Goal: Task Accomplishment & Management: Use online tool/utility

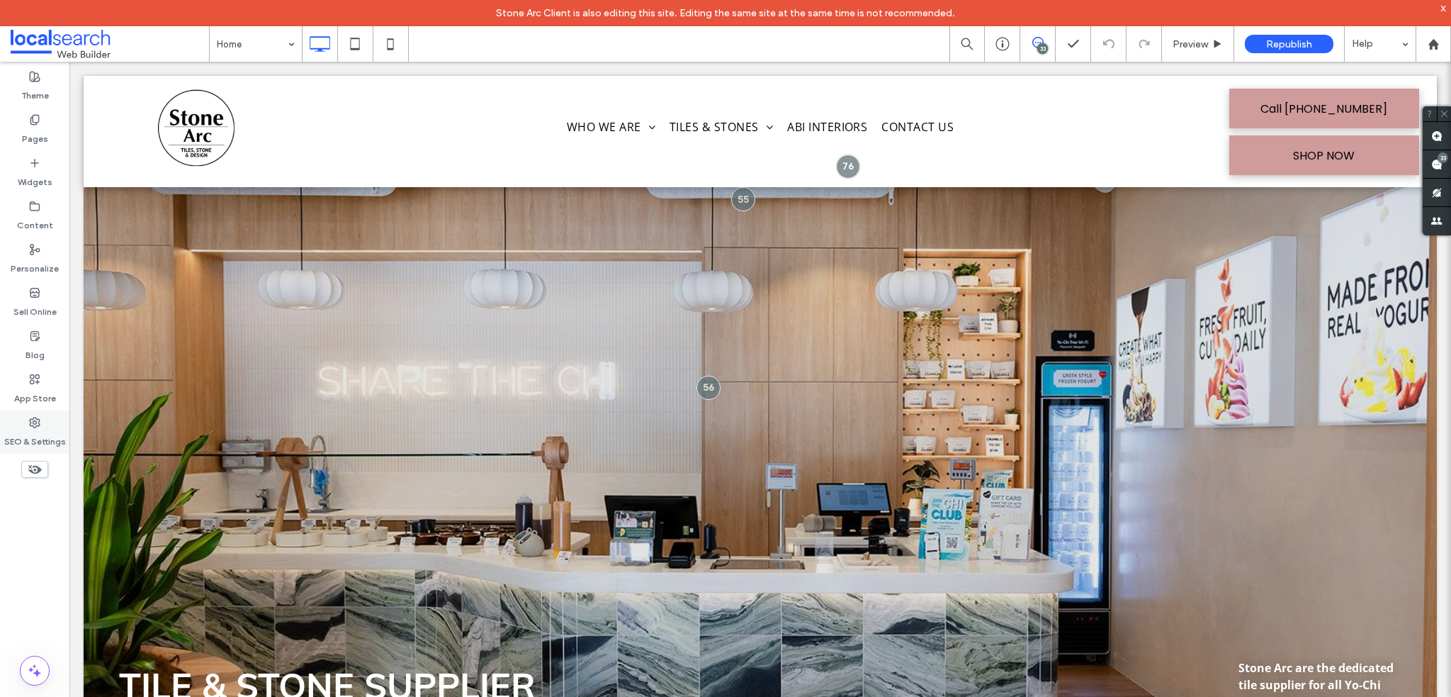
click at [43, 411] on div "SEO & Settings" at bounding box center [34, 431] width 69 height 43
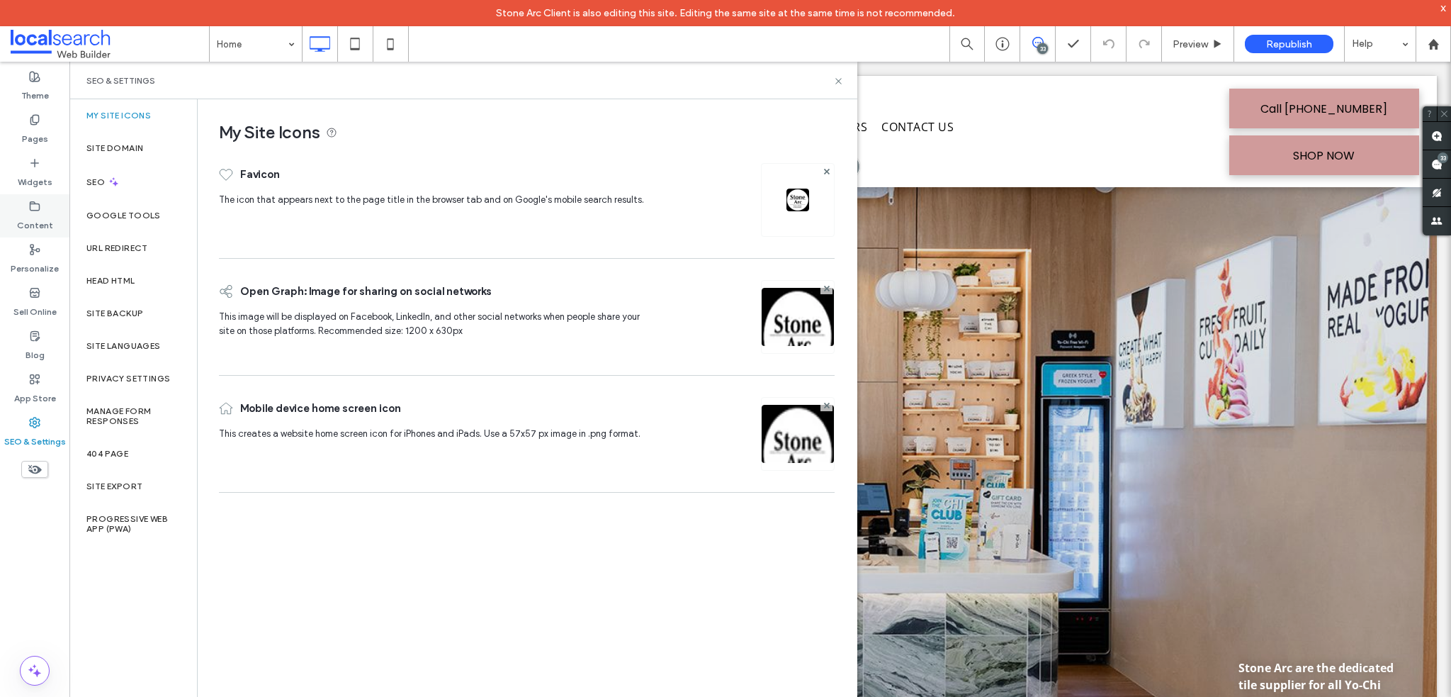
click at [37, 218] on label "Content" at bounding box center [35, 222] width 36 height 20
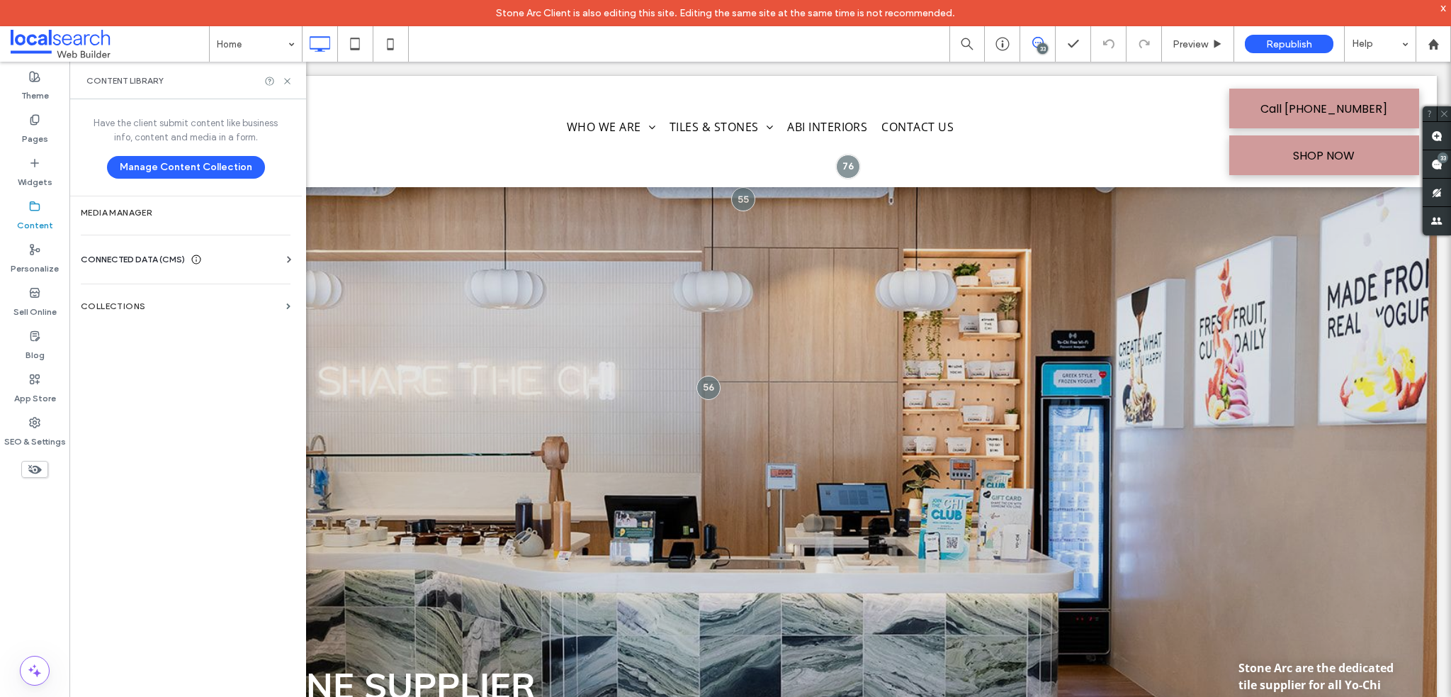
click at [151, 322] on div "Have the client submit content like business info, content and media in a form.…" at bounding box center [185, 409] width 232 height 621
click at [149, 314] on section "Collections" at bounding box center [185, 306] width 232 height 33
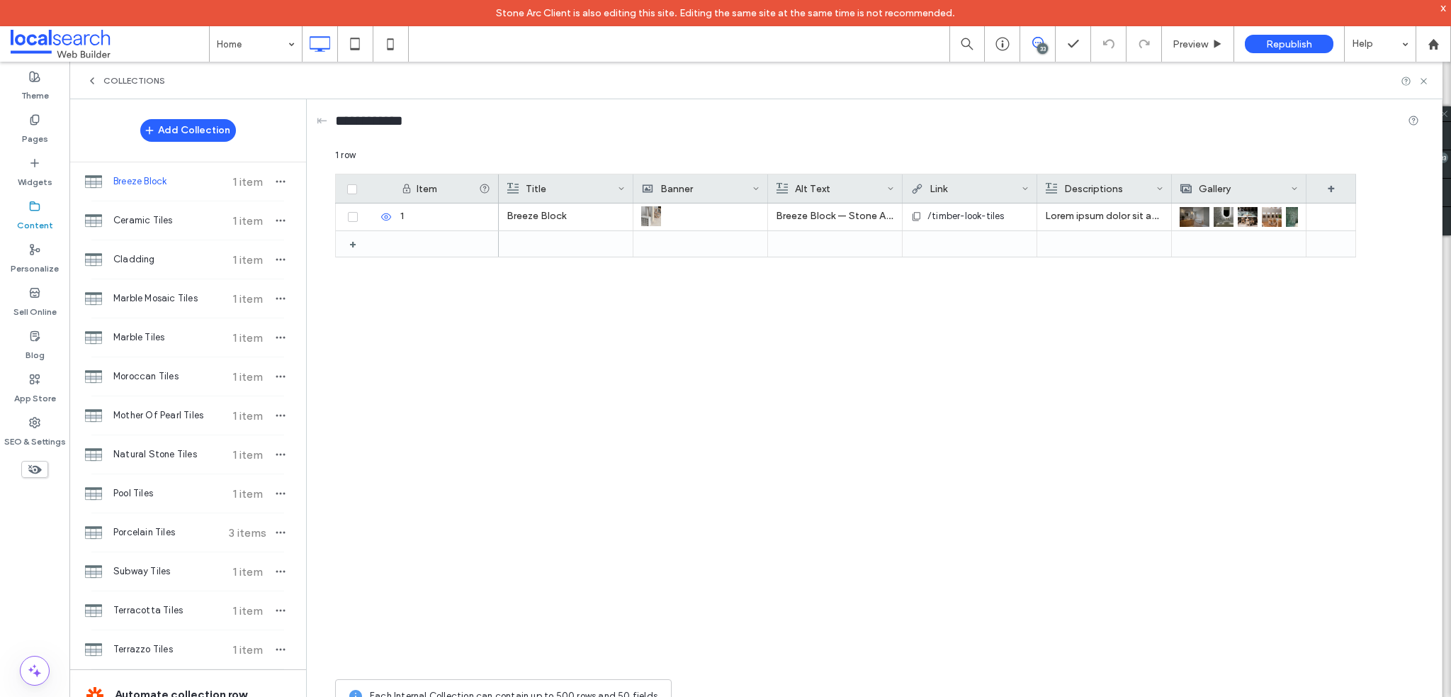
click at [99, 81] on div "Collections" at bounding box center [125, 80] width 79 height 11
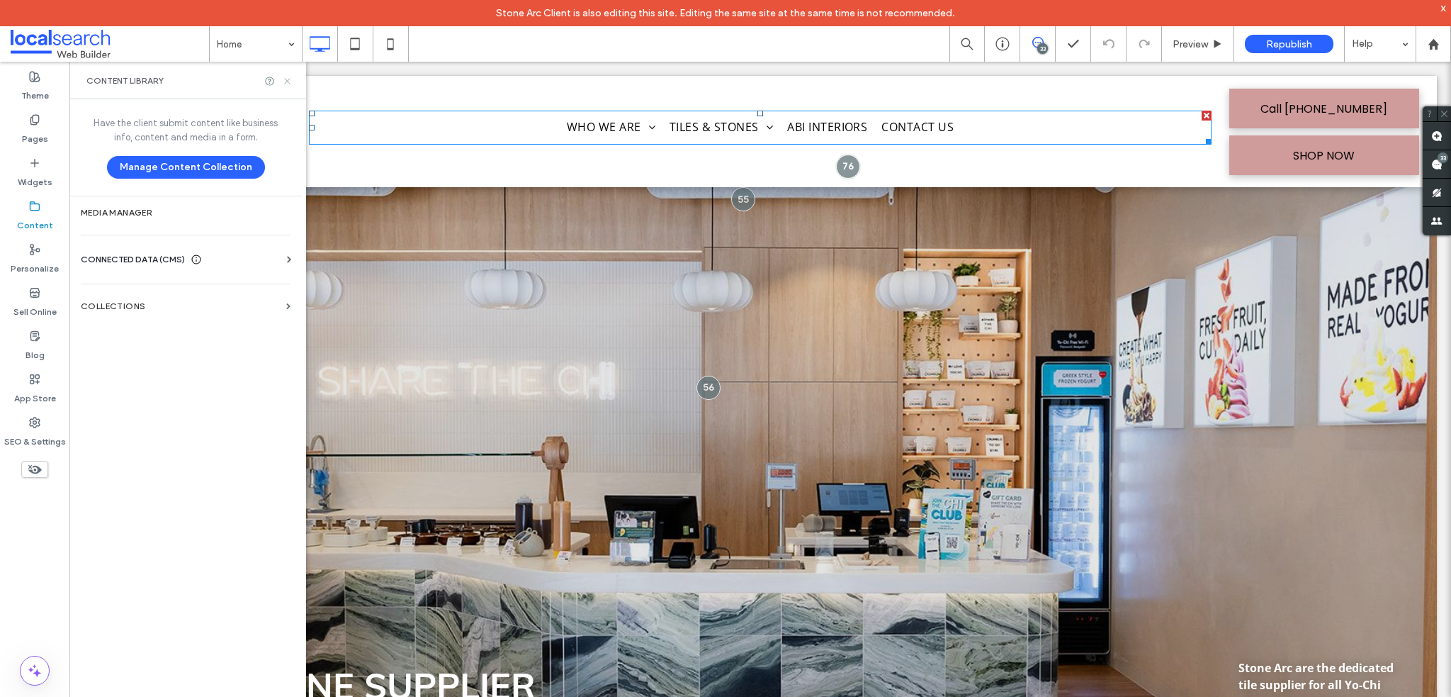
click at [291, 81] on icon at bounding box center [287, 81] width 11 height 11
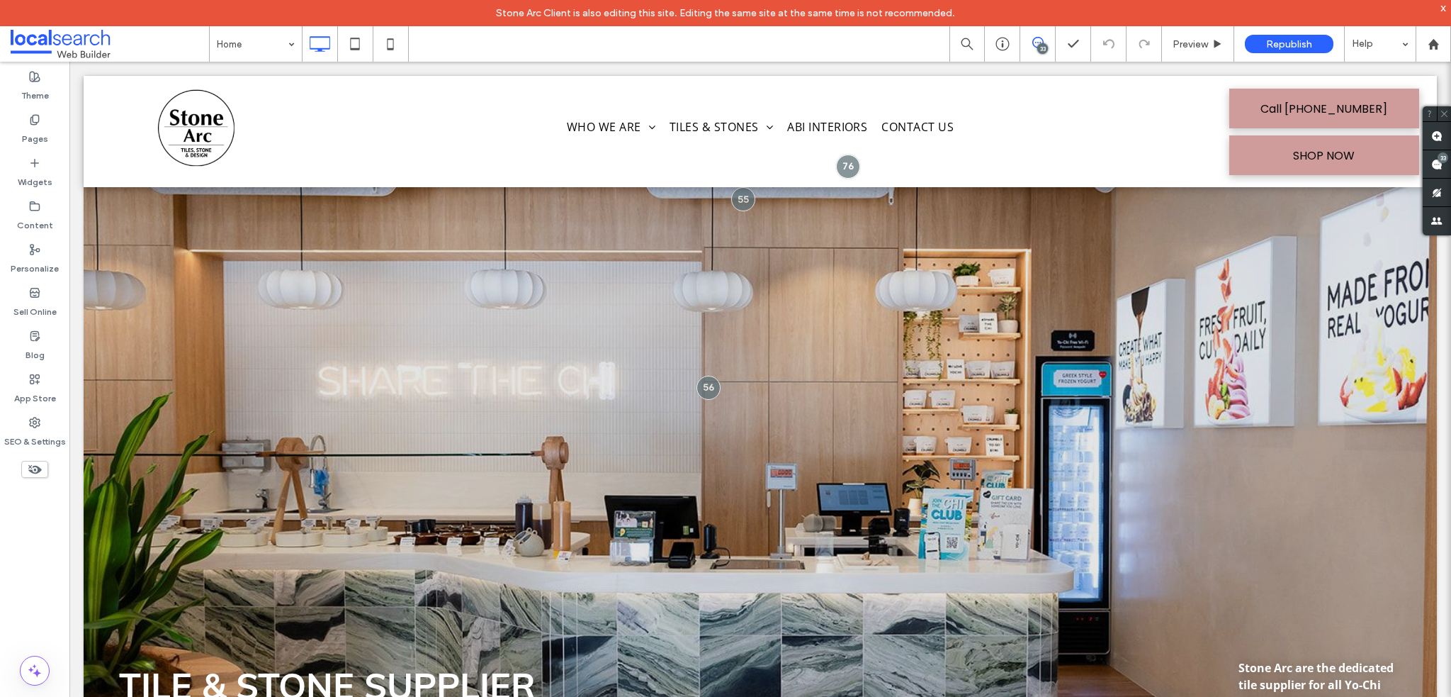
click at [1446, 11] on div "x" at bounding box center [1444, 7] width 6 height 12
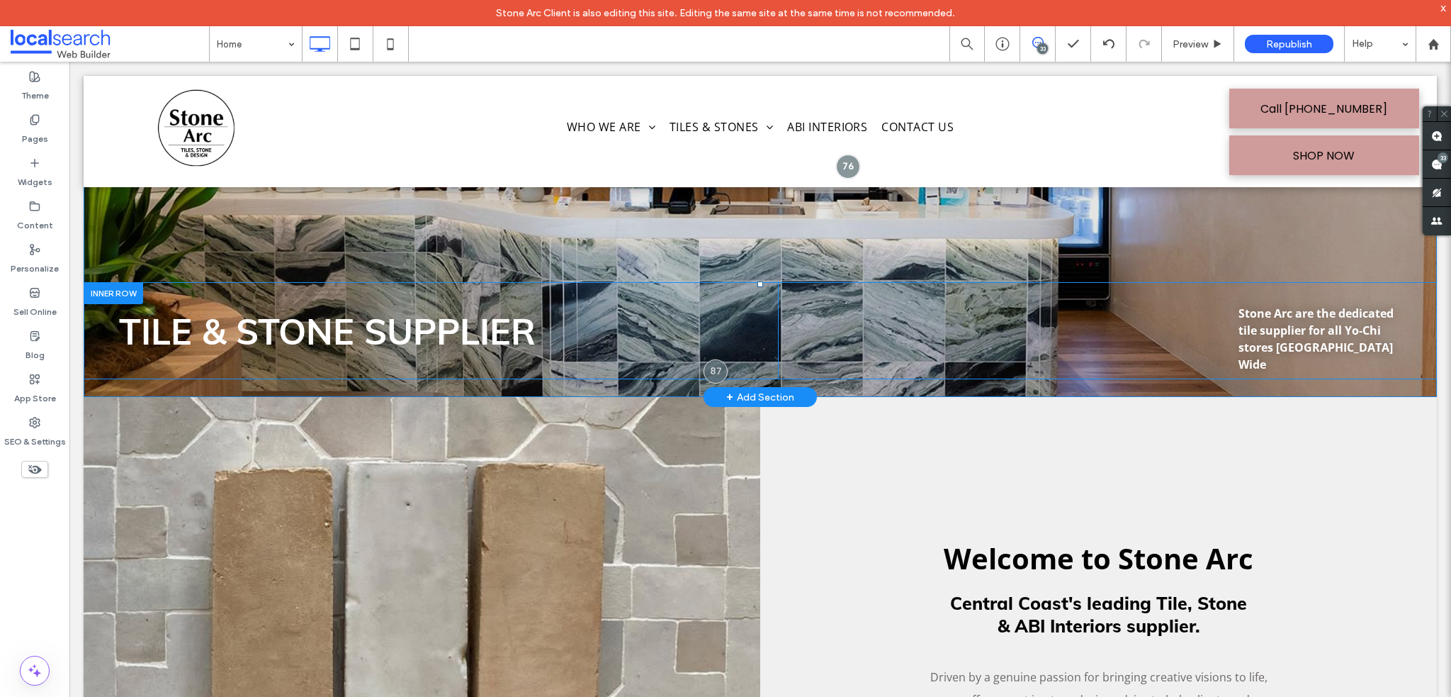
scroll to position [71, 0]
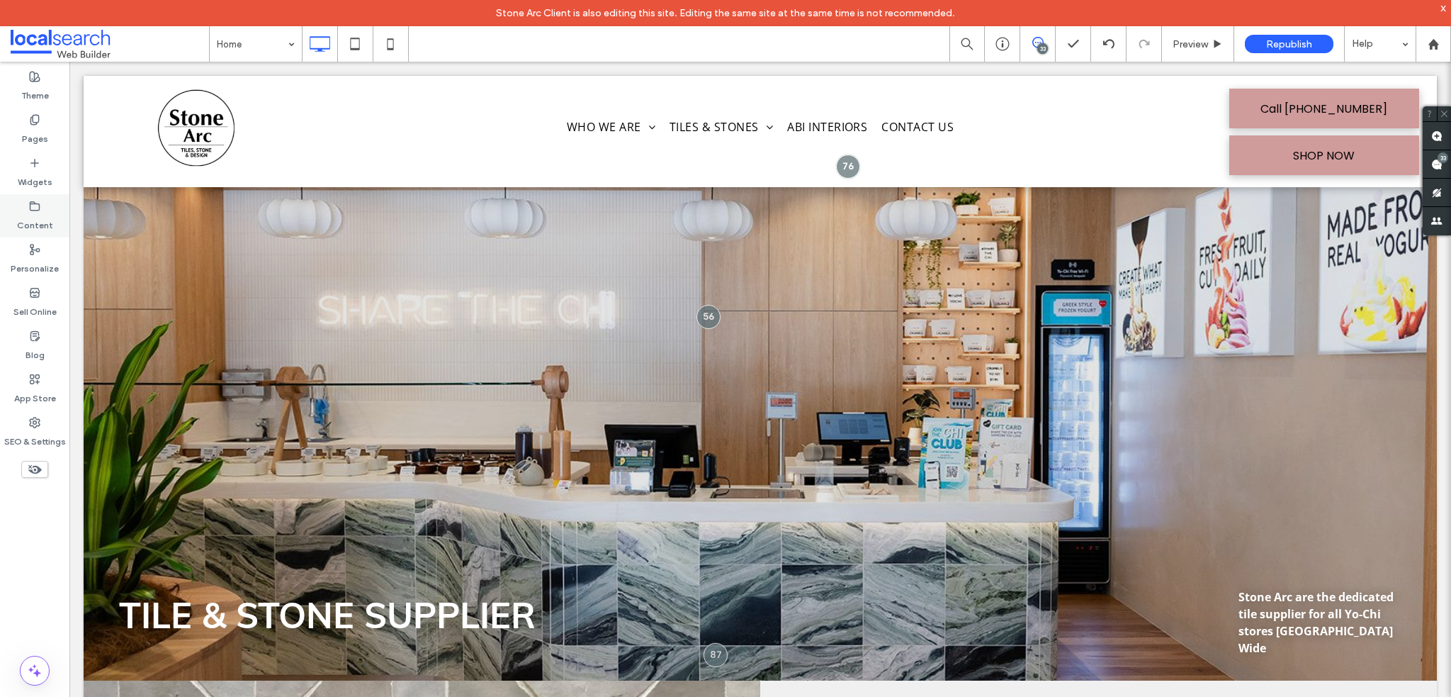
click at [26, 216] on label "Content" at bounding box center [35, 222] width 36 height 20
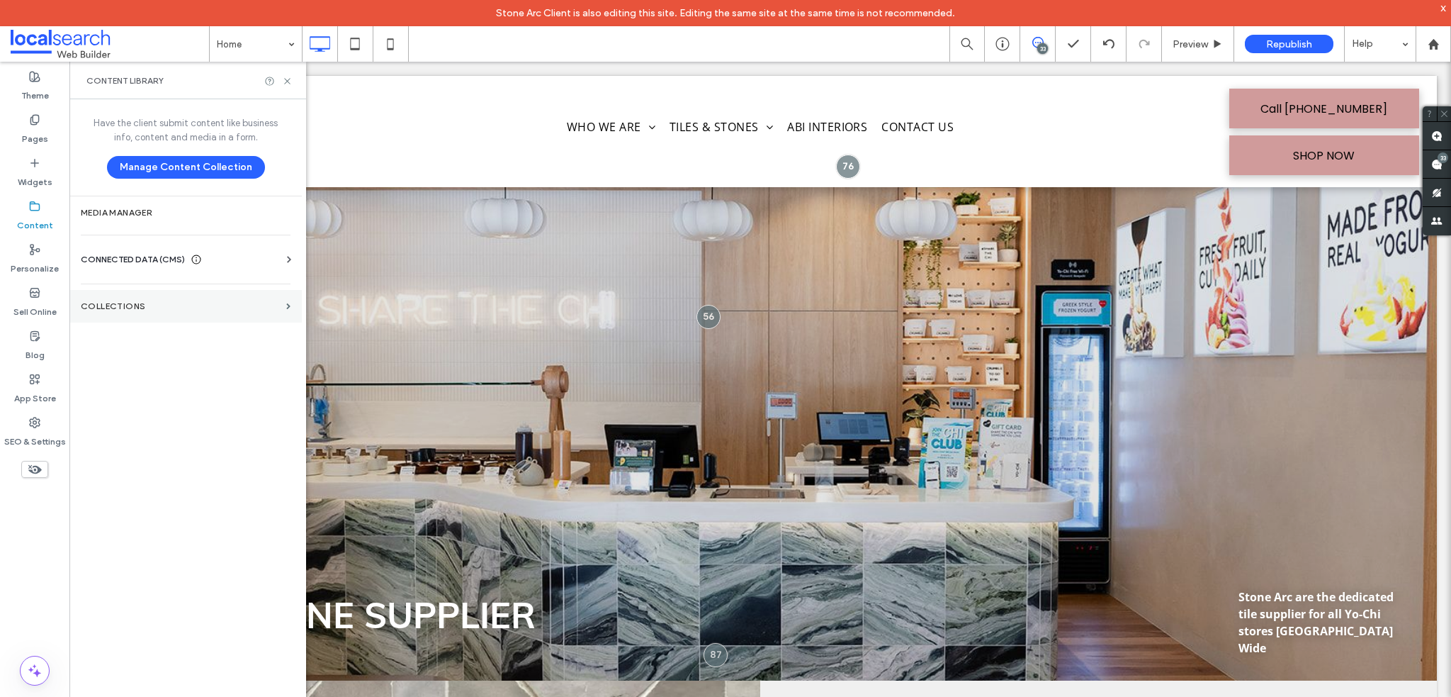
click at [150, 295] on section "Collections" at bounding box center [185, 306] width 232 height 33
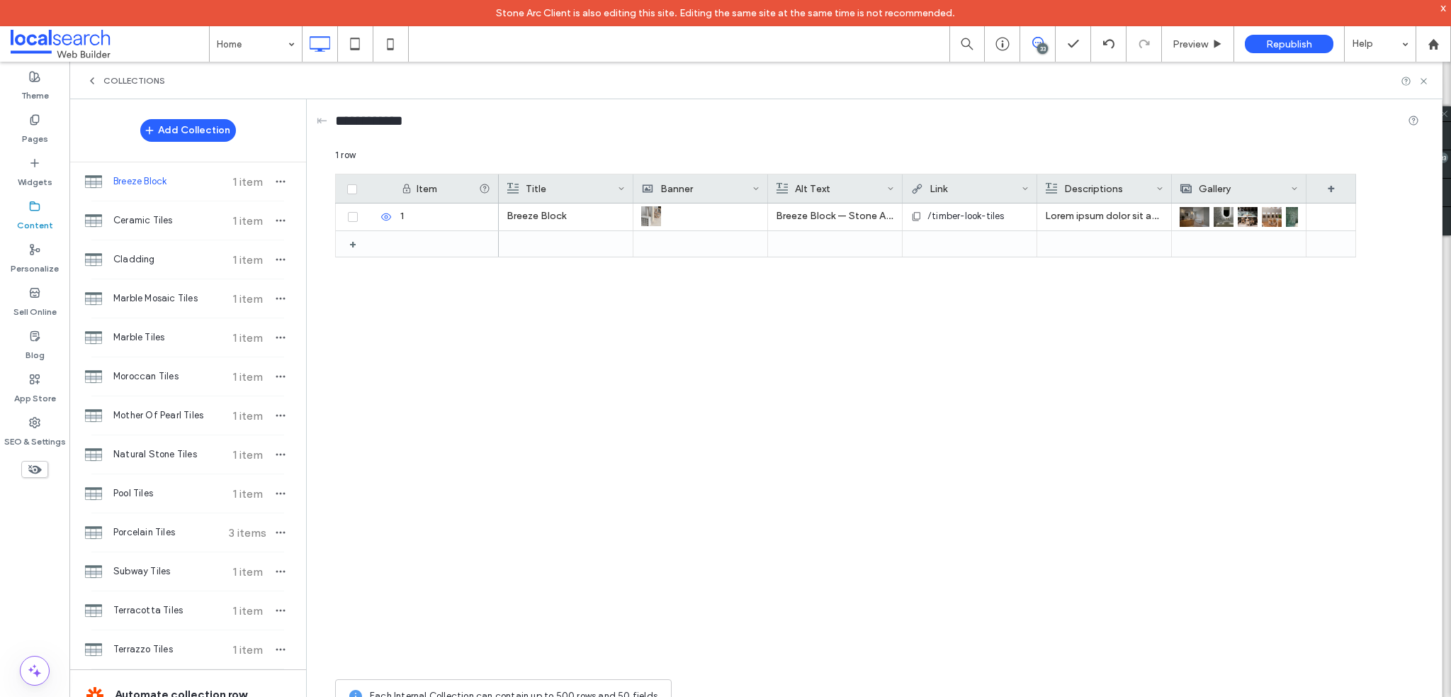
click at [1446, 7] on div "x" at bounding box center [1444, 7] width 6 height 12
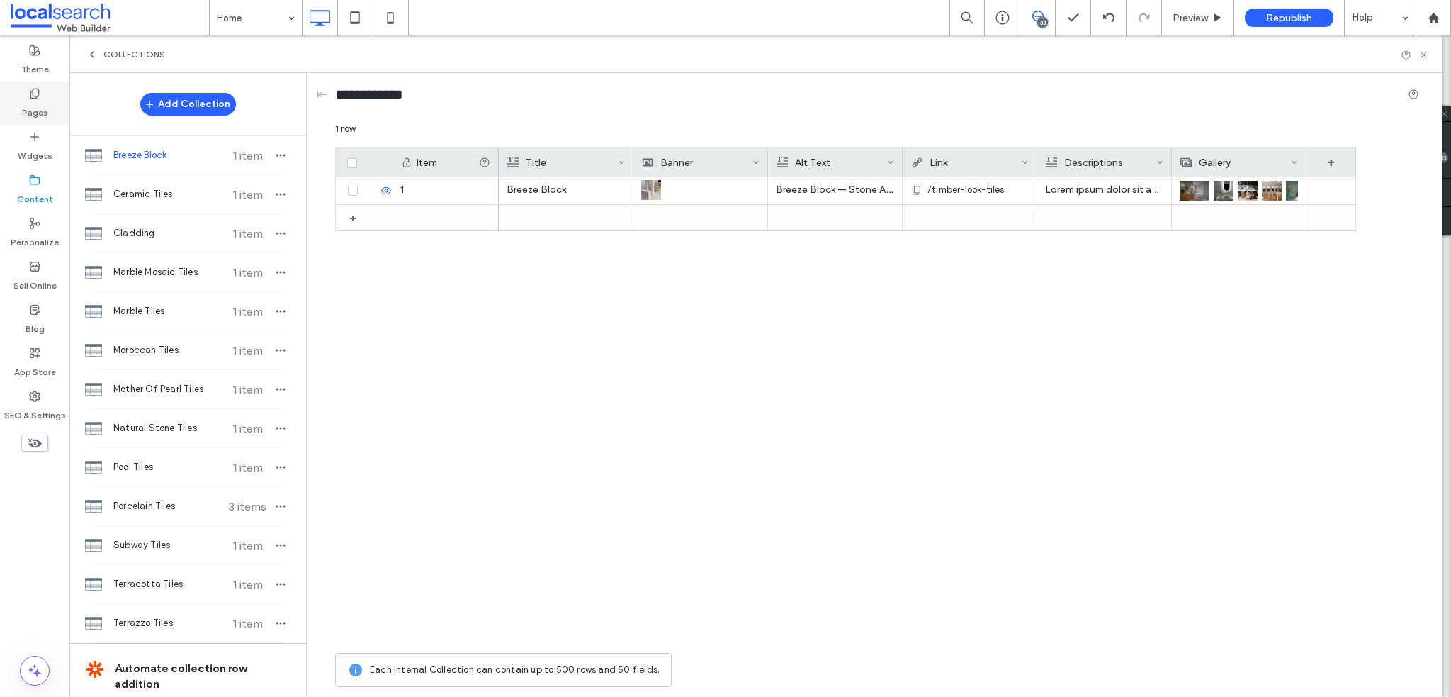
click at [38, 102] on label "Pages" at bounding box center [35, 109] width 26 height 20
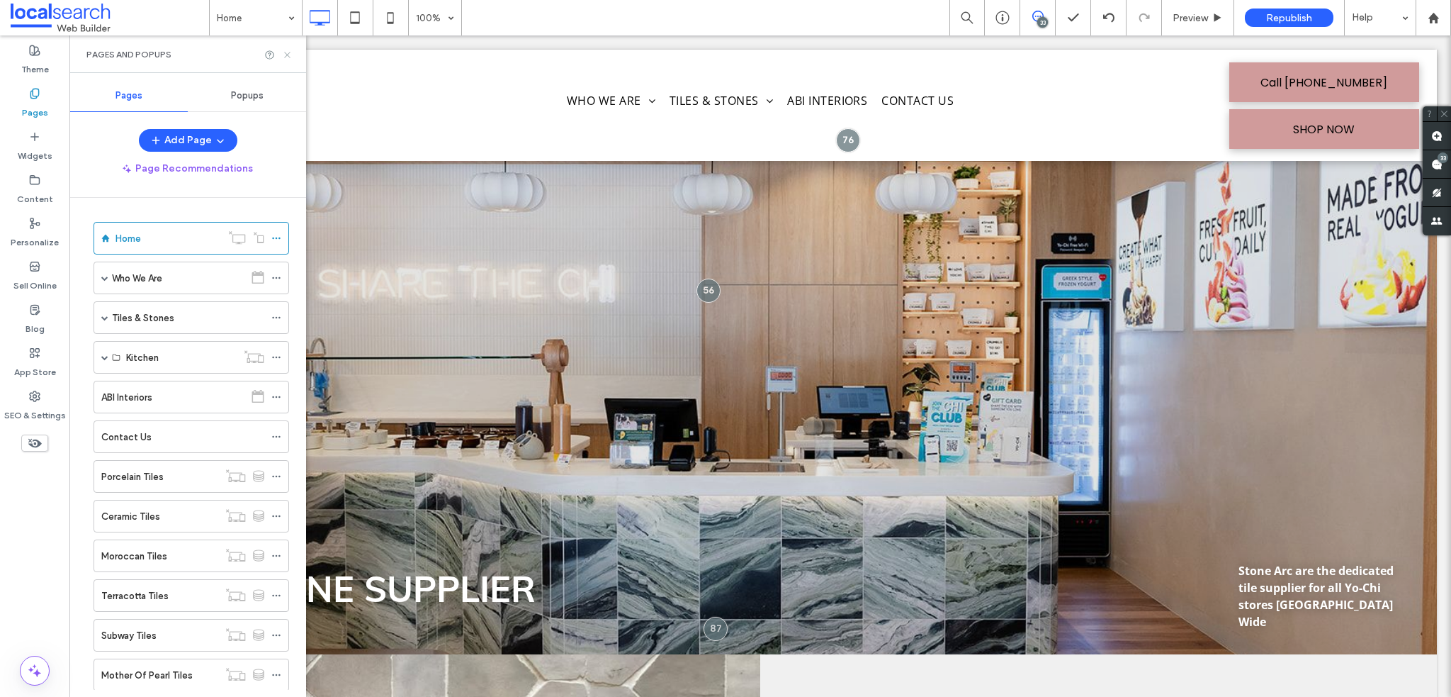
click at [288, 57] on icon at bounding box center [287, 55] width 11 height 11
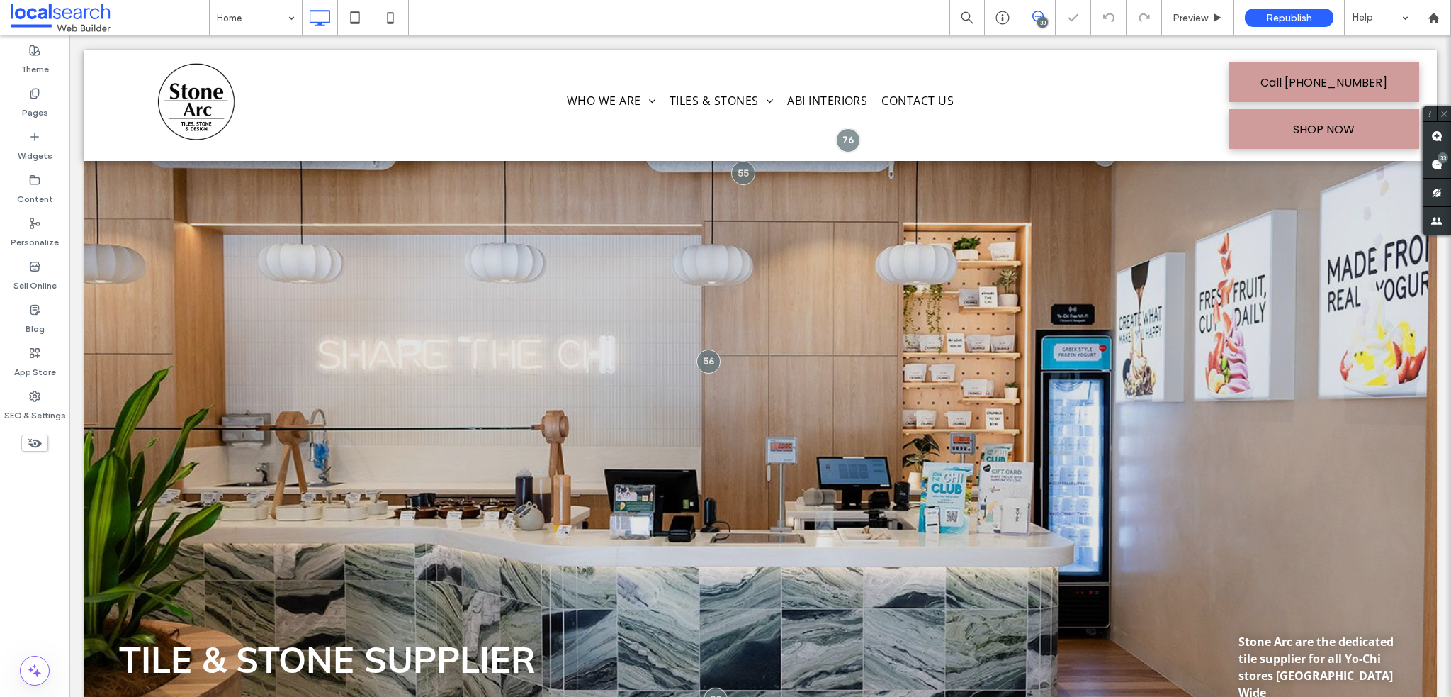
scroll to position [0, 0]
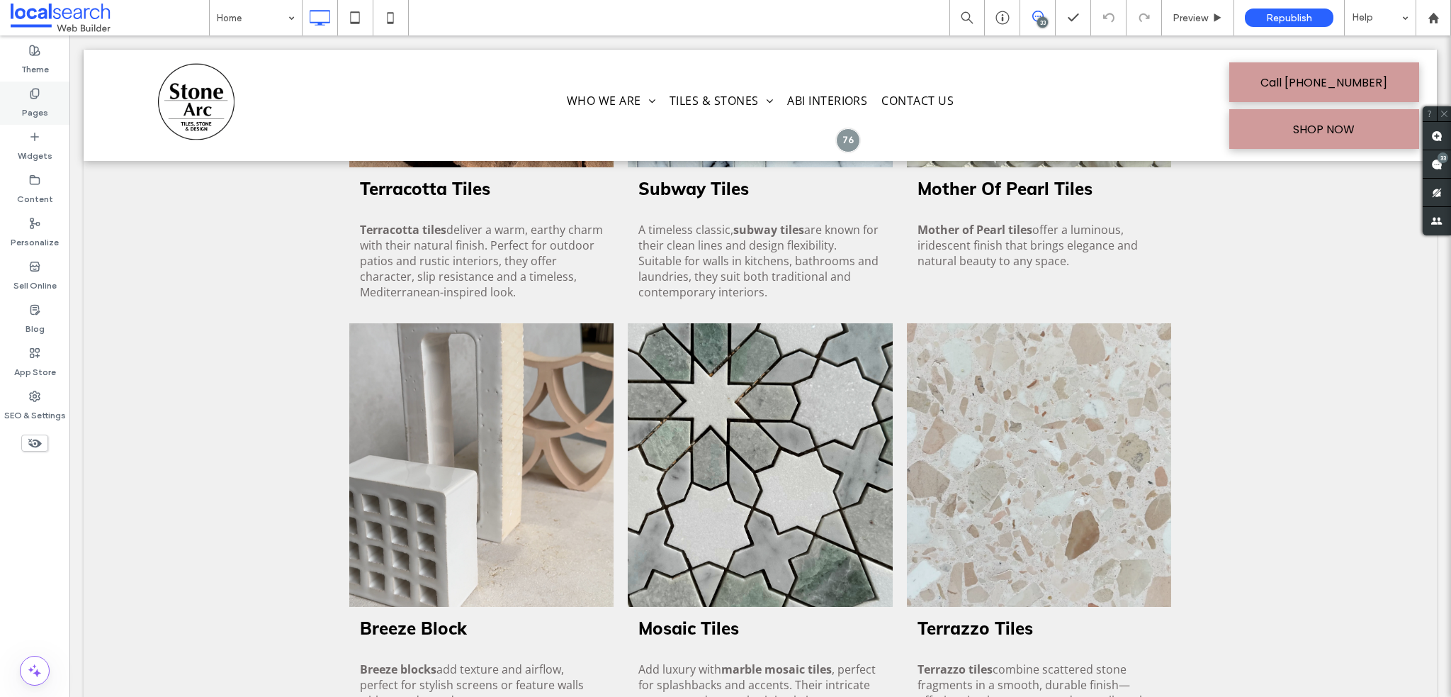
click at [35, 116] on label "Pages" at bounding box center [35, 109] width 26 height 20
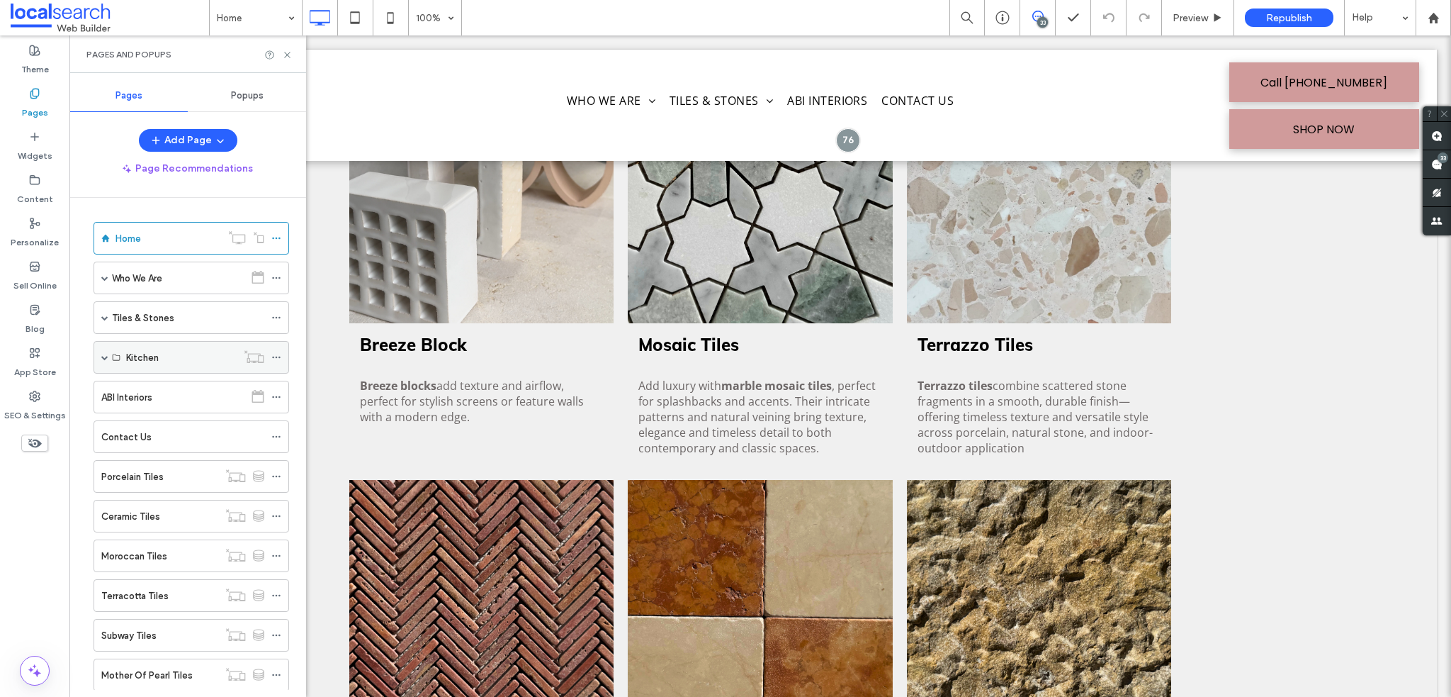
click at [103, 355] on span at bounding box center [104, 357] width 7 height 7
click at [102, 354] on span at bounding box center [104, 357] width 7 height 7
click at [108, 313] on div "Tiles & Stones" at bounding box center [192, 317] width 196 height 33
click at [105, 314] on span at bounding box center [104, 317] width 7 height 7
drag, startPoint x: 128, startPoint y: 473, endPoint x: 181, endPoint y: 493, distance: 57.4
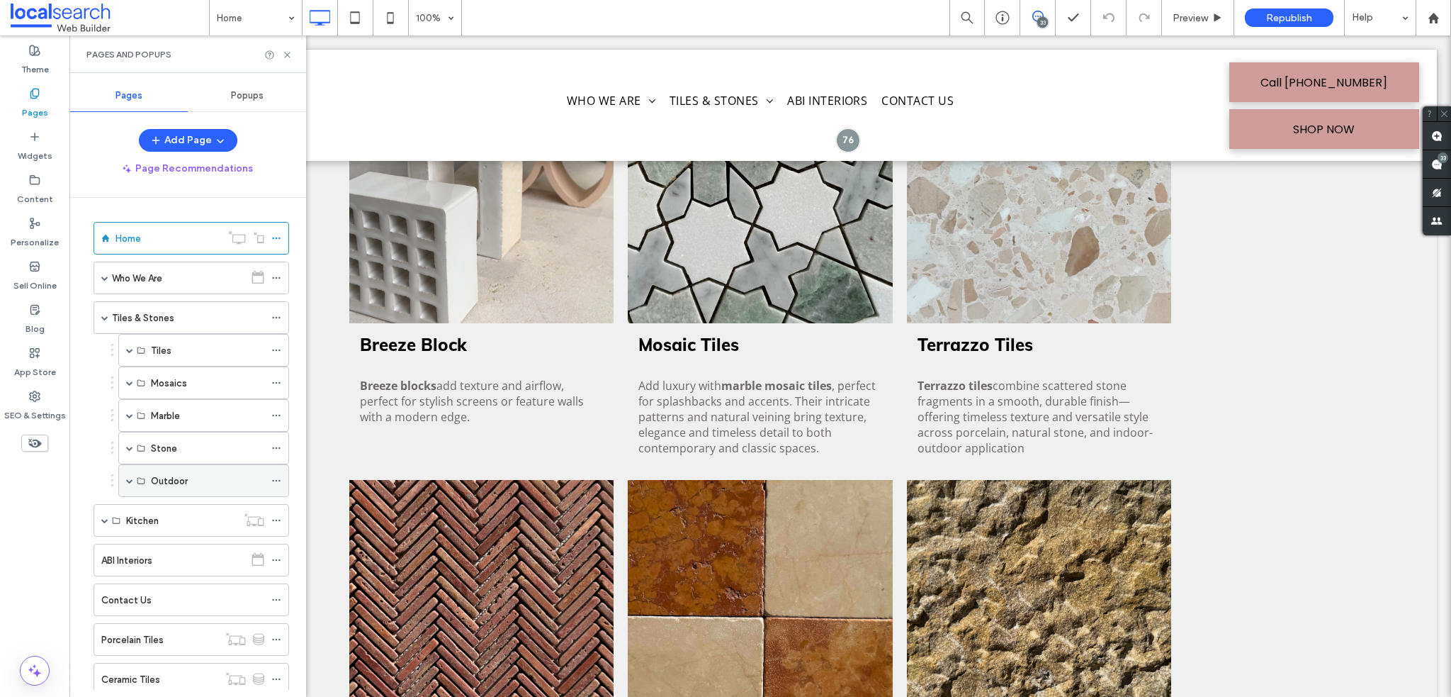
click at [128, 473] on span at bounding box center [129, 480] width 7 height 31
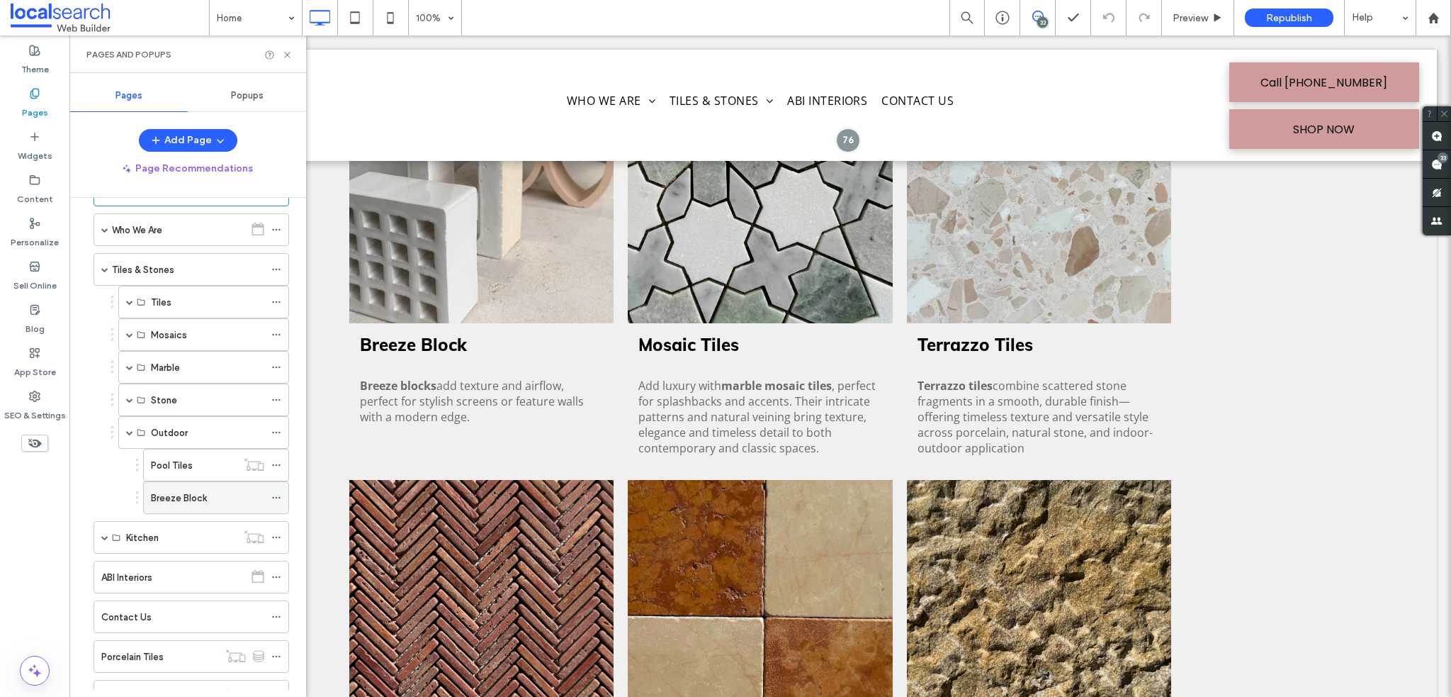
scroll to position [71, 0]
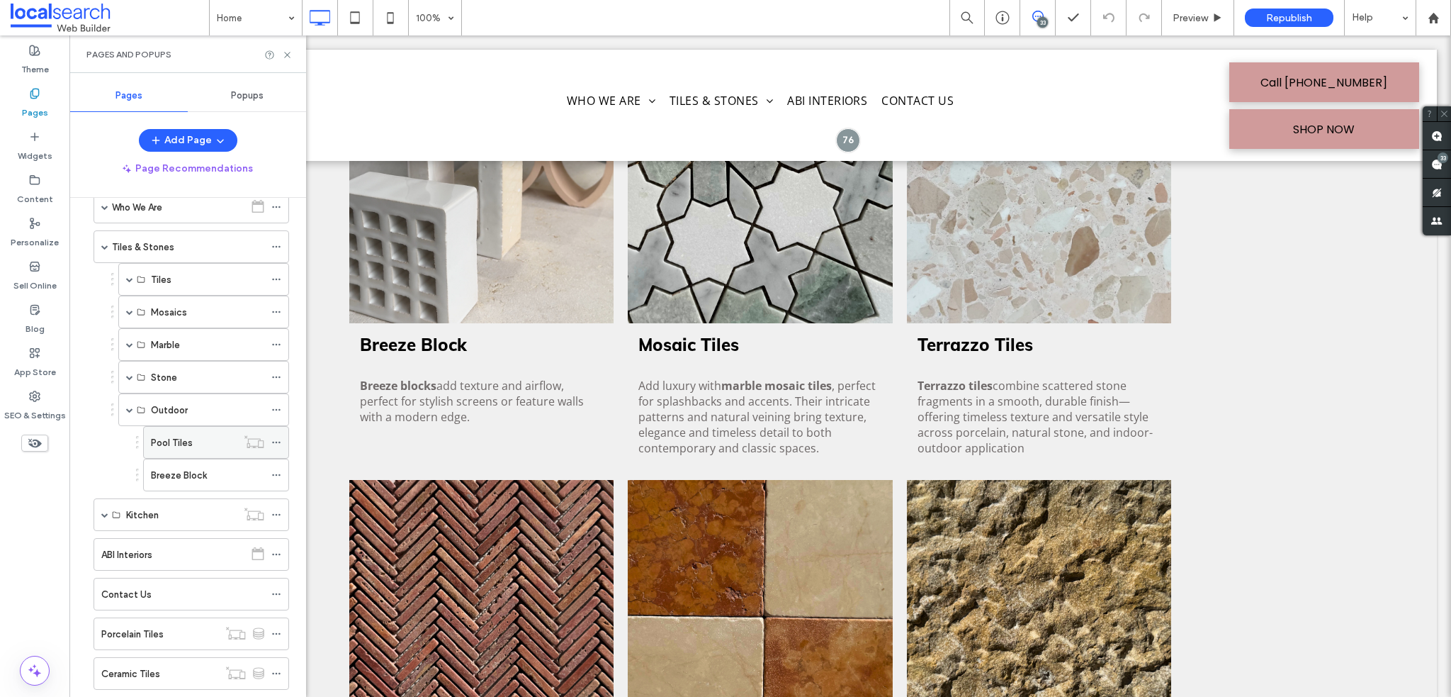
click at [167, 446] on label "Pool Tiles" at bounding box center [172, 442] width 42 height 25
click at [288, 52] on icon at bounding box center [287, 55] width 11 height 11
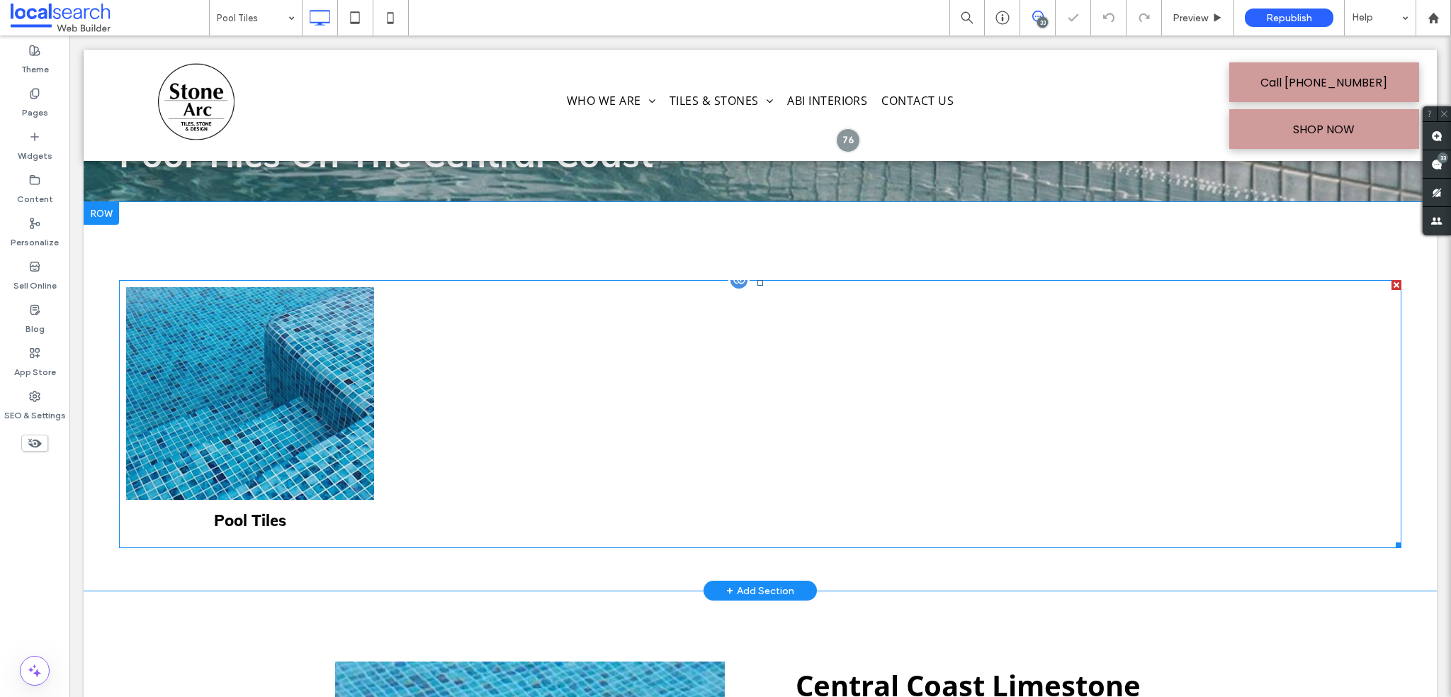
scroll to position [283, 0]
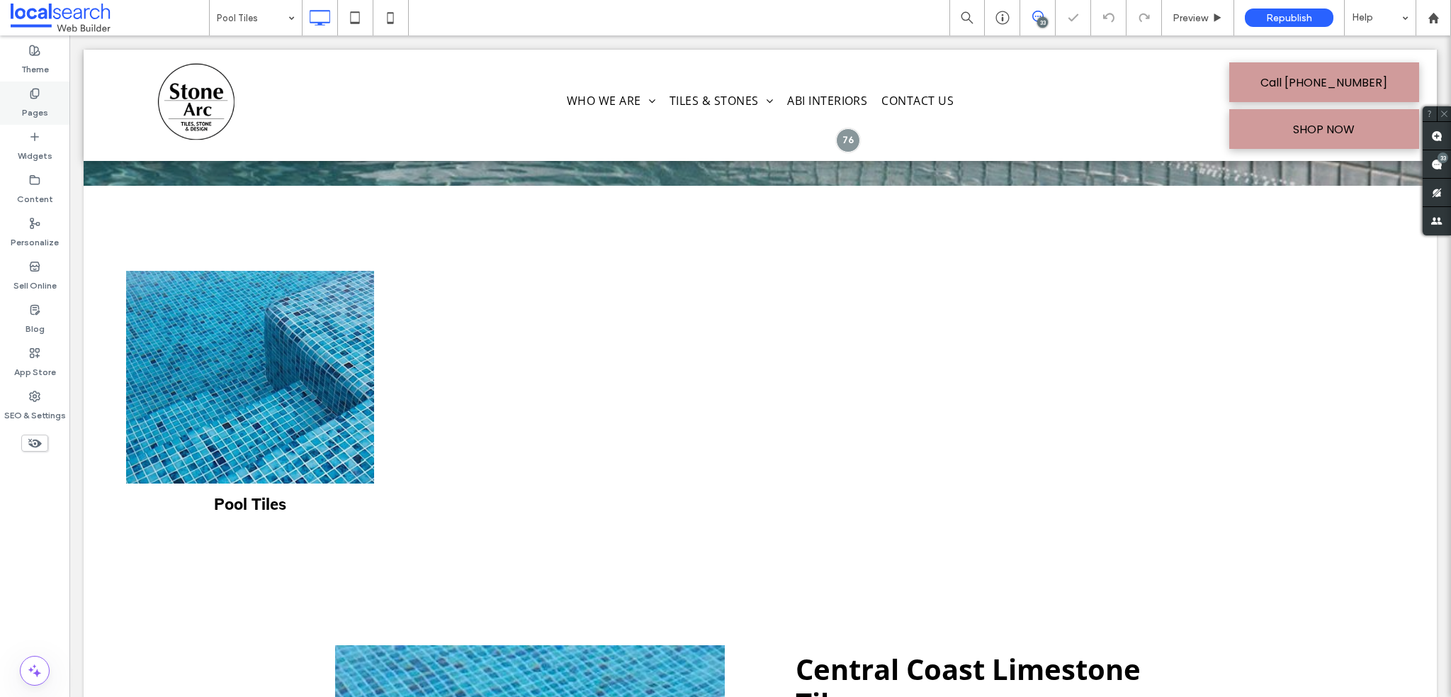
click at [40, 106] on label "Pages" at bounding box center [35, 109] width 26 height 20
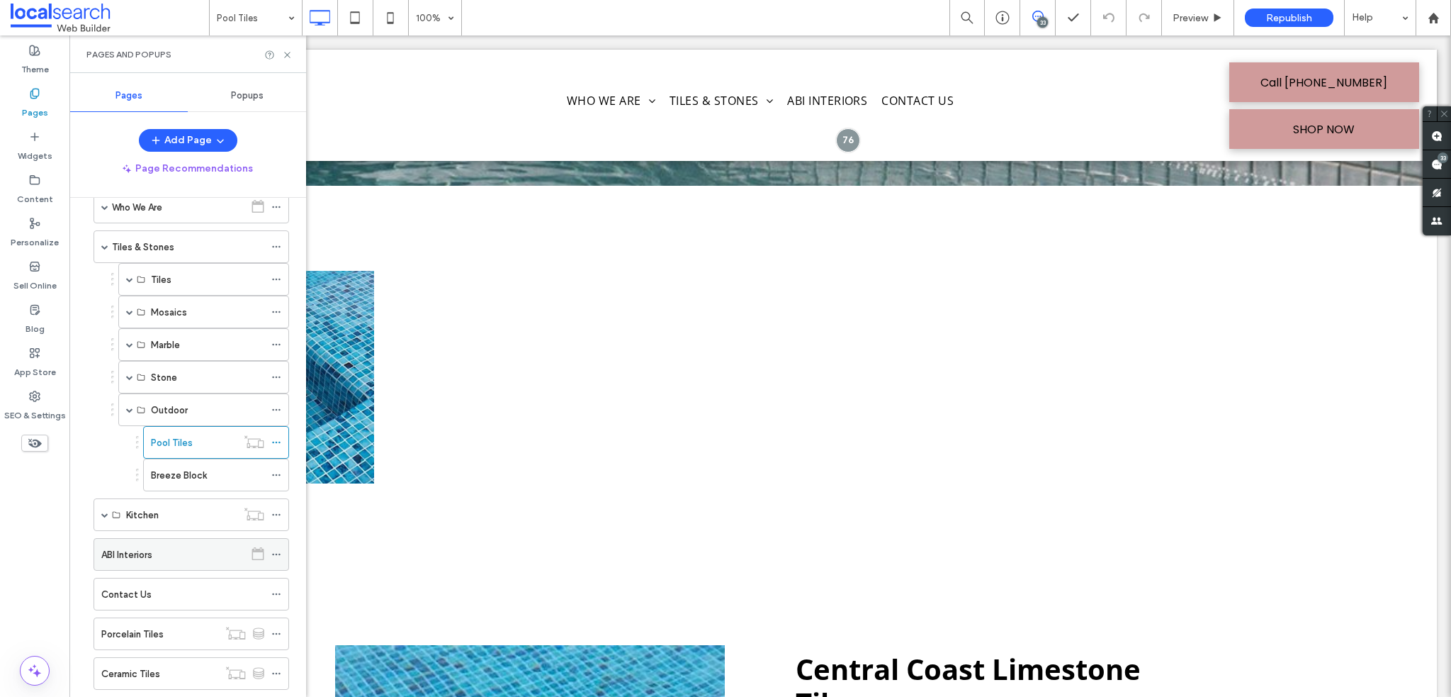
scroll to position [142, 0]
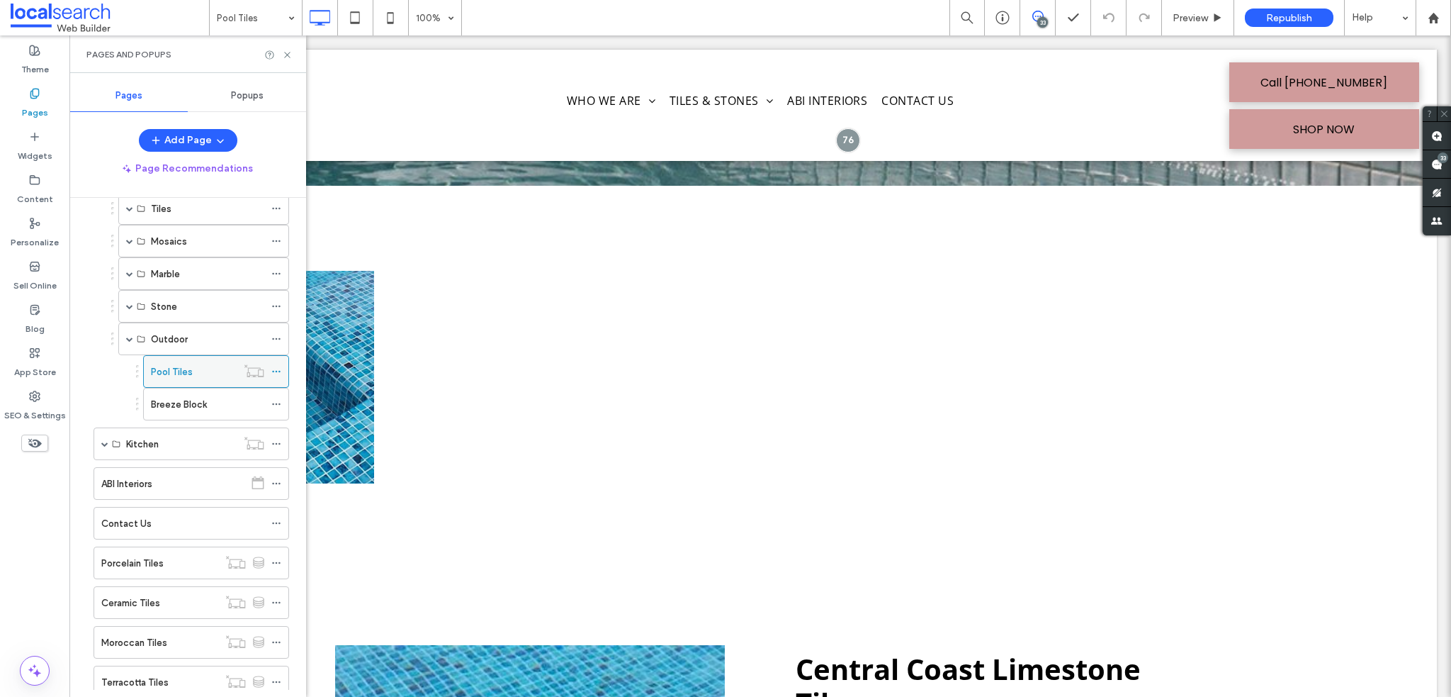
click at [277, 366] on icon at bounding box center [276, 371] width 10 height 10
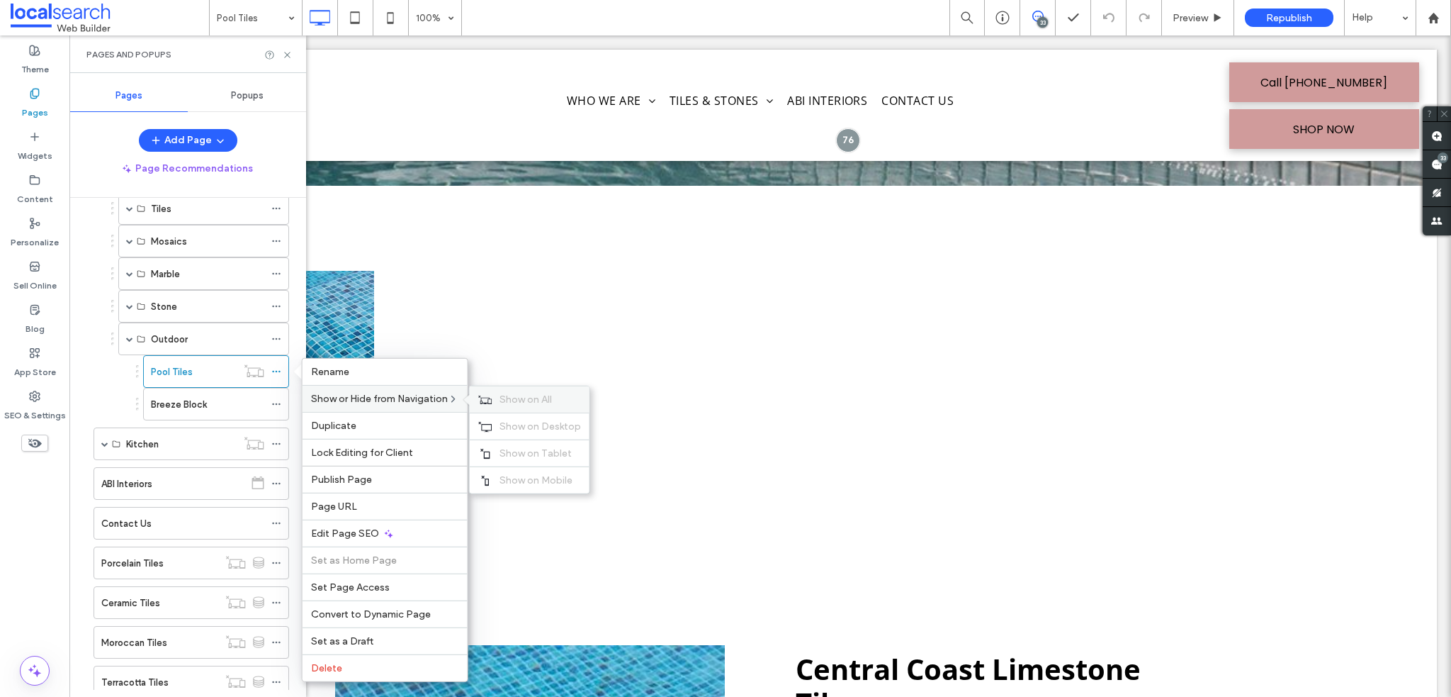
click at [529, 399] on span "Show on All" at bounding box center [526, 399] width 52 height 12
click at [289, 53] on icon at bounding box center [287, 55] width 11 height 11
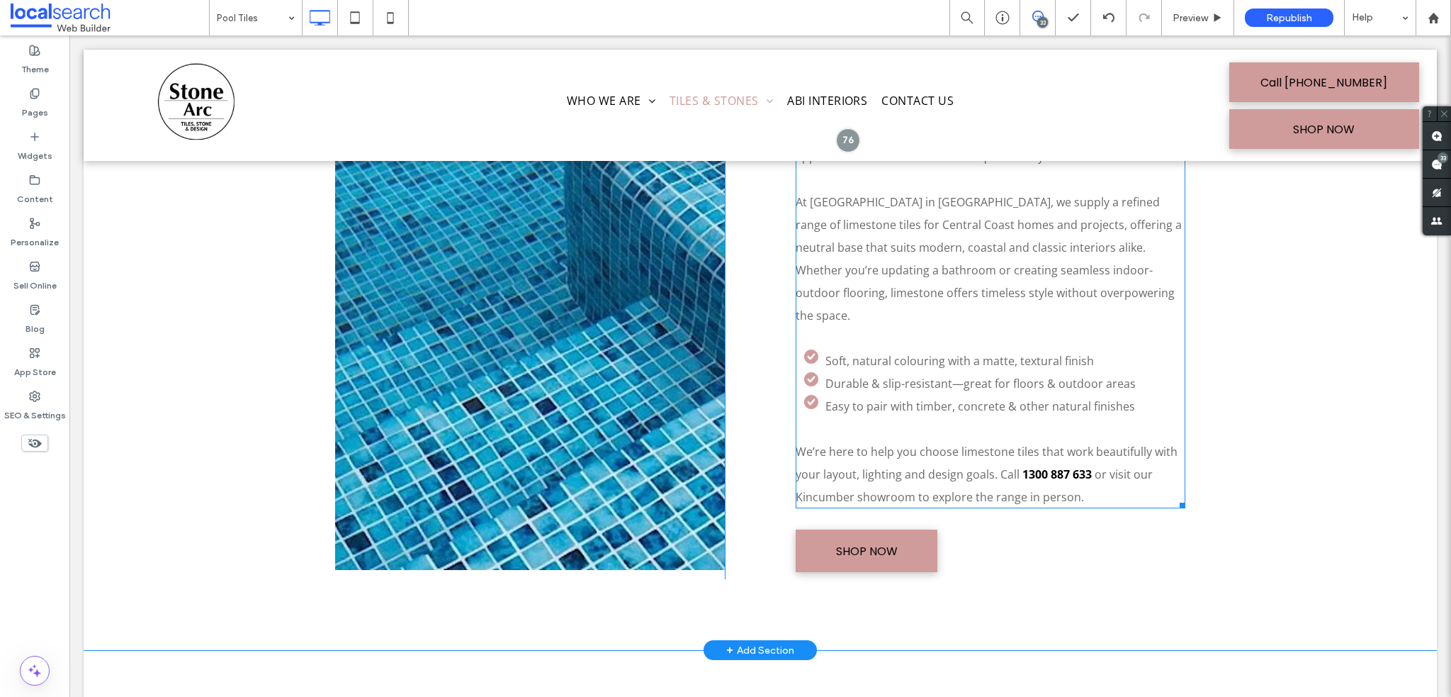
scroll to position [709, 0]
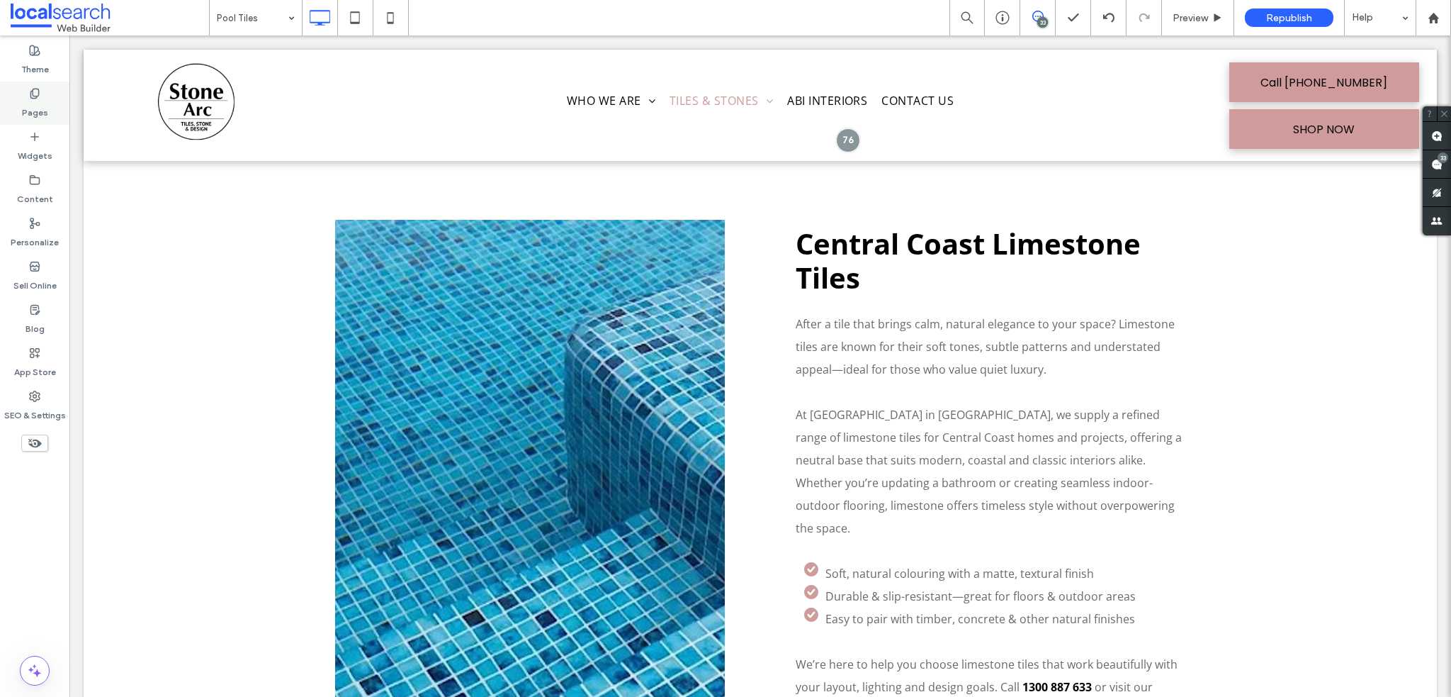
click at [30, 109] on label "Pages" at bounding box center [35, 109] width 26 height 20
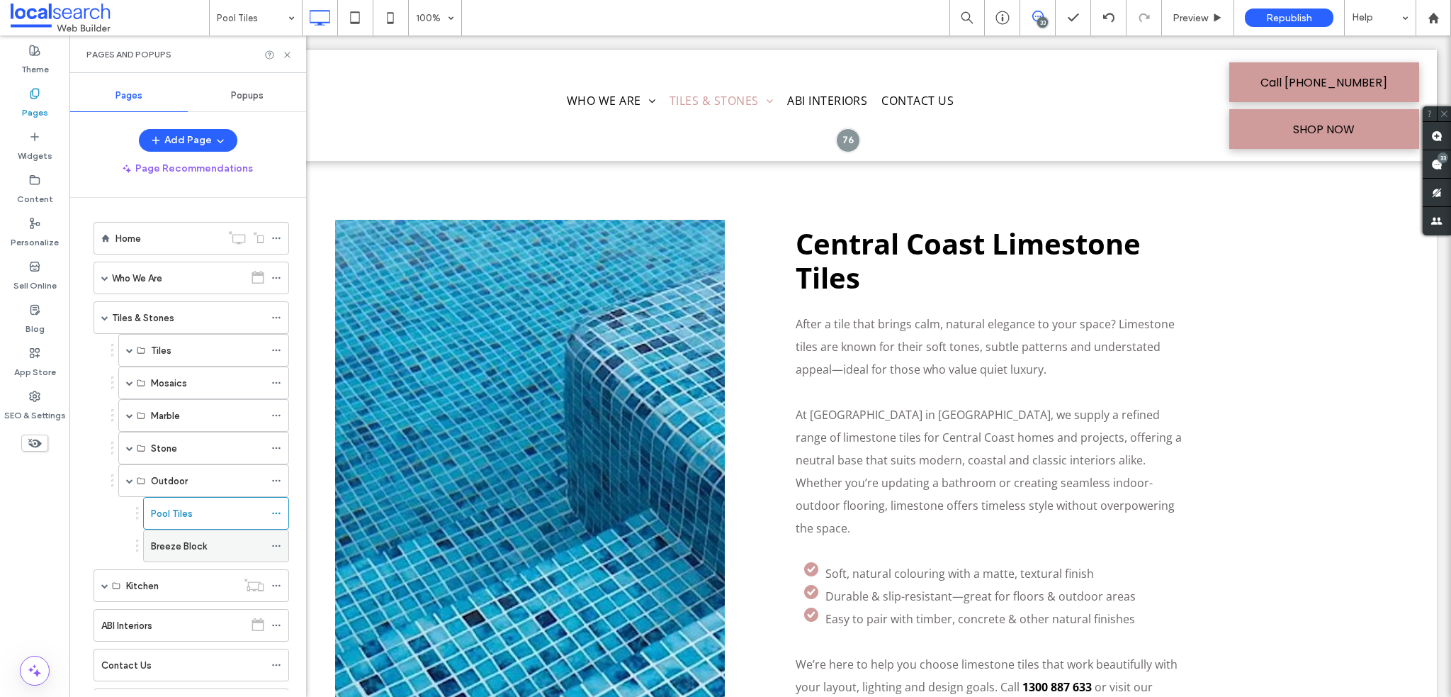
click at [173, 535] on label "Breeze Block" at bounding box center [179, 546] width 56 height 25
click at [286, 59] on icon at bounding box center [287, 55] width 11 height 11
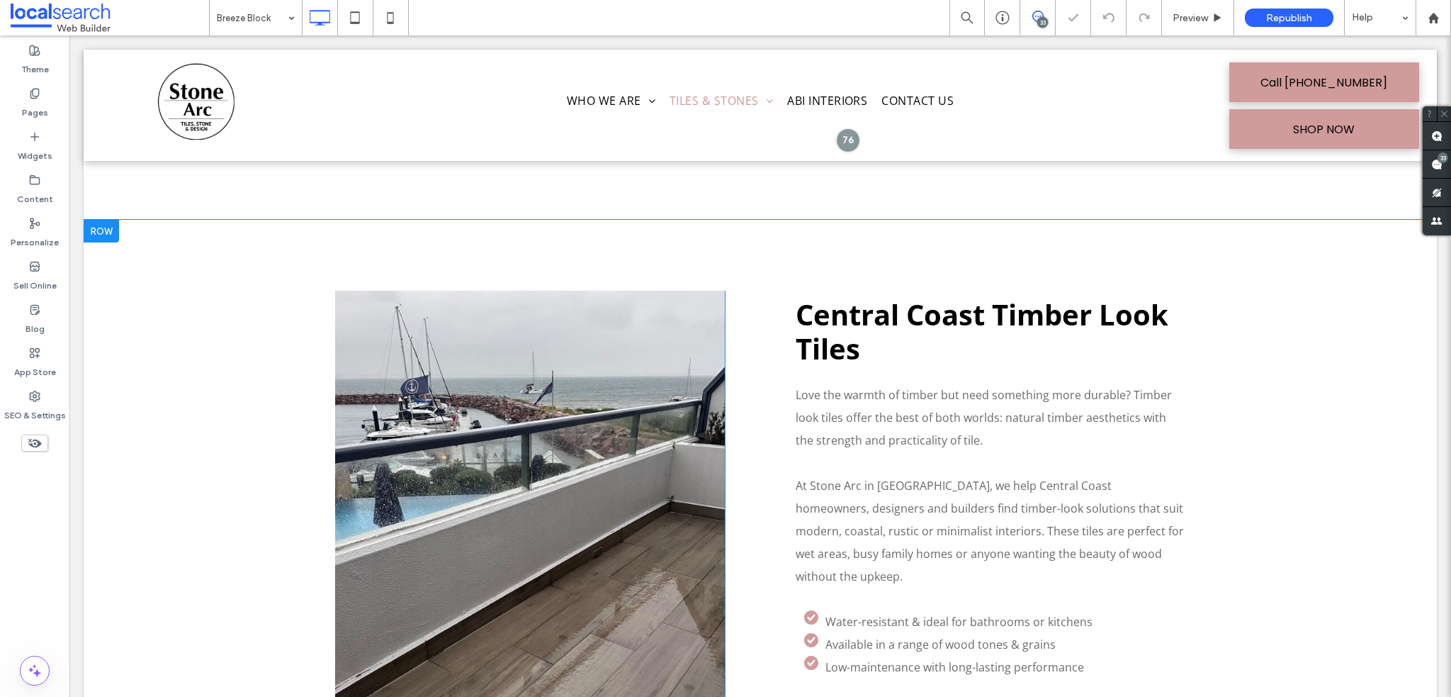
scroll to position [780, 0]
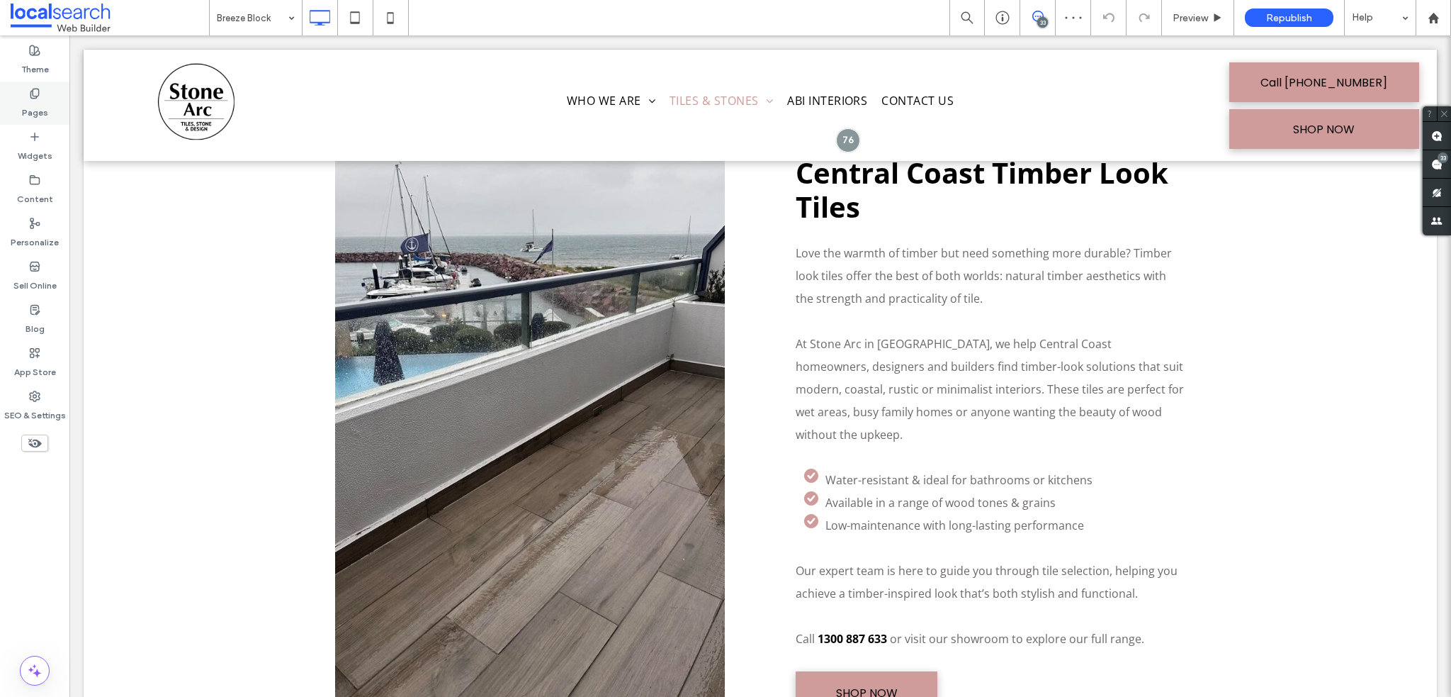
click at [45, 109] on label "Pages" at bounding box center [35, 109] width 26 height 20
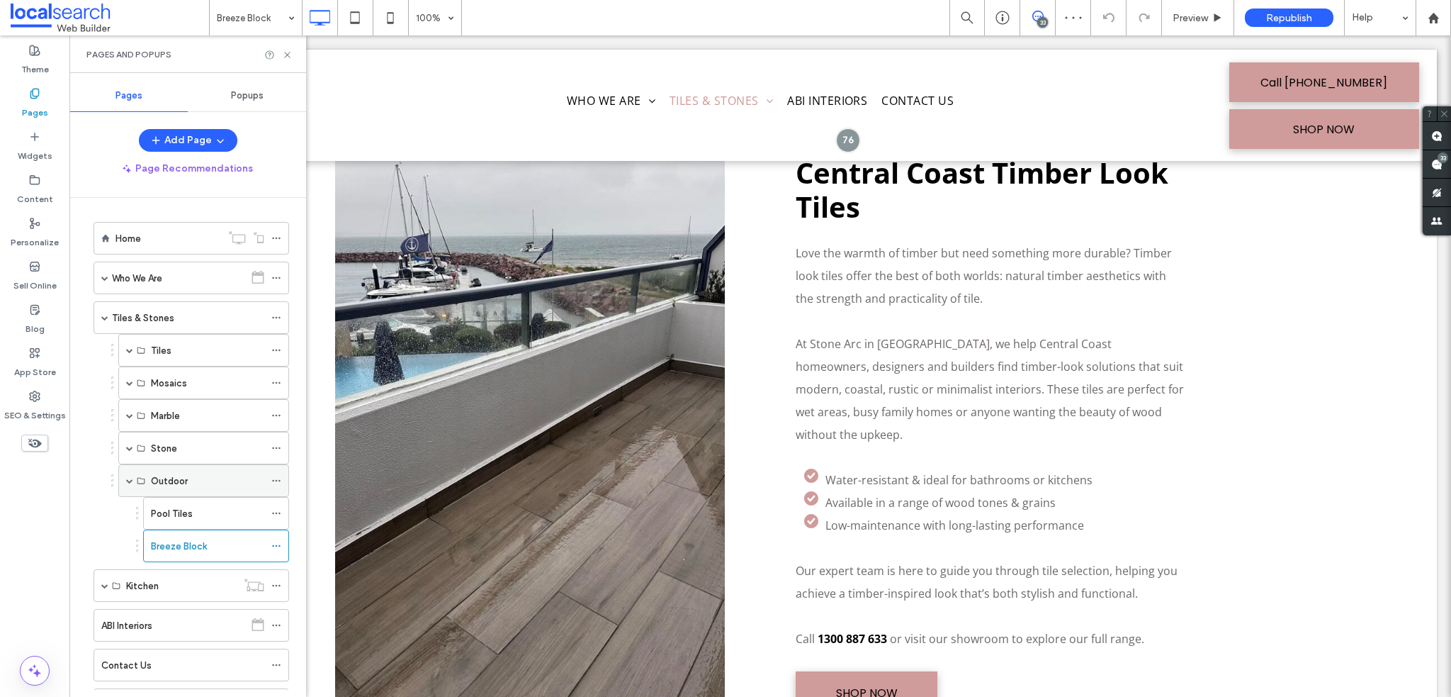
click at [129, 481] on span at bounding box center [129, 480] width 7 height 7
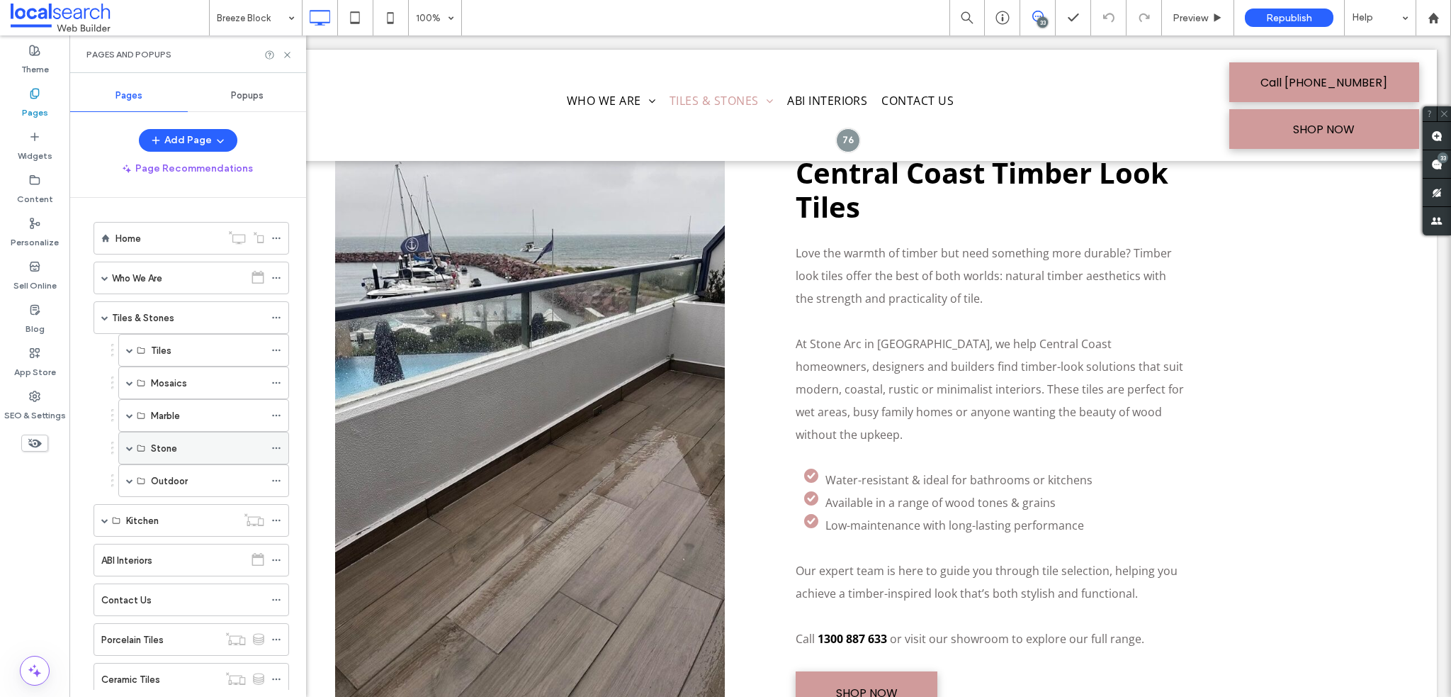
click at [129, 453] on span at bounding box center [129, 447] width 7 height 31
click at [177, 506] on label "Cladding" at bounding box center [170, 513] width 38 height 25
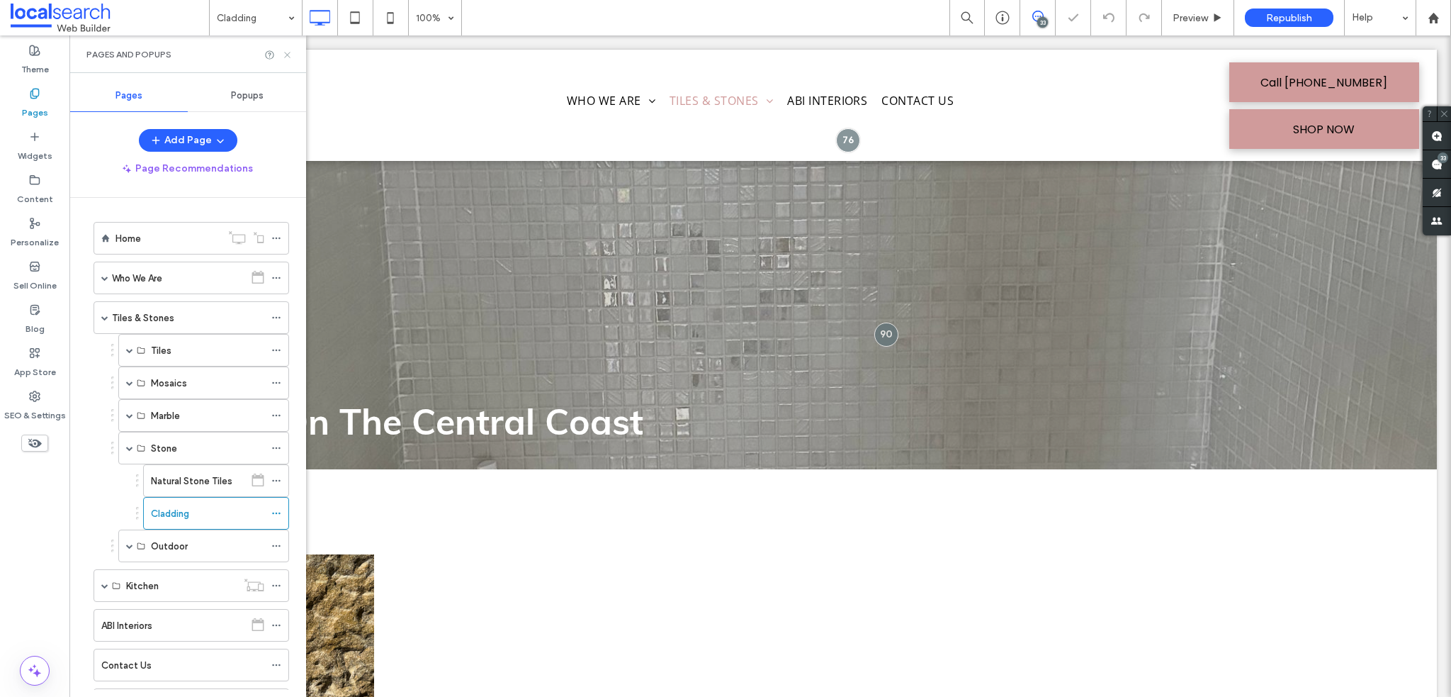
click at [288, 53] on use at bounding box center [287, 55] width 6 height 6
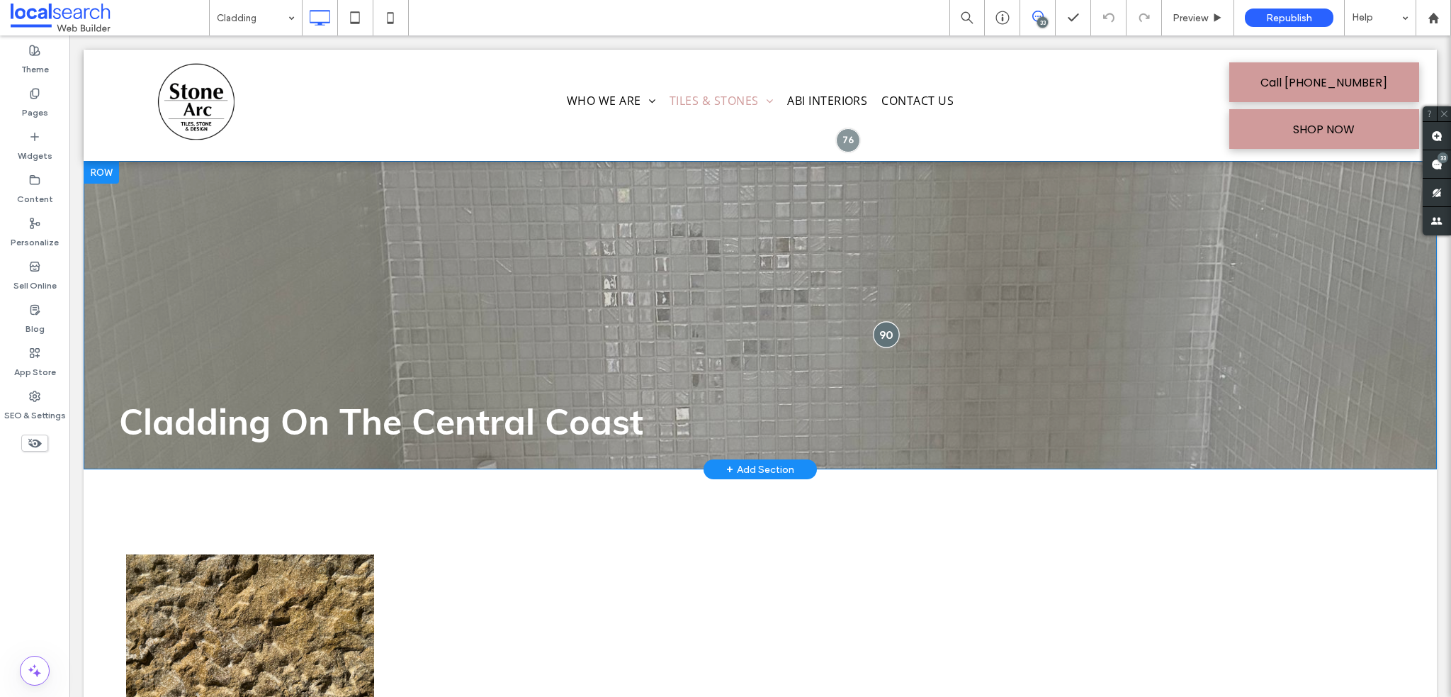
click at [884, 331] on div at bounding box center [886, 334] width 26 height 26
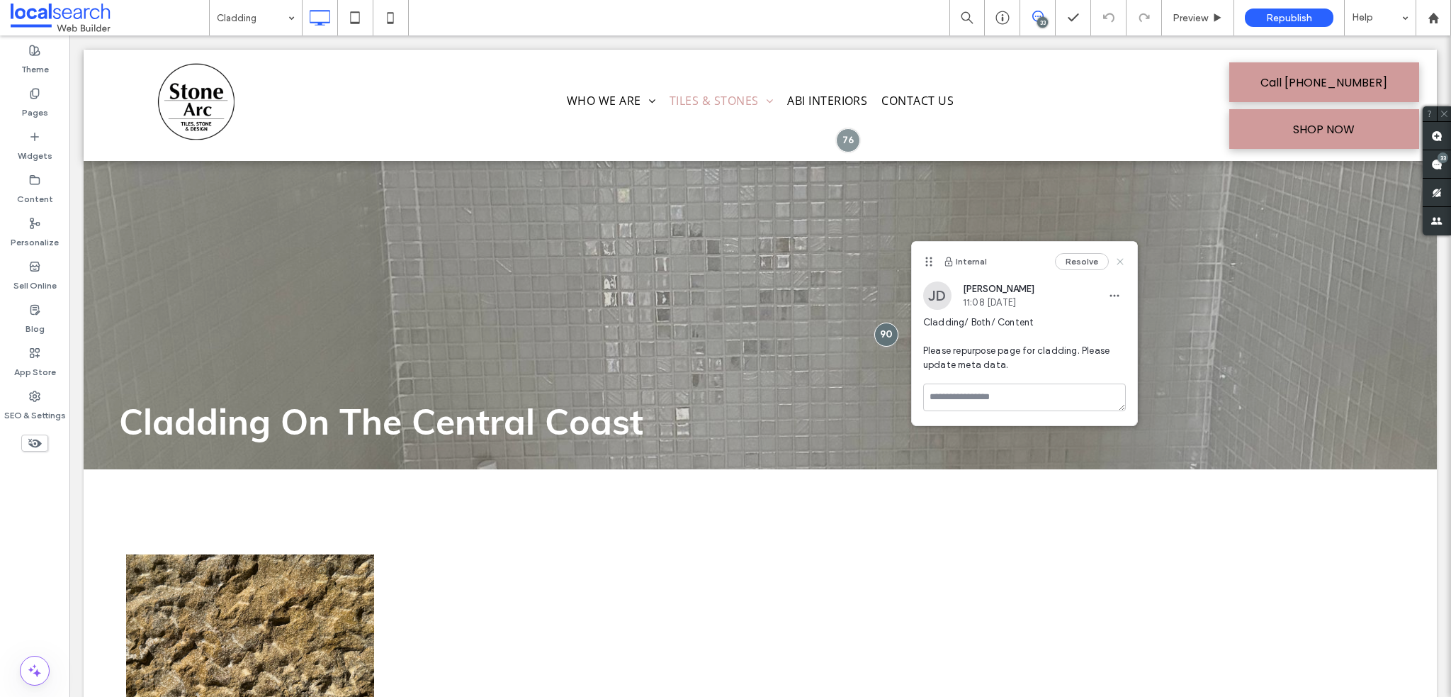
click at [1120, 258] on icon at bounding box center [1120, 261] width 11 height 11
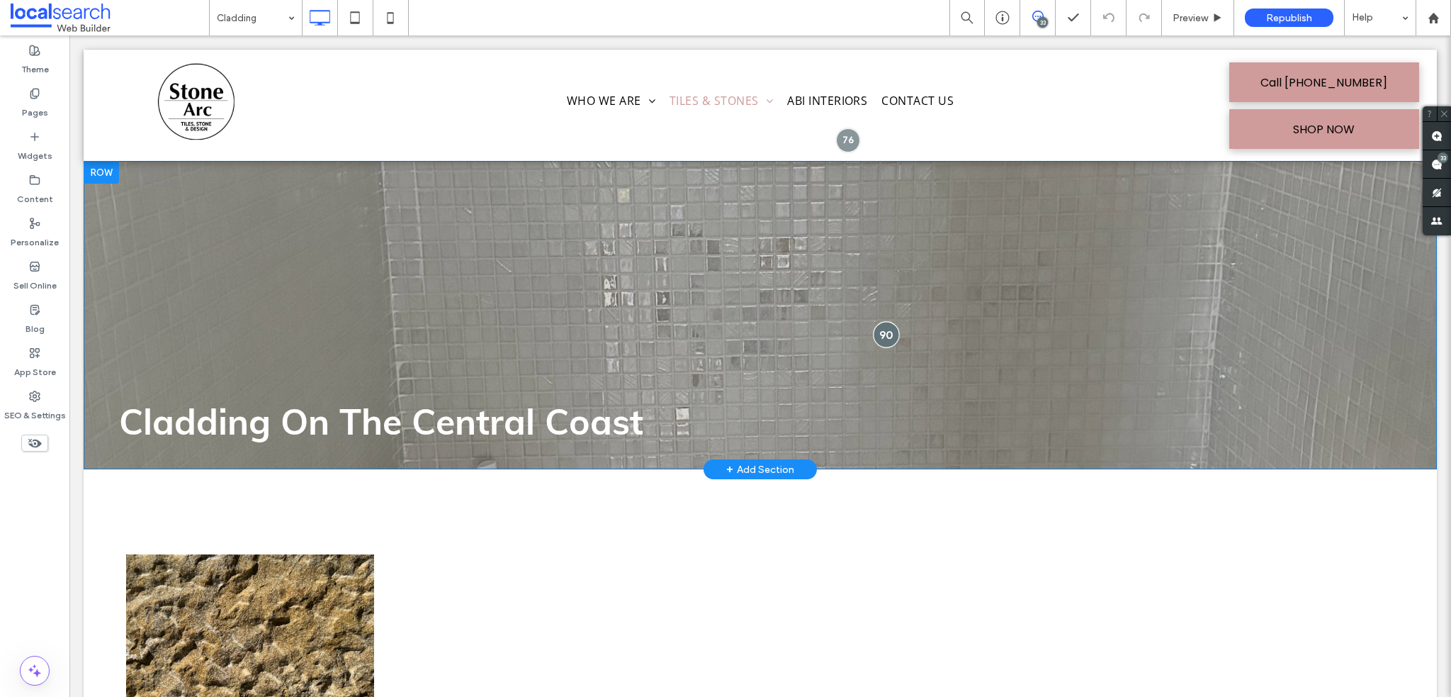
click at [889, 330] on div at bounding box center [886, 334] width 26 height 26
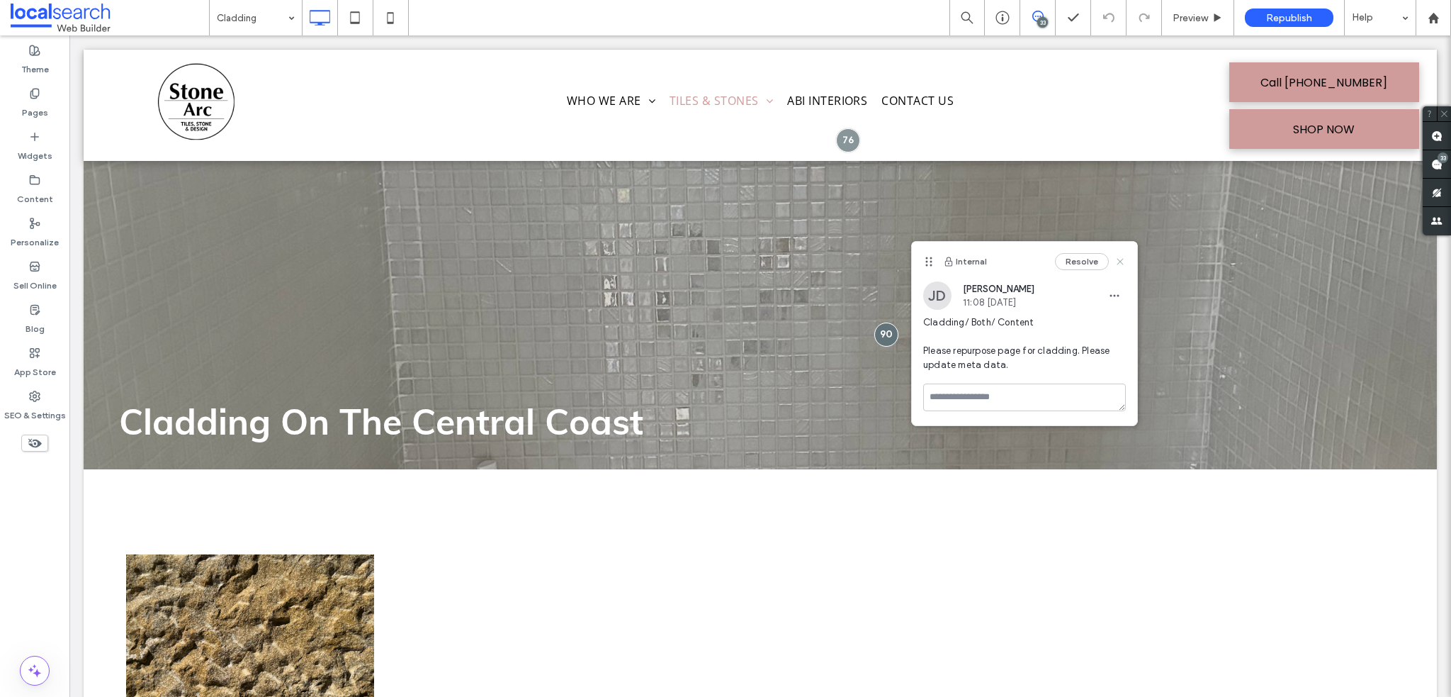
click at [1117, 259] on icon at bounding box center [1120, 261] width 11 height 11
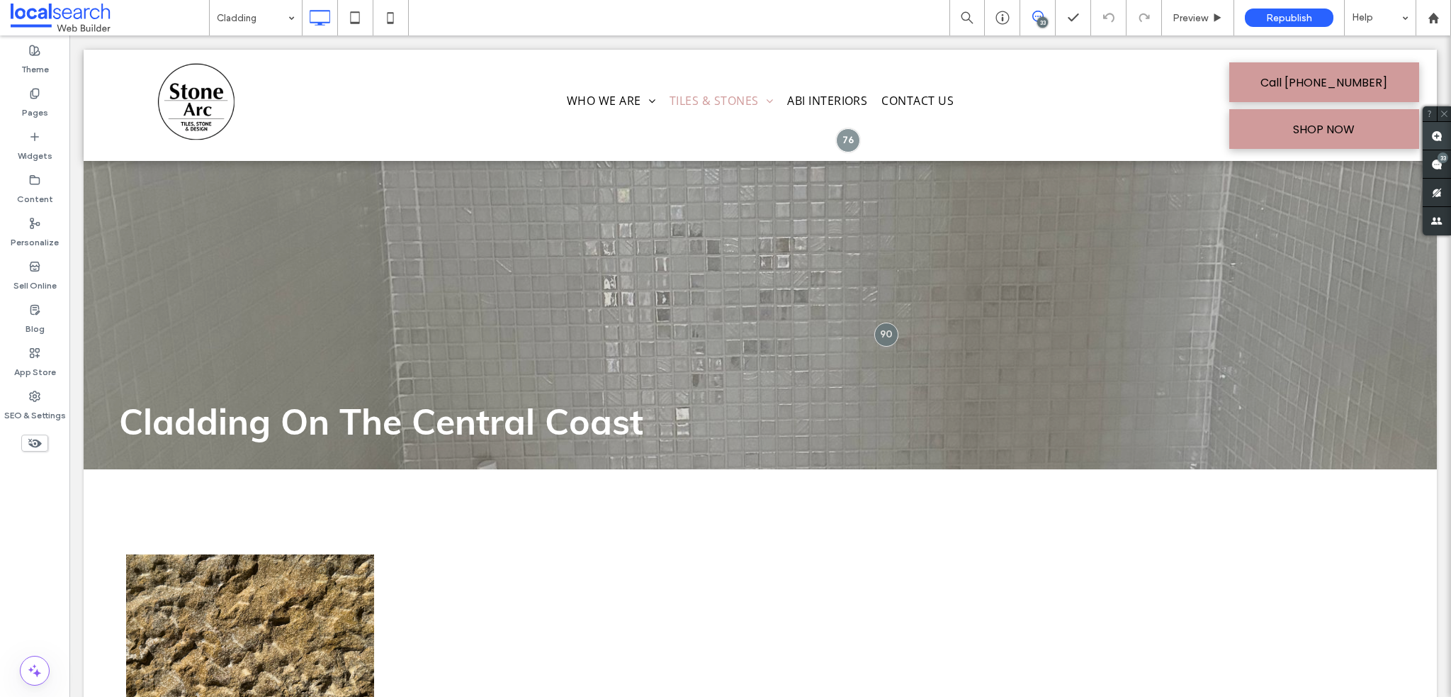
click at [1431, 139] on span at bounding box center [1437, 136] width 28 height 28
click at [1015, 256] on div "Cladding On The Central Coast Click To Paste Click To Paste Row + Add Section" at bounding box center [761, 315] width 1354 height 308
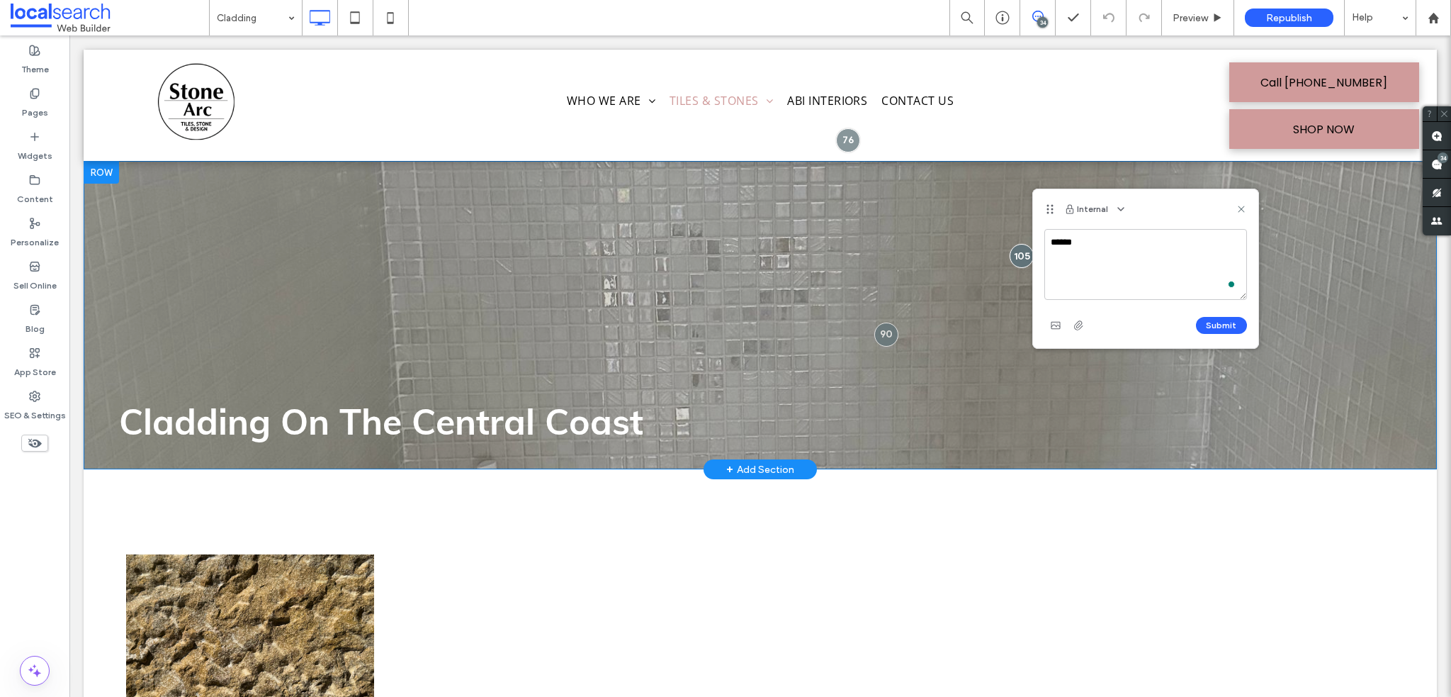
type textarea "******"
type textarea "**********"
click at [1223, 332] on button "Submit" at bounding box center [1221, 325] width 51 height 17
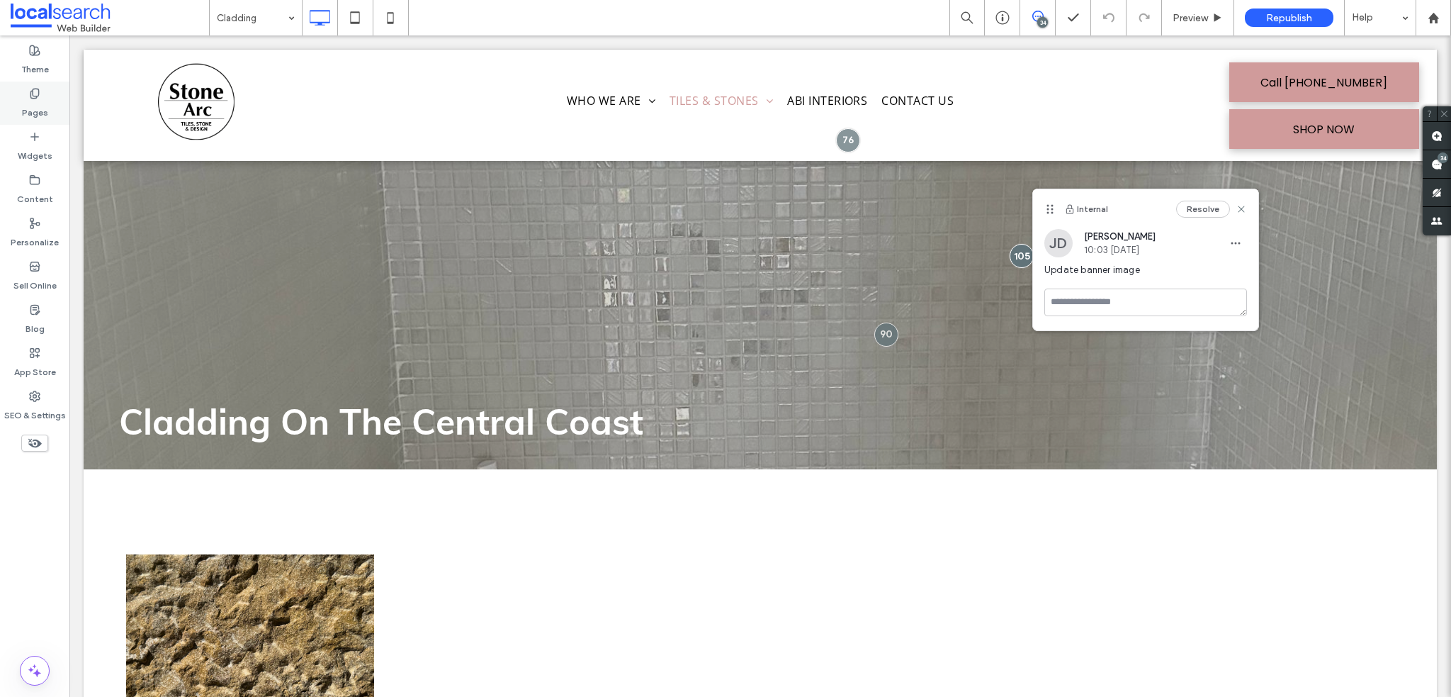
click at [30, 123] on div "Pages" at bounding box center [34, 102] width 69 height 43
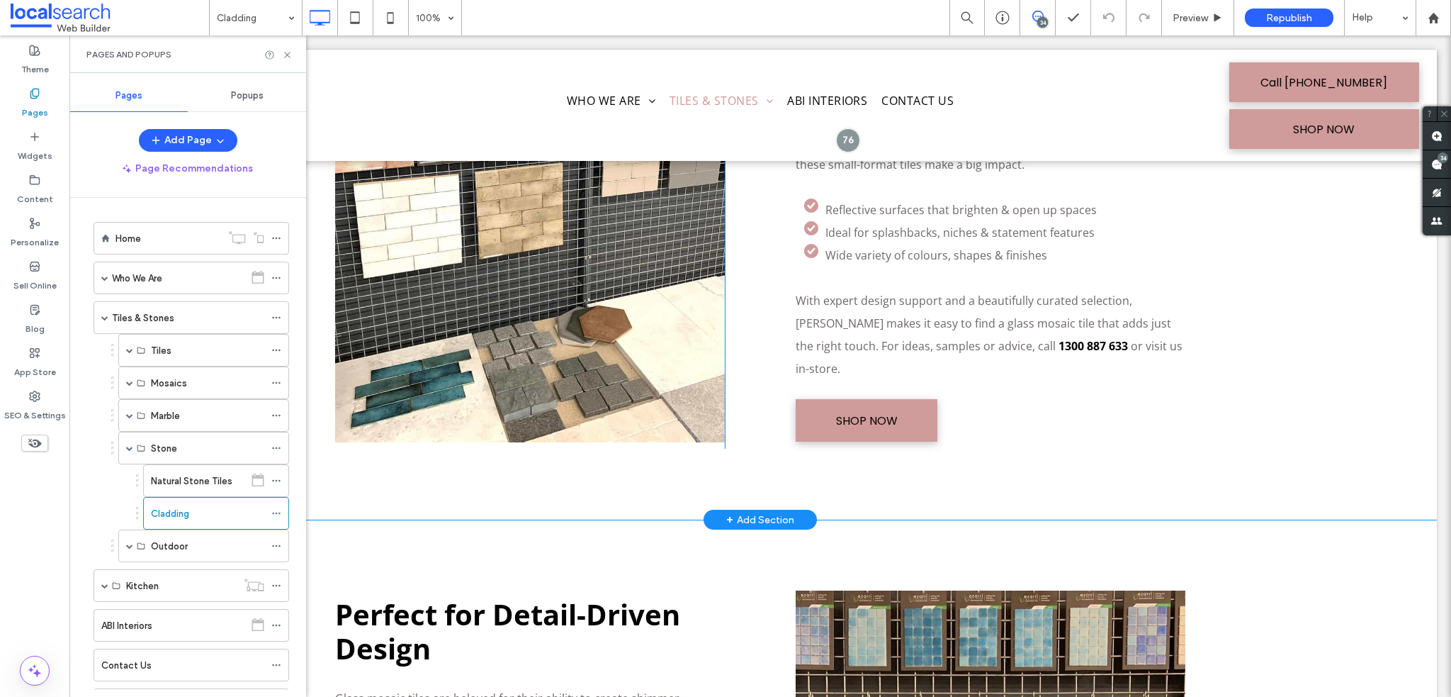
scroll to position [992, 0]
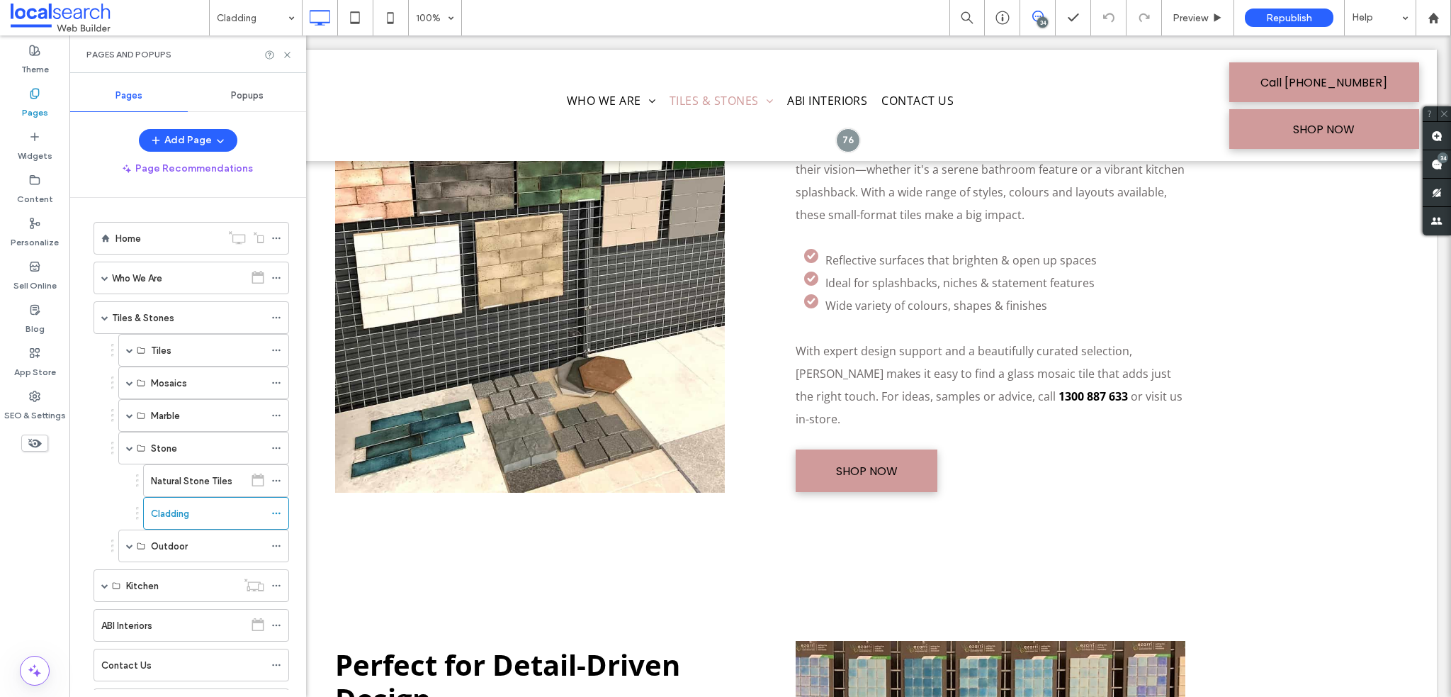
click at [294, 57] on div "Pages and Popups" at bounding box center [187, 54] width 237 height 38
click at [286, 52] on icon at bounding box center [287, 55] width 11 height 11
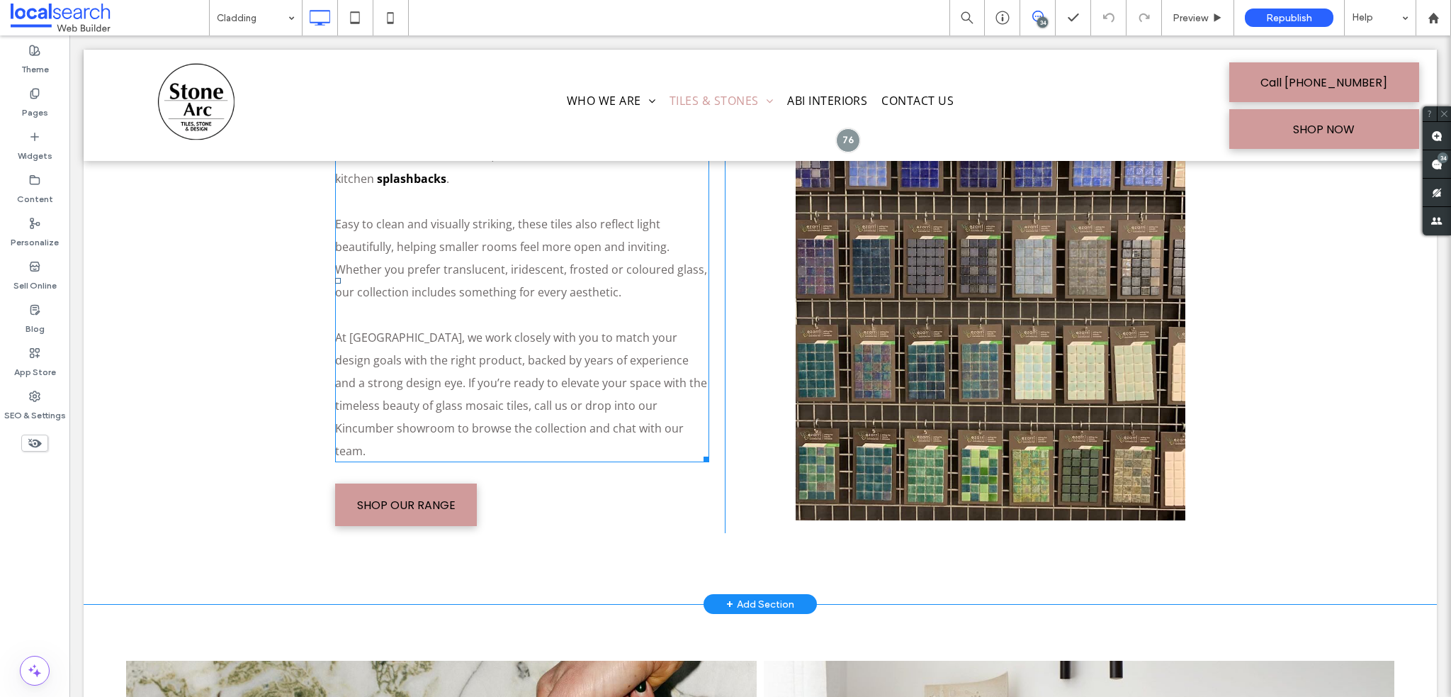
scroll to position [1984, 0]
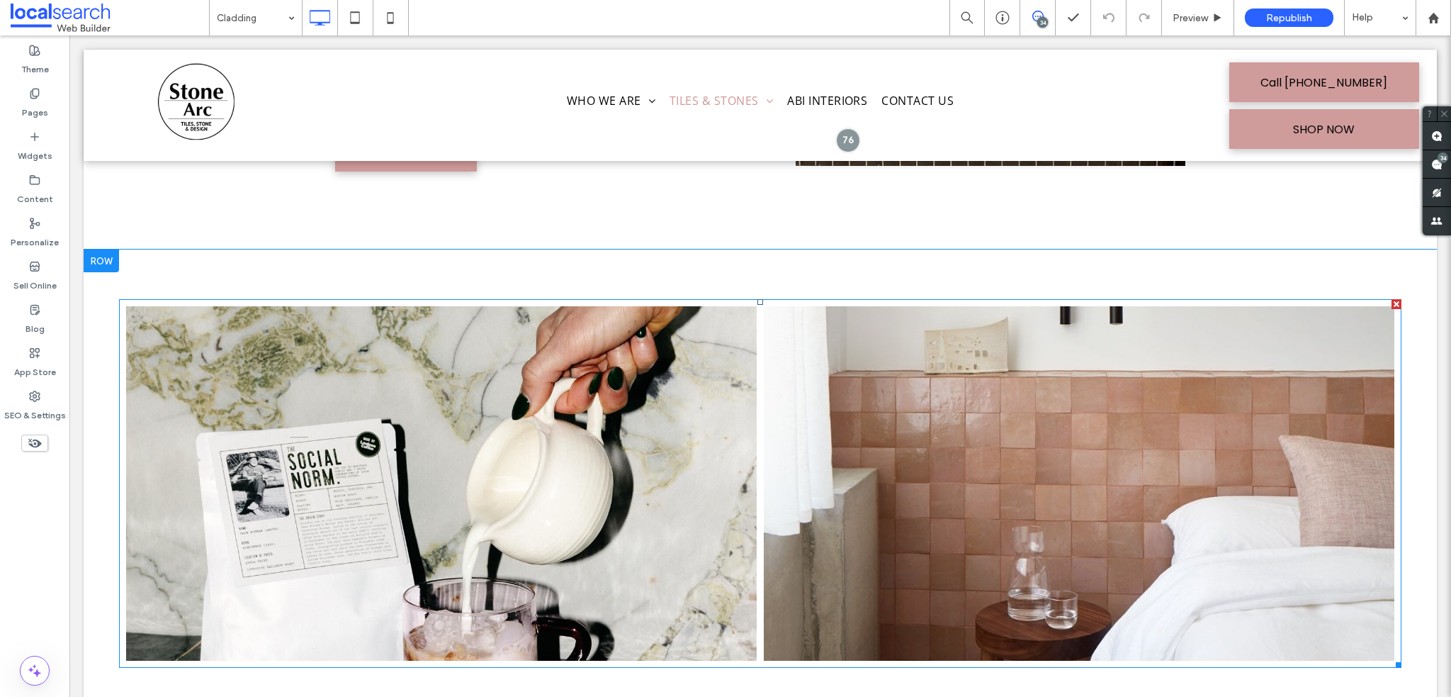
click at [507, 430] on link at bounding box center [441, 483] width 631 height 354
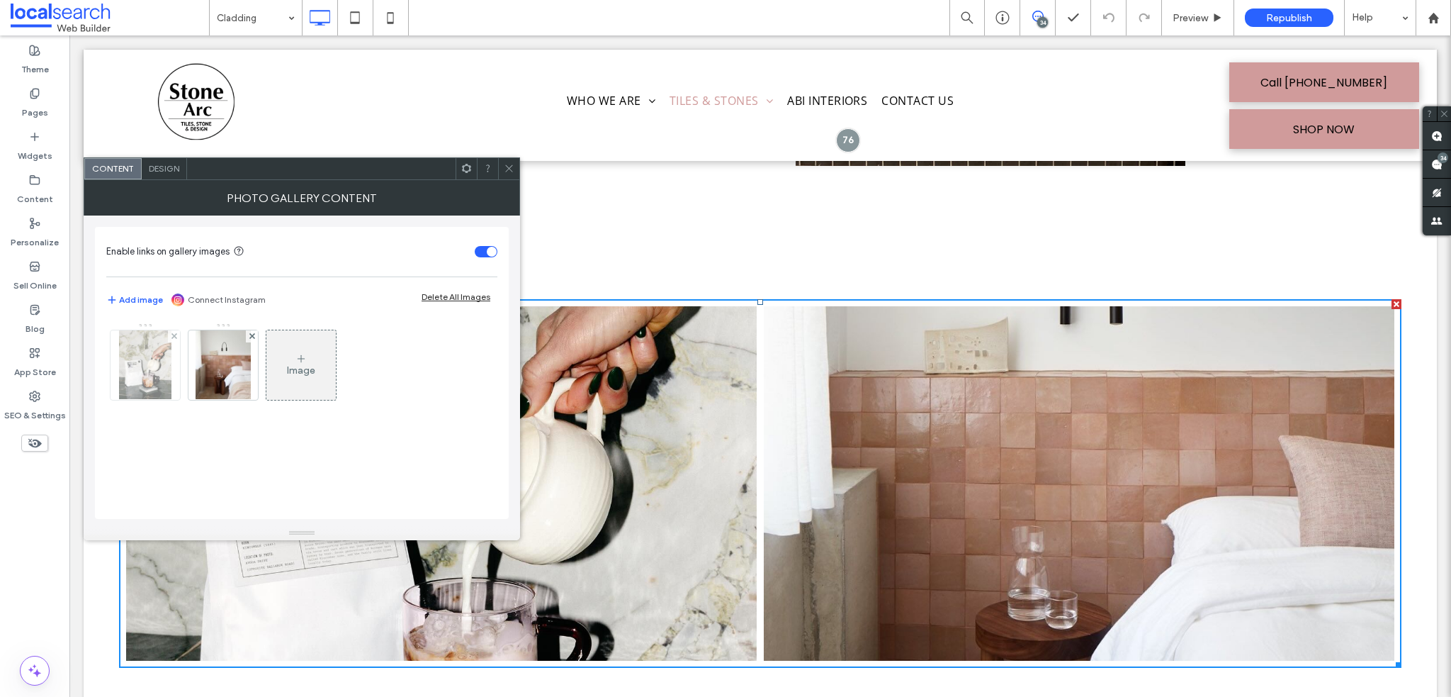
click at [159, 349] on img at bounding box center [145, 364] width 52 height 69
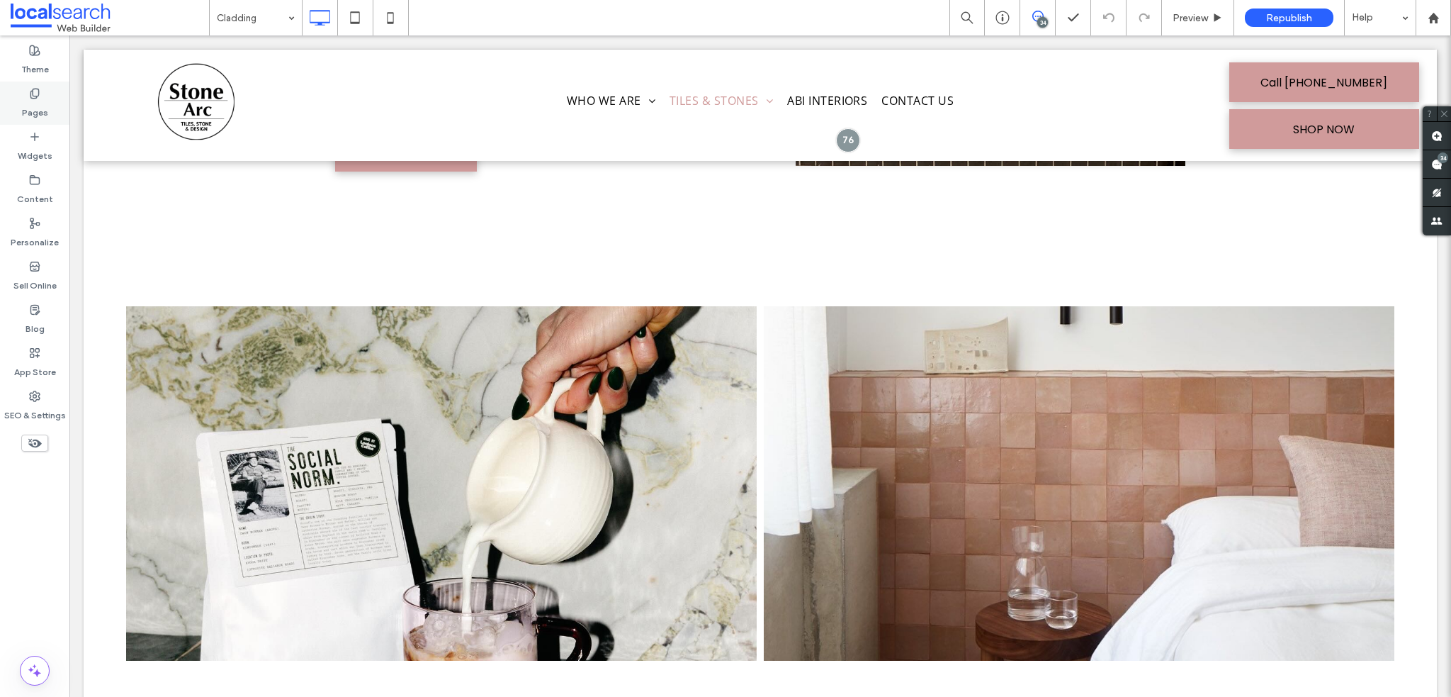
click at [38, 110] on label "Pages" at bounding box center [35, 109] width 26 height 20
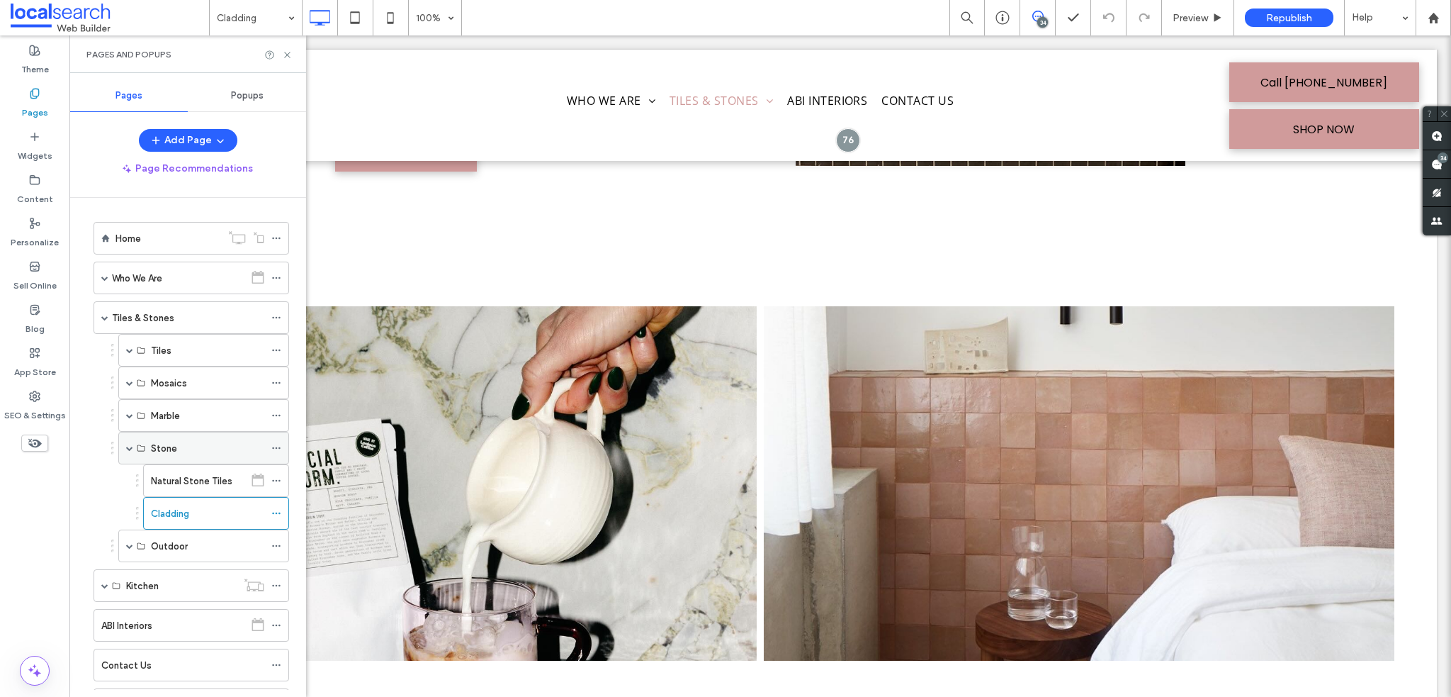
click at [128, 446] on span at bounding box center [129, 447] width 7 height 7
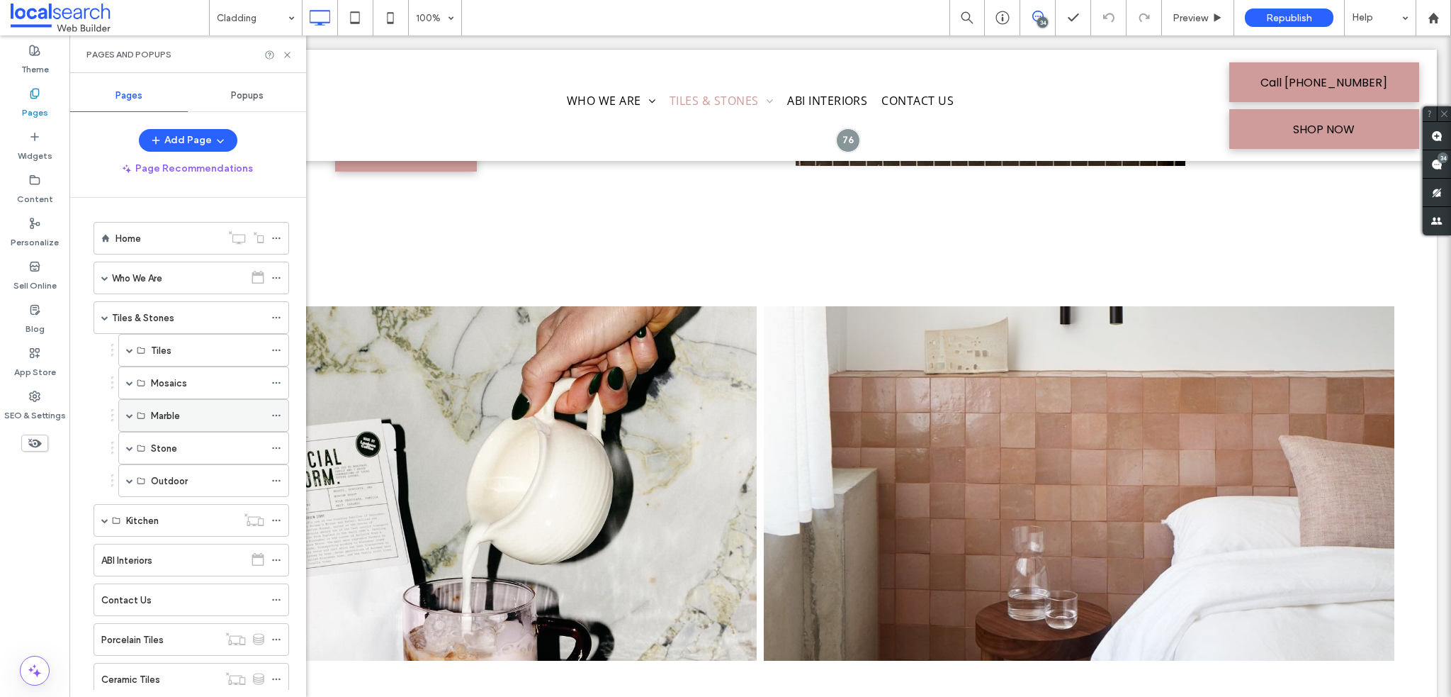
click at [125, 415] on div "Marble" at bounding box center [203, 415] width 171 height 33
click at [126, 415] on span at bounding box center [129, 415] width 7 height 7
click at [195, 484] on label "Marble Tiles" at bounding box center [177, 480] width 52 height 25
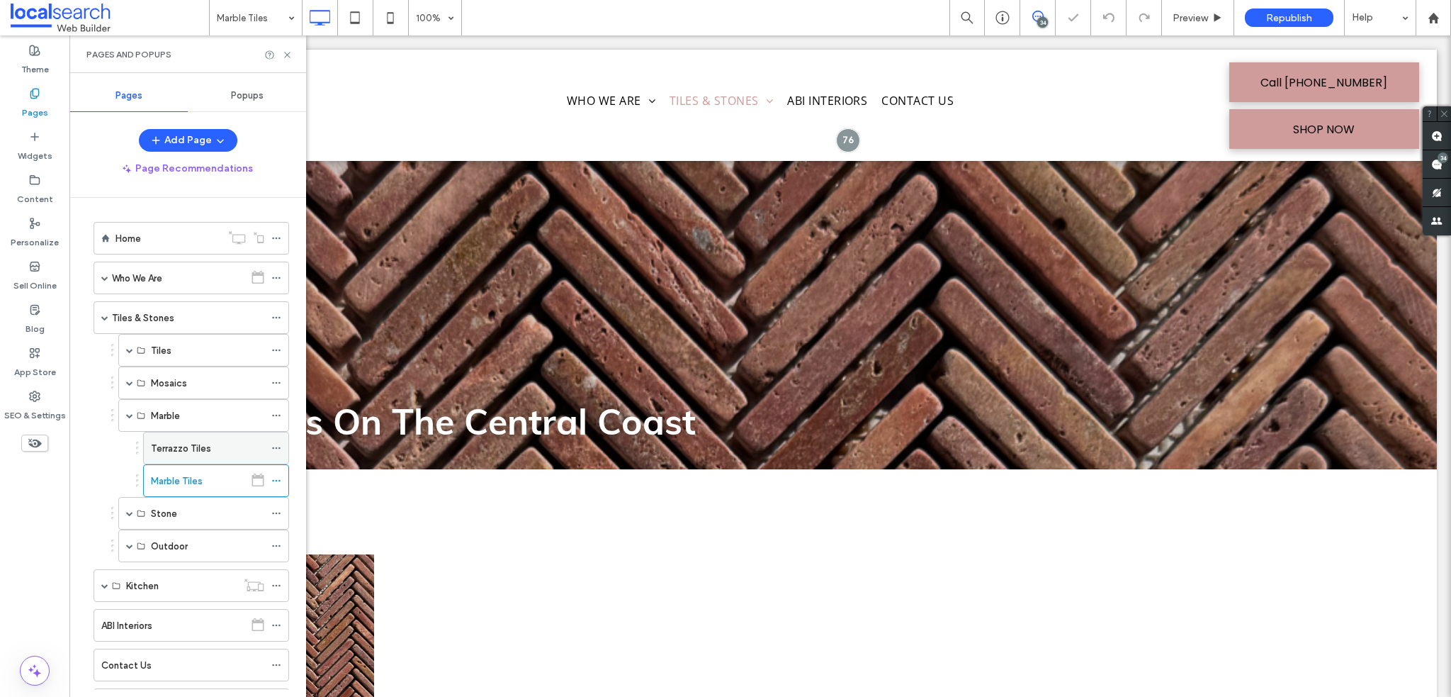
click at [215, 446] on div "Terrazzo Tiles" at bounding box center [207, 448] width 113 height 15
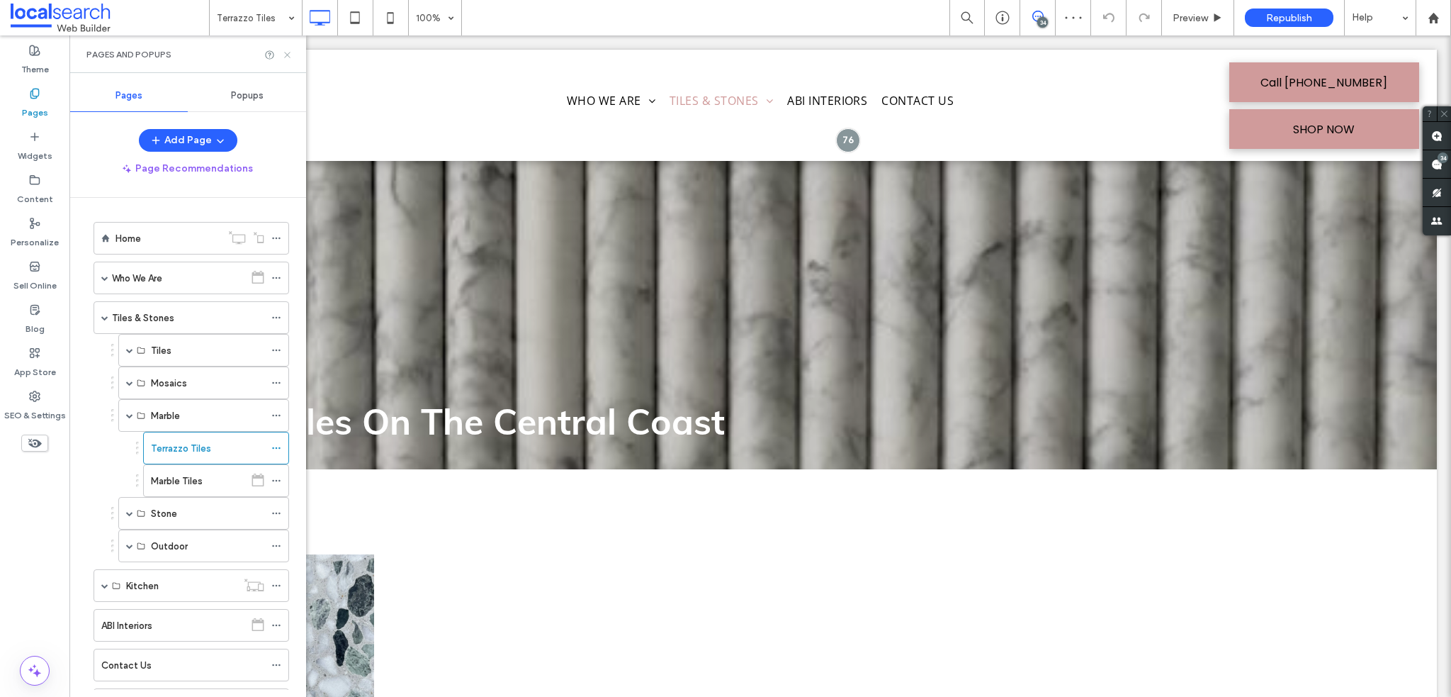
click at [286, 55] on icon at bounding box center [287, 55] width 11 height 11
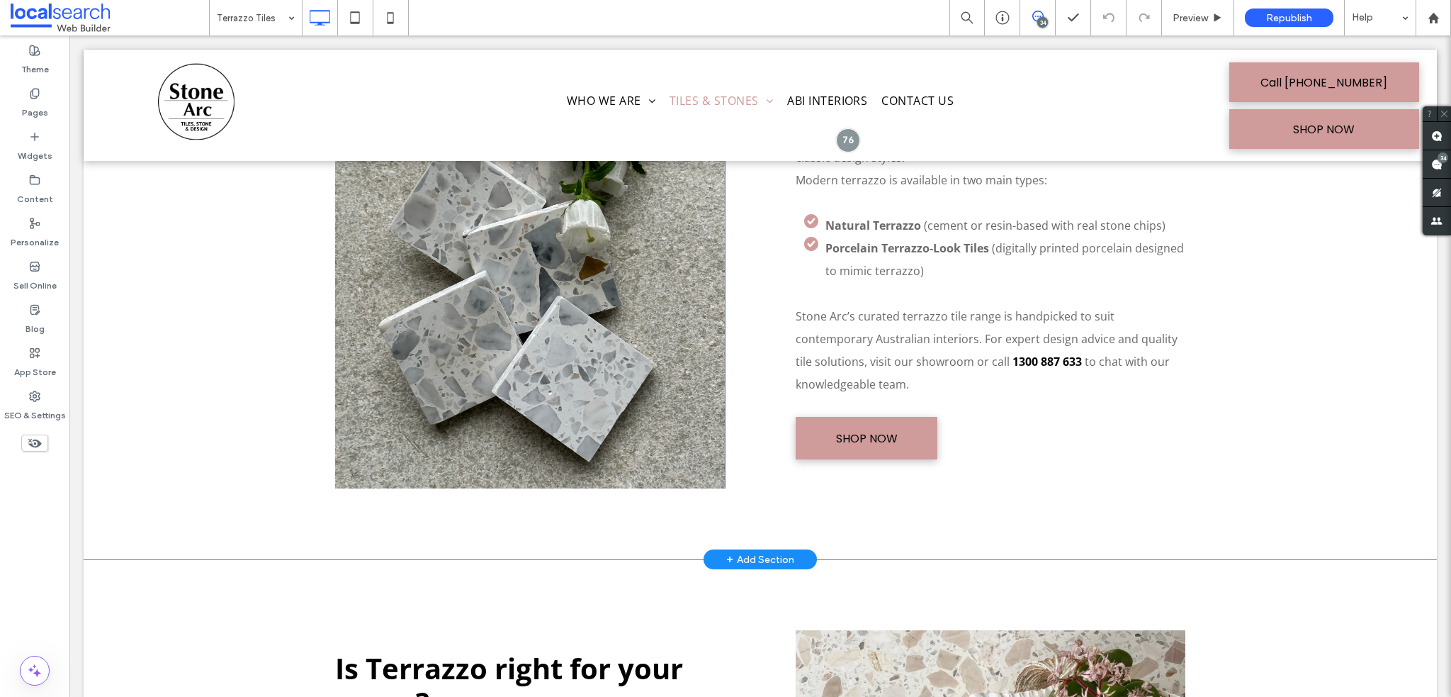
scroll to position [992, 0]
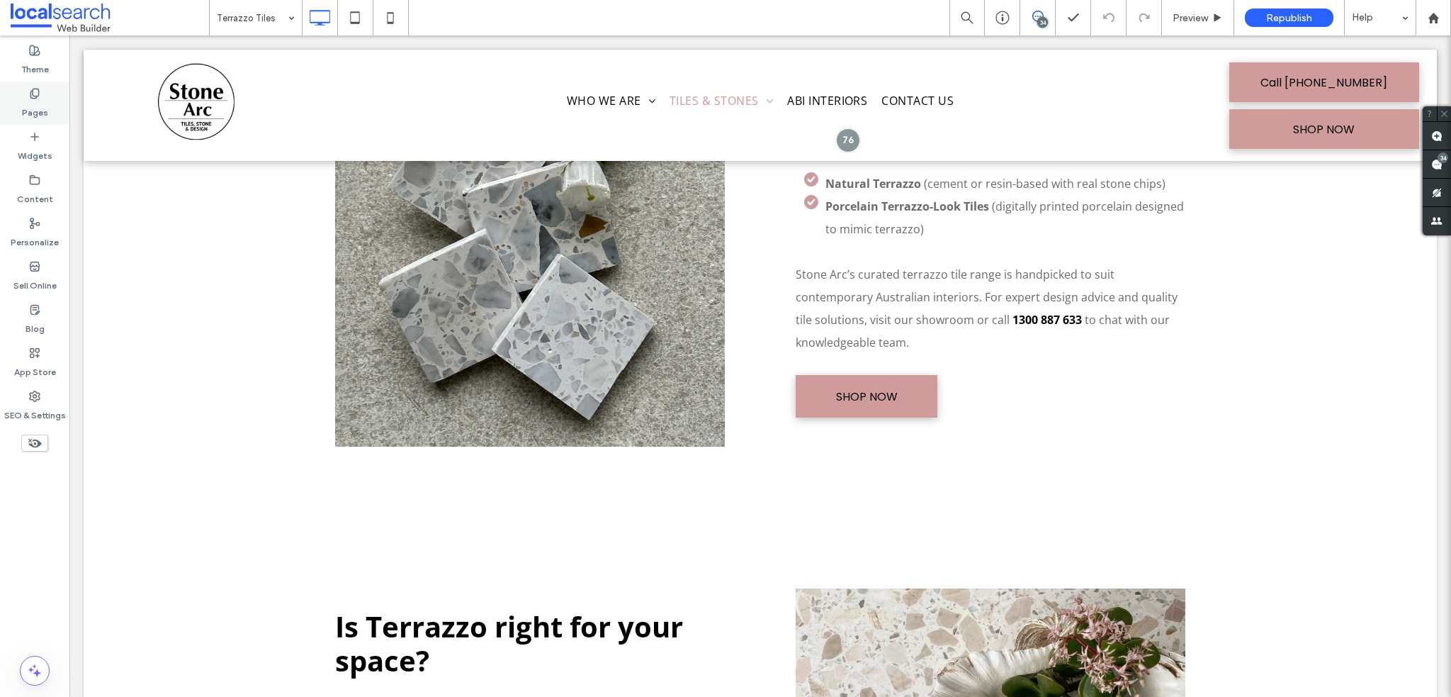
click at [51, 110] on div "Pages" at bounding box center [34, 102] width 69 height 43
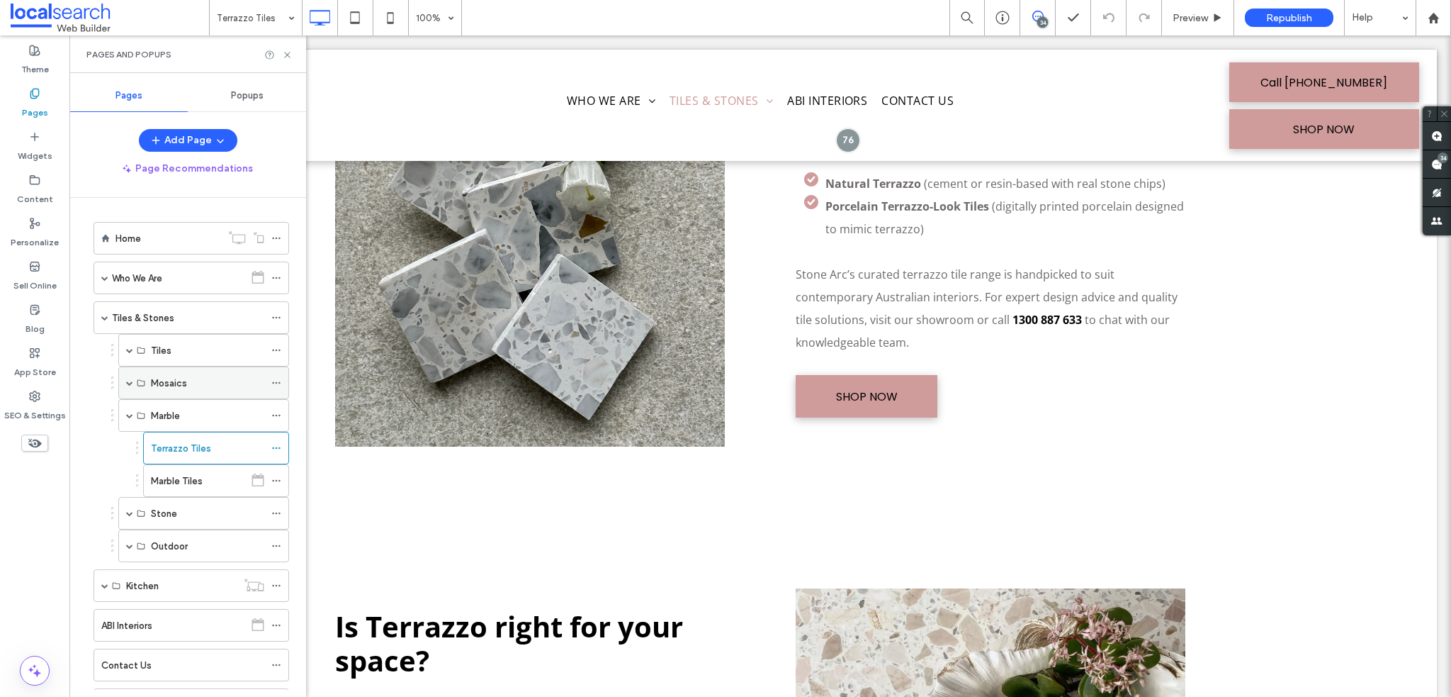
click at [128, 381] on span at bounding box center [129, 382] width 7 height 7
click at [194, 413] on label "Marble Mosaic Tiles" at bounding box center [193, 415] width 85 height 25
click at [292, 53] on div at bounding box center [725, 348] width 1451 height 697
click at [288, 53] on use at bounding box center [287, 55] width 6 height 6
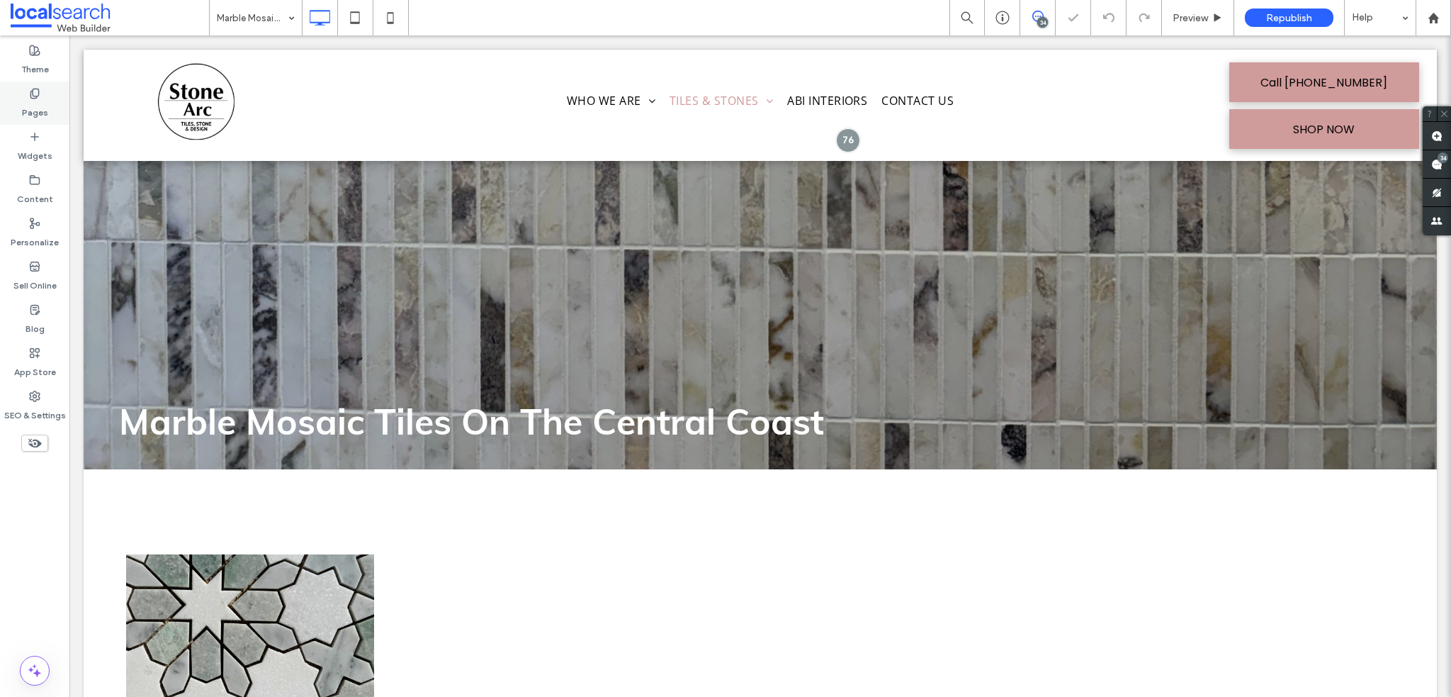
click at [45, 99] on label "Pages" at bounding box center [35, 109] width 26 height 20
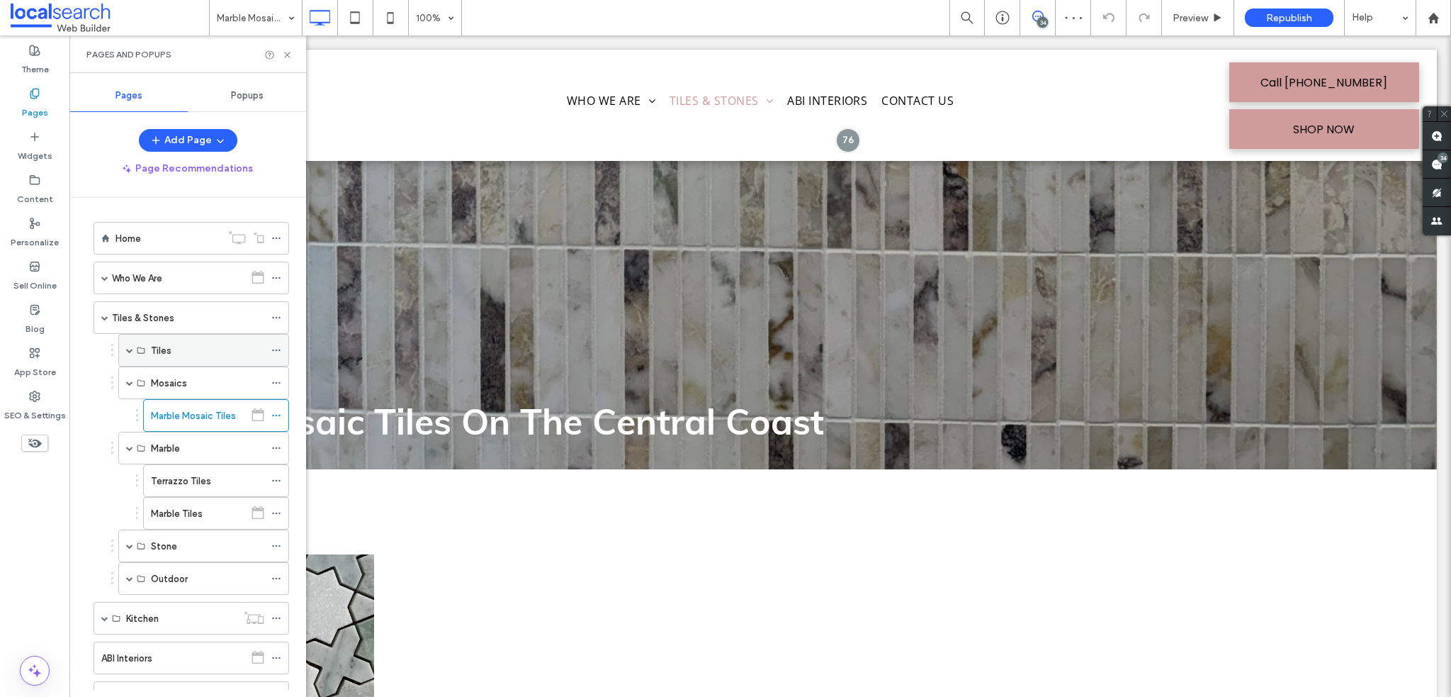
click at [133, 347] on div "Tiles" at bounding box center [203, 350] width 171 height 33
click at [131, 349] on span at bounding box center [129, 350] width 7 height 7
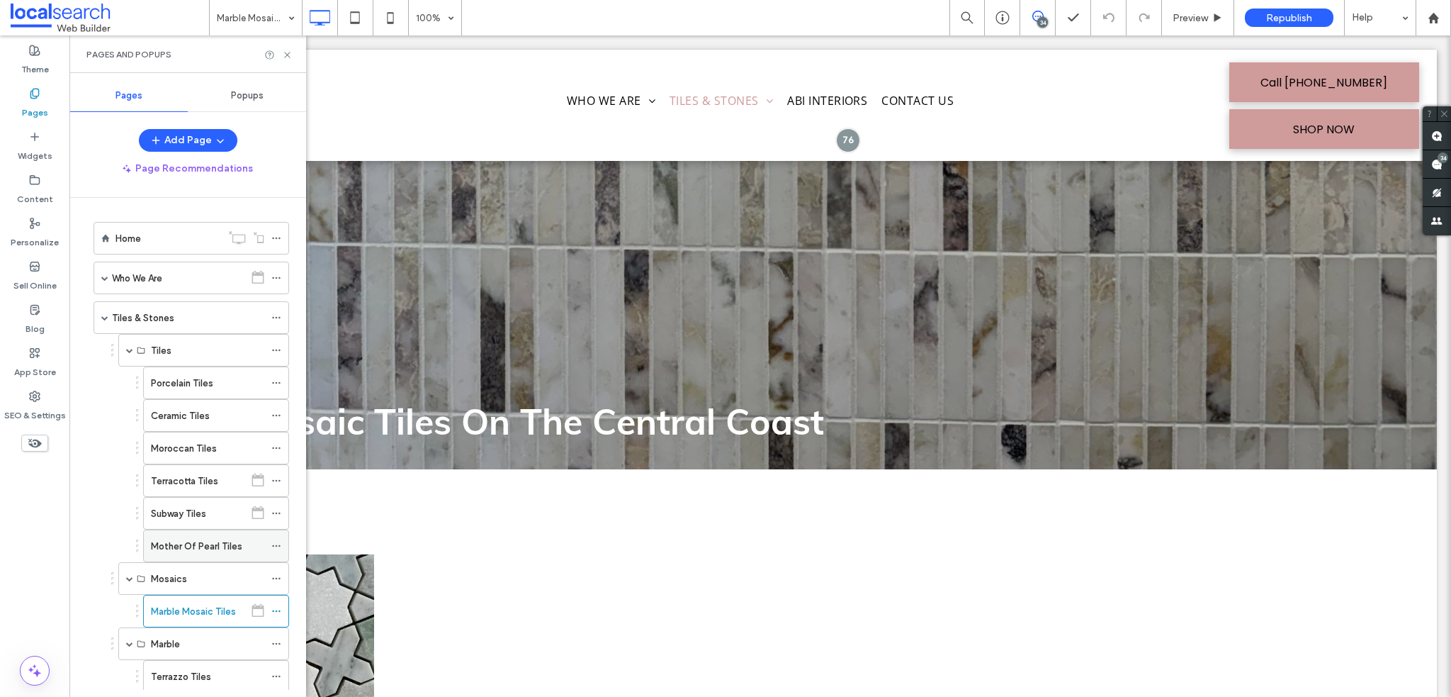
click at [184, 546] on label "Mother Of Pearl Tiles" at bounding box center [196, 546] width 91 height 25
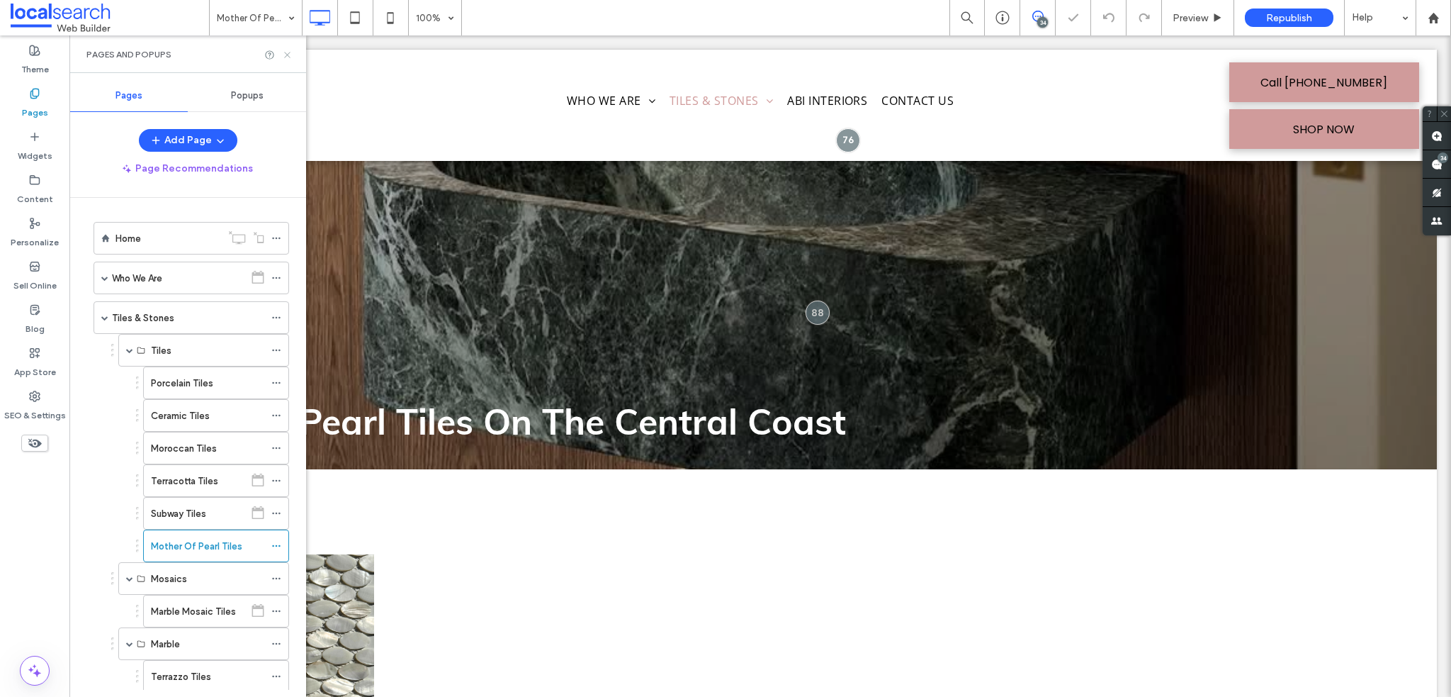
click at [288, 53] on use at bounding box center [287, 55] width 6 height 6
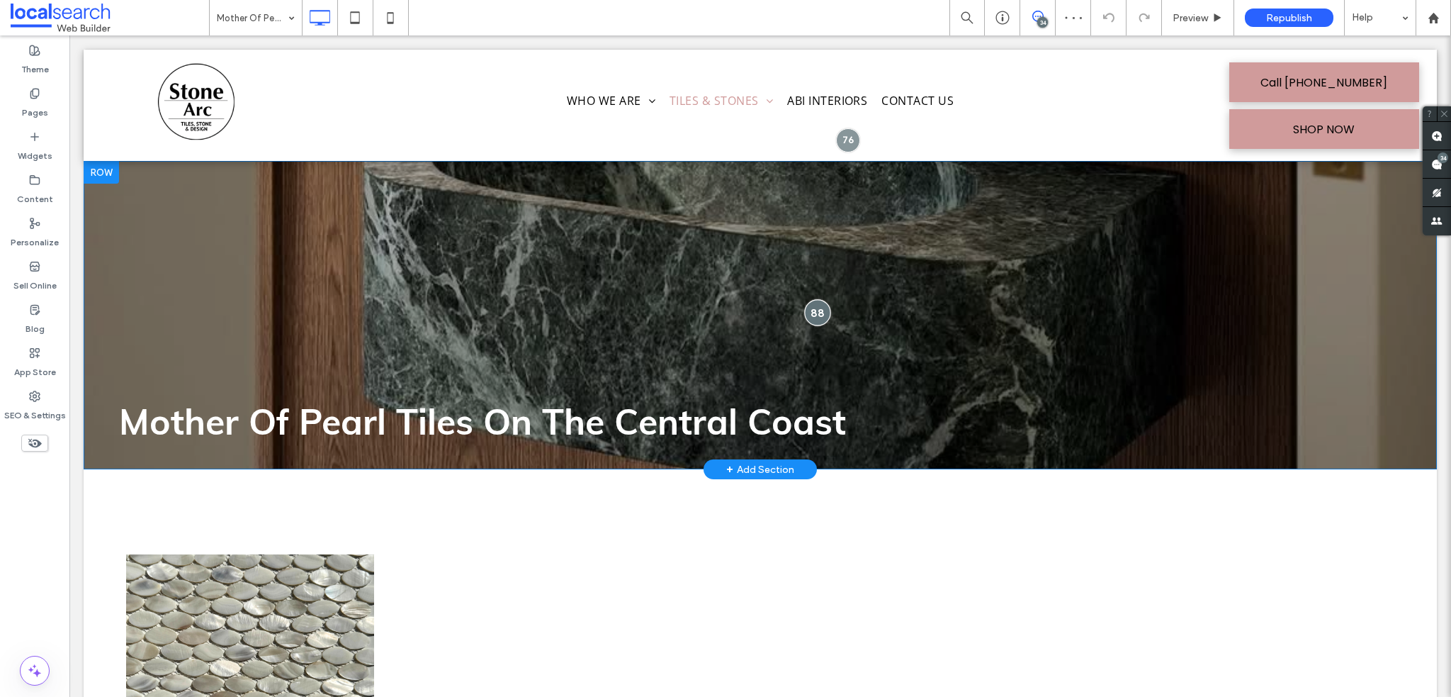
click at [811, 308] on div at bounding box center [817, 313] width 26 height 26
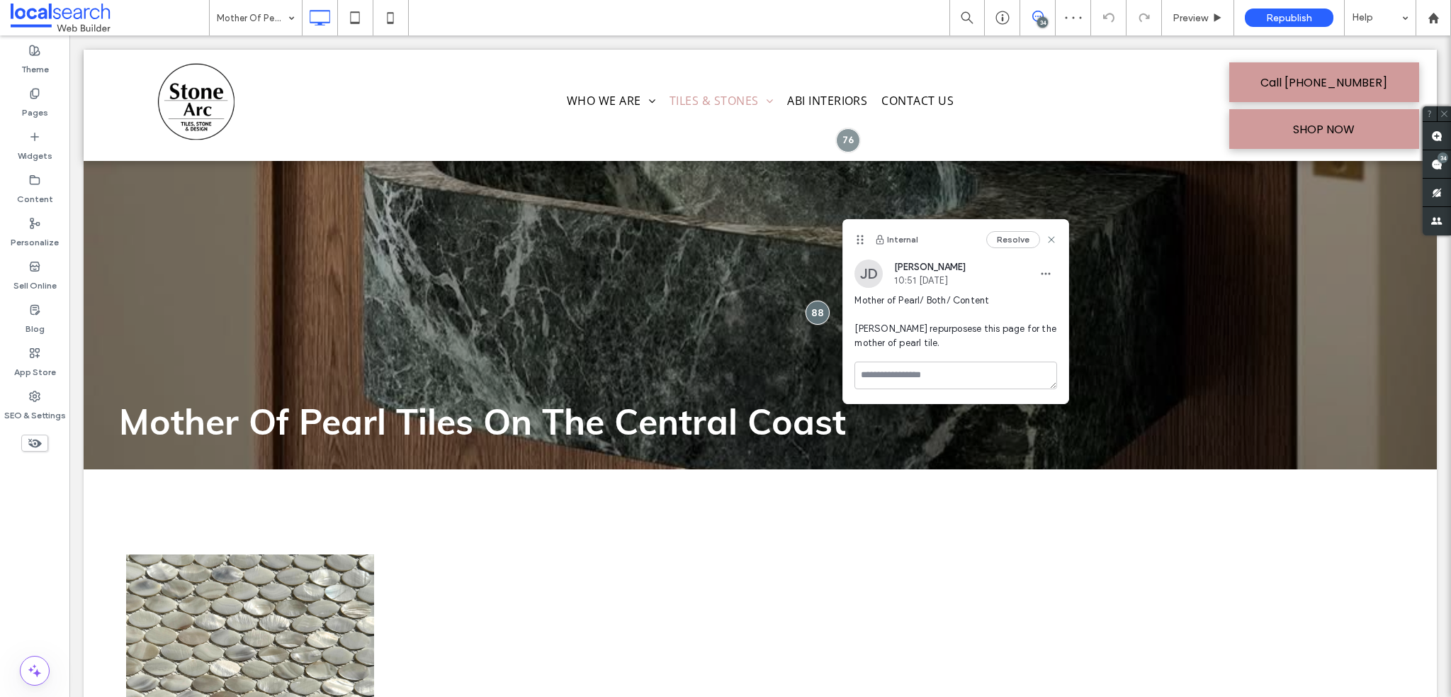
click at [1057, 242] on icon at bounding box center [1051, 239] width 11 height 11
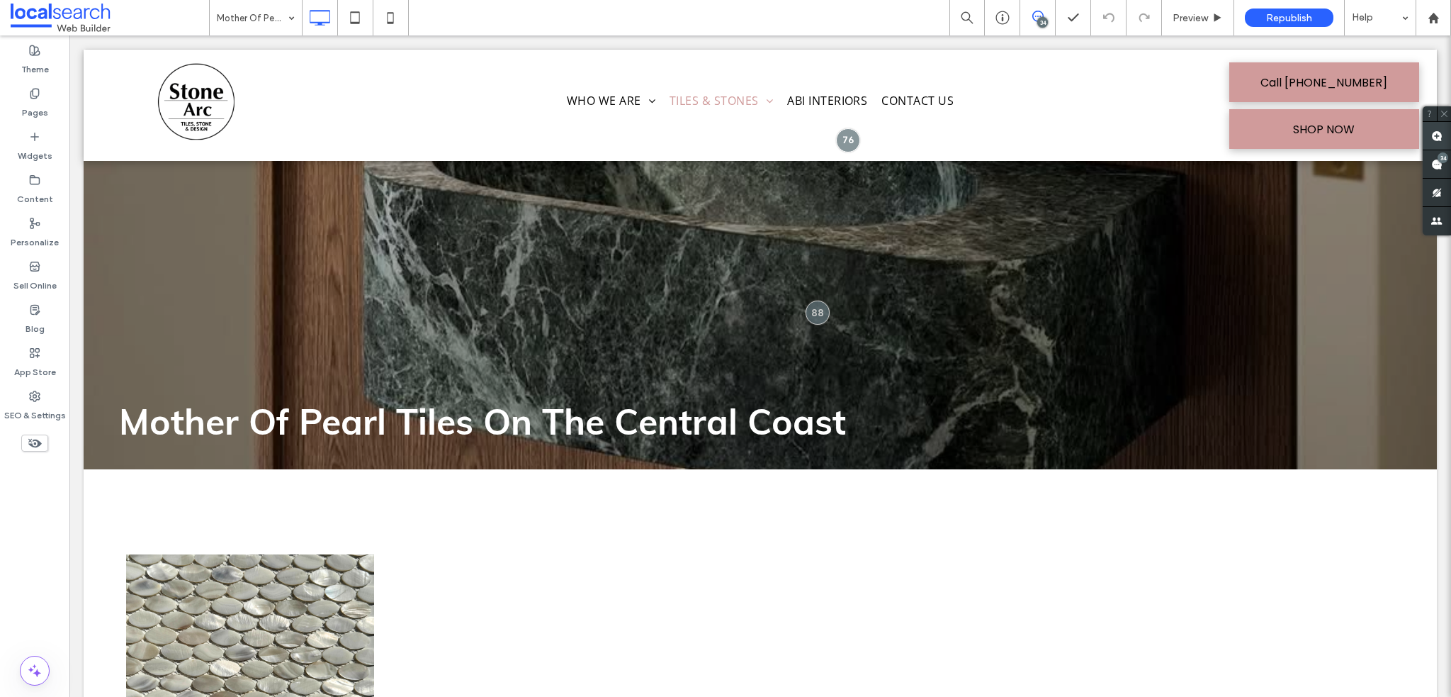
click at [1429, 133] on span at bounding box center [1437, 136] width 28 height 28
click at [43, 118] on label "Pages" at bounding box center [35, 109] width 26 height 20
click at [1435, 140] on use at bounding box center [1437, 135] width 11 height 11
click at [916, 332] on div "Mother Of Pearl Tiles On The Central Coast Click To Paste Click To Paste Row + …" at bounding box center [761, 315] width 1354 height 308
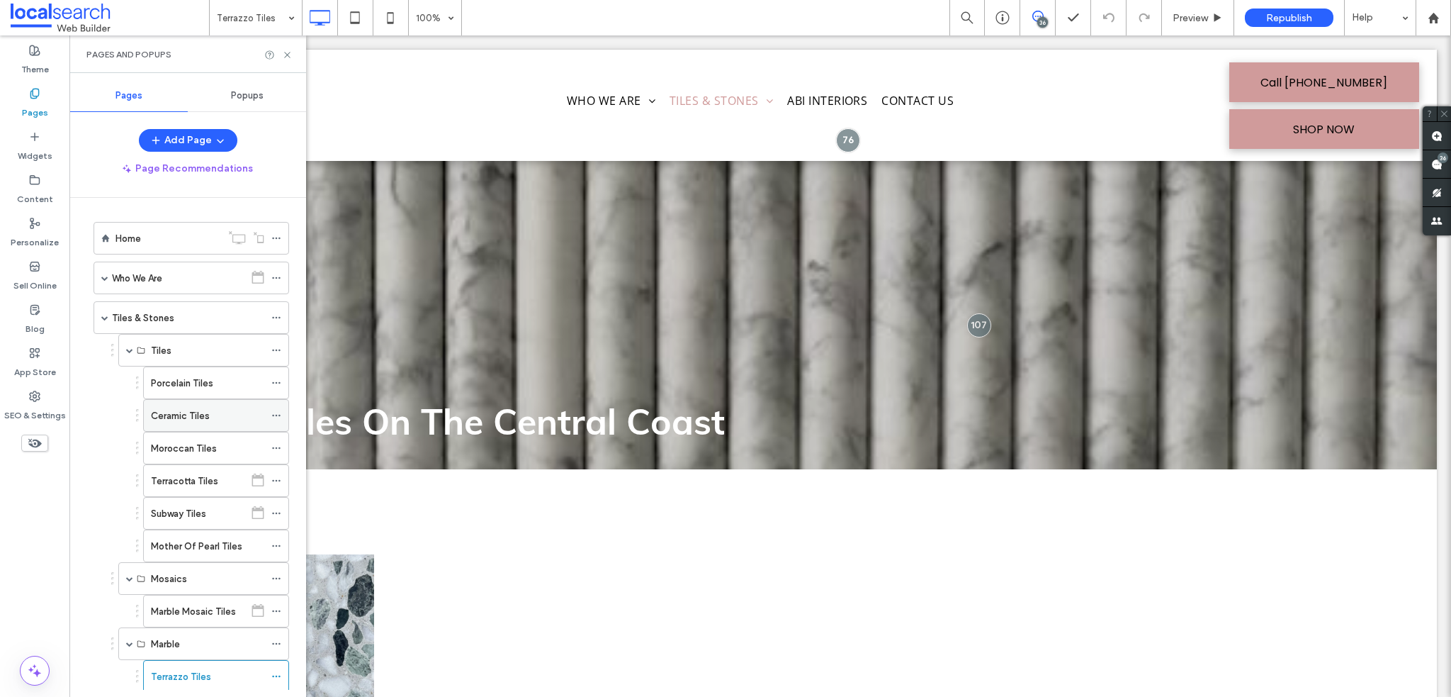
click at [230, 409] on div "Ceramic Tiles" at bounding box center [207, 415] width 113 height 15
click at [215, 376] on div "Porcelain Tiles" at bounding box center [207, 383] width 113 height 15
click at [289, 52] on div at bounding box center [725, 348] width 1451 height 697
click at [286, 52] on icon at bounding box center [287, 55] width 11 height 11
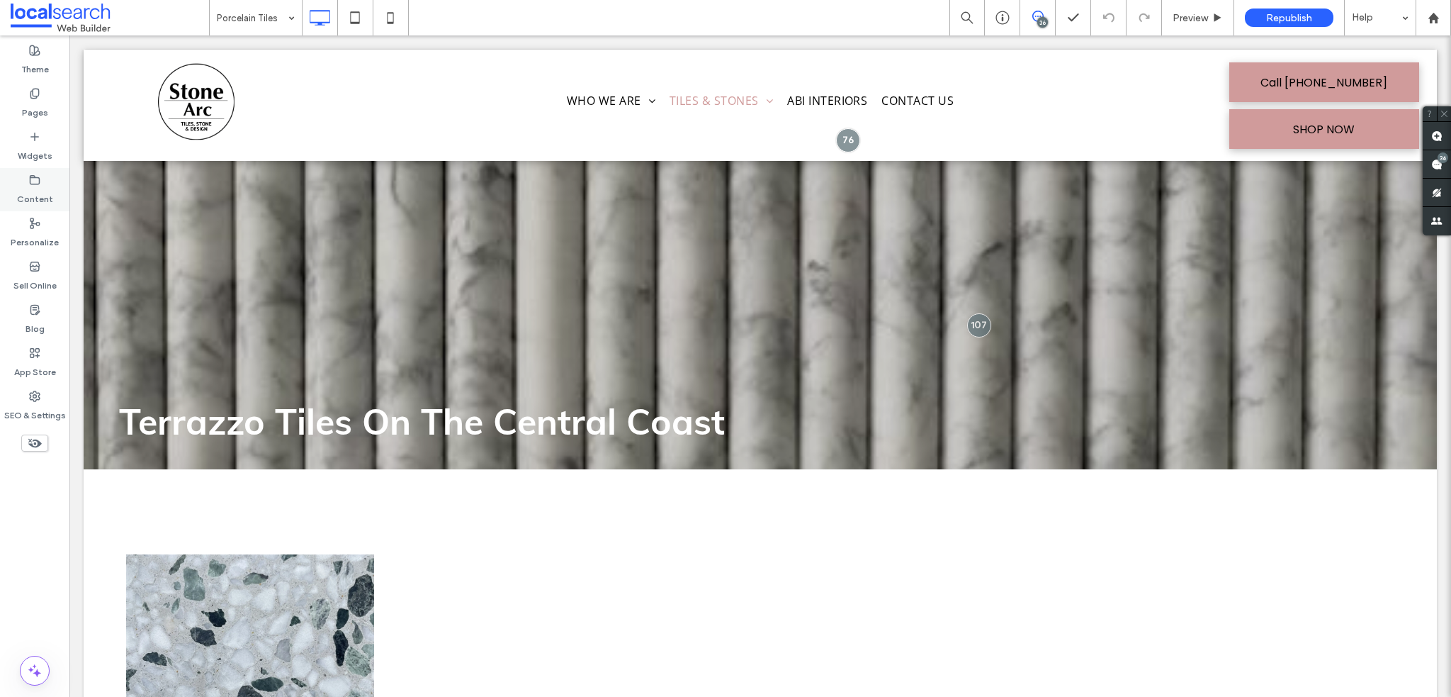
click at [34, 188] on label "Content" at bounding box center [35, 196] width 36 height 20
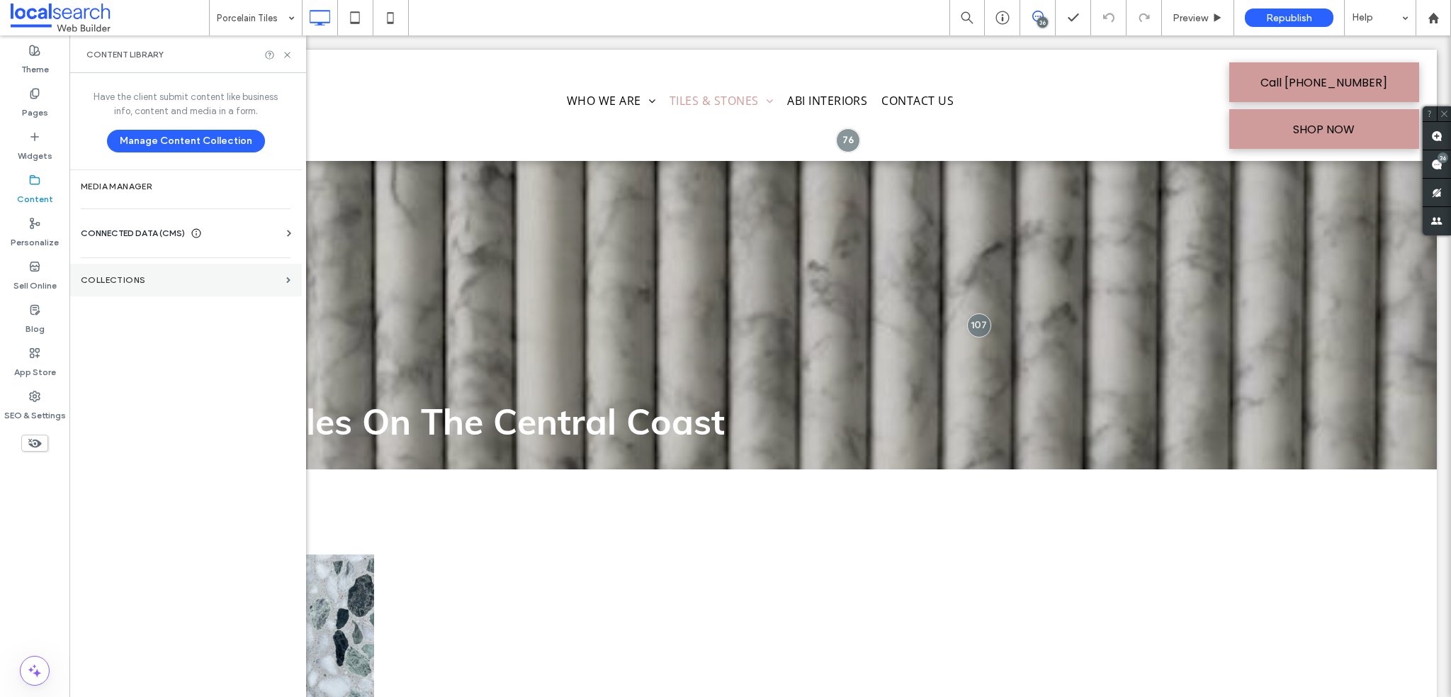
click at [142, 281] on label "Collections" at bounding box center [181, 280] width 200 height 10
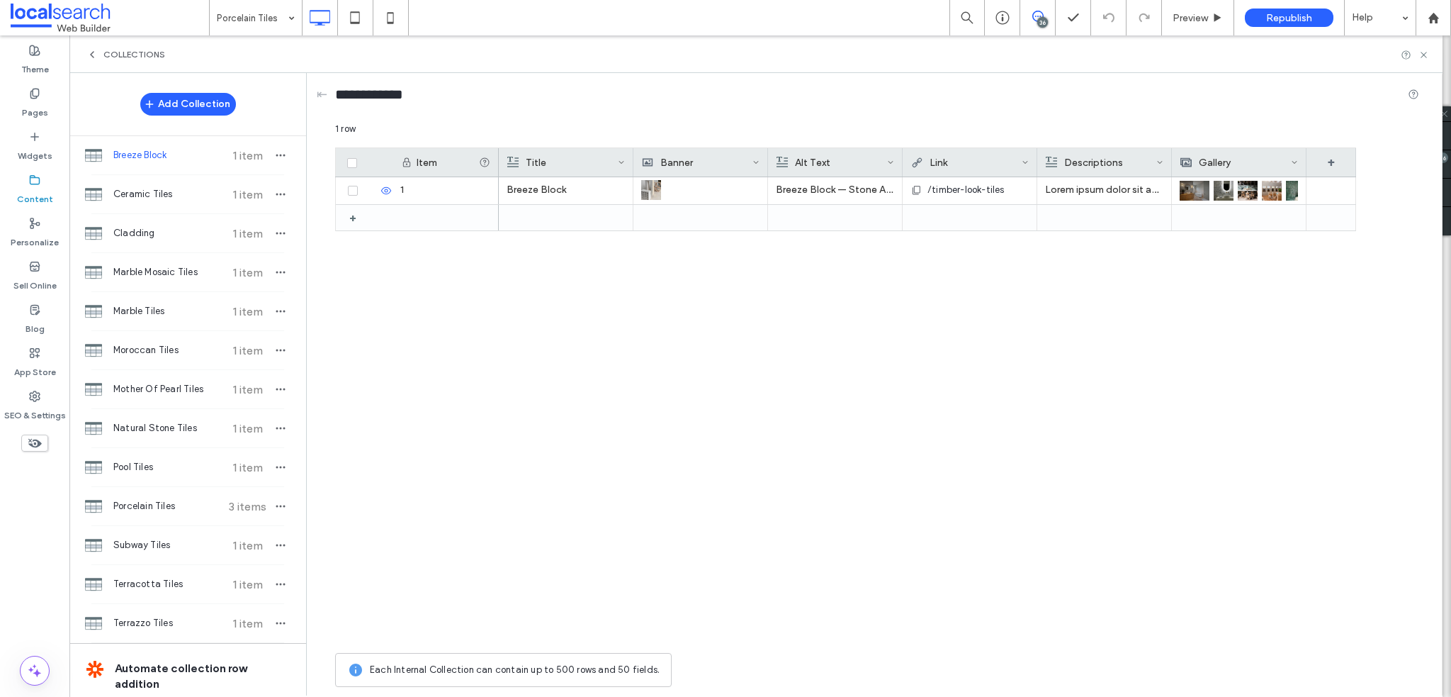
click at [157, 145] on div "Breeze Block 1 item" at bounding box center [187, 155] width 237 height 38
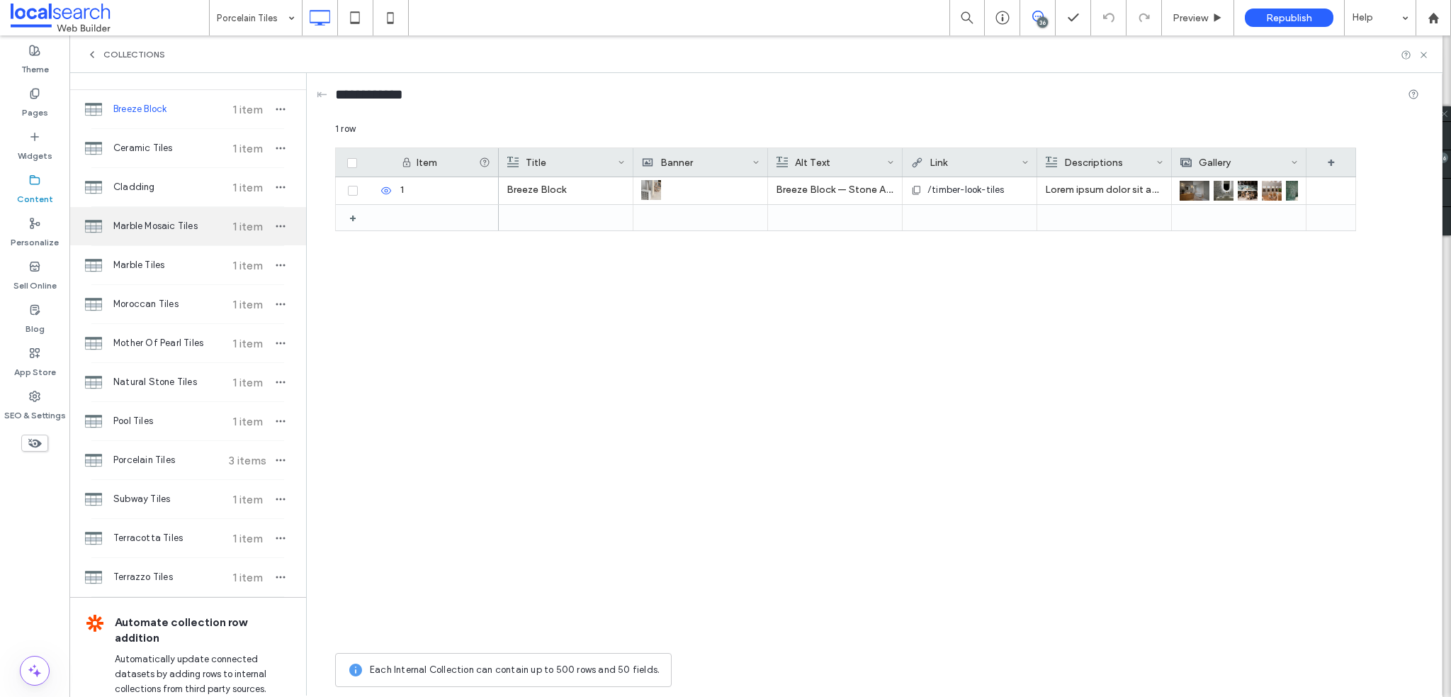
scroll to position [71, 0]
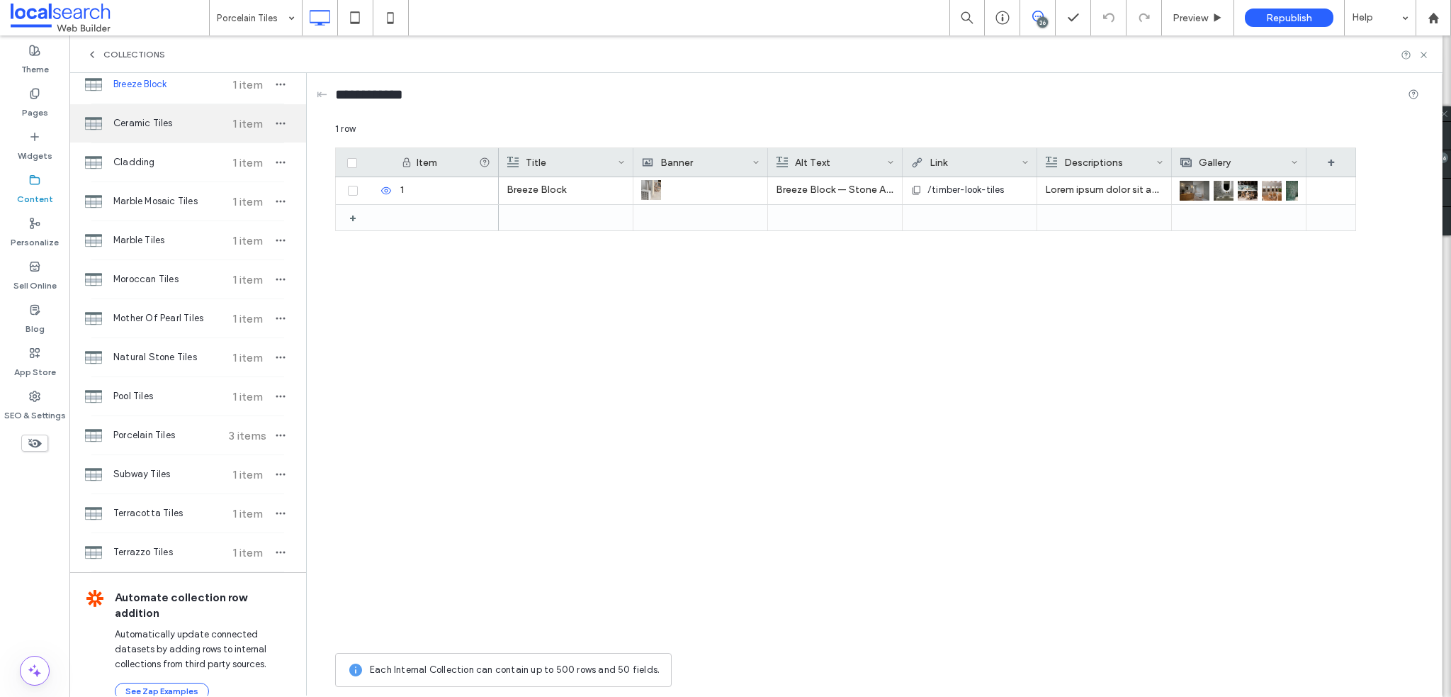
click at [135, 140] on div "Ceramic Tiles 1 item" at bounding box center [187, 123] width 237 height 38
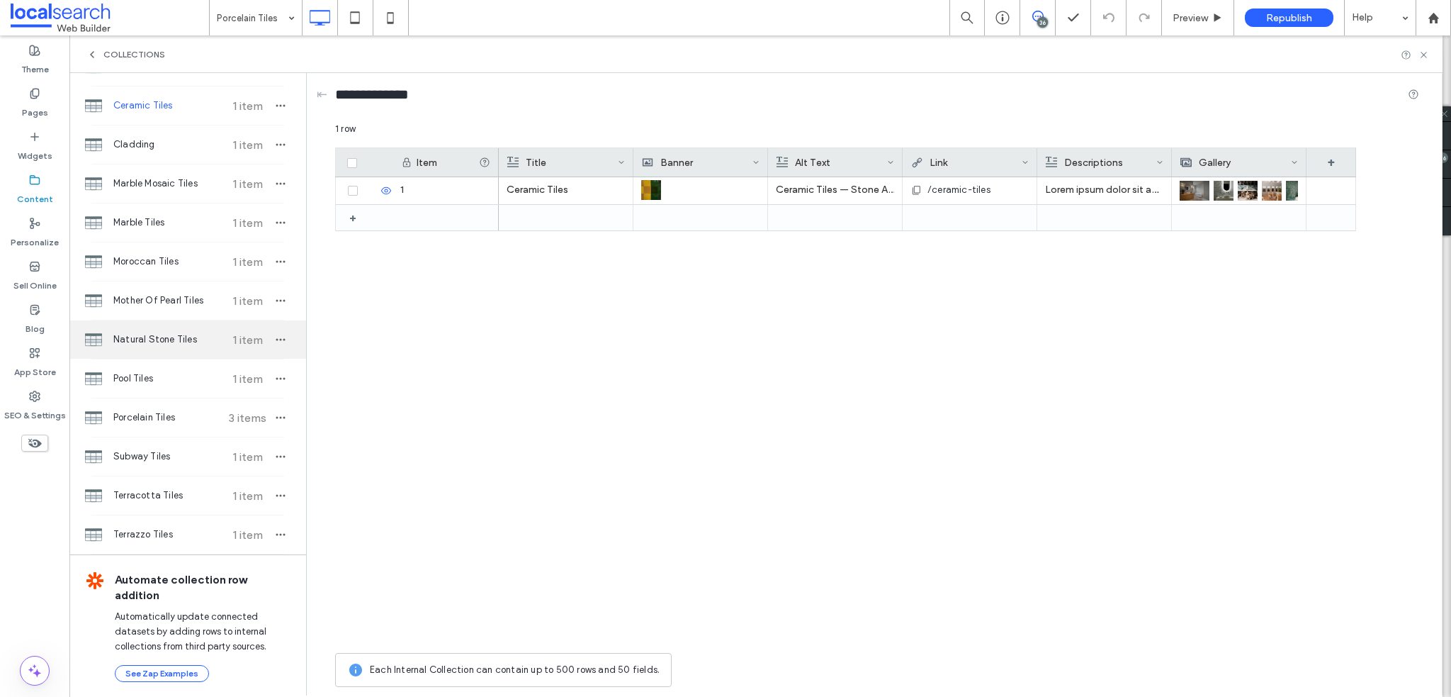
scroll to position [91, 0]
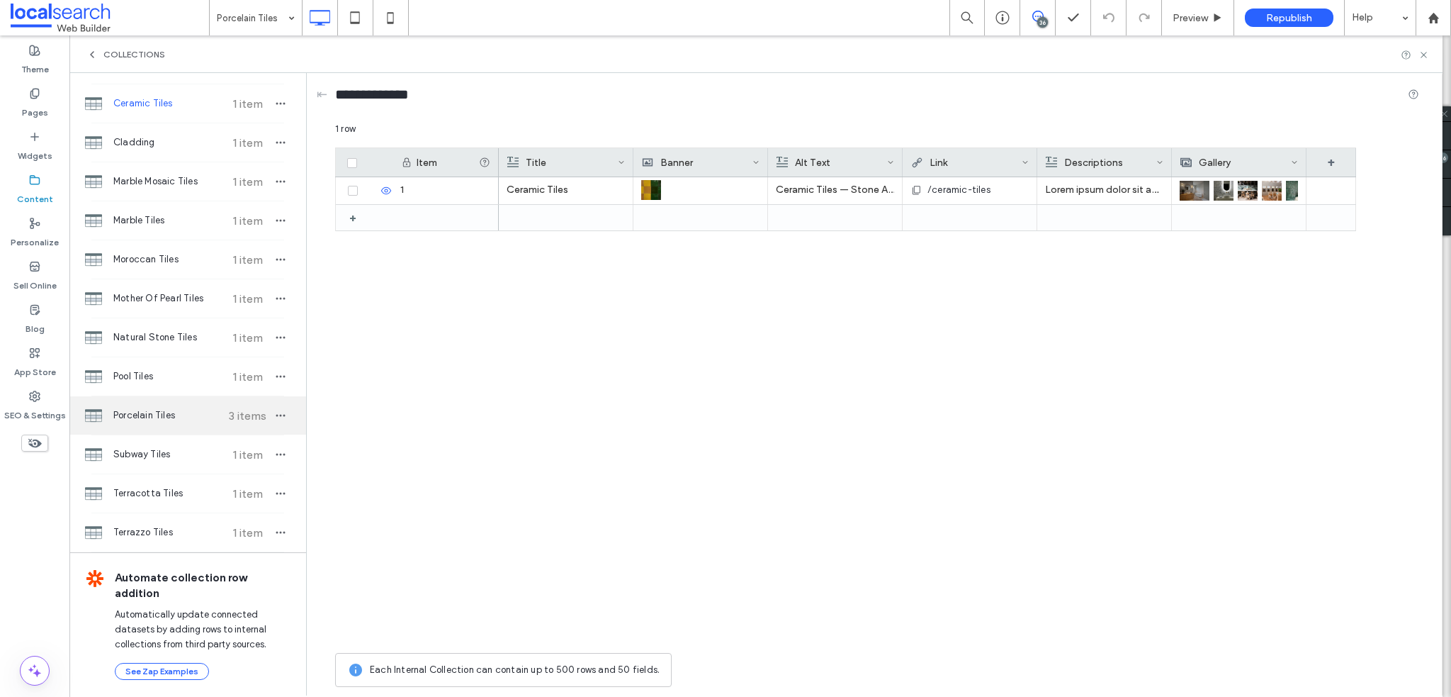
click at [150, 405] on div "Porcelain Tiles 3 items" at bounding box center [187, 415] width 237 height 38
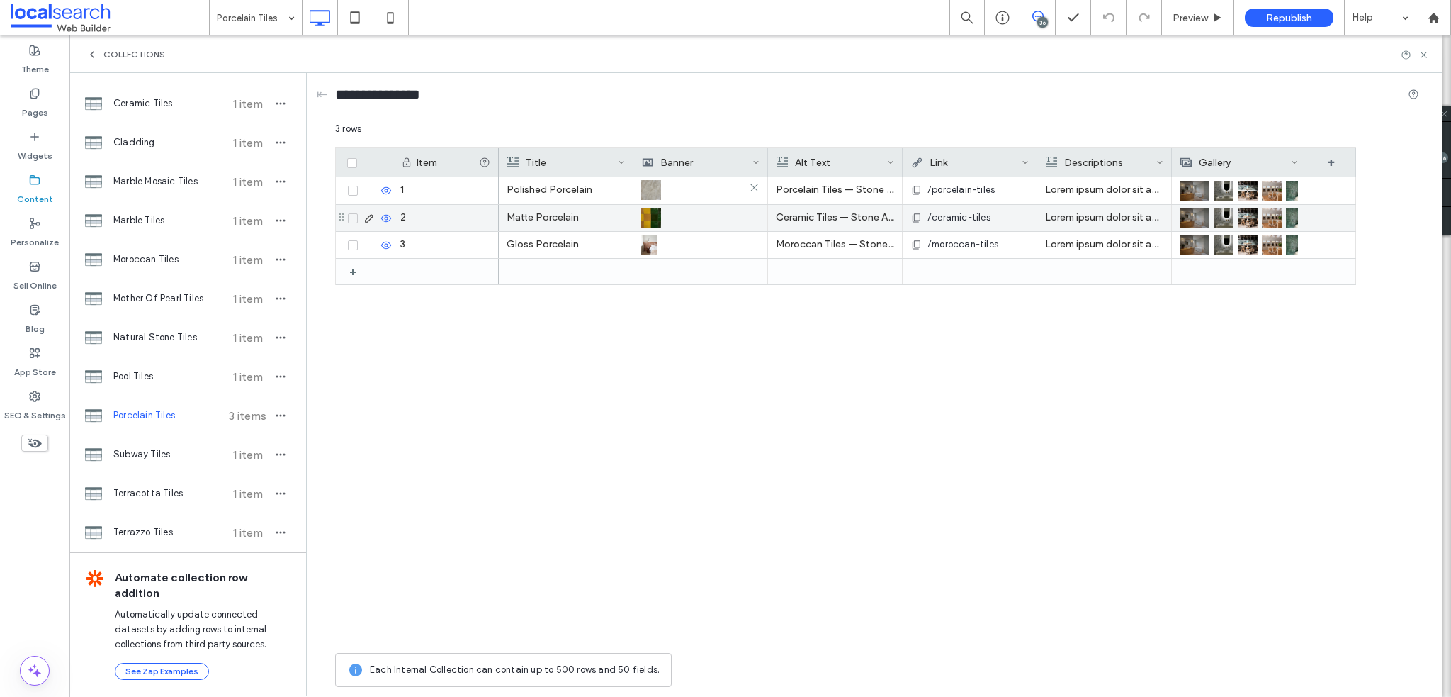
click at [651, 184] on img at bounding box center [651, 190] width 20 height 20
click at [653, 225] on img at bounding box center [651, 218] width 20 height 20
click at [653, 225] on img at bounding box center [652, 218] width 20 height 20
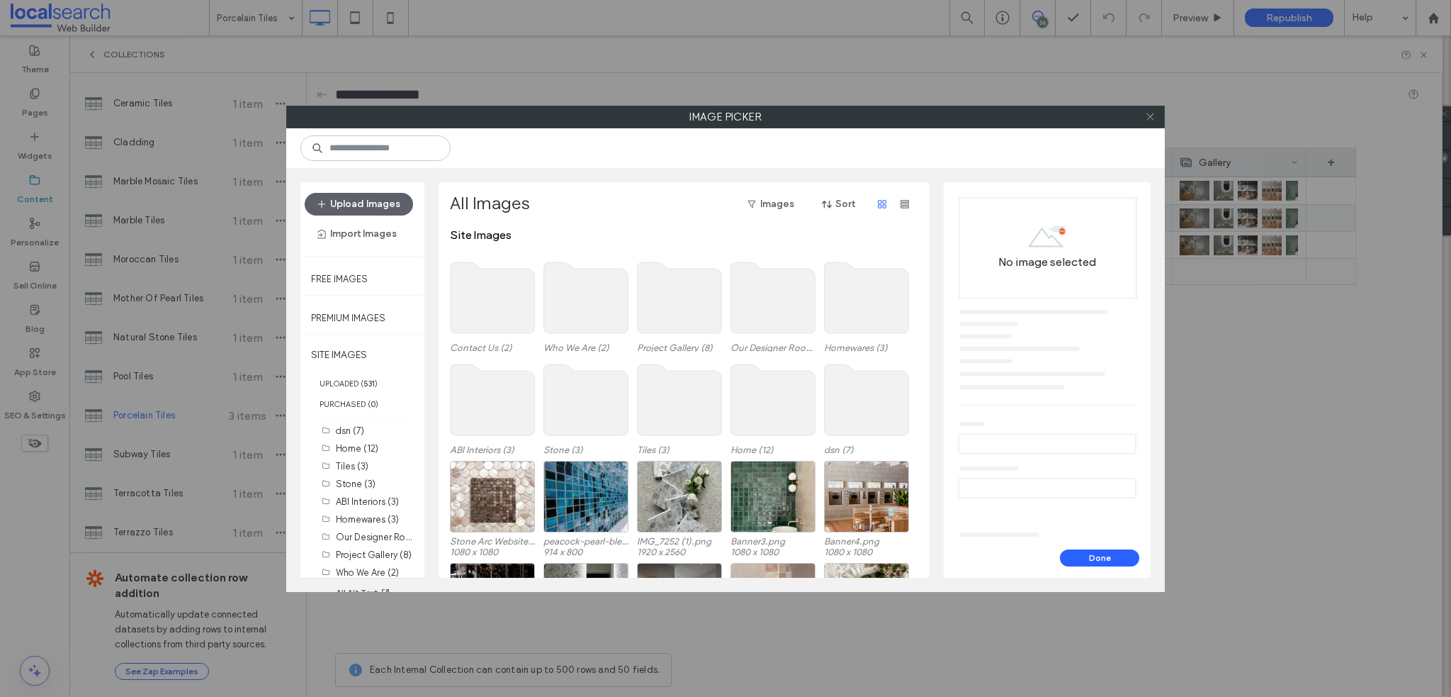
click at [1149, 113] on icon at bounding box center [1150, 116] width 11 height 11
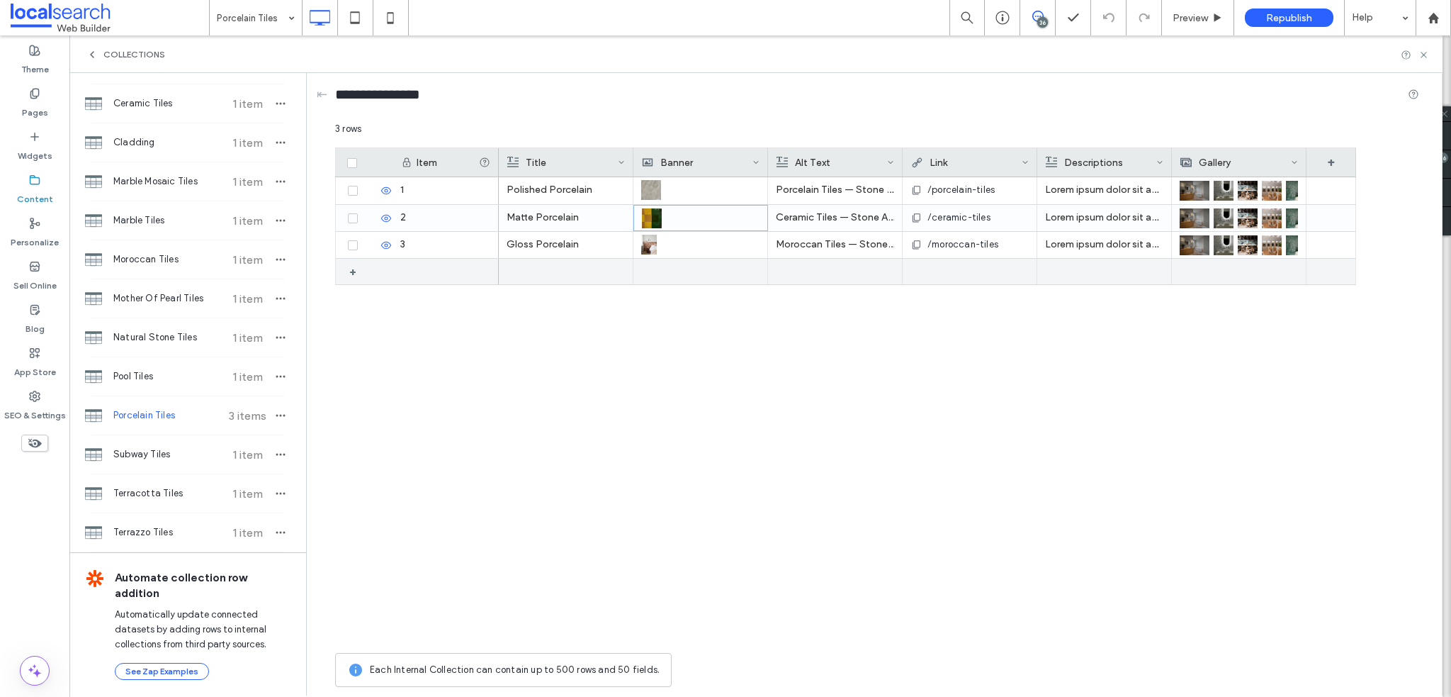
click at [854, 263] on div at bounding box center [835, 272] width 118 height 26
click at [850, 241] on p "Moroccan Tiles — Stone Arc in Kincumber, NSW" at bounding box center [835, 245] width 118 height 26
click at [850, 241] on p "Moroccan Tiles — Stone Arc in Kincumber, NSW" at bounding box center [836, 245] width 118 height 26
drag, startPoint x: 851, startPoint y: 233, endPoint x: 921, endPoint y: 235, distance: 70.2
click at [921, 235] on span "**********" at bounding box center [848, 232] width 156 height 9
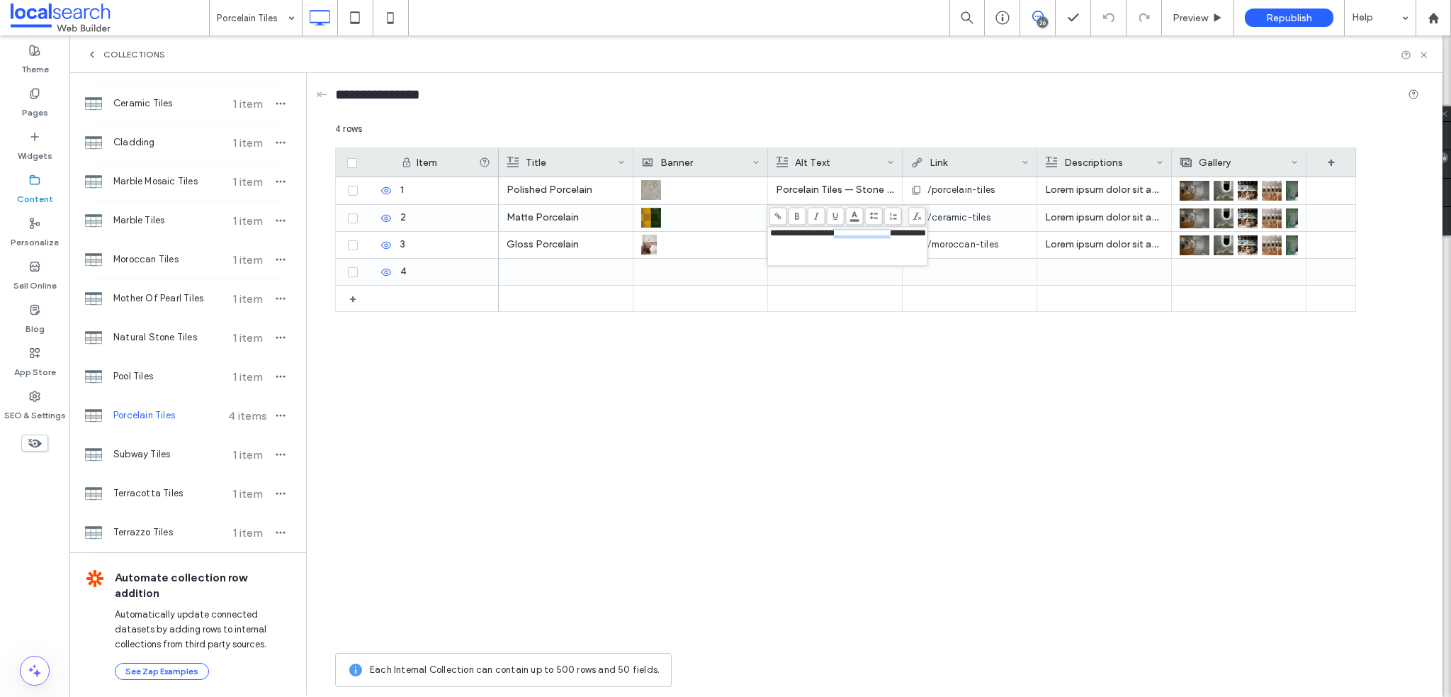
click at [921, 235] on span "**********" at bounding box center [848, 232] width 156 height 9
click at [933, 361] on div "Polished Porcelain Porcelain Tiles — Stone Arc in Kincumber, NSW /porcelain-til…" at bounding box center [927, 411] width 857 height 468
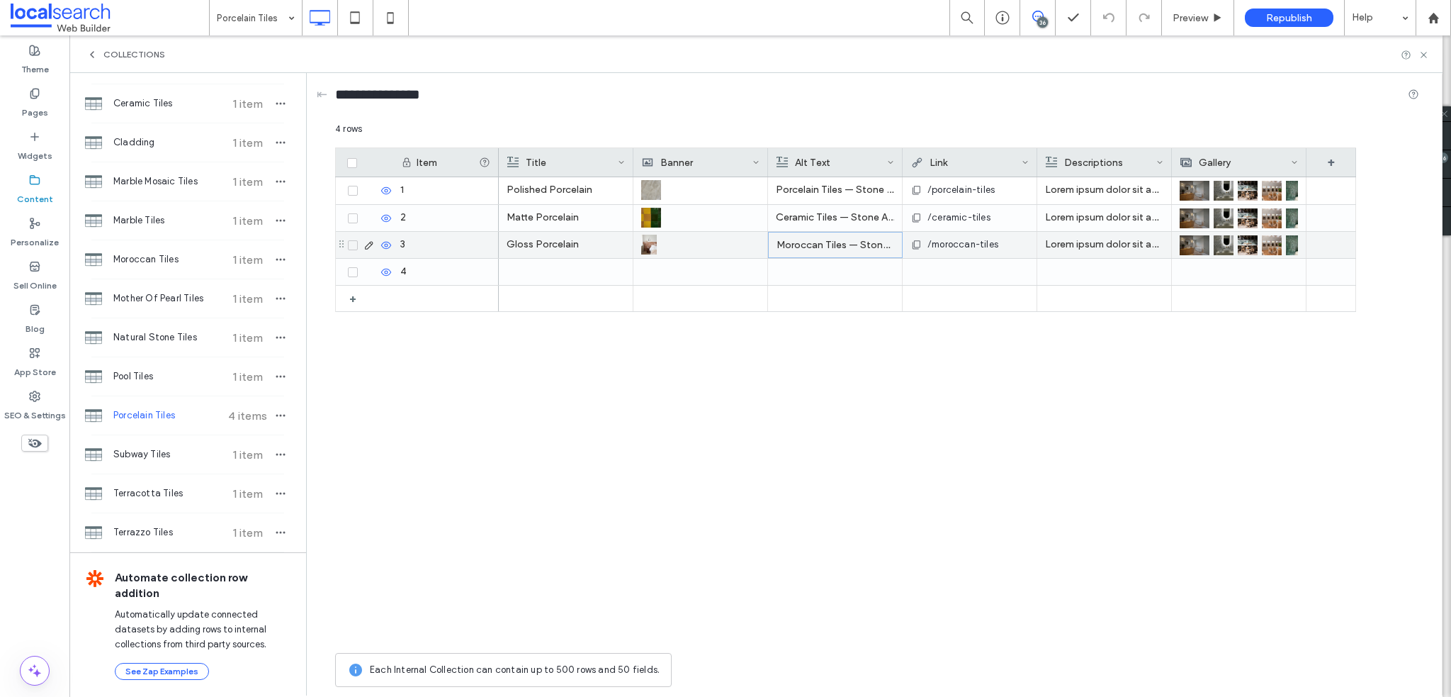
drag, startPoint x: 788, startPoint y: 242, endPoint x: 809, endPoint y: 243, distance: 20.6
click at [812, 243] on p "Moroccan Tiles — Stone Arc in Kincumber, NSW" at bounding box center [836, 245] width 118 height 26
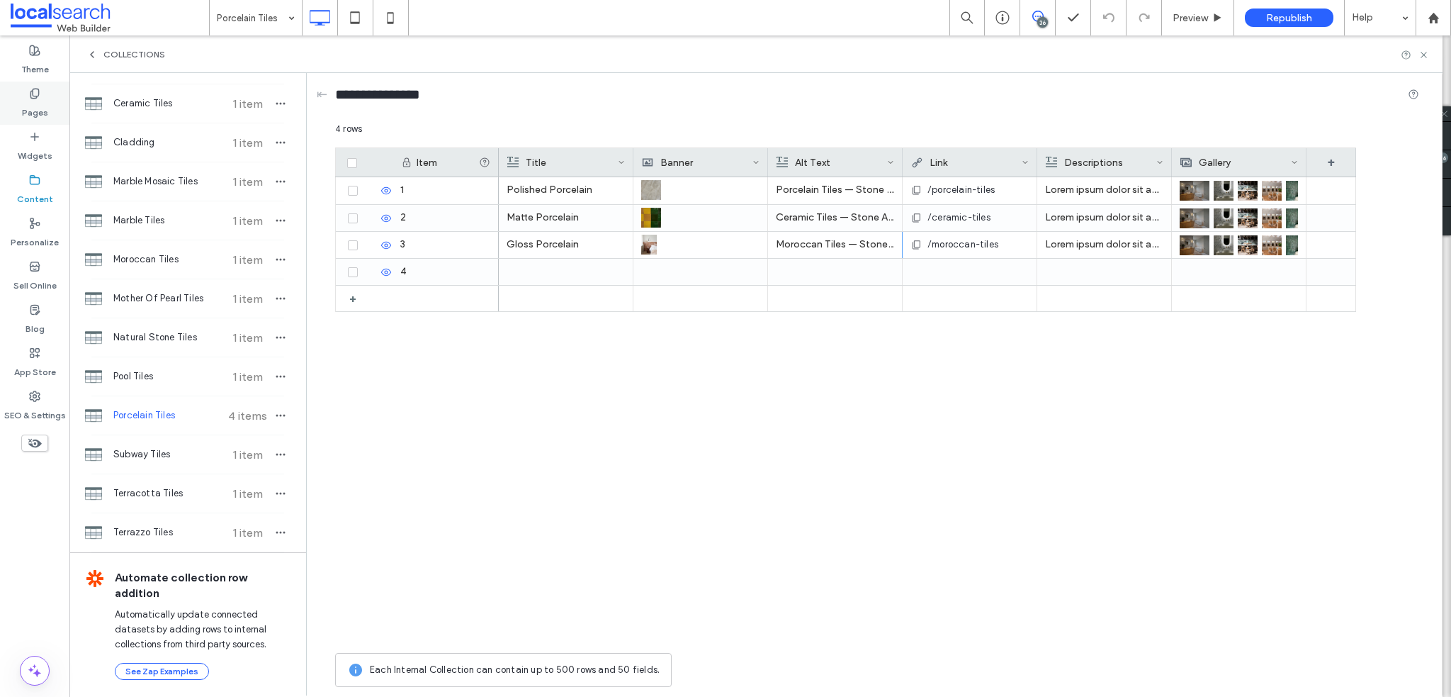
click at [25, 119] on div "Pages" at bounding box center [34, 102] width 69 height 43
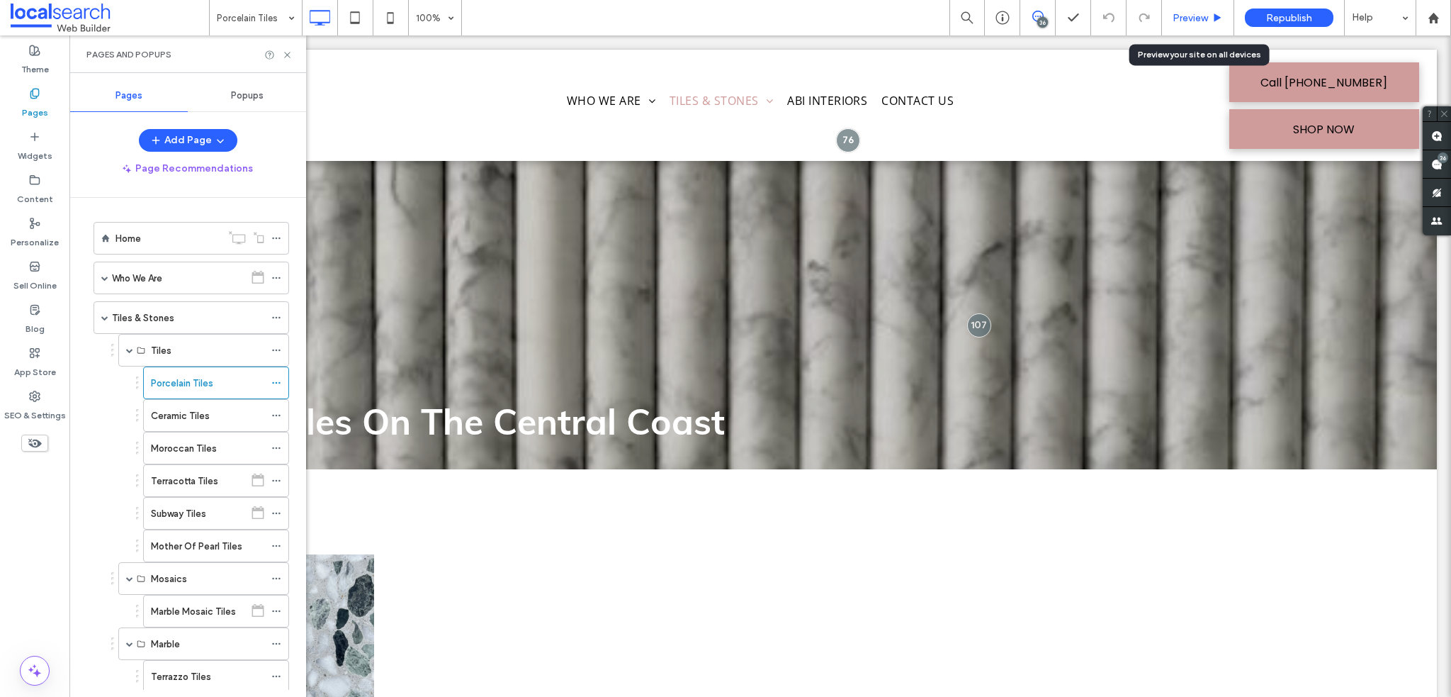
click at [1197, 18] on span "Preview" at bounding box center [1190, 18] width 35 height 12
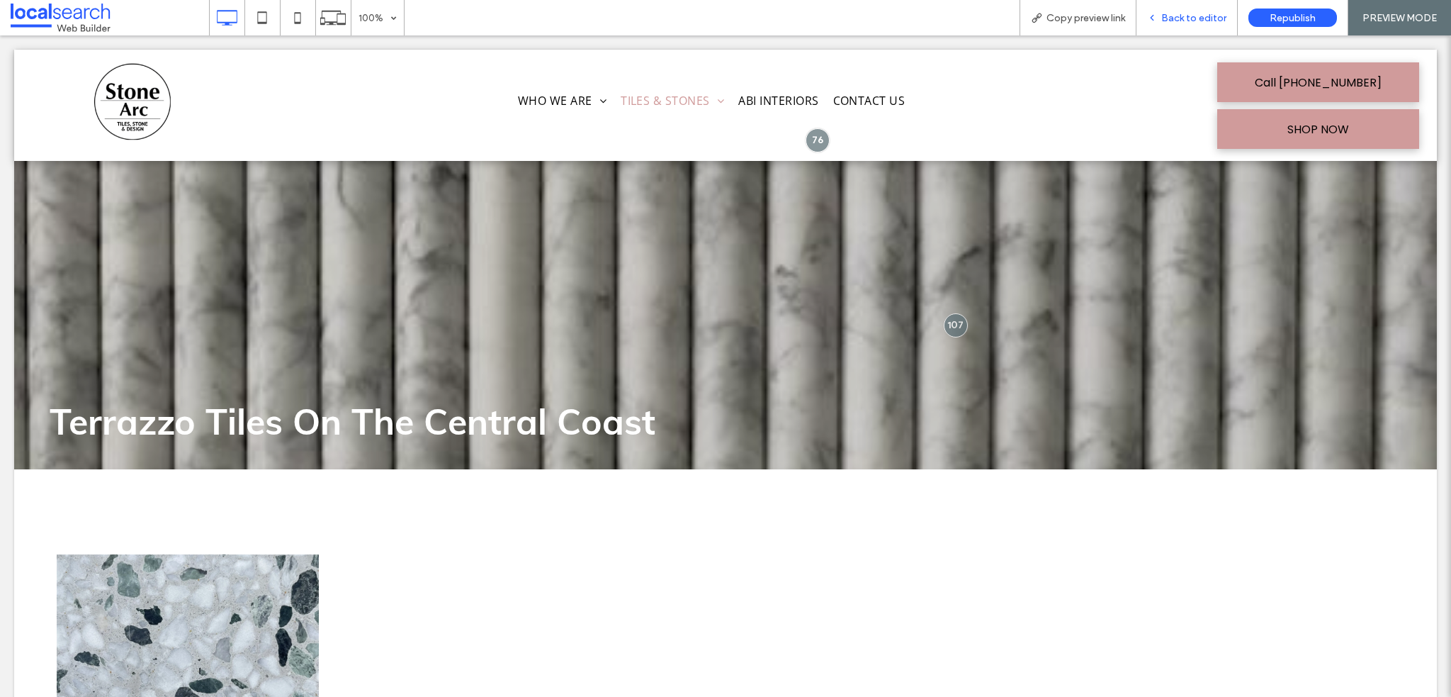
click at [1192, 21] on span "Back to editor" at bounding box center [1194, 18] width 65 height 12
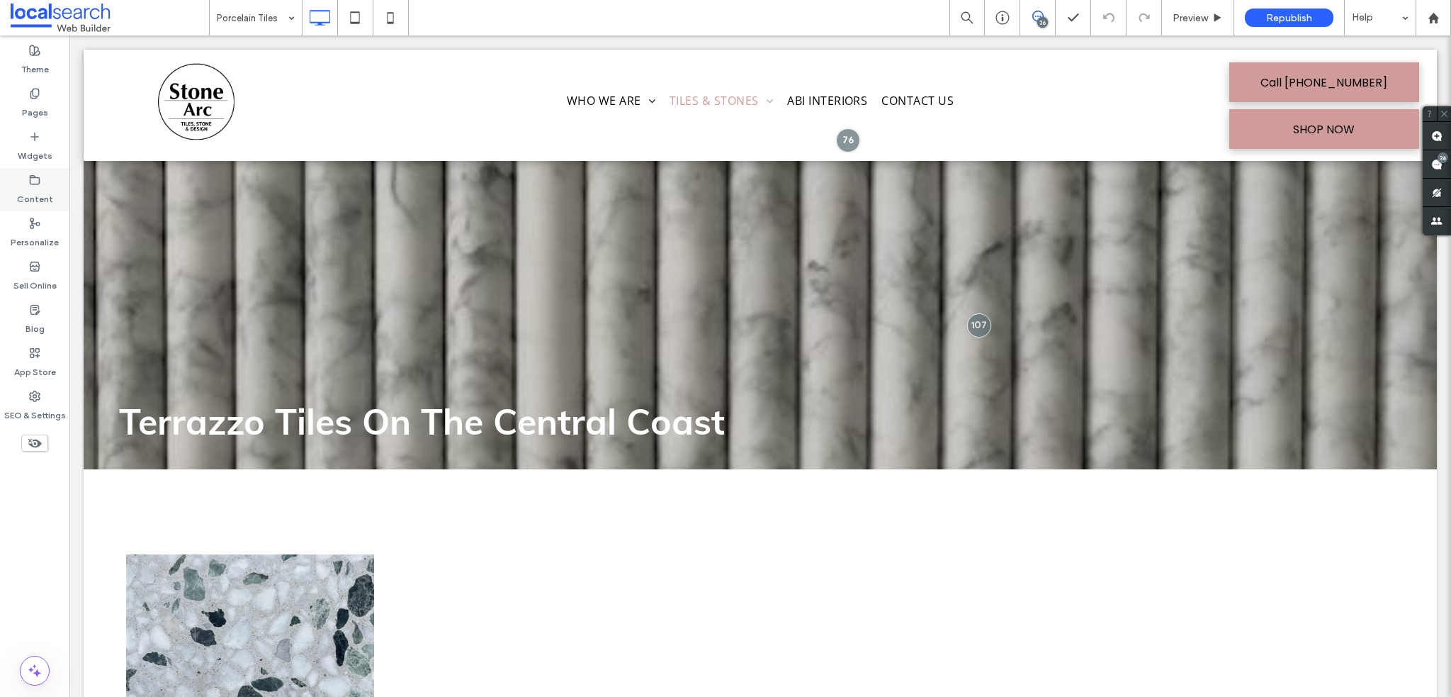
click at [37, 188] on label "Content" at bounding box center [35, 196] width 36 height 20
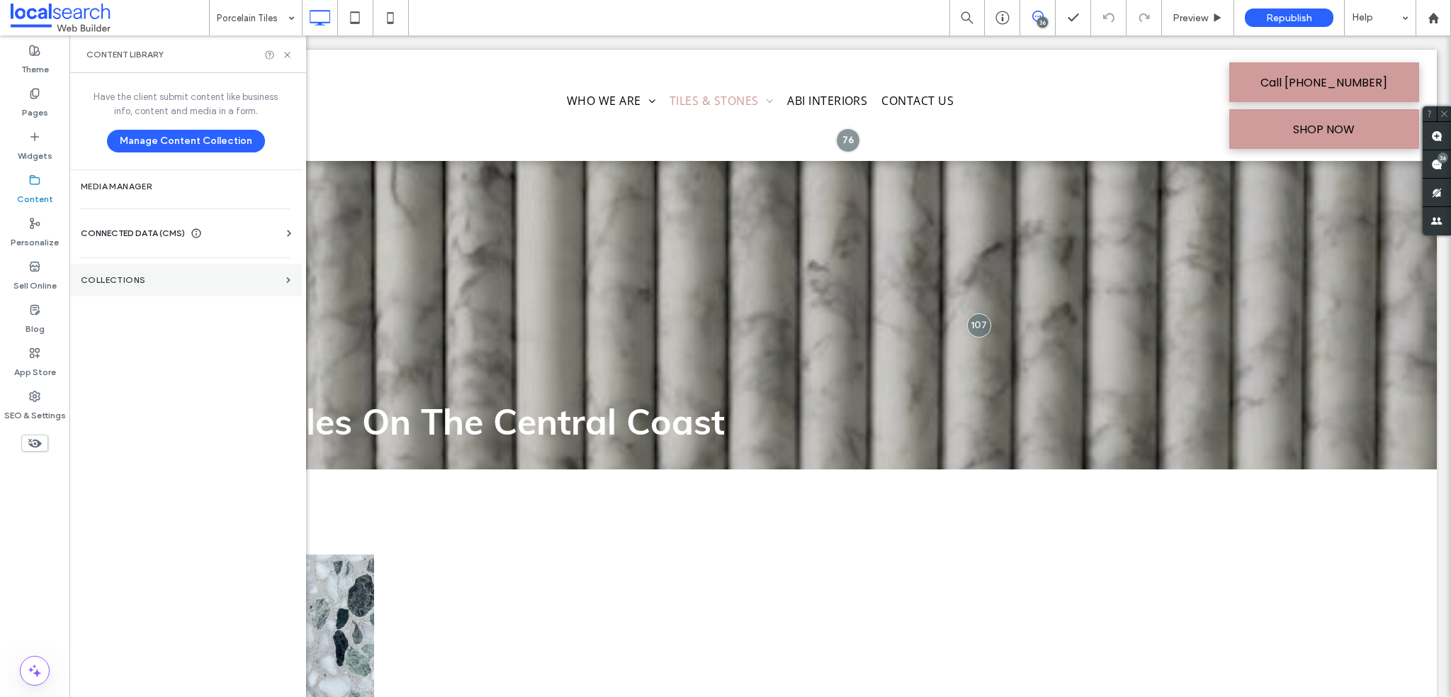
click at [130, 276] on label "Collections" at bounding box center [181, 280] width 200 height 10
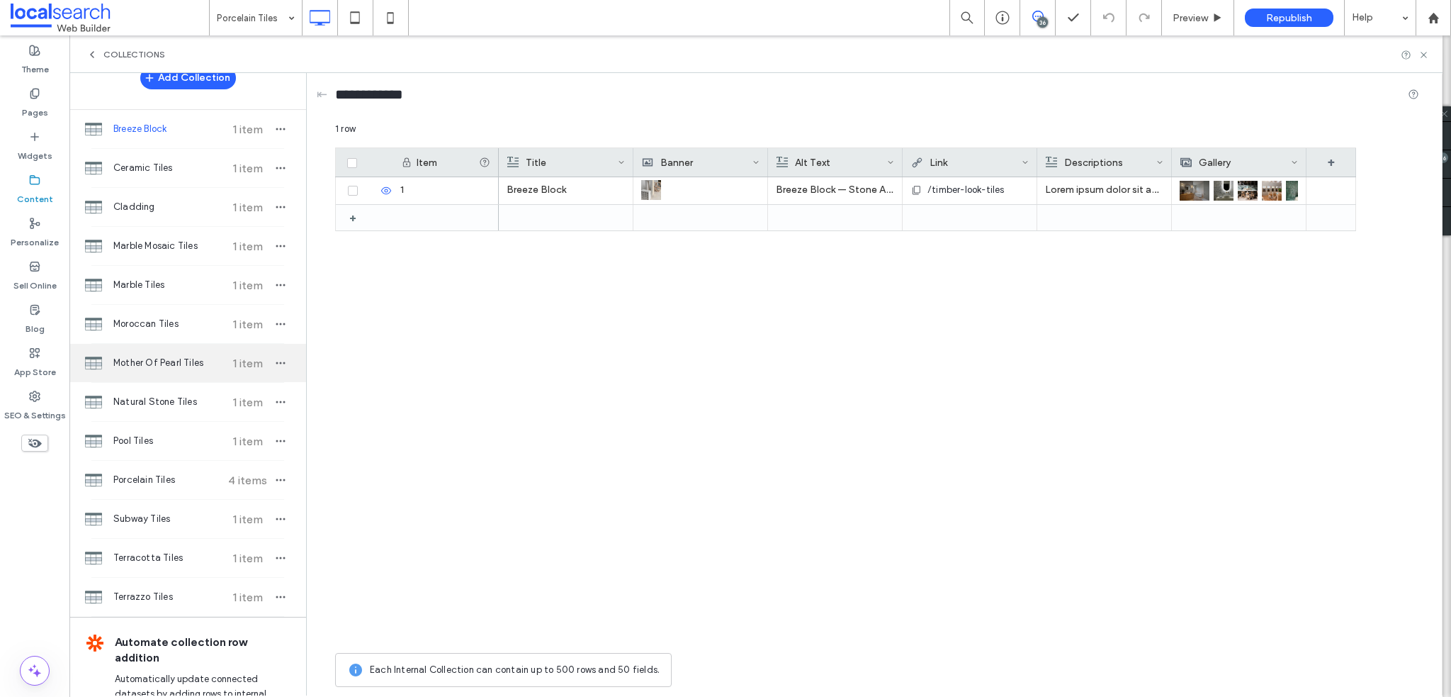
scroll to position [71, 0]
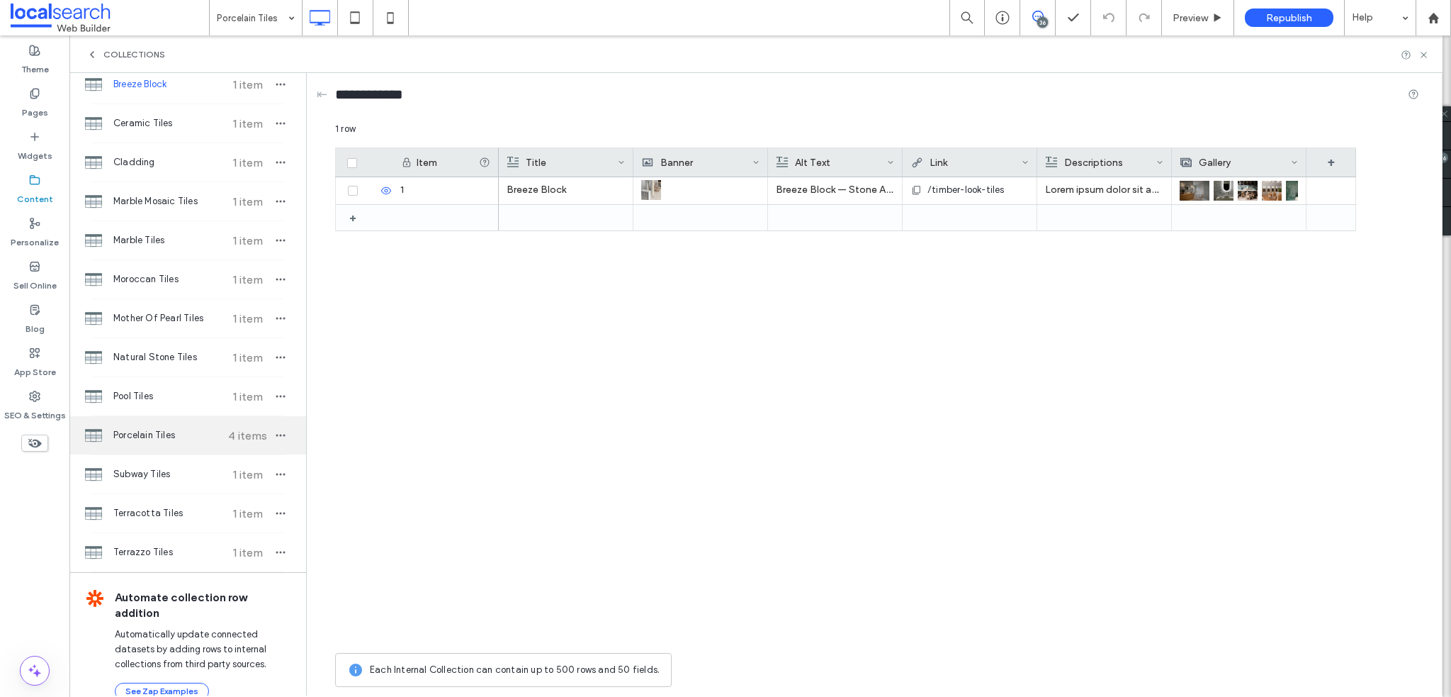
click at [159, 442] on div "Porcelain Tiles 4 items" at bounding box center [187, 435] width 237 height 38
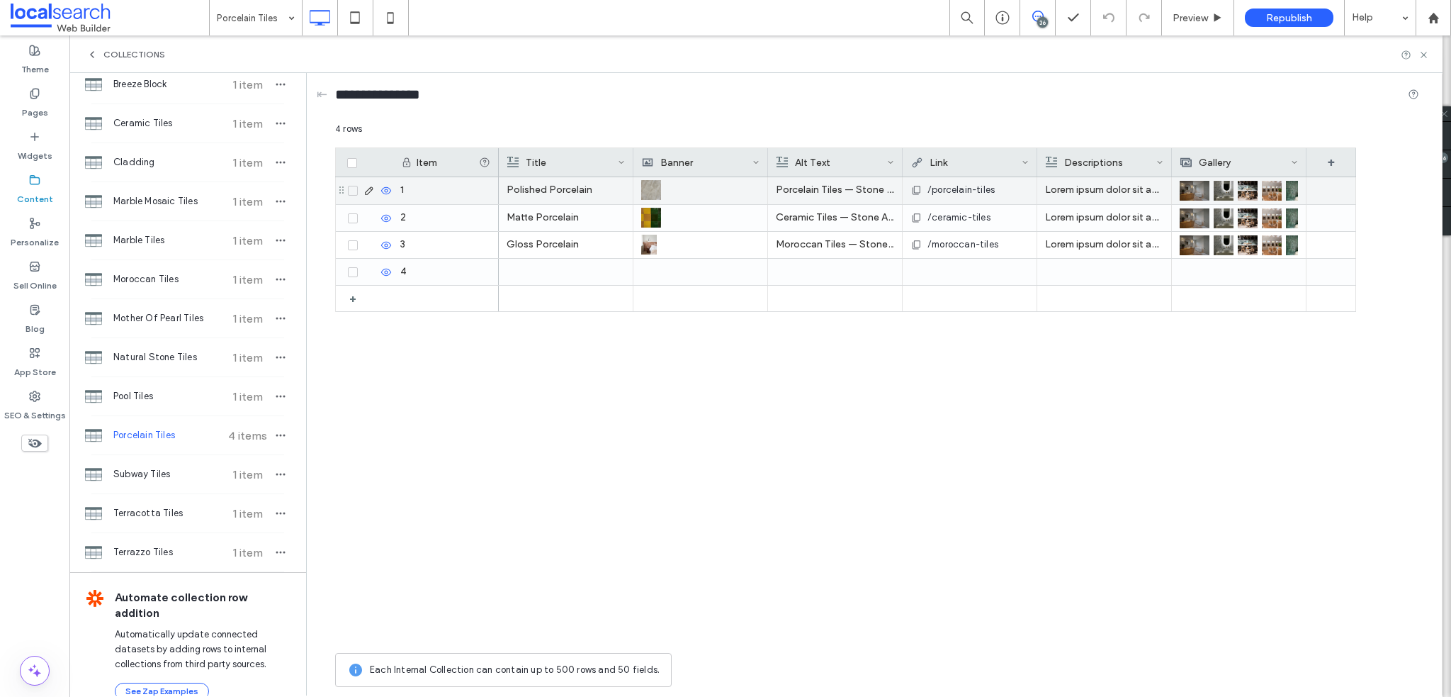
click at [1188, 189] on img at bounding box center [1195, 191] width 30 height 20
click at [1196, 186] on img at bounding box center [1196, 191] width 30 height 20
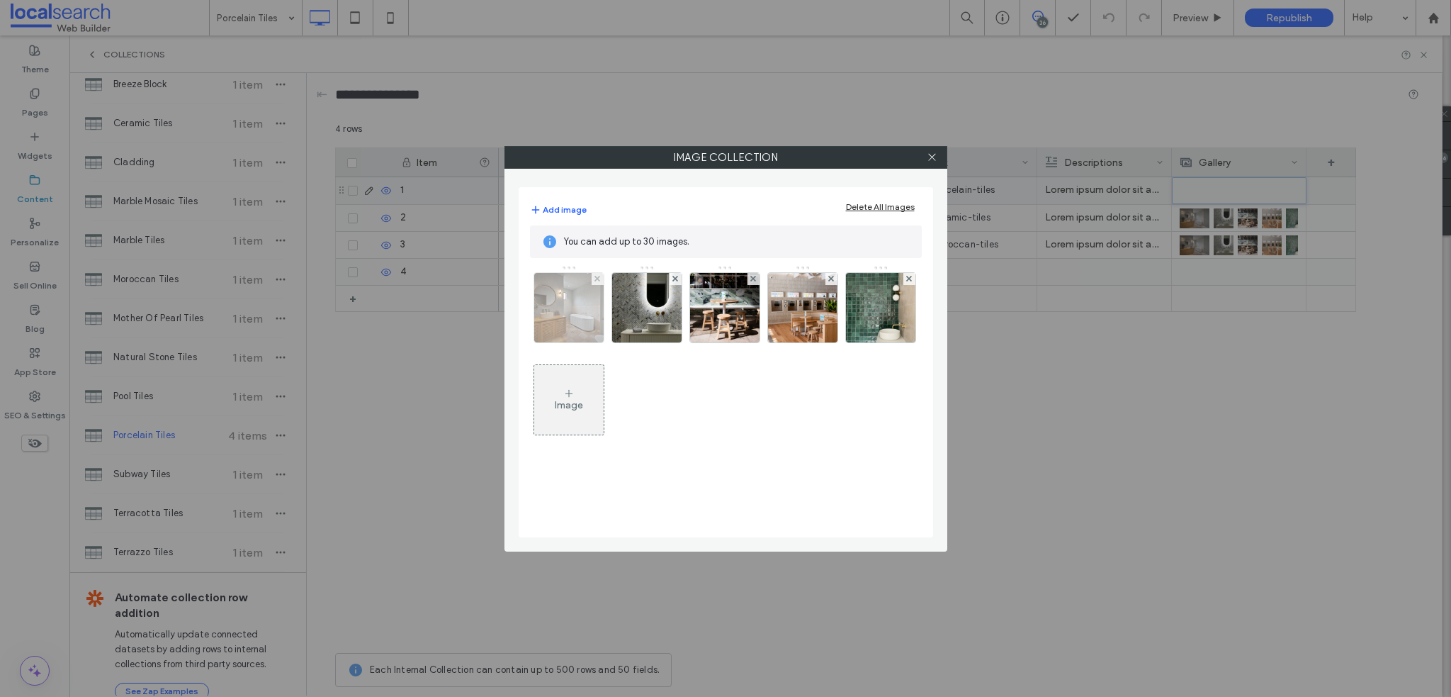
click at [573, 320] on img at bounding box center [569, 307] width 104 height 69
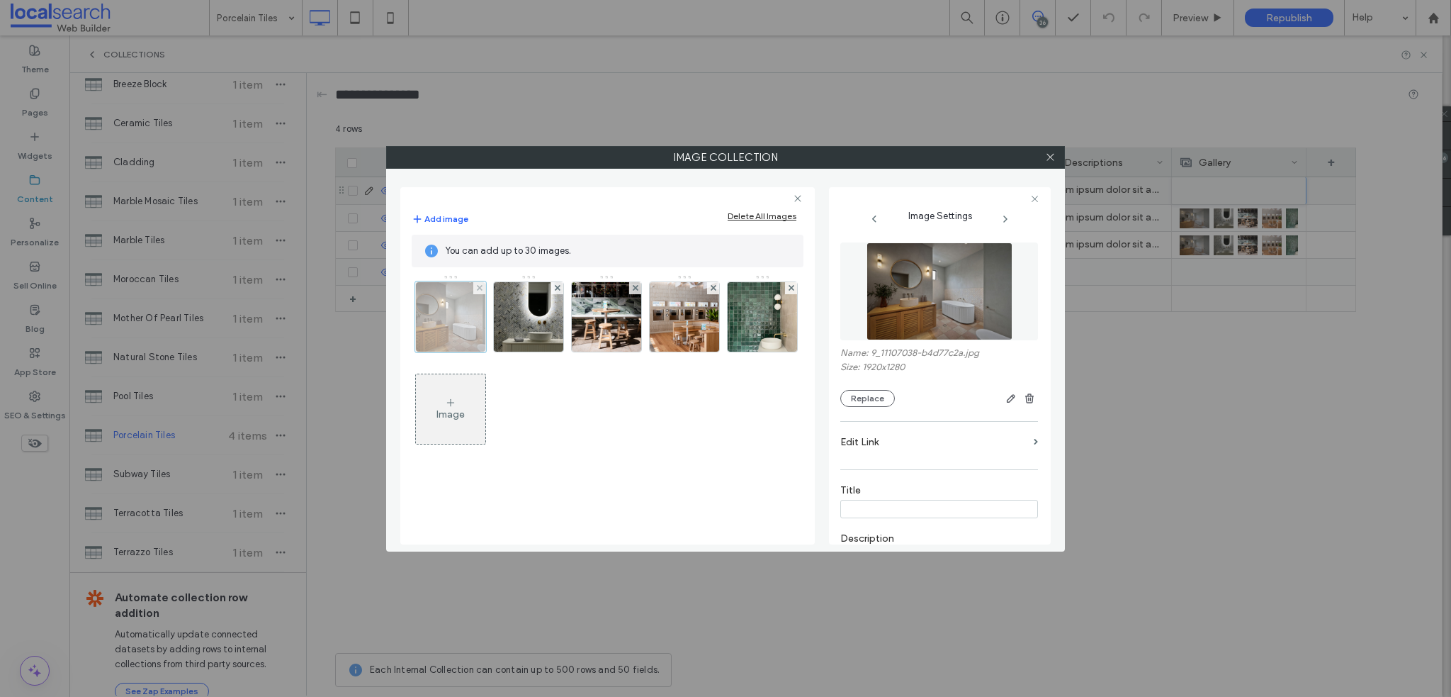
click at [573, 320] on img at bounding box center [606, 316] width 69 height 69
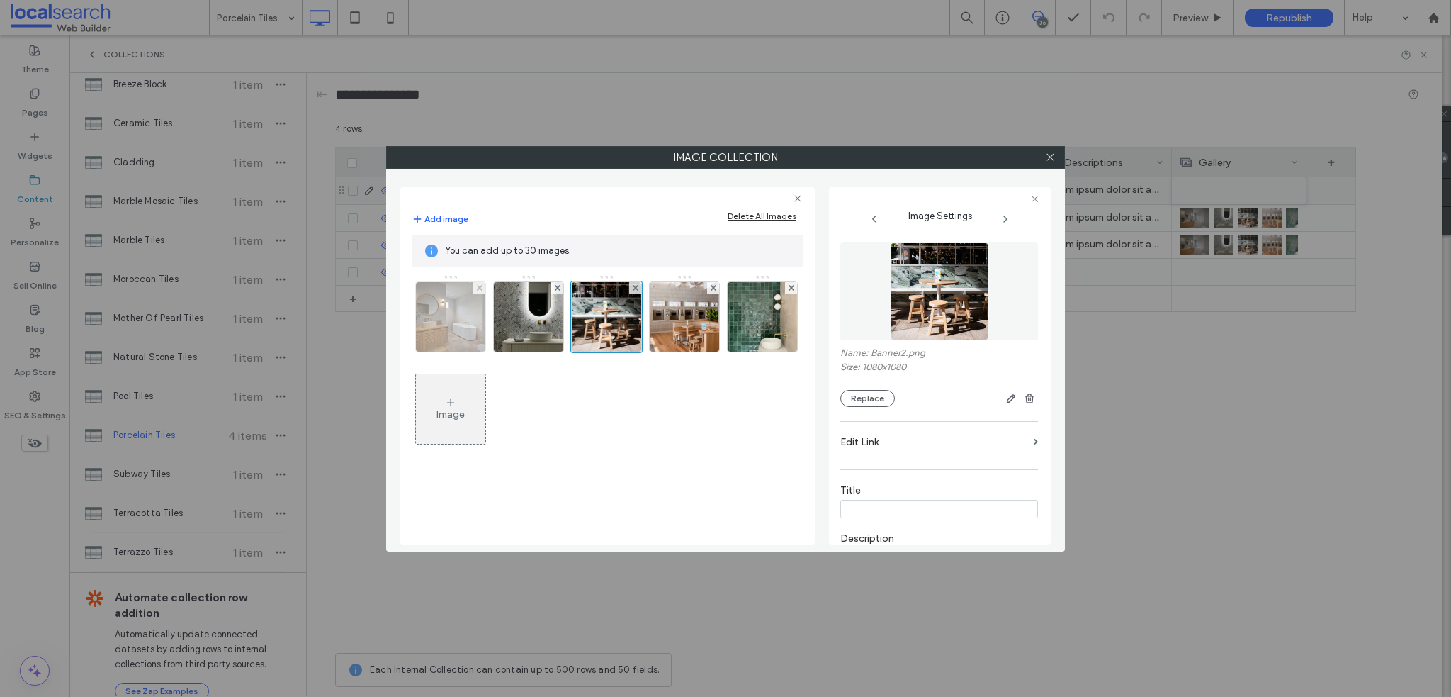
click at [453, 317] on img at bounding box center [451, 316] width 104 height 69
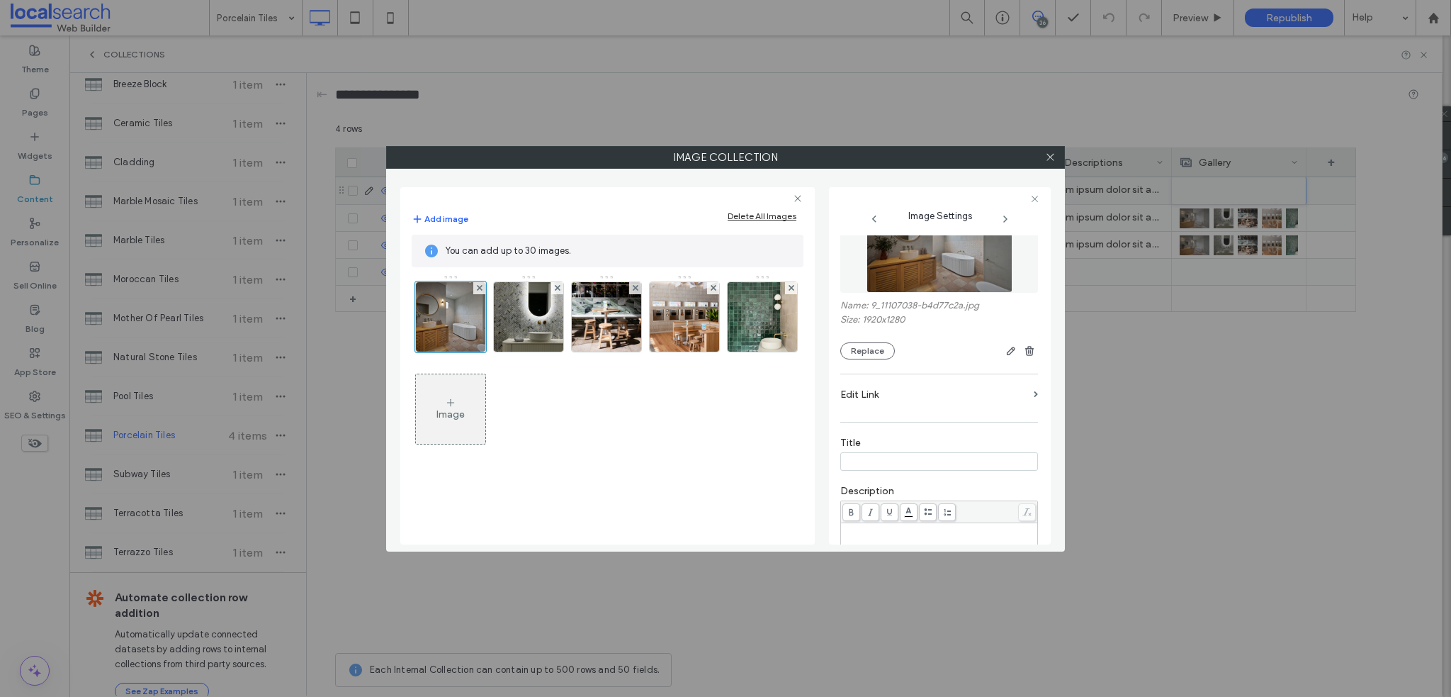
scroll to position [142, 0]
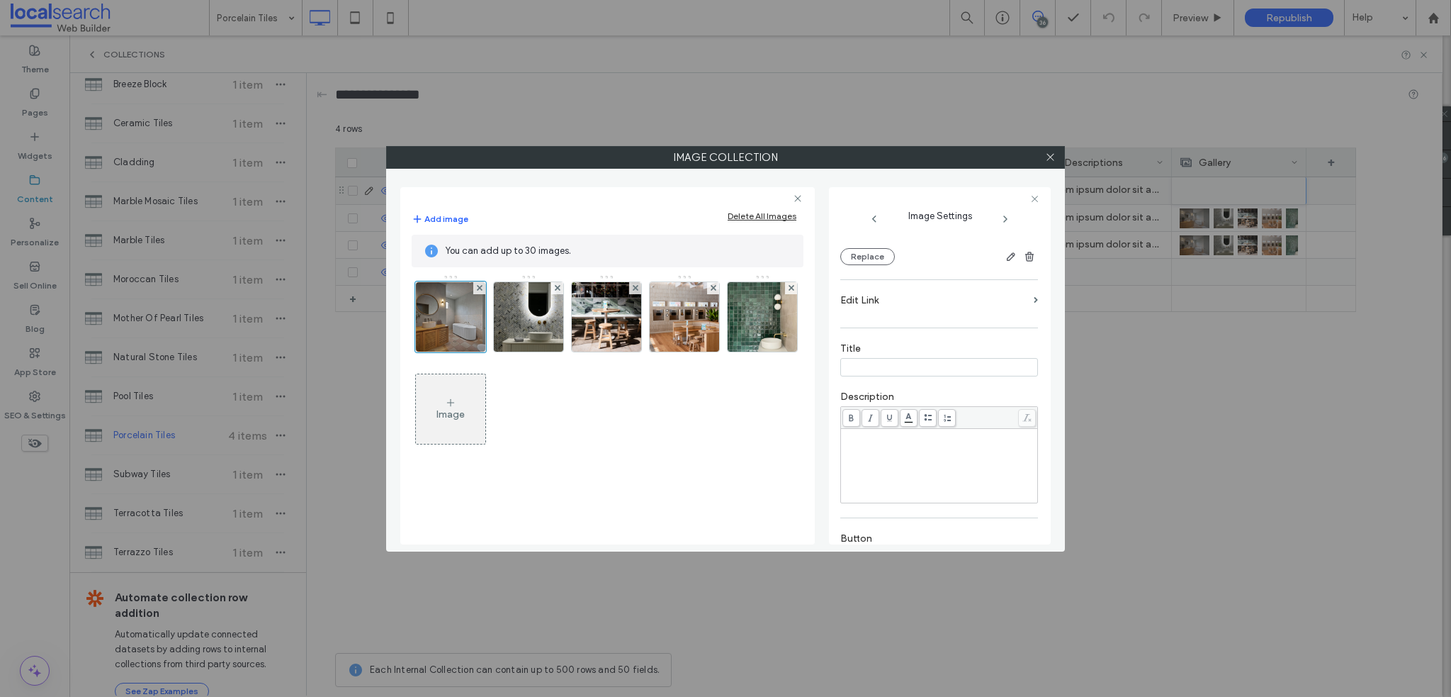
click at [883, 365] on input at bounding box center [939, 367] width 198 height 18
type input "**********"
click at [1050, 154] on icon at bounding box center [1050, 157] width 11 height 11
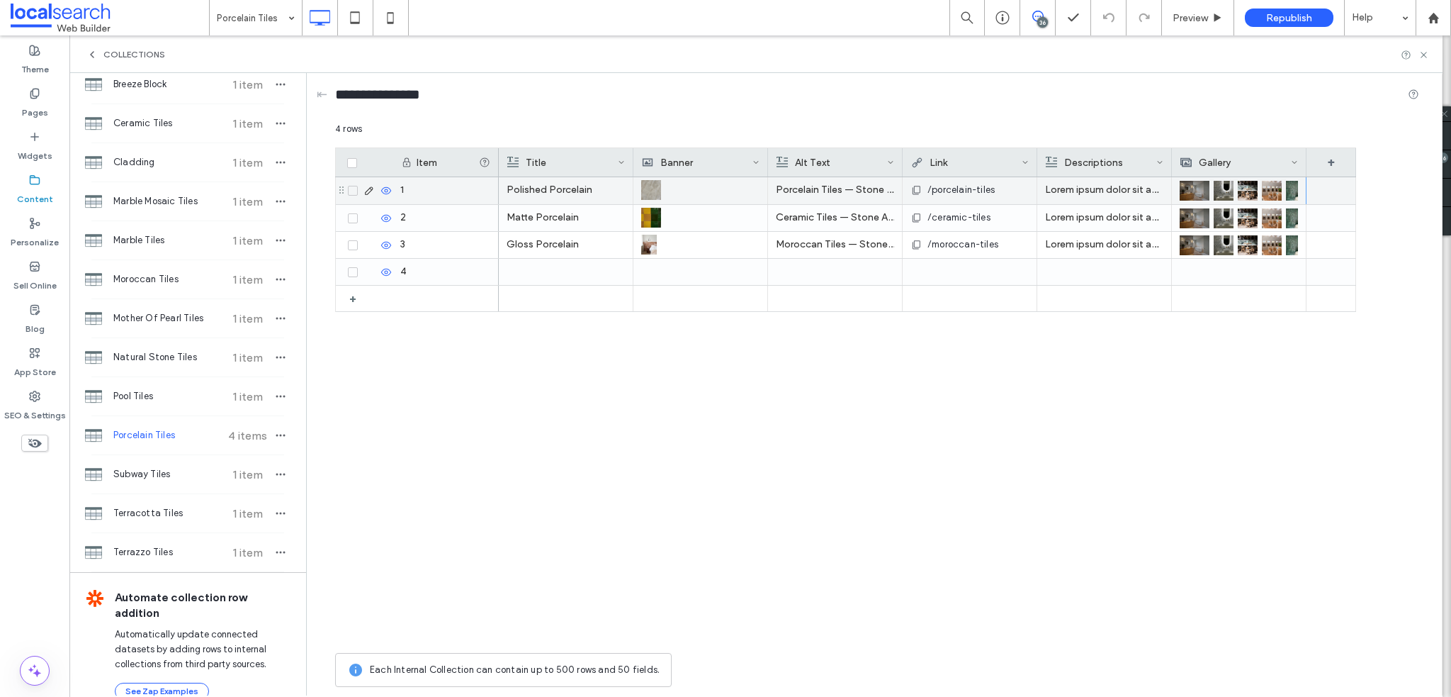
click at [1191, 195] on img at bounding box center [1195, 191] width 30 height 20
click at [1191, 192] on img at bounding box center [1196, 191] width 30 height 20
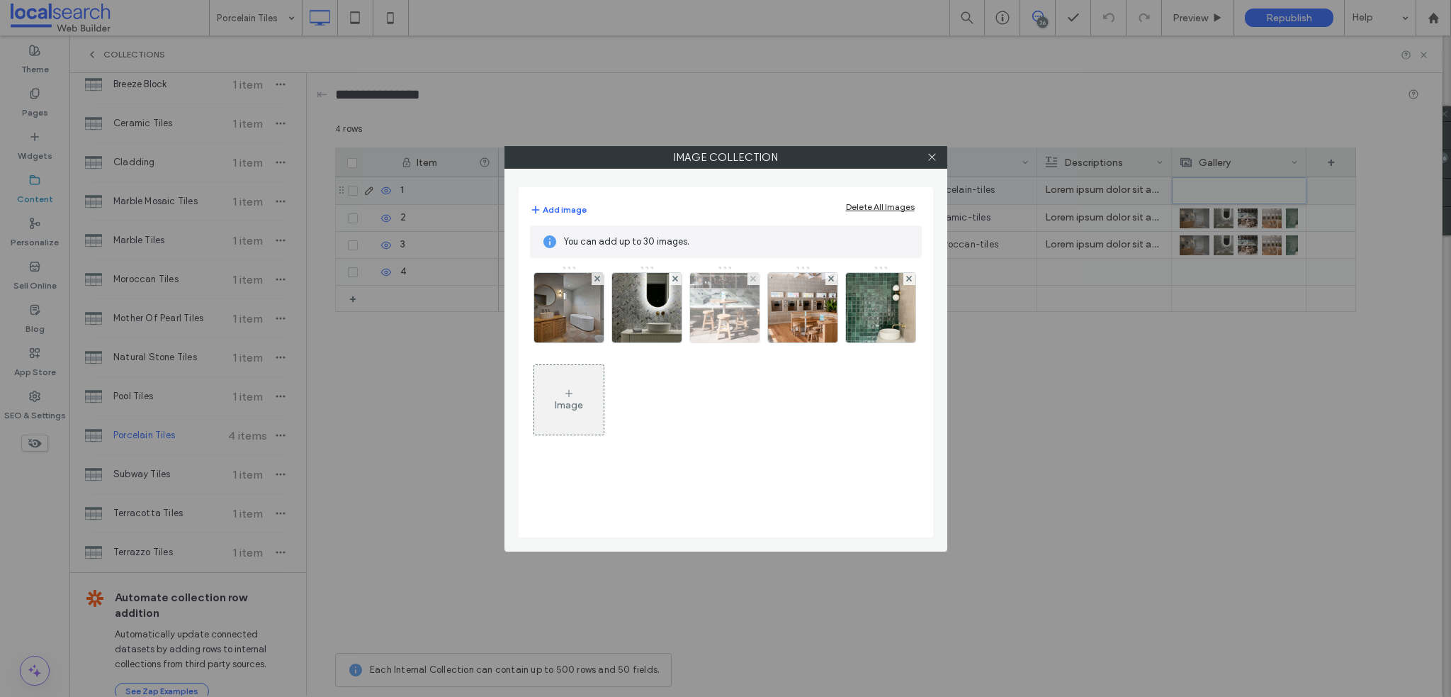
click at [582, 322] on img at bounding box center [569, 307] width 104 height 69
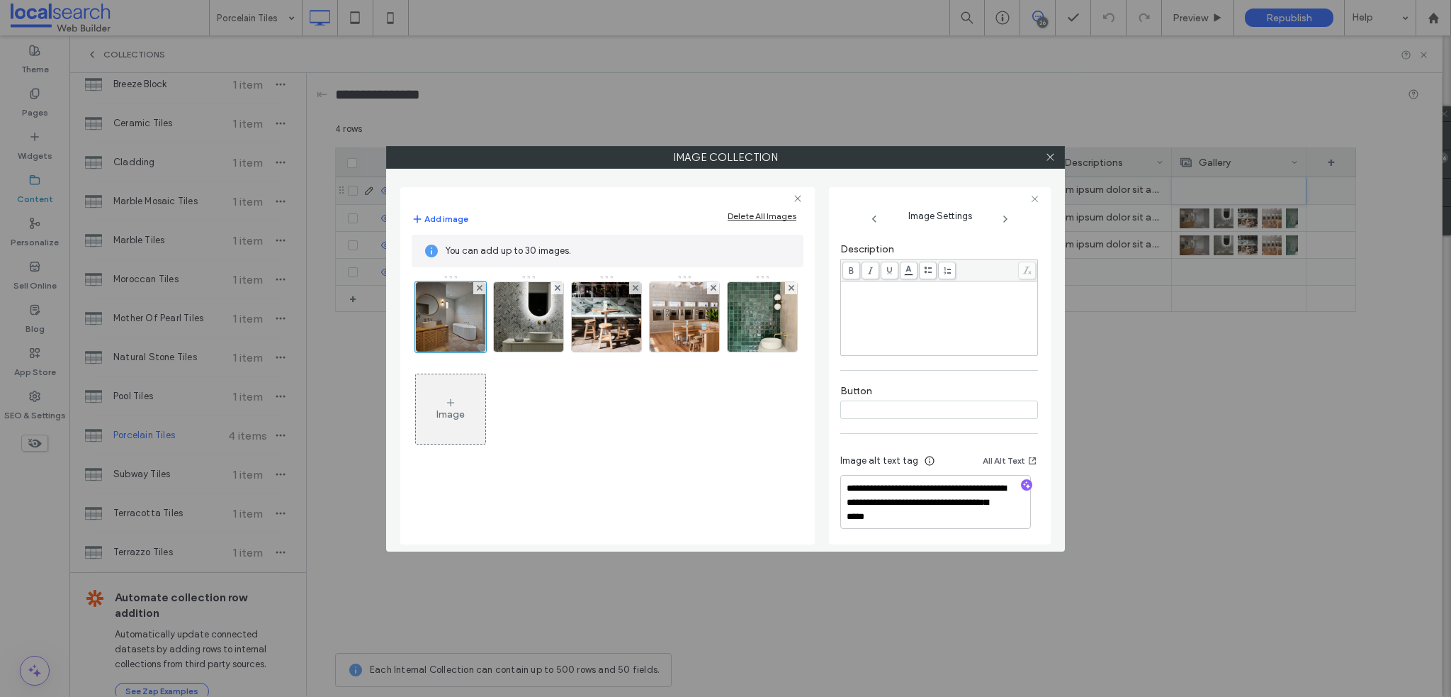
scroll to position [293, 0]
click at [1051, 154] on icon at bounding box center [1050, 157] width 11 height 11
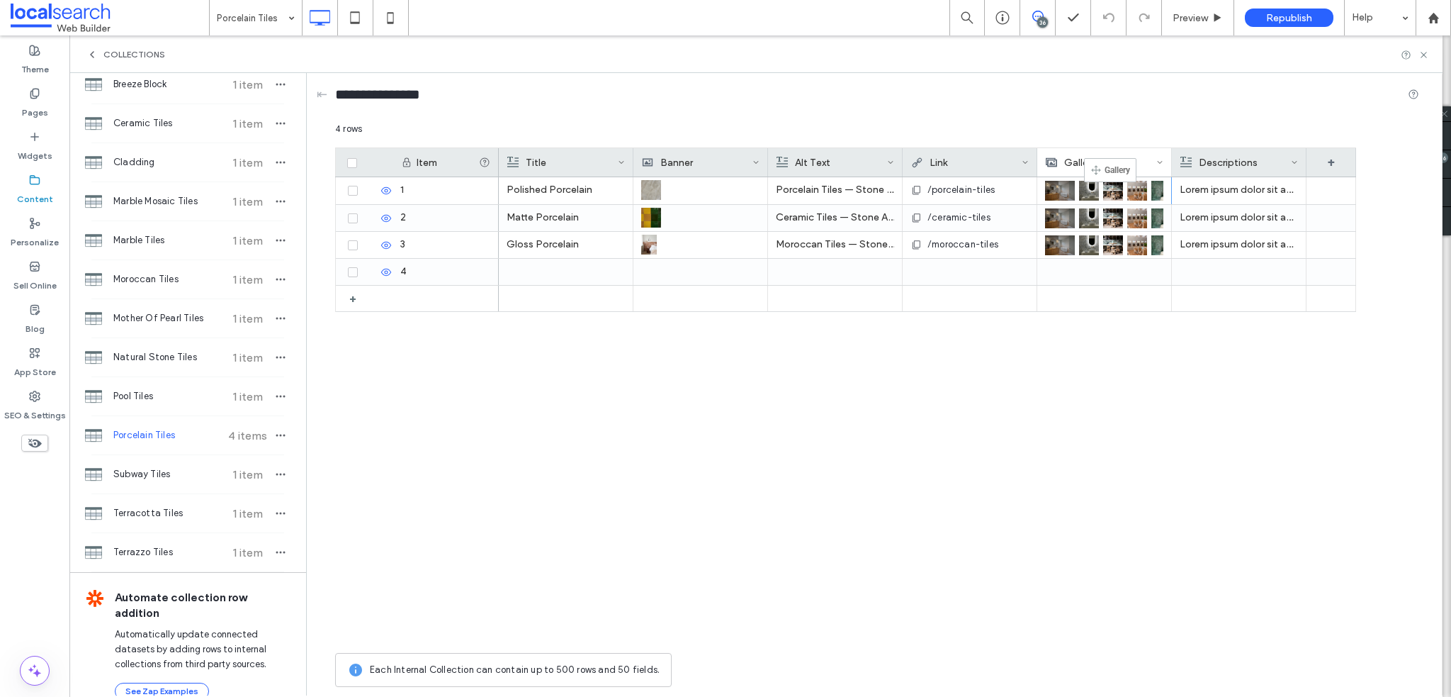
drag, startPoint x: 1217, startPoint y: 158, endPoint x: 1106, endPoint y: 164, distance: 111.4
click at [350, 269] on span at bounding box center [353, 272] width 10 height 10
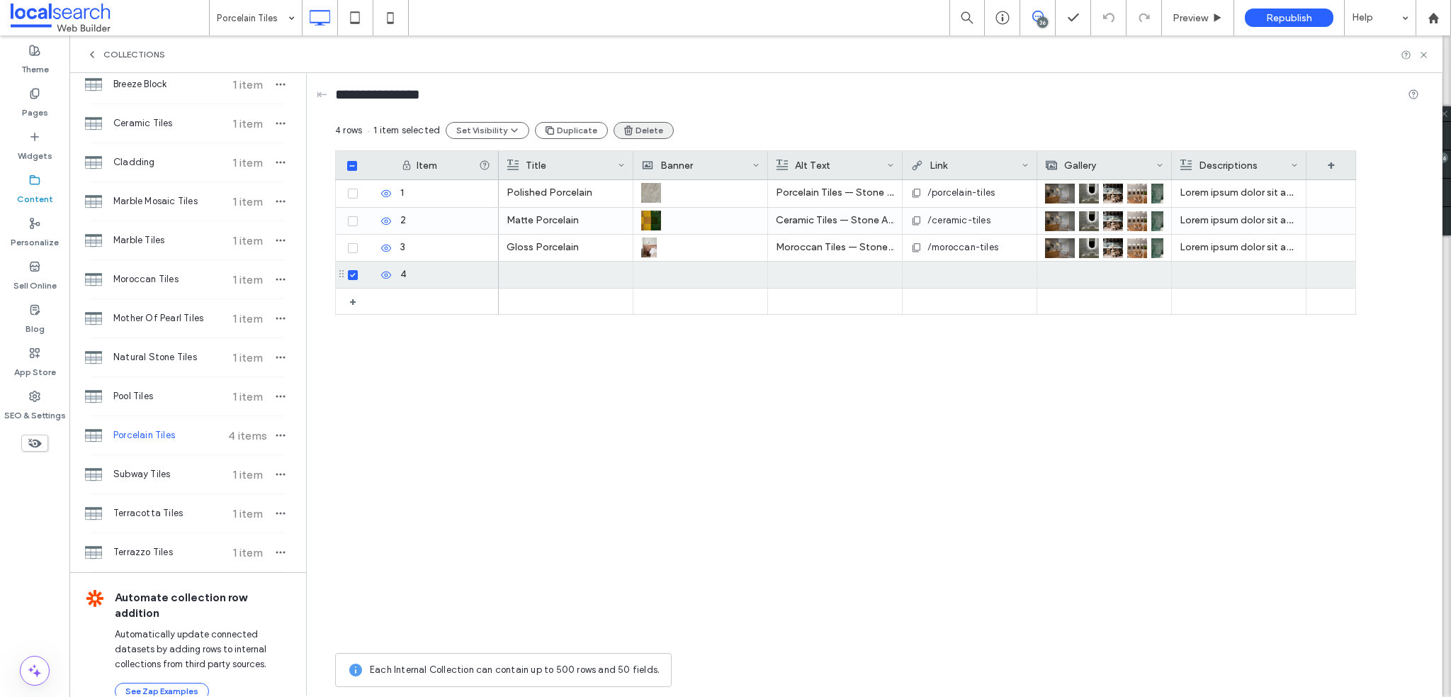
click at [631, 130] on button "Delete" at bounding box center [644, 130] width 60 height 17
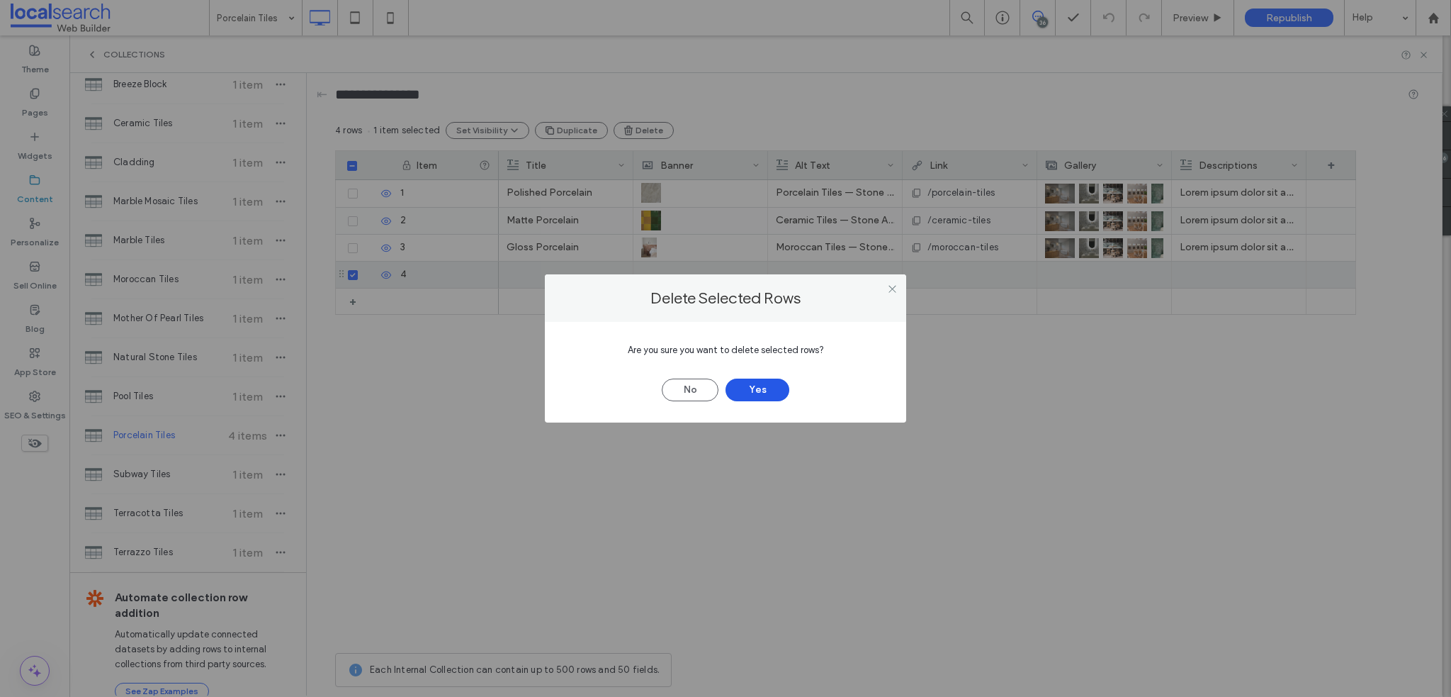
click at [765, 389] on button "Yes" at bounding box center [758, 389] width 64 height 23
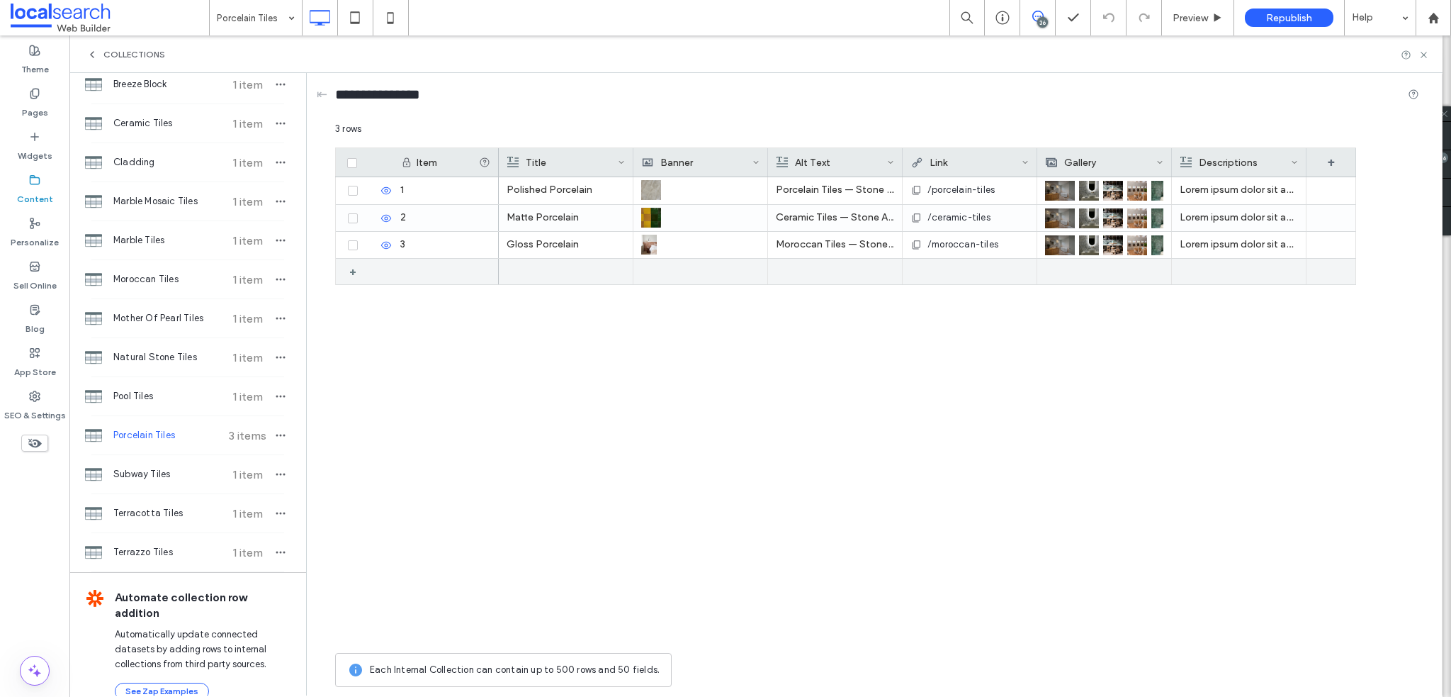
click at [350, 271] on div "+" at bounding box center [358, 272] width 18 height 26
click at [553, 271] on div at bounding box center [566, 271] width 118 height 25
click at [547, 271] on div at bounding box center [566, 271] width 118 height 25
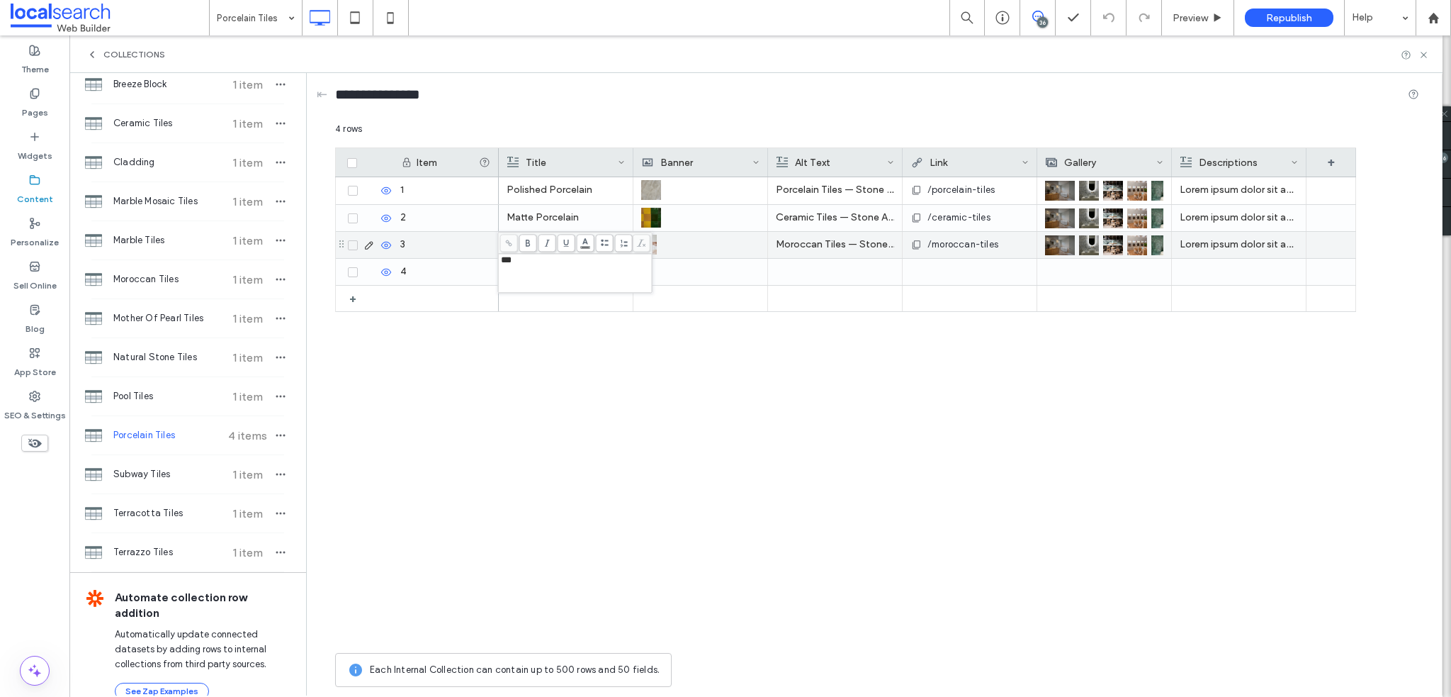
drag, startPoint x: 572, startPoint y: 266, endPoint x: 453, endPoint y: 257, distance: 119.4
click at [461, 256] on div "*** 4 rows Drag here to set row groups Drag here to set column labels Item Titl…" at bounding box center [877, 408] width 1084 height 572
drag, startPoint x: 536, startPoint y: 271, endPoint x: 488, endPoint y: 265, distance: 48.6
click at [488, 265] on div "*** 4 rows Drag here to set row groups Drag here to set column labels Item Titl…" at bounding box center [877, 408] width 1084 height 572
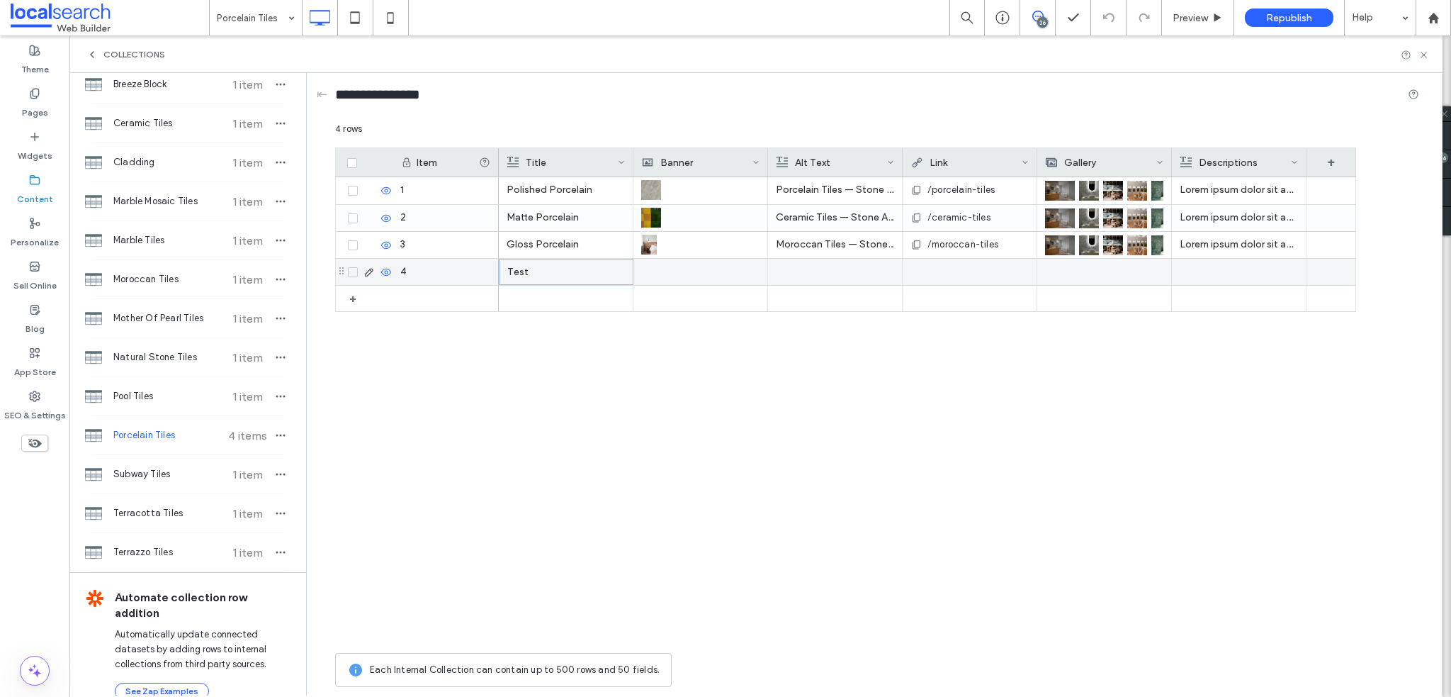
click at [728, 273] on div at bounding box center [700, 272] width 118 height 26
click at [681, 276] on div at bounding box center [701, 271] width 118 height 25
click at [664, 269] on div at bounding box center [701, 271] width 118 height 25
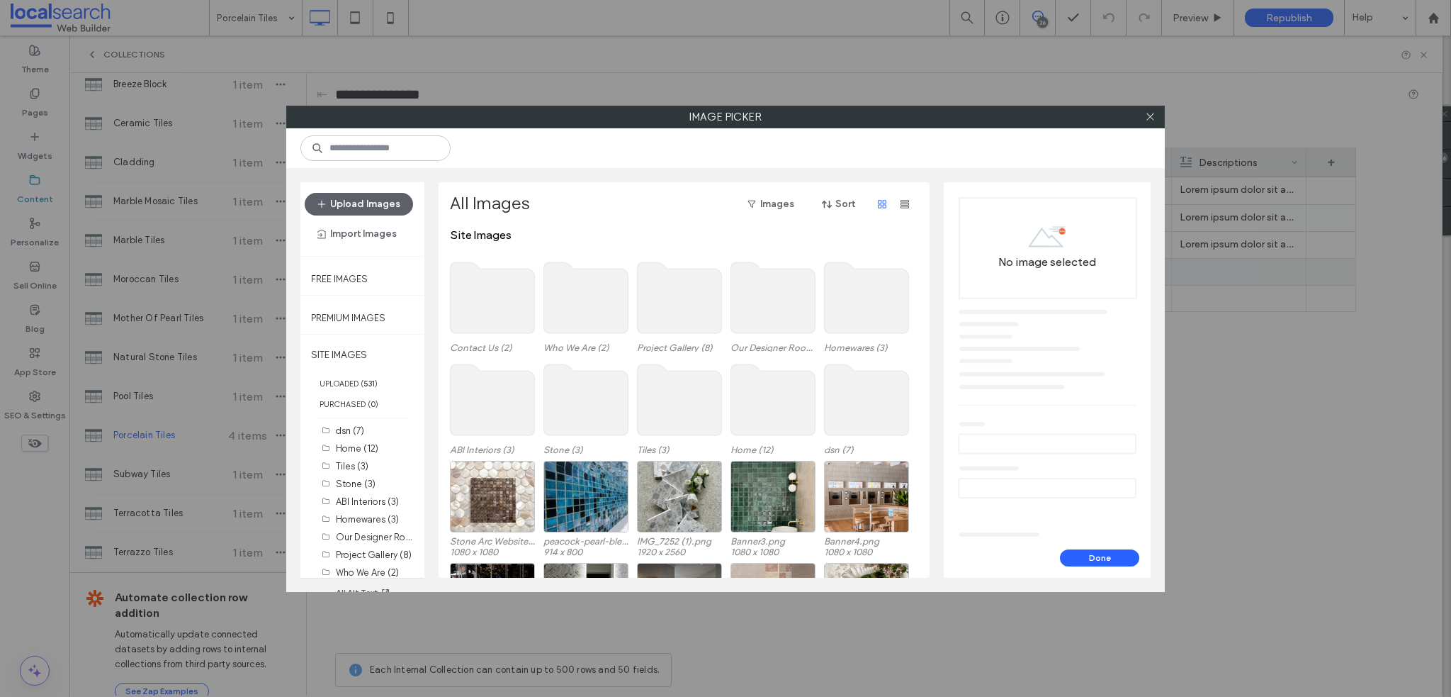
click at [646, 265] on use at bounding box center [680, 297] width 84 height 71
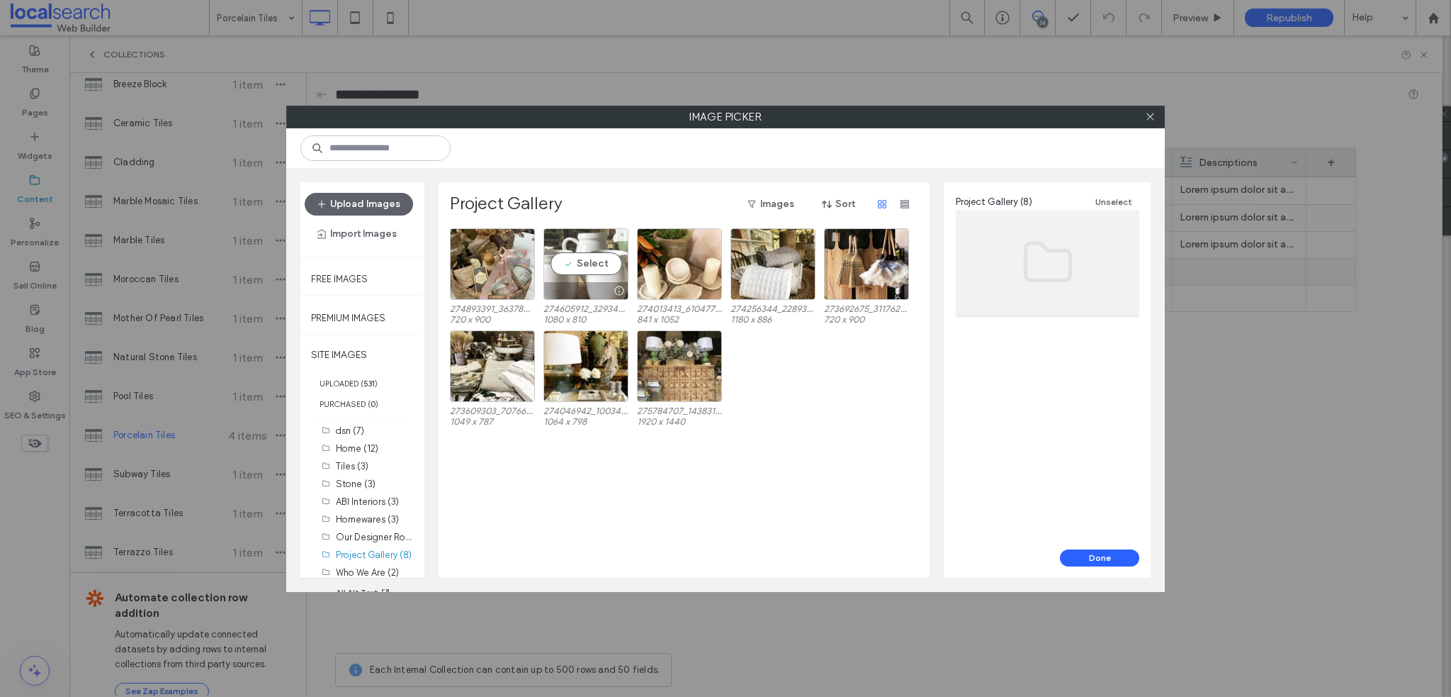
click at [580, 265] on div "Select" at bounding box center [586, 264] width 85 height 72
click at [1072, 544] on div "Image Unselect Name: 274605912_329347375876014_9161038660565081536_n.jpg Size: …" at bounding box center [1047, 365] width 207 height 367
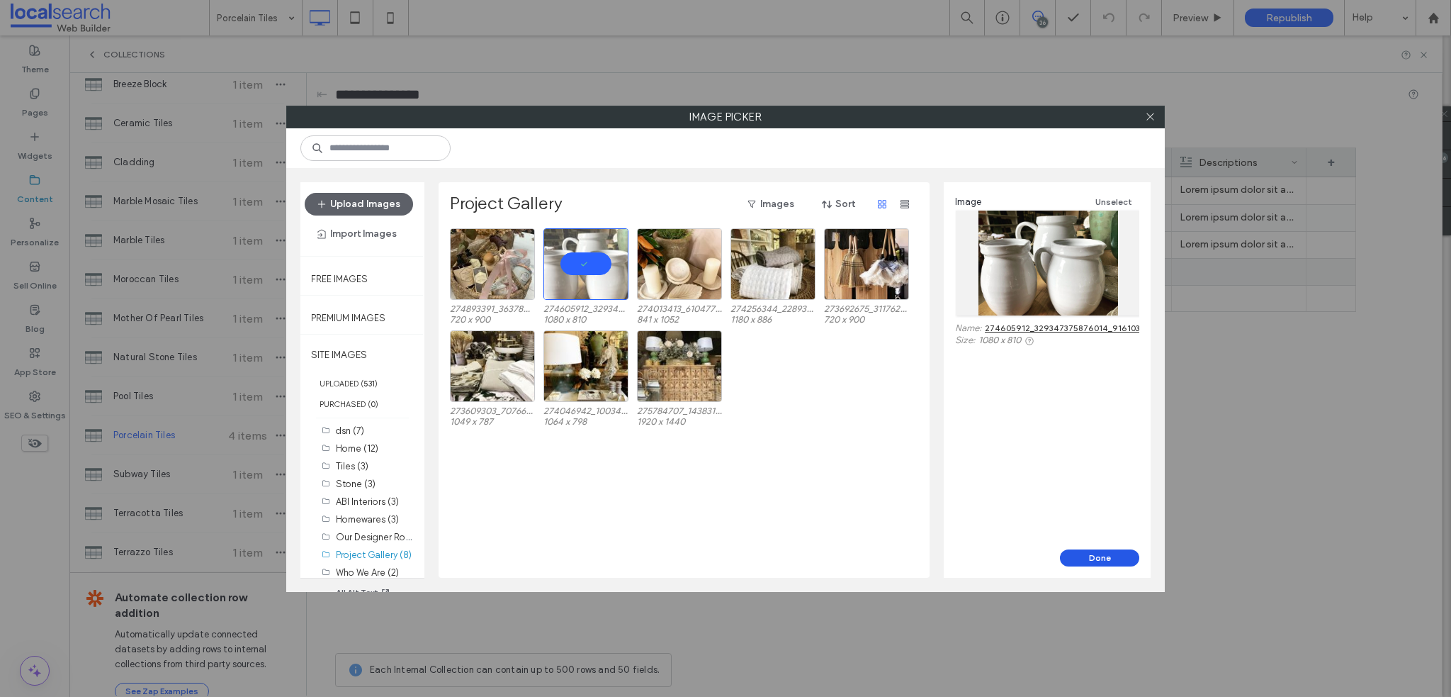
click at [1081, 553] on button "Done" at bounding box center [1099, 557] width 79 height 17
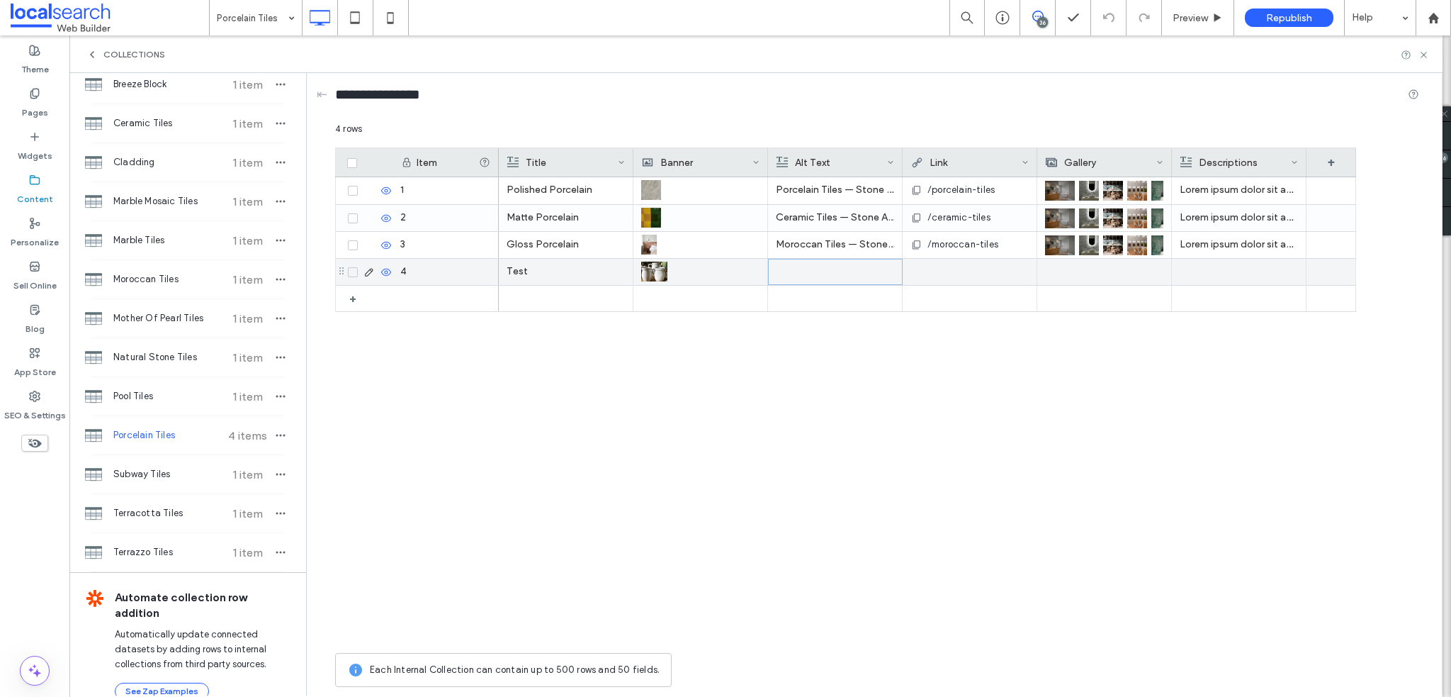
click at [866, 269] on div at bounding box center [836, 271] width 118 height 25
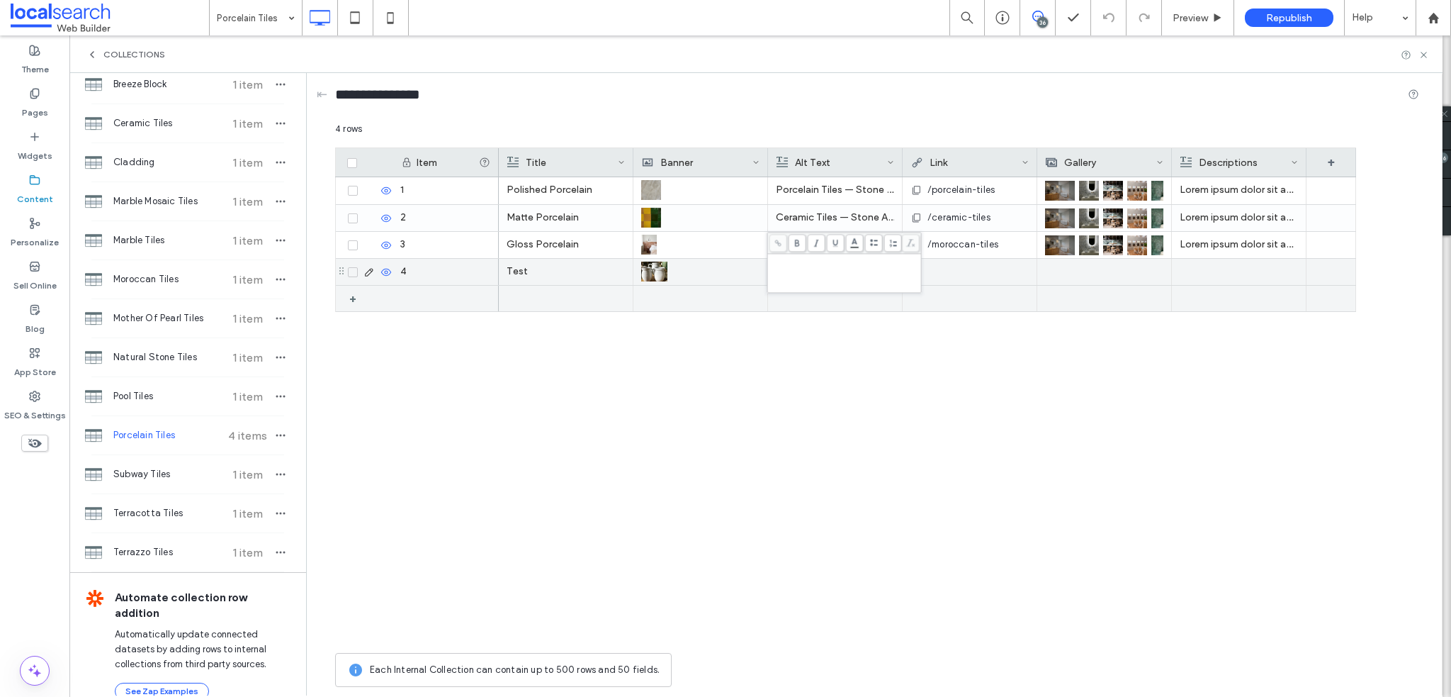
click at [970, 269] on div at bounding box center [970, 272] width 118 height 26
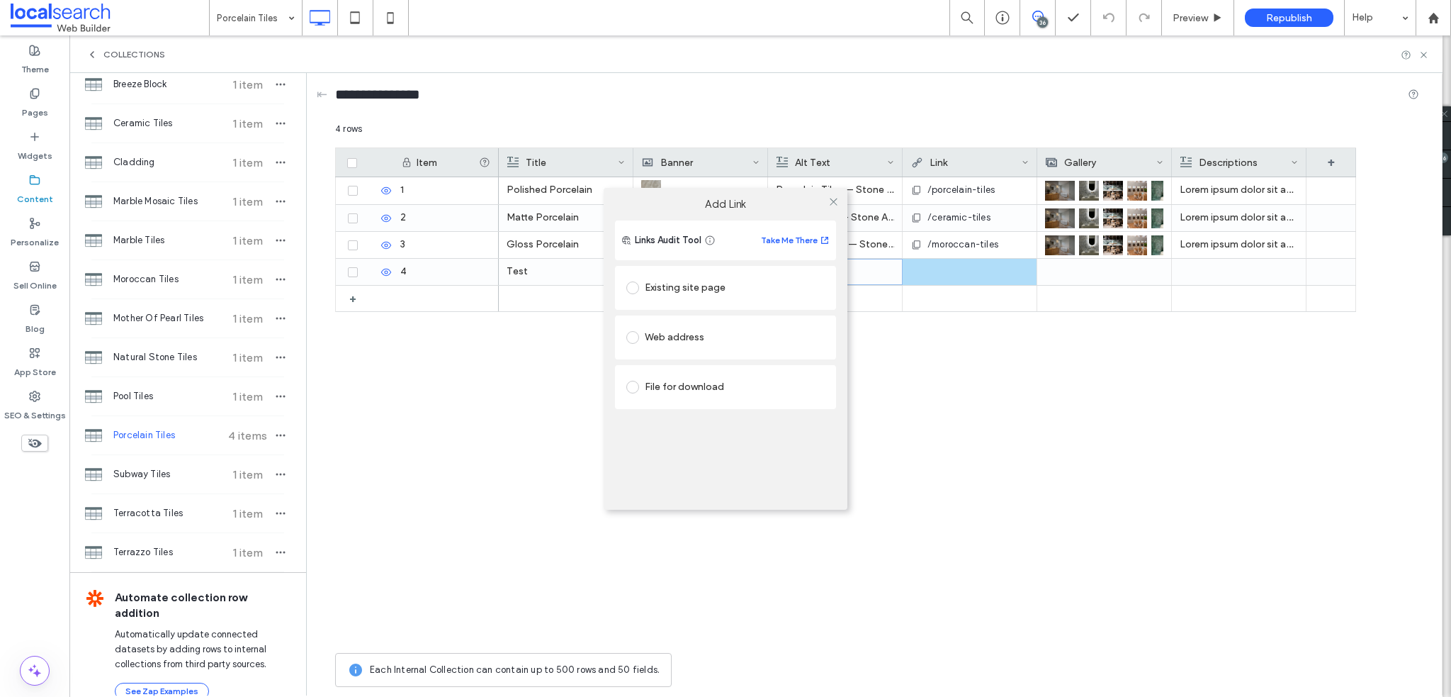
click at [872, 268] on div "Add Link Links Audit Tool Take Me There Existing site page Web address File for…" at bounding box center [725, 348] width 1451 height 697
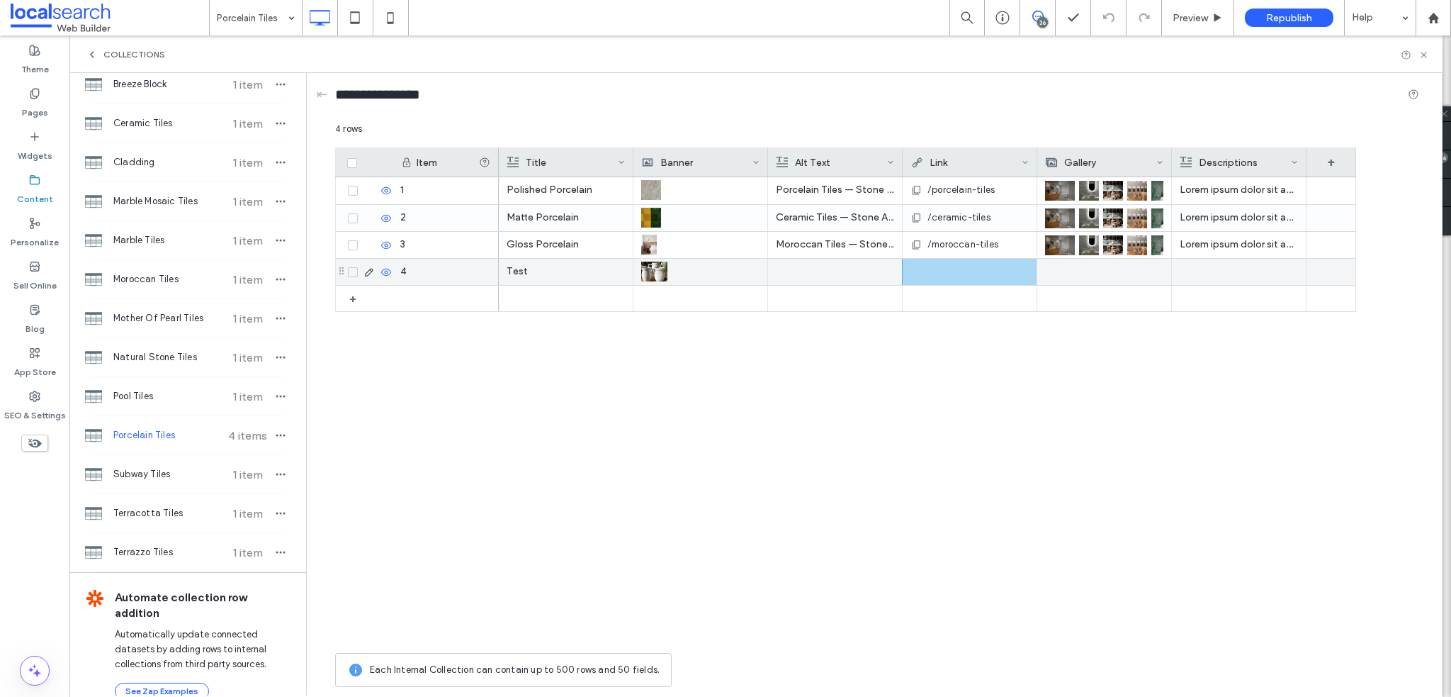
click at [1116, 278] on div at bounding box center [1104, 272] width 118 height 26
click at [1112, 272] on div at bounding box center [1105, 271] width 118 height 25
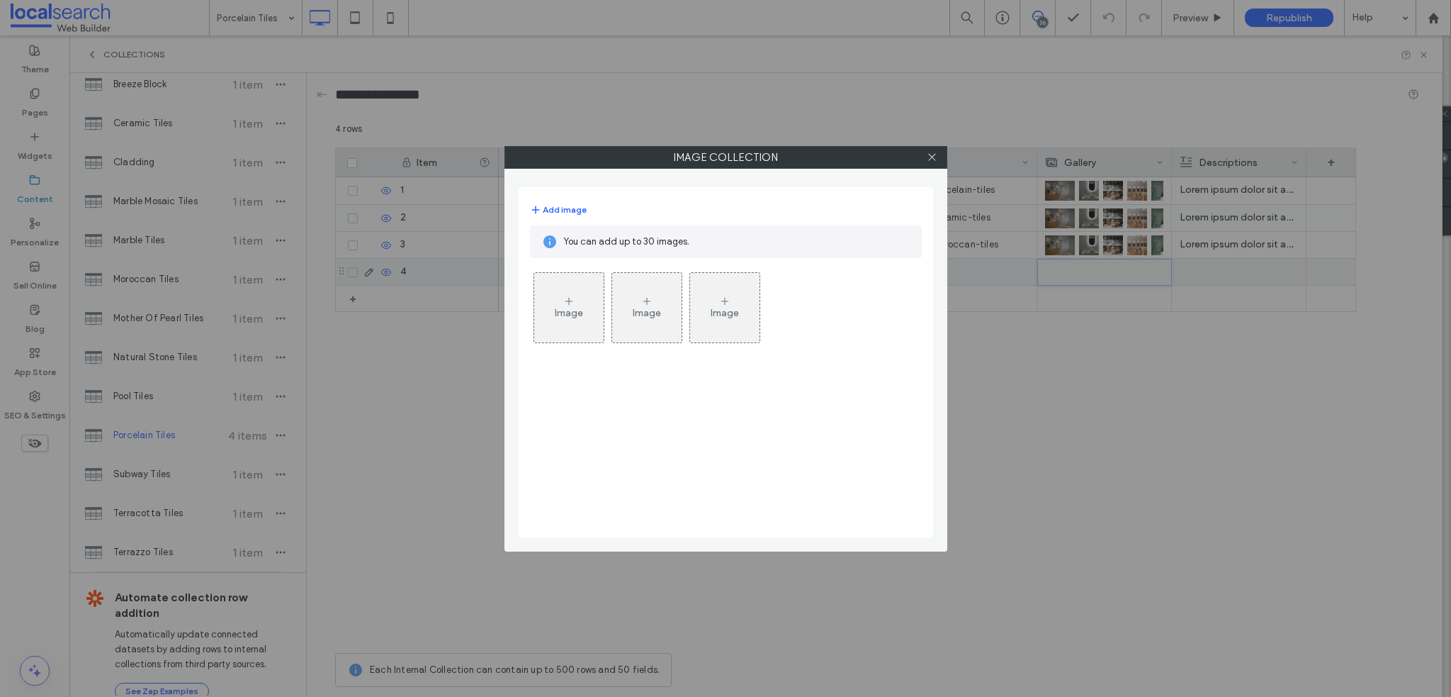
click at [573, 308] on div "Image" at bounding box center [569, 313] width 28 height 12
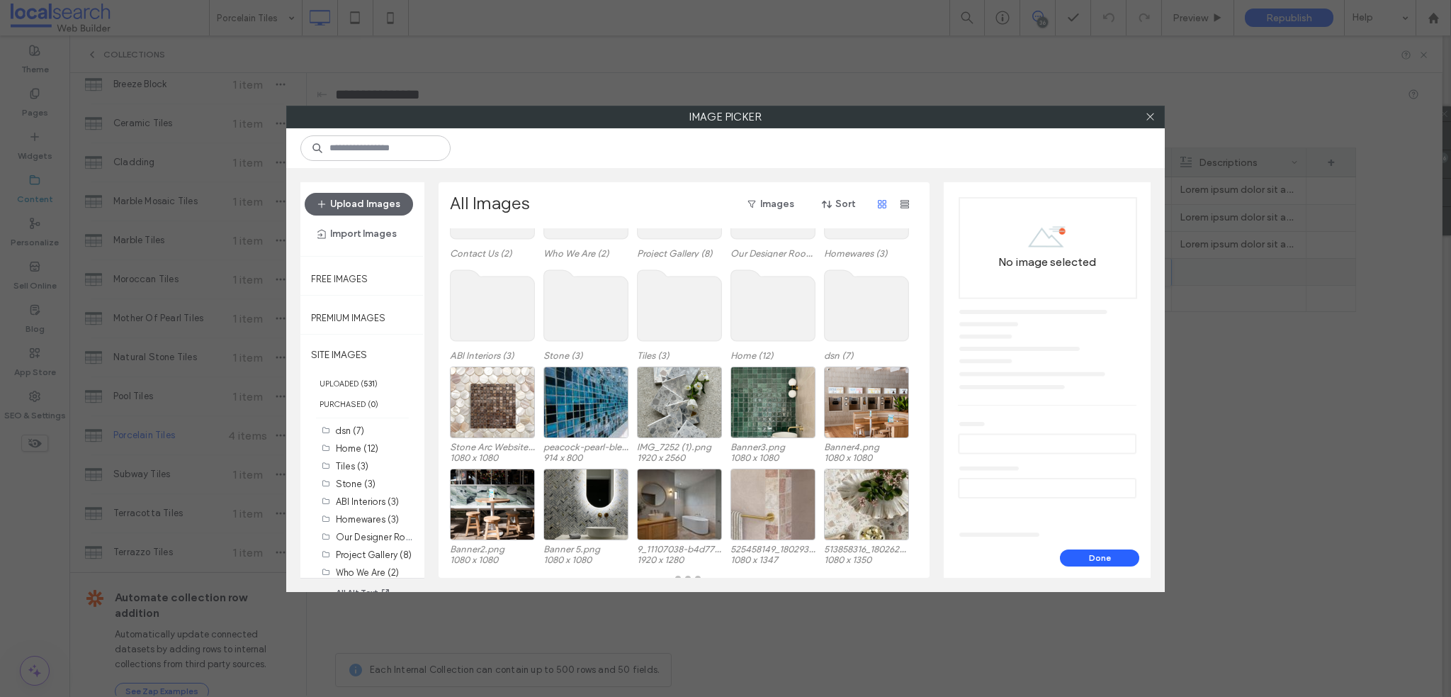
scroll to position [101, 0]
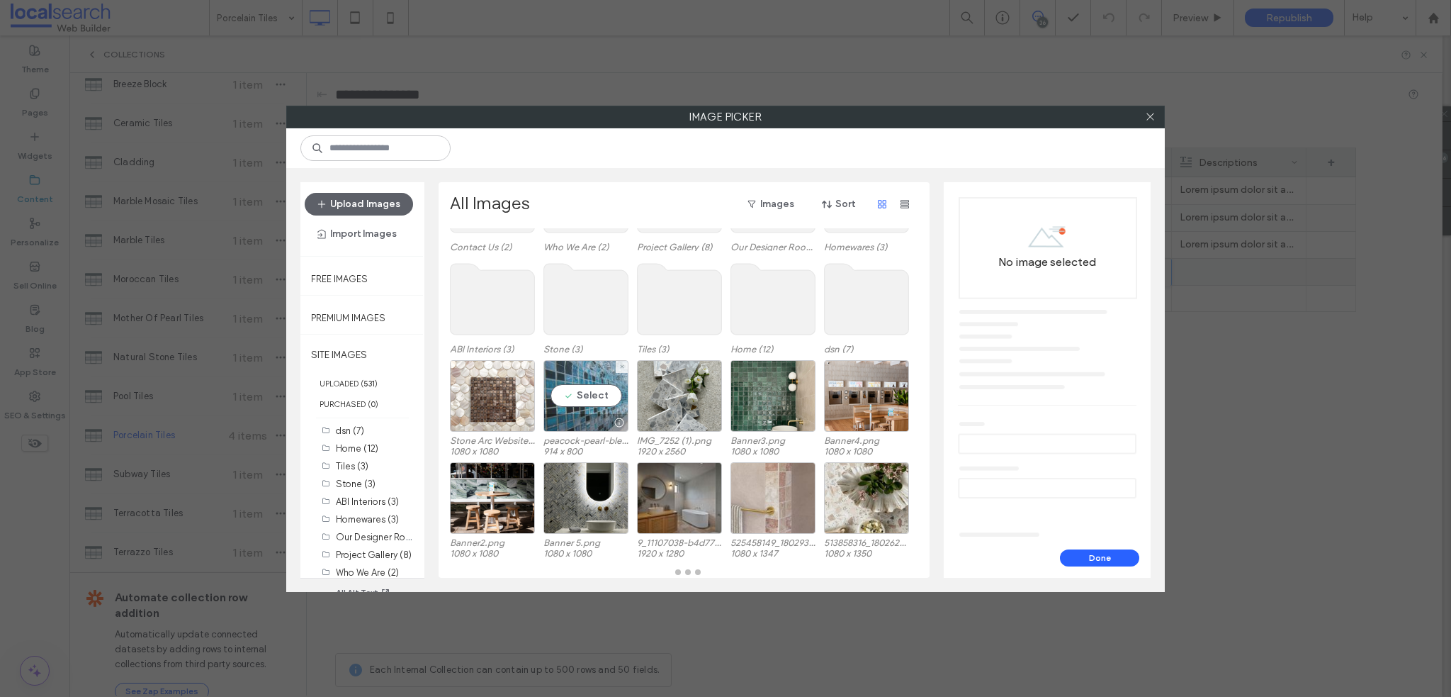
click at [590, 395] on div "Select" at bounding box center [586, 396] width 85 height 72
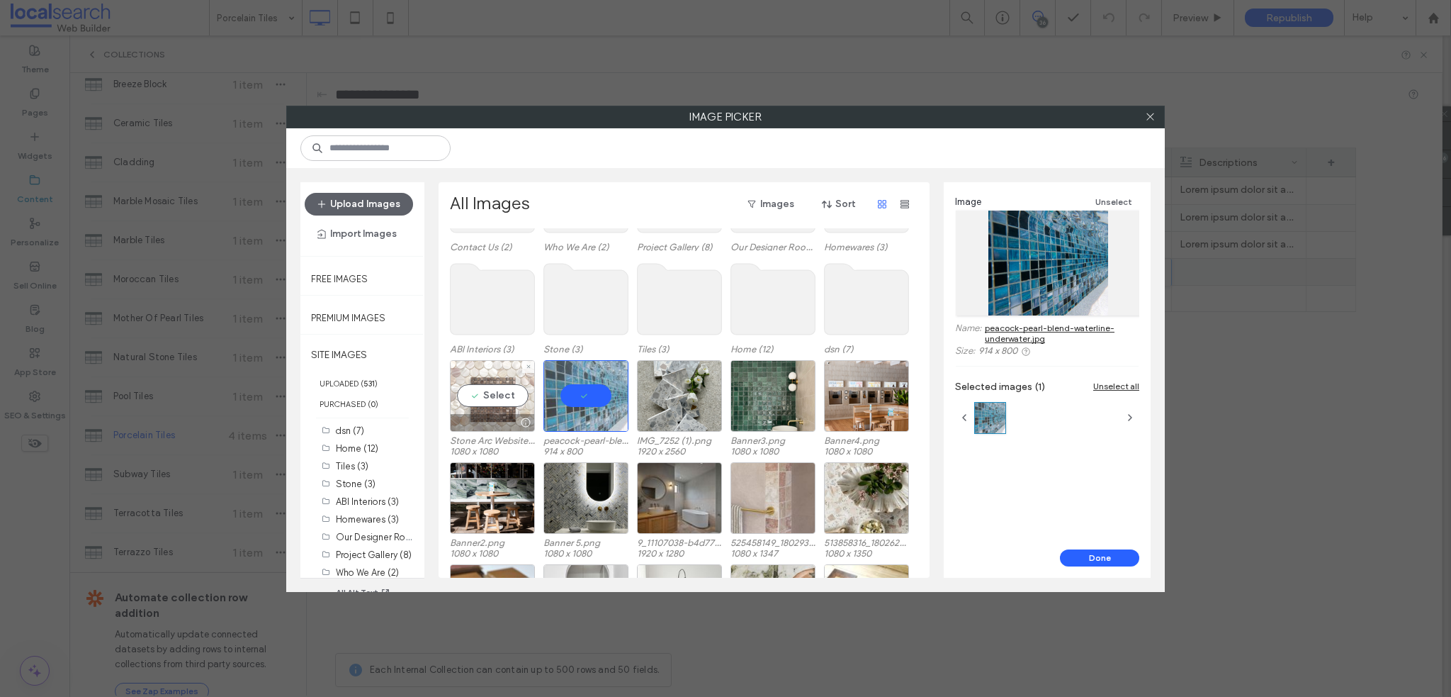
click at [482, 393] on div "Select" at bounding box center [492, 396] width 85 height 72
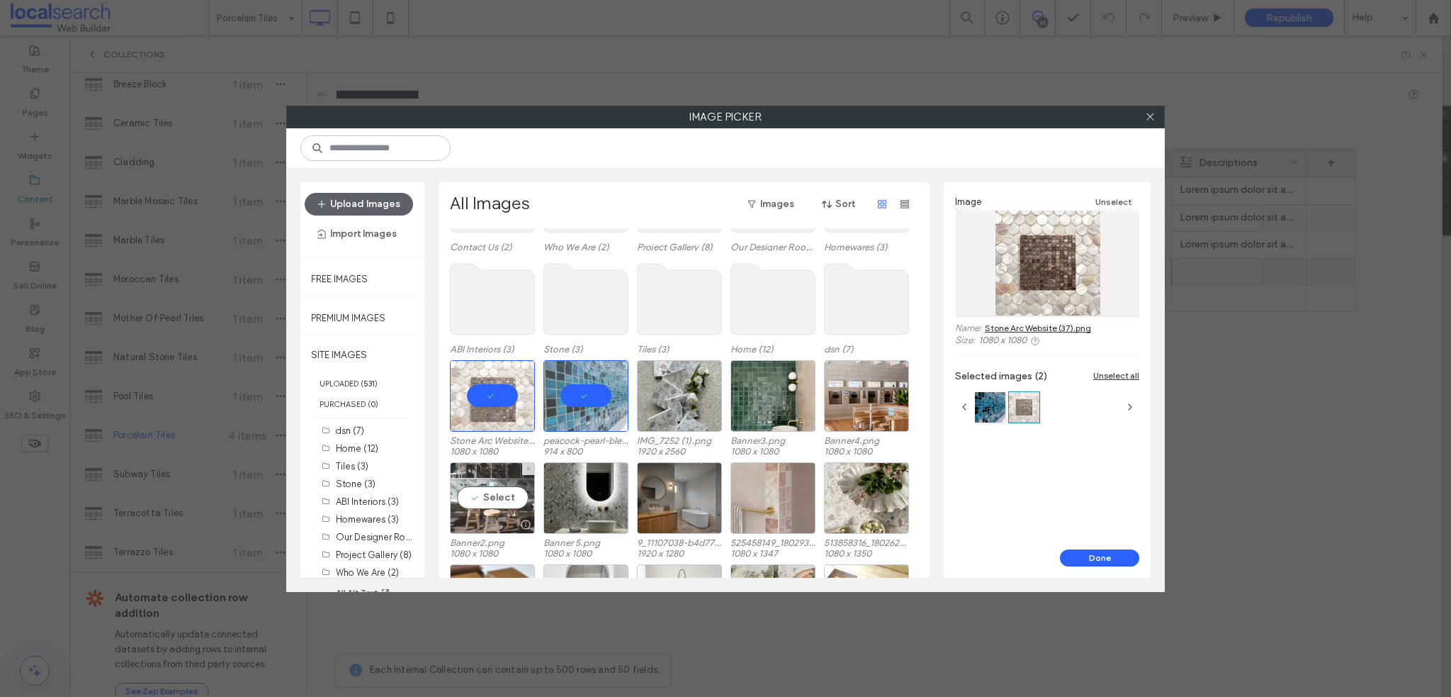
click at [488, 485] on div "Select" at bounding box center [492, 498] width 85 height 72
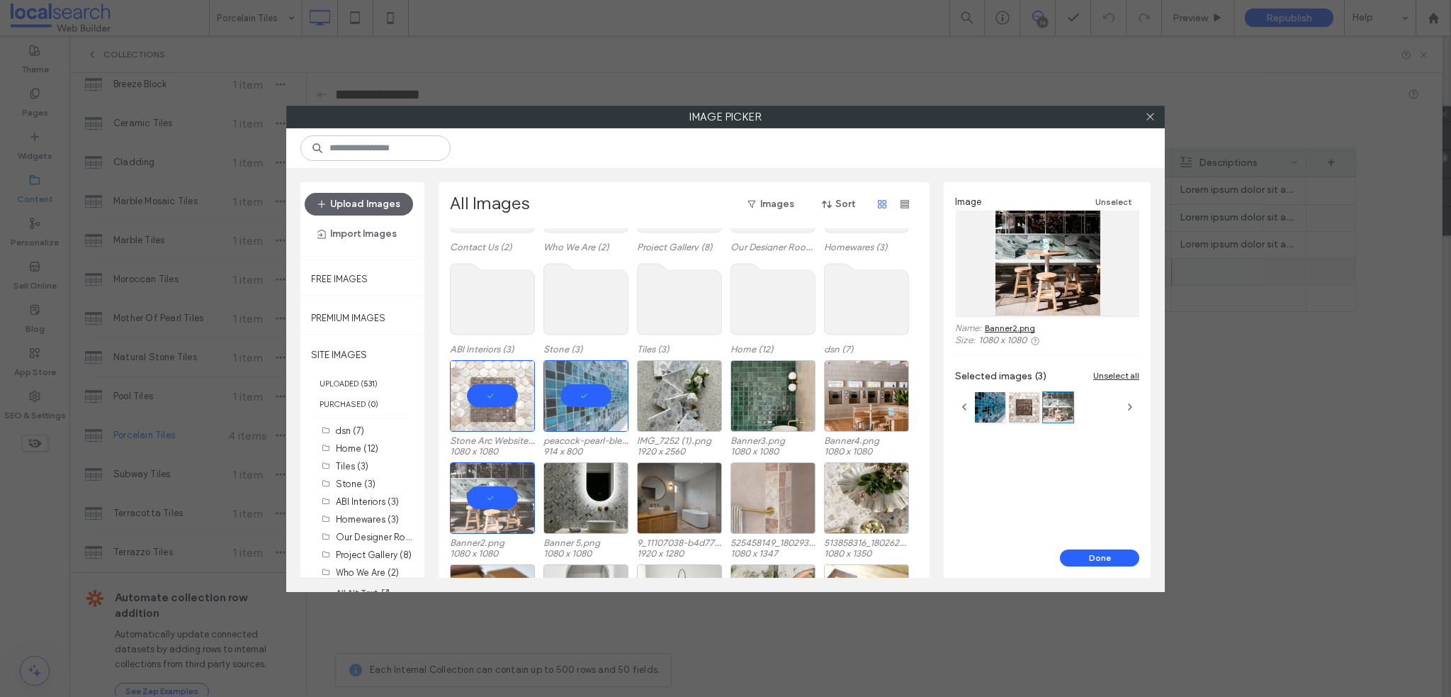
click at [1085, 553] on button "Done" at bounding box center [1099, 557] width 79 height 17
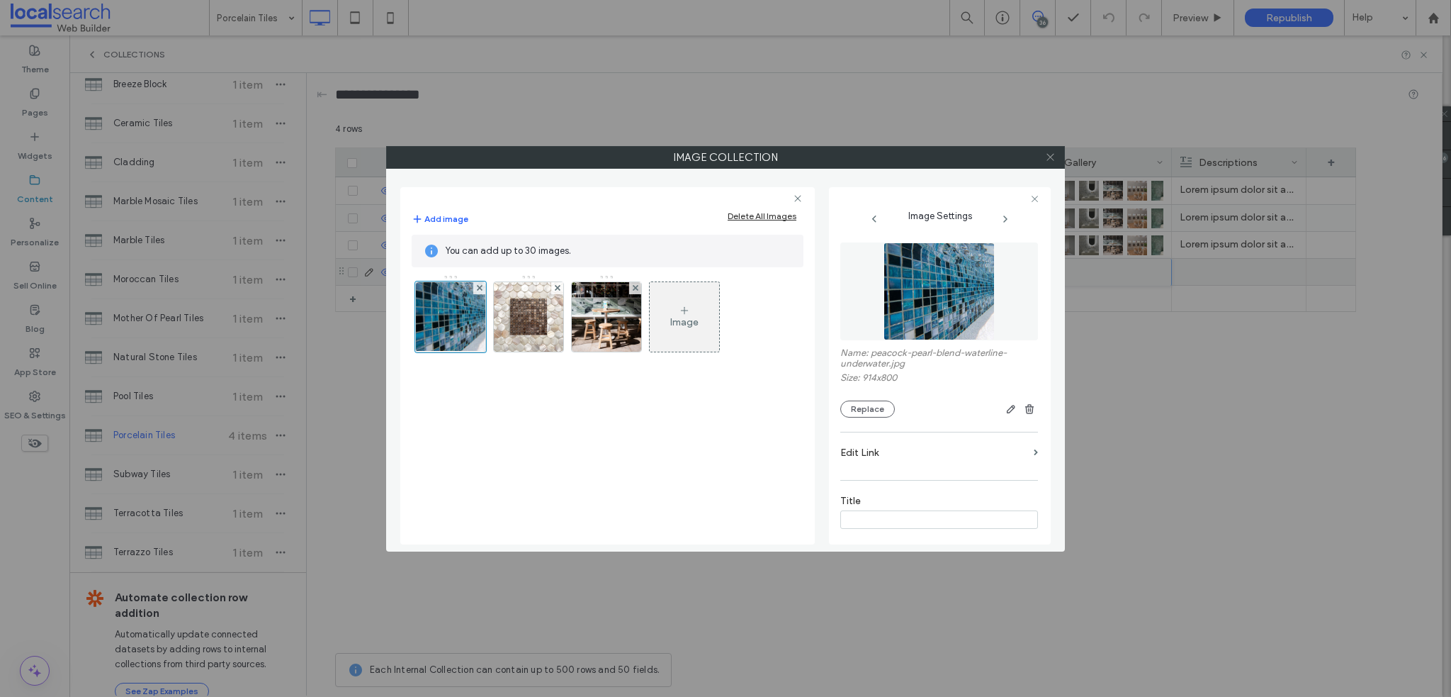
click at [1052, 157] on icon at bounding box center [1050, 157] width 11 height 11
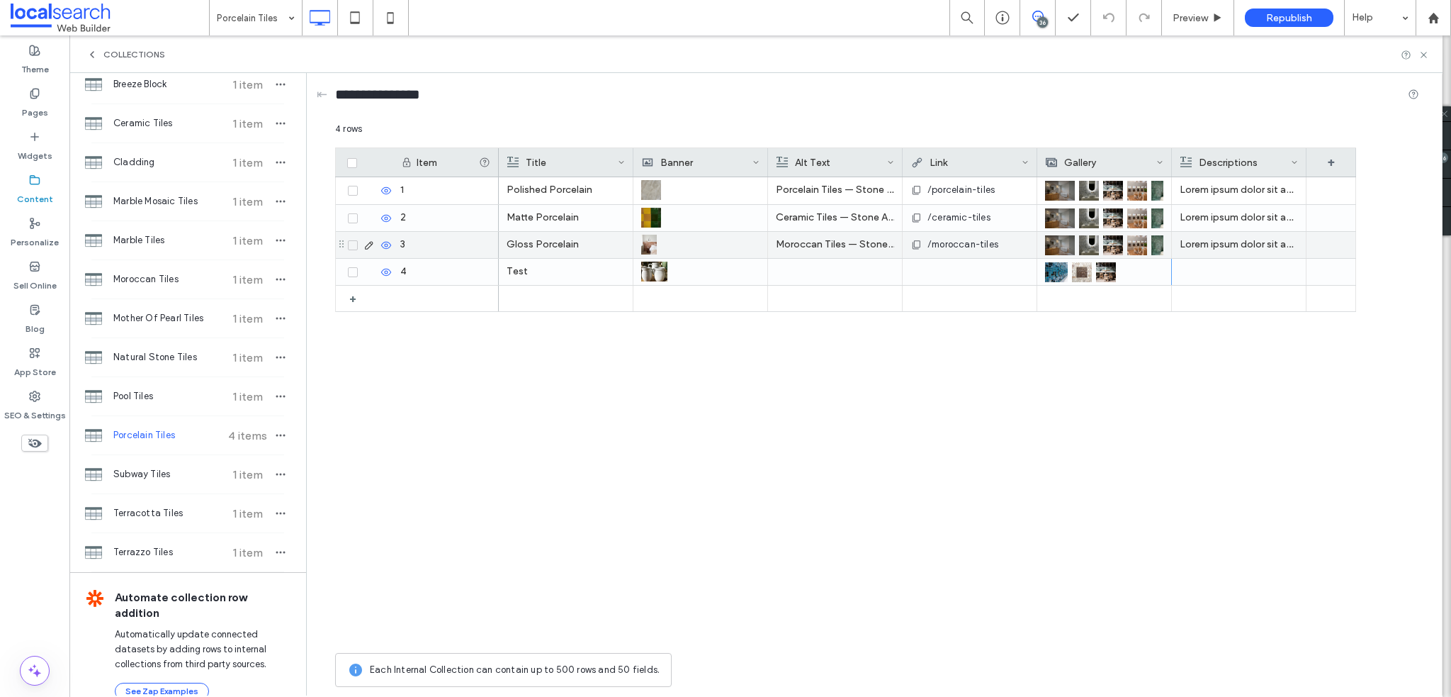
click at [1254, 271] on div at bounding box center [1239, 272] width 118 height 26
click at [1254, 271] on div at bounding box center [1240, 271] width 118 height 25
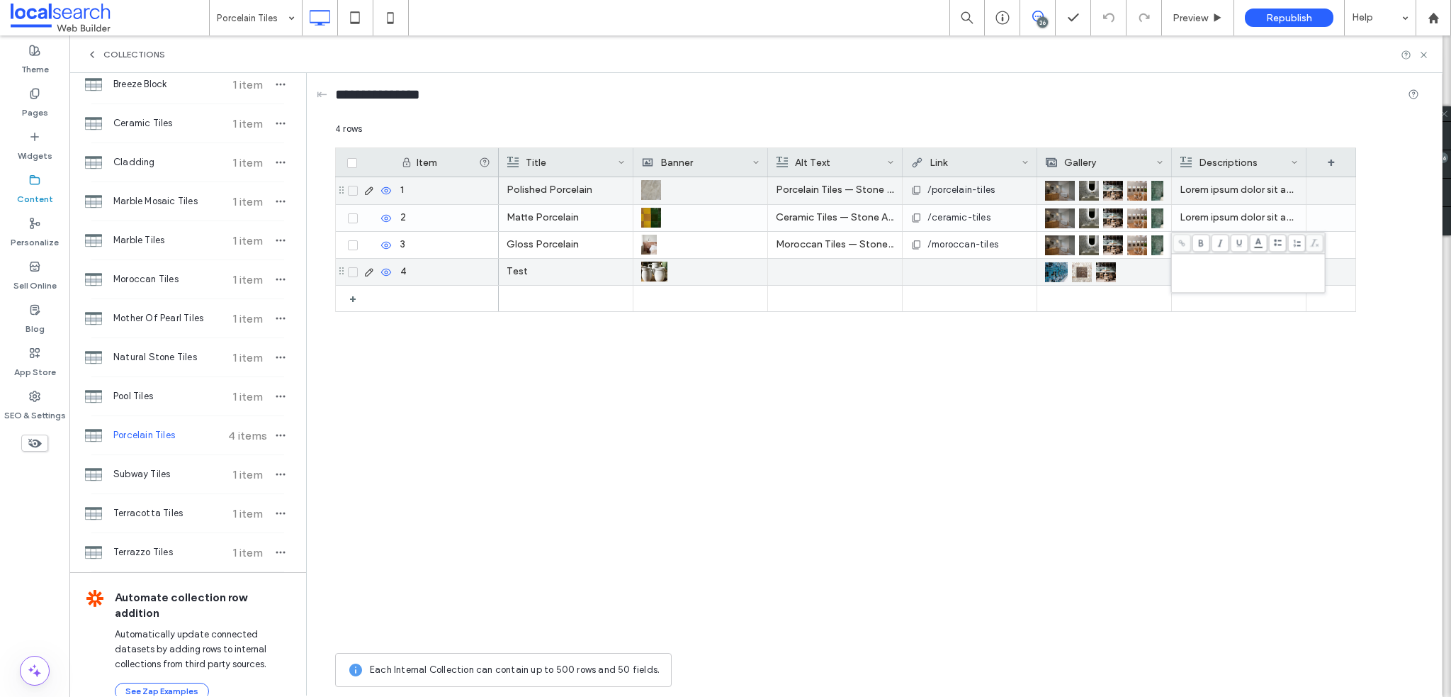
click at [1262, 217] on p "Lorem ipsum dolor sit amet, consectetur adipiscing elit. Quisque sit amet lorem…" at bounding box center [1239, 218] width 118 height 26
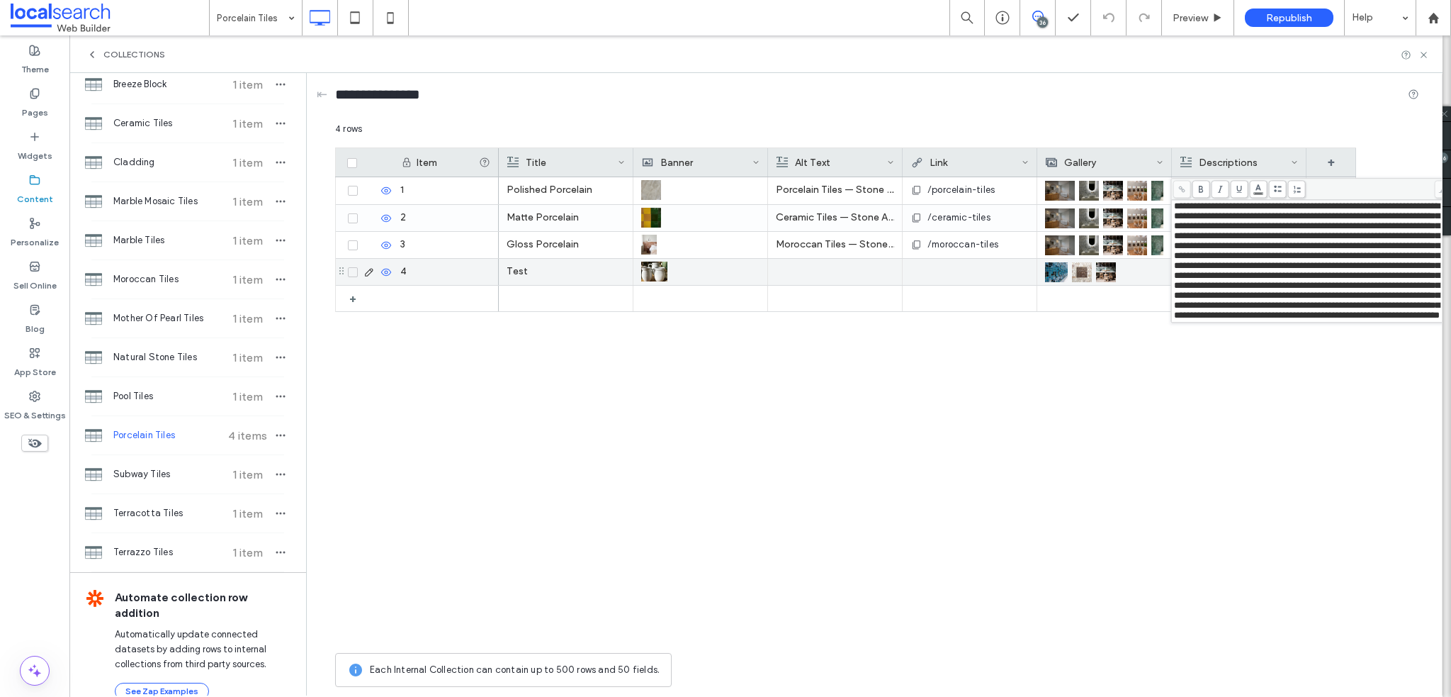
drag, startPoint x: 1171, startPoint y: 206, endPoint x: 1361, endPoint y: 266, distance: 199.0
click at [1363, 266] on div "**********" at bounding box center [1312, 250] width 283 height 145
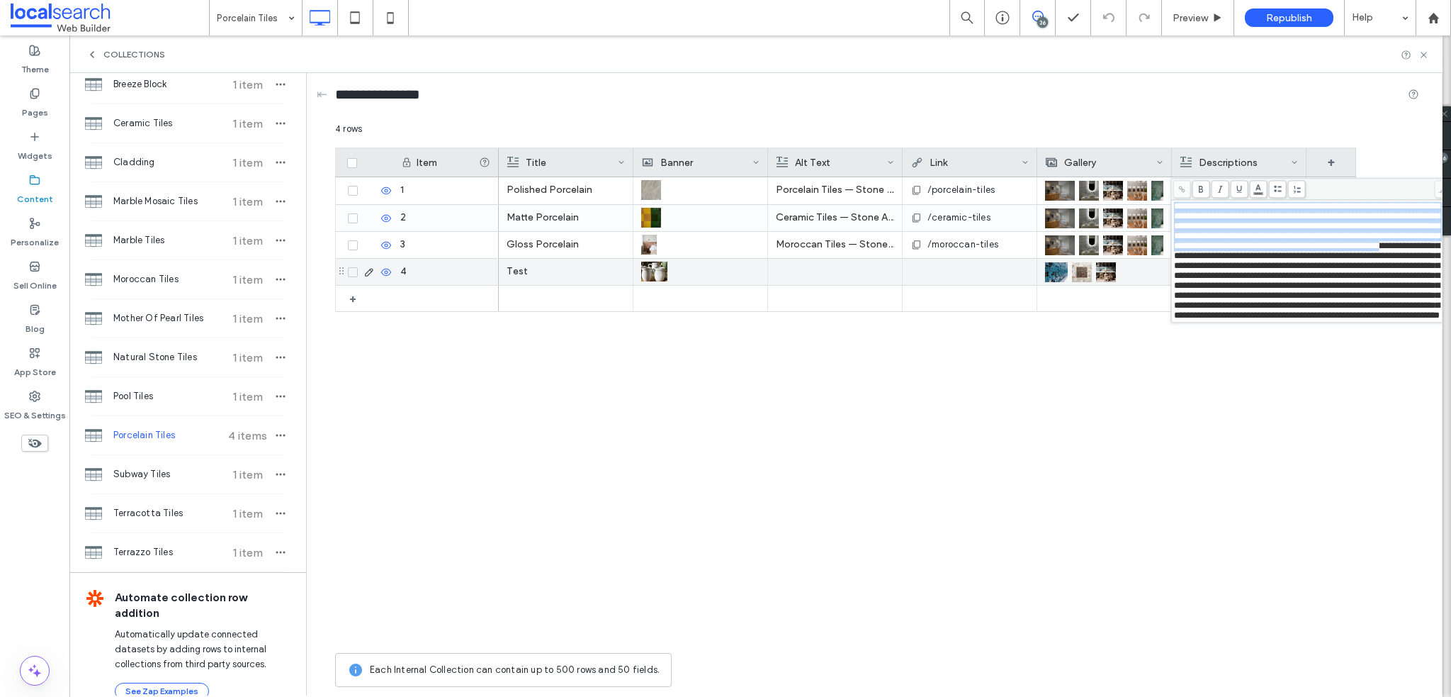
drag, startPoint x: 1302, startPoint y: 255, endPoint x: 1176, endPoint y: 204, distance: 135.4
click at [1176, 205] on span "**********" at bounding box center [1307, 260] width 266 height 118
copy span "**********"
click at [1123, 325] on div "Test Polished Porcelain Porcelain Tiles — Stone Arc in Kincumber, NSW /porcelai…" at bounding box center [927, 411] width 857 height 468
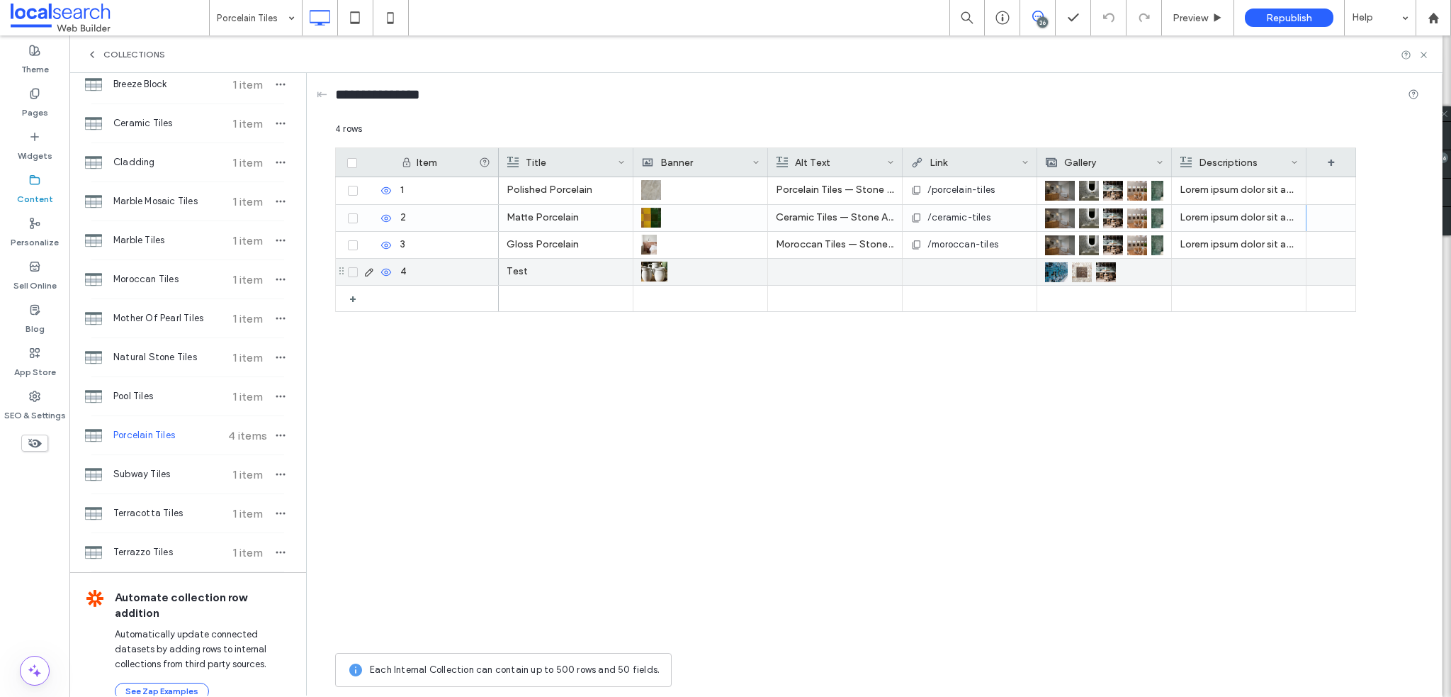
click at [1201, 270] on div at bounding box center [1239, 272] width 118 height 26
click at [1201, 270] on div at bounding box center [1240, 271] width 118 height 25
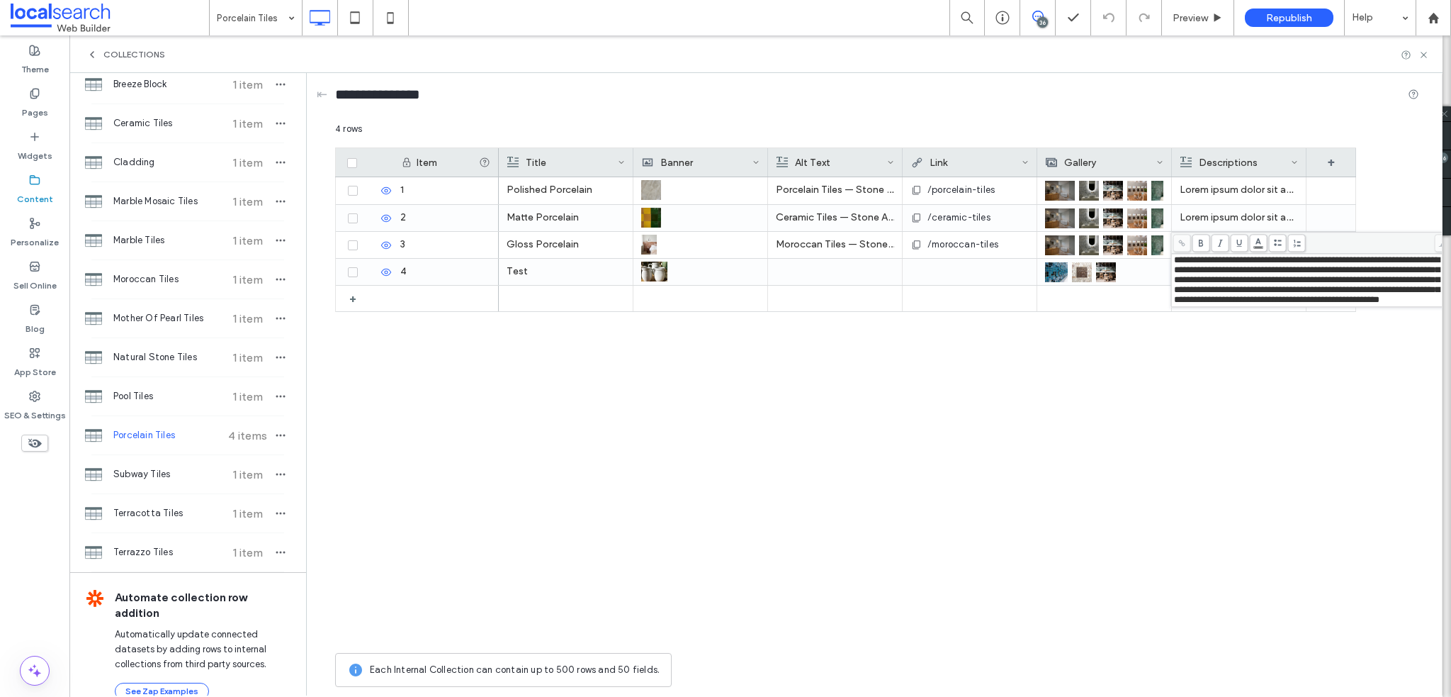
click at [968, 457] on div "Test Polished Porcelain Porcelain Tiles — Stone Arc in Kincumber, NSW /porcelai…" at bounding box center [927, 411] width 857 height 468
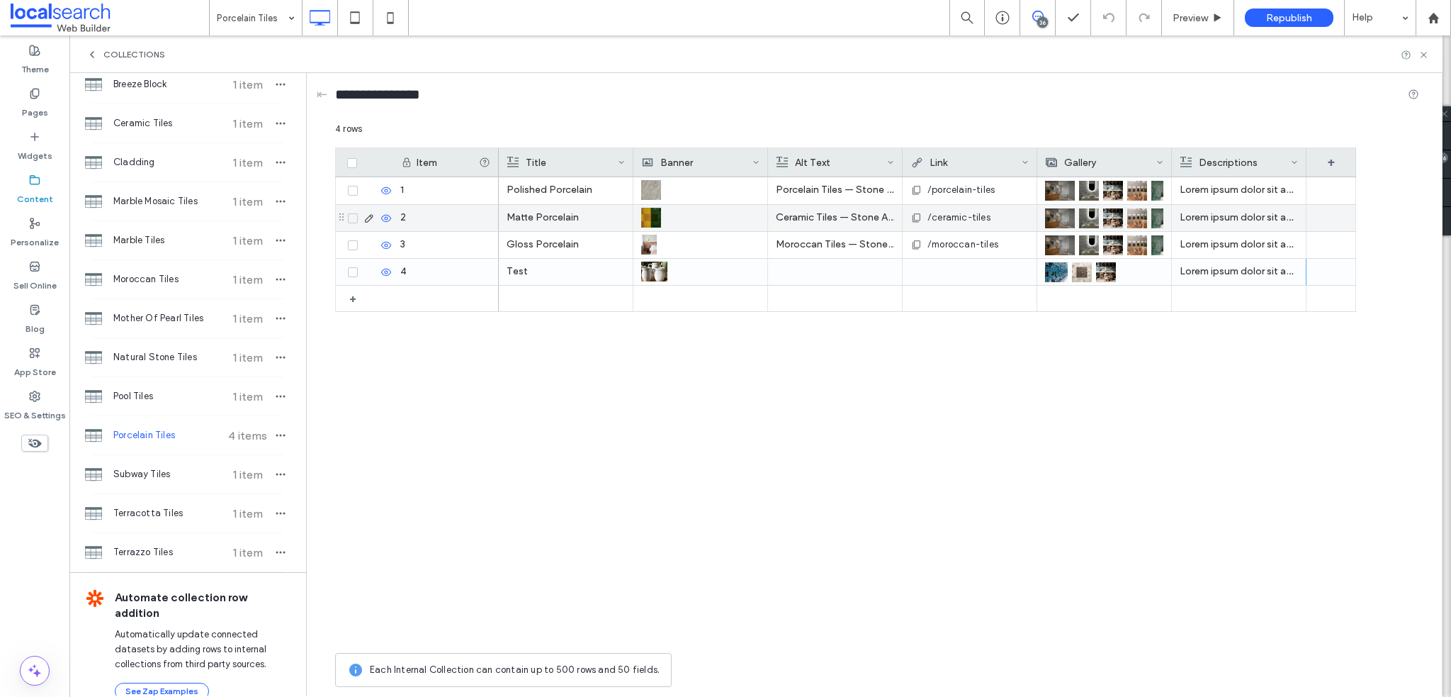
click at [383, 218] on icon at bounding box center [386, 218] width 11 height 11
click at [386, 218] on icon at bounding box center [386, 218] width 11 height 11
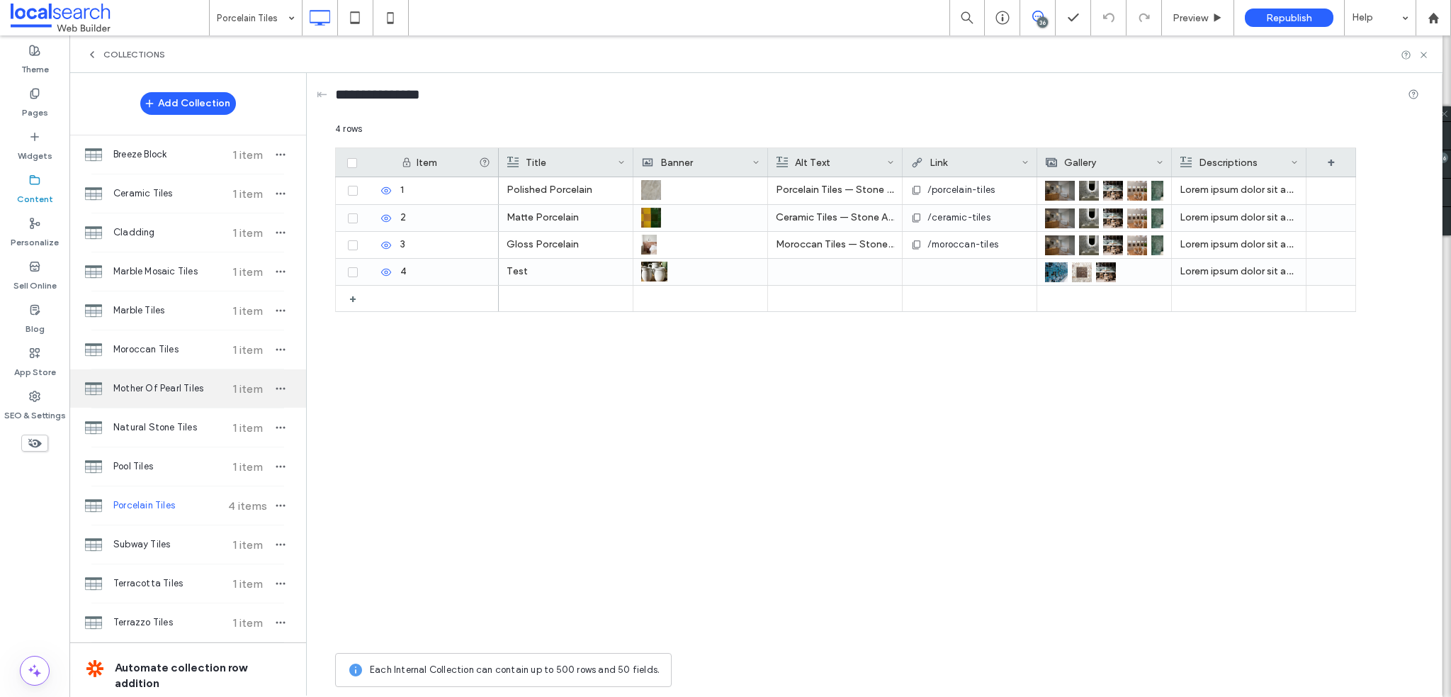
scroll to position [0, 0]
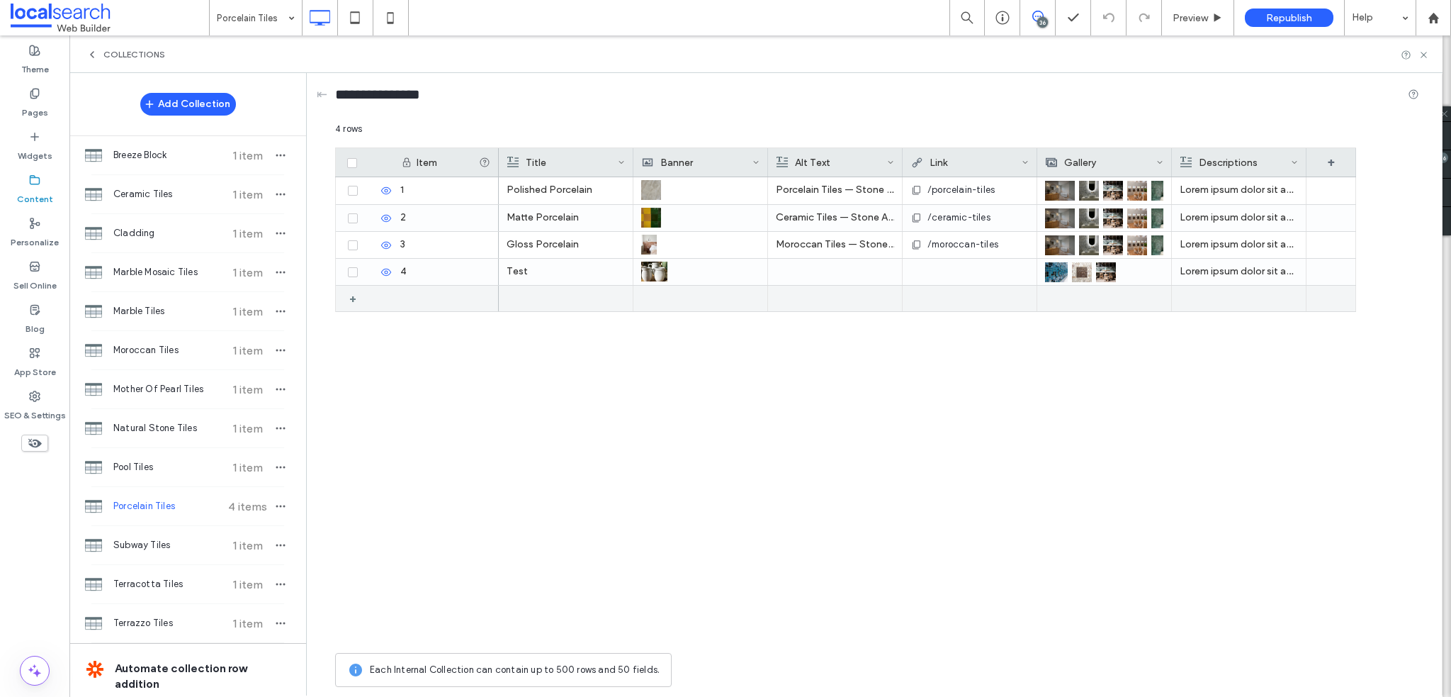
click at [353, 301] on div "+" at bounding box center [358, 299] width 18 height 26
click at [533, 296] on div at bounding box center [566, 299] width 118 height 26
click at [533, 296] on div at bounding box center [566, 298] width 118 height 25
click at [1332, 164] on div "+" at bounding box center [1332, 162] width 50 height 28
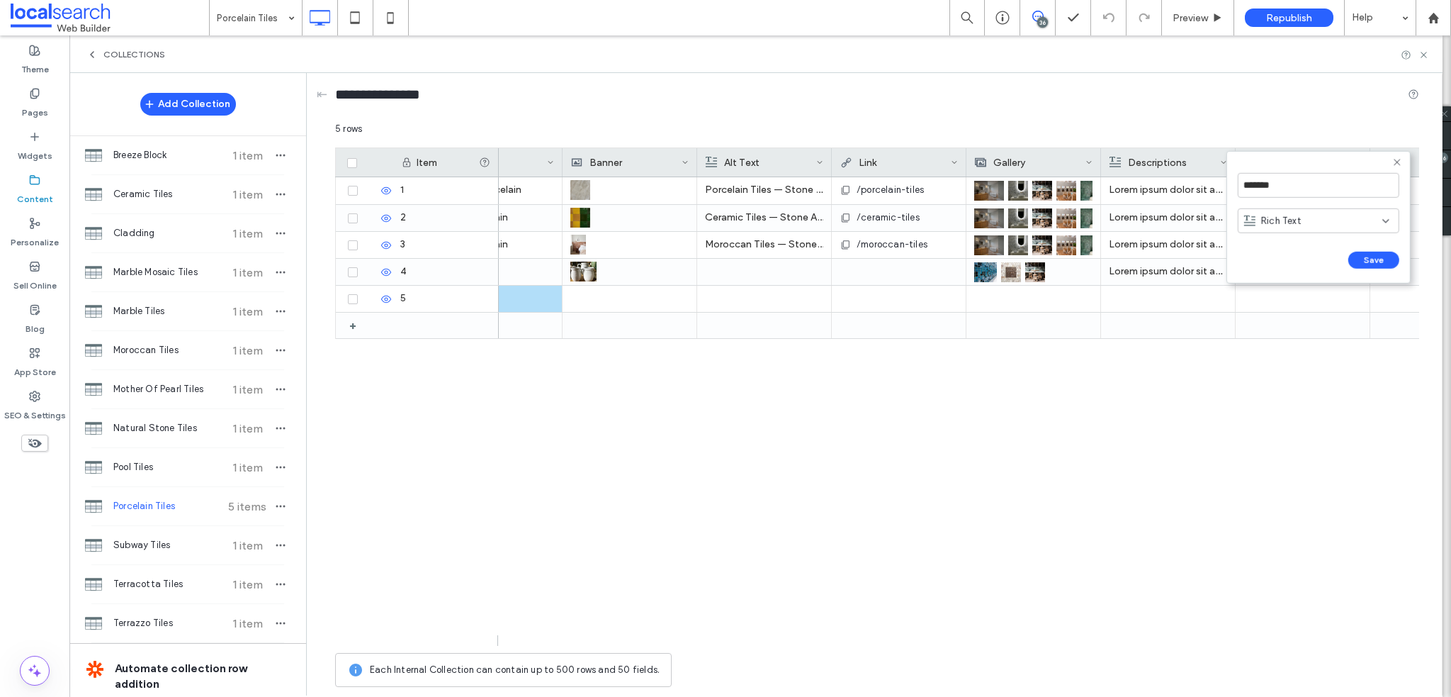
scroll to position [0, 71]
click at [1397, 162] on use at bounding box center [1397, 162] width 6 height 6
click at [1360, 159] on icon at bounding box center [1358, 162] width 7 height 7
click at [1324, 188] on div "Delete Field" at bounding box center [1302, 192] width 130 height 27
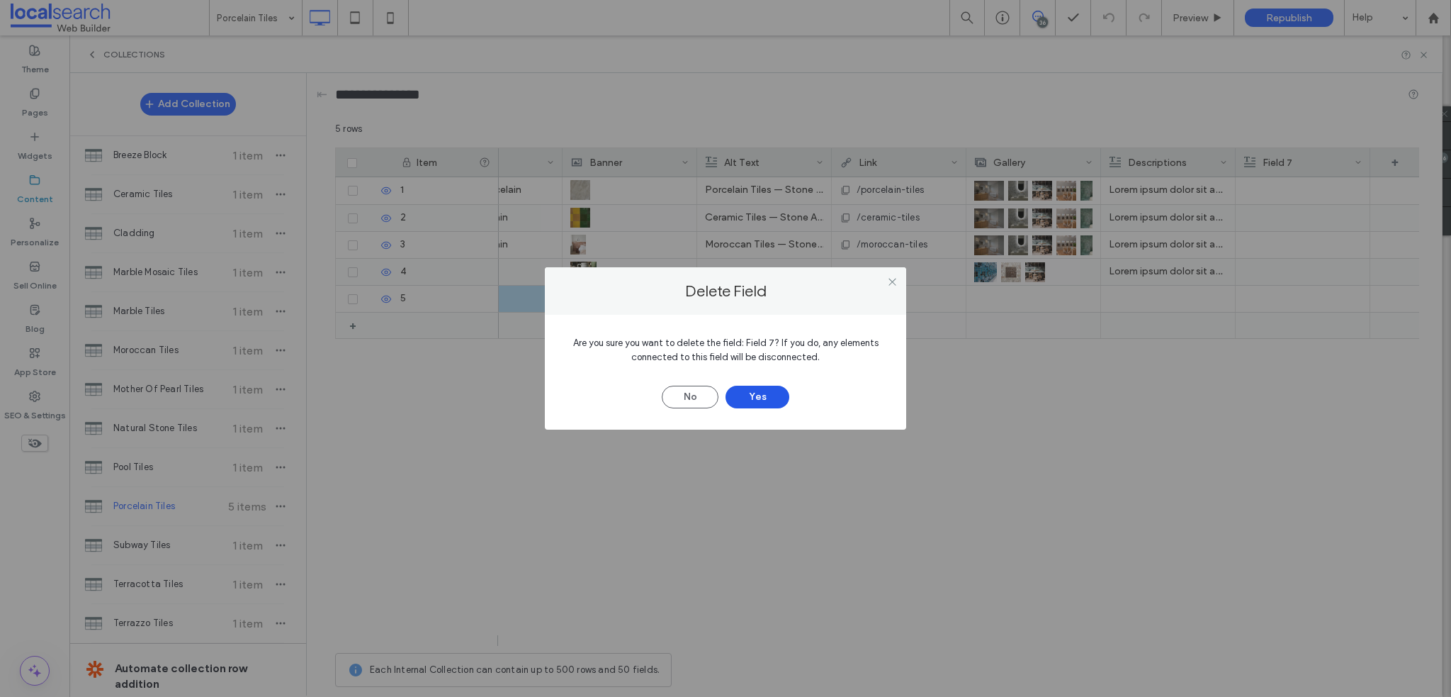
click at [767, 407] on button "Yes" at bounding box center [758, 397] width 64 height 23
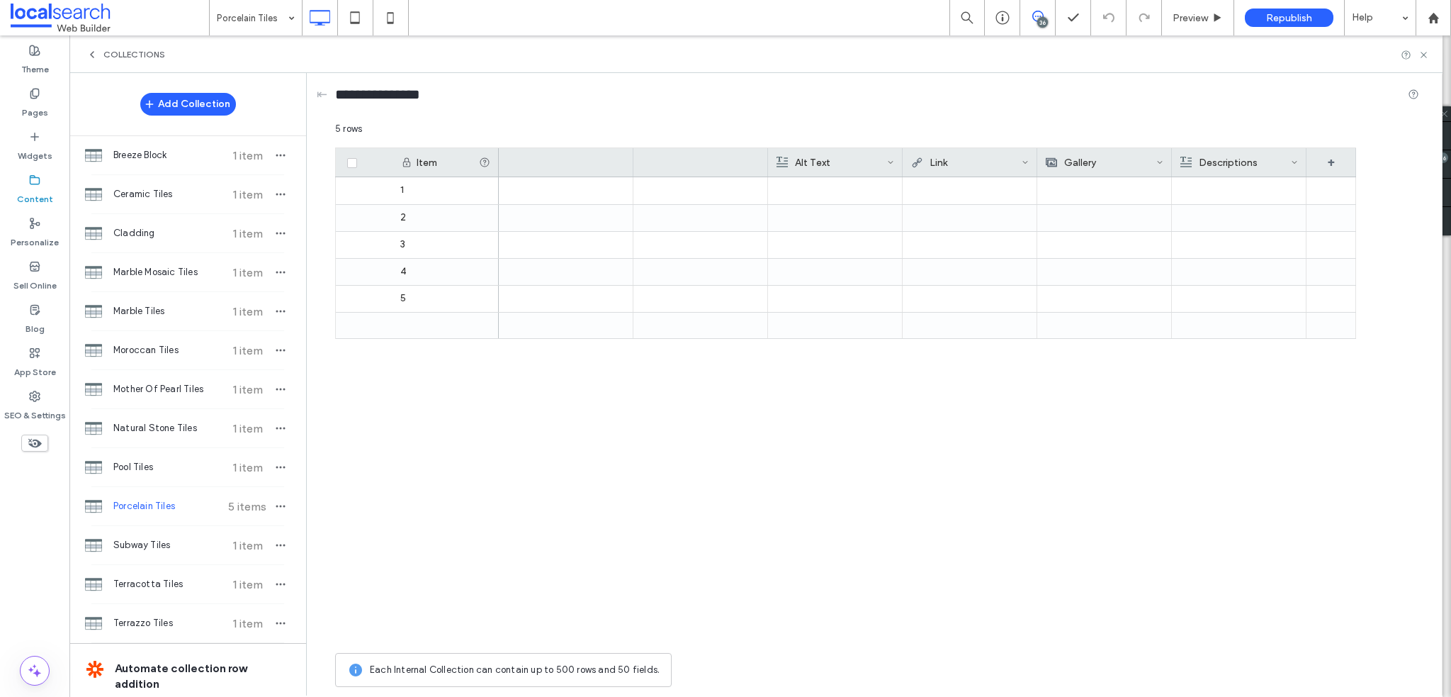
scroll to position [0, 0]
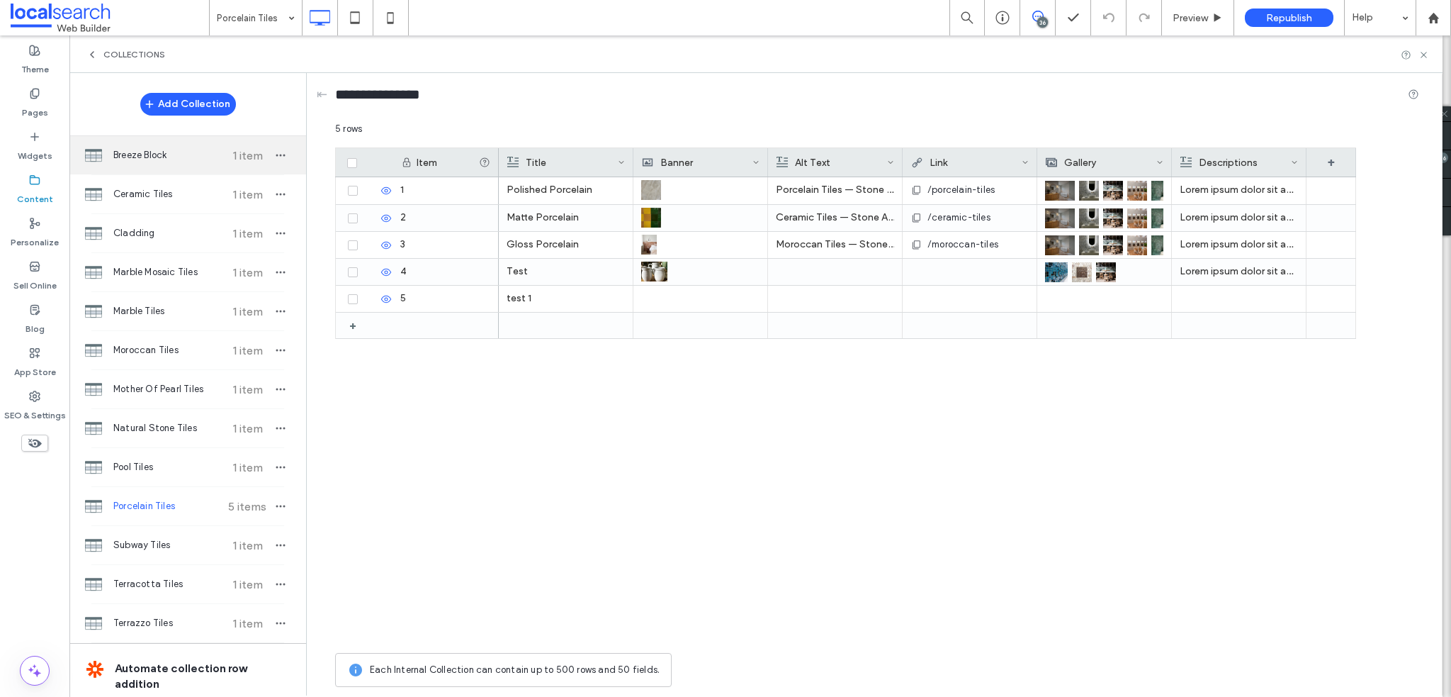
click at [172, 153] on span "Breeze Block" at bounding box center [166, 155] width 106 height 14
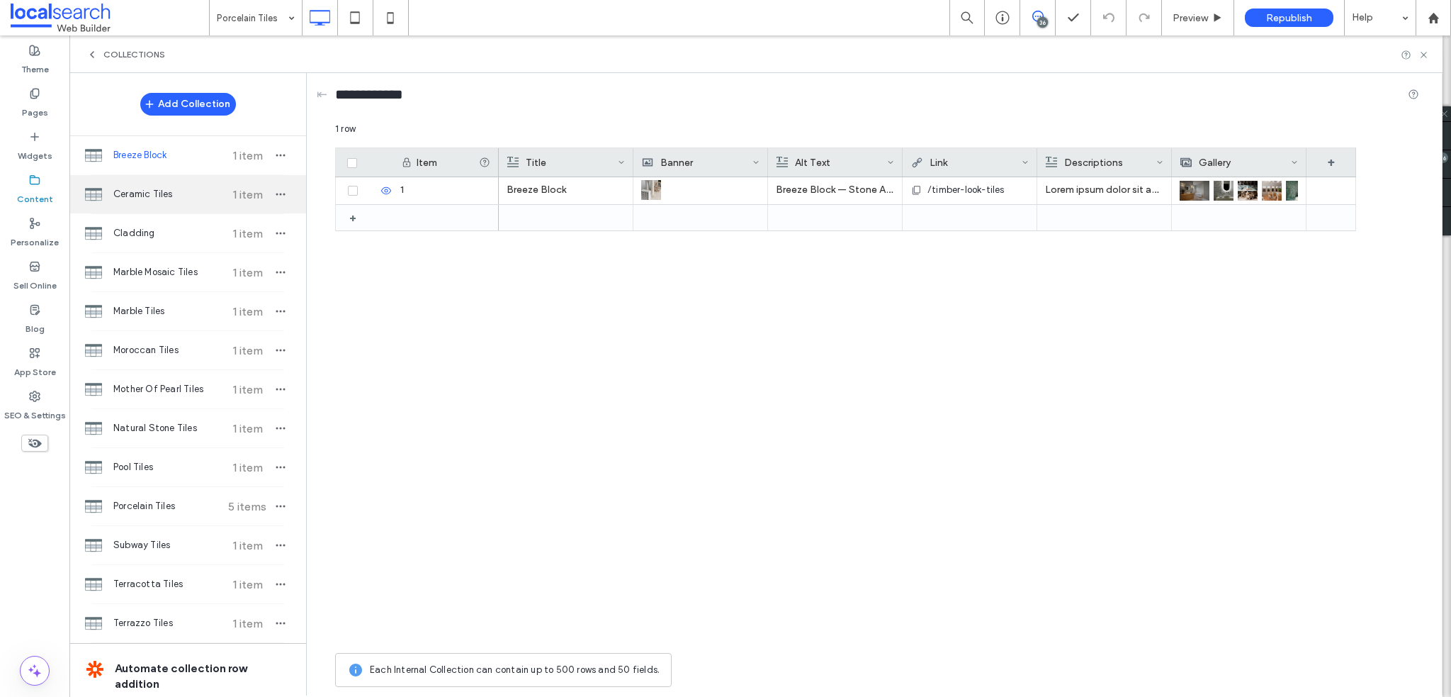
click at [169, 188] on span "Ceramic Tiles" at bounding box center [166, 194] width 106 height 14
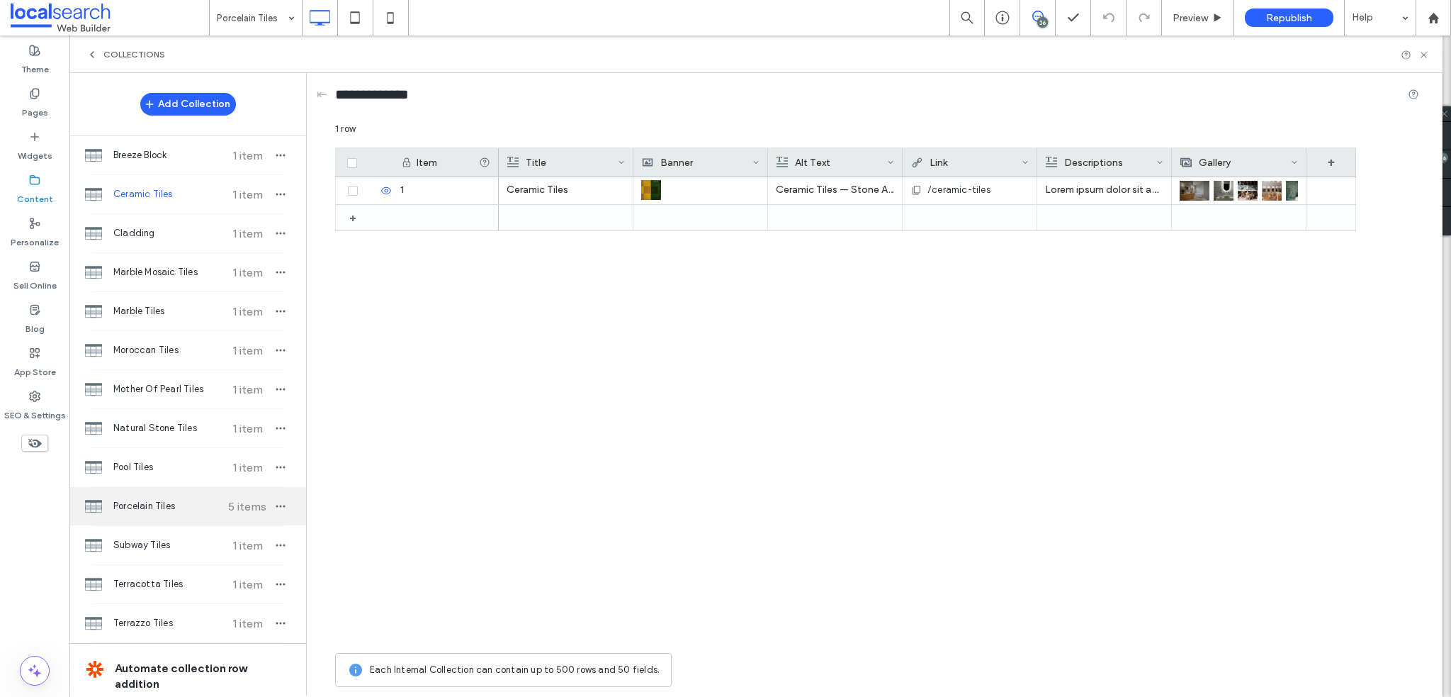
click at [167, 499] on span "Porcelain Tiles" at bounding box center [166, 506] width 106 height 14
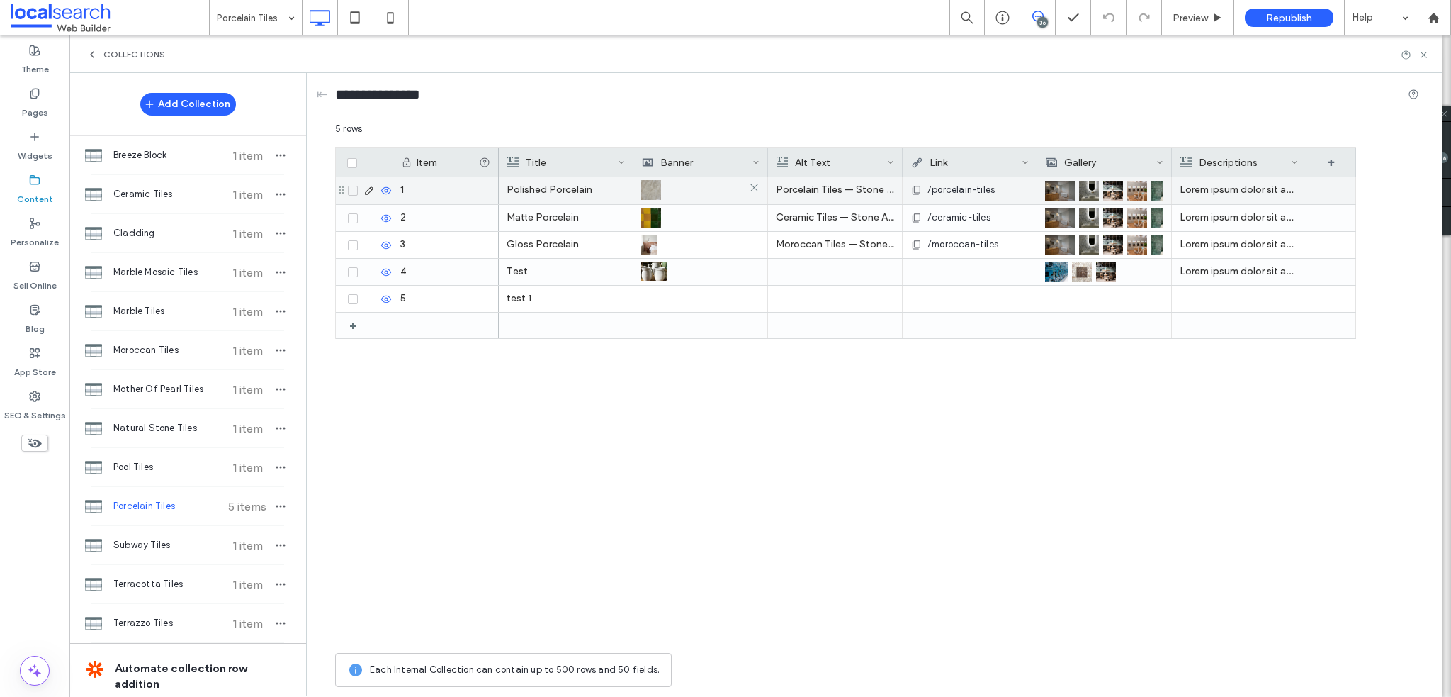
click at [656, 187] on img at bounding box center [651, 190] width 20 height 20
click at [656, 187] on img at bounding box center [652, 191] width 20 height 20
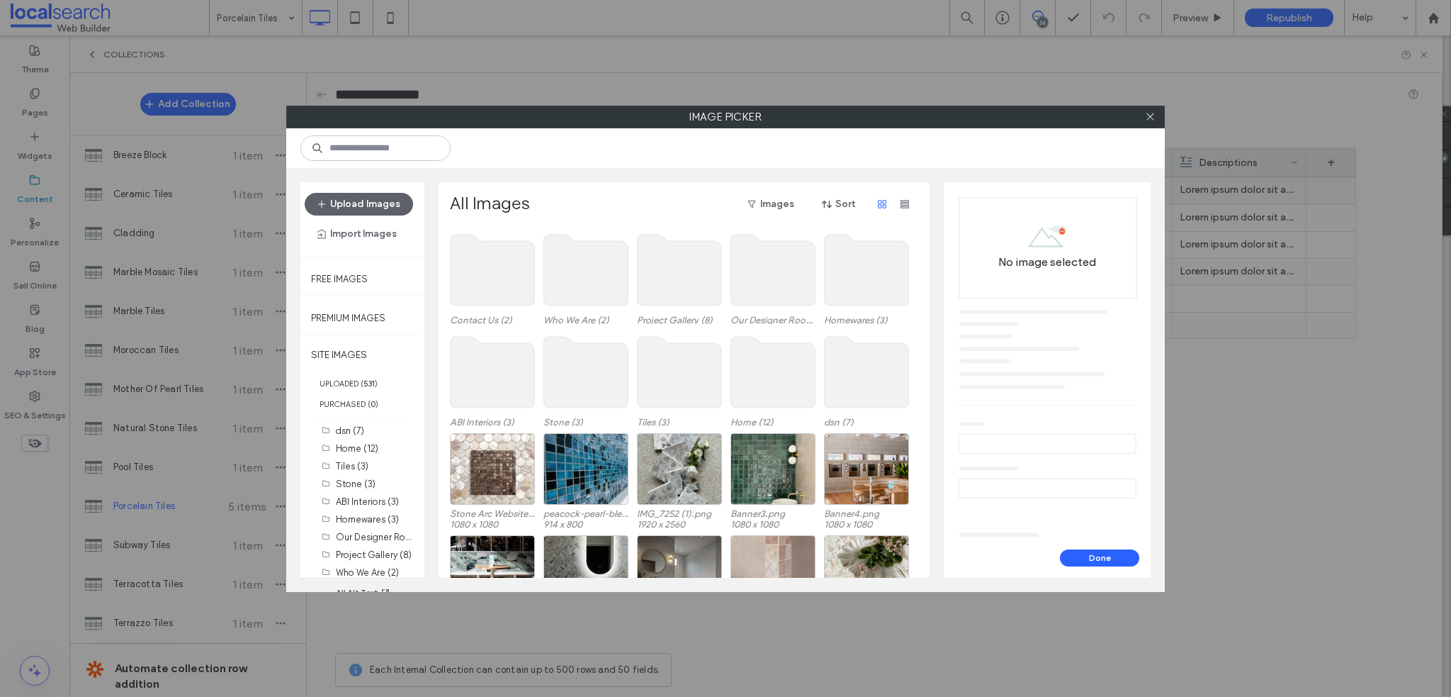
scroll to position [87, 0]
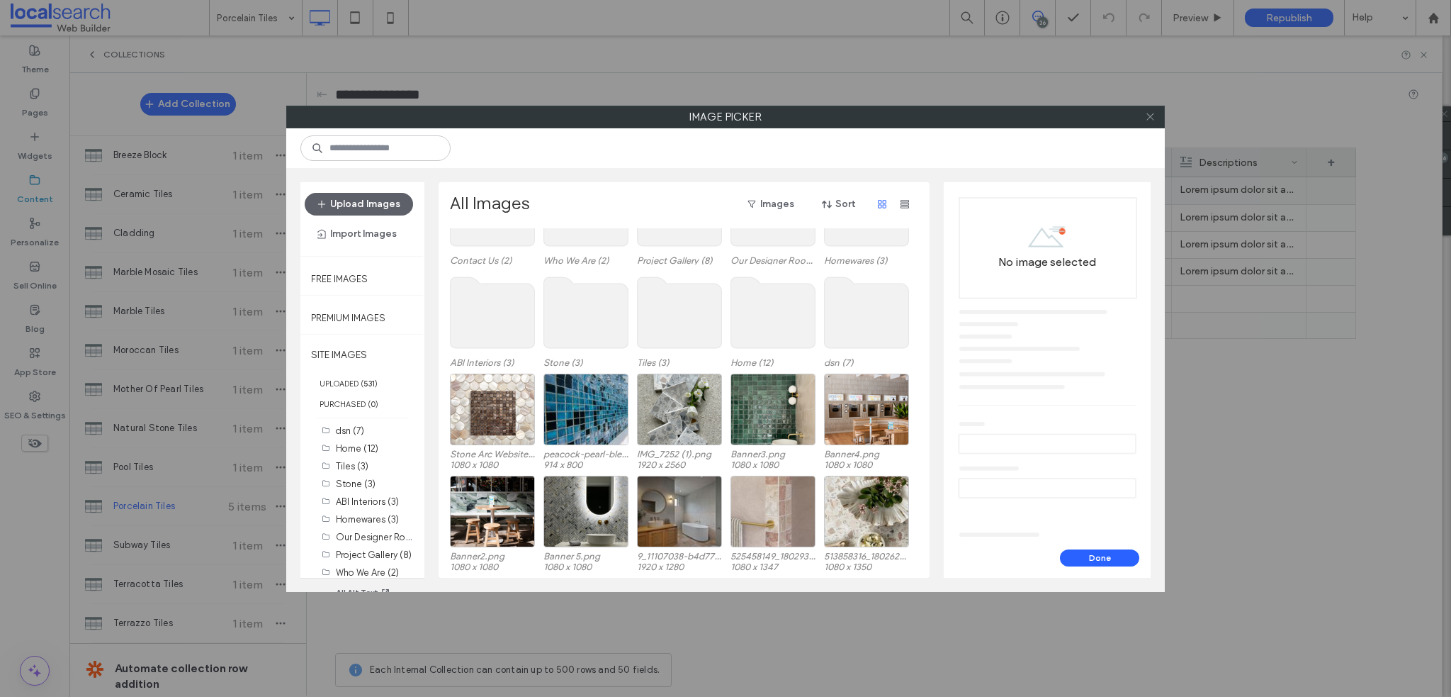
click at [1150, 113] on icon at bounding box center [1150, 116] width 11 height 11
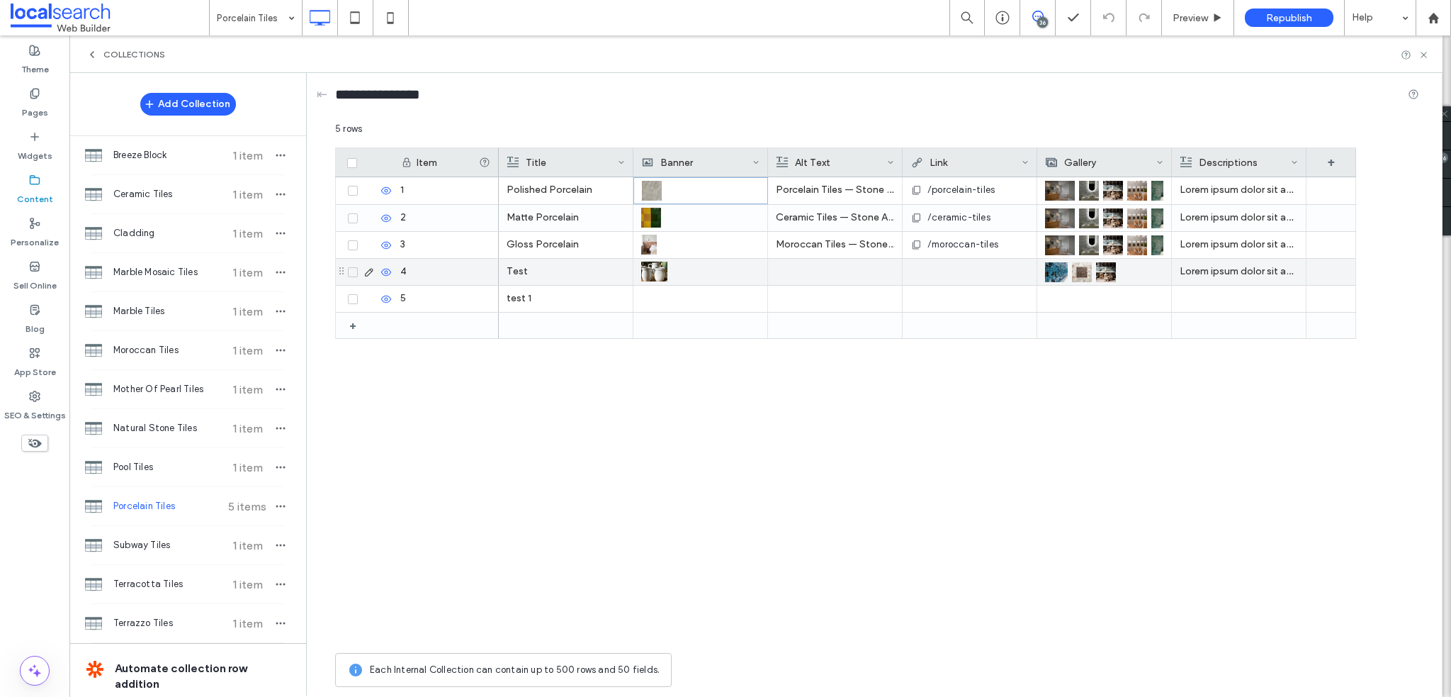
click at [1055, 271] on img at bounding box center [1056, 272] width 23 height 20
click at [1055, 271] on img at bounding box center [1057, 273] width 23 height 20
click at [1154, 161] on div "Gallery" at bounding box center [1101, 162] width 111 height 28
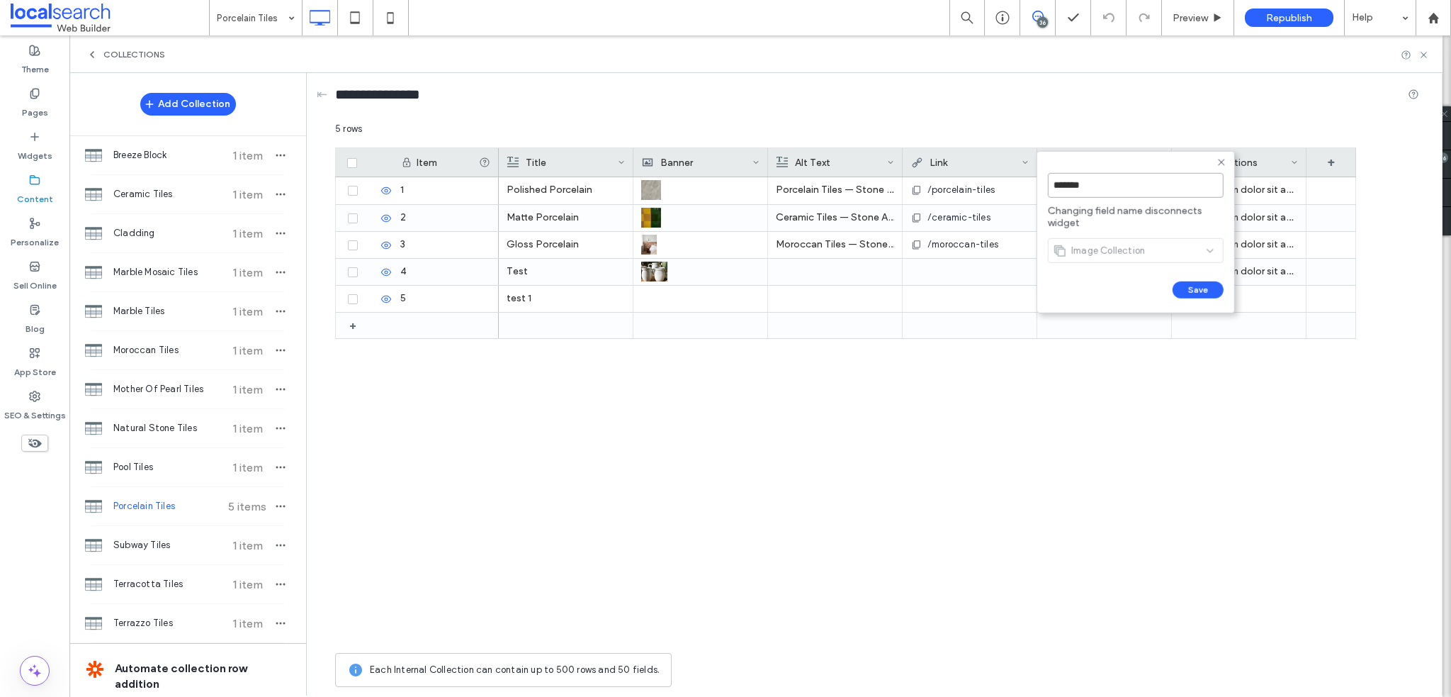
click at [1104, 186] on input "*******" at bounding box center [1136, 185] width 176 height 25
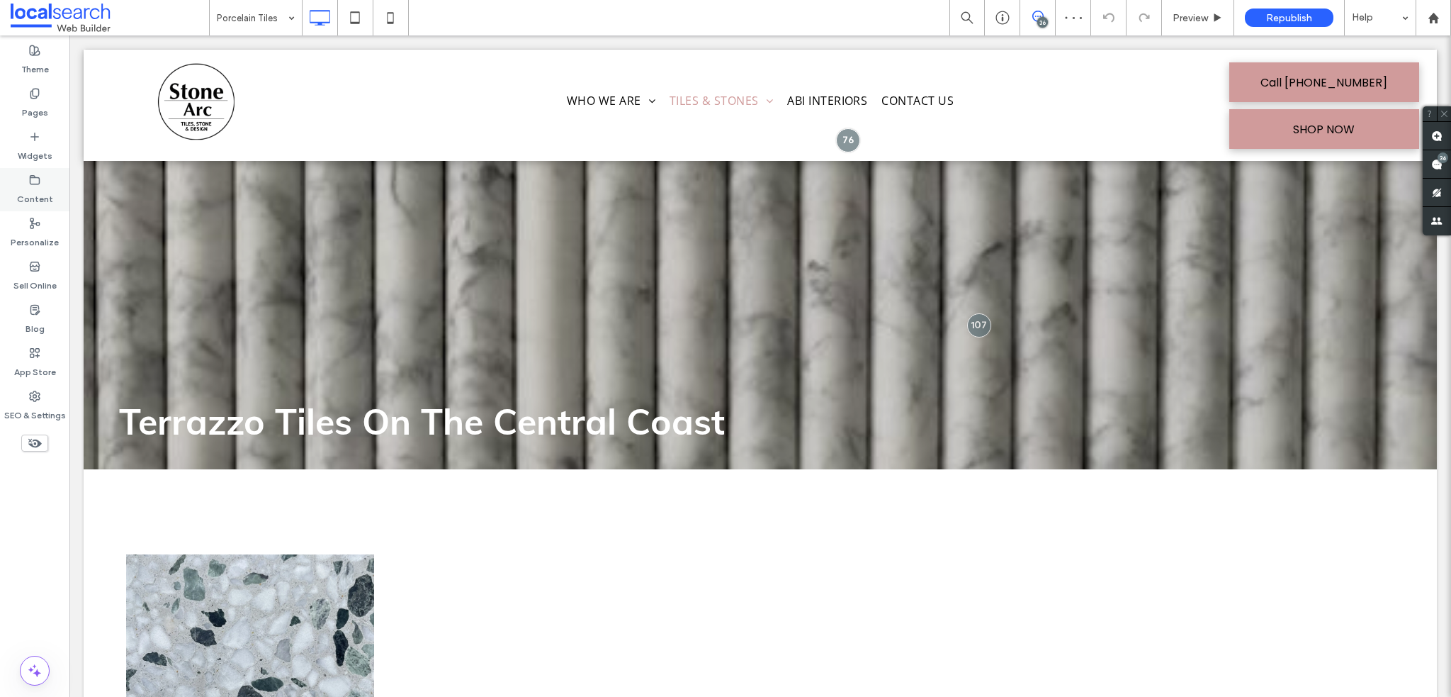
click at [42, 189] on label "Content" at bounding box center [35, 196] width 36 height 20
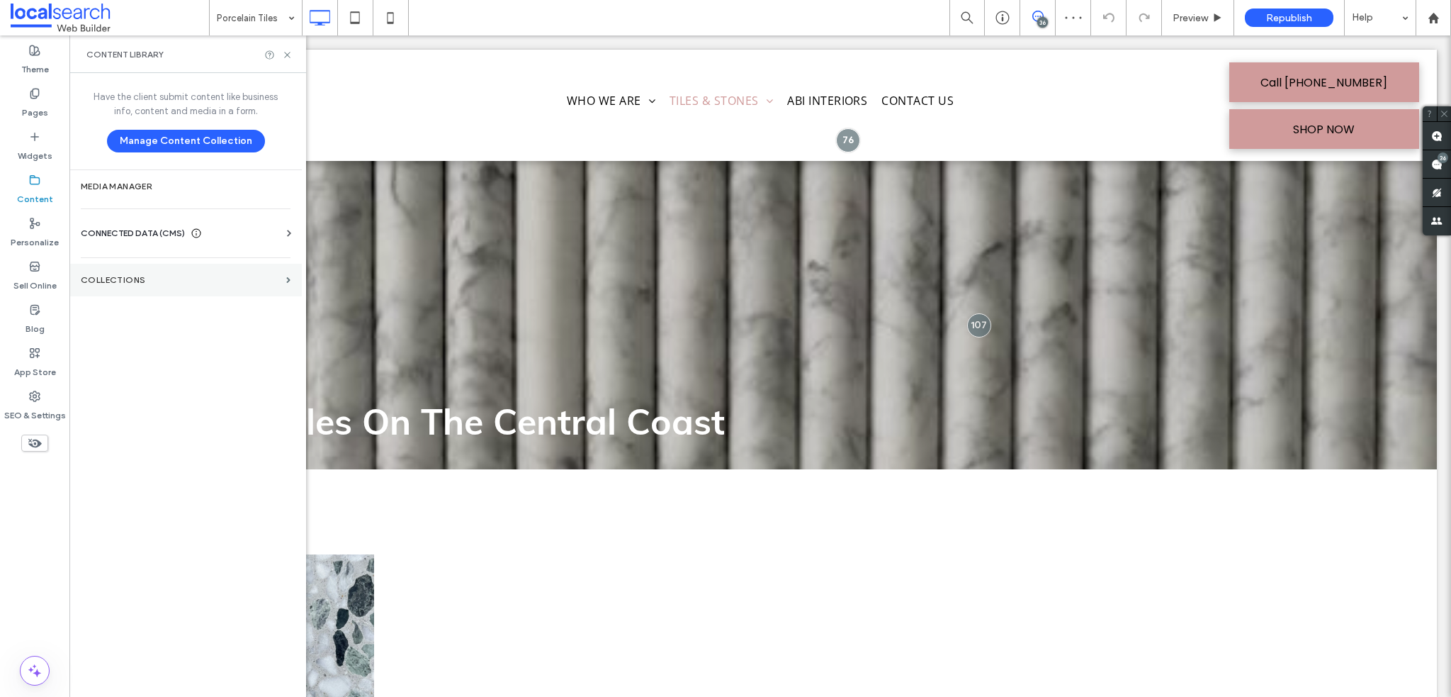
click at [114, 279] on label "Collections" at bounding box center [181, 280] width 200 height 10
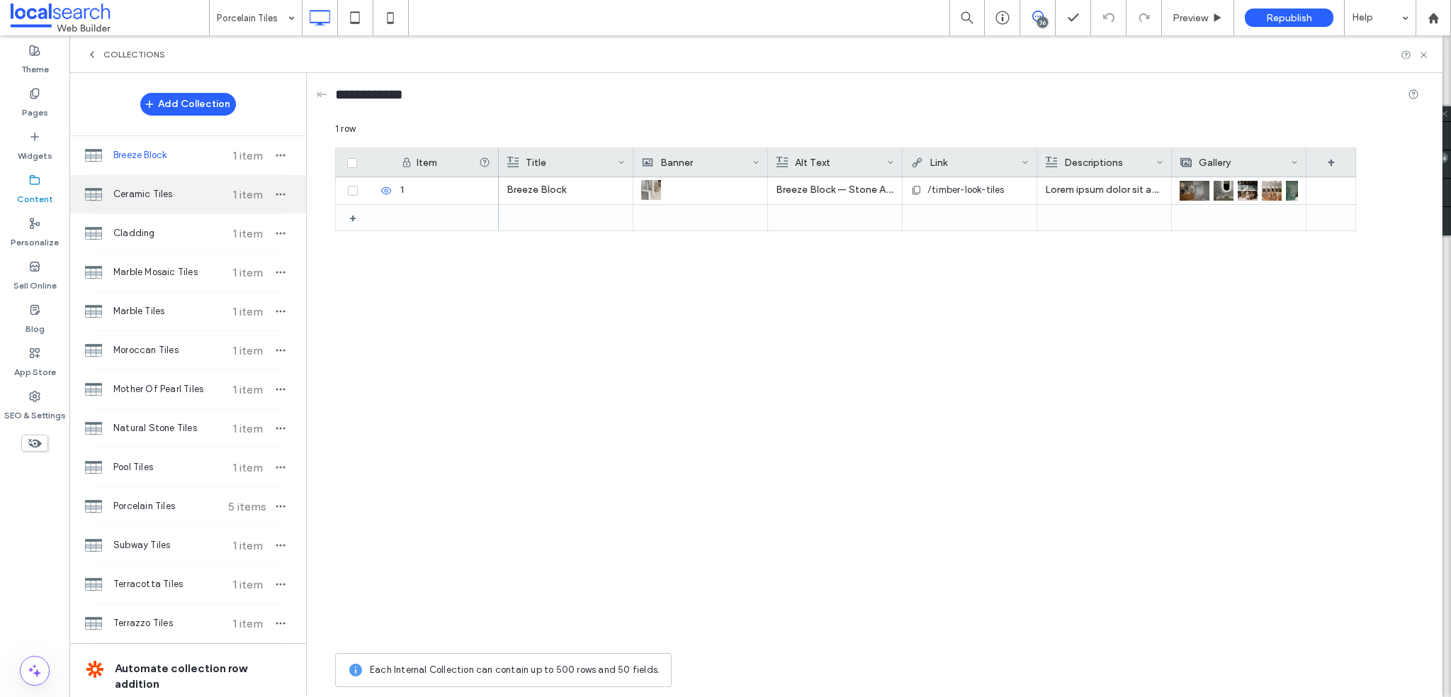
click at [173, 198] on span "Ceramic Tiles" at bounding box center [166, 194] width 106 height 14
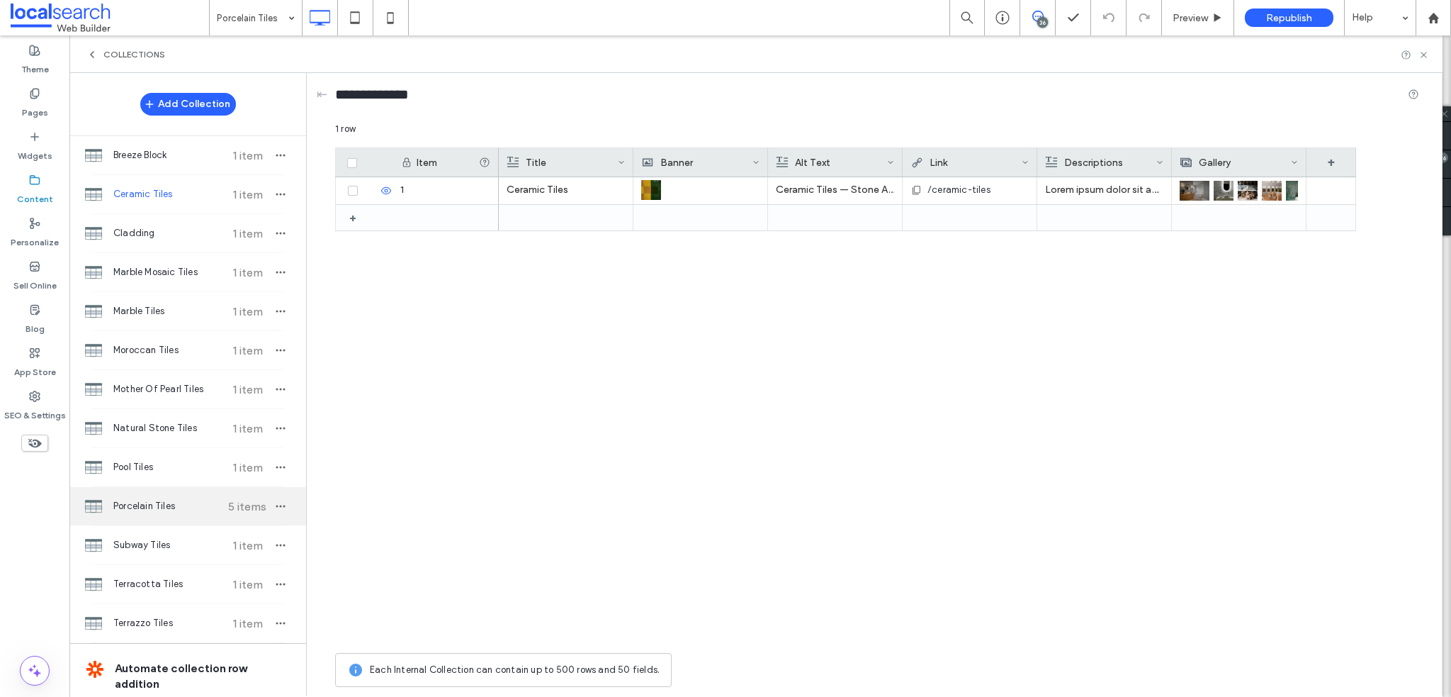
click at [165, 499] on span "Porcelain Tiles" at bounding box center [166, 506] width 106 height 14
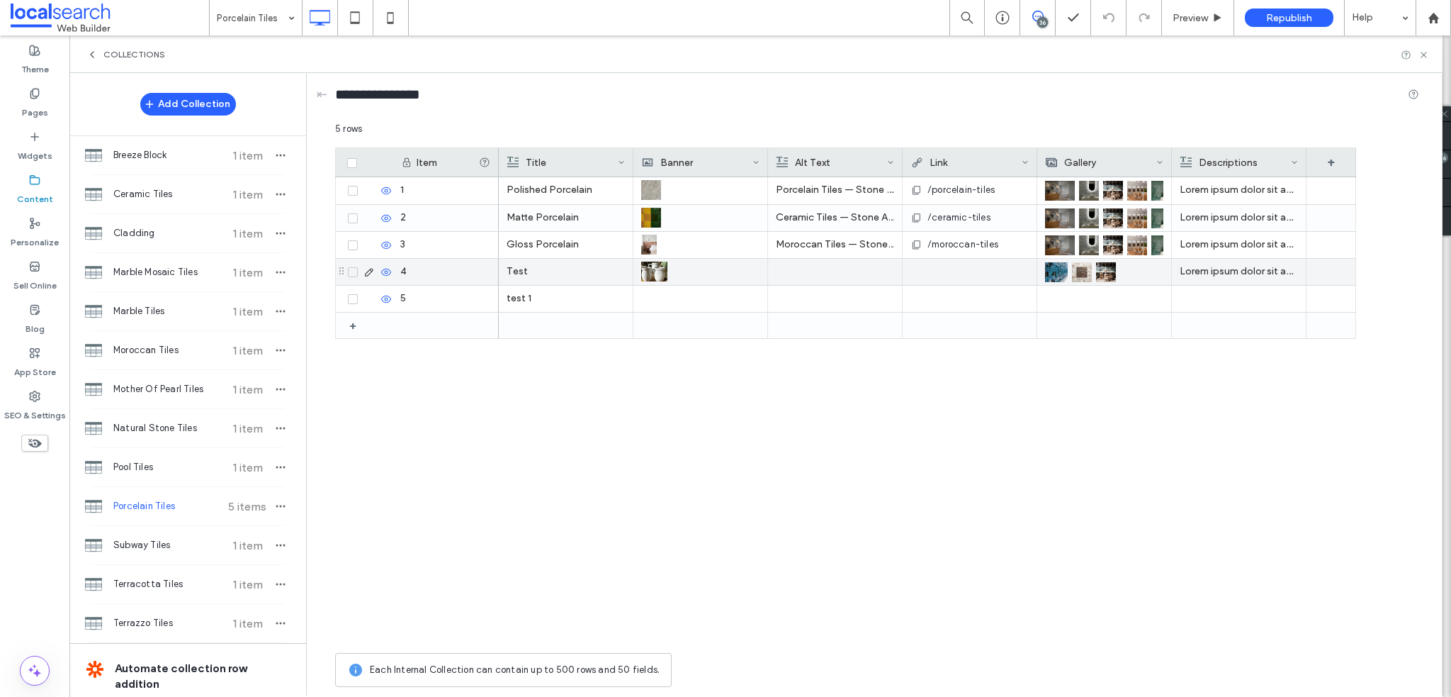
click at [1077, 266] on img at bounding box center [1082, 272] width 20 height 20
click at [1067, 268] on img at bounding box center [1057, 273] width 23 height 20
click at [1076, 269] on img at bounding box center [1083, 273] width 20 height 20
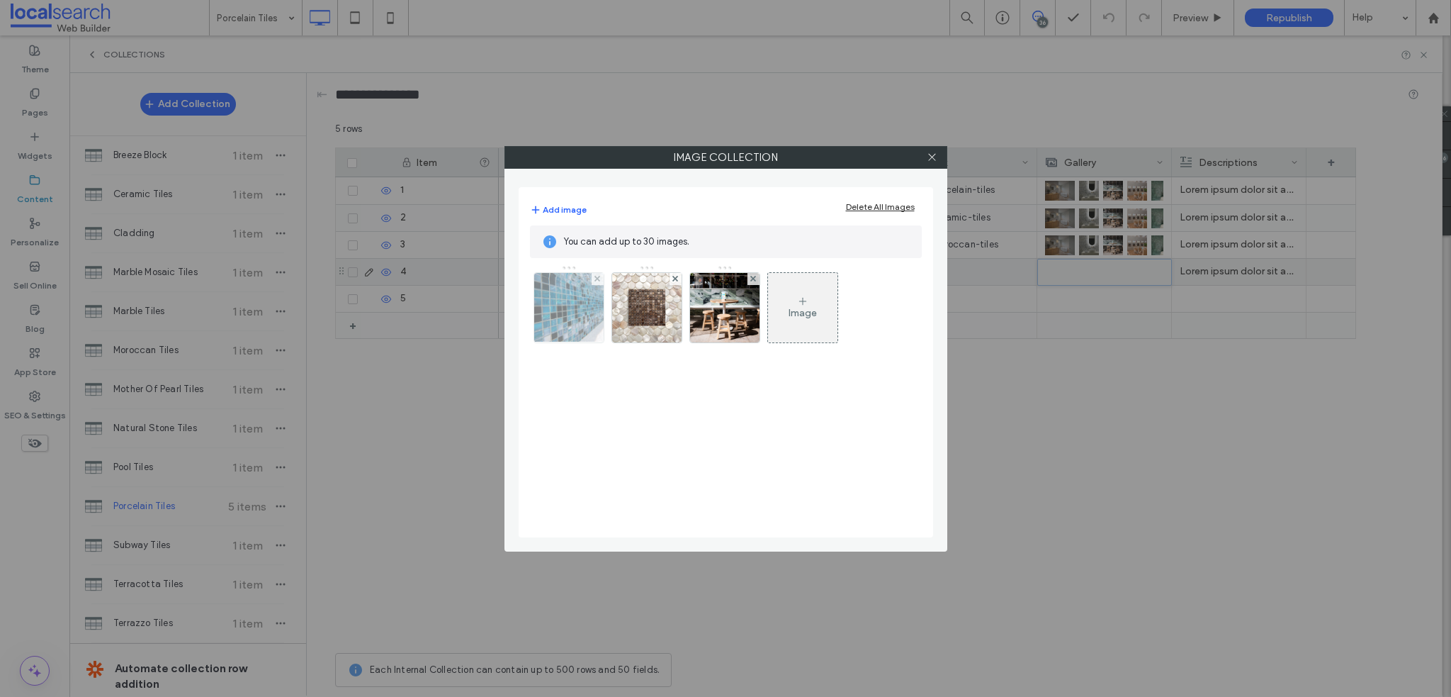
click at [573, 310] on img at bounding box center [568, 307] width 79 height 69
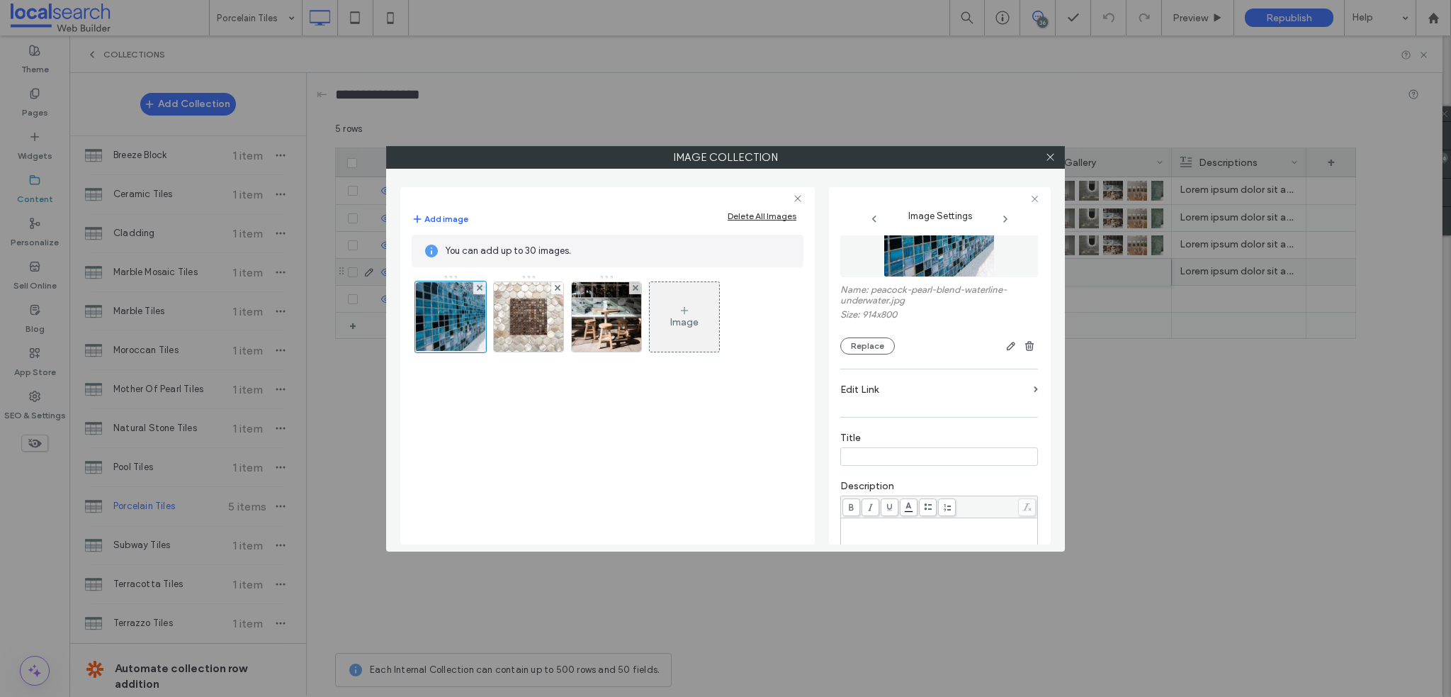
scroll to position [142, 0]
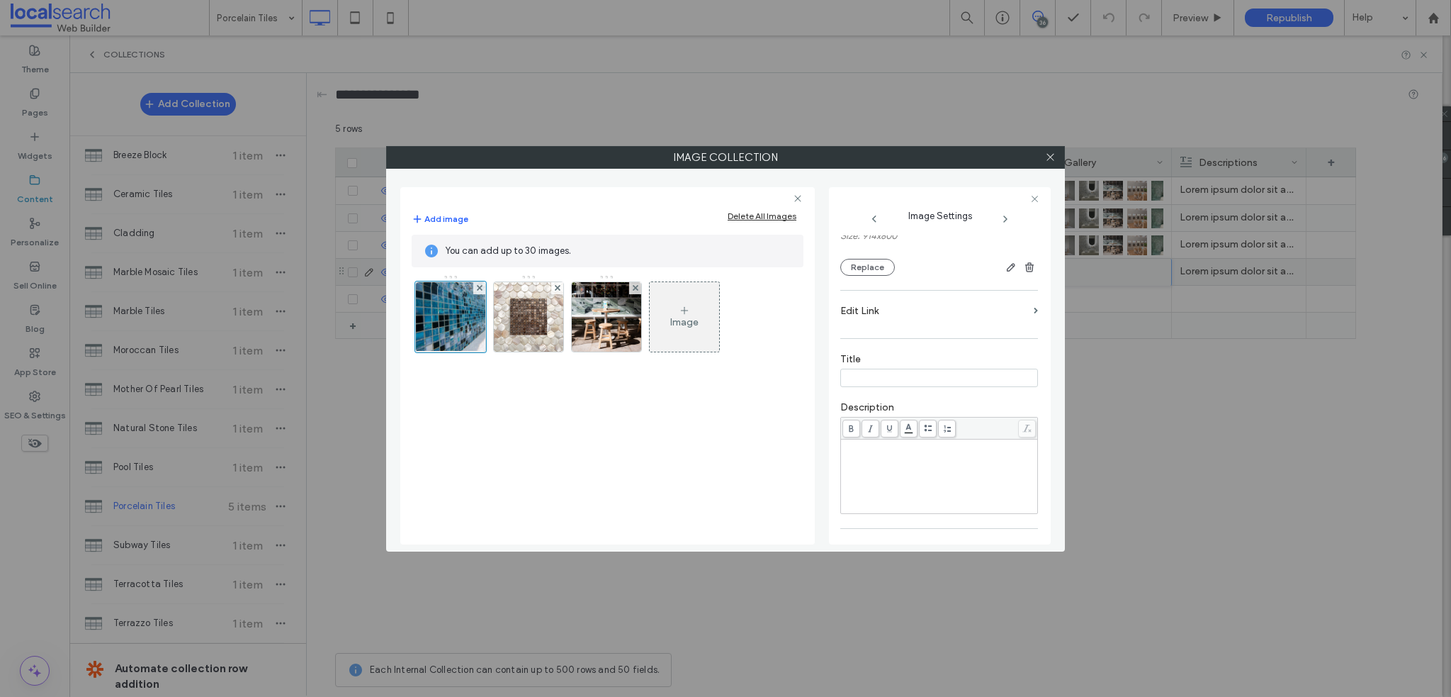
click at [875, 383] on input at bounding box center [939, 378] width 198 height 18
drag, startPoint x: 899, startPoint y: 382, endPoint x: 820, endPoint y: 374, distance: 79.0
click at [820, 374] on div "Add image Delete All Images You can add up to 30 images. Image Image Settings N…" at bounding box center [725, 360] width 651 height 369
click at [901, 377] on input at bounding box center [939, 378] width 198 height 18
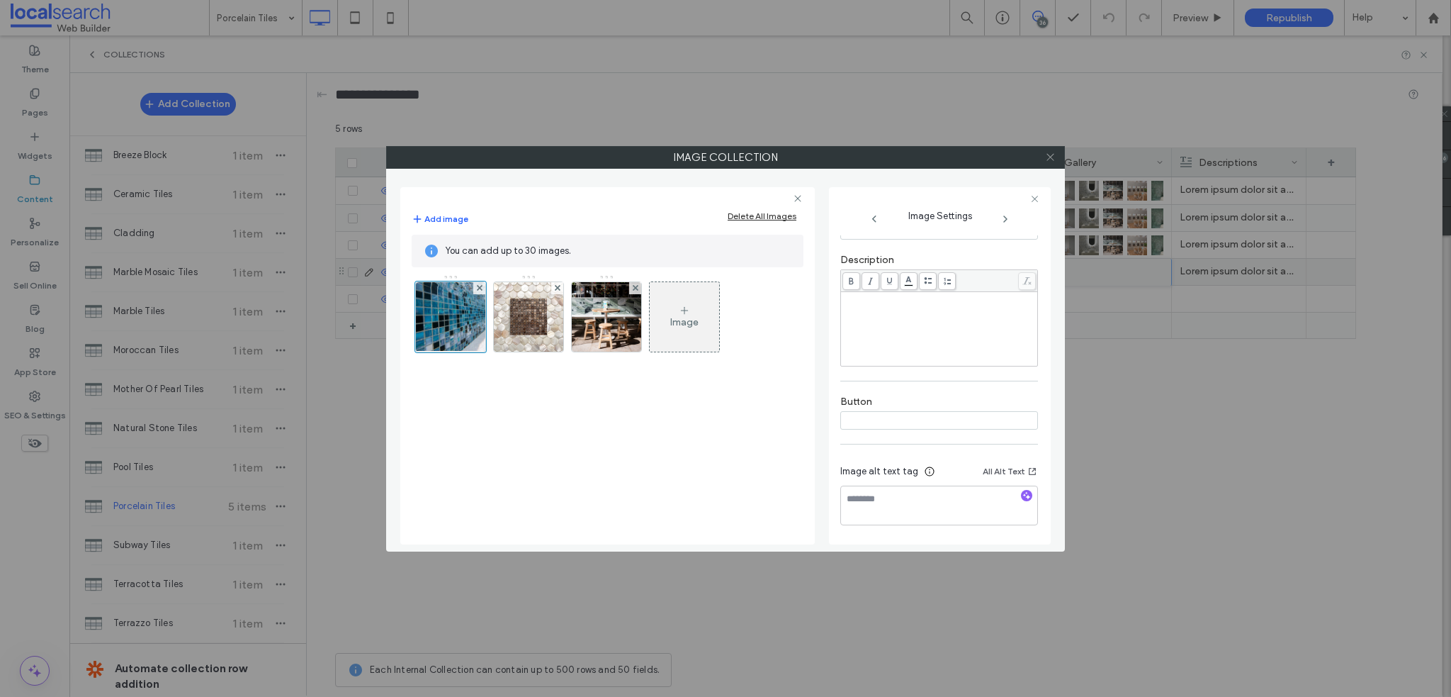
click at [1049, 155] on use at bounding box center [1050, 157] width 7 height 7
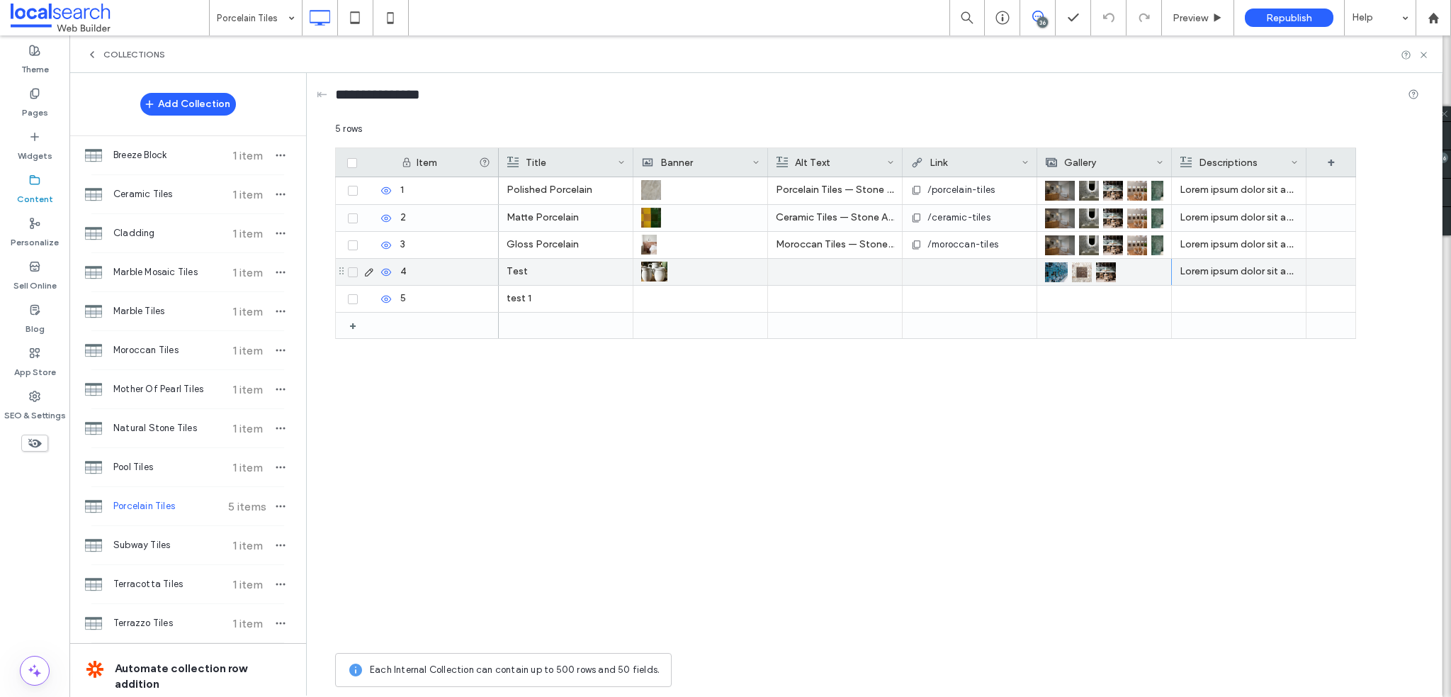
click at [549, 274] on p "Test" at bounding box center [566, 272] width 118 height 26
click at [1298, 157] on span at bounding box center [1294, 162] width 7 height 28
click at [1383, 229] on div "Item Title Banner Alt Text Link Gallery Descriptions + 1 2 3 4 5 + Test" at bounding box center [877, 396] width 1084 height 498
click at [1297, 155] on span at bounding box center [1294, 162] width 7 height 28
click at [1250, 264] on p "Lorem ipsum dolor sit amet, consectetur adipiscing elit. Quisque sit amet lorem…" at bounding box center [1239, 272] width 118 height 26
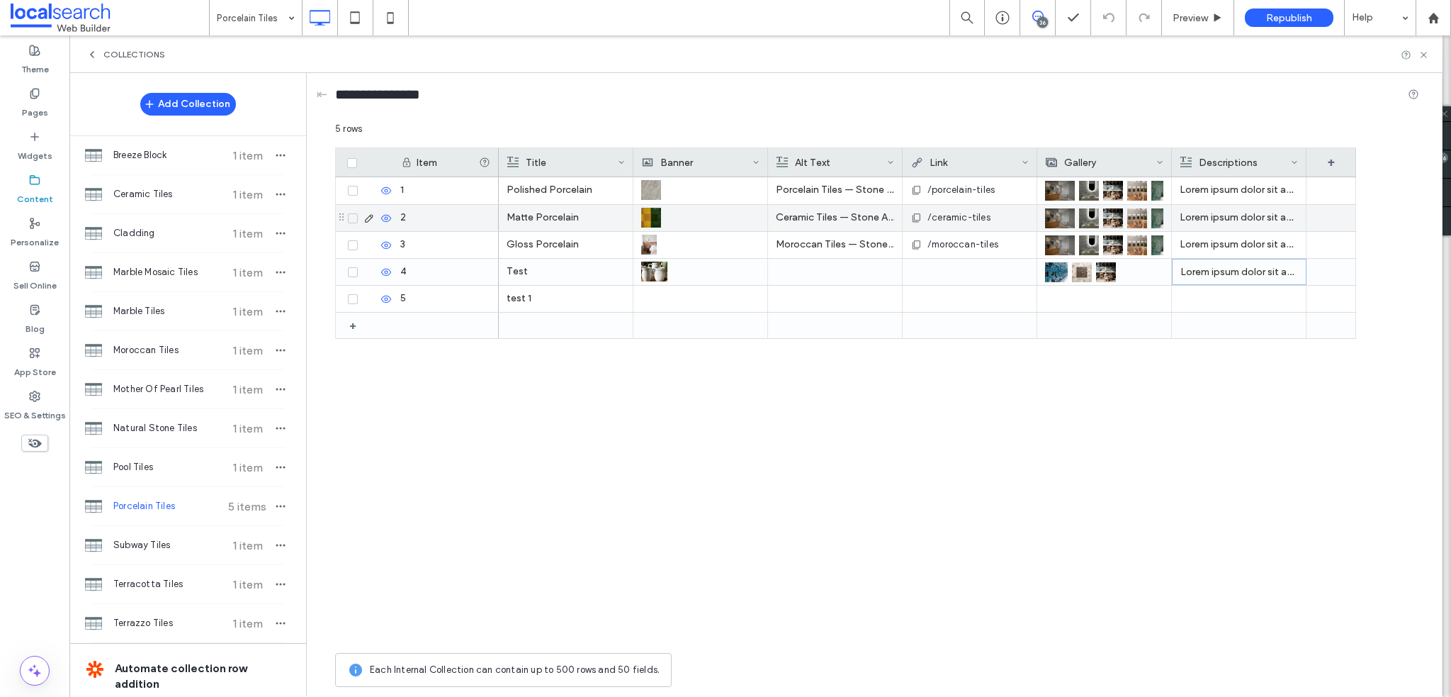
click at [1246, 222] on p "Lorem ipsum dolor sit amet, consectetur adipiscing elit. Quisque sit amet lorem…" at bounding box center [1239, 218] width 118 height 26
click at [1231, 218] on p "Lorem ipsum dolor sit amet, consectetur adipiscing elit. Quisque sit amet lorem…" at bounding box center [1240, 219] width 118 height 26
click at [1230, 218] on p "Lorem ipsum dolor sit amet, consectetur adipiscing elit. Quisque sit amet lorem…" at bounding box center [1240, 219] width 118 height 26
click at [1283, 382] on div "Polished Porcelain Porcelain Tiles — Stone Arc in Kincumber, NSW /porcelain-til…" at bounding box center [927, 411] width 857 height 468
click at [1006, 404] on div "Polished Porcelain Porcelain Tiles — Stone Arc in Kincumber, NSW /porcelain-til…" at bounding box center [927, 411] width 857 height 468
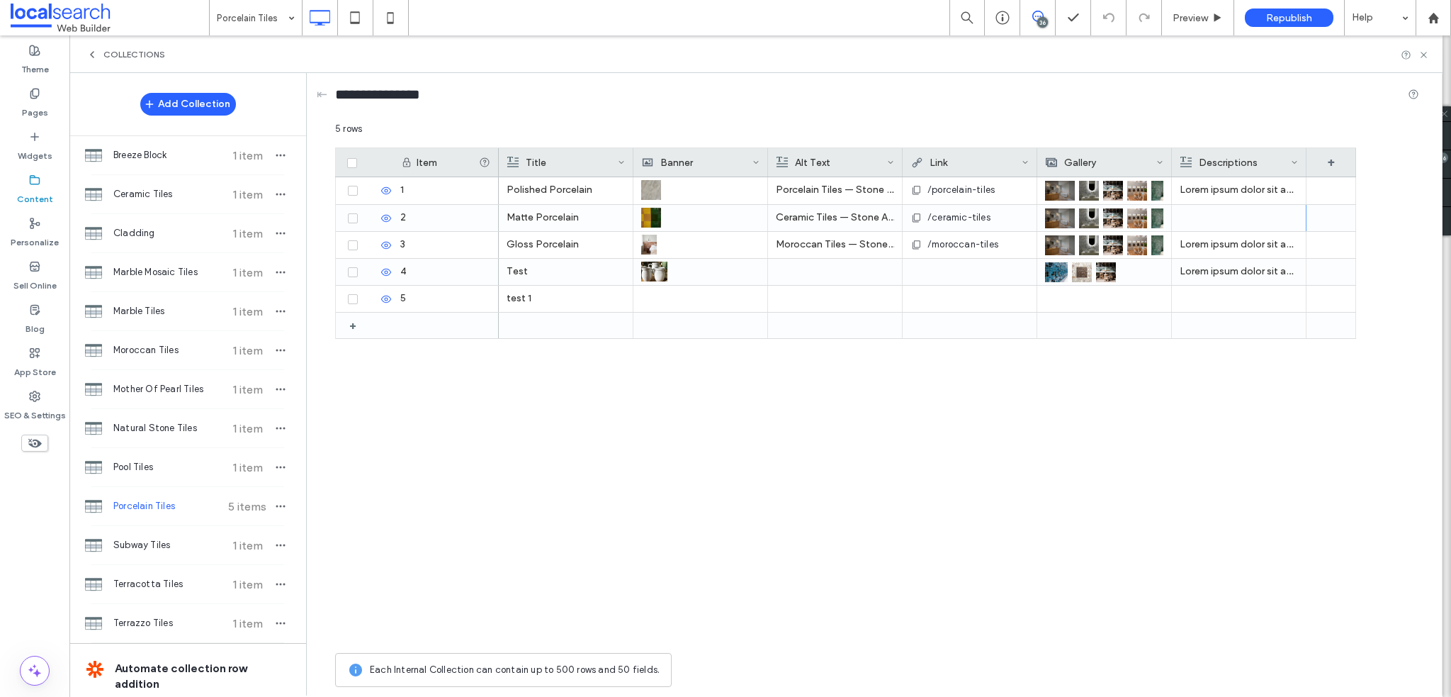
click at [1265, 161] on div "Descriptions" at bounding box center [1236, 162] width 111 height 28
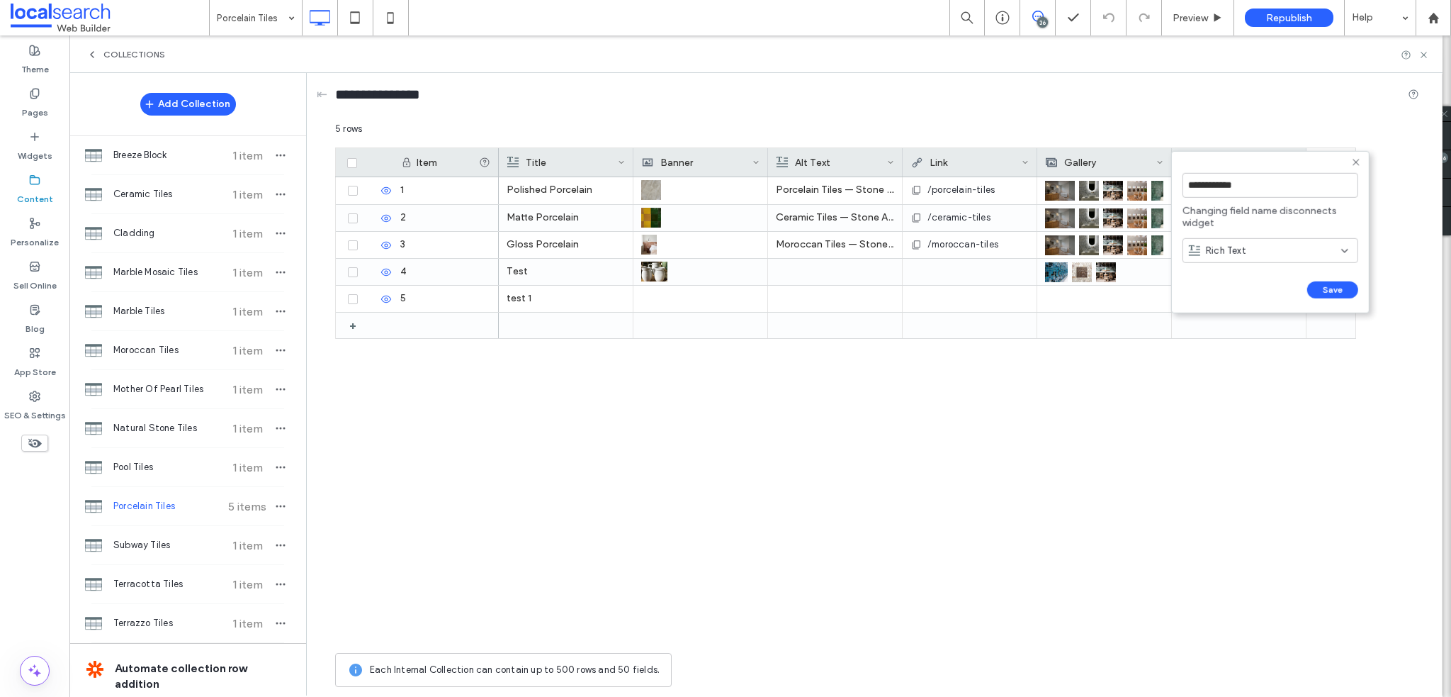
click at [1354, 162] on icon at bounding box center [1356, 162] width 11 height 11
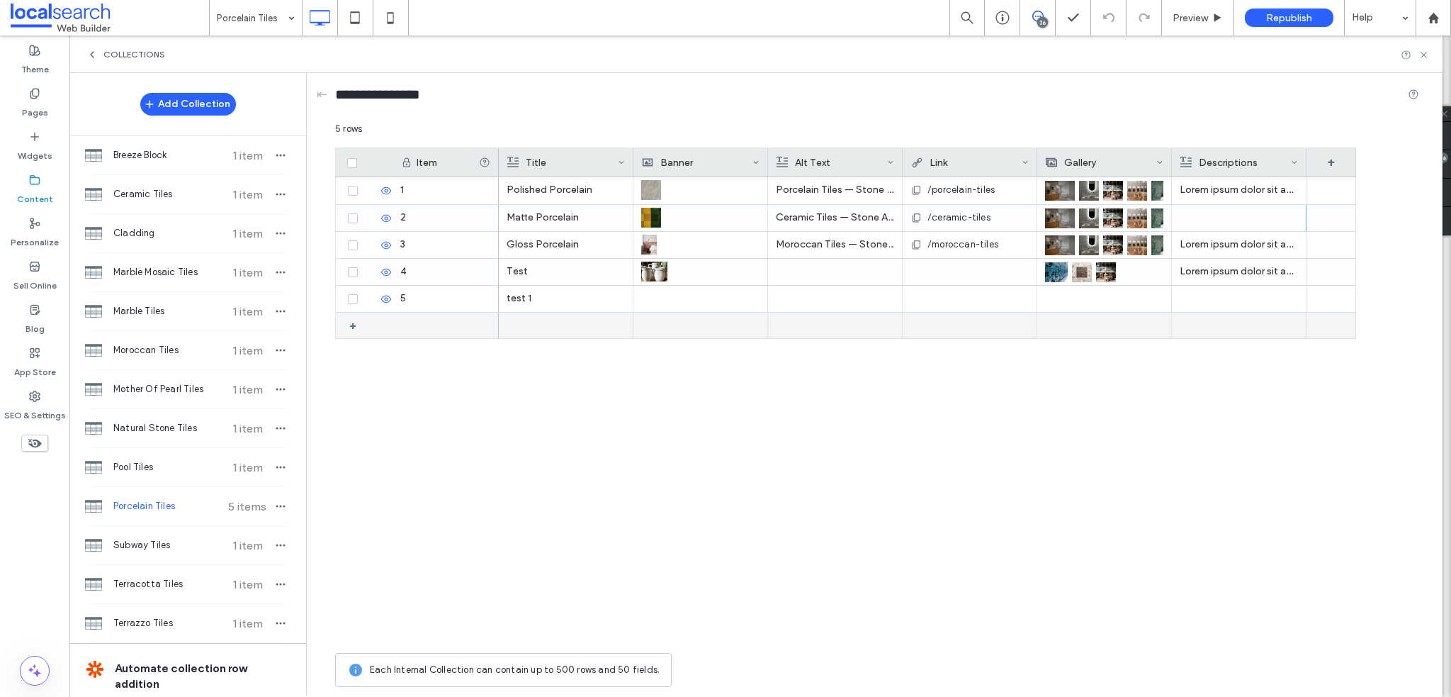
drag, startPoint x: 1254, startPoint y: 369, endPoint x: 1213, endPoint y: 357, distance: 42.8
click at [1255, 370] on div "Polished Porcelain Porcelain Tiles — Stone Arc in Kincumber, NSW /porcelain-til…" at bounding box center [927, 411] width 857 height 468
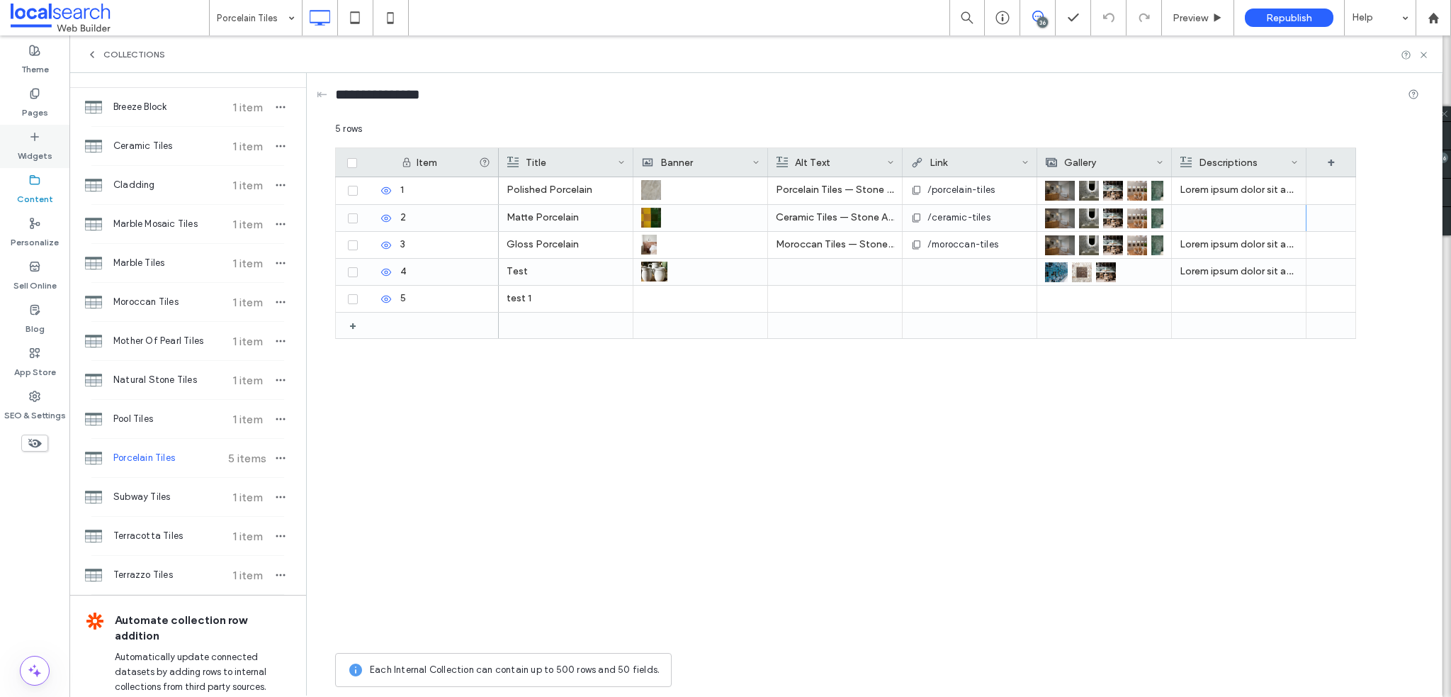
scroll to position [0, 0]
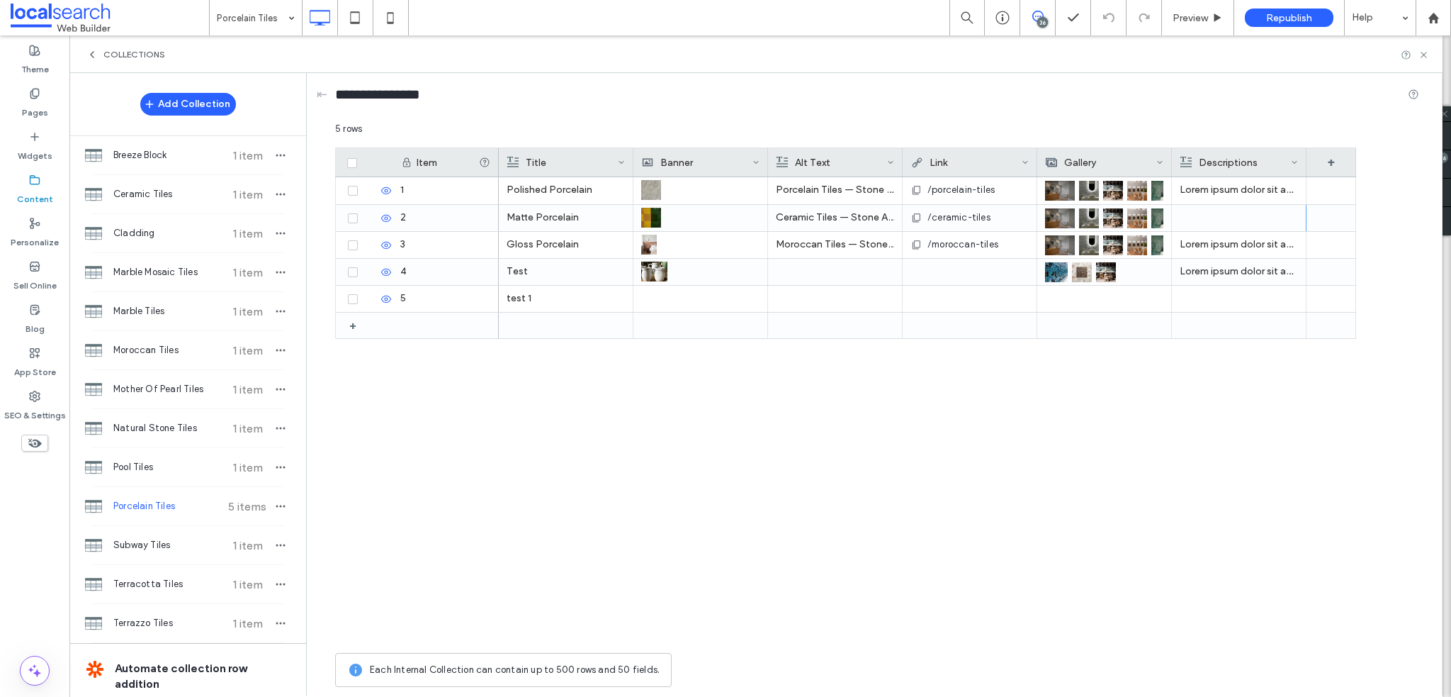
drag, startPoint x: 26, startPoint y: 97, endPoint x: 69, endPoint y: 227, distance: 136.7
click at [26, 97] on div "Pages" at bounding box center [34, 102] width 69 height 43
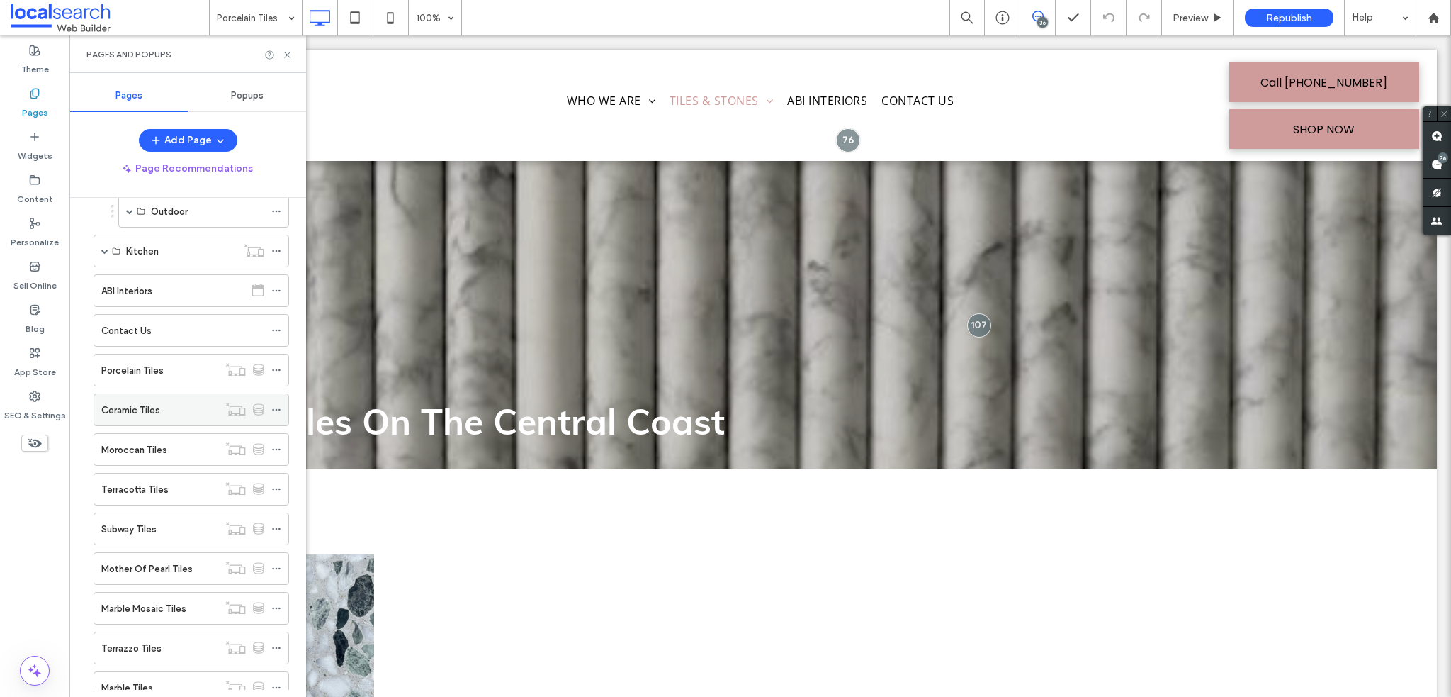
scroll to position [567, 0]
click at [152, 362] on label "Porcelain Tiles" at bounding box center [132, 366] width 62 height 25
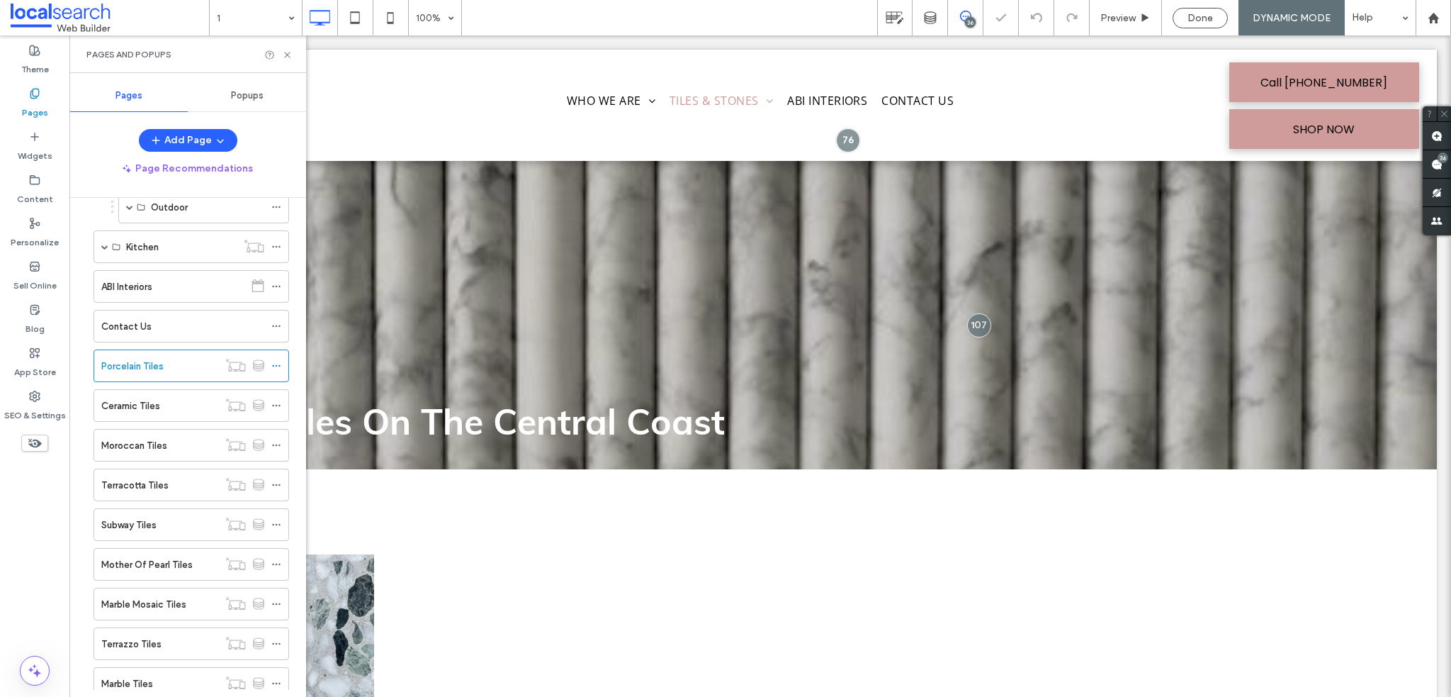
click at [286, 56] on icon at bounding box center [287, 55] width 11 height 11
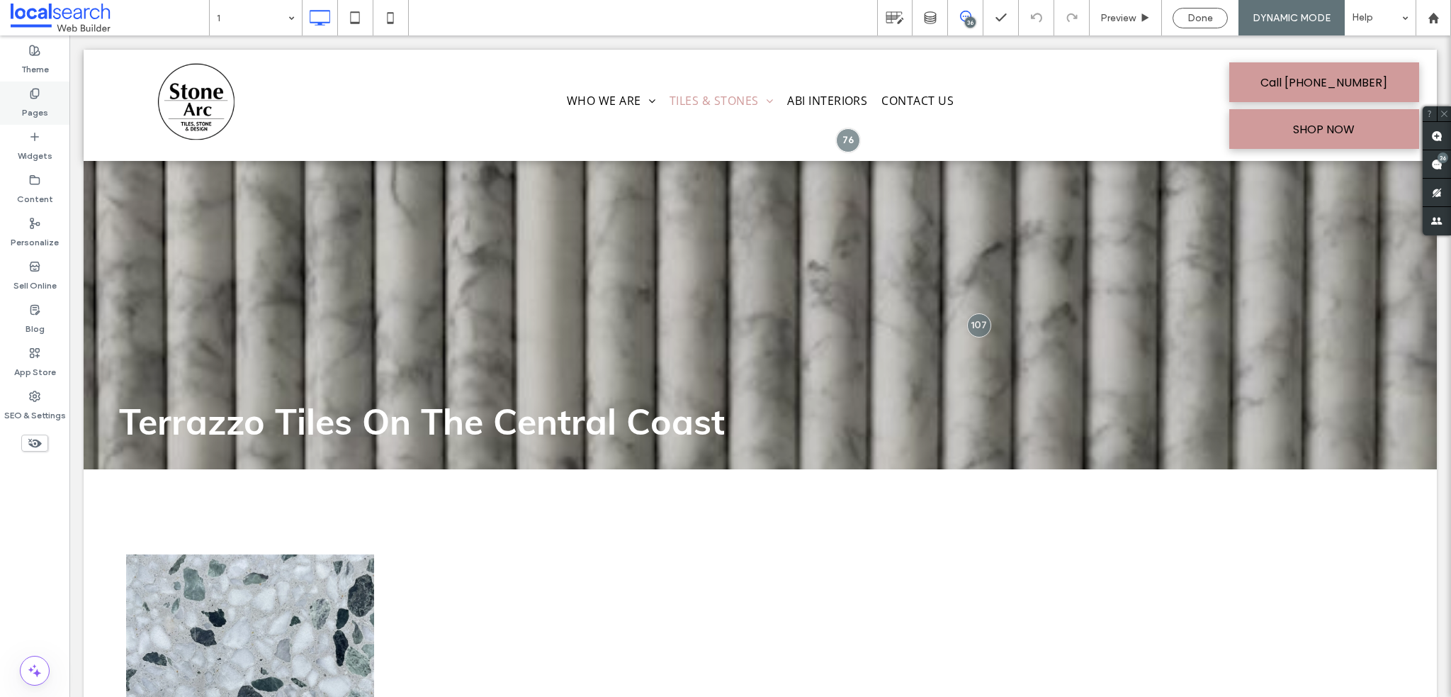
click at [40, 111] on label "Pages" at bounding box center [35, 109] width 26 height 20
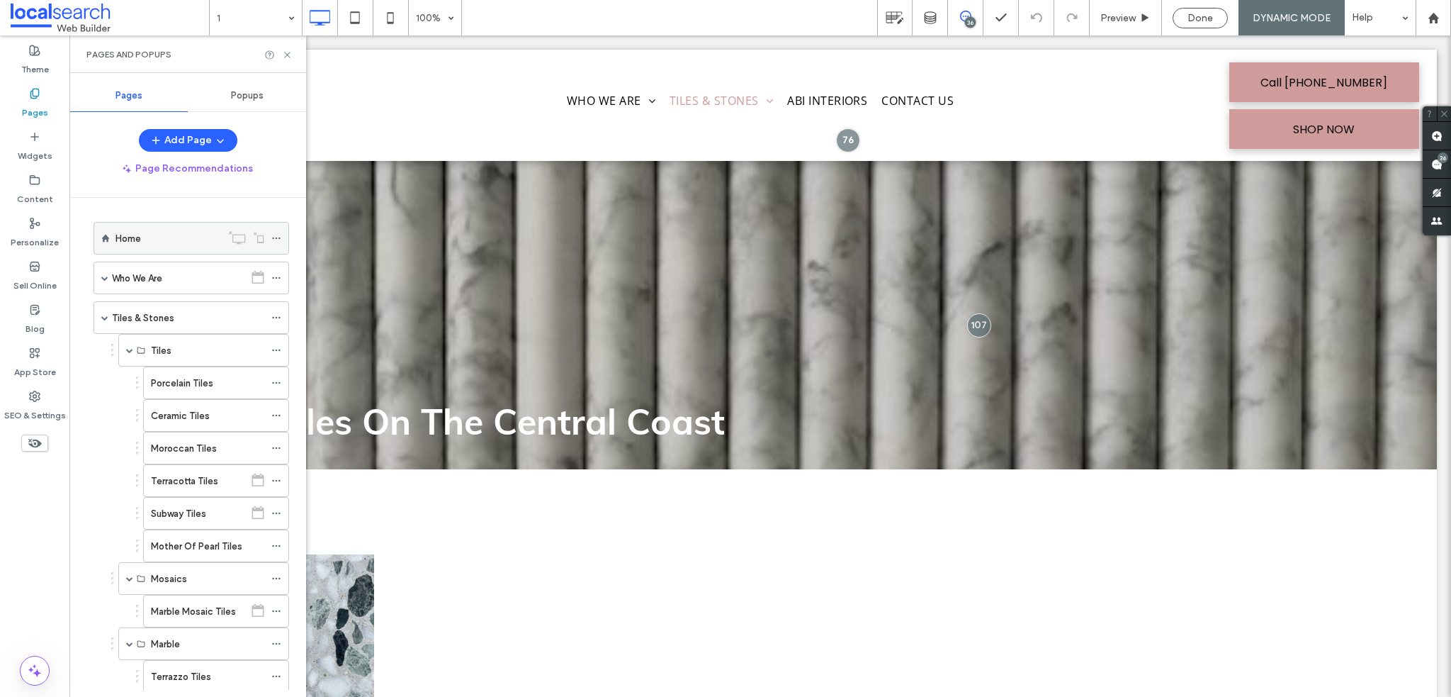
click at [170, 243] on div "Home" at bounding box center [169, 238] width 106 height 15
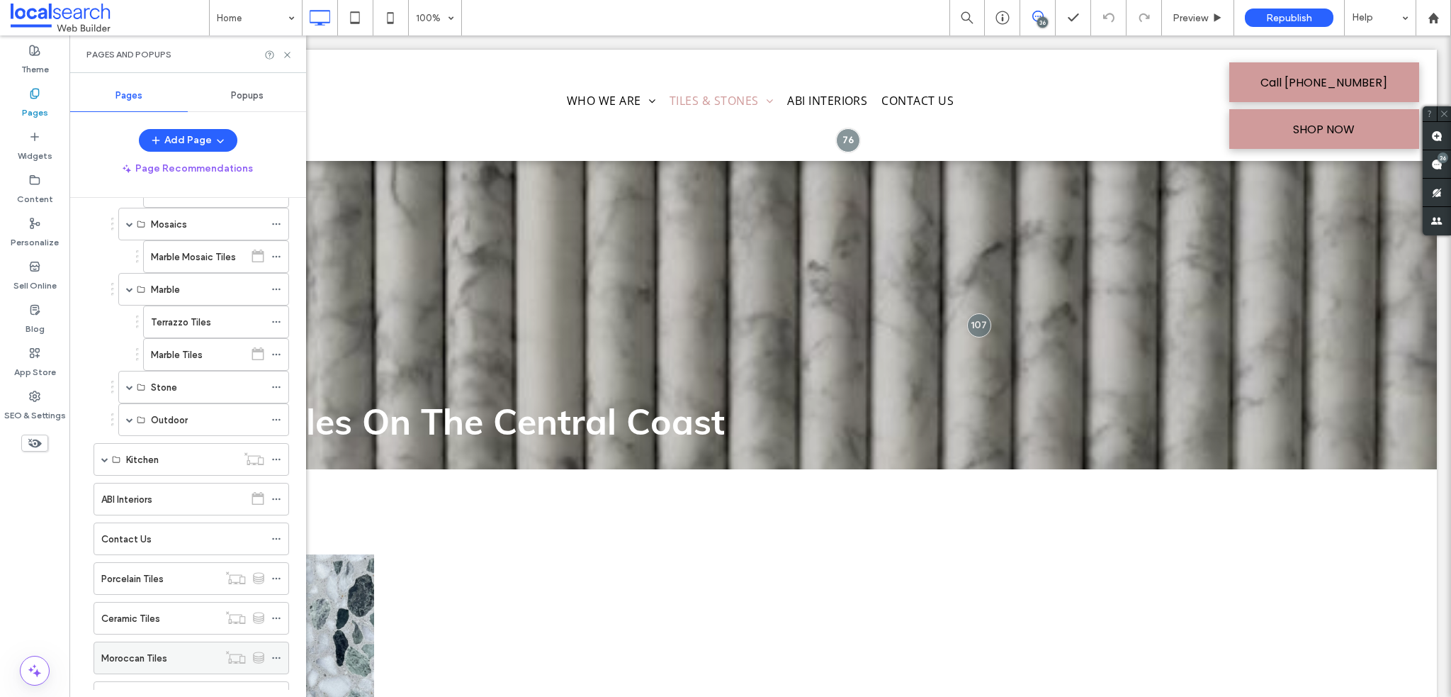
scroll to position [496, 0]
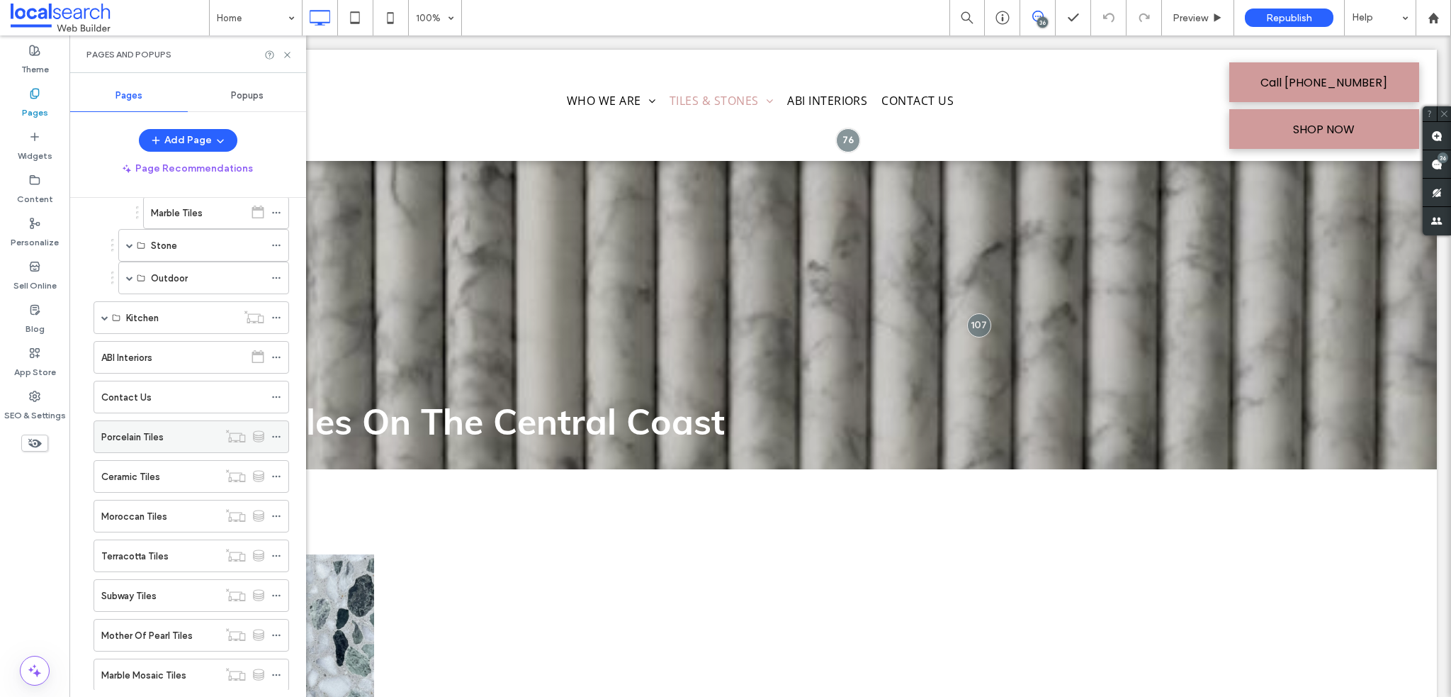
click at [147, 427] on label "Porcelain Tiles" at bounding box center [132, 436] width 62 height 25
click at [287, 56] on div "1 100% 36 Preview Done DYNAMIC MODE Help Site Comments Team & Clients Automate …" at bounding box center [725, 348] width 1451 height 697
click at [286, 53] on use at bounding box center [287, 55] width 6 height 6
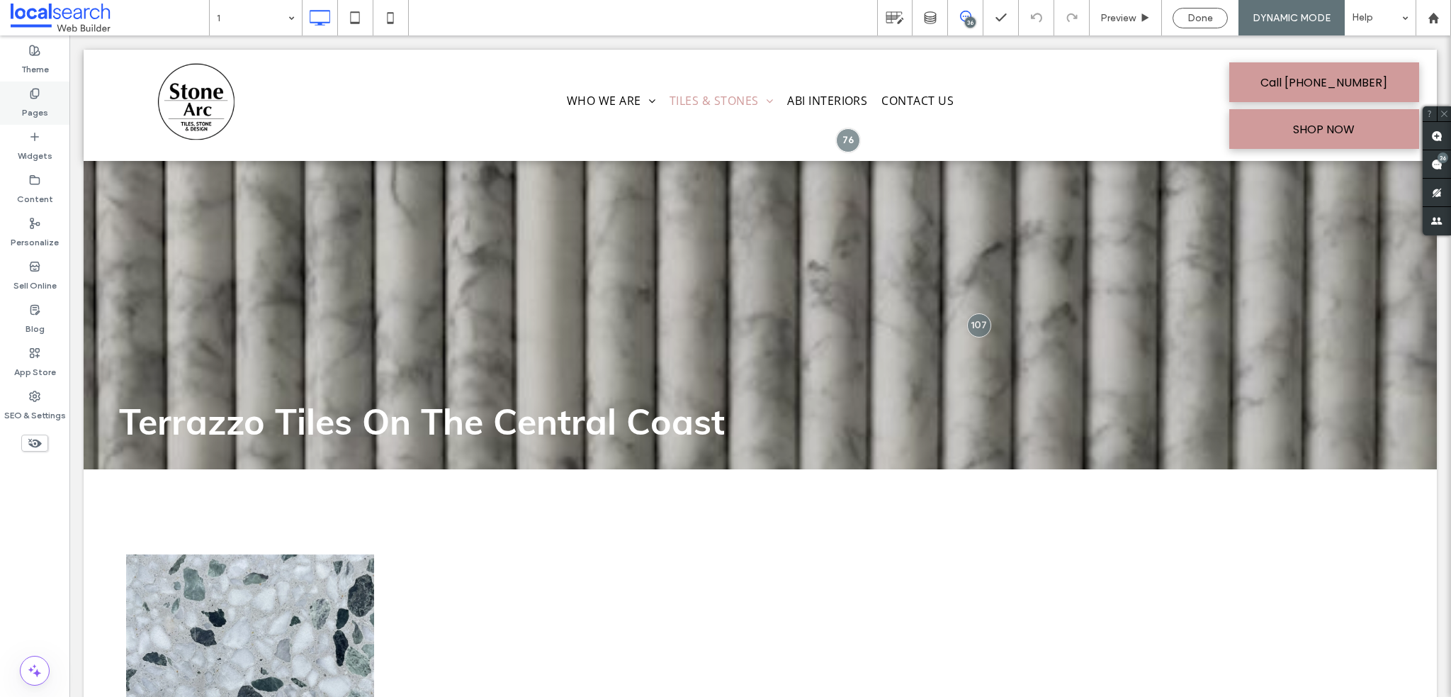
drag, startPoint x: 43, startPoint y: 131, endPoint x: 45, endPoint y: 113, distance: 18.6
click at [43, 130] on div "Widgets" at bounding box center [34, 146] width 69 height 43
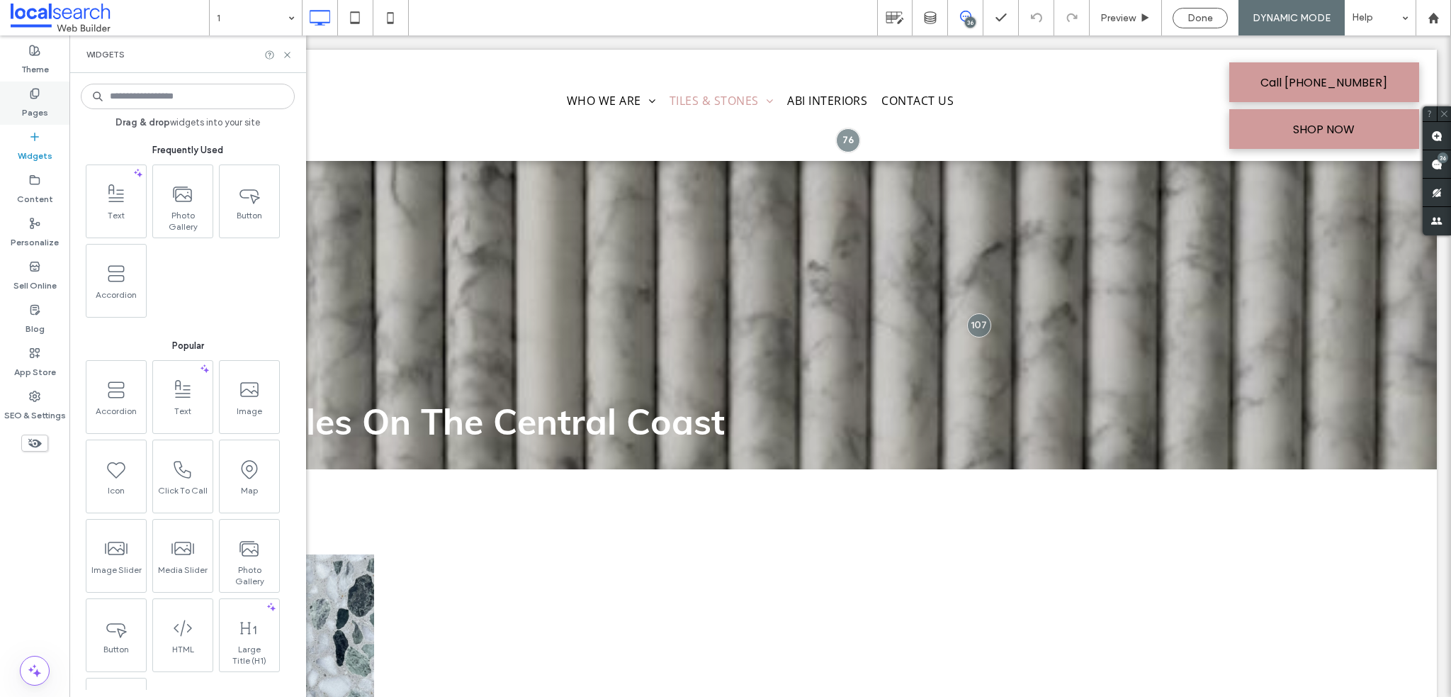
click at [48, 104] on div "Pages" at bounding box center [34, 102] width 69 height 43
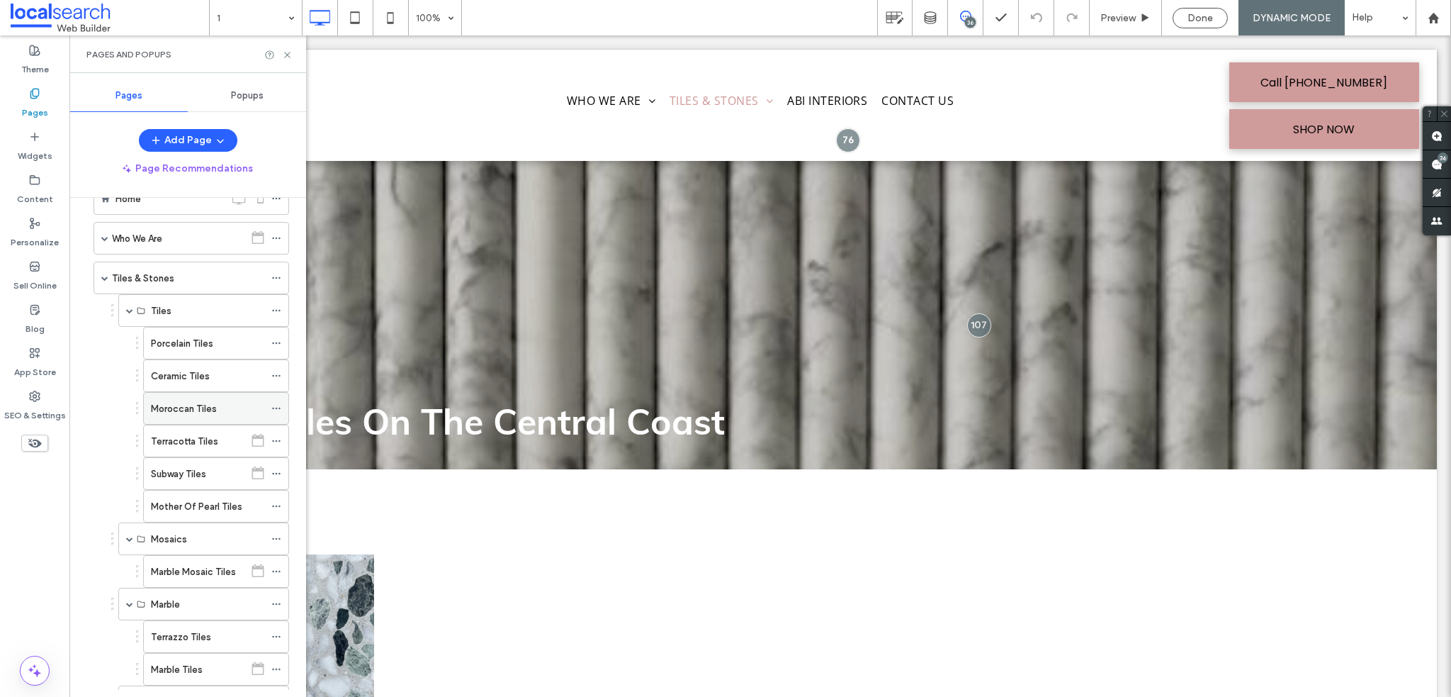
scroll to position [71, 0]
click at [218, 305] on div "Porcelain Tiles" at bounding box center [207, 312] width 113 height 15
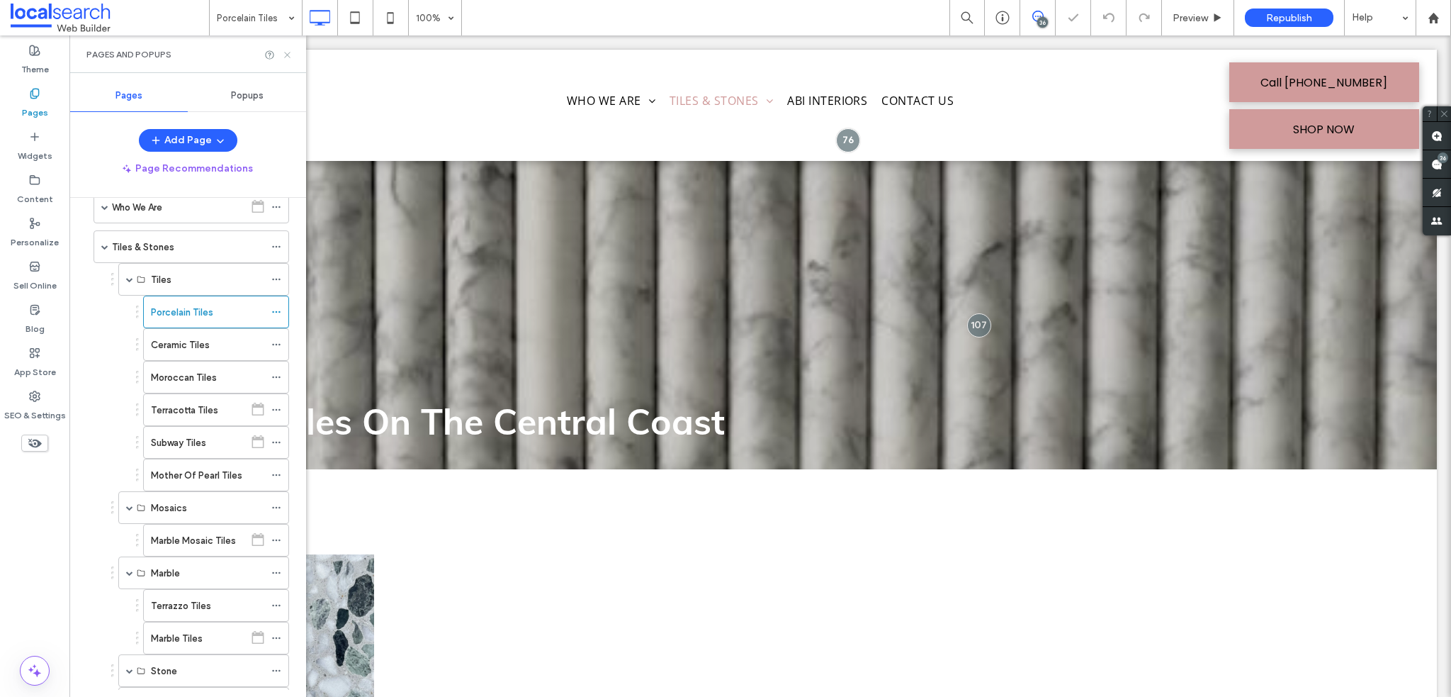
click at [285, 53] on icon at bounding box center [287, 55] width 11 height 11
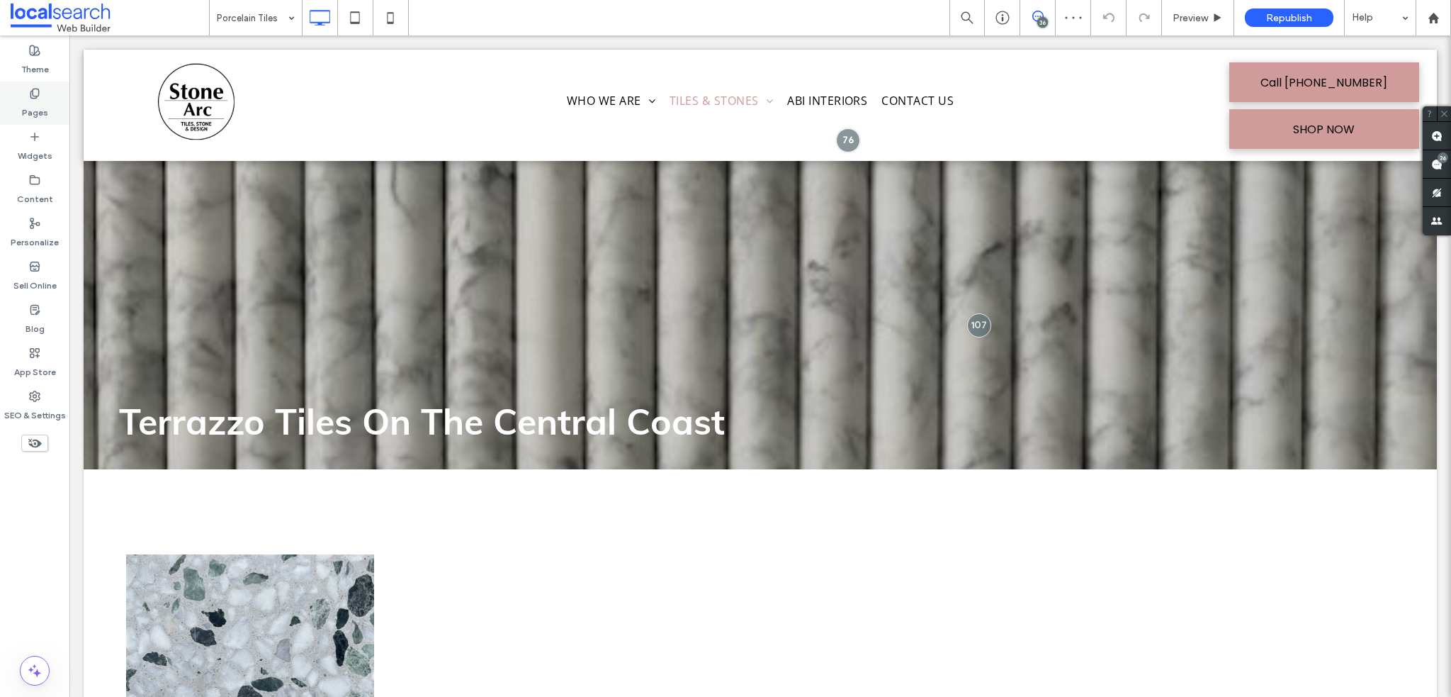
click at [38, 102] on label "Pages" at bounding box center [35, 109] width 26 height 20
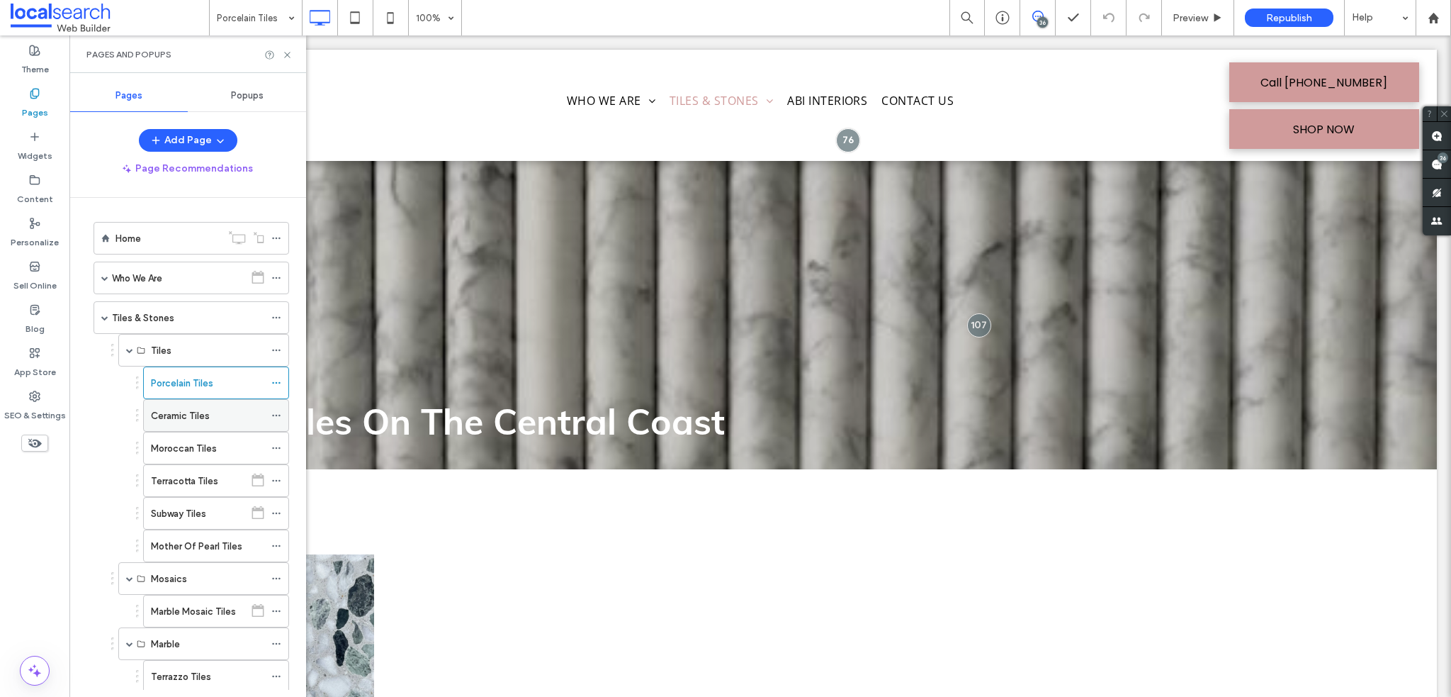
click at [225, 420] on div "Ceramic Tiles" at bounding box center [207, 415] width 113 height 15
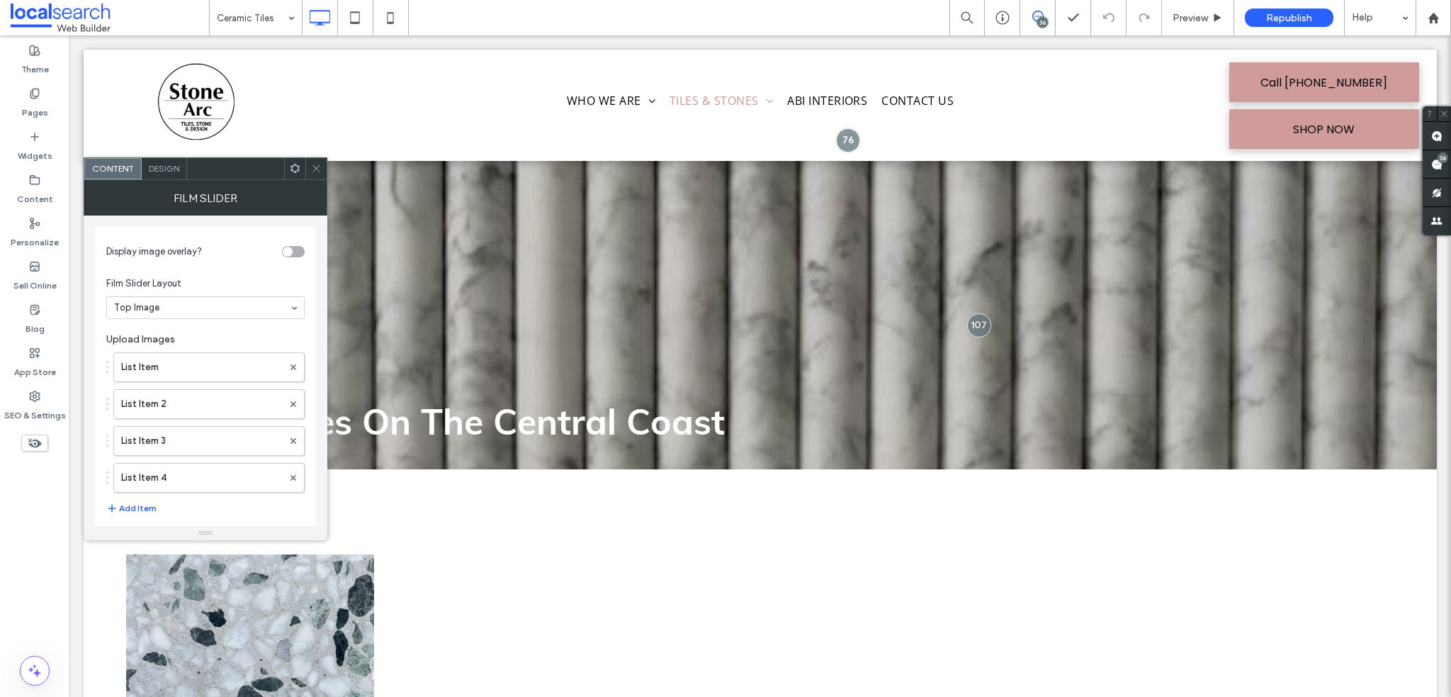
click at [317, 167] on icon at bounding box center [316, 168] width 11 height 11
click at [213, 300] on label "List Item" at bounding box center [202, 296] width 162 height 28
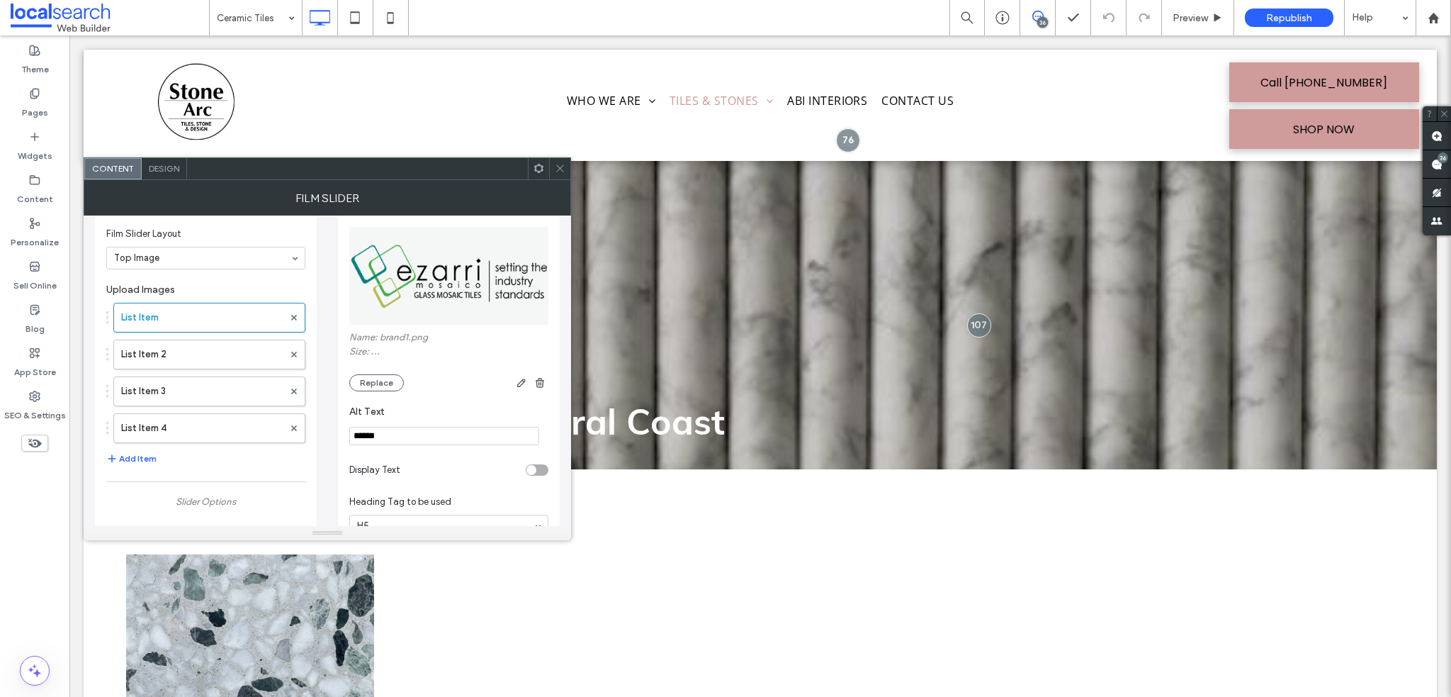
scroll to position [0, 0]
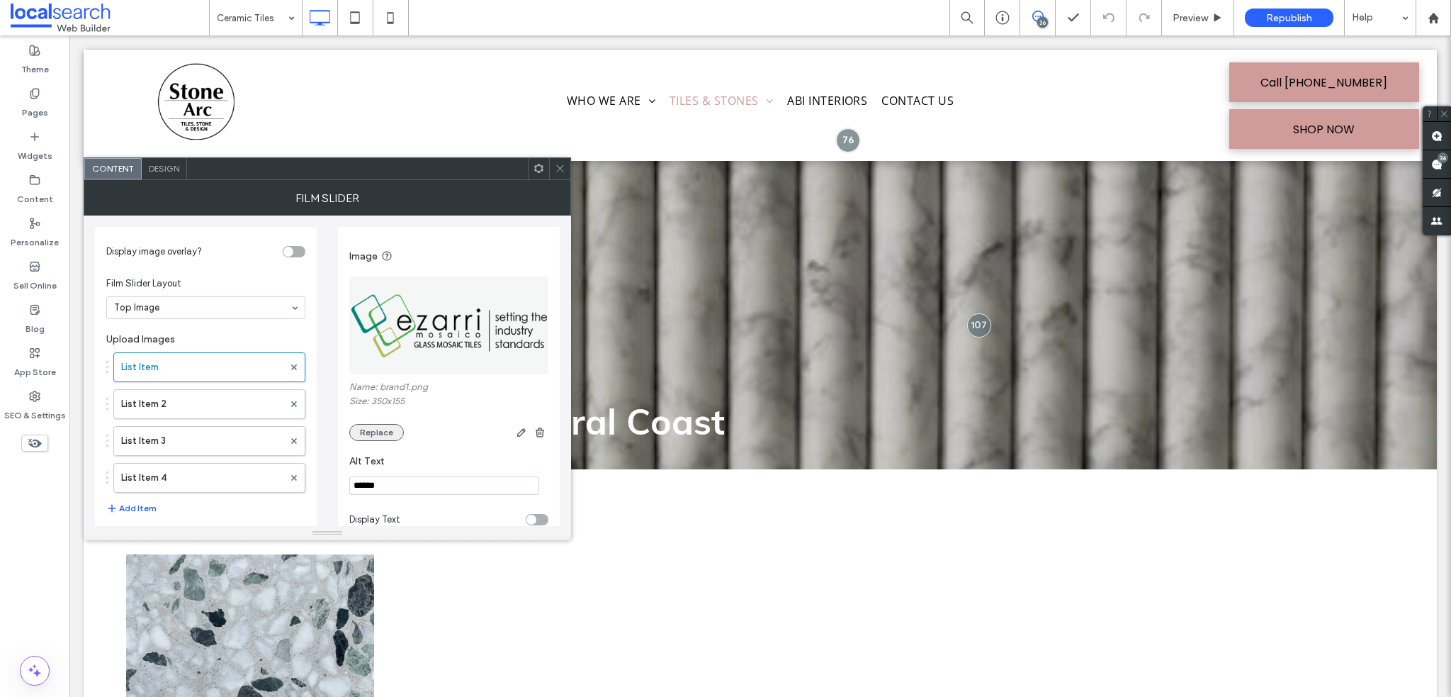
click at [378, 433] on button "Replace" at bounding box center [376, 432] width 55 height 17
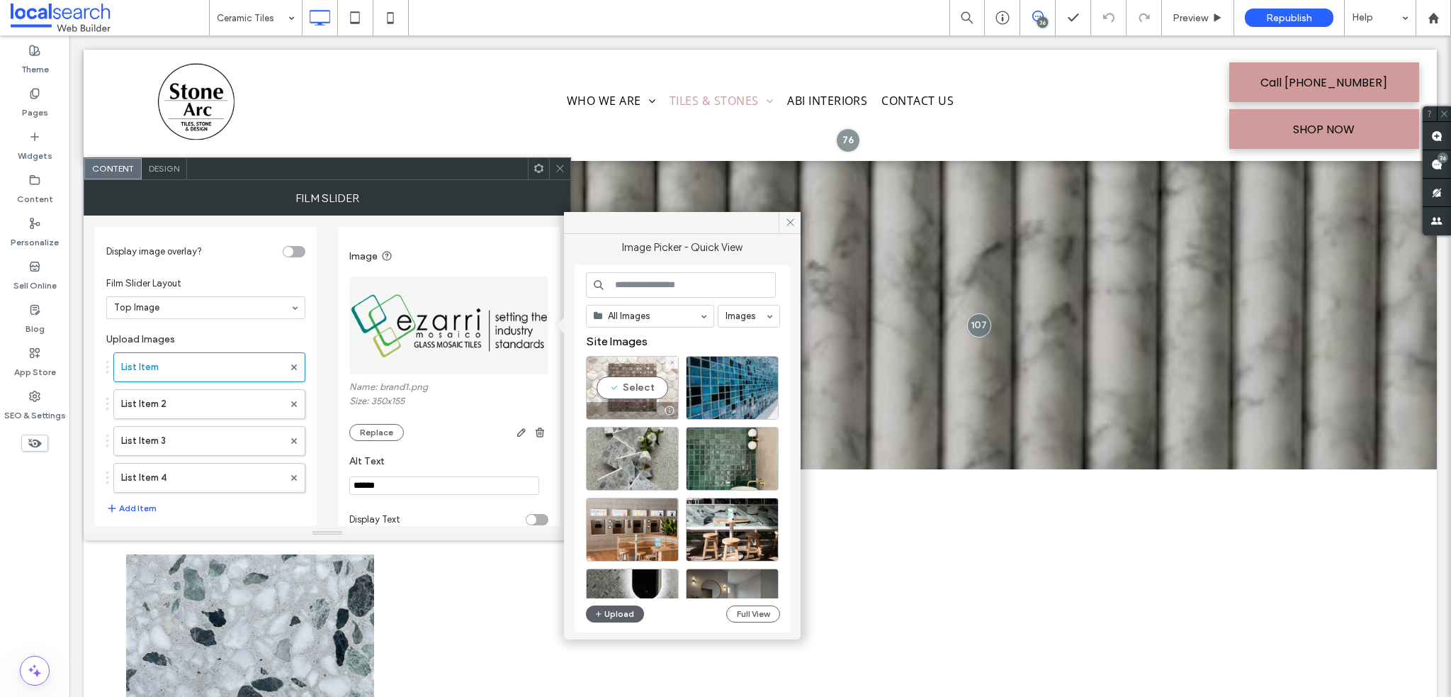
click at [648, 385] on div "Select" at bounding box center [632, 388] width 93 height 64
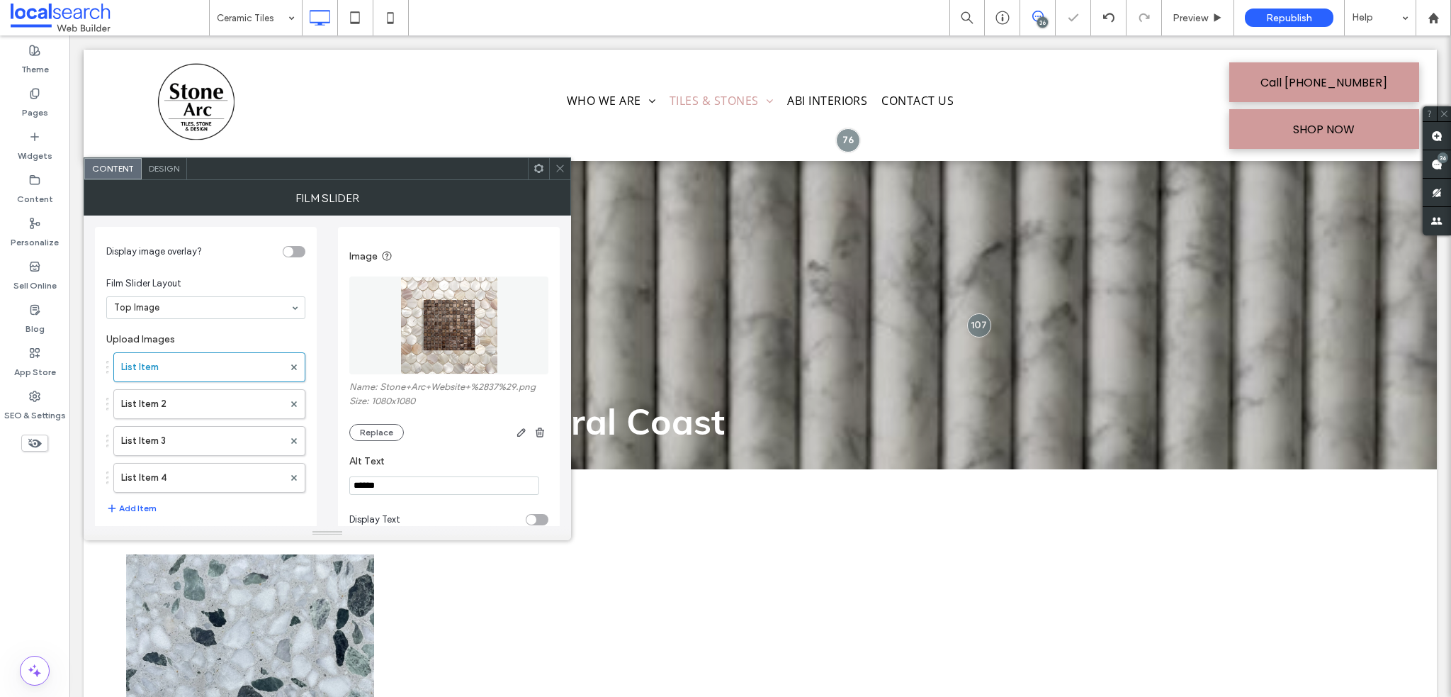
click at [557, 169] on icon at bounding box center [560, 168] width 11 height 11
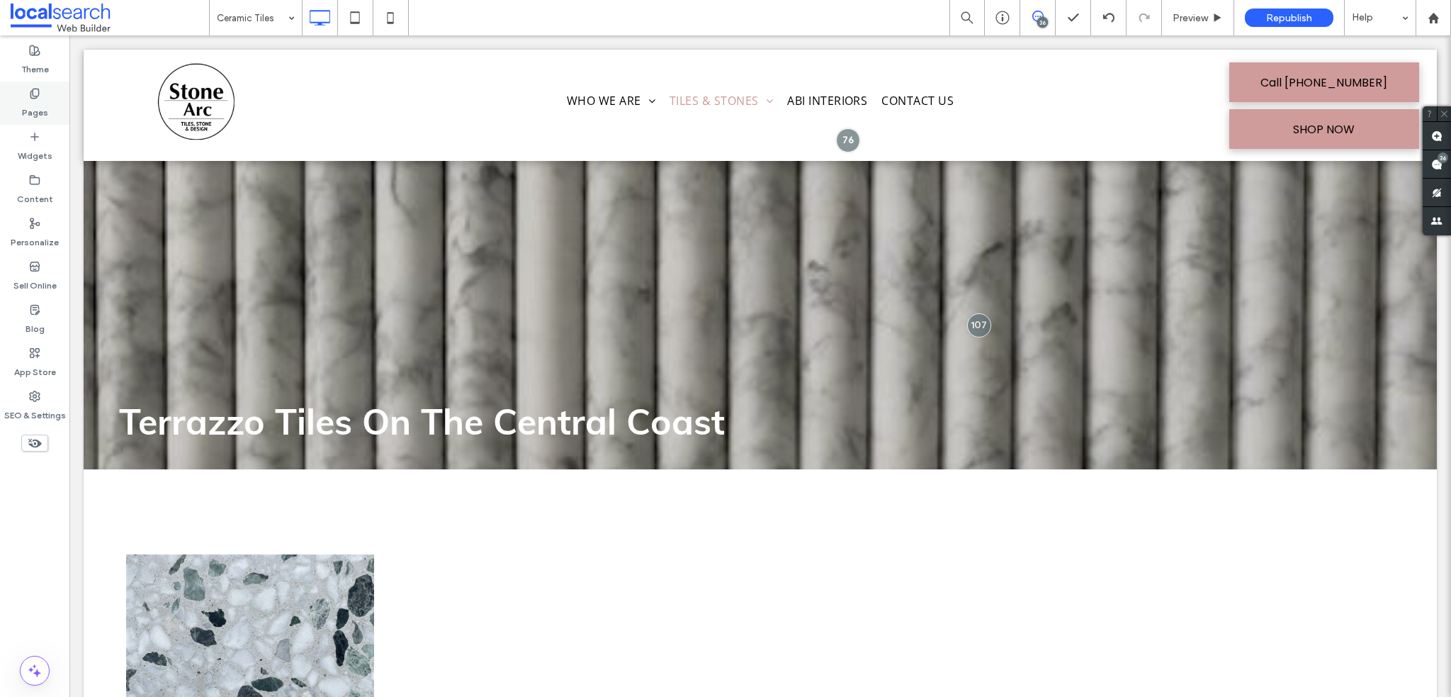
click at [34, 108] on label "Pages" at bounding box center [35, 109] width 26 height 20
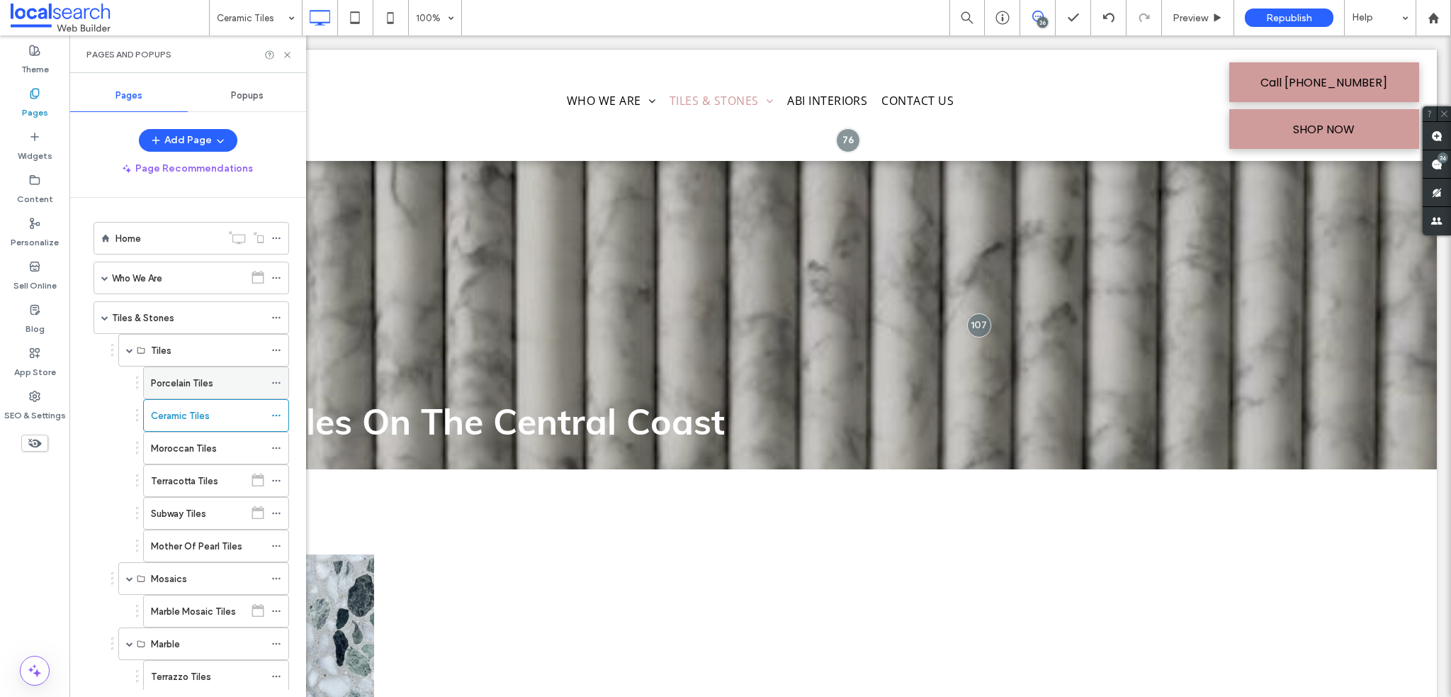
click at [216, 388] on div "Porcelain Tiles" at bounding box center [207, 383] width 113 height 15
click at [281, 53] on div at bounding box center [278, 55] width 28 height 11
click at [286, 50] on icon at bounding box center [287, 55] width 11 height 11
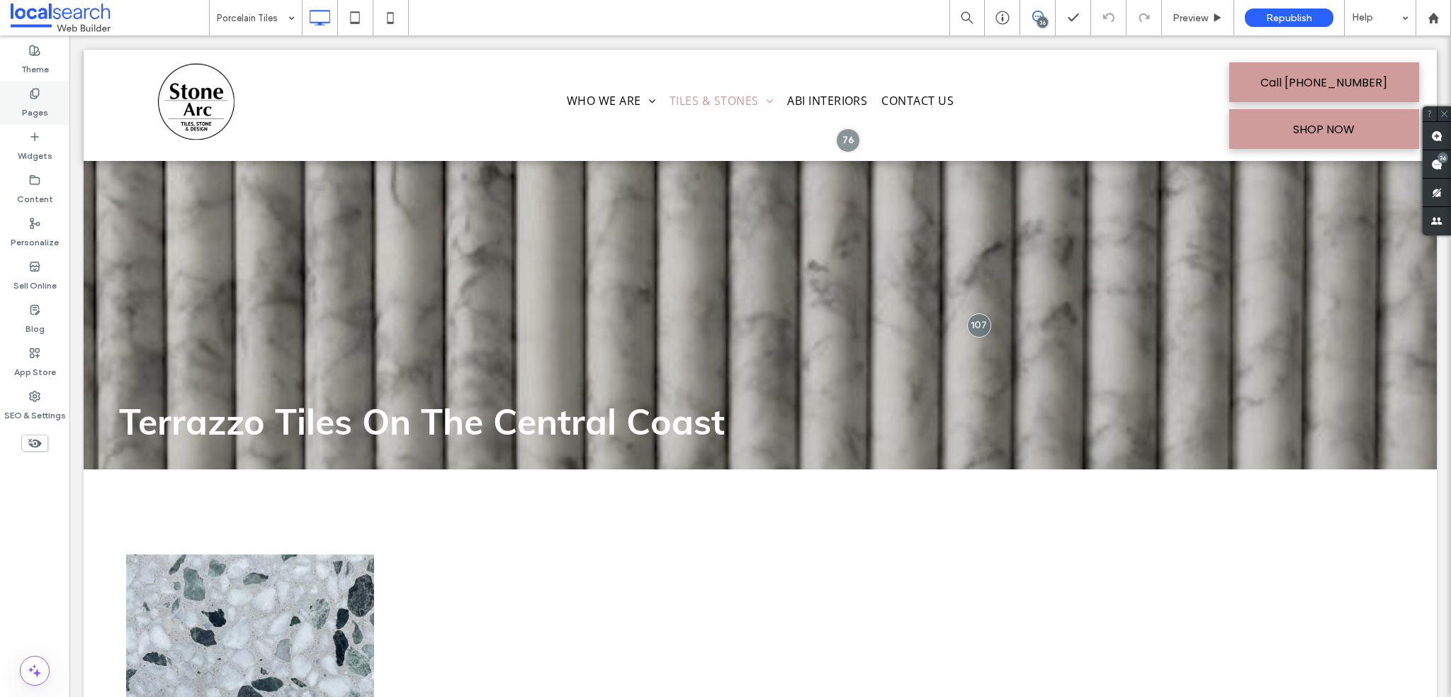
click at [40, 108] on label "Pages" at bounding box center [35, 109] width 26 height 20
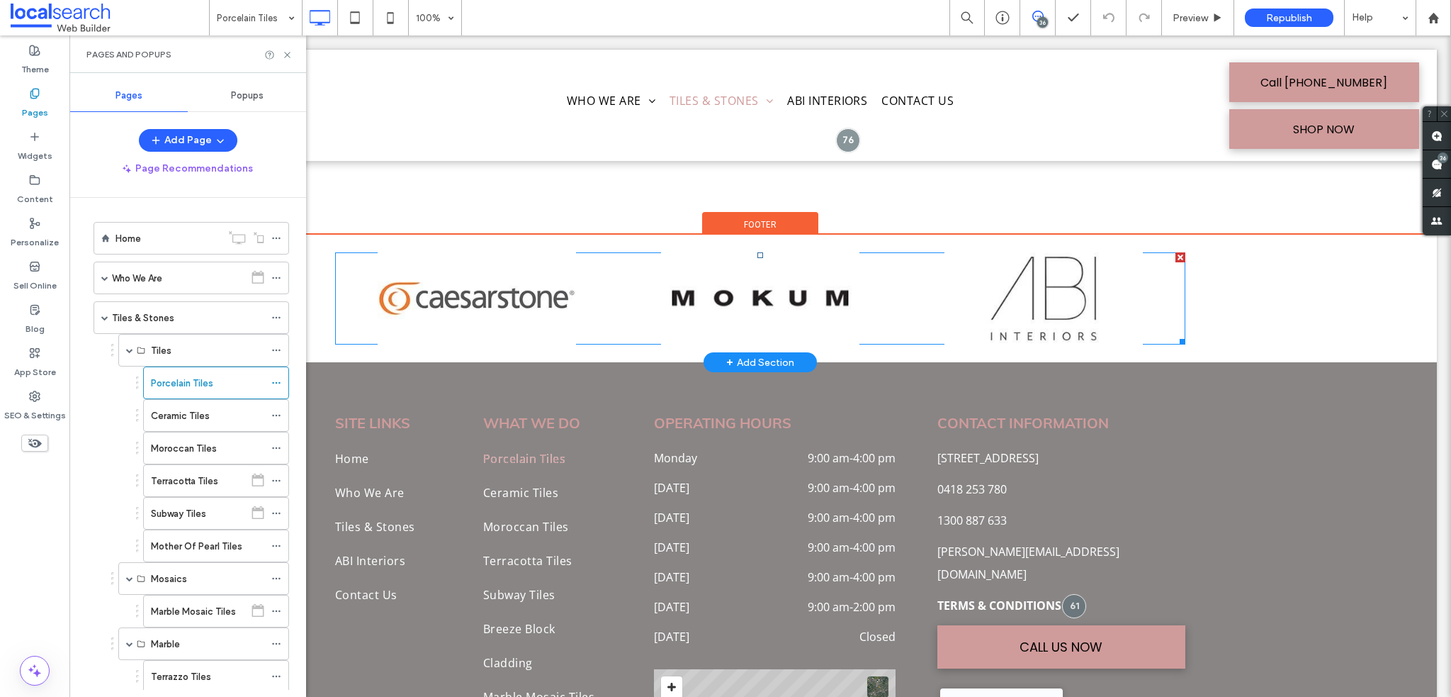
click at [523, 273] on span at bounding box center [760, 298] width 850 height 92
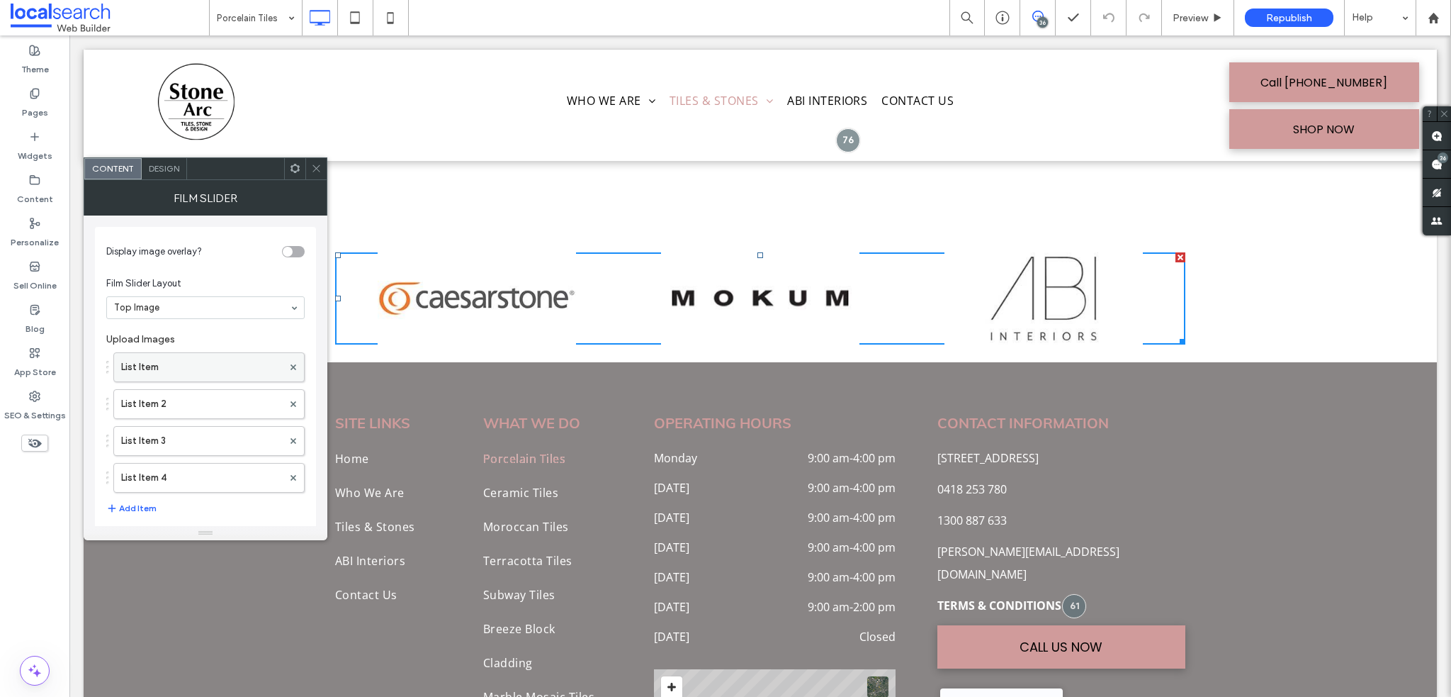
click at [234, 361] on label "List Item" at bounding box center [202, 367] width 162 height 28
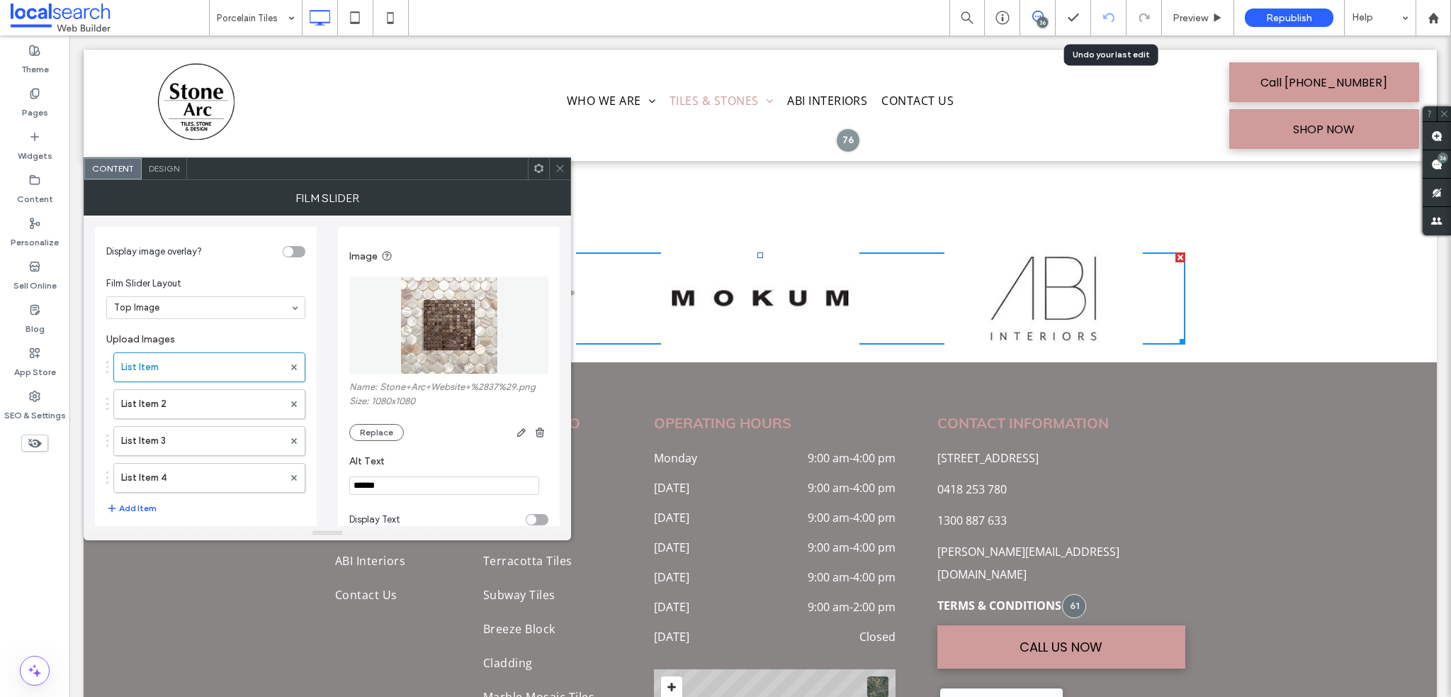
click at [1103, 33] on div at bounding box center [1108, 17] width 35 height 35
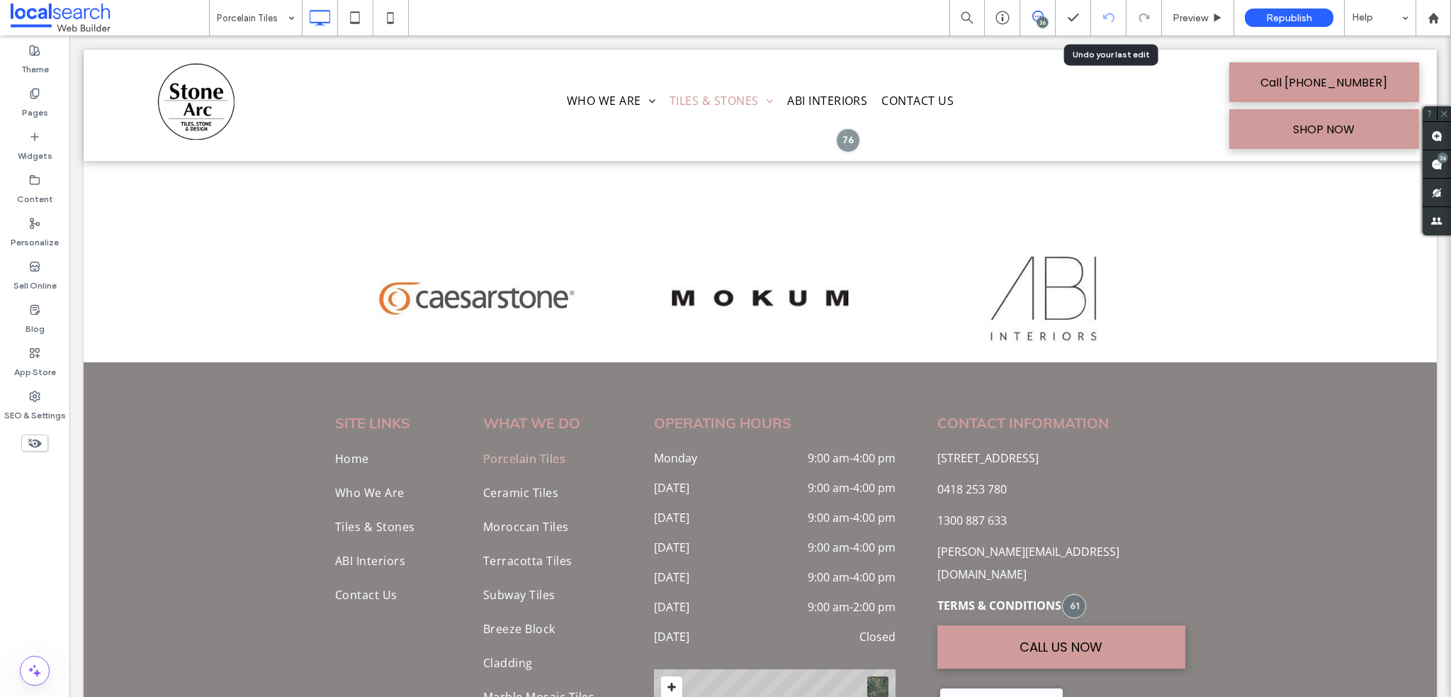
click at [1101, 25] on div at bounding box center [1108, 17] width 35 height 35
click at [45, 107] on label "Pages" at bounding box center [35, 109] width 26 height 20
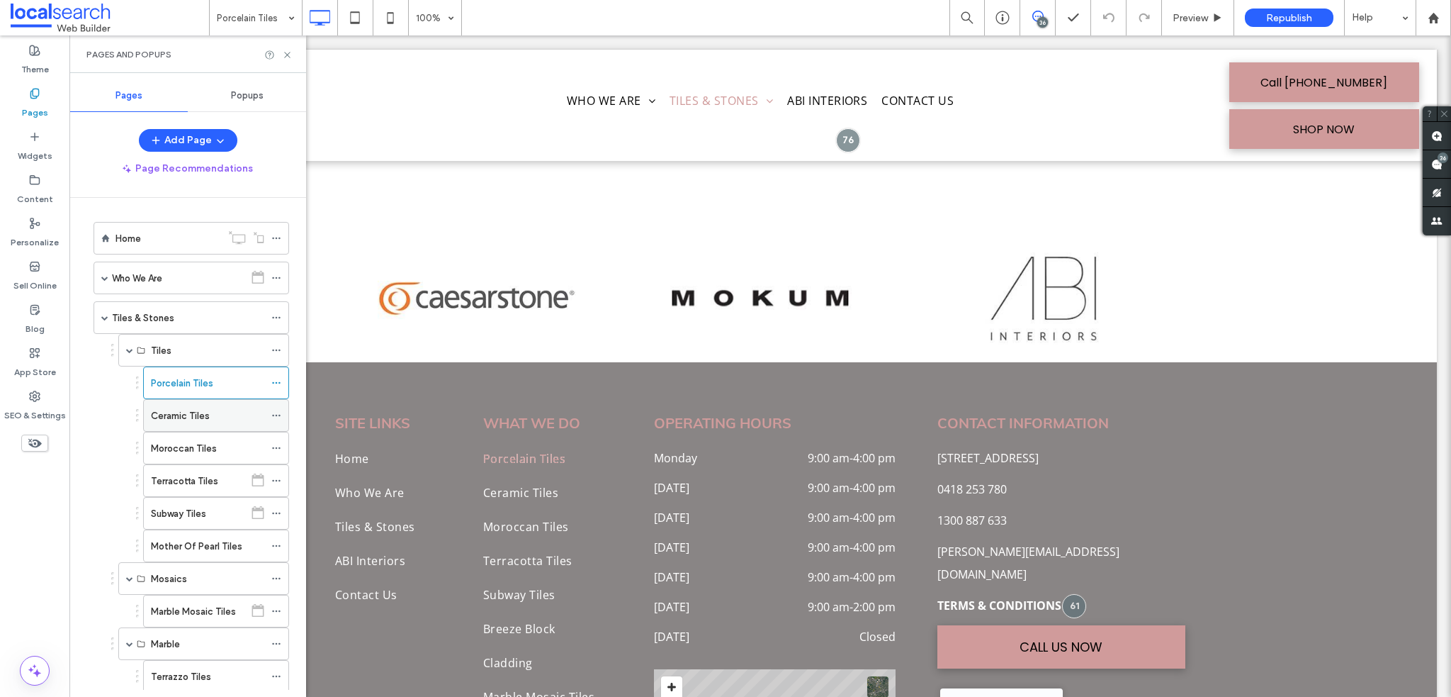
click at [201, 404] on div "Ceramic Tiles" at bounding box center [207, 415] width 113 height 31
click at [291, 55] on icon at bounding box center [287, 55] width 11 height 11
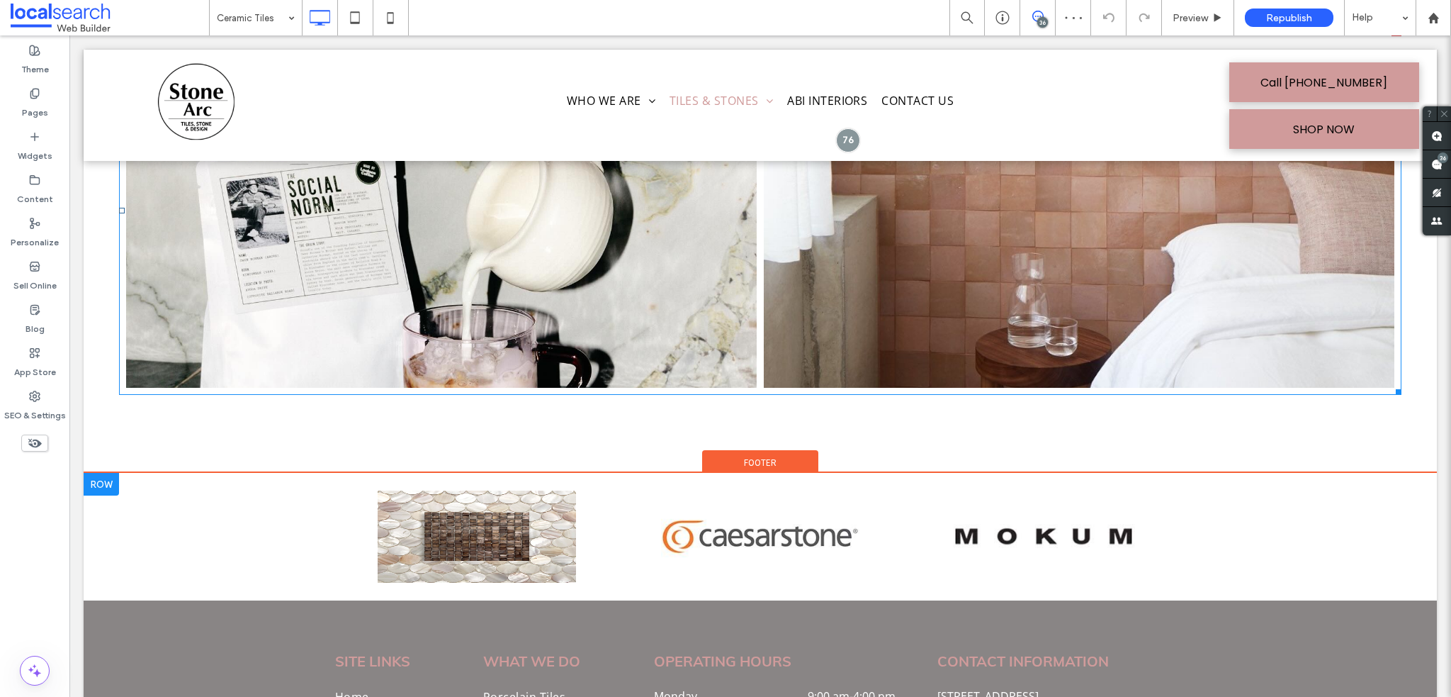
scroll to position [2339, 0]
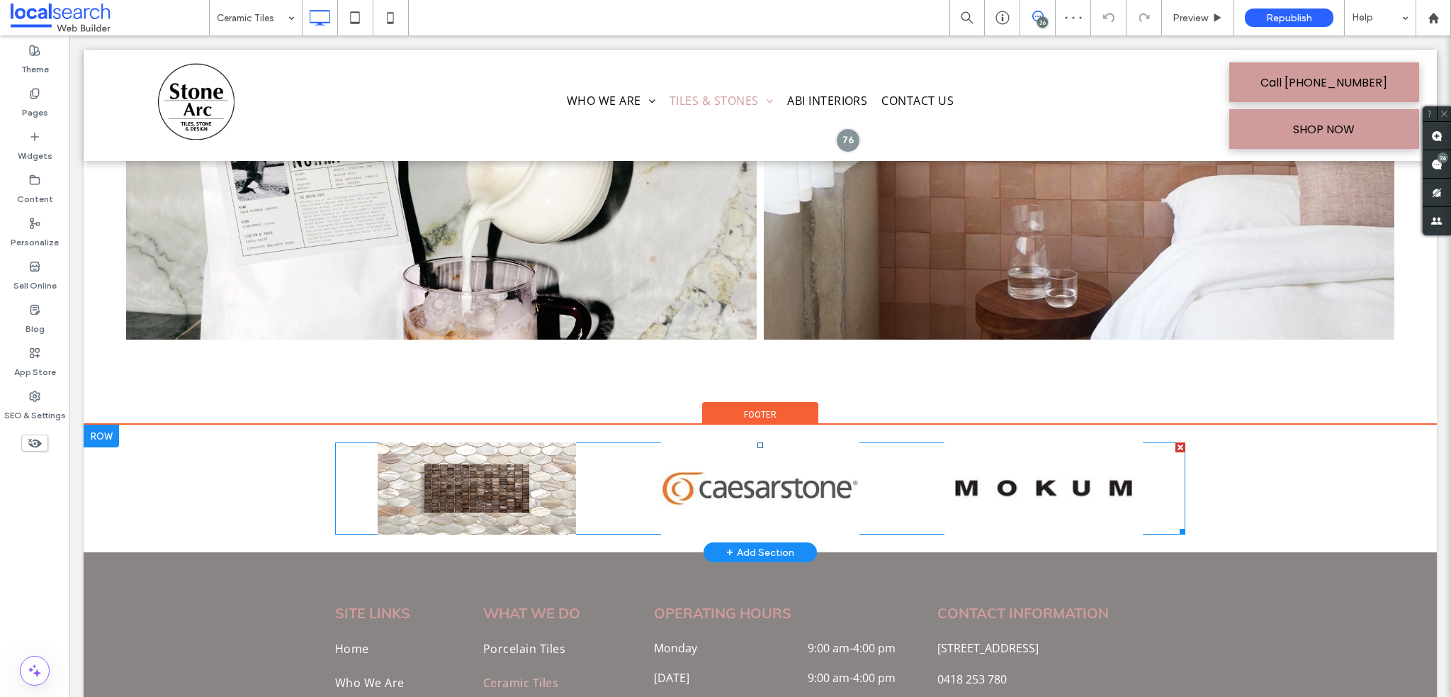
click at [545, 442] on span at bounding box center [760, 488] width 850 height 92
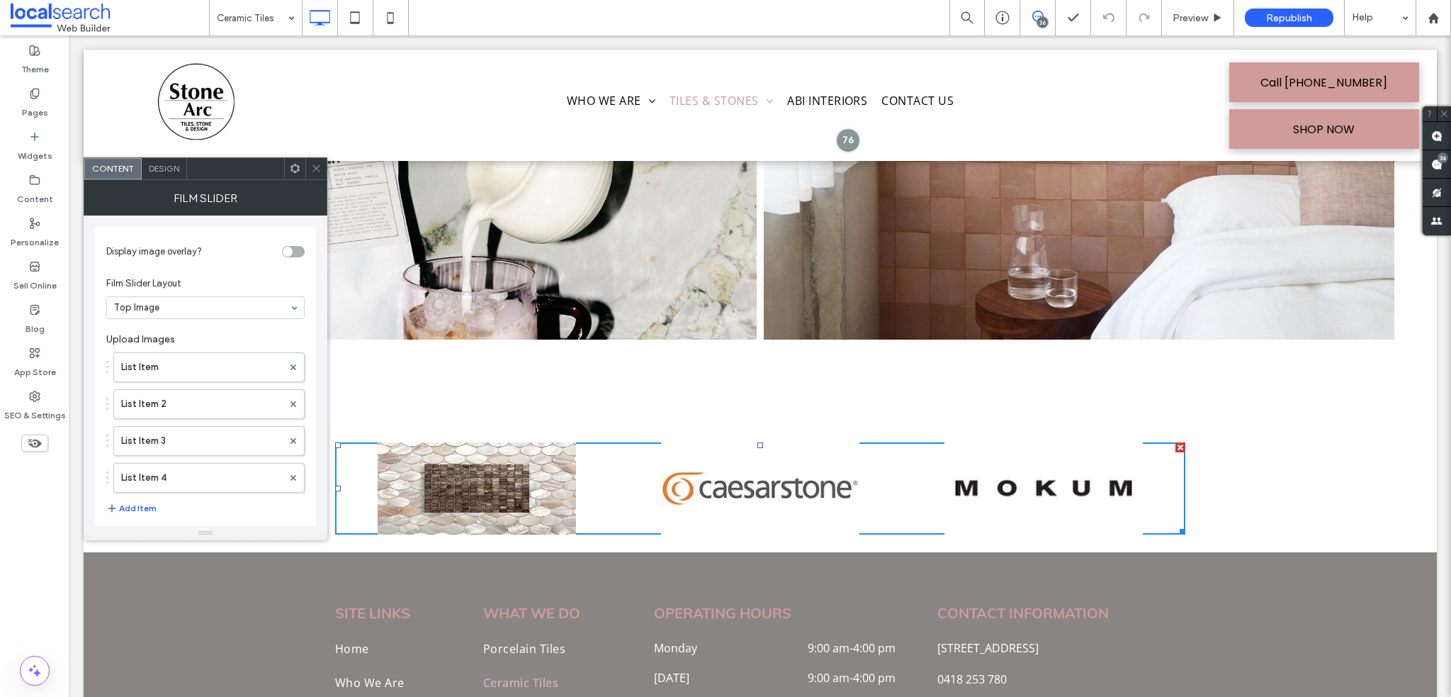
click at [473, 442] on img at bounding box center [477, 488] width 198 height 92
click at [451, 442] on img at bounding box center [477, 488] width 198 height 92
click at [226, 362] on label "List Item" at bounding box center [202, 367] width 162 height 28
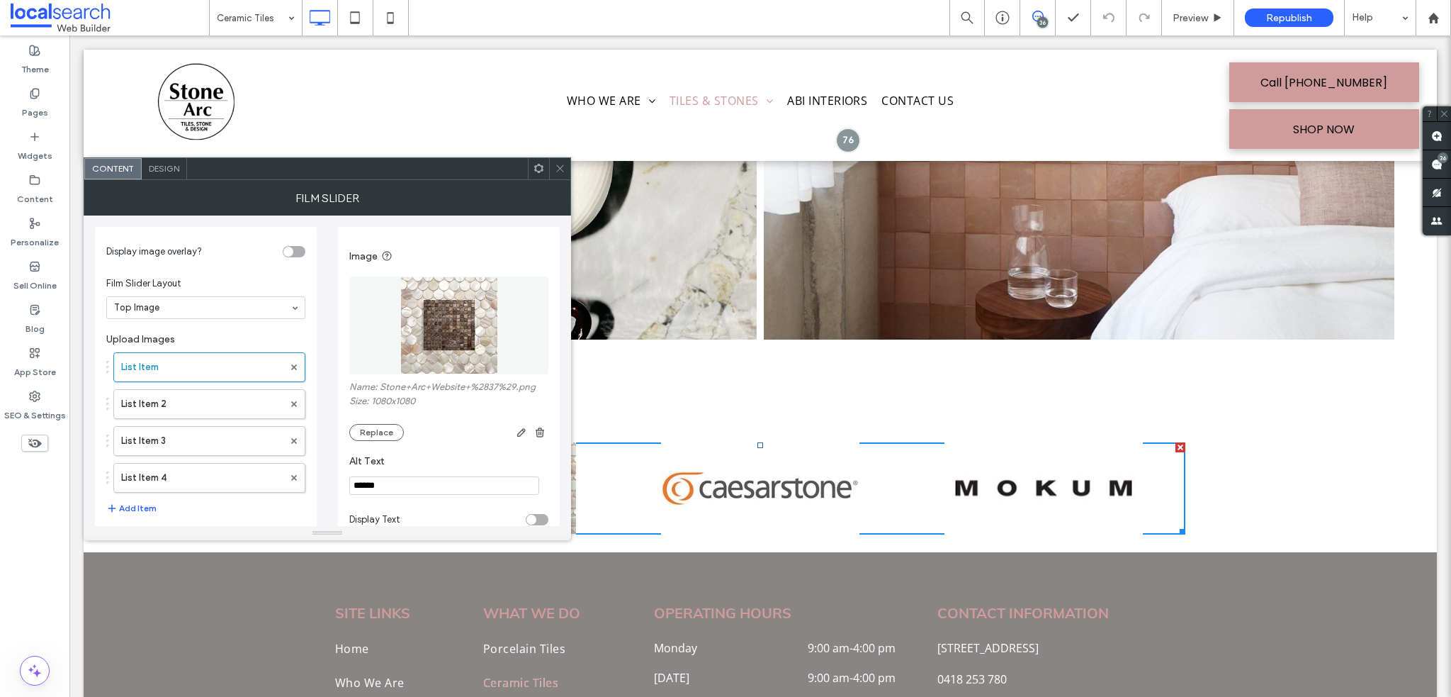
scroll to position [142, 0]
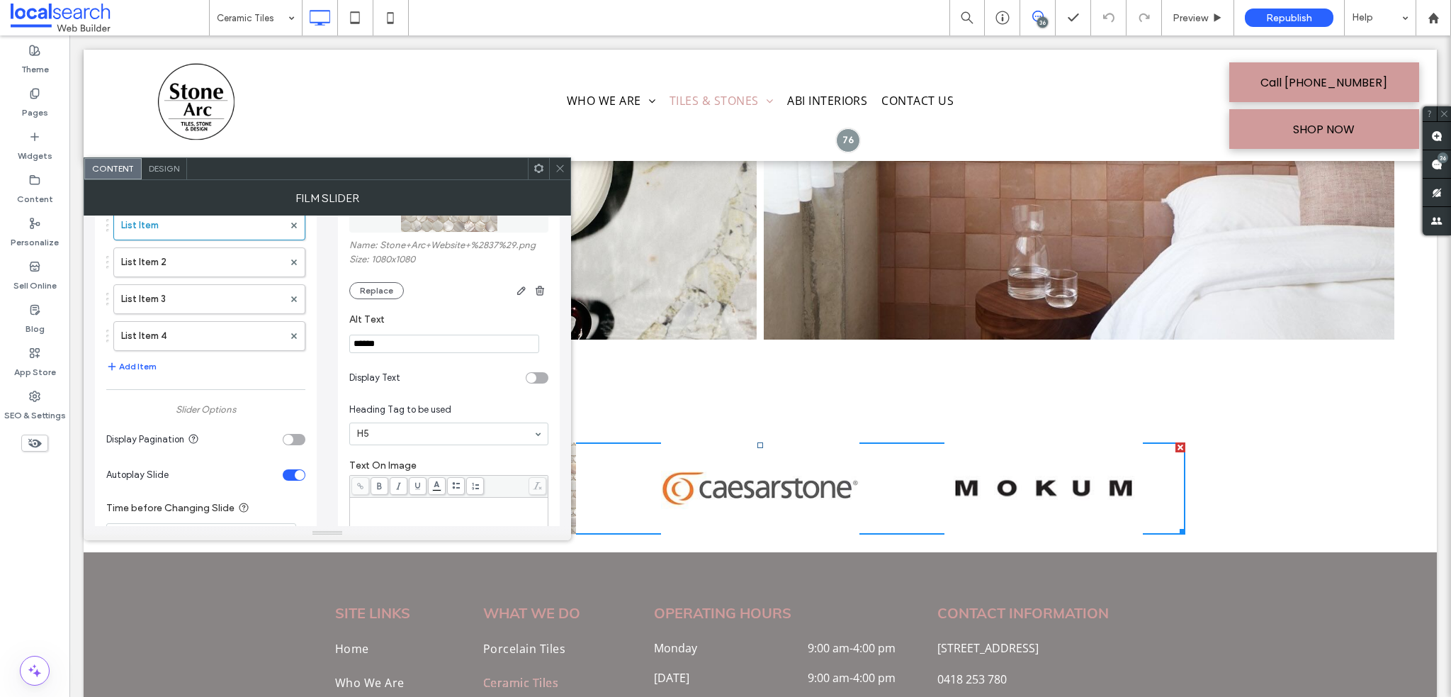
drag, startPoint x: 397, startPoint y: 342, endPoint x: 360, endPoint y: 342, distance: 36.9
click at [360, 342] on input "******" at bounding box center [444, 343] width 190 height 18
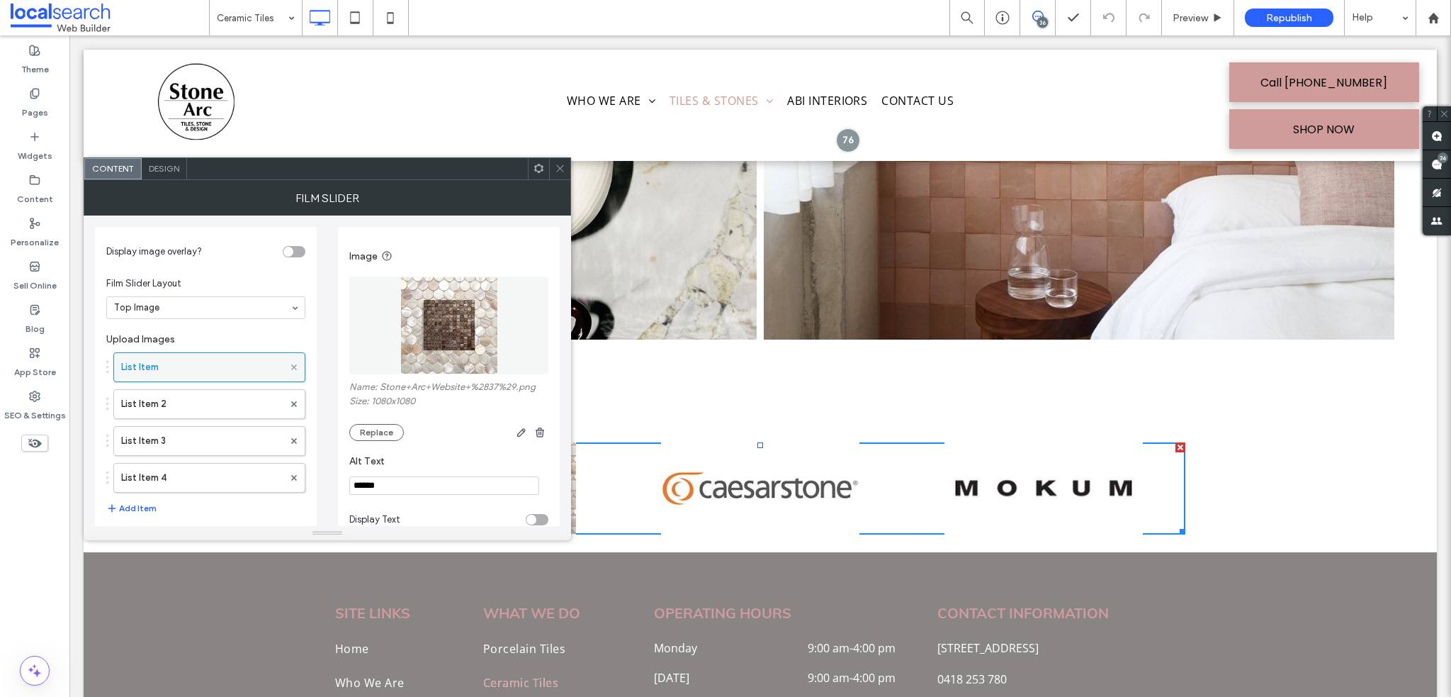
click at [294, 364] on icon at bounding box center [294, 367] width 6 height 6
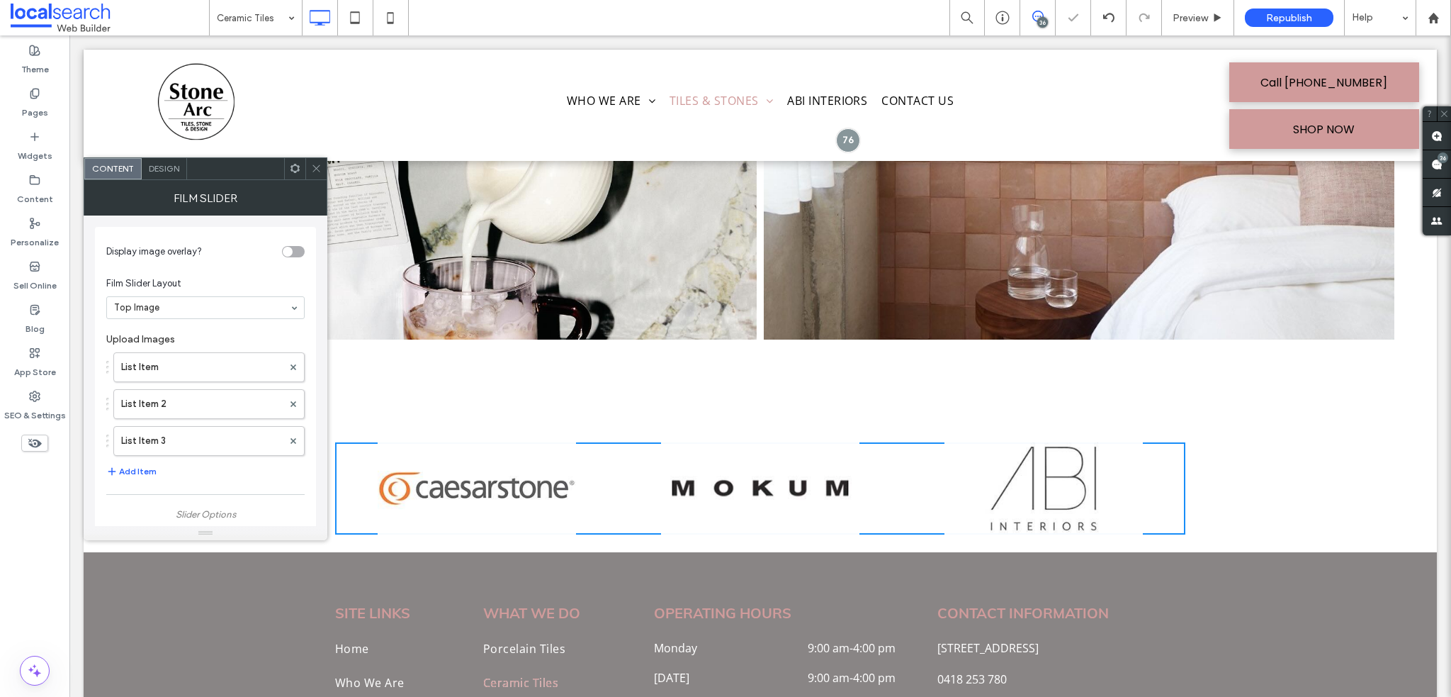
click at [315, 166] on icon at bounding box center [316, 168] width 11 height 11
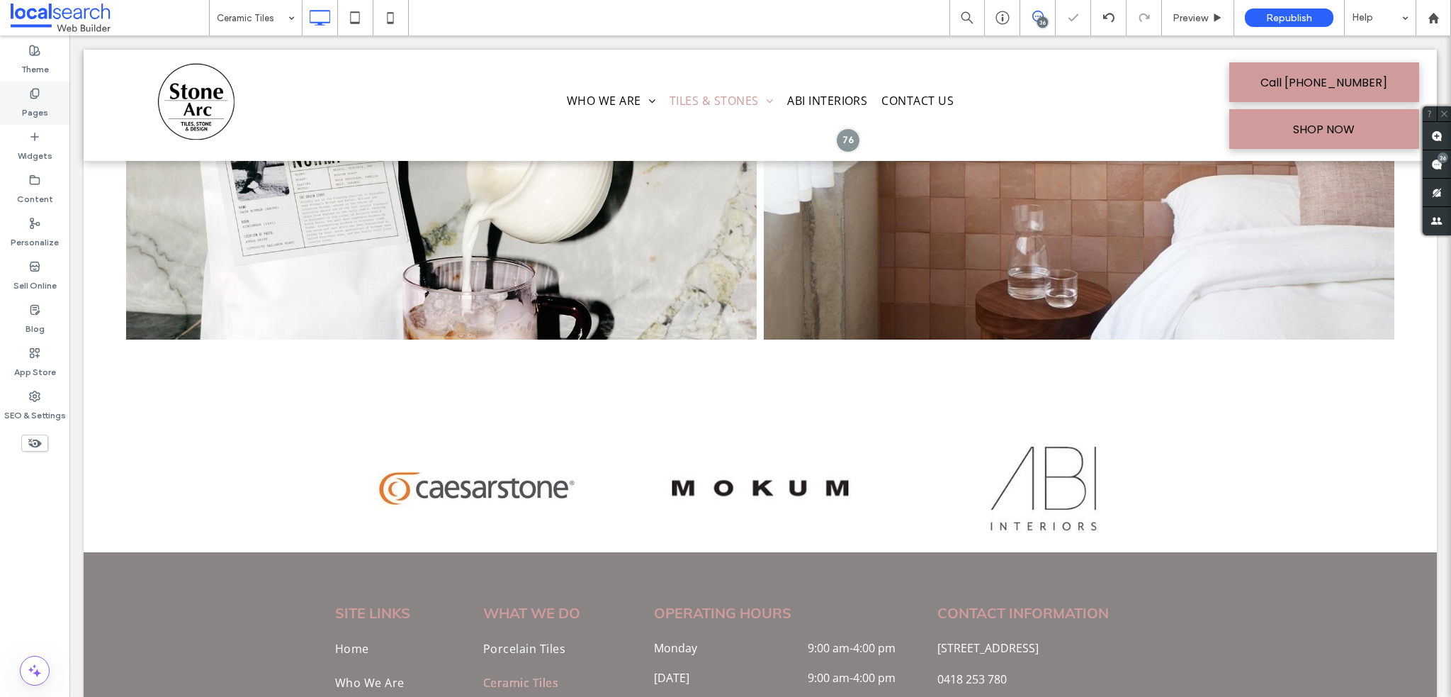
drag, startPoint x: 660, startPoint y: 332, endPoint x: 35, endPoint y: 103, distance: 664.7
click at [35, 103] on label "Pages" at bounding box center [35, 109] width 26 height 20
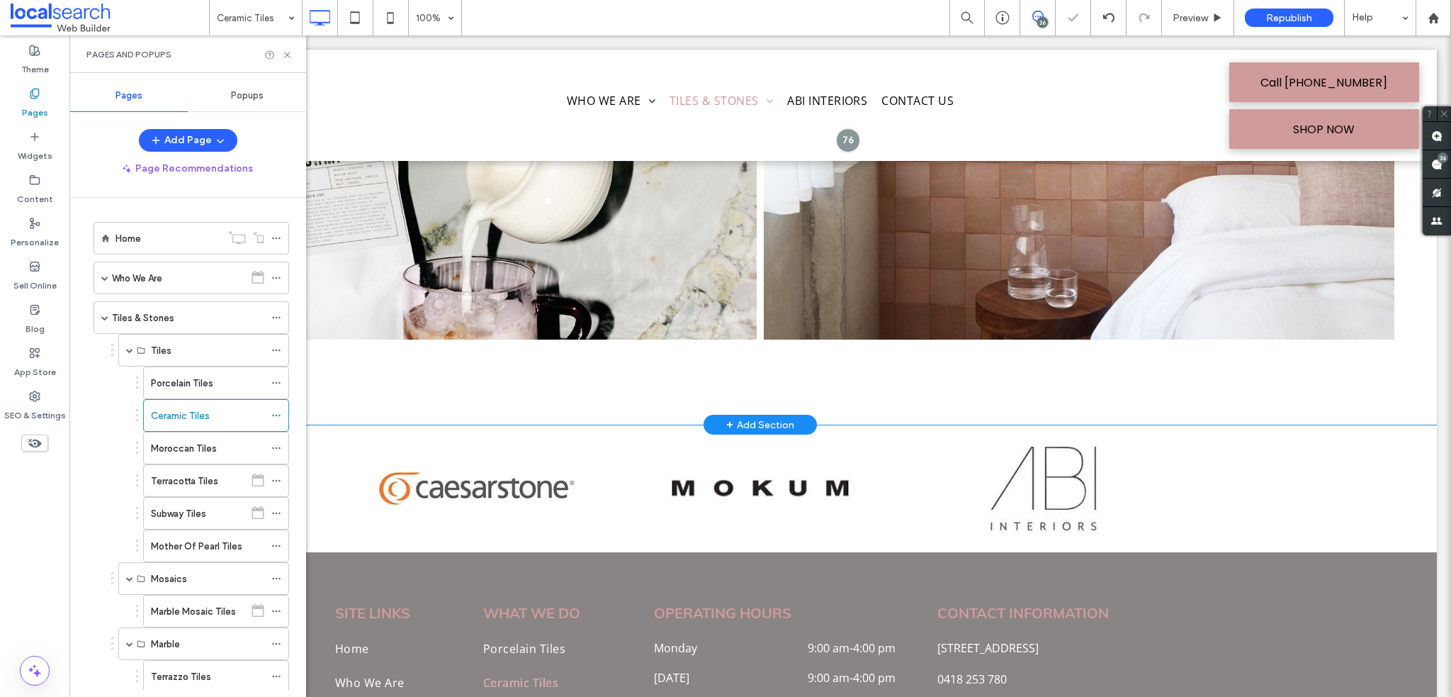
scroll to position [2197, 0]
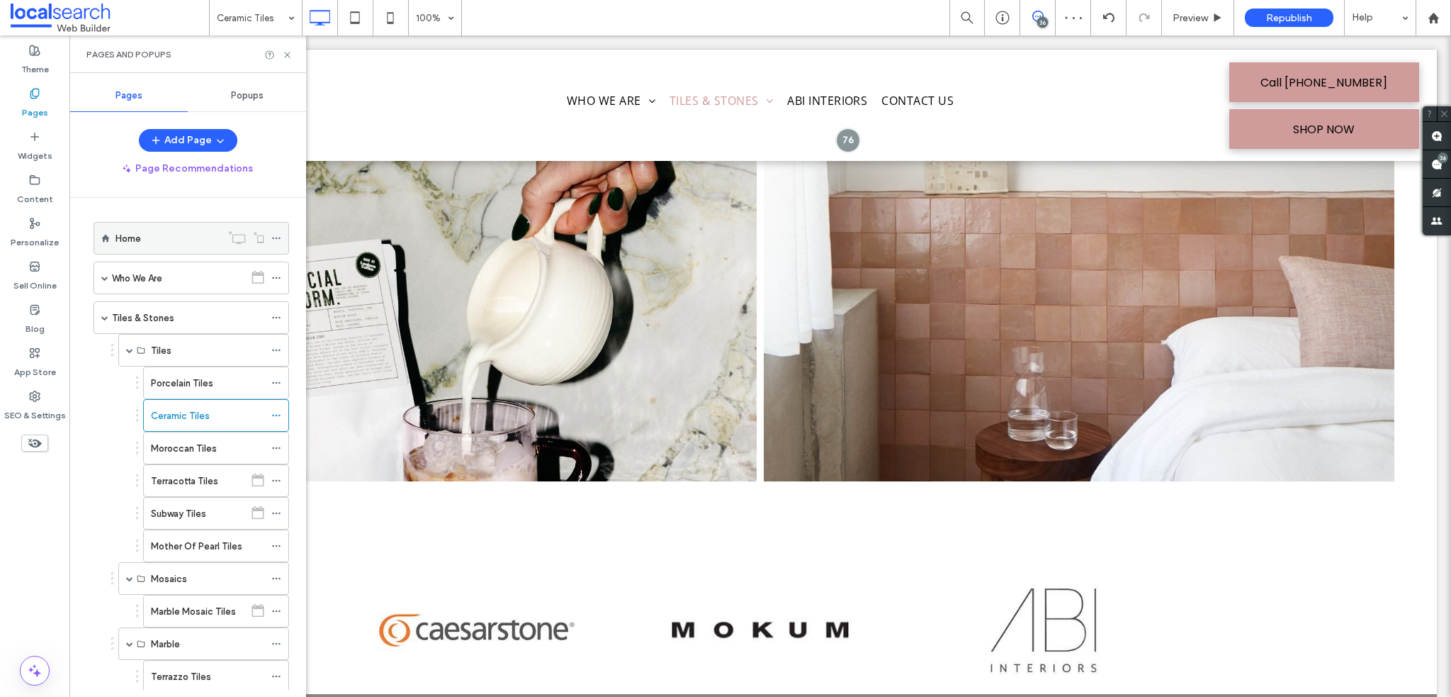
click at [174, 234] on div "Home" at bounding box center [169, 238] width 106 height 15
click at [286, 53] on div at bounding box center [725, 348] width 1451 height 697
click at [290, 53] on div at bounding box center [725, 348] width 1451 height 697
click at [290, 50] on icon at bounding box center [287, 55] width 11 height 11
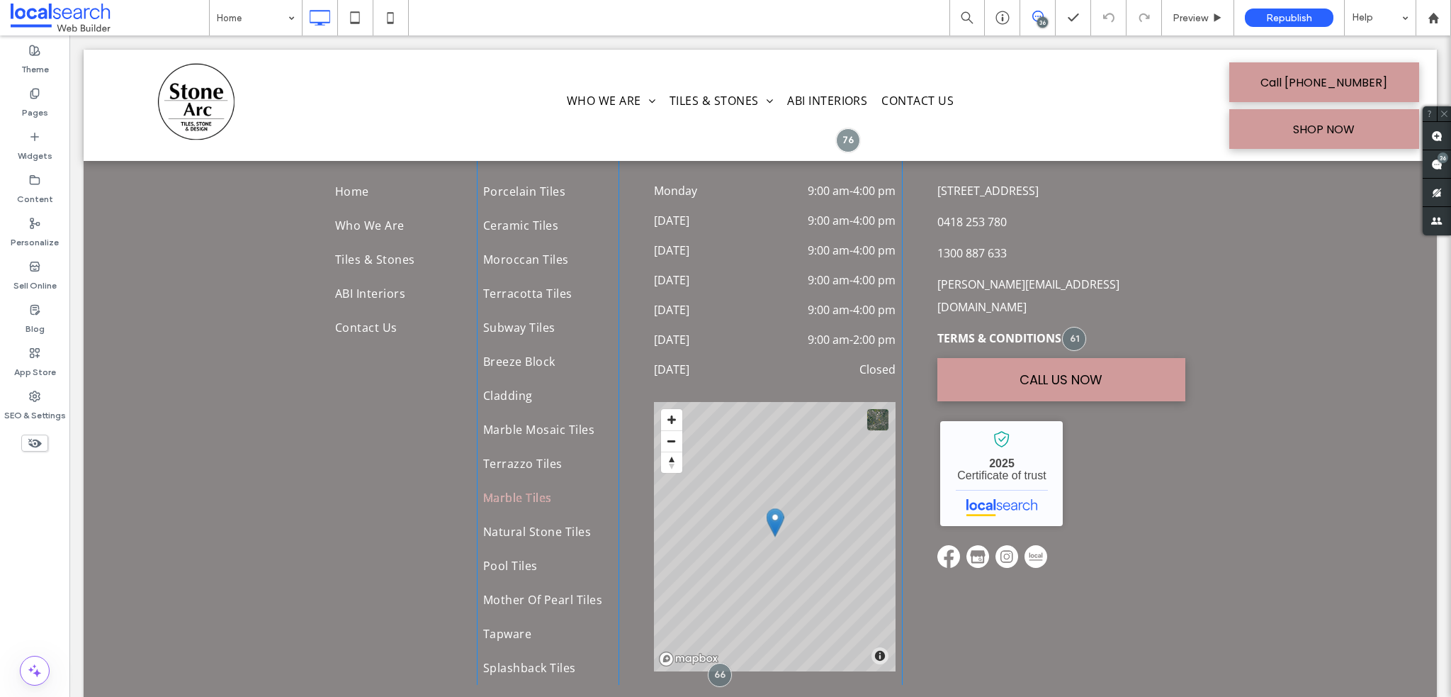
scroll to position [6165, 0]
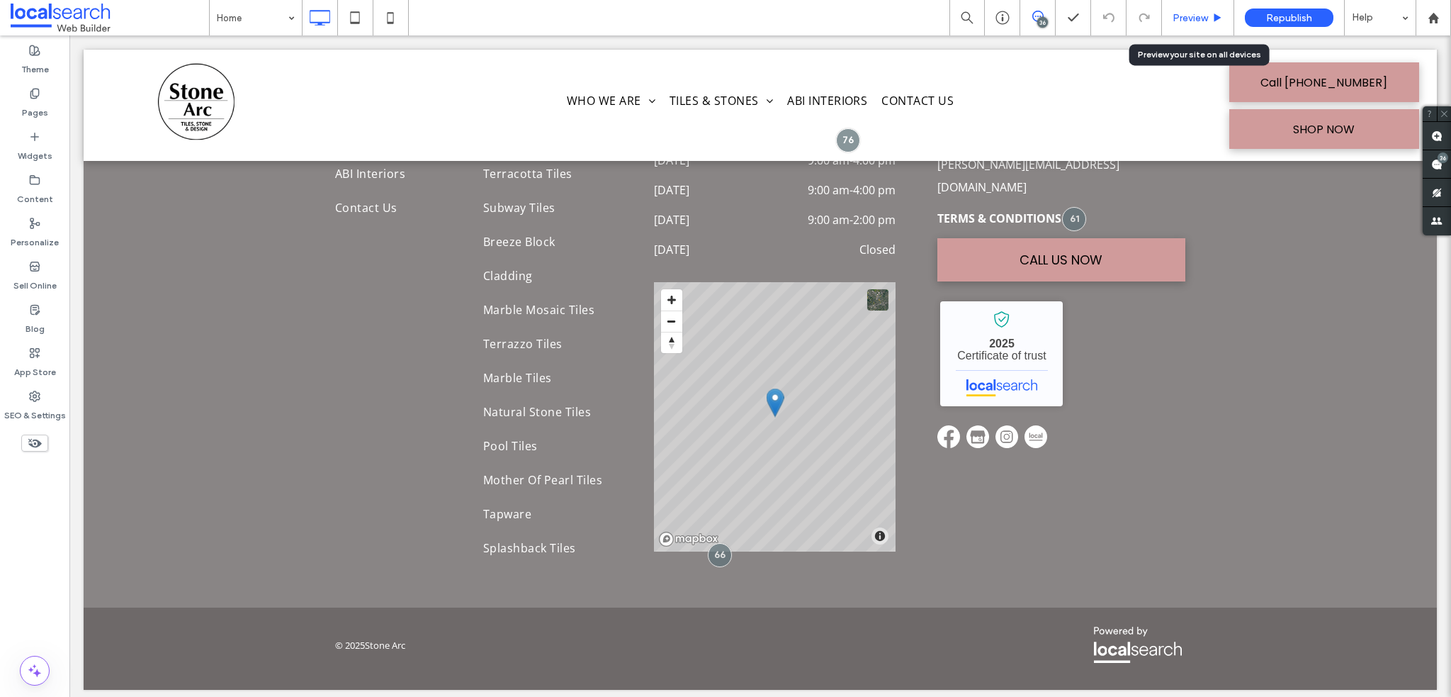
click at [1208, 24] on div "Preview" at bounding box center [1198, 17] width 72 height 35
click at [1203, 20] on span "Preview" at bounding box center [1190, 18] width 35 height 12
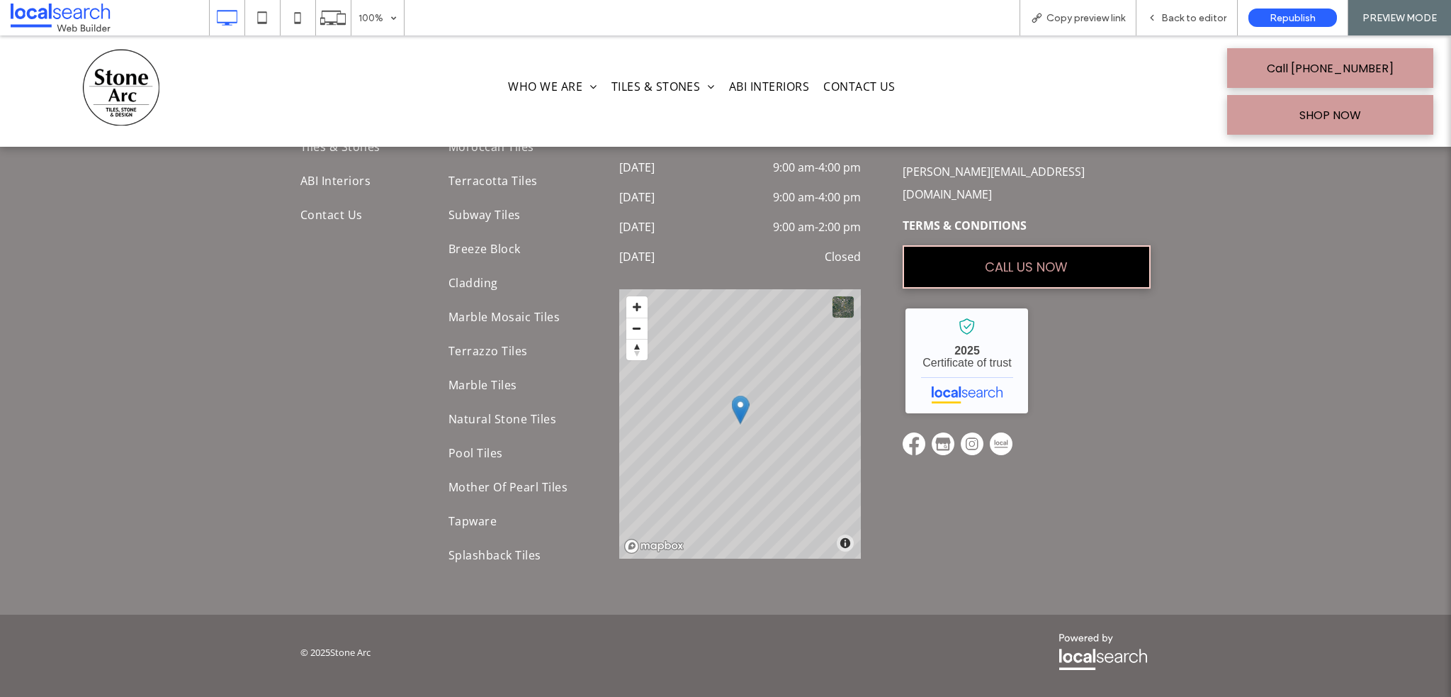
scroll to position [6148, 0]
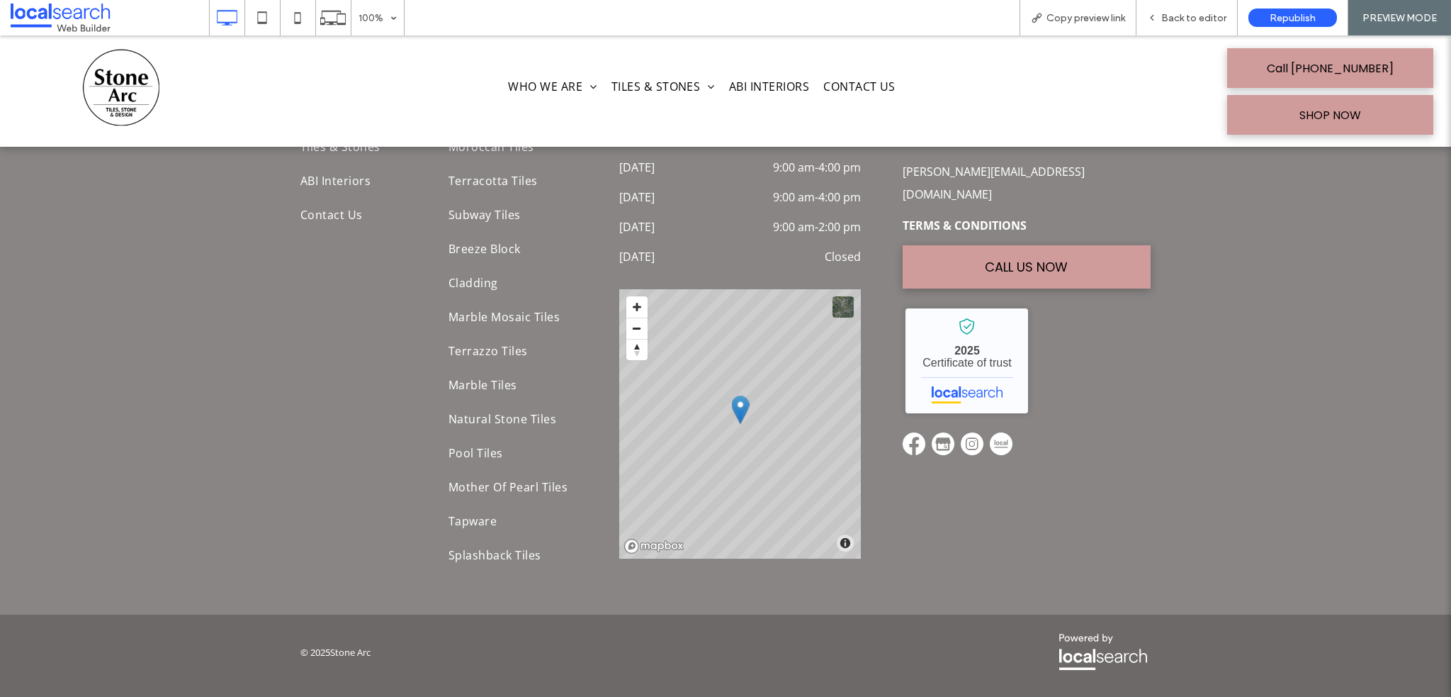
click at [968, 432] on img at bounding box center [972, 443] width 23 height 23
click at [962, 432] on img at bounding box center [972, 443] width 23 height 23
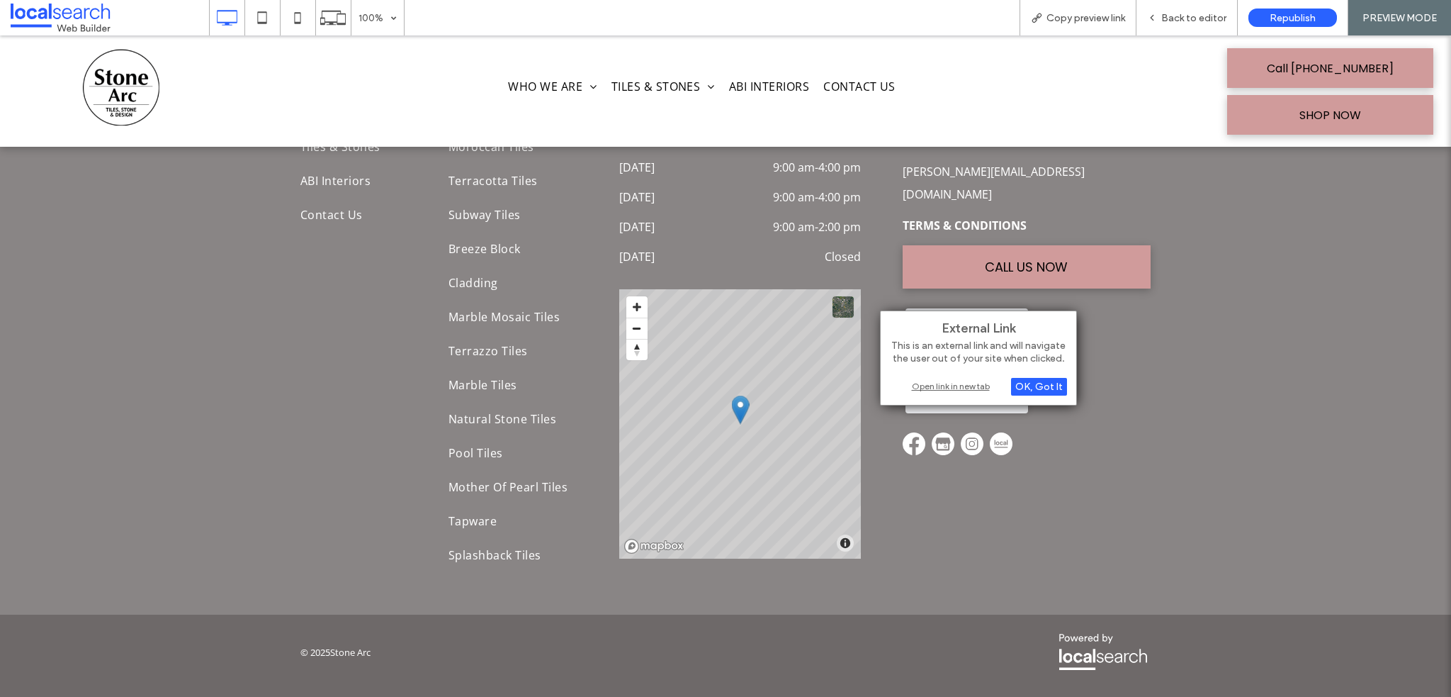
click at [961, 388] on div "Open link in new tab" at bounding box center [978, 385] width 177 height 15
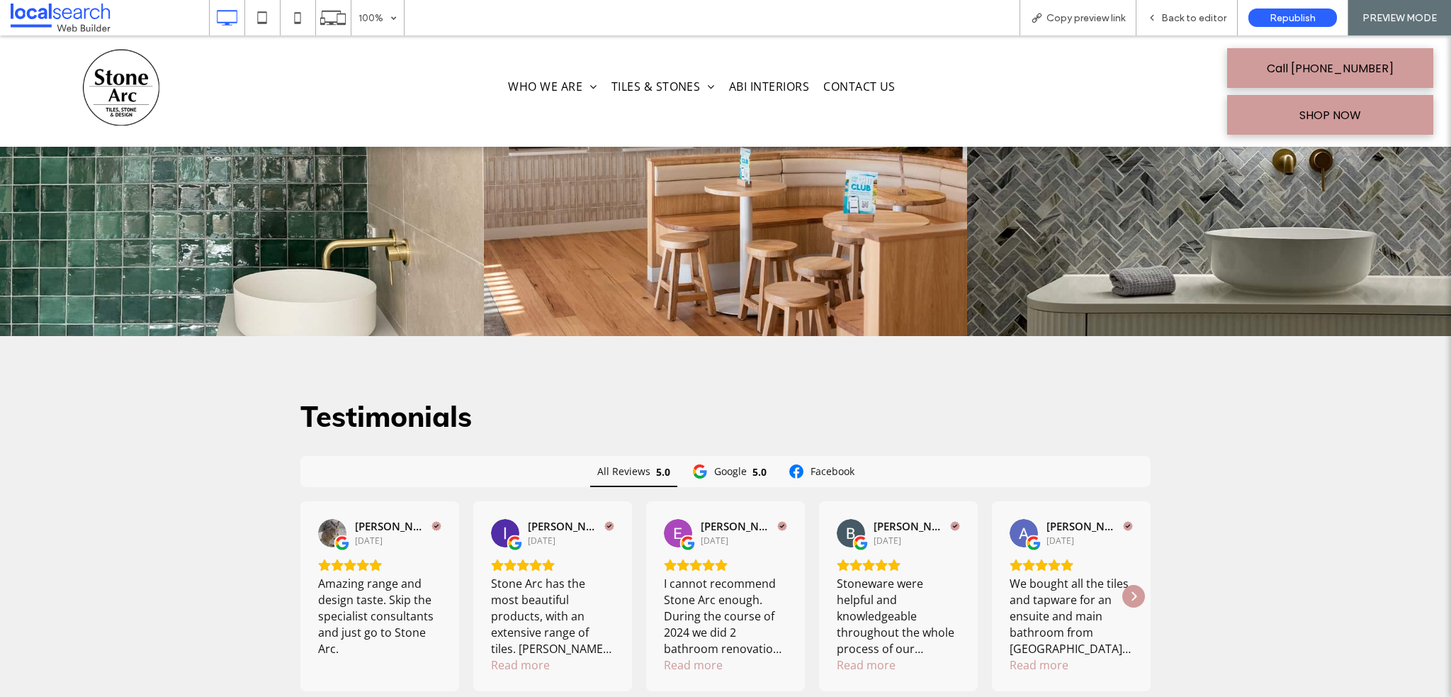
scroll to position [3951, 0]
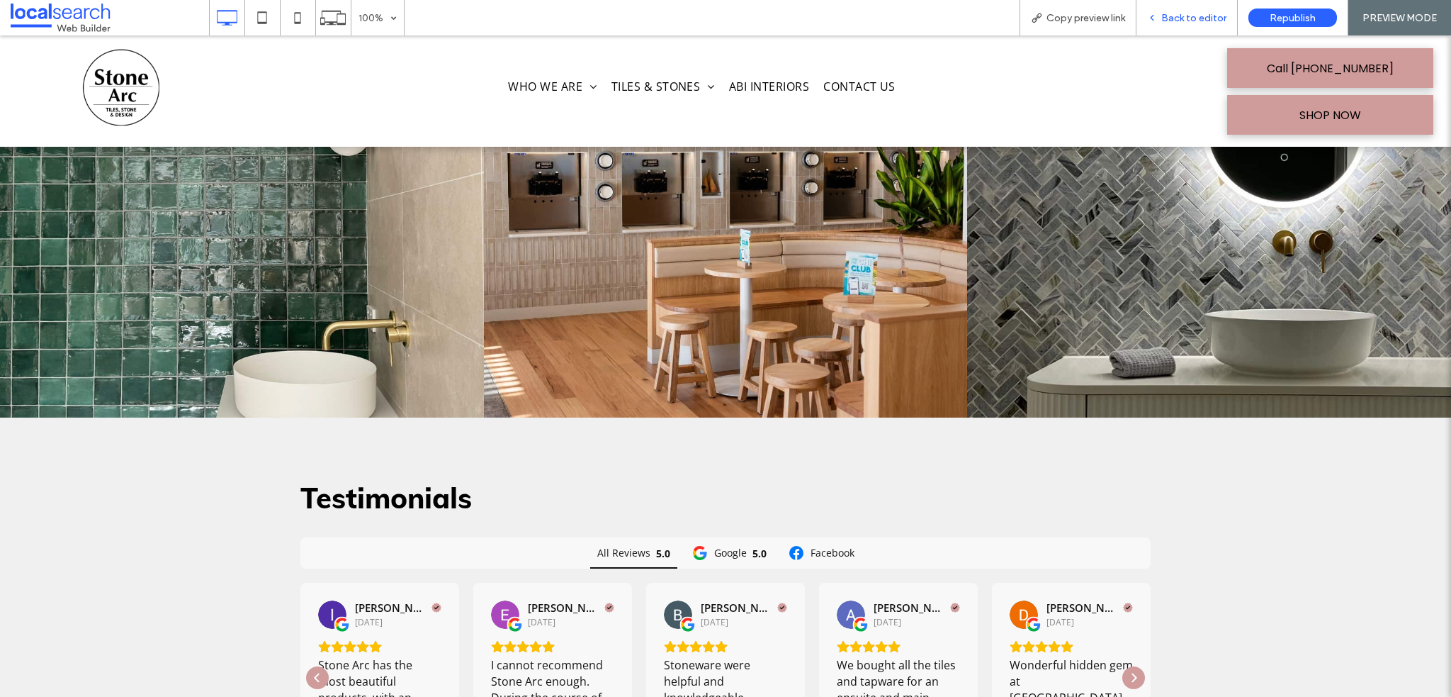
click at [1179, 33] on div "Back to editor" at bounding box center [1187, 17] width 101 height 35
drag, startPoint x: 1176, startPoint y: 20, endPoint x: 1047, endPoint y: 109, distance: 156.3
click at [1176, 20] on span "Back to editor" at bounding box center [1194, 18] width 65 height 12
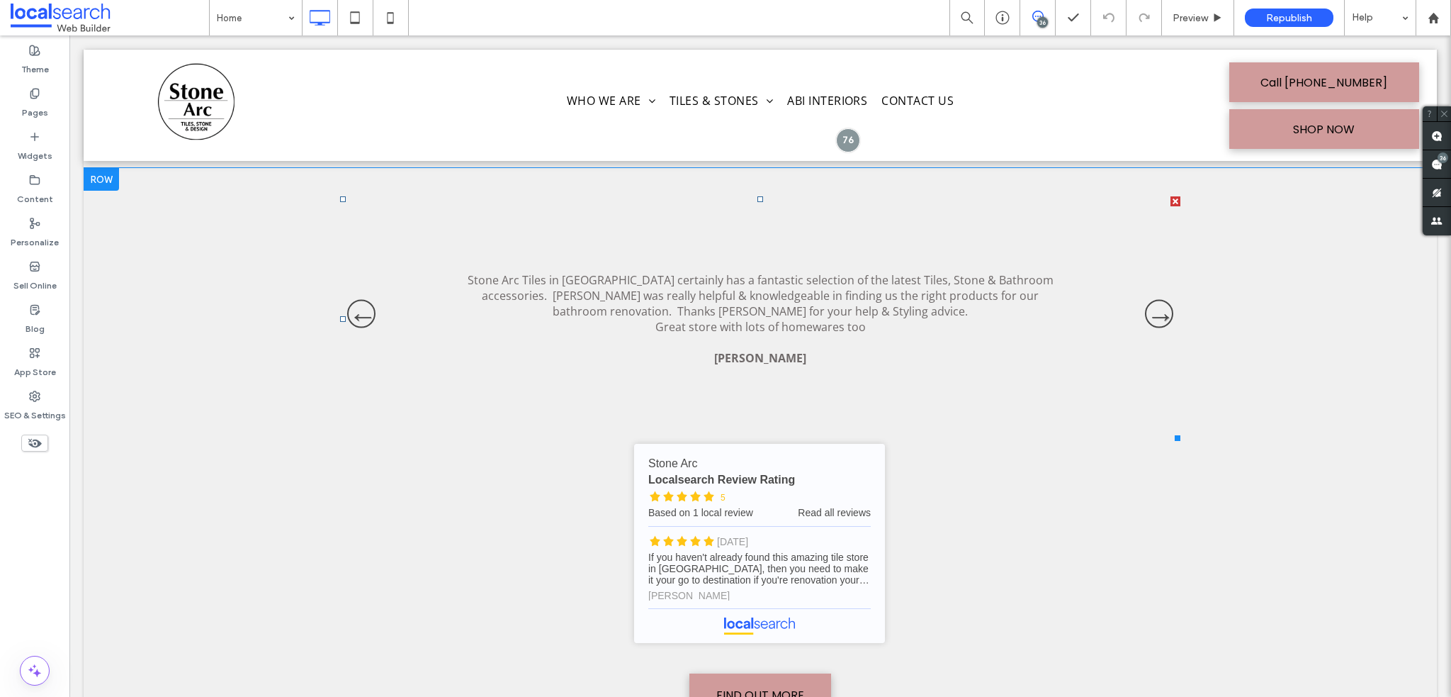
scroll to position [4659, 0]
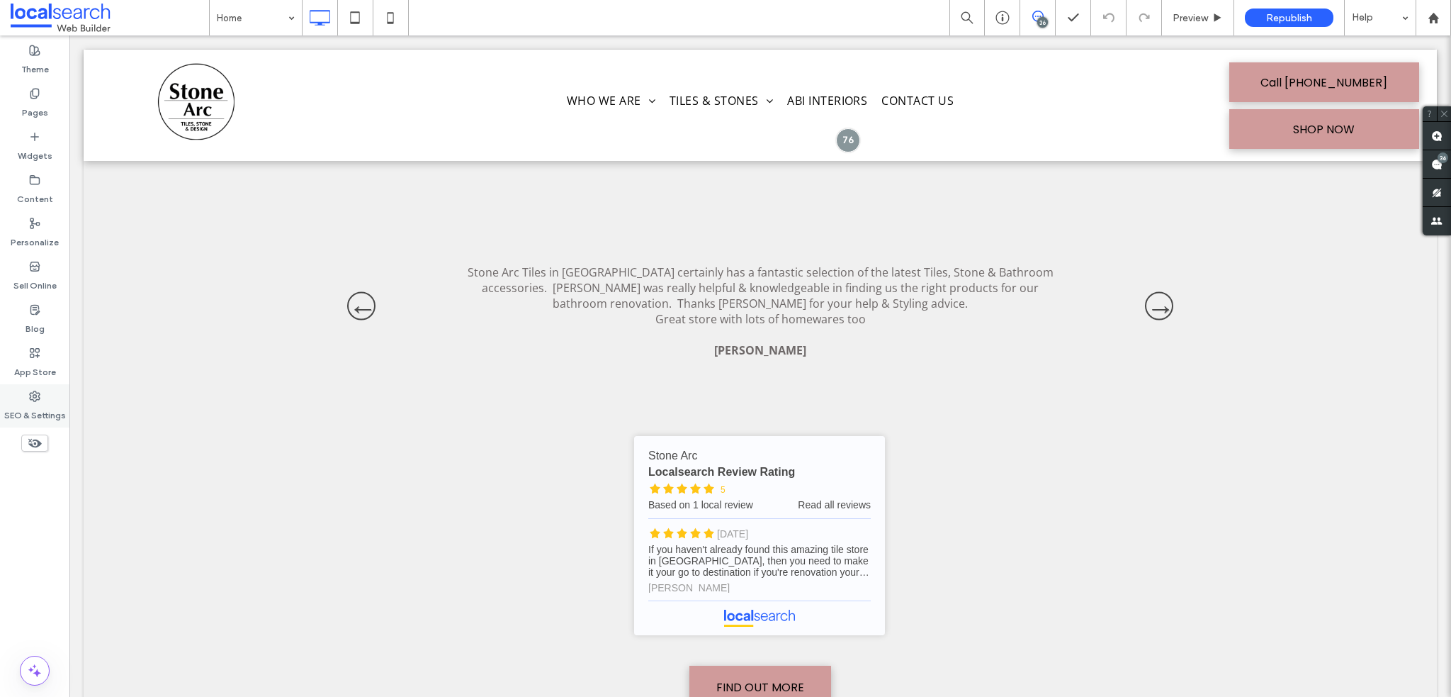
click at [26, 403] on label "SEO & Settings" at bounding box center [35, 412] width 62 height 20
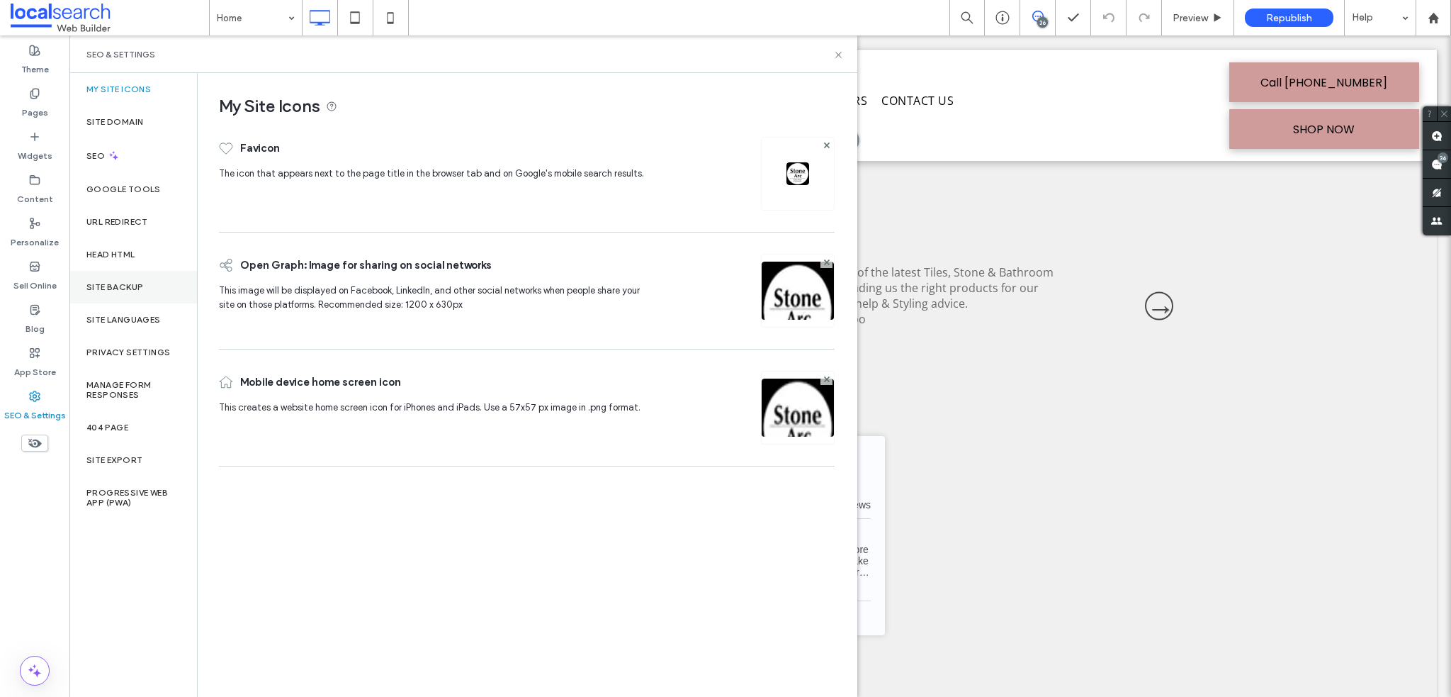
click at [120, 278] on div "Site Backup" at bounding box center [133, 287] width 128 height 33
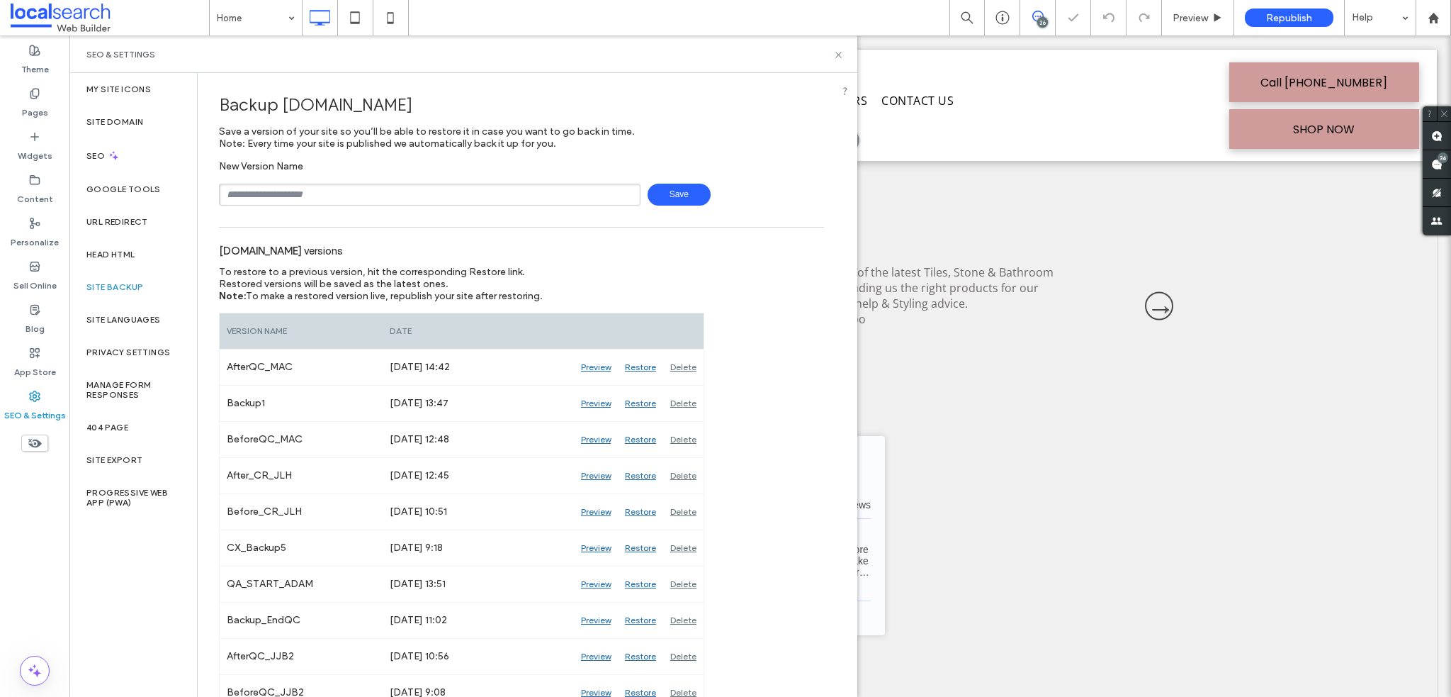
drag, startPoint x: 377, startPoint y: 183, endPoint x: 377, endPoint y: 191, distance: 7.8
click at [377, 184] on div "Save" at bounding box center [521, 195] width 605 height 22
drag, startPoint x: 378, startPoint y: 196, endPoint x: 387, endPoint y: 195, distance: 9.2
click at [378, 196] on input "text" at bounding box center [430, 195] width 422 height 22
type input "**********"
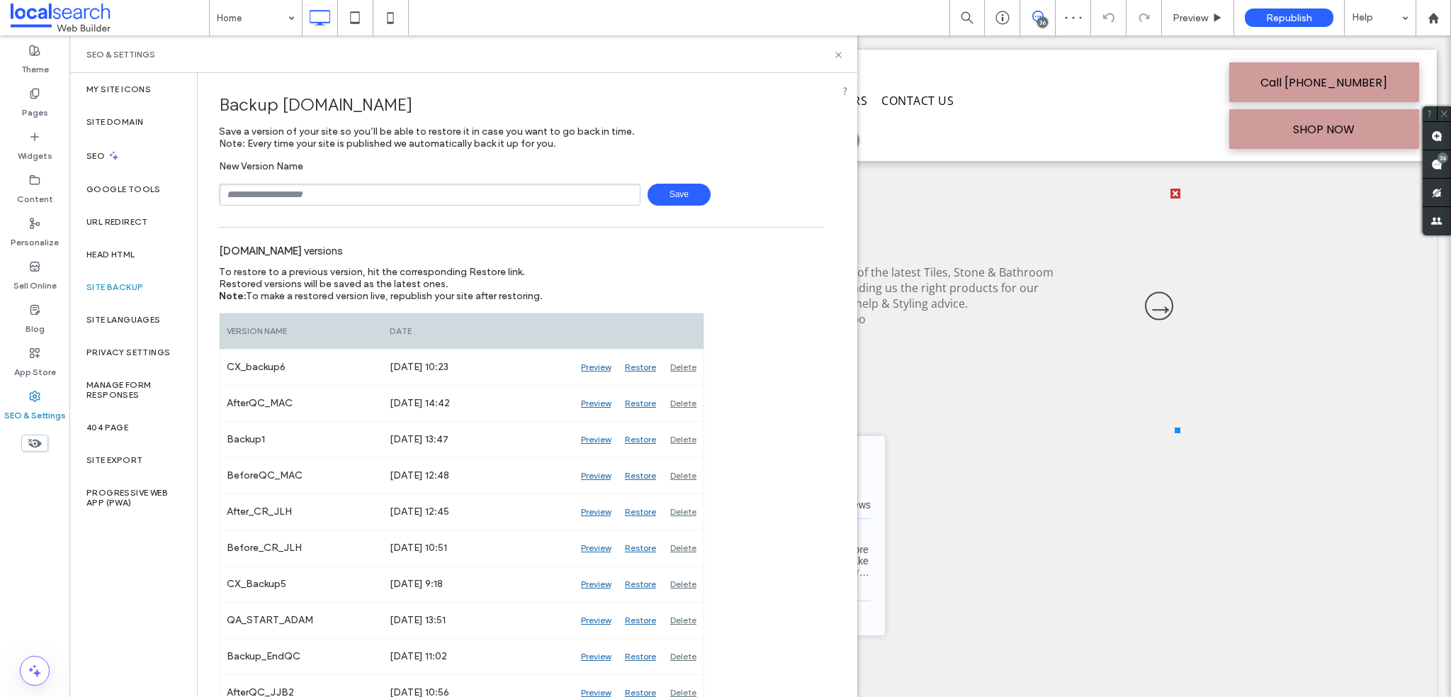
click at [1086, 365] on li "Stone Arc Tiles in Avoca certainly has a fantastic selection of the latest Tile…" at bounding box center [760, 311] width 840 height 244
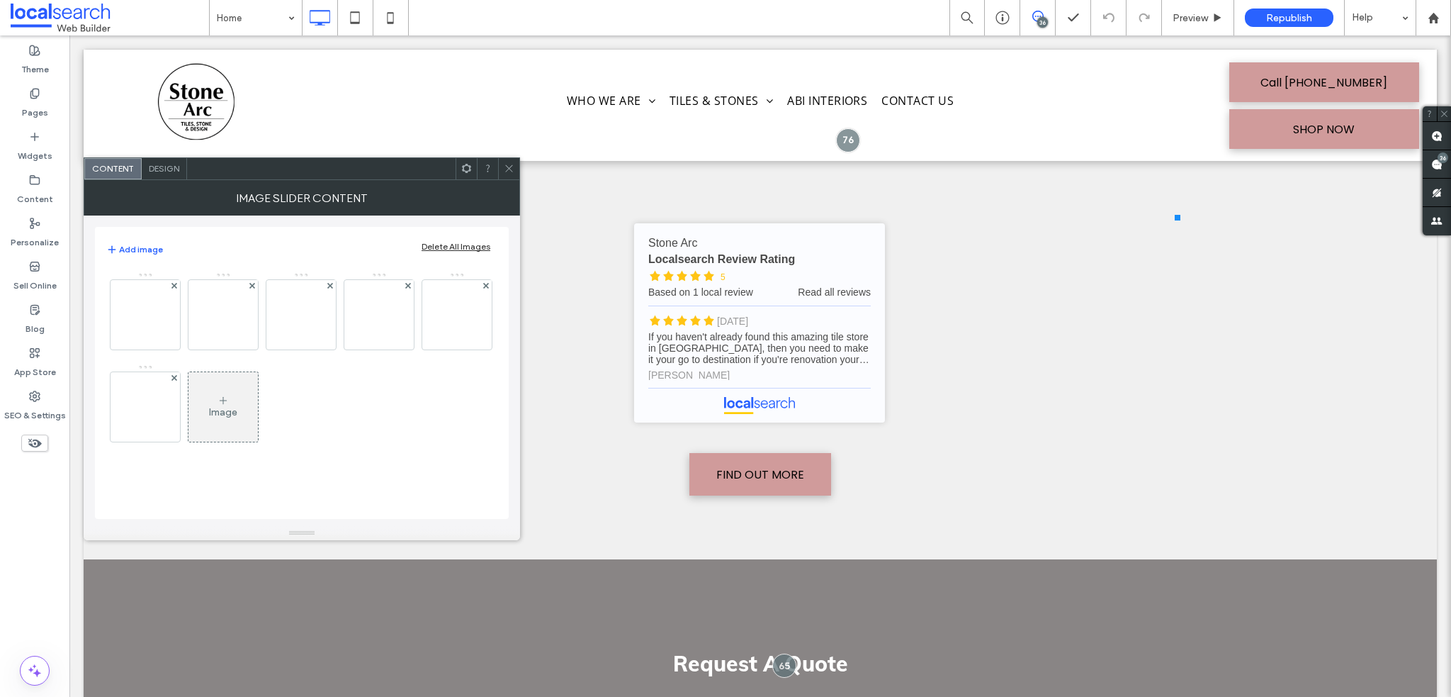
click at [512, 171] on use at bounding box center [508, 168] width 7 height 7
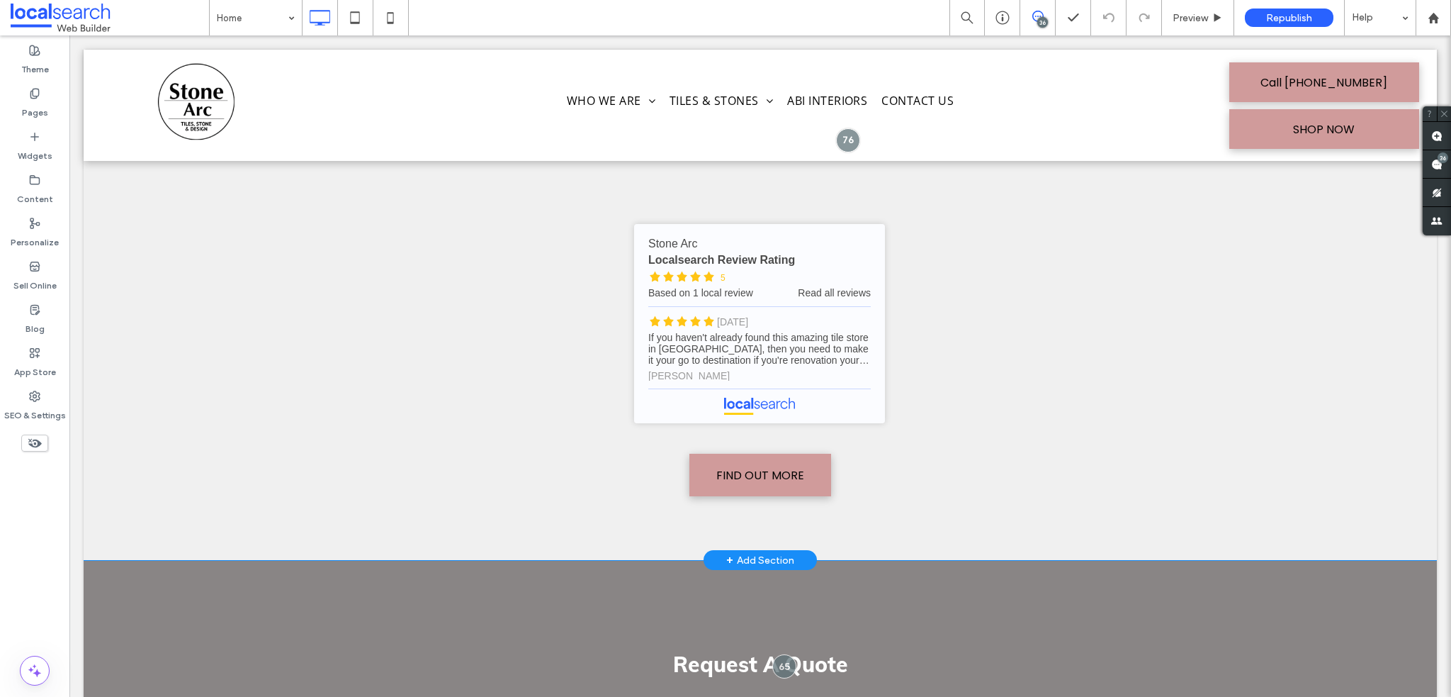
scroll to position [4872, 0]
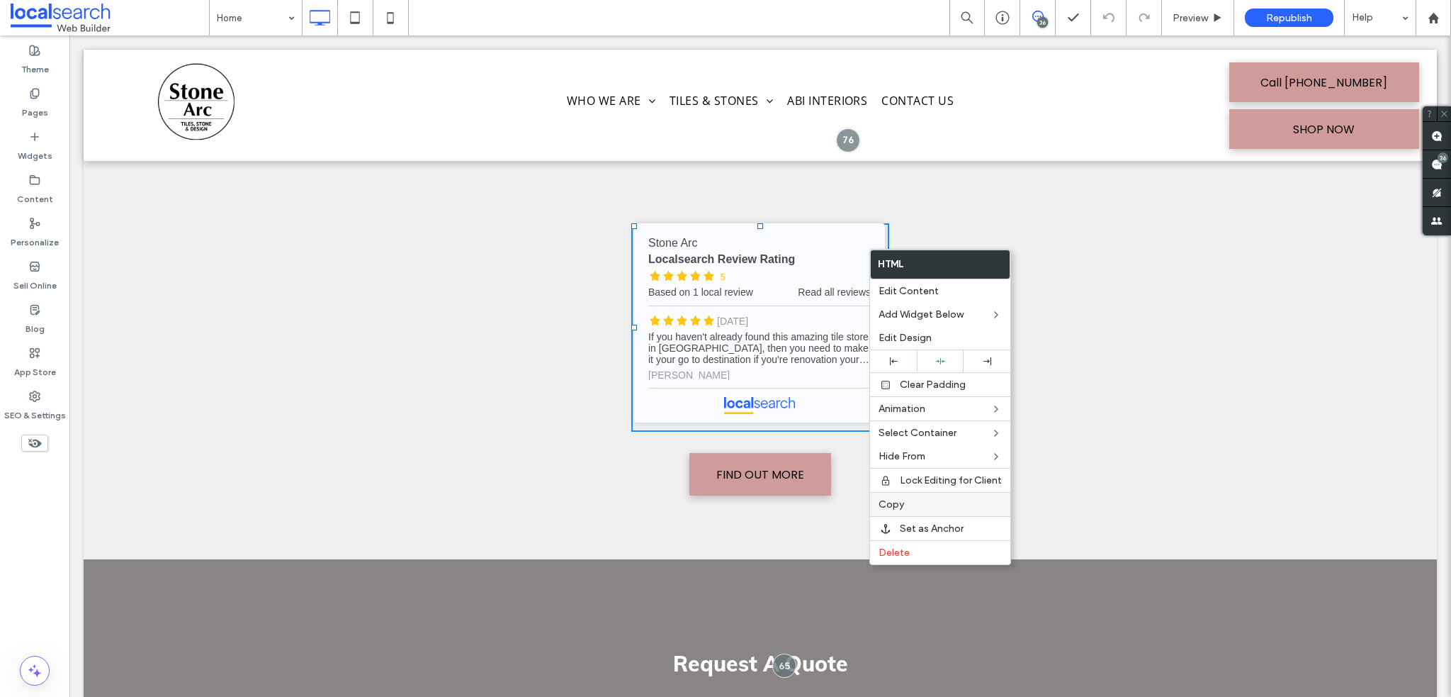
drag, startPoint x: 915, startPoint y: 544, endPoint x: 918, endPoint y: 489, distance: 54.7
click at [915, 546] on label "Delete" at bounding box center [940, 552] width 123 height 12
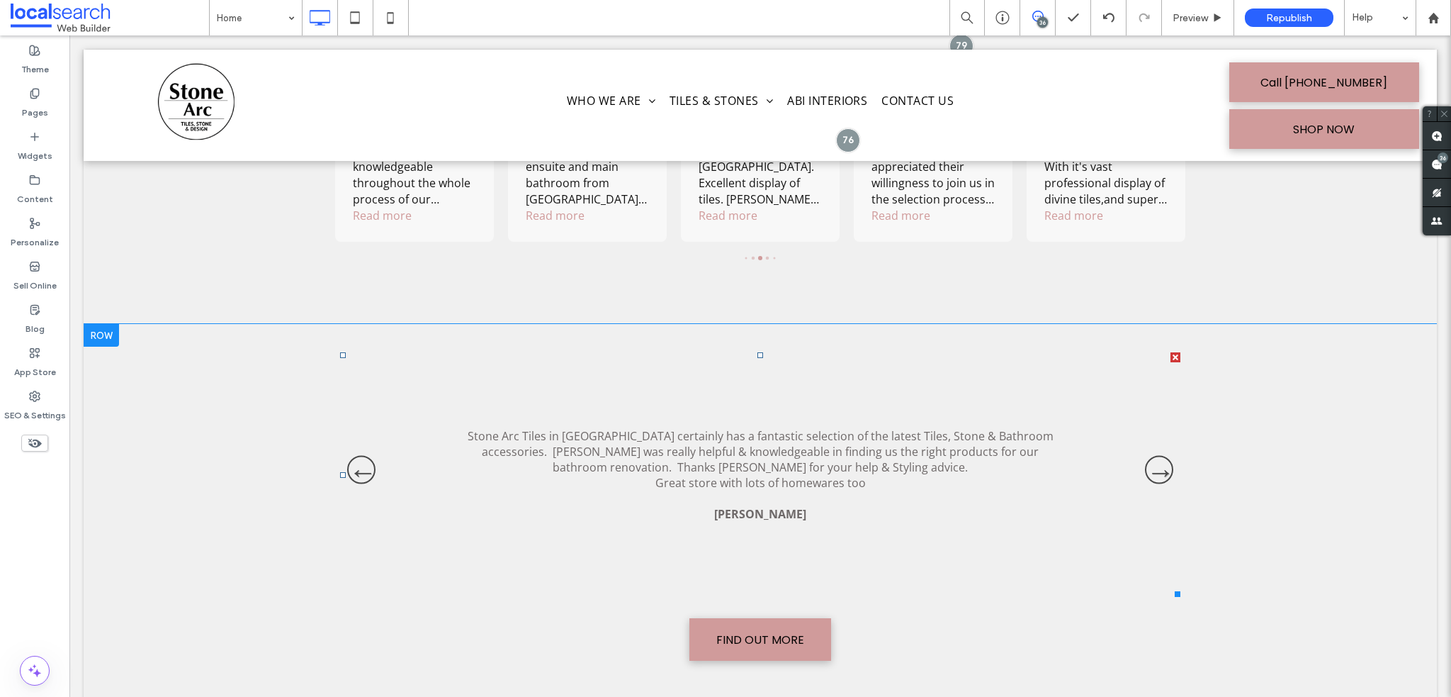
scroll to position [4589, 0]
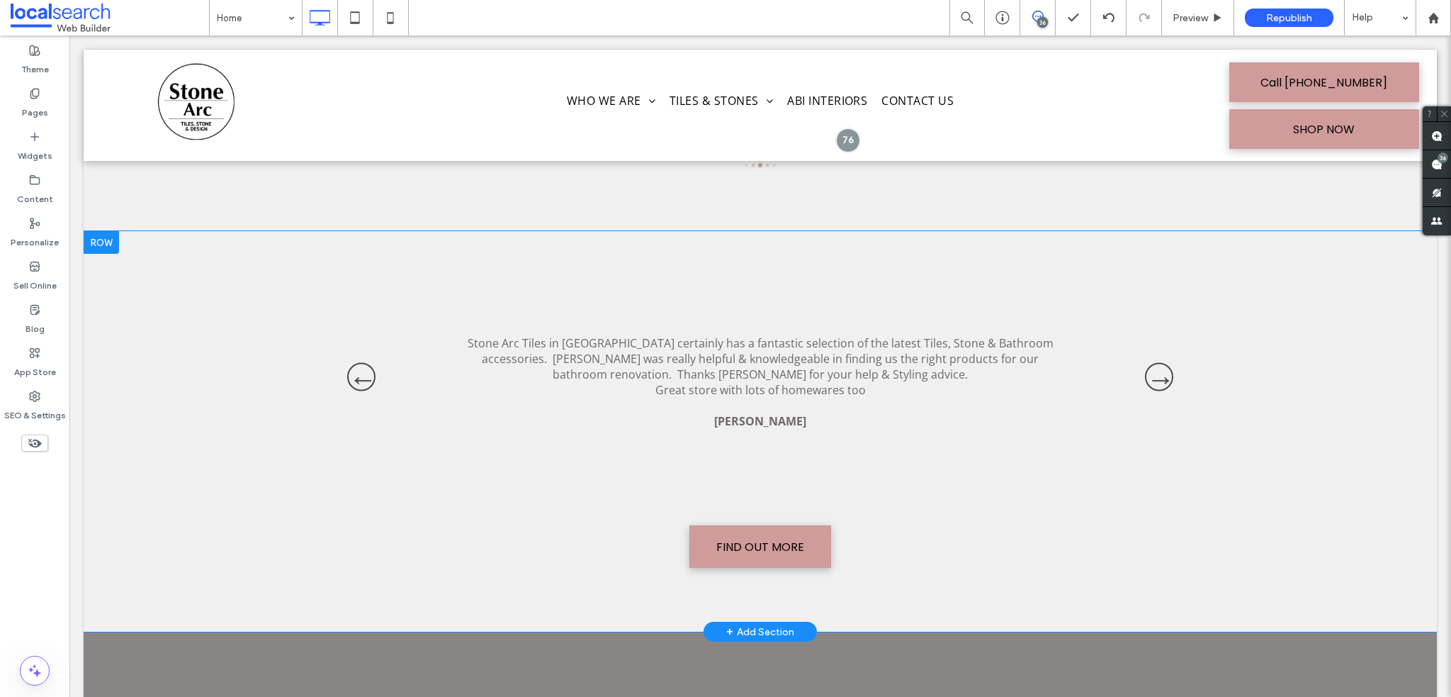
click at [100, 244] on div at bounding box center [101, 242] width 35 height 23
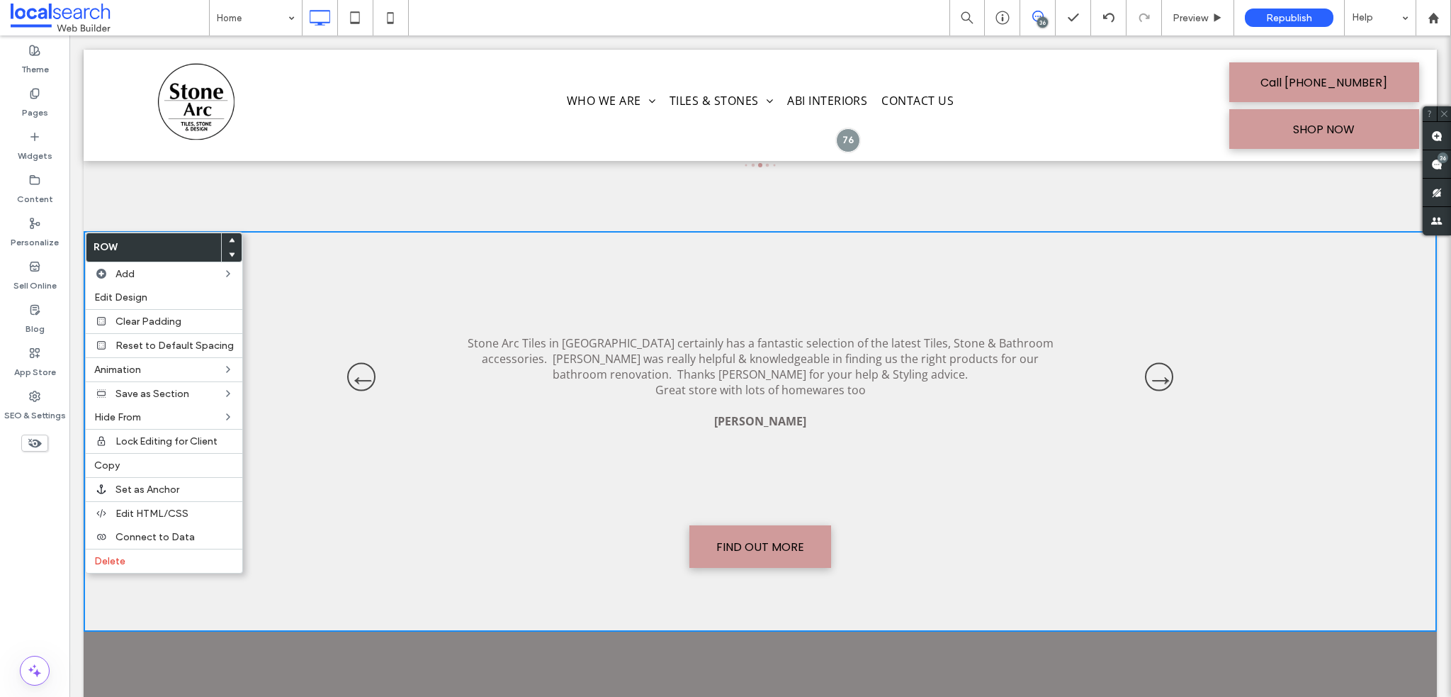
click at [229, 239] on icon at bounding box center [232, 240] width 6 height 6
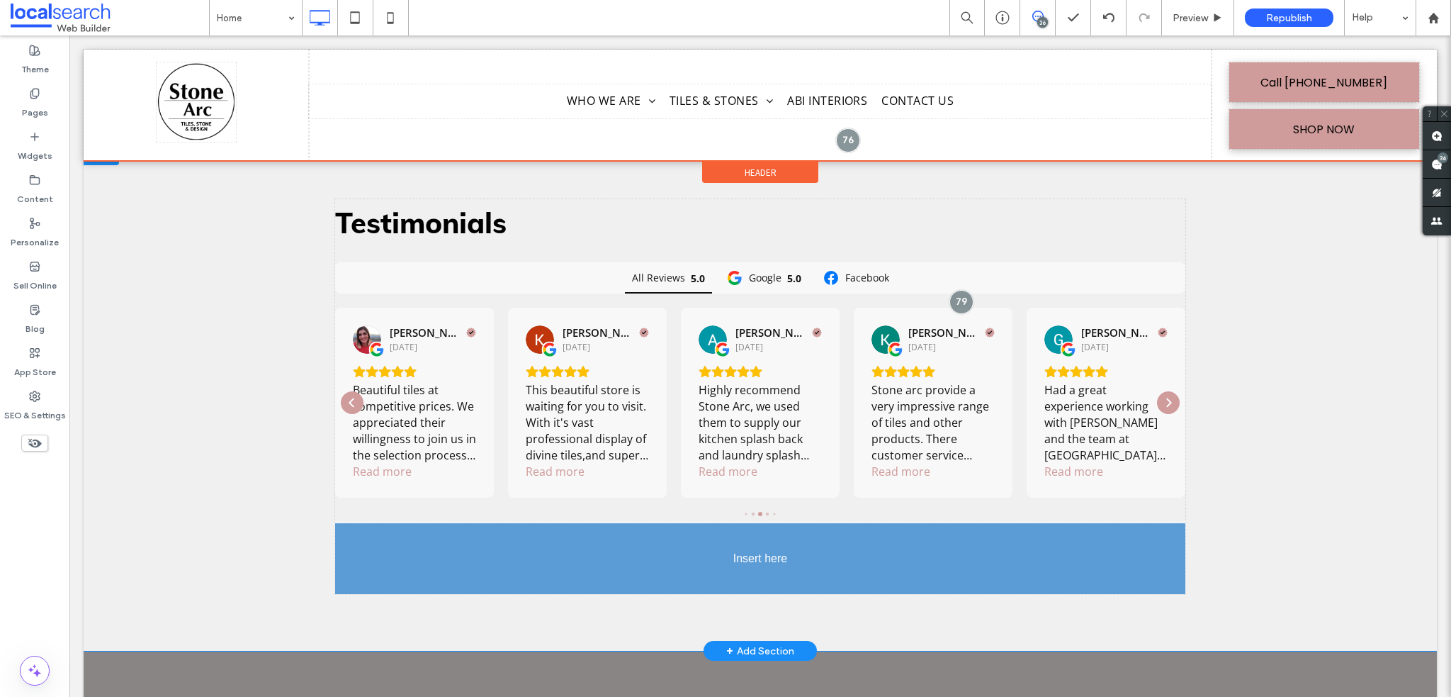
scroll to position [4847, 0]
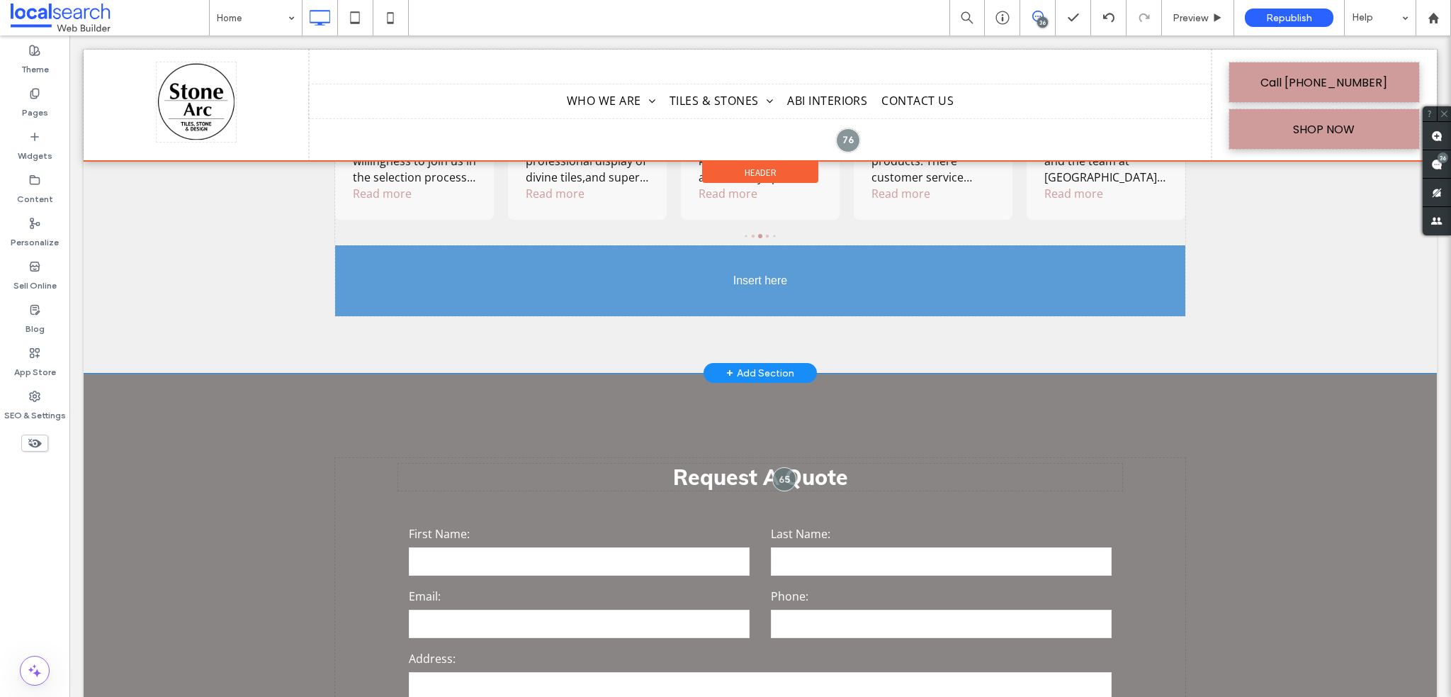
drag, startPoint x: 760, startPoint y: 351, endPoint x: 831, endPoint y: 294, distance: 90.8
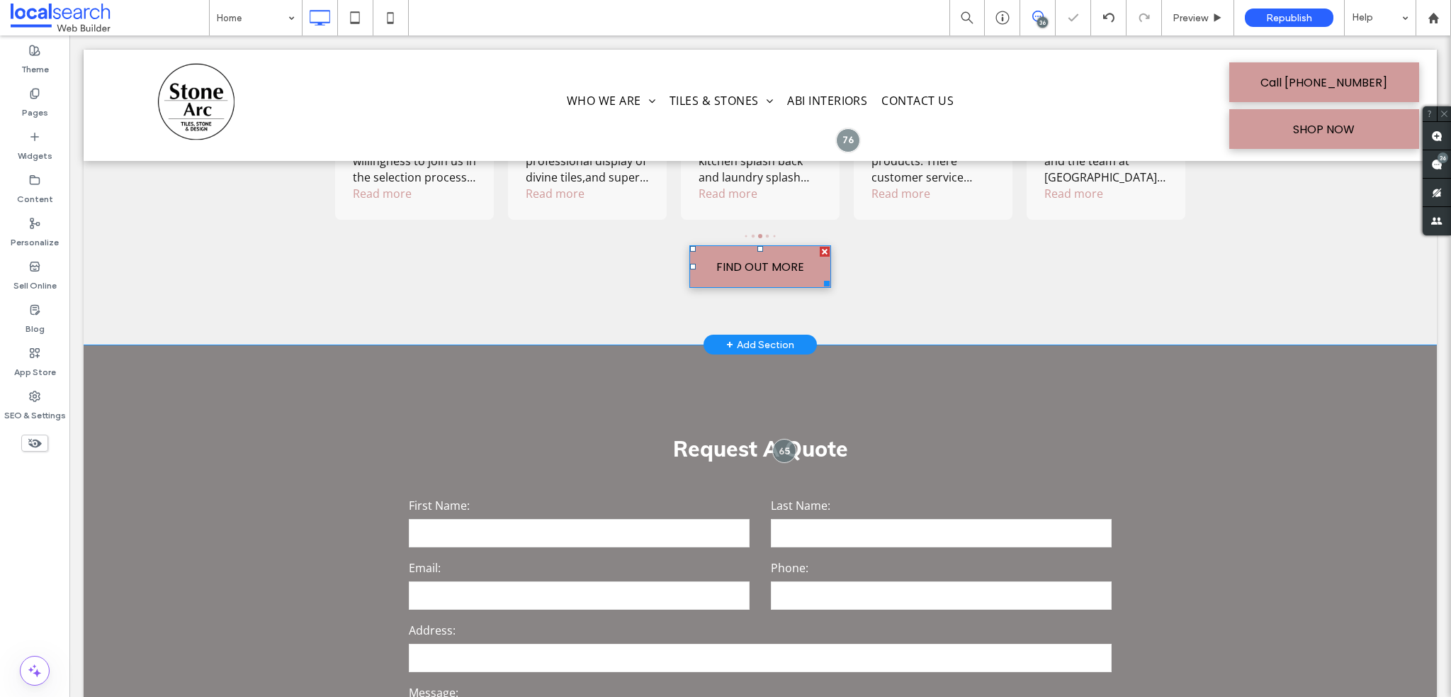
scroll to position [4706, 0]
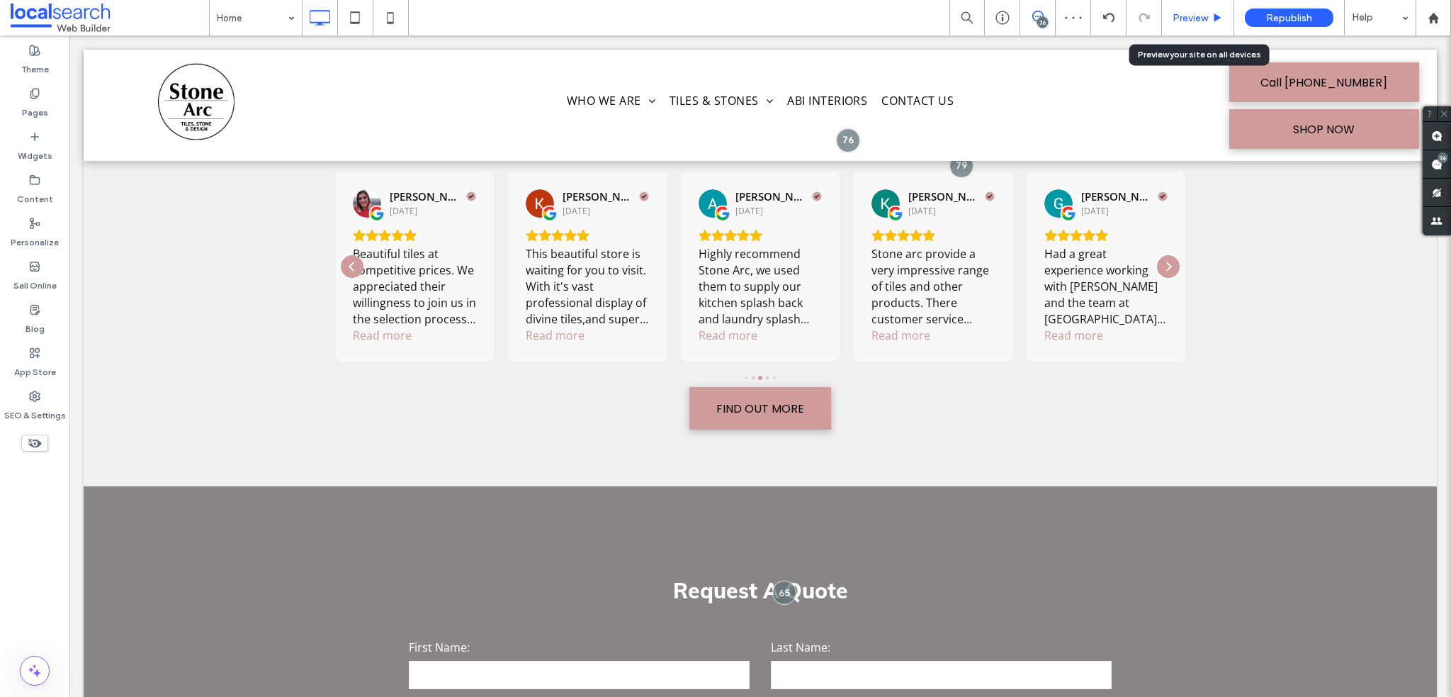
drag, startPoint x: 1211, startPoint y: 18, endPoint x: 1153, endPoint y: 30, distance: 59.3
click at [1211, 18] on div "Preview" at bounding box center [1198, 18] width 72 height 12
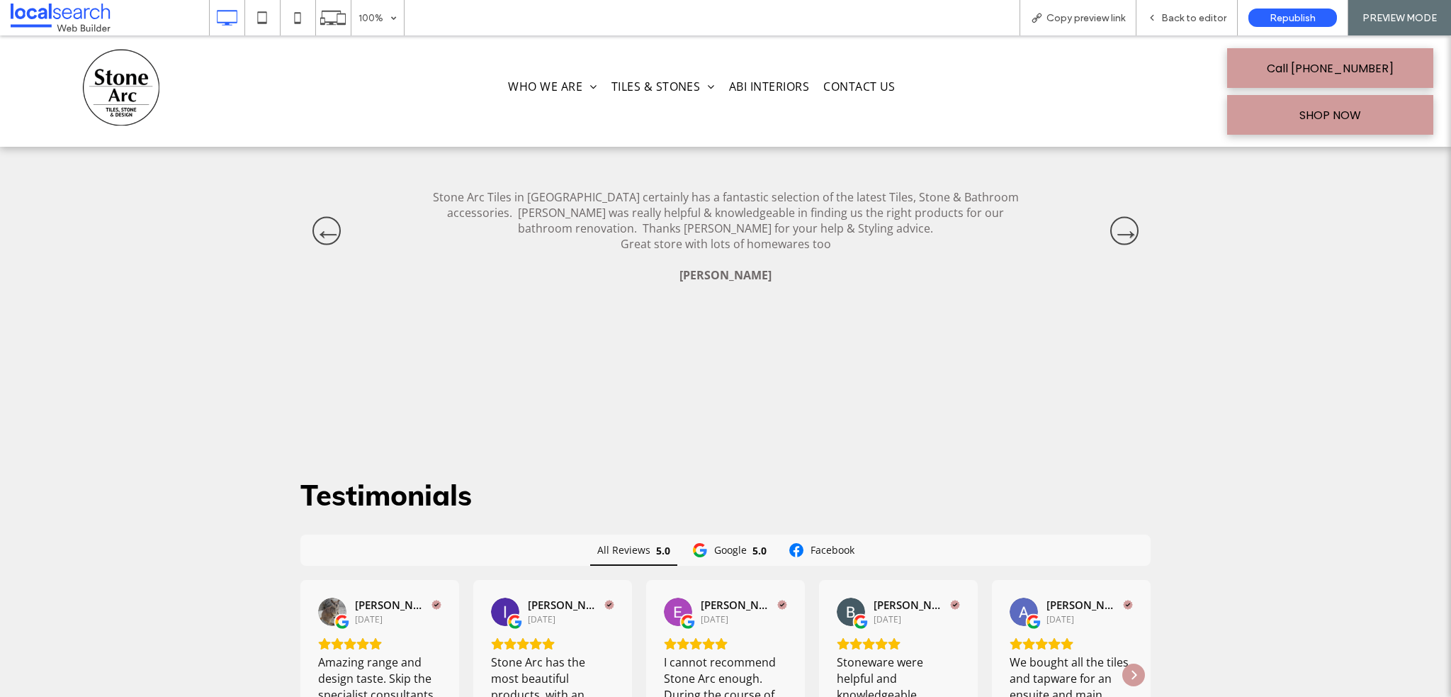
scroll to position [4209, 0]
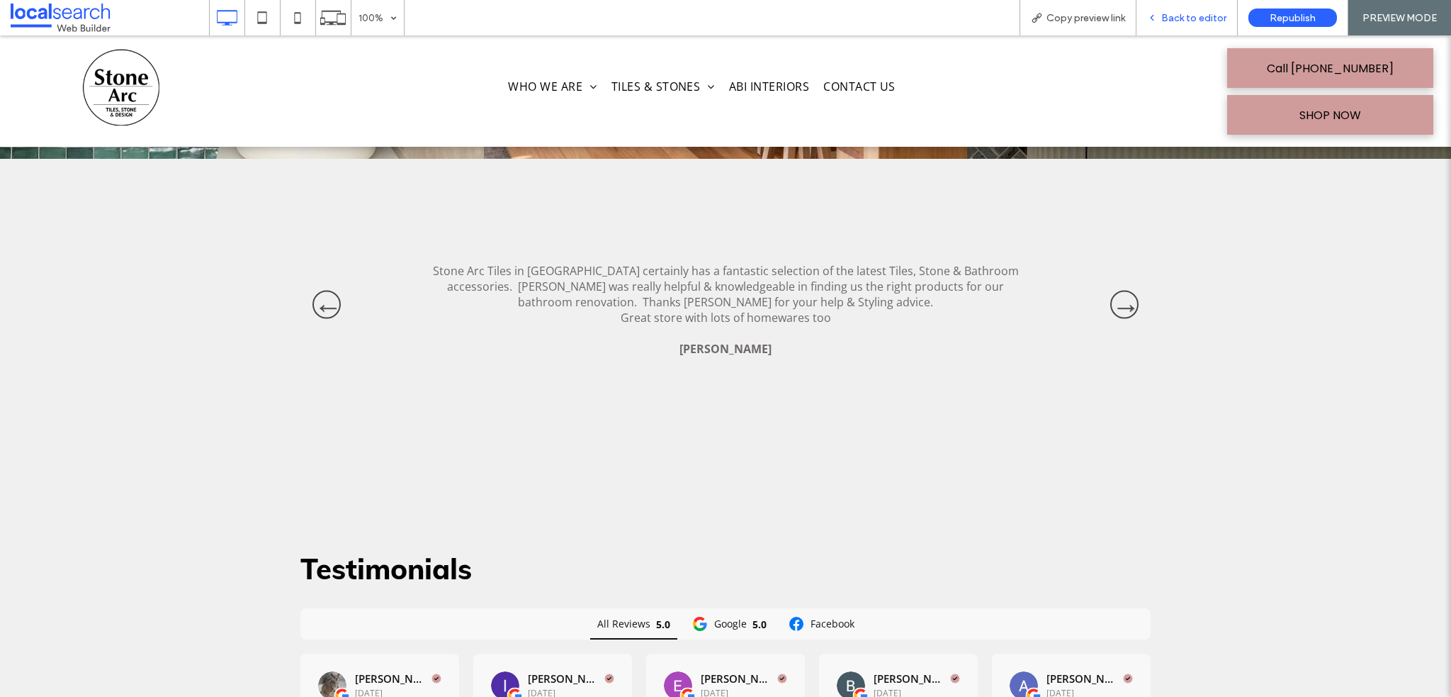
click at [1198, 19] on span "Back to editor" at bounding box center [1194, 18] width 65 height 12
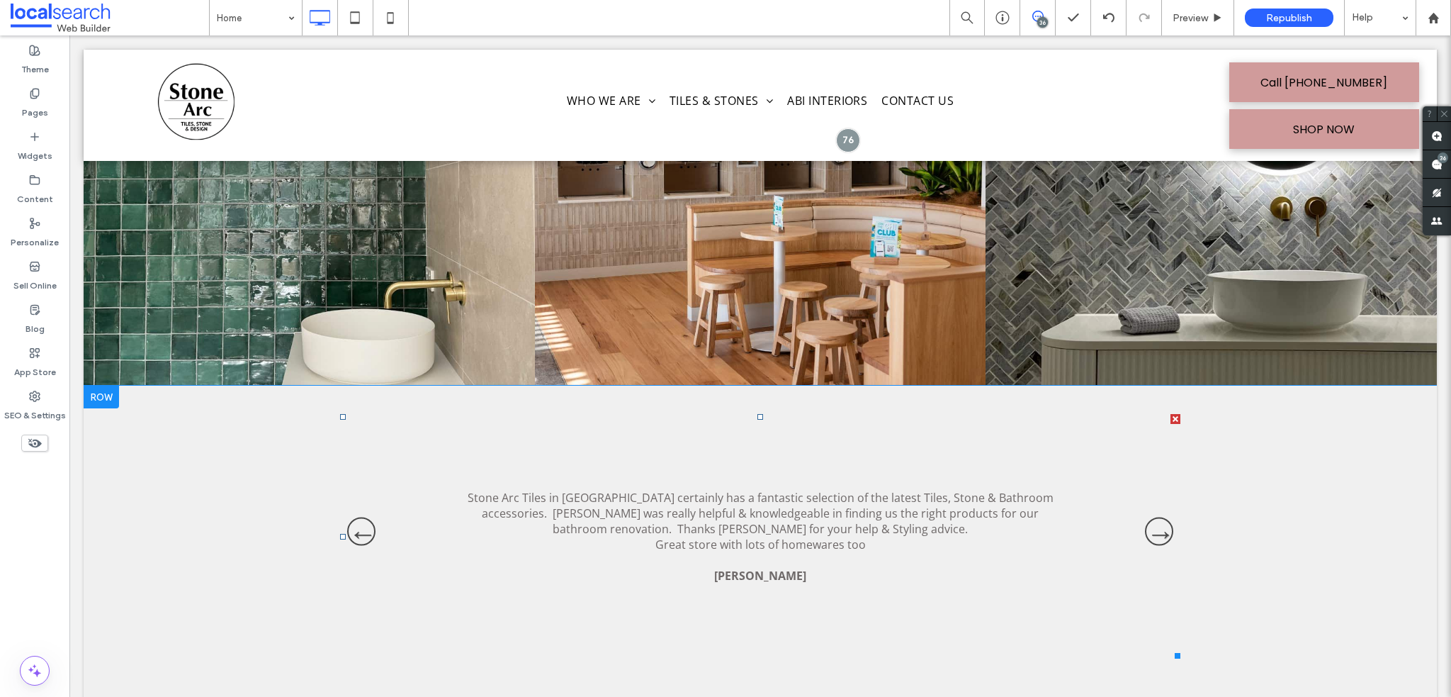
scroll to position [4209, 0]
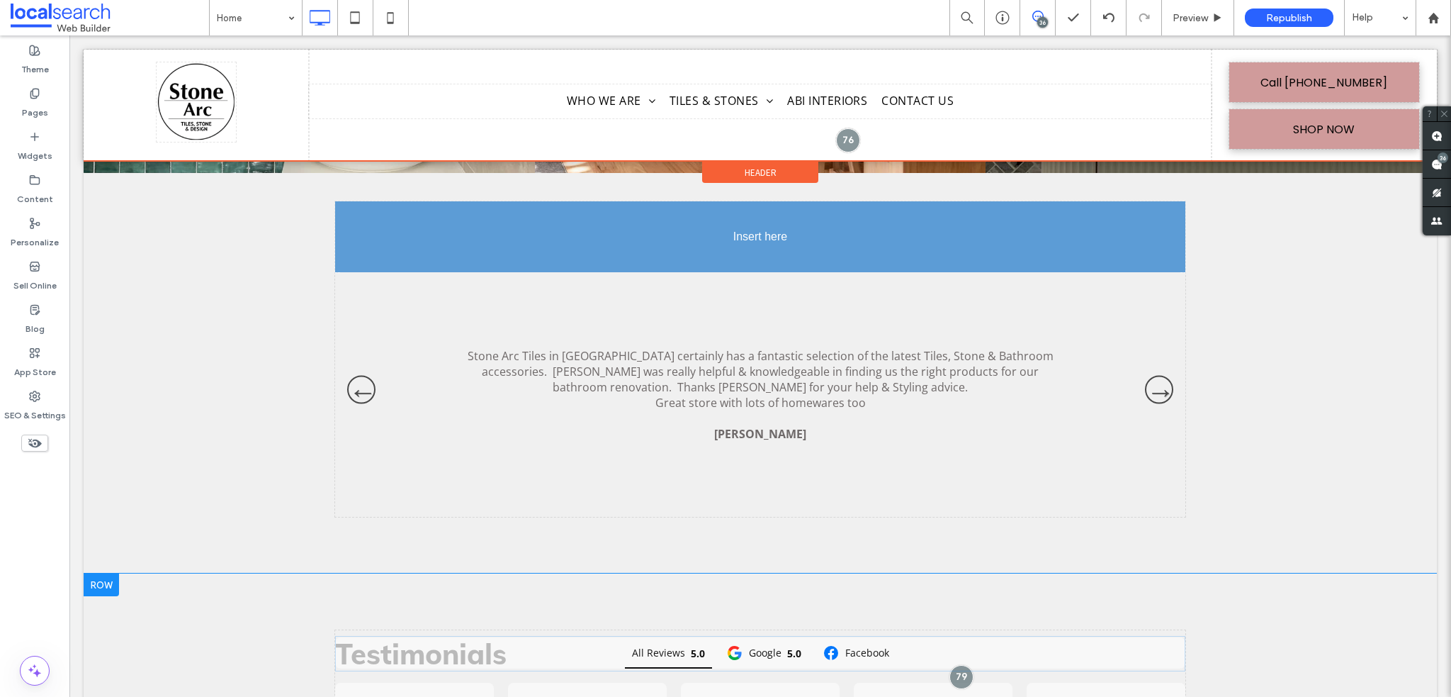
drag, startPoint x: 429, startPoint y: 585, endPoint x: 512, endPoint y: 275, distance: 320.6
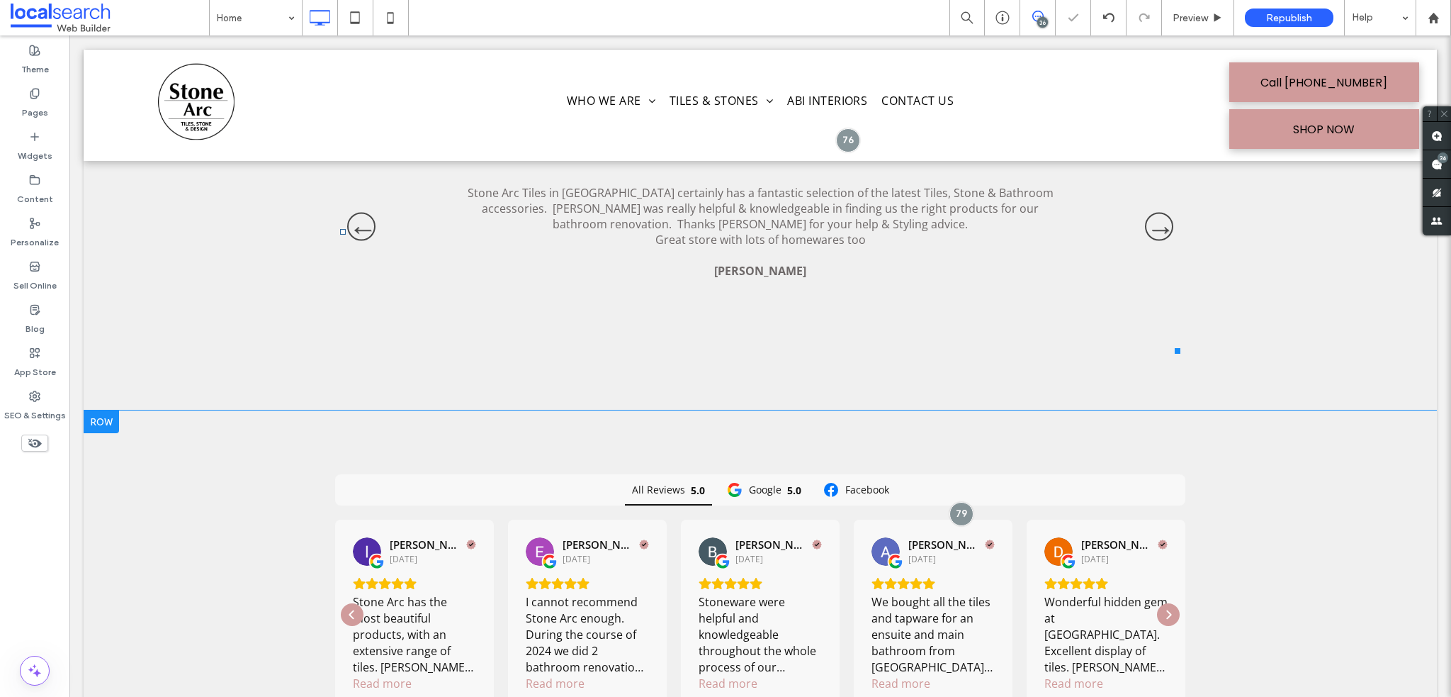
scroll to position [4422, 0]
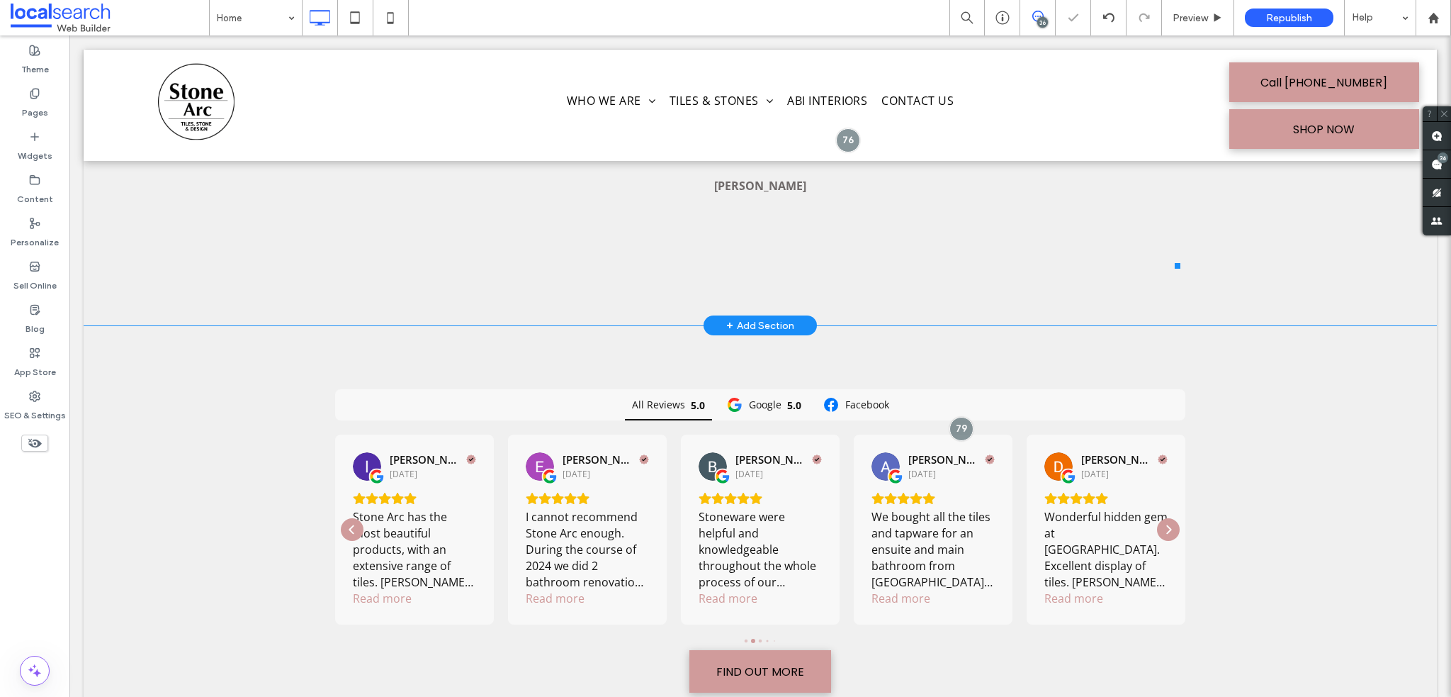
click at [994, 266] on li "Stone Arc Tiles in Avoca certainly has a fantastic selection of the latest Tile…" at bounding box center [760, 146] width 840 height 244
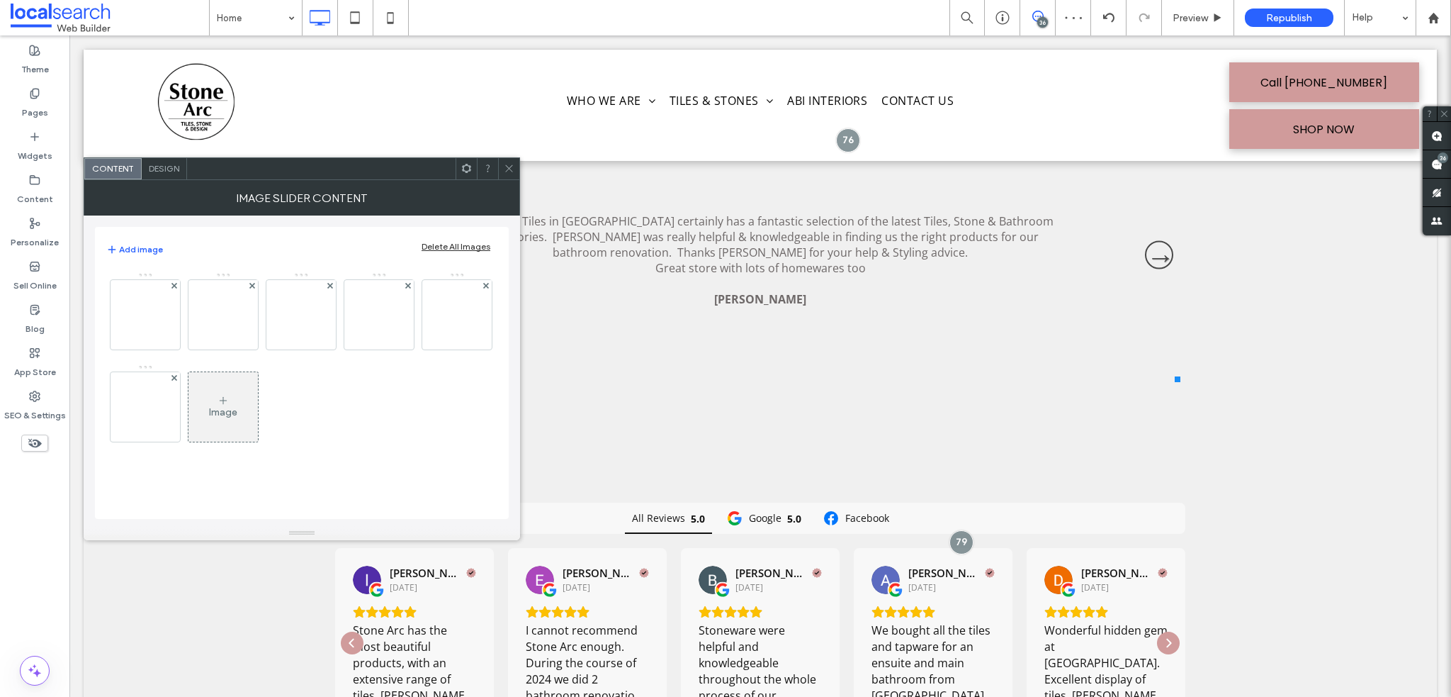
scroll to position [4280, 0]
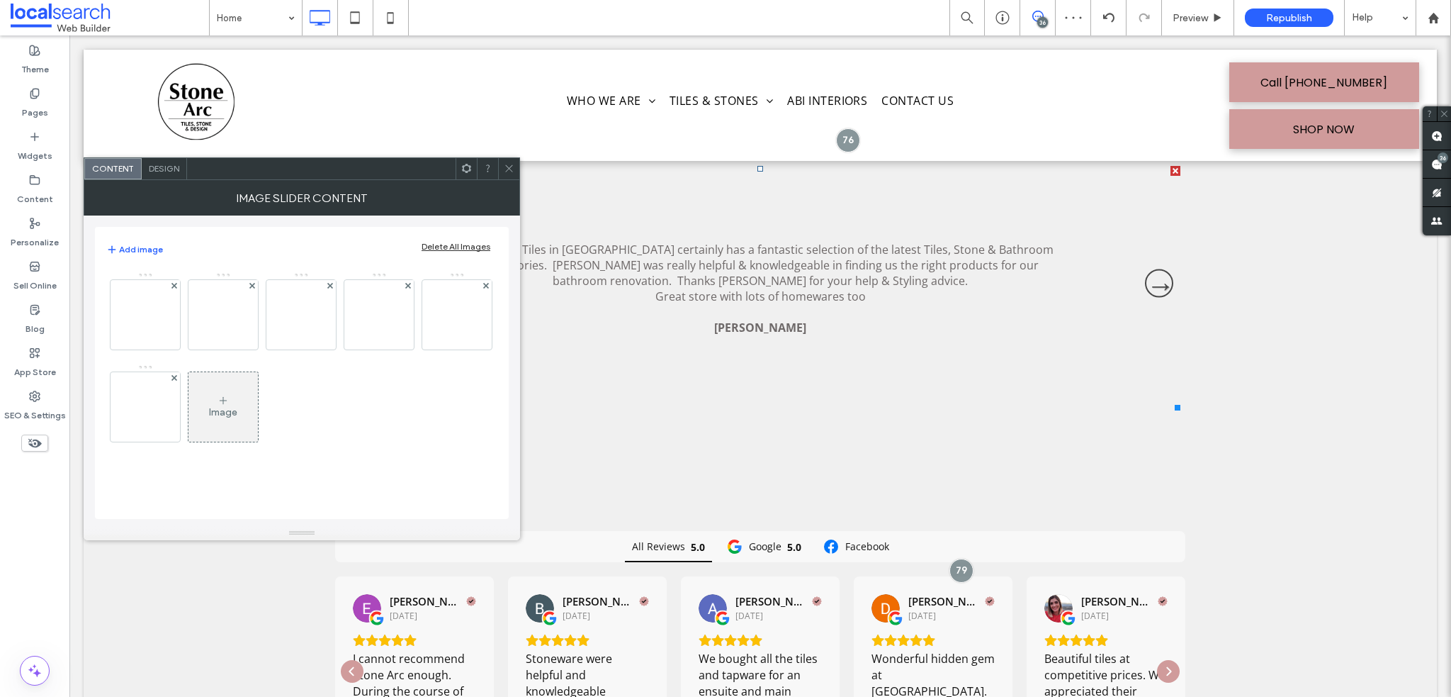
click at [507, 161] on span at bounding box center [509, 168] width 11 height 21
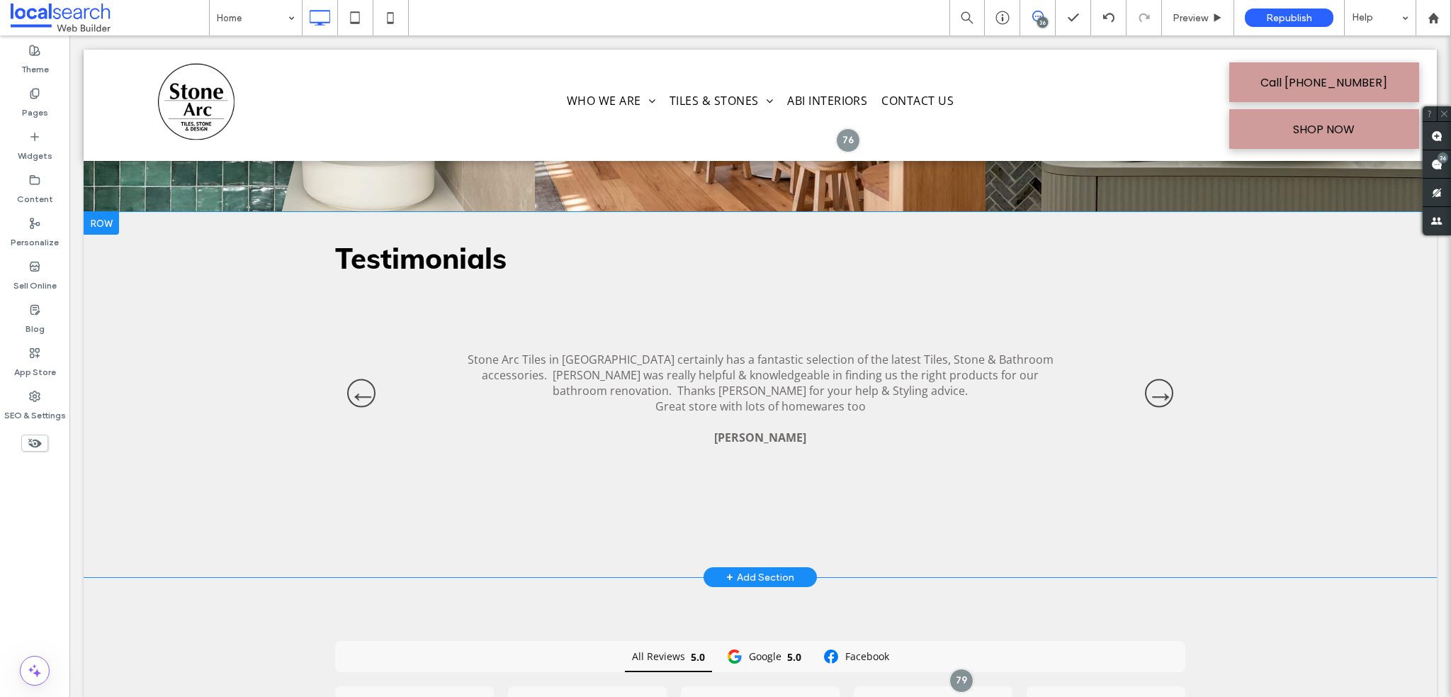
scroll to position [4139, 0]
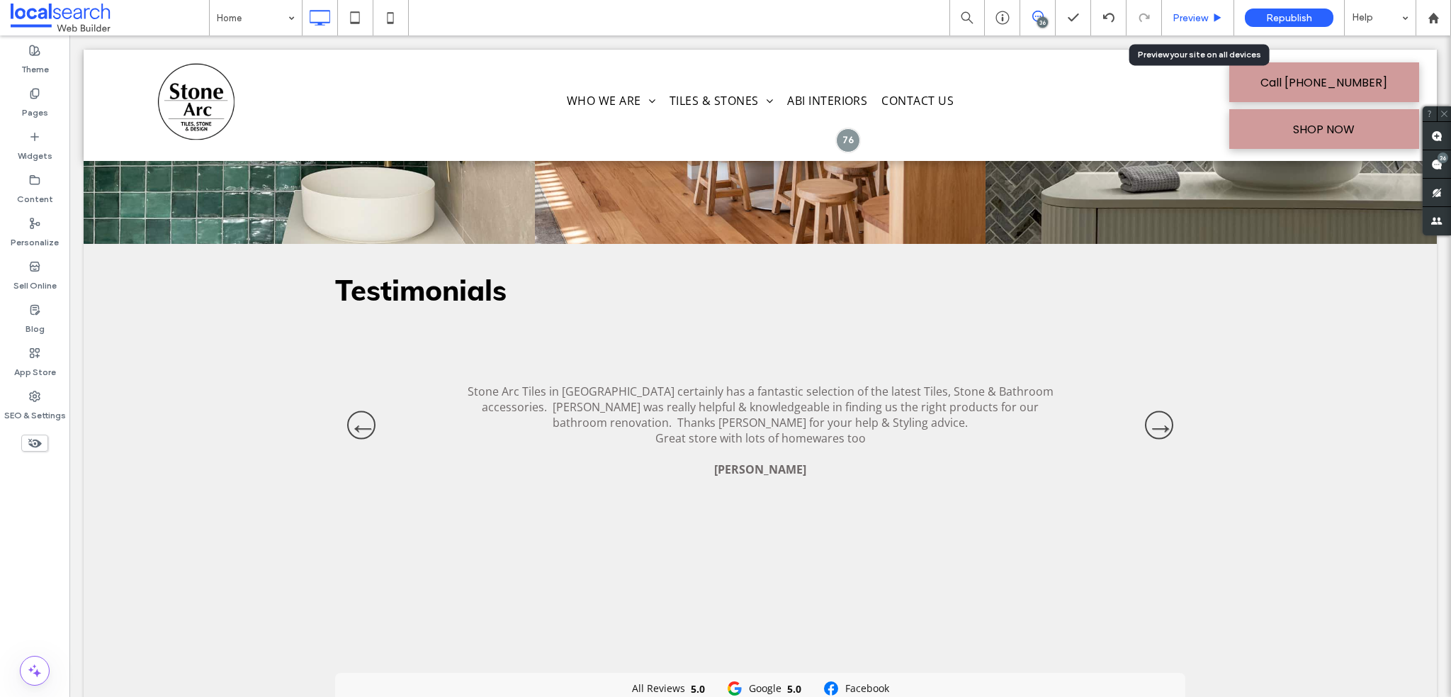
click at [1179, 26] on div "Preview" at bounding box center [1198, 17] width 72 height 35
click at [1195, 16] on span "Preview" at bounding box center [1190, 18] width 35 height 12
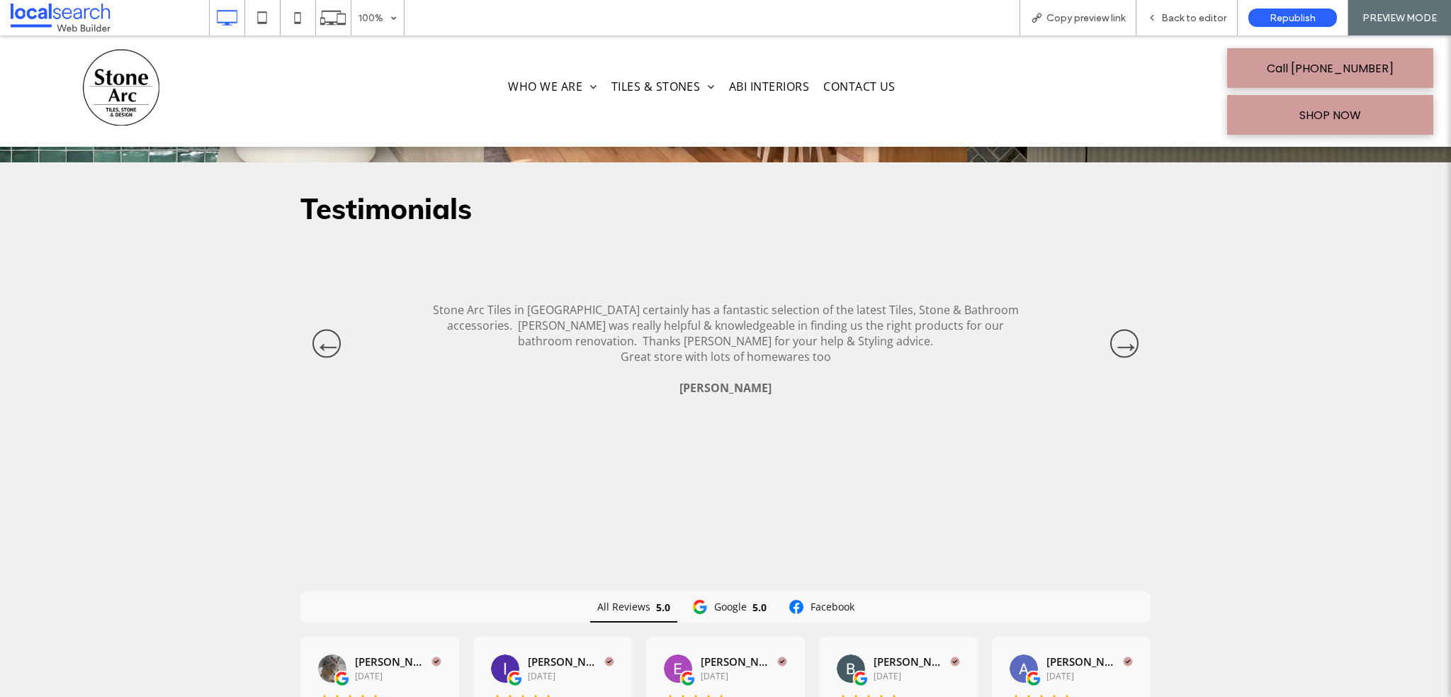
scroll to position [4139, 0]
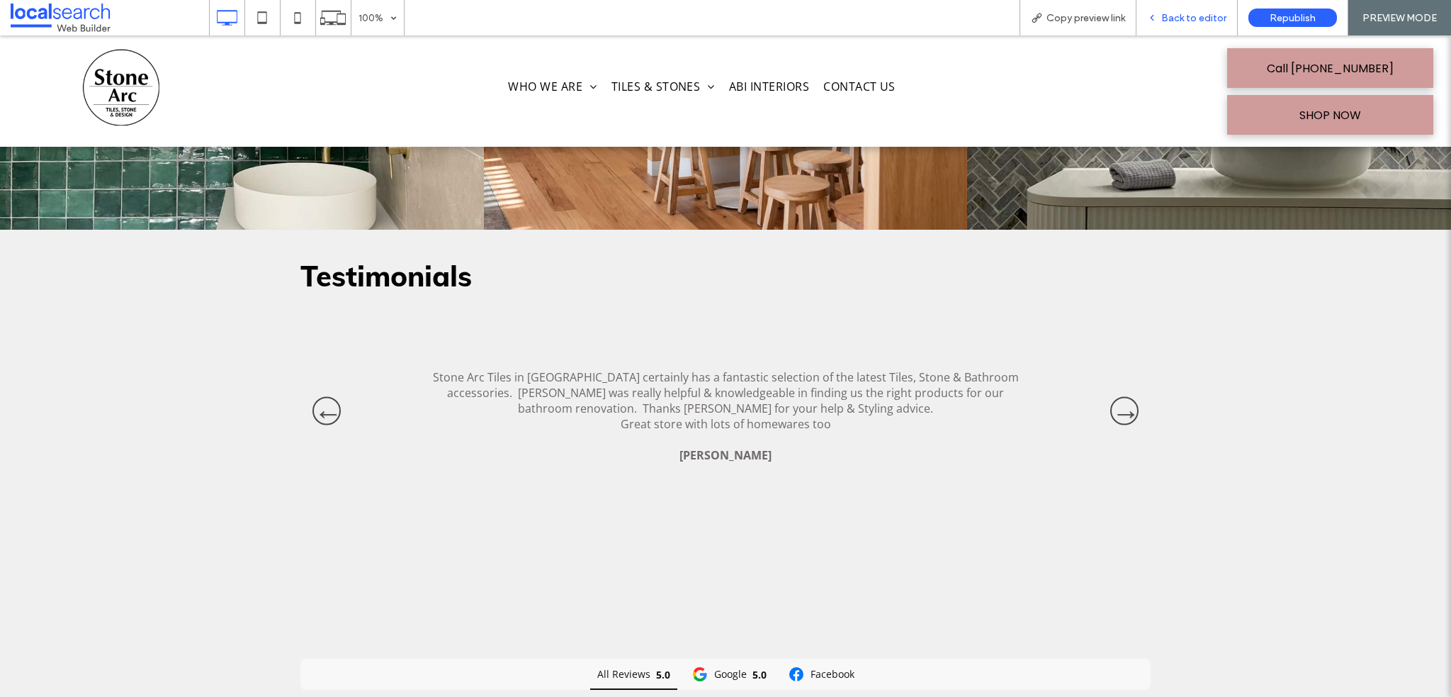
click at [1157, 22] on icon at bounding box center [1152, 18] width 10 height 10
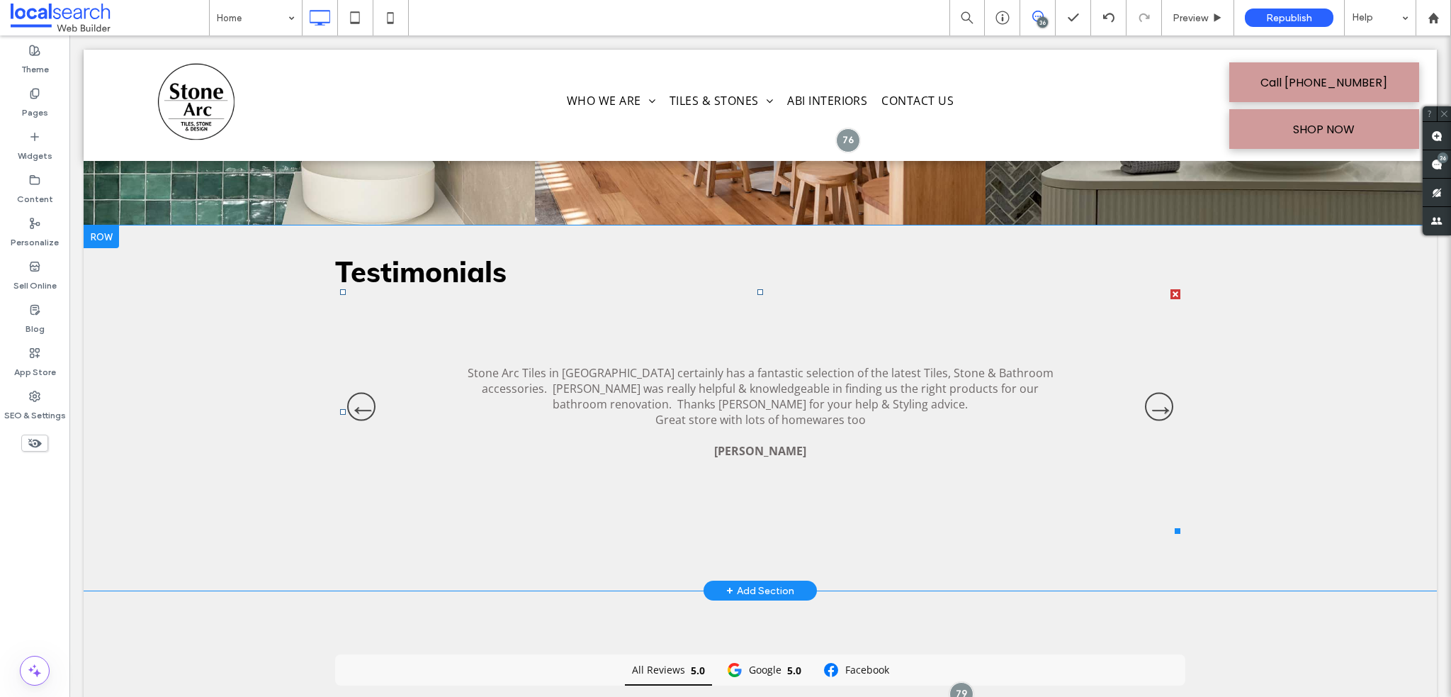
scroll to position [4280, 0]
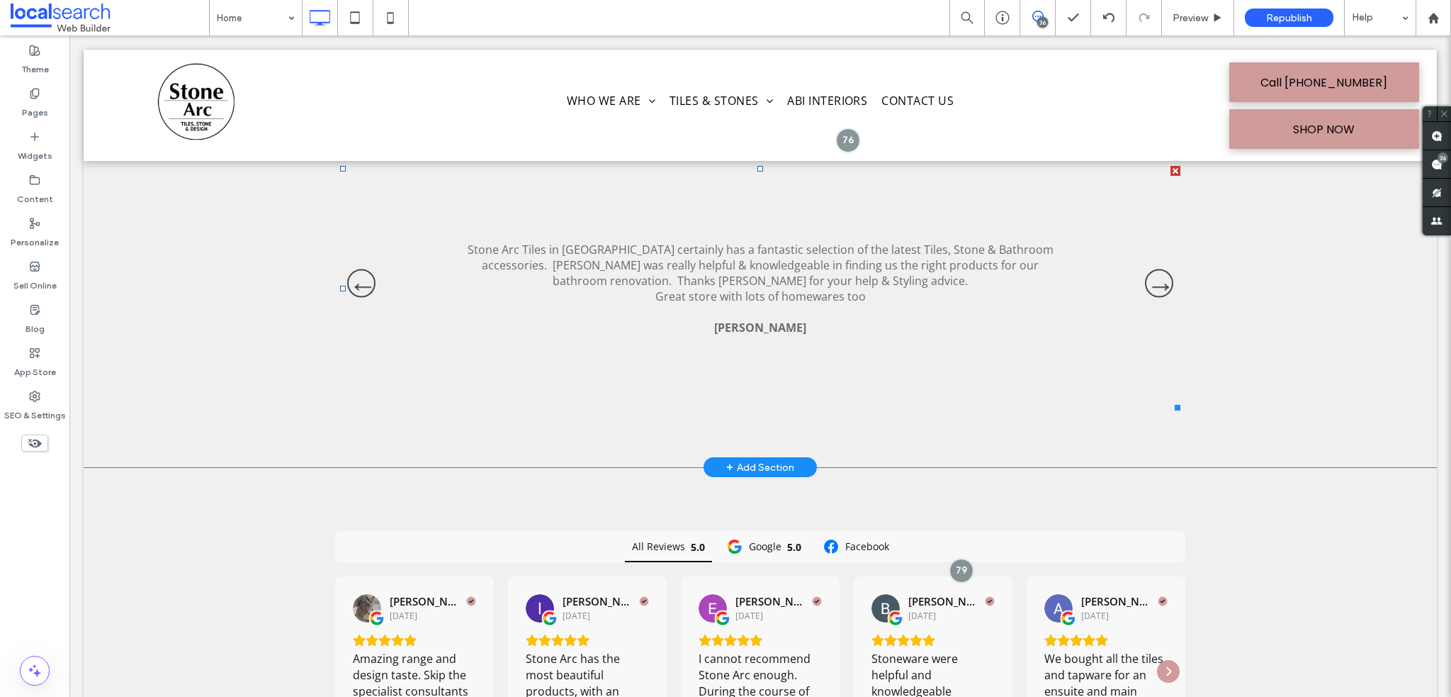
click at [617, 402] on li "Stone Arc Tiles in Avoca certainly has a fantastic selection of the latest Tile…" at bounding box center [760, 288] width 840 height 244
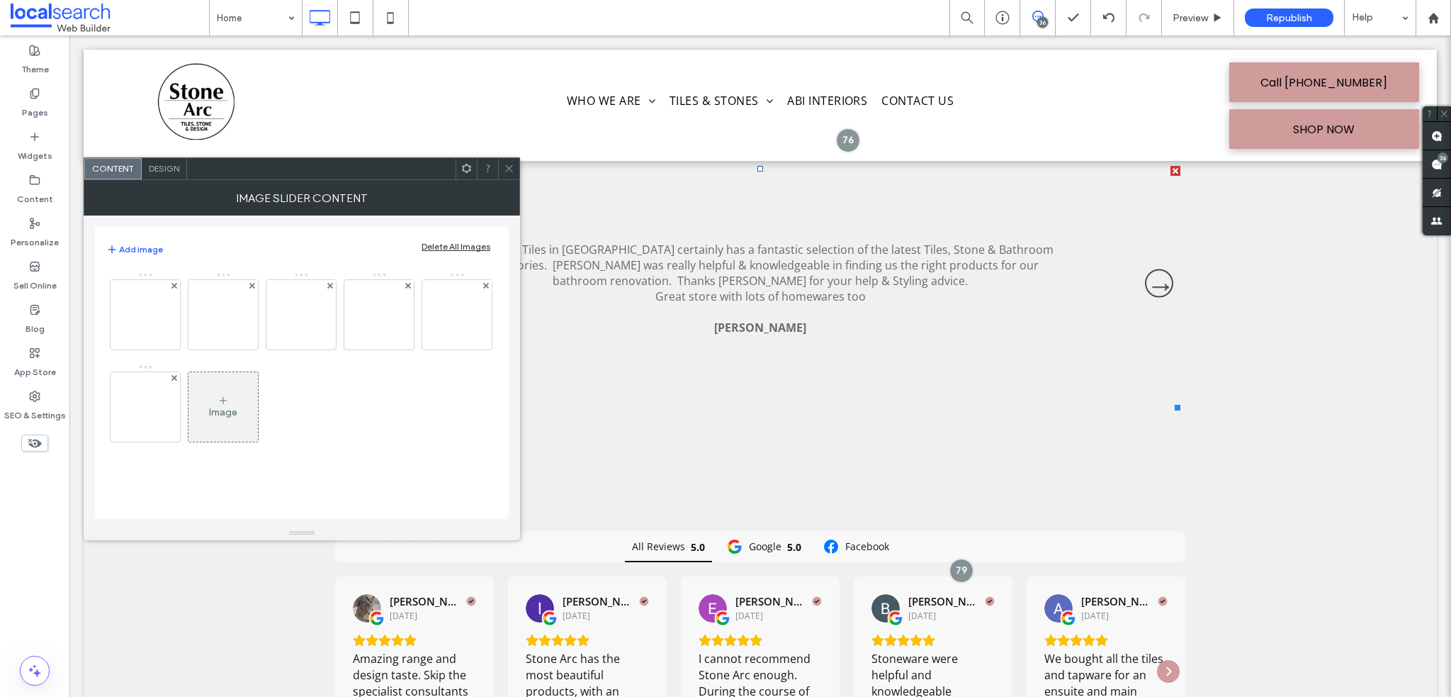
click at [174, 175] on div "Design" at bounding box center [164, 168] width 45 height 21
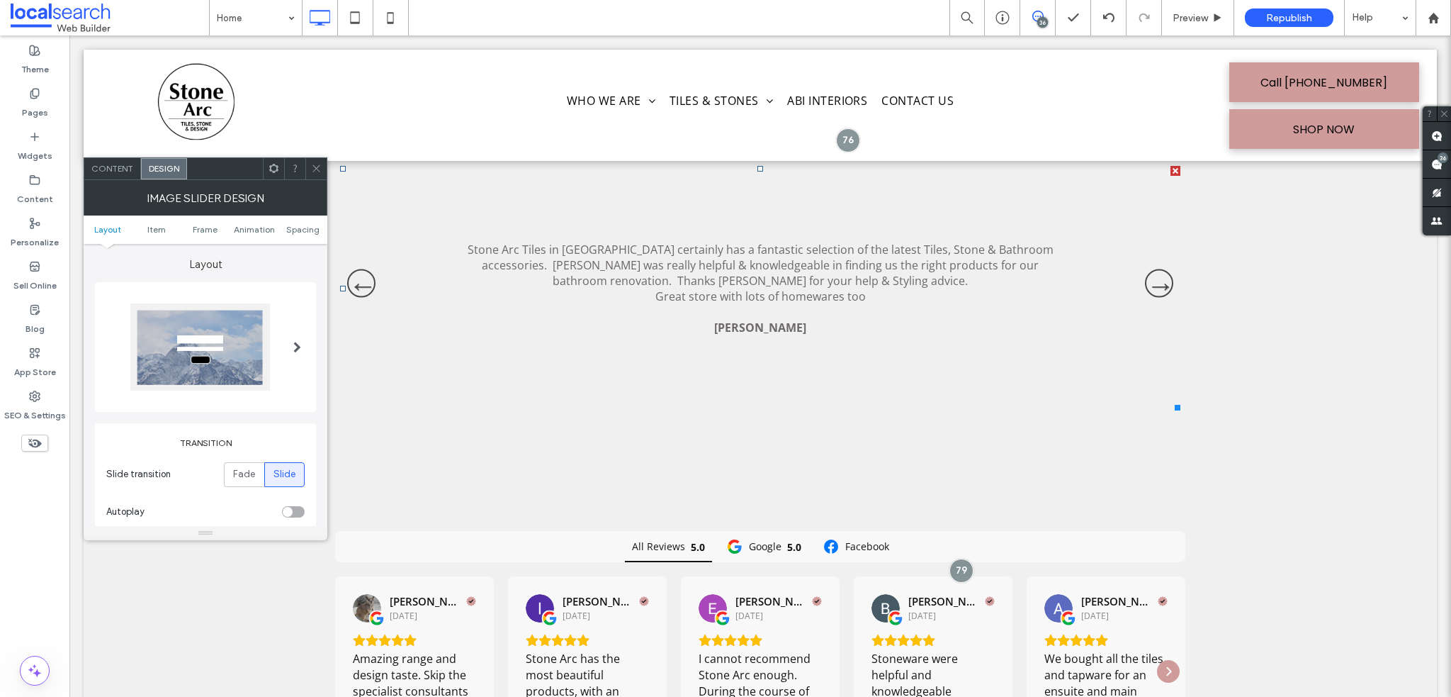
click at [305, 235] on ul "Layout Item Frame Animation Spacing" at bounding box center [206, 229] width 244 height 28
click at [303, 231] on span "Spacing" at bounding box center [302, 229] width 33 height 11
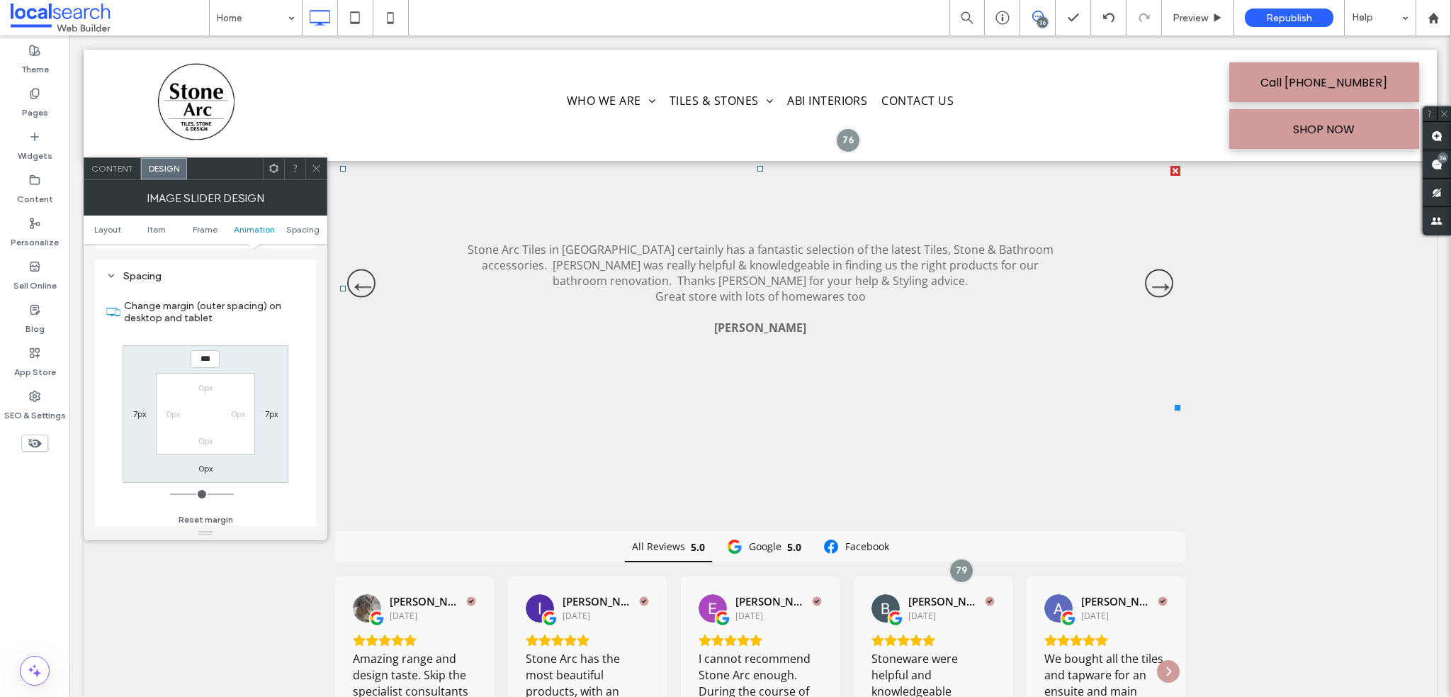
scroll to position [1253, 0]
click at [311, 163] on icon at bounding box center [316, 168] width 11 height 11
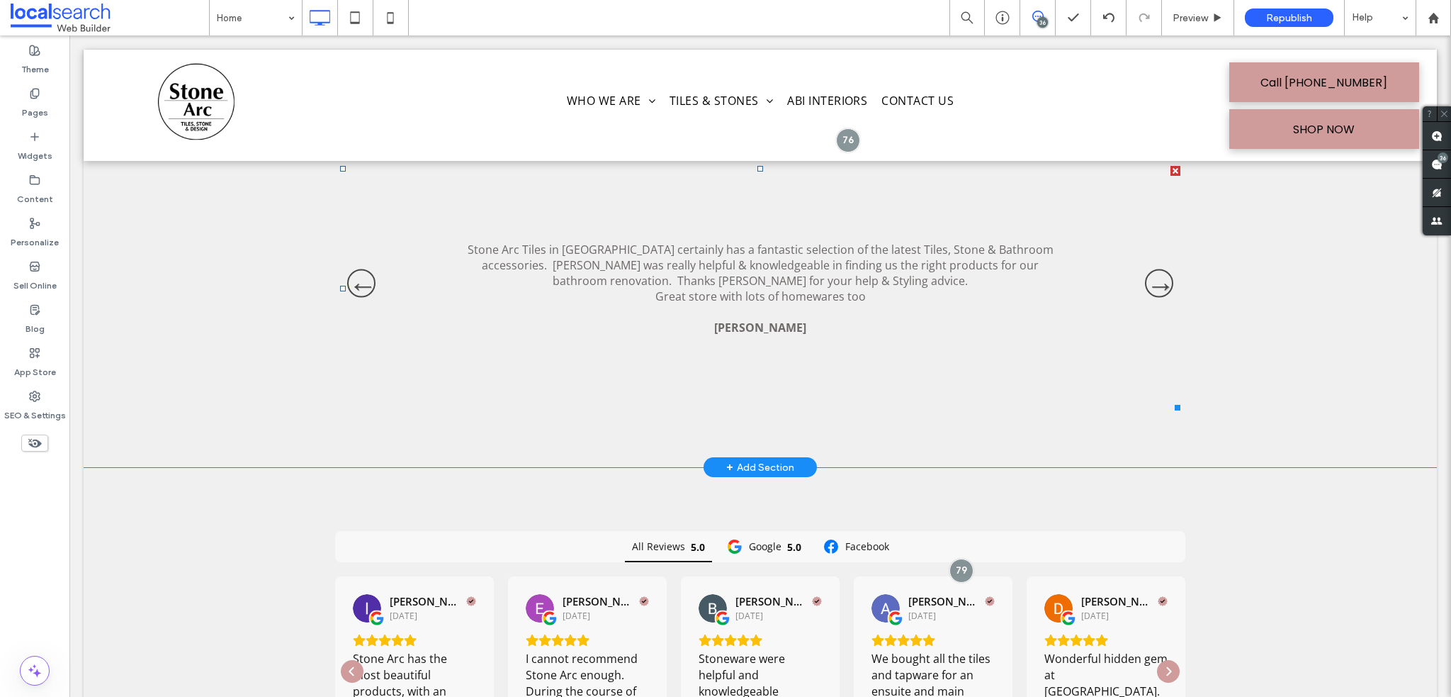
click at [346, 400] on li "Stone Arc Tiles in Avoca certainly has a fantastic selection of the latest Tile…" at bounding box center [760, 288] width 840 height 244
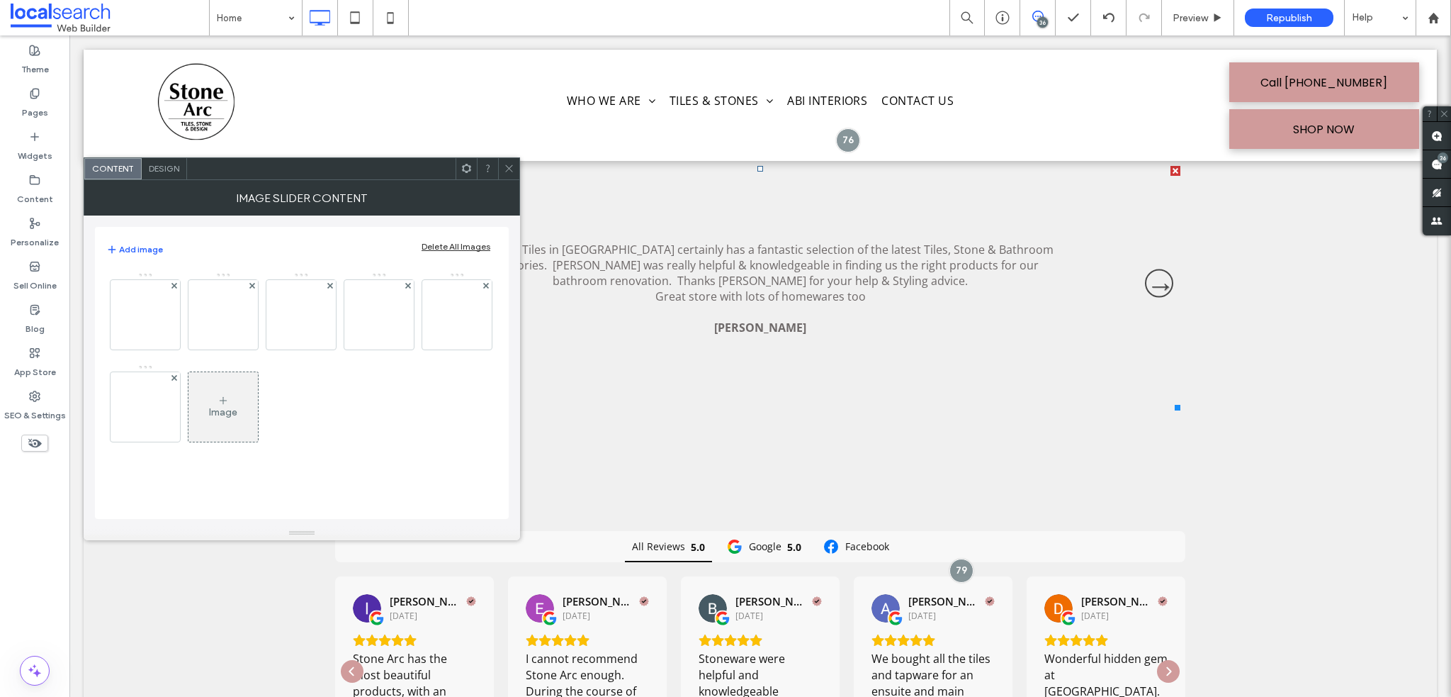
click at [176, 171] on span "Design" at bounding box center [164, 168] width 30 height 11
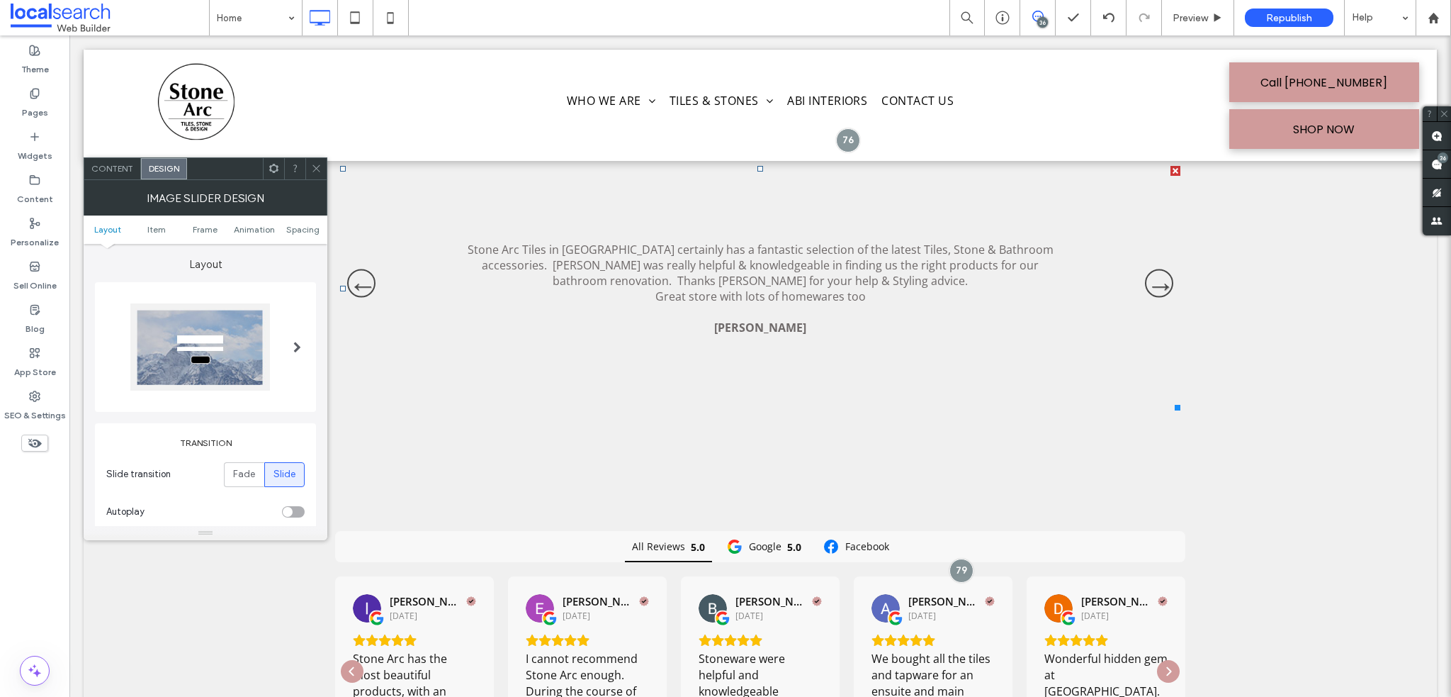
click at [312, 164] on icon at bounding box center [316, 168] width 11 height 11
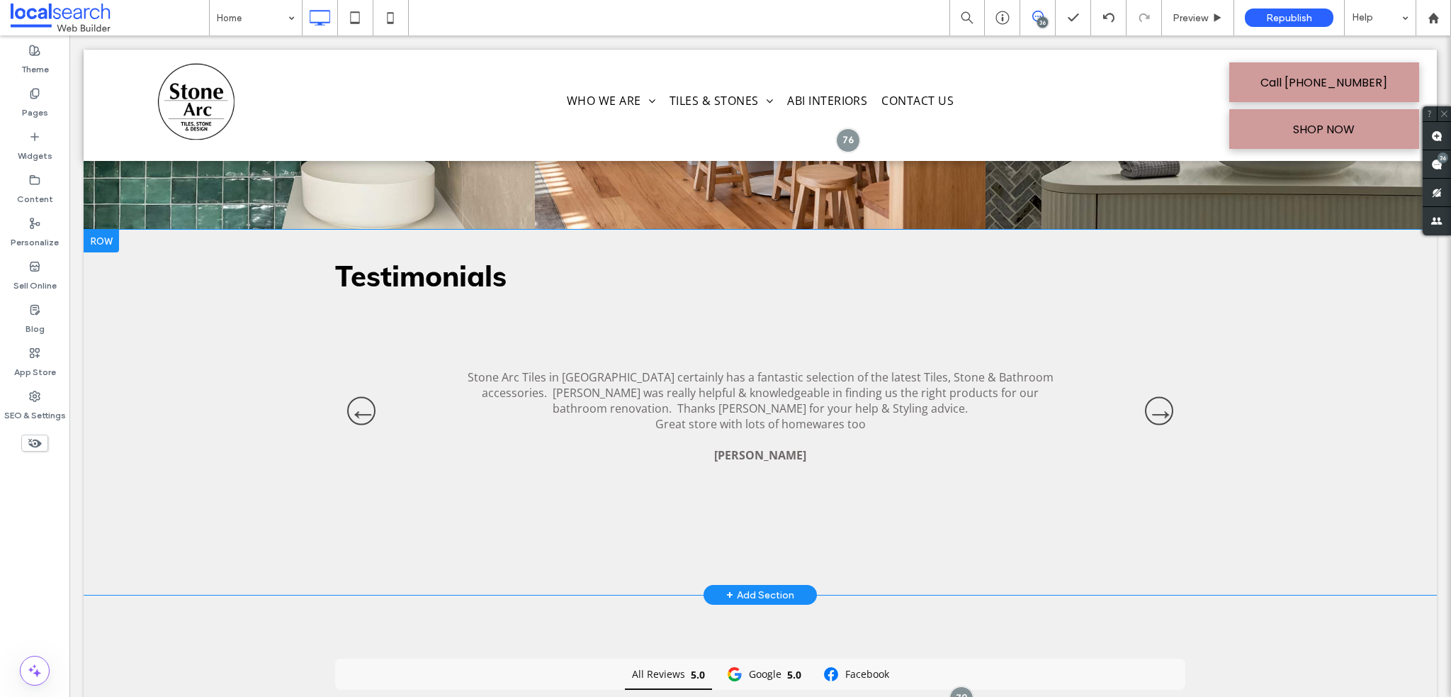
scroll to position [4068, 0]
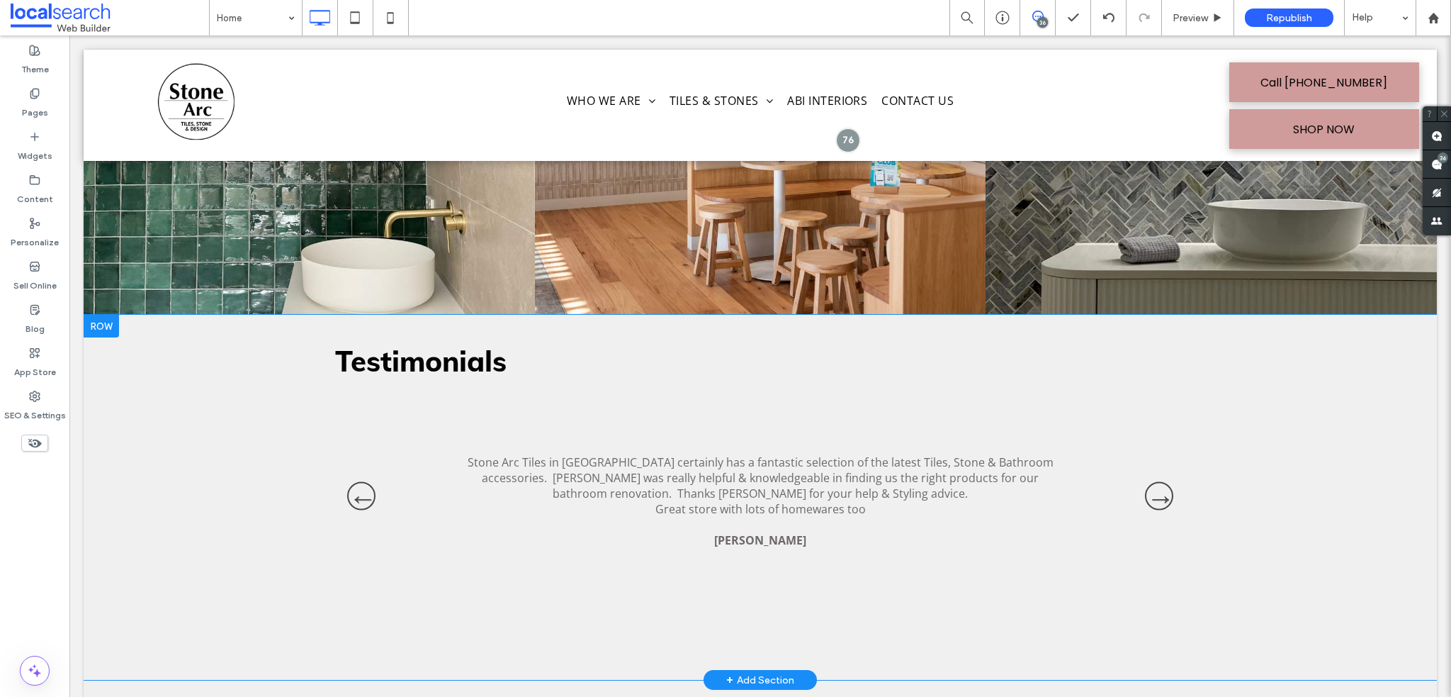
click at [113, 330] on div at bounding box center [101, 326] width 35 height 23
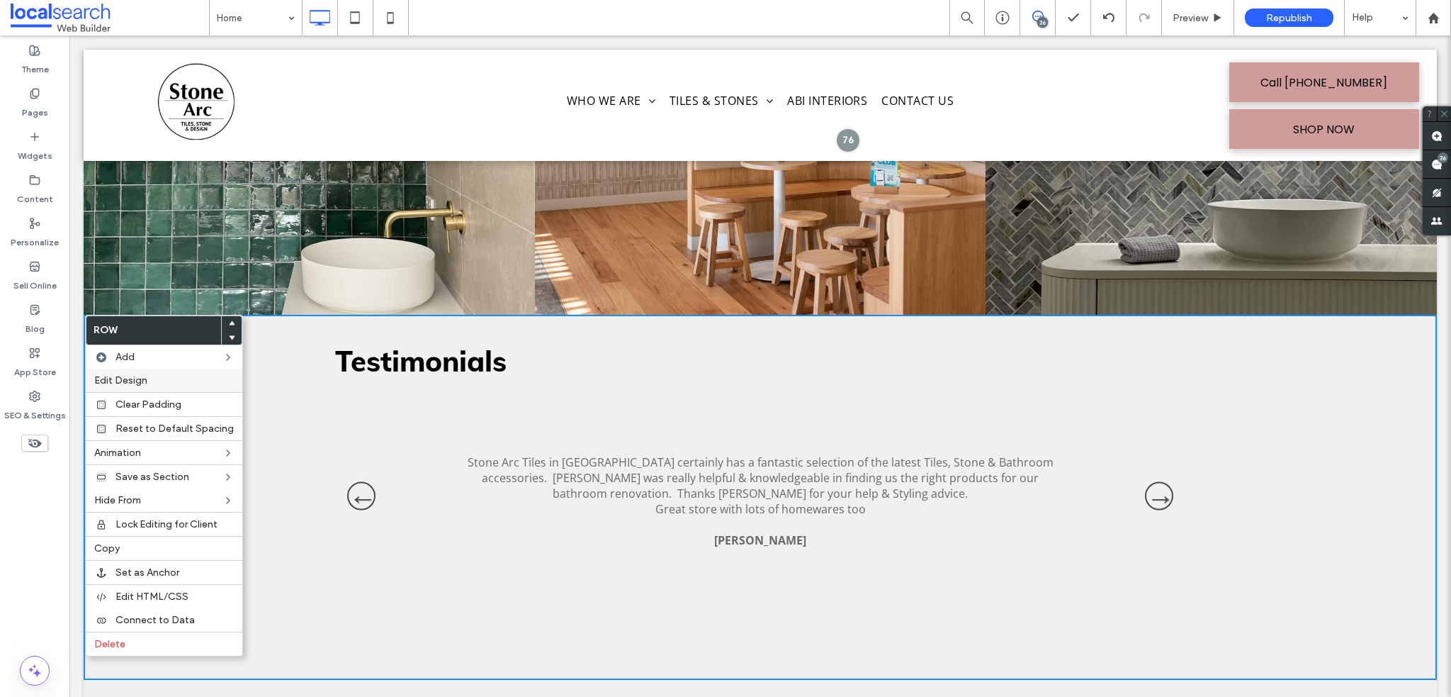
click at [152, 376] on label "Edit Design" at bounding box center [164, 380] width 140 height 12
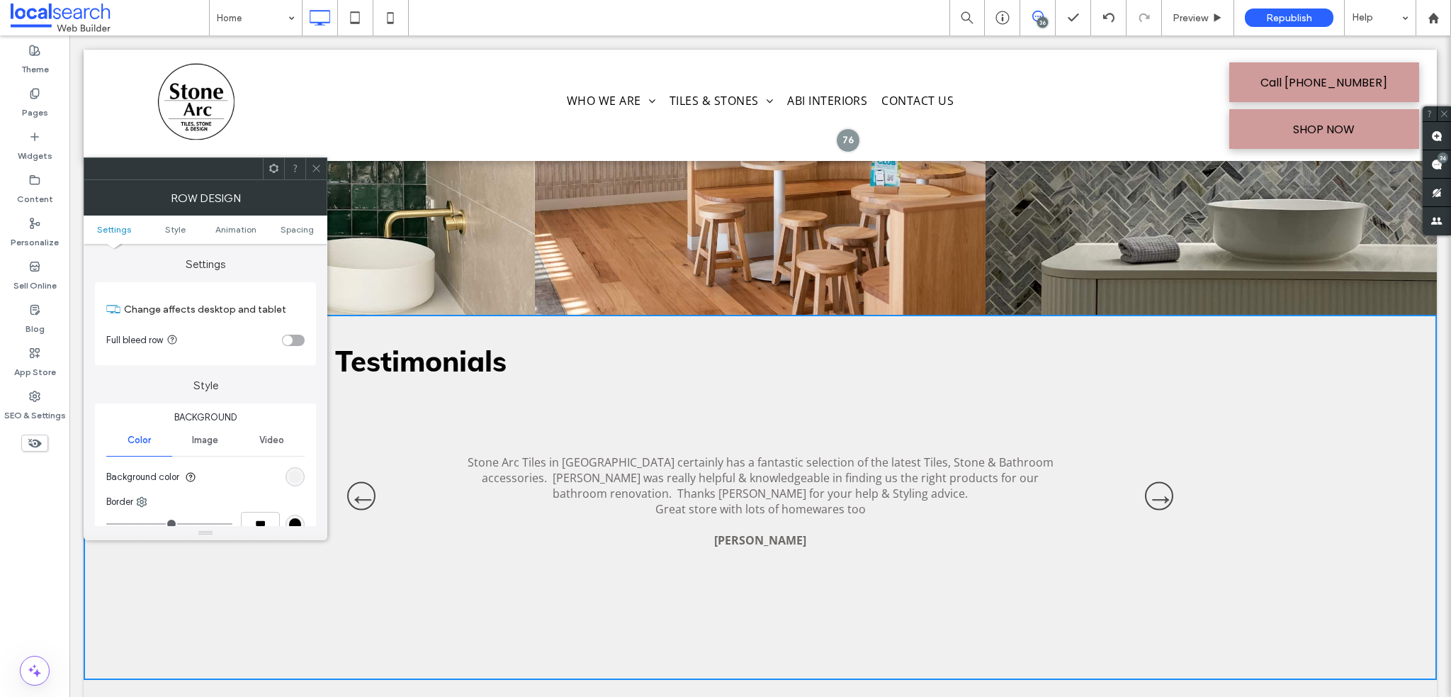
click at [301, 223] on ul "Settings Style Animation Spacing" at bounding box center [206, 229] width 244 height 28
click at [299, 225] on span "Spacing" at bounding box center [297, 229] width 33 height 11
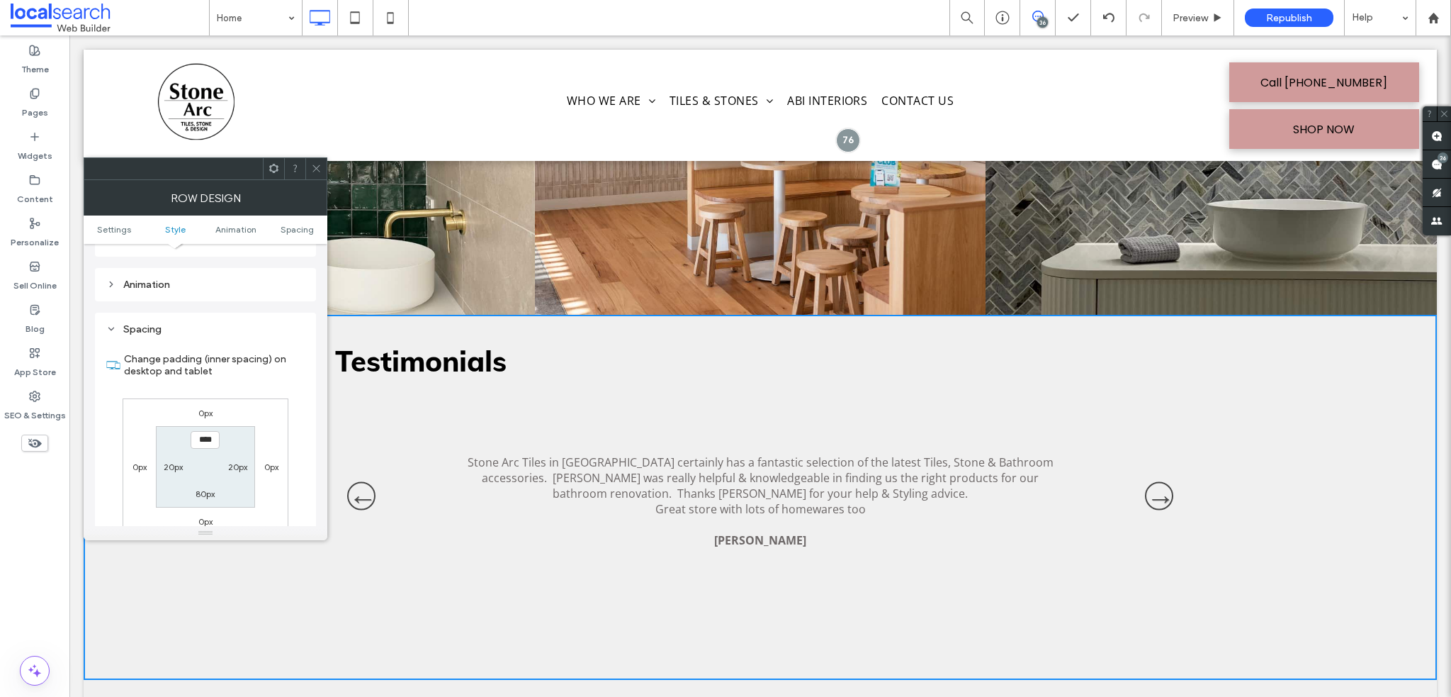
scroll to position [428, 0]
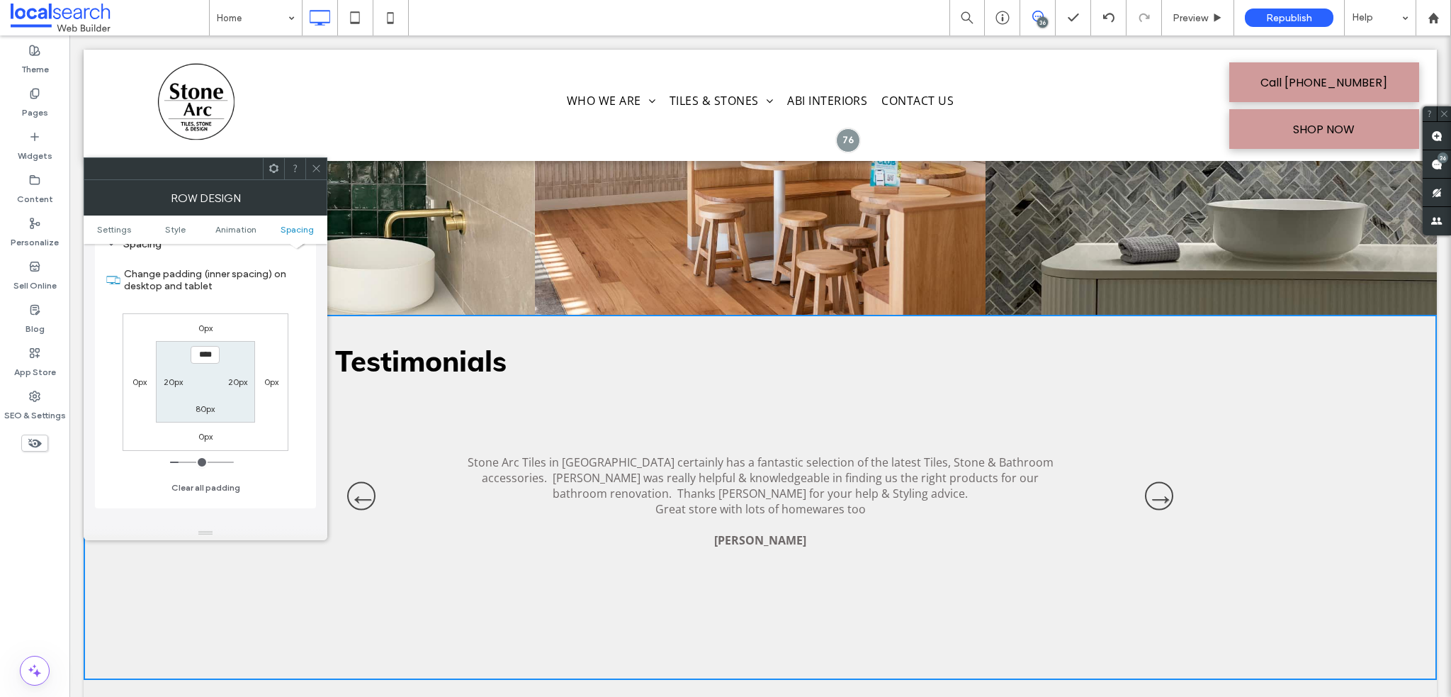
click at [203, 410] on label "80px" at bounding box center [205, 408] width 19 height 11
type input "**"
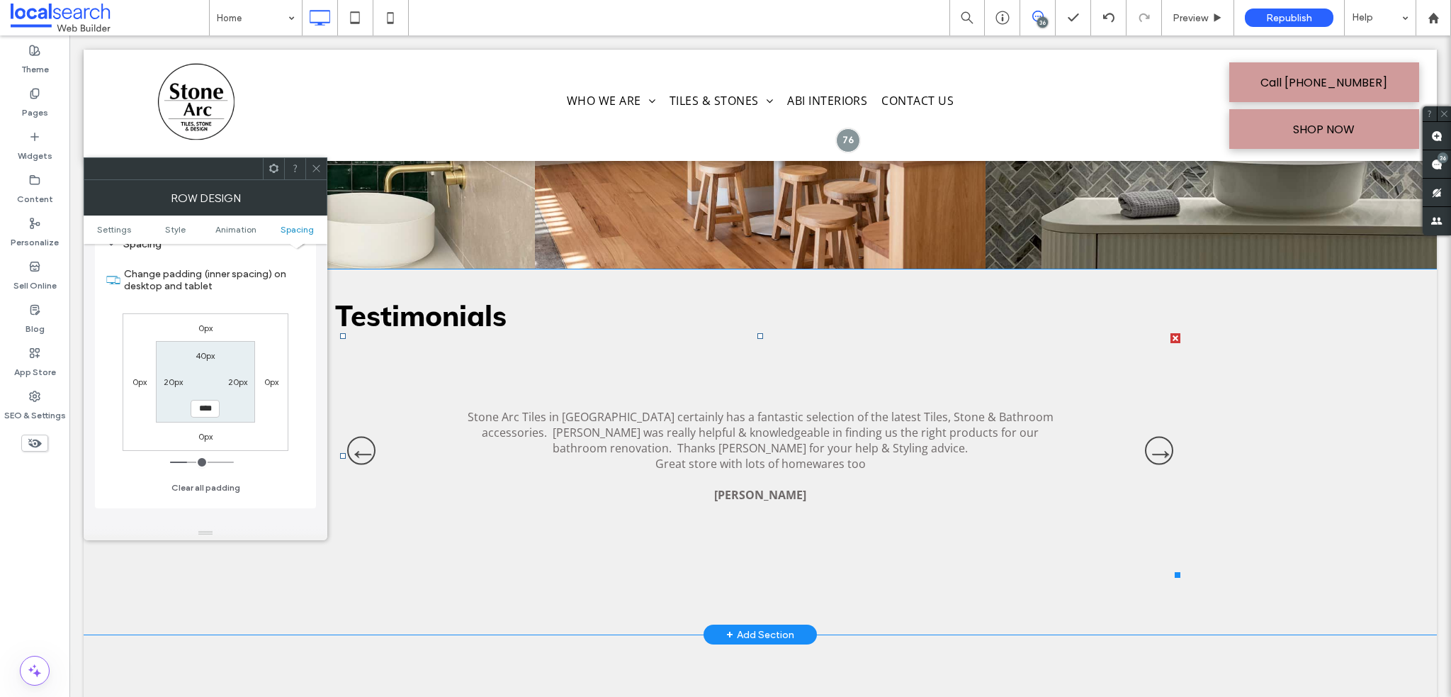
scroll to position [4139, 0]
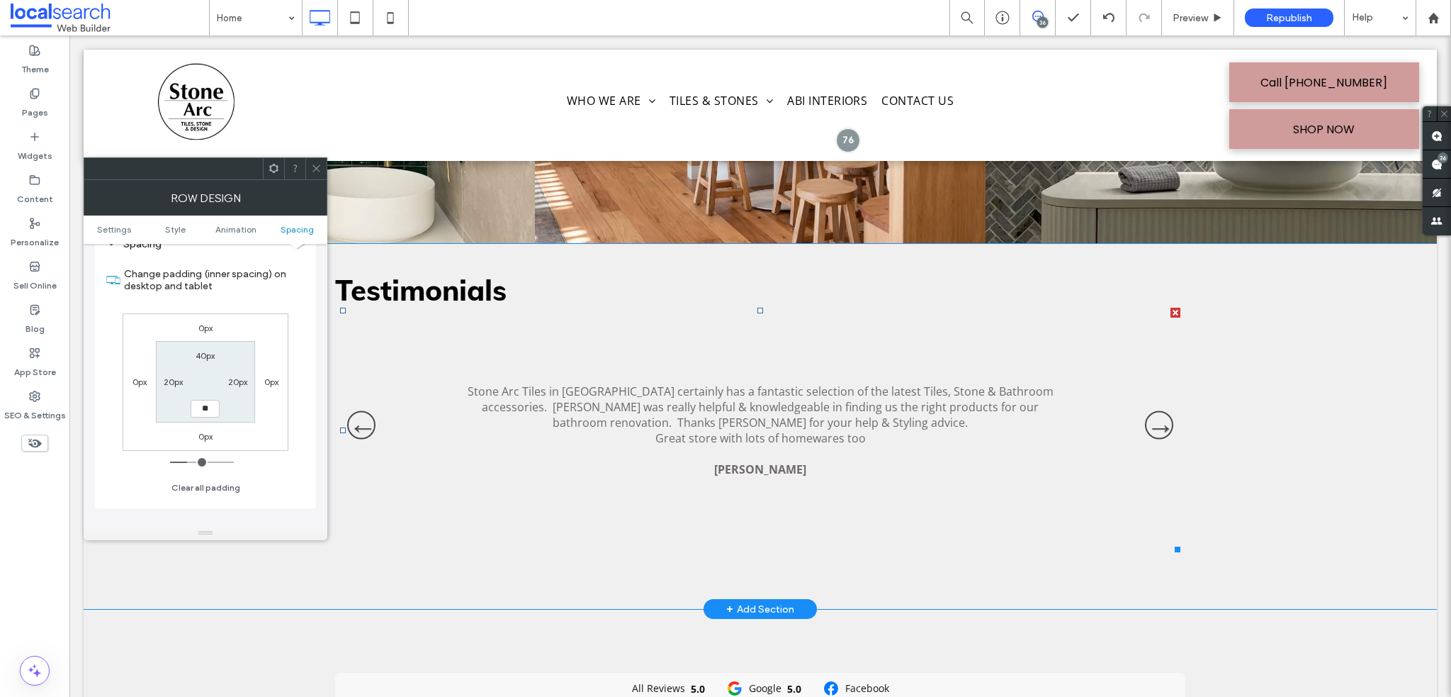
type input "**"
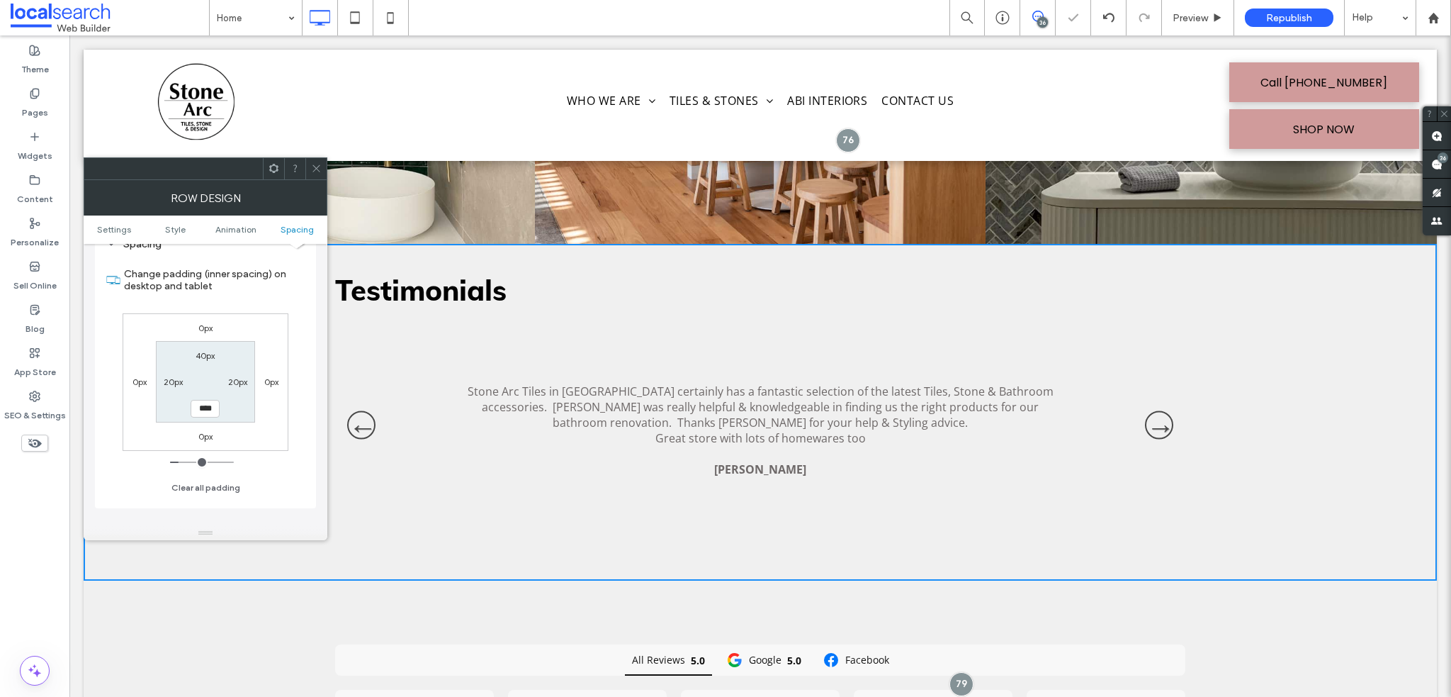
drag, startPoint x: 209, startPoint y: 406, endPoint x: 196, endPoint y: 403, distance: 13.2
click at [187, 399] on section "40px 20px **** 20px" at bounding box center [205, 381] width 99 height 81
type input "***"
type input "**"
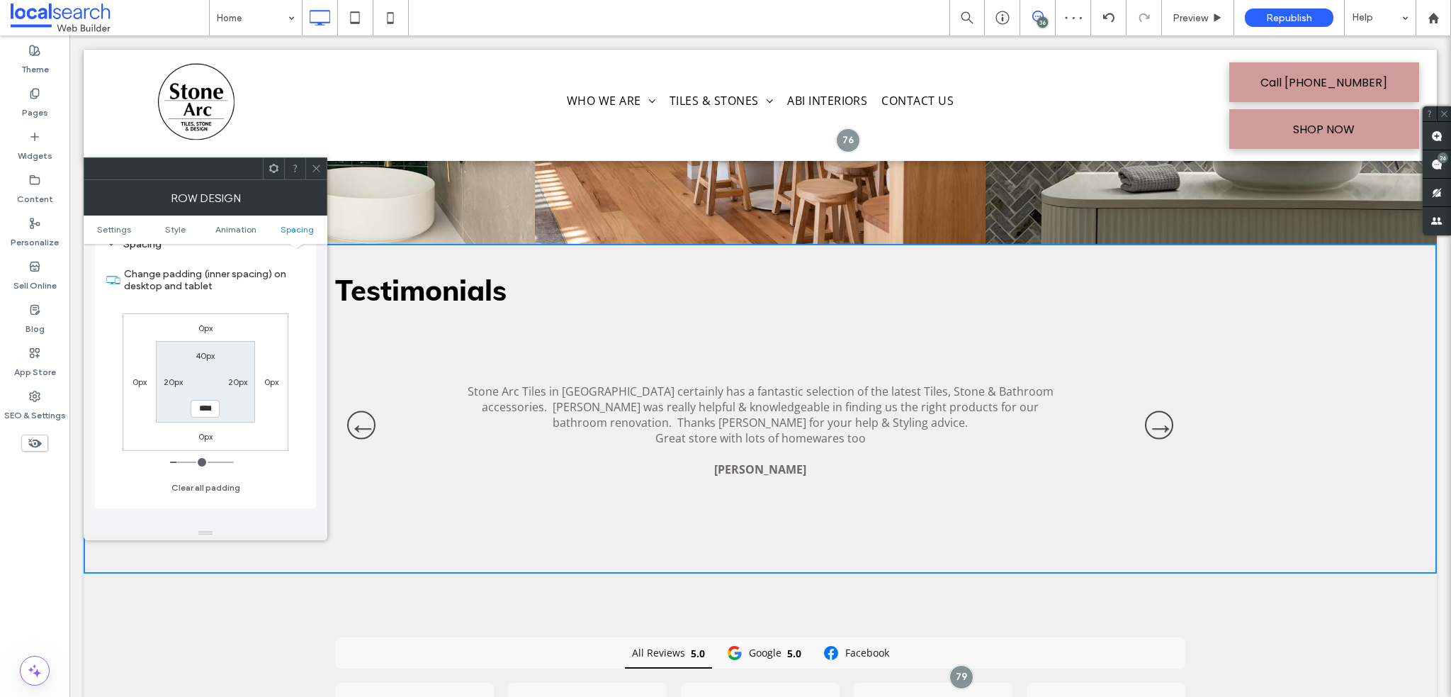
click at [184, 403] on section "40px 20px **** 20px" at bounding box center [205, 381] width 99 height 81
type input "****"
type input "**"
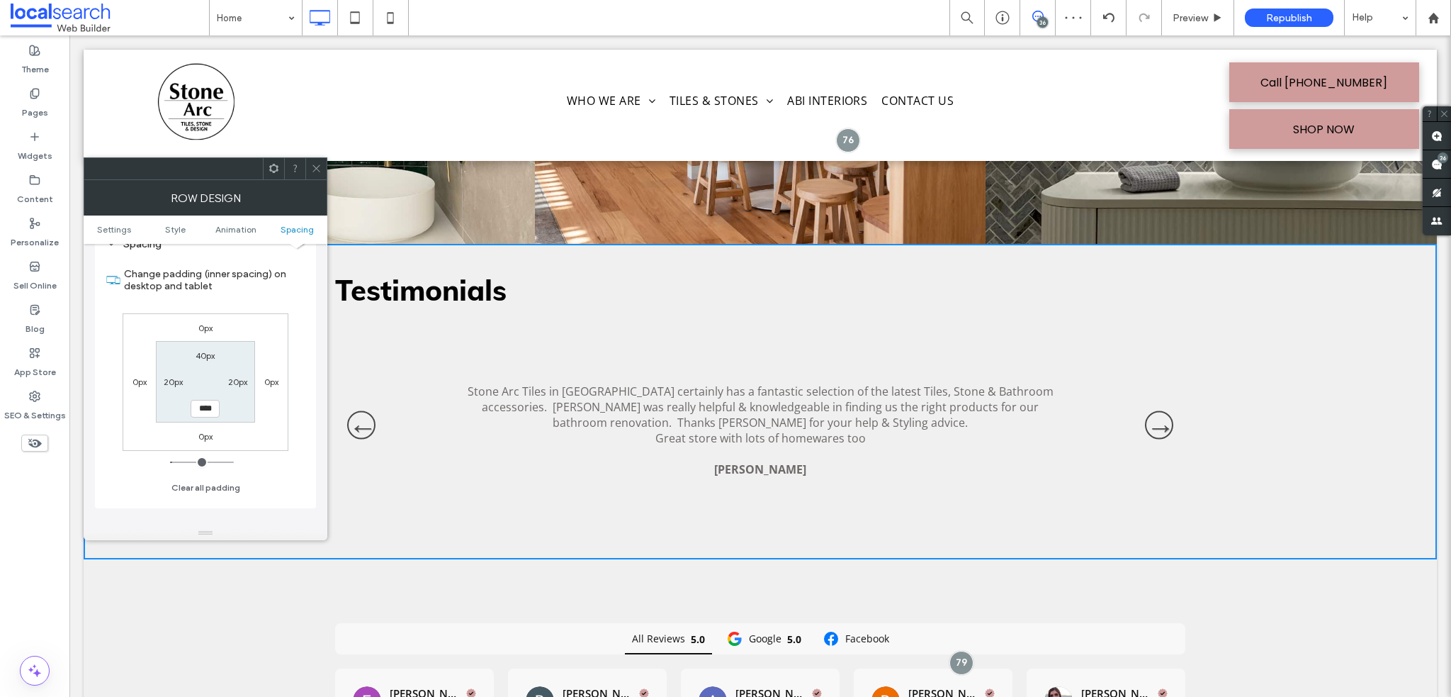
click at [319, 165] on use at bounding box center [316, 168] width 7 height 7
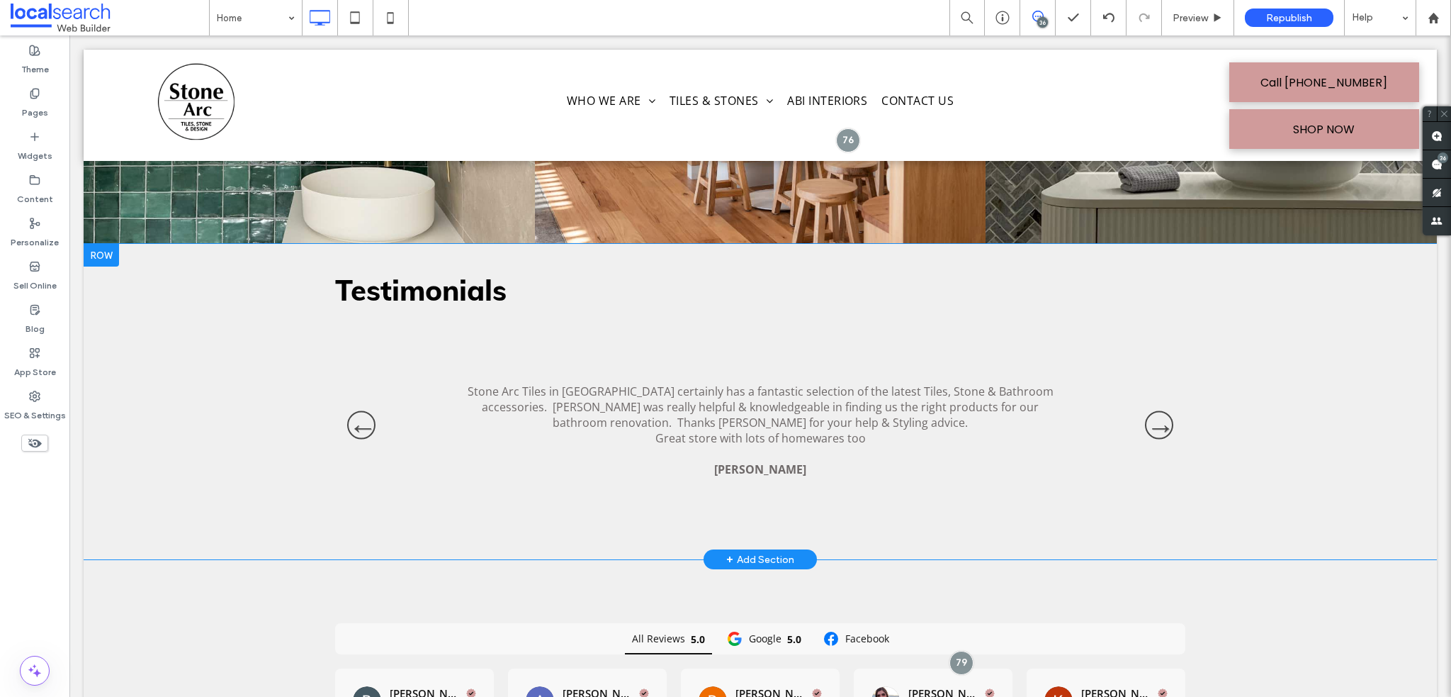
click at [235, 366] on div "Testimonials Stone Arc Tiles in Avoca certainly has a fantastic selection of th…" at bounding box center [761, 401] width 1354 height 315
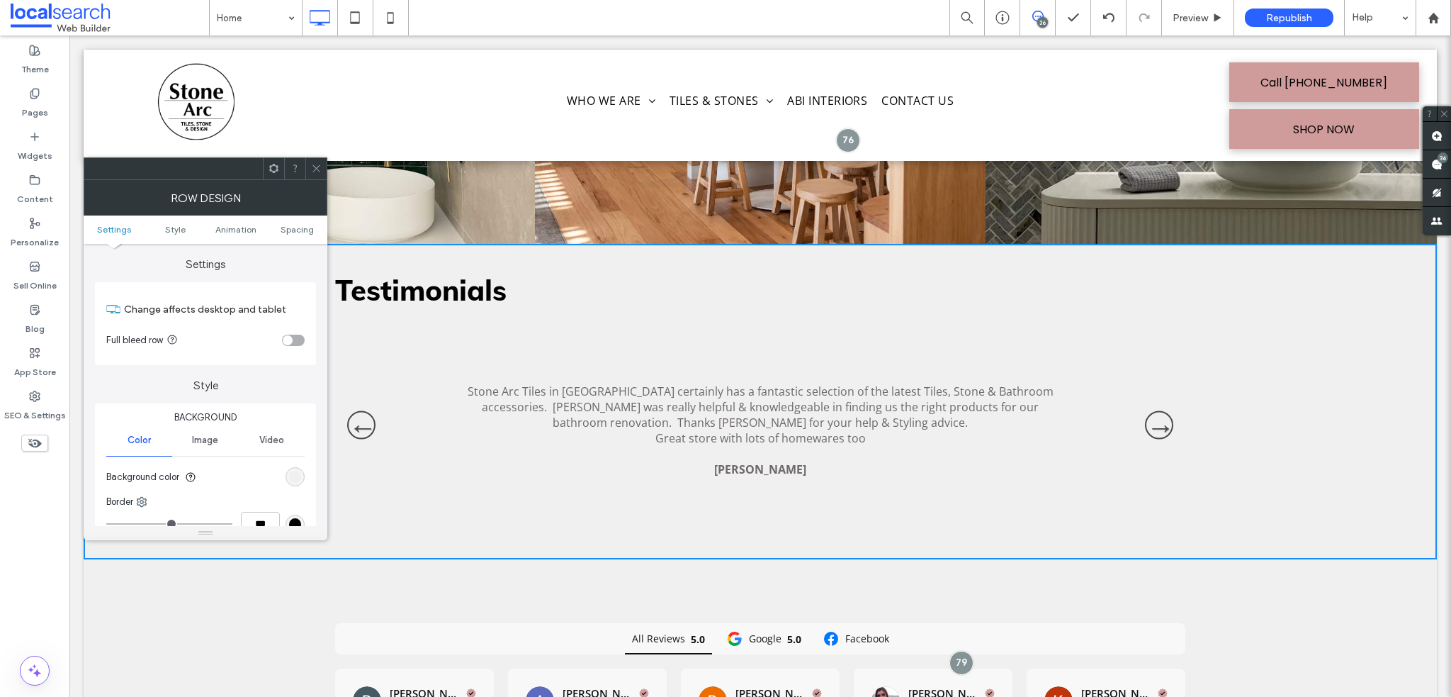
click at [315, 169] on use at bounding box center [316, 168] width 7 height 7
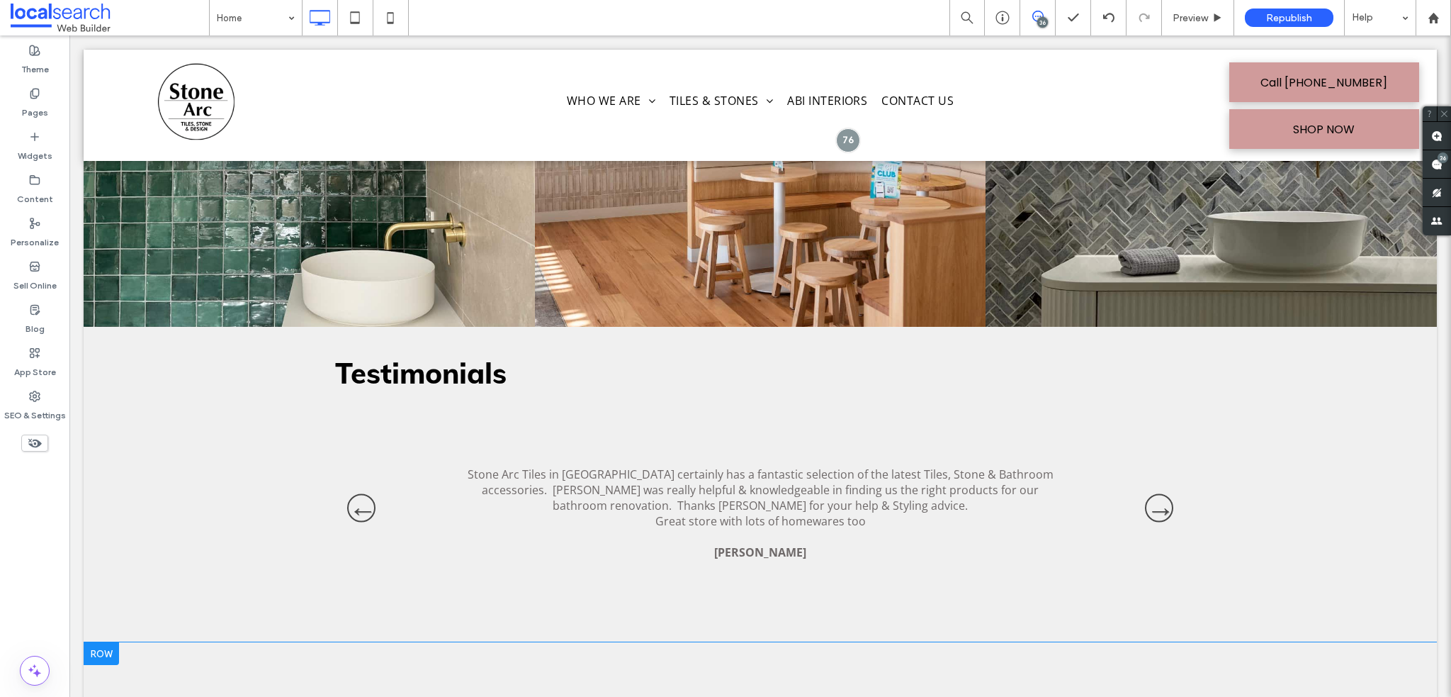
scroll to position [4024, 0]
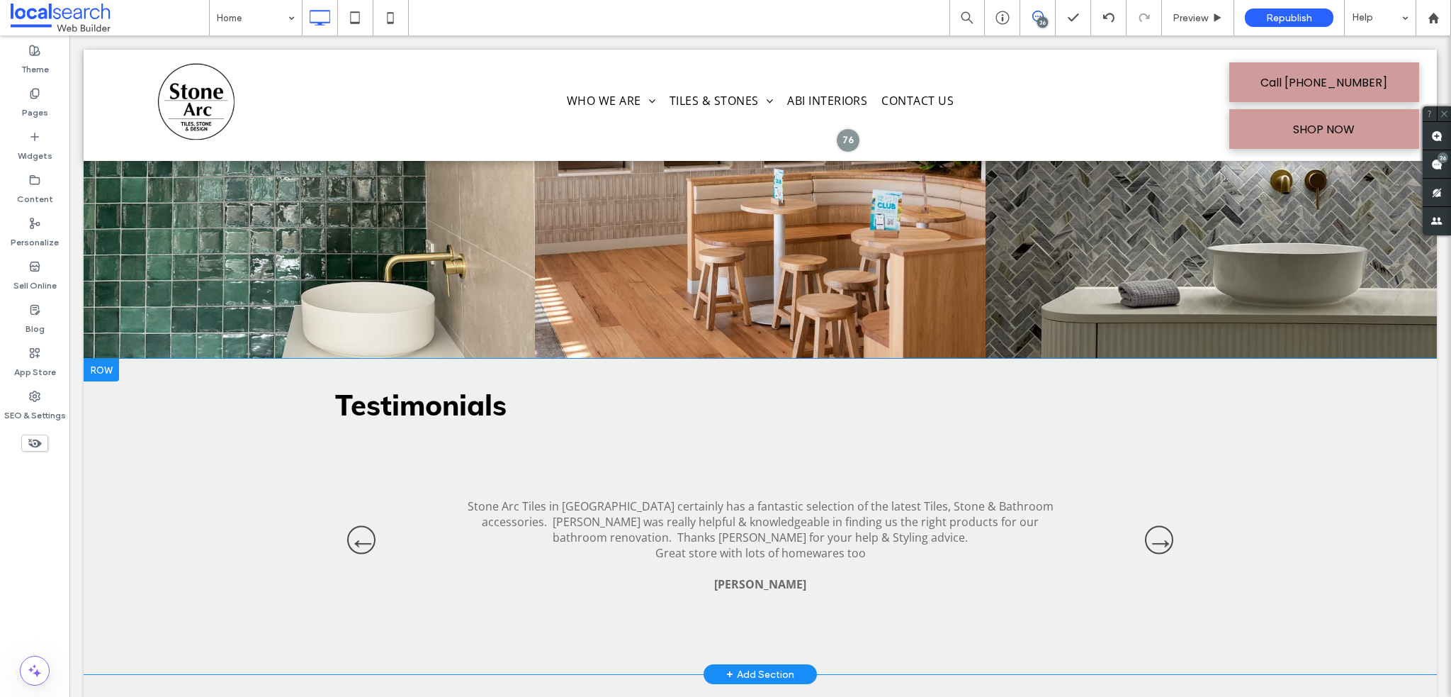
click at [320, 373] on div "Testimonials Stone Arc Tiles in Avoca certainly has a fantastic selection of th…" at bounding box center [761, 516] width 1354 height 315
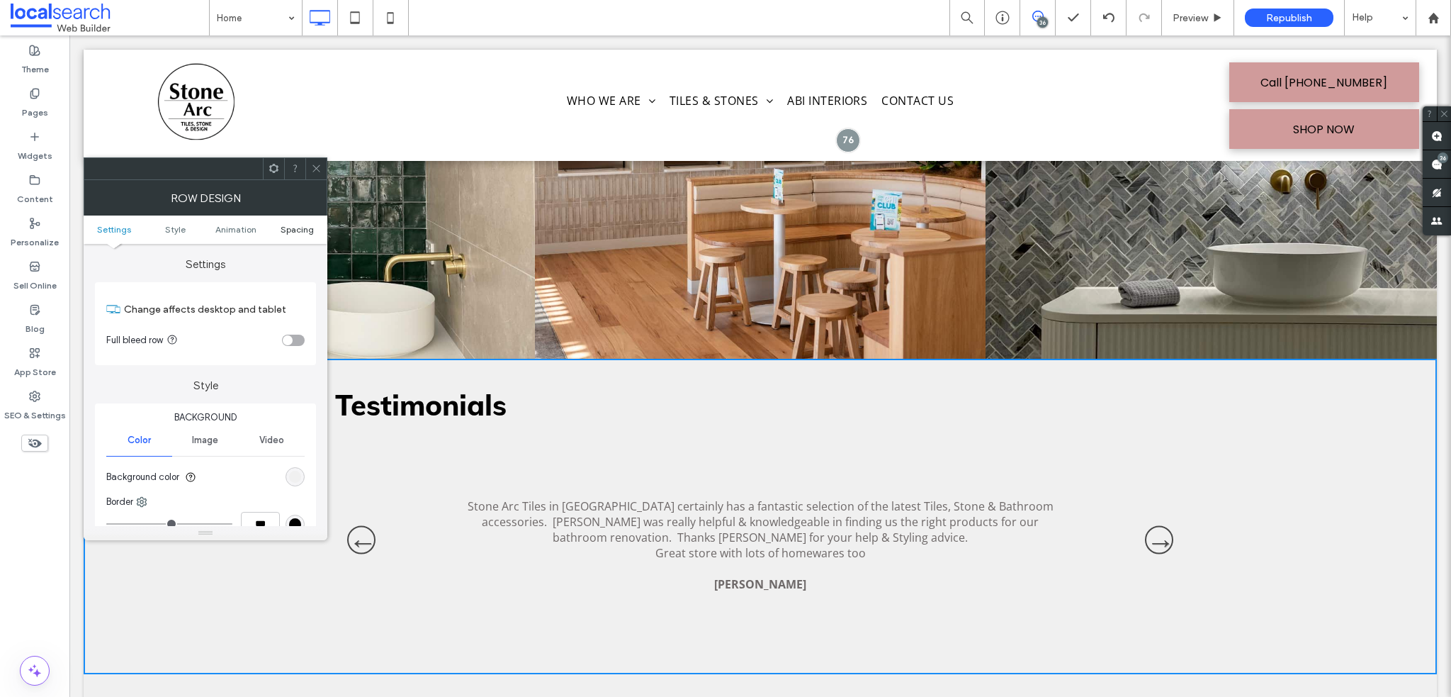
click at [307, 227] on span "Spacing" at bounding box center [297, 229] width 33 height 11
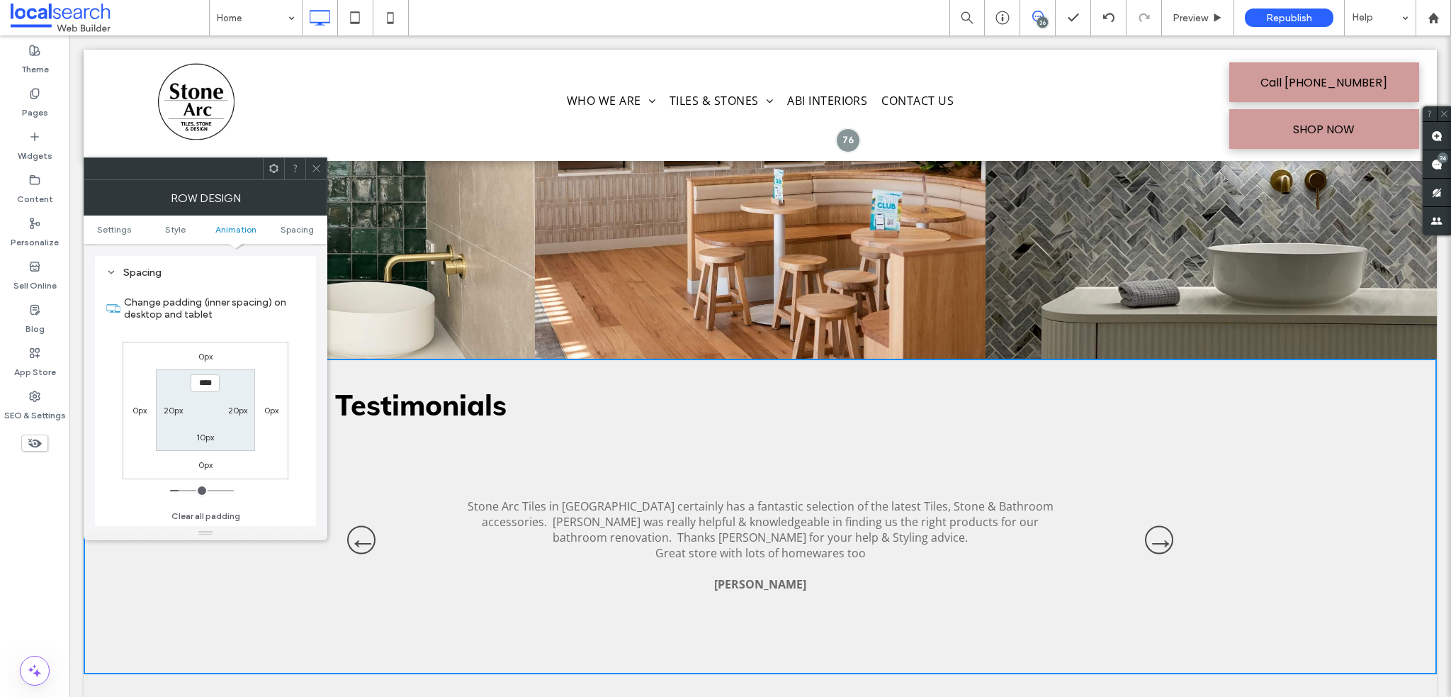
scroll to position [400, 0]
click at [198, 376] on input "****" at bounding box center [205, 383] width 29 height 18
type input "****"
type input "**"
click at [316, 168] on use at bounding box center [316, 168] width 7 height 7
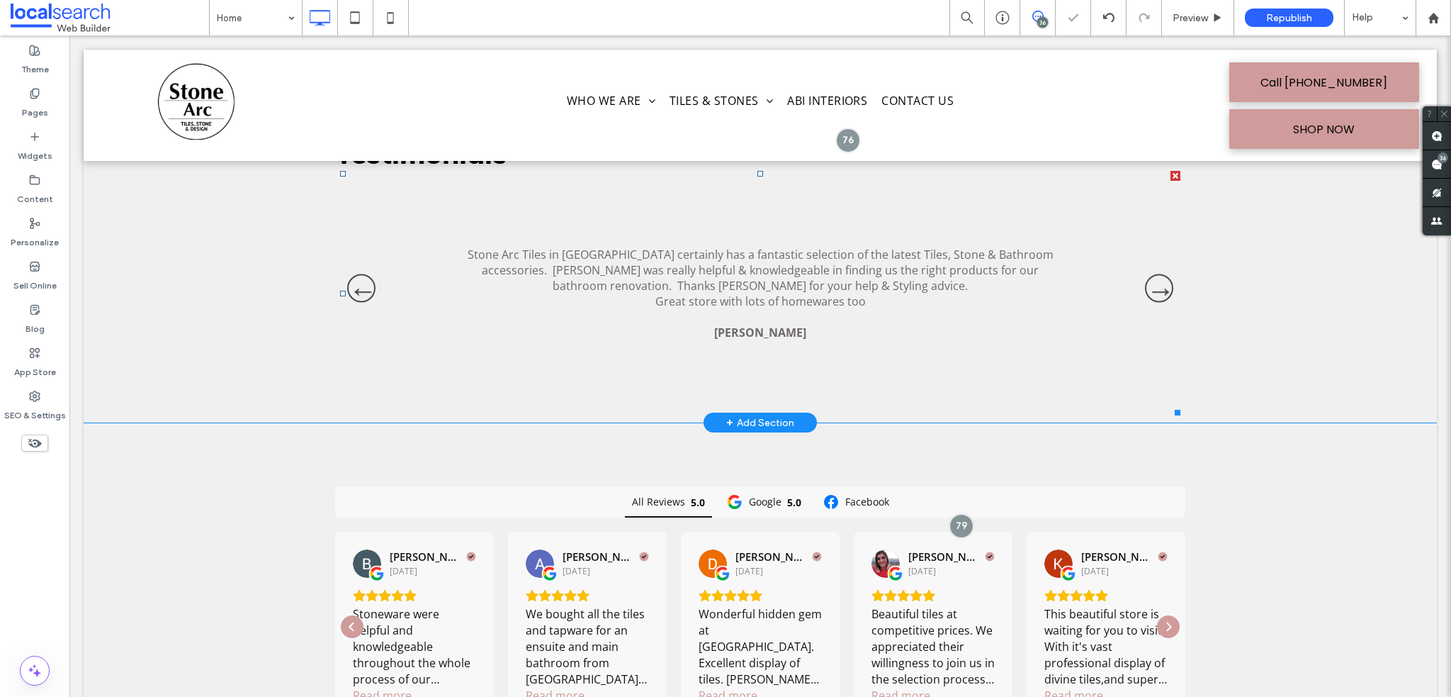
scroll to position [4307, 0]
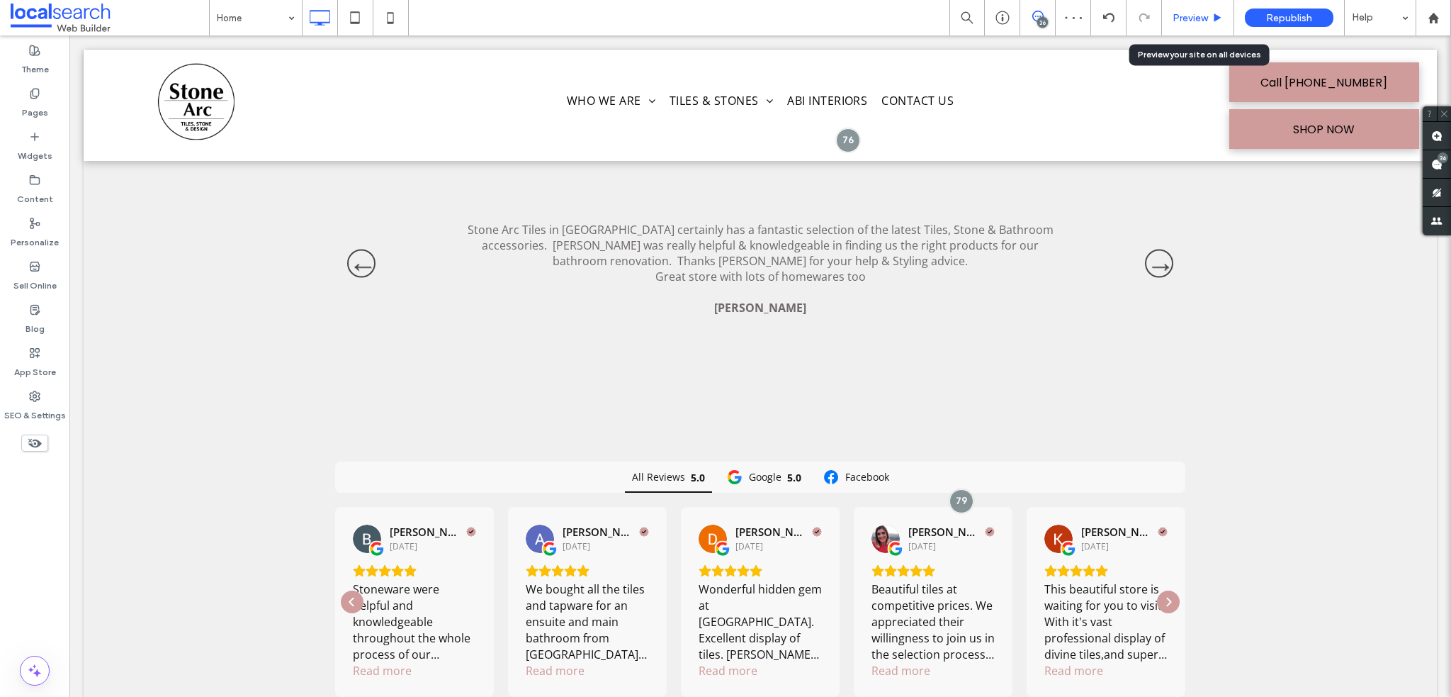
click at [1179, 19] on span "Preview" at bounding box center [1190, 18] width 35 height 12
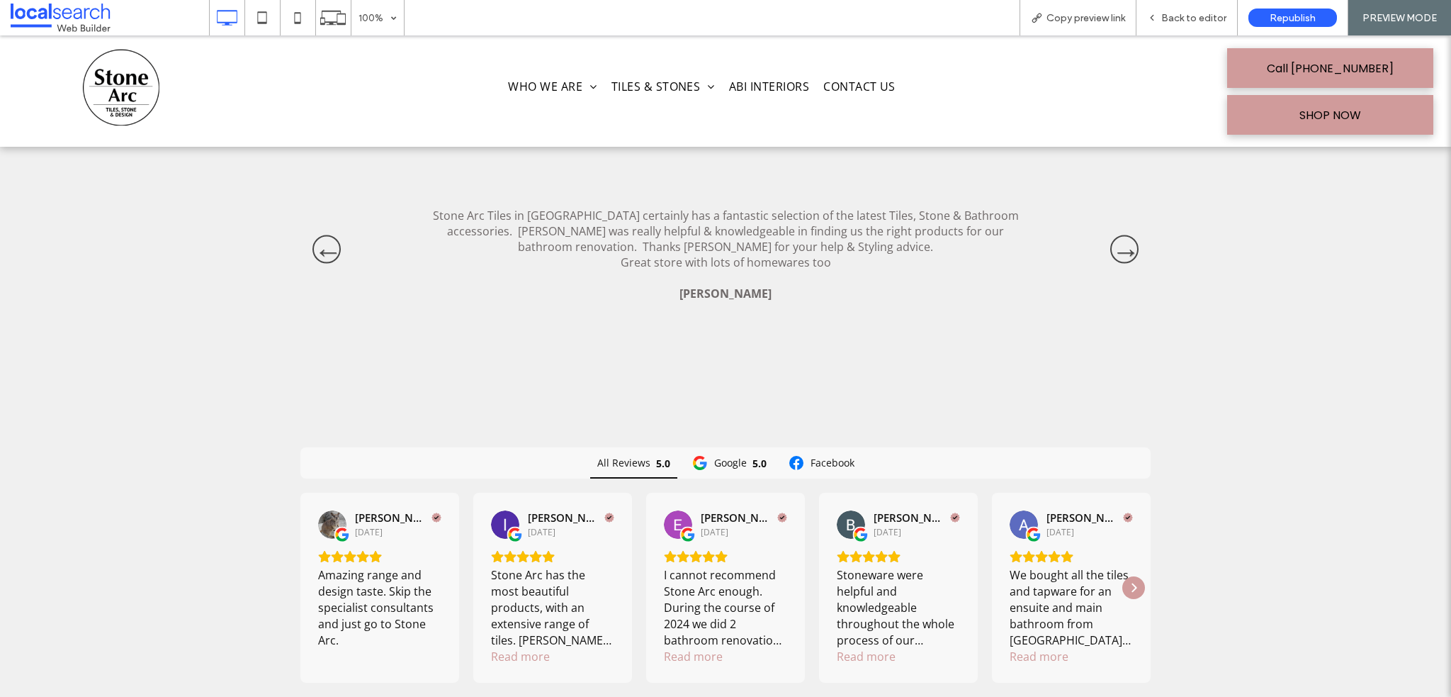
scroll to position [4166, 0]
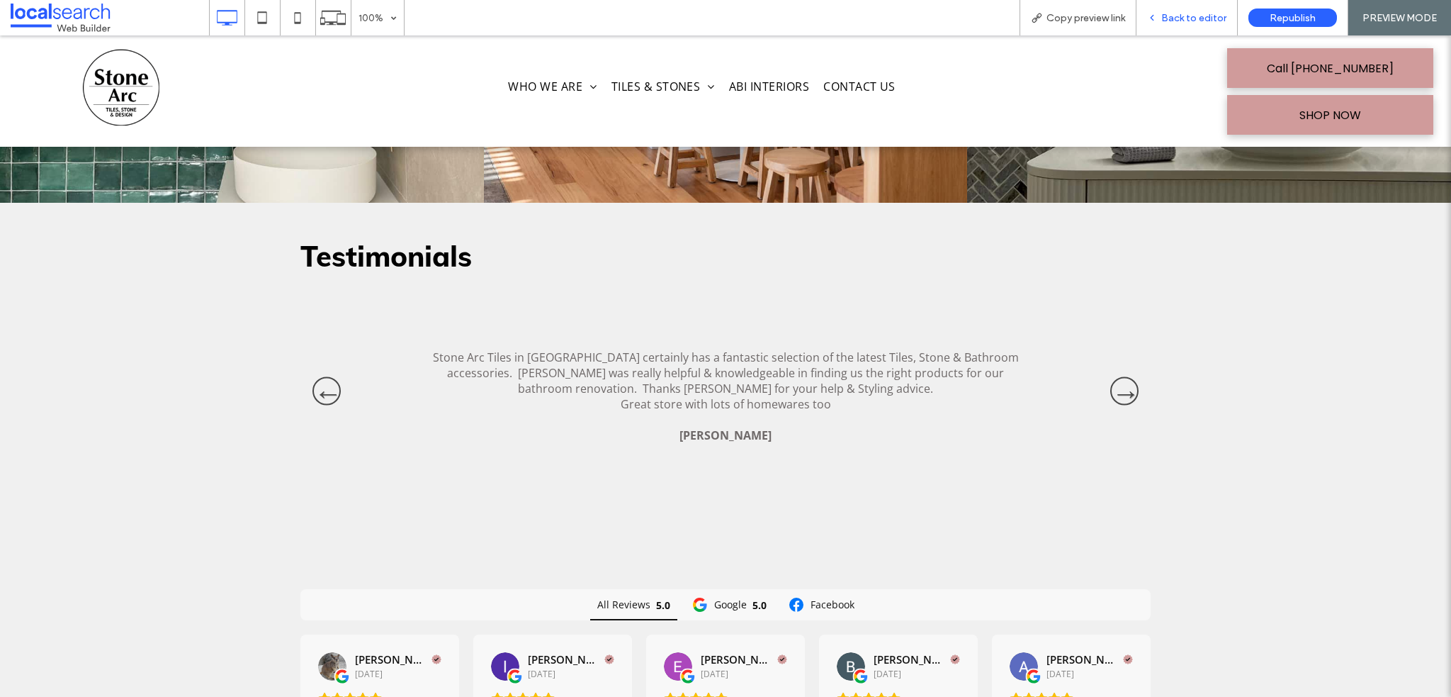
click at [1174, 11] on div "Back to editor" at bounding box center [1187, 17] width 101 height 35
click at [1163, 20] on div "Back to editor" at bounding box center [1187, 18] width 101 height 12
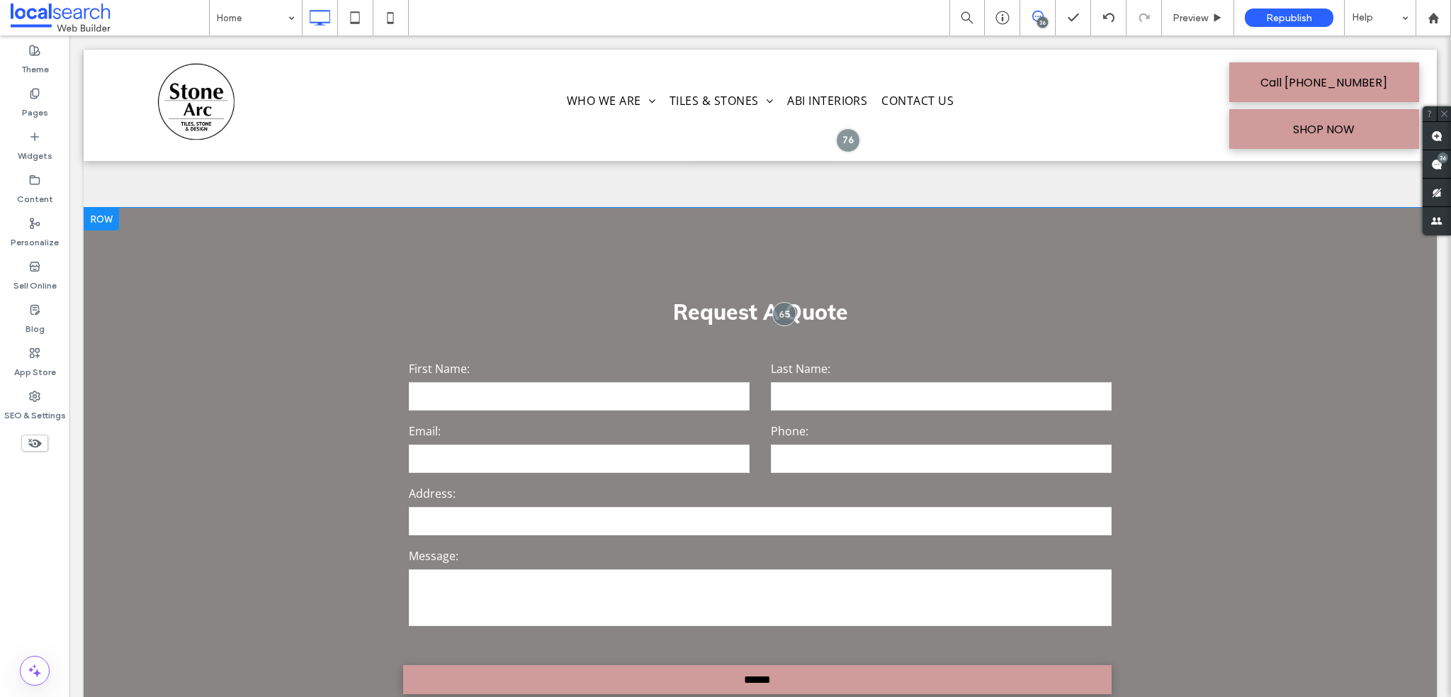
scroll to position [4945, 0]
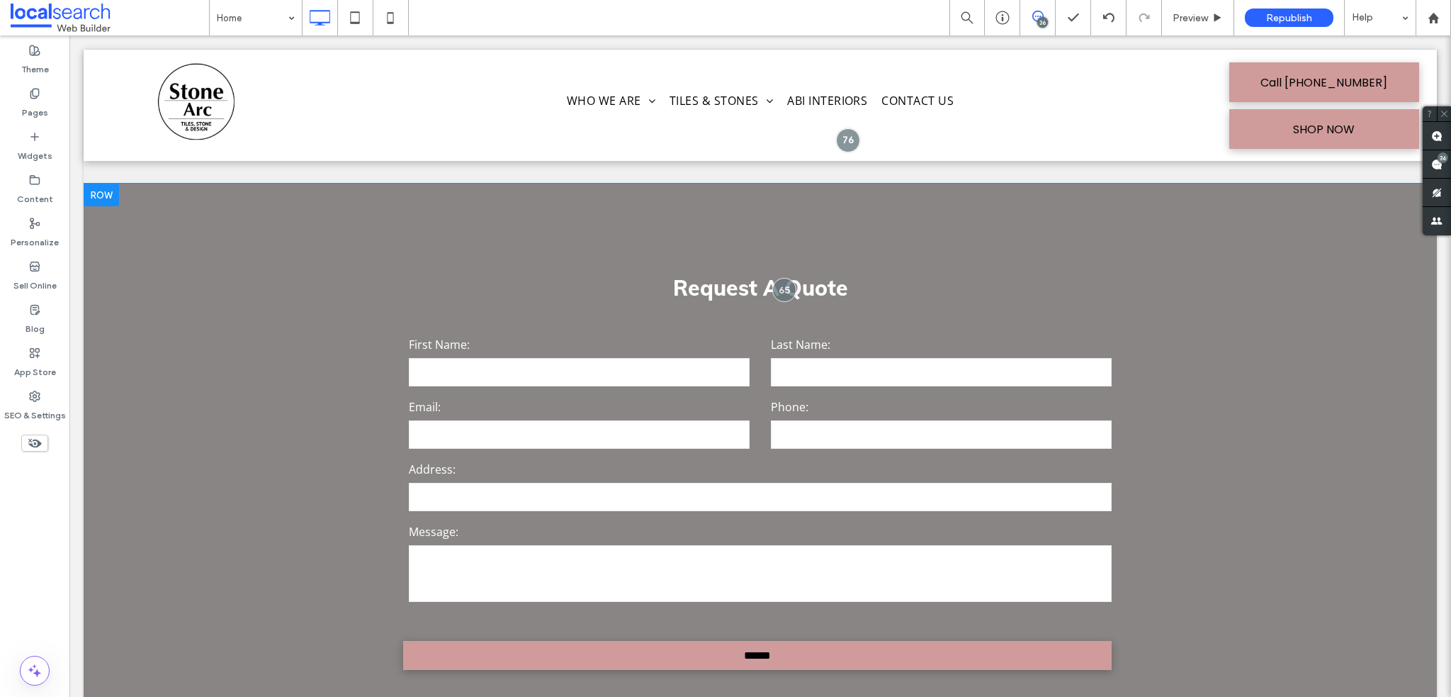
click at [242, 255] on div "Request A Quote Send an Enquiry First Name: Last Name: Email: Phone: Address: M…" at bounding box center [761, 475] width 1354 height 582
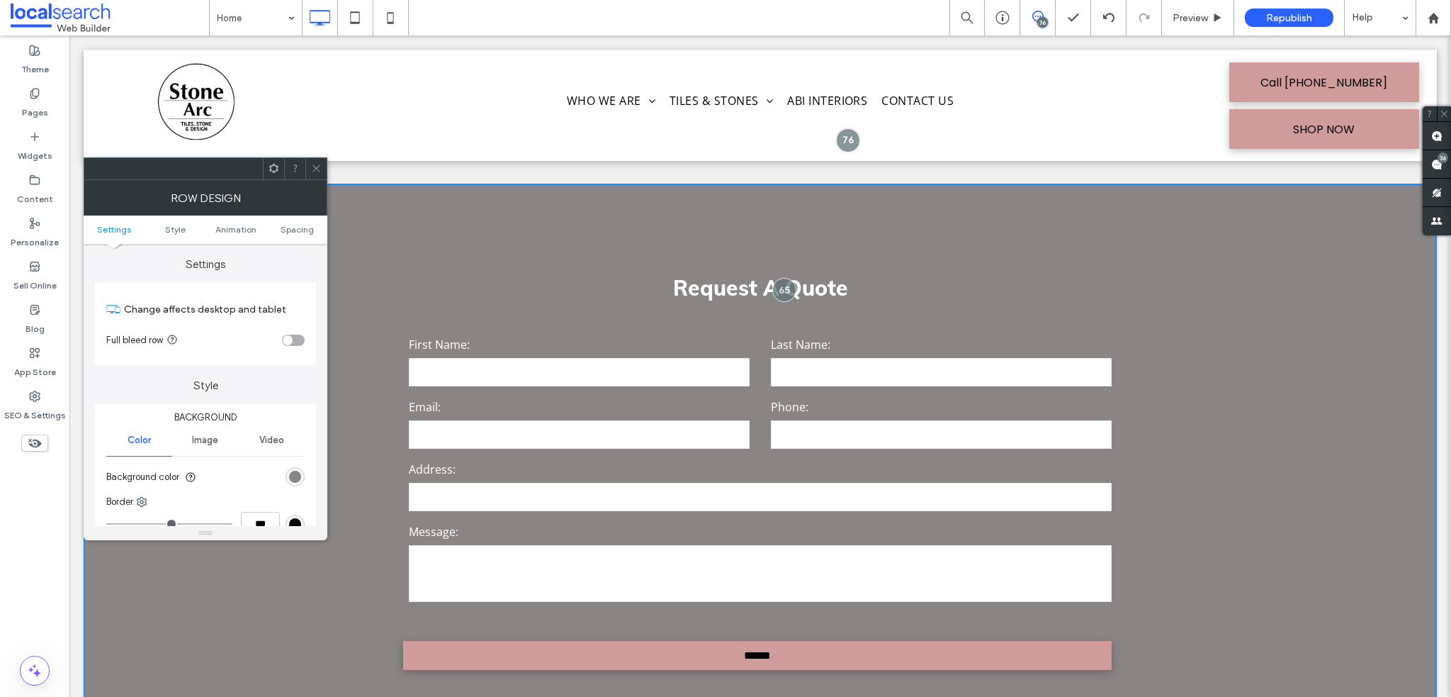
scroll to position [142, 0]
click at [297, 334] on div "rgb(137, 133, 133)" at bounding box center [295, 335] width 12 height 12
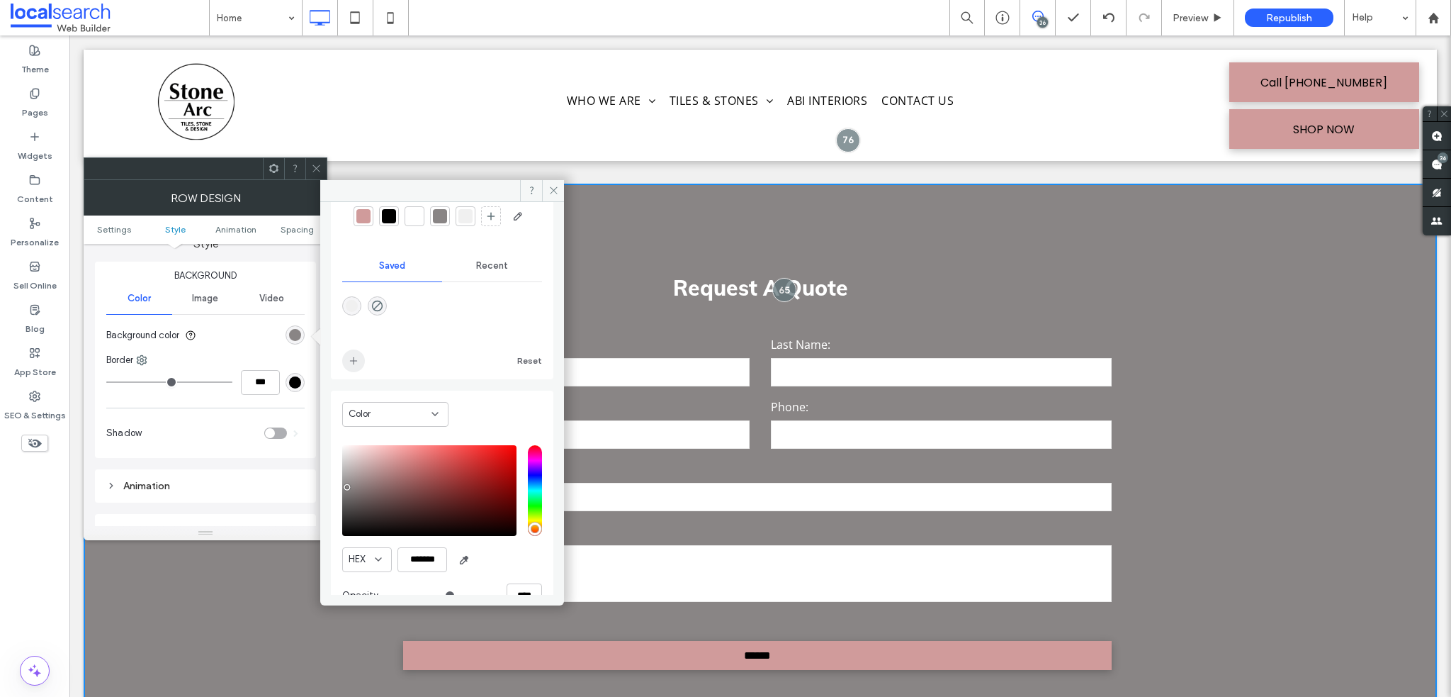
scroll to position [0, 0]
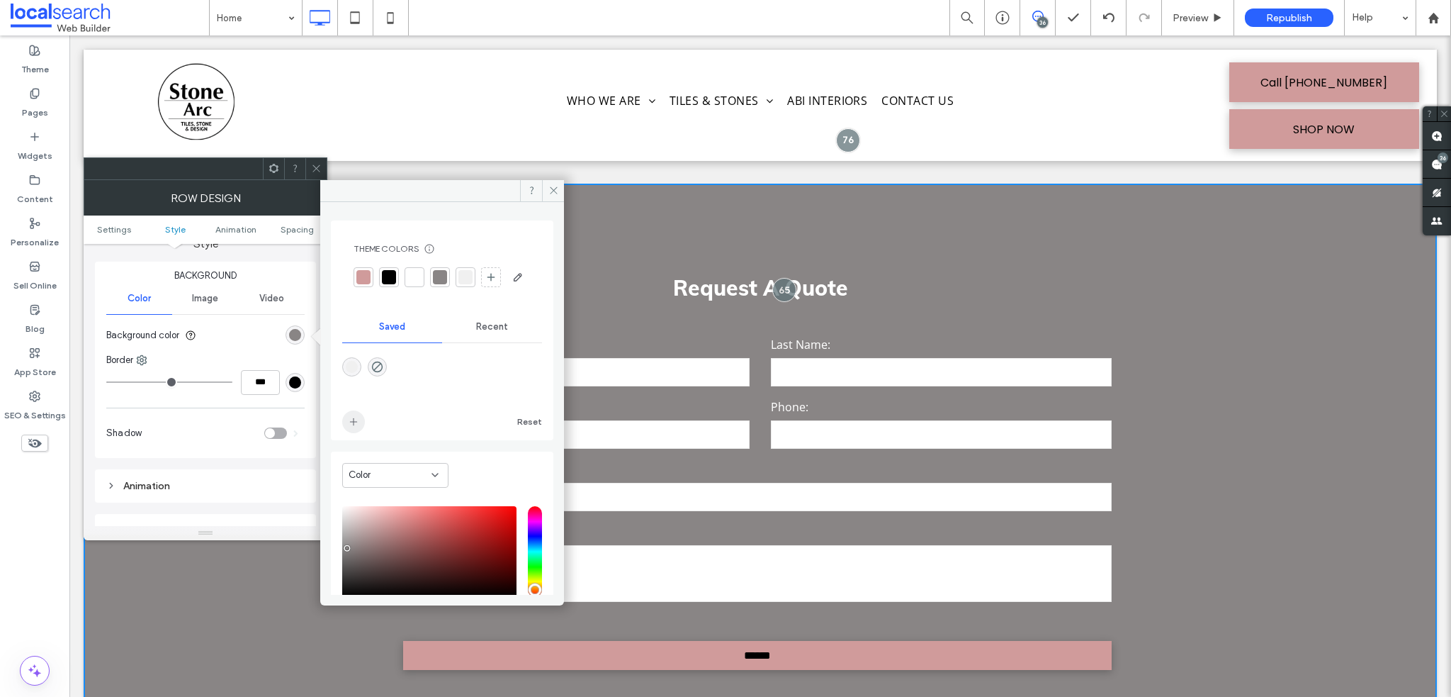
click at [354, 427] on icon "add color" at bounding box center [353, 421] width 11 height 11
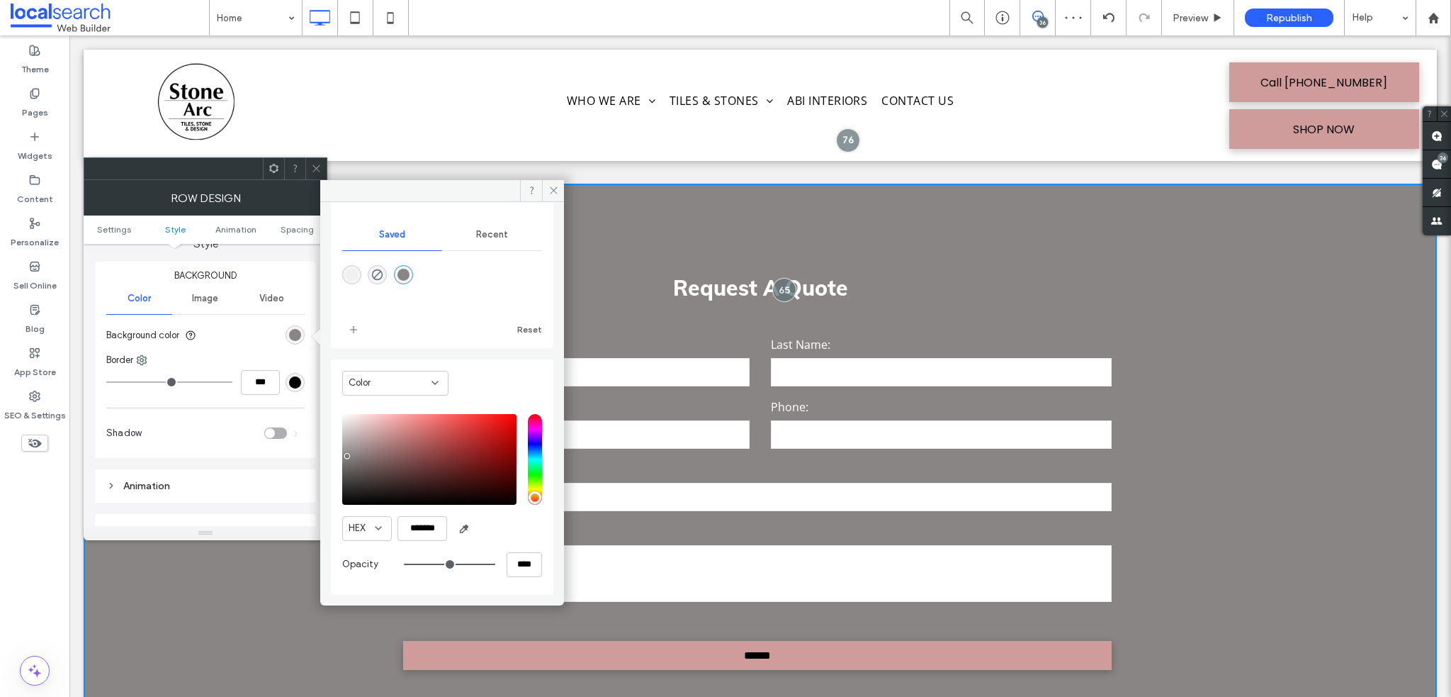
scroll to position [117, 0]
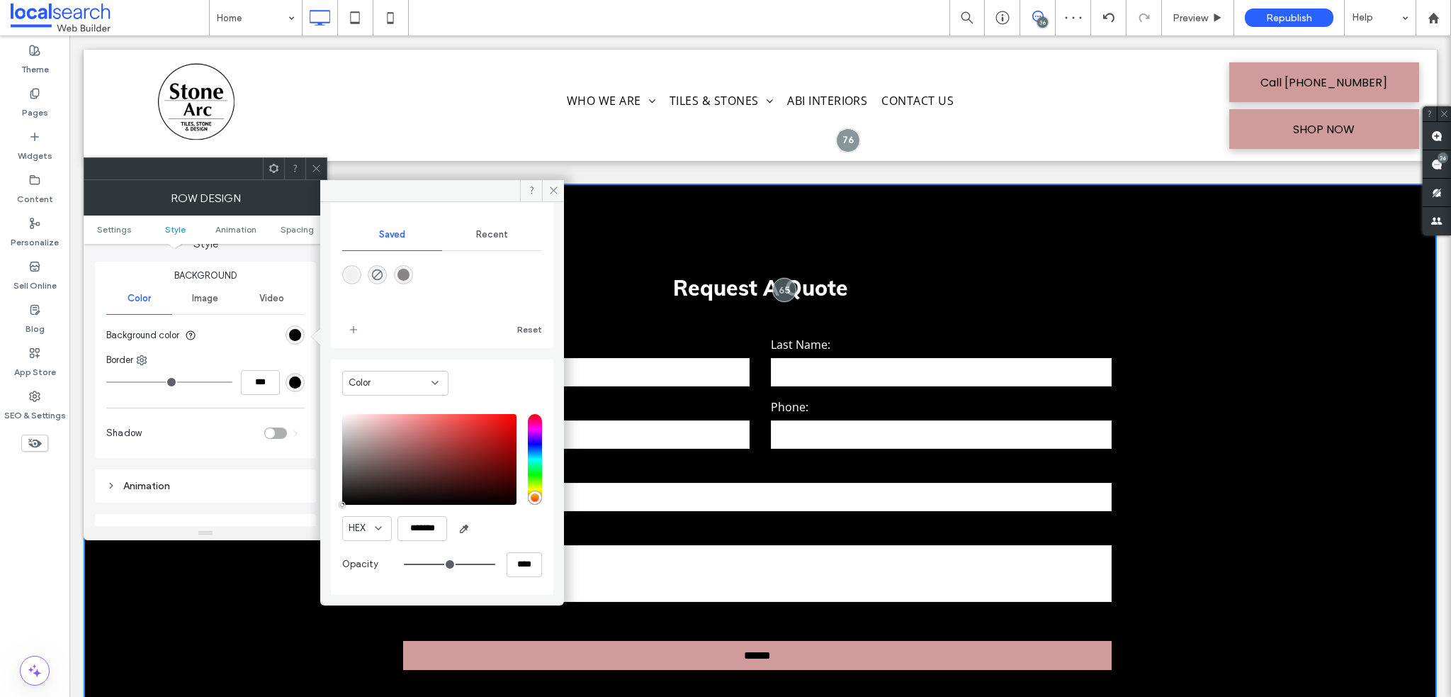
drag, startPoint x: 424, startPoint y: 492, endPoint x: 311, endPoint y: 546, distance: 125.8
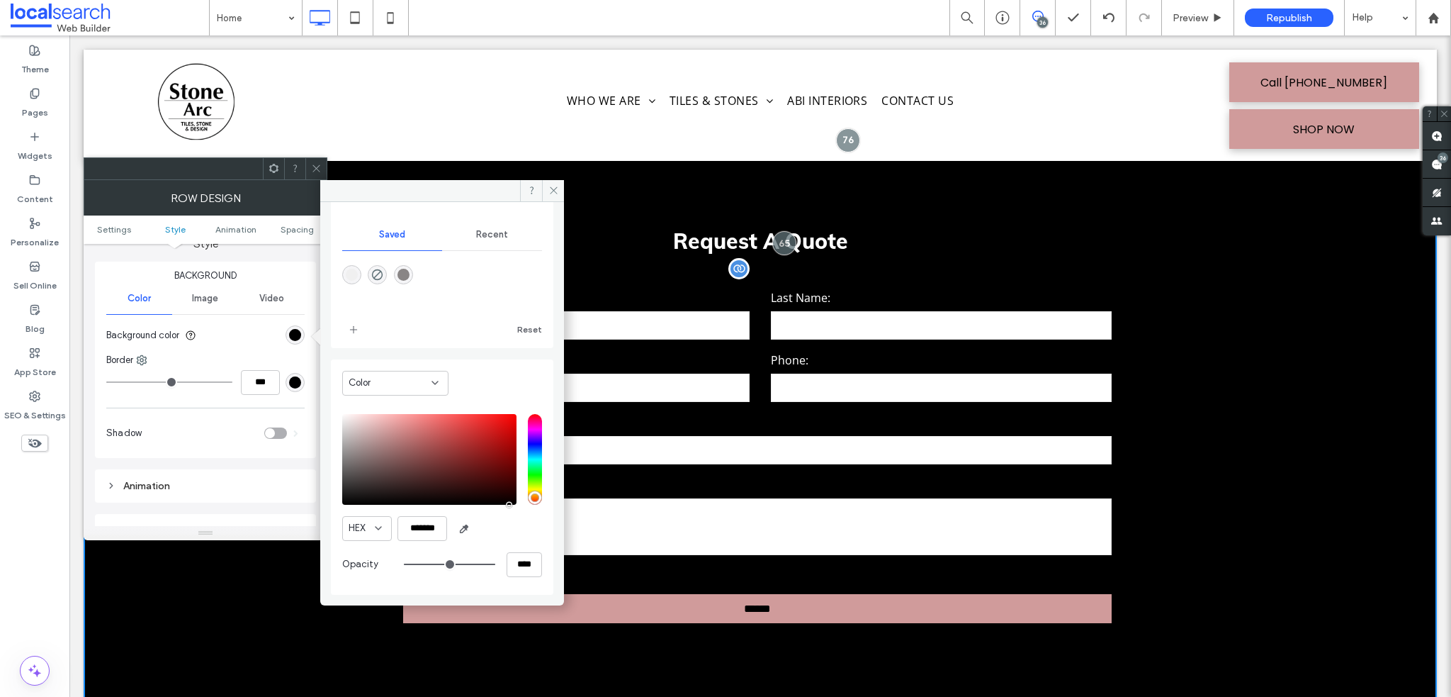
scroll to position [5016, 0]
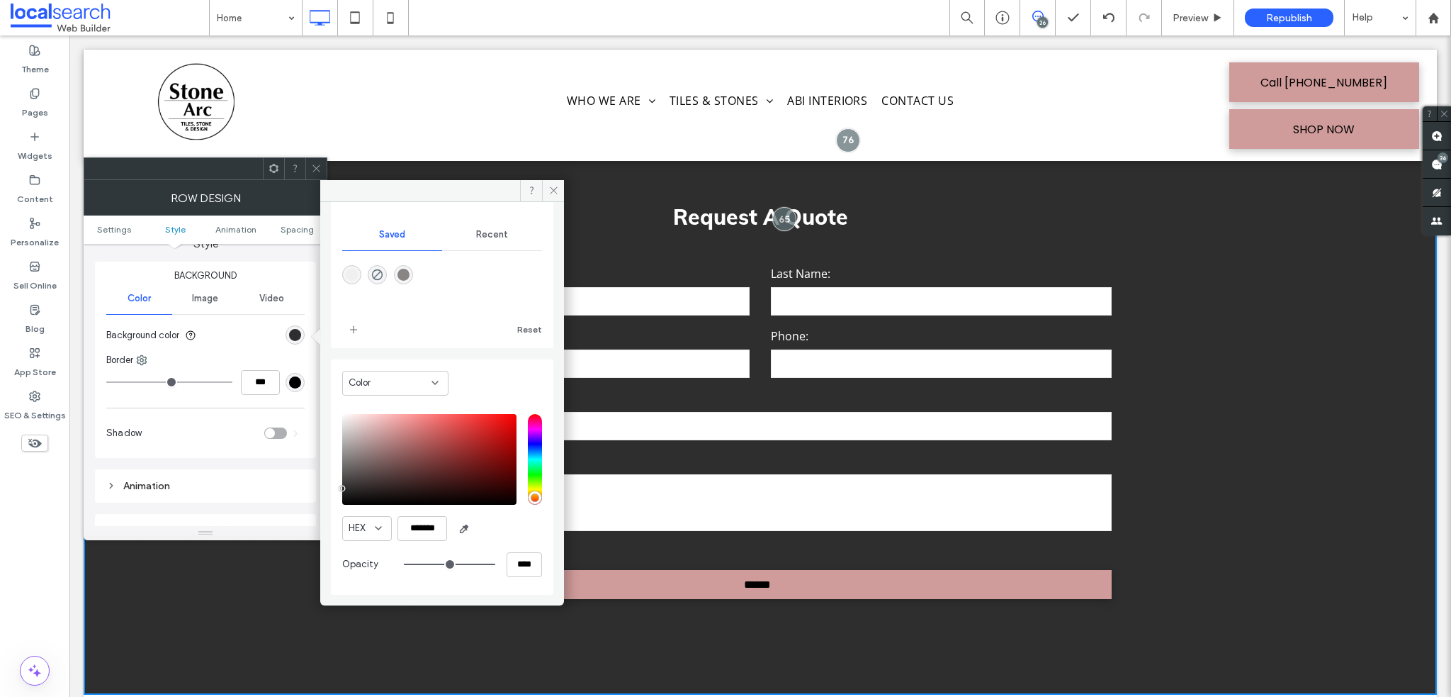
type input "*******"
click at [340, 487] on div "pointer" at bounding box center [342, 487] width 4 height 4
click at [563, 186] on span at bounding box center [553, 190] width 22 height 21
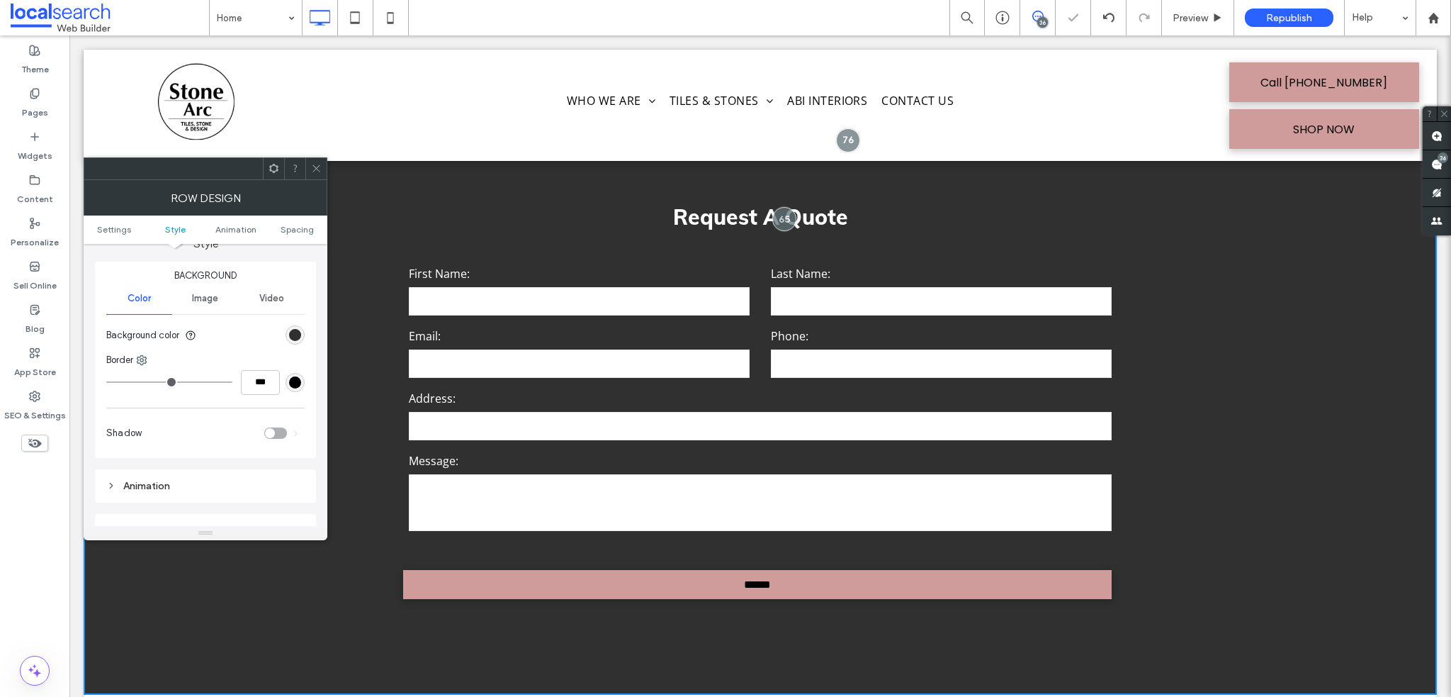
click at [317, 168] on icon at bounding box center [316, 168] width 11 height 11
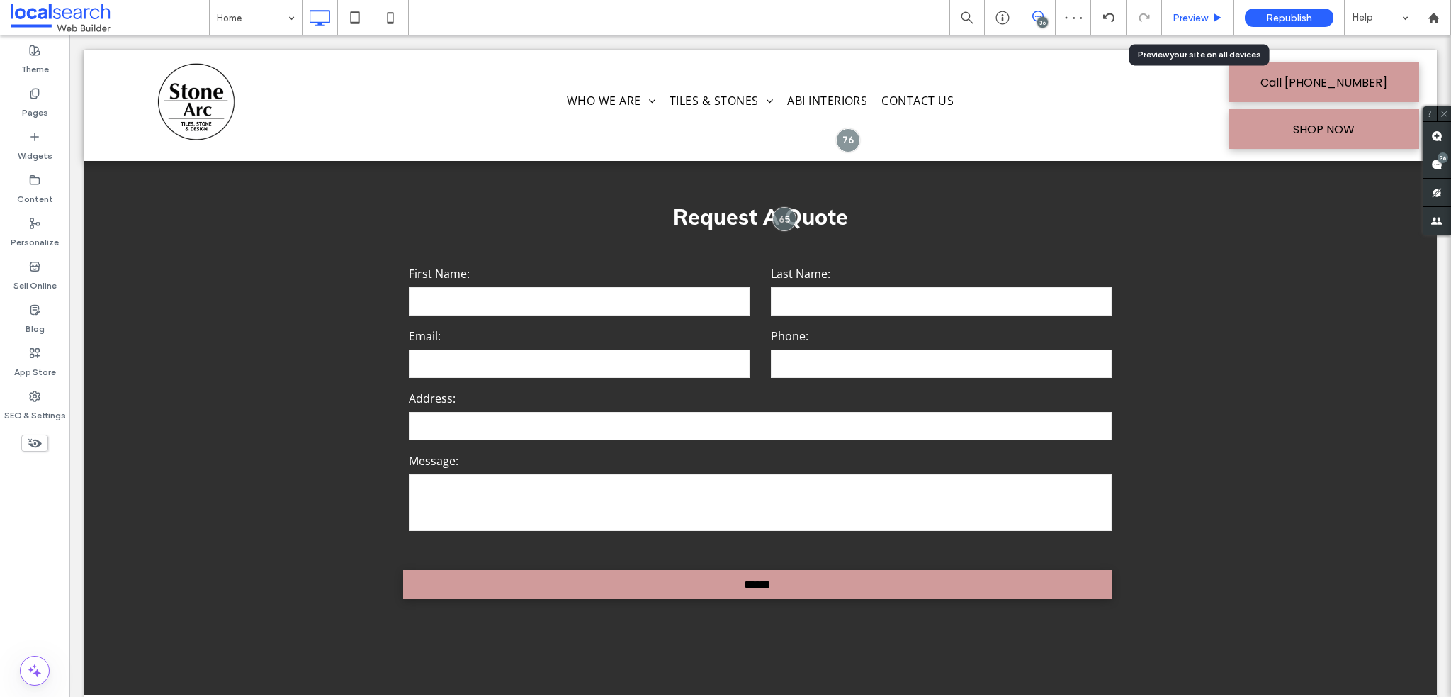
click at [1196, 29] on div "Preview" at bounding box center [1198, 17] width 72 height 35
click at [1191, 12] on span "Preview" at bounding box center [1190, 18] width 35 height 12
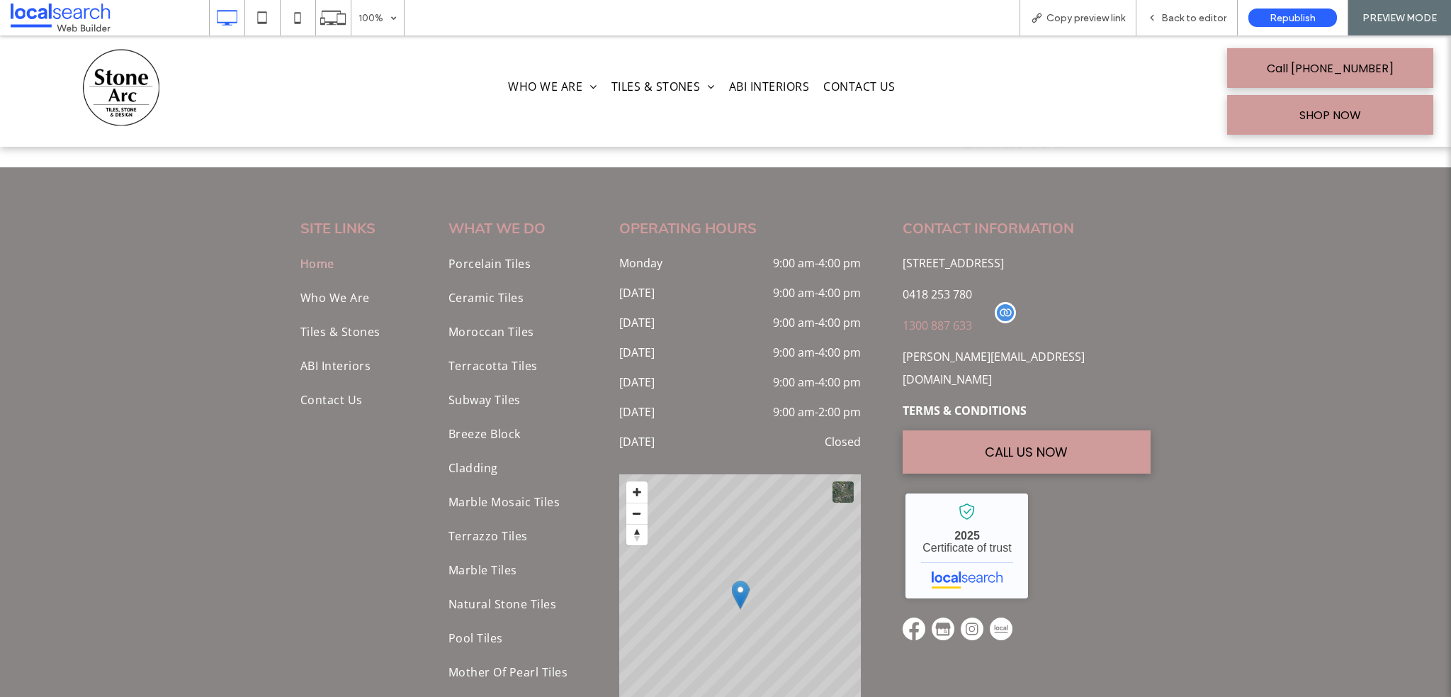
scroll to position [5633, 0]
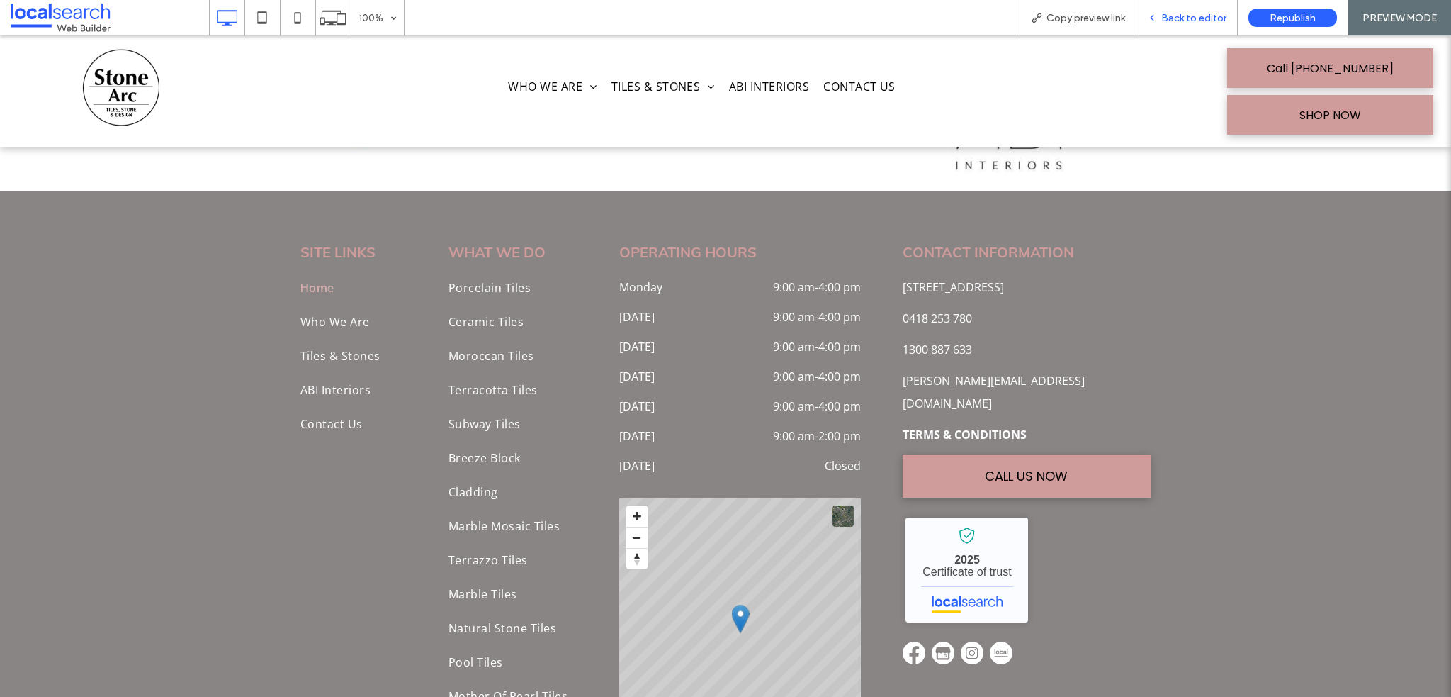
click at [1187, 26] on div "Back to editor" at bounding box center [1187, 17] width 101 height 35
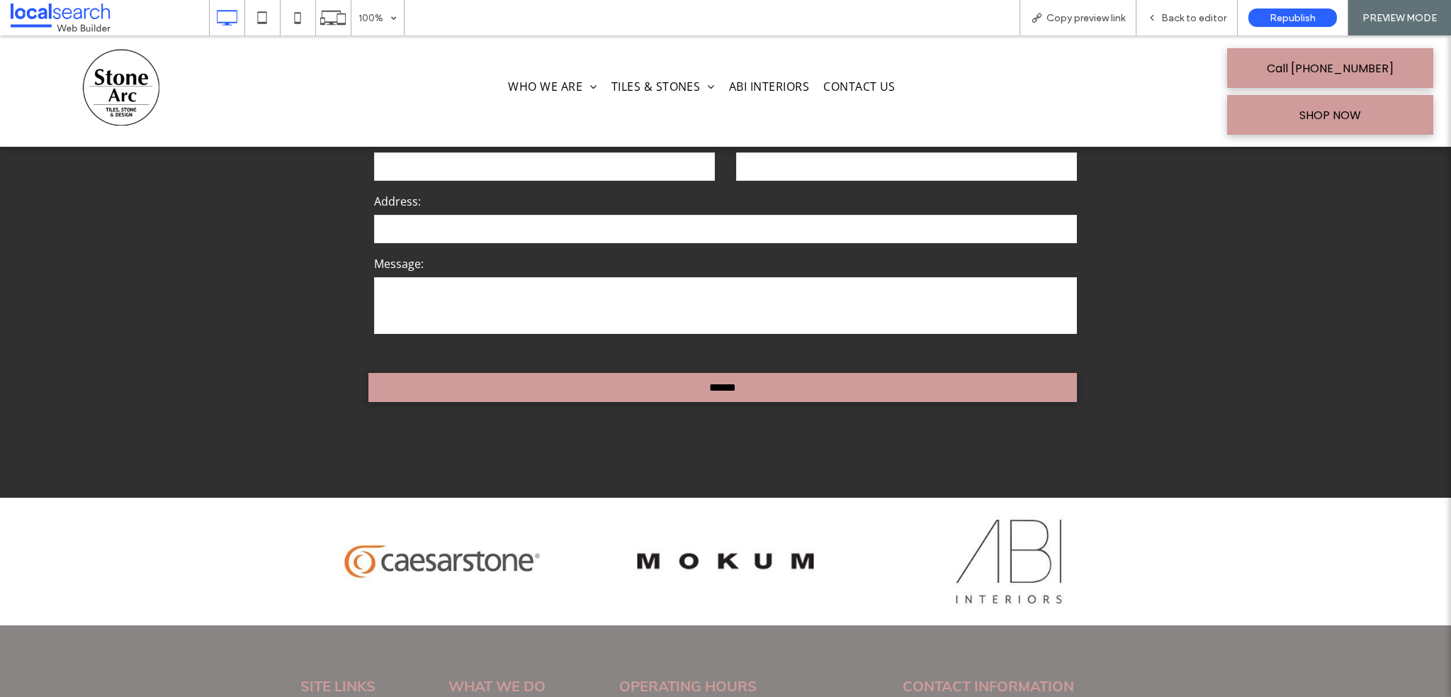
scroll to position [5278, 0]
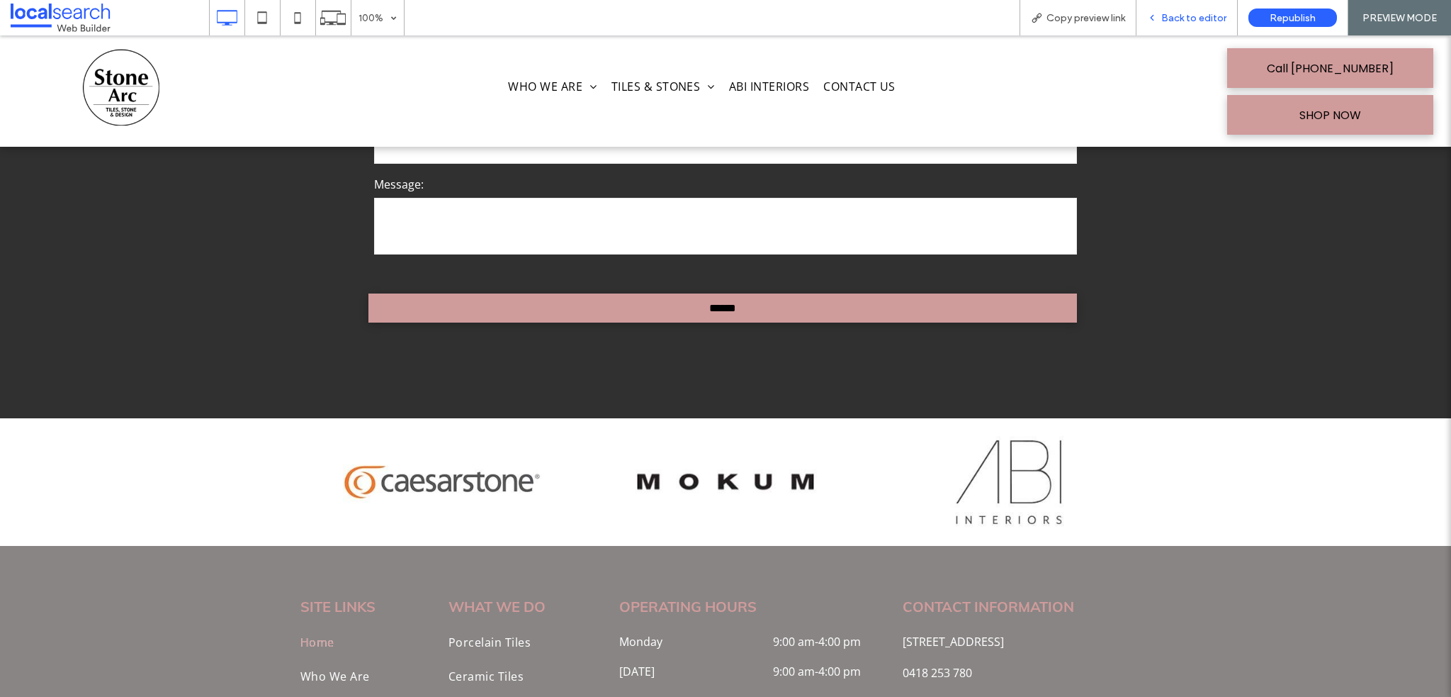
click at [1176, 16] on span "Back to editor" at bounding box center [1194, 18] width 65 height 12
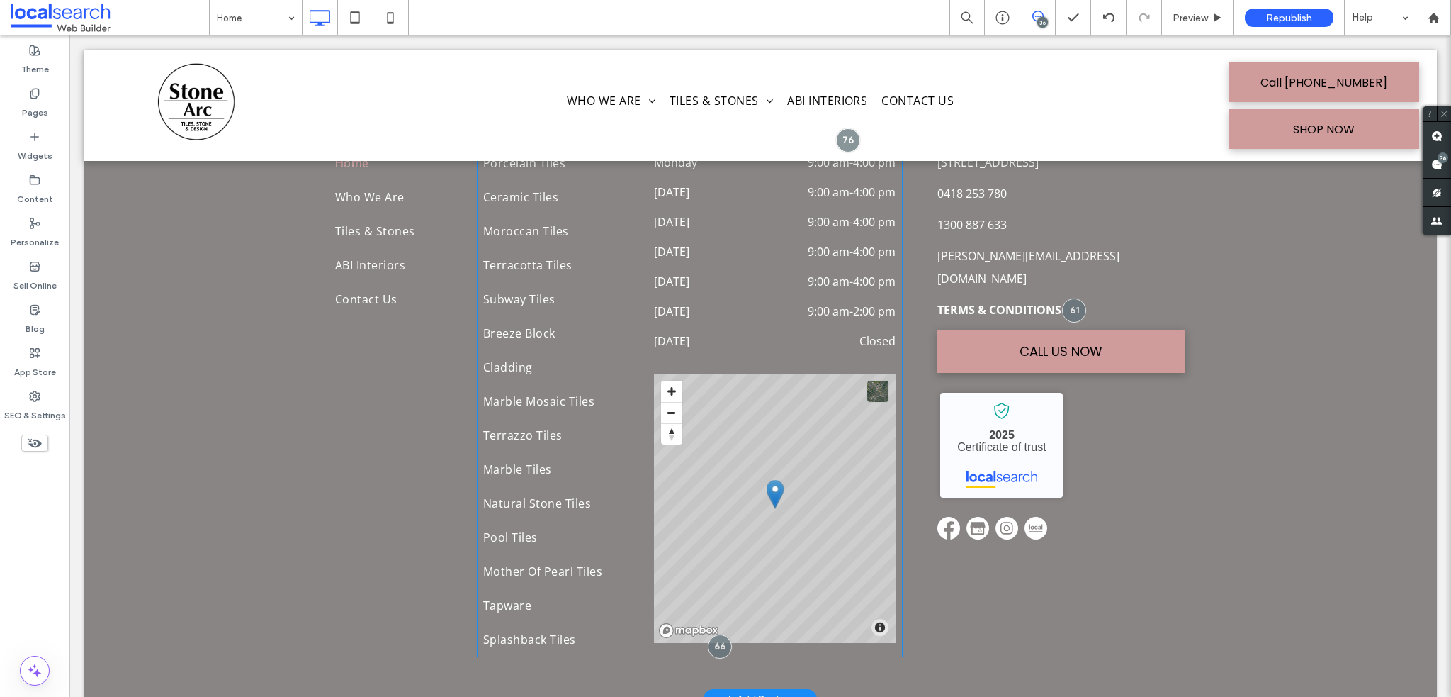
scroll to position [5845, 0]
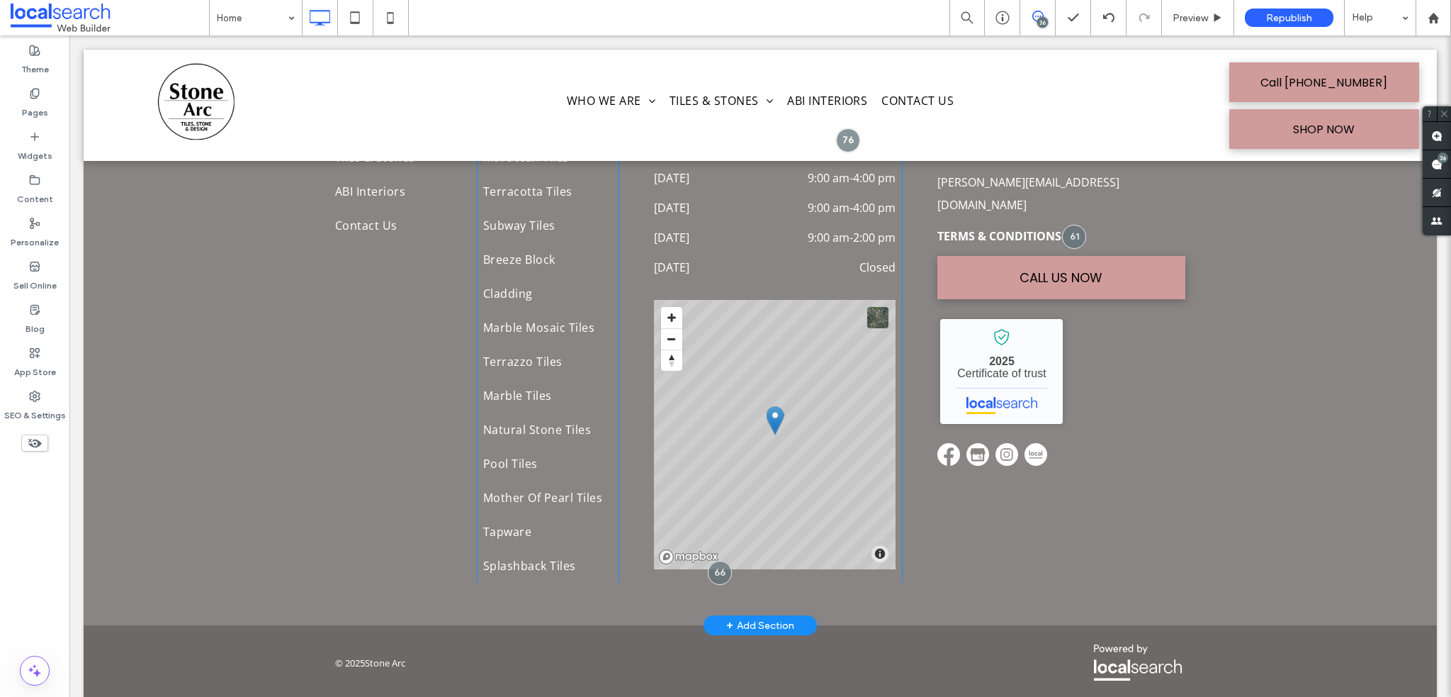
click at [278, 463] on div "SITE LINKS Home Who We Are Tiles & Stones ABI Interiors Contact Us Click To Pas…" at bounding box center [761, 309] width 1354 height 632
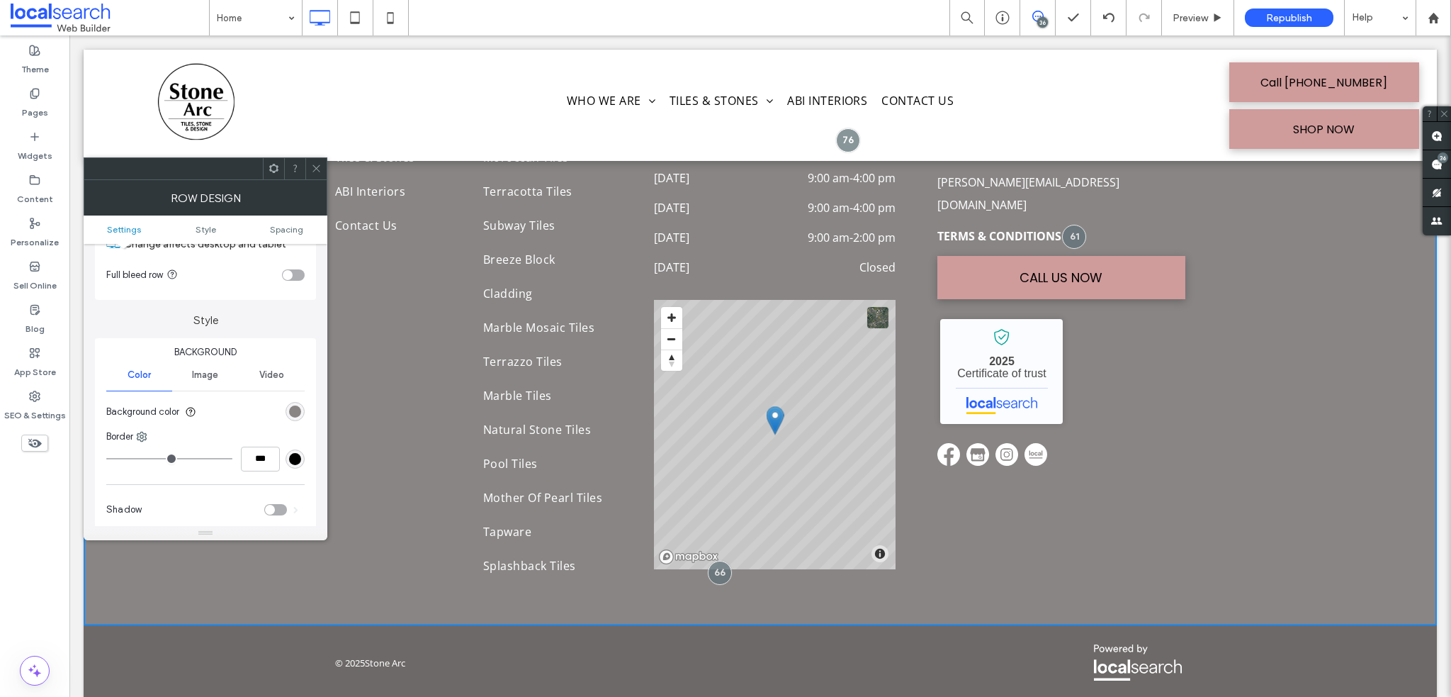
scroll to position [142, 0]
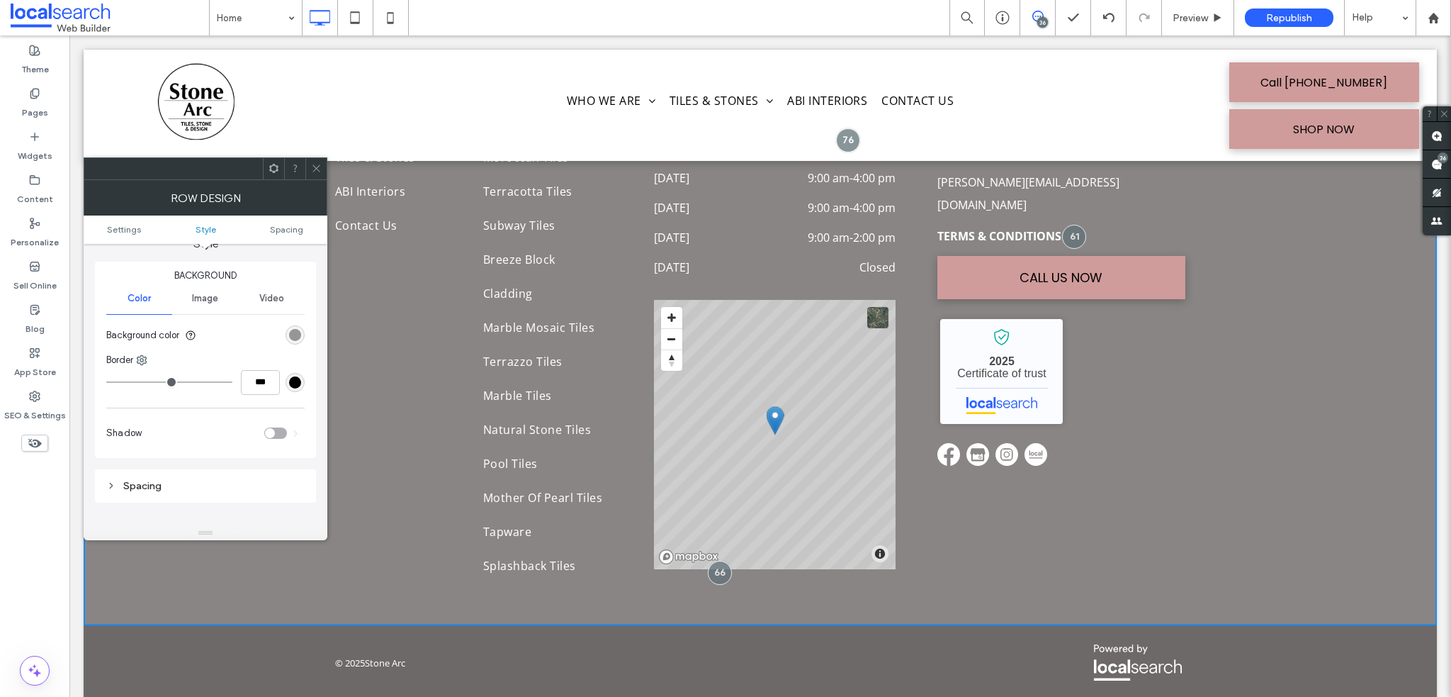
click at [291, 334] on div "rgb(137, 133, 133)" at bounding box center [295, 335] width 12 height 12
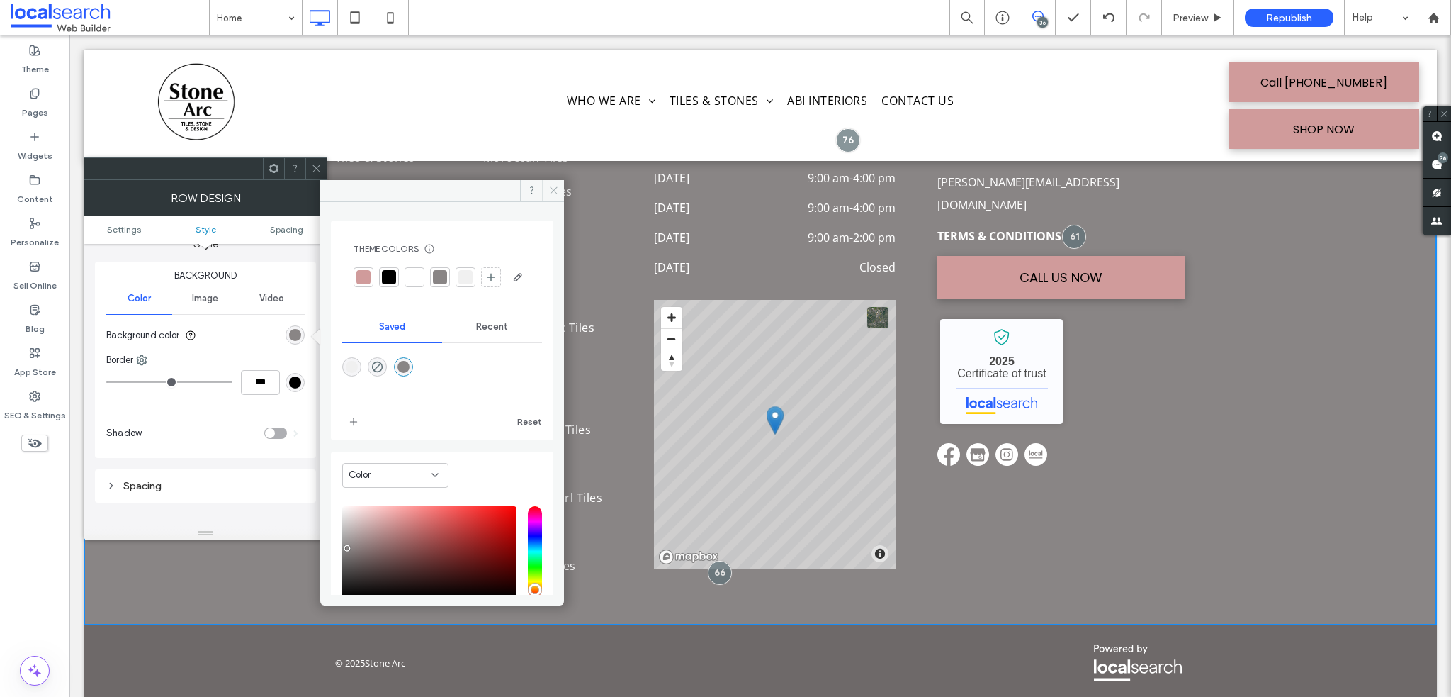
click at [553, 186] on icon at bounding box center [554, 190] width 11 height 11
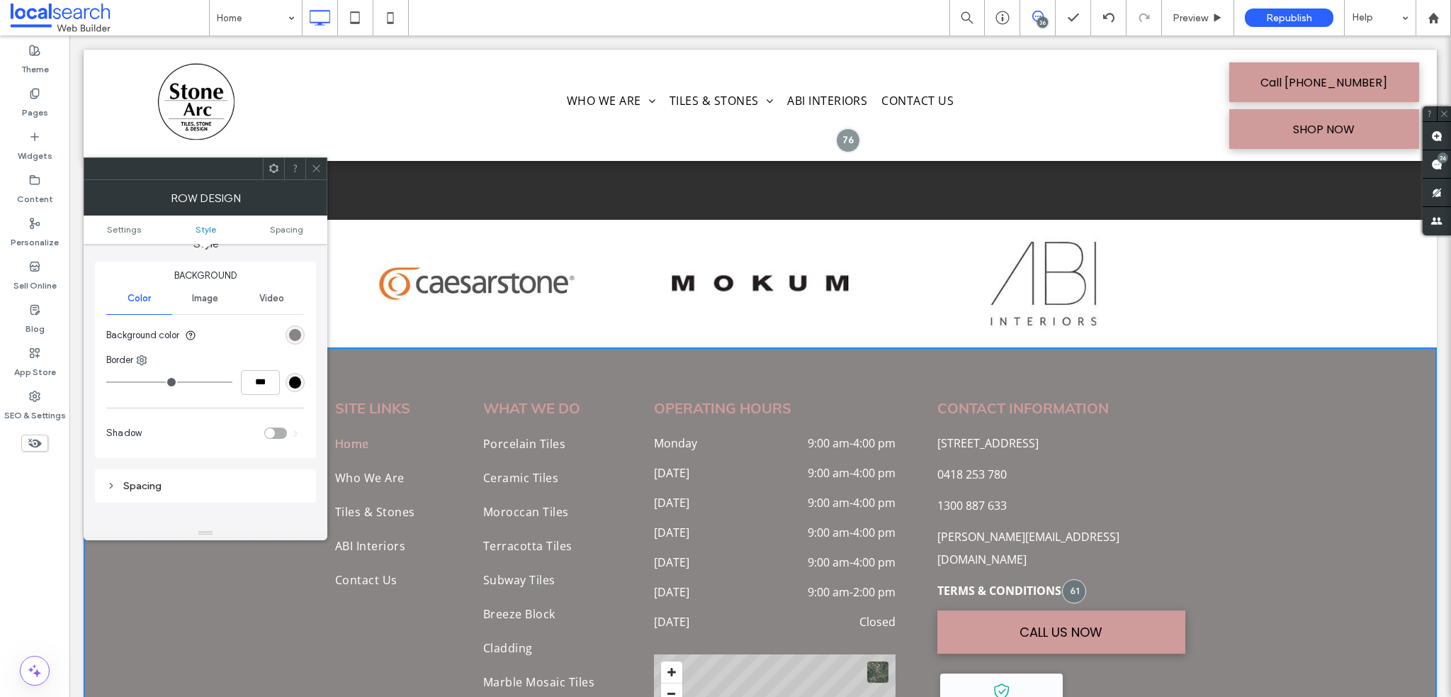
click at [317, 176] on span at bounding box center [316, 168] width 11 height 21
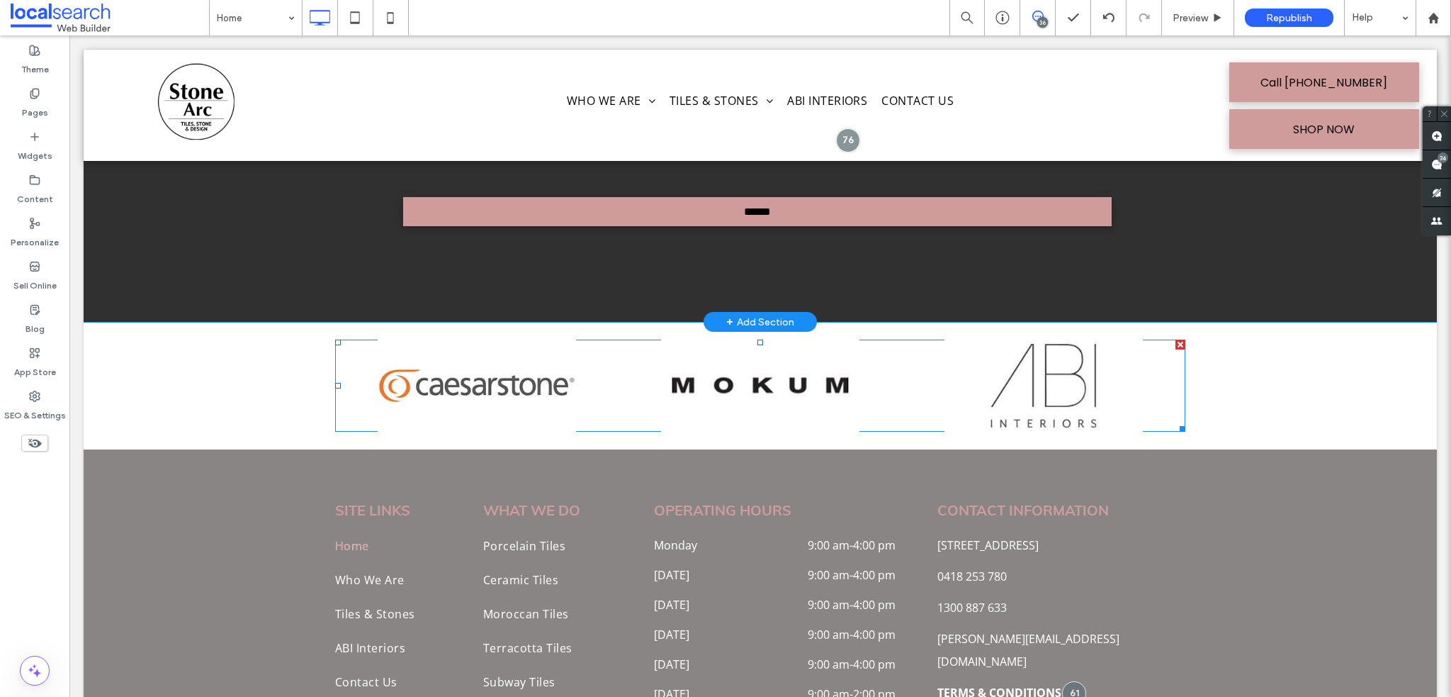
scroll to position [5349, 0]
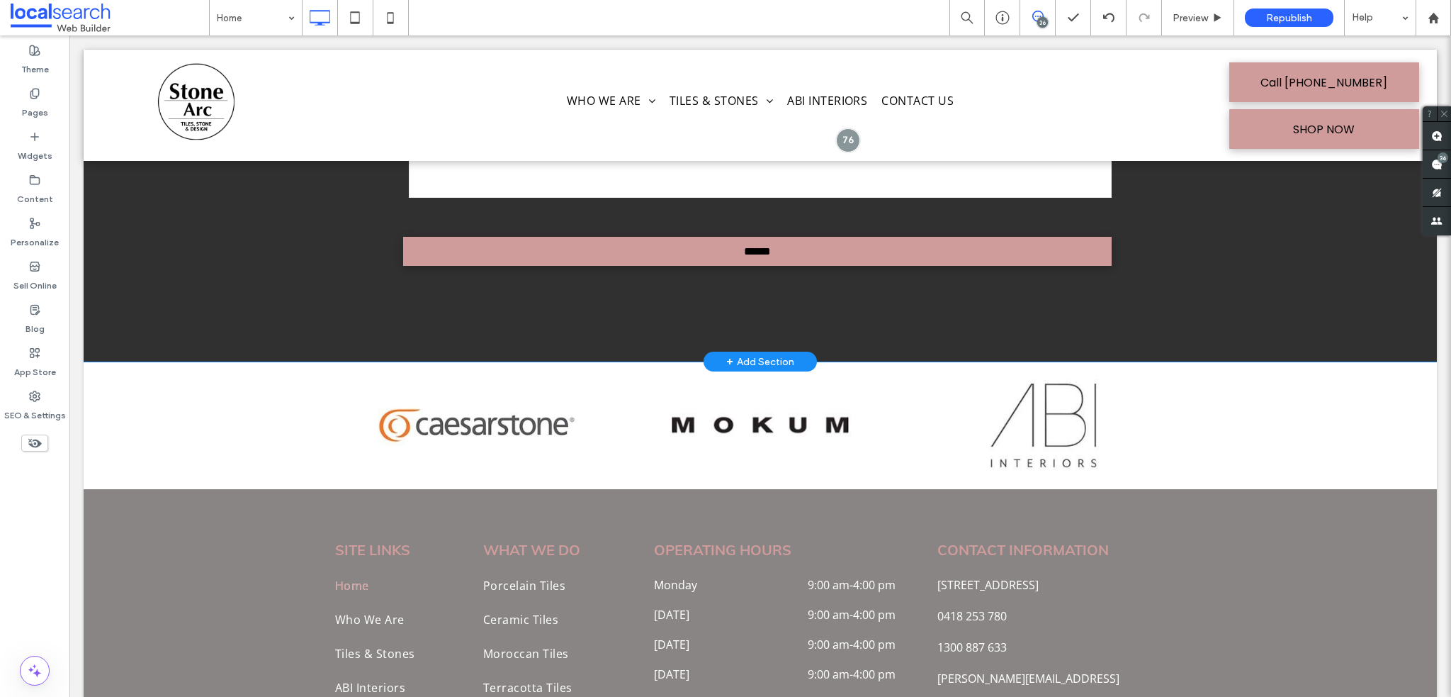
click at [208, 320] on div "Request A Quote Send an Enquiry First Name: Last Name: Email: Phone: Address: M…" at bounding box center [761, 71] width 1354 height 582
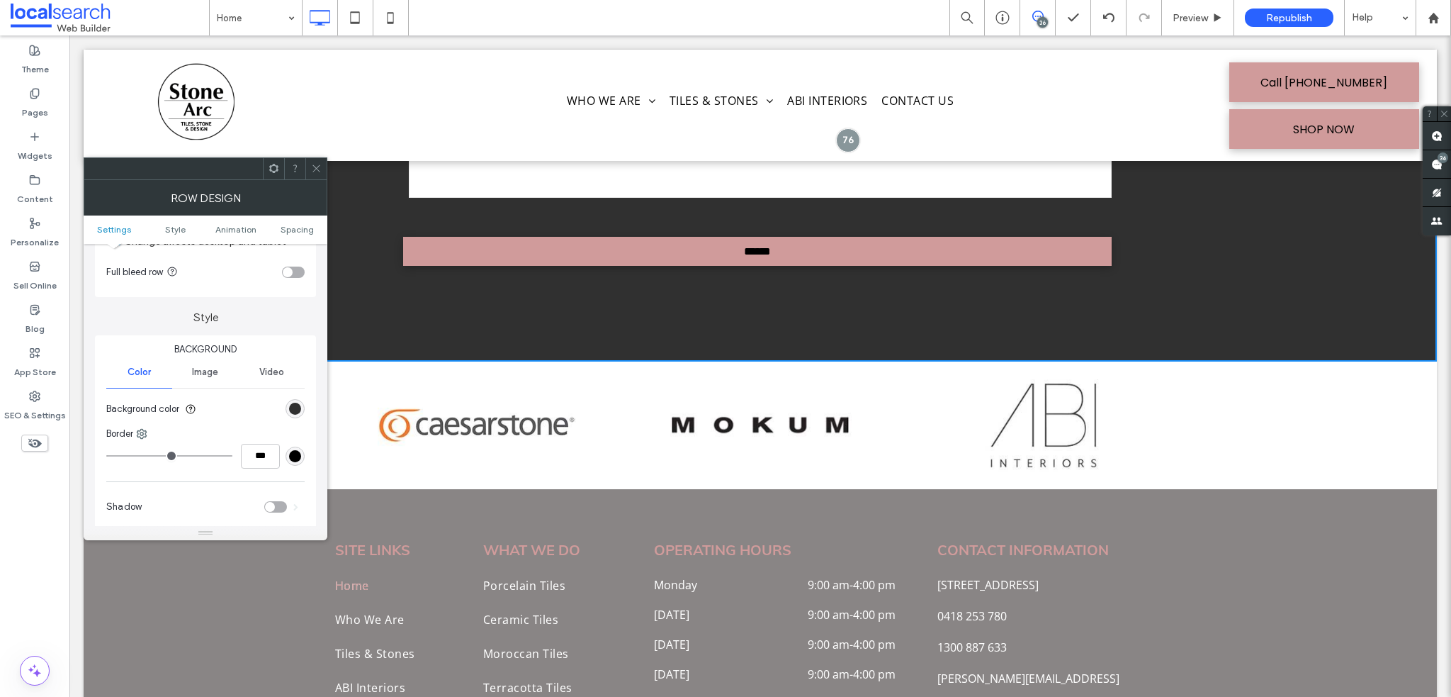
scroll to position [142, 0]
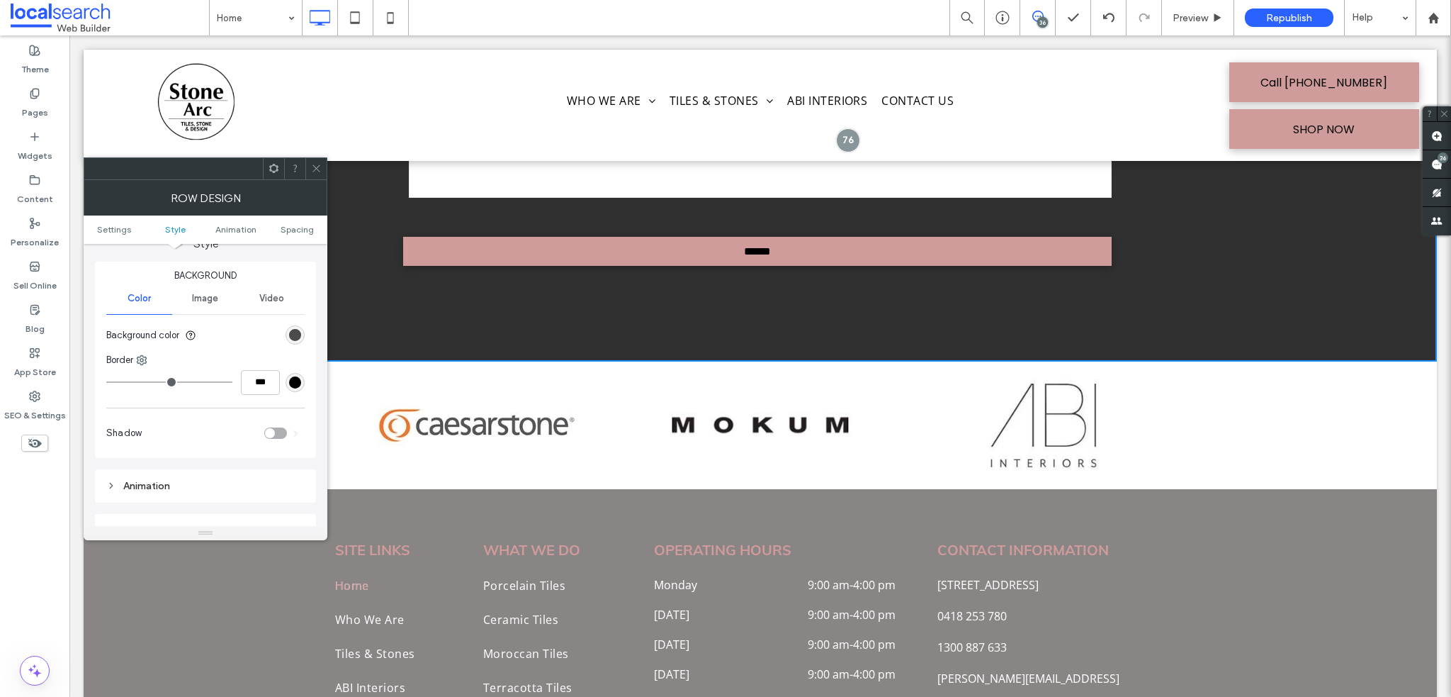
click at [295, 337] on div "rgb(48, 48, 48)" at bounding box center [295, 335] width 12 height 12
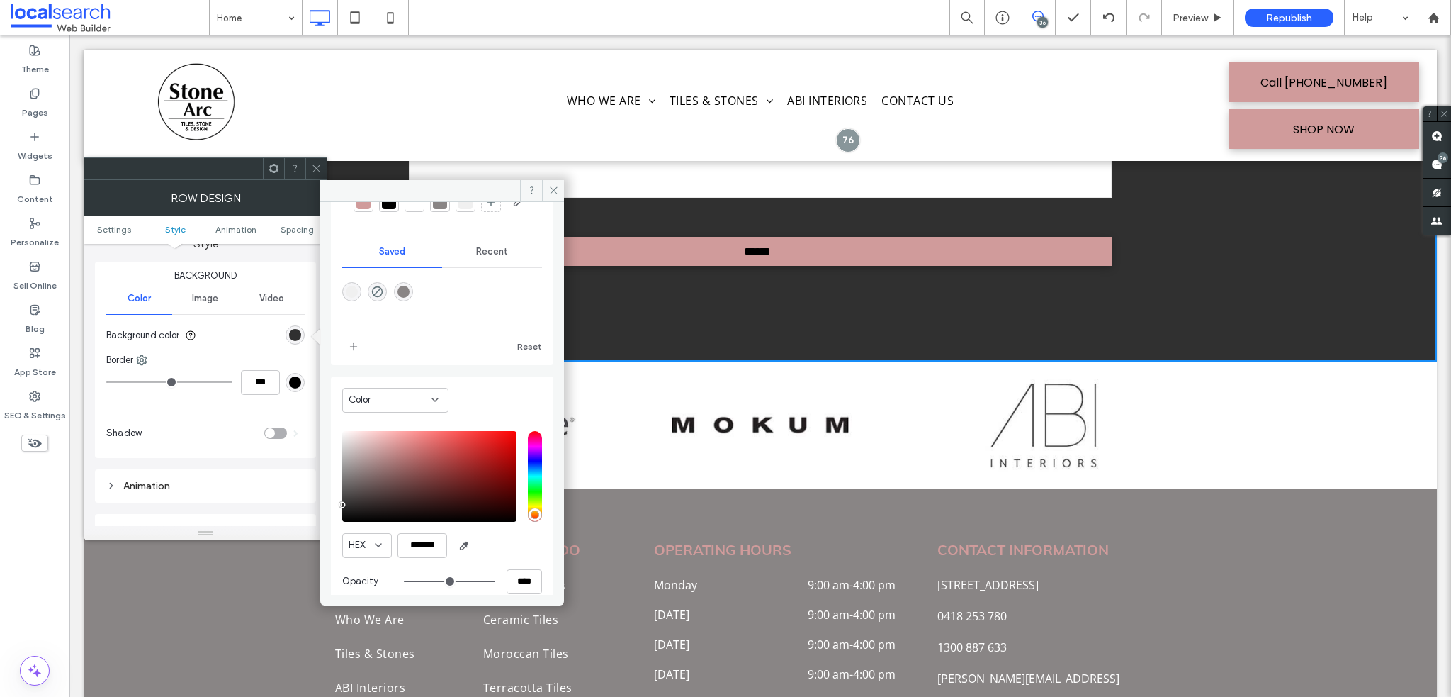
scroll to position [117, 0]
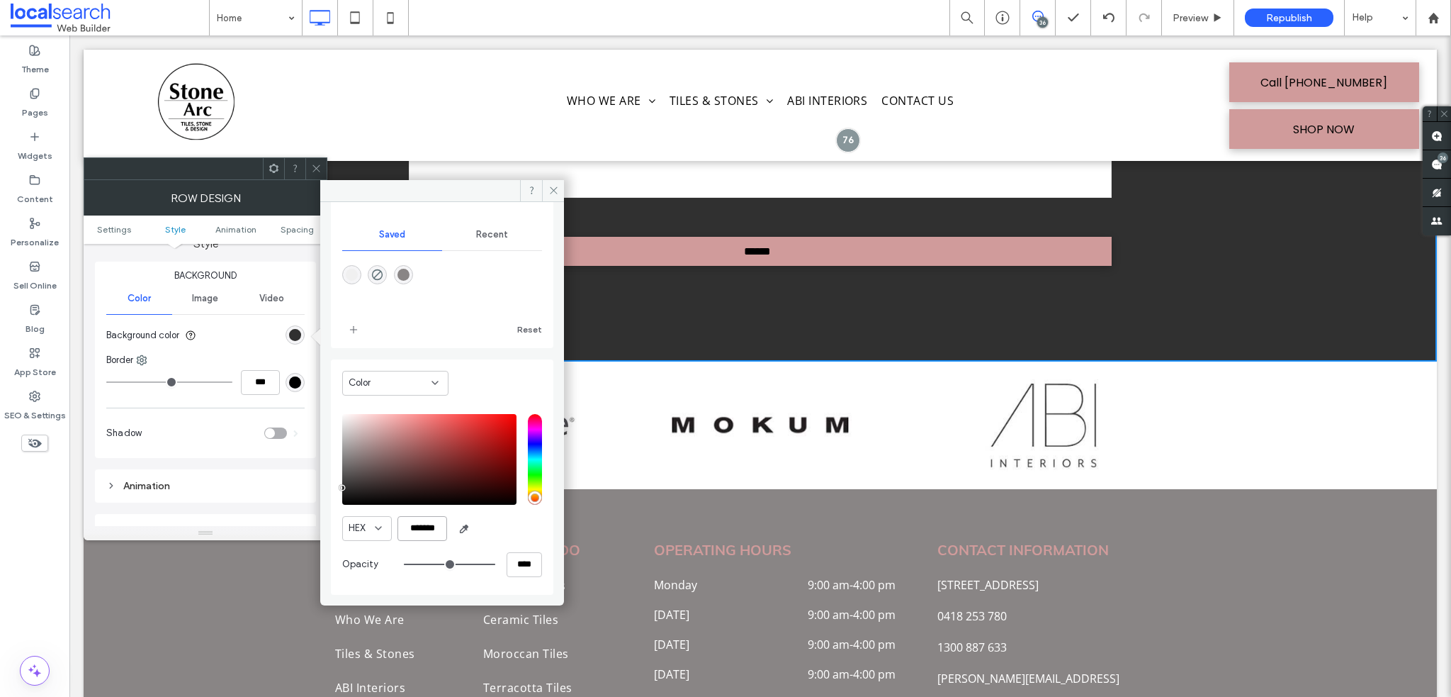
click at [427, 530] on input "*******" at bounding box center [423, 528] width 50 height 25
click at [557, 185] on icon at bounding box center [554, 190] width 11 height 11
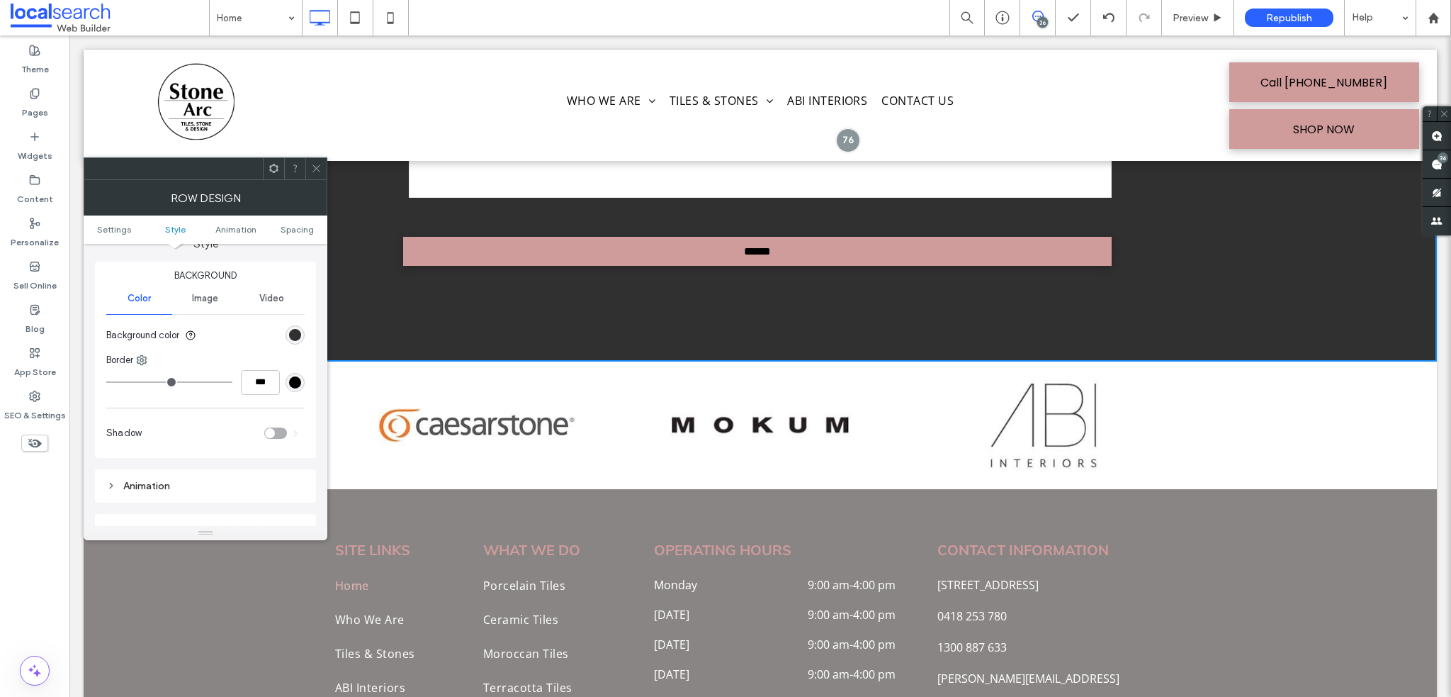
click at [316, 167] on icon at bounding box center [316, 168] width 11 height 11
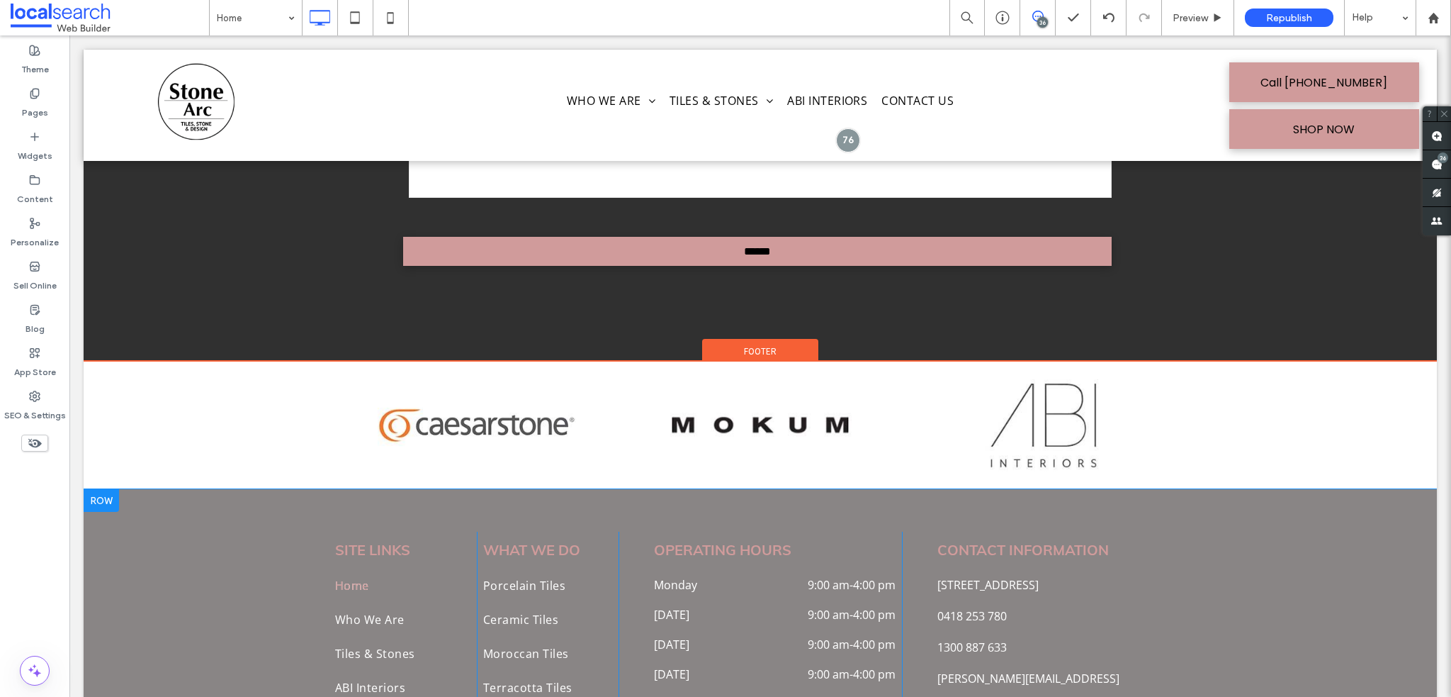
scroll to position [5491, 0]
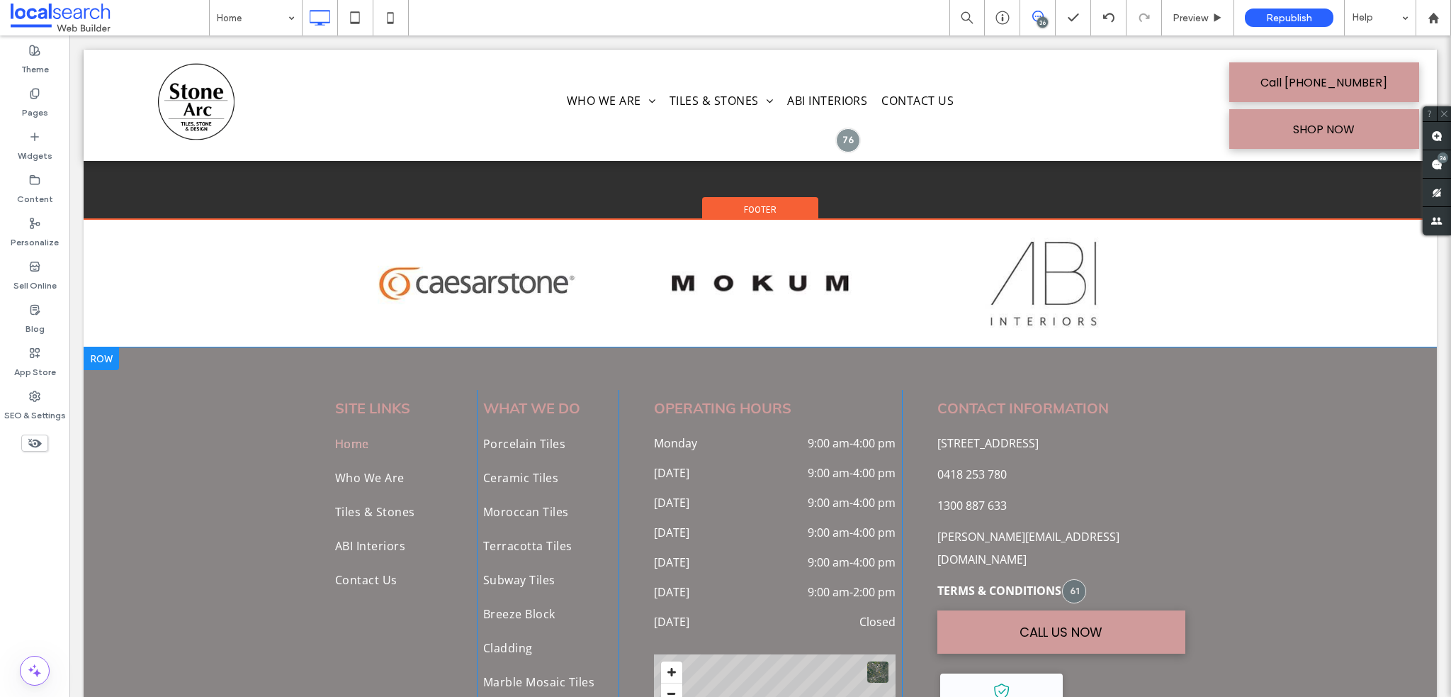
click at [262, 433] on div "SITE LINKS Home Who We Are Tiles & Stones ABI Interiors Contact Us Click To Pas…" at bounding box center [761, 663] width 1354 height 632
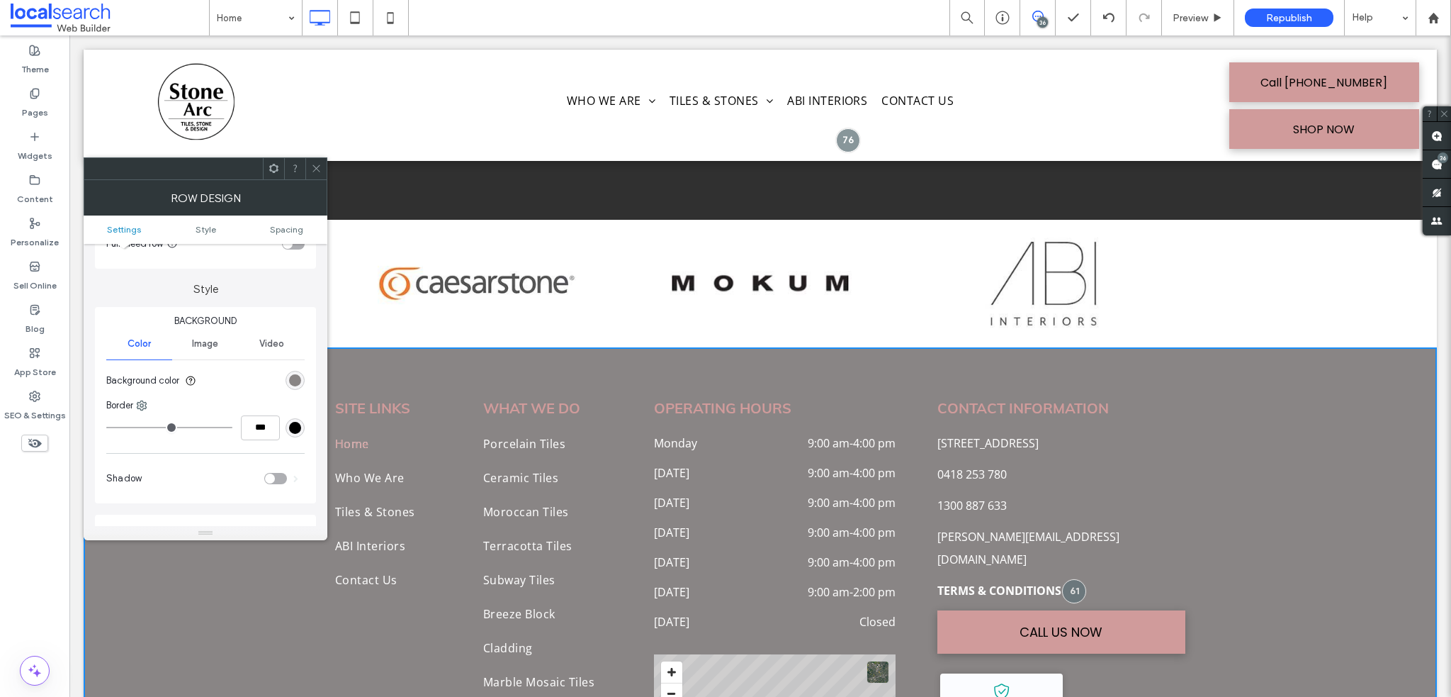
scroll to position [213, 0]
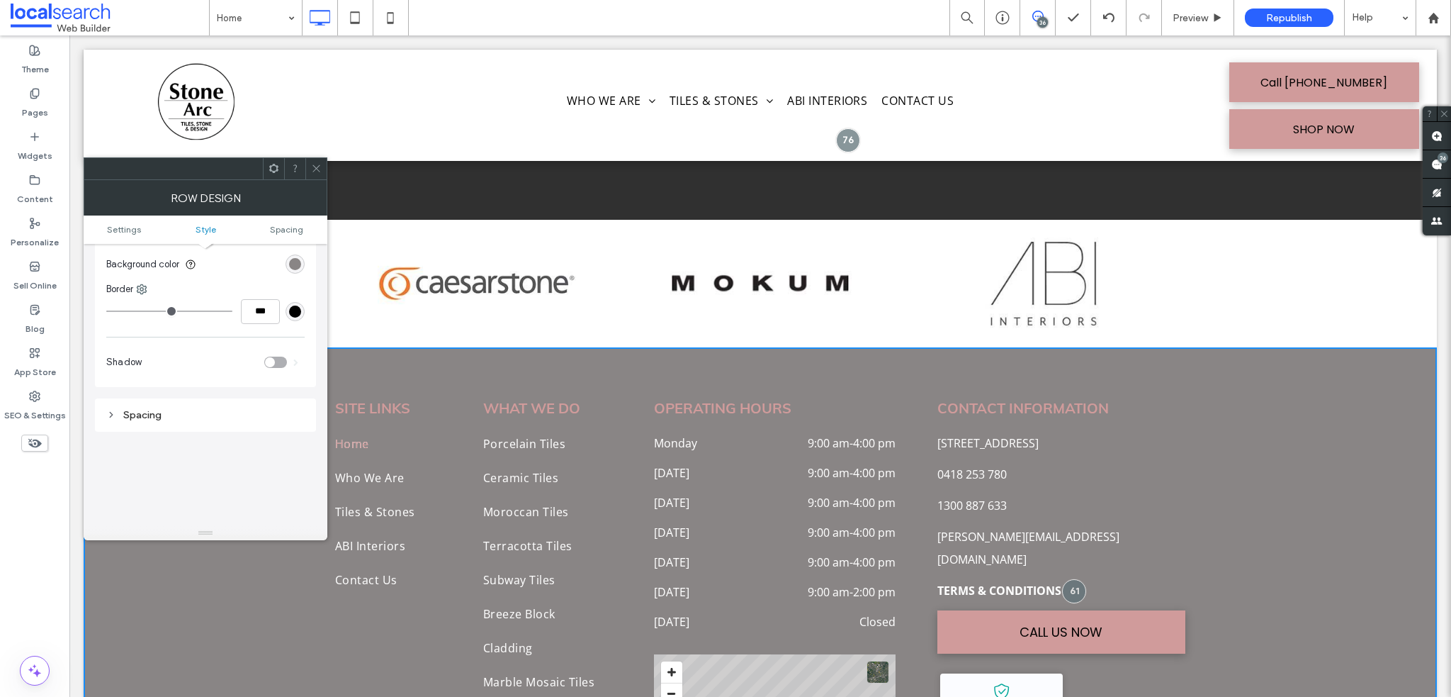
click at [284, 266] on section "Background color" at bounding box center [205, 264] width 198 height 35
click at [291, 260] on div "rgb(137, 133, 133)" at bounding box center [295, 264] width 12 height 12
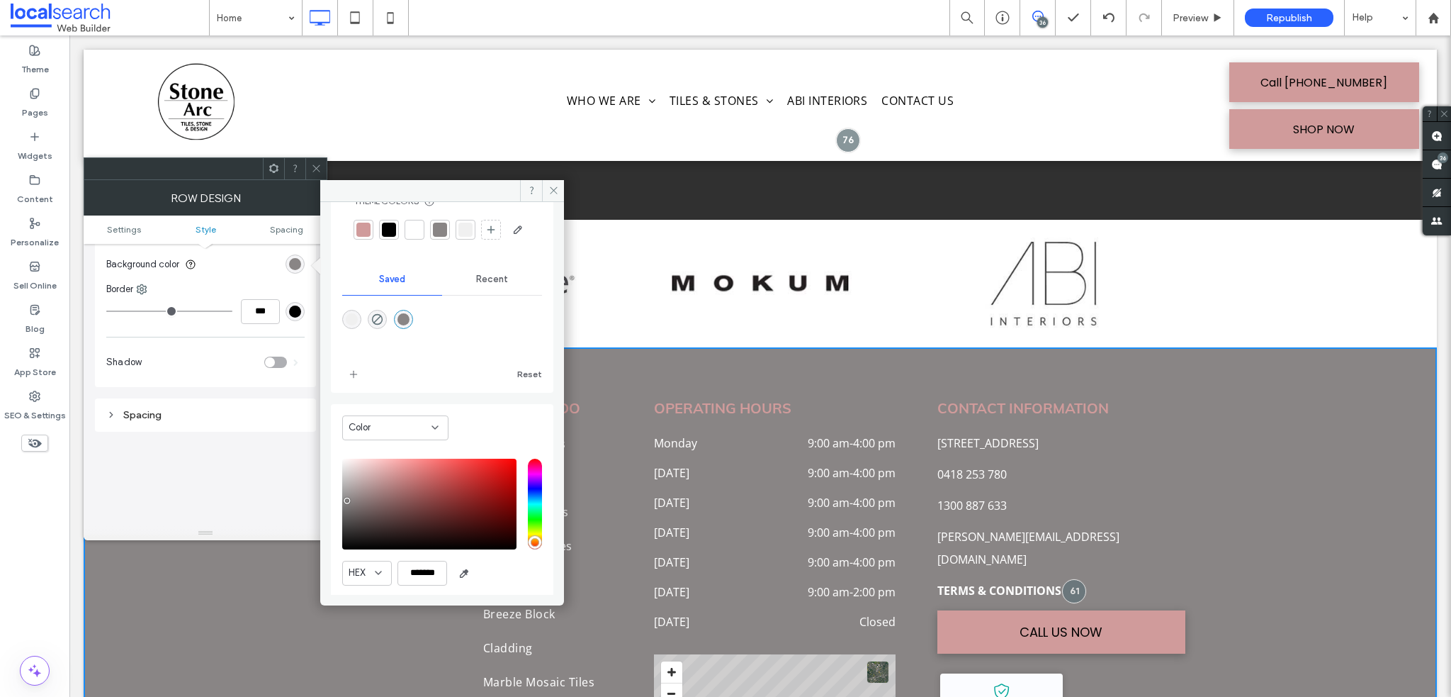
scroll to position [117, 0]
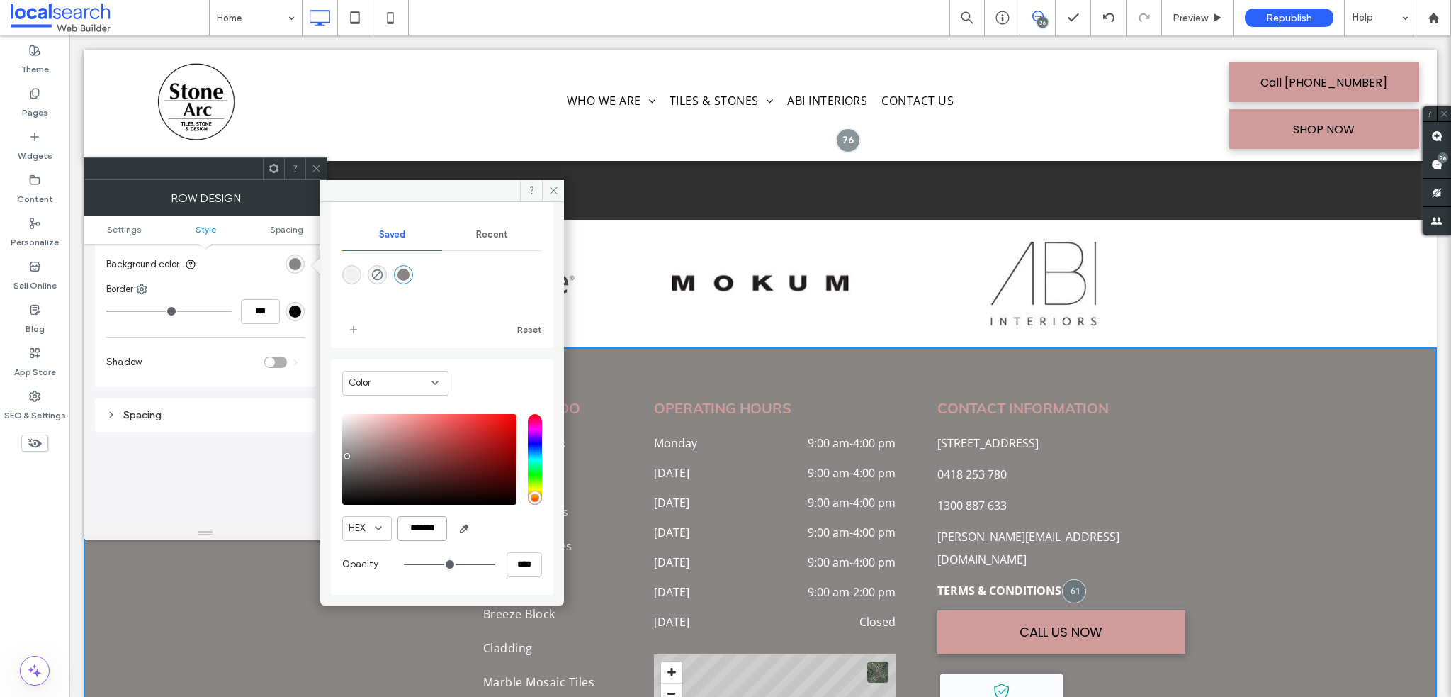
click at [420, 525] on input "*******" at bounding box center [423, 528] width 50 height 25
click at [420, 526] on input "*******" at bounding box center [423, 528] width 50 height 25
paste input "color picker textbox"
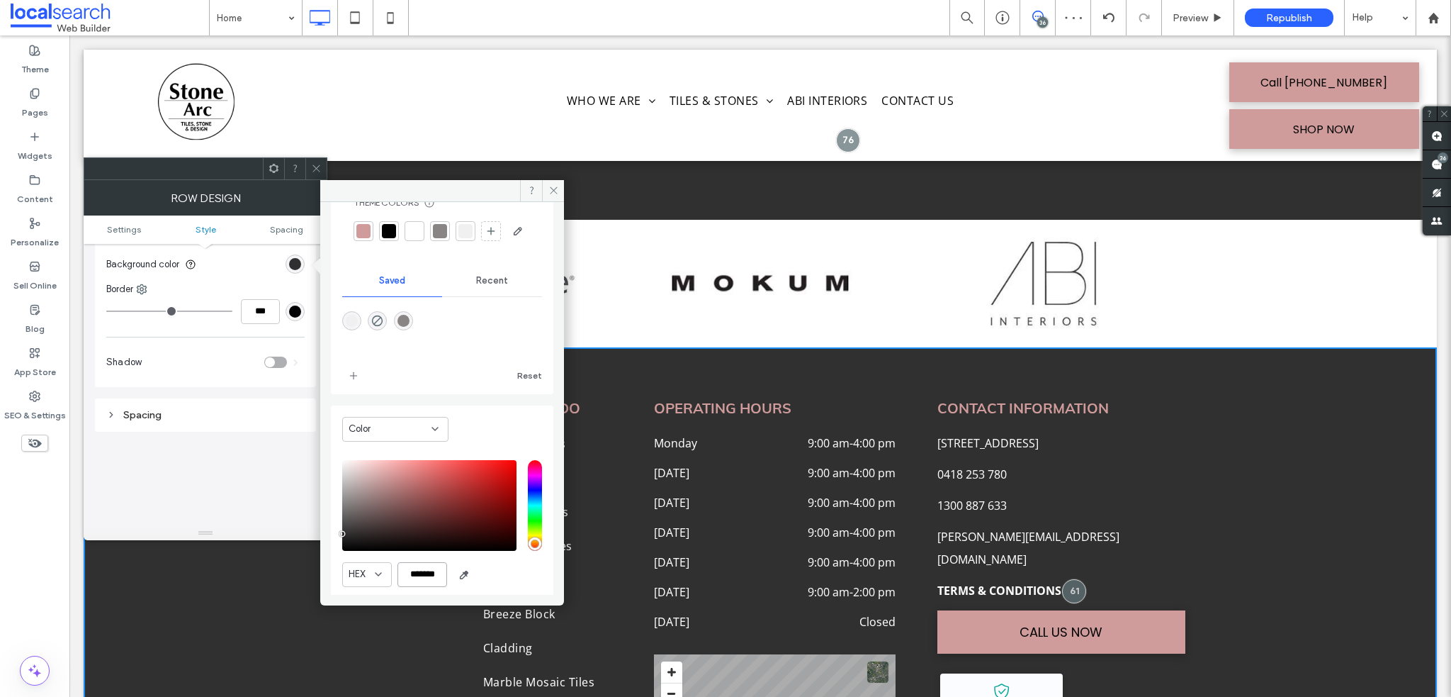
scroll to position [71, 0]
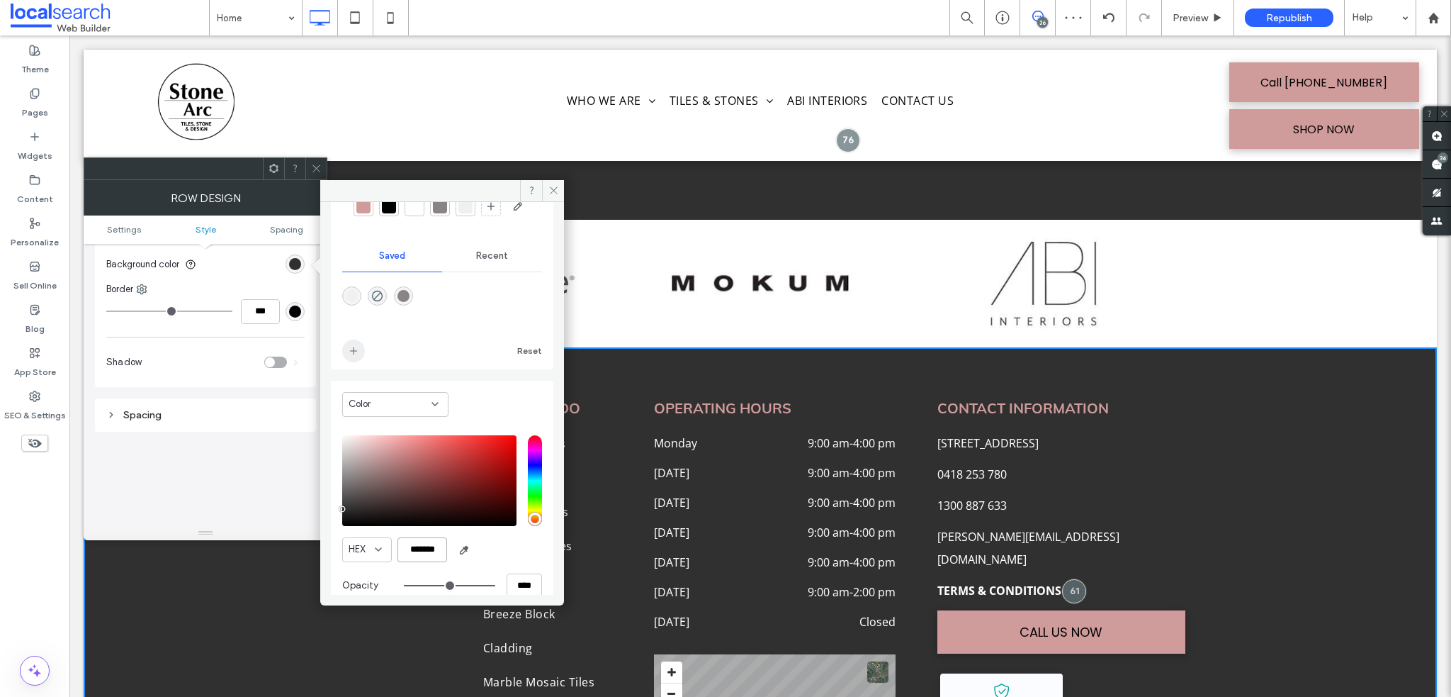
type input "*******"
click at [351, 356] on icon "add color" at bounding box center [353, 350] width 11 height 11
drag, startPoint x: 553, startPoint y: 188, endPoint x: 302, endPoint y: 125, distance: 259.2
click at [553, 188] on icon at bounding box center [554, 190] width 11 height 11
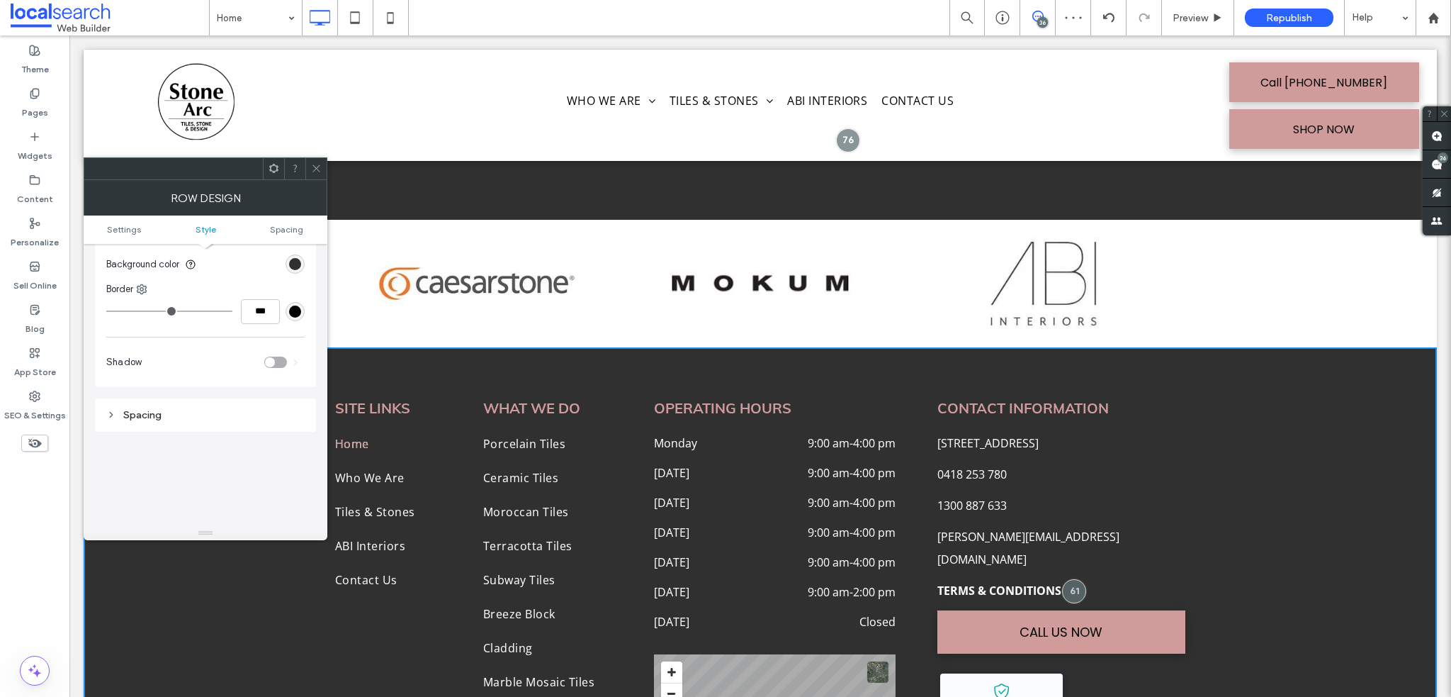
click at [320, 162] on span at bounding box center [316, 168] width 11 height 21
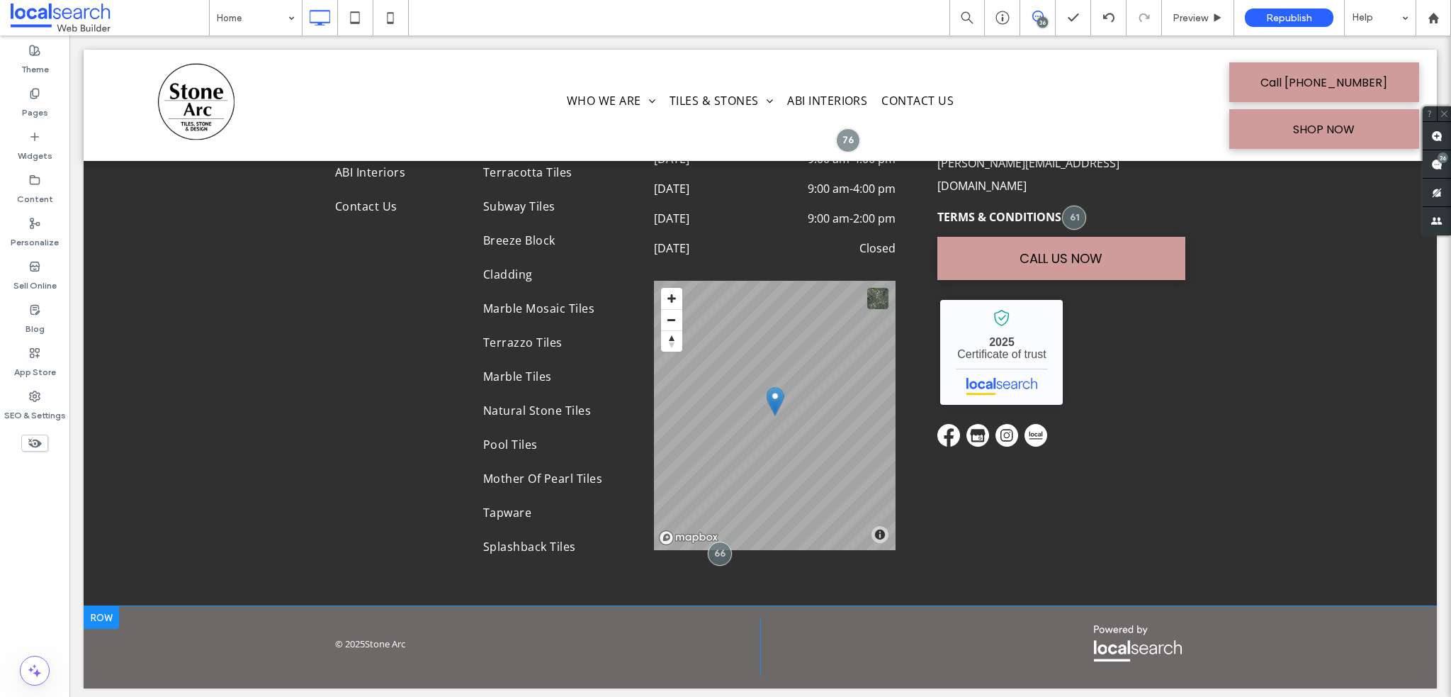
scroll to position [5873, 0]
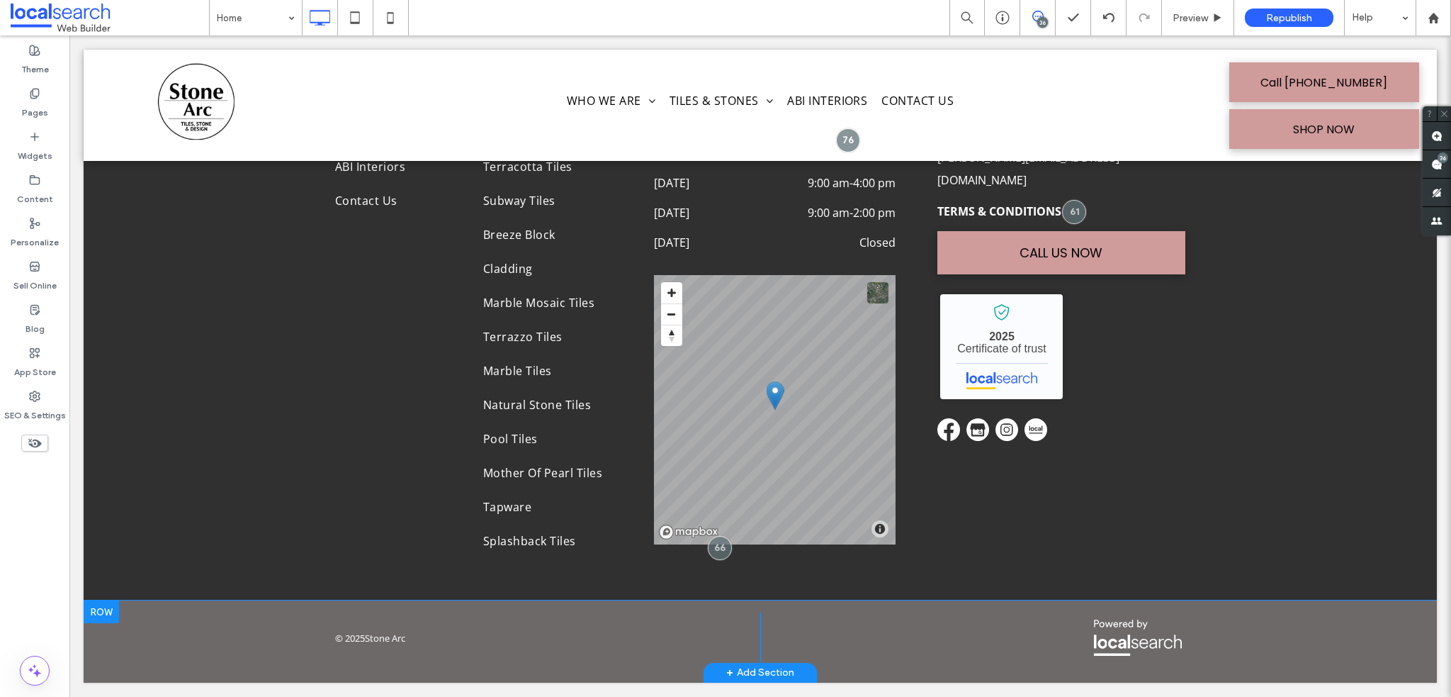
click at [162, 643] on div "© 2025 Stone Arc Click To Paste Click To Paste + Add Section" at bounding box center [761, 640] width 1354 height 81
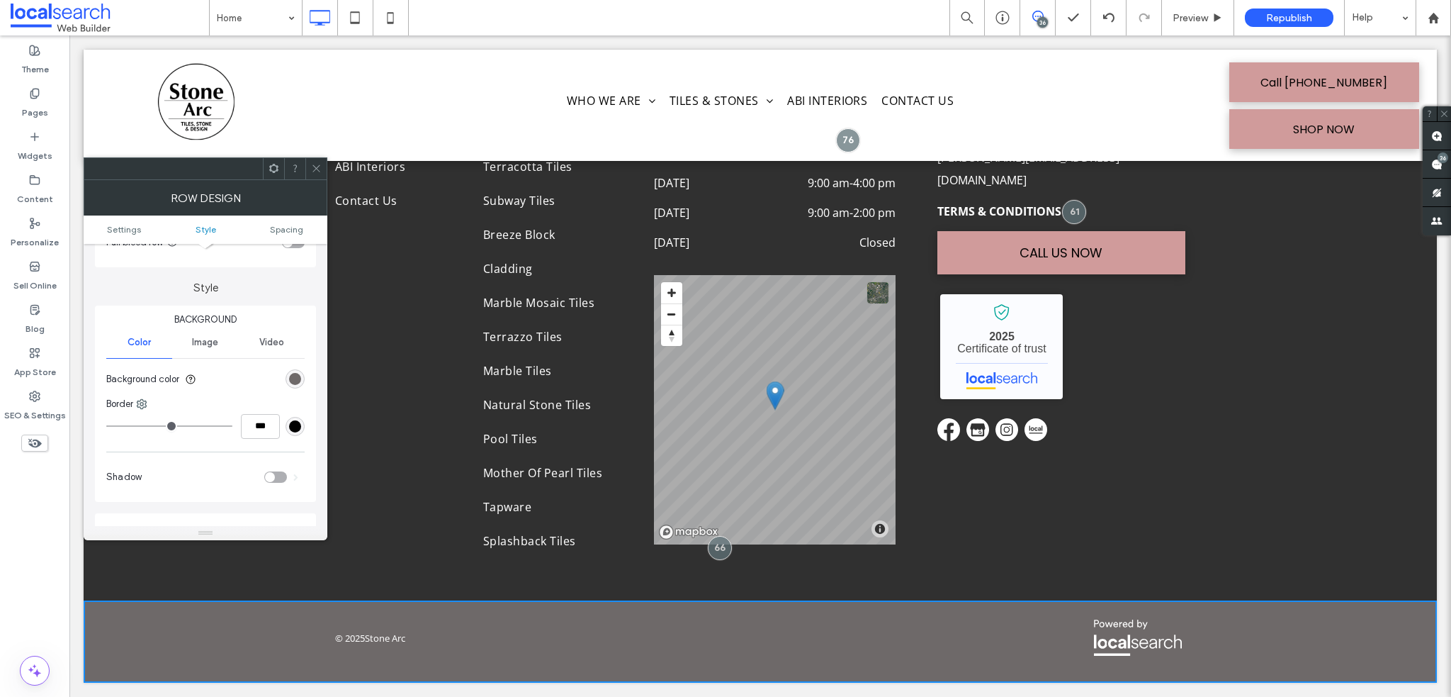
scroll to position [142, 0]
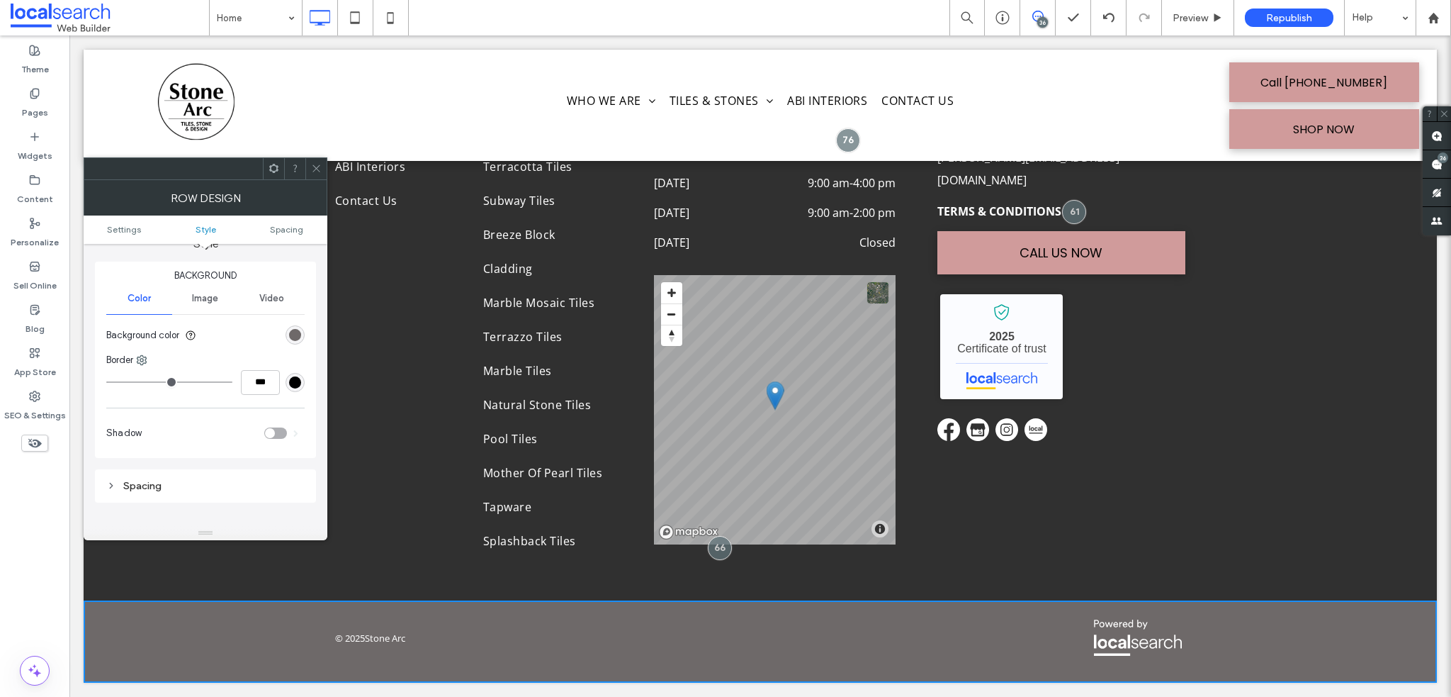
click at [289, 331] on div "rgb(110, 105, 105)" at bounding box center [295, 335] width 12 height 12
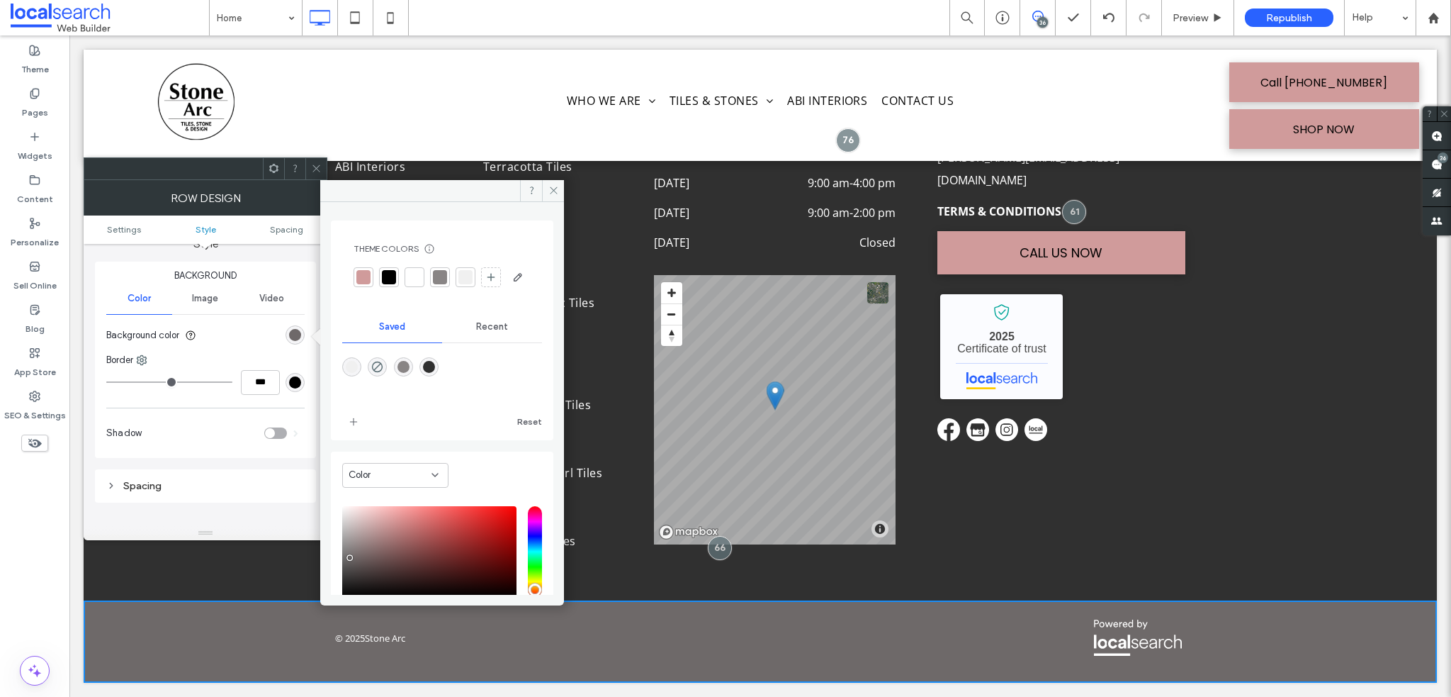
click at [435, 373] on div "rgba(48,48,48,1)" at bounding box center [429, 367] width 12 height 12
type input "*******"
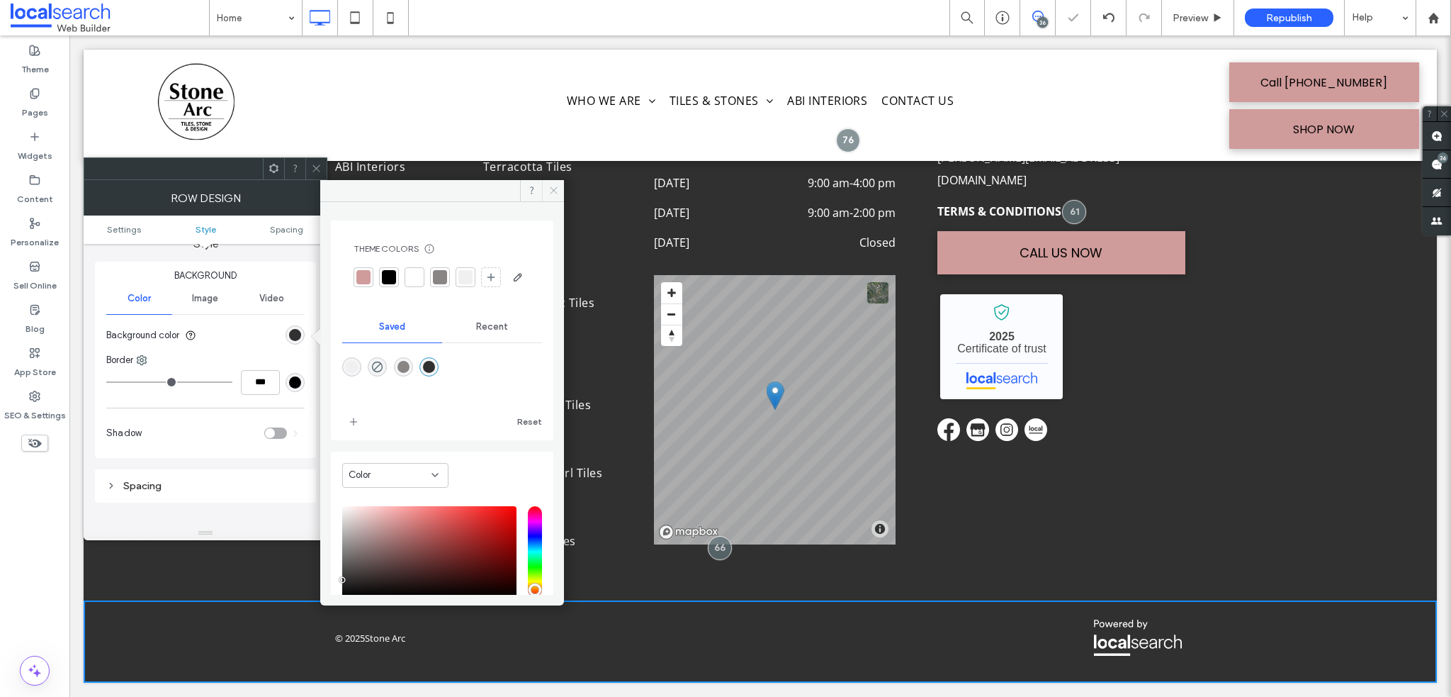
click at [546, 194] on span at bounding box center [553, 190] width 22 height 21
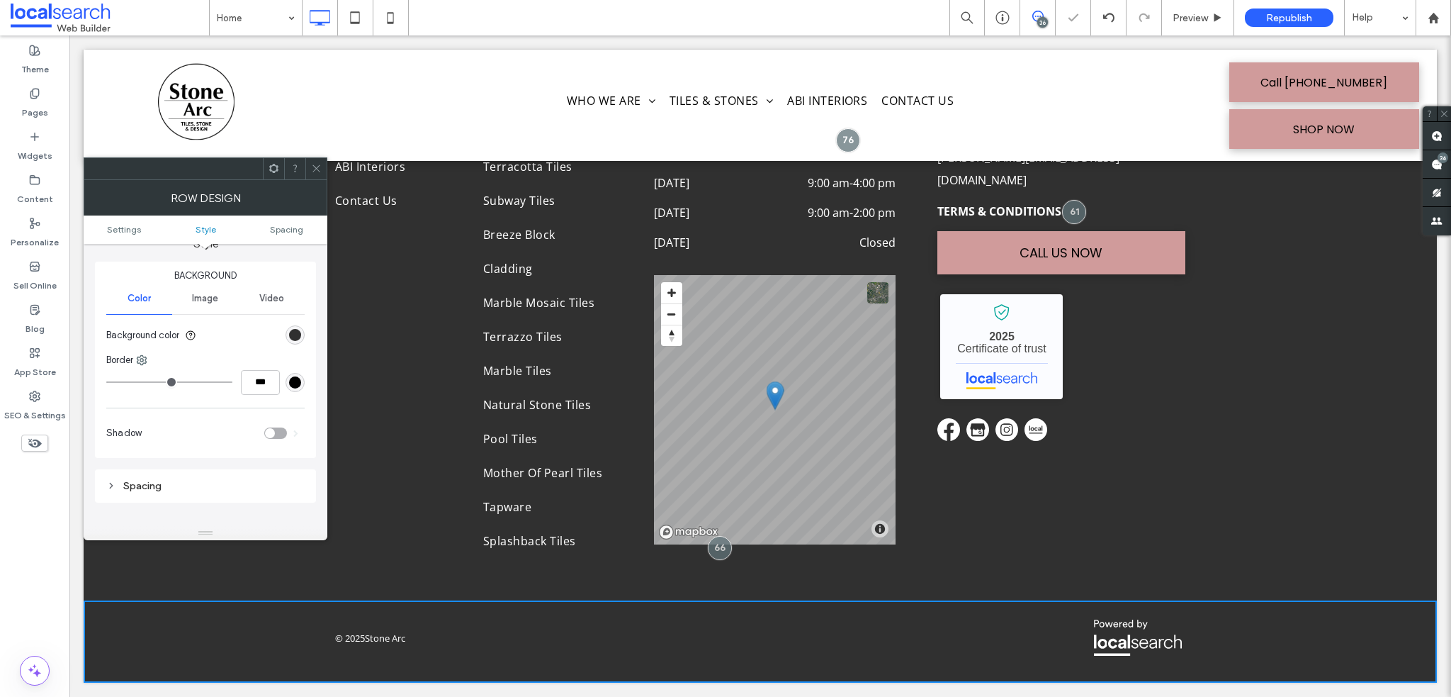
click at [315, 163] on icon at bounding box center [316, 168] width 11 height 11
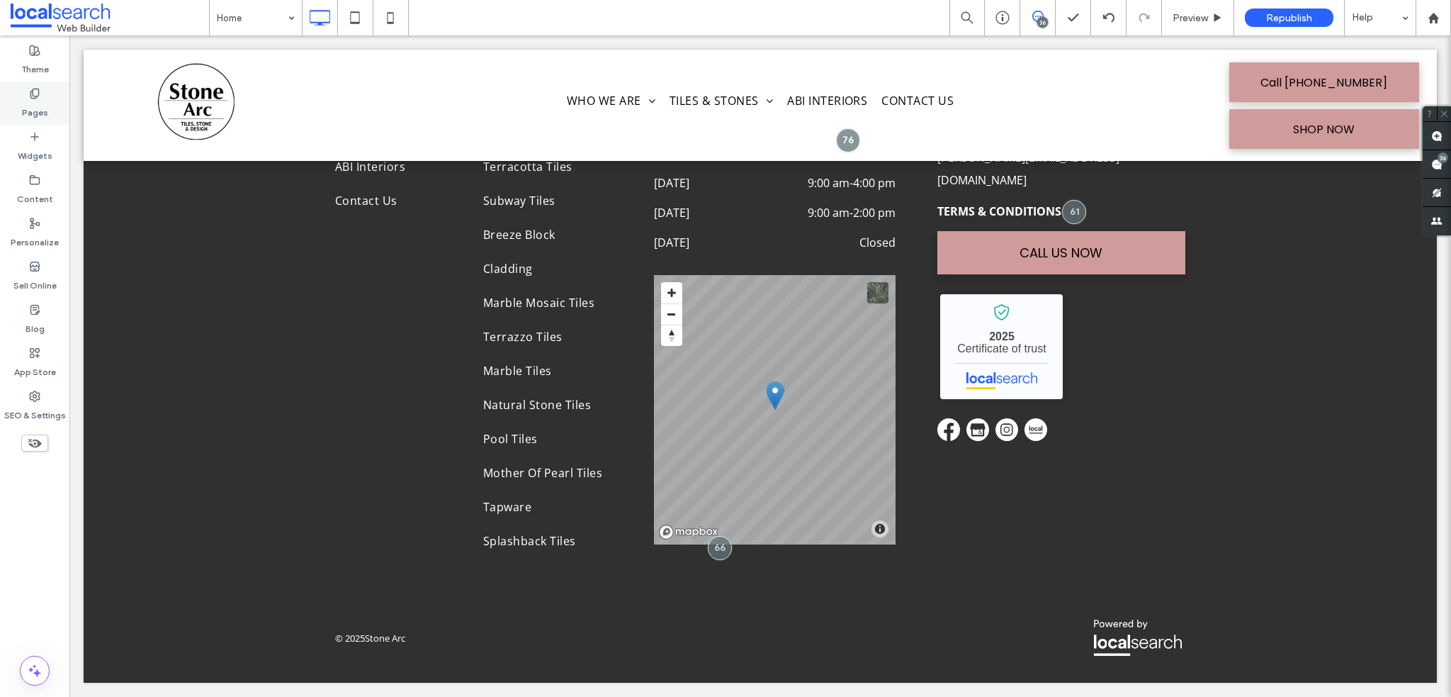
click at [37, 110] on label "Pages" at bounding box center [35, 109] width 26 height 20
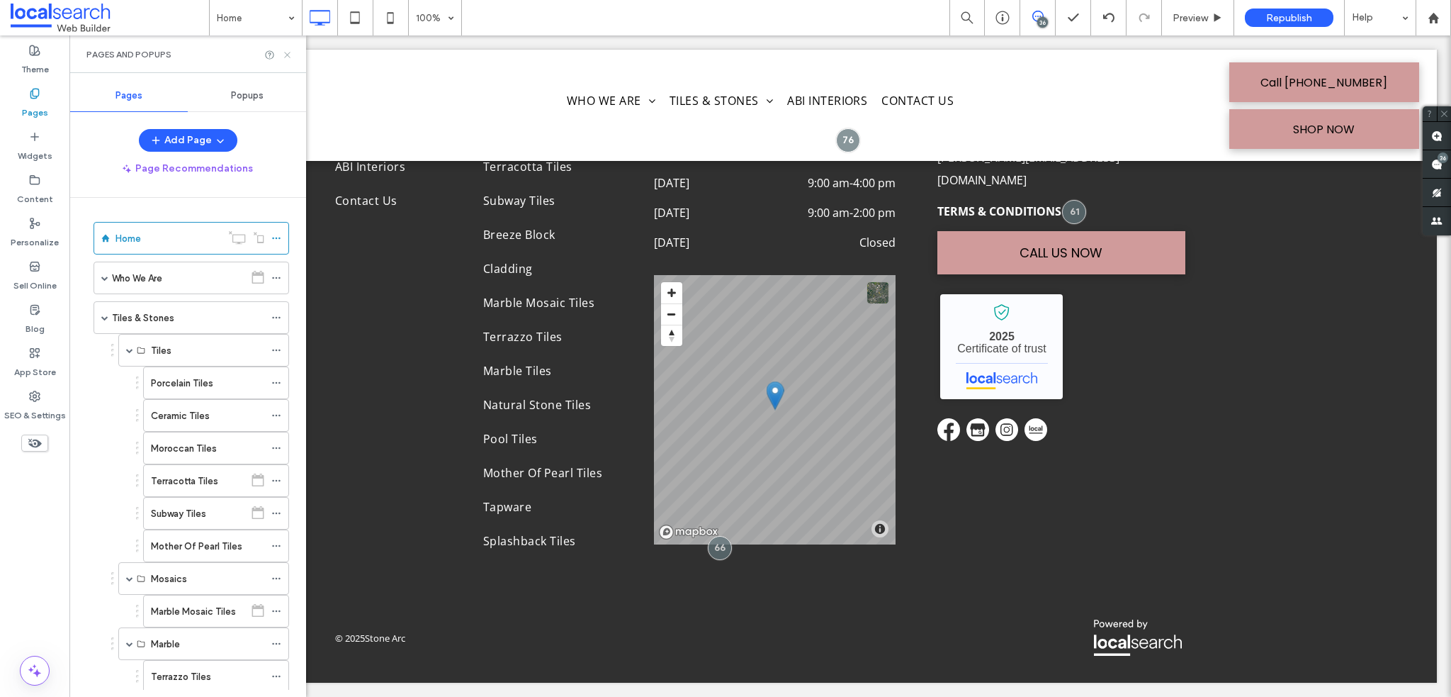
click at [286, 52] on use at bounding box center [287, 55] width 6 height 6
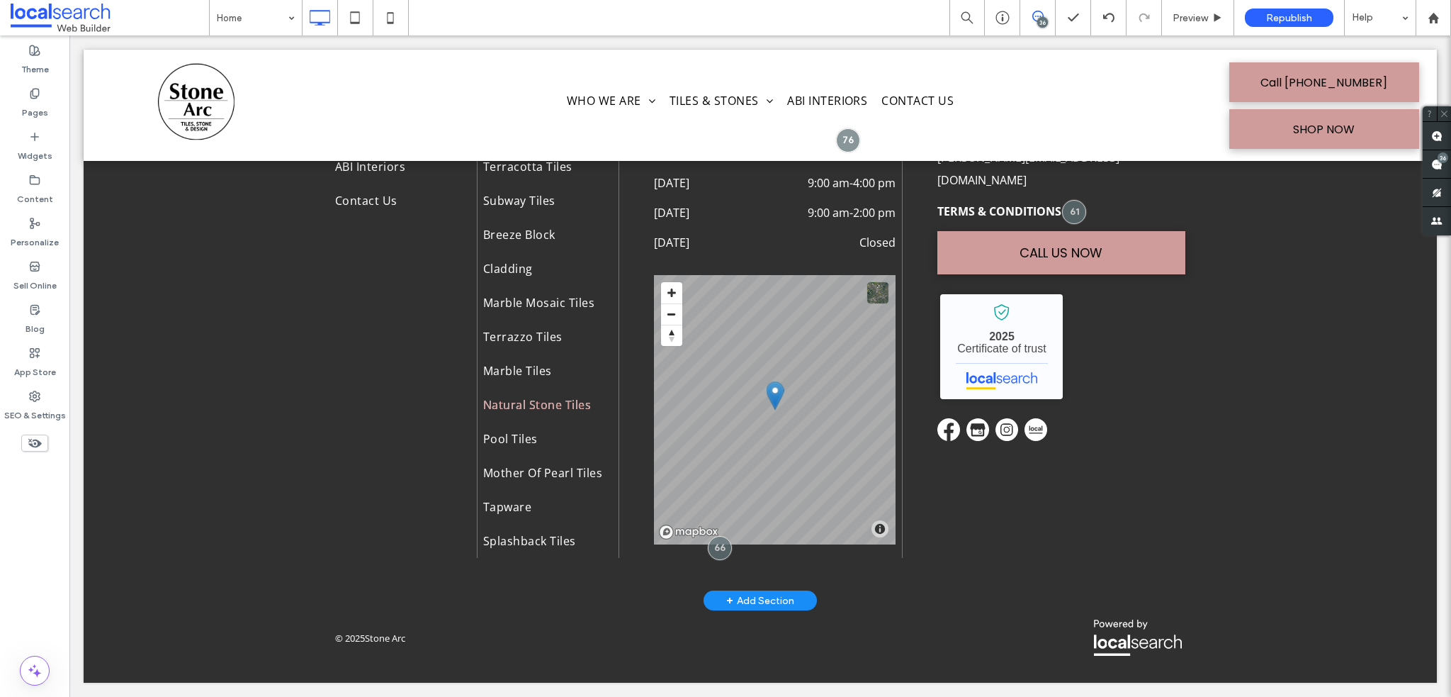
click at [511, 396] on span "Natural Stone Tiles" at bounding box center [537, 404] width 108 height 23
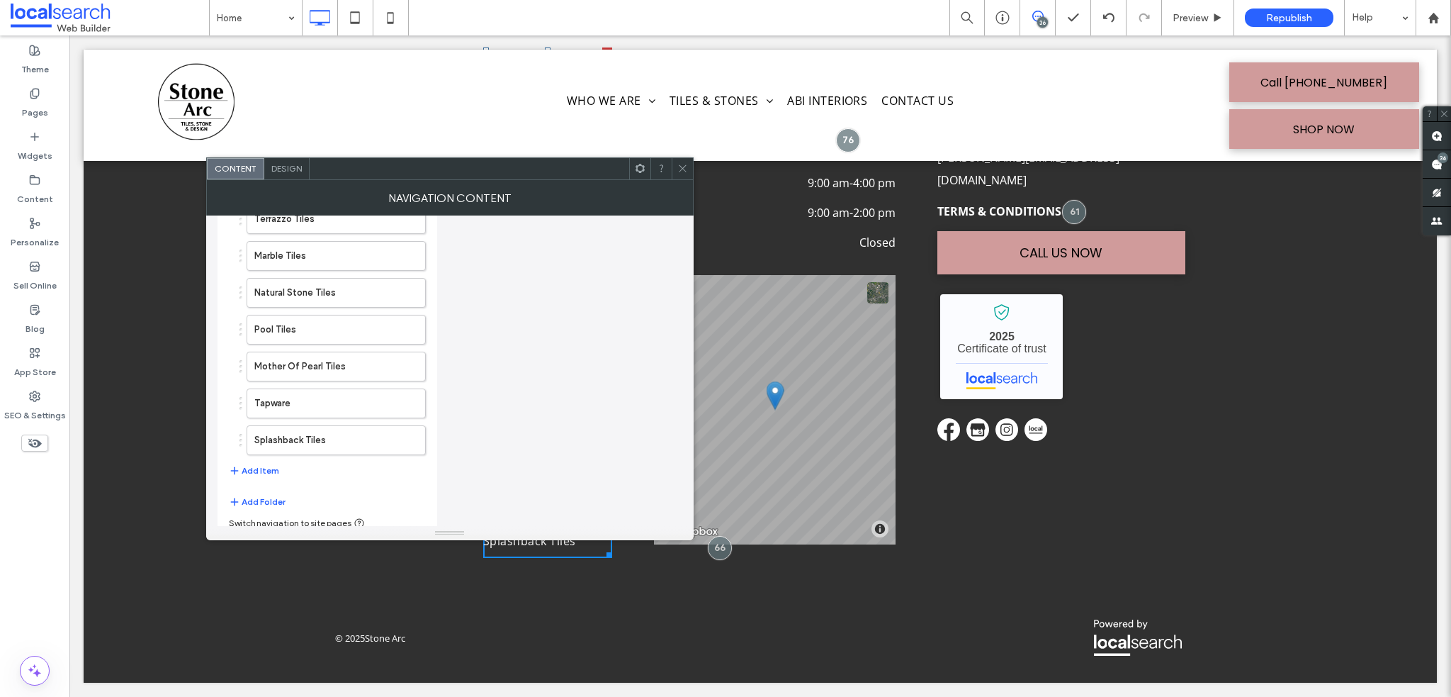
scroll to position [385, 0]
click at [412, 431] on icon "button" at bounding box center [406, 434] width 11 height 11
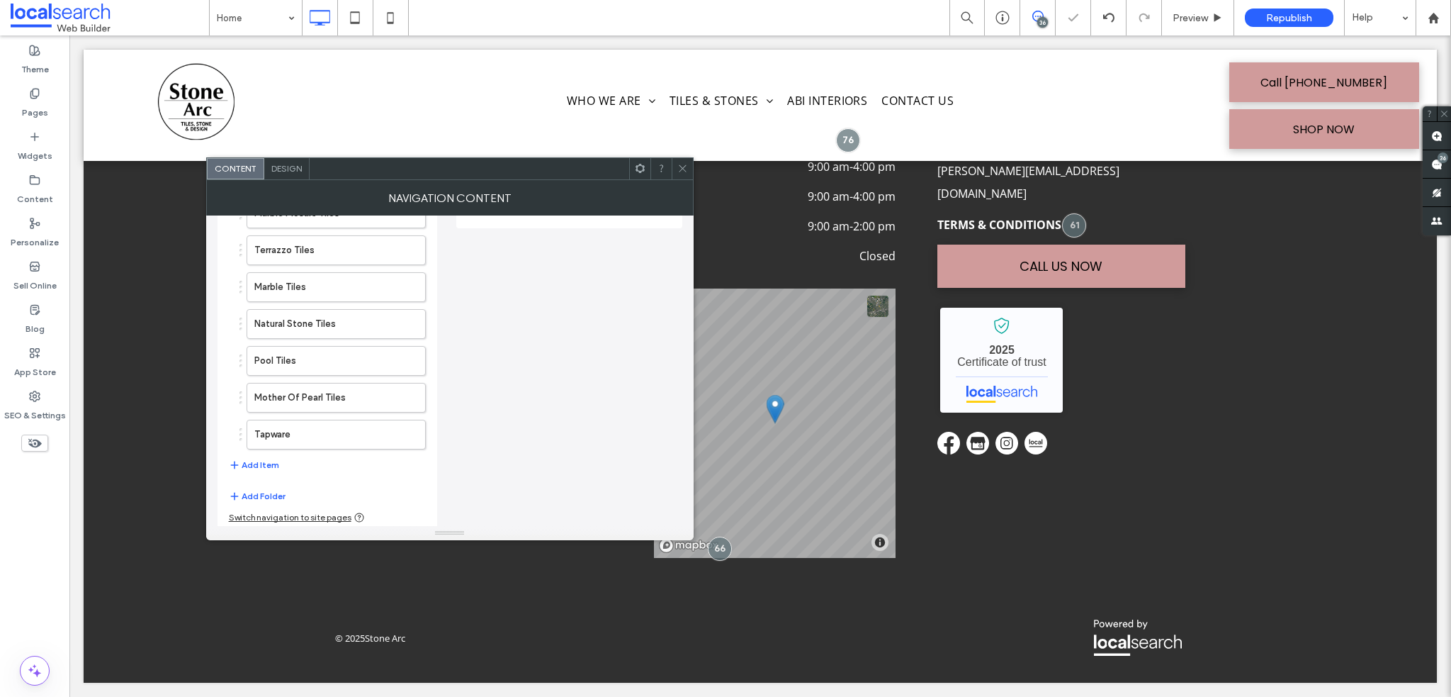
click at [684, 171] on icon at bounding box center [682, 168] width 11 height 11
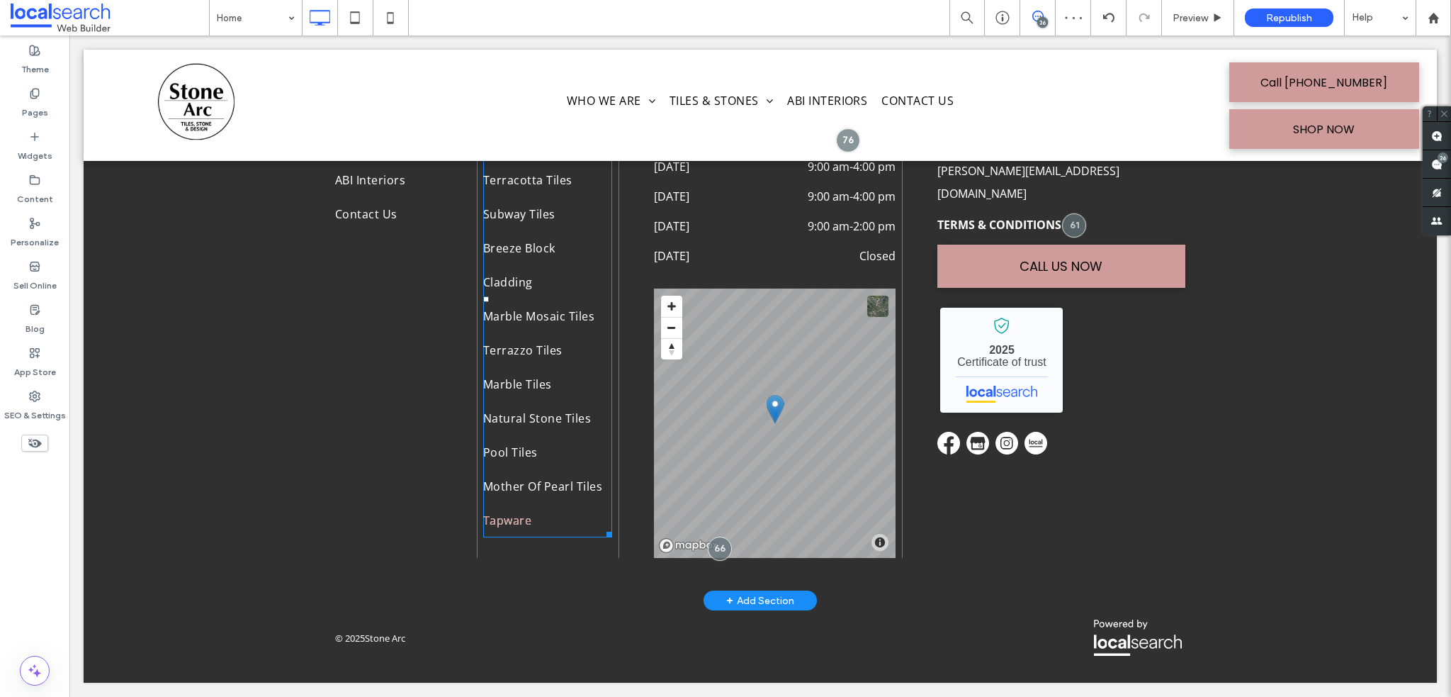
click at [520, 518] on span "Tapware" at bounding box center [507, 520] width 48 height 23
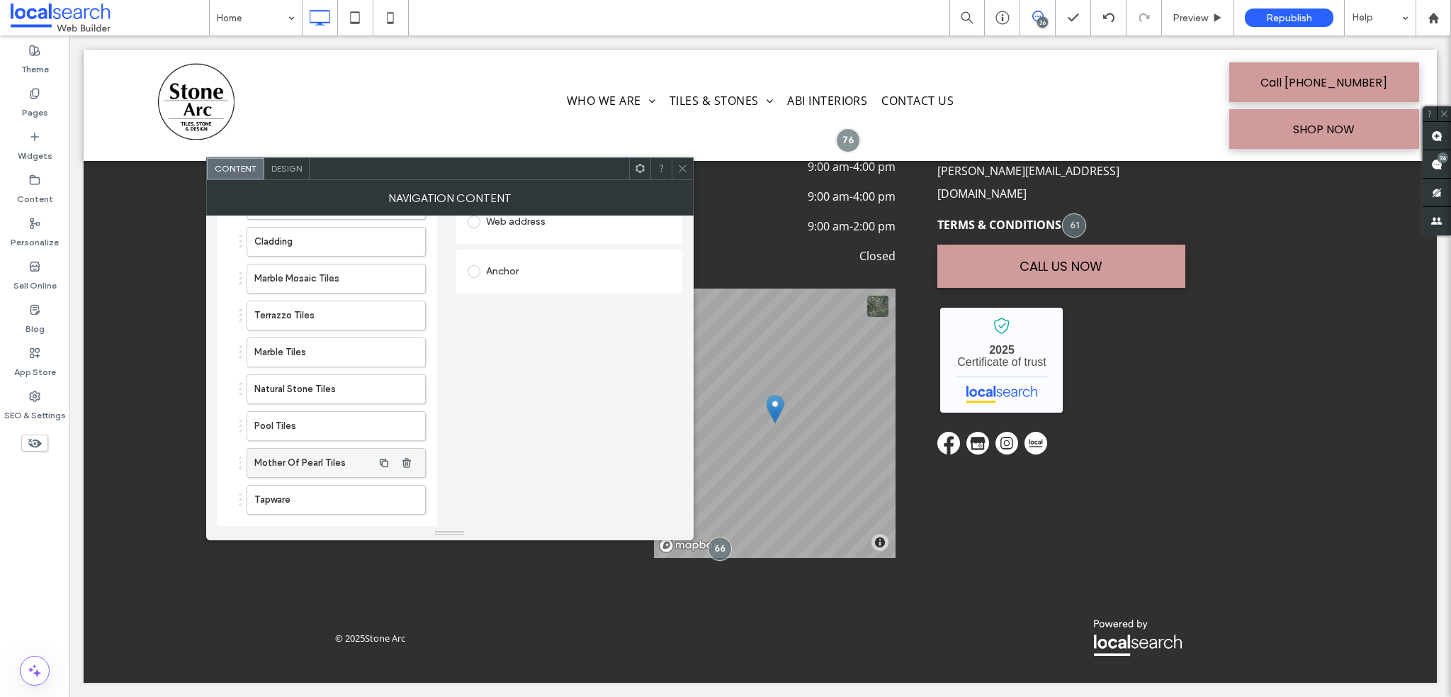
scroll to position [349, 0]
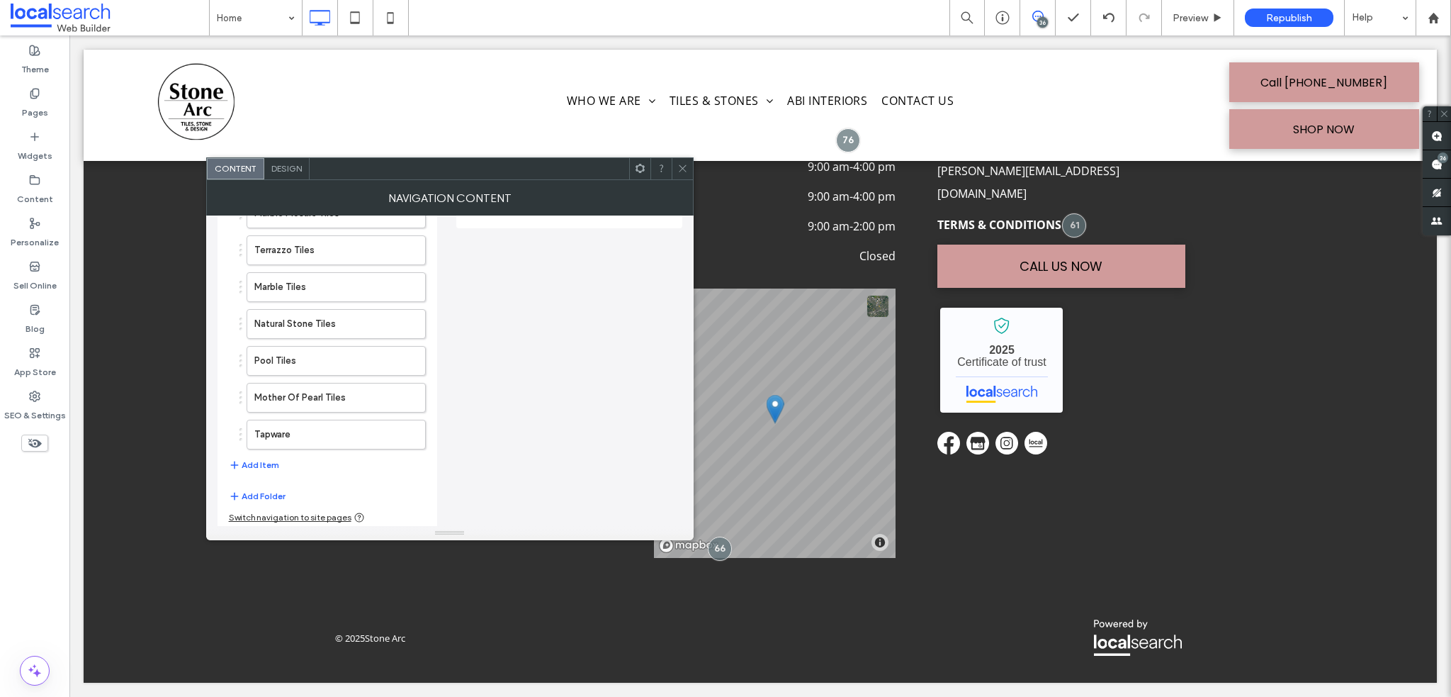
click at [677, 171] on icon at bounding box center [682, 168] width 11 height 11
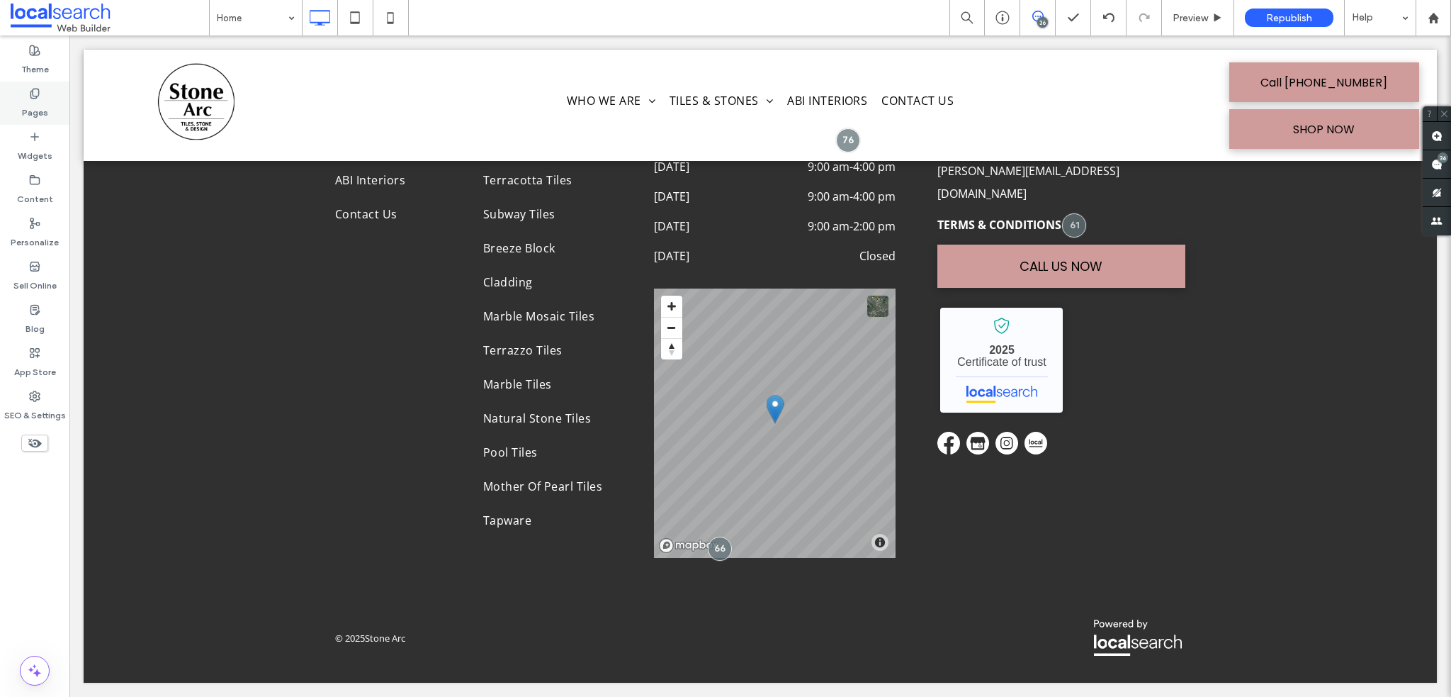
click at [33, 101] on label "Pages" at bounding box center [35, 109] width 26 height 20
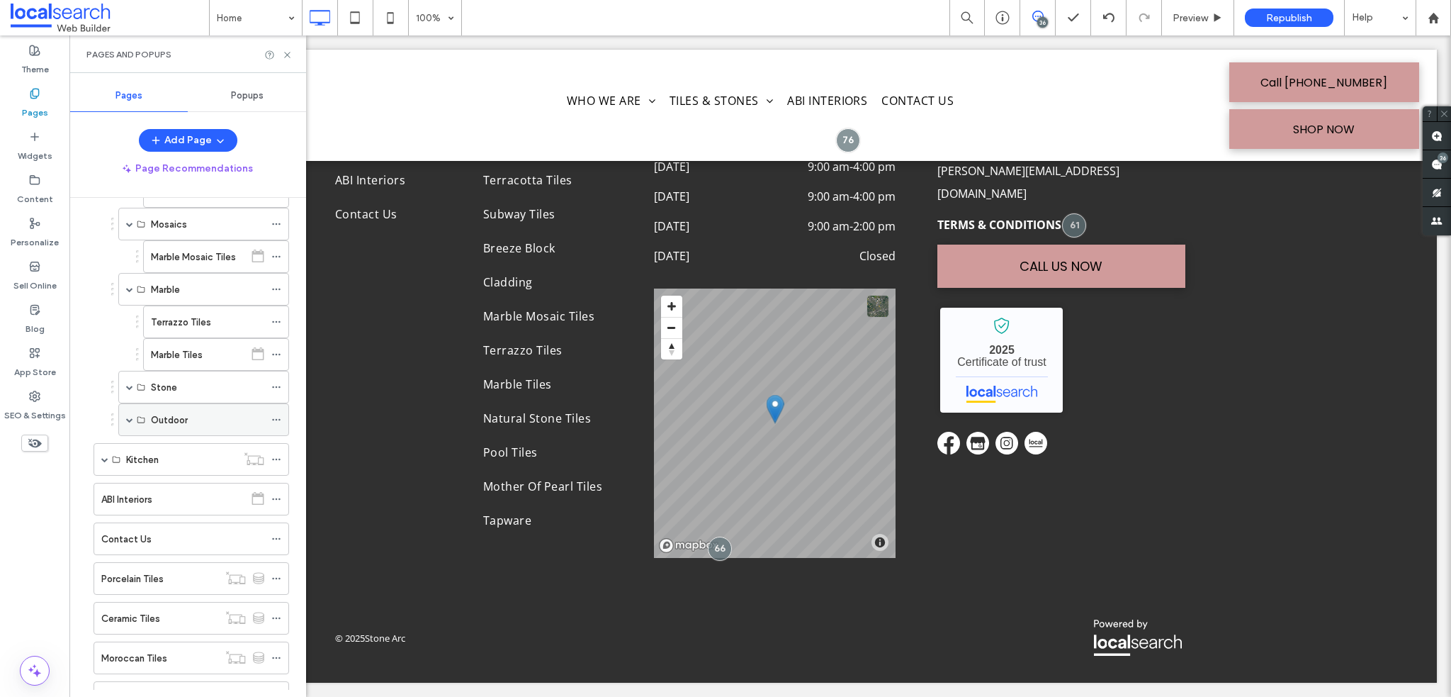
scroll to position [425, 0]
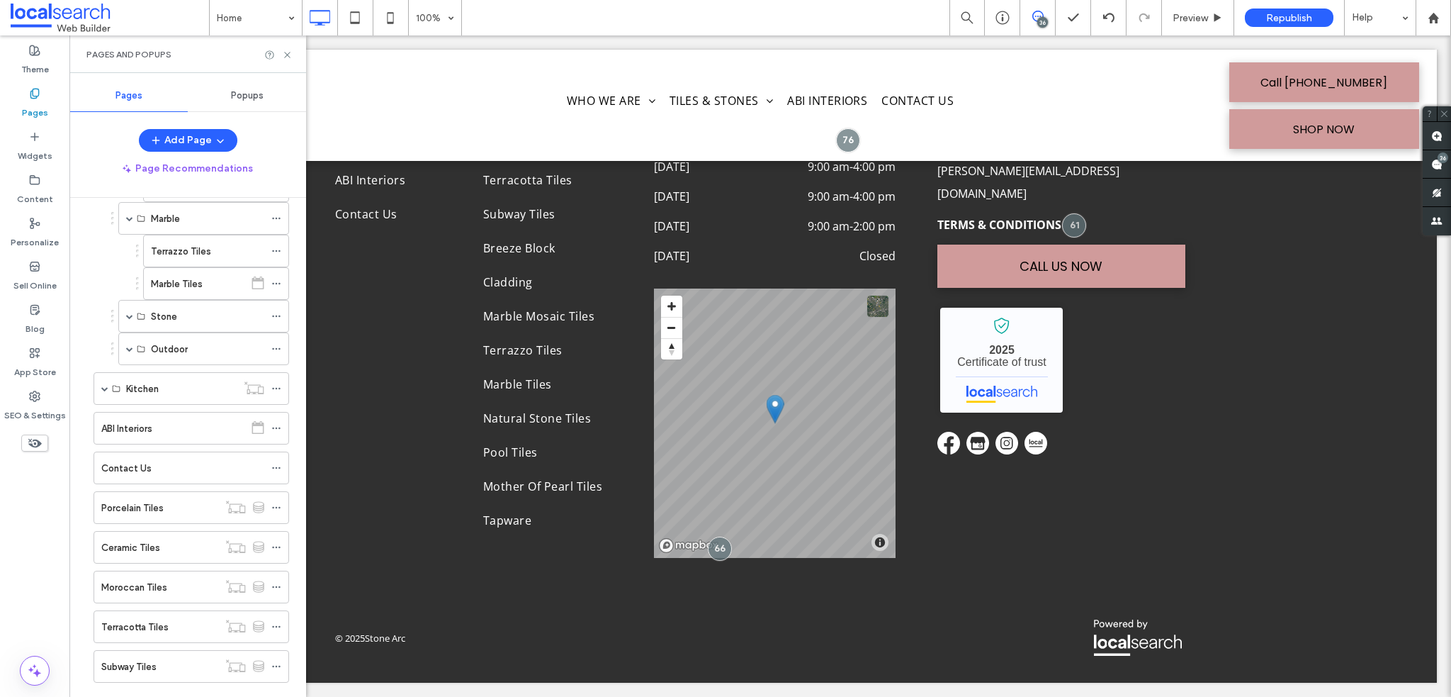
click at [91, 382] on div "Kitchen" at bounding box center [187, 388] width 203 height 33
click at [100, 382] on div "Kitchen" at bounding box center [192, 388] width 196 height 33
click at [102, 385] on span at bounding box center [104, 388] width 7 height 7
click at [209, 419] on div "Splashback Tiles" at bounding box center [195, 421] width 138 height 15
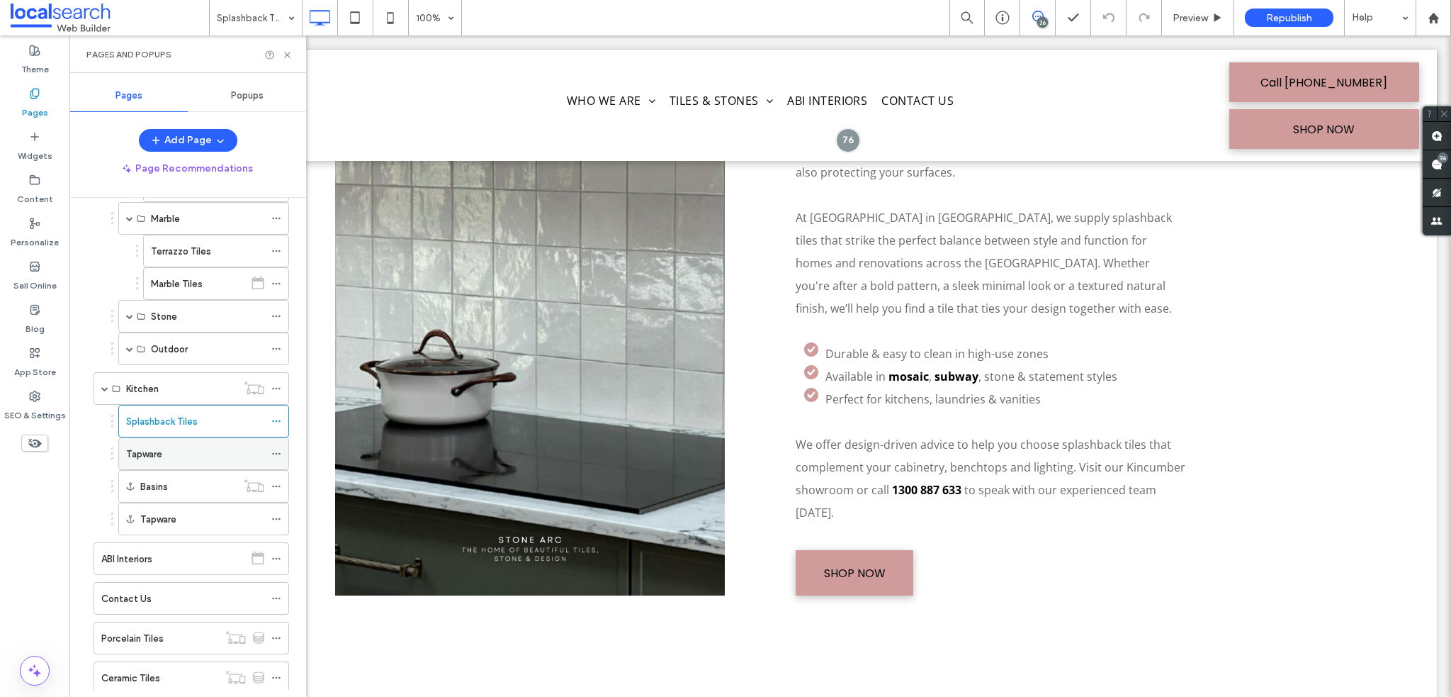
click at [171, 438] on div "Tapware" at bounding box center [195, 453] width 138 height 31
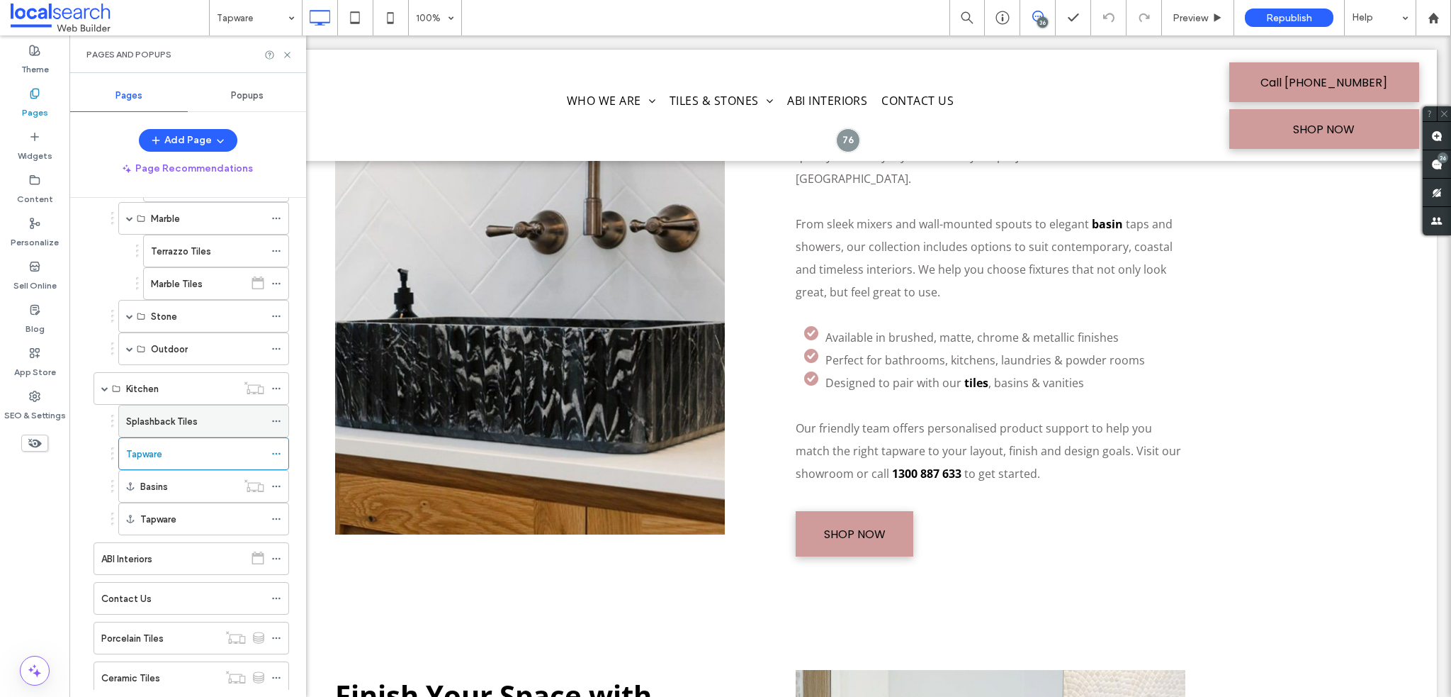
click at [271, 416] on icon at bounding box center [276, 421] width 10 height 10
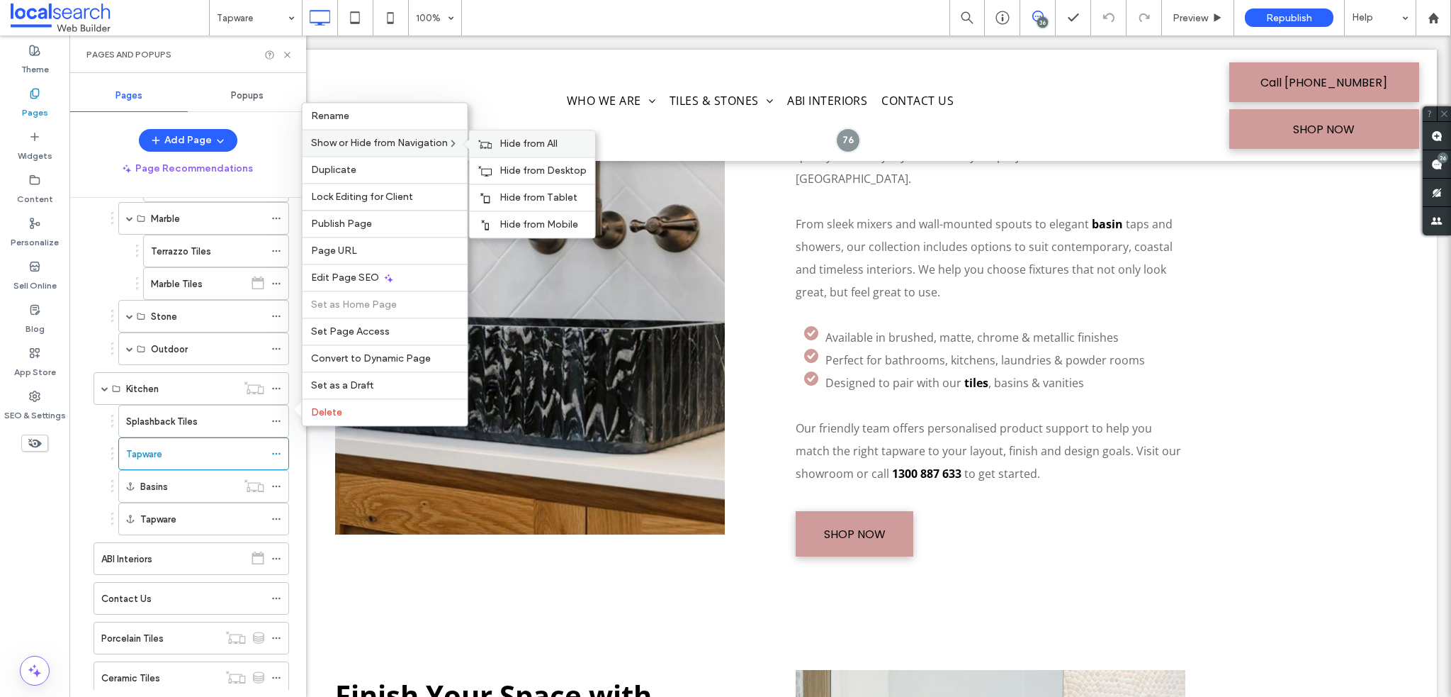
click at [538, 147] on span "Hide from All" at bounding box center [529, 143] width 58 height 12
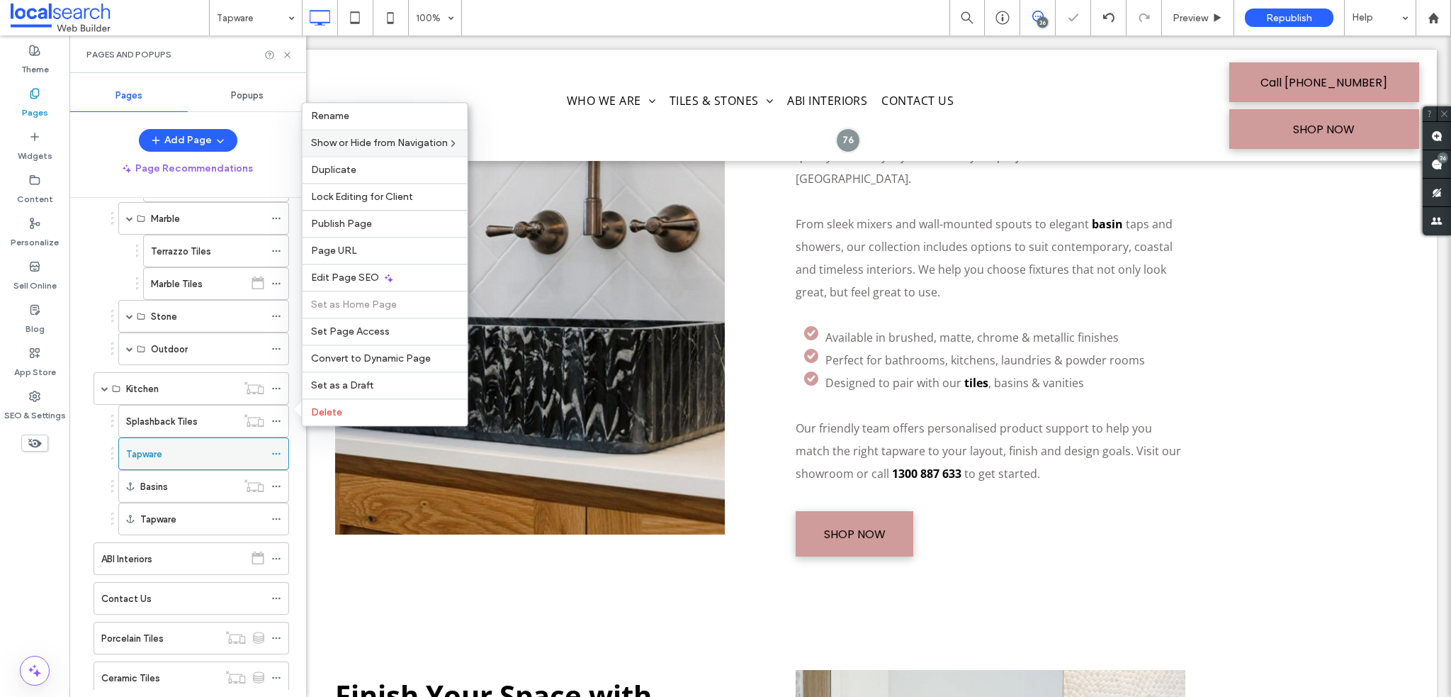
click at [275, 450] on icon at bounding box center [276, 454] width 10 height 10
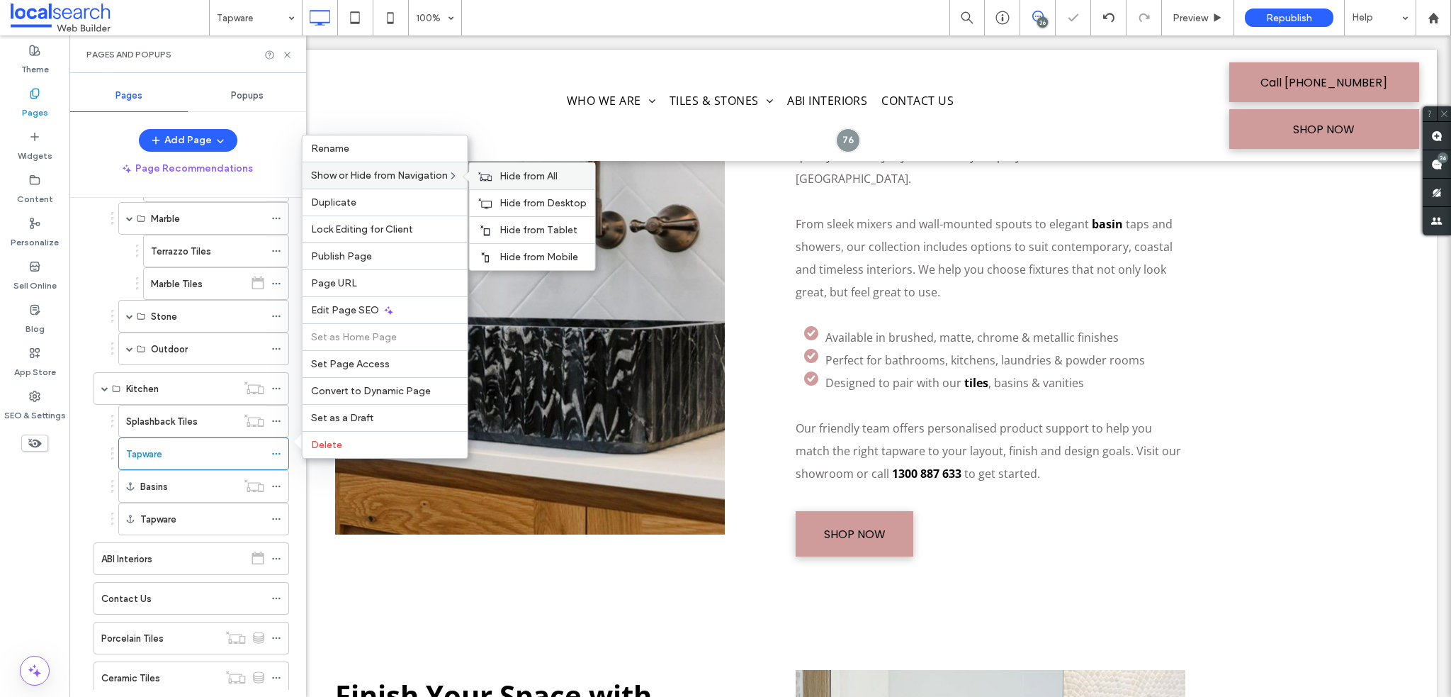
click at [529, 181] on span "Hide from All" at bounding box center [529, 176] width 58 height 12
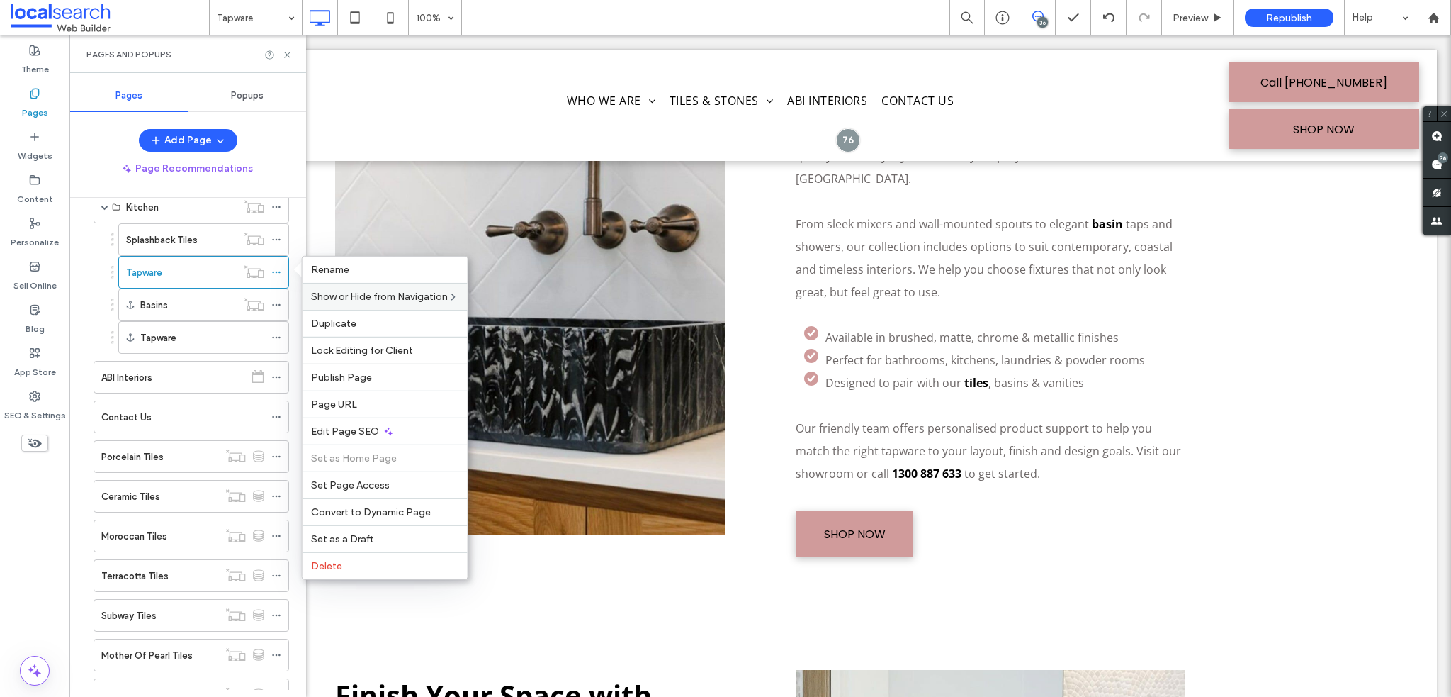
scroll to position [465, 0]
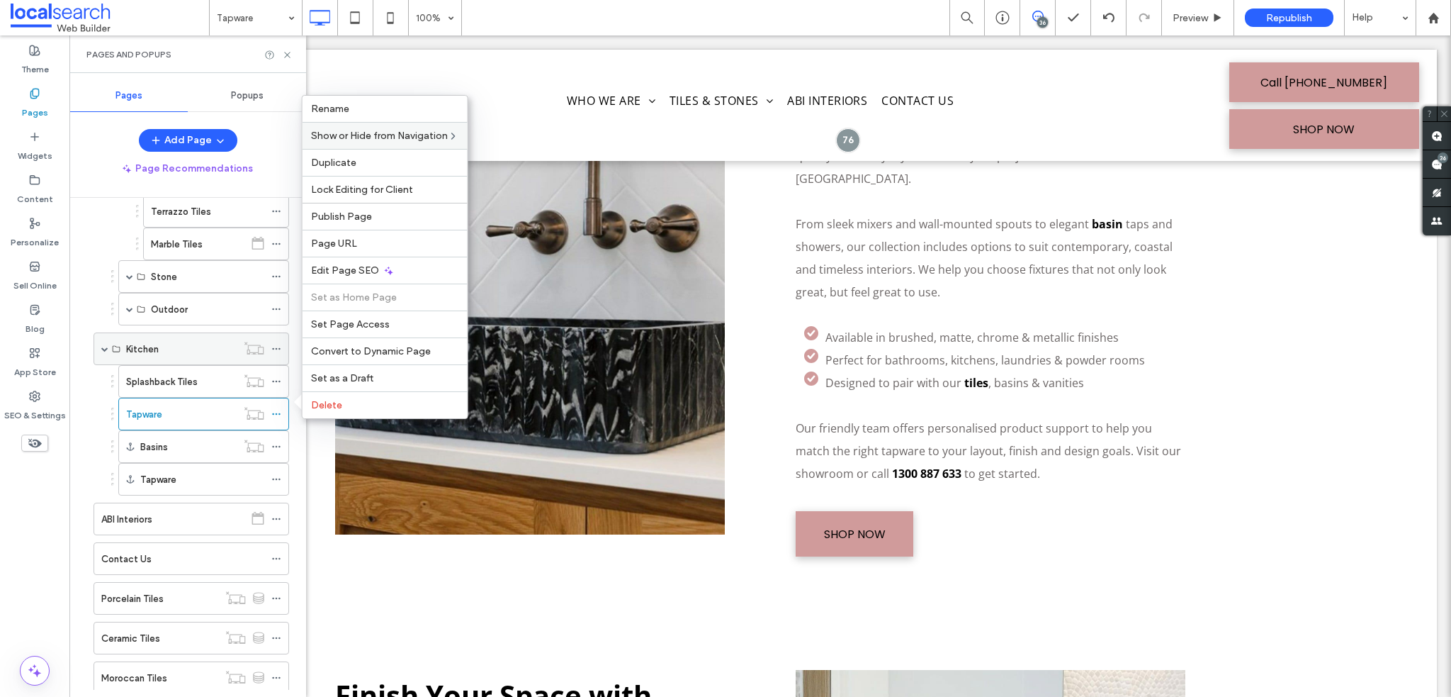
click at [101, 345] on span at bounding box center [104, 348] width 7 height 7
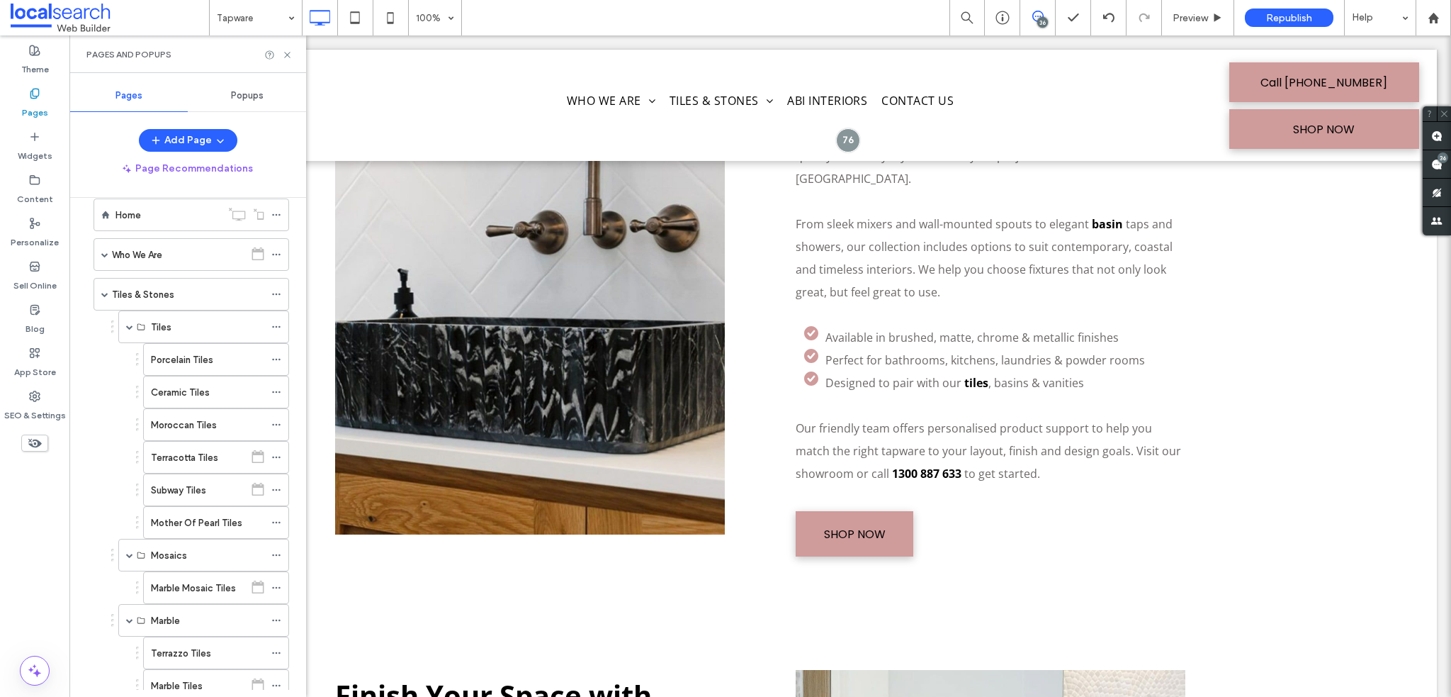
scroll to position [0, 0]
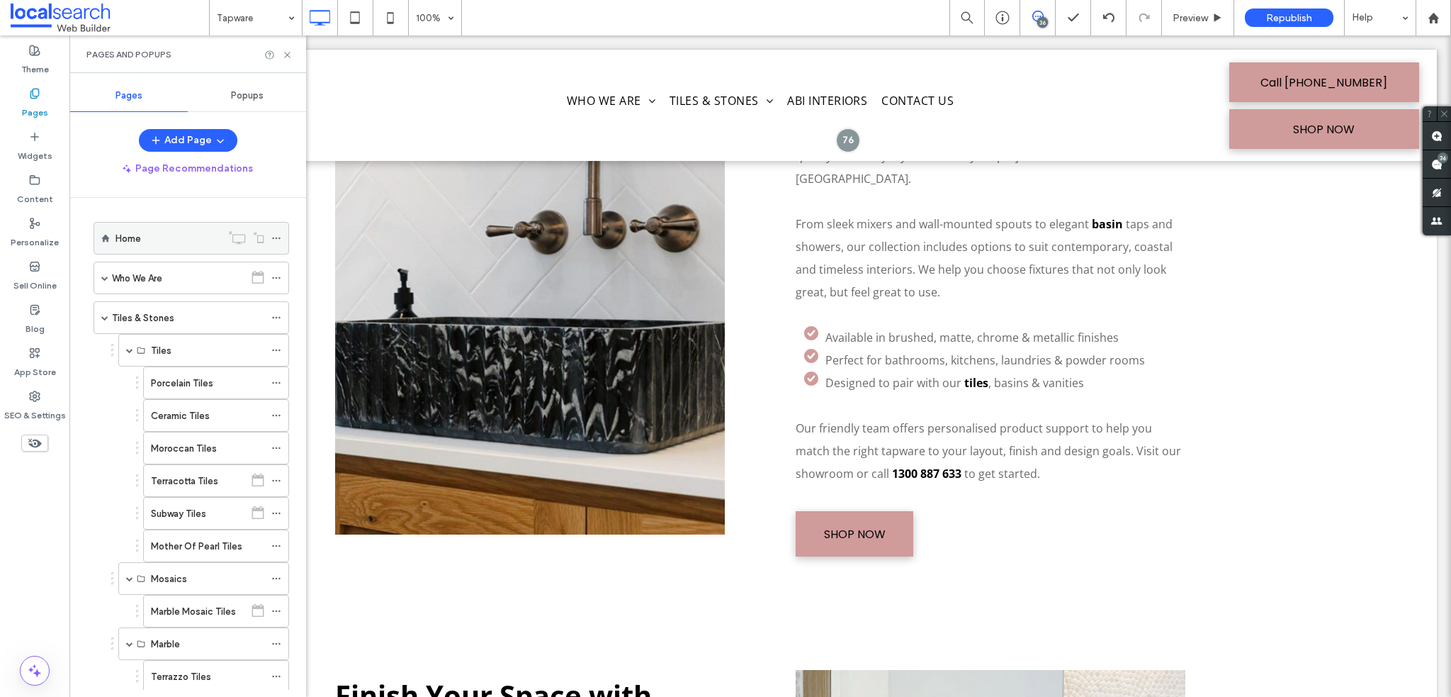
click at [154, 238] on div "Home" at bounding box center [169, 238] width 106 height 15
click at [286, 54] on div at bounding box center [725, 348] width 1451 height 697
click at [286, 51] on div at bounding box center [725, 348] width 1451 height 697
click at [288, 55] on use at bounding box center [287, 55] width 6 height 6
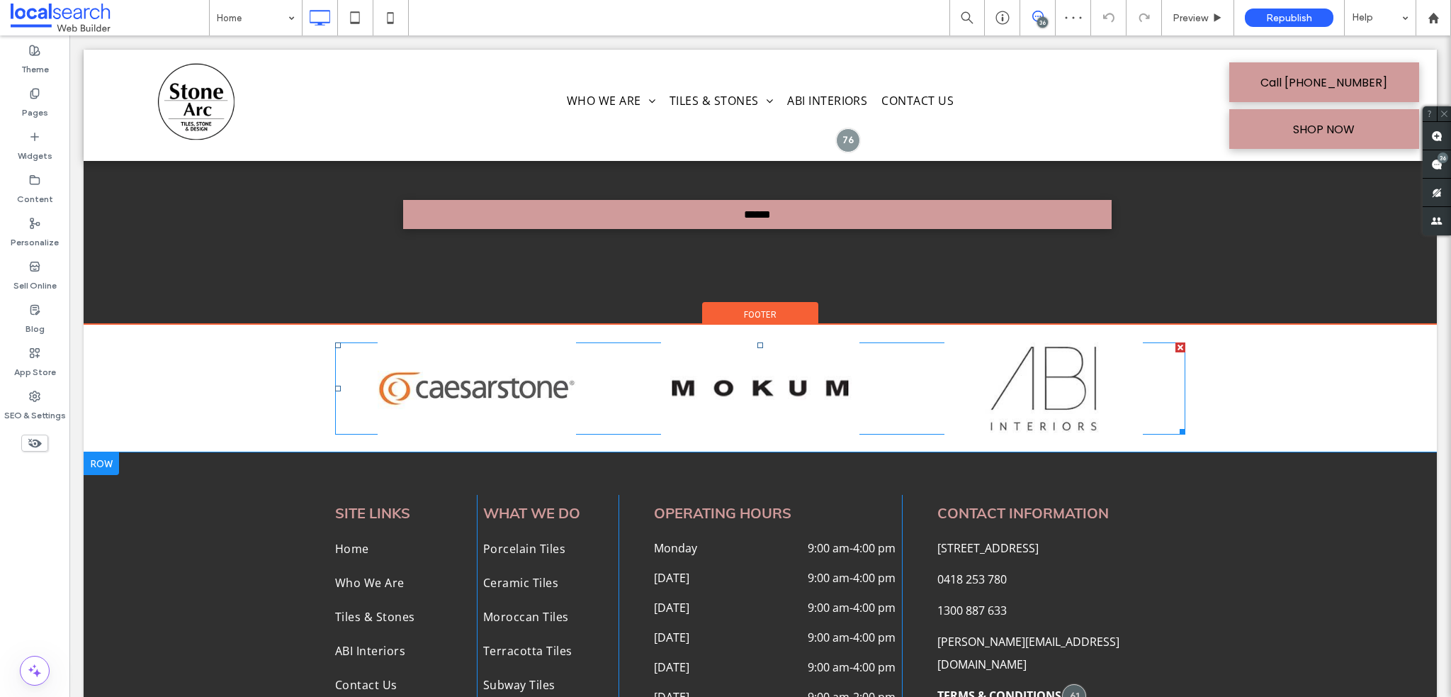
scroll to position [5860, 0]
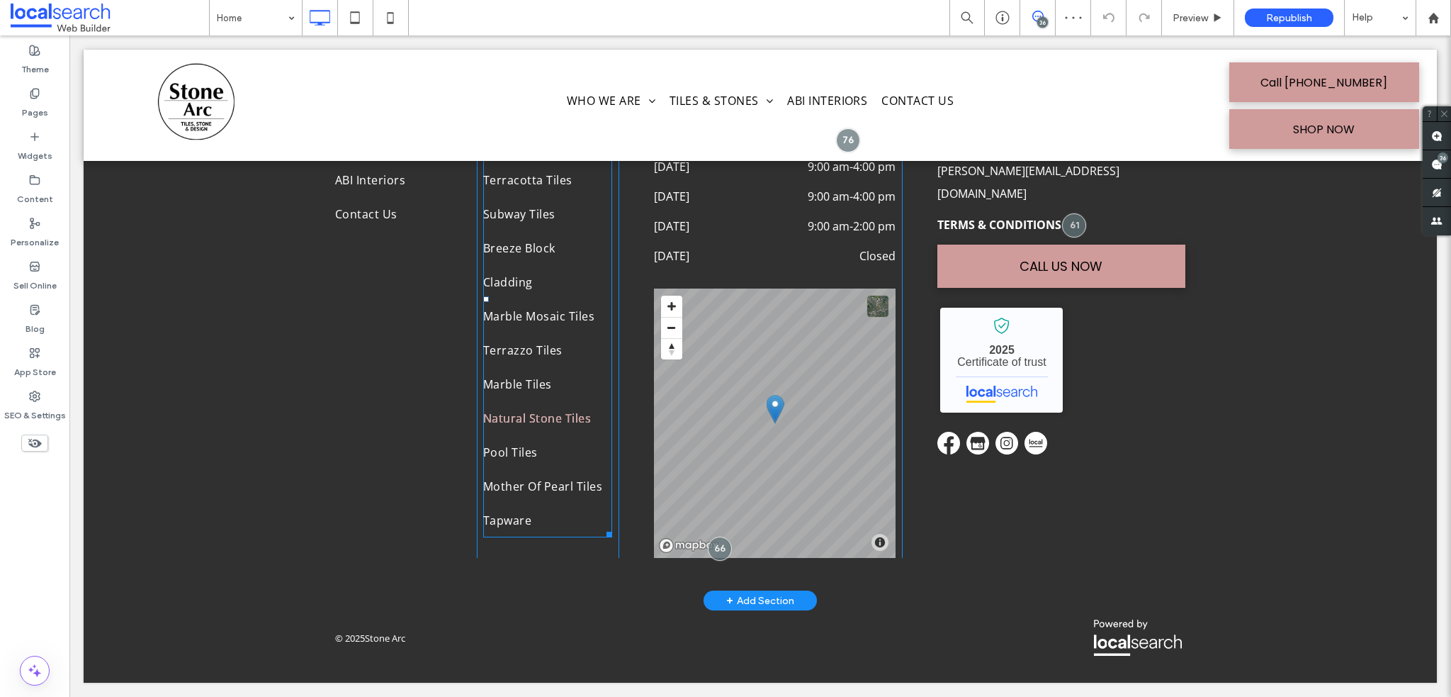
click at [521, 431] on link "Natural Stone Tiles" at bounding box center [547, 418] width 129 height 34
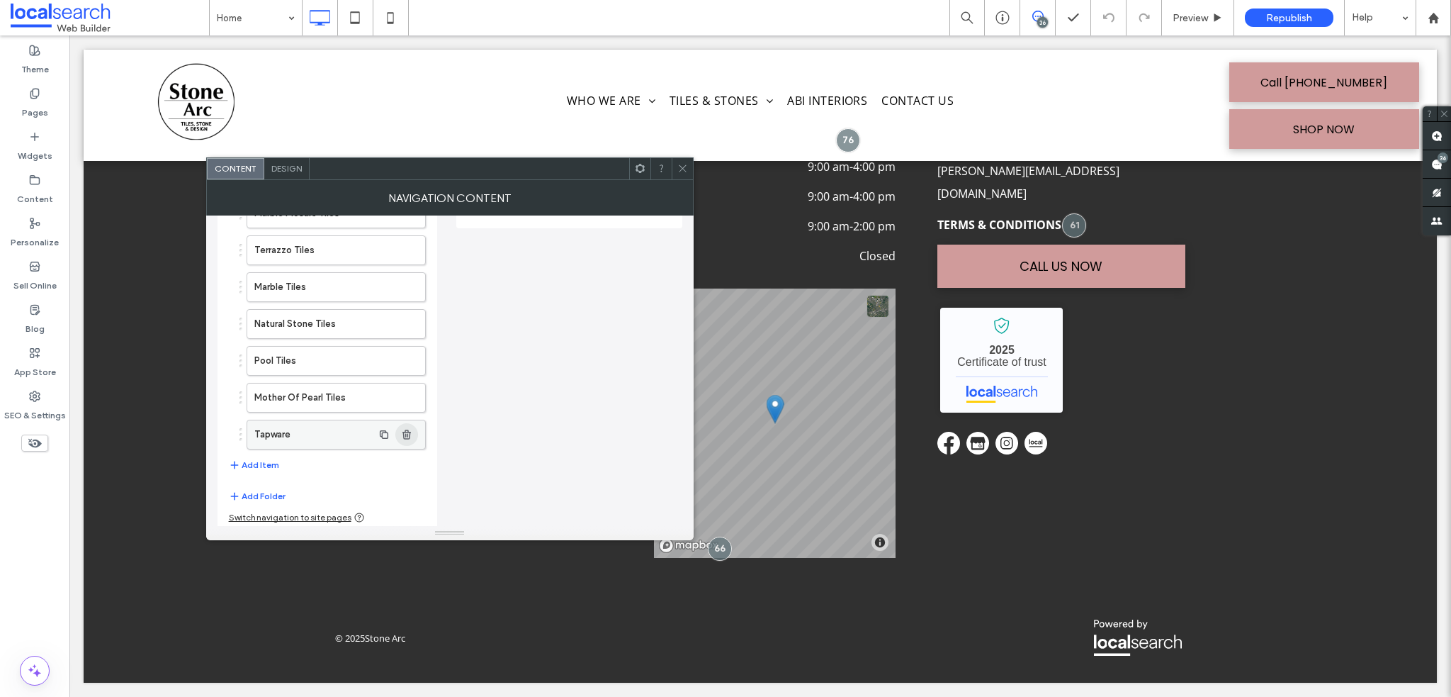
click at [410, 433] on icon "button" at bounding box center [406, 434] width 11 height 11
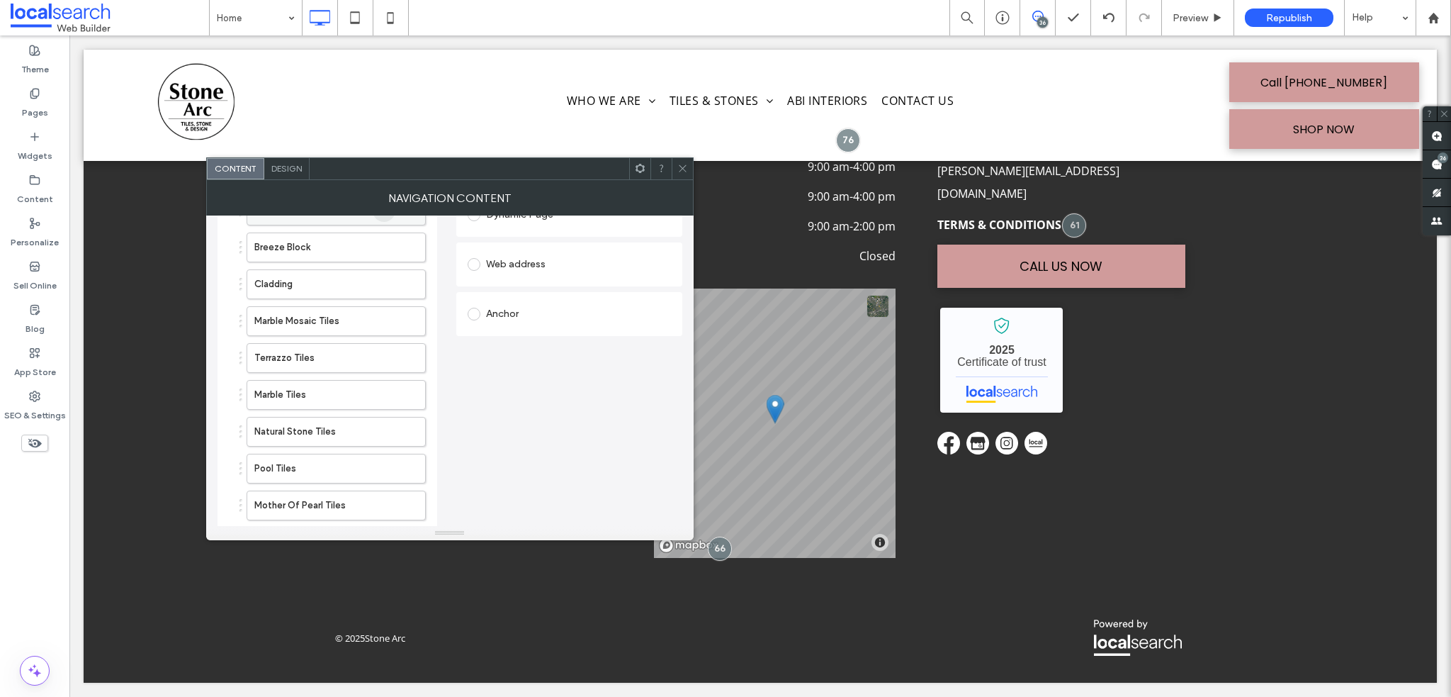
scroll to position [312, 0]
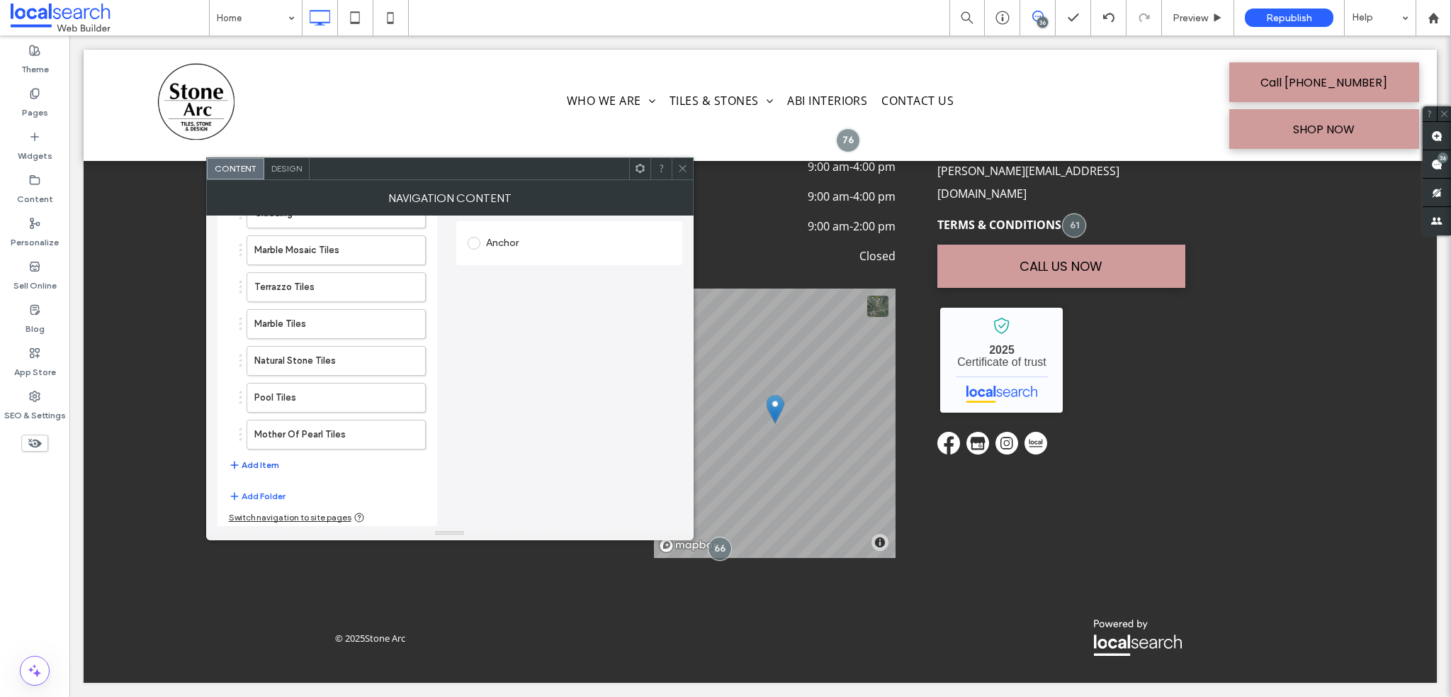
click at [248, 456] on button "Add Item" at bounding box center [254, 464] width 50 height 17
click at [343, 471] on label "Home" at bounding box center [313, 471] width 118 height 28
click at [252, 464] on div "Home" at bounding box center [336, 471] width 179 height 30
click at [275, 467] on label "Home" at bounding box center [313, 471] width 118 height 28
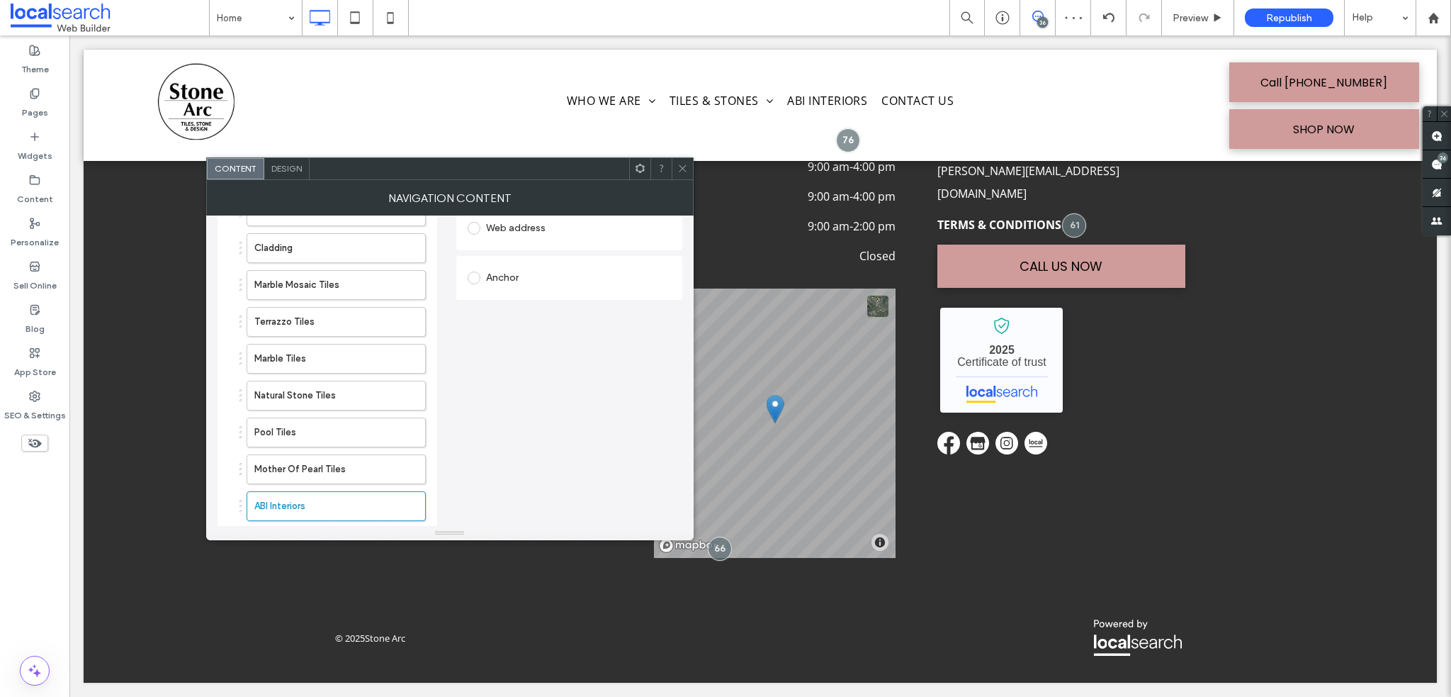
scroll to position [349, 0]
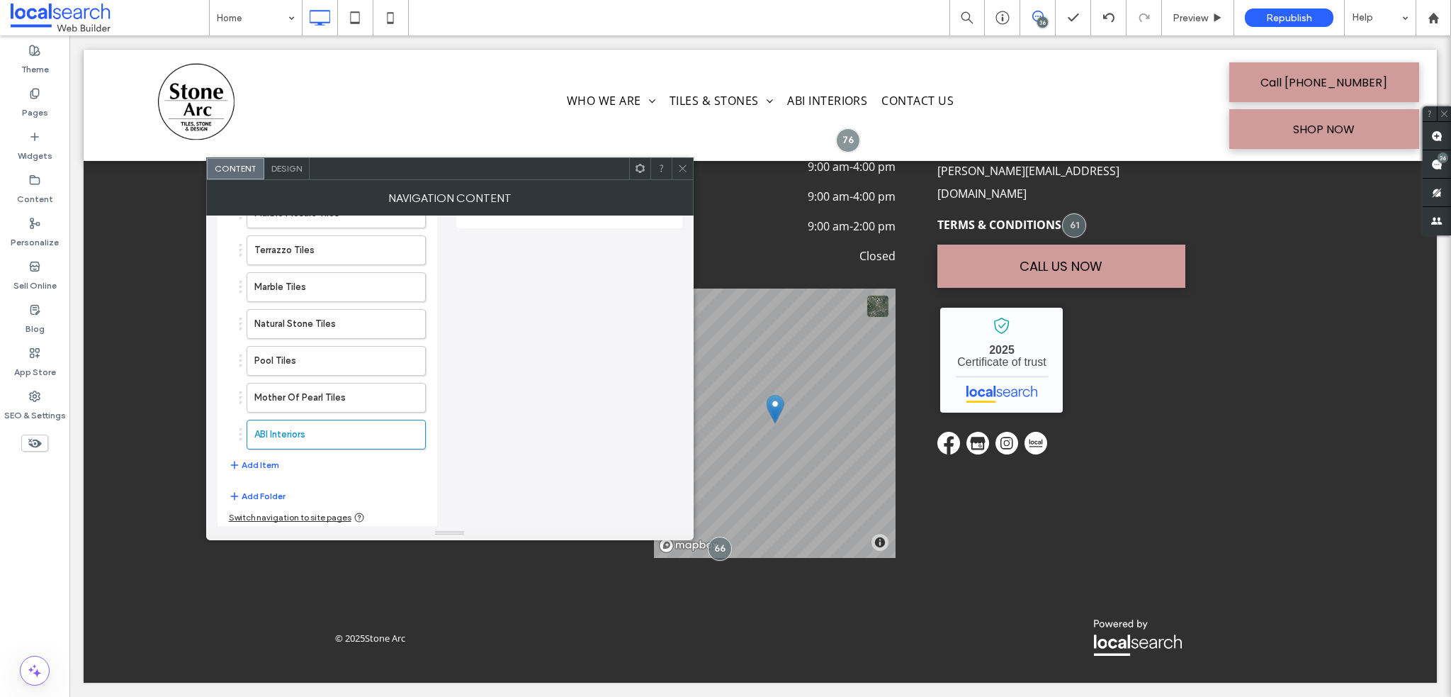
click at [520, 429] on div "Set the link of each navigation item Links Audit Tool Take Me There Existing si…" at bounding box center [569, 228] width 226 height 604
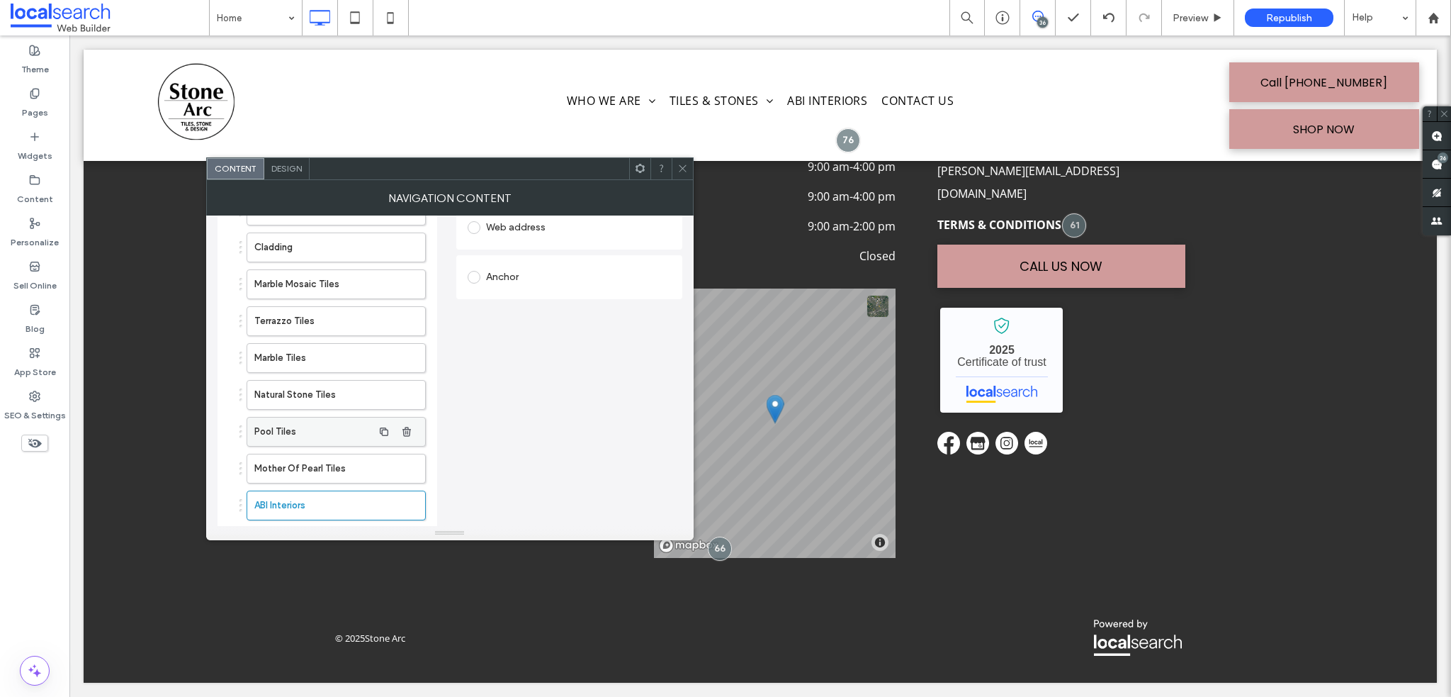
scroll to position [207, 0]
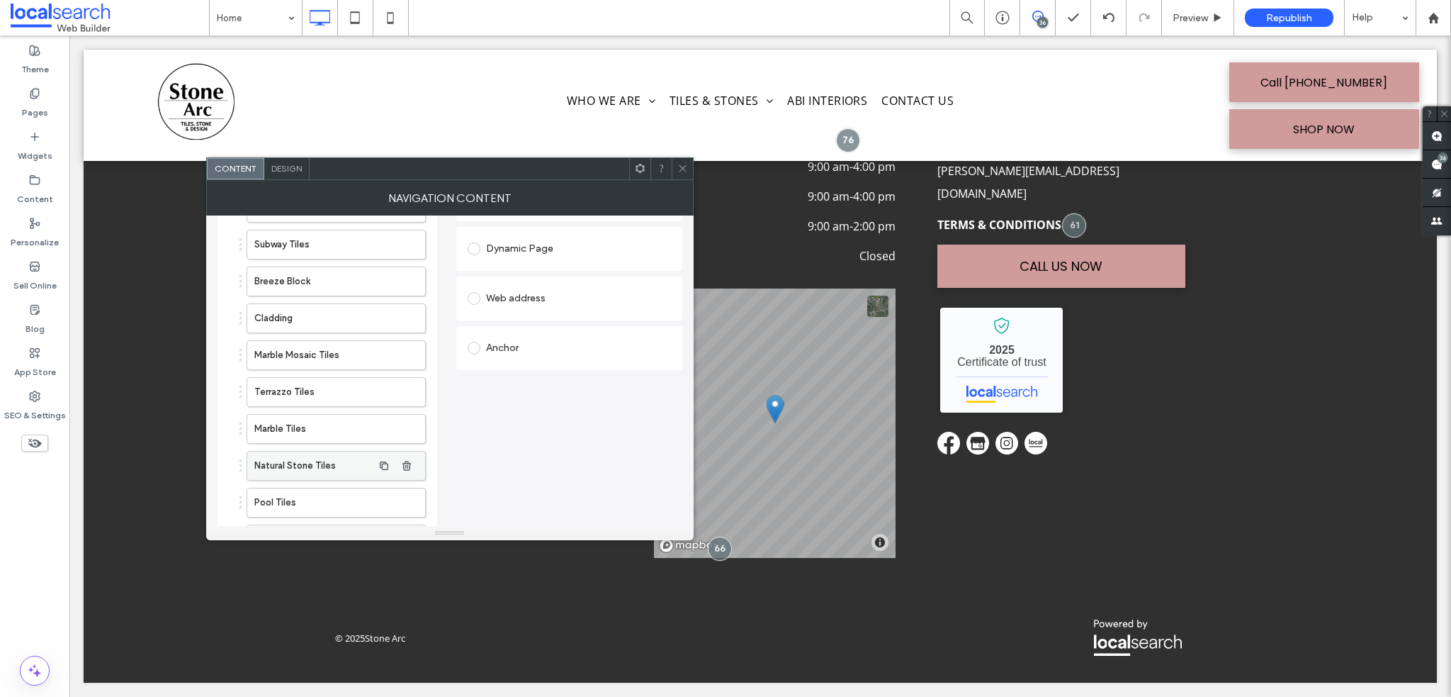
click at [318, 461] on label "Natural Stone Tiles" at bounding box center [313, 465] width 118 height 28
click at [342, 348] on label "Marble Mosaic Tiles" at bounding box center [313, 349] width 118 height 28
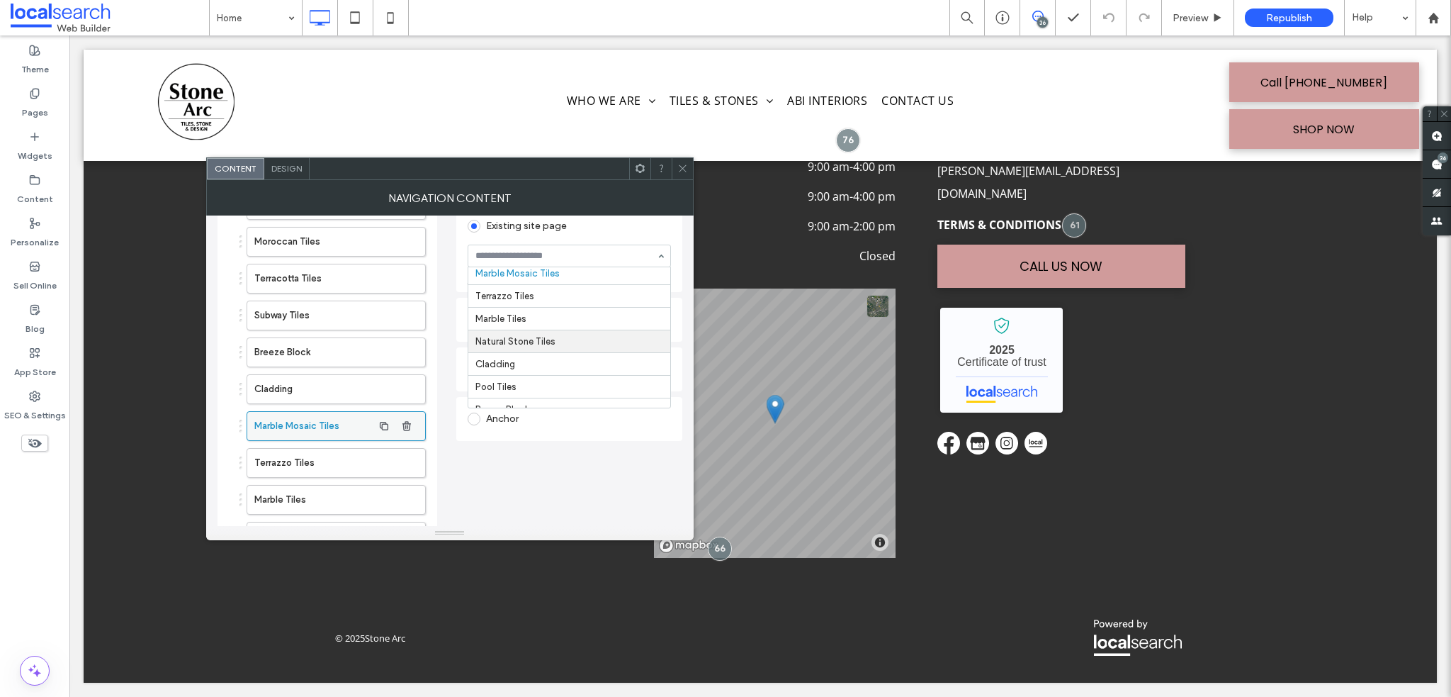
scroll to position [65, 0]
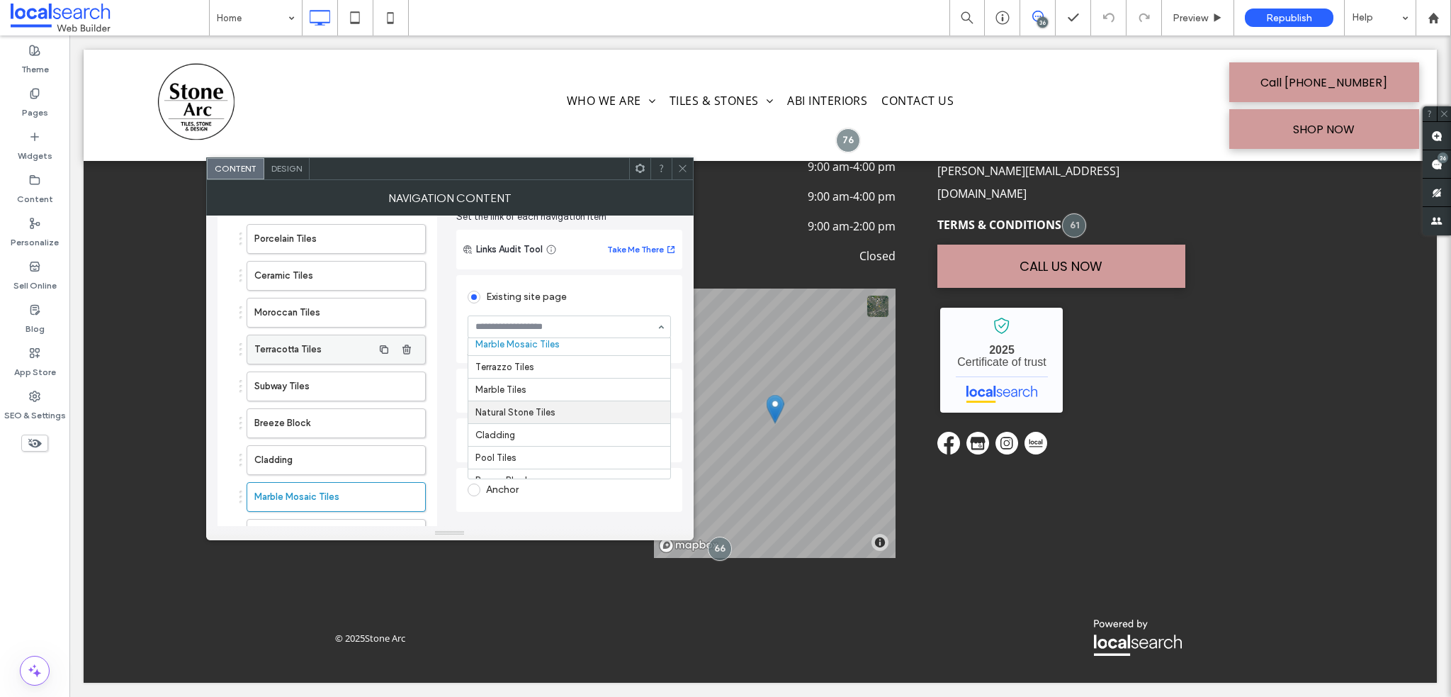
click at [327, 351] on label "Terracotta Tiles" at bounding box center [313, 349] width 118 height 28
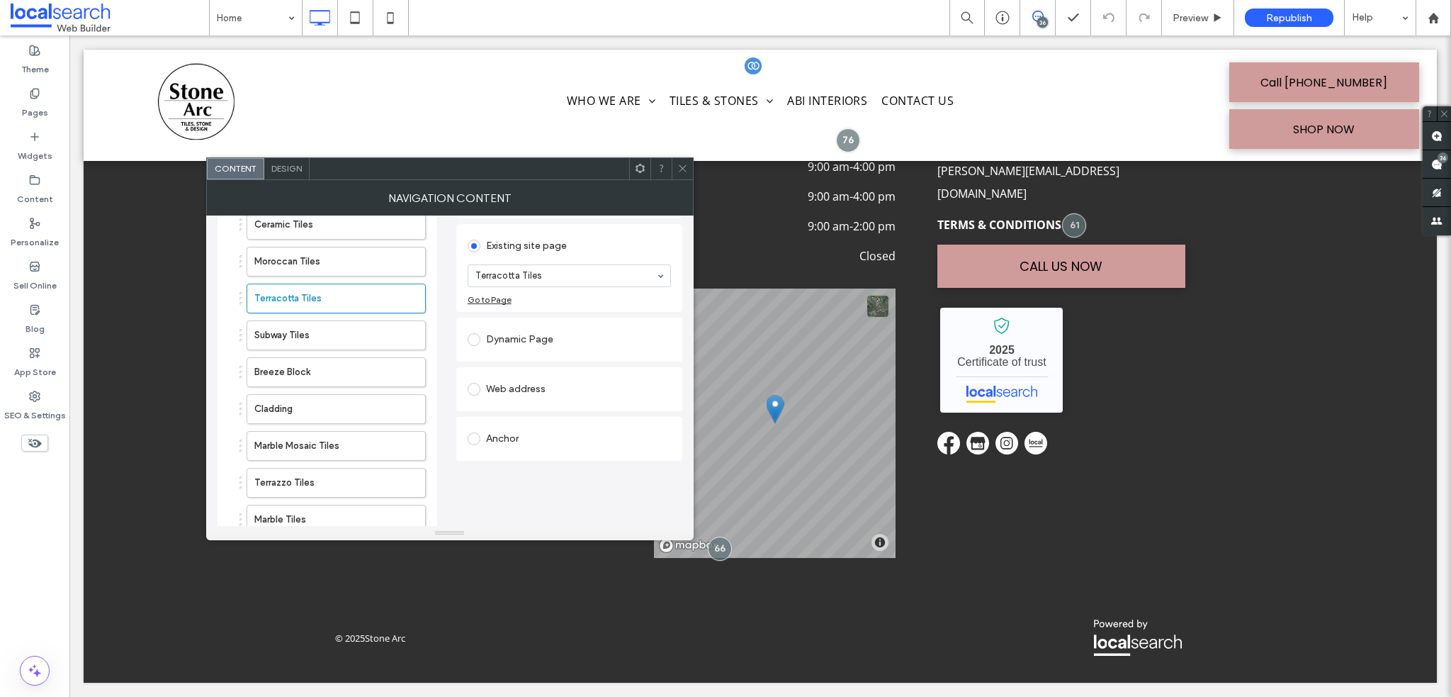
scroll to position [142, 0]
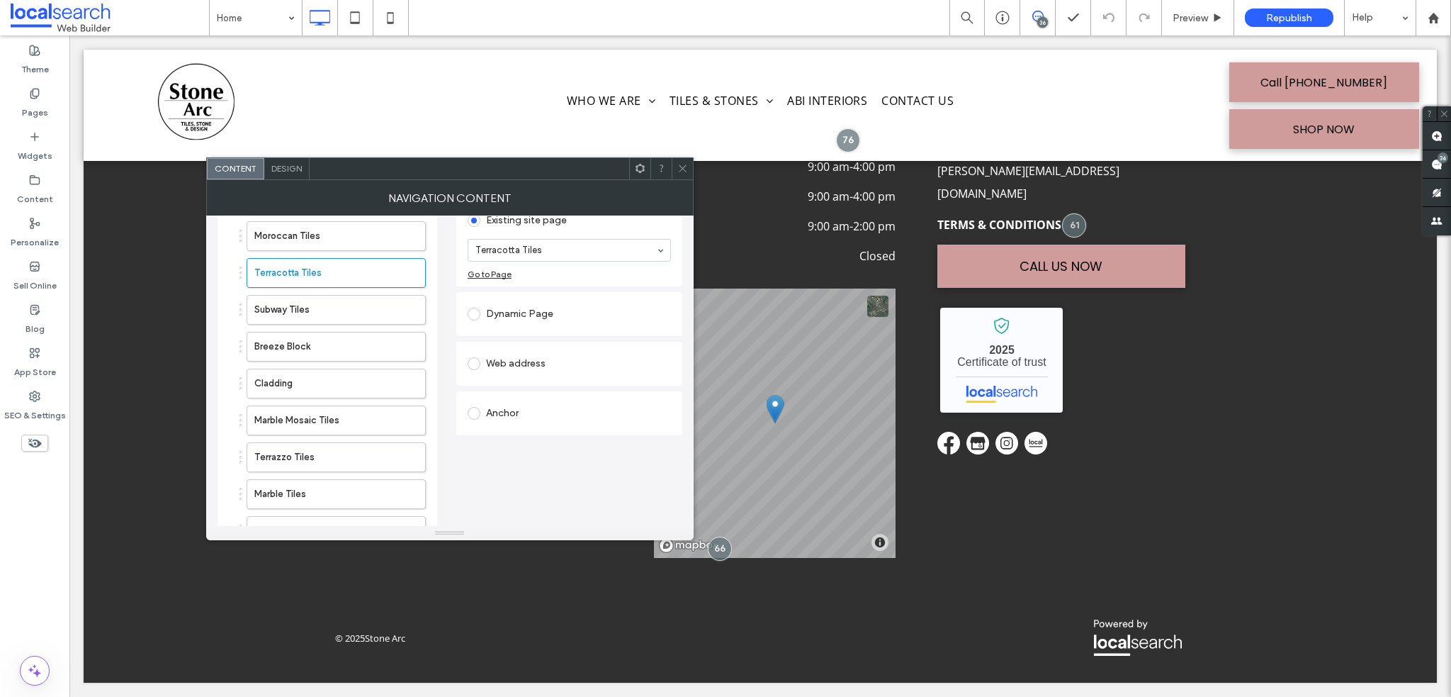
click at [680, 171] on icon at bounding box center [682, 168] width 11 height 11
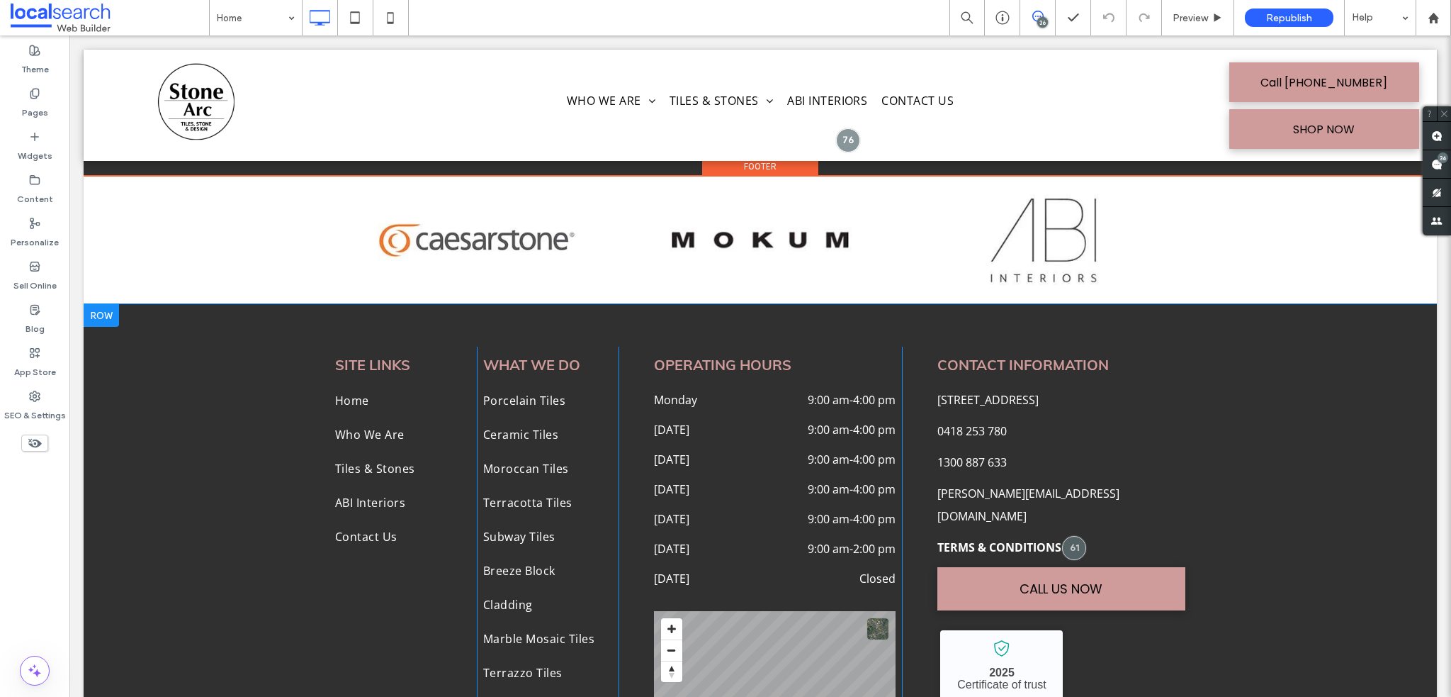
scroll to position [5577, 0]
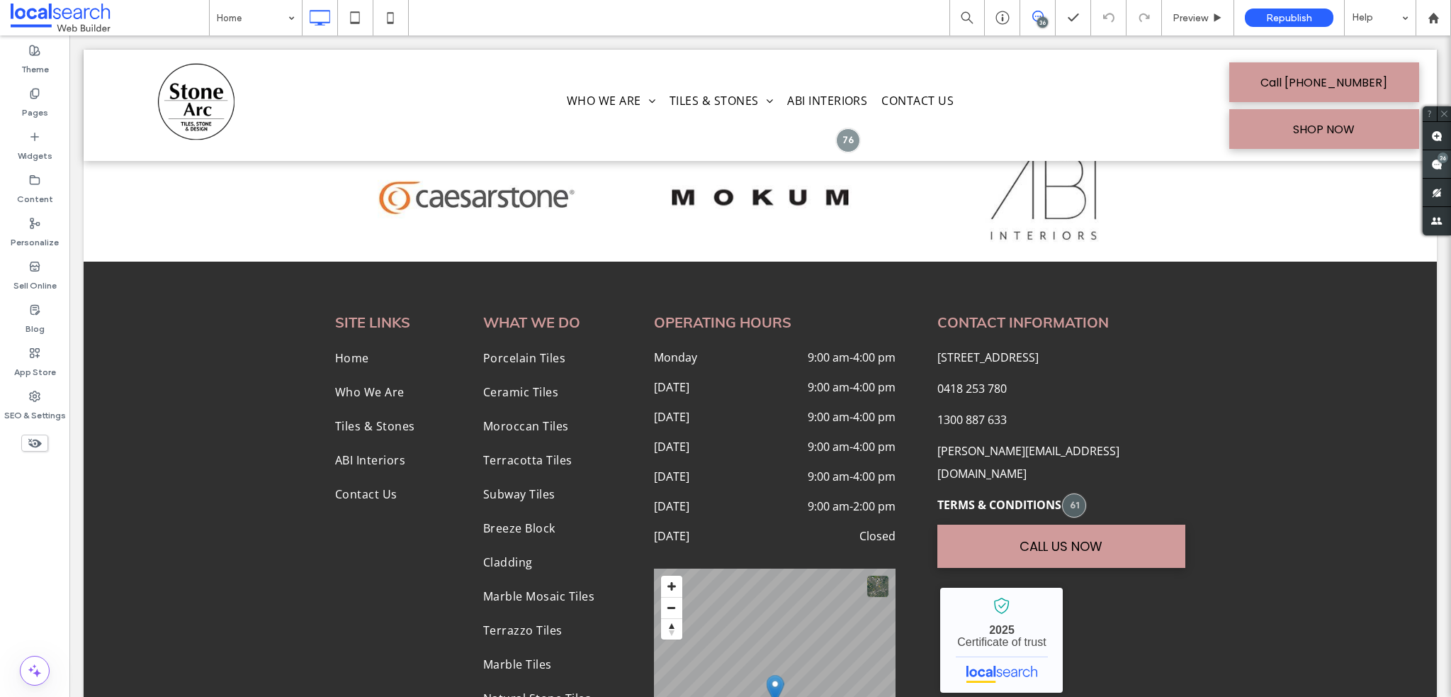
click at [1437, 155] on span at bounding box center [1437, 164] width 28 height 28
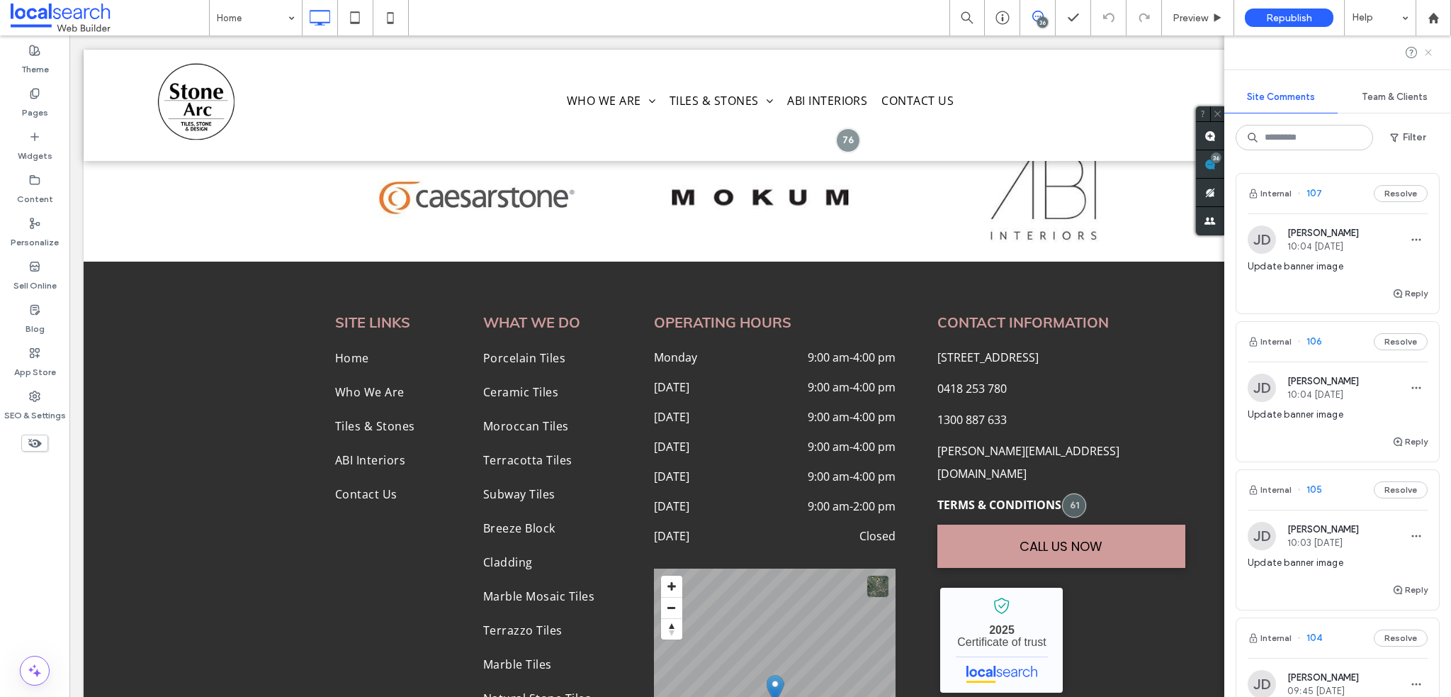
click at [1424, 57] on icon at bounding box center [1428, 52] width 11 height 11
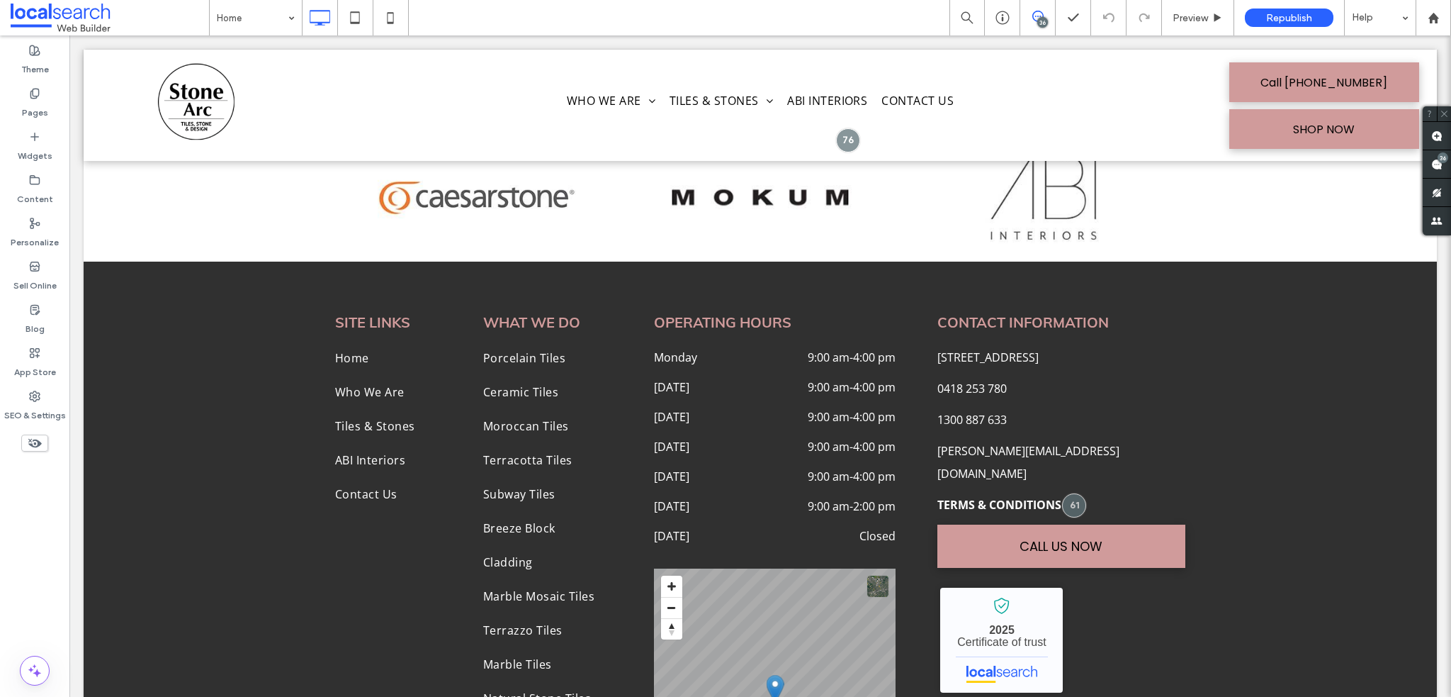
click at [1040, 21] on div "36" at bounding box center [1042, 22] width 11 height 11
click at [1043, 14] on use at bounding box center [1038, 16] width 11 height 11
click at [1441, 131] on use at bounding box center [1437, 135] width 11 height 11
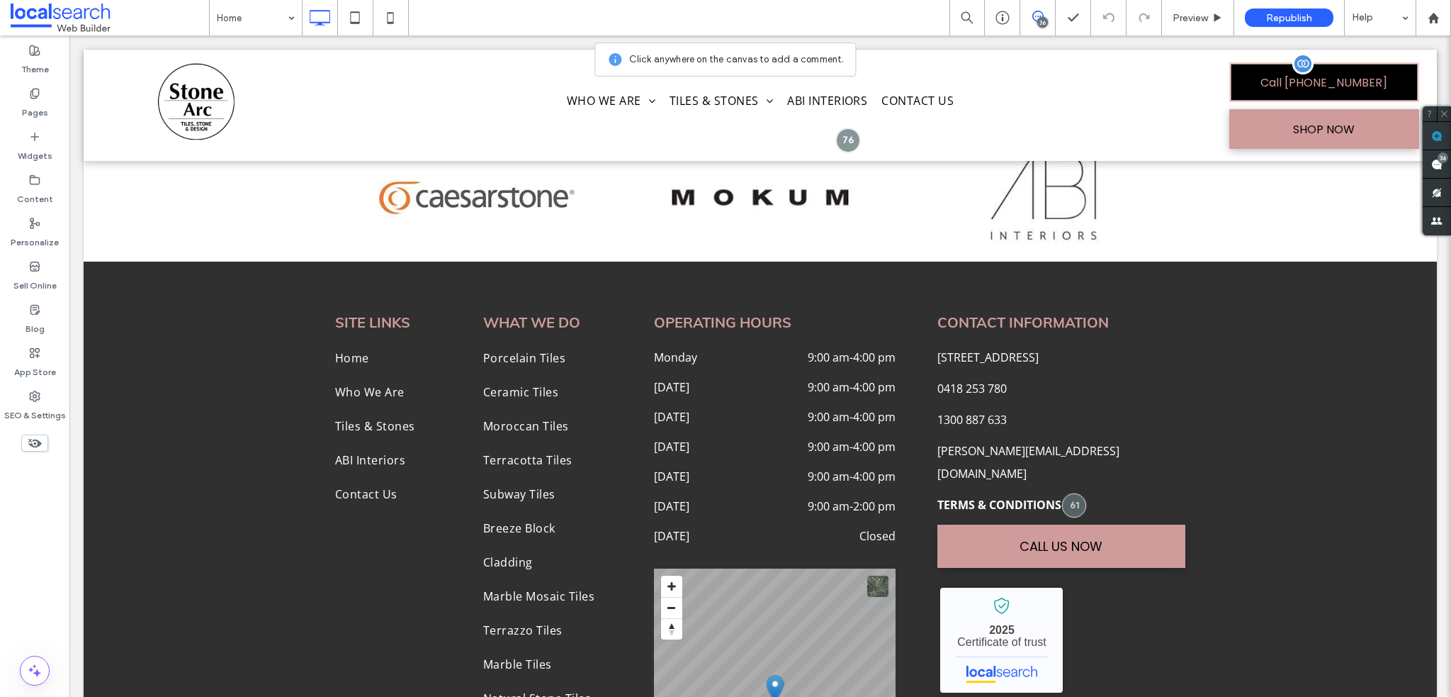
click at [1244, 81] on link "Call [PHONE_NUMBER]" at bounding box center [1325, 82] width 190 height 40
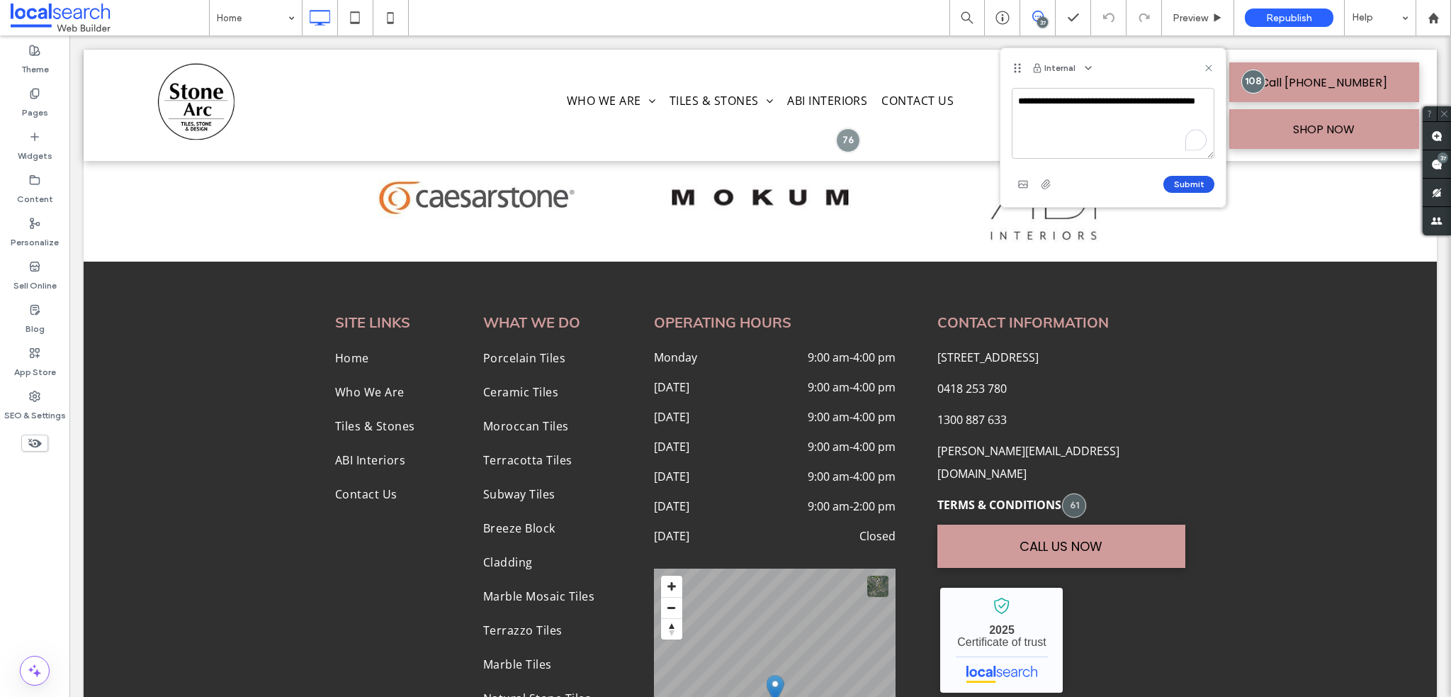
type textarea "**********"
click at [1189, 189] on button "Submit" at bounding box center [1189, 184] width 51 height 17
click at [1208, 69] on use at bounding box center [1209, 67] width 6 height 6
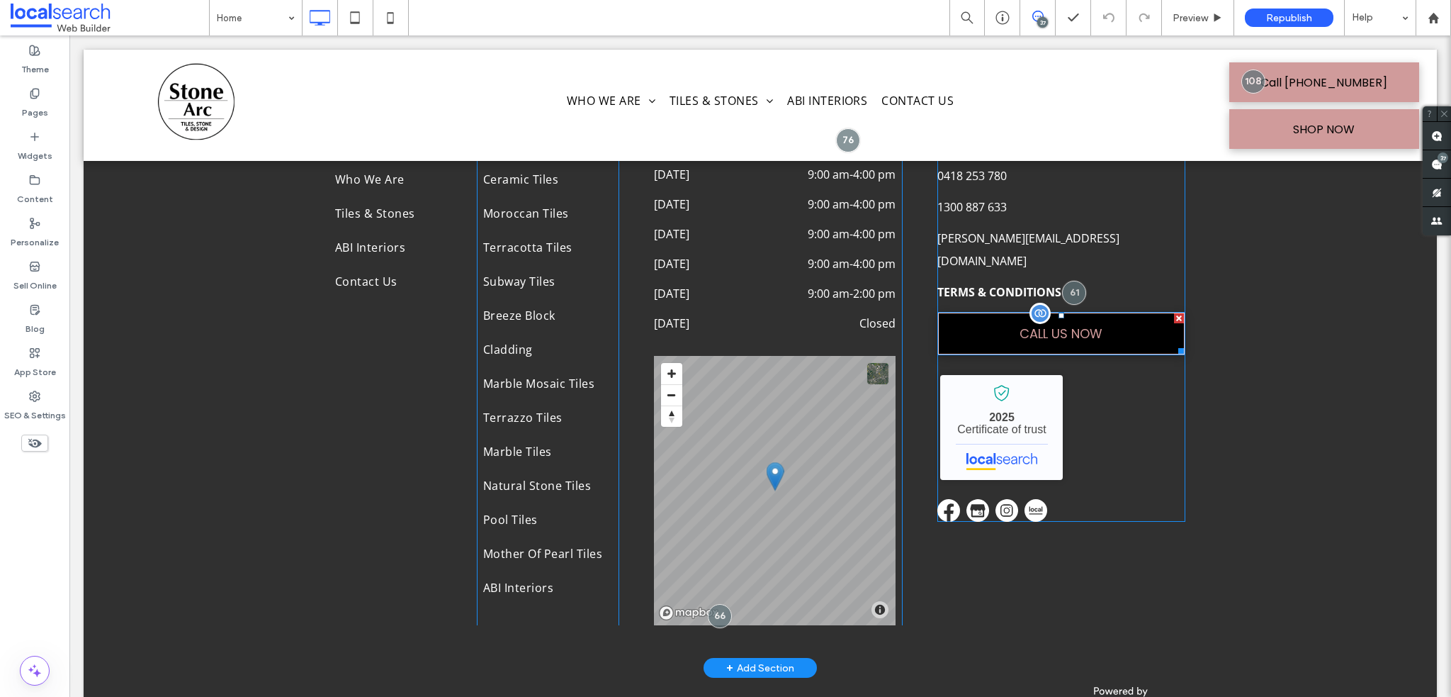
scroll to position [5718, 0]
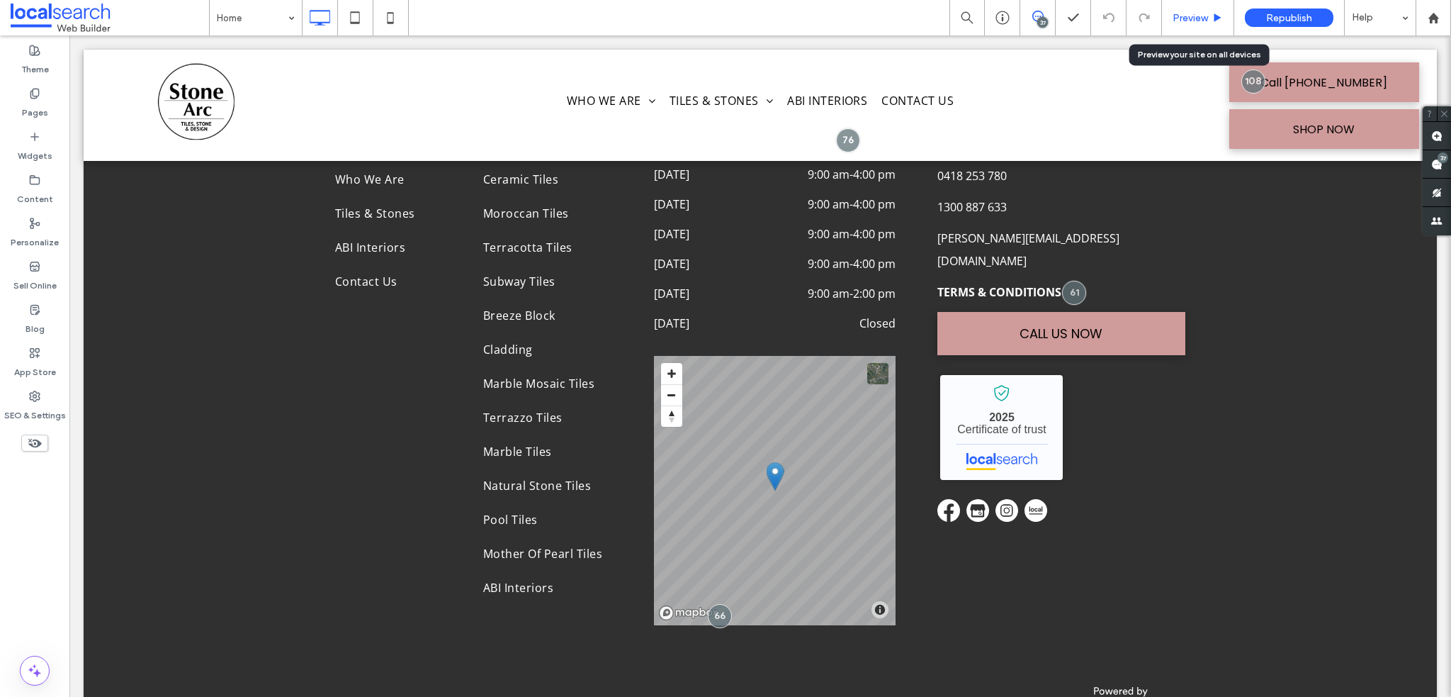
click at [1211, 23] on div "Preview" at bounding box center [1198, 18] width 72 height 12
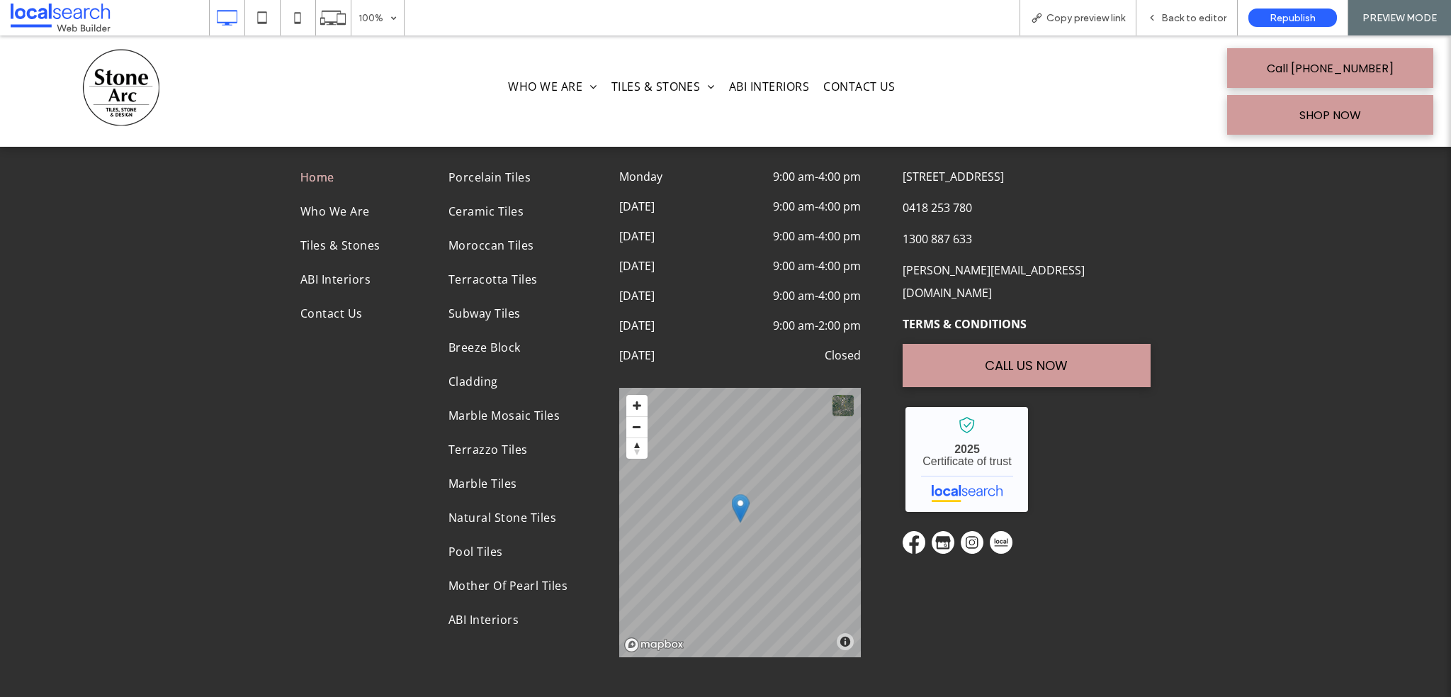
scroll to position [5718, 0]
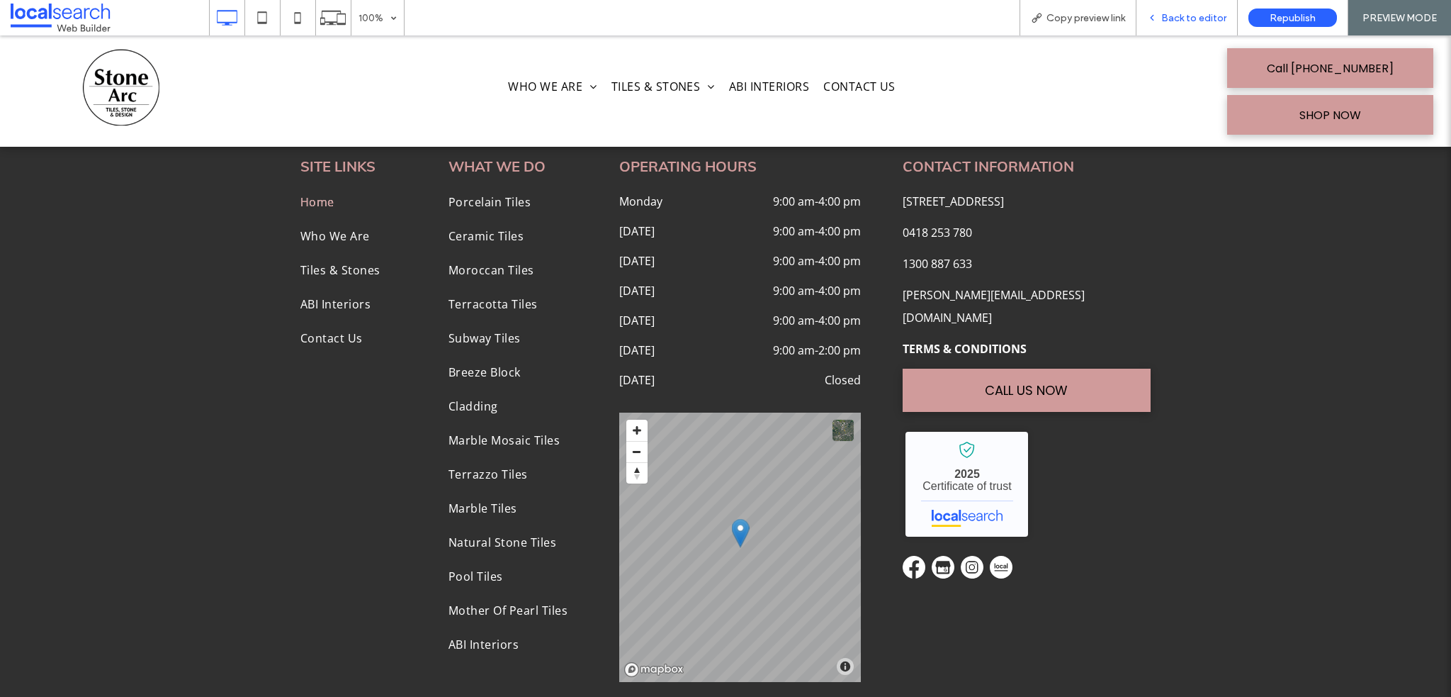
click at [1203, 24] on div "Back to editor" at bounding box center [1187, 17] width 101 height 35
click at [1183, 22] on span "Back to editor" at bounding box center [1194, 18] width 65 height 12
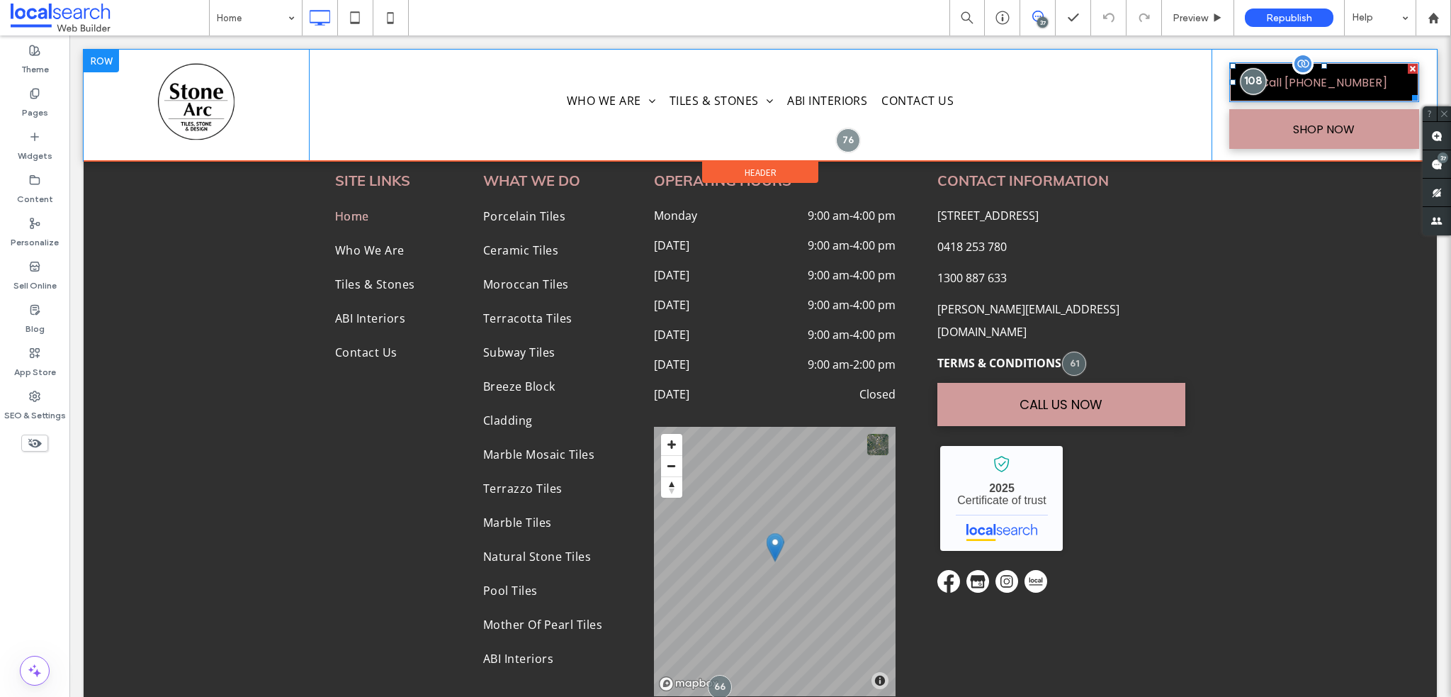
click at [1244, 84] on div at bounding box center [1253, 81] width 26 height 26
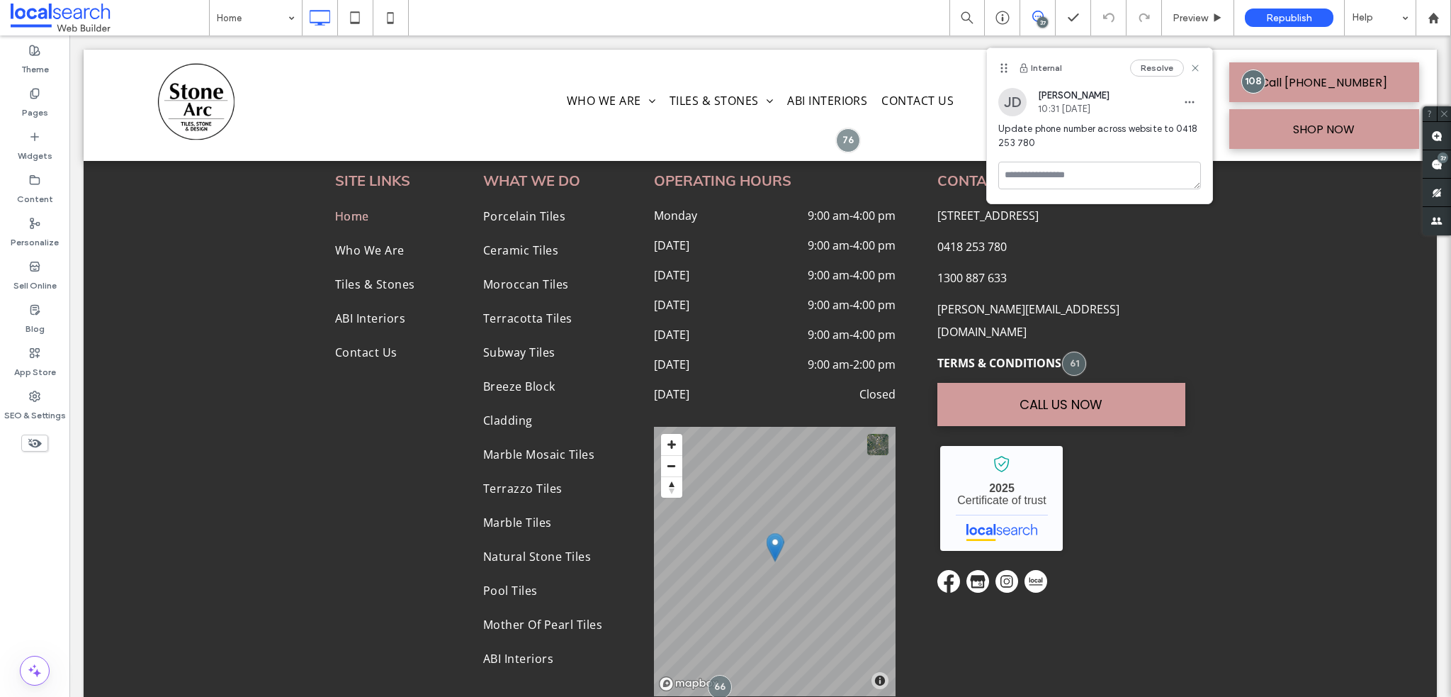
click at [1081, 138] on span "Update phone number across website to 0418 253 780" at bounding box center [1100, 136] width 203 height 28
click at [1191, 101] on use "button" at bounding box center [1190, 102] width 9 height 2
click at [1213, 135] on div "Edit" at bounding box center [1242, 138] width 126 height 27
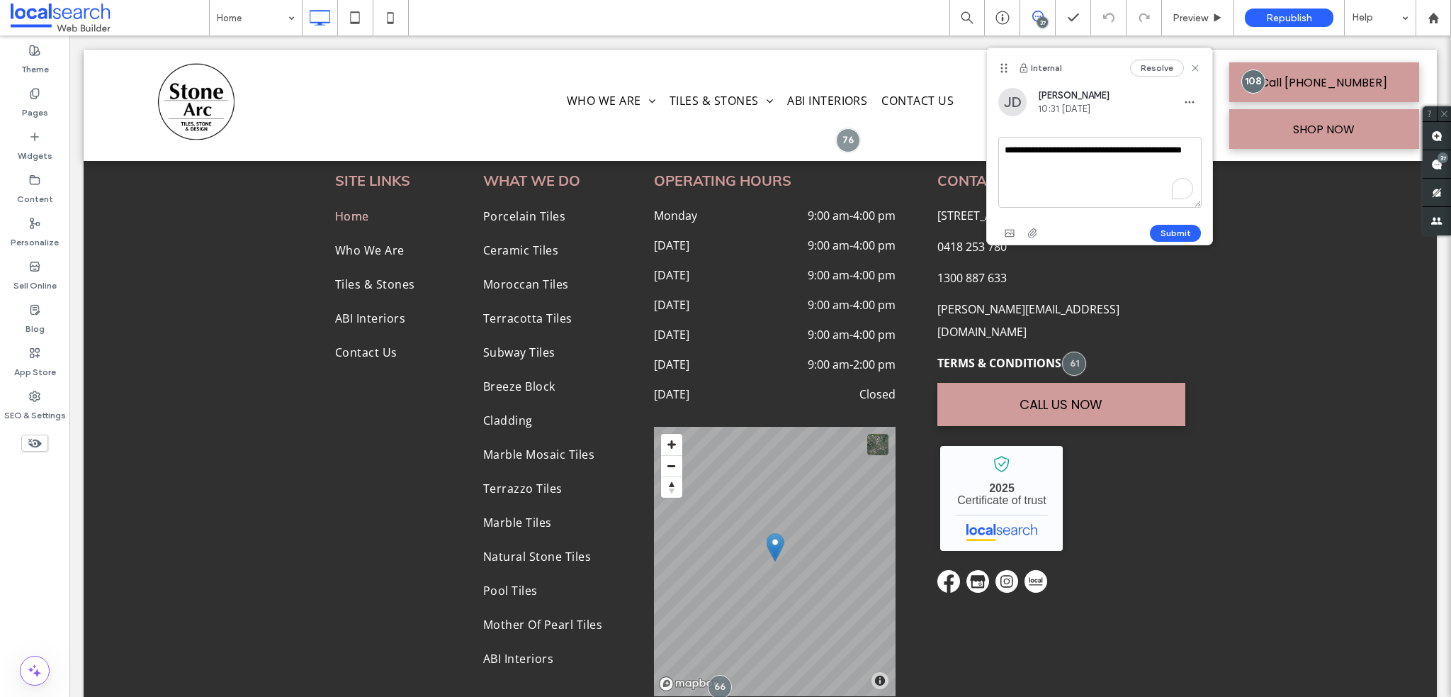
click at [1063, 164] on textarea "**********" at bounding box center [1100, 172] width 203 height 71
type textarea "**********"
click at [1190, 230] on button "Submit" at bounding box center [1175, 233] width 51 height 17
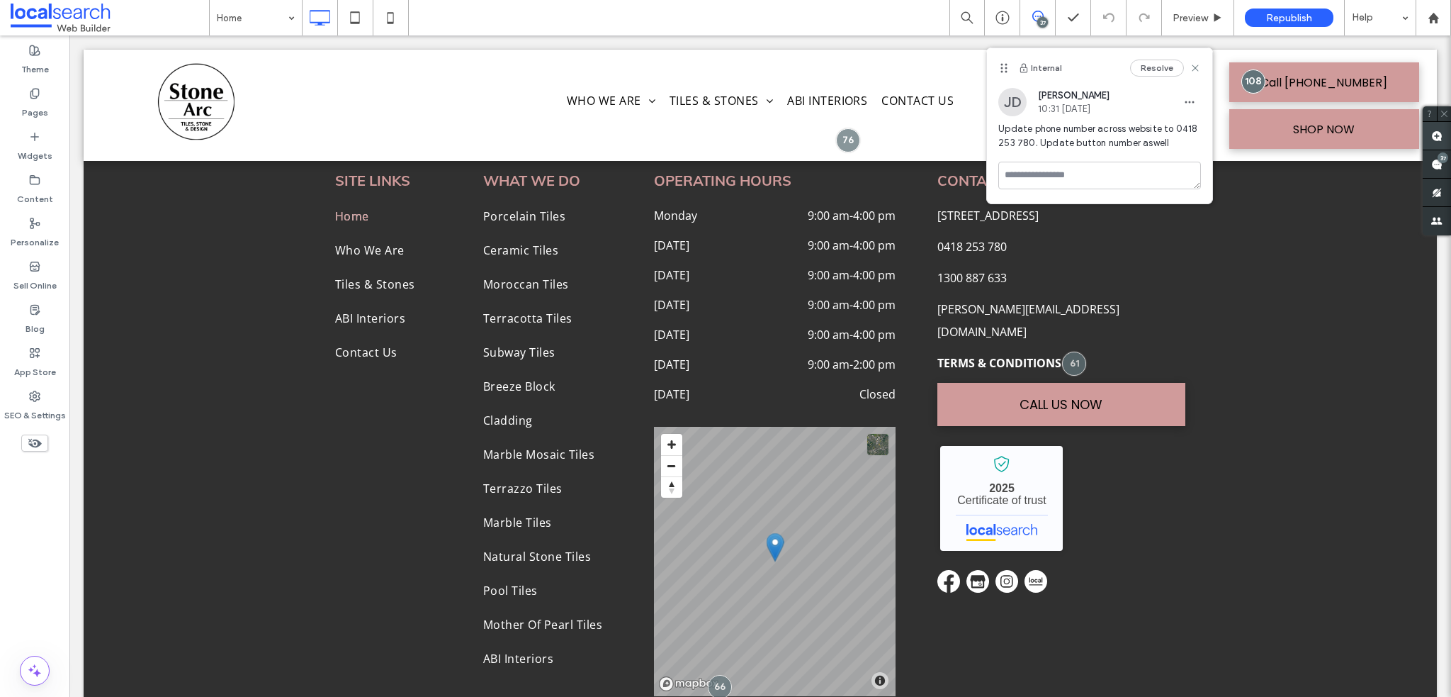
click at [1443, 134] on span at bounding box center [1437, 136] width 28 height 28
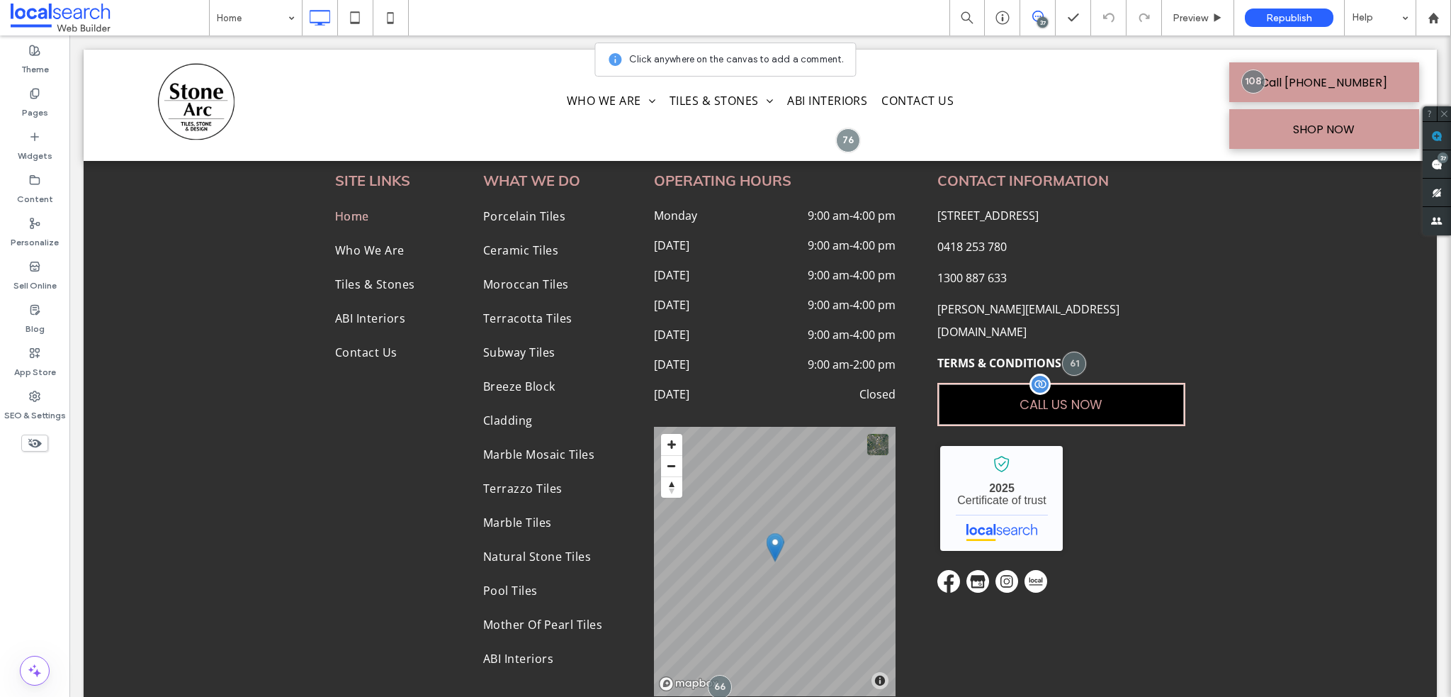
click at [1113, 396] on link "CALL US NOW" at bounding box center [1062, 404] width 248 height 43
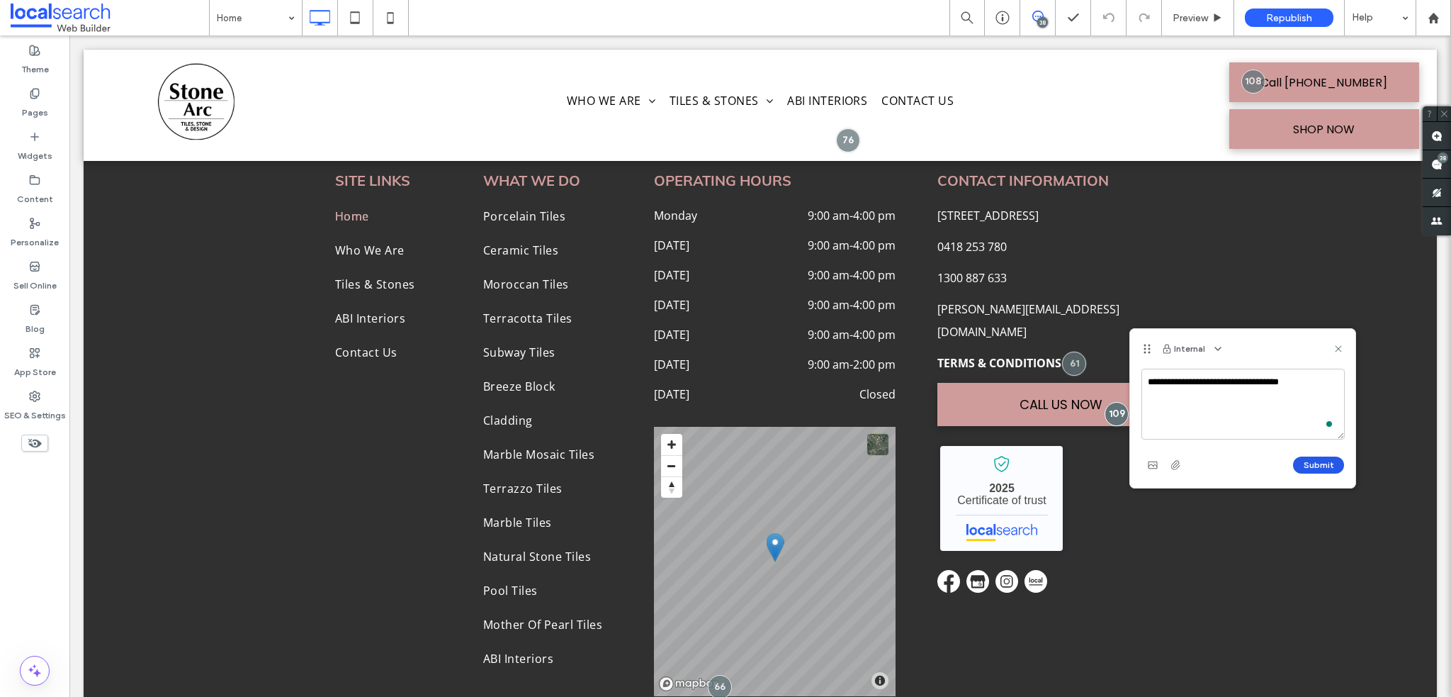
type textarea "**********"
click at [1335, 459] on button "Submit" at bounding box center [1318, 464] width 51 height 17
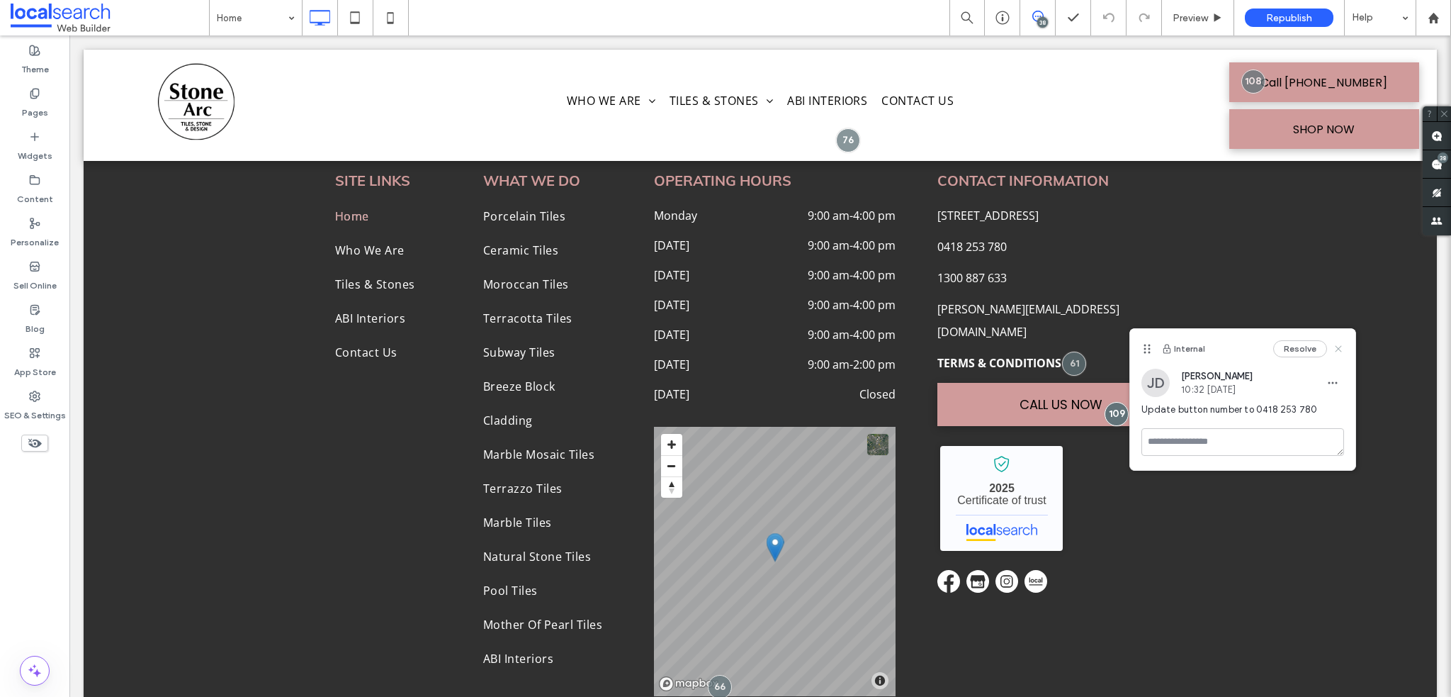
click at [1337, 345] on icon at bounding box center [1338, 348] width 11 height 11
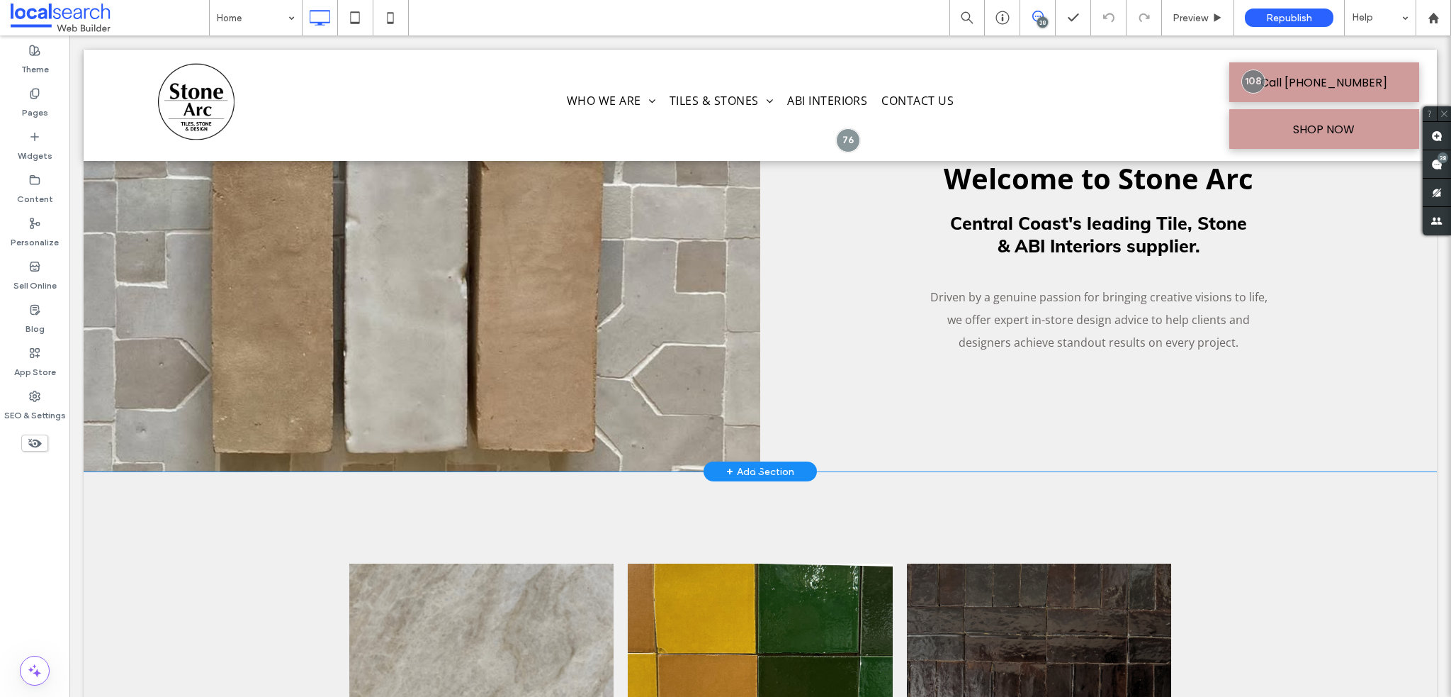
scroll to position [687, 0]
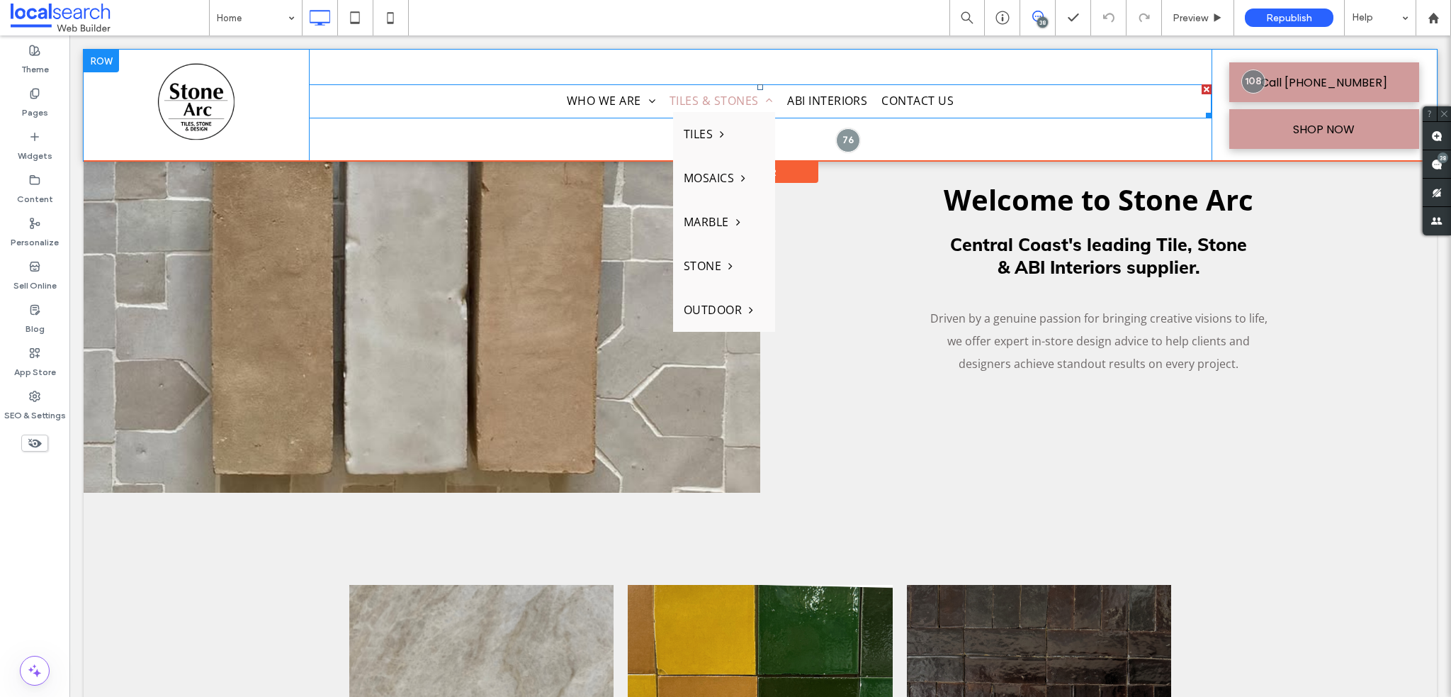
click at [707, 94] on span "Tiles & Stones" at bounding box center [721, 100] width 103 height 23
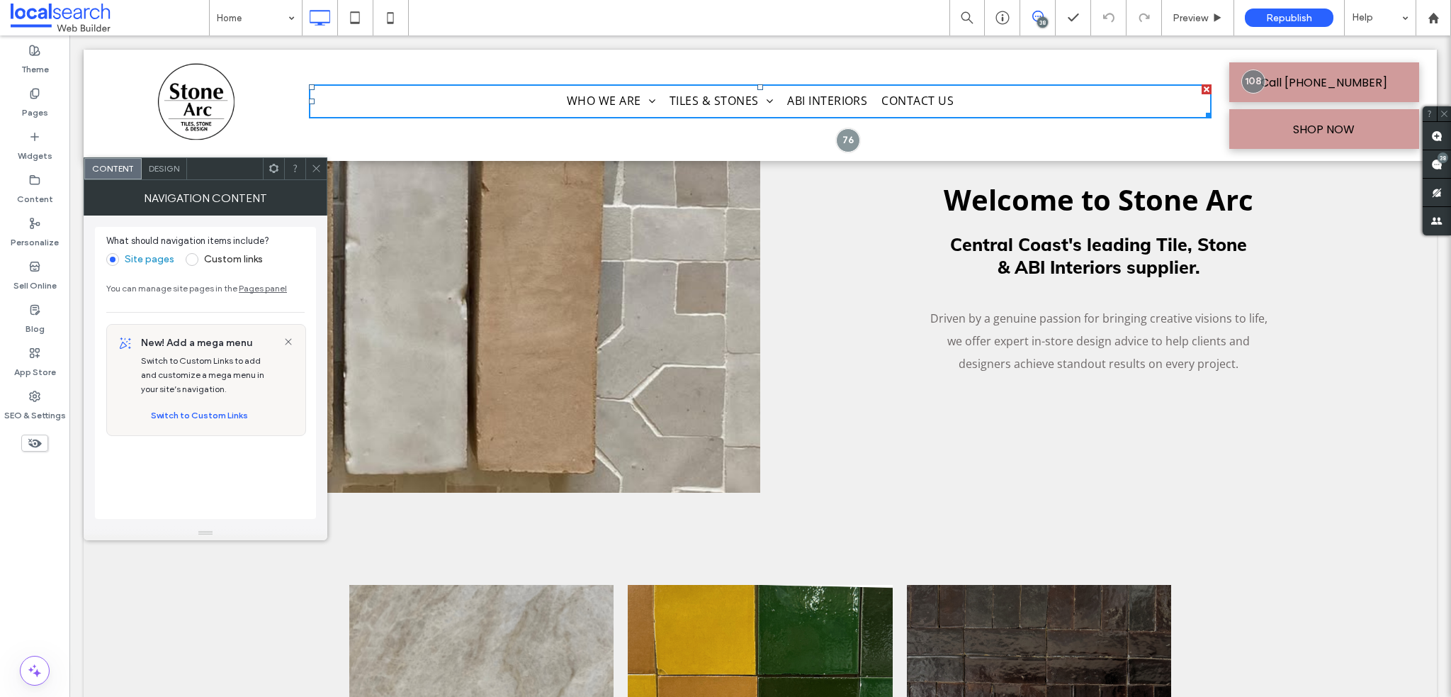
click at [317, 167] on icon at bounding box center [316, 168] width 11 height 11
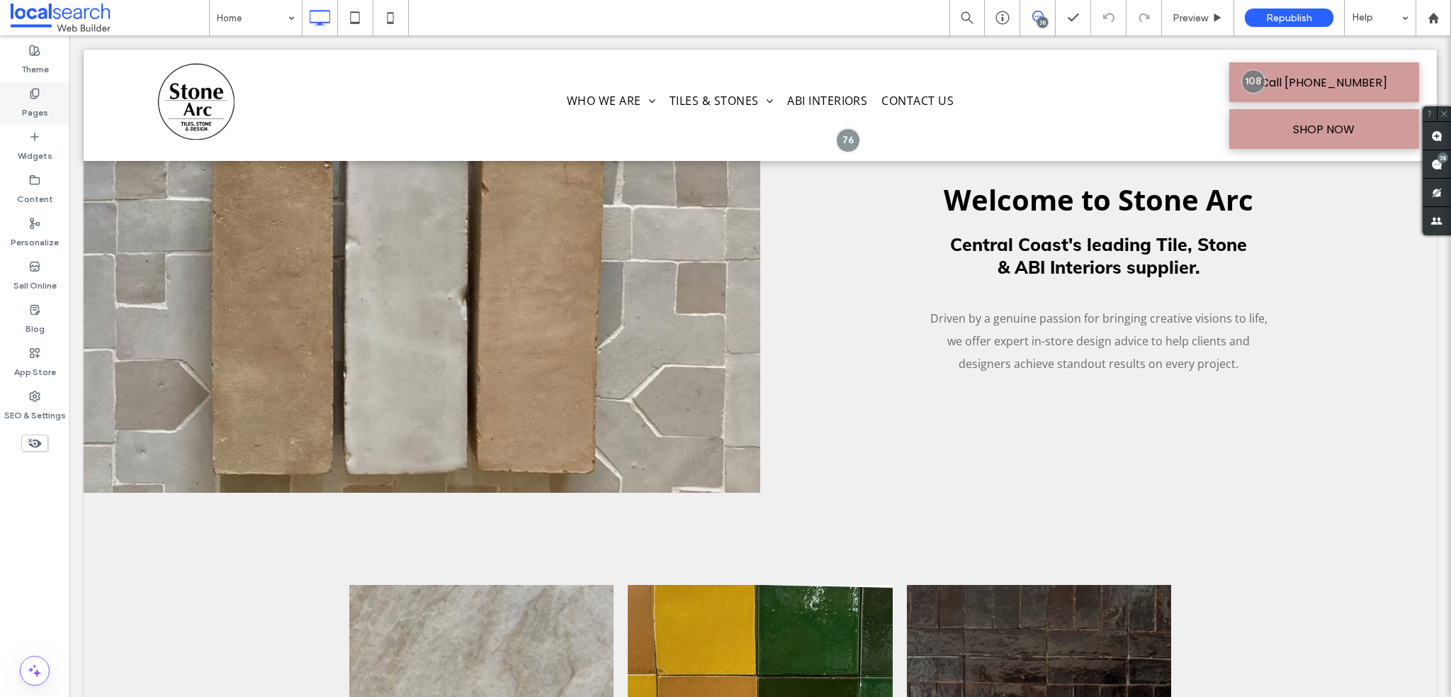
click at [31, 108] on label "Pages" at bounding box center [35, 109] width 26 height 20
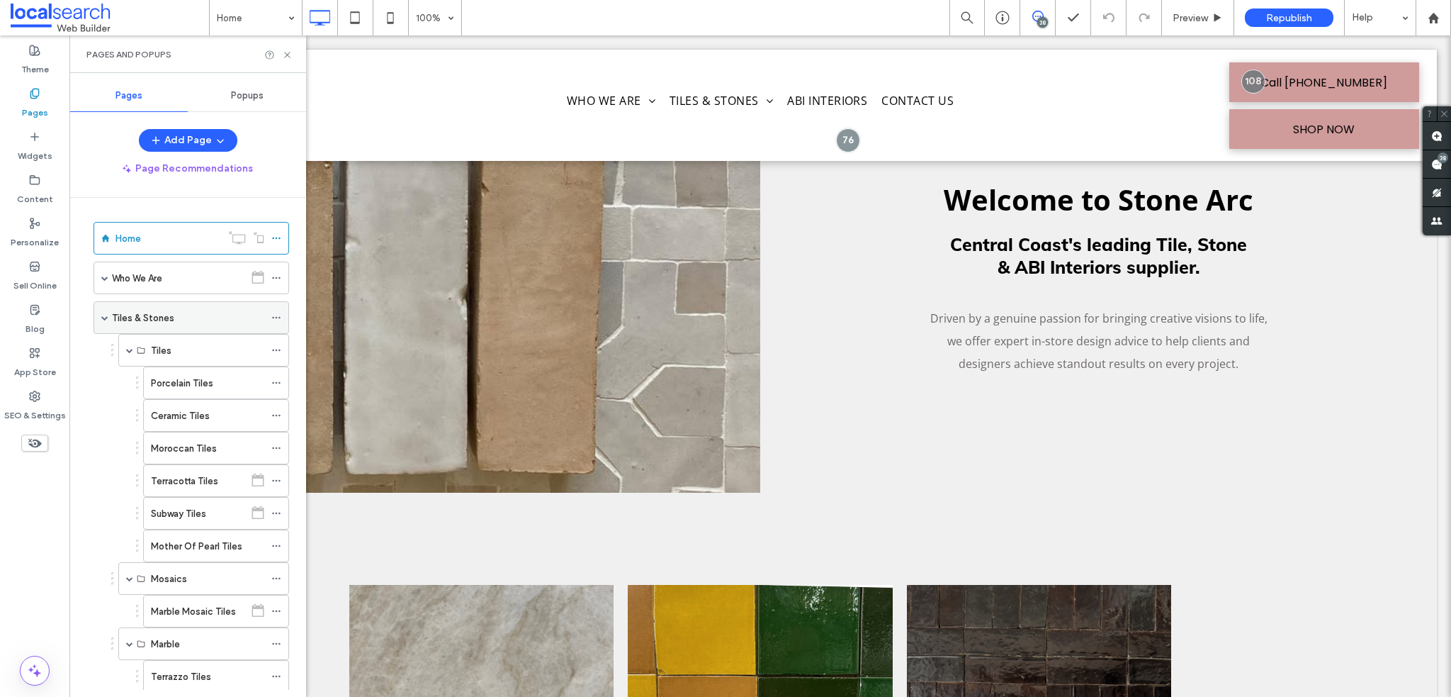
click at [187, 315] on div "Tiles & Stones" at bounding box center [188, 317] width 152 height 15
click at [288, 53] on use at bounding box center [287, 55] width 6 height 6
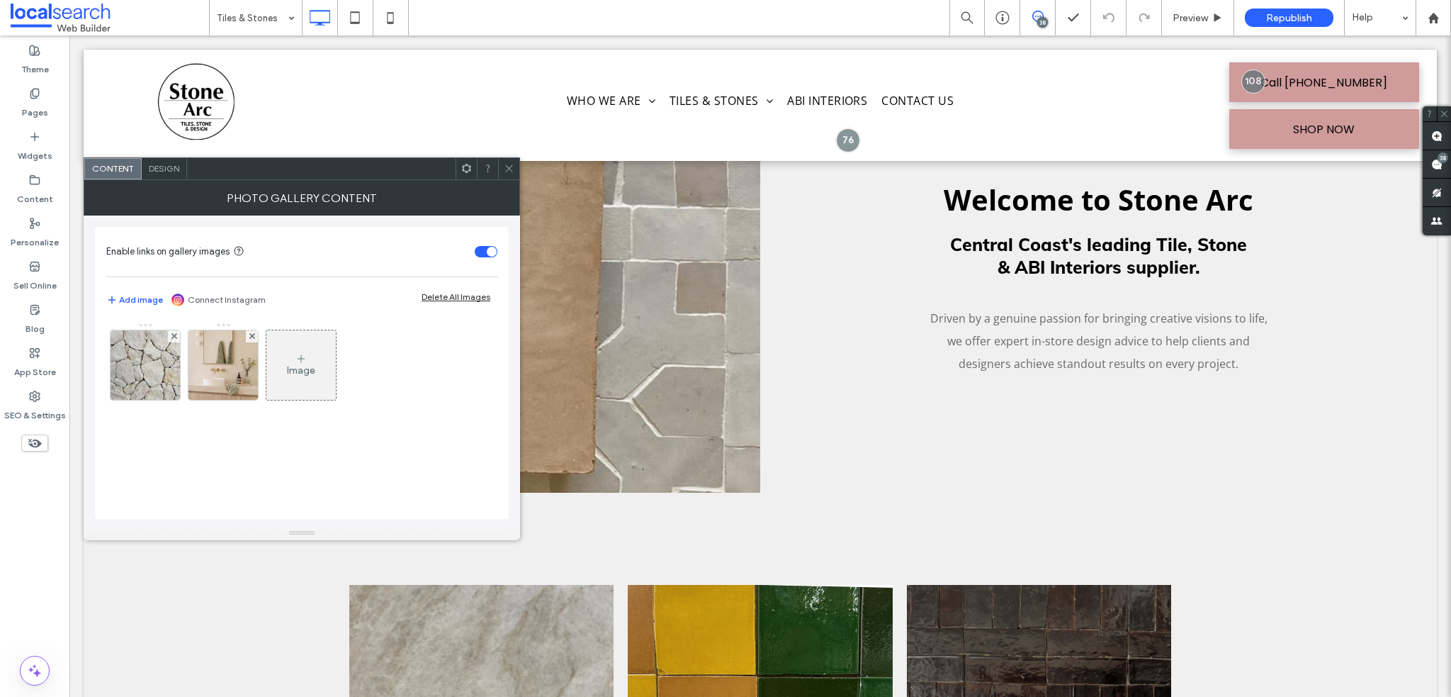
click at [299, 369] on div "Image" at bounding box center [301, 370] width 28 height 12
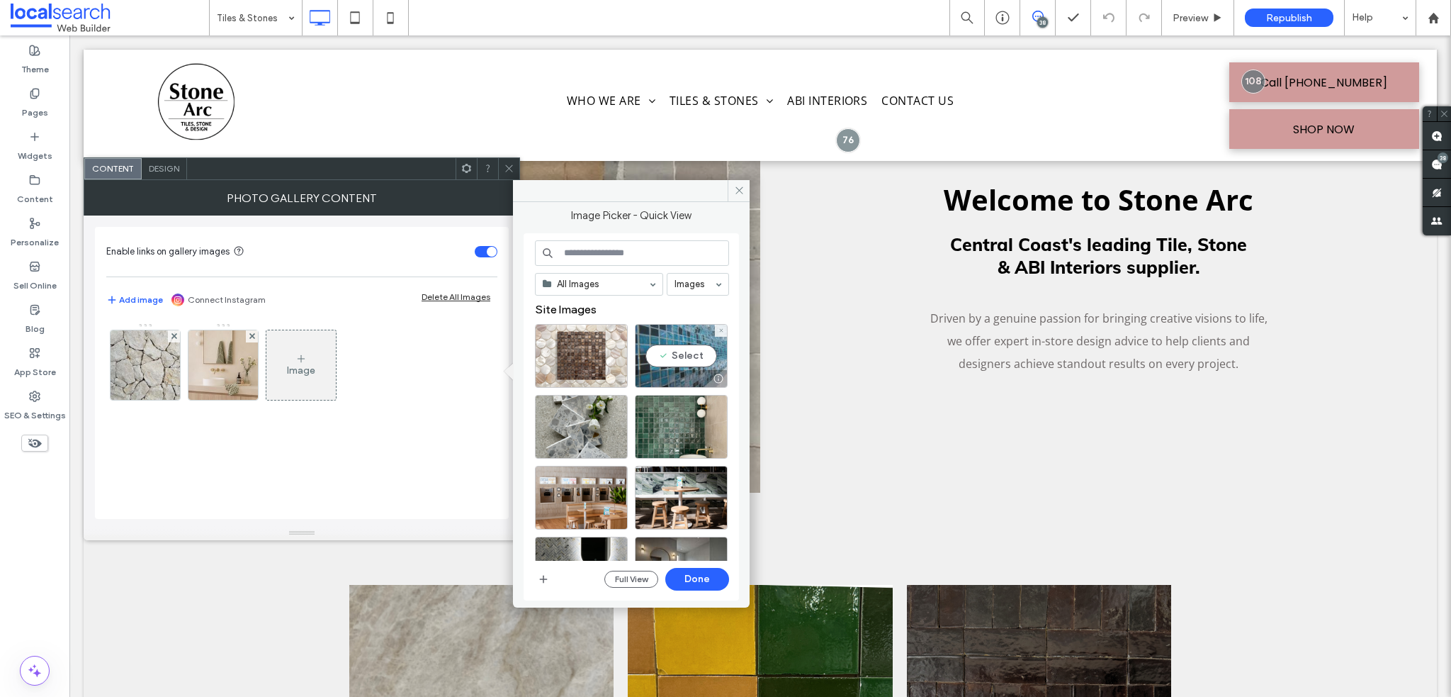
click at [682, 352] on div "Select" at bounding box center [681, 356] width 93 height 64
click at [303, 364] on div "Image" at bounding box center [301, 370] width 28 height 12
click at [660, 362] on div "Select" at bounding box center [681, 356] width 93 height 64
click at [717, 578] on button "Done" at bounding box center [697, 579] width 64 height 23
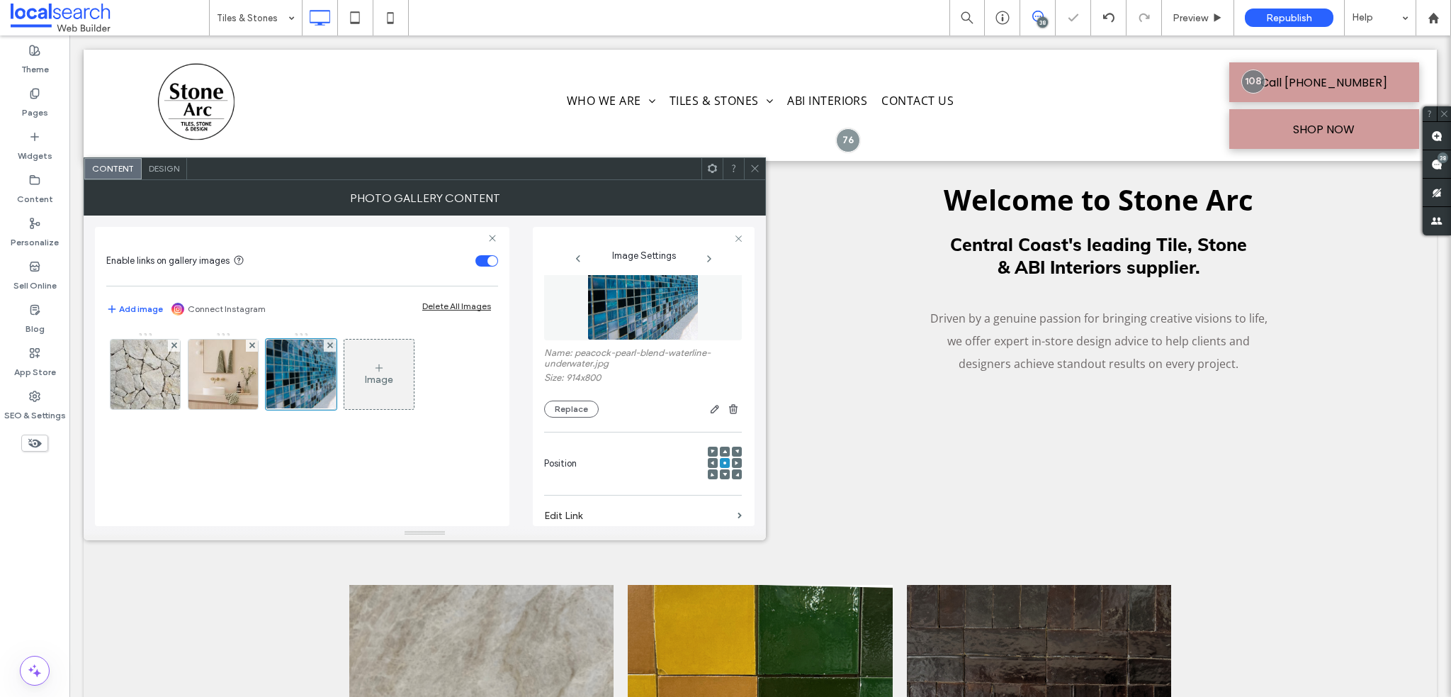
scroll to position [142, 0]
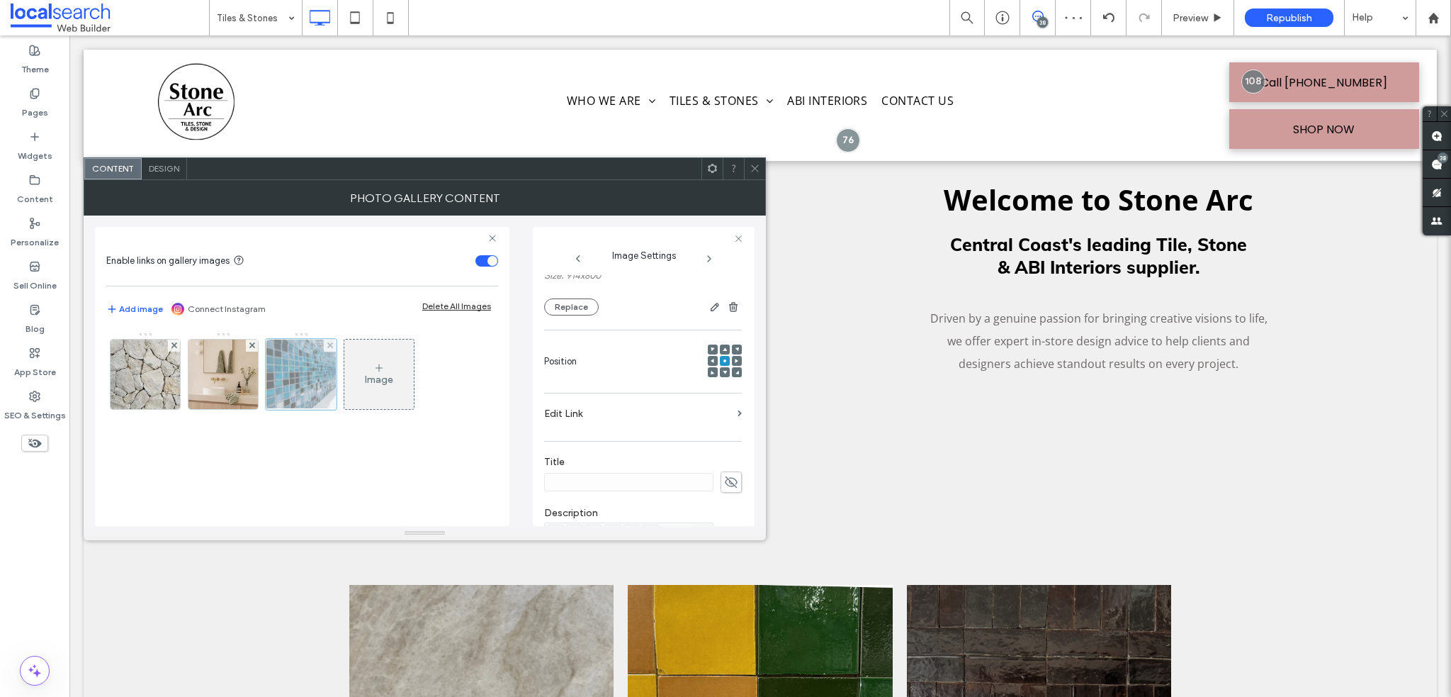
click at [309, 380] on div at bounding box center [301, 374] width 71 height 71
click at [752, 170] on icon at bounding box center [755, 168] width 11 height 11
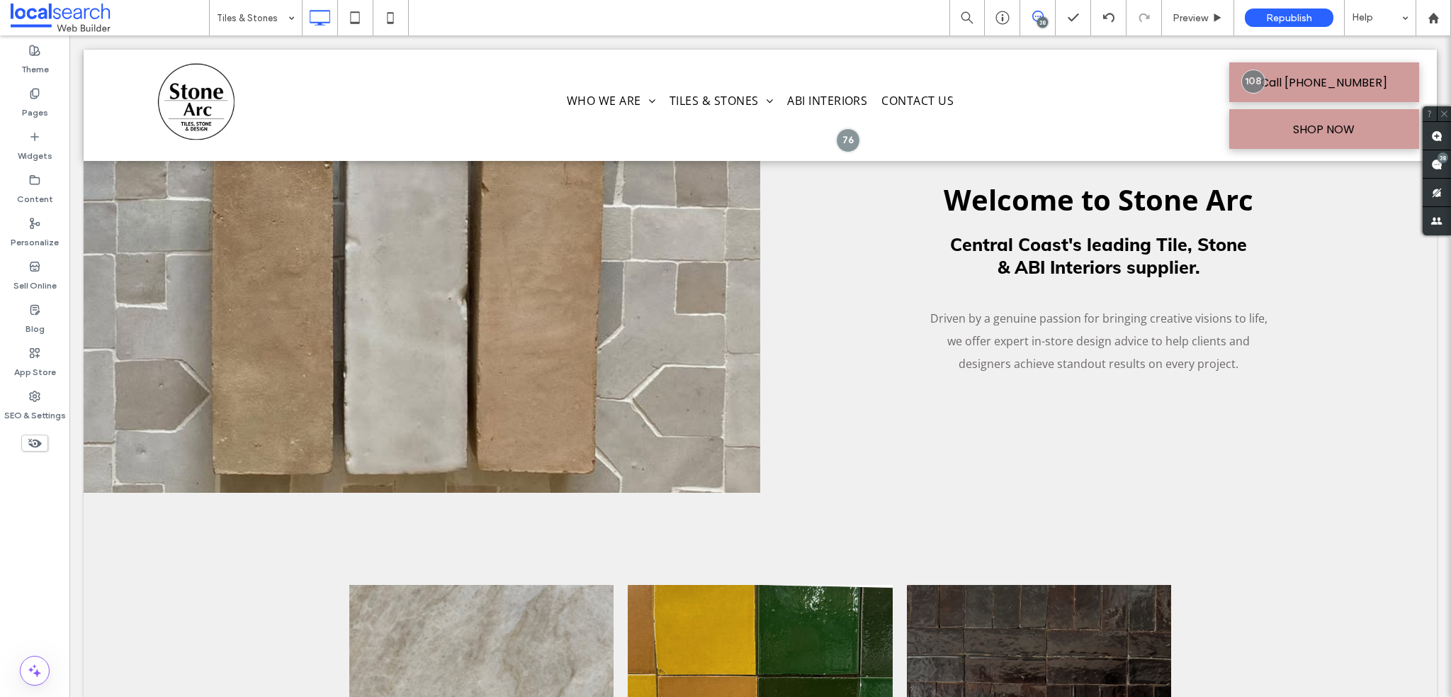
scroll to position [0, 0]
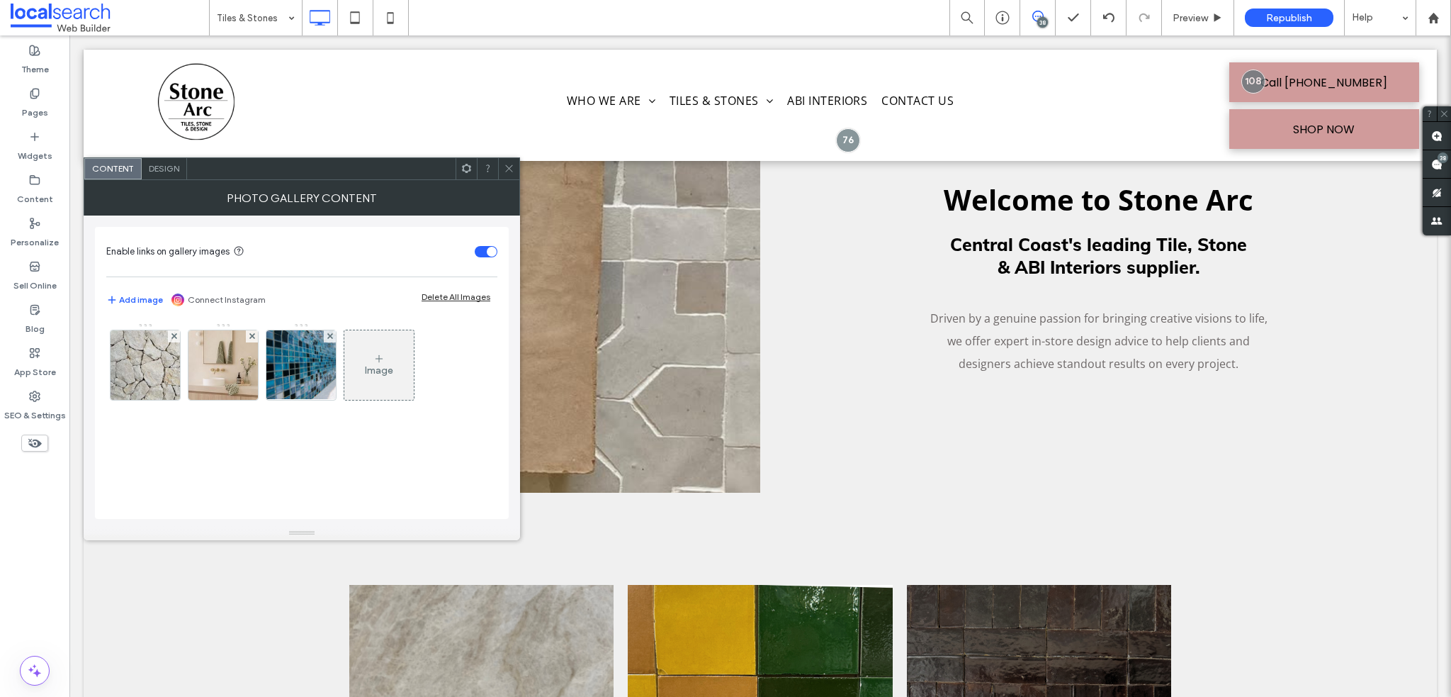
click at [157, 171] on span "Design" at bounding box center [164, 168] width 30 height 11
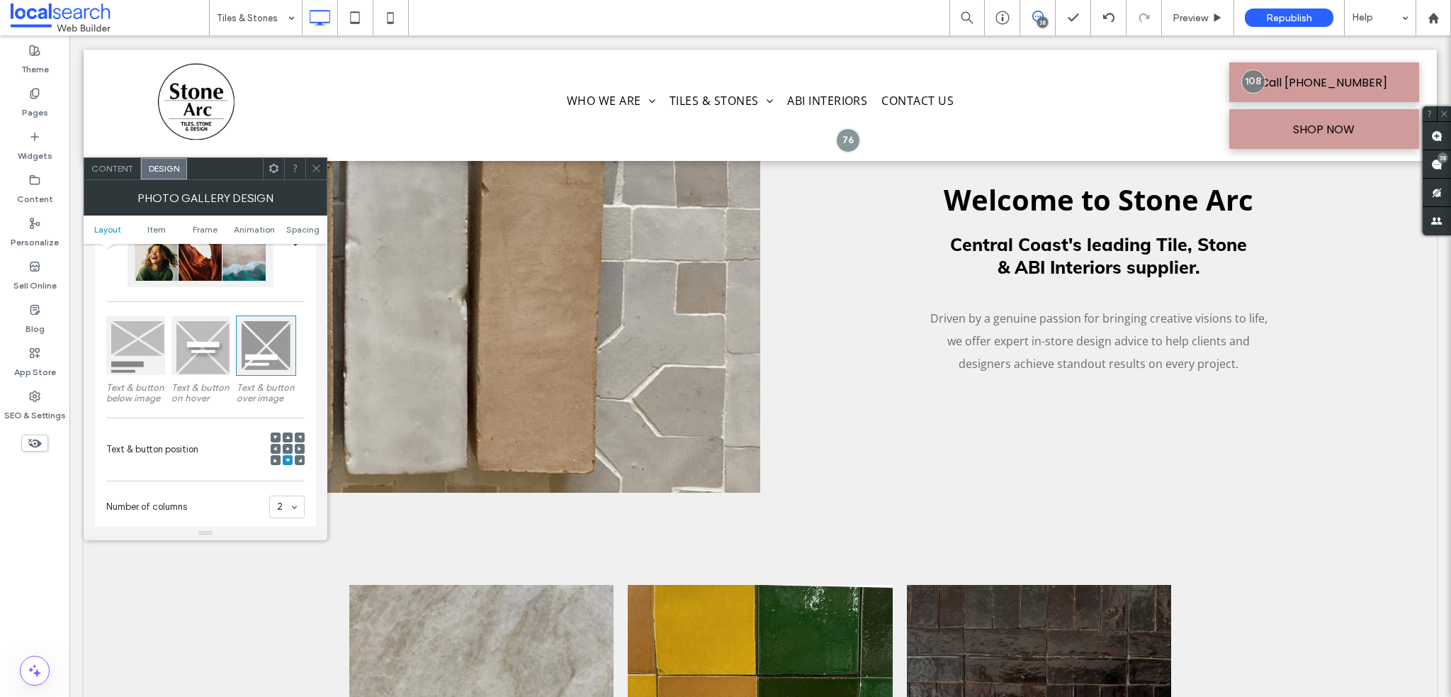
scroll to position [283, 0]
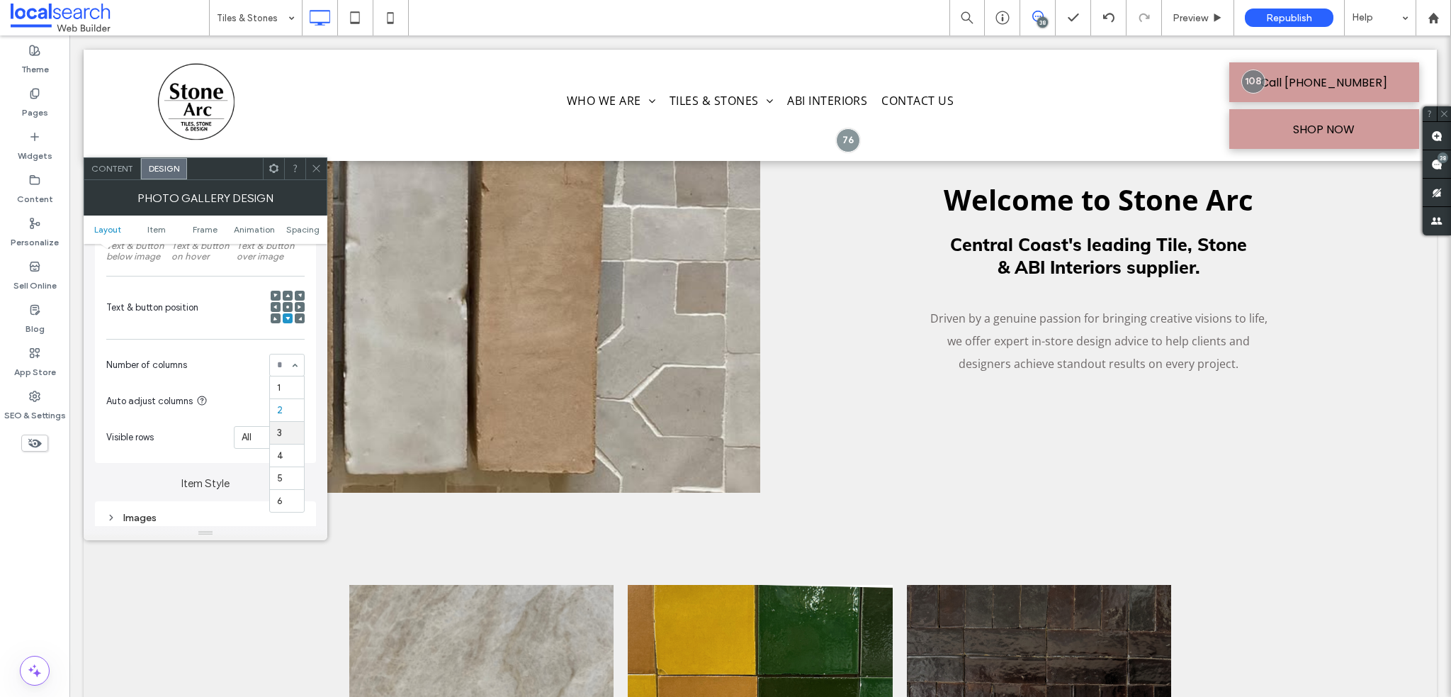
drag, startPoint x: 286, startPoint y: 432, endPoint x: 286, endPoint y: 414, distance: 17.7
drag, startPoint x: 317, startPoint y: 168, endPoint x: 325, endPoint y: 167, distance: 7.1
click at [318, 167] on icon at bounding box center [316, 168] width 11 height 11
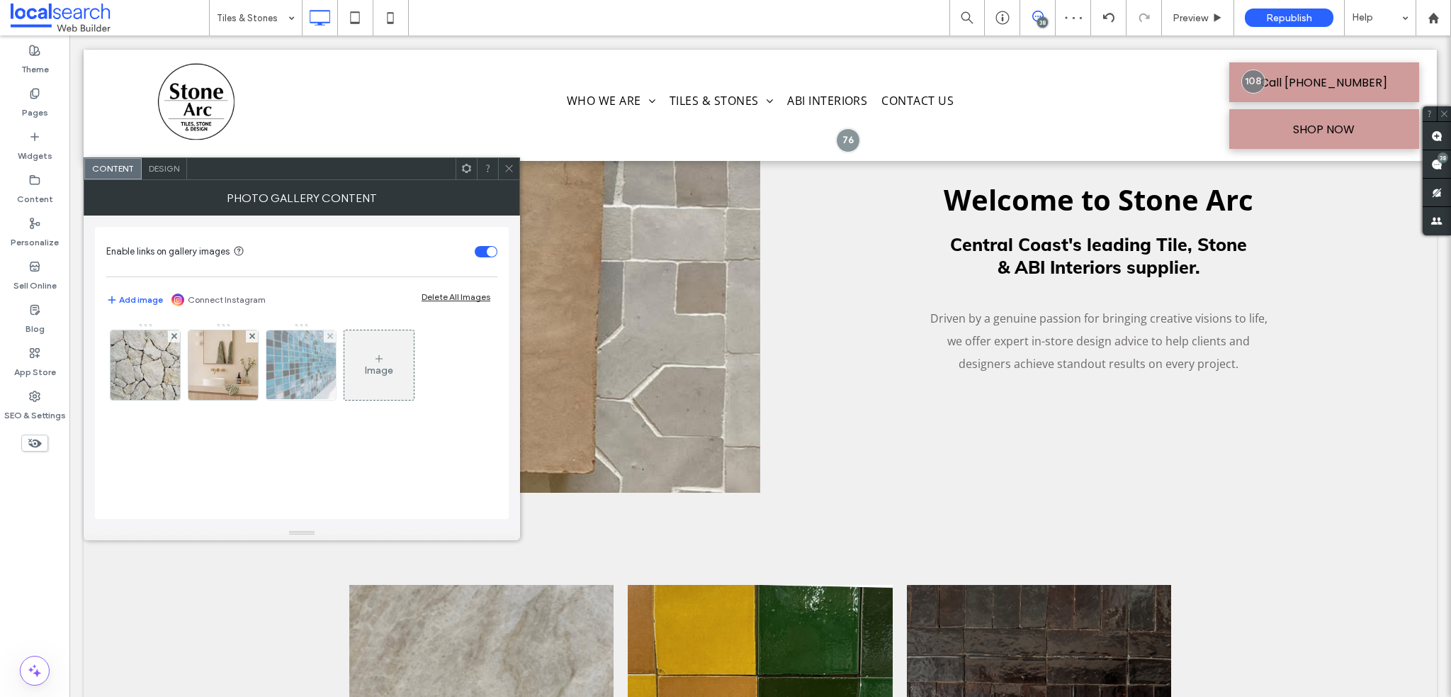
click at [313, 367] on img at bounding box center [300, 364] width 79 height 69
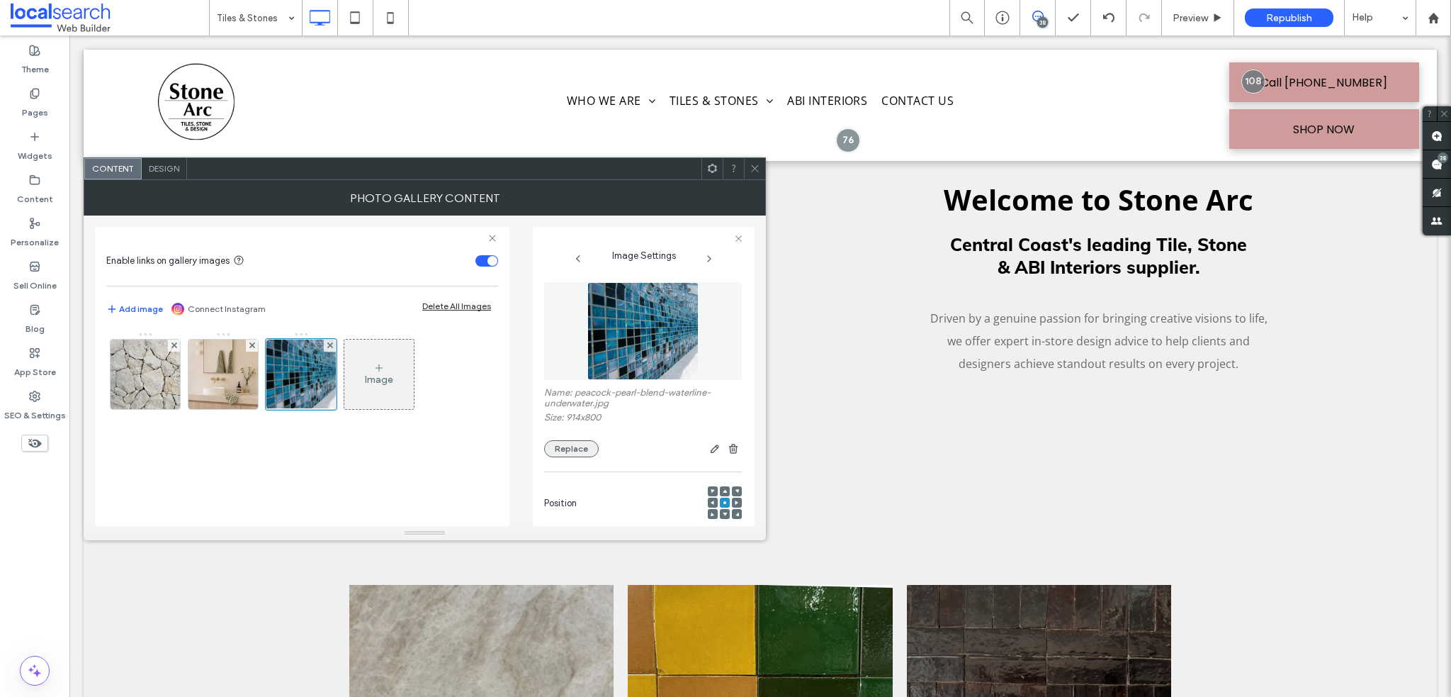
click at [570, 448] on button "Replace" at bounding box center [571, 448] width 55 height 17
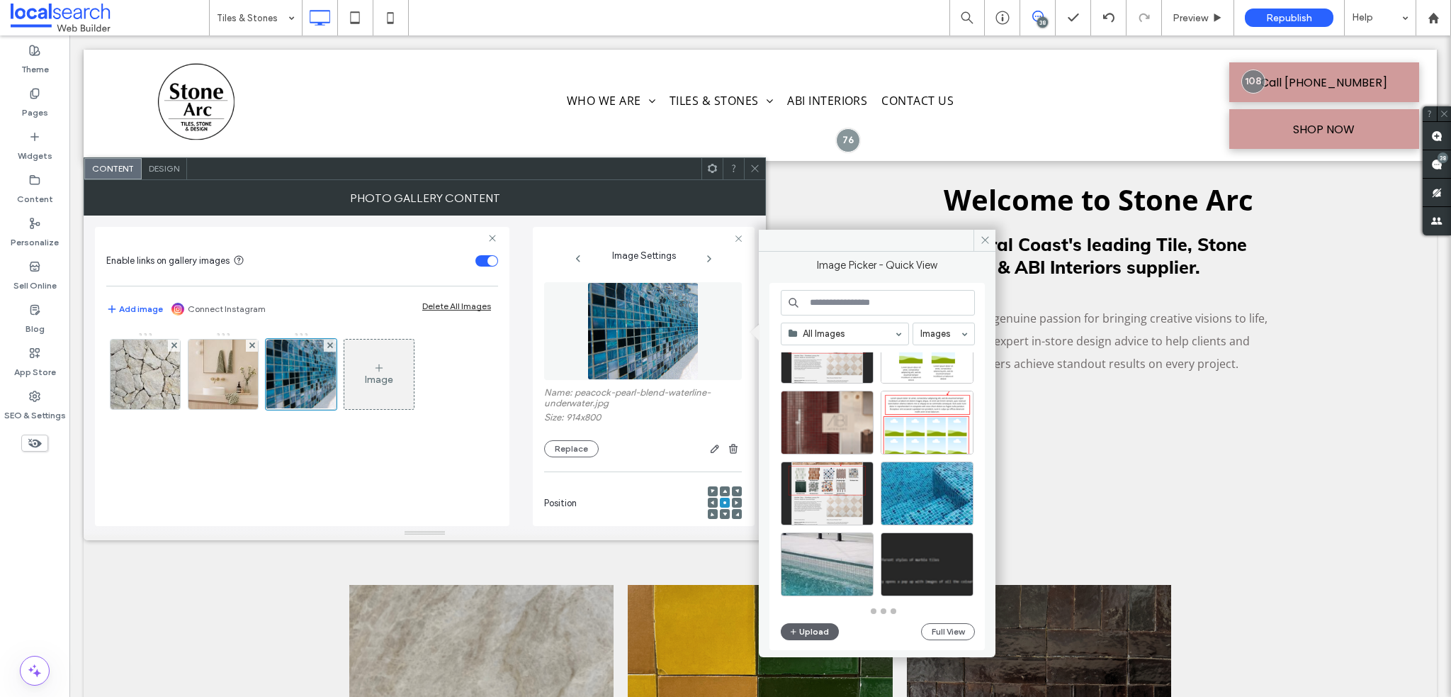
scroll to position [621, 0]
click at [927, 484] on div "Select" at bounding box center [927, 493] width 93 height 64
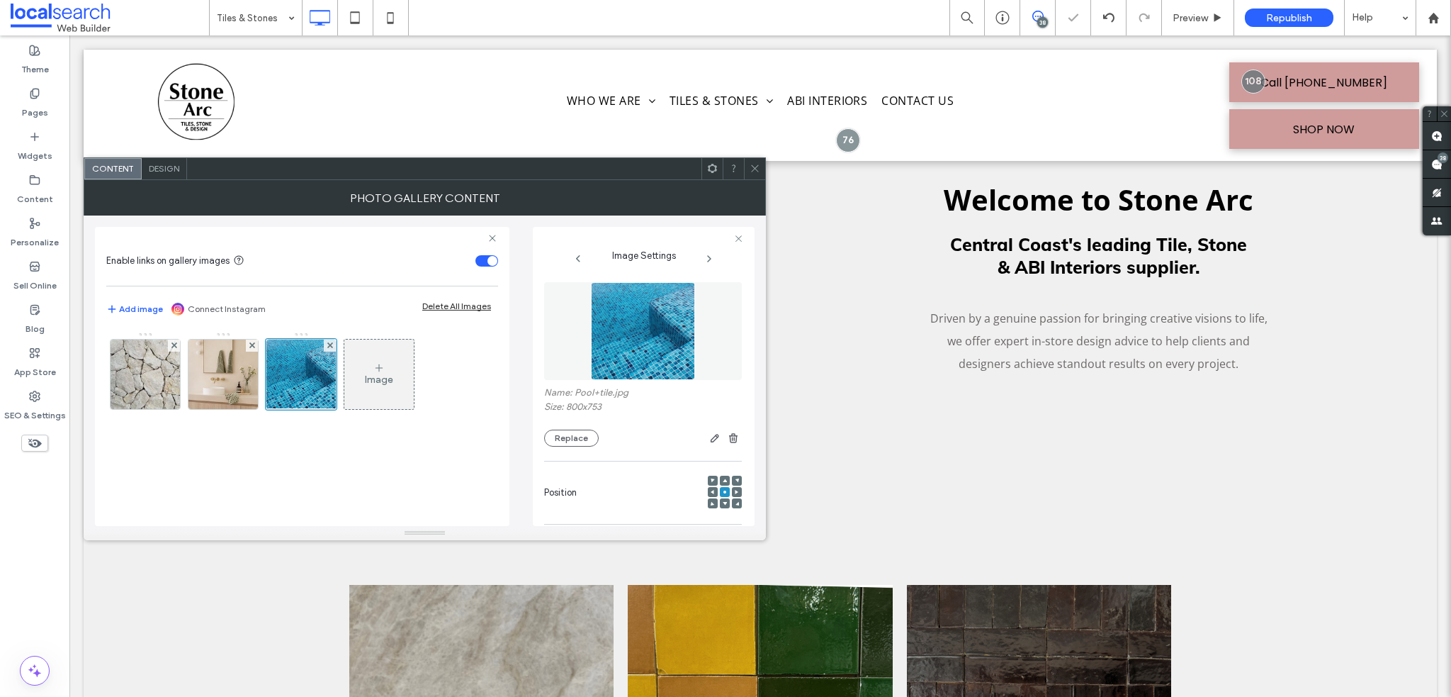
click at [755, 169] on icon at bounding box center [755, 168] width 11 height 11
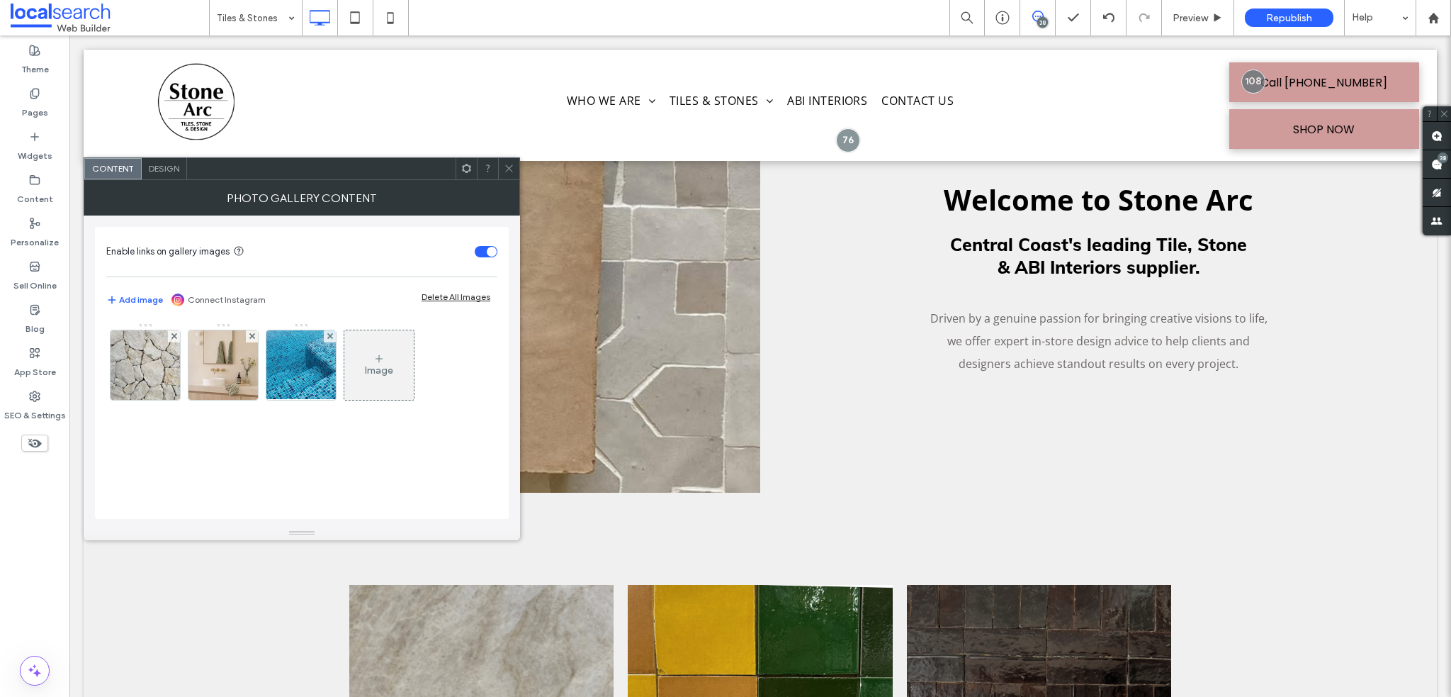
click at [504, 165] on icon at bounding box center [509, 168] width 11 height 11
click at [502, 169] on div at bounding box center [508, 168] width 21 height 21
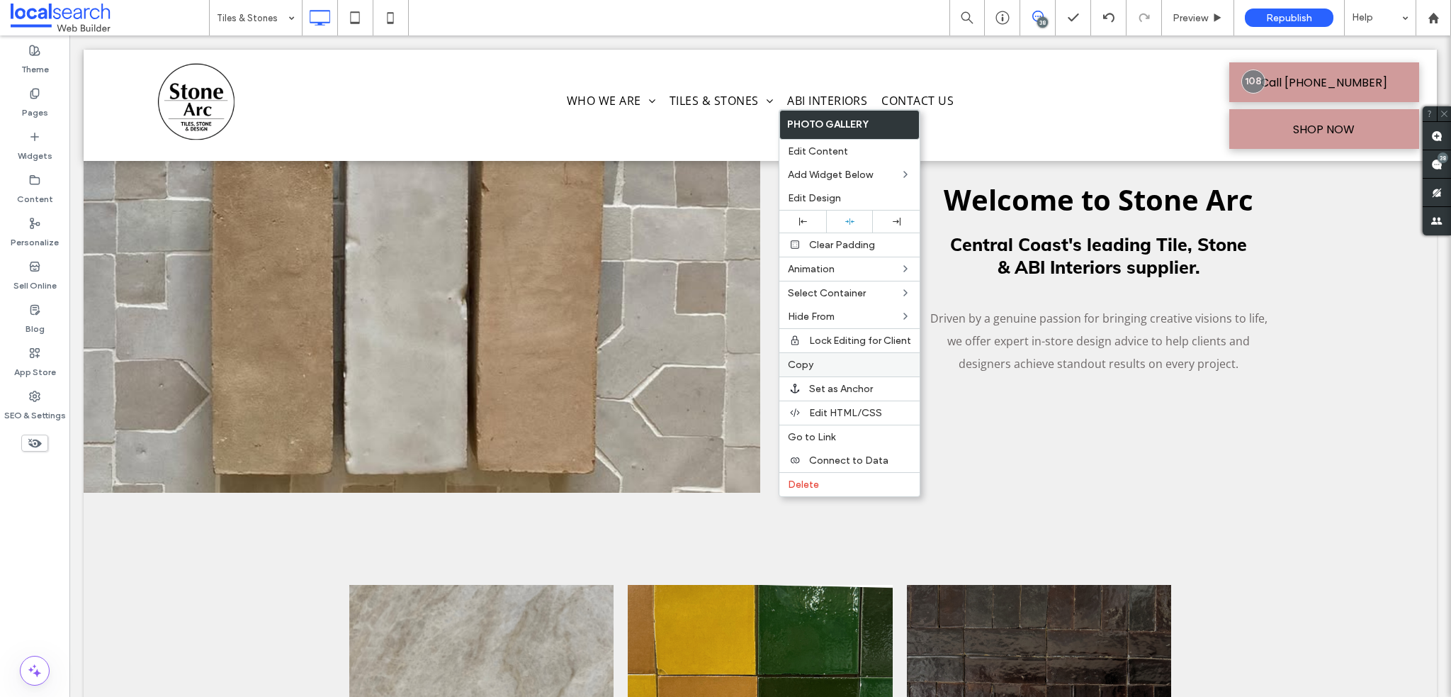
click at [831, 352] on div "Copy" at bounding box center [850, 364] width 140 height 24
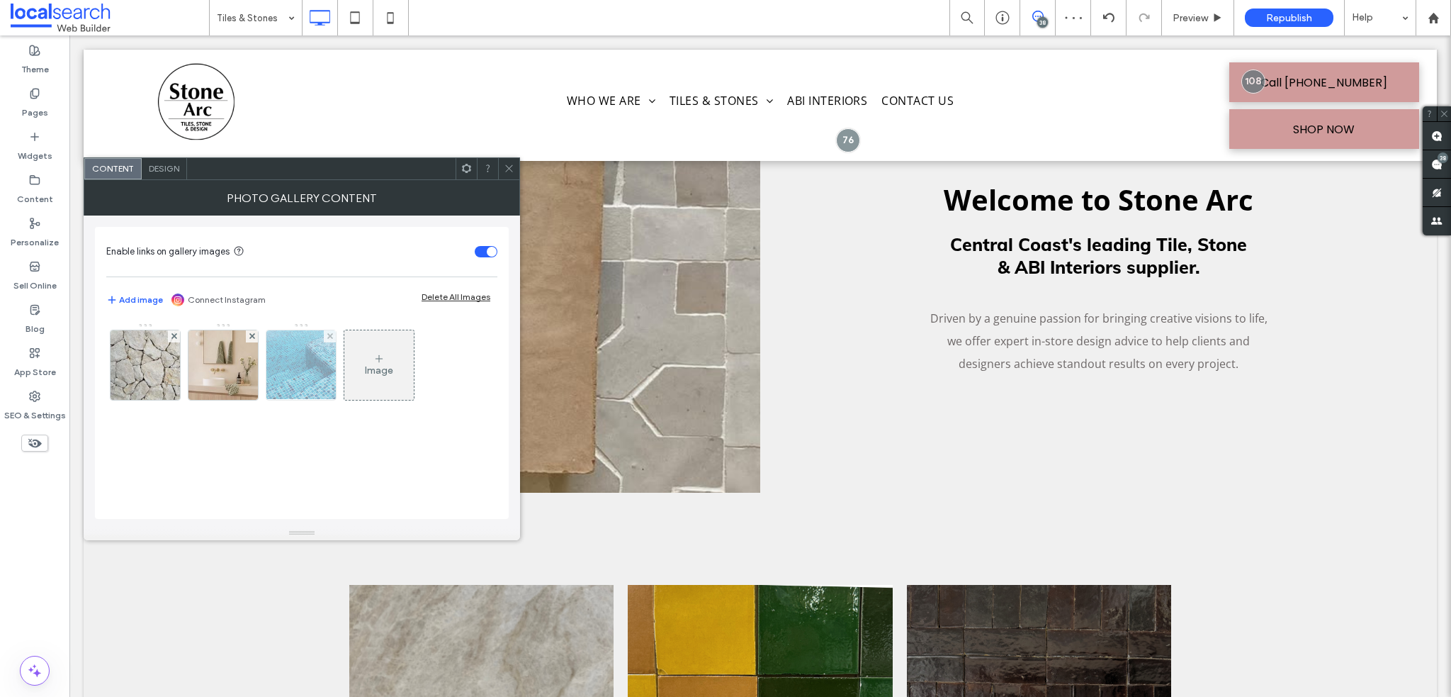
click at [293, 364] on img at bounding box center [301, 364] width 74 height 69
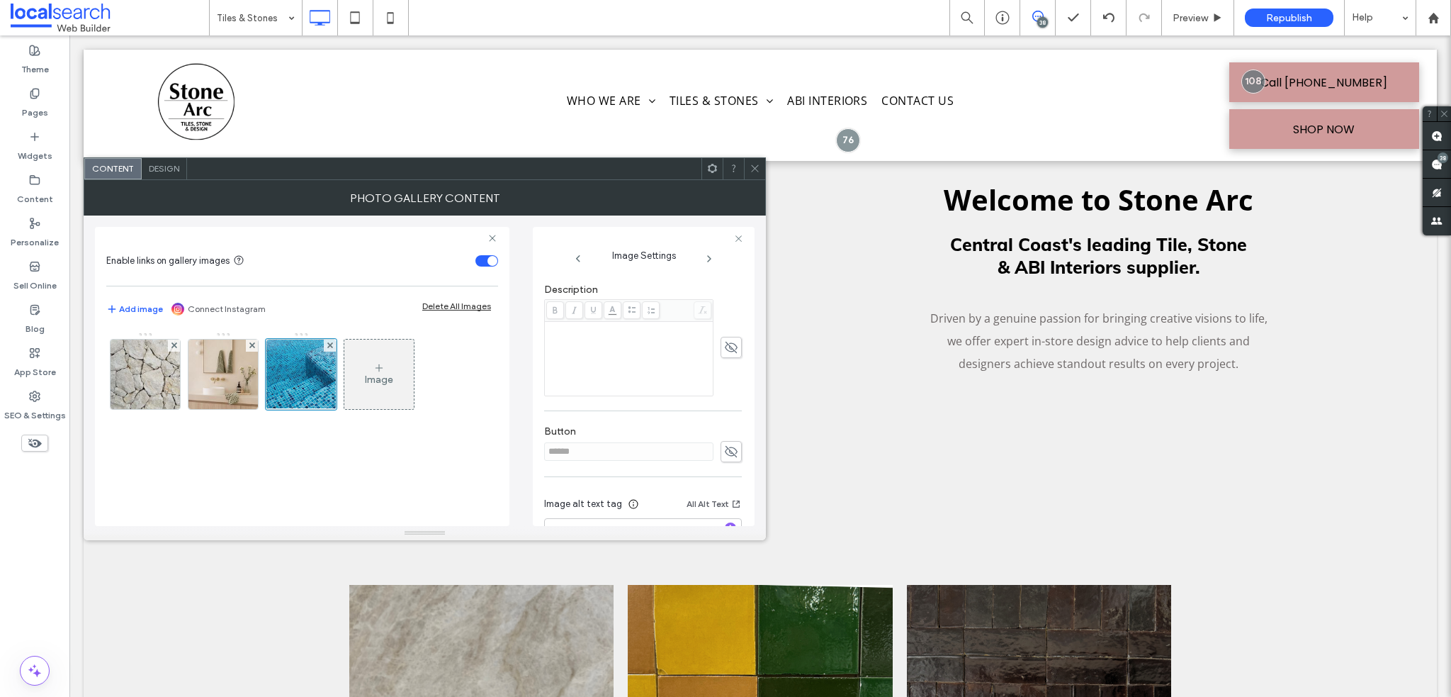
scroll to position [403, 0]
click at [725, 395] on icon at bounding box center [731, 403] width 14 height 16
click at [585, 408] on input "******" at bounding box center [628, 402] width 169 height 18
click at [505, 399] on div "Enable links on gallery images Add image Connect Instagram Delete All Images Im…" at bounding box center [425, 370] width 660 height 310
type input "**********"
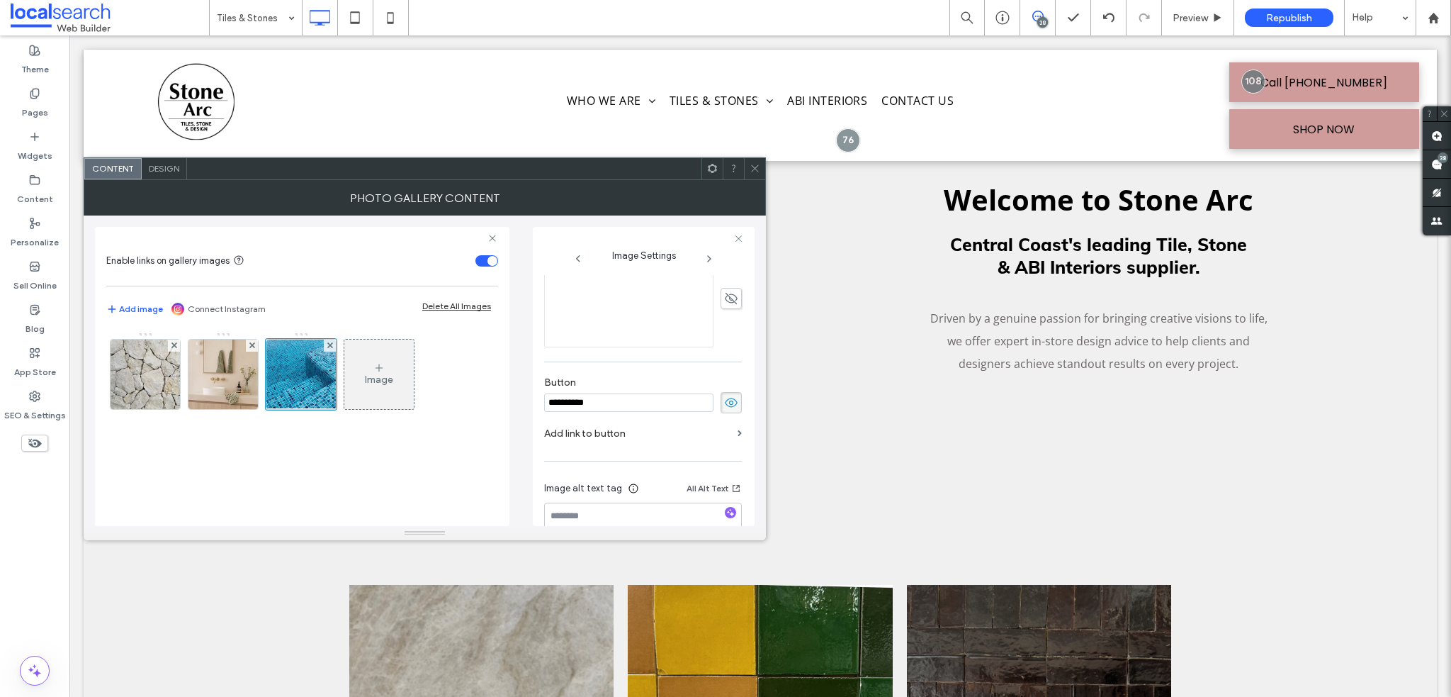
click at [312, 457] on div "Image" at bounding box center [302, 422] width 392 height 194
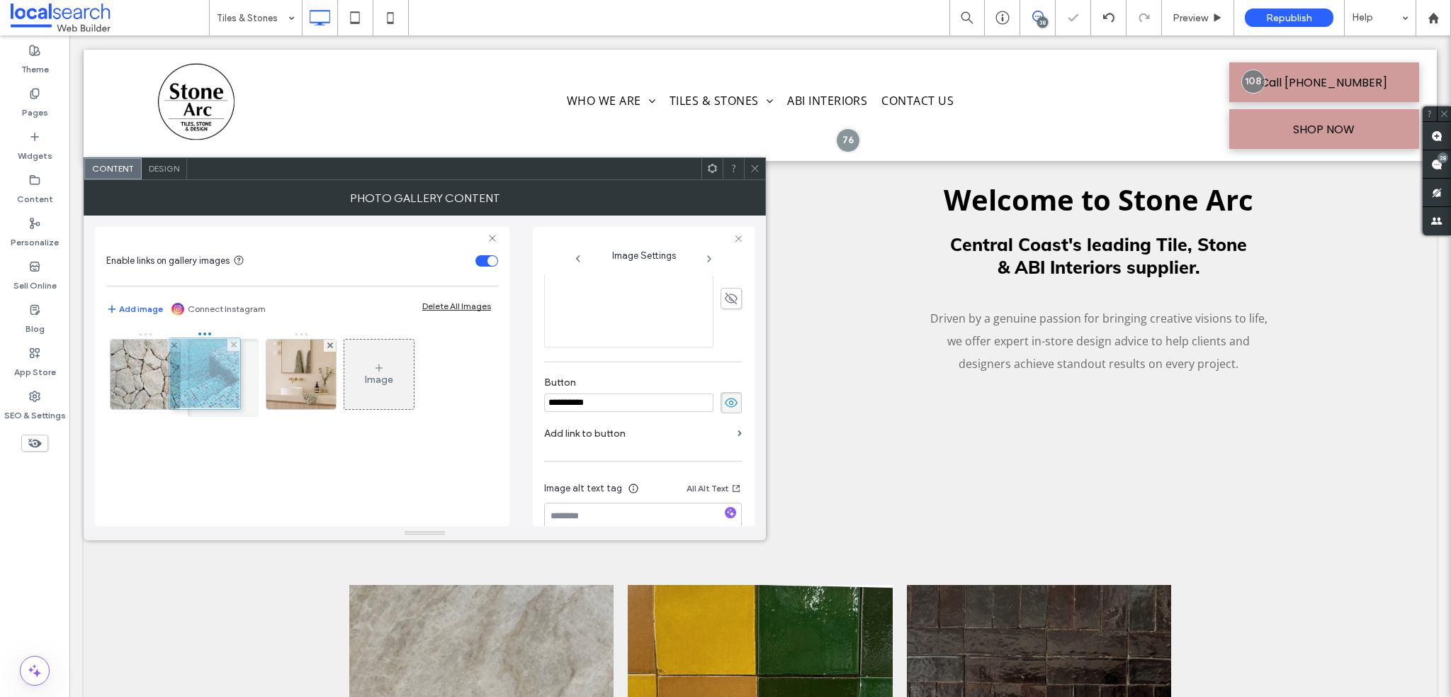
drag, startPoint x: 315, startPoint y: 373, endPoint x: 218, endPoint y: 372, distance: 96.4
click at [752, 164] on icon at bounding box center [755, 168] width 11 height 11
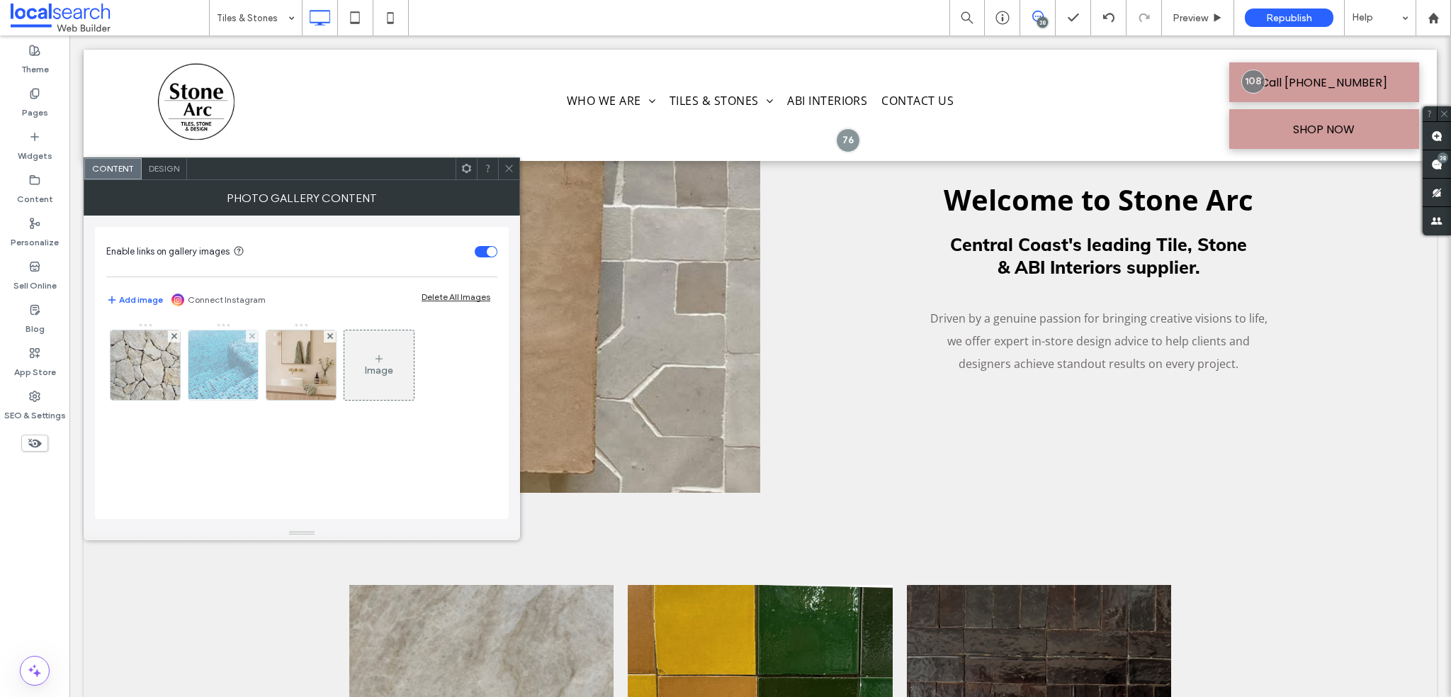
click at [244, 369] on img at bounding box center [223, 364] width 74 height 69
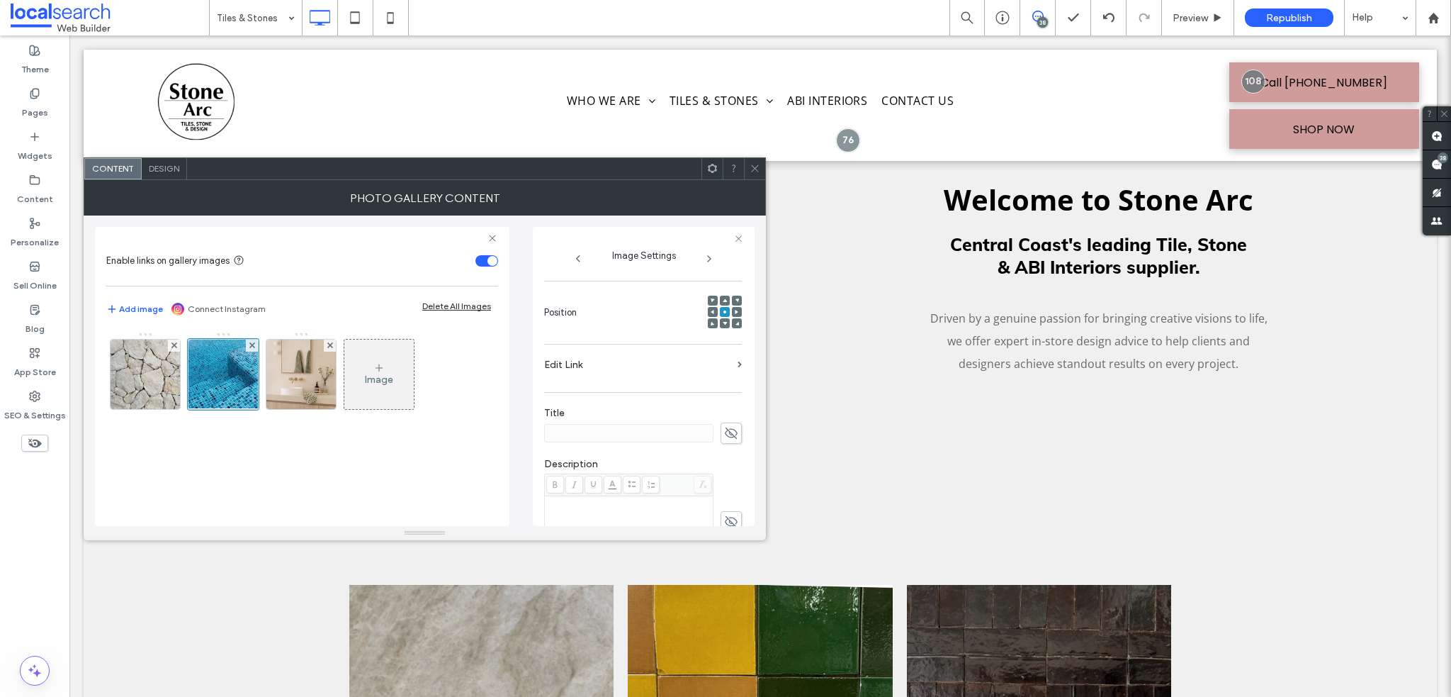
scroll to position [213, 0]
click at [582, 330] on label "Edit Link" at bounding box center [638, 332] width 188 height 26
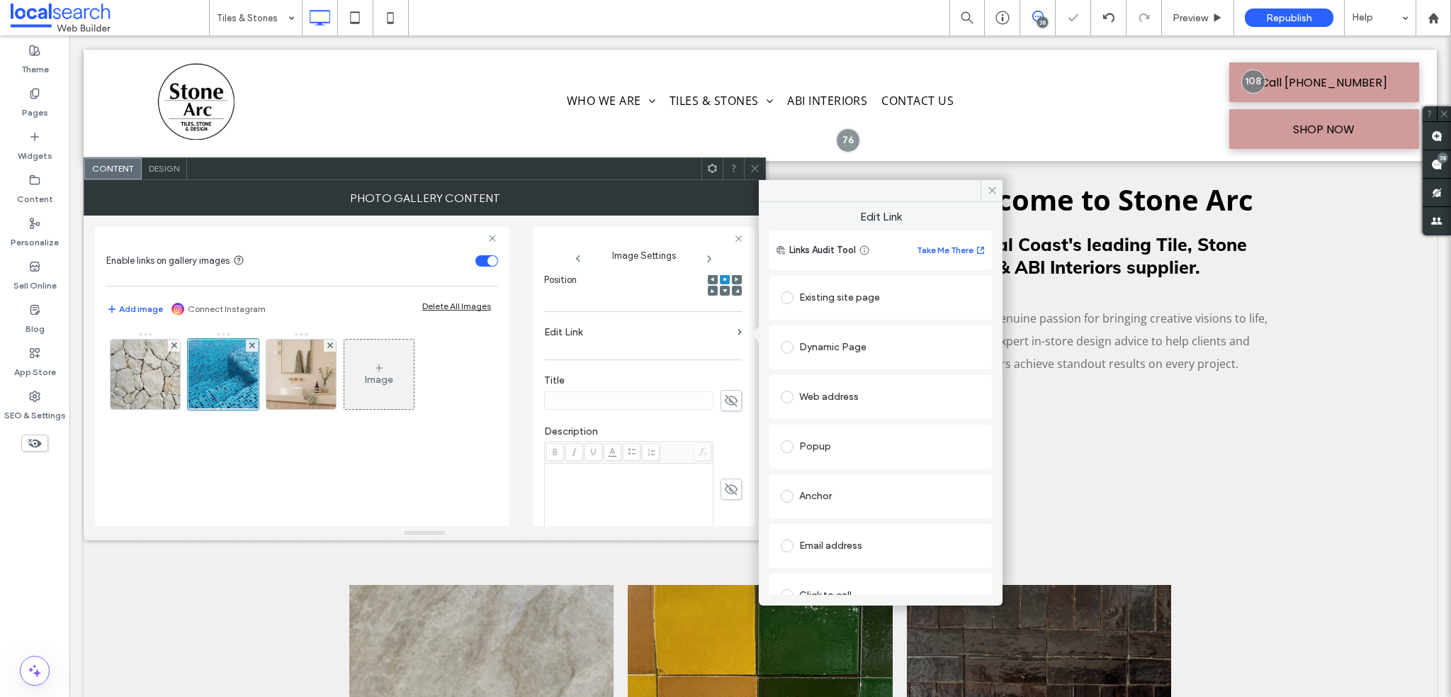
click at [822, 293] on div "Existing site page" at bounding box center [881, 297] width 200 height 23
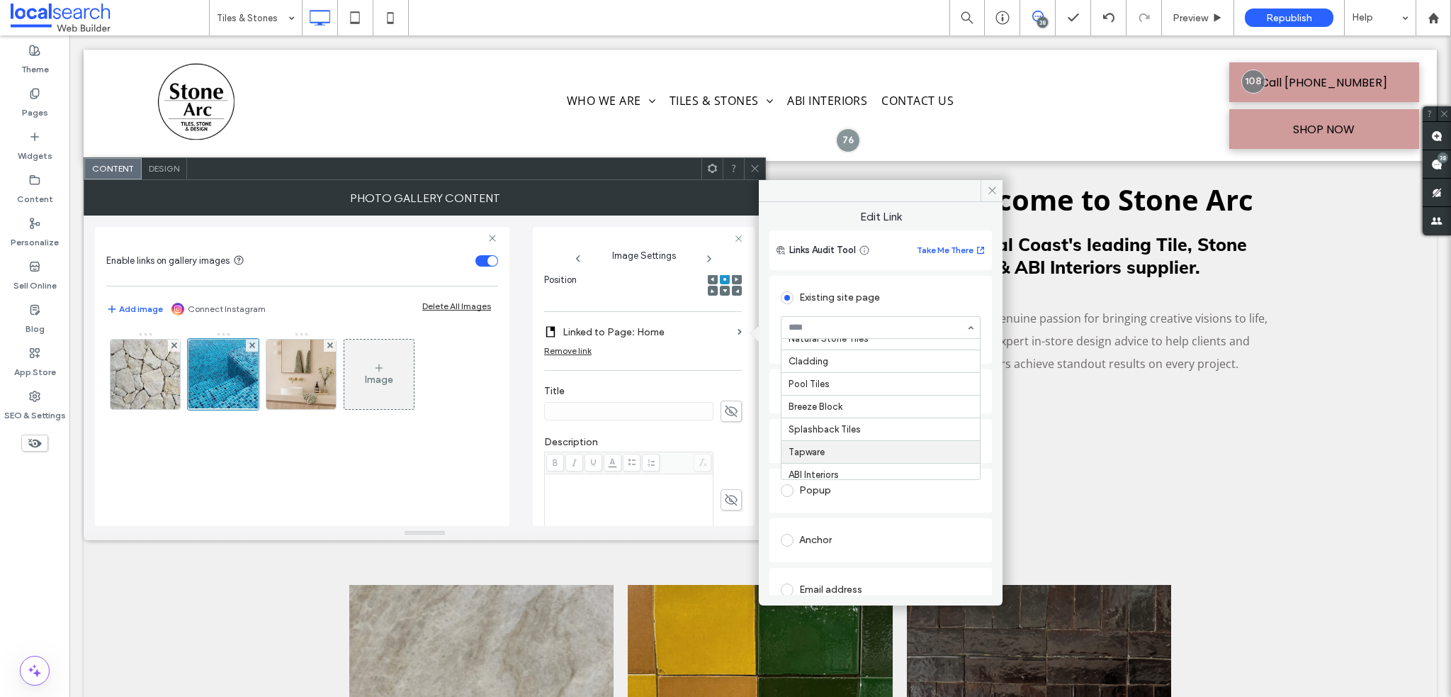
scroll to position [252, 0]
click at [686, 359] on div "Remove link" at bounding box center [643, 354] width 198 height 18
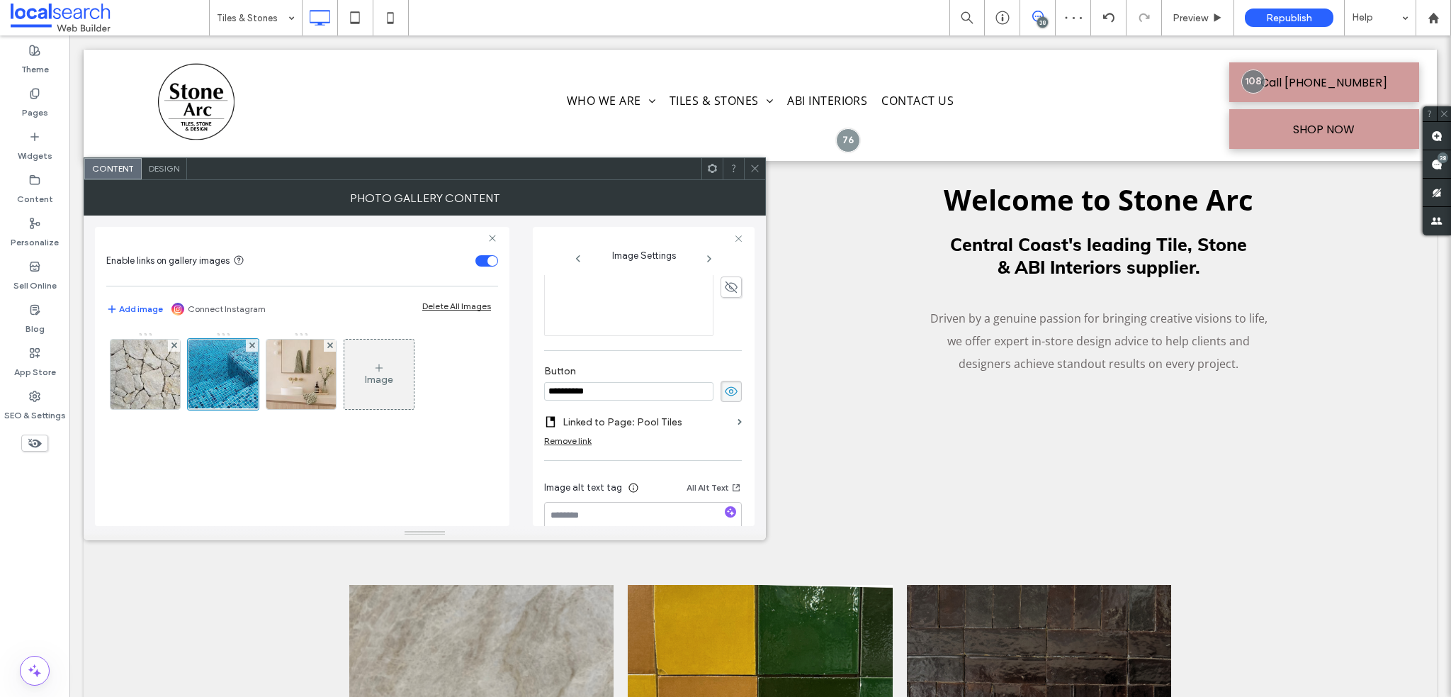
scroll to position [457, 0]
click at [726, 480] on icon "button" at bounding box center [731, 480] width 10 height 10
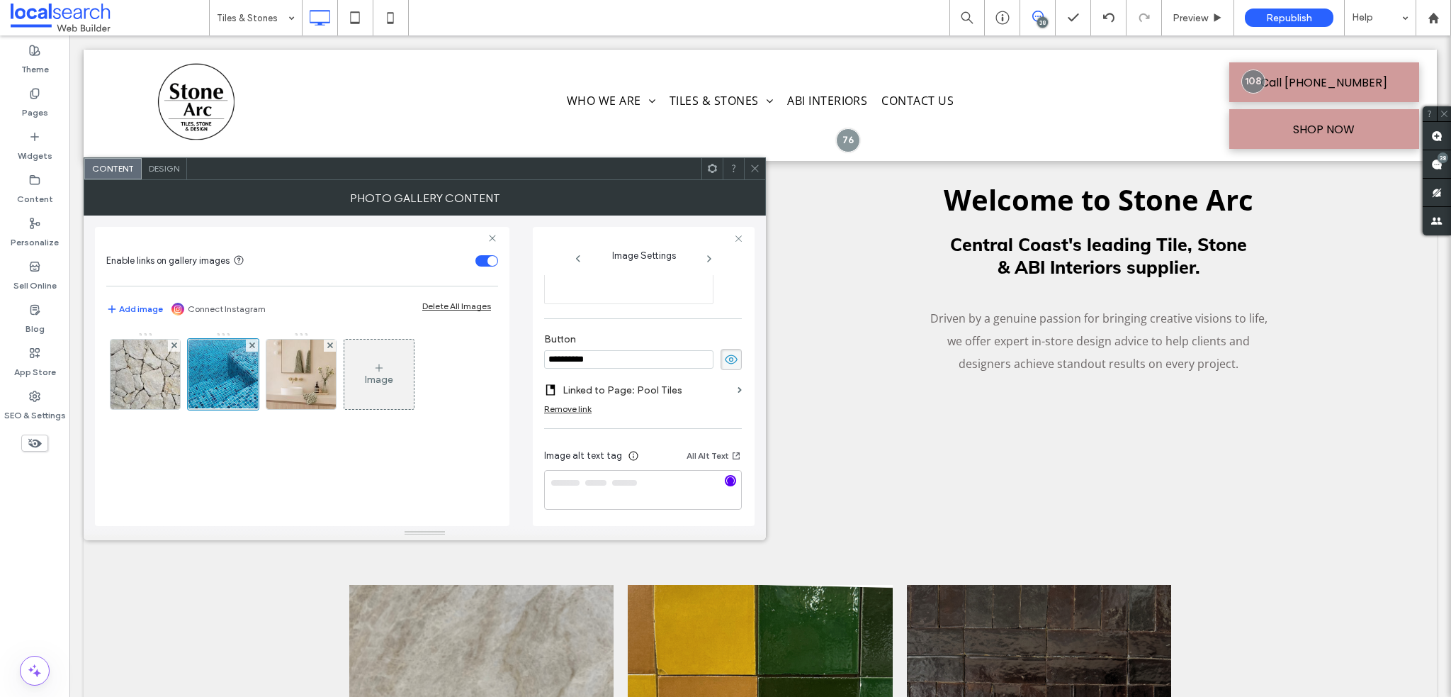
type textarea "**********"
click at [754, 172] on icon at bounding box center [755, 168] width 11 height 11
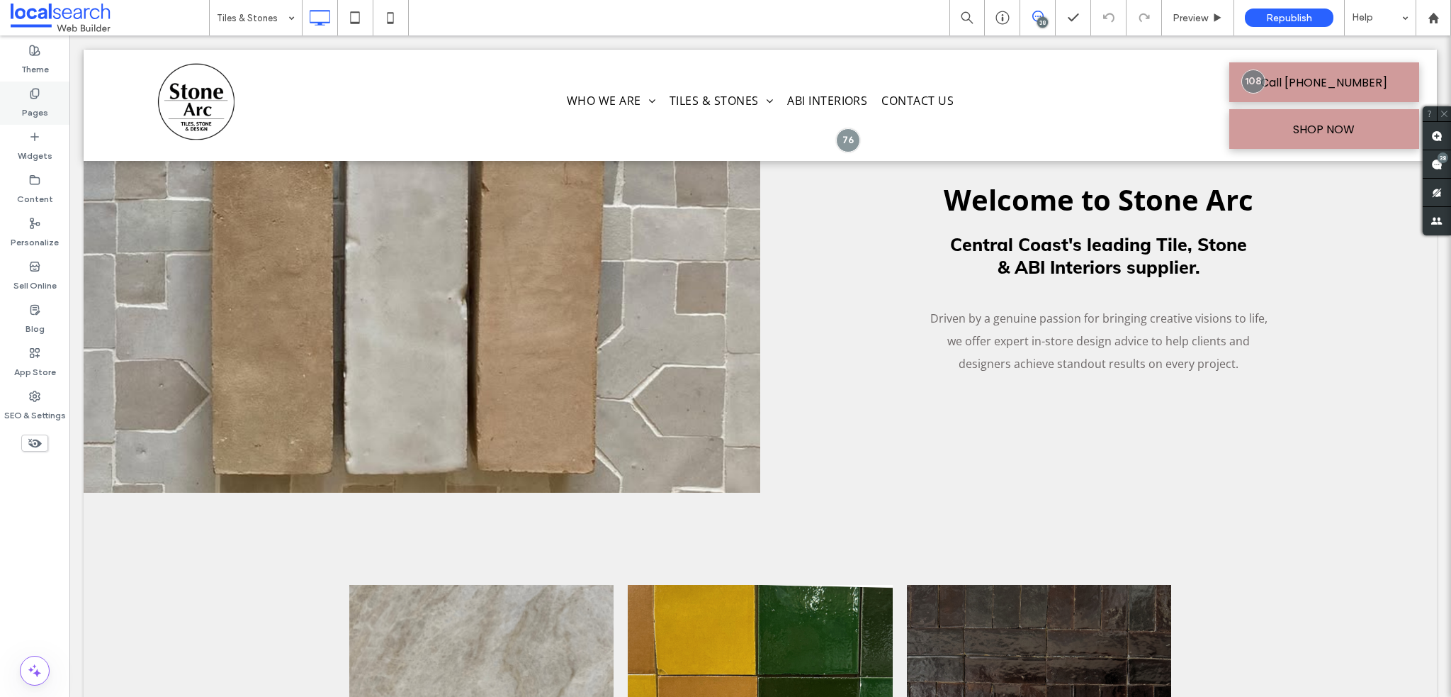
click at [37, 95] on icon at bounding box center [34, 93] width 11 height 11
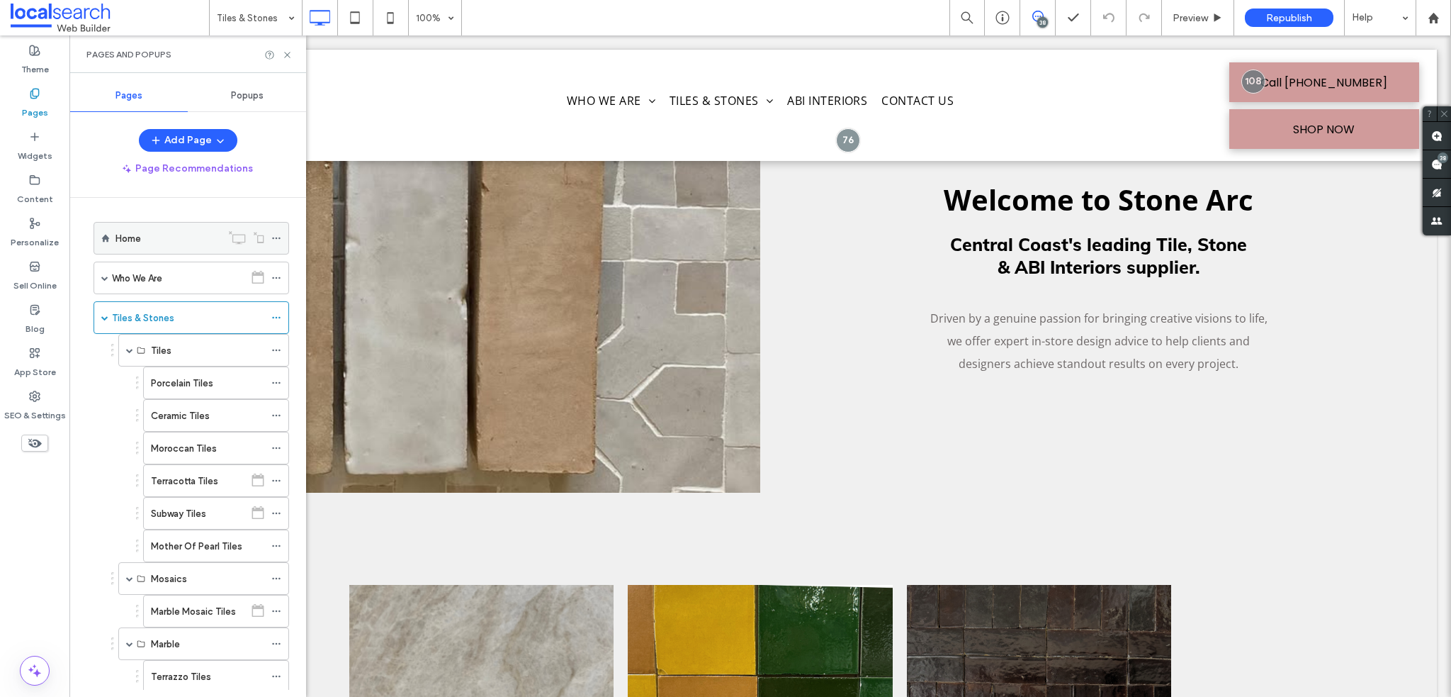
click at [161, 243] on div "Home" at bounding box center [169, 238] width 106 height 15
click at [1434, 134] on div at bounding box center [725, 348] width 1451 height 697
click at [1440, 135] on div at bounding box center [725, 348] width 1451 height 697
click at [1439, 128] on span at bounding box center [1437, 136] width 28 height 28
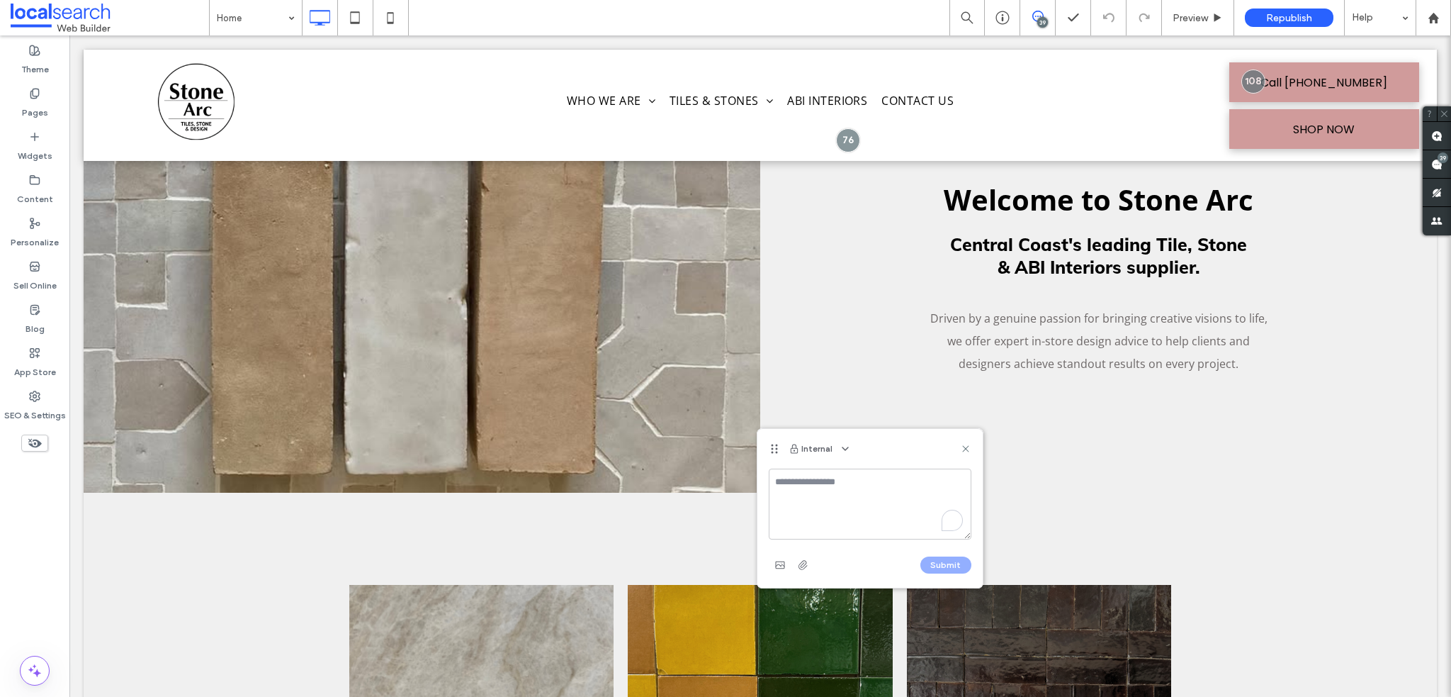
type textarea "*"
type textarea "**********"
click at [933, 566] on button "Submit" at bounding box center [946, 564] width 51 height 17
click at [964, 452] on icon at bounding box center [965, 448] width 11 height 11
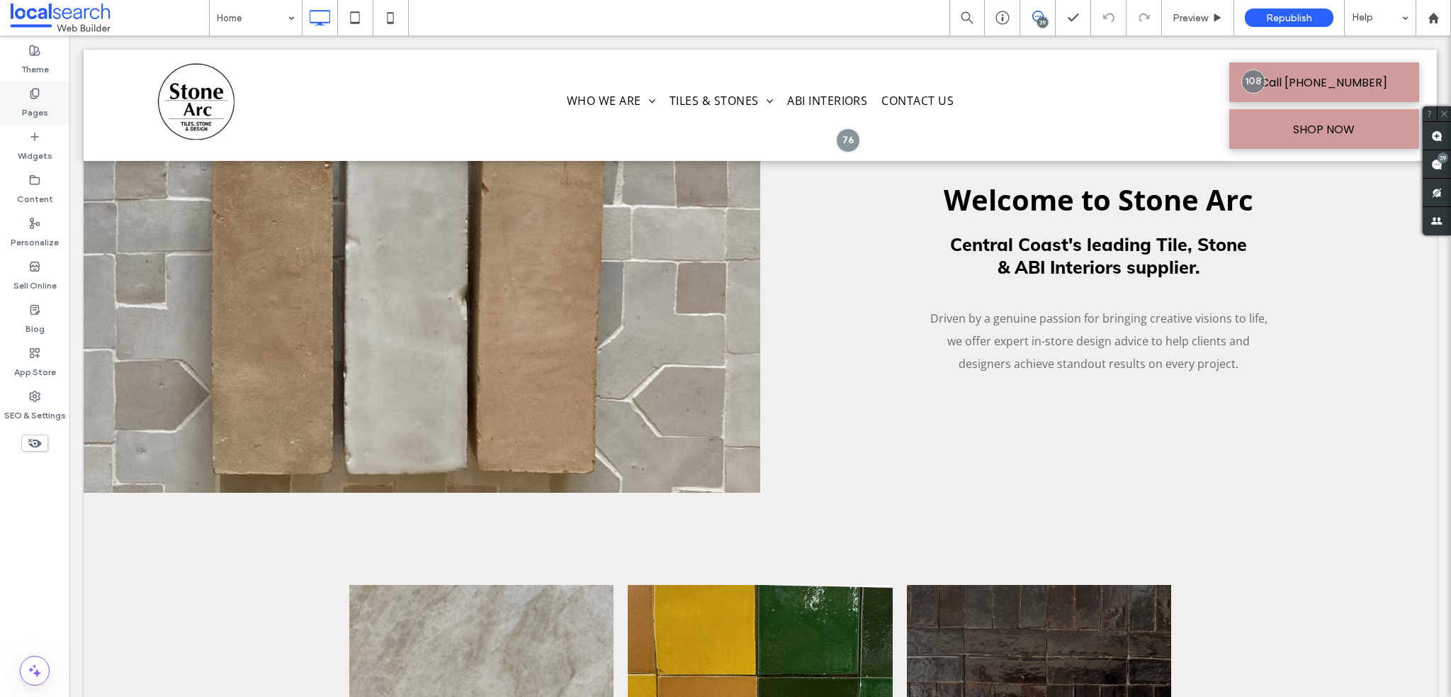
click at [23, 106] on label "Pages" at bounding box center [35, 109] width 26 height 20
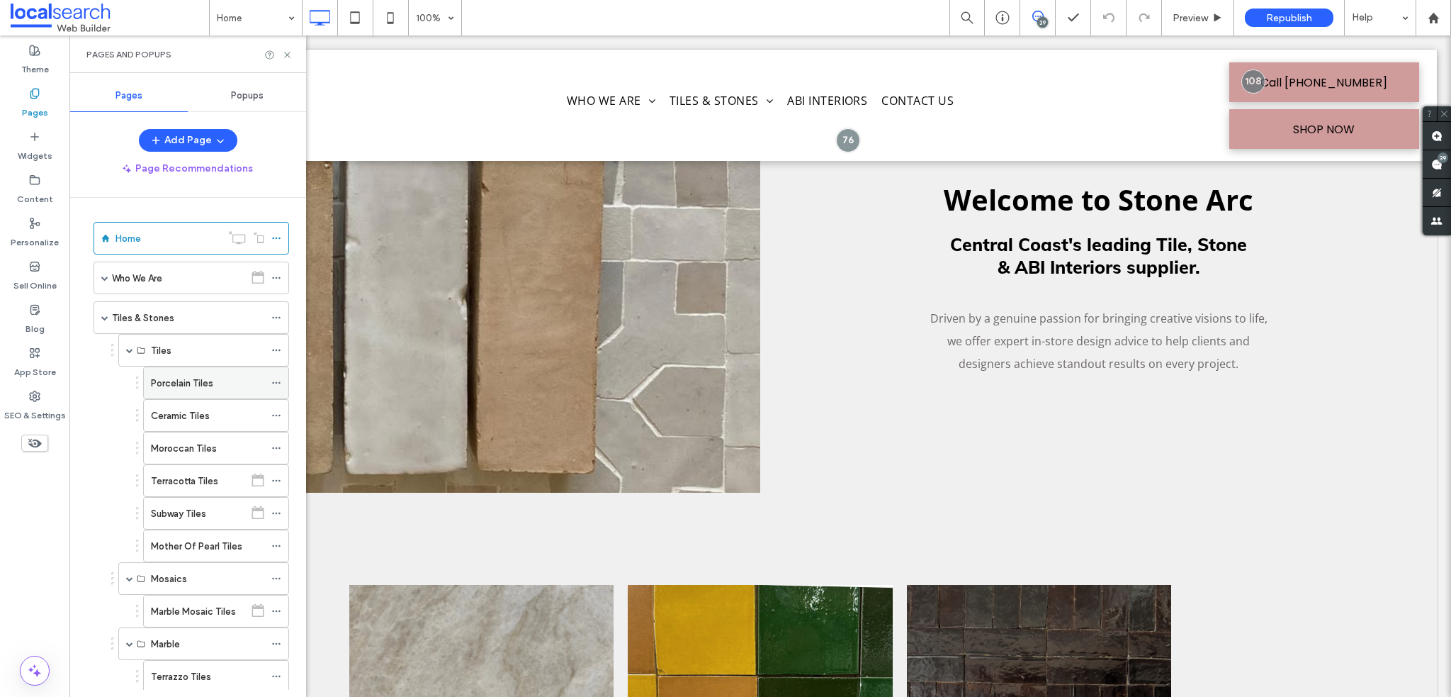
click at [212, 376] on div "Porcelain Tiles" at bounding box center [207, 383] width 113 height 15
click at [287, 62] on div at bounding box center [725, 348] width 1451 height 697
click at [286, 55] on icon at bounding box center [287, 55] width 11 height 11
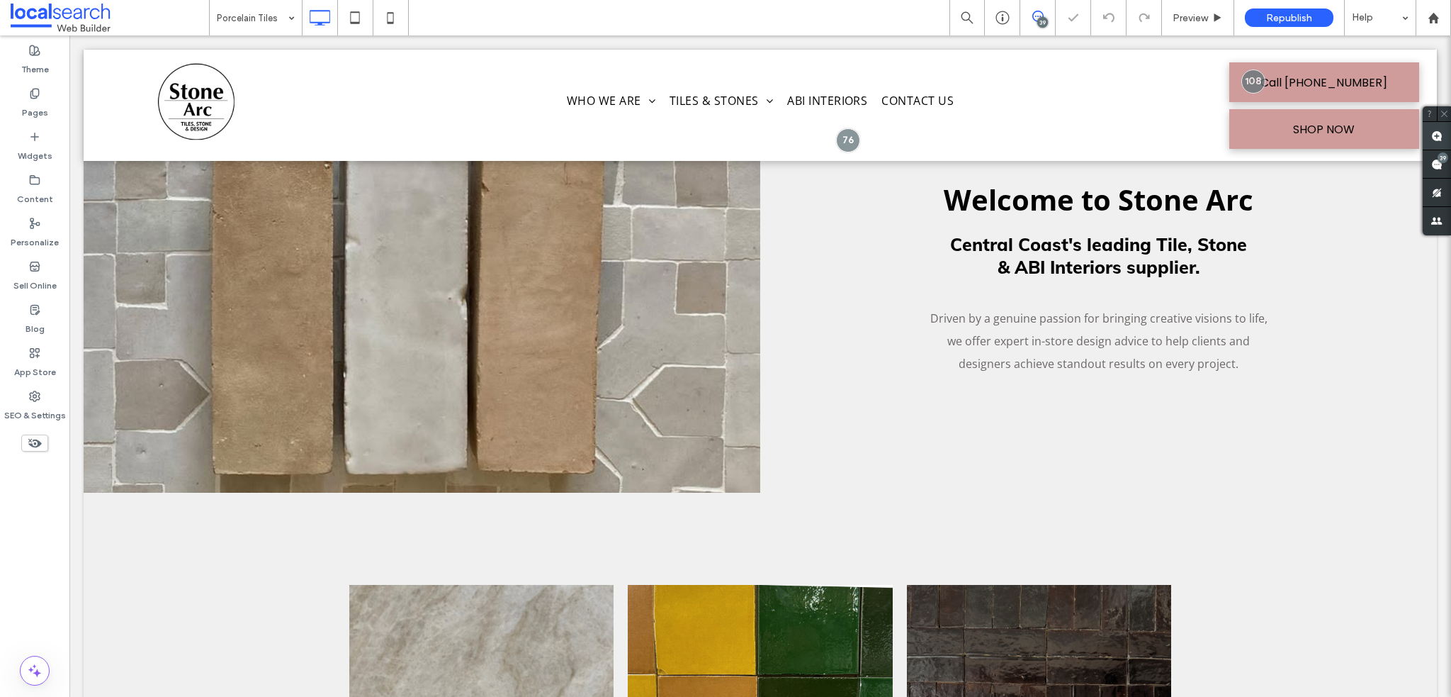
click at [1440, 132] on use at bounding box center [1437, 135] width 11 height 11
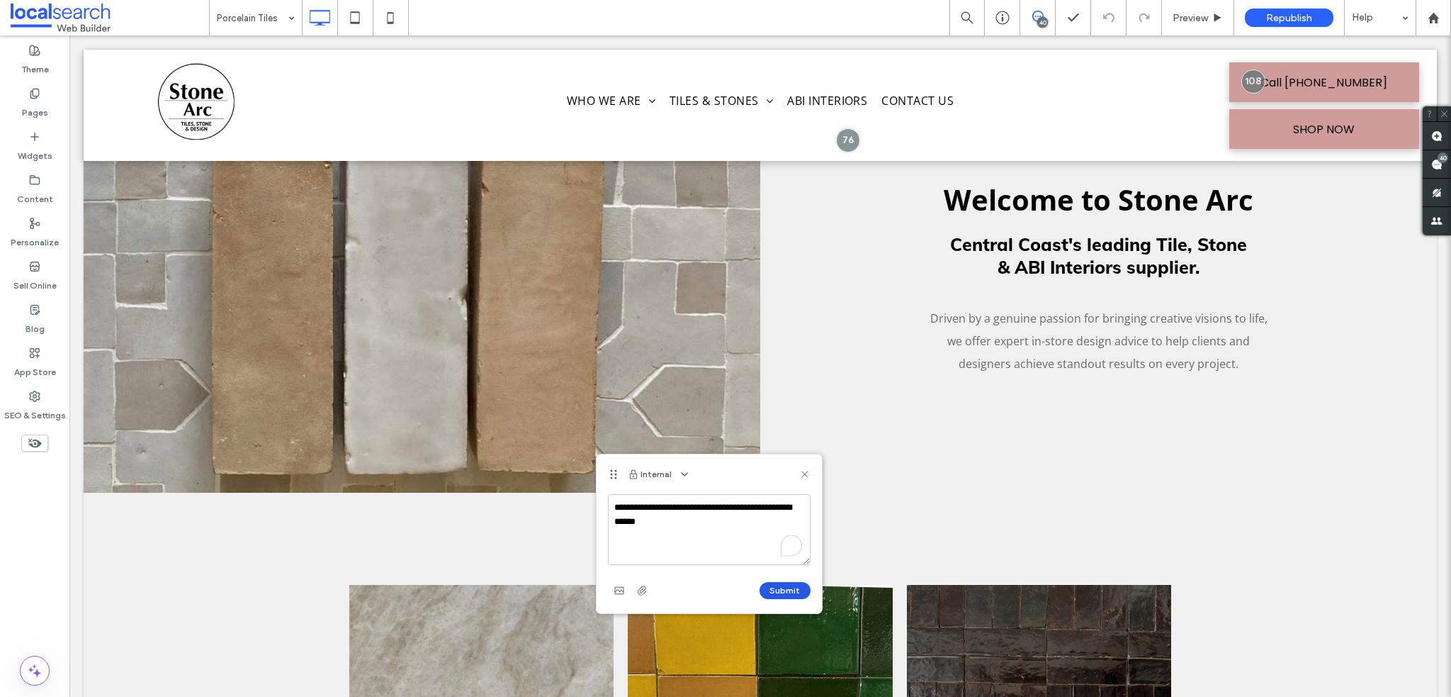
type textarea "**********"
drag, startPoint x: 789, startPoint y: 586, endPoint x: 789, endPoint y: 576, distance: 9.9
click at [789, 586] on button "Submit" at bounding box center [785, 590] width 51 height 17
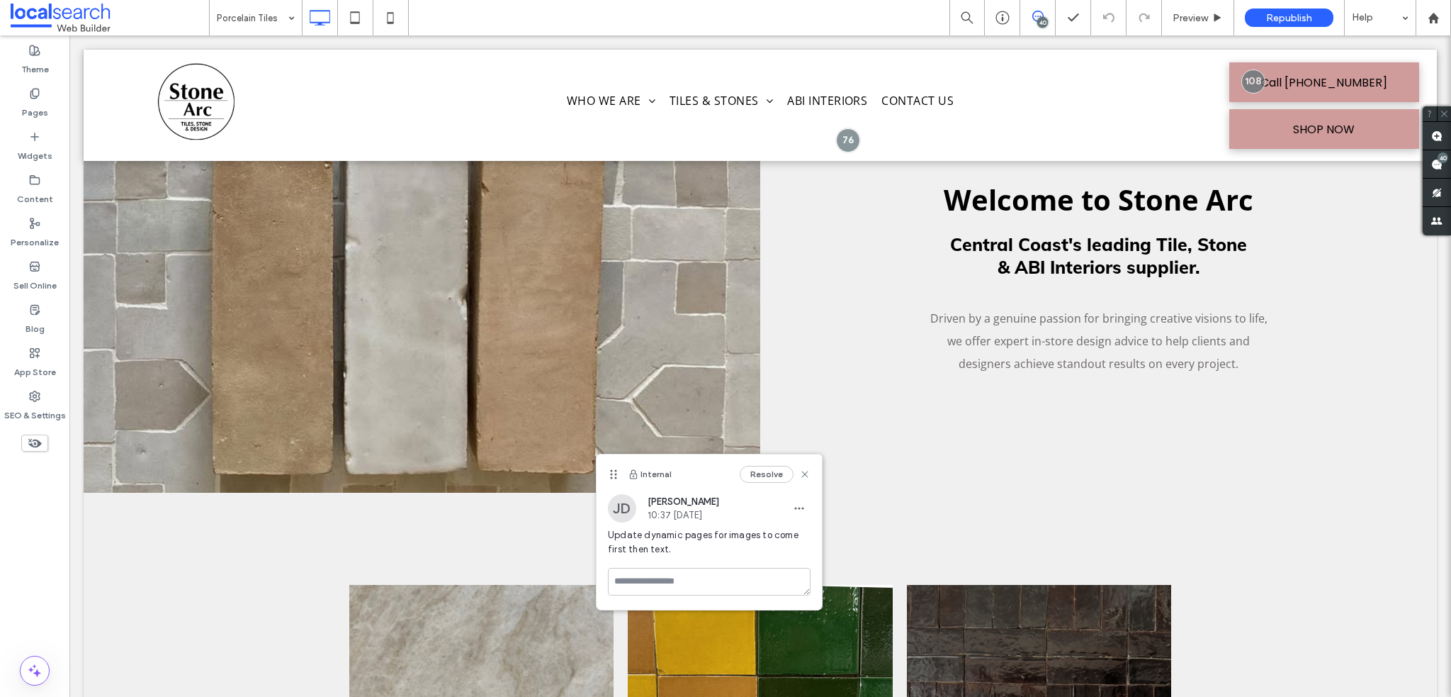
click at [804, 471] on icon at bounding box center [804, 473] width 11 height 11
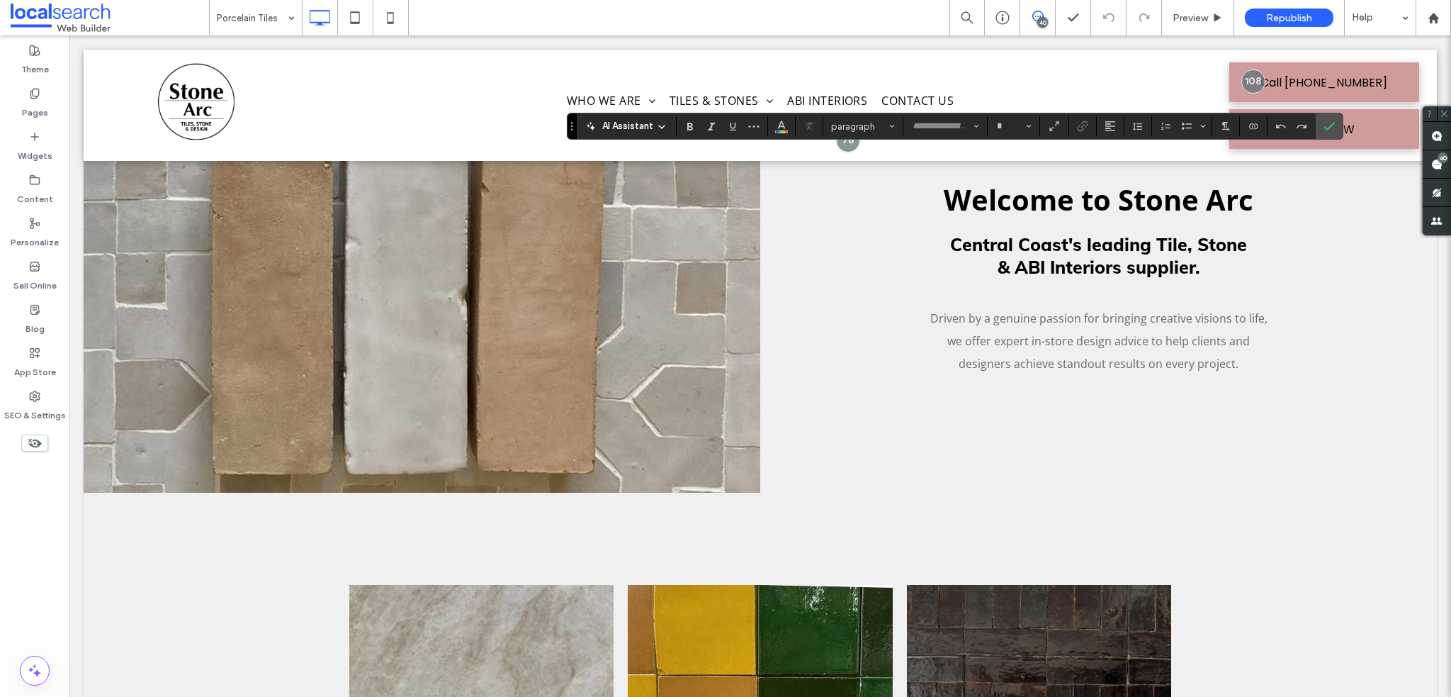
type input "*********"
type input "**"
click at [1110, 121] on icon "Alignment" at bounding box center [1110, 125] width 11 height 11
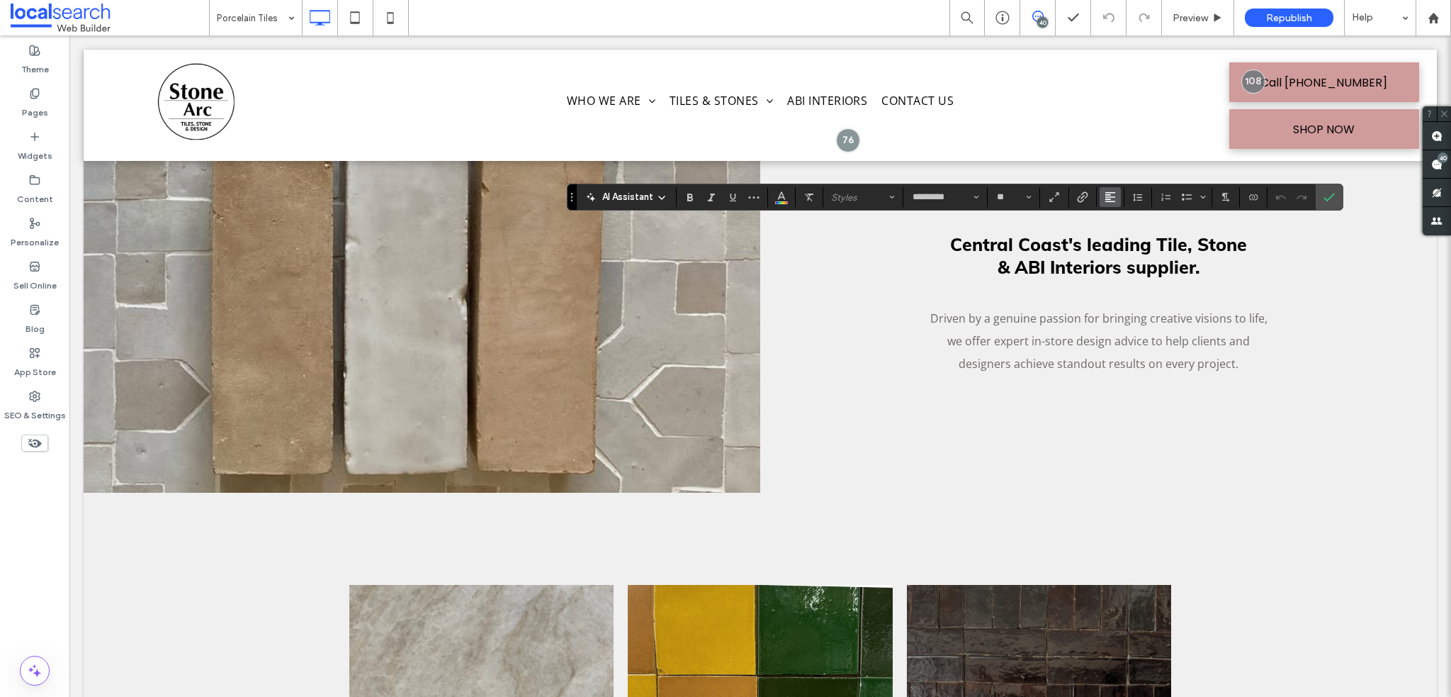
click at [1114, 194] on icon "Alignment" at bounding box center [1110, 196] width 11 height 11
click at [1120, 240] on icon "ui.textEditor.alignment.center" at bounding box center [1120, 240] width 11 height 11
click at [1111, 196] on icon "Alignment" at bounding box center [1110, 196] width 11 height 11
click at [1125, 218] on icon "ui.textEditor.alignment.left" at bounding box center [1120, 220] width 11 height 11
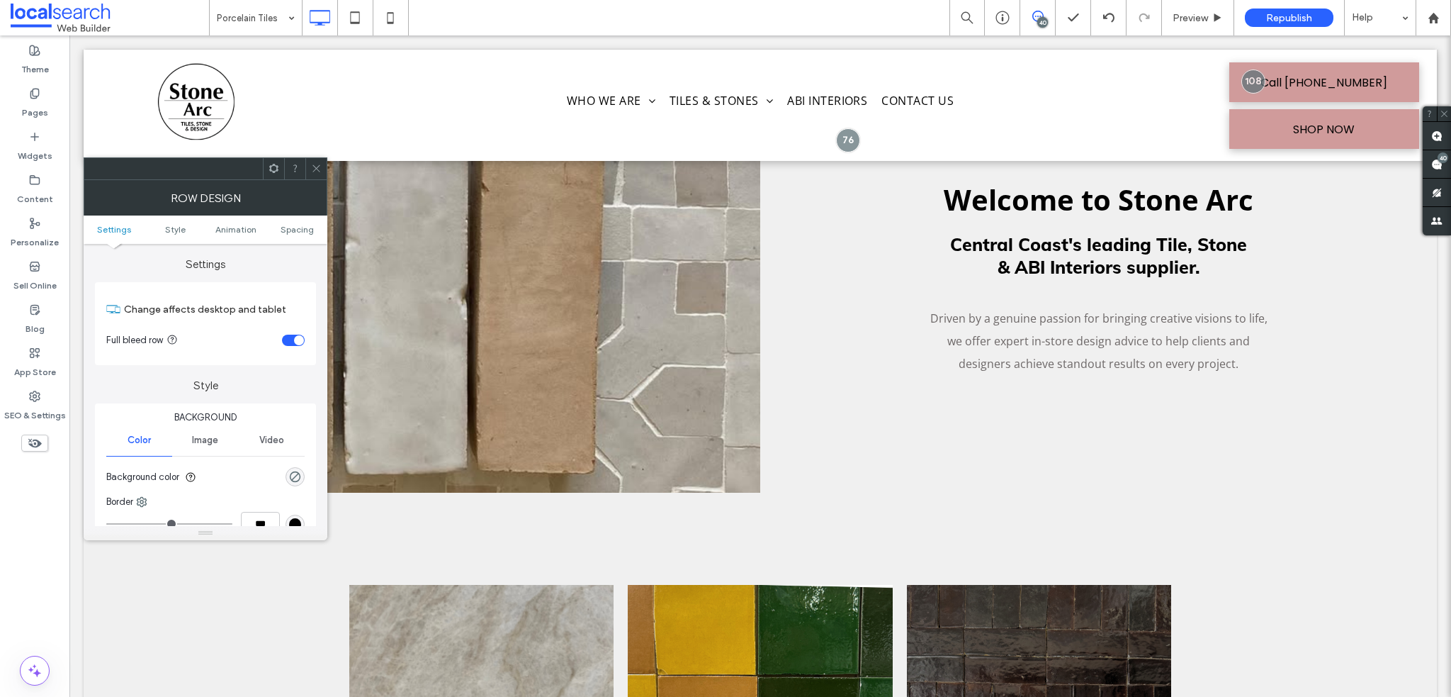
click at [224, 366] on label "Style" at bounding box center [205, 378] width 221 height 27
click at [315, 175] on span at bounding box center [316, 168] width 11 height 21
click at [298, 344] on div "toggle" at bounding box center [293, 339] width 23 height 11
click at [317, 171] on icon at bounding box center [316, 168] width 11 height 11
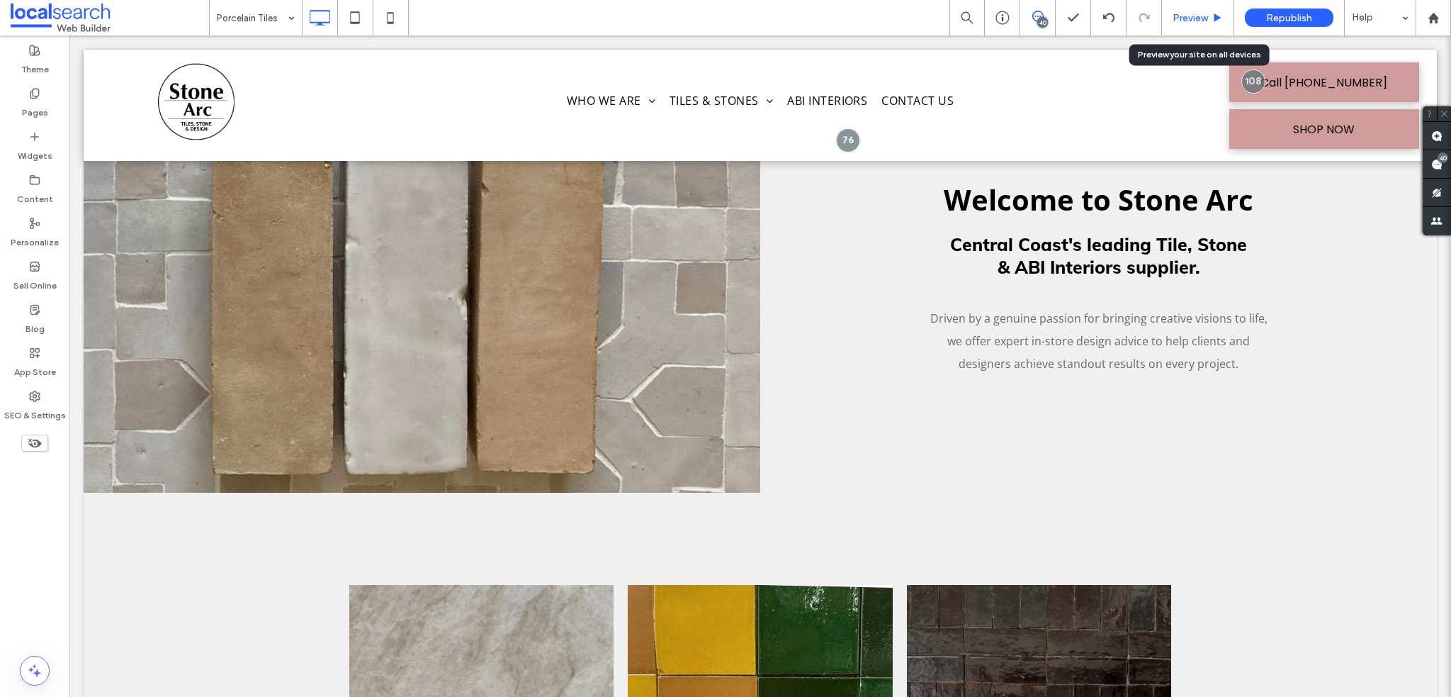
click at [1181, 27] on div "Preview" at bounding box center [1198, 17] width 72 height 35
click at [1191, 13] on span "Preview" at bounding box center [1190, 18] width 35 height 12
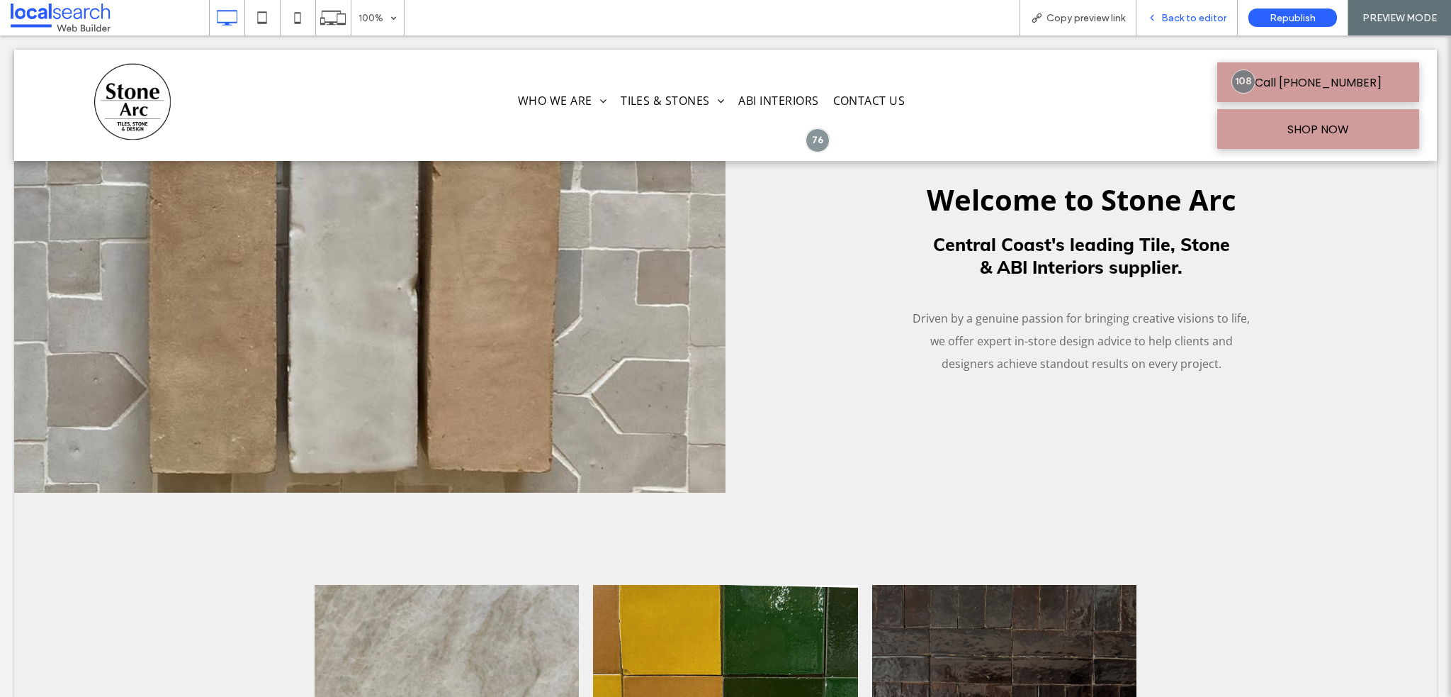
click at [1196, 16] on span "Back to editor" at bounding box center [1194, 18] width 65 height 12
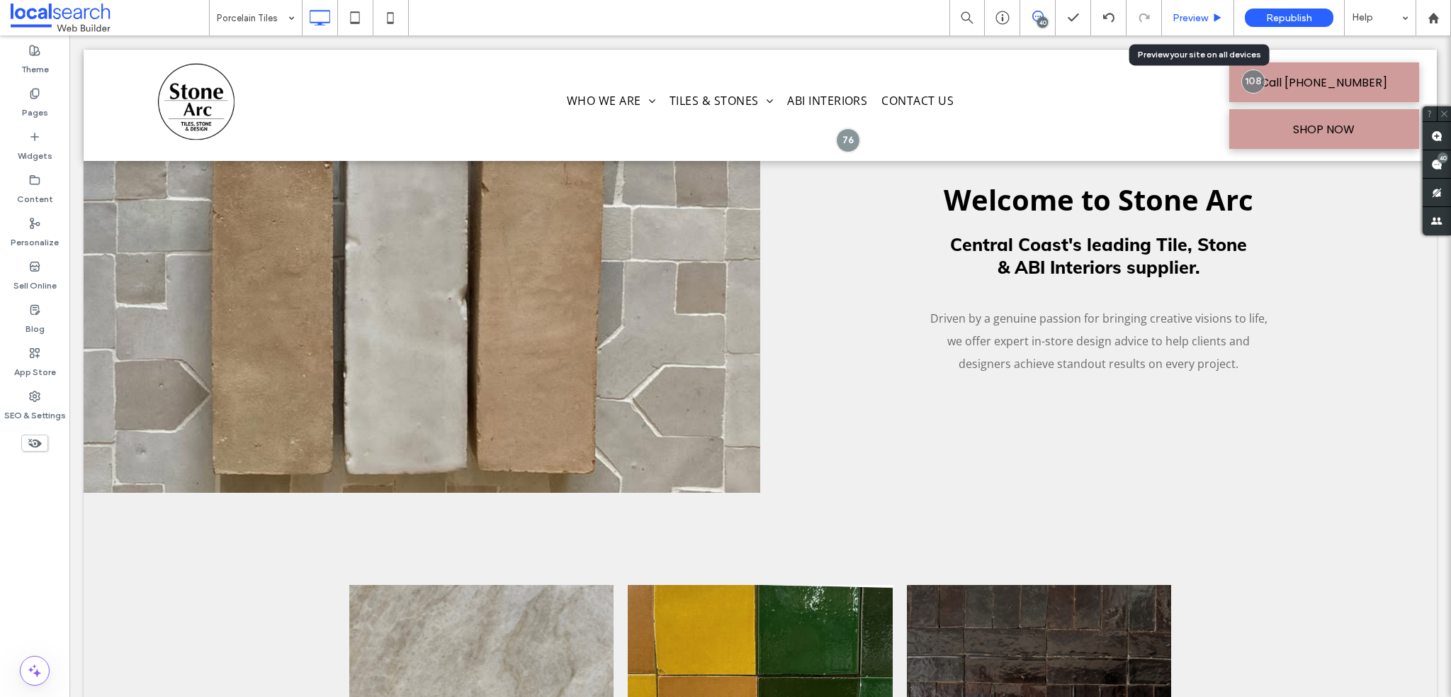
click at [1202, 16] on span "Preview" at bounding box center [1190, 18] width 35 height 12
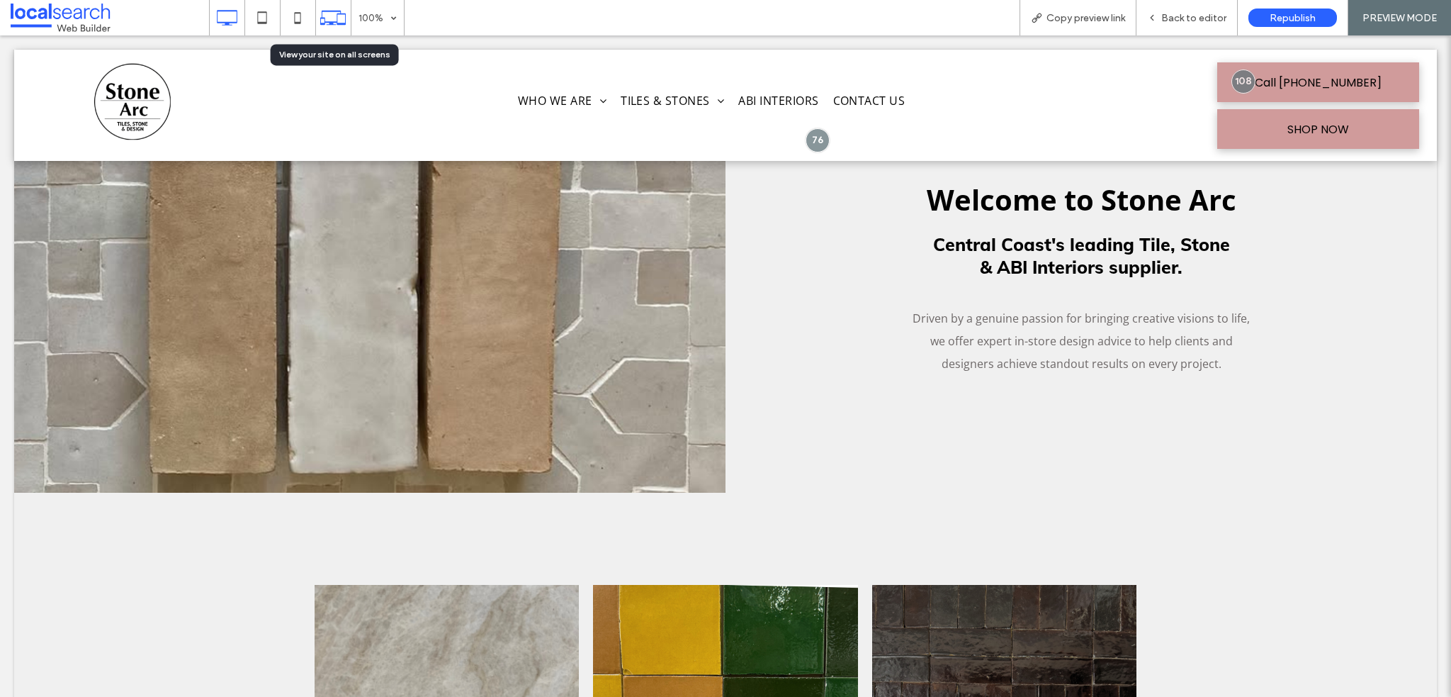
click at [346, 17] on icon at bounding box center [333, 17] width 27 height 27
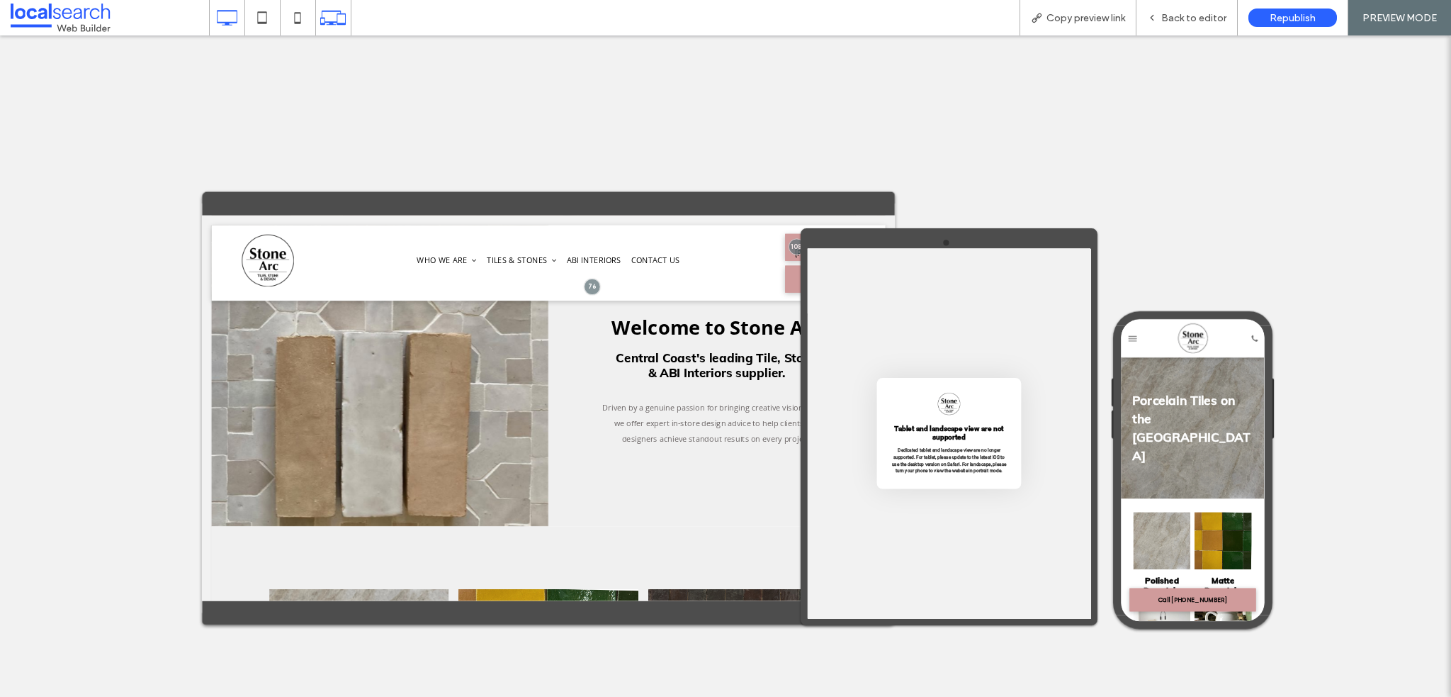
click at [230, 19] on icon at bounding box center [227, 18] width 28 height 28
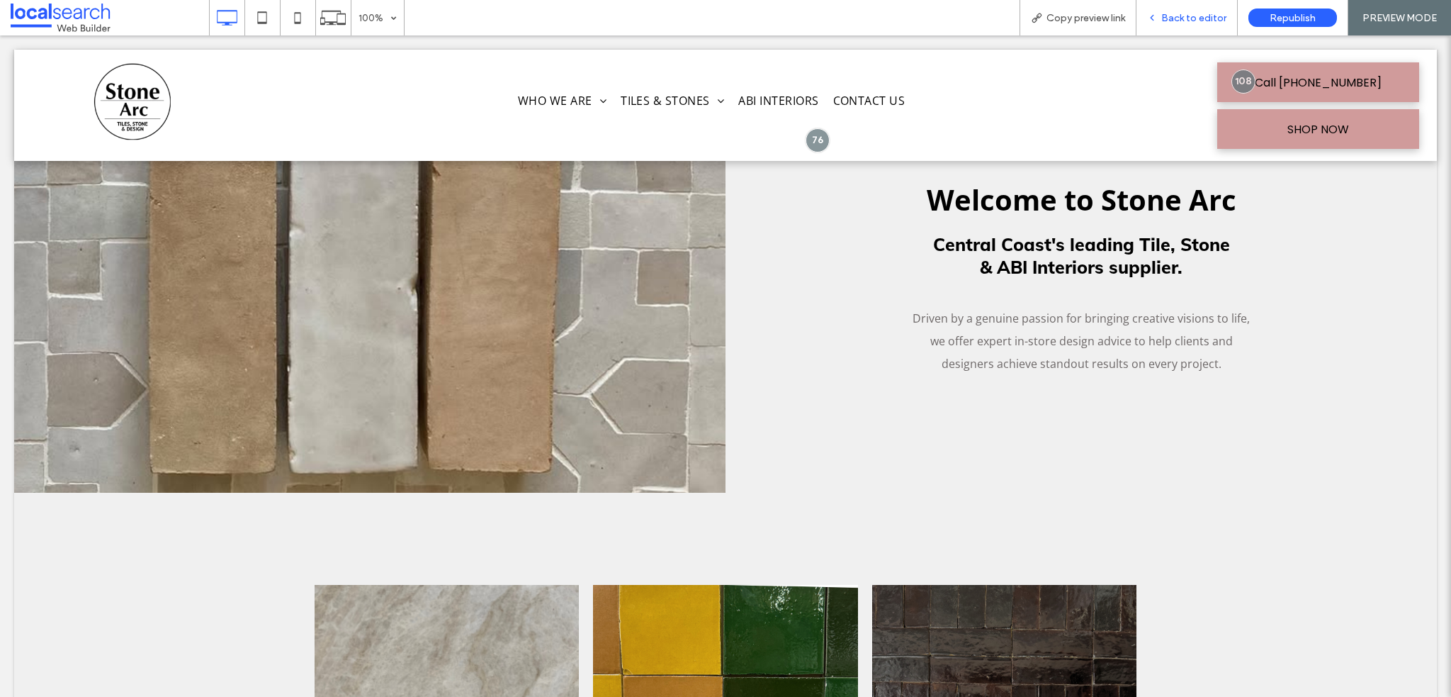
click at [1177, 24] on div "Back to editor" at bounding box center [1187, 17] width 101 height 35
click at [1179, 20] on span "Back to editor" at bounding box center [1194, 18] width 65 height 12
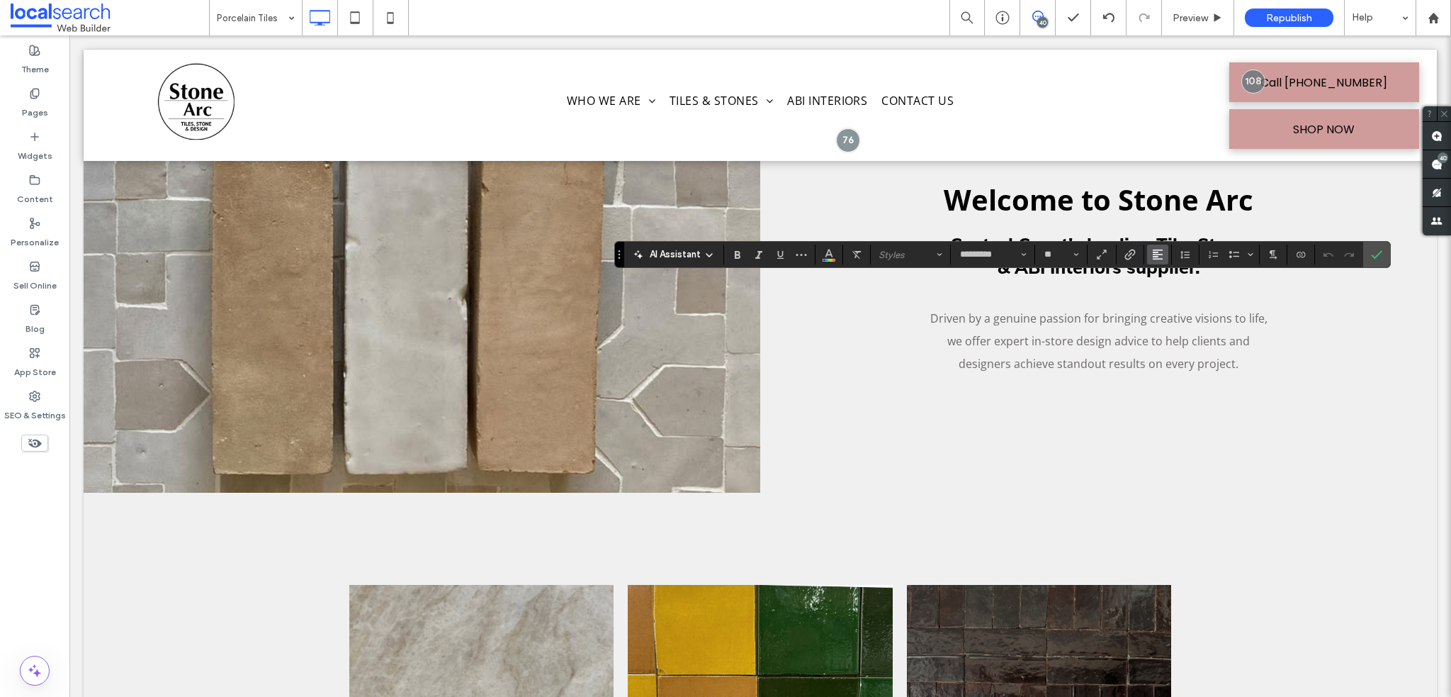
click at [1154, 249] on icon "Alignment" at bounding box center [1157, 254] width 11 height 11
click at [1168, 299] on icon "ui.textEditor.alignment.center" at bounding box center [1168, 298] width 11 height 11
click at [1372, 252] on icon "Confirm" at bounding box center [1376, 254] width 11 height 11
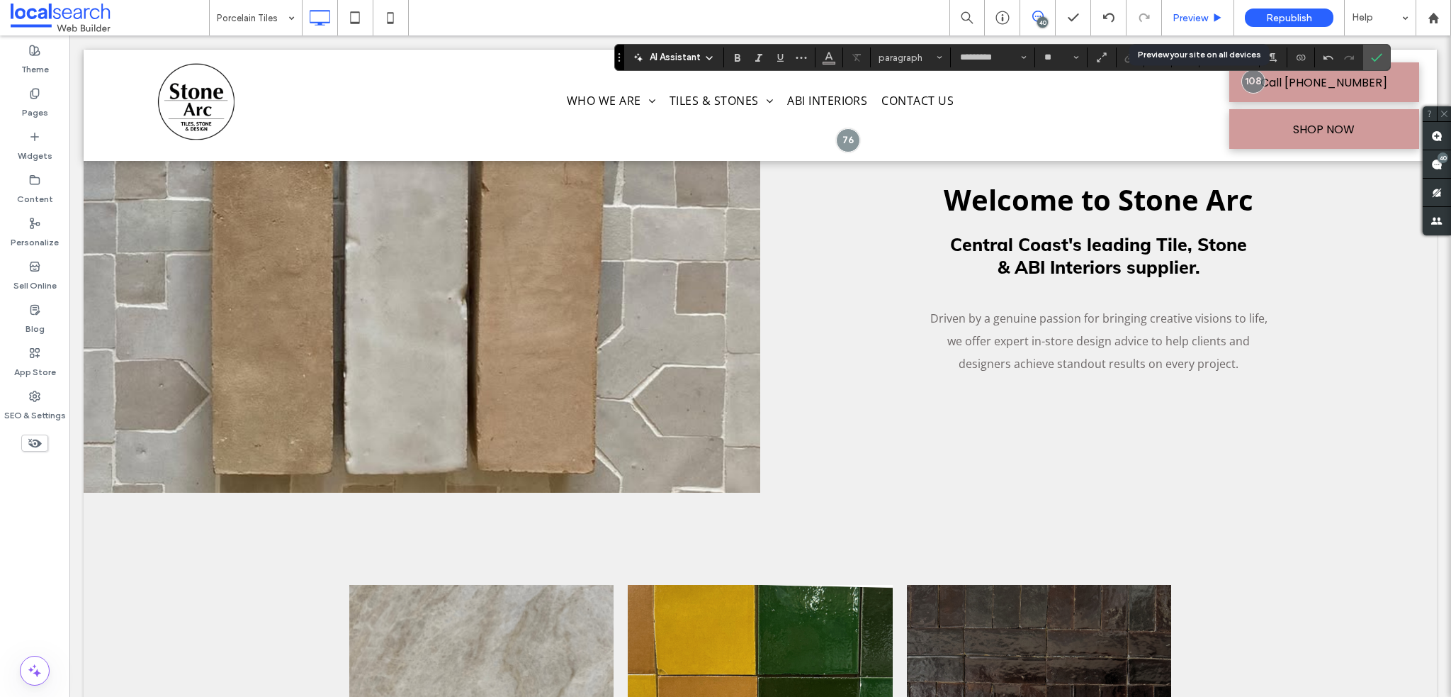
click at [1184, 19] on span "Preview" at bounding box center [1190, 18] width 35 height 12
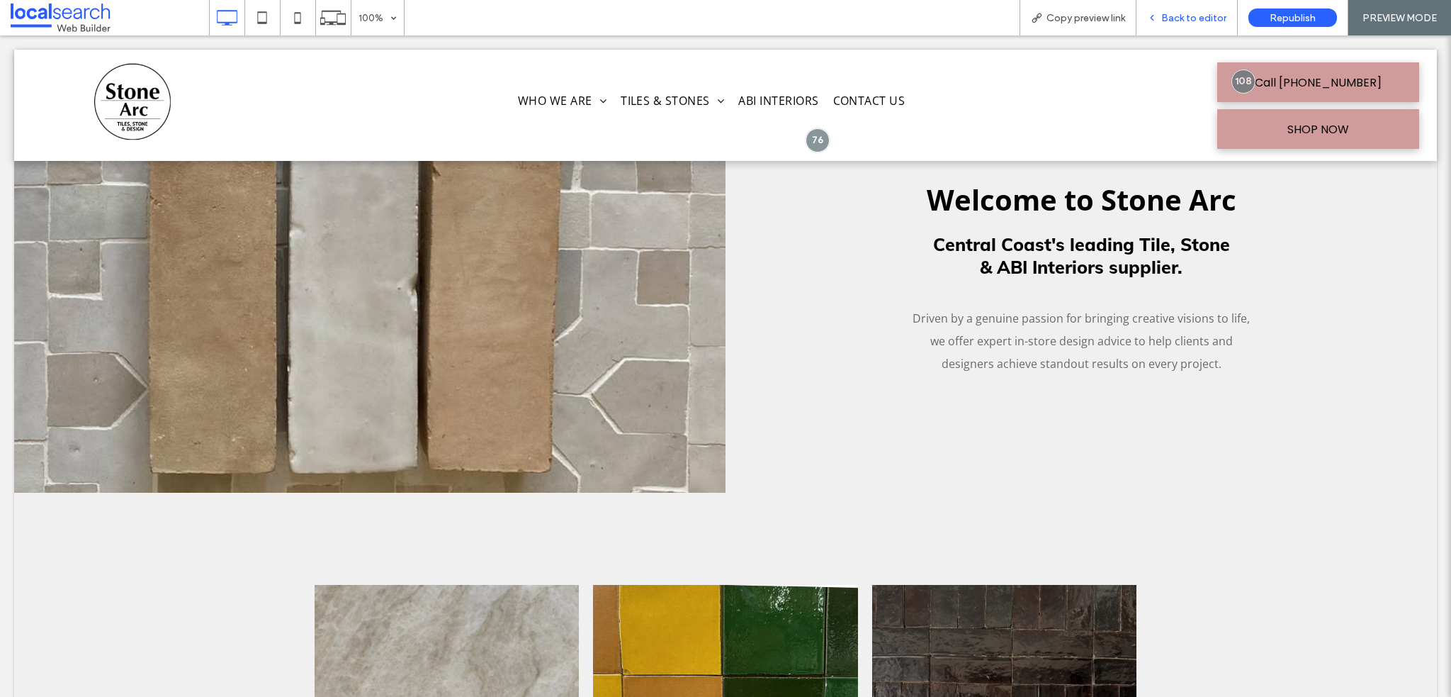
click at [1188, 22] on span "Back to editor" at bounding box center [1194, 18] width 65 height 12
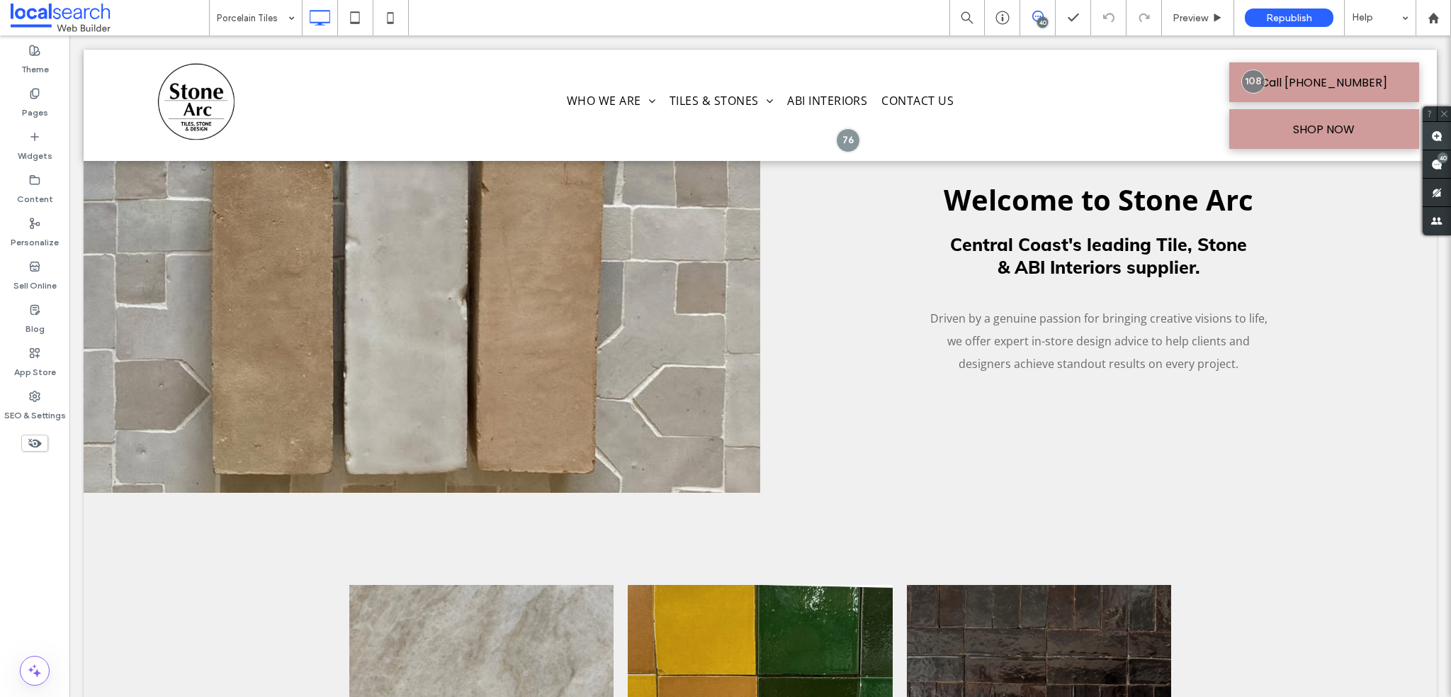
click at [1440, 138] on use at bounding box center [1437, 135] width 11 height 11
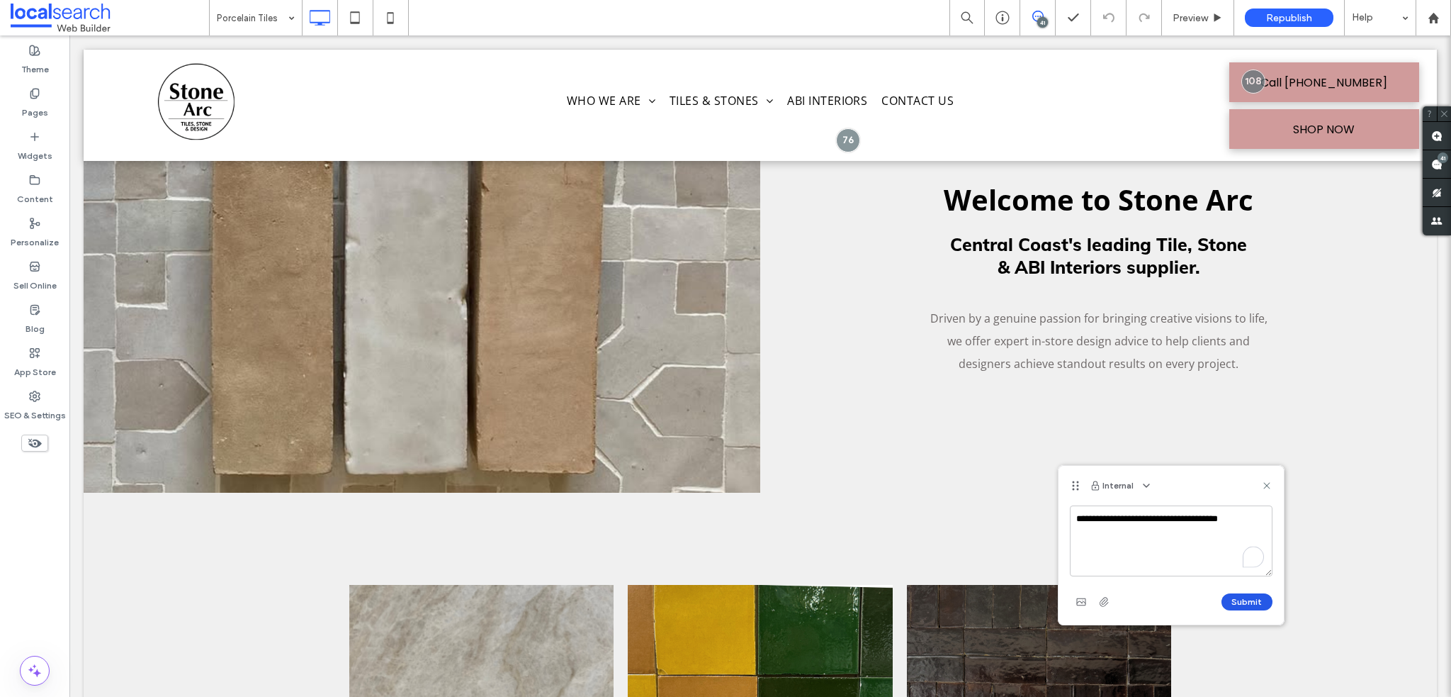
type textarea "**********"
click at [1228, 597] on button "Submit" at bounding box center [1247, 601] width 51 height 17
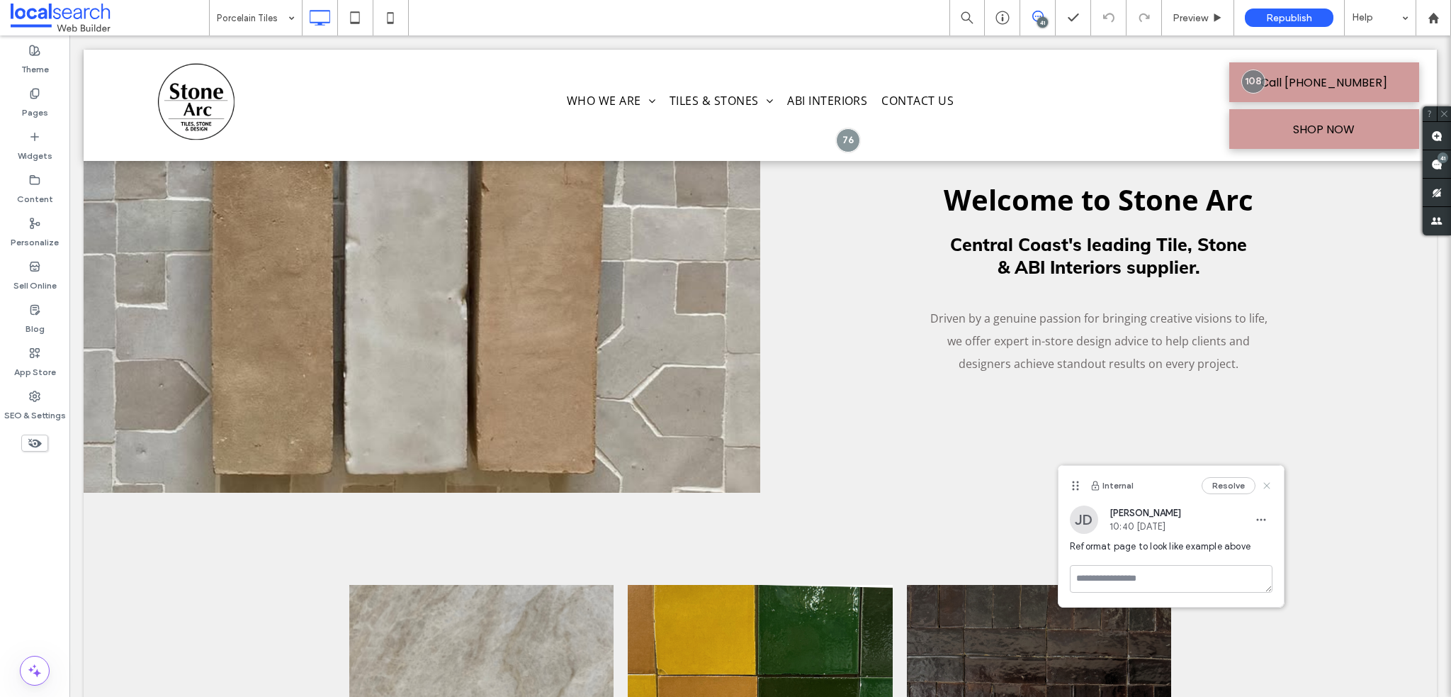
click at [1271, 486] on icon at bounding box center [1266, 485] width 11 height 11
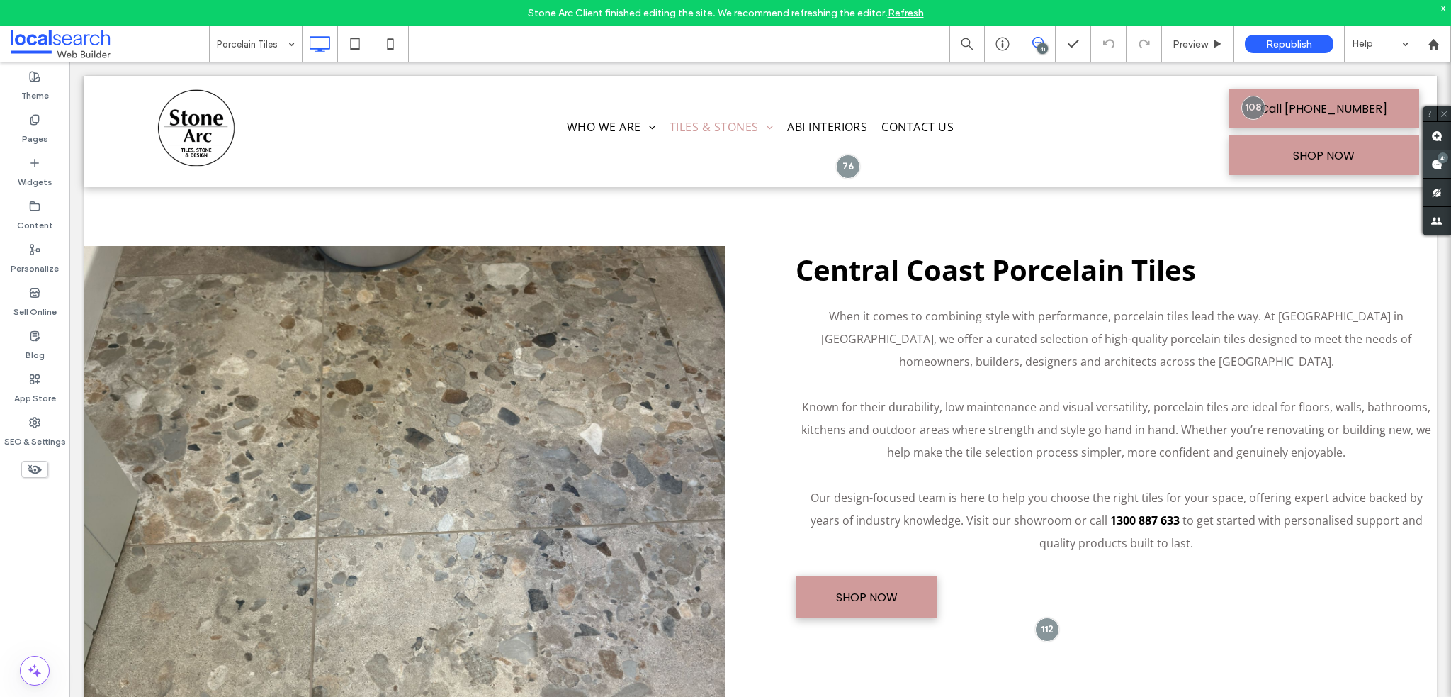
click at [1437, 159] on use at bounding box center [1437, 164] width 11 height 11
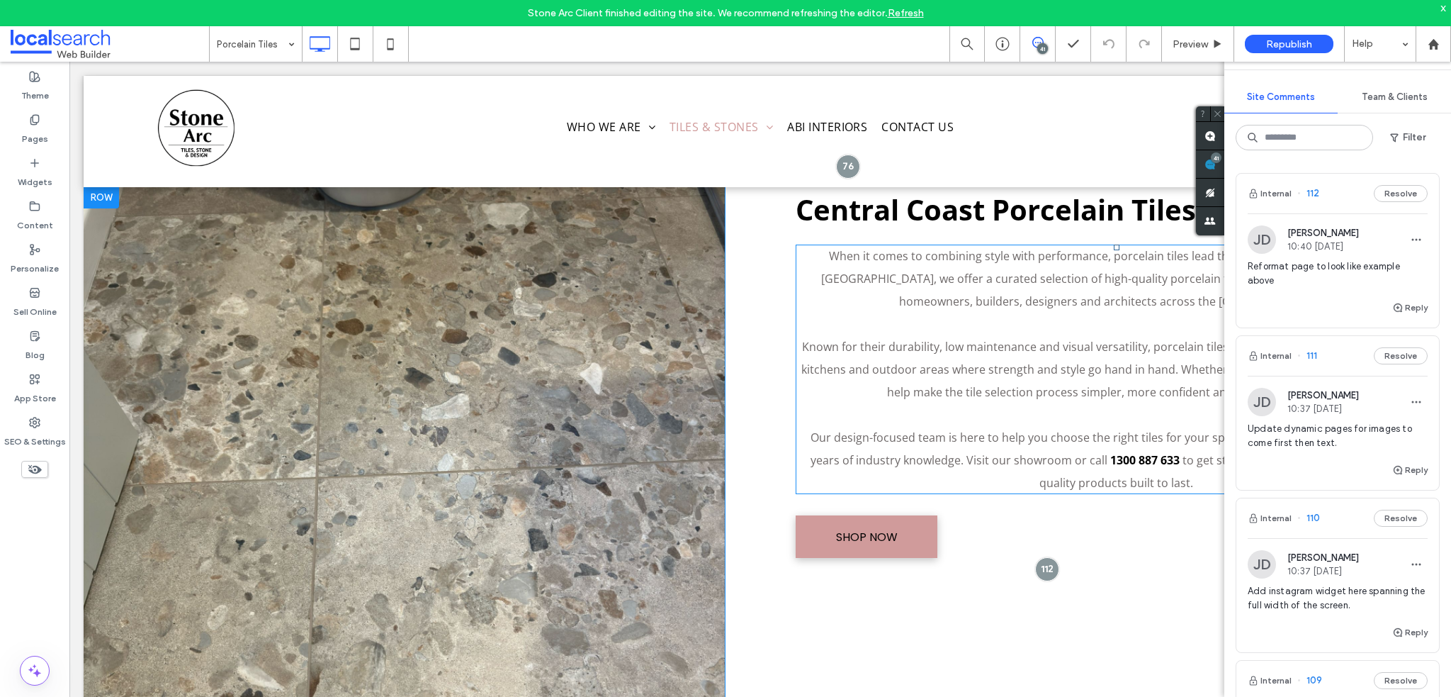
scroll to position [780, 0]
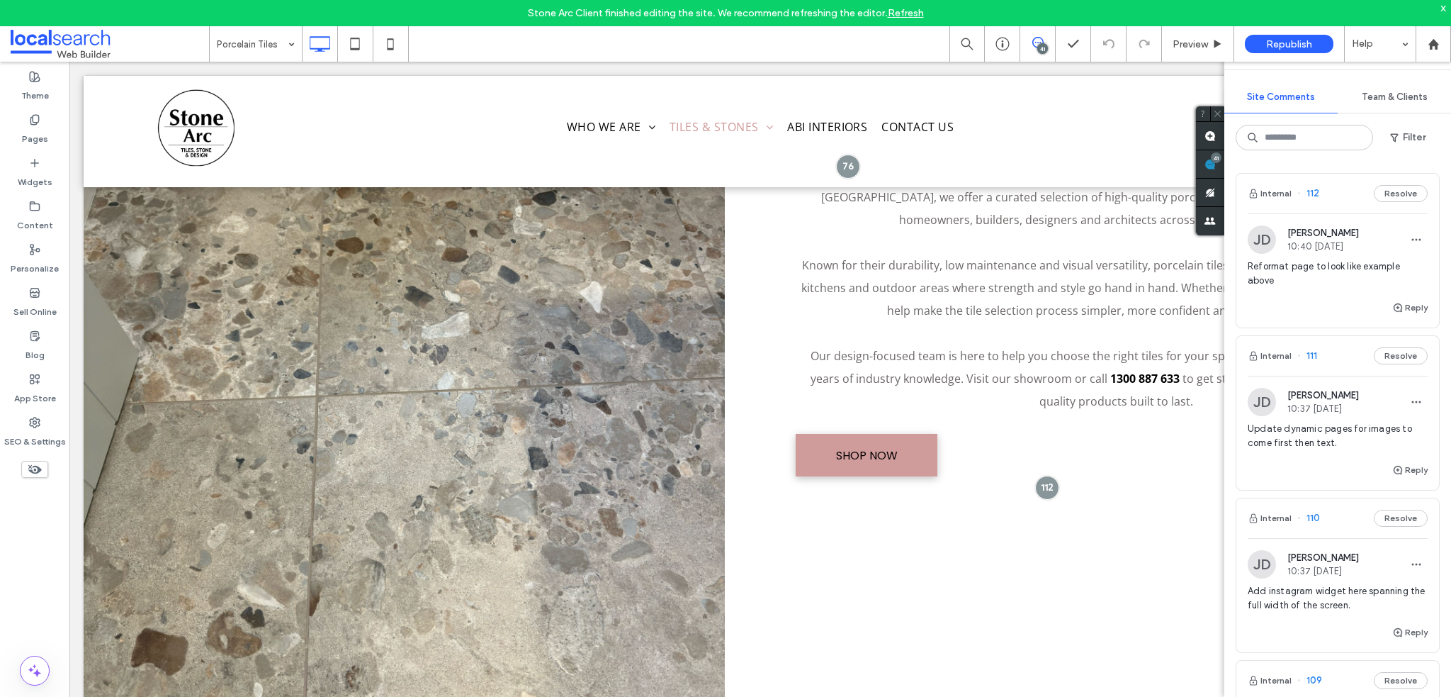
click at [1400, 196] on button "Resolve" at bounding box center [1401, 193] width 54 height 17
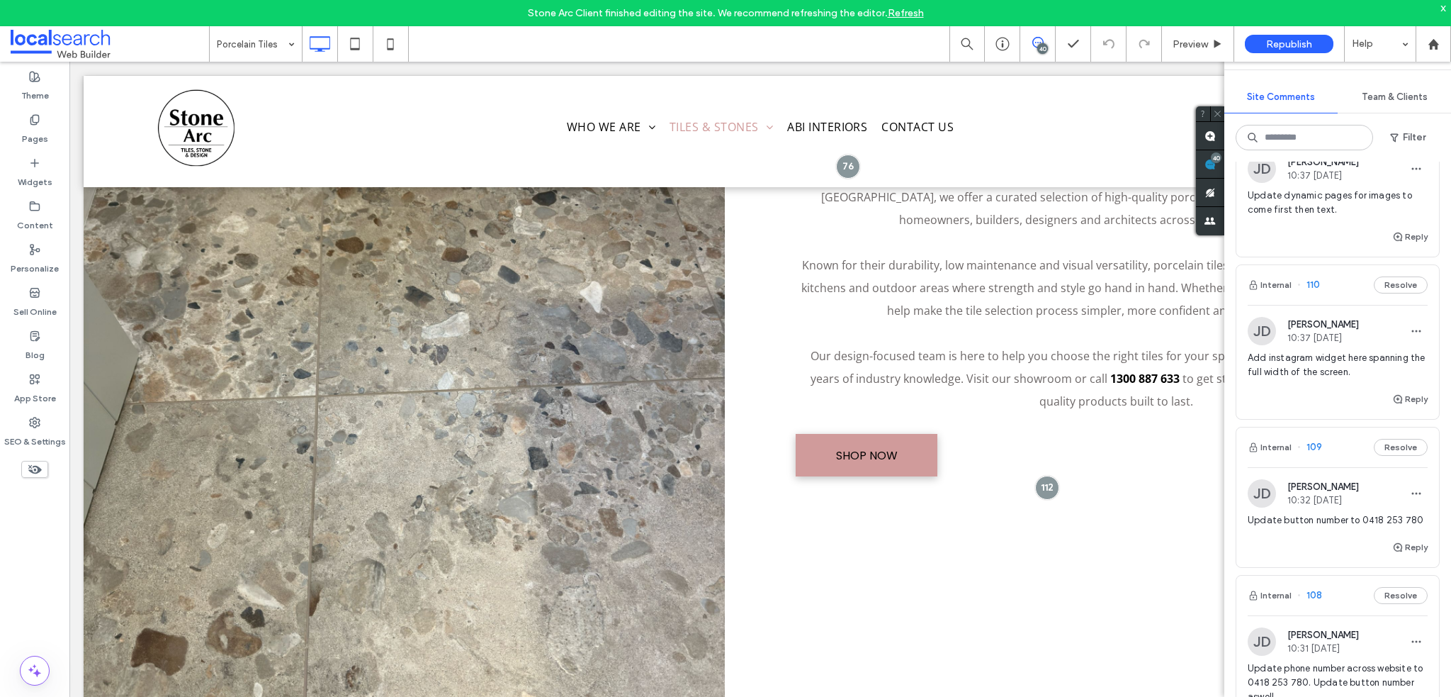
scroll to position [0, 0]
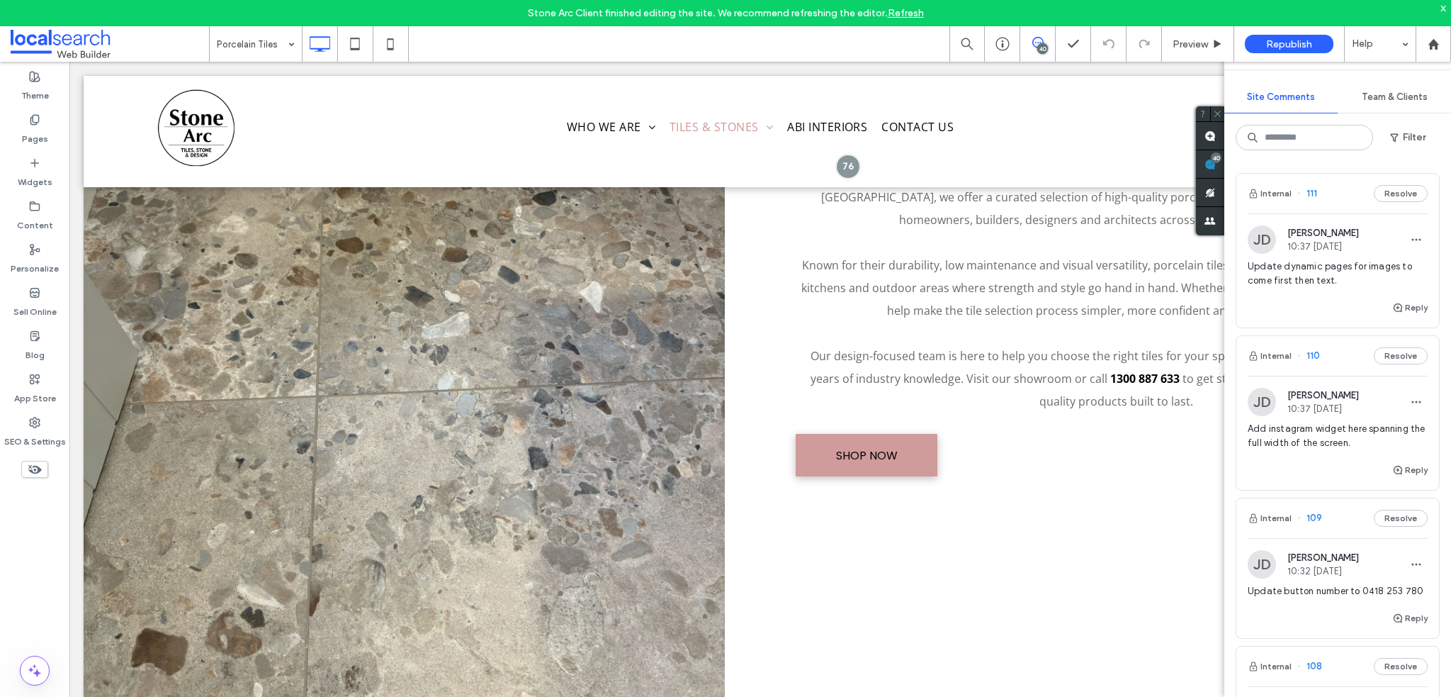
click at [1390, 189] on button "Resolve" at bounding box center [1401, 193] width 54 height 17
click at [1391, 193] on button "Resolve" at bounding box center [1401, 193] width 54 height 17
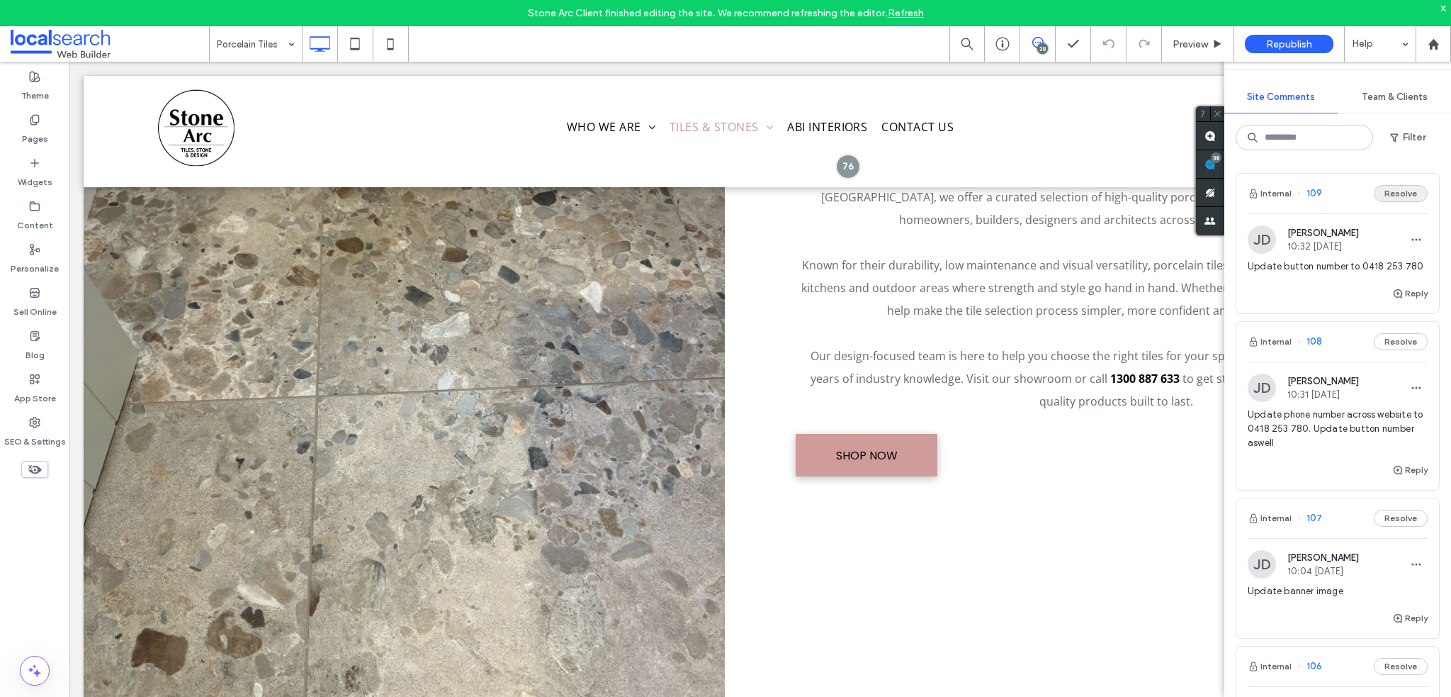
click at [1388, 193] on button "Resolve" at bounding box center [1401, 193] width 54 height 17
click at [1380, 190] on button "Resolve" at bounding box center [1401, 193] width 54 height 17
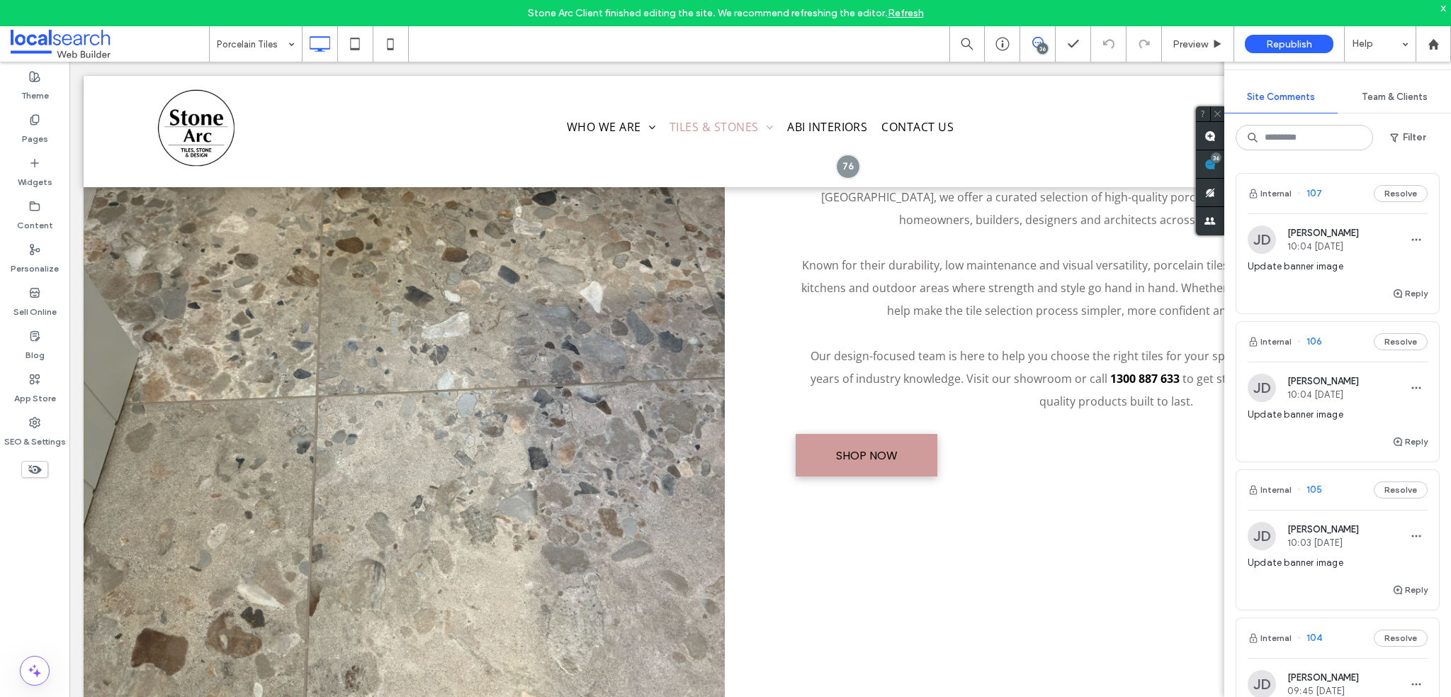
click at [1323, 249] on span "10:04 [DATE]" at bounding box center [1324, 246] width 72 height 11
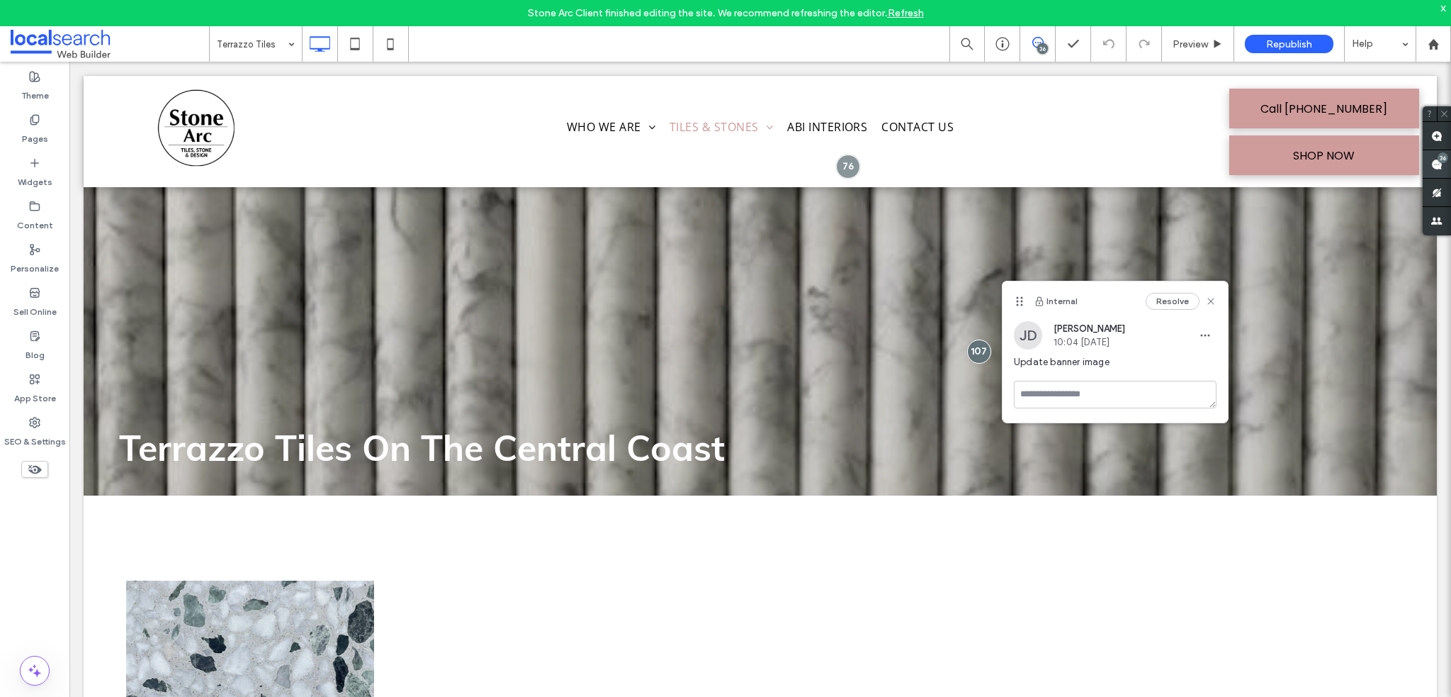
click at [1440, 159] on div "36" at bounding box center [1443, 157] width 11 height 11
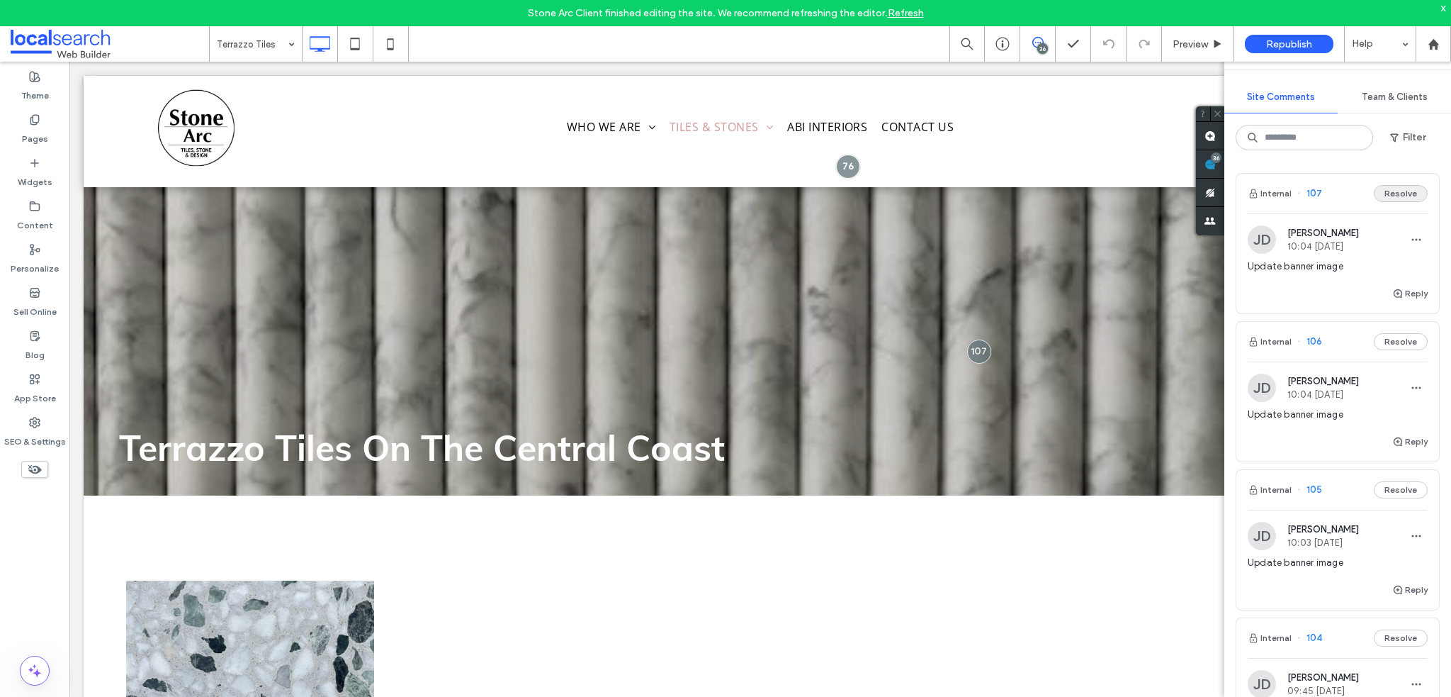
click at [1392, 197] on button "Resolve" at bounding box center [1401, 193] width 54 height 17
click at [1329, 267] on span "Update banner image" at bounding box center [1338, 266] width 180 height 14
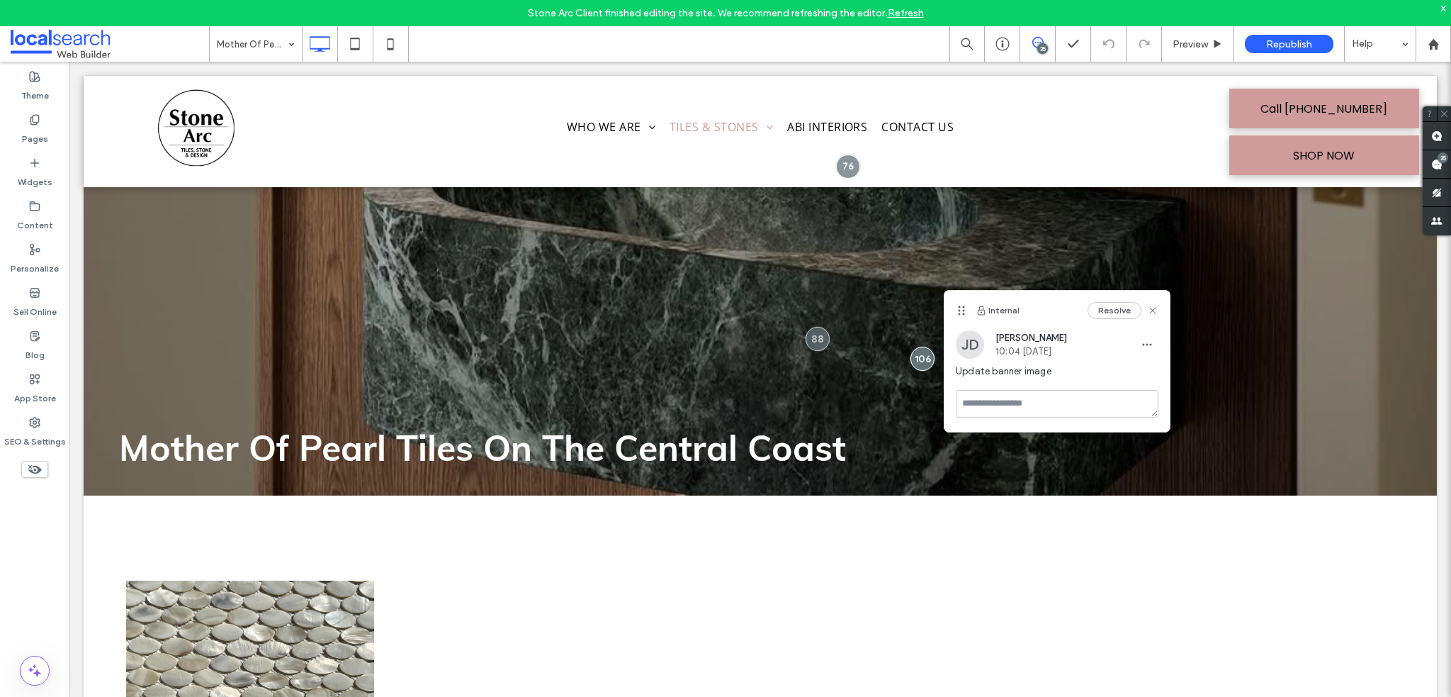
click at [1105, 312] on button "Resolve" at bounding box center [1115, 310] width 54 height 17
click at [1437, 165] on use at bounding box center [1437, 164] width 11 height 11
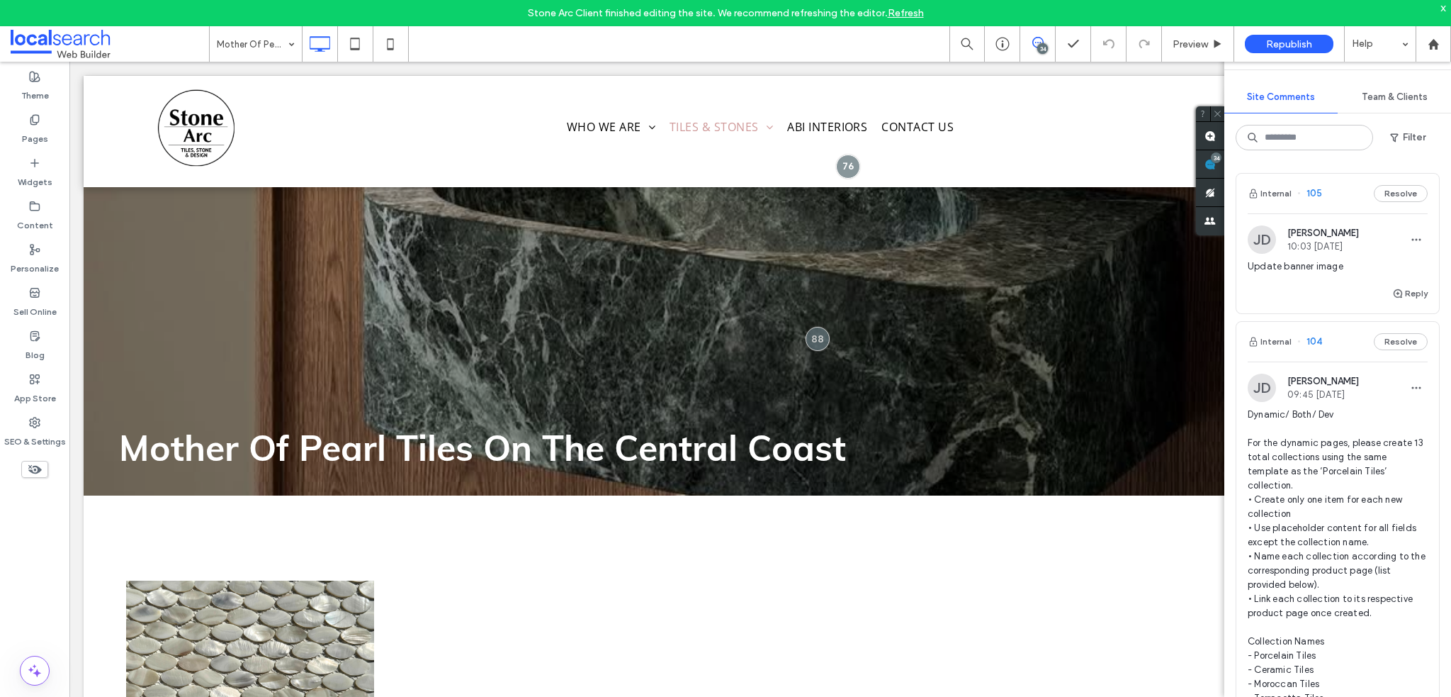
click at [1344, 244] on span "10:03 [DATE]" at bounding box center [1324, 246] width 72 height 11
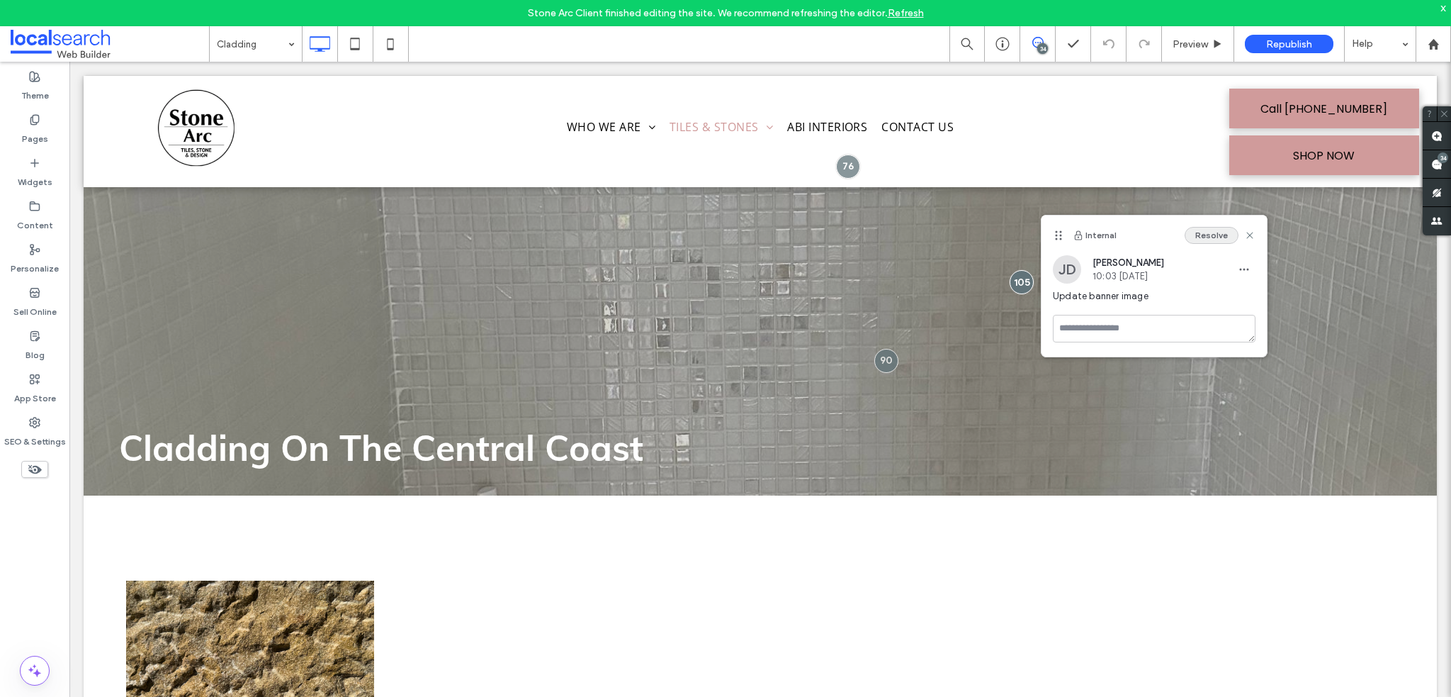
click at [1216, 231] on button "Resolve" at bounding box center [1212, 235] width 54 height 17
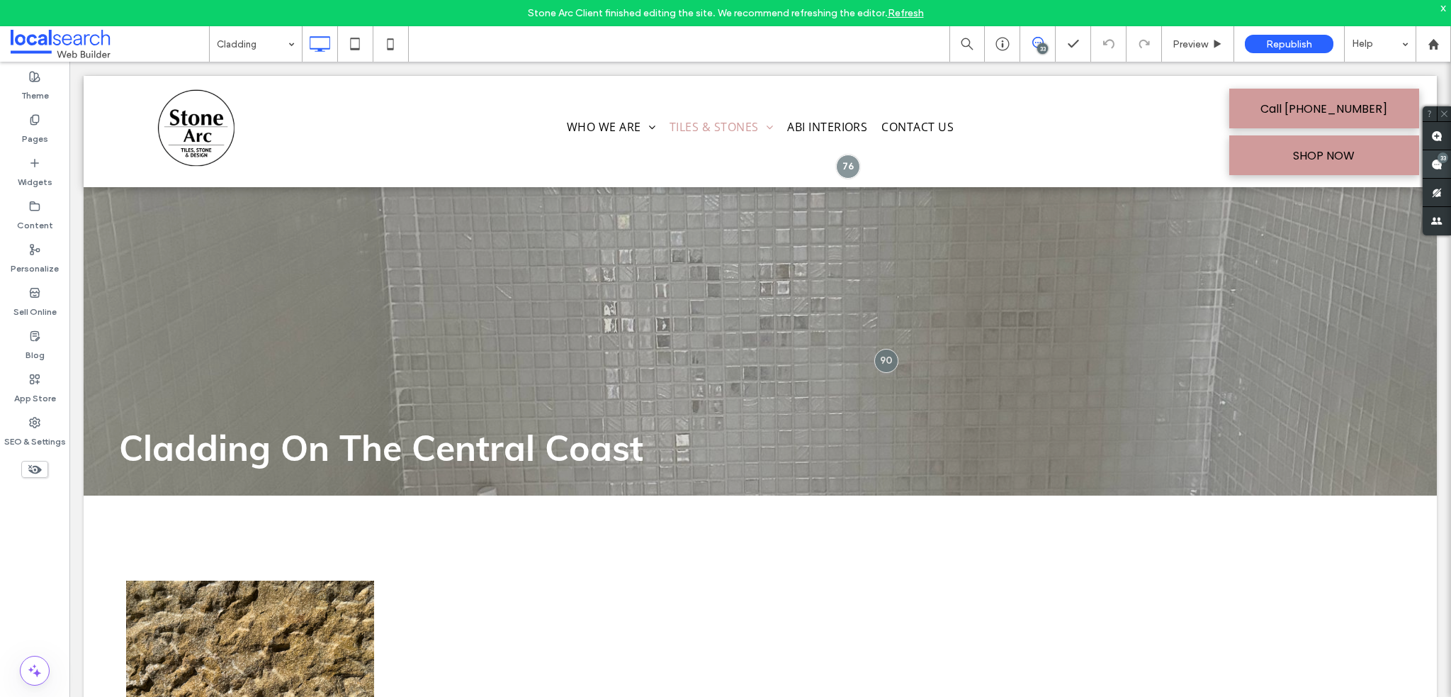
click at [1442, 157] on div "33" at bounding box center [1443, 157] width 11 height 11
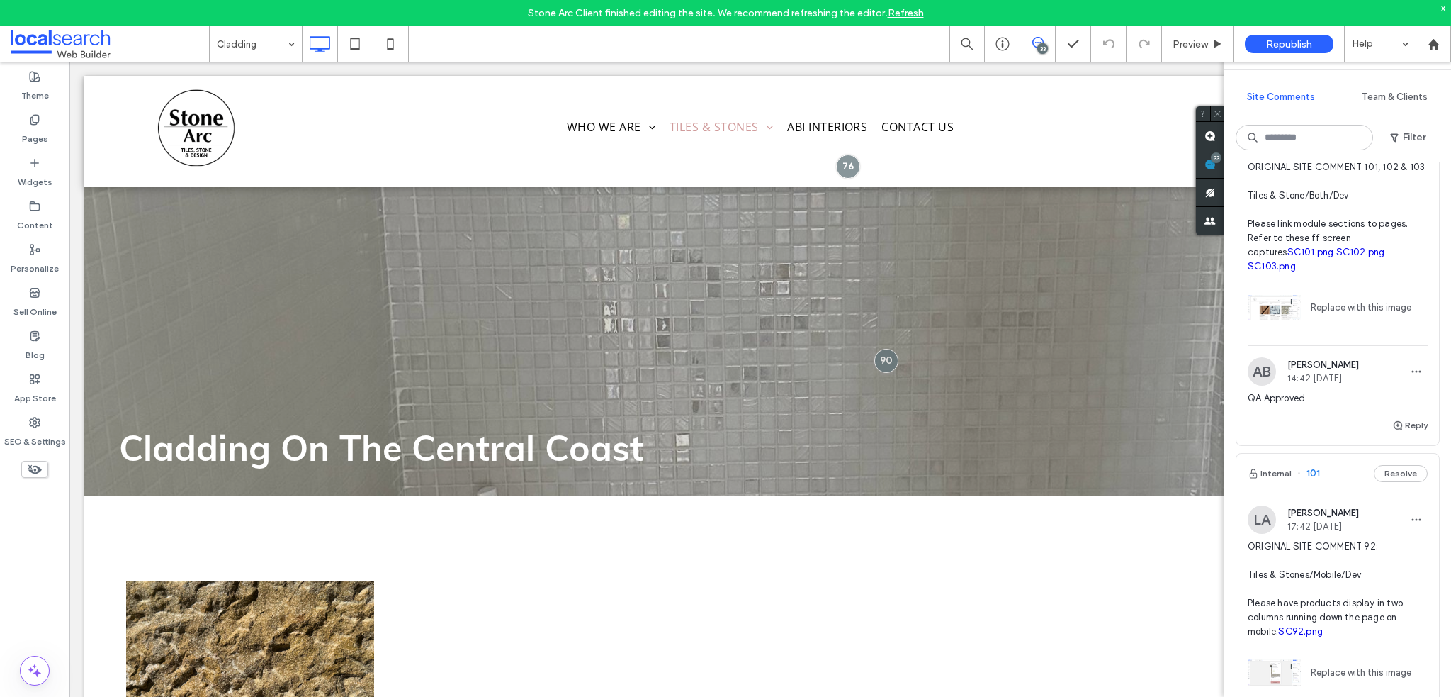
scroll to position [921, 0]
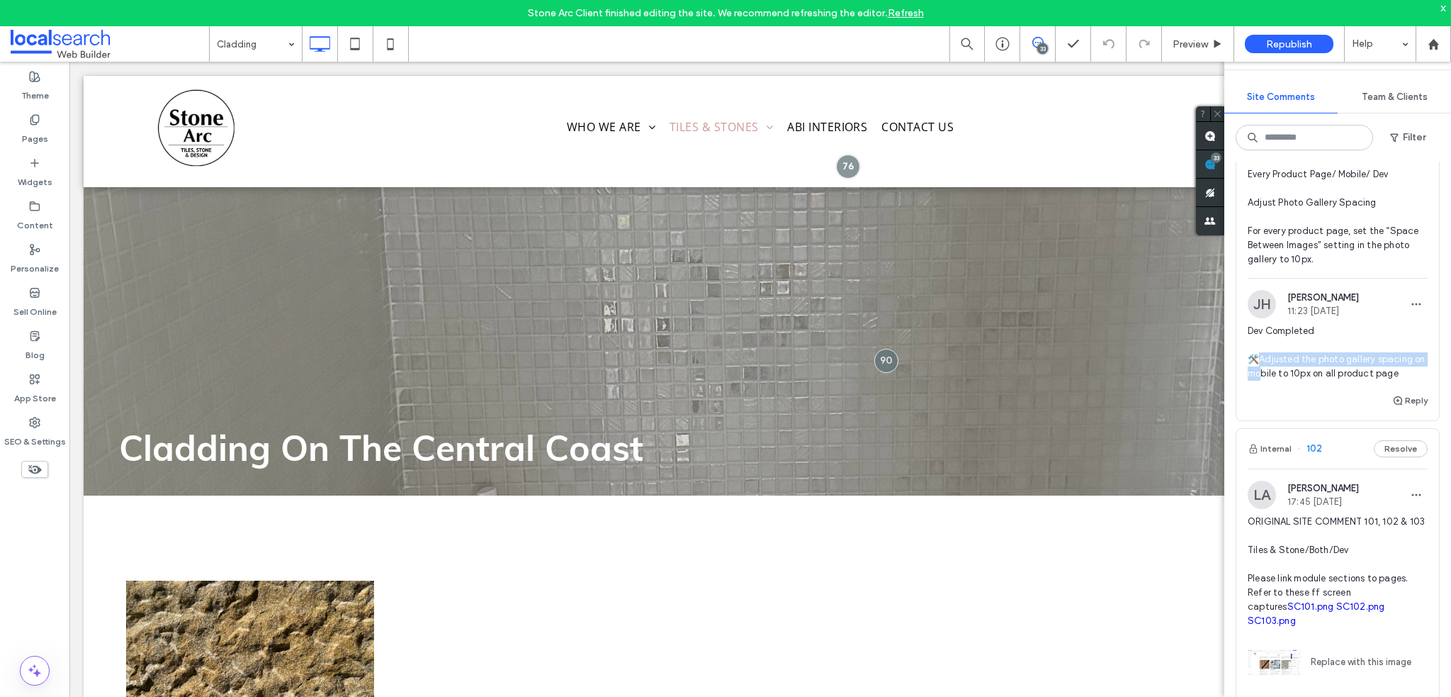
drag, startPoint x: 1259, startPoint y: 352, endPoint x: 1293, endPoint y: 369, distance: 38.4
click at [1279, 371] on span "Dev Completed 🛠️Adjusted the photo gallery spacing on mobile to 10px on all pro…" at bounding box center [1338, 352] width 180 height 57
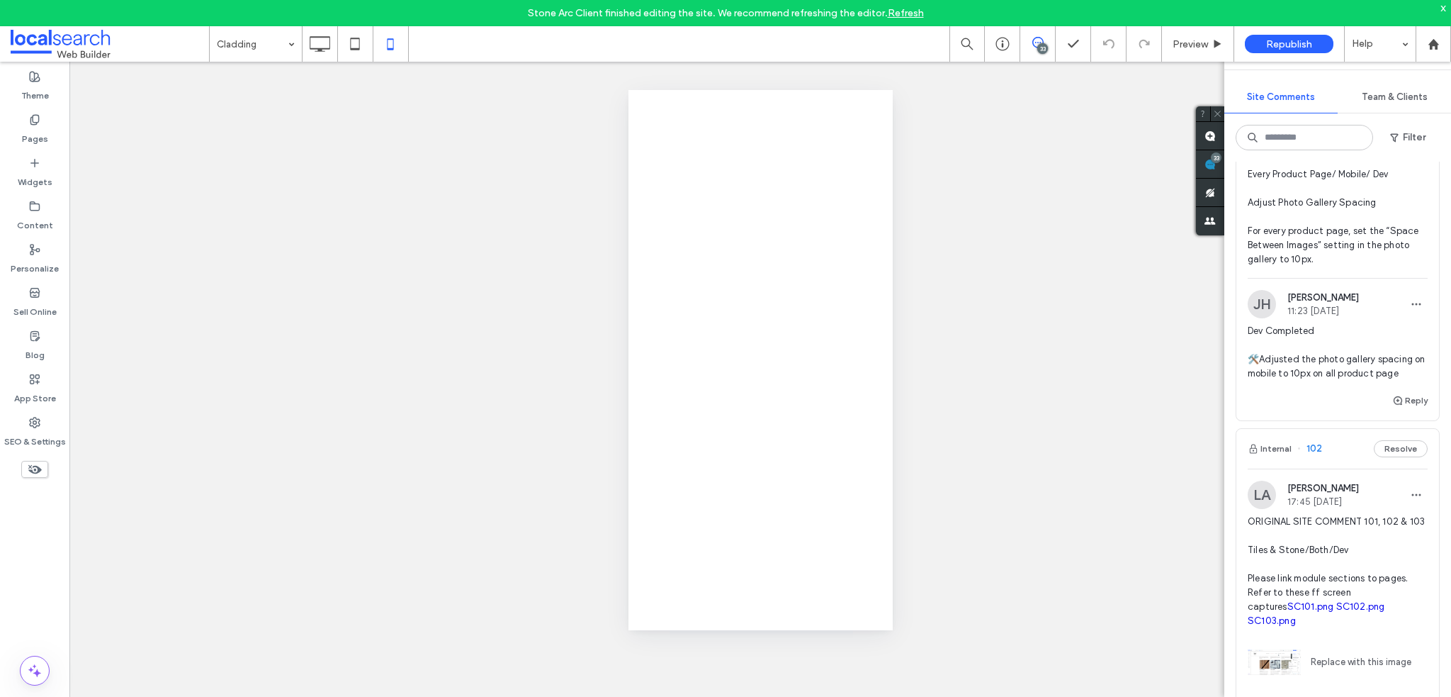
click at [1293, 369] on div at bounding box center [725, 348] width 1451 height 697
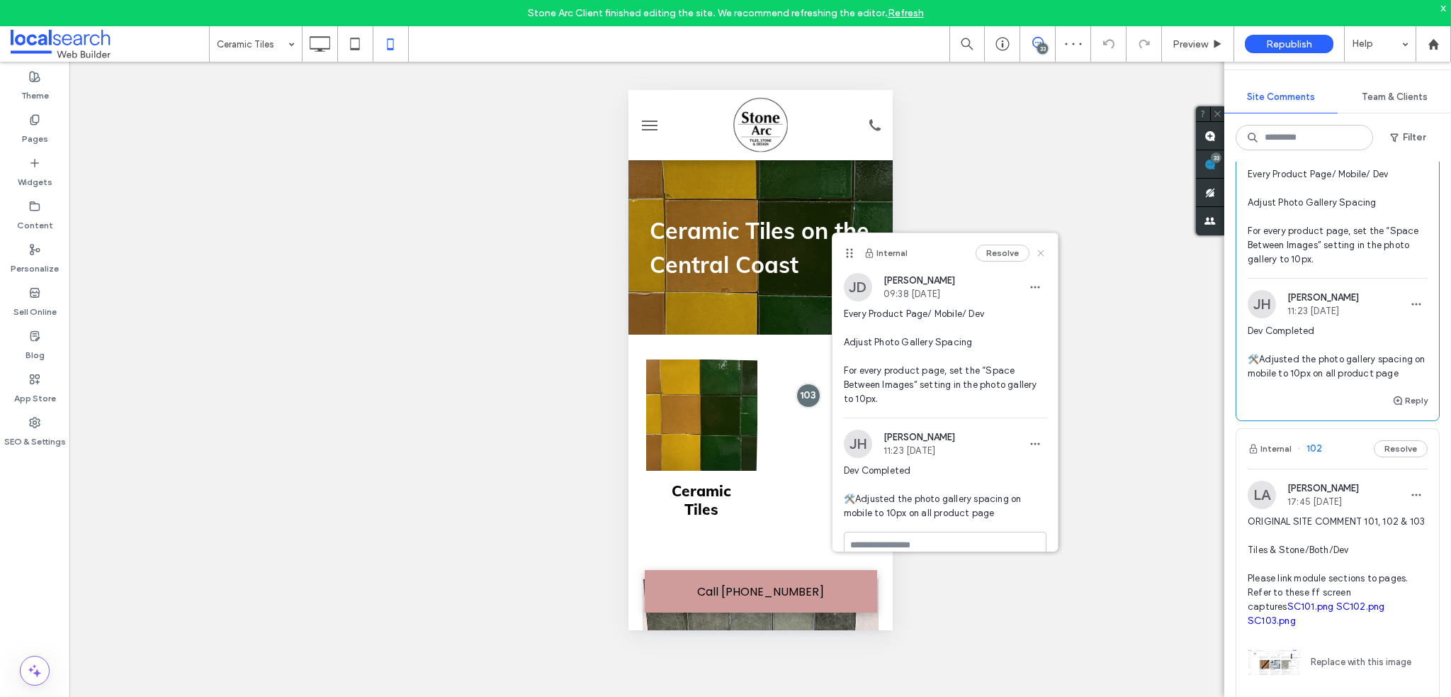
click at [1035, 254] on icon at bounding box center [1040, 252] width 11 height 11
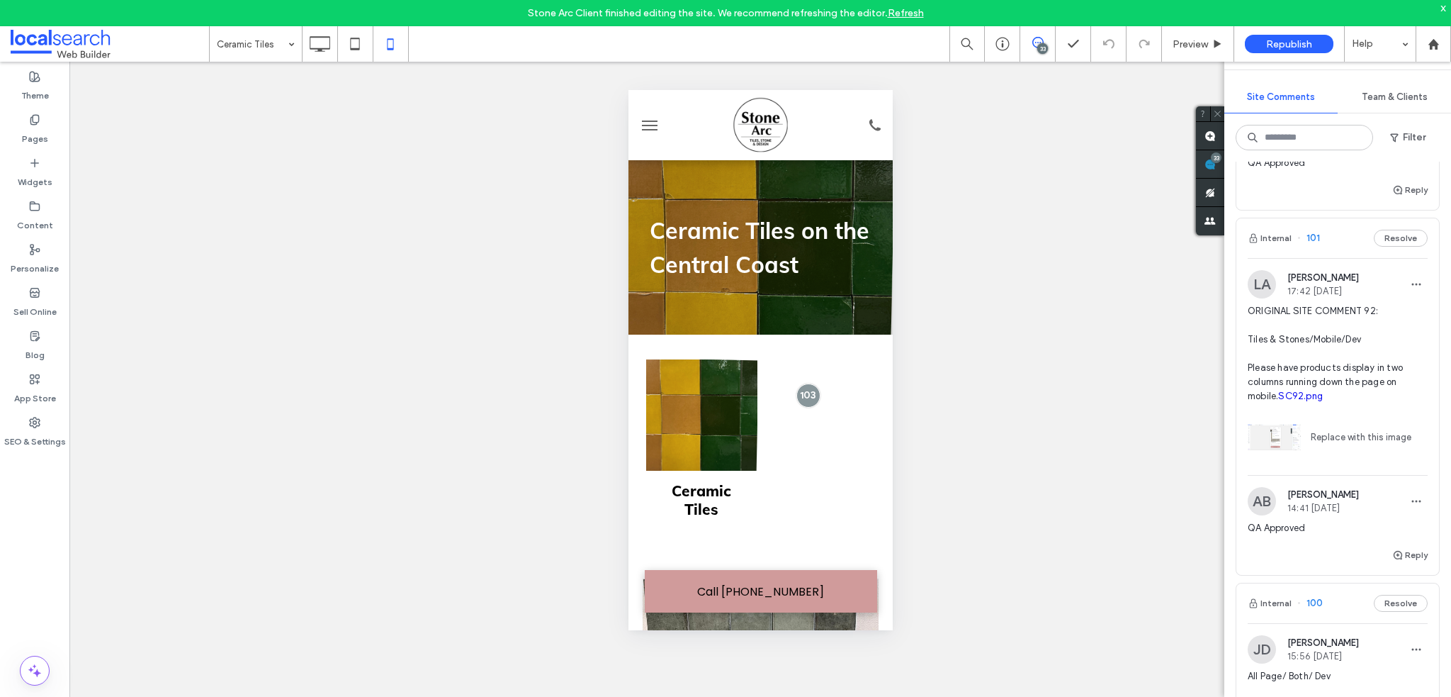
scroll to position [1417, 0]
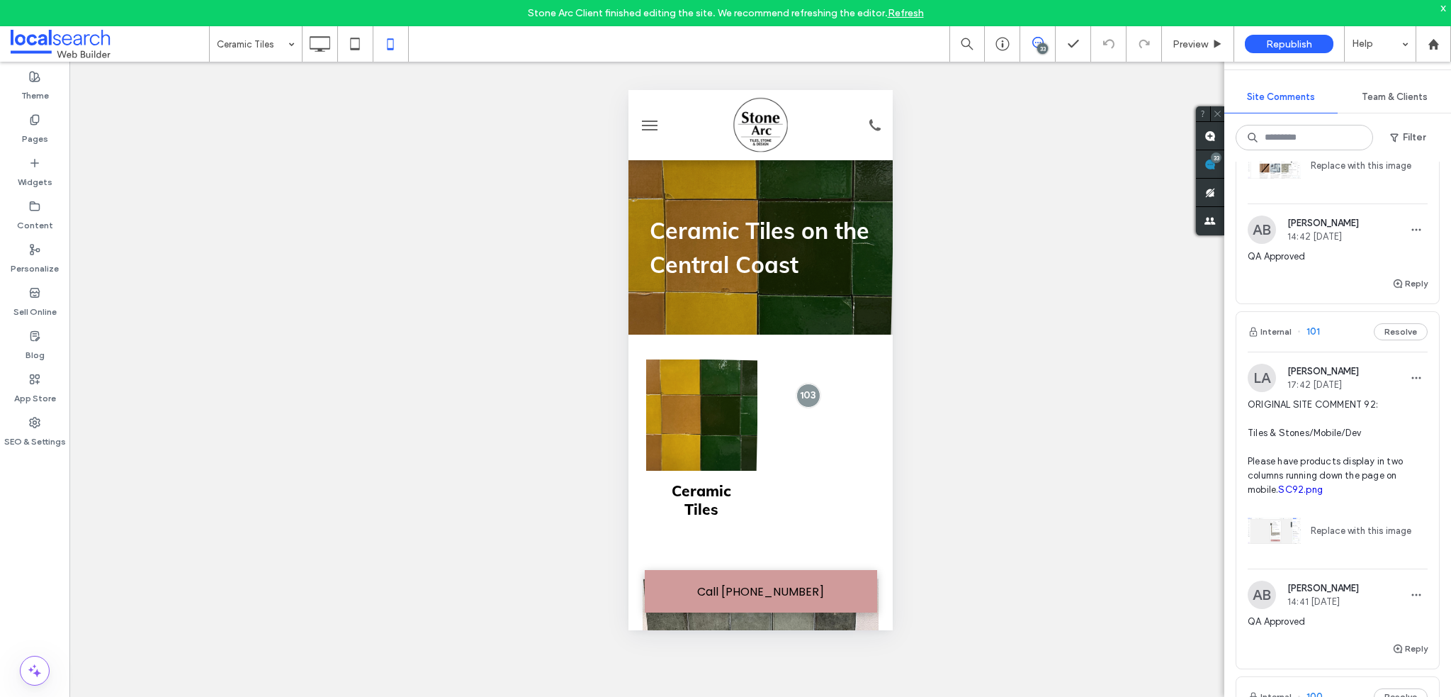
click at [1446, 7] on div "x" at bounding box center [1444, 7] width 6 height 12
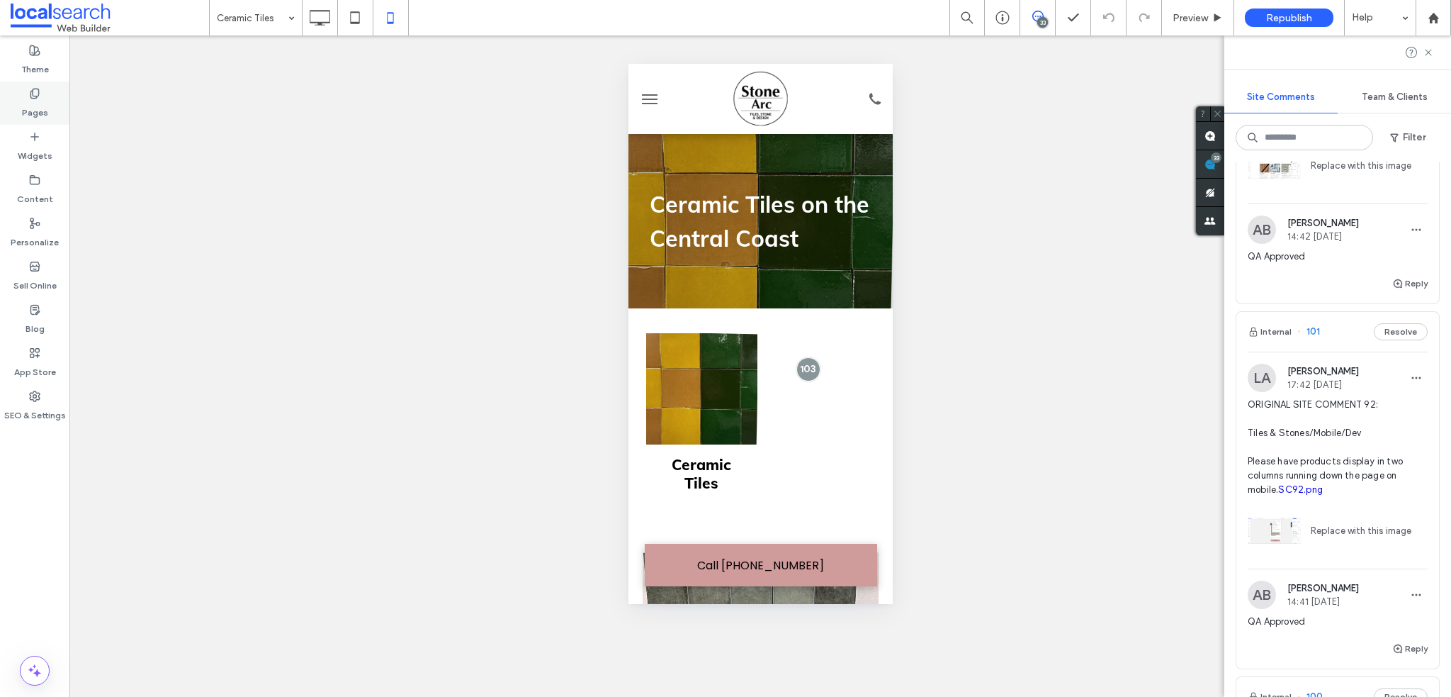
click at [37, 104] on label "Pages" at bounding box center [35, 109] width 26 height 20
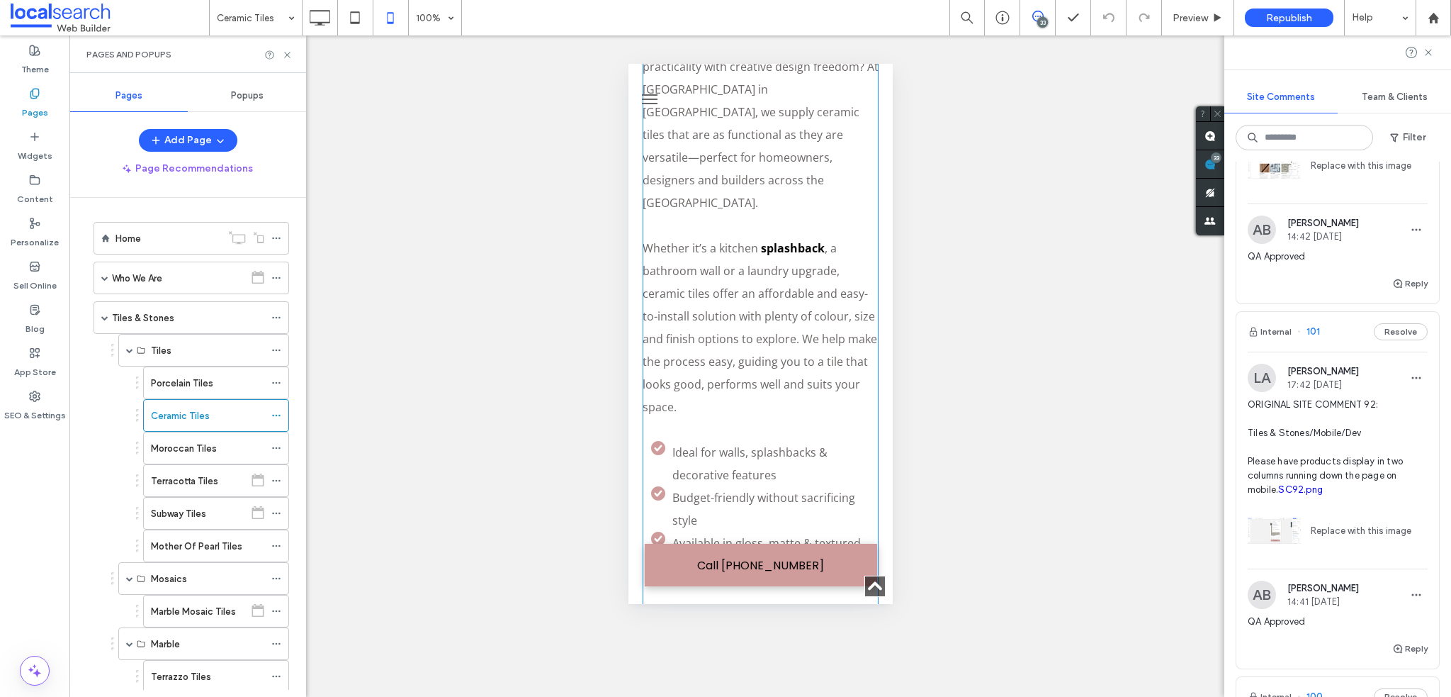
scroll to position [850, 0]
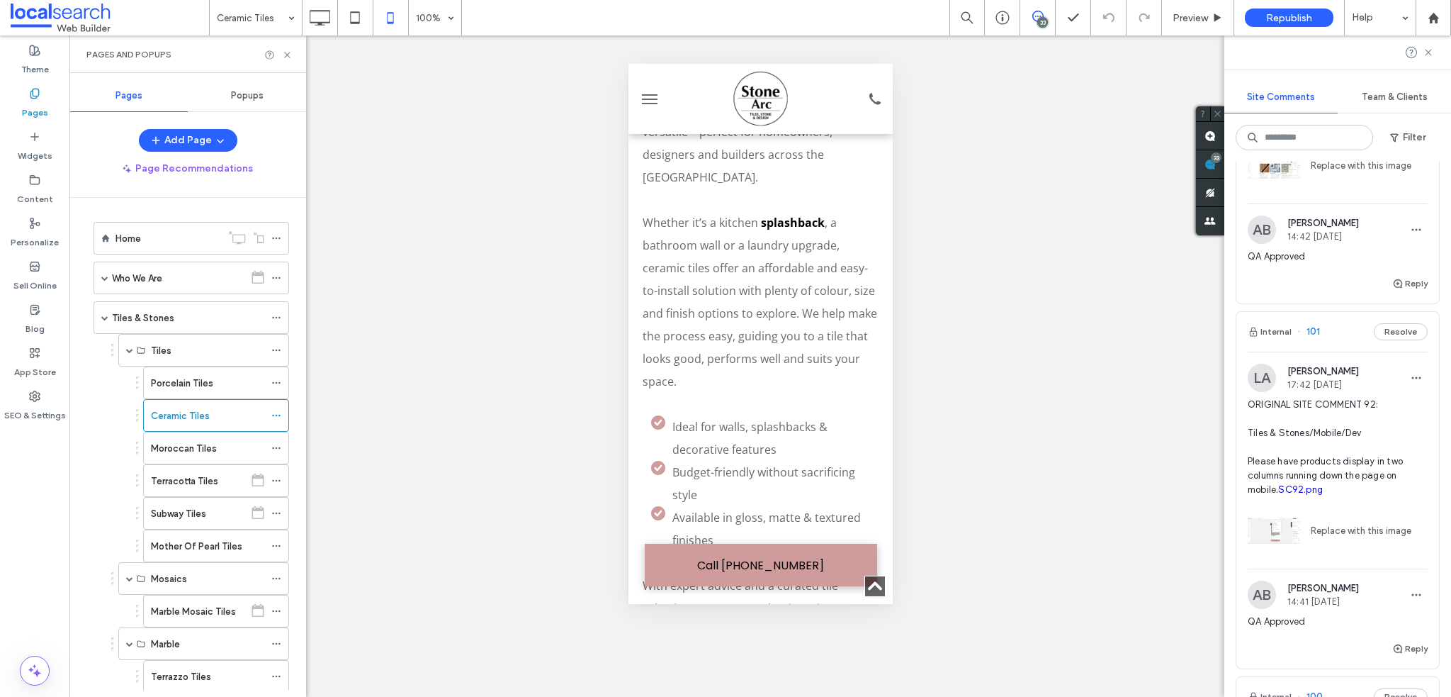
click at [159, 231] on div "Home" at bounding box center [169, 238] width 106 height 15
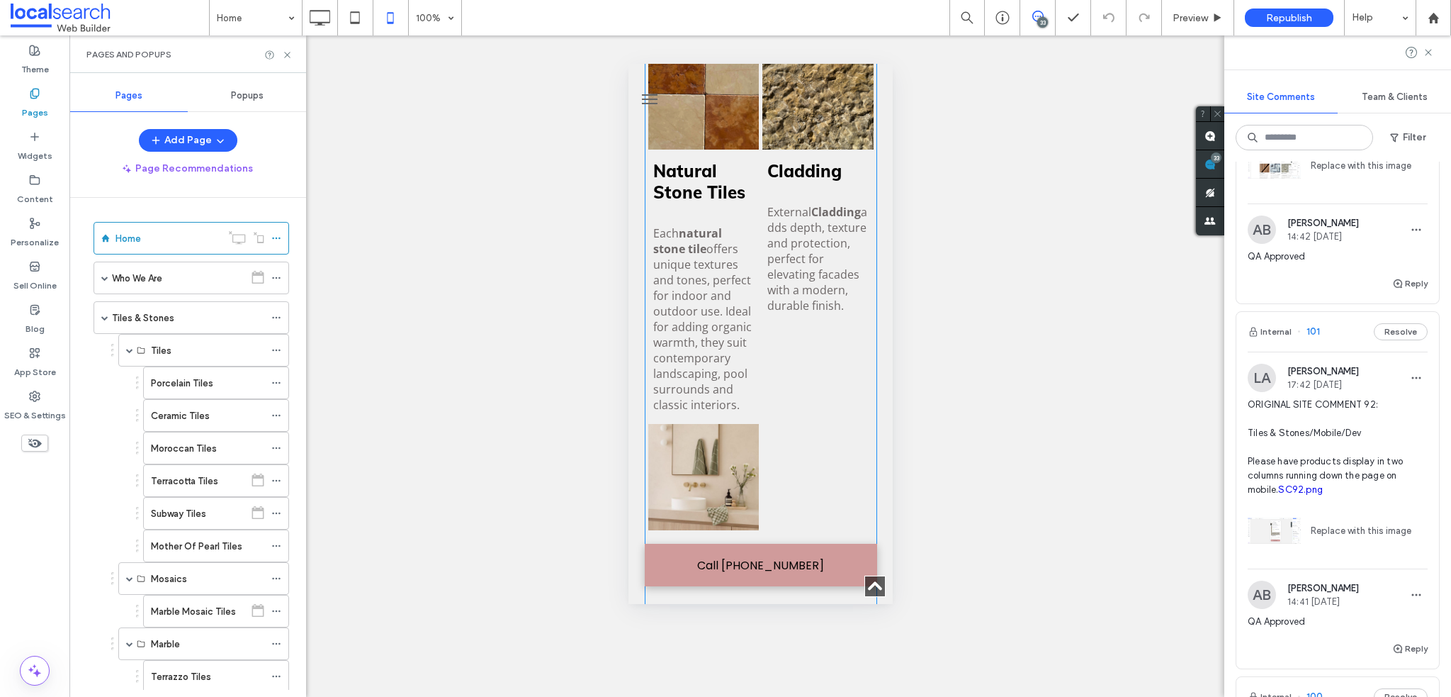
scroll to position [2906, 0]
click at [707, 235] on p "Each natural stone tile offers unique textures and tones, perfect for indoor an…" at bounding box center [703, 319] width 101 height 187
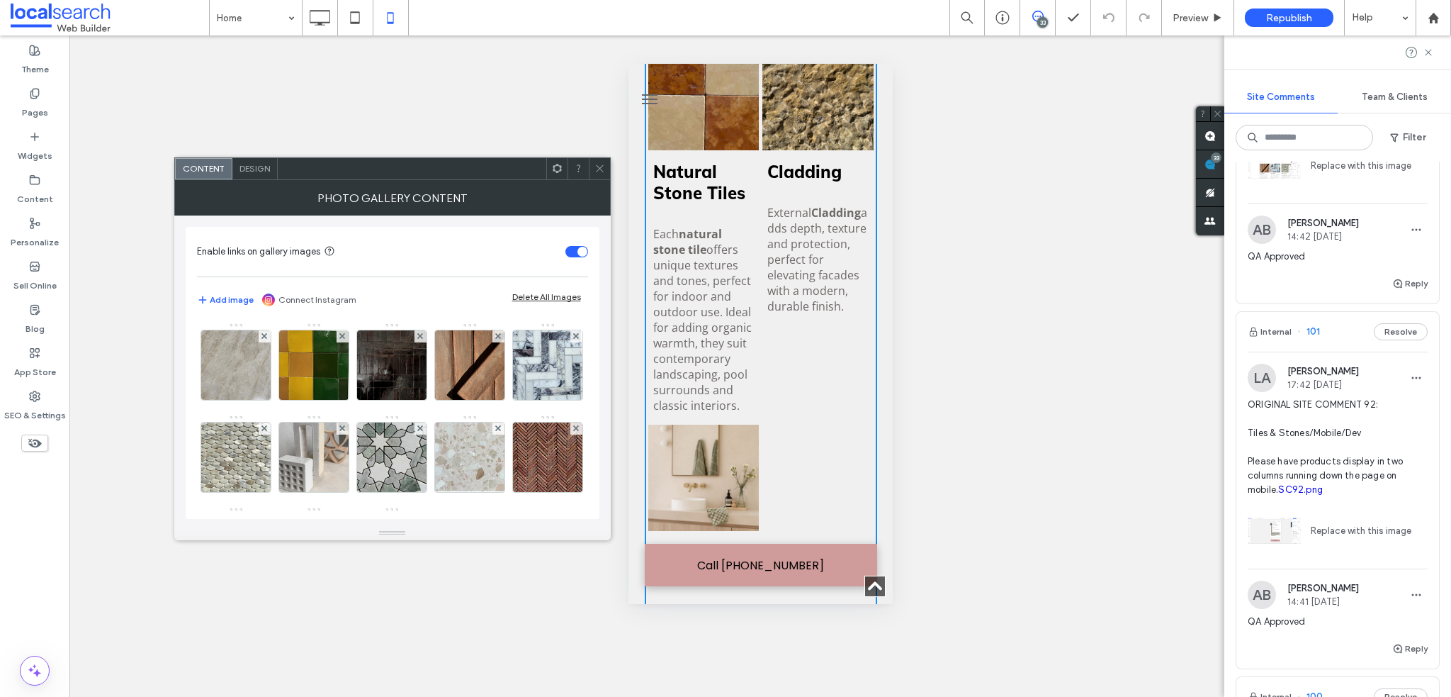
click at [699, 226] on strong "natural stone tile" at bounding box center [687, 241] width 69 height 31
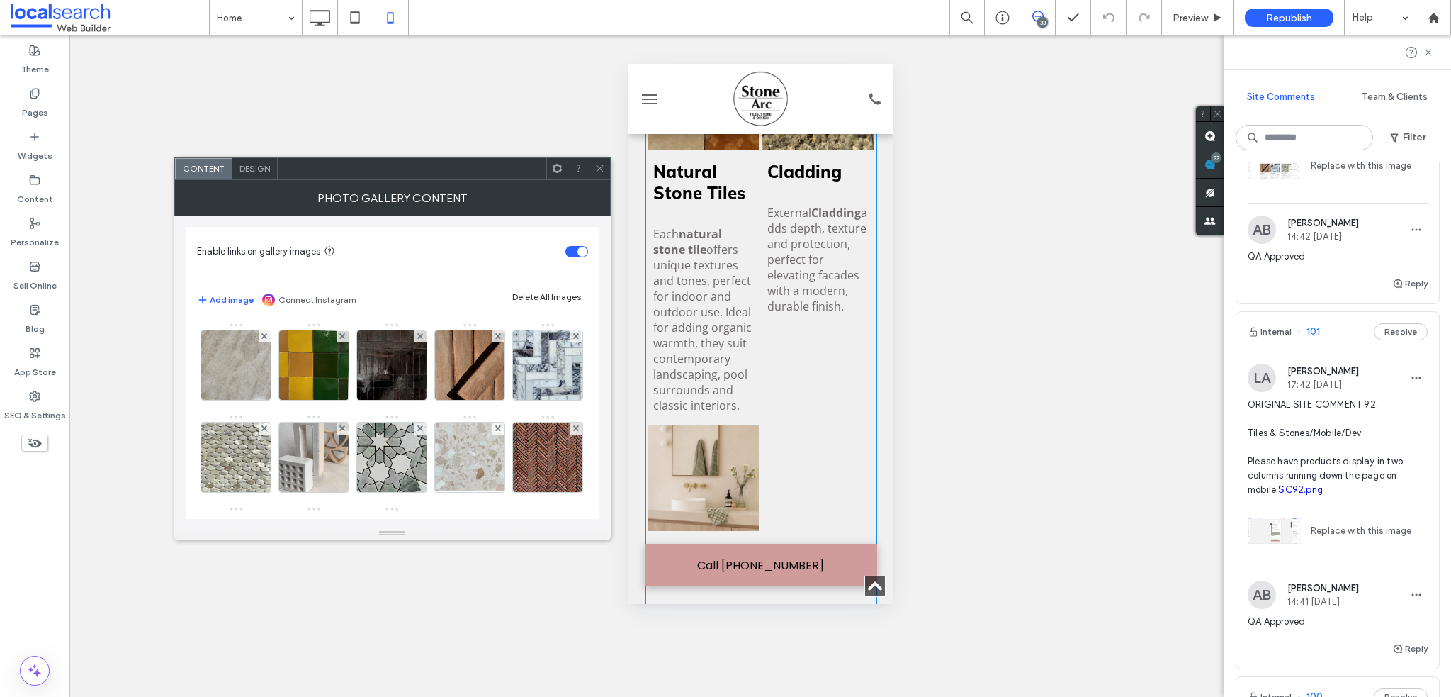
click at [597, 164] on icon at bounding box center [600, 168] width 11 height 11
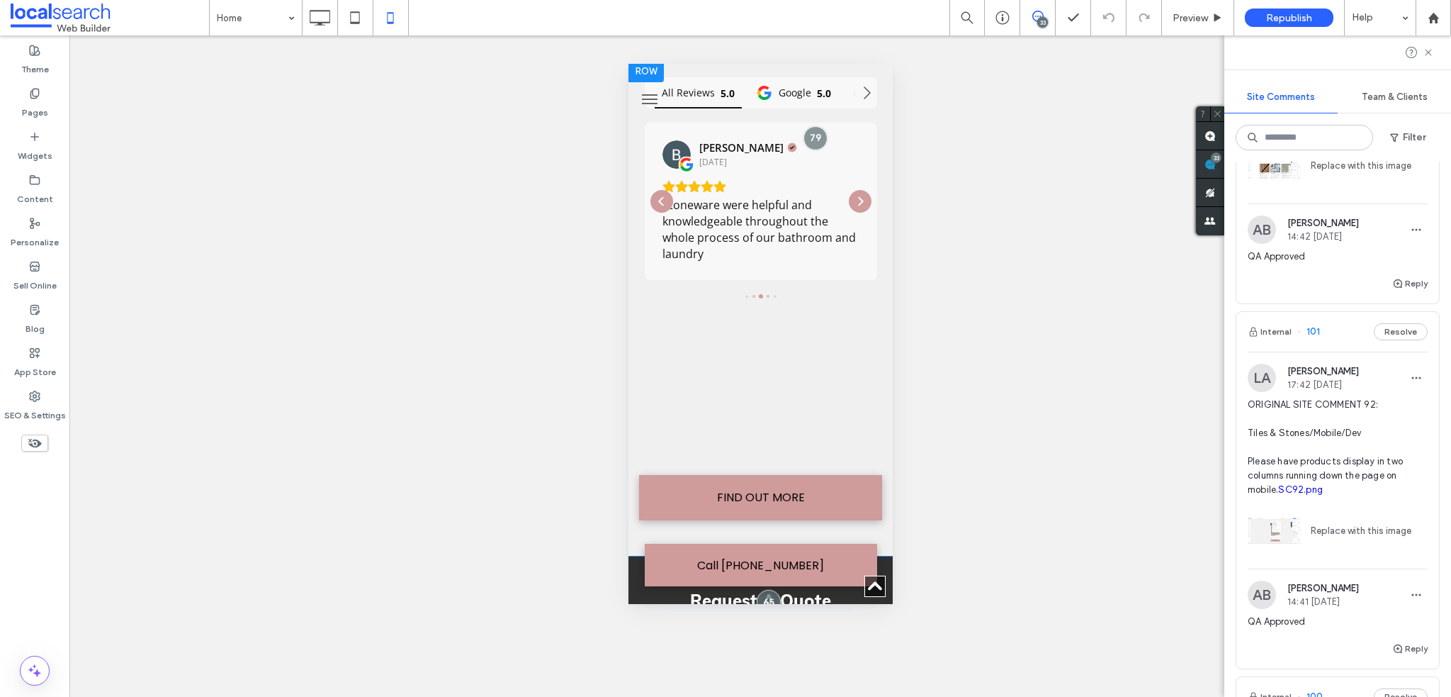
scroll to position [4819, 0]
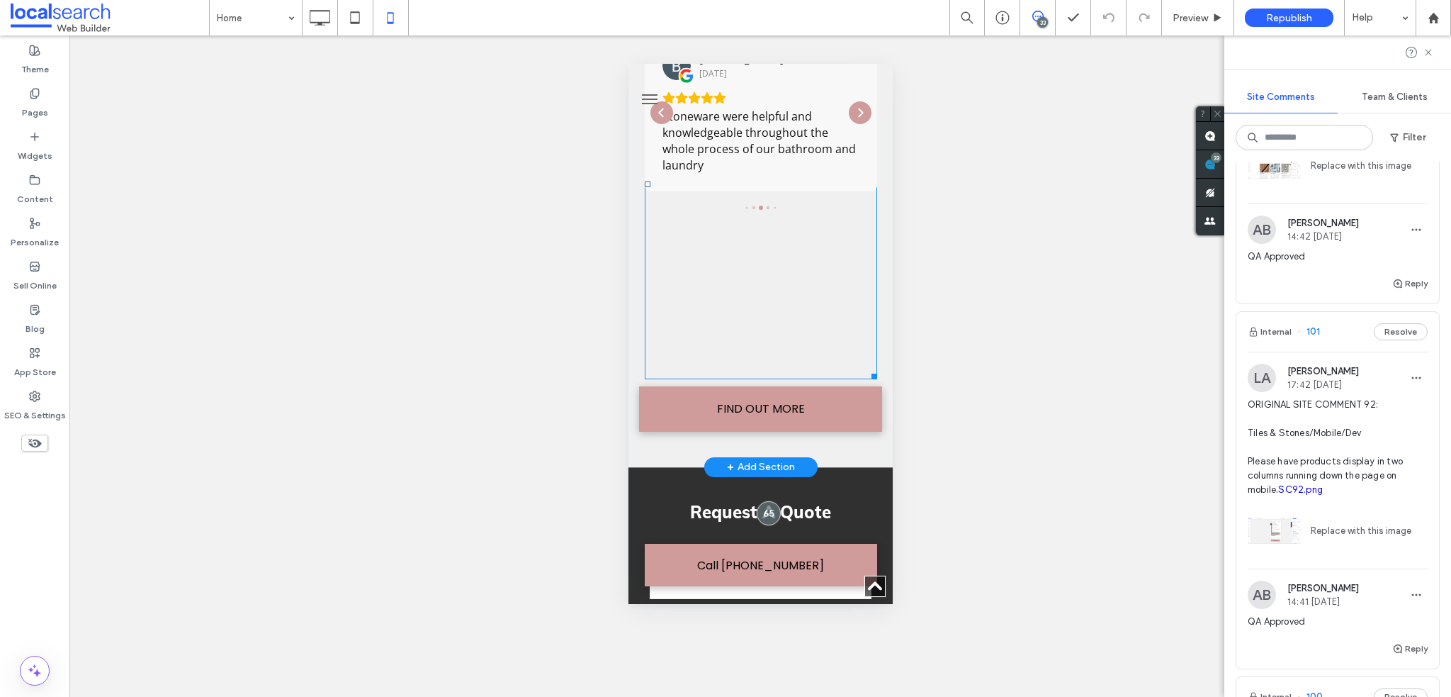
click at [732, 303] on span at bounding box center [760, 184] width 232 height 390
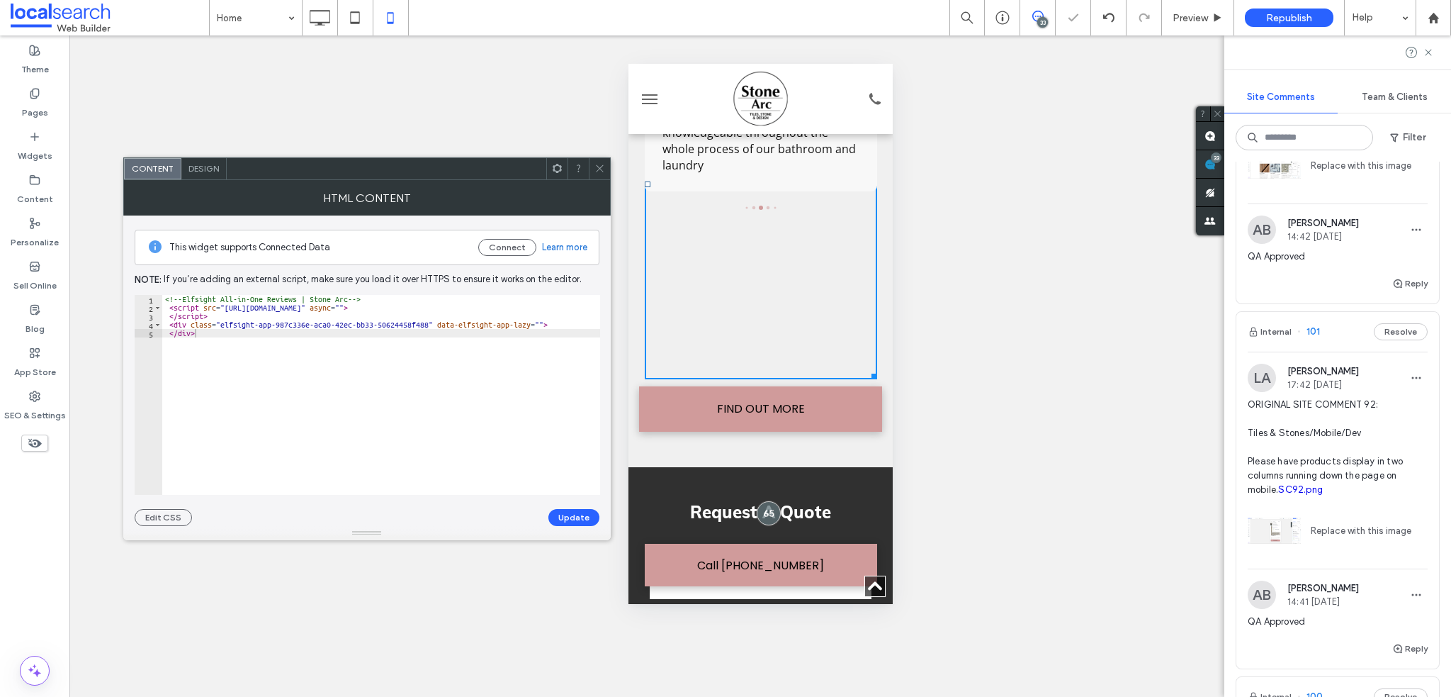
click at [208, 165] on span "Design" at bounding box center [204, 168] width 30 height 11
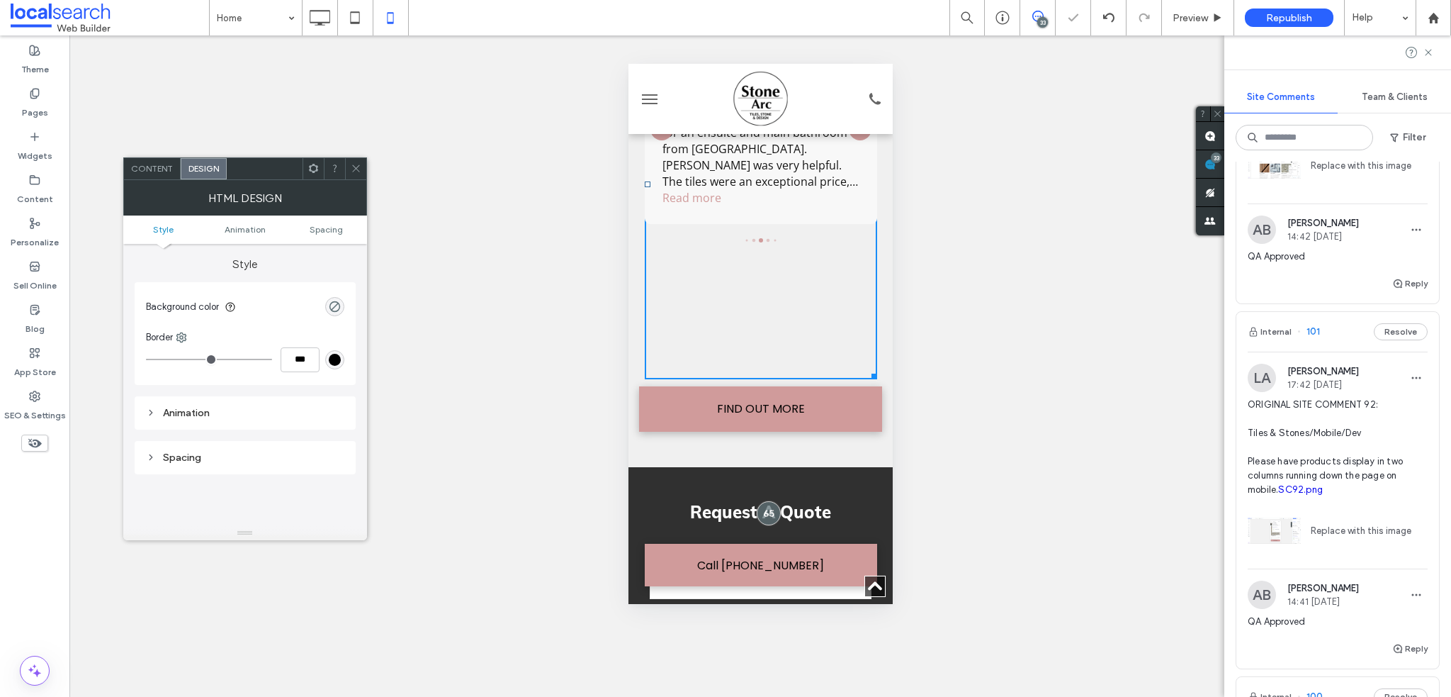
click at [158, 169] on span "Content" at bounding box center [152, 168] width 42 height 11
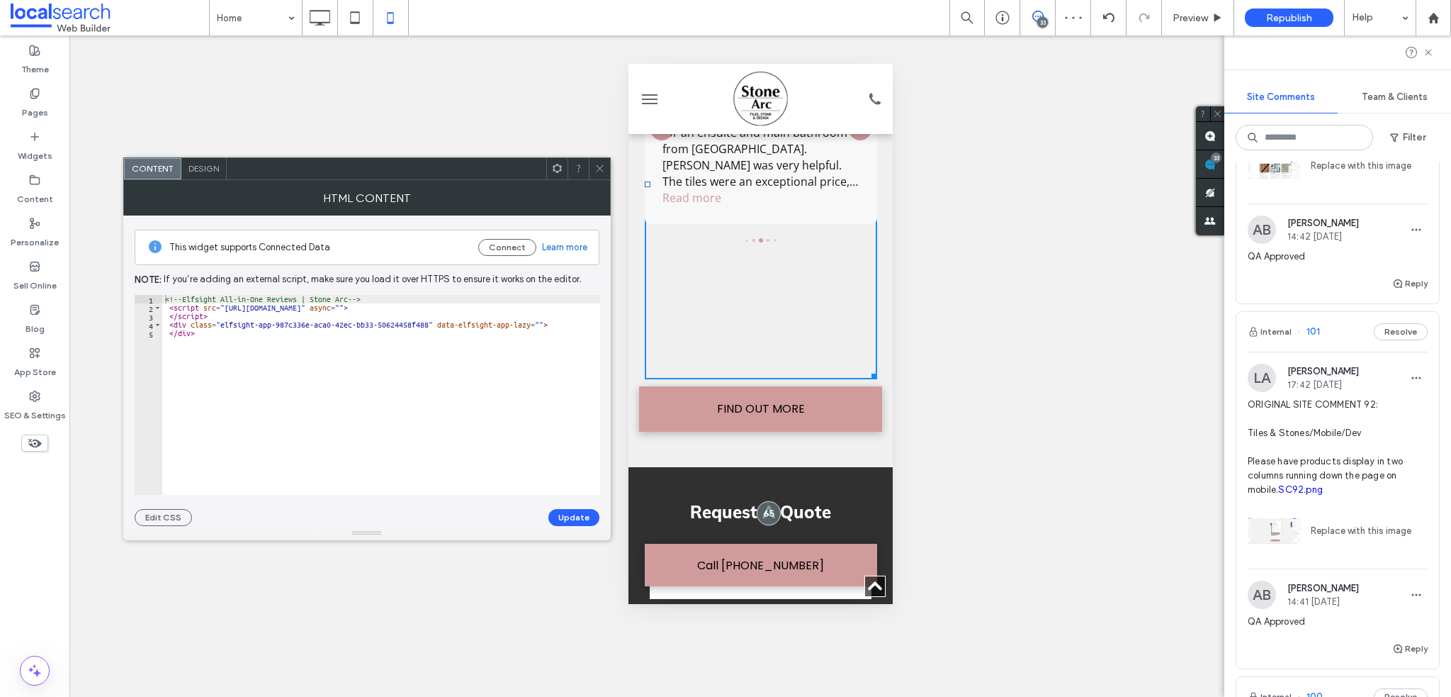
click at [595, 173] on icon at bounding box center [600, 168] width 11 height 11
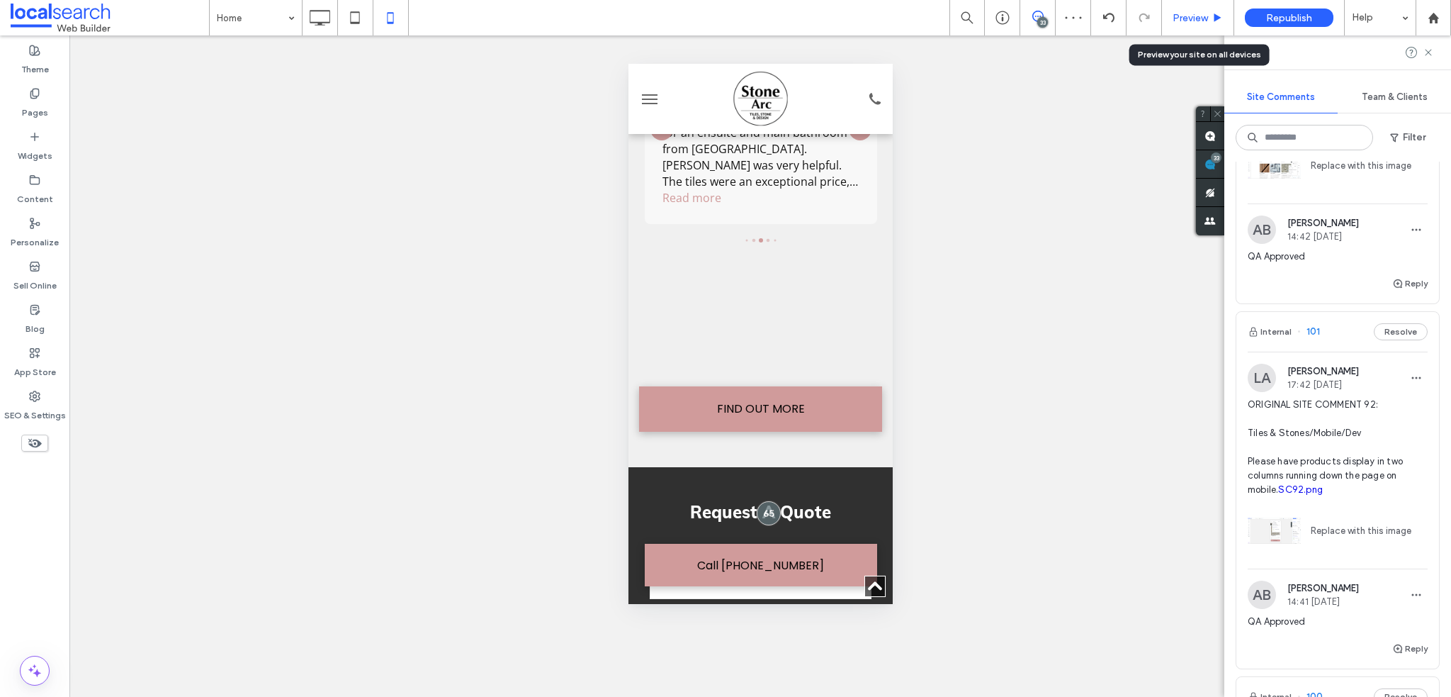
click at [1198, 13] on span "Preview" at bounding box center [1190, 18] width 35 height 12
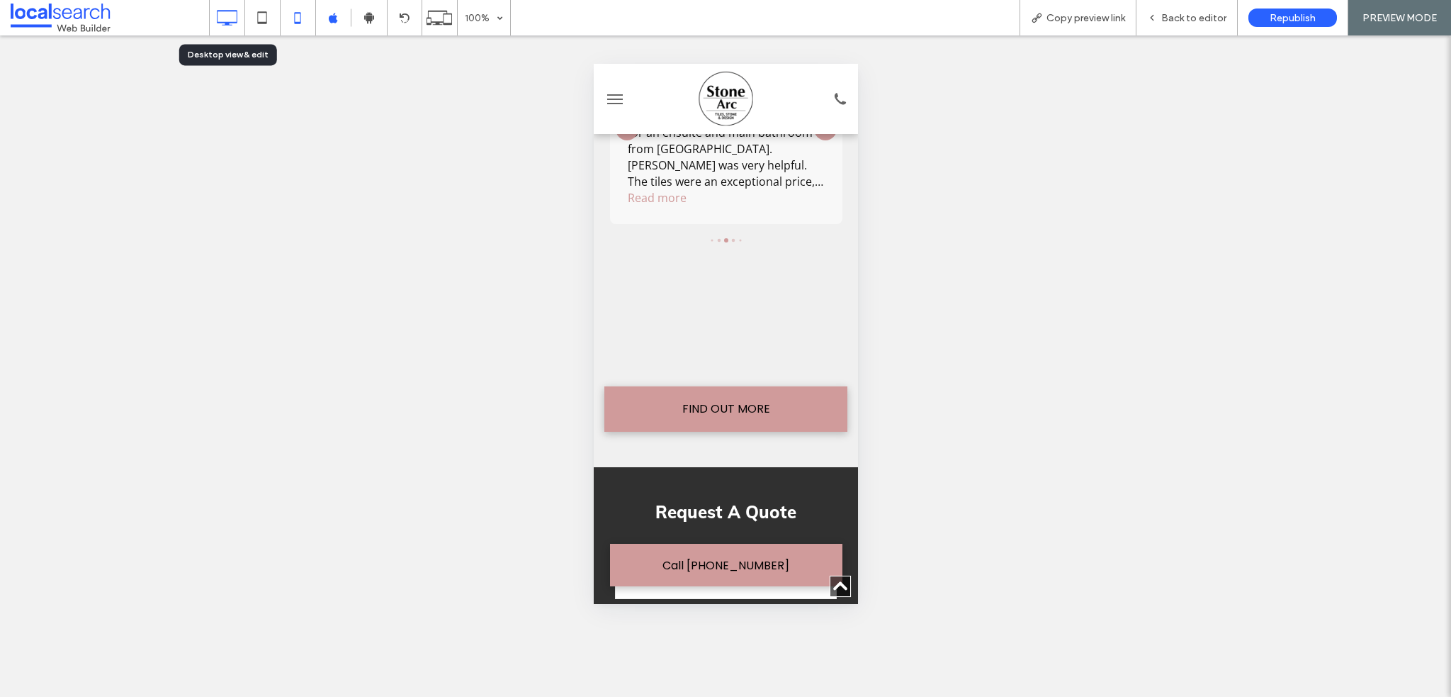
click at [231, 16] on icon at bounding box center [227, 18] width 28 height 28
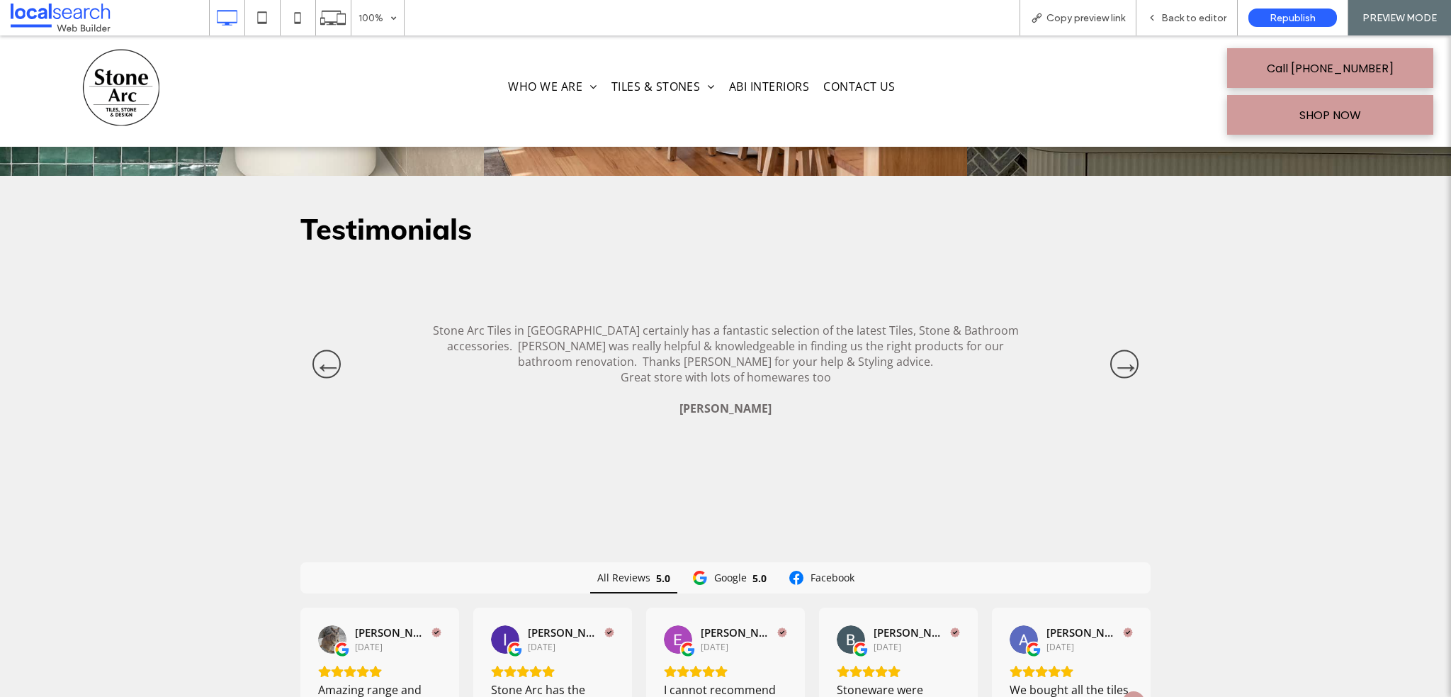
scroll to position [4029, 0]
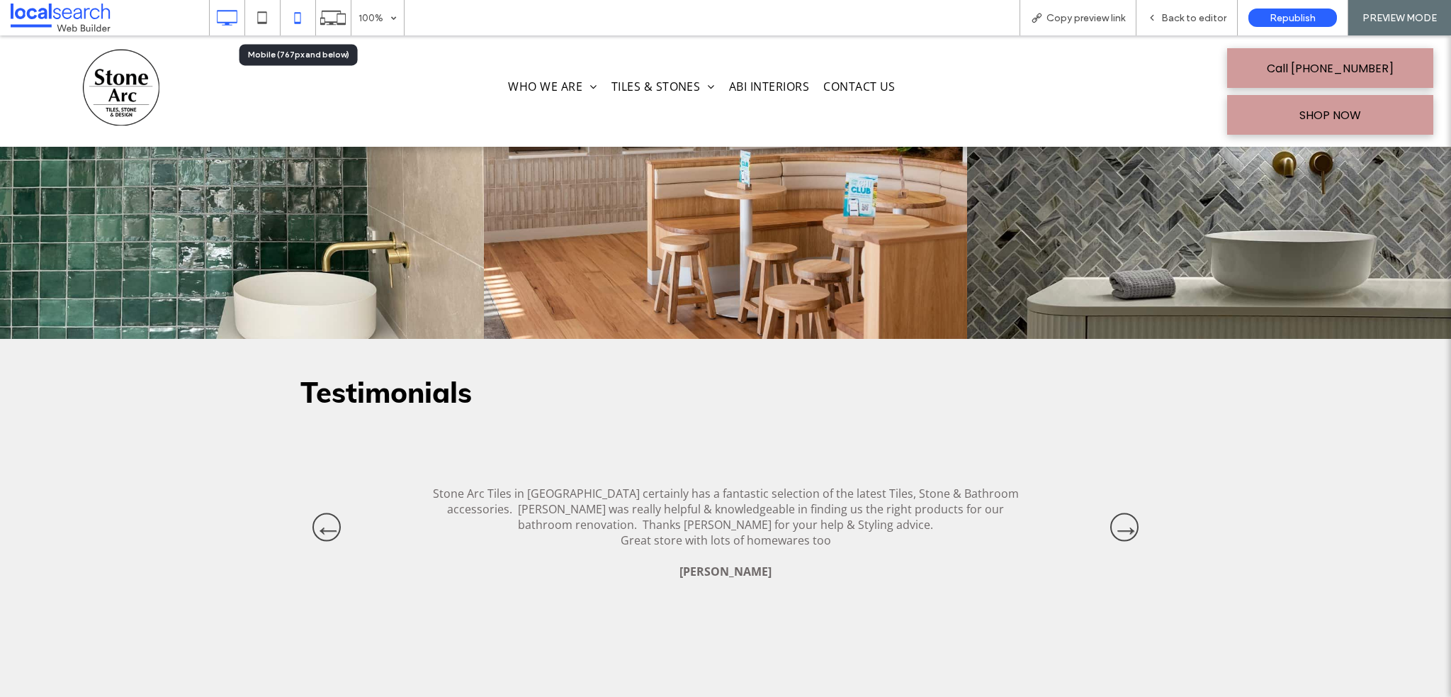
click at [298, 21] on icon at bounding box center [297, 18] width 28 height 28
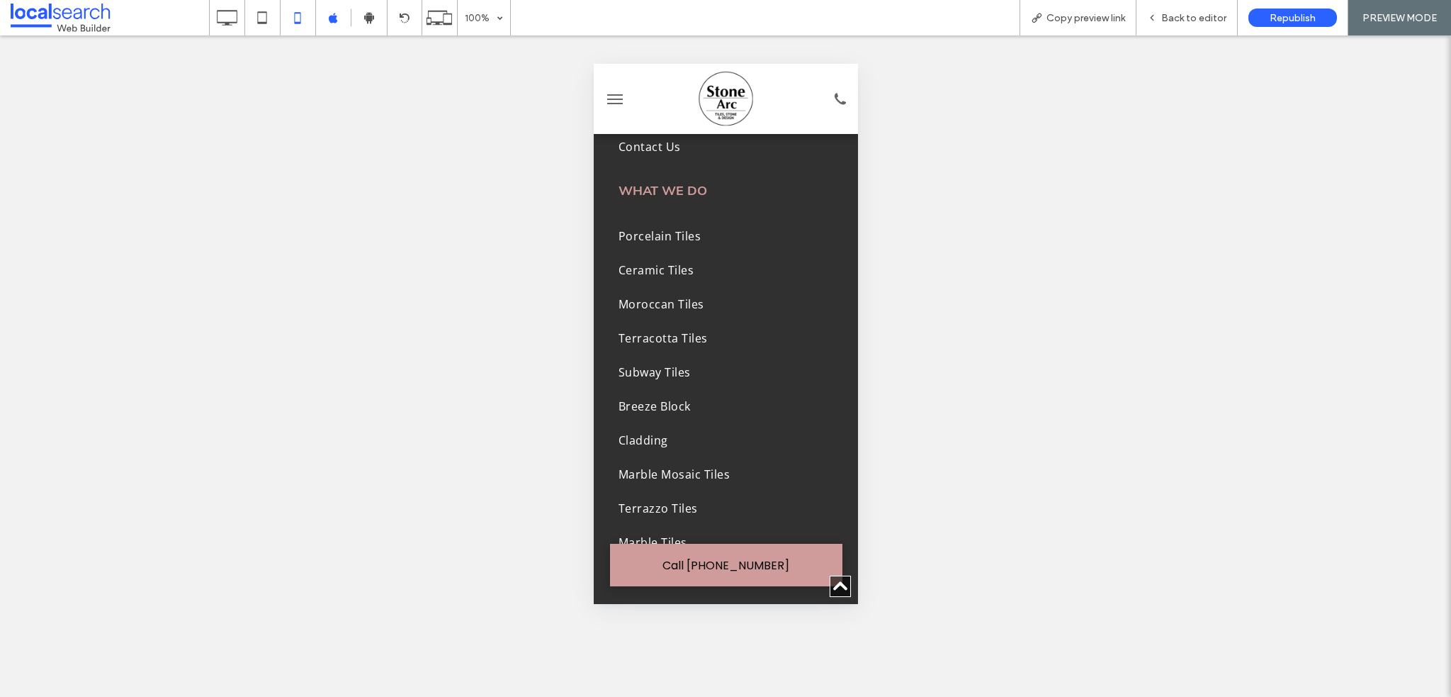
scroll to position [5798, 0]
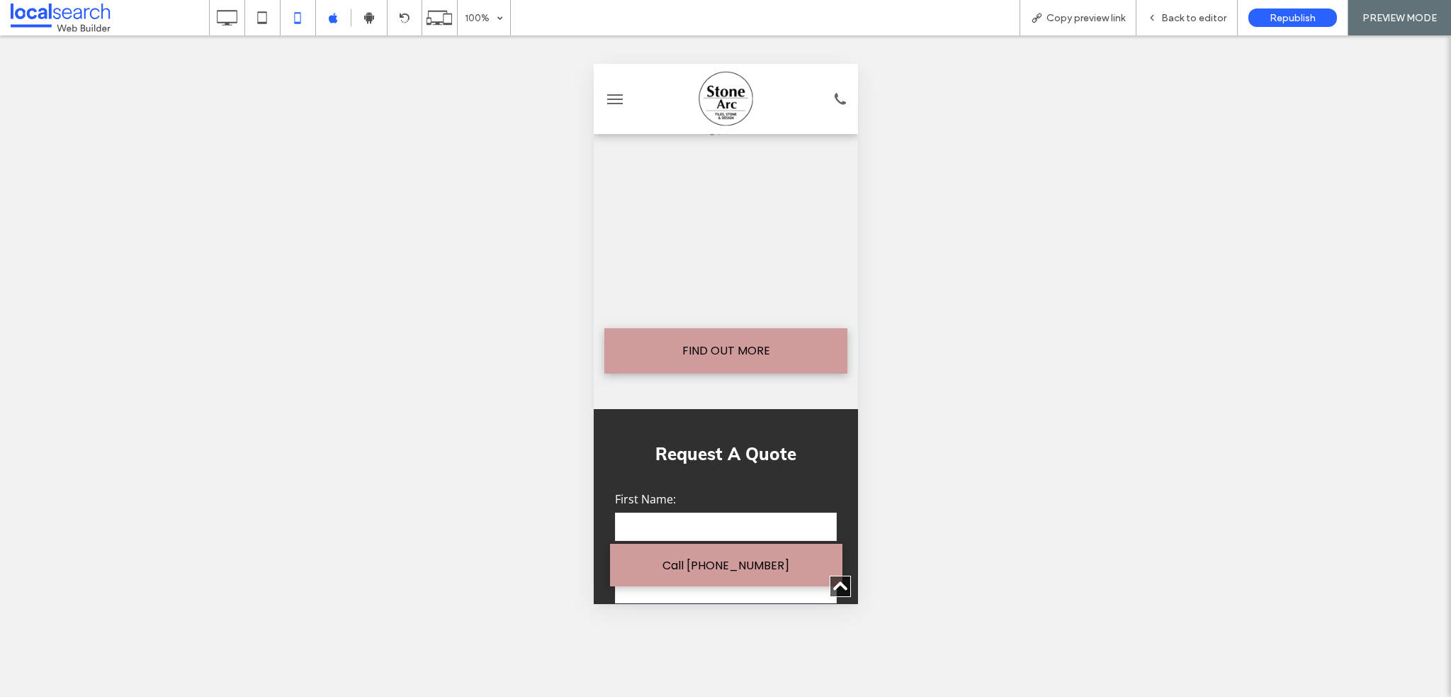
click at [697, 263] on div "All Reviews 5.0 Google 5.0 Facebook Ryan Otella 3 months ago Amazing range and …" at bounding box center [725, 126] width 232 height 390
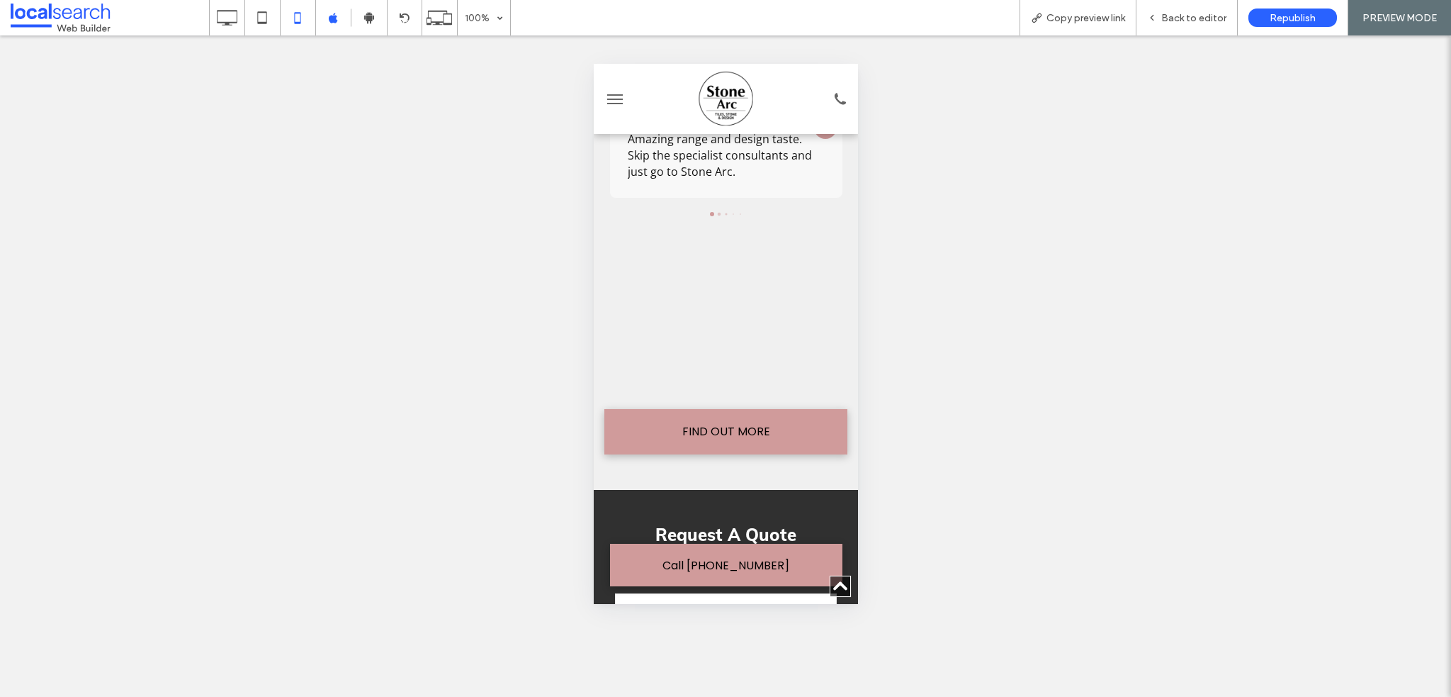
scroll to position [4735, 0]
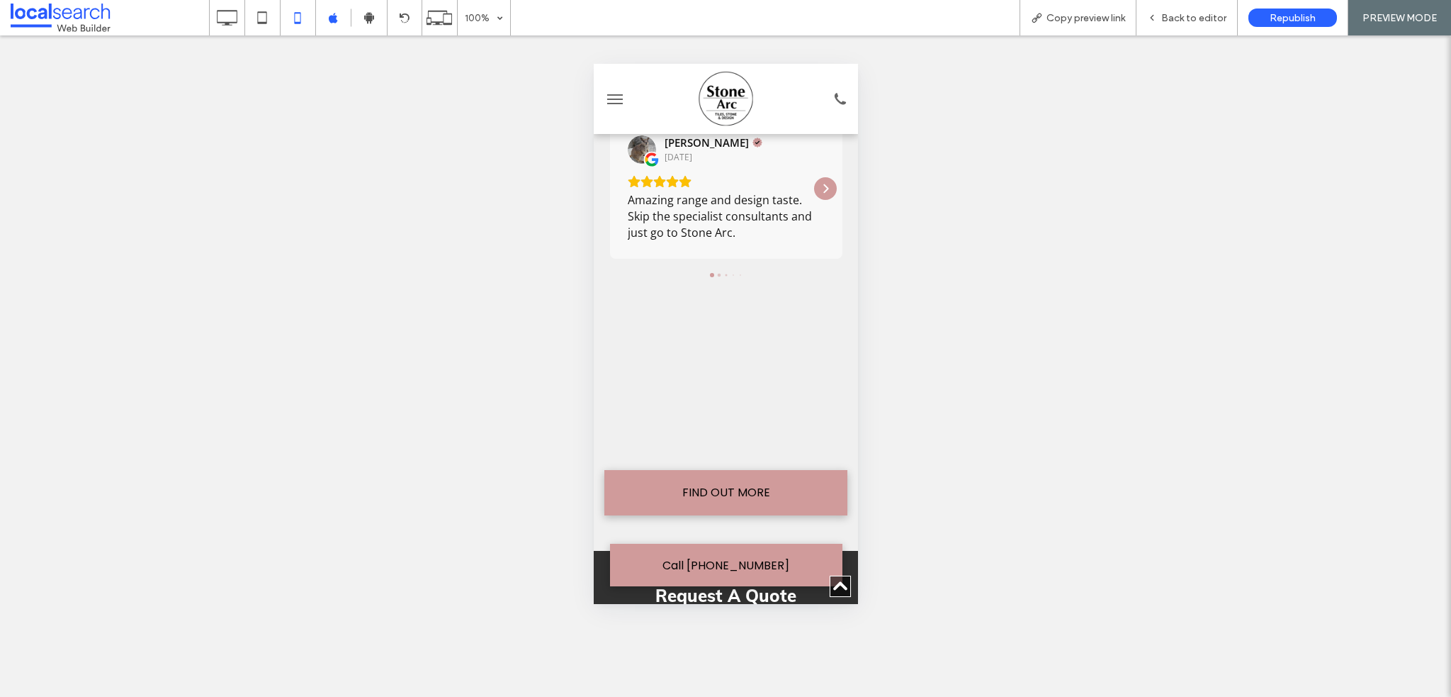
click at [714, 257] on div "Ryan Otella 3 months ago Amazing range and design taste. Skip the specialist co…" at bounding box center [725, 197] width 232 height 159
click at [716, 274] on div at bounding box center [718, 276] width 4 height 4
click at [724, 371] on div "All Reviews 5.0 Google 5.0 Facebook Ryan Otella 3 months ago Amazing range and …" at bounding box center [725, 267] width 232 height 390
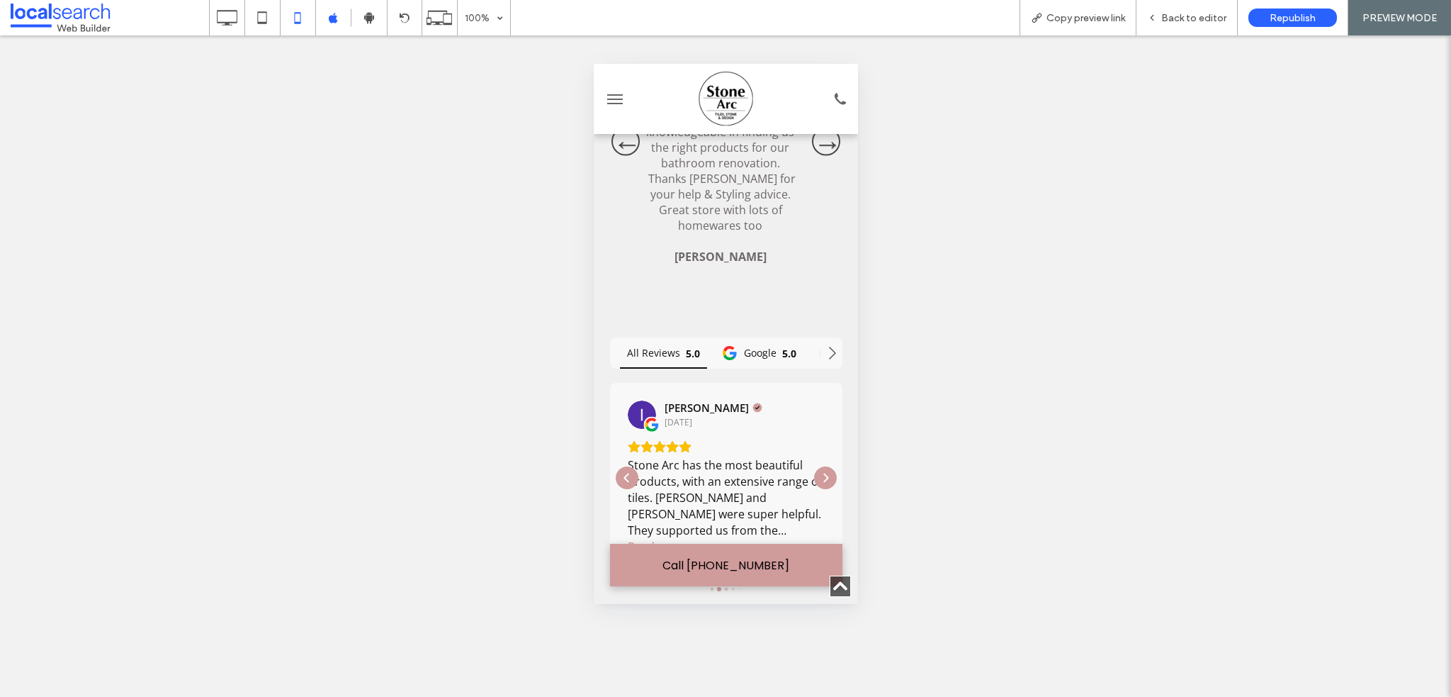
scroll to position [4381, 0]
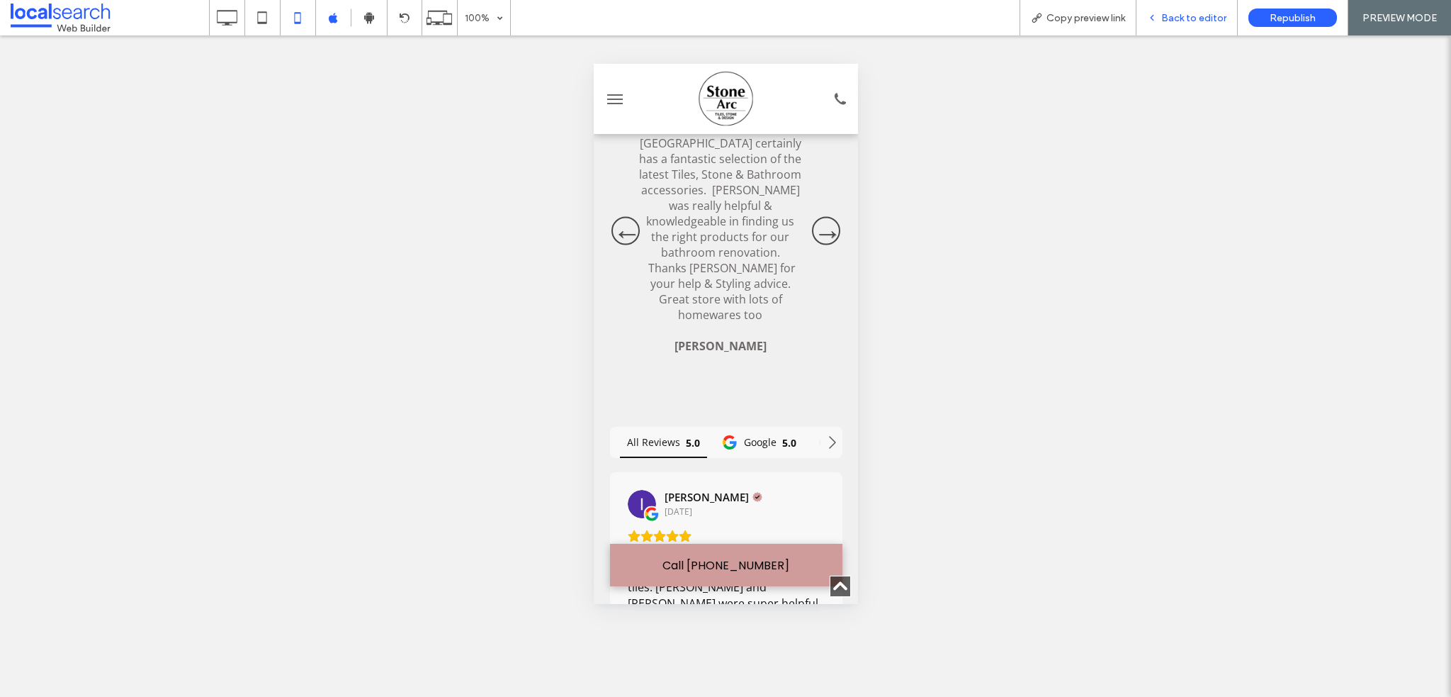
click at [1168, 25] on div "Back to editor" at bounding box center [1187, 17] width 101 height 35
click at [1197, 20] on span "Back to editor" at bounding box center [1194, 18] width 65 height 12
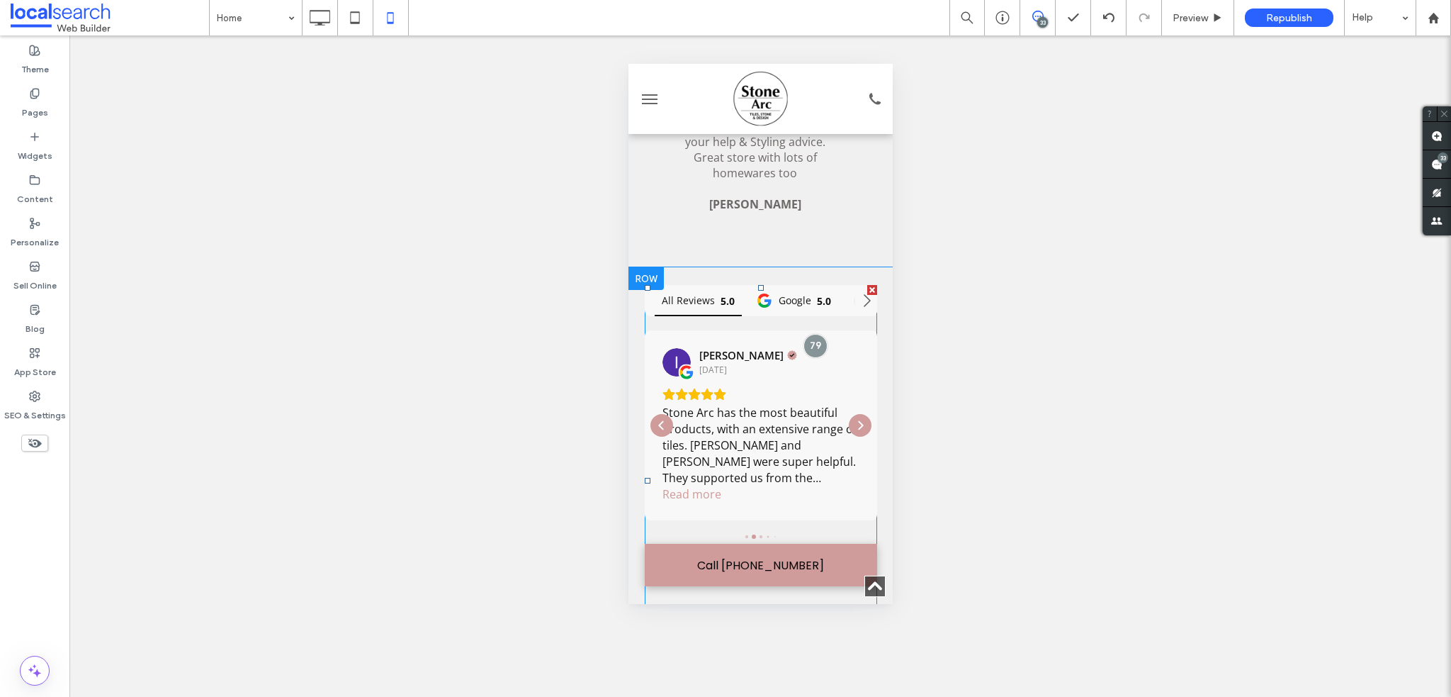
scroll to position [4664, 0]
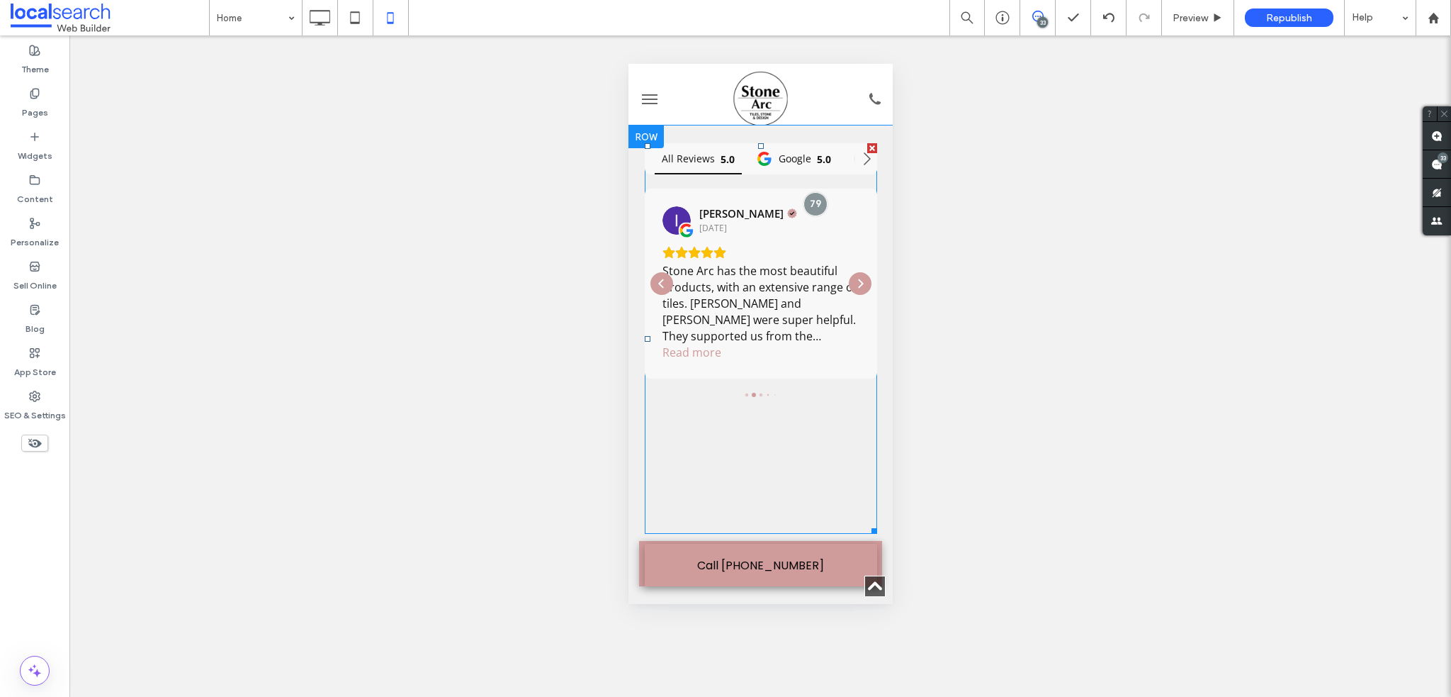
click at [777, 470] on span at bounding box center [760, 338] width 232 height 390
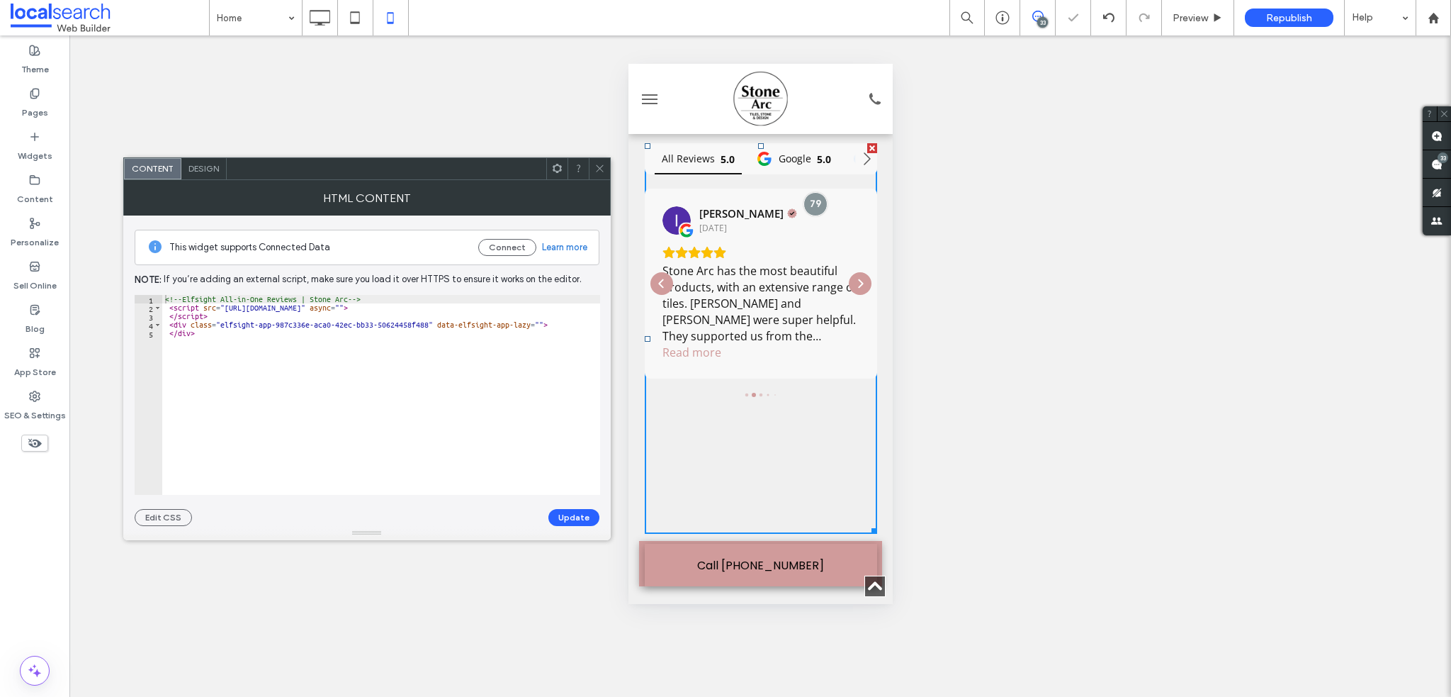
click at [203, 161] on div "Design" at bounding box center [203, 168] width 45 height 21
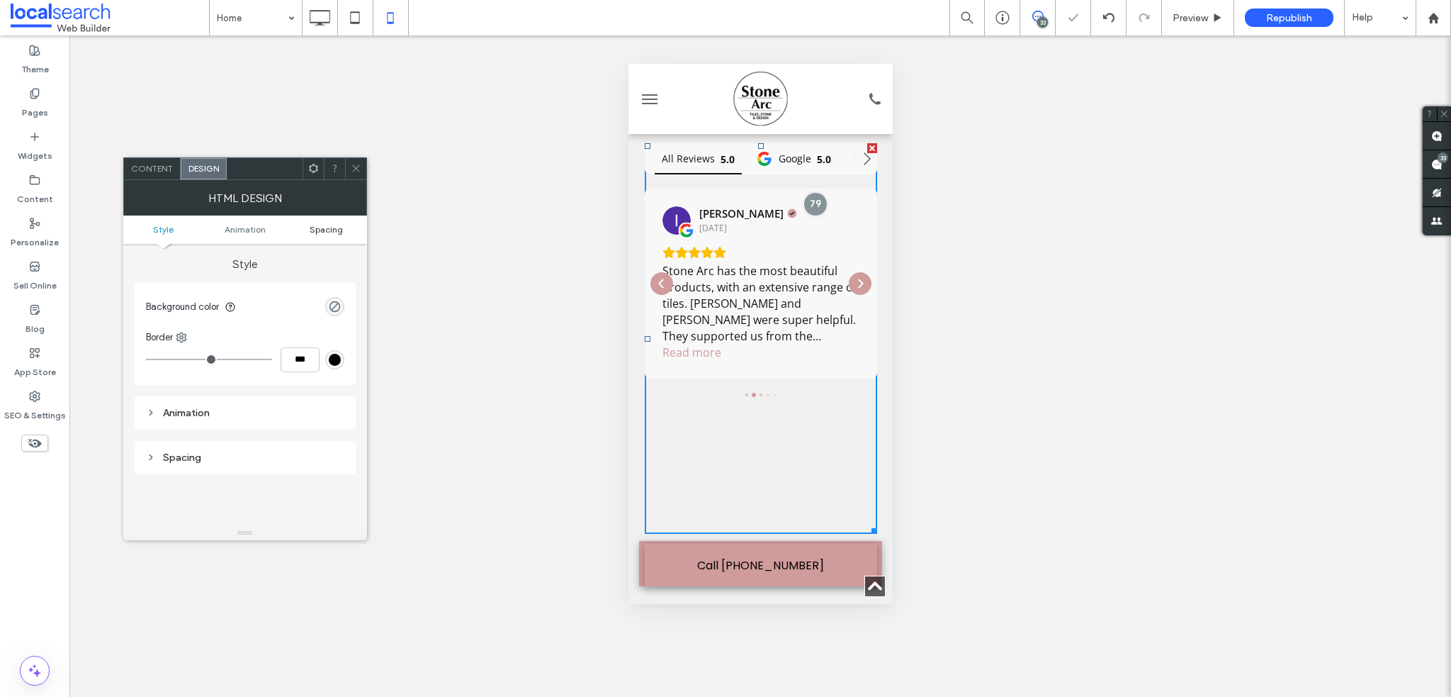
click at [342, 233] on span "Spacing" at bounding box center [326, 229] width 33 height 11
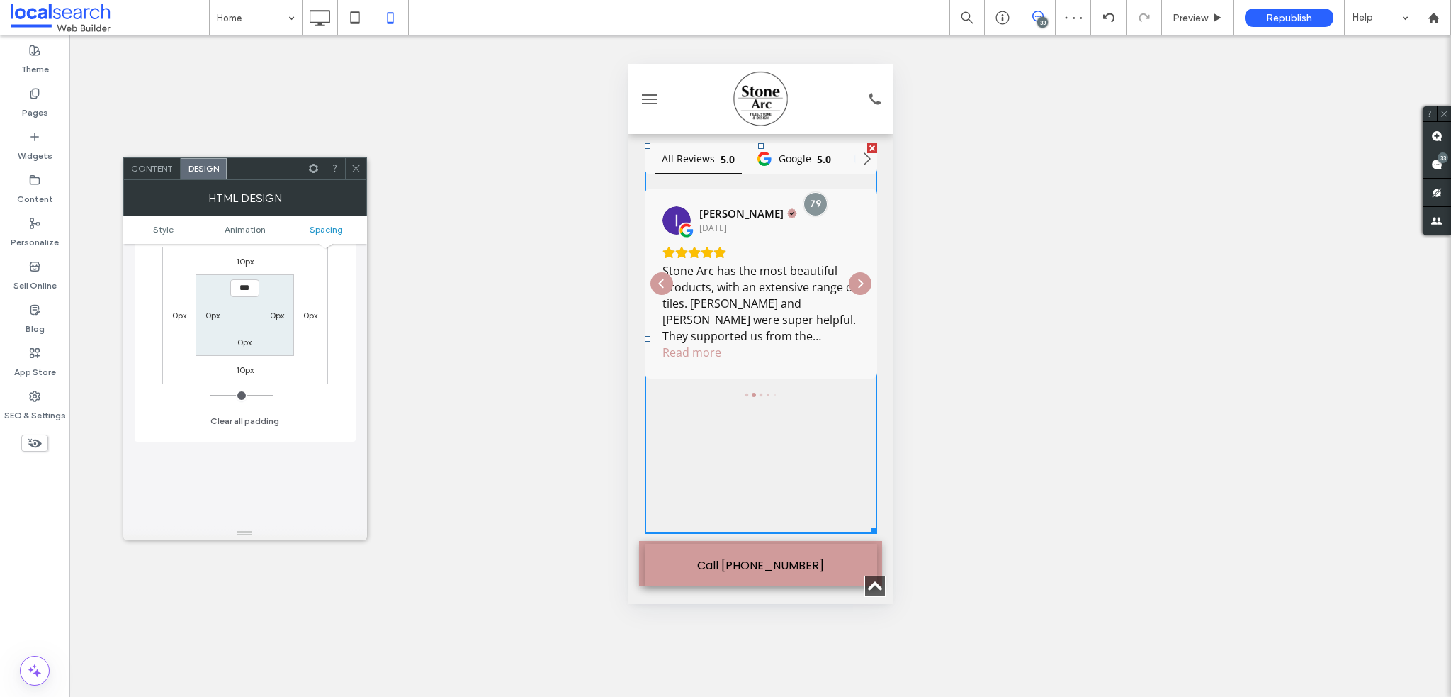
scroll to position [257, 0]
click at [739, 490] on div "All Reviews 5.0 Google 5.0 Facebook Ryan Otella 3 months ago Amazing range and …" at bounding box center [760, 338] width 232 height 390
click at [736, 481] on div "All Reviews 5.0 Google 5.0 Facebook Ryan Otella 3 months ago Amazing range and …" at bounding box center [760, 338] width 232 height 390
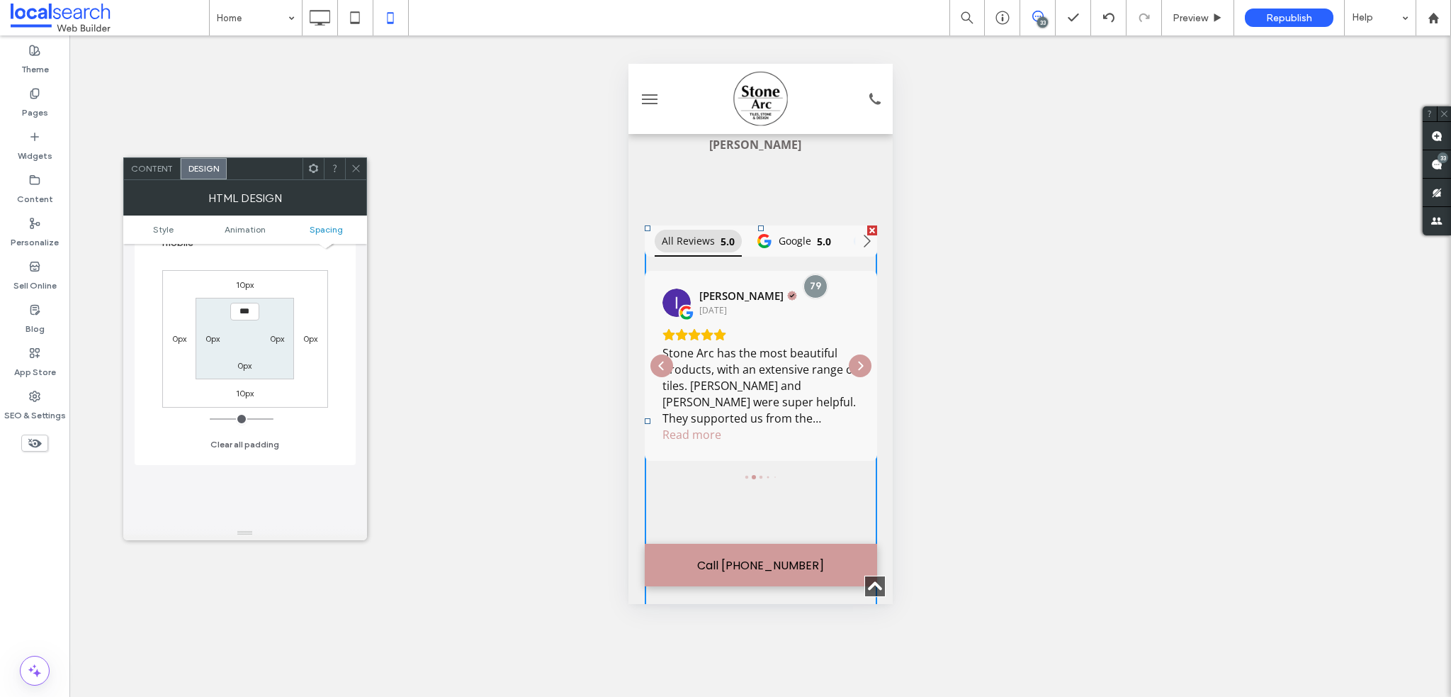
scroll to position [4523, 0]
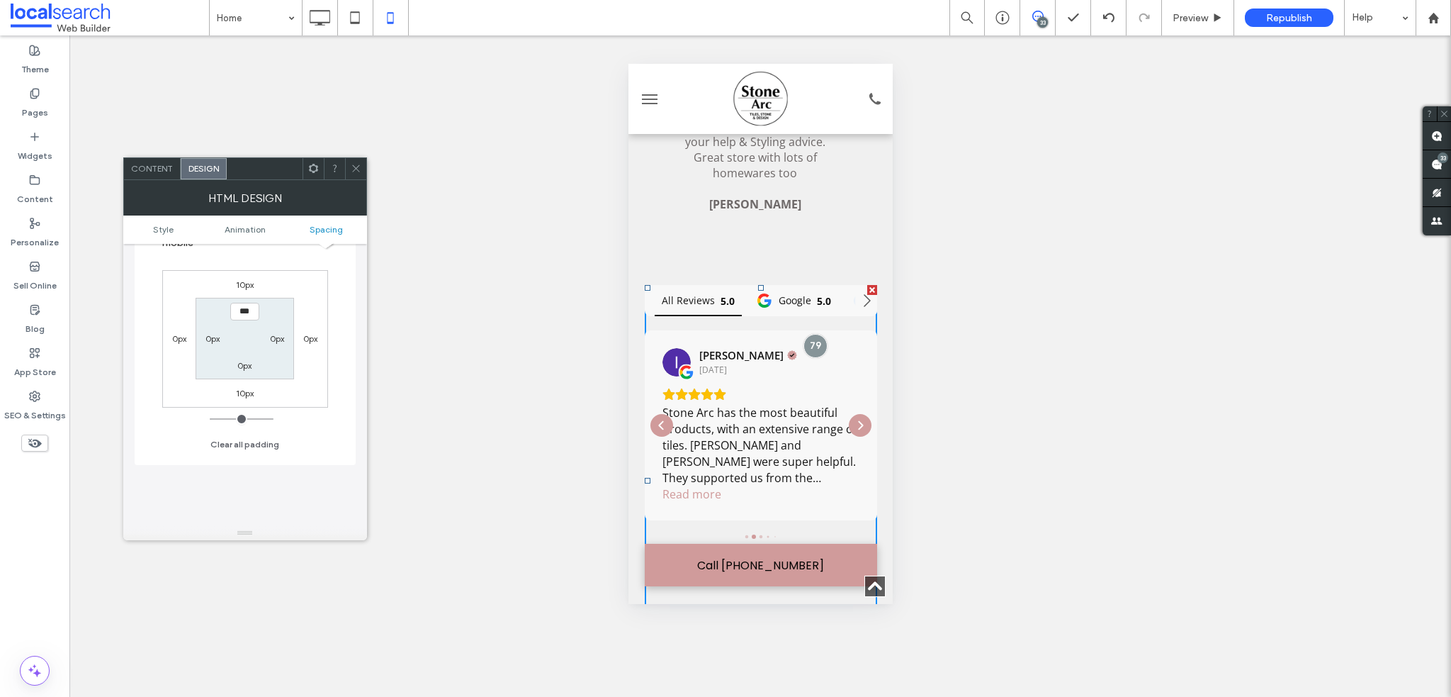
click at [639, 267] on div "All Reviews 5.0 Google 5.0 Facebook Ryan Otella 3 months ago Amazing range and …" at bounding box center [760, 514] width 264 height 495
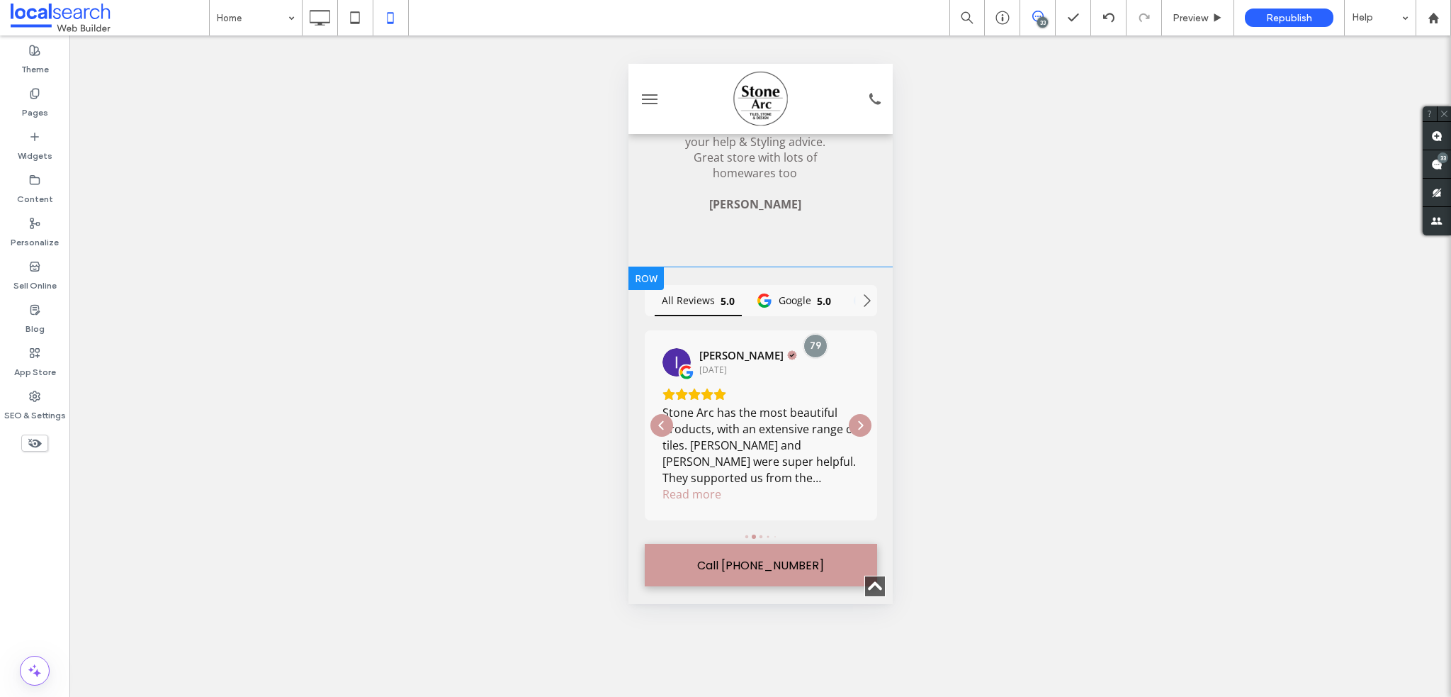
click at [661, 267] on div at bounding box center [645, 278] width 35 height 23
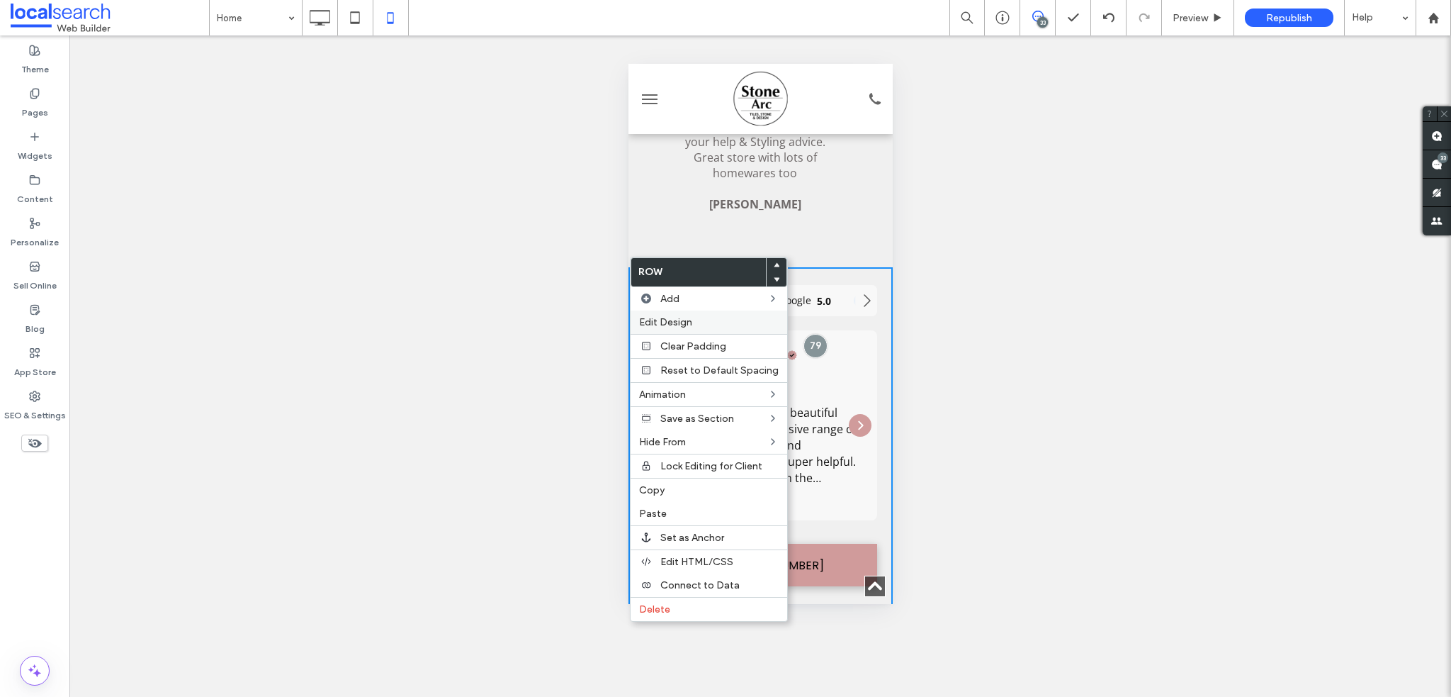
click at [681, 316] on span "Edit Design" at bounding box center [665, 322] width 53 height 12
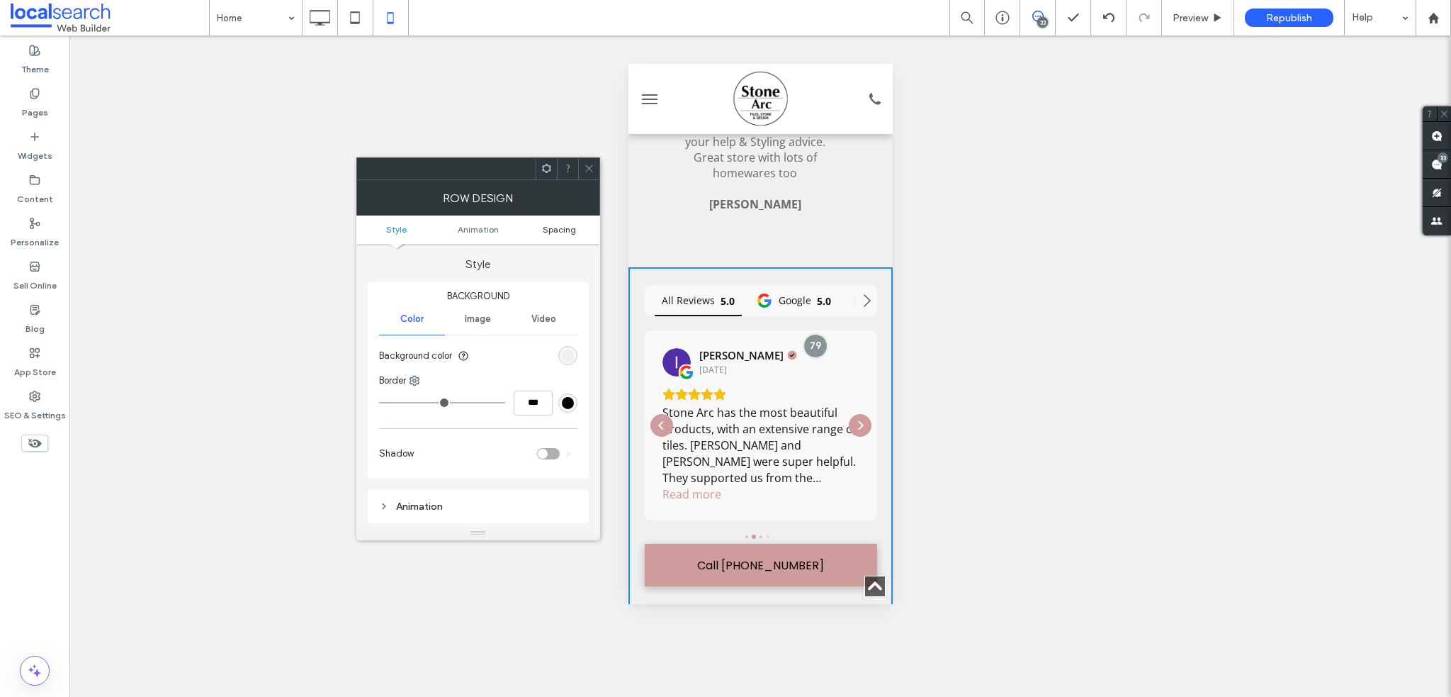
click at [553, 228] on span "Spacing" at bounding box center [559, 229] width 33 height 11
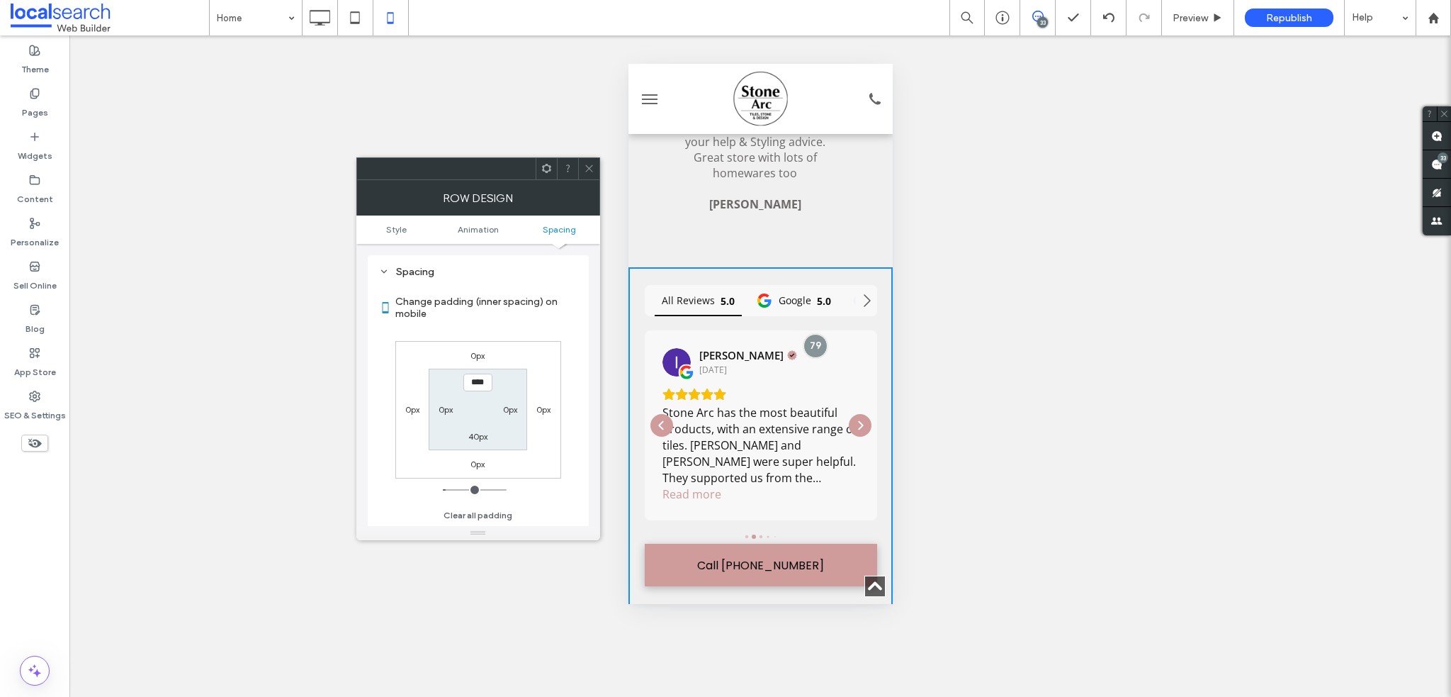
scroll to position [279, 0]
click at [481, 424] on section "**** 0px 40px 0px" at bounding box center [478, 409] width 99 height 81
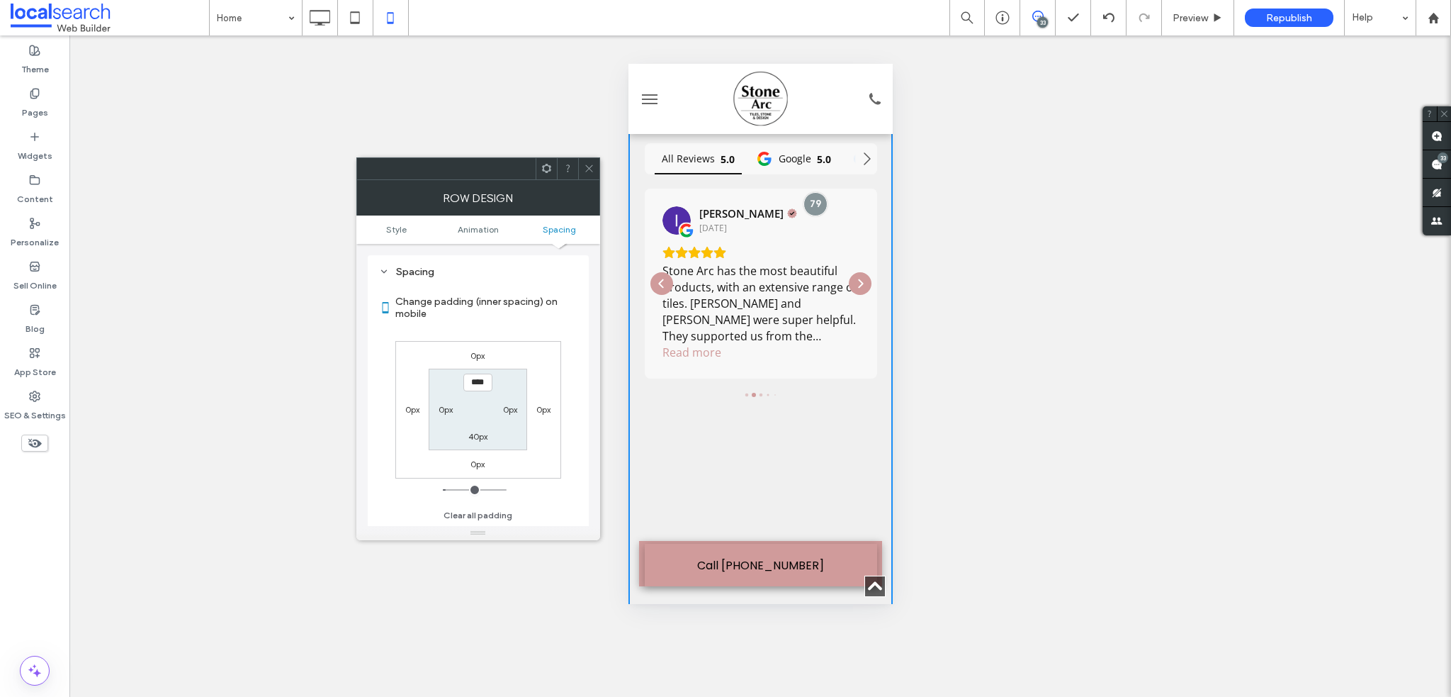
scroll to position [4735, 0]
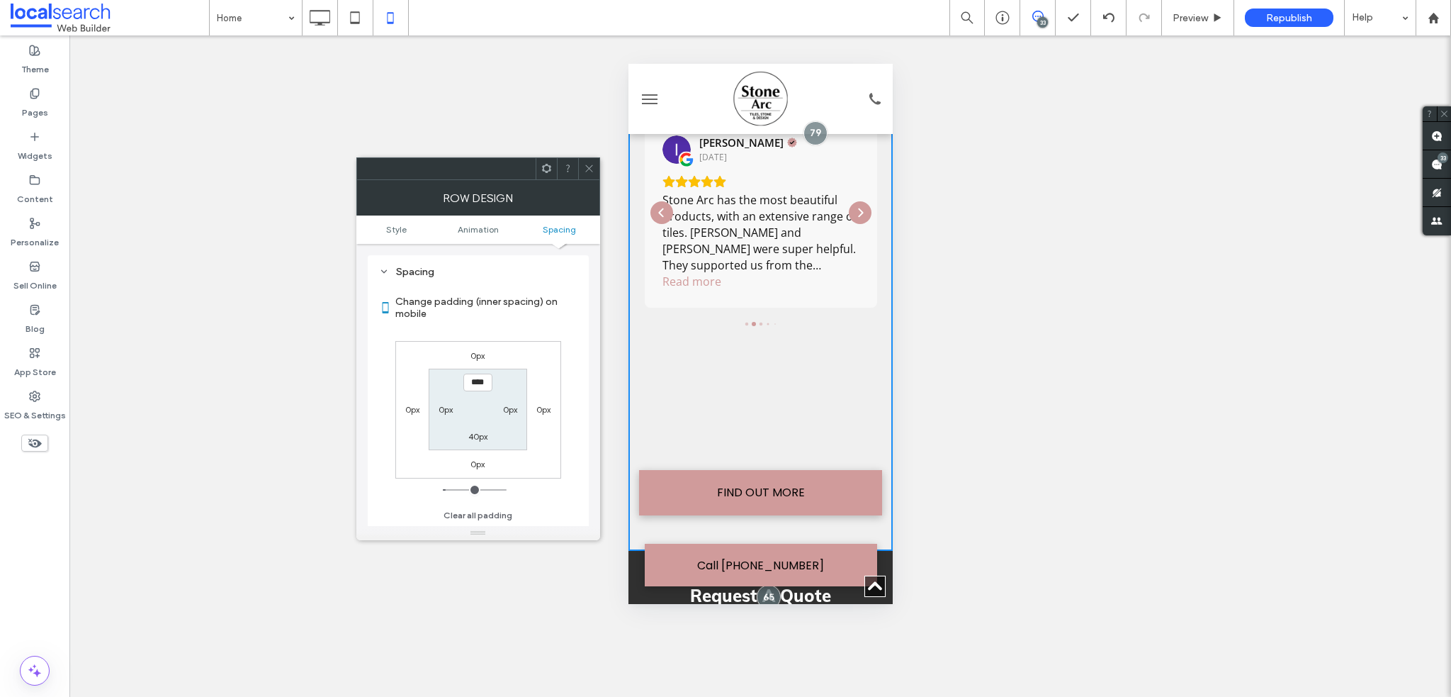
click at [476, 433] on label "40px" at bounding box center [477, 436] width 19 height 11
type input "**"
type input "****"
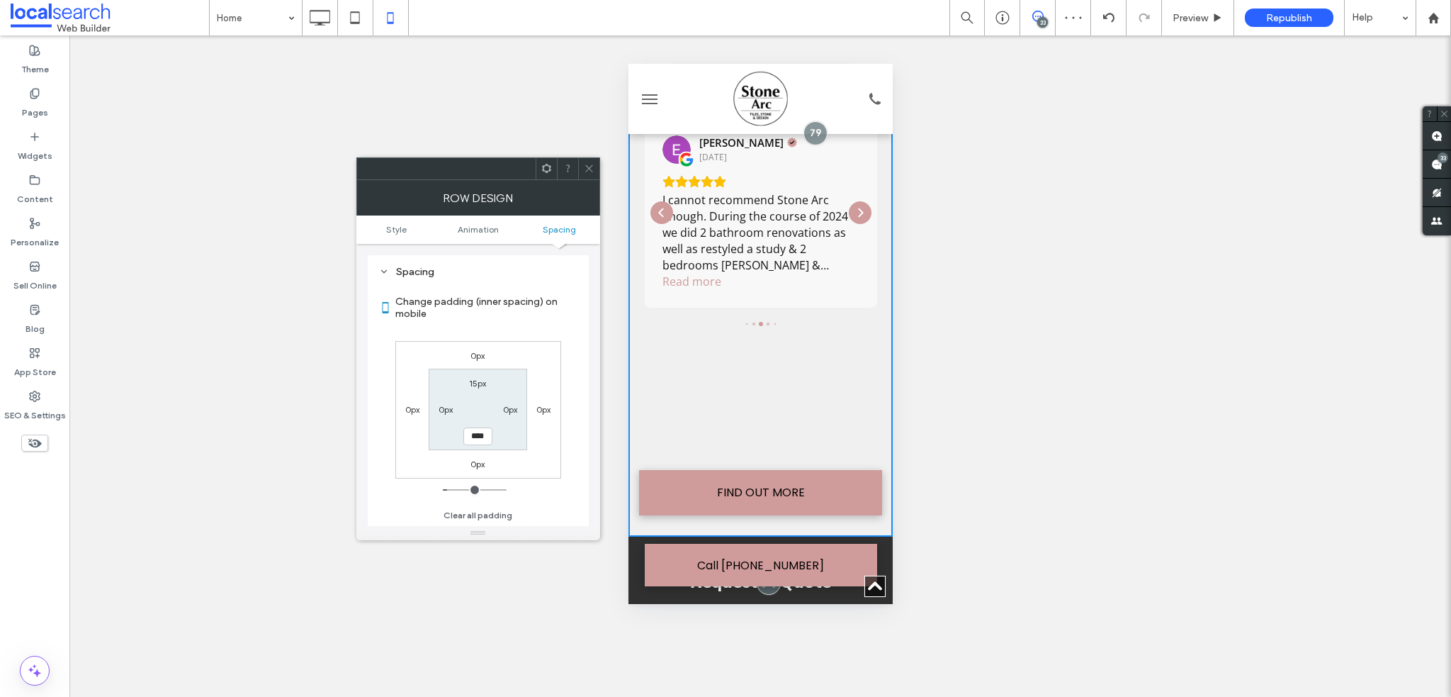
type input "**"
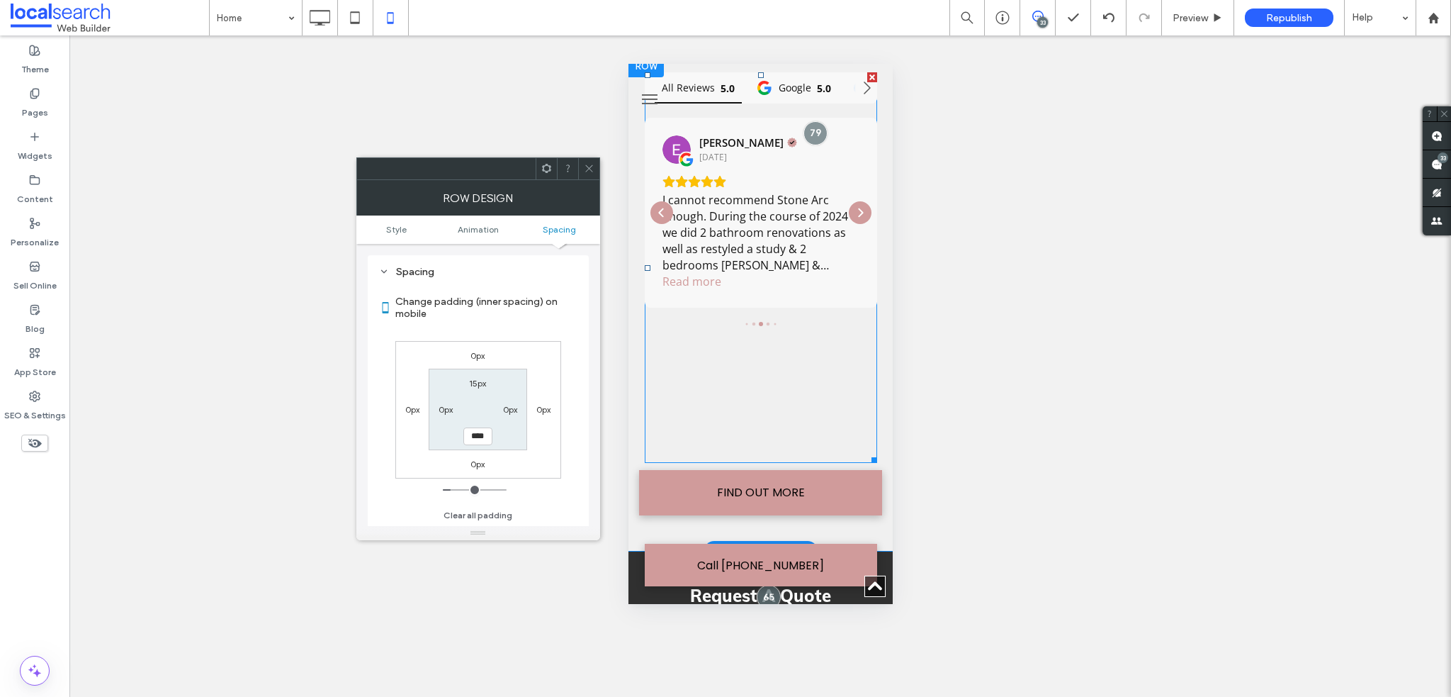
click at [787, 397] on span at bounding box center [760, 267] width 232 height 390
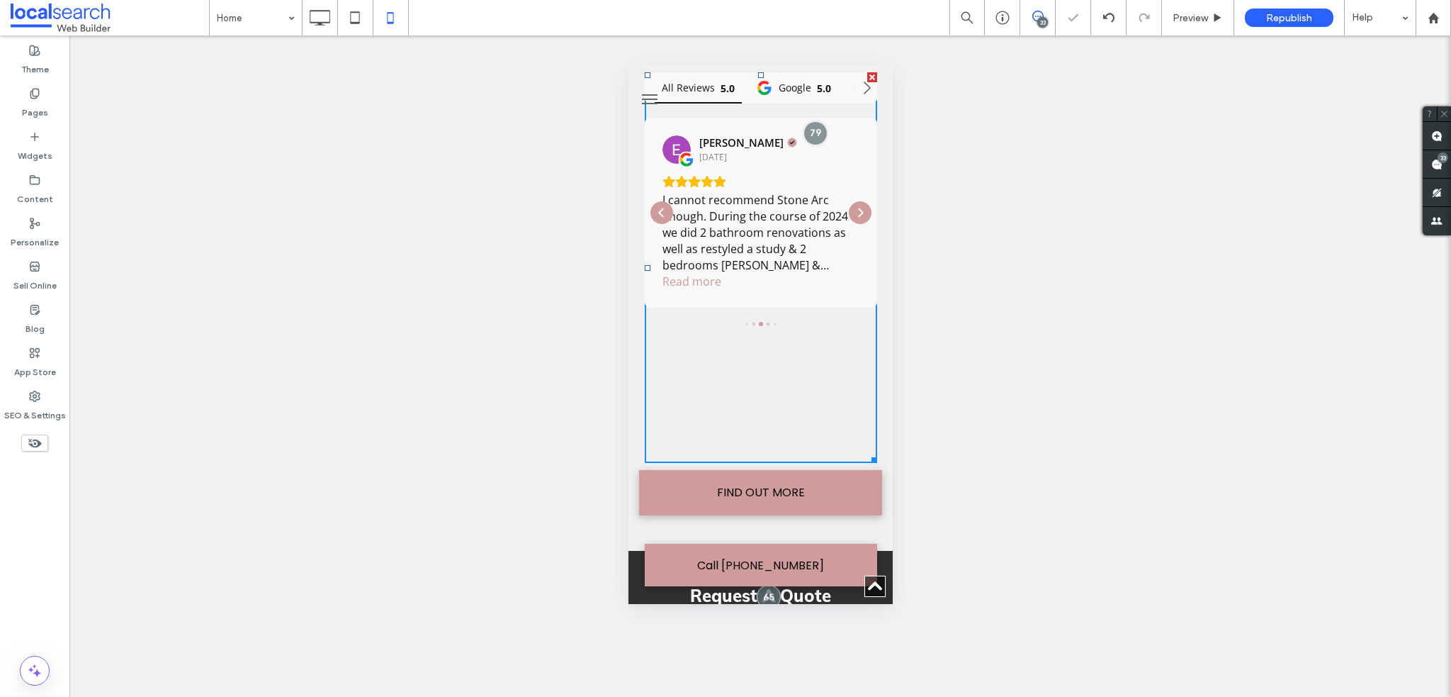
click at [743, 384] on div "All Reviews 5.0 Google 5.0 Facebook laura murray 3 months ago Stone Arc has the…" at bounding box center [760, 267] width 232 height 390
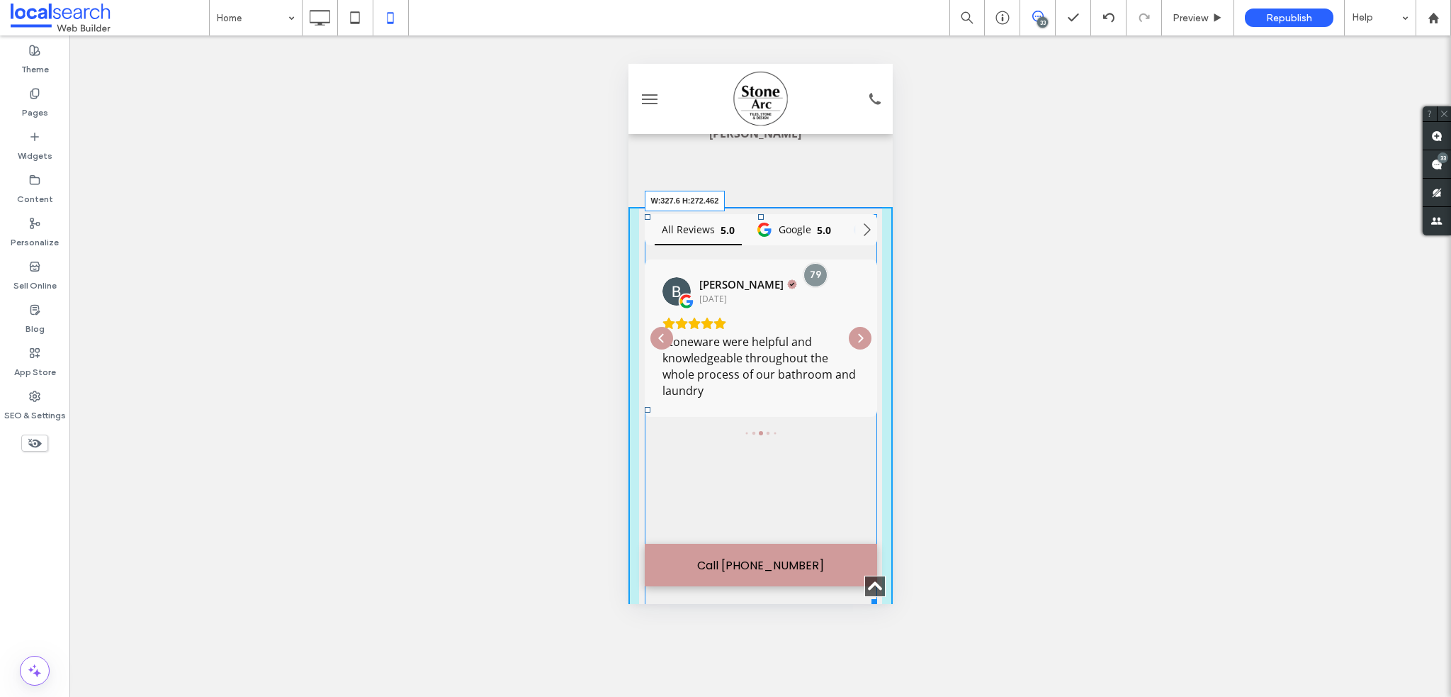
scroll to position [4664, 0]
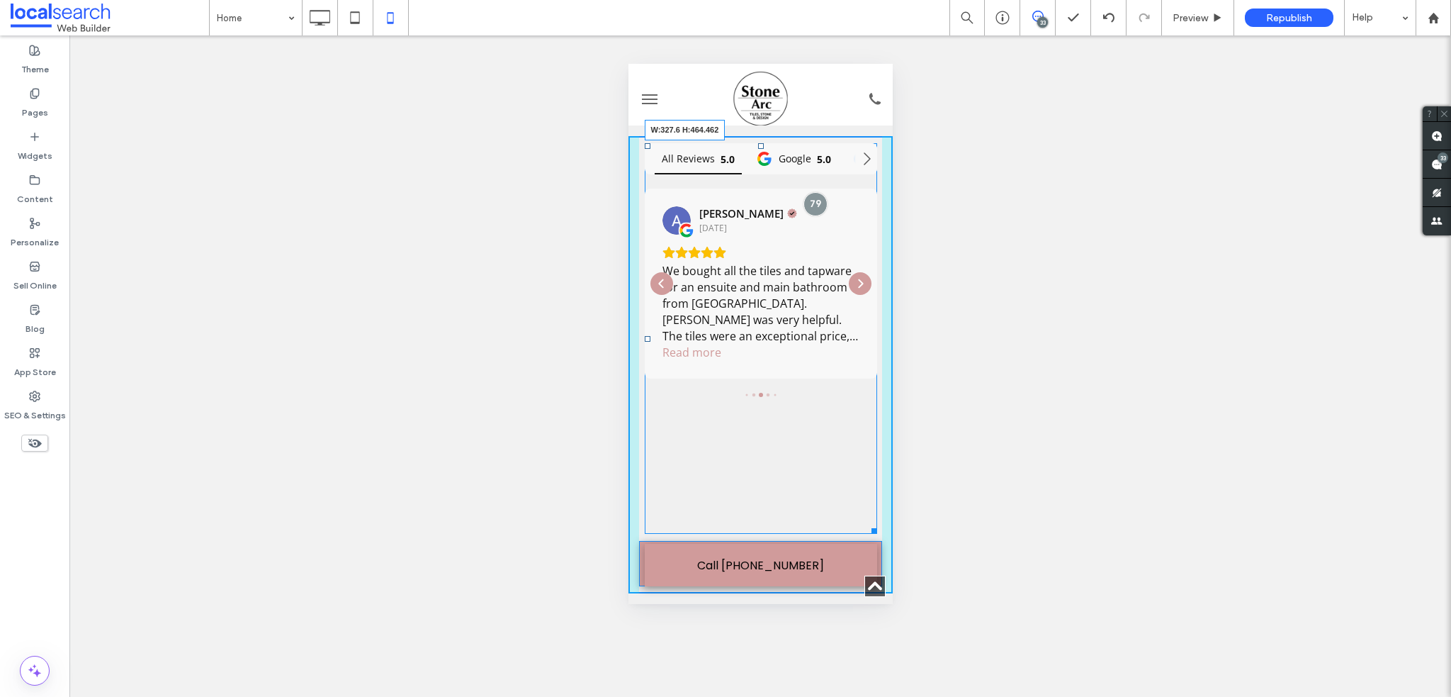
drag, startPoint x: 866, startPoint y: 447, endPoint x: 1498, endPoint y: 460, distance: 632.3
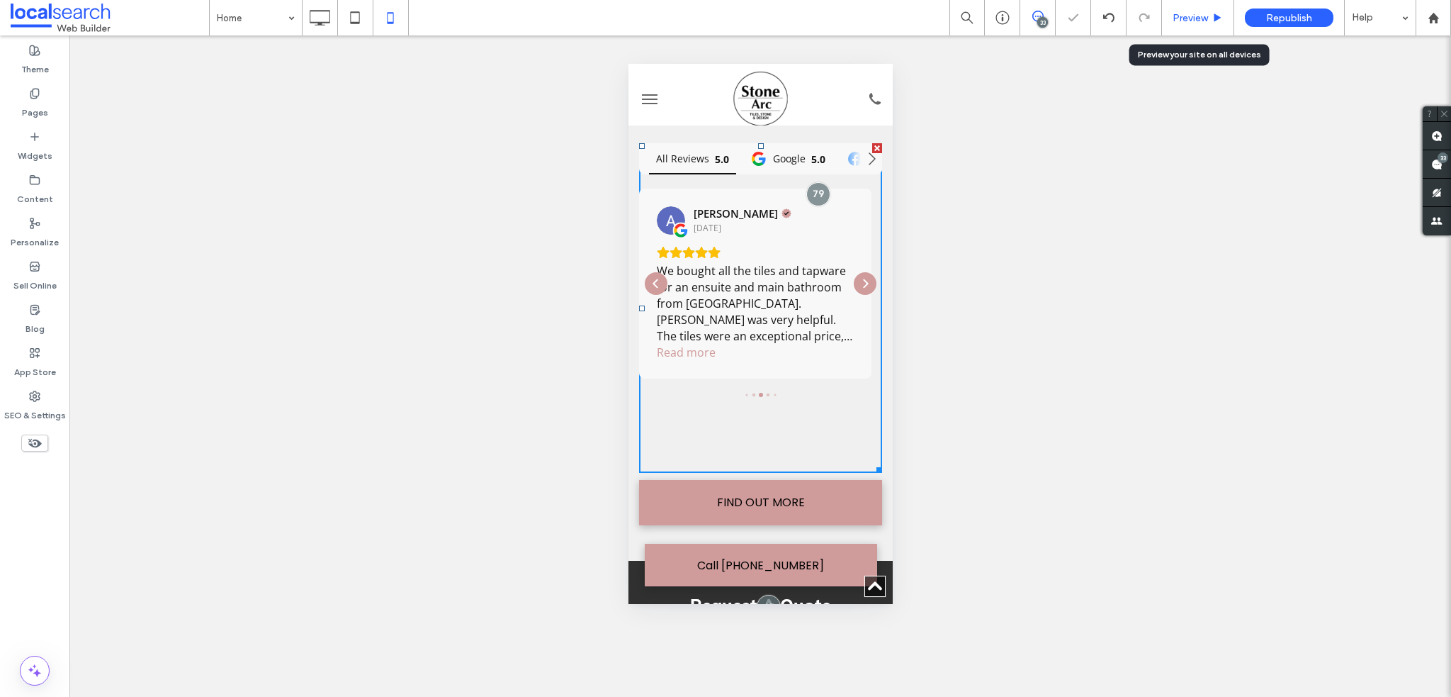
click at [1165, 19] on div "Preview" at bounding box center [1198, 18] width 72 height 12
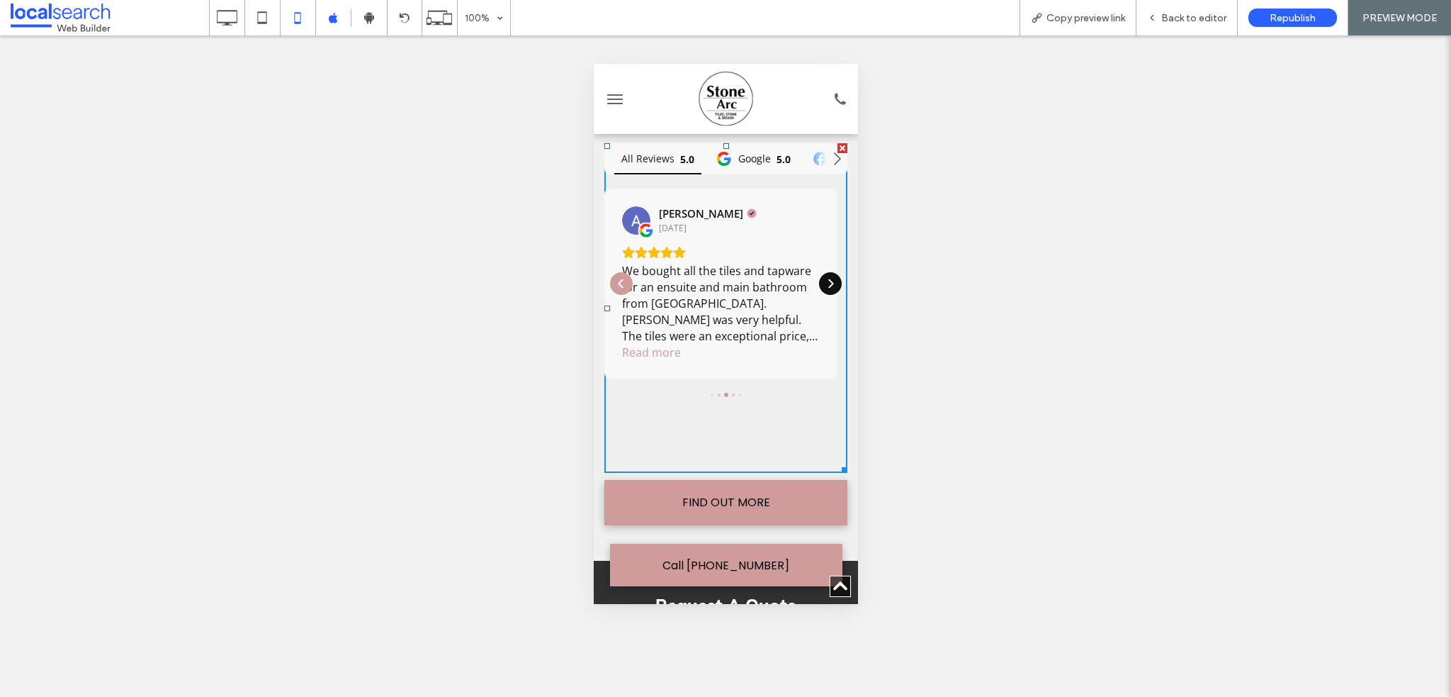
click at [824, 278] on icon "Next" at bounding box center [829, 283] width 11 height 11
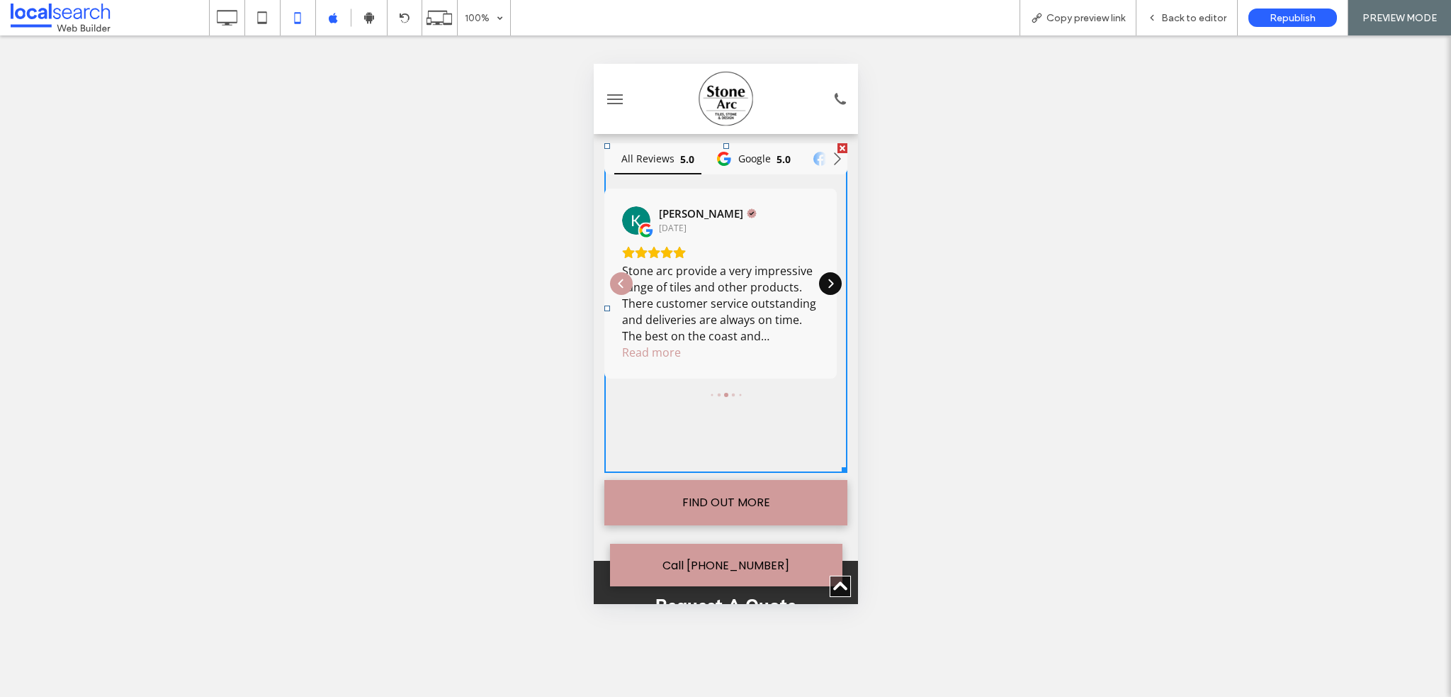
click at [824, 278] on icon "Next" at bounding box center [829, 283] width 11 height 11
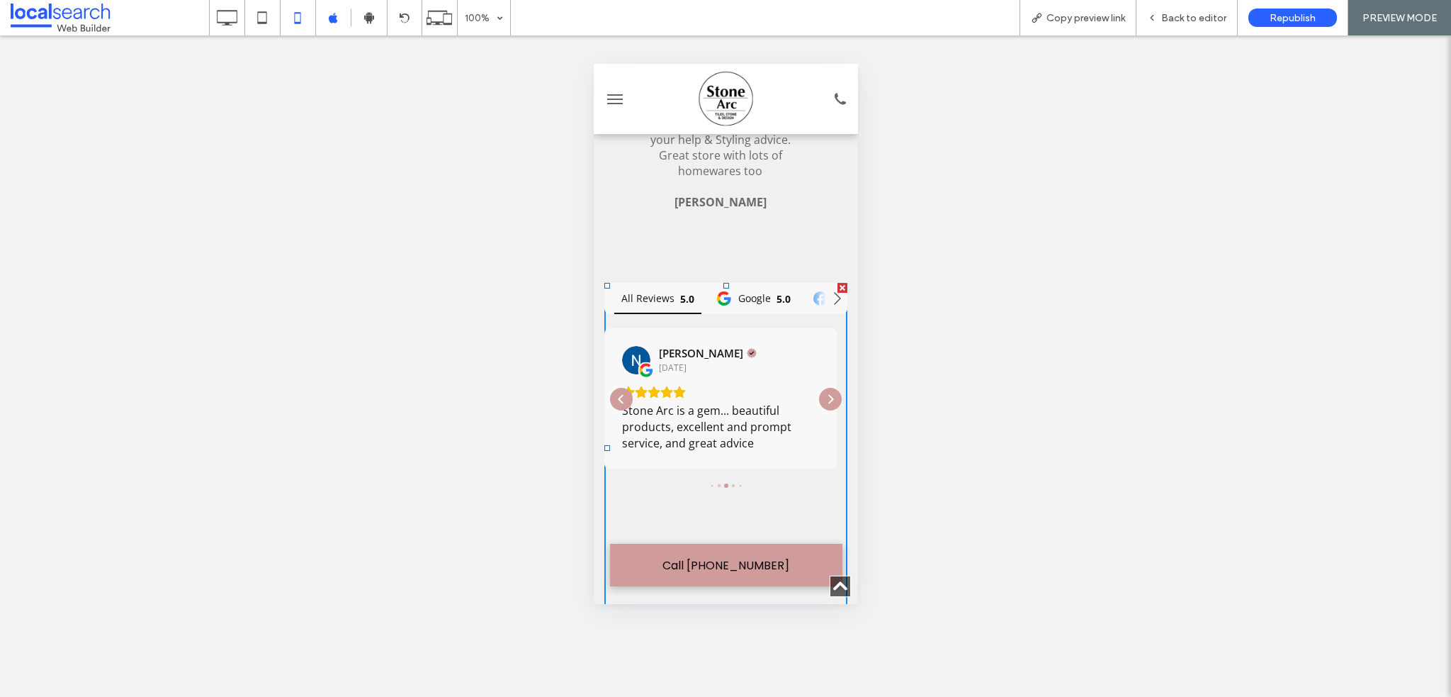
scroll to position [4523, 0]
click at [1173, 21] on span "Back to editor" at bounding box center [1194, 18] width 65 height 12
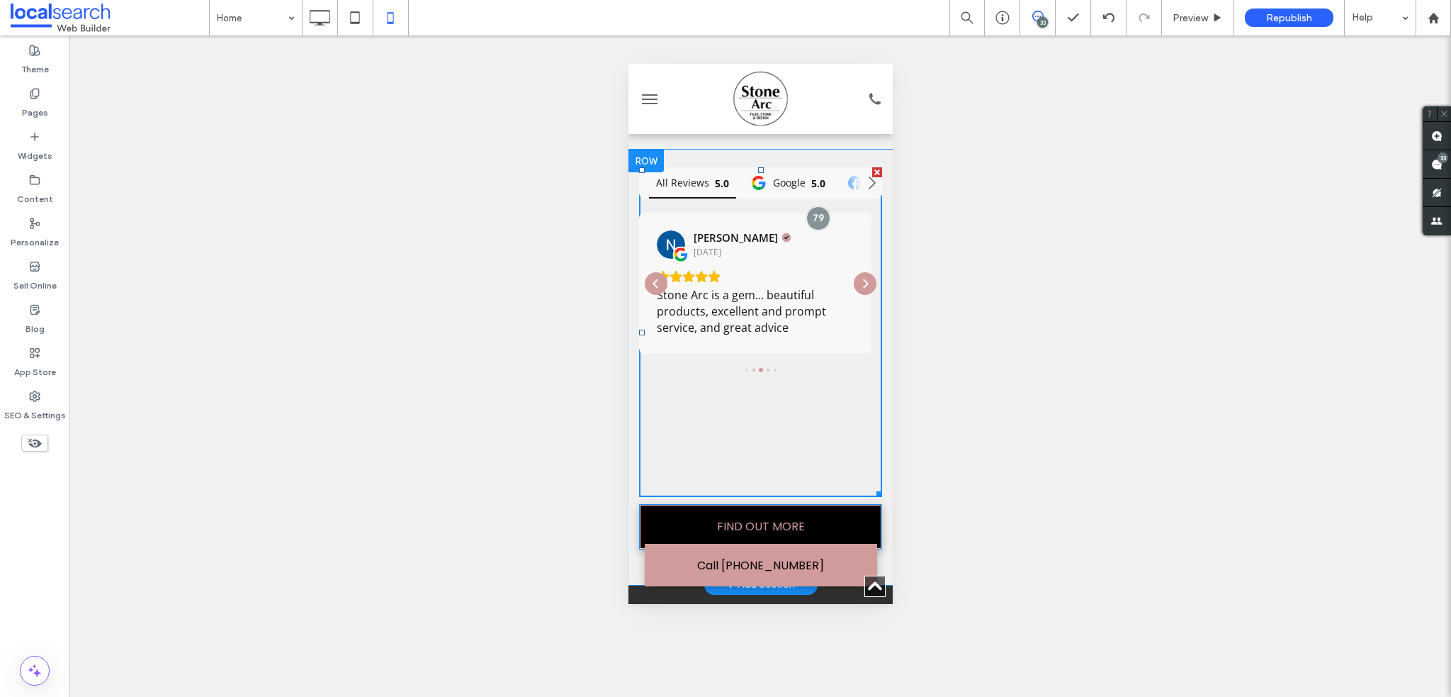
scroll to position [4664, 0]
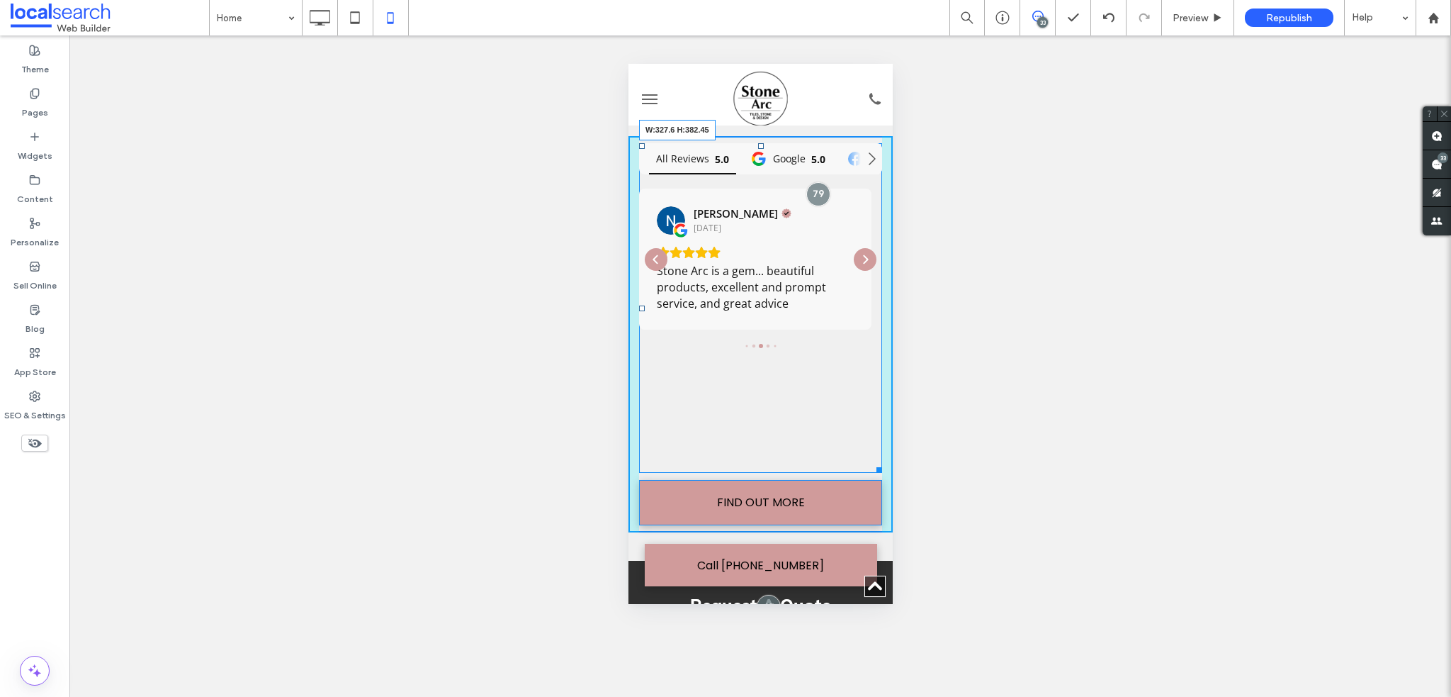
drag, startPoint x: 868, startPoint y: 456, endPoint x: 877, endPoint y: 400, distance: 56.6
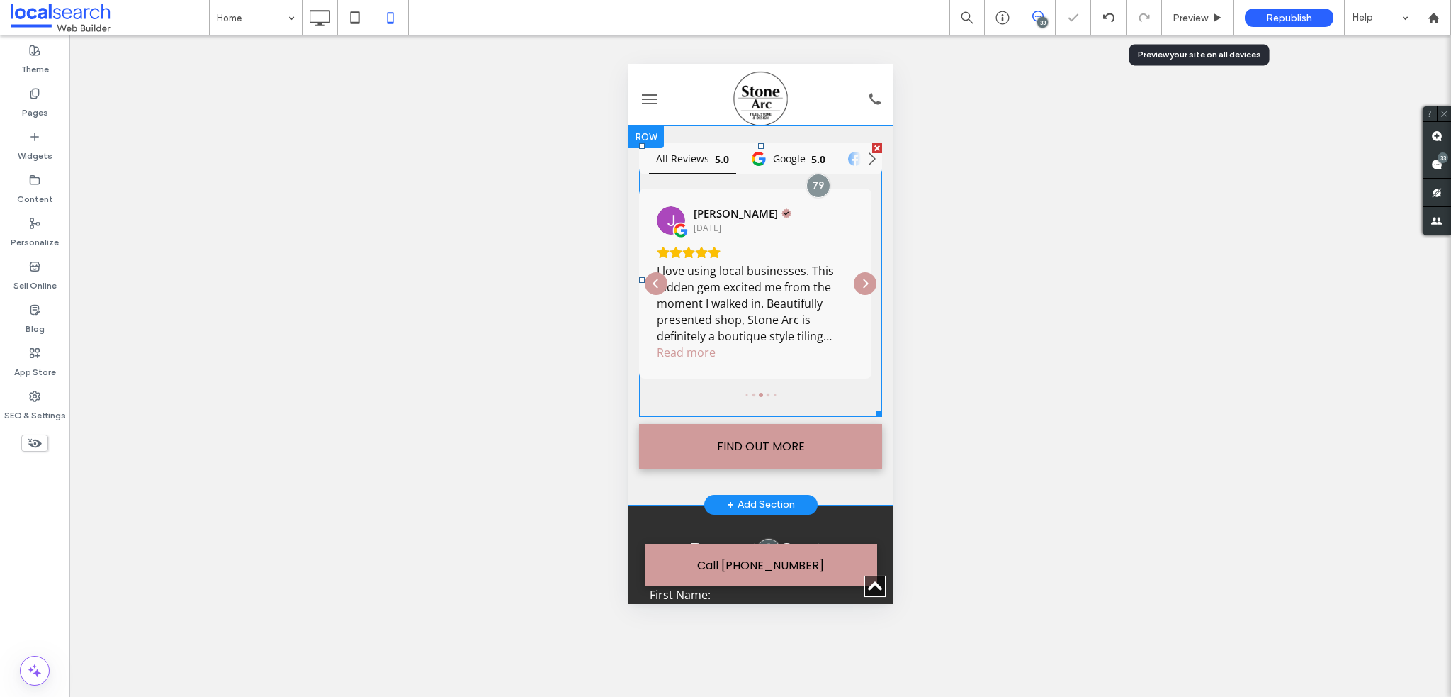
click at [1171, 14] on div "Preview" at bounding box center [1198, 18] width 72 height 12
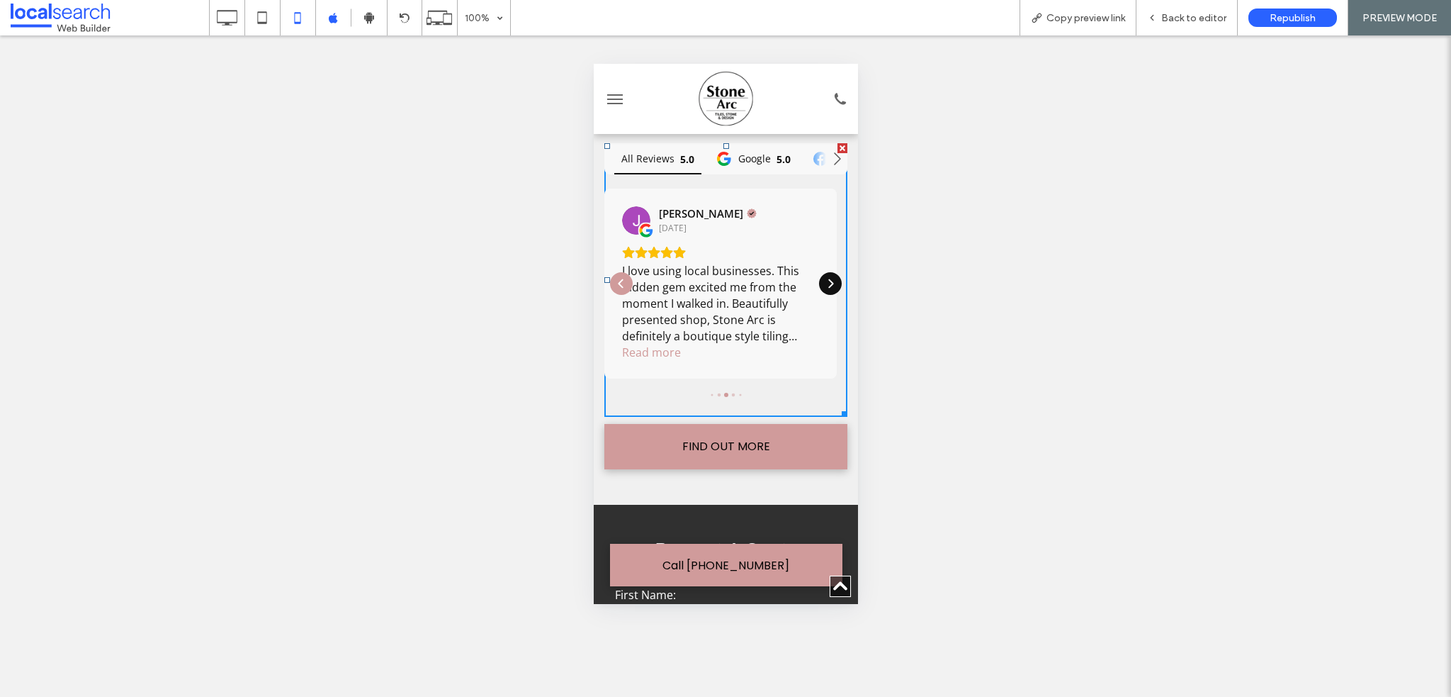
click at [824, 278] on icon "Next" at bounding box center [829, 283] width 11 height 11
click at [819, 275] on div "Next" at bounding box center [830, 275] width 23 height 23
click at [819, 275] on div "Next" at bounding box center [830, 283] width 23 height 23
click at [819, 275] on div "Next" at bounding box center [830, 275] width 23 height 23
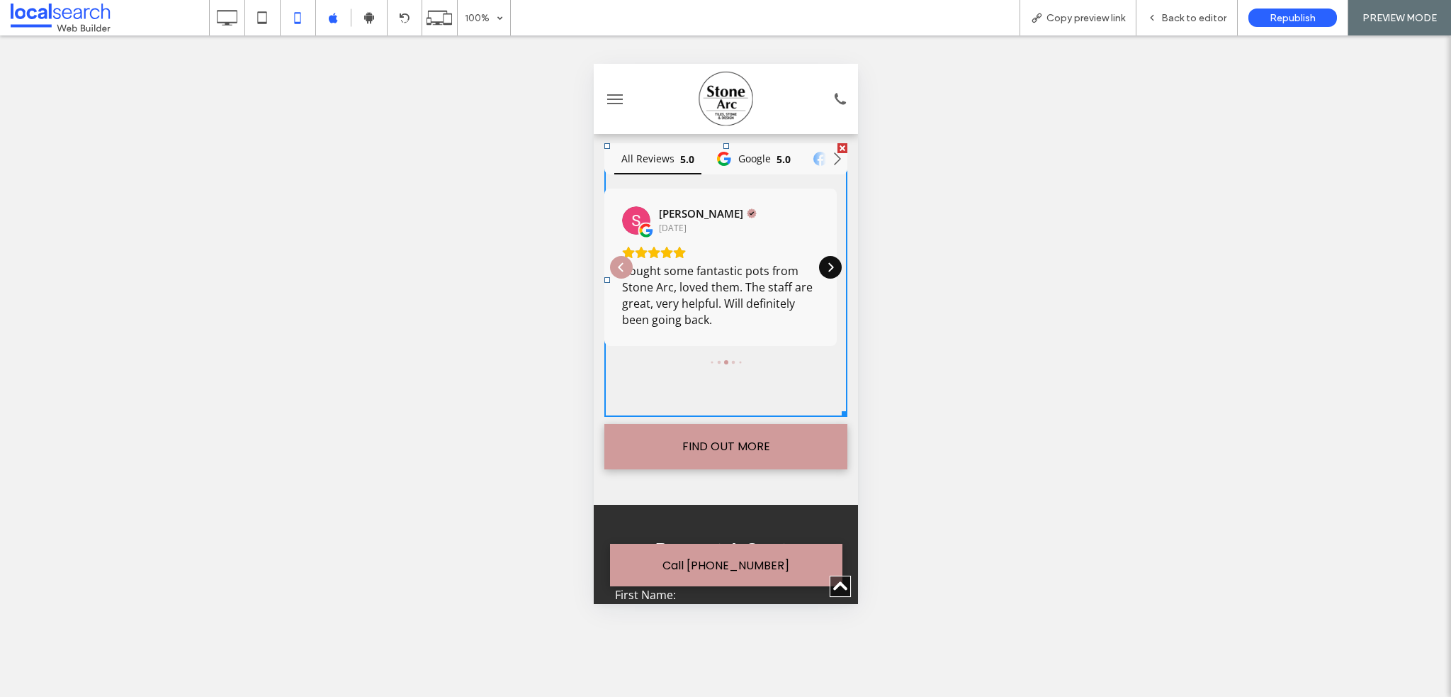
click at [819, 275] on div "Bought some fantastic pots from Stone Arc, loved them. The staff are great, ver…" at bounding box center [720, 295] width 197 height 65
click at [828, 263] on icon "Next" at bounding box center [830, 267] width 5 height 9
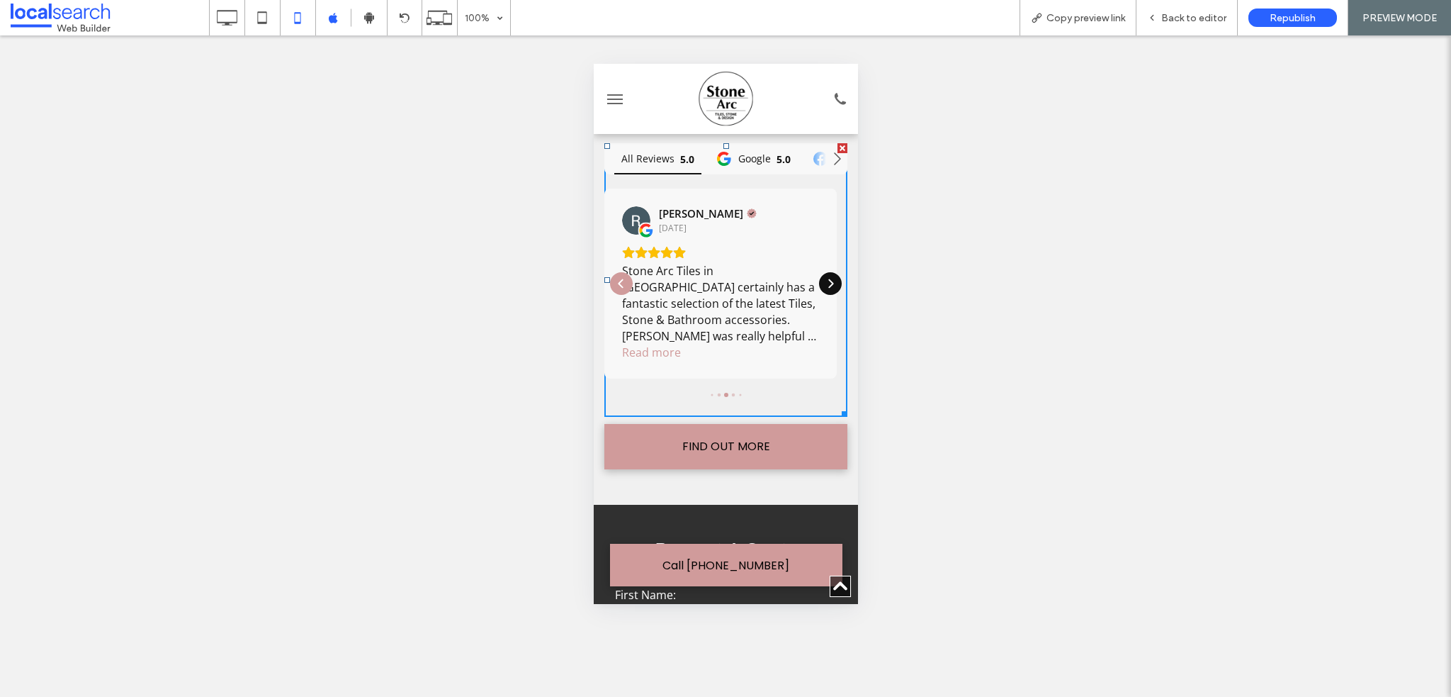
click at [824, 278] on icon "Next" at bounding box center [829, 283] width 11 height 11
drag, startPoint x: 822, startPoint y: 266, endPoint x: 1509, endPoint y: 259, distance: 687.4
click at [824, 270] on icon "Next" at bounding box center [829, 275] width 11 height 11
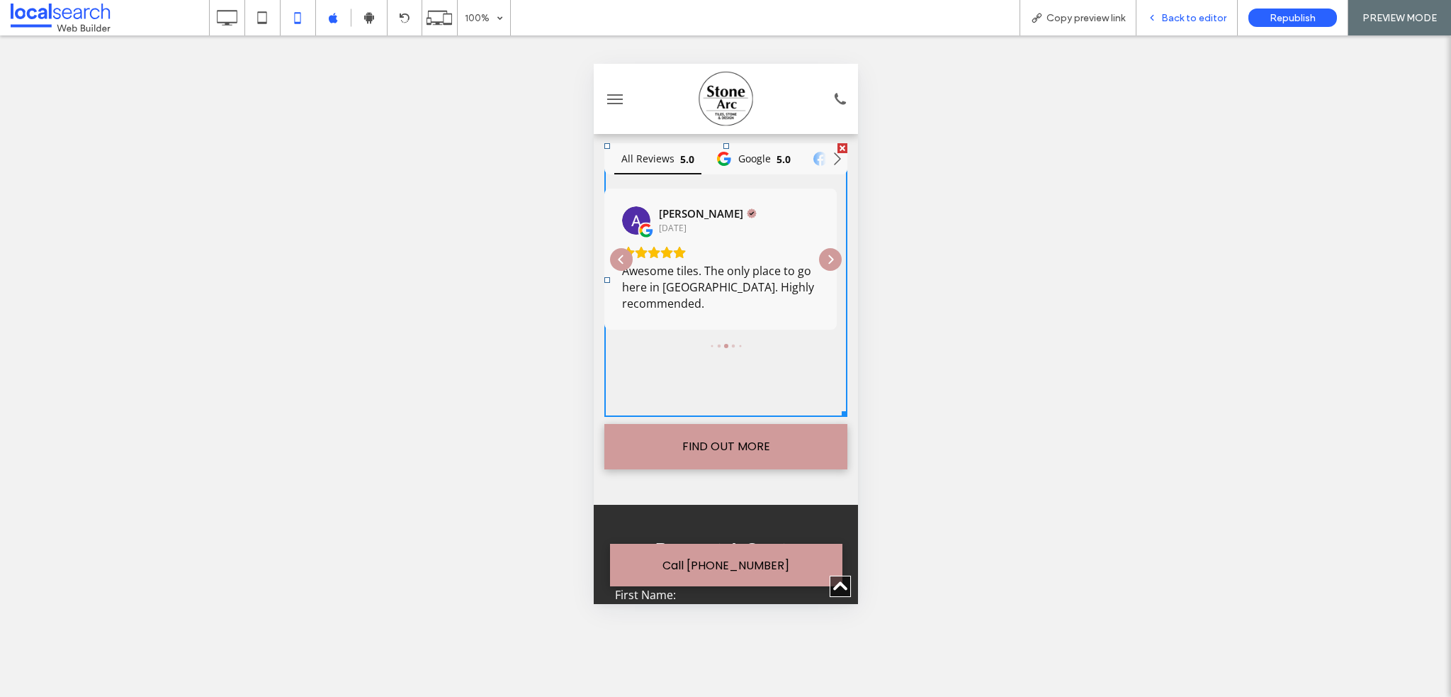
click at [1167, 11] on div "Back to editor" at bounding box center [1187, 17] width 101 height 35
click at [1199, 13] on span "Back to editor" at bounding box center [1194, 18] width 65 height 12
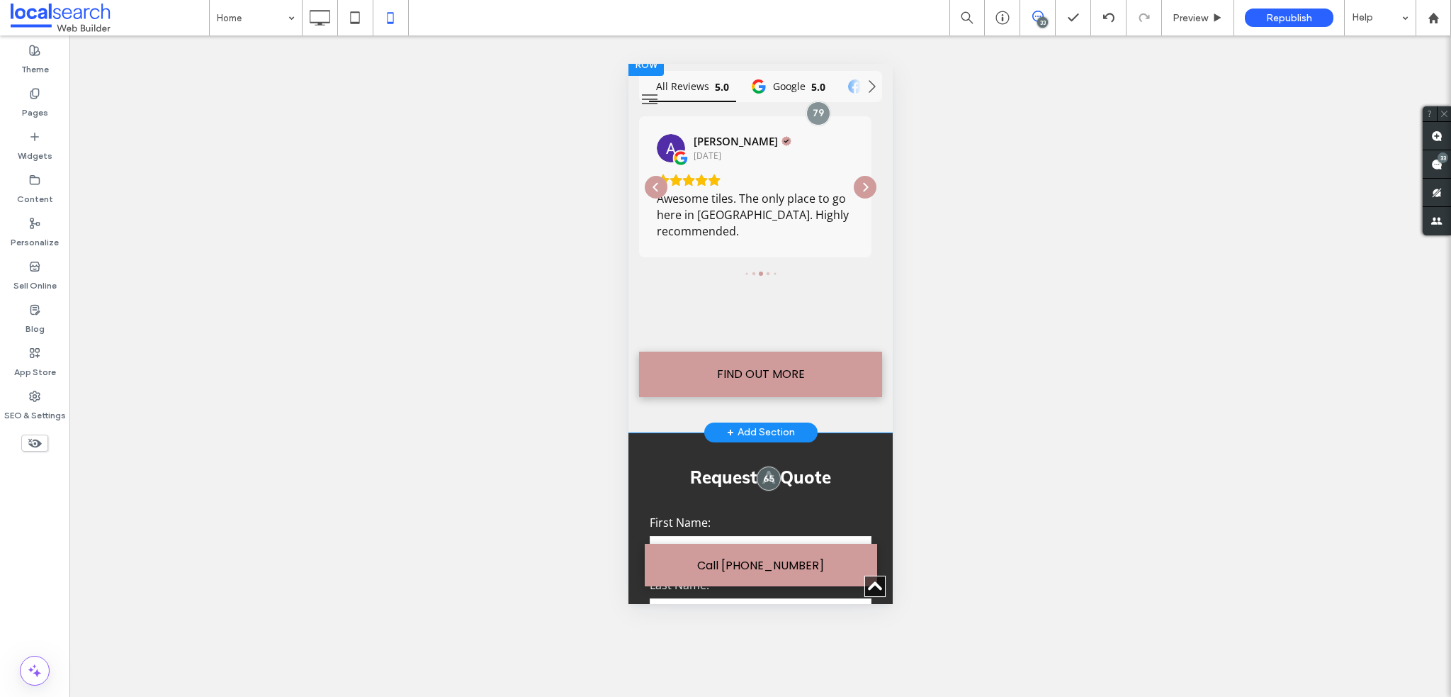
scroll to position [4806, 0]
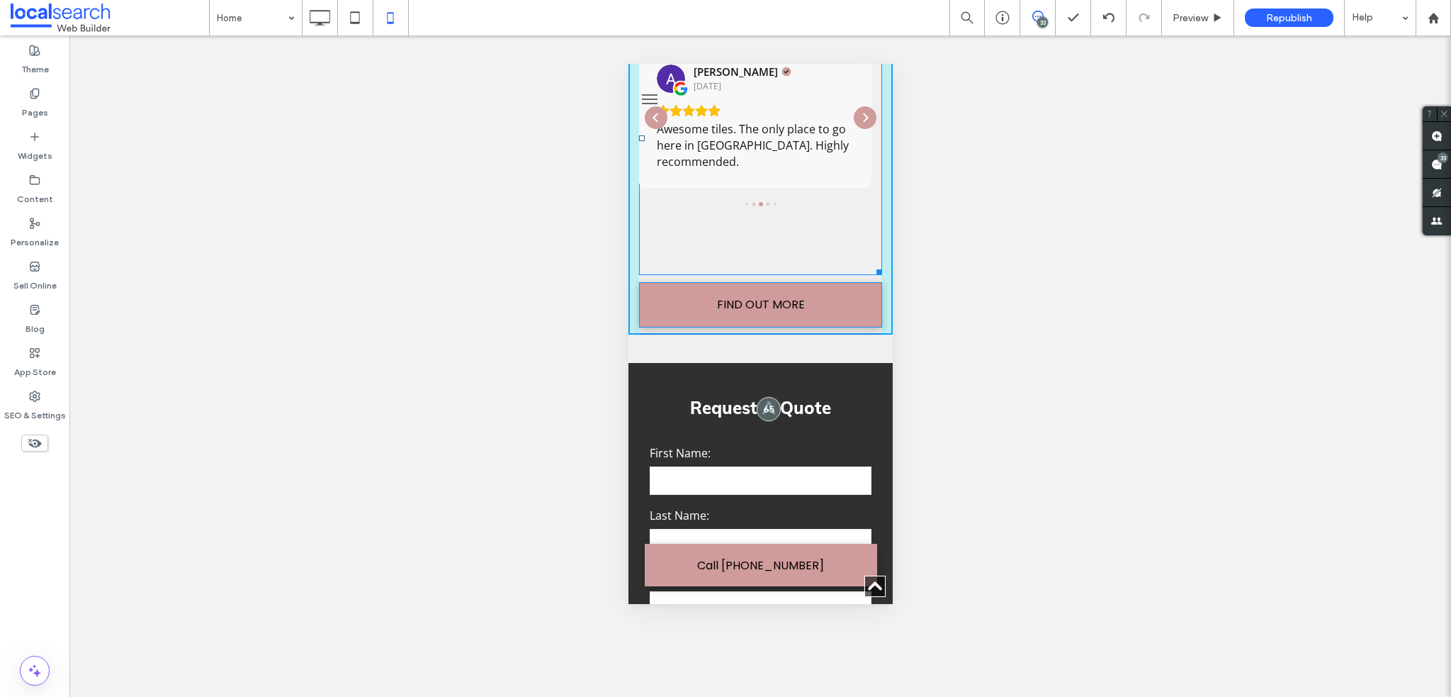
drag, startPoint x: 866, startPoint y: 258, endPoint x: 1488, endPoint y: 361, distance: 630.6
click at [871, 275] on div at bounding box center [876, 269] width 11 height 11
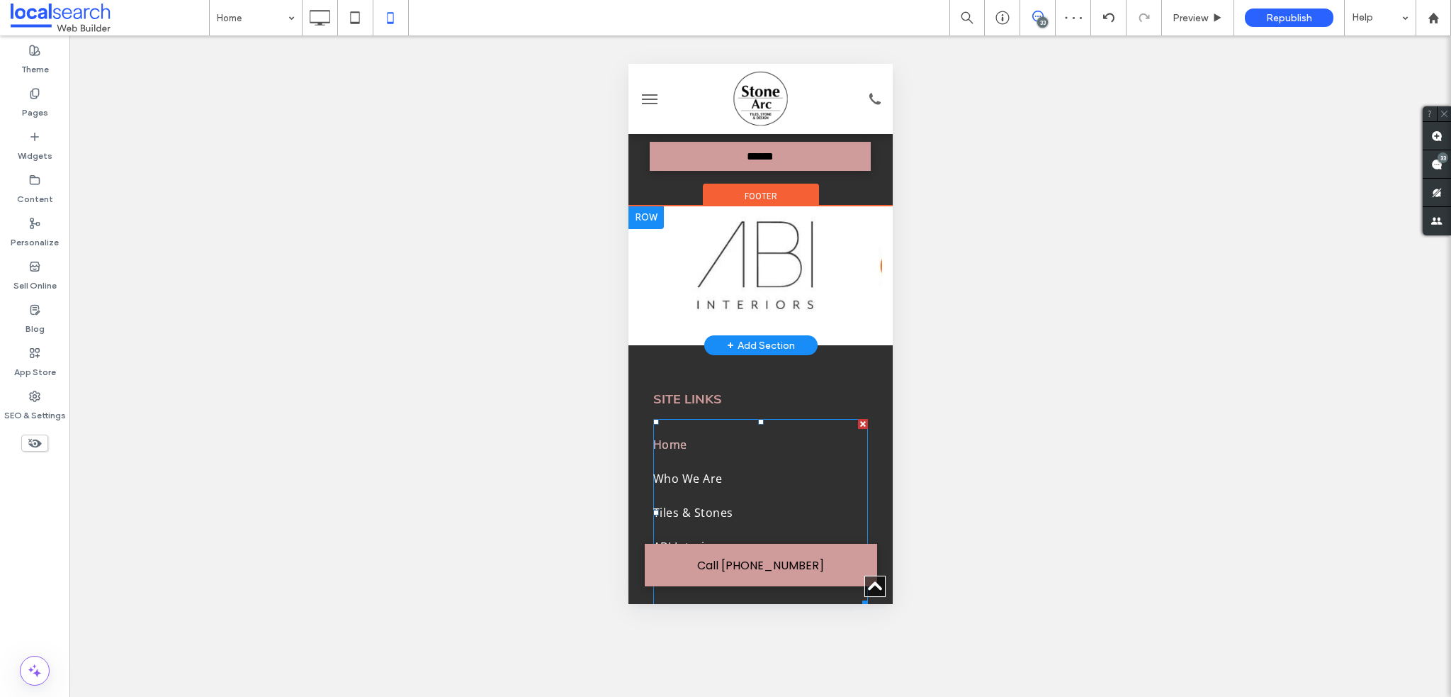
scroll to position [5444, 0]
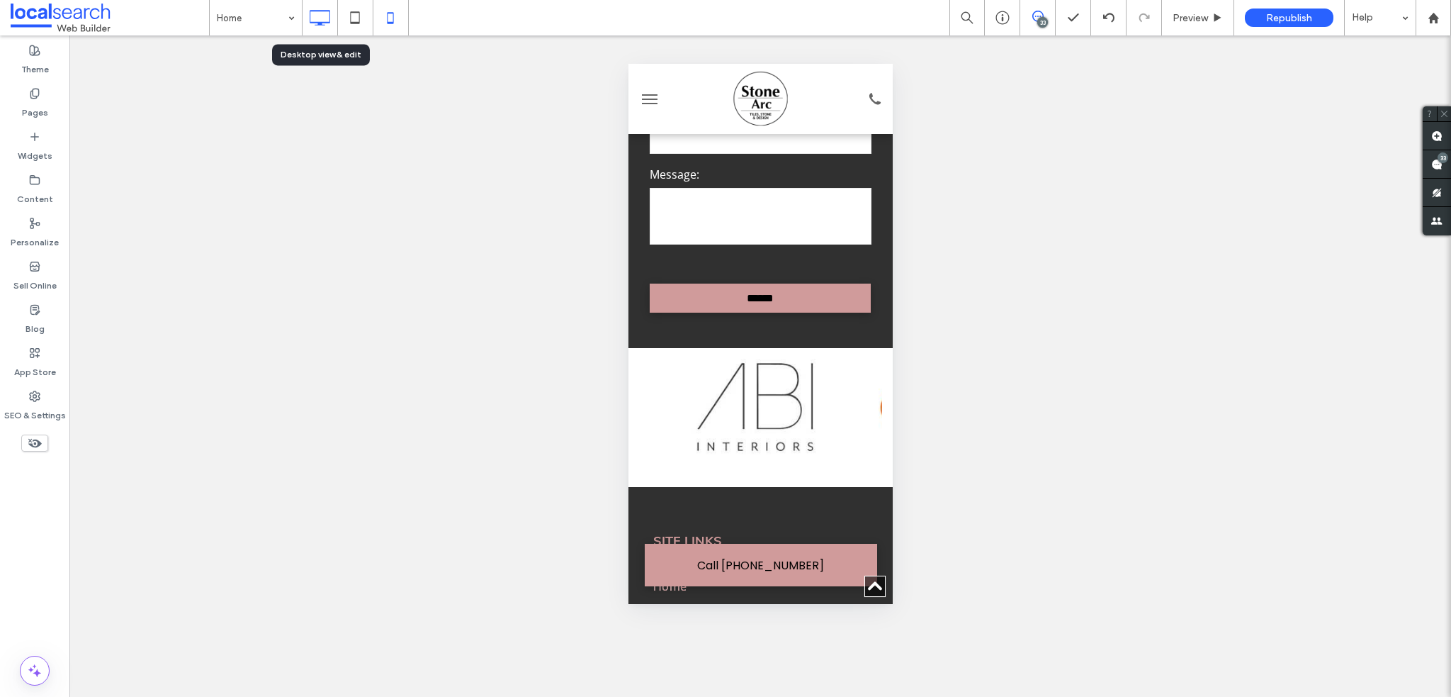
click at [313, 26] on icon at bounding box center [319, 18] width 28 height 28
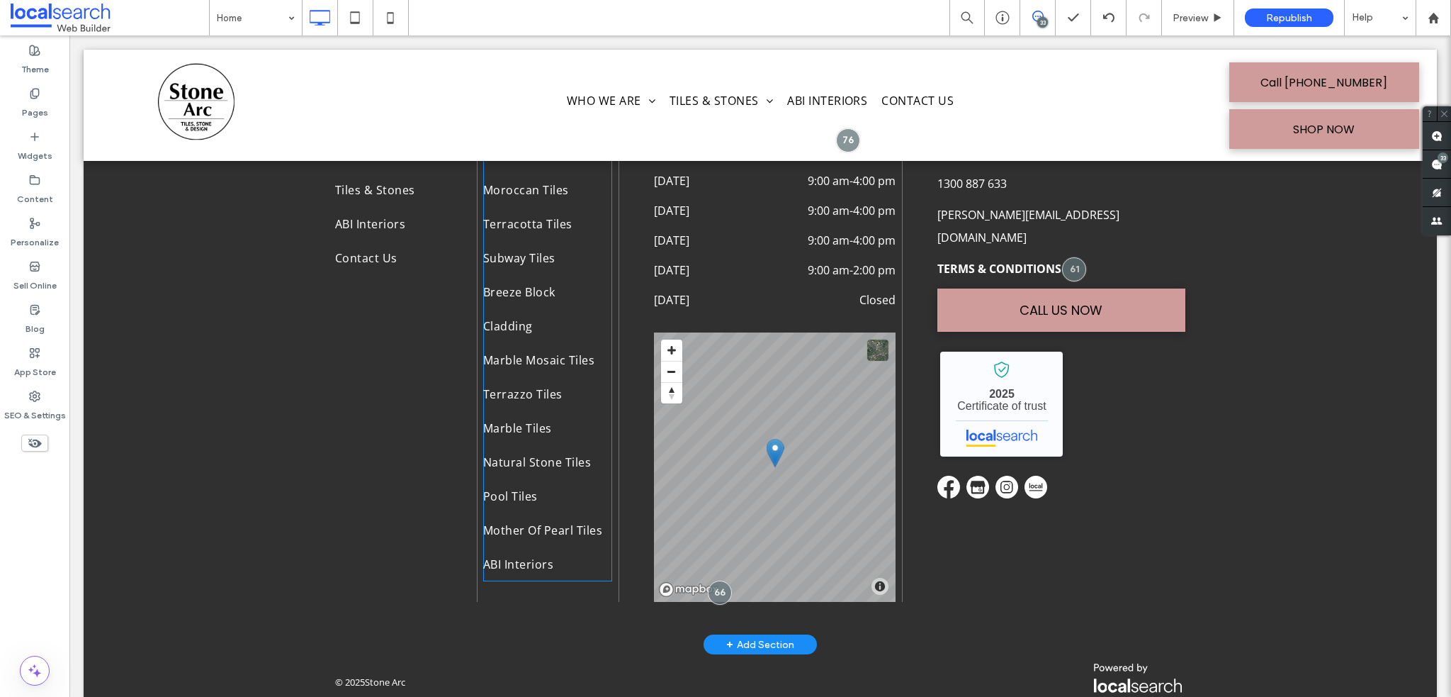
scroll to position [5860, 0]
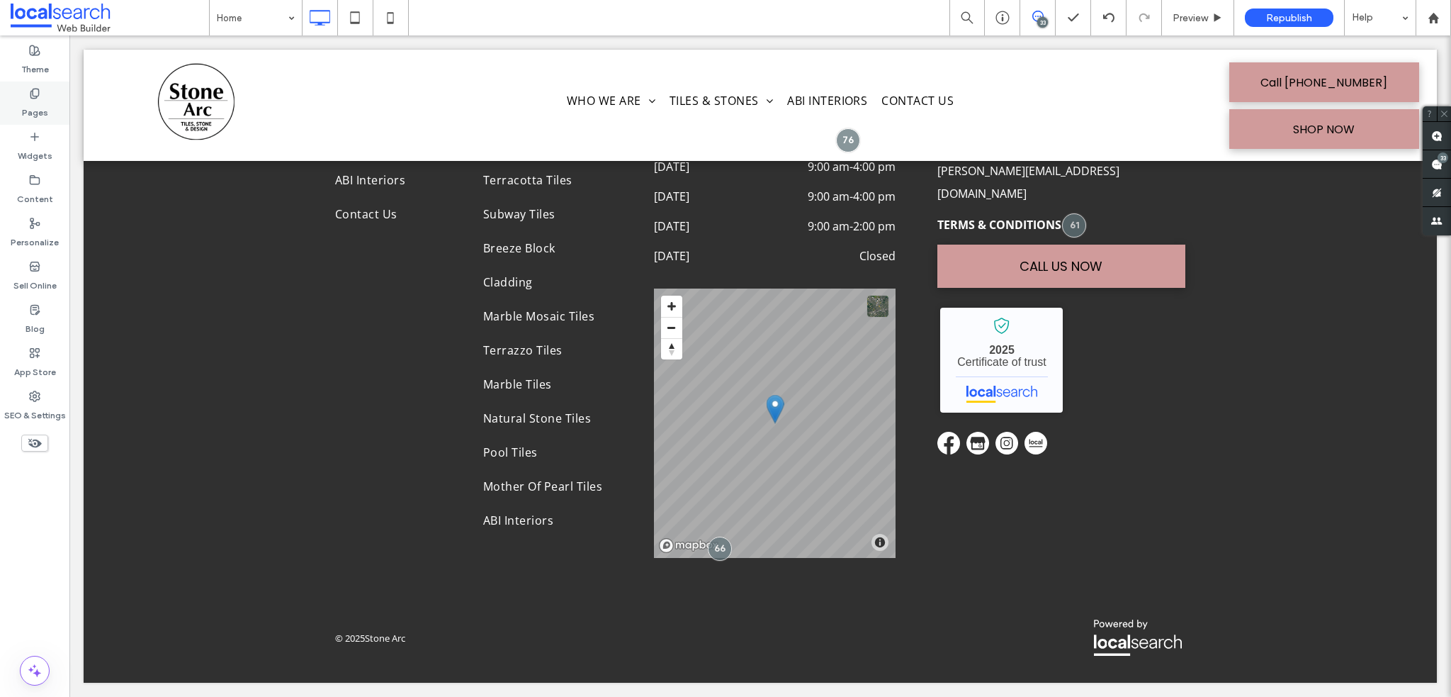
click at [31, 108] on label "Pages" at bounding box center [35, 109] width 26 height 20
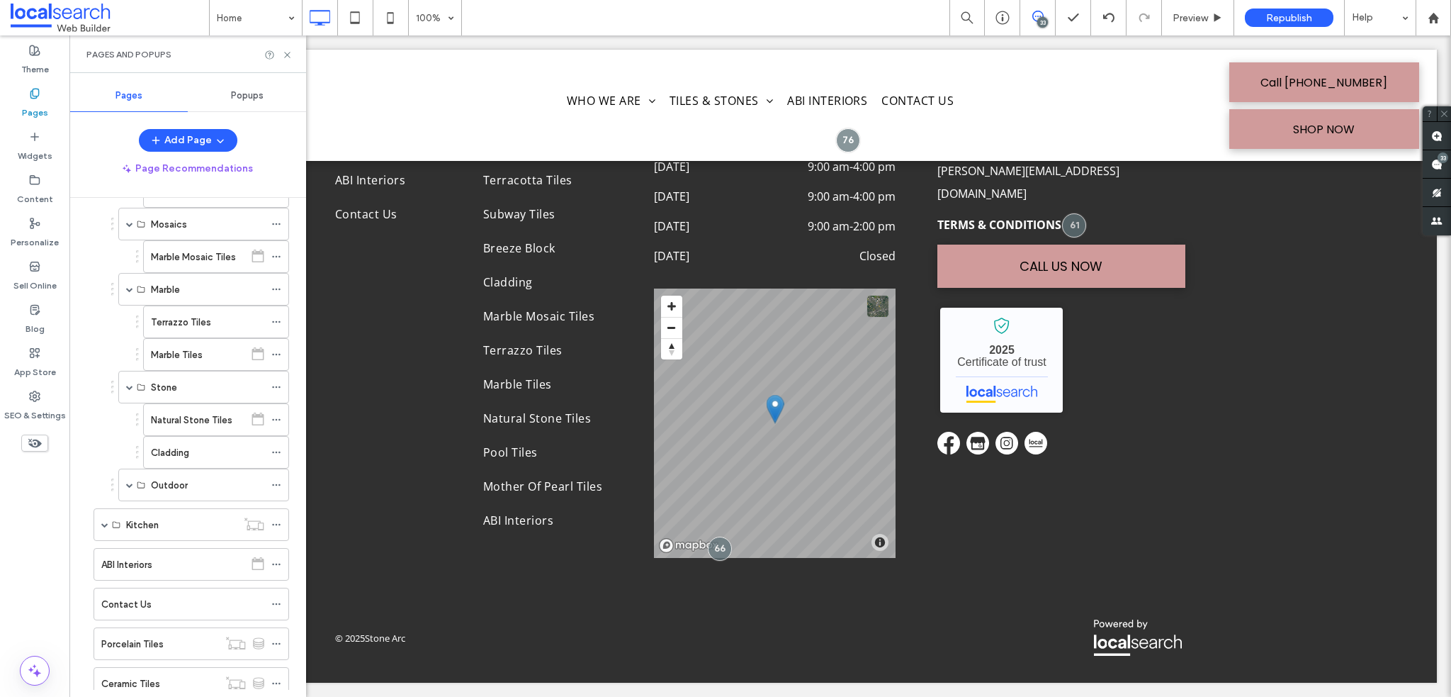
scroll to position [638, 0]
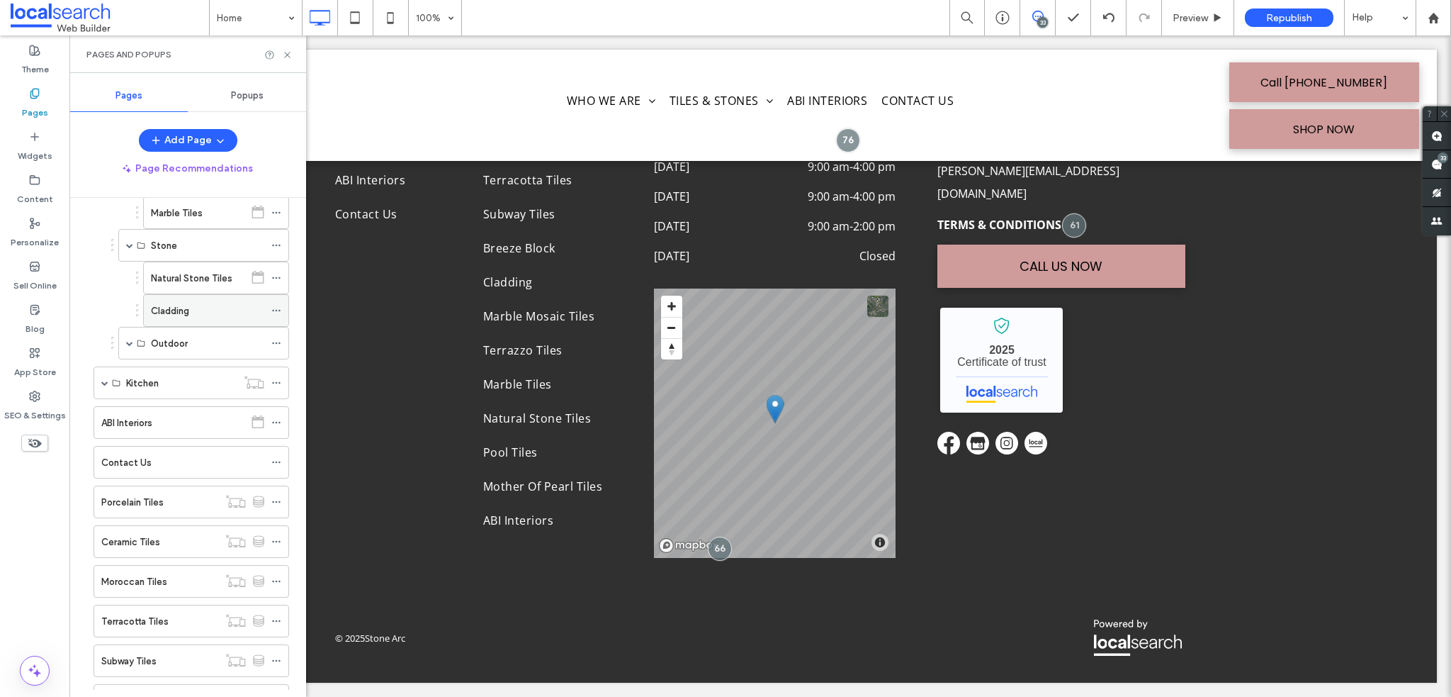
click at [179, 306] on label "Cladding" at bounding box center [170, 310] width 38 height 25
click at [285, 55] on icon at bounding box center [287, 55] width 11 height 11
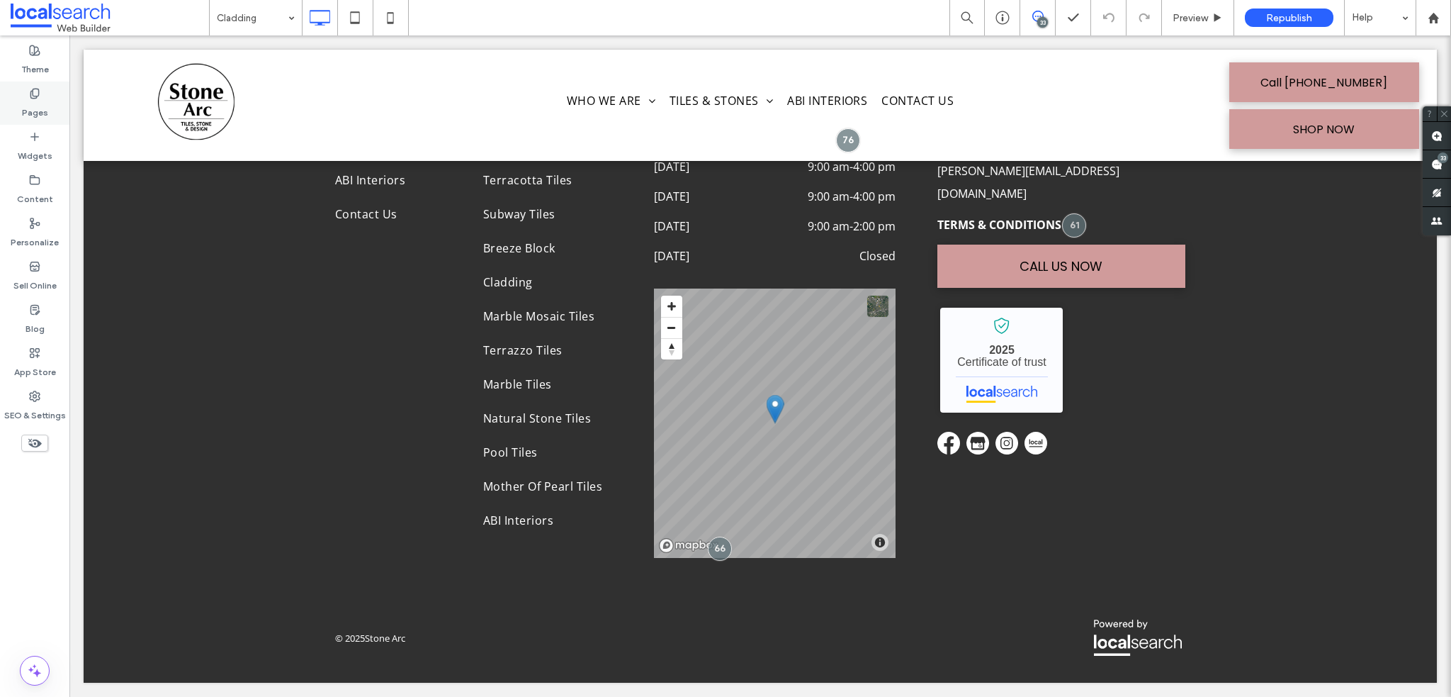
click at [46, 110] on label "Pages" at bounding box center [35, 109] width 26 height 20
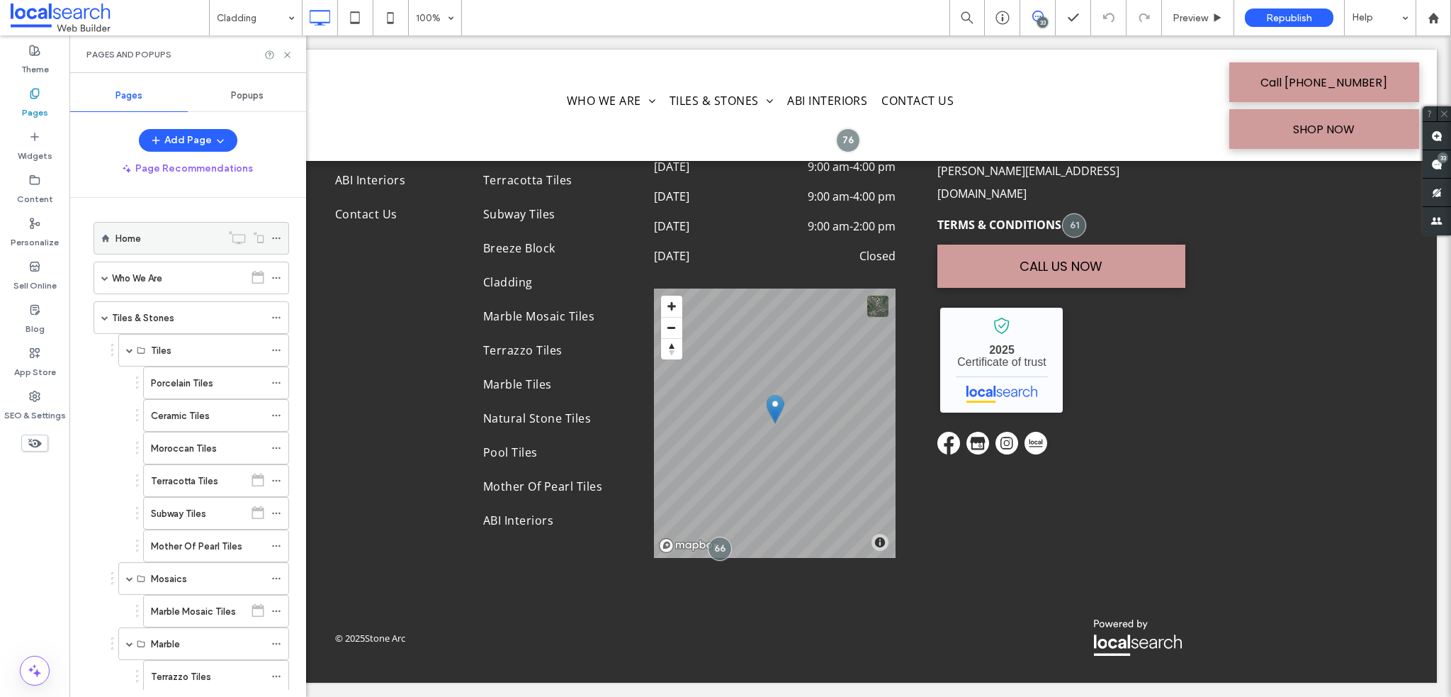
click at [147, 235] on div "Home" at bounding box center [169, 238] width 106 height 15
click at [286, 56] on div "Home 100% 33 Preview Republish Help Site Comments Team & Clients Automate new c…" at bounding box center [725, 348] width 1451 height 697
click at [286, 56] on icon at bounding box center [287, 55] width 11 height 11
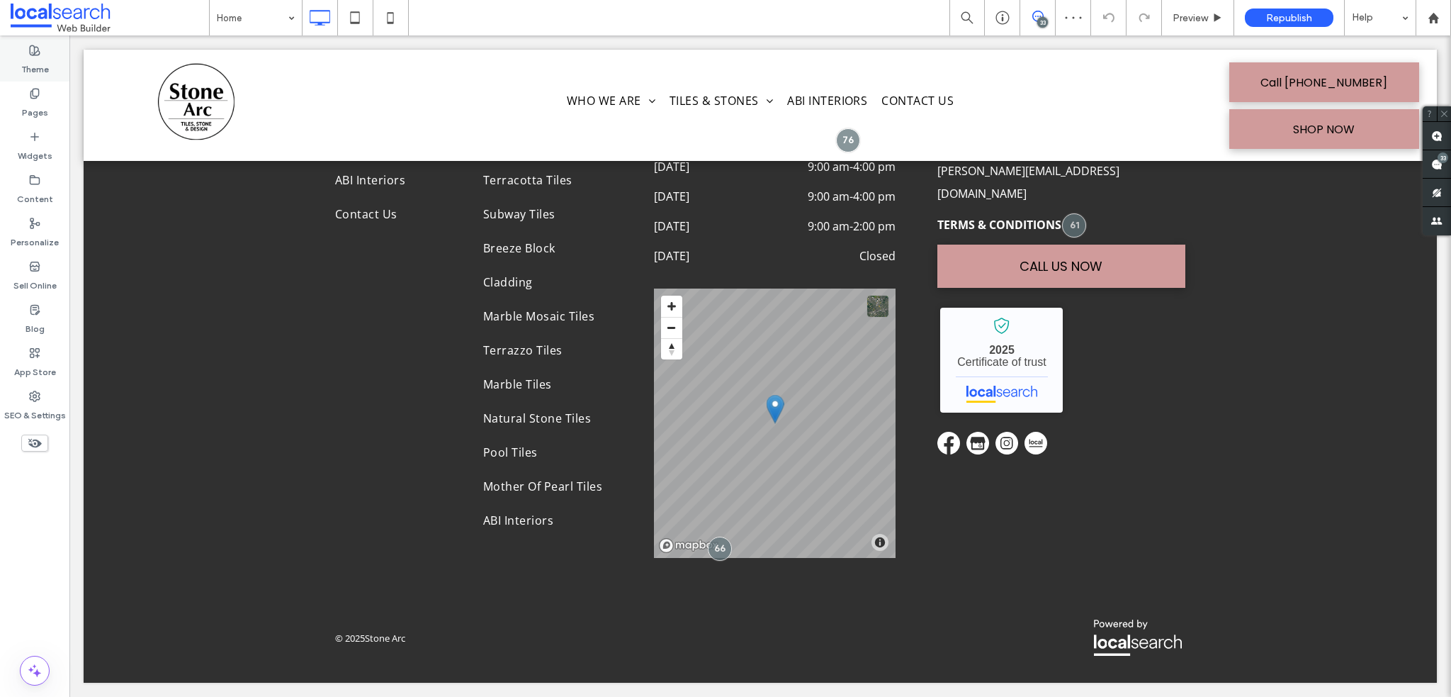
click at [40, 62] on label "Theme" at bounding box center [35, 66] width 28 height 20
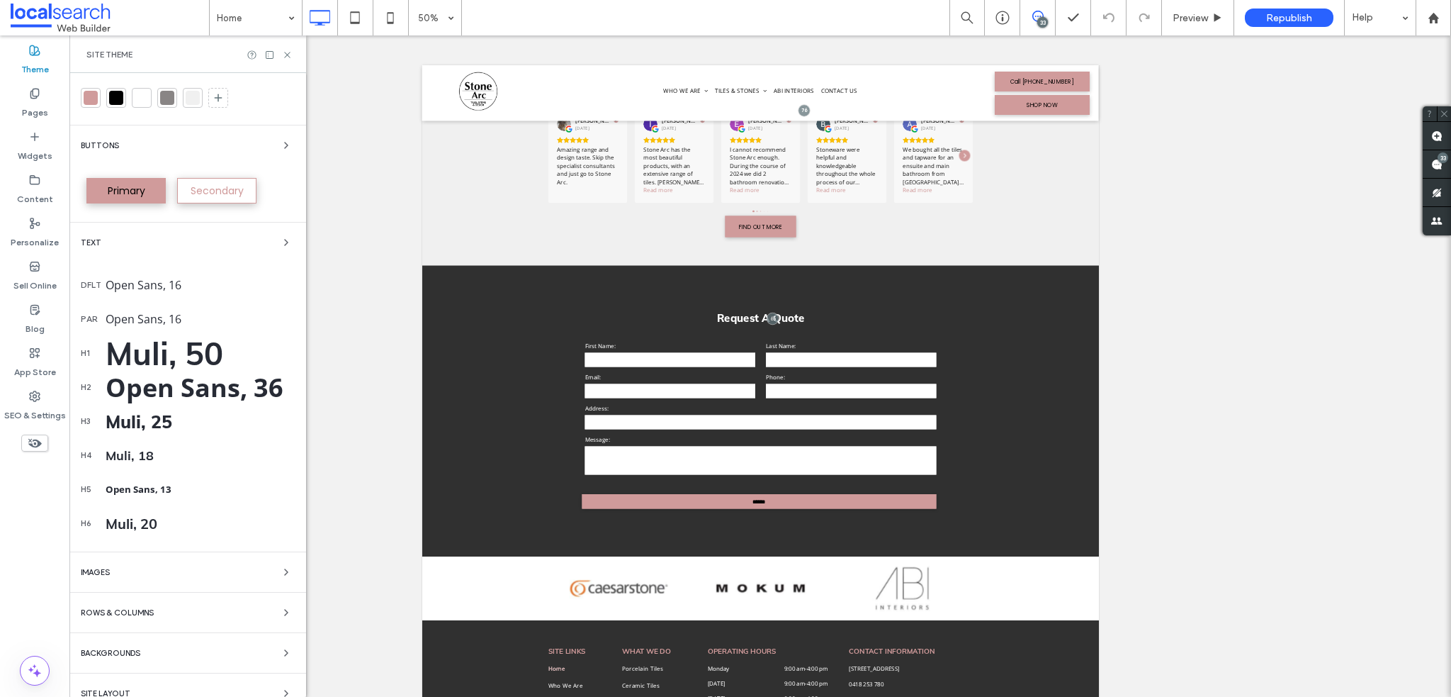
scroll to position [47, 0]
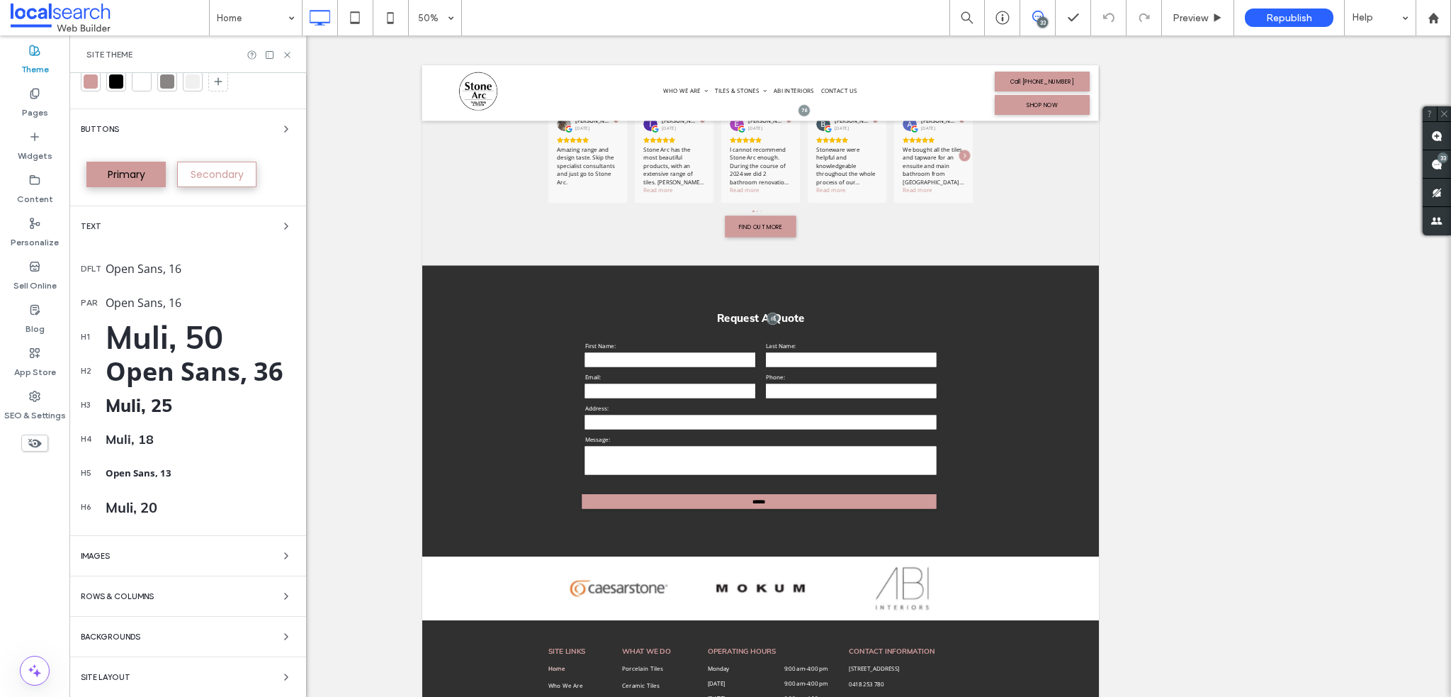
click at [152, 624] on div "Colors Buttons Primary Secondary Text dflt Open Sans, 16 par Open Sans, 16 h1 M…" at bounding box center [187, 361] width 237 height 671
click at [150, 634] on div "Backgrounds" at bounding box center [188, 636] width 214 height 17
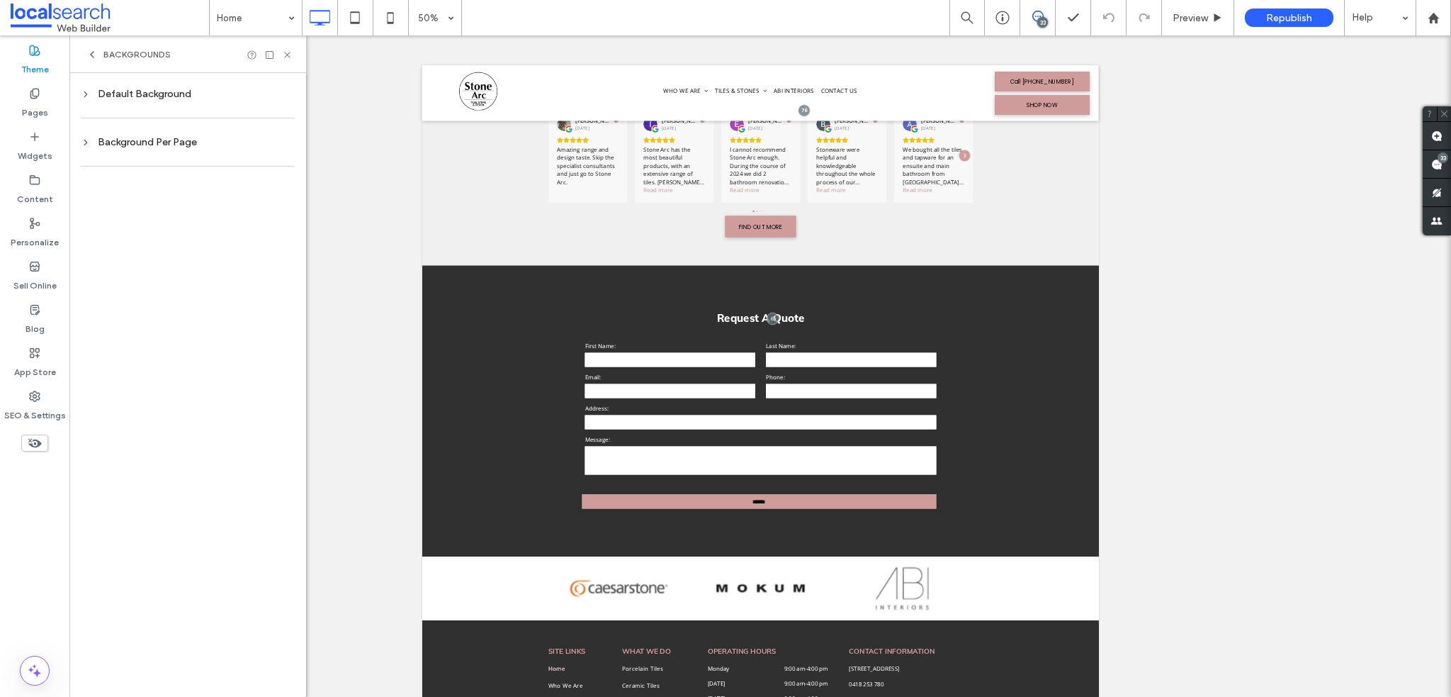
scroll to position [0, 0]
click at [283, 55] on icon at bounding box center [287, 55] width 11 height 11
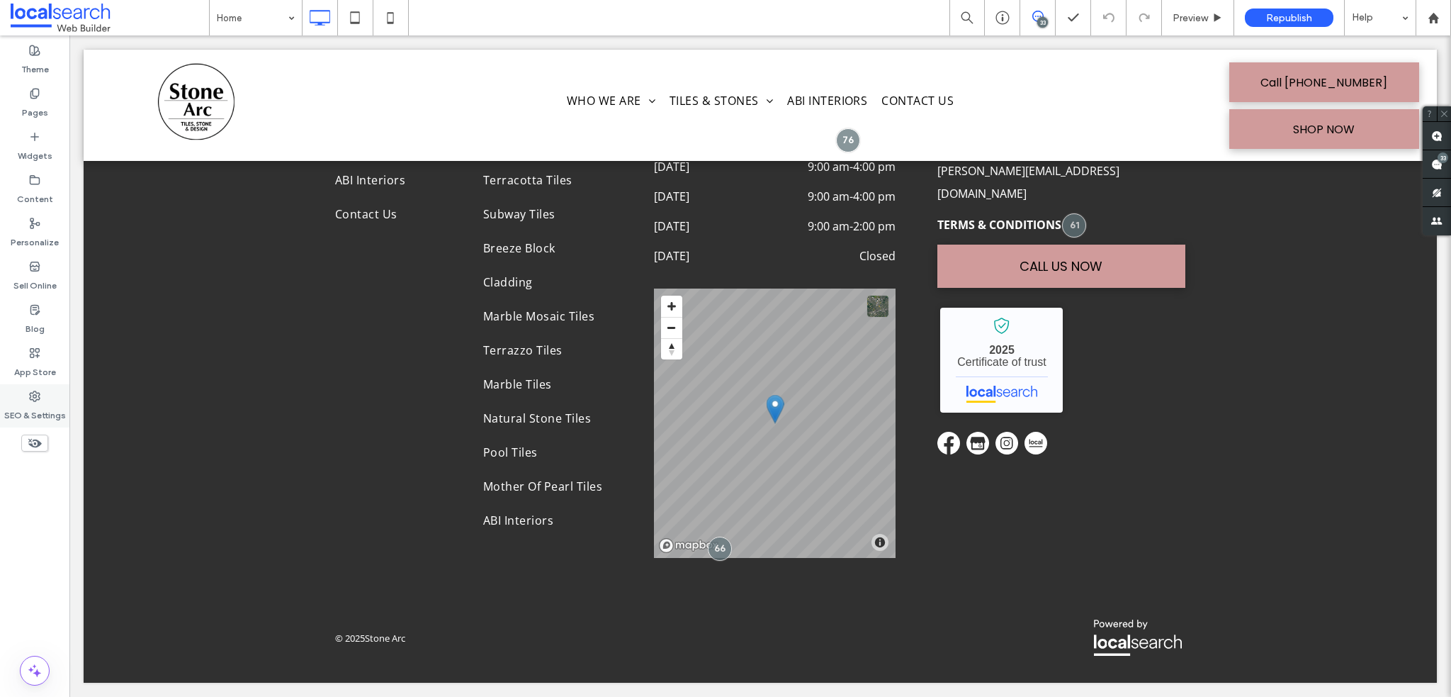
click at [31, 390] on icon at bounding box center [34, 395] width 11 height 11
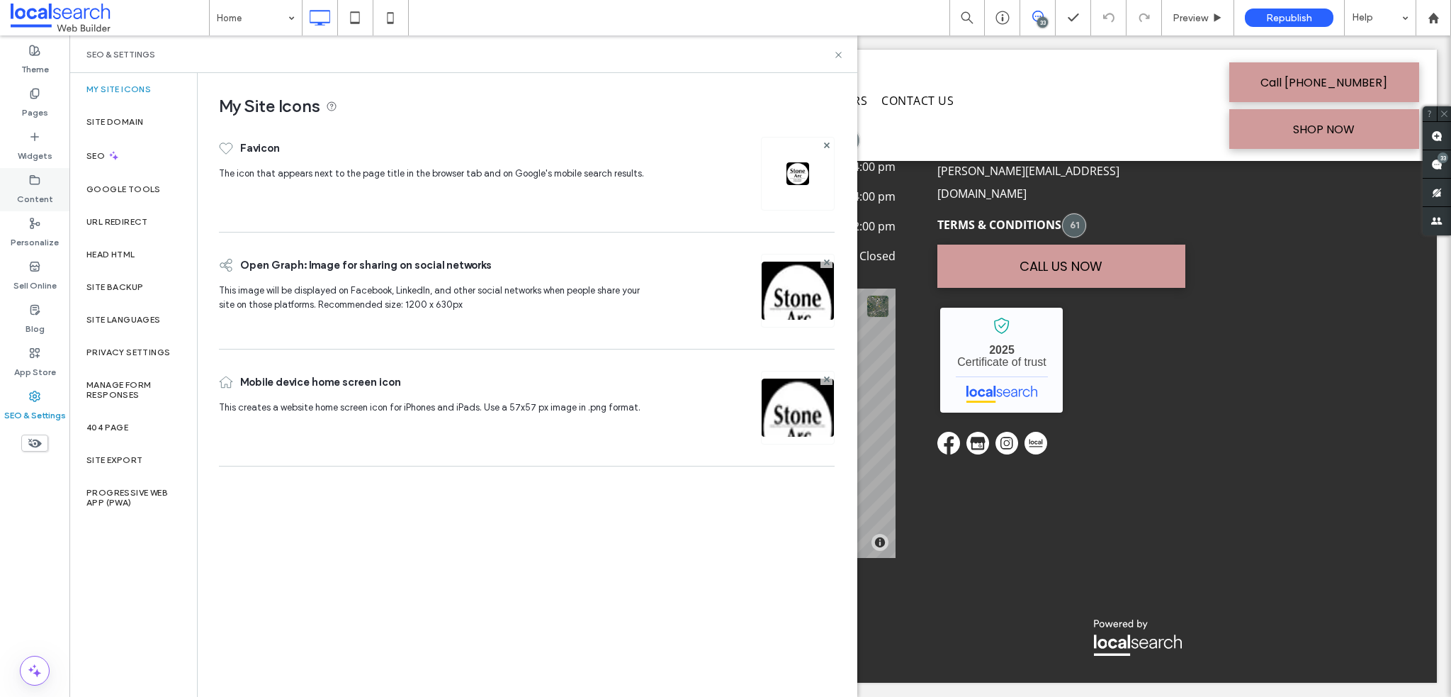
click at [30, 183] on use at bounding box center [34, 179] width 9 height 9
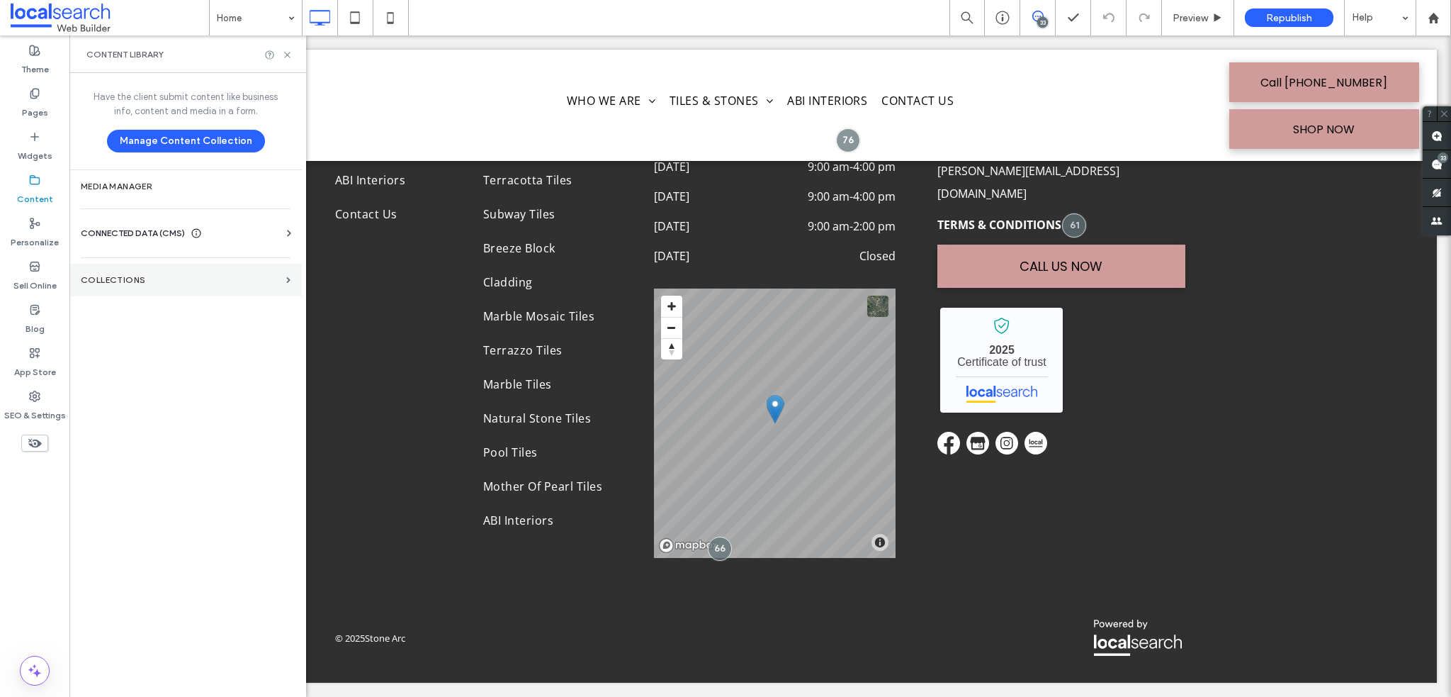
click at [162, 286] on section "Collections" at bounding box center [185, 280] width 232 height 33
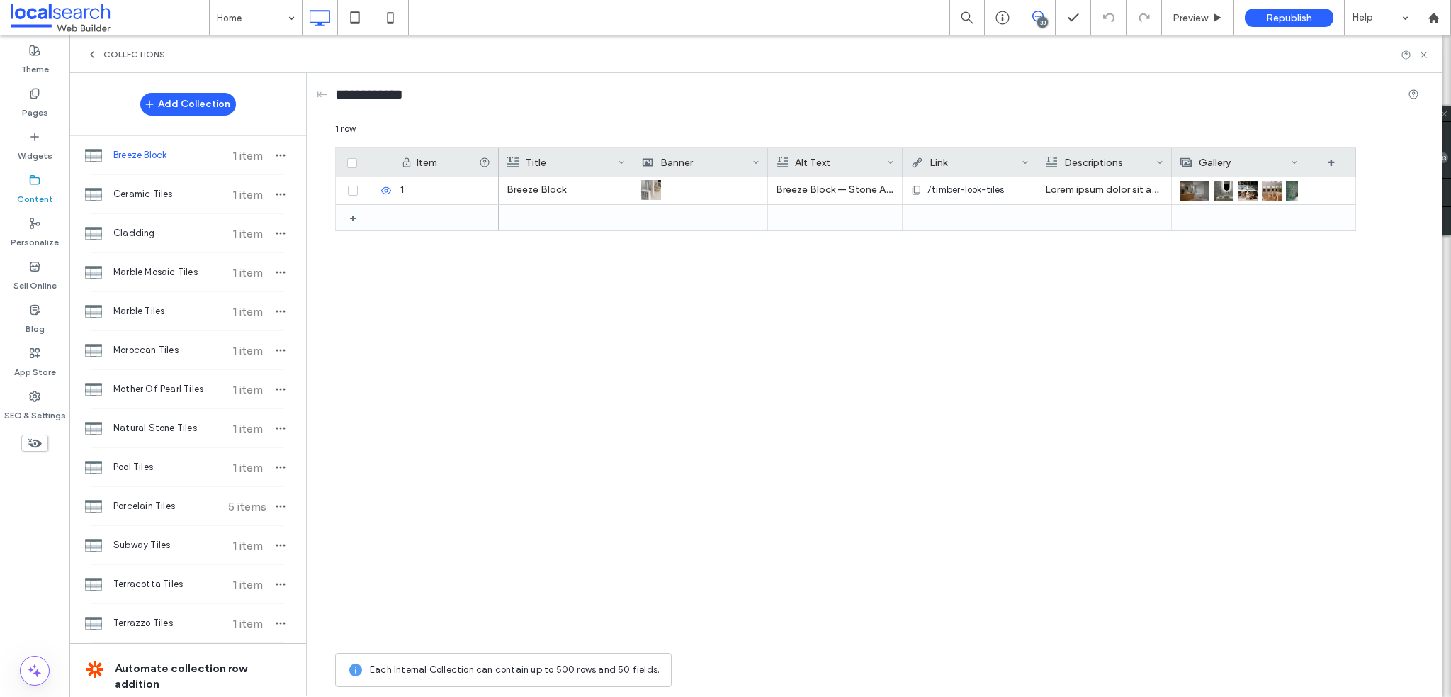
click at [196, 158] on span "Breeze Block" at bounding box center [166, 155] width 106 height 14
click at [185, 193] on span "Ceramic Tiles" at bounding box center [166, 194] width 106 height 14
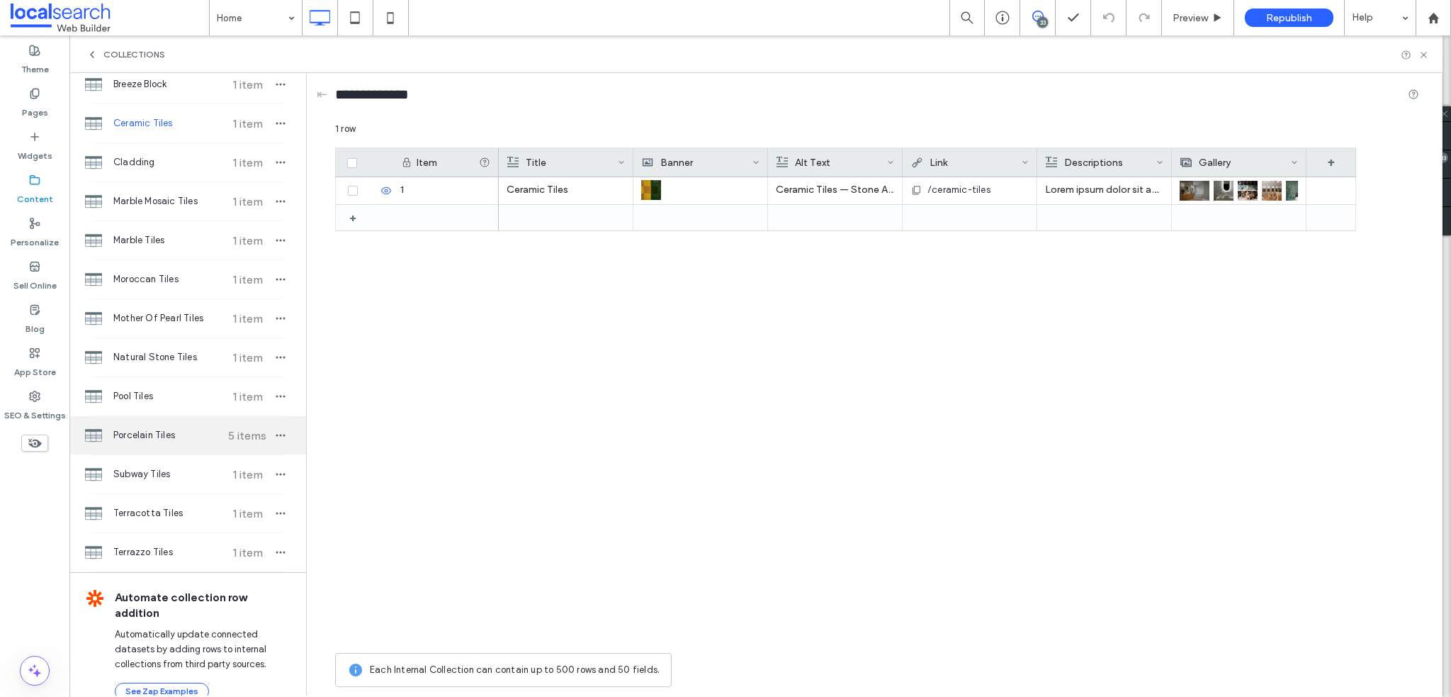
click at [171, 440] on span "Porcelain Tiles" at bounding box center [166, 435] width 106 height 14
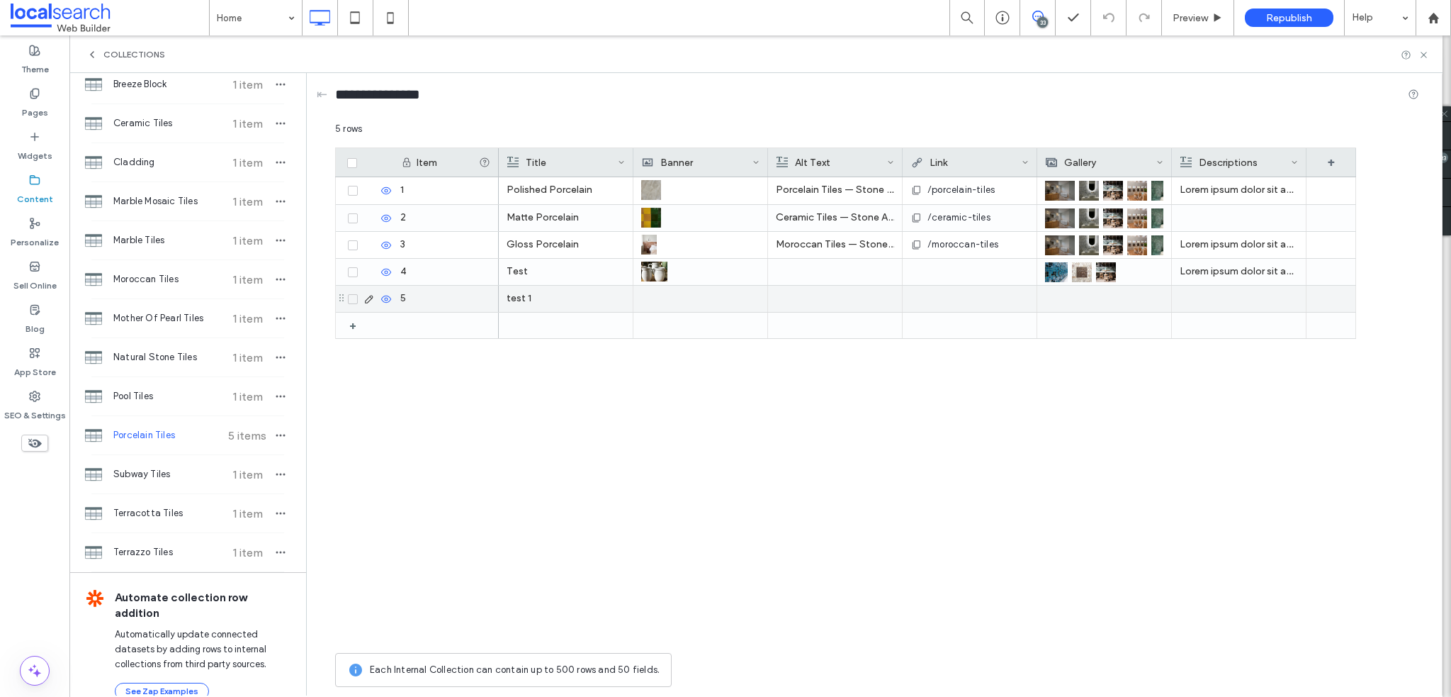
click at [354, 298] on icon at bounding box center [353, 299] width 6 height 4
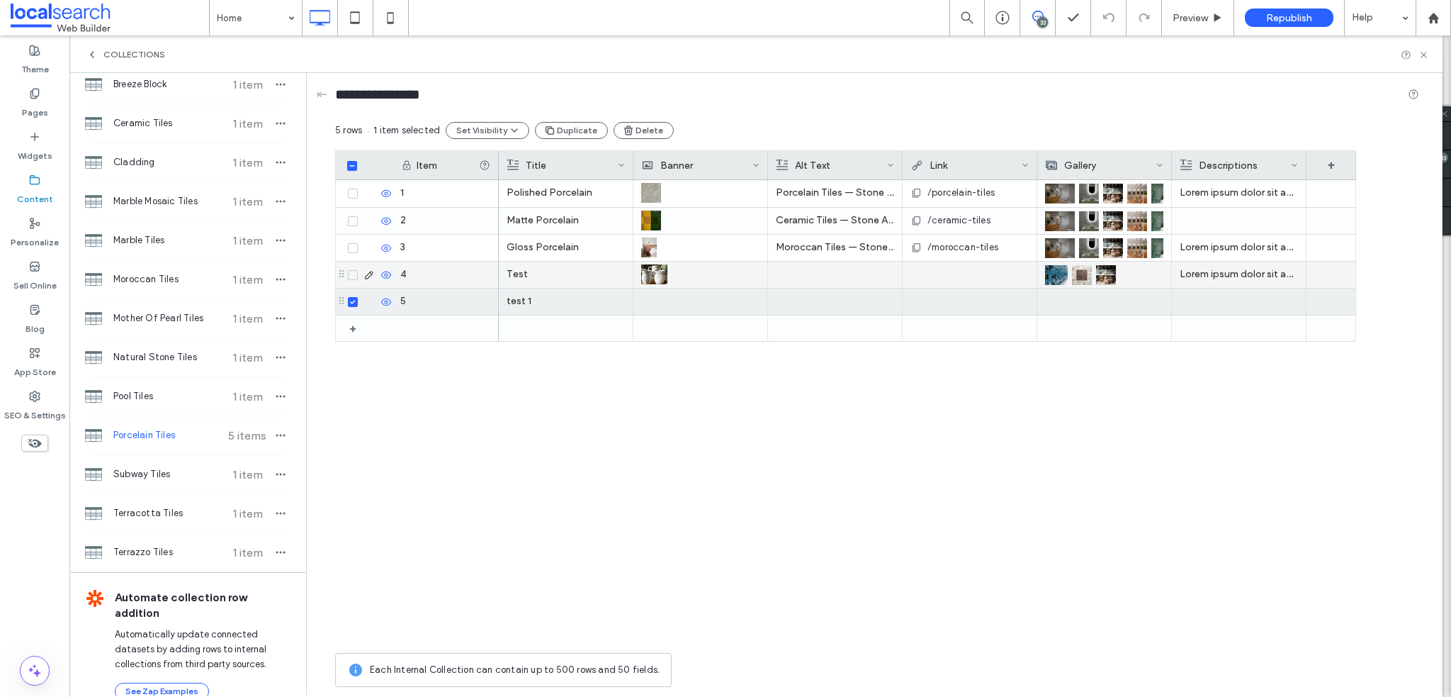
click at [353, 273] on icon at bounding box center [353, 275] width 6 height 4
click at [352, 274] on icon at bounding box center [352, 275] width 5 height 4
click at [355, 297] on span at bounding box center [353, 302] width 10 height 10
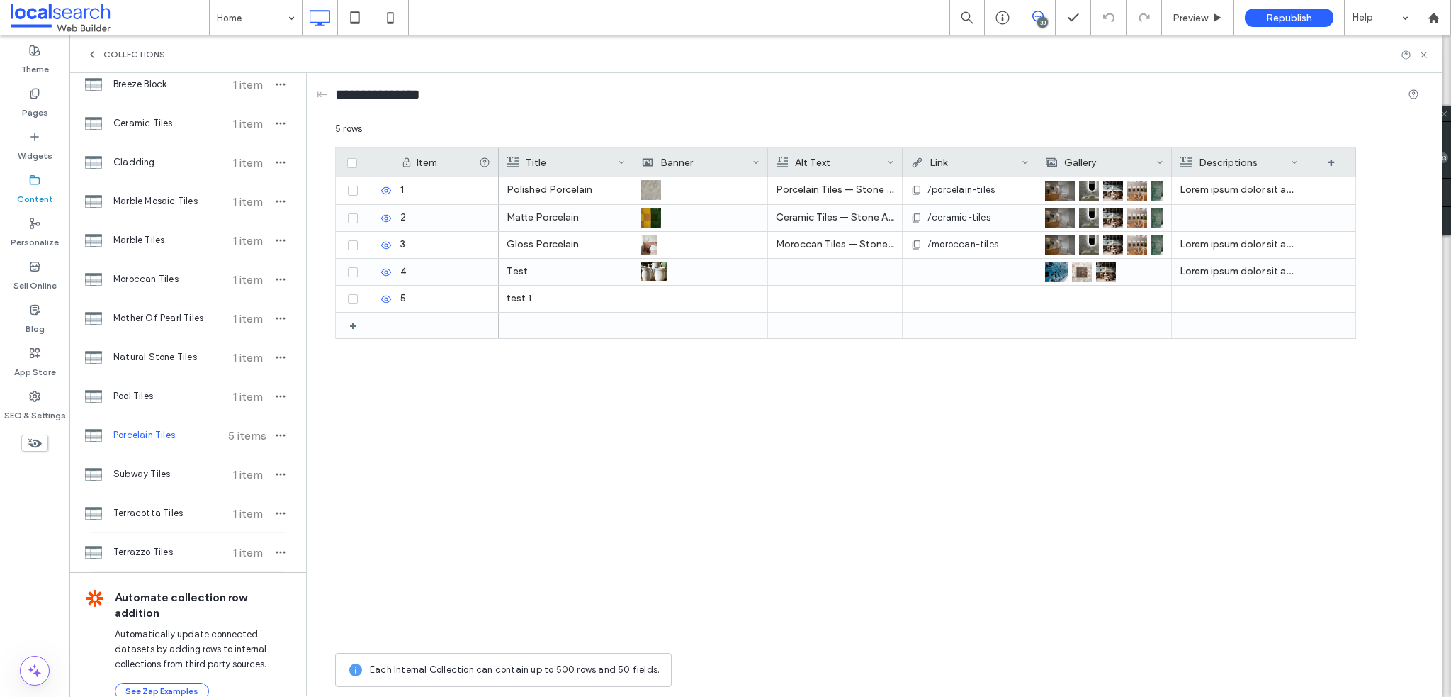
click at [473, 407] on div "1 2 3 4 5 + Polished Porcelain Porcelain Tiles — Stone Arc in Kincumber, NSW /p…" at bounding box center [845, 411] width 1021 height 468
drag, startPoint x: 1099, startPoint y: 165, endPoint x: 1089, endPoint y: 163, distance: 10.8
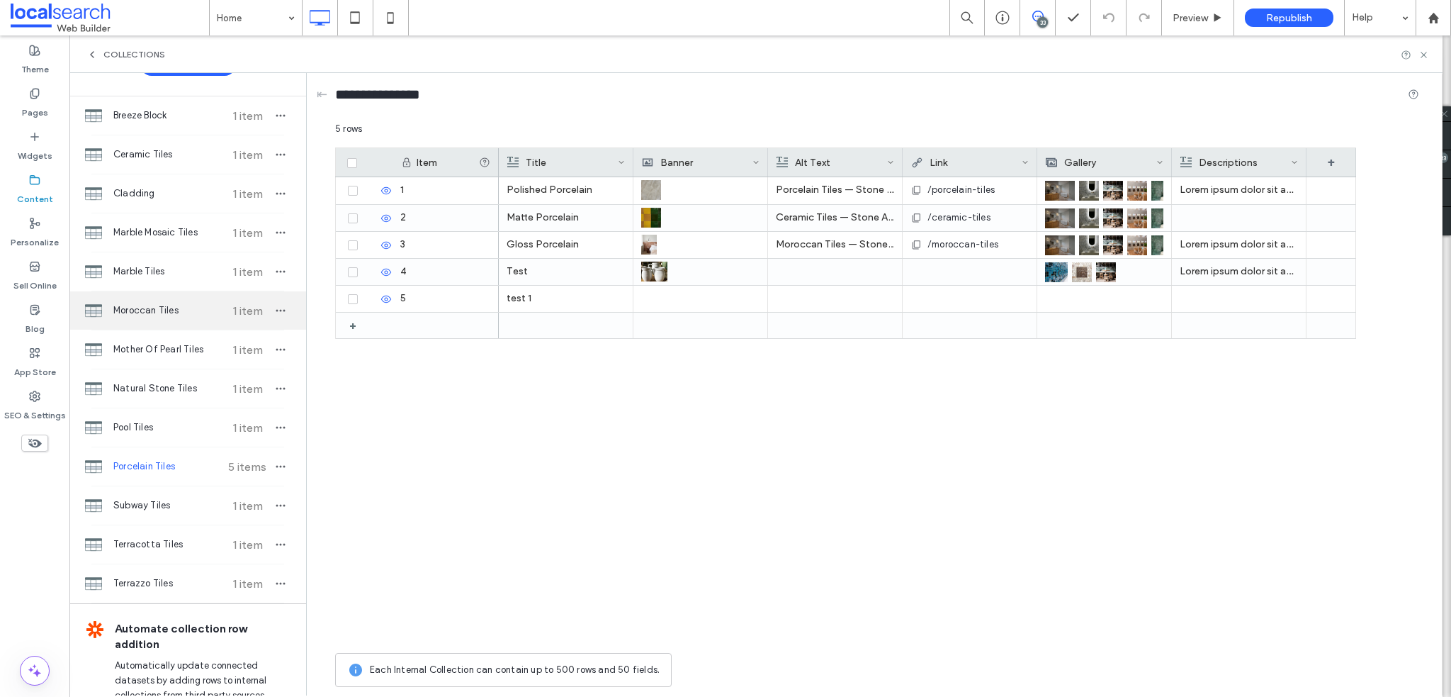
scroll to position [0, 0]
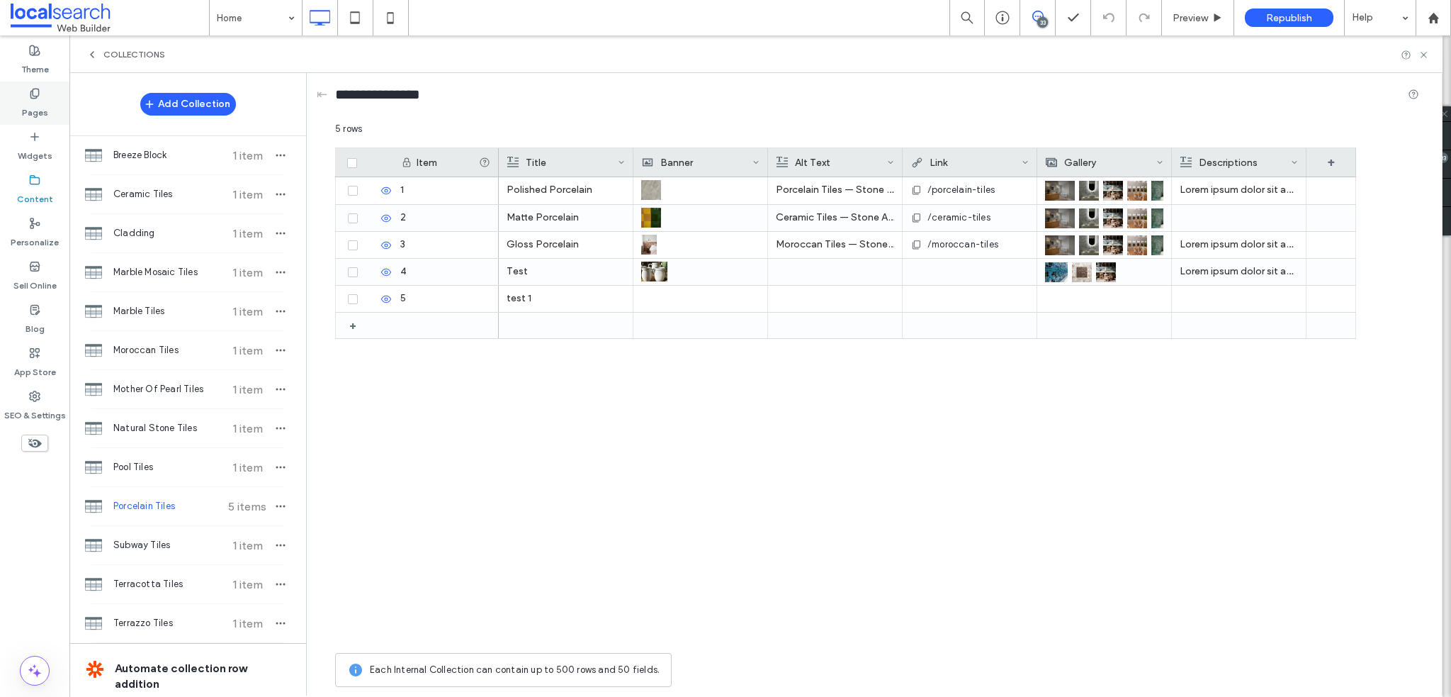
click at [32, 98] on use at bounding box center [34, 93] width 8 height 9
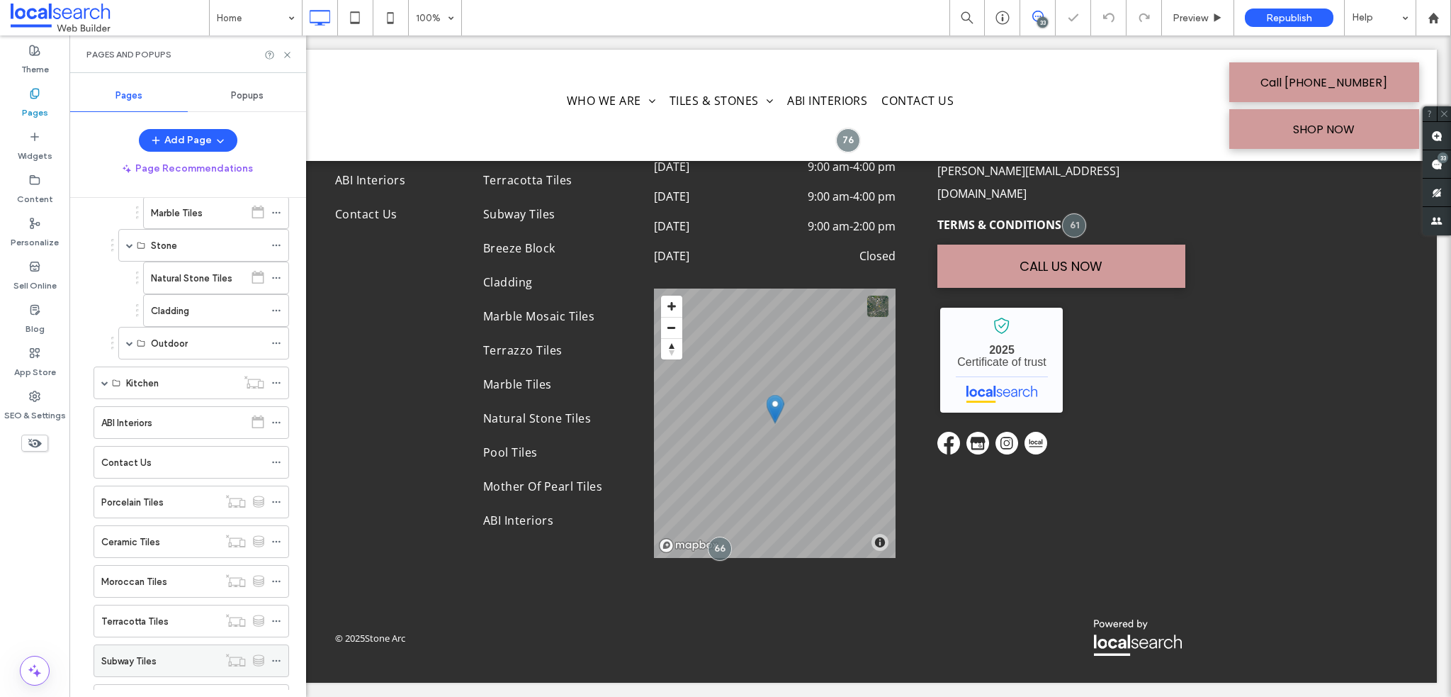
scroll to position [567, 0]
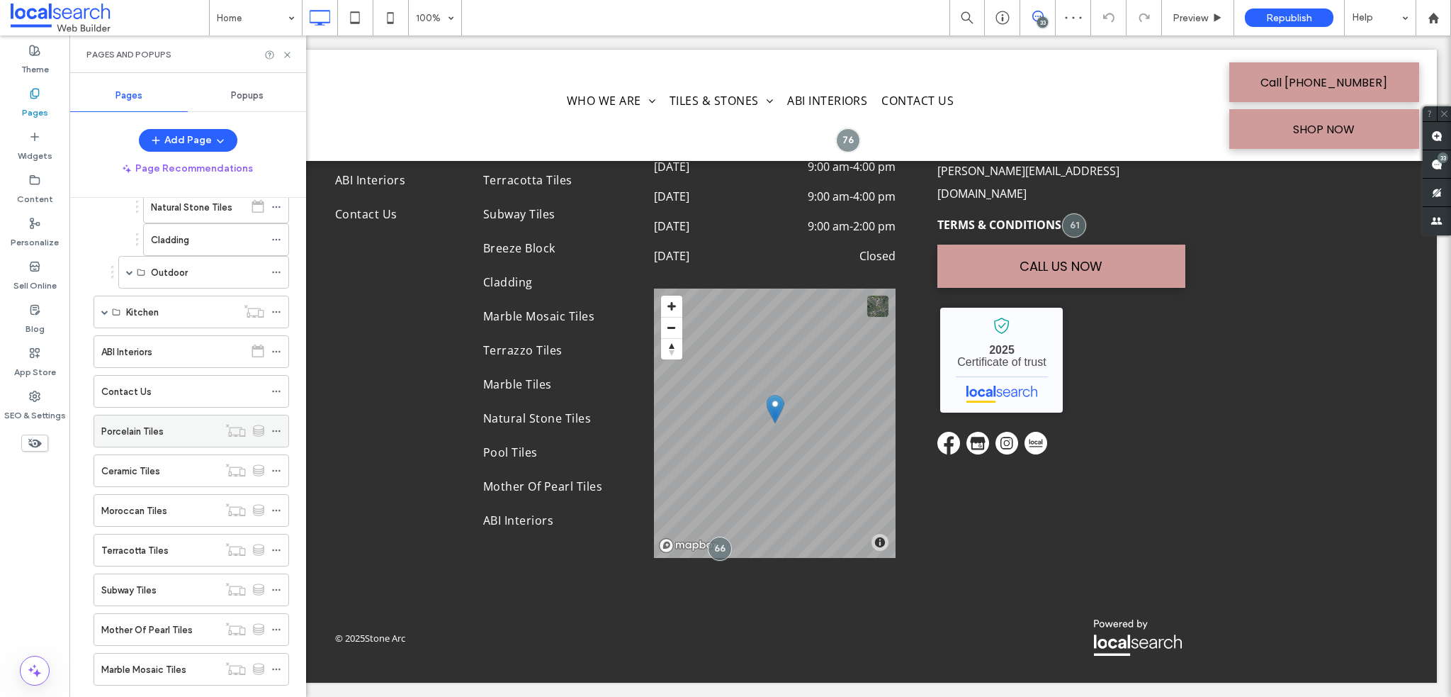
click at [176, 433] on div "Porcelain Tiles" at bounding box center [159, 430] width 117 height 31
click at [285, 55] on icon at bounding box center [287, 55] width 11 height 11
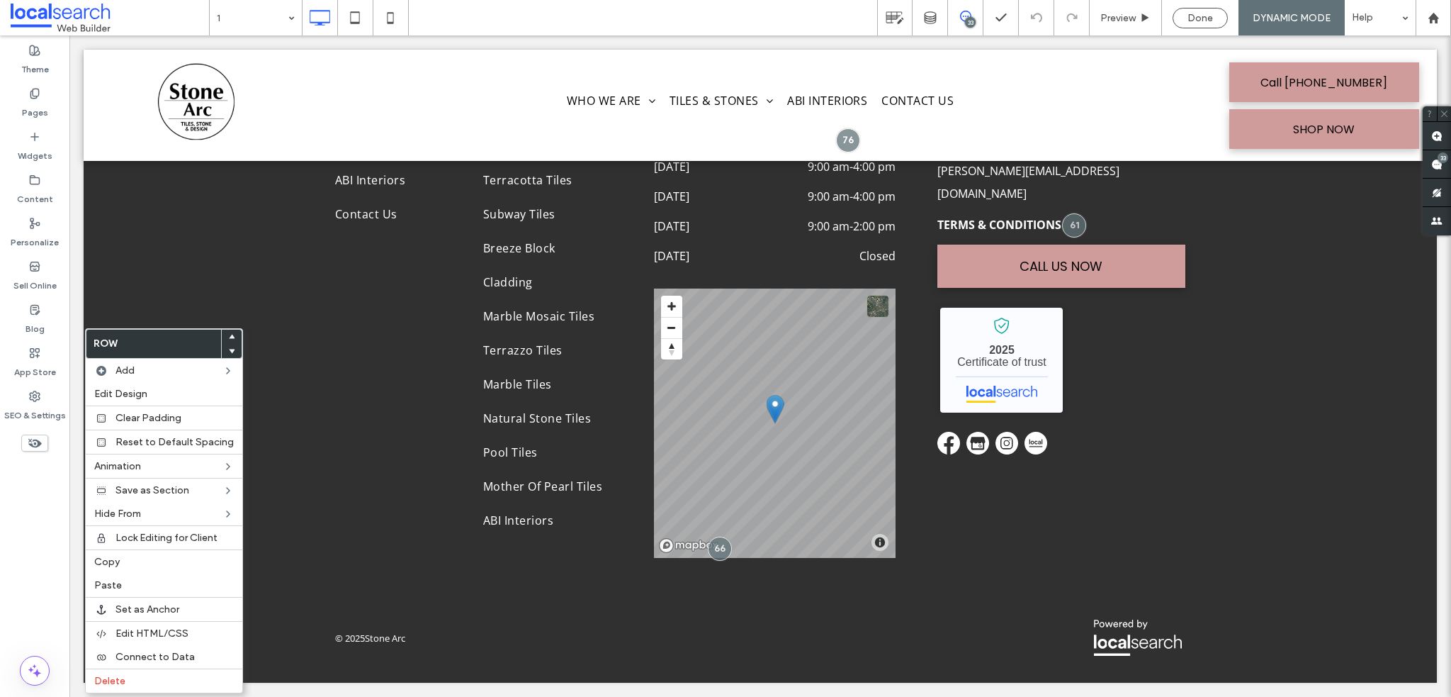
click at [229, 337] on icon at bounding box center [232, 337] width 6 height 6
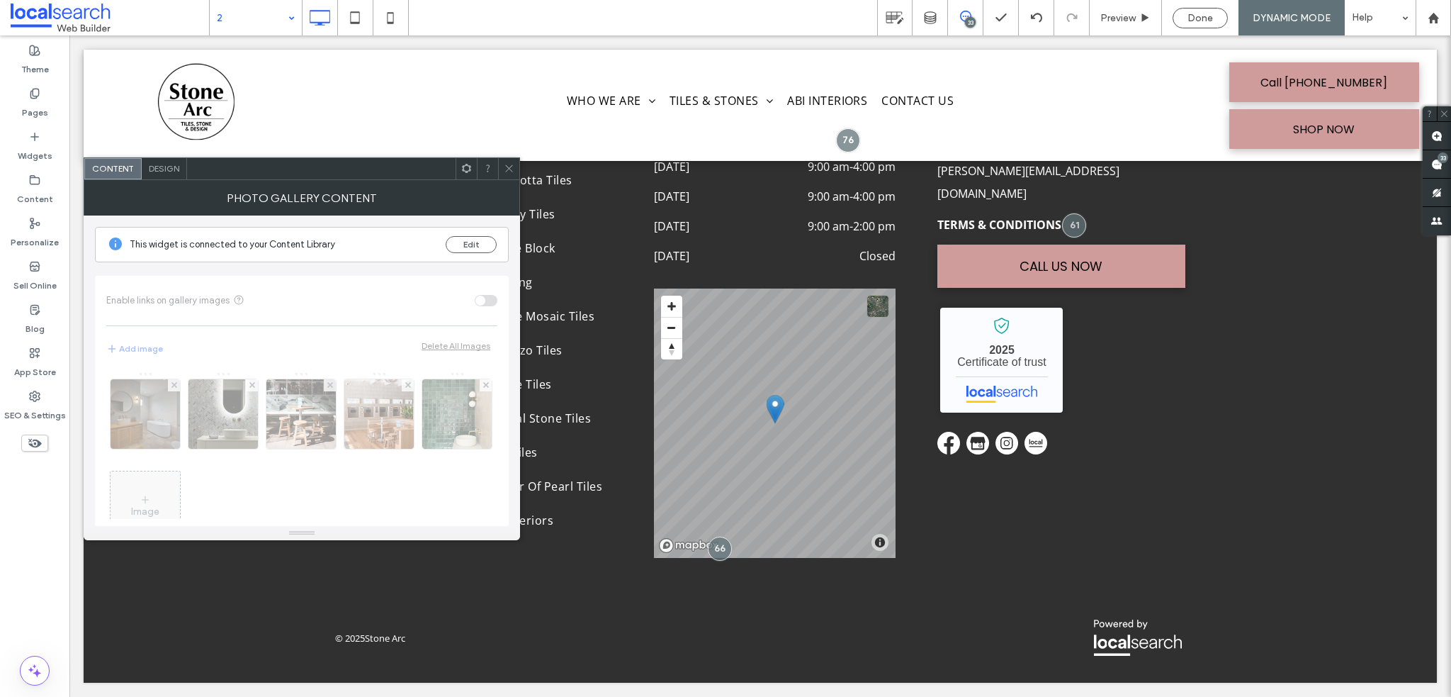
scroll to position [45, 0]
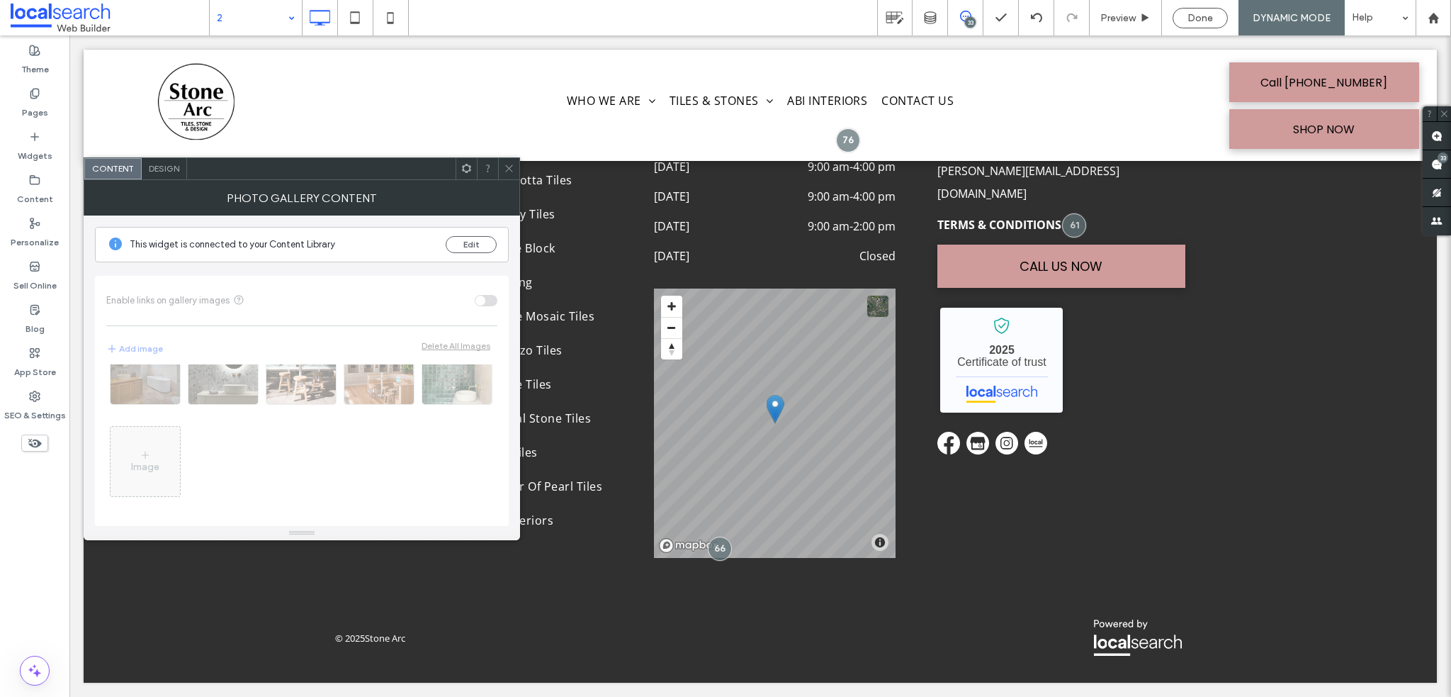
click at [142, 383] on div "Image" at bounding box center [301, 441] width 391 height 154
click at [504, 169] on icon at bounding box center [509, 168] width 11 height 11
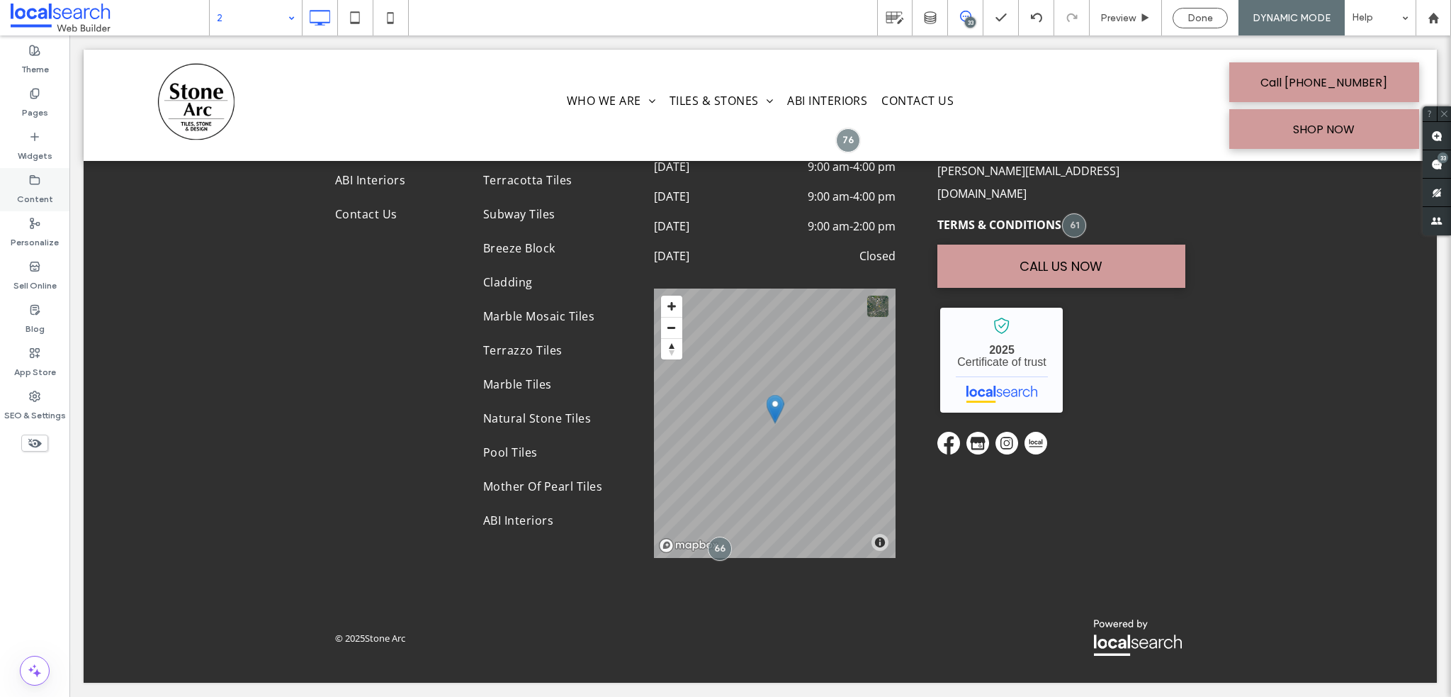
click at [35, 180] on icon at bounding box center [34, 179] width 11 height 11
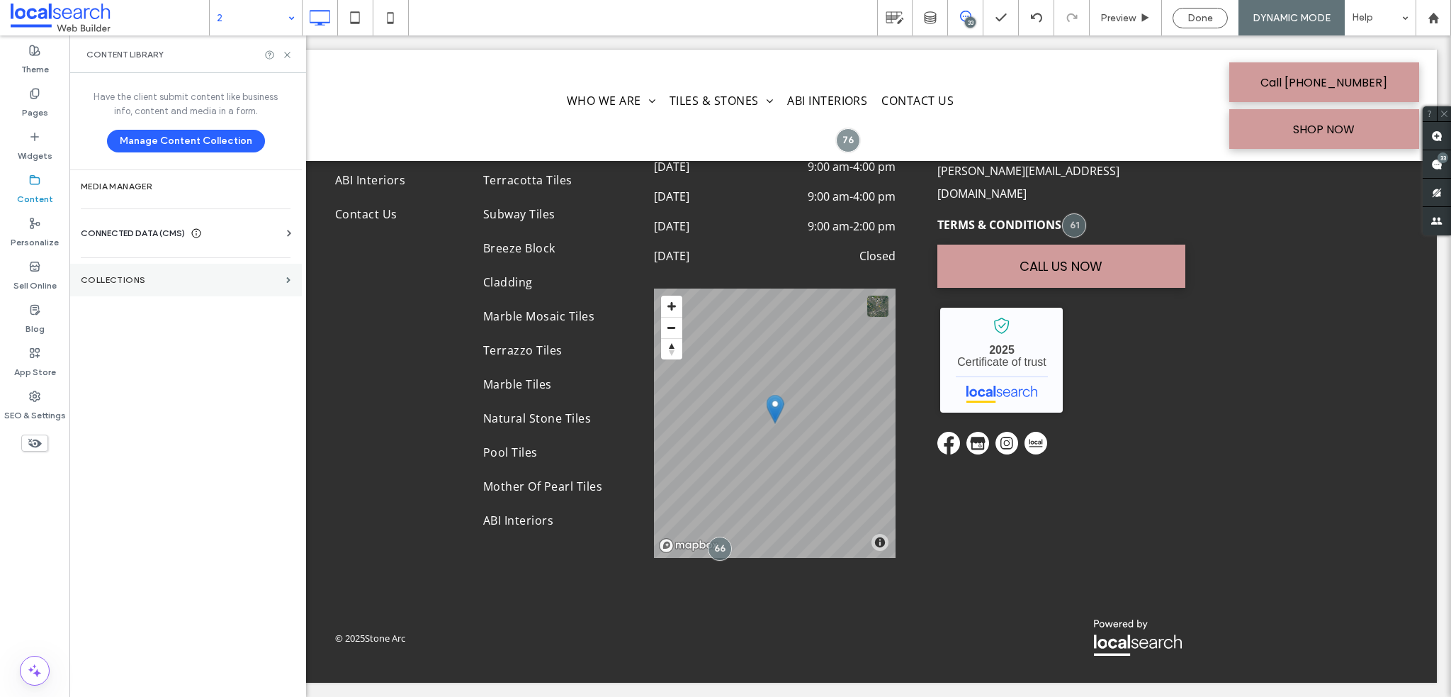
click at [124, 270] on section "Collections" at bounding box center [185, 280] width 232 height 33
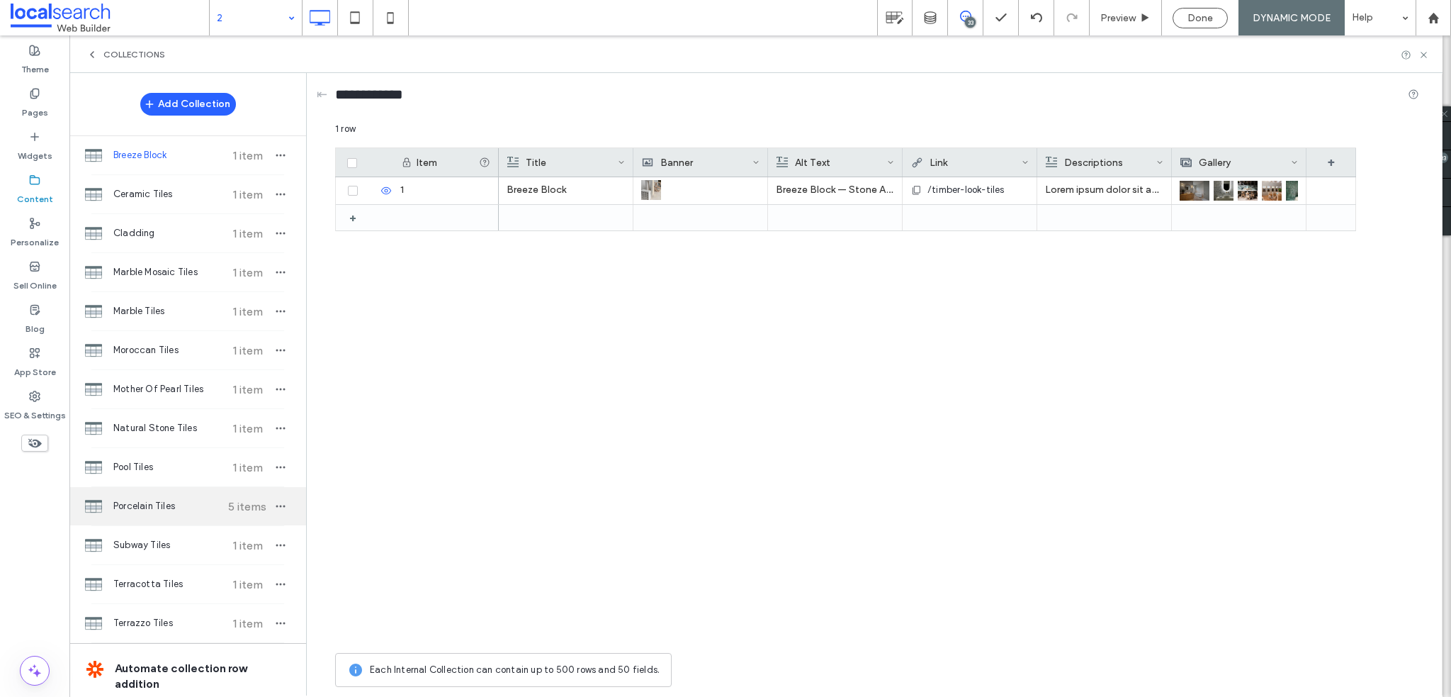
click at [164, 505] on span "Porcelain Tiles" at bounding box center [166, 506] width 106 height 14
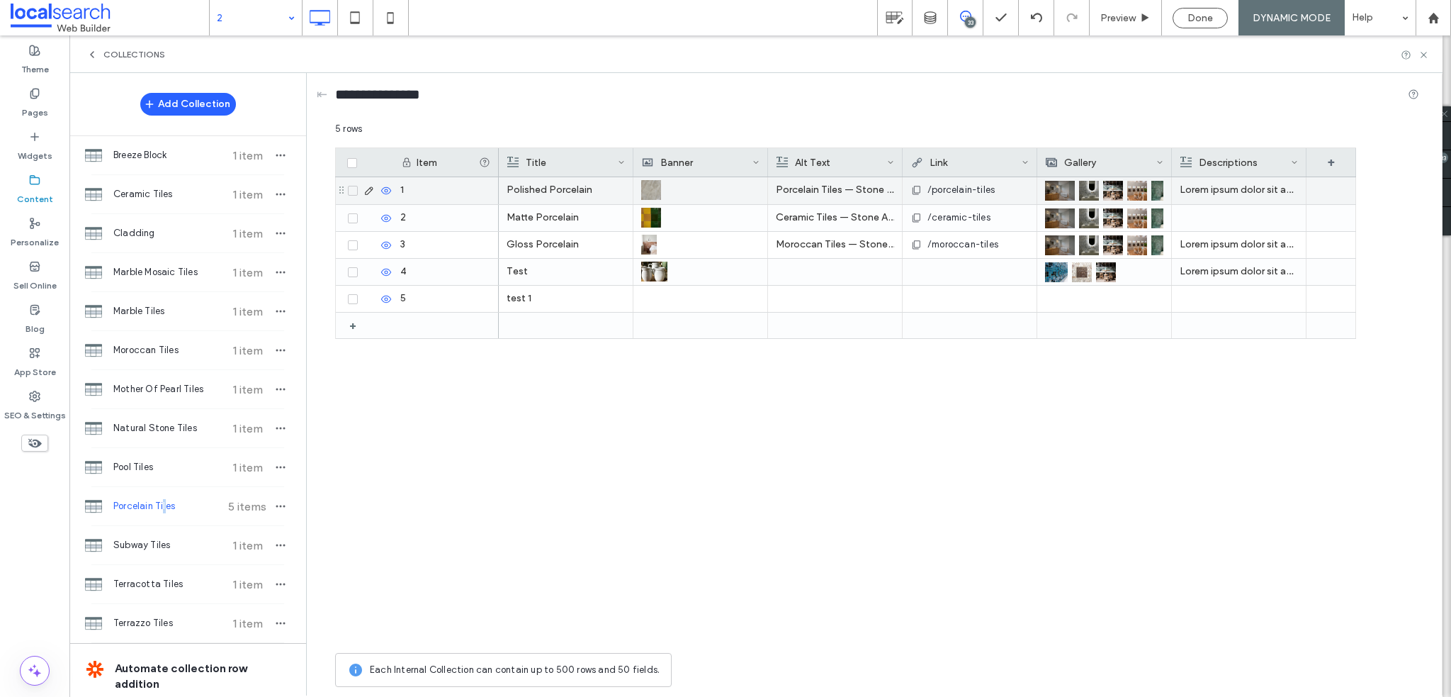
click at [1058, 197] on img at bounding box center [1060, 191] width 30 height 20
click at [1058, 197] on img at bounding box center [1061, 191] width 30 height 20
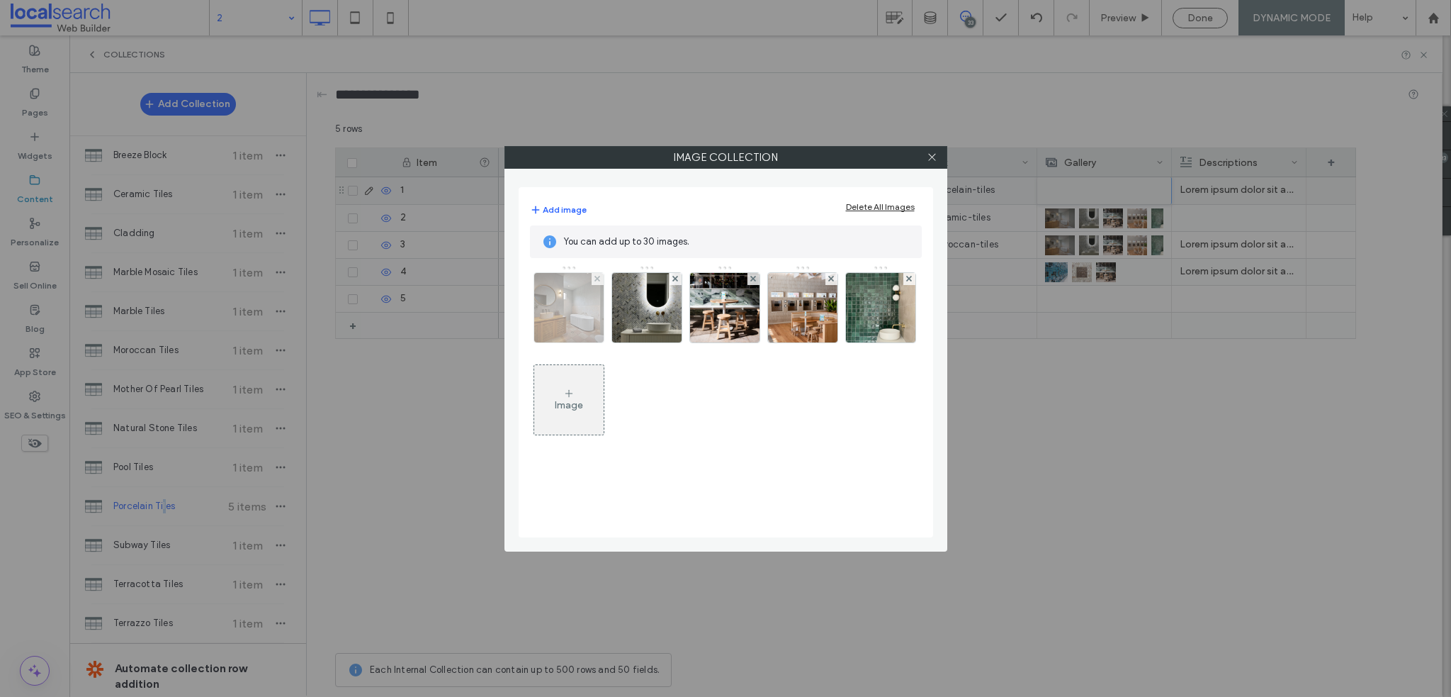
click at [573, 304] on img at bounding box center [569, 307] width 104 height 69
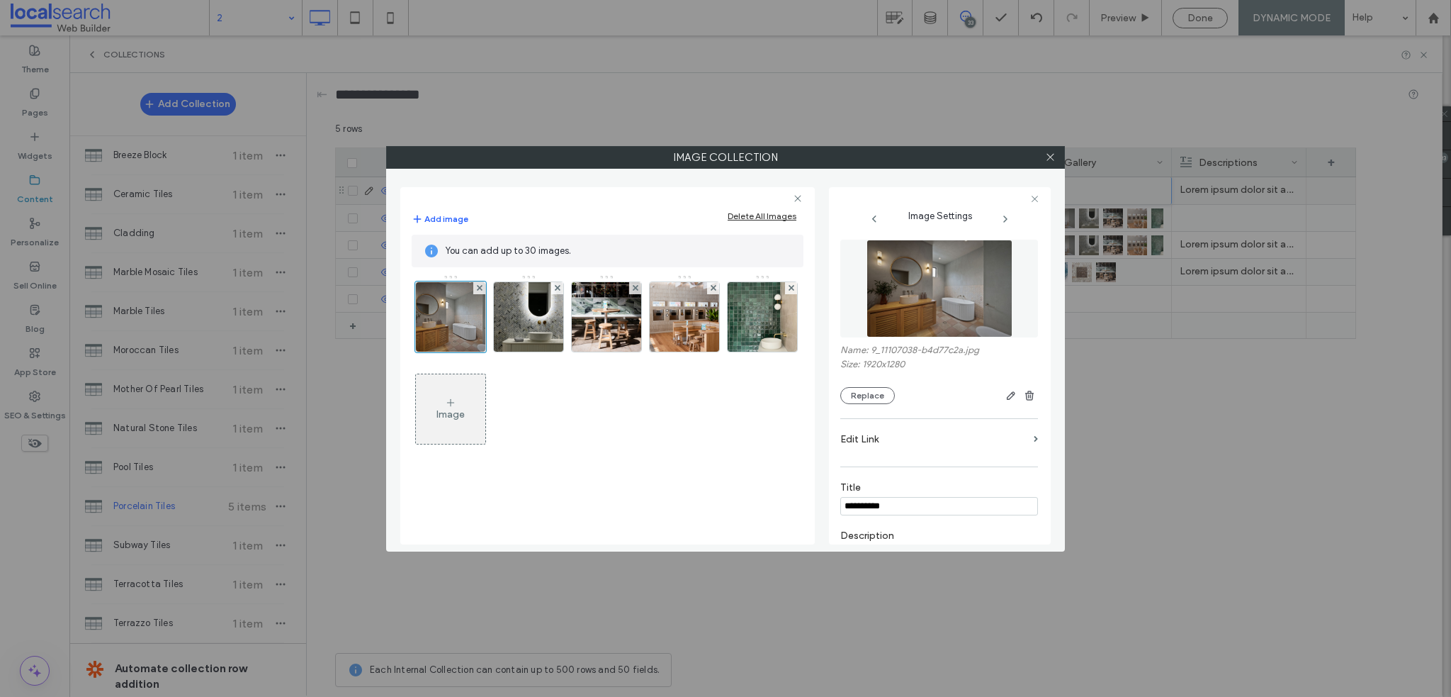
scroll to position [0, 0]
click at [1041, 153] on div at bounding box center [1050, 157] width 21 height 21
click at [1056, 156] on div at bounding box center [1050, 157] width 21 height 21
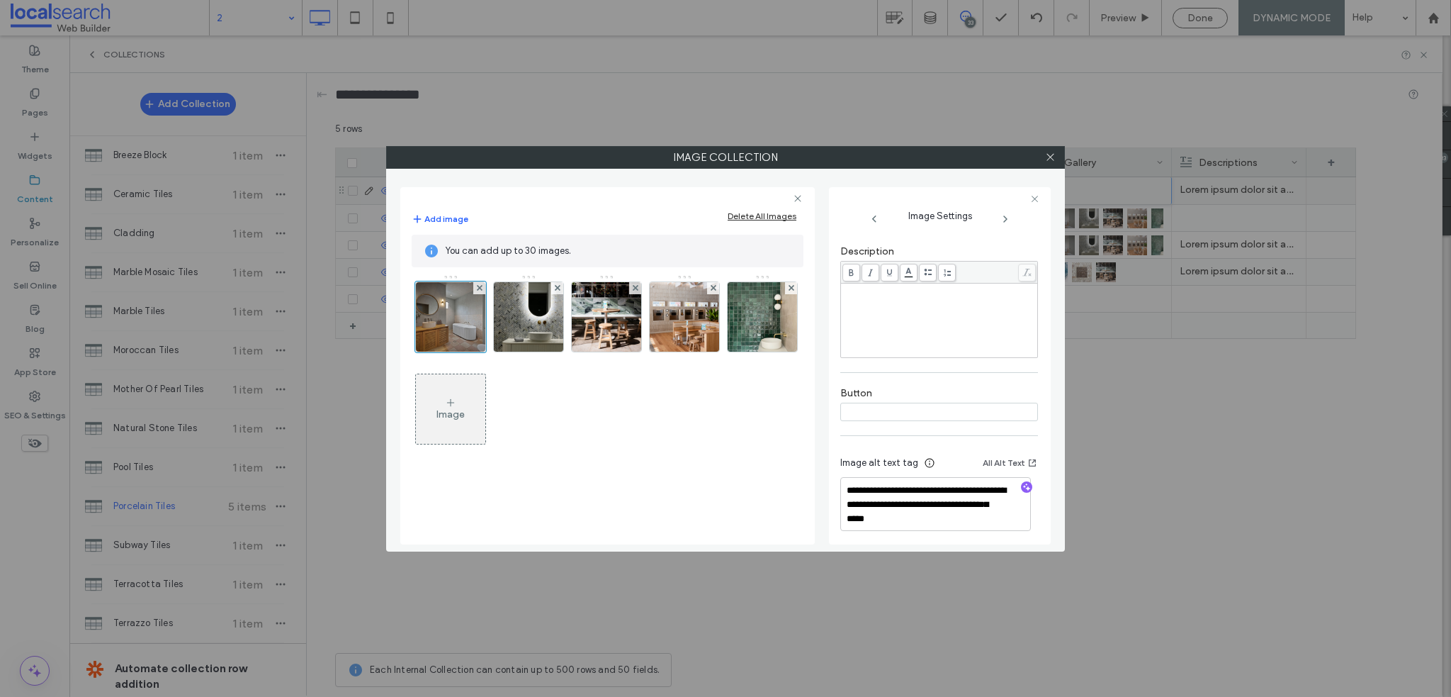
scroll to position [293, 0]
click at [1052, 153] on icon at bounding box center [1050, 157] width 11 height 11
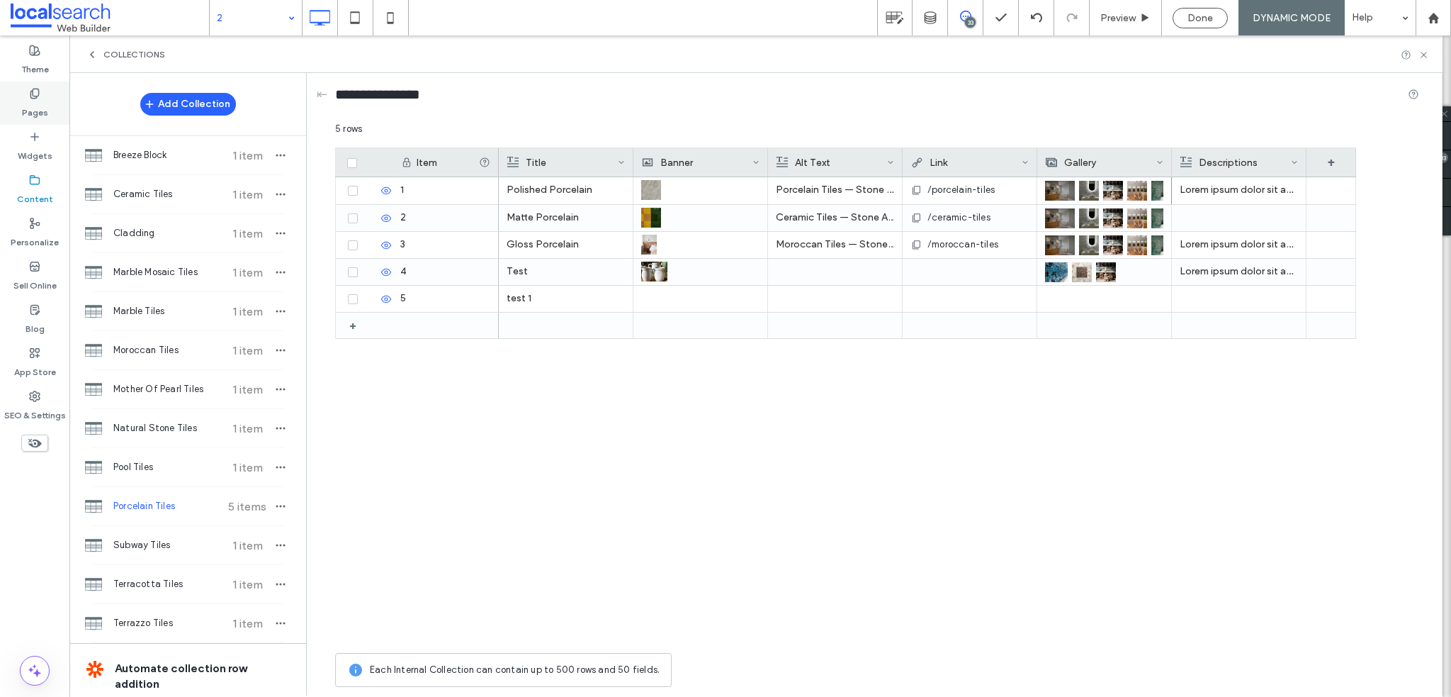
click at [18, 95] on div "Pages" at bounding box center [34, 102] width 69 height 43
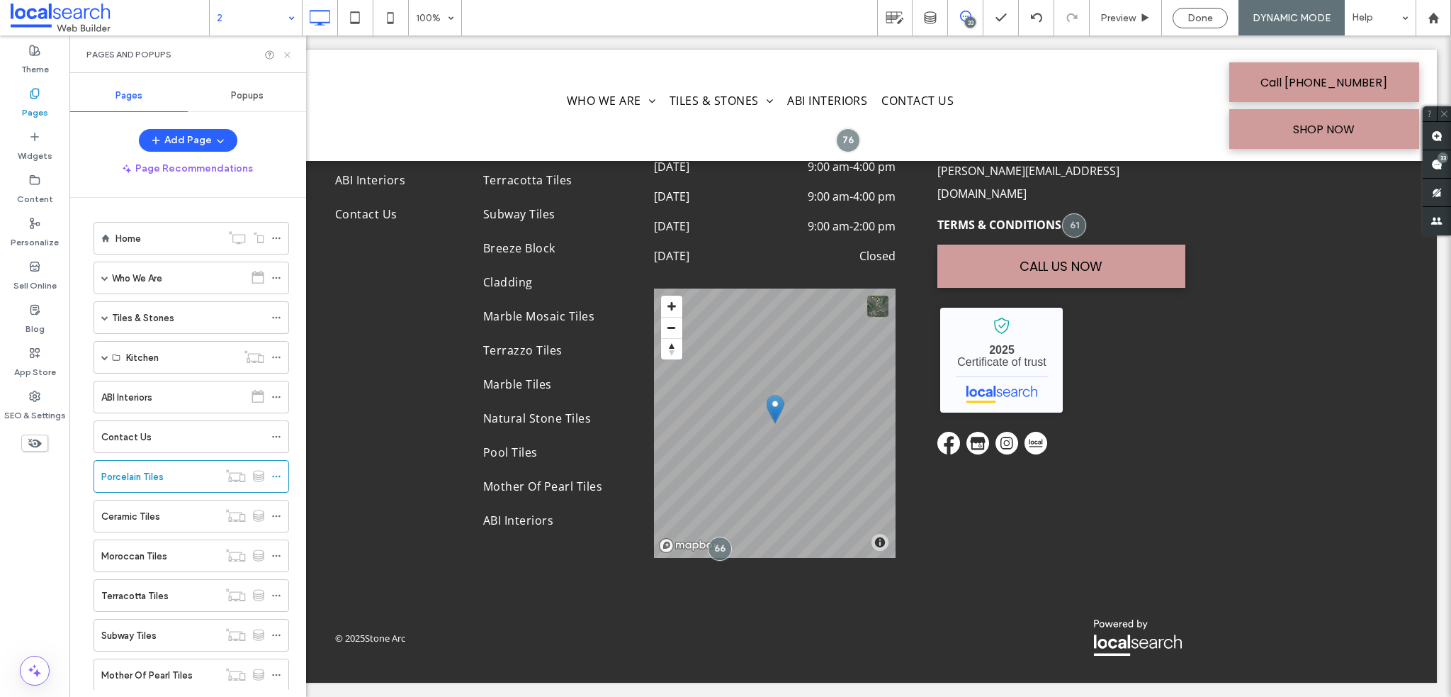
click at [287, 52] on icon at bounding box center [287, 55] width 11 height 11
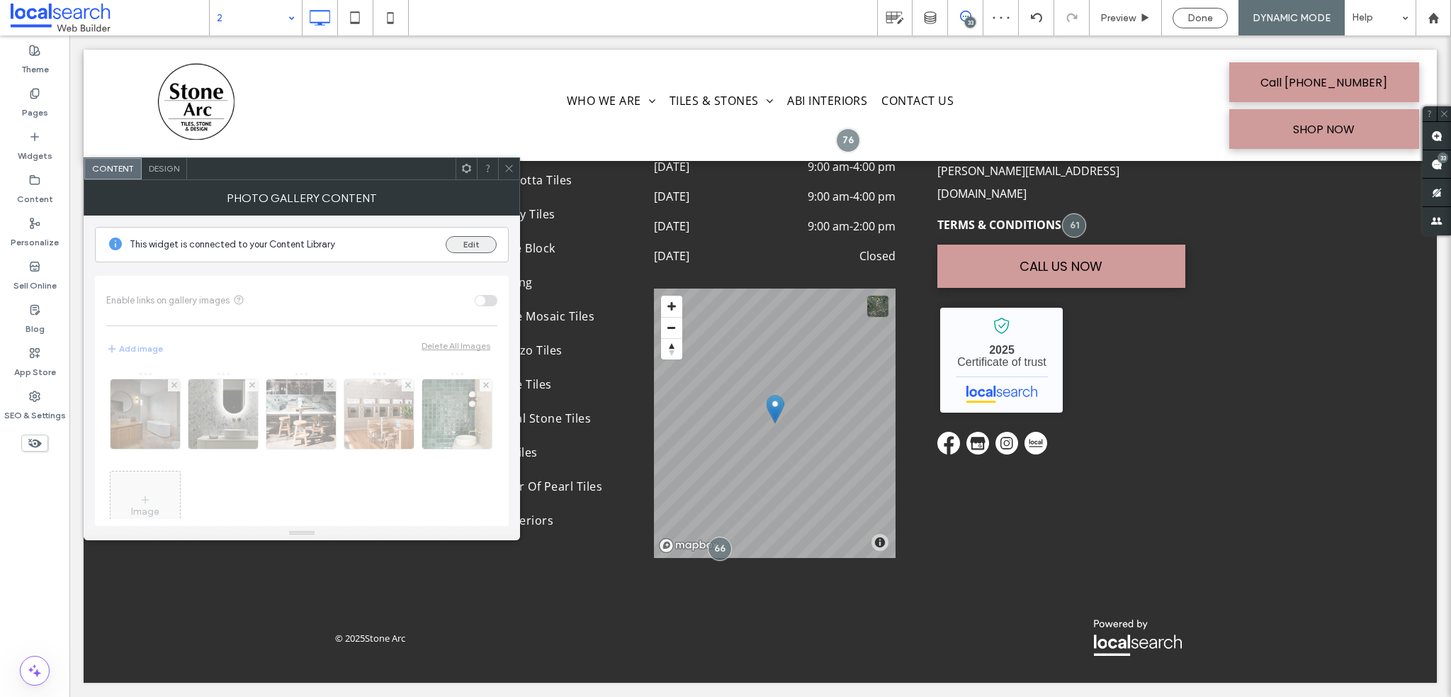
click at [455, 247] on button "Edit" at bounding box center [471, 244] width 51 height 17
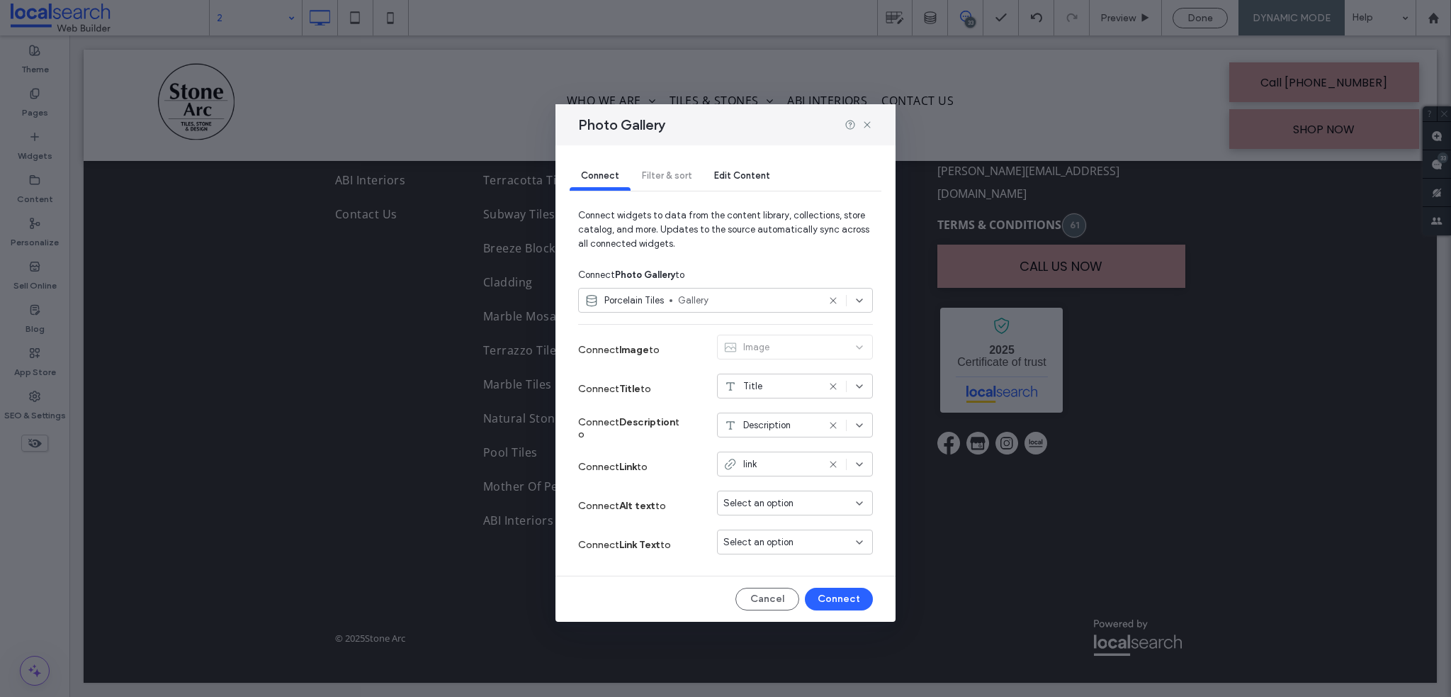
click at [652, 172] on div "Connect Filter & sort Edit Content" at bounding box center [726, 176] width 312 height 28
click at [722, 175] on span "Edit Content" at bounding box center [742, 175] width 56 height 11
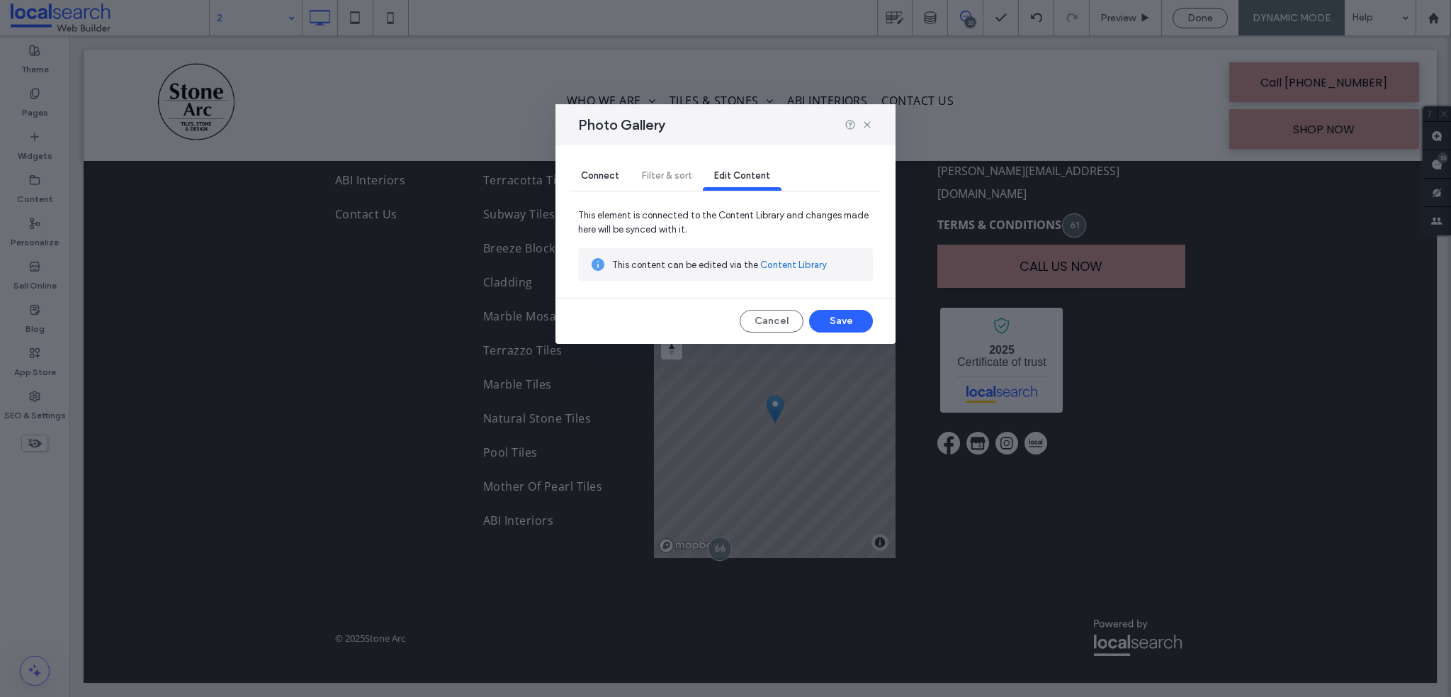
click at [596, 169] on div "Connect" at bounding box center [600, 176] width 61 height 28
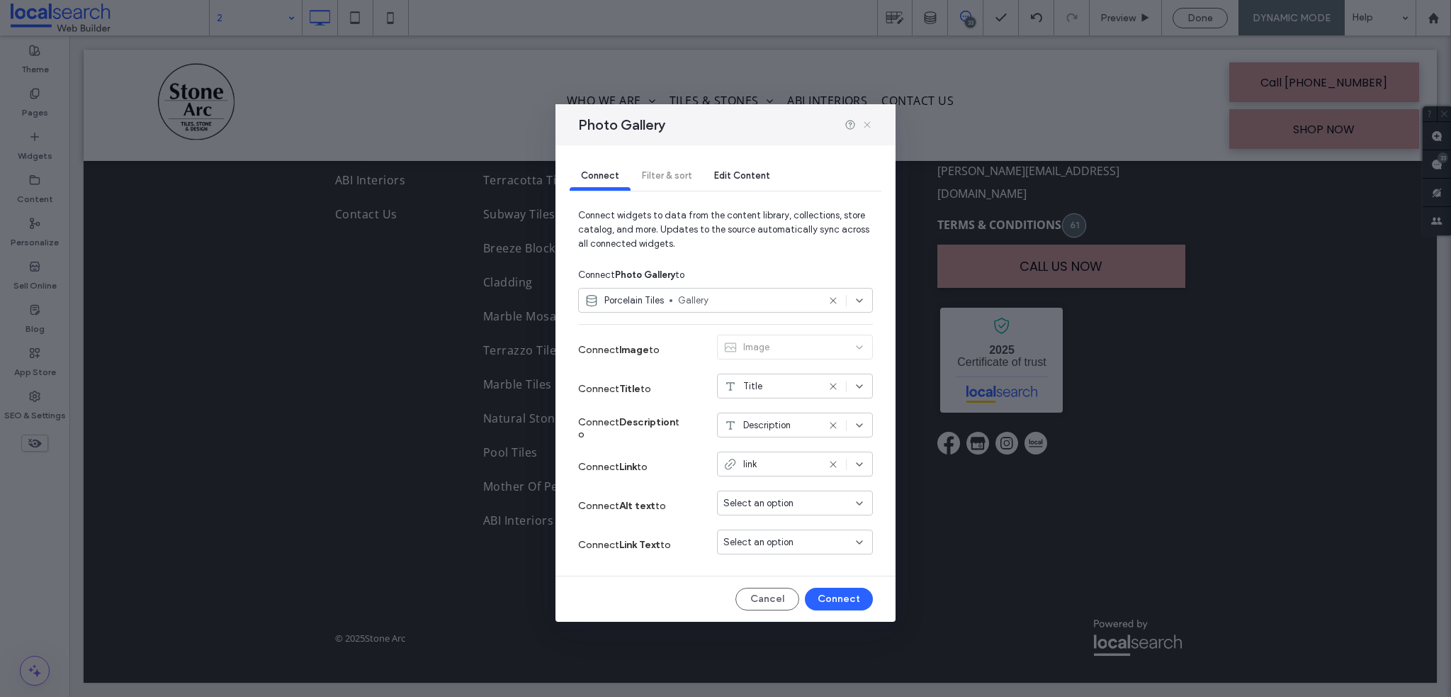
click at [867, 127] on icon at bounding box center [867, 124] width 11 height 11
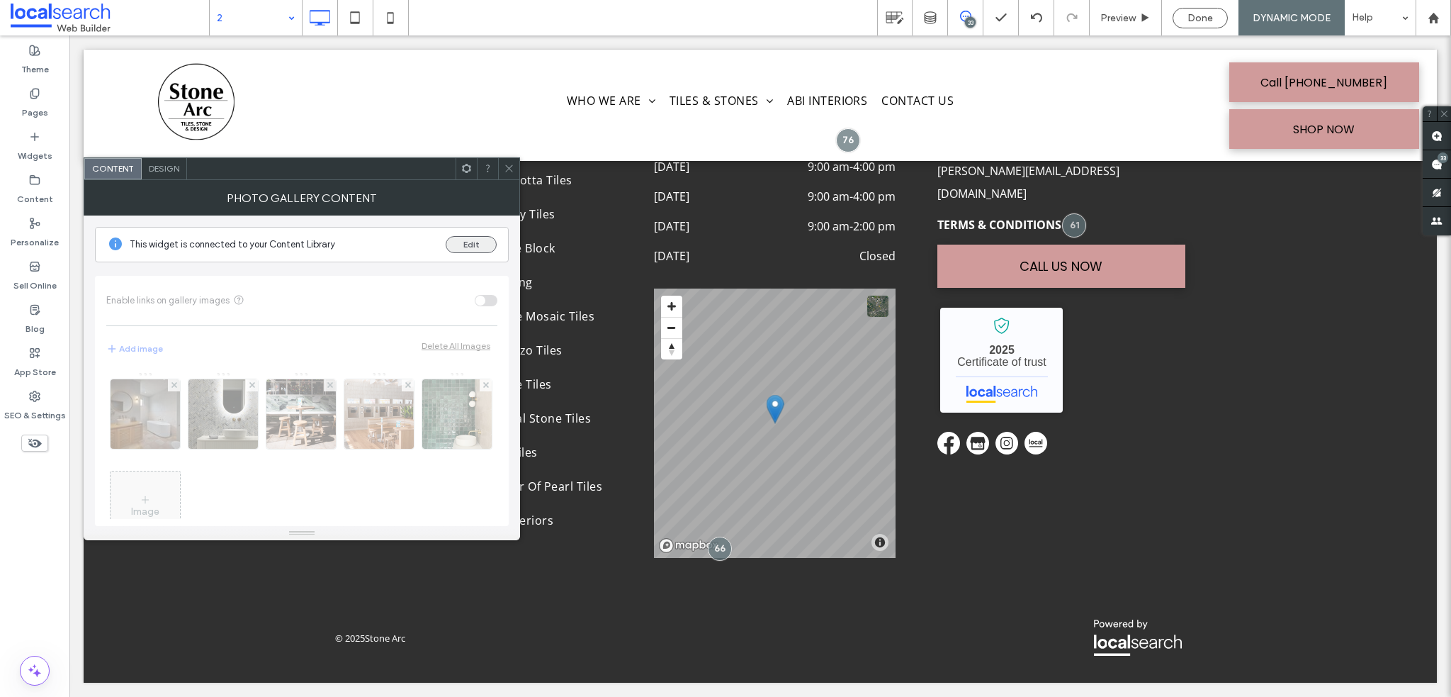
click at [479, 245] on button "Edit" at bounding box center [471, 244] width 51 height 17
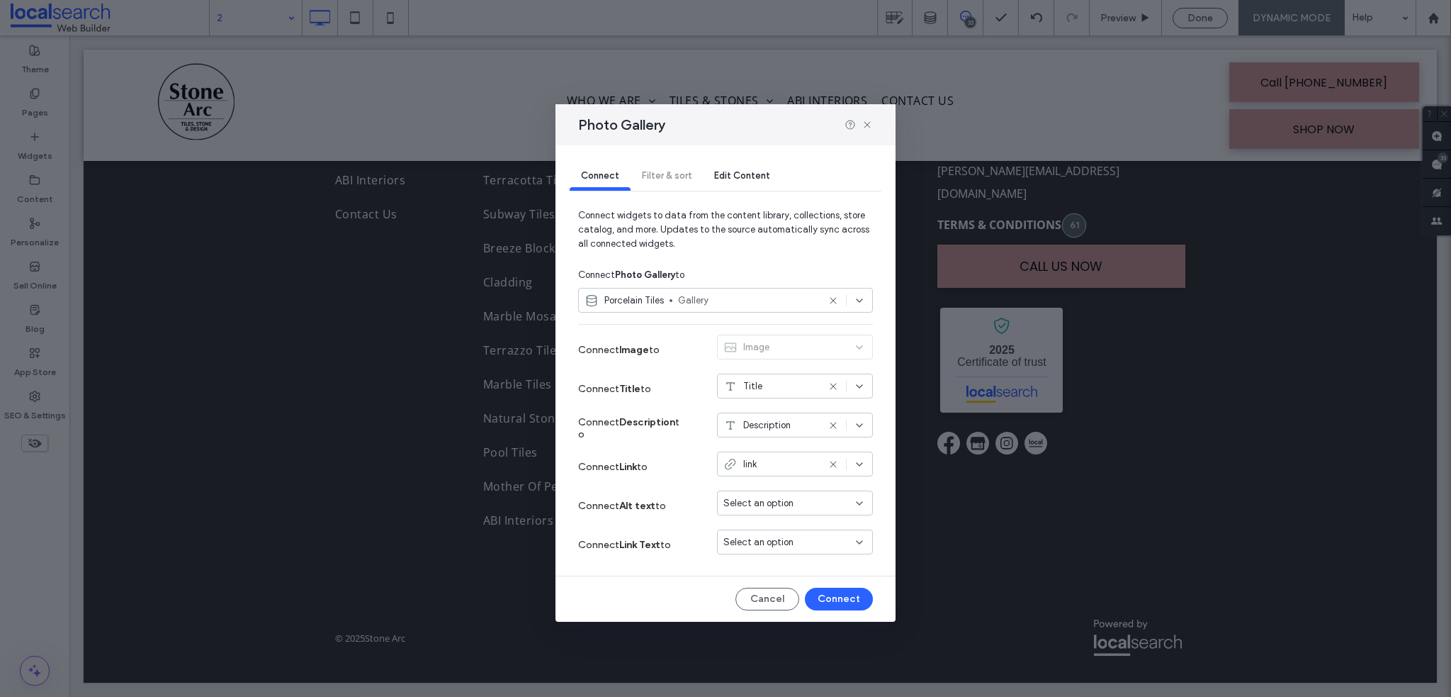
click at [752, 298] on span "Gallery" at bounding box center [748, 300] width 140 height 14
click at [862, 302] on use at bounding box center [860, 300] width 6 height 3
click at [870, 124] on icon at bounding box center [867, 124] width 11 height 11
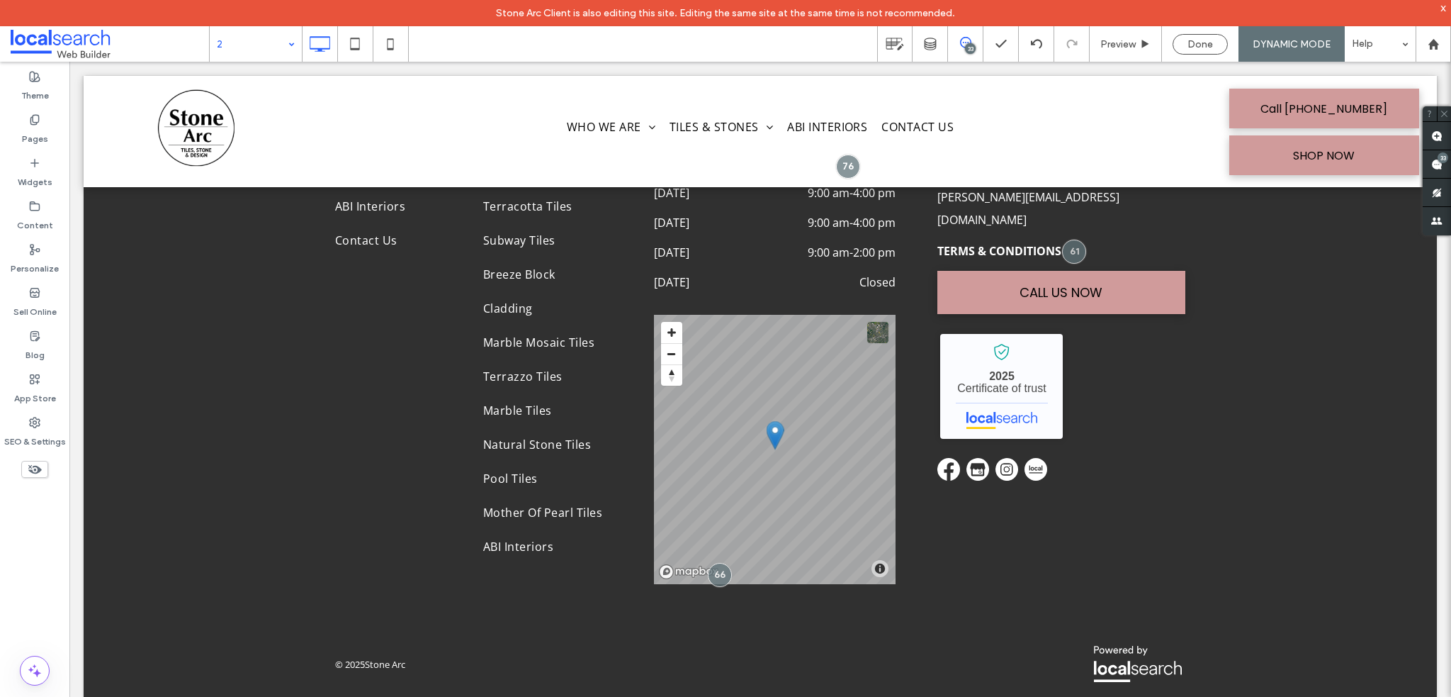
click at [1442, 10] on div "x" at bounding box center [1444, 7] width 6 height 12
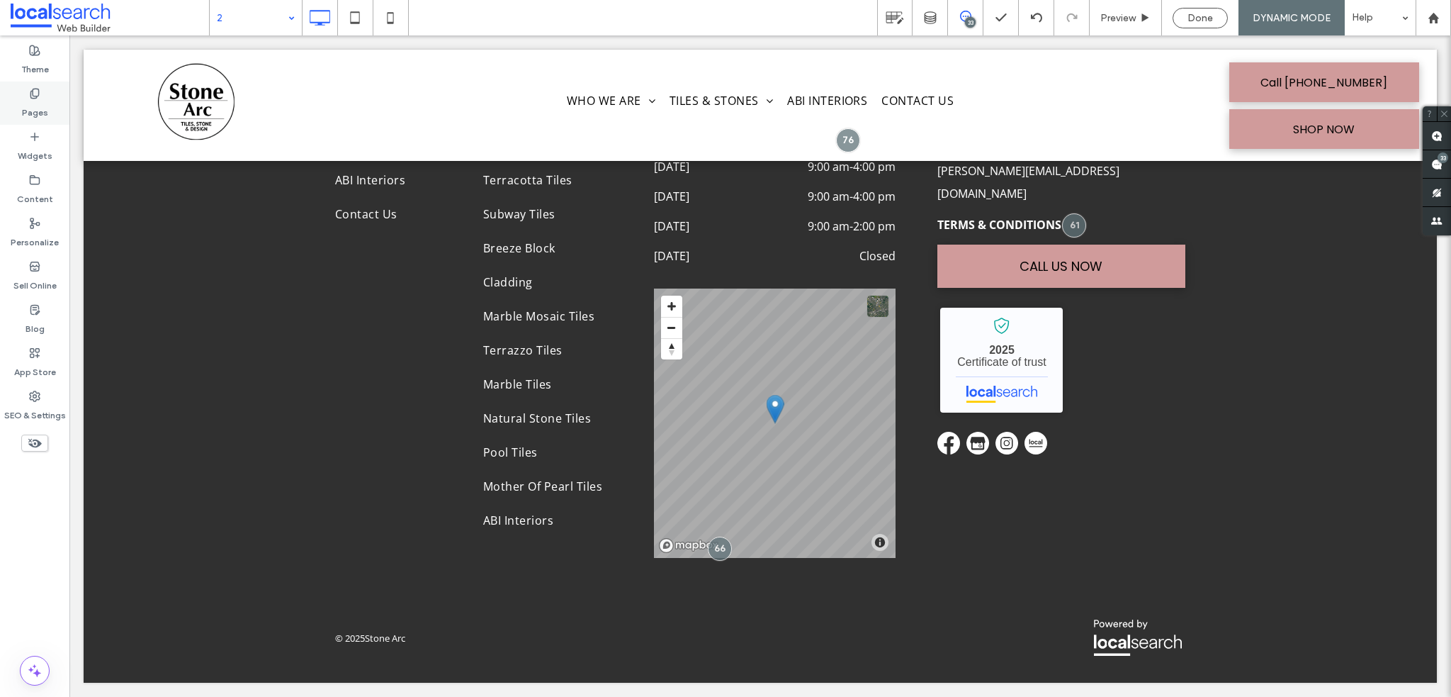
click at [13, 96] on div "Pages" at bounding box center [34, 102] width 69 height 43
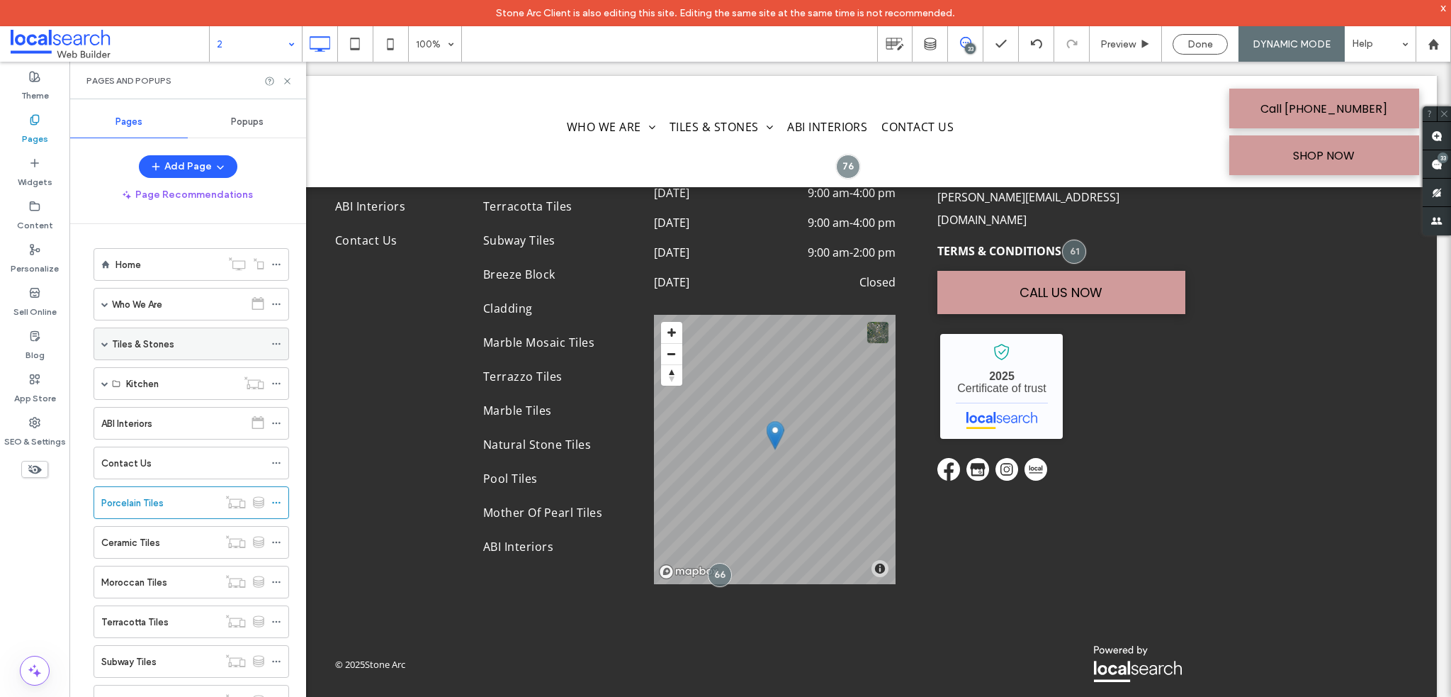
click at [113, 345] on label "Tiles & Stones" at bounding box center [143, 344] width 62 height 25
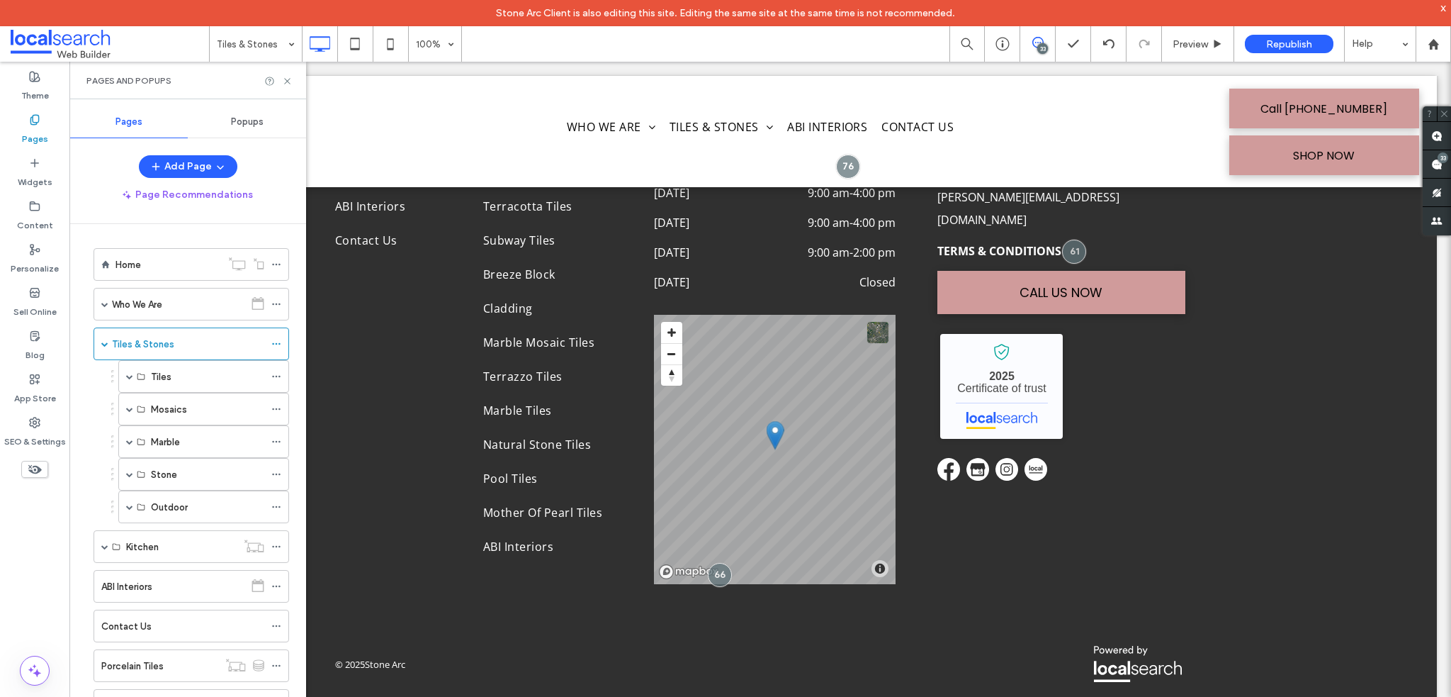
click at [179, 374] on div at bounding box center [725, 348] width 1451 height 697
click at [157, 374] on label "Tiles" at bounding box center [161, 376] width 21 height 25
click at [147, 377] on div "Tiles" at bounding box center [203, 376] width 171 height 33
click at [157, 375] on label "Tiles" at bounding box center [161, 376] width 21 height 25
click at [128, 332] on div "Tiles & Stones" at bounding box center [188, 343] width 152 height 31
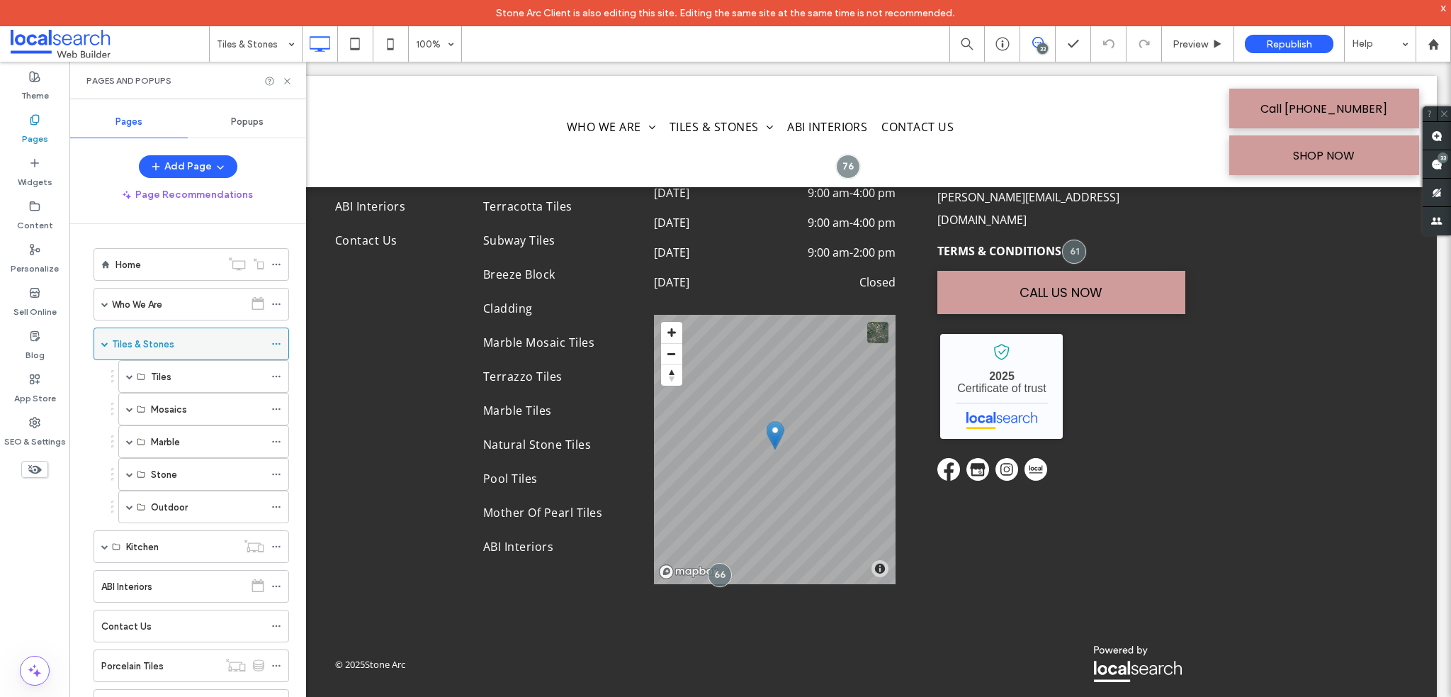
click at [110, 339] on div "Tiles & Stones" at bounding box center [192, 343] width 196 height 33
click at [103, 342] on span at bounding box center [104, 343] width 7 height 7
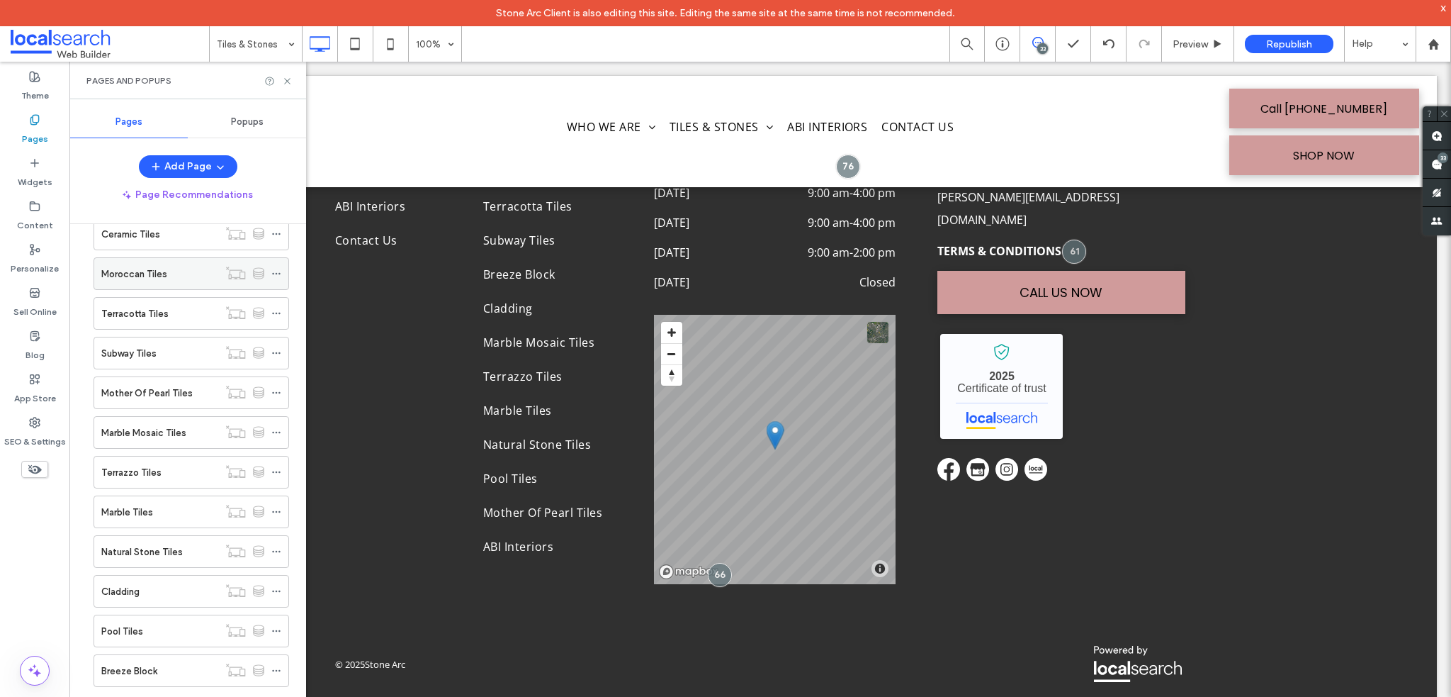
scroll to position [167, 0]
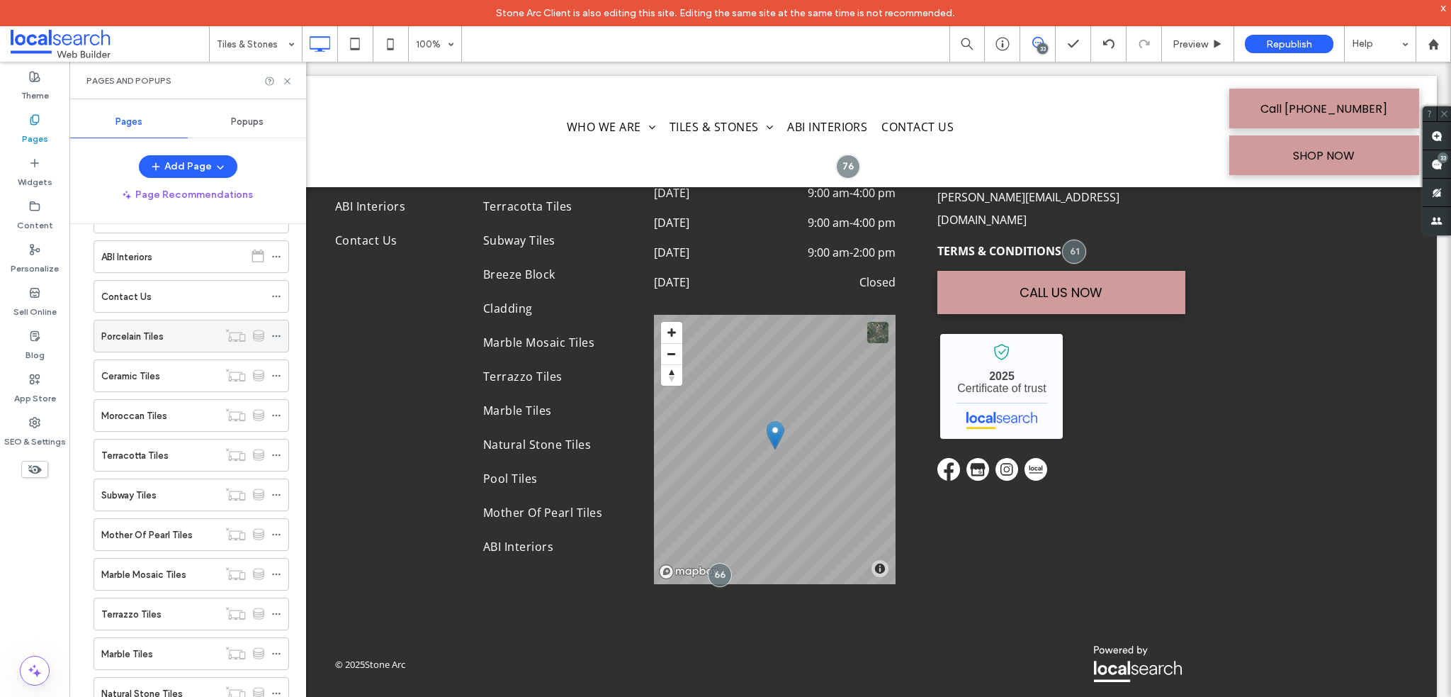
click at [125, 322] on div "Porcelain Tiles" at bounding box center [159, 335] width 117 height 31
click at [288, 76] on icon at bounding box center [287, 81] width 11 height 11
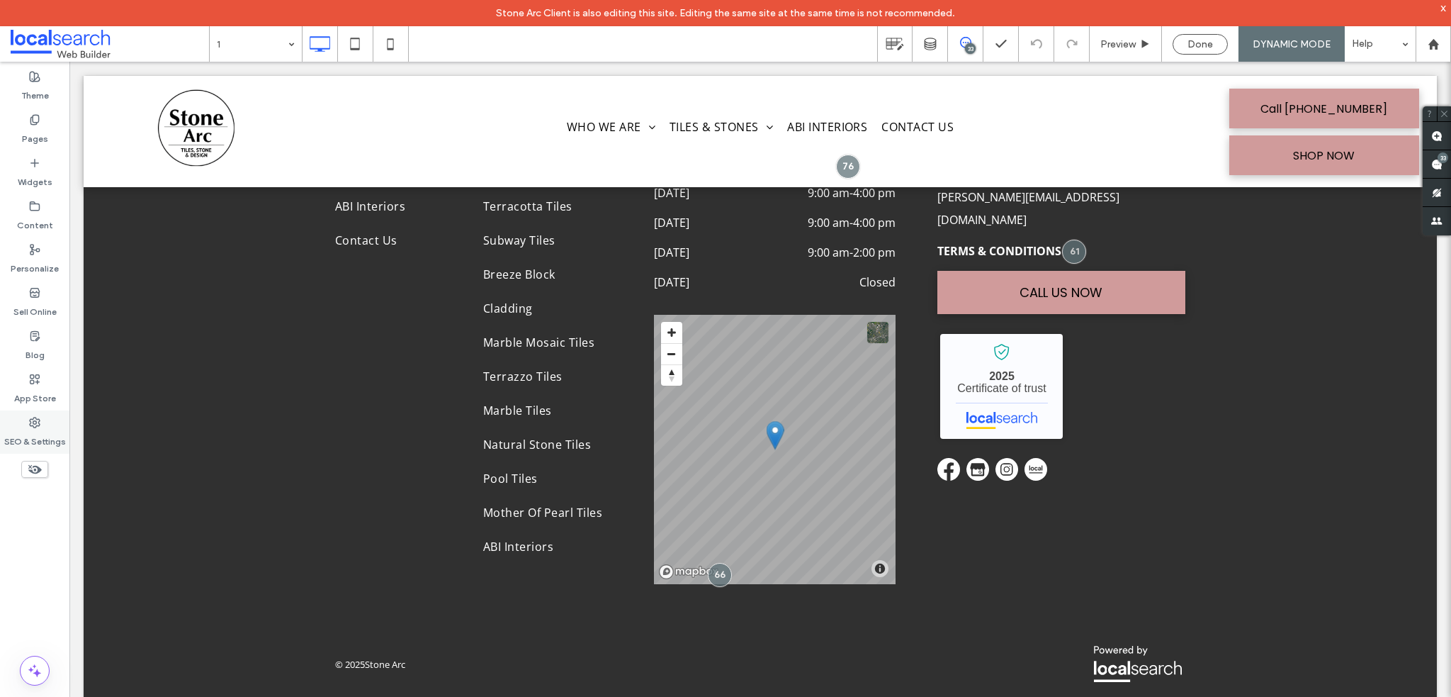
click at [43, 413] on div "SEO & Settings" at bounding box center [34, 431] width 69 height 43
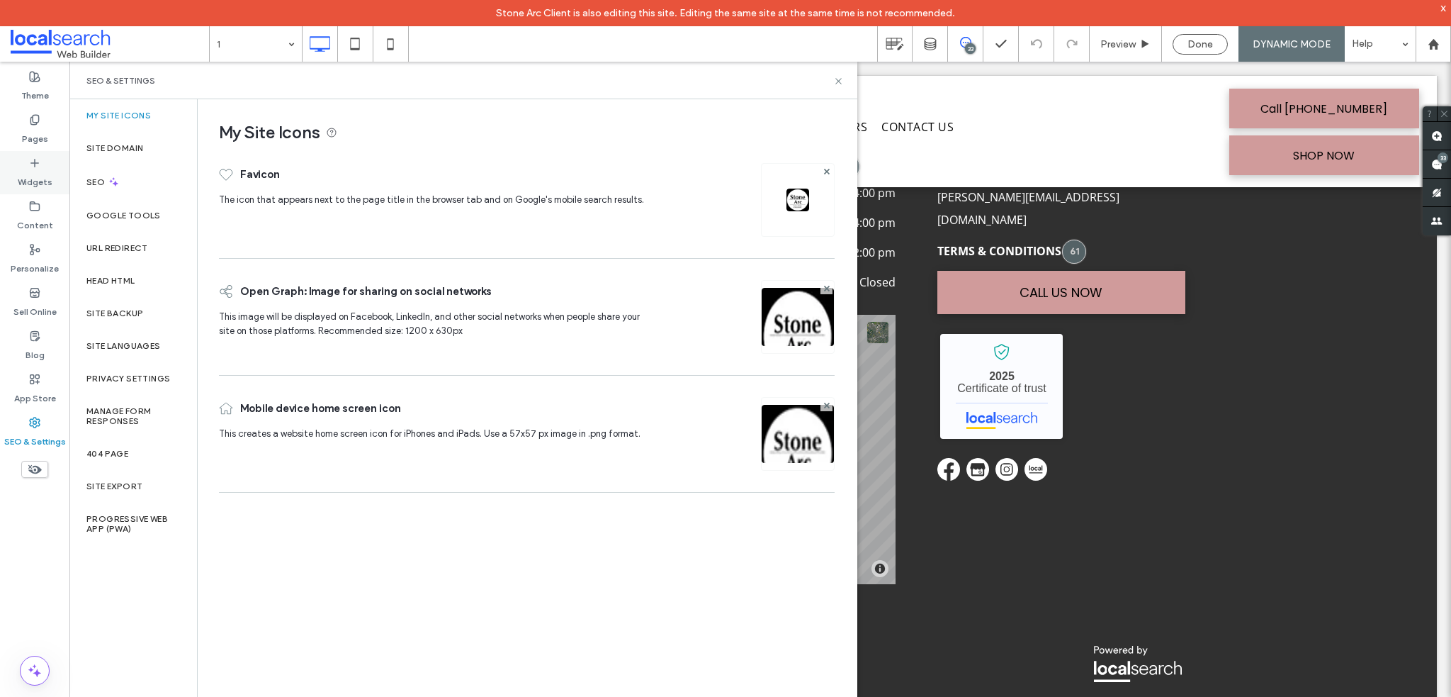
drag, startPoint x: 23, startPoint y: 130, endPoint x: 60, endPoint y: 178, distance: 60.2
click at [23, 128] on label "Pages" at bounding box center [35, 135] width 26 height 20
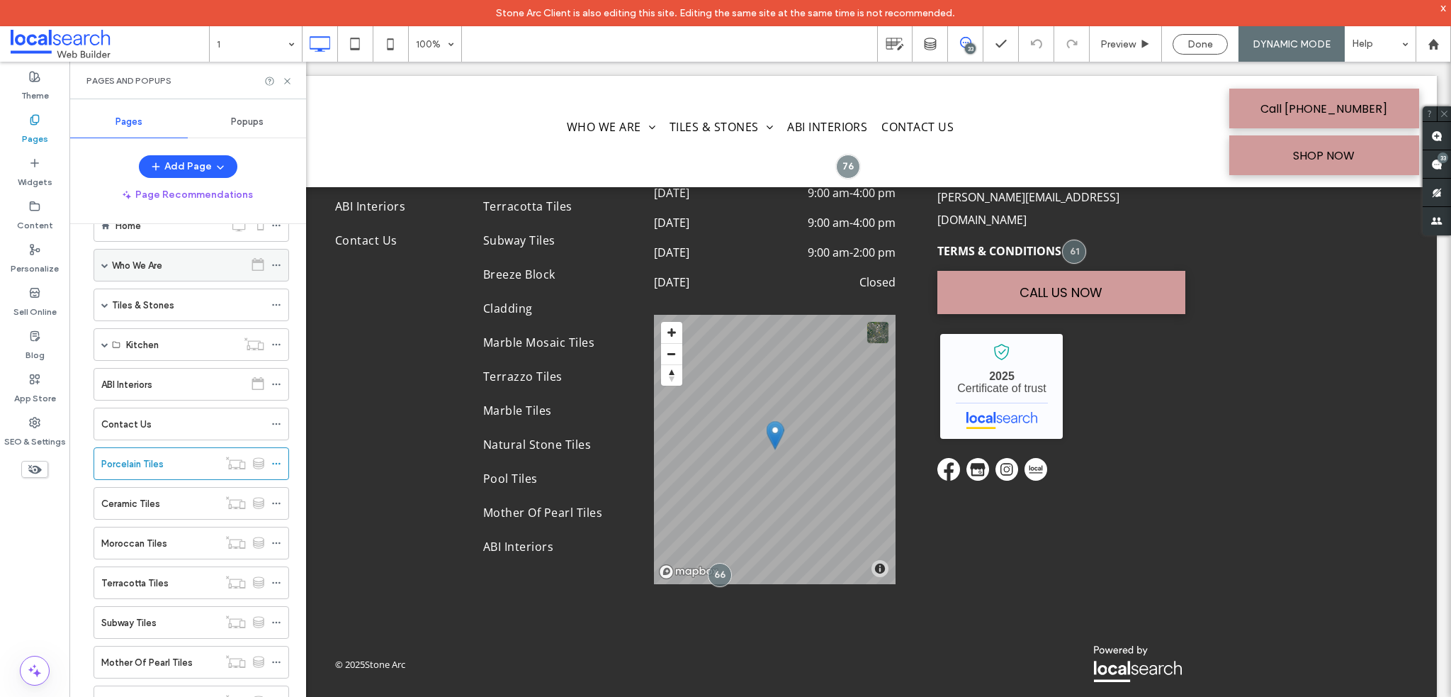
scroll to position [71, 0]
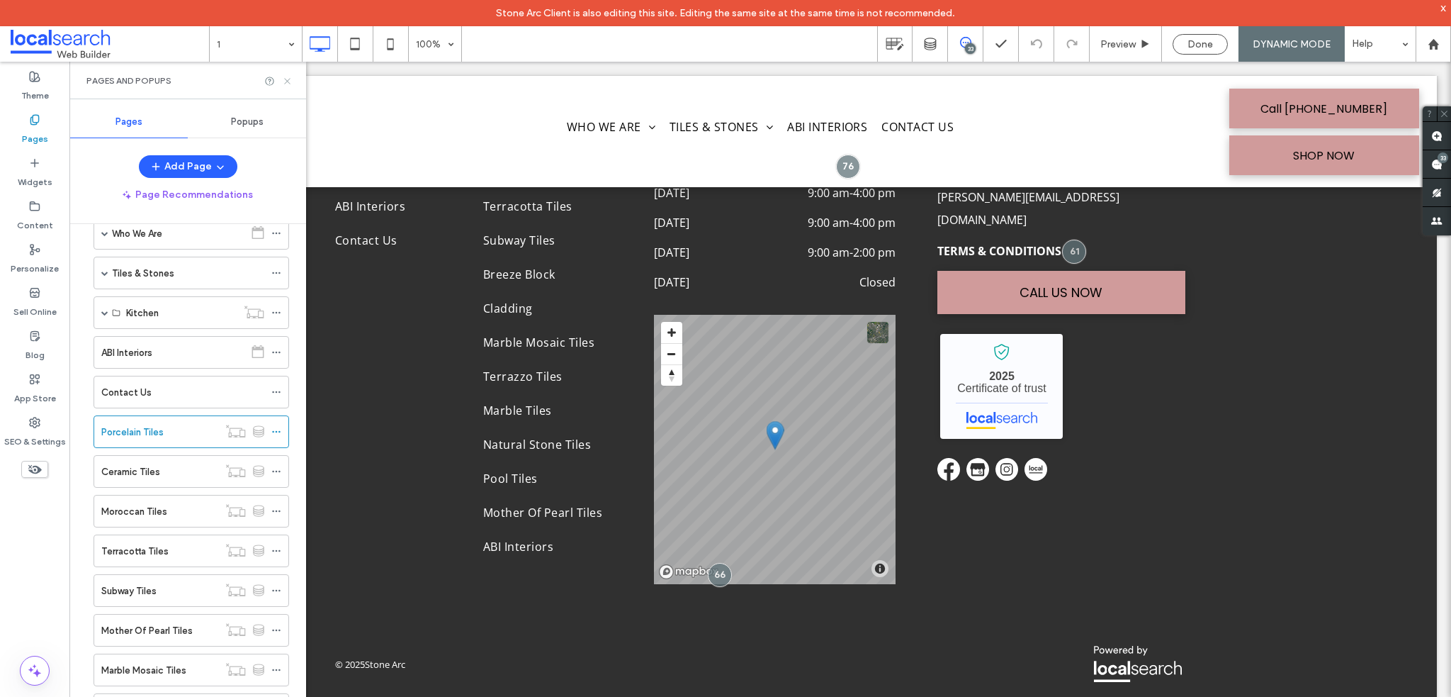
click at [284, 78] on icon at bounding box center [287, 81] width 11 height 11
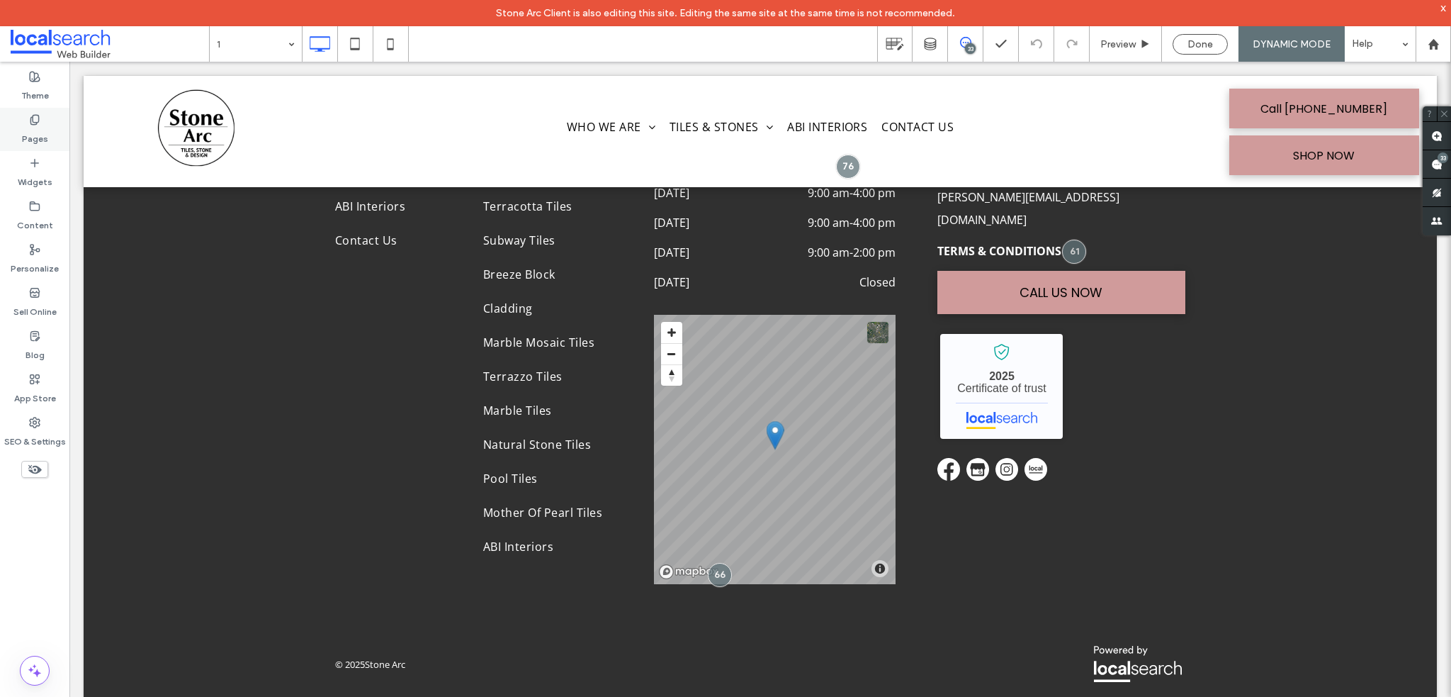
click at [44, 137] on label "Pages" at bounding box center [35, 135] width 26 height 20
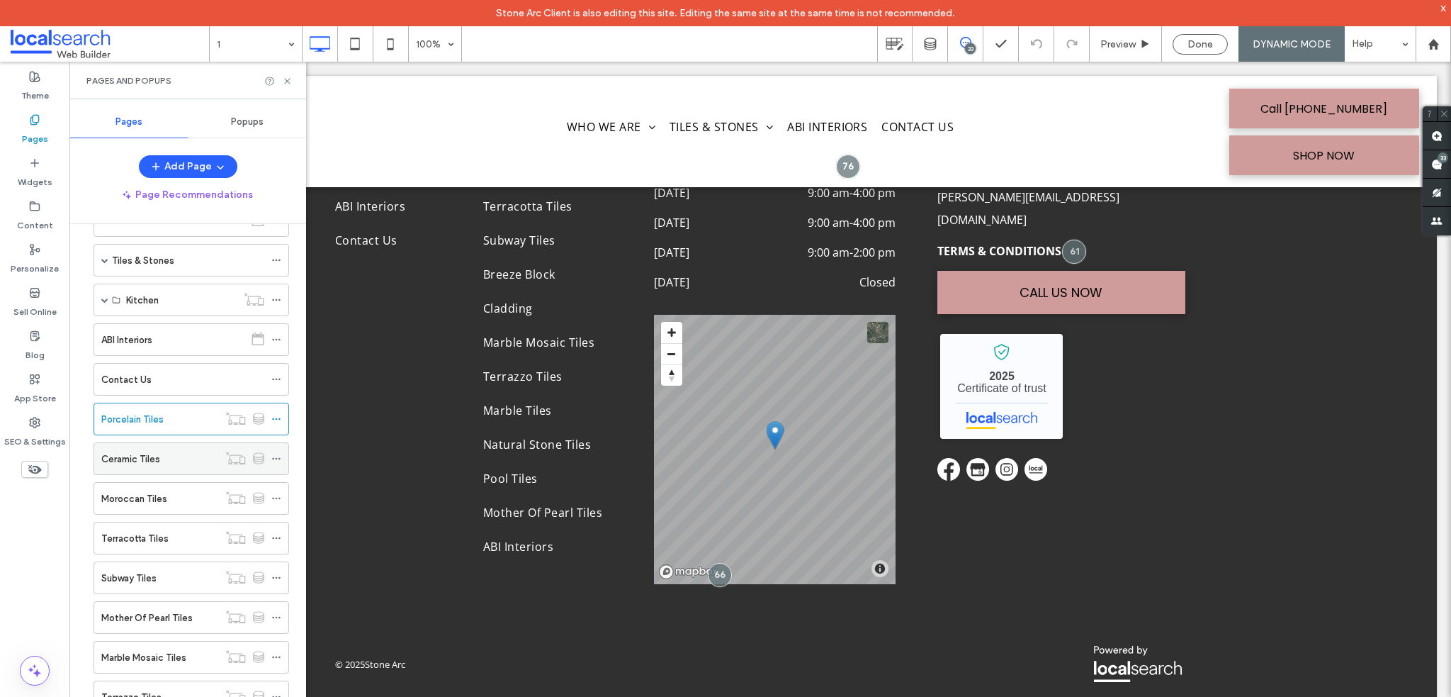
scroll to position [213, 0]
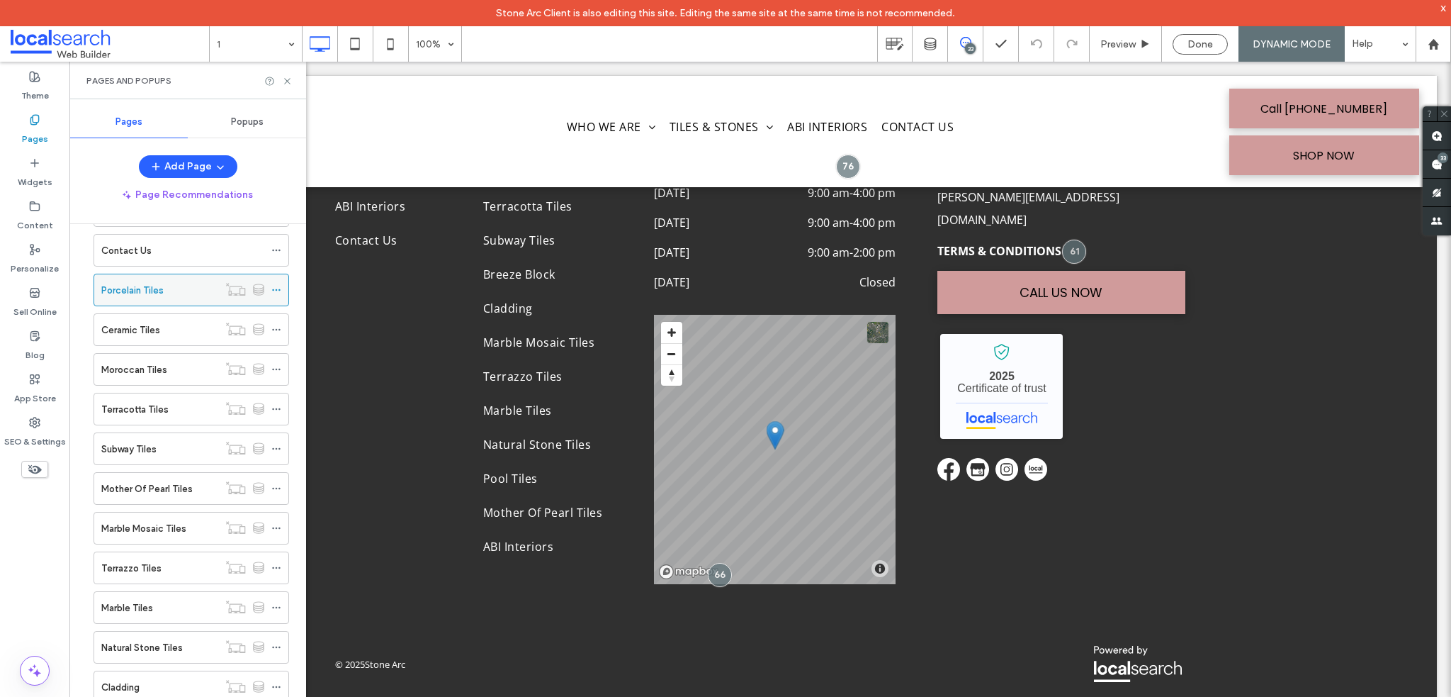
click at [187, 293] on div "Porcelain Tiles" at bounding box center [159, 290] width 117 height 15
click at [286, 80] on use at bounding box center [287, 81] width 6 height 6
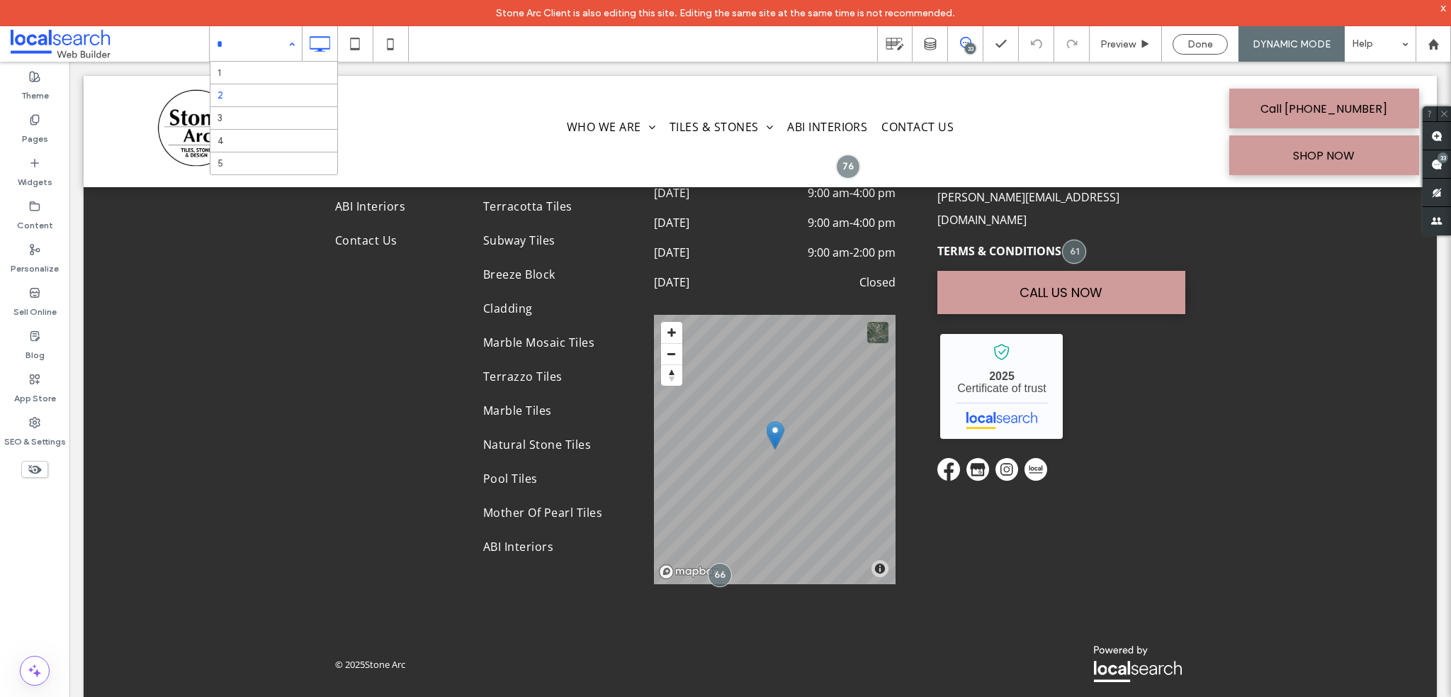
click at [261, 53] on input at bounding box center [252, 43] width 71 height 35
click at [34, 135] on label "Pages" at bounding box center [35, 135] width 26 height 20
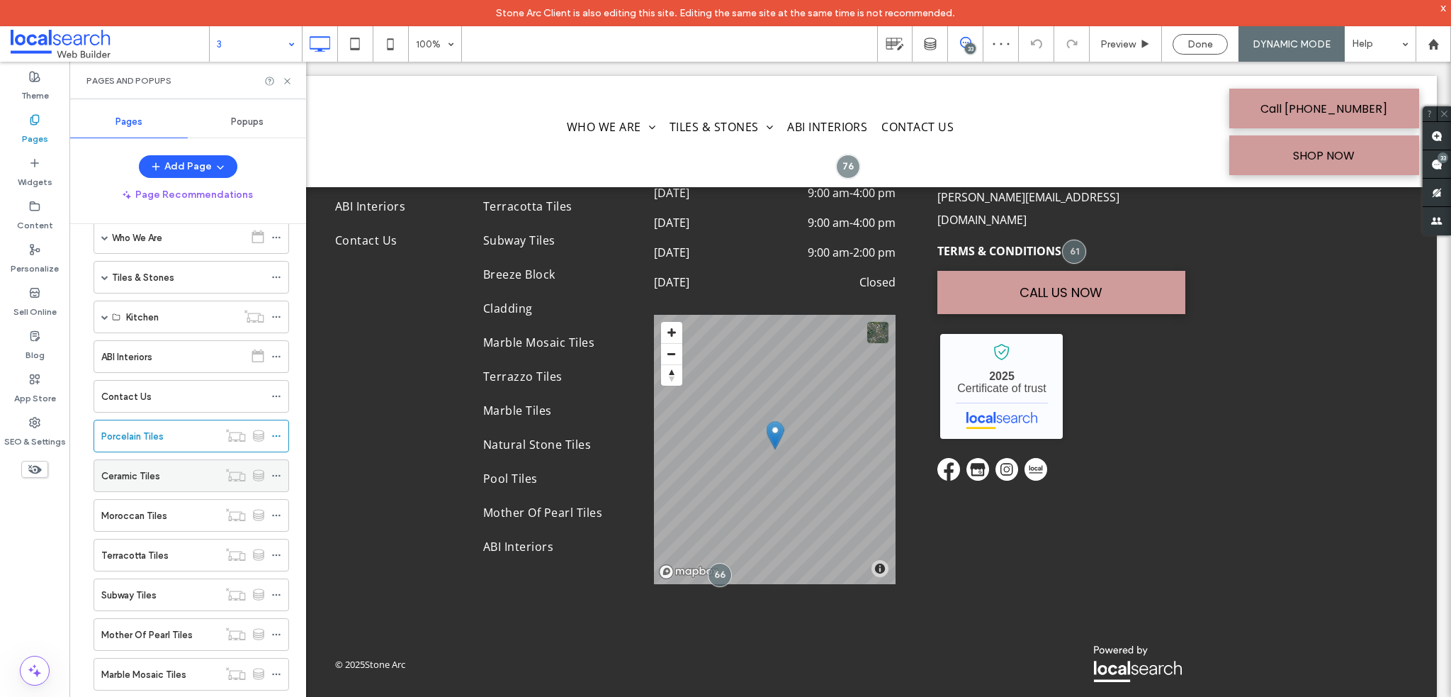
scroll to position [142, 0]
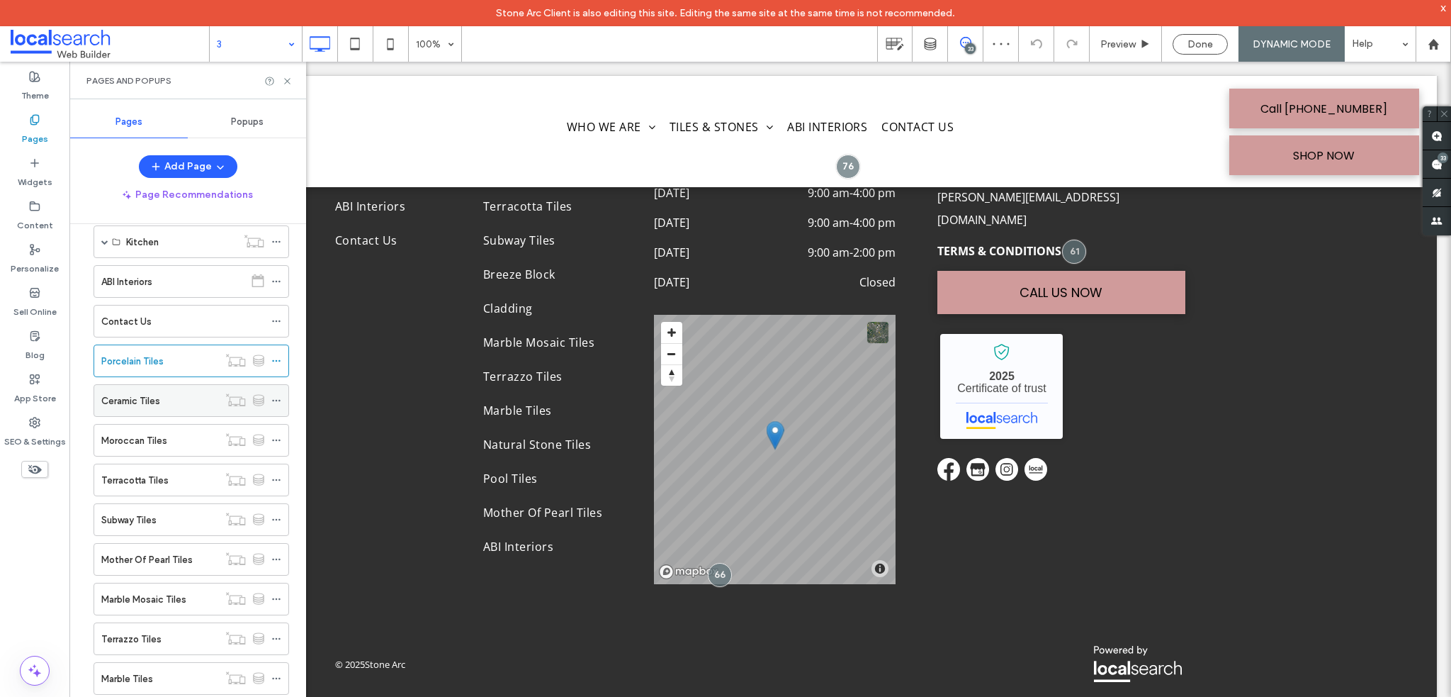
click at [164, 399] on div "Ceramic Tiles" at bounding box center [159, 400] width 117 height 15
click at [286, 86] on icon at bounding box center [287, 81] width 11 height 11
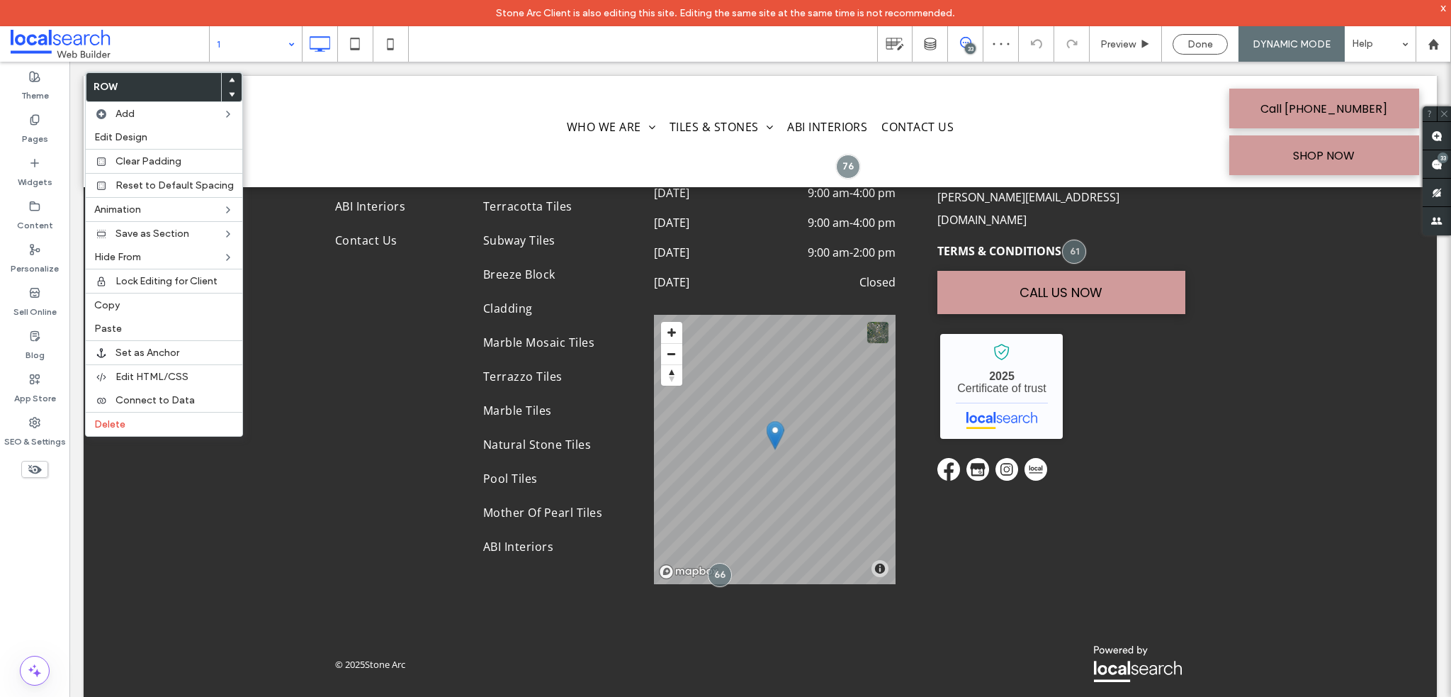
click at [224, 77] on div at bounding box center [232, 80] width 20 height 14
click at [230, 79] on icon at bounding box center [232, 80] width 6 height 6
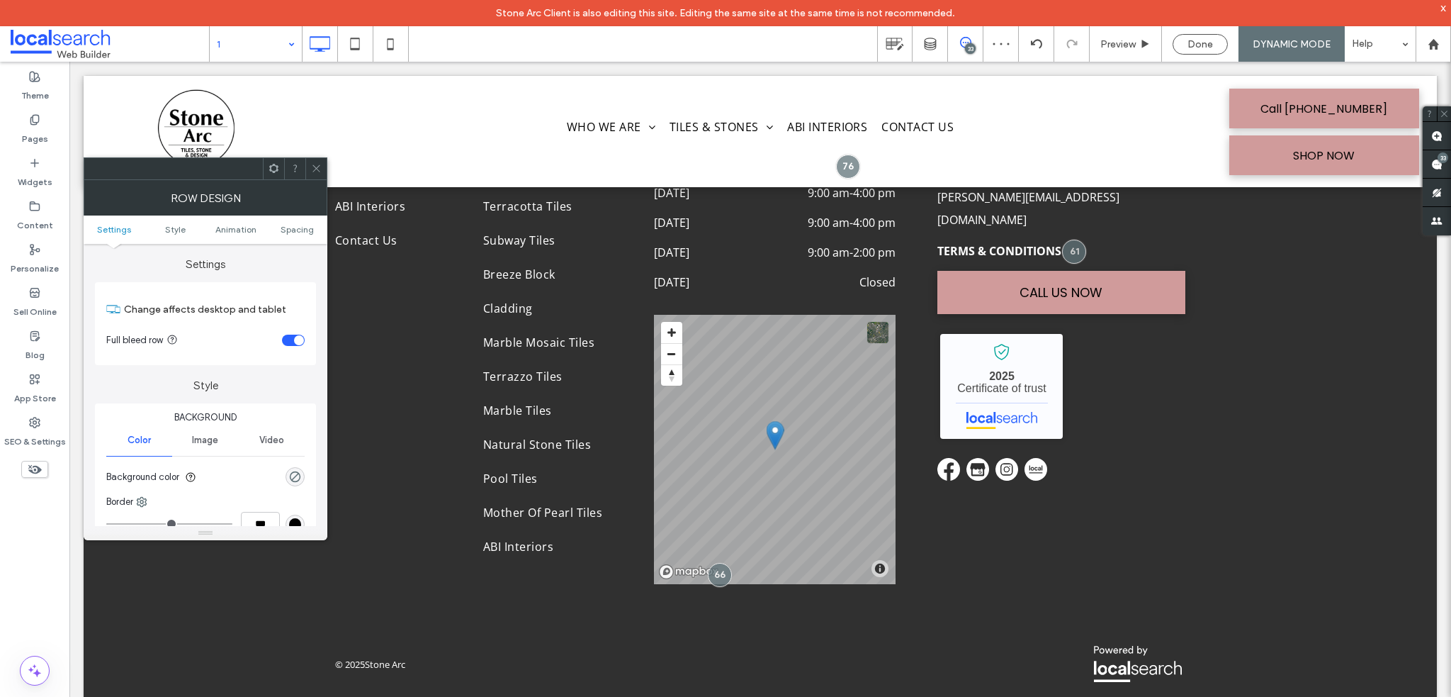
click at [316, 163] on icon at bounding box center [316, 168] width 11 height 11
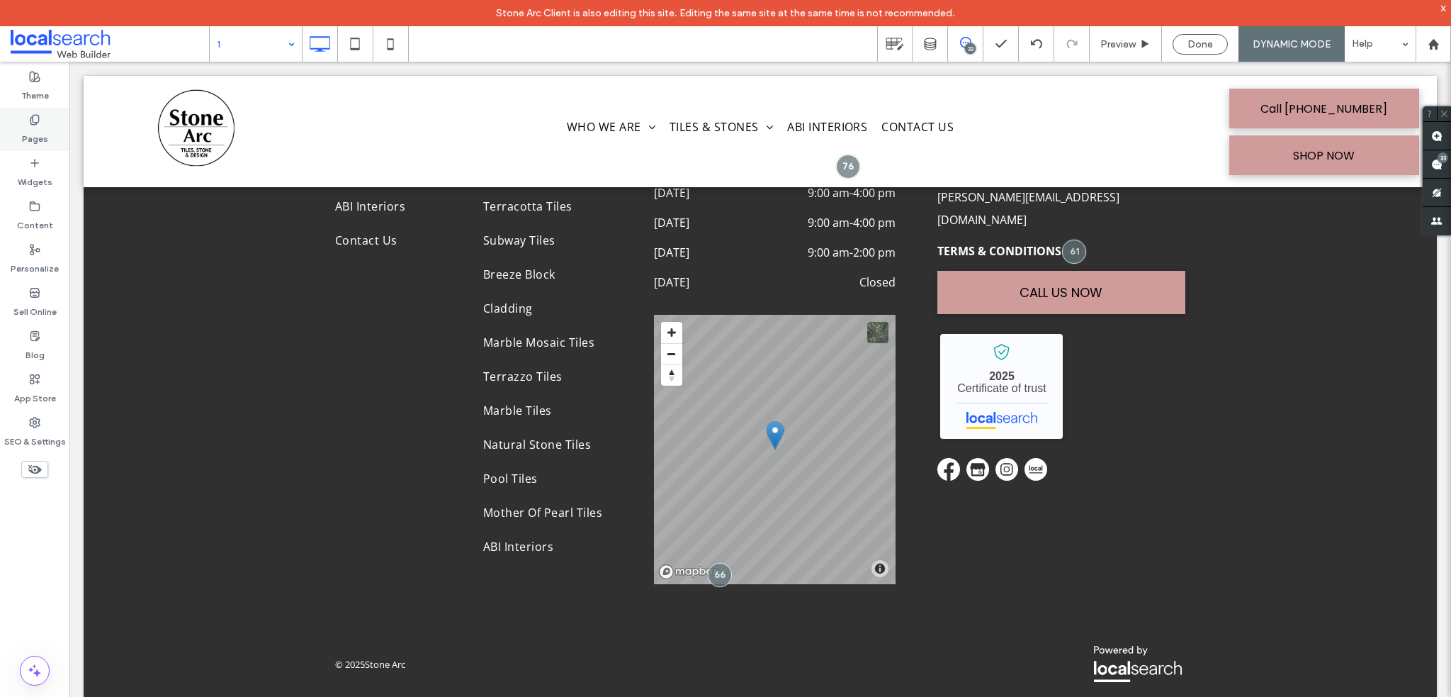
click at [38, 133] on label "Pages" at bounding box center [35, 135] width 26 height 20
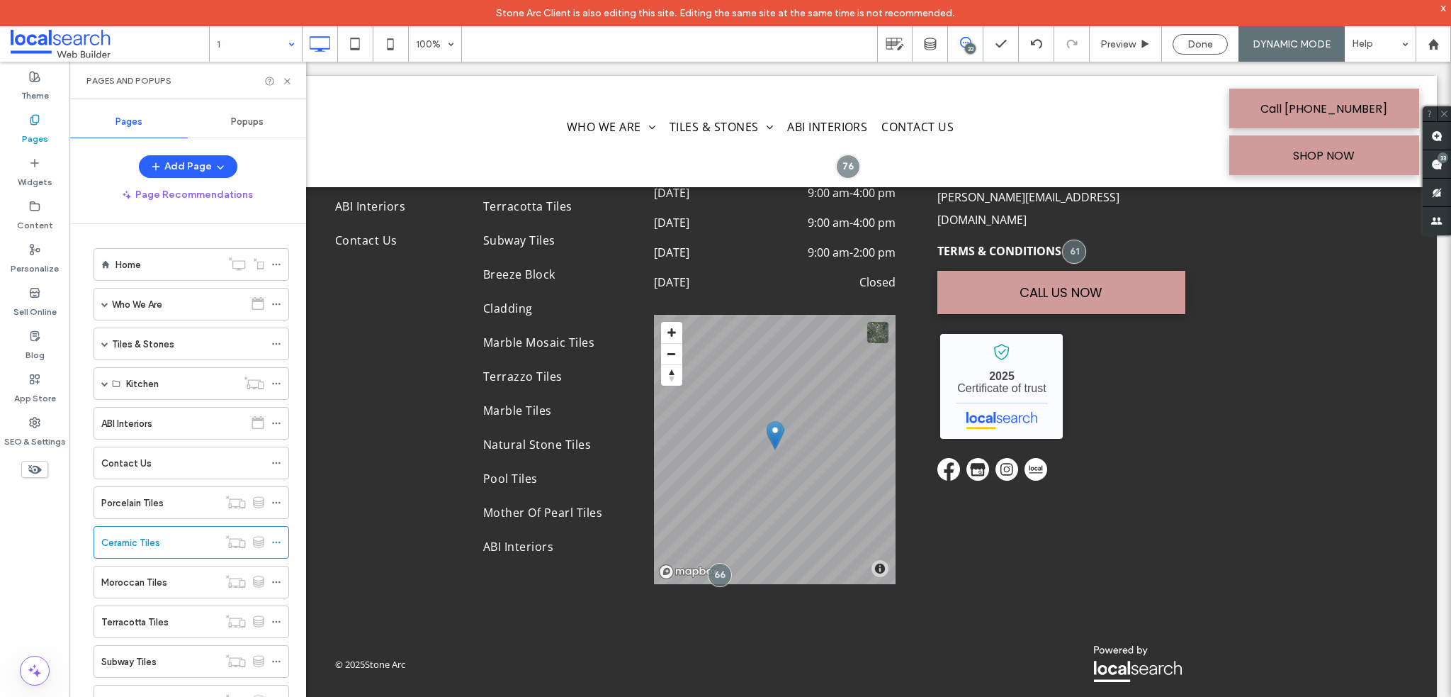
click at [151, 519] on ol "Home Who We Are Interior Design Consultation Design Gallery Tiles & Stones Tile…" at bounding box center [182, 621] width 213 height 747
click at [154, 501] on label "Porcelain Tiles" at bounding box center [132, 502] width 62 height 25
click at [286, 85] on icon at bounding box center [287, 81] width 11 height 11
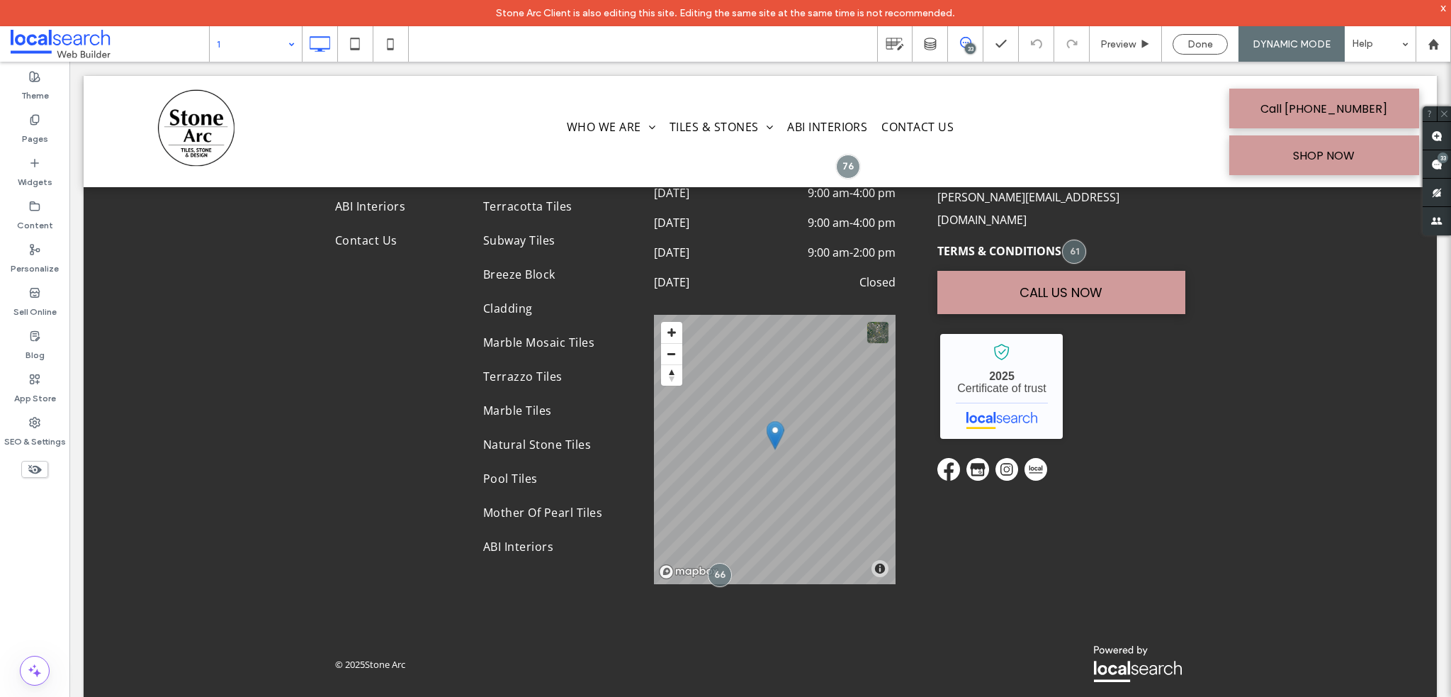
drag, startPoint x: 1441, startPoint y: 11, endPoint x: 1227, endPoint y: 9, distance: 213.3
click at [1441, 11] on div "x" at bounding box center [1444, 7] width 6 height 12
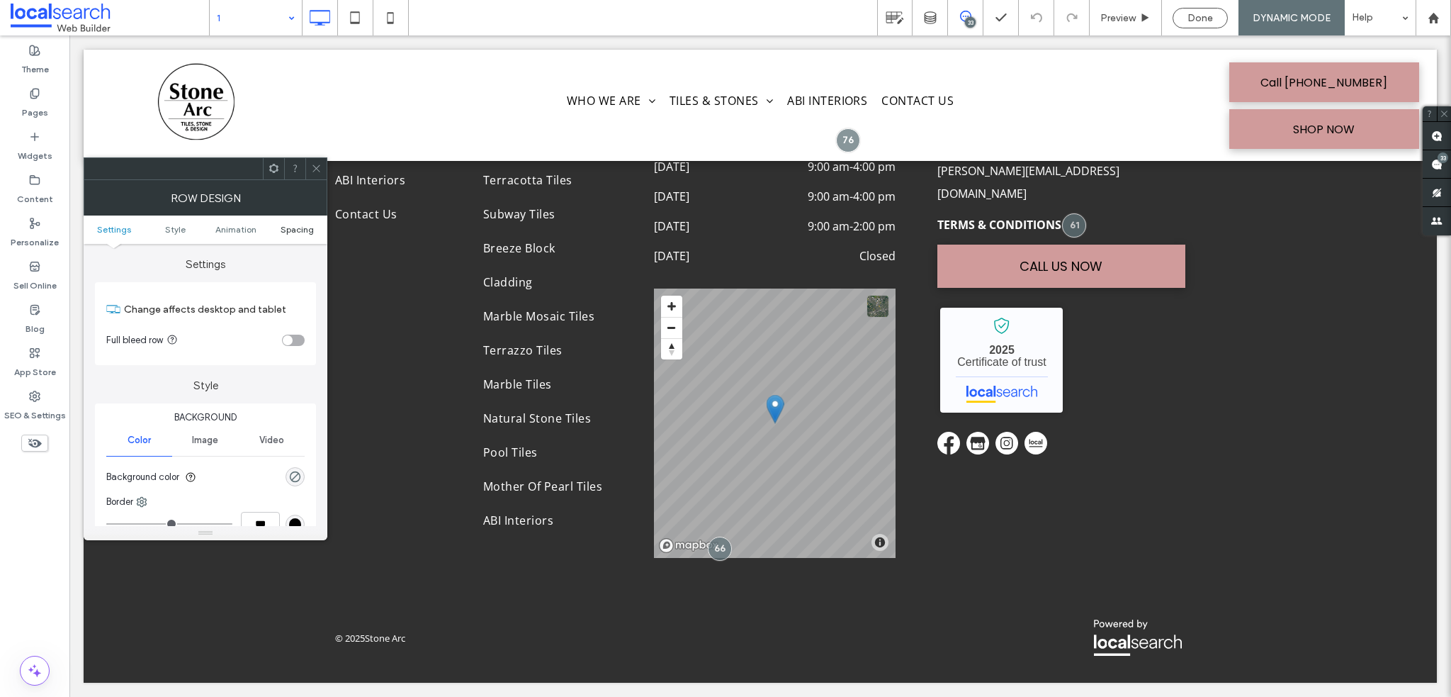
click at [293, 232] on span "Spacing" at bounding box center [297, 229] width 33 height 11
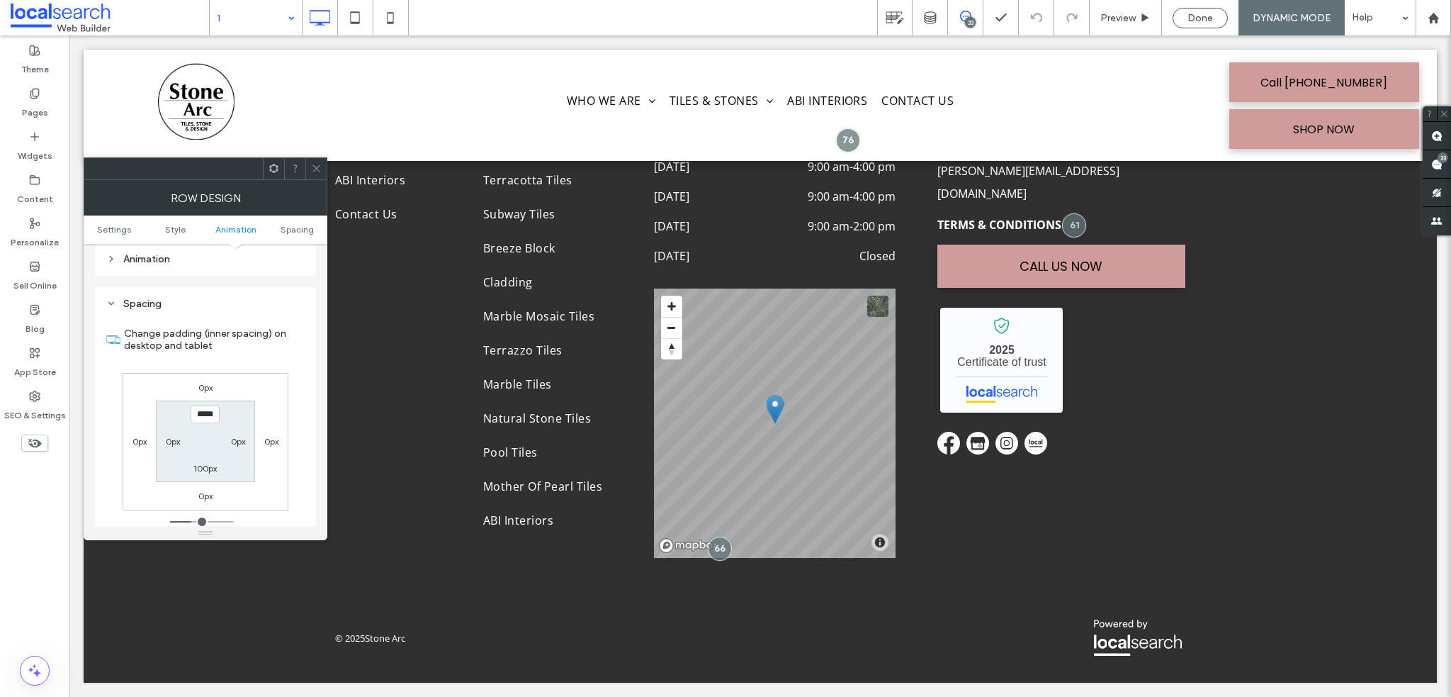
scroll to position [400, 0]
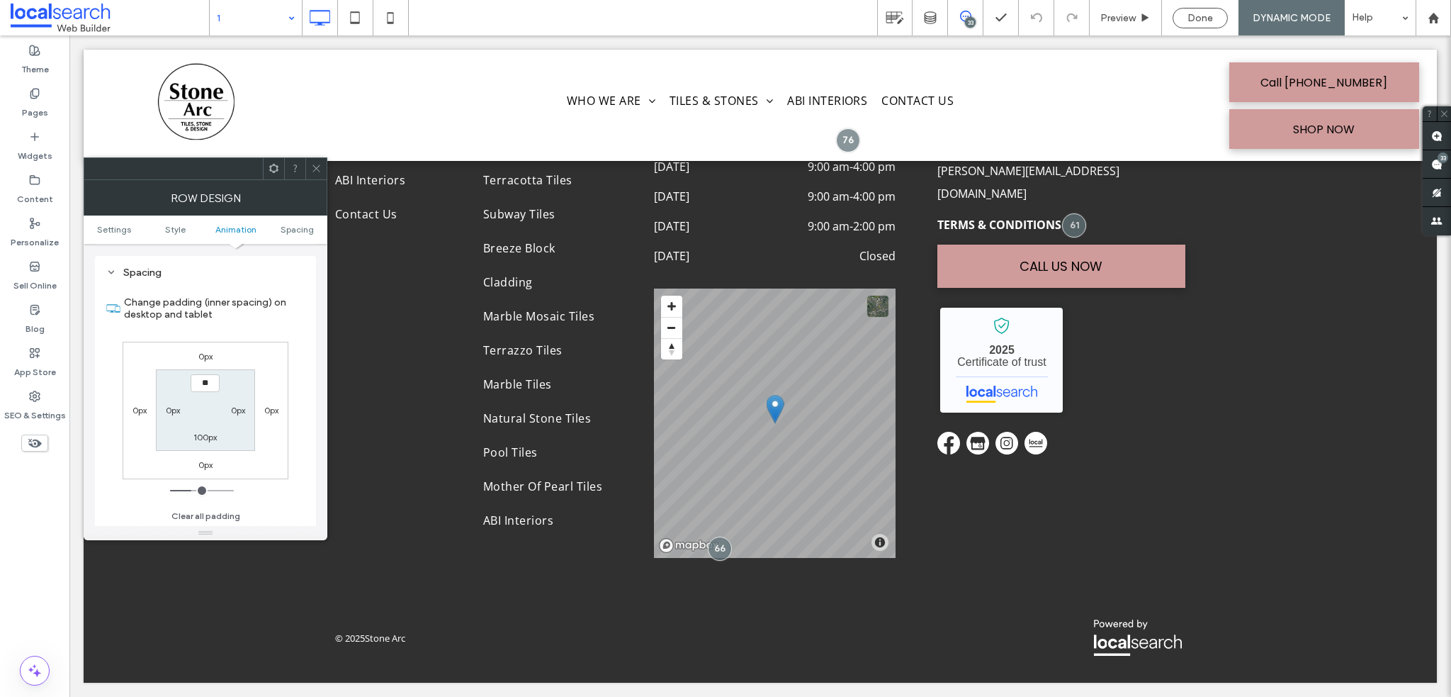
type input "****"
type input "**"
click at [311, 176] on span at bounding box center [316, 168] width 11 height 21
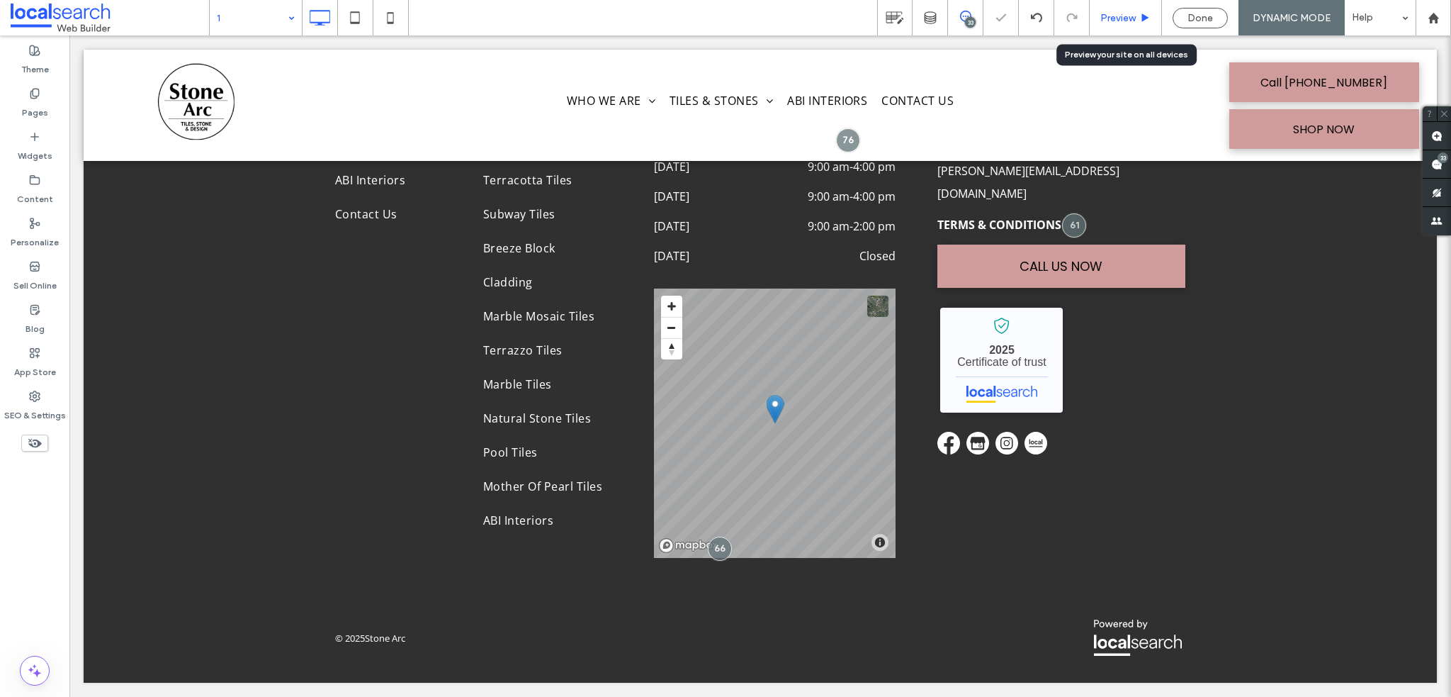
click at [1137, 18] on div "Preview" at bounding box center [1126, 18] width 72 height 12
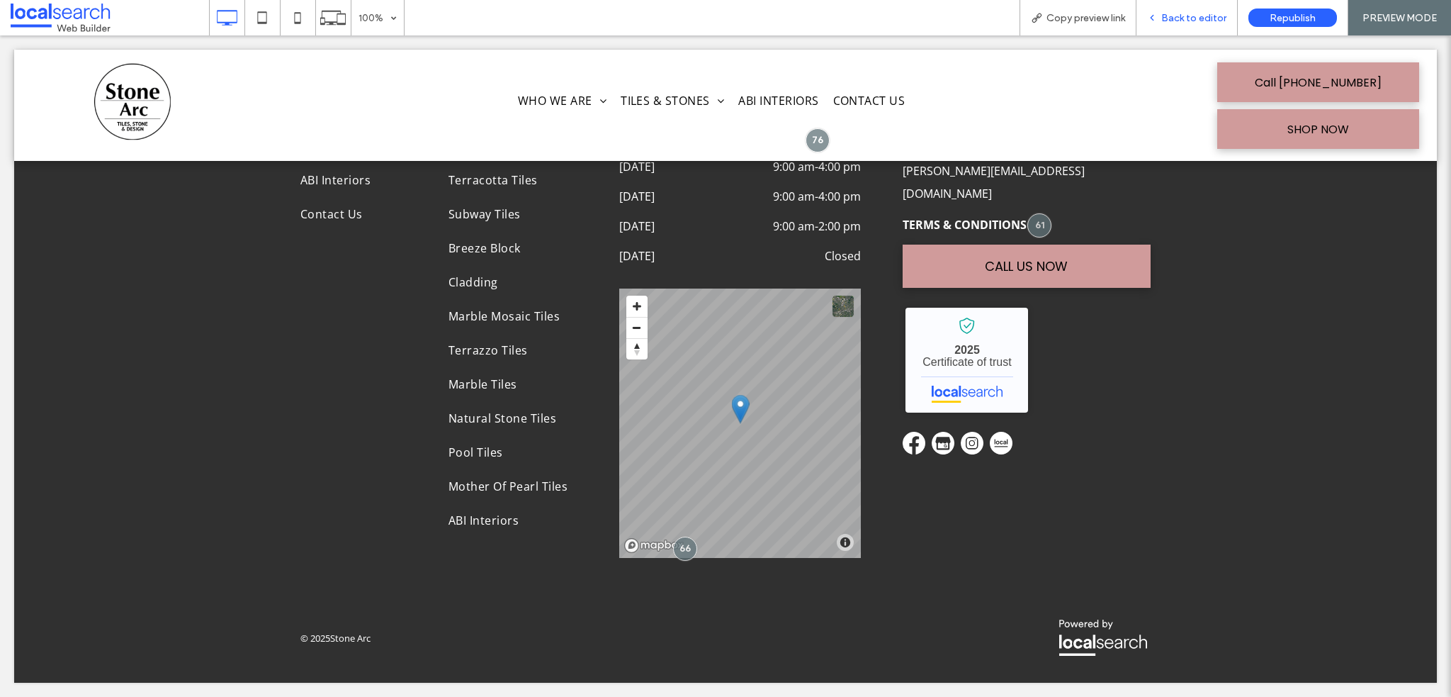
click at [1201, 8] on div "Back to editor" at bounding box center [1187, 17] width 101 height 35
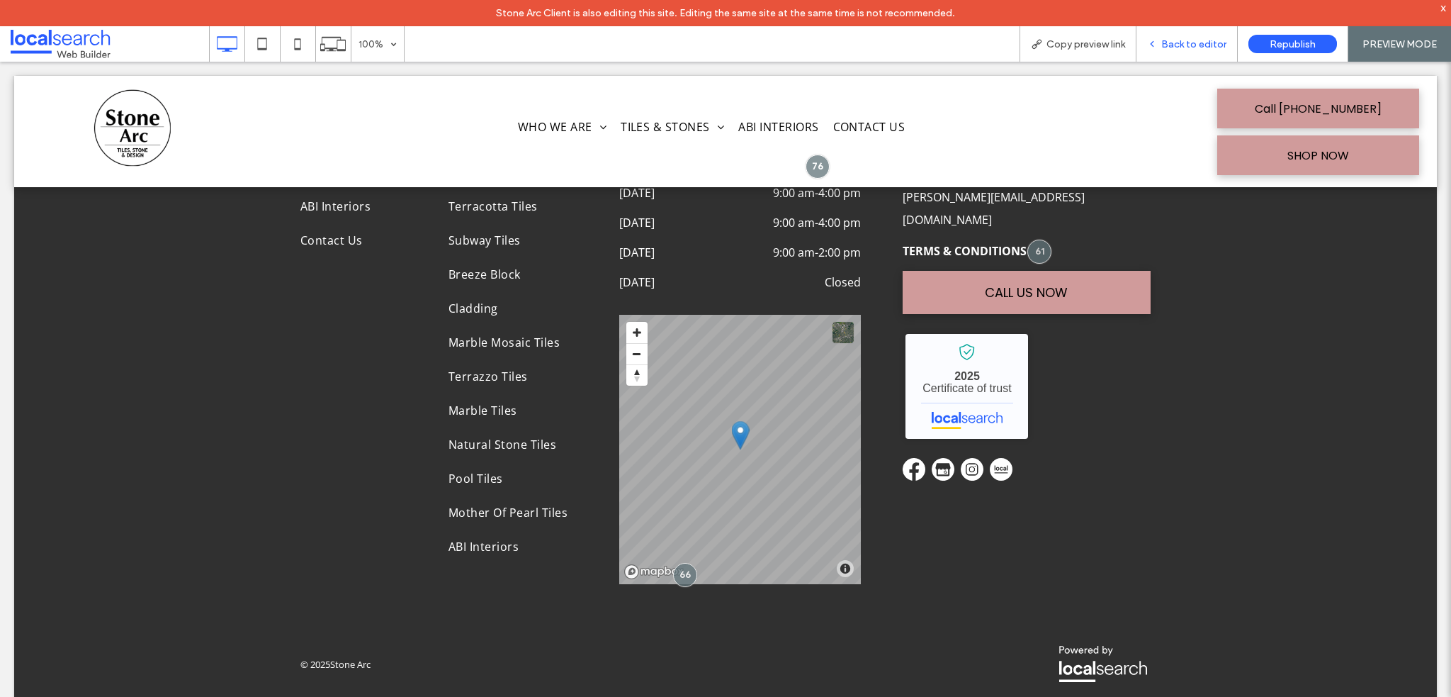
click at [1201, 42] on span "Back to editor" at bounding box center [1194, 44] width 65 height 12
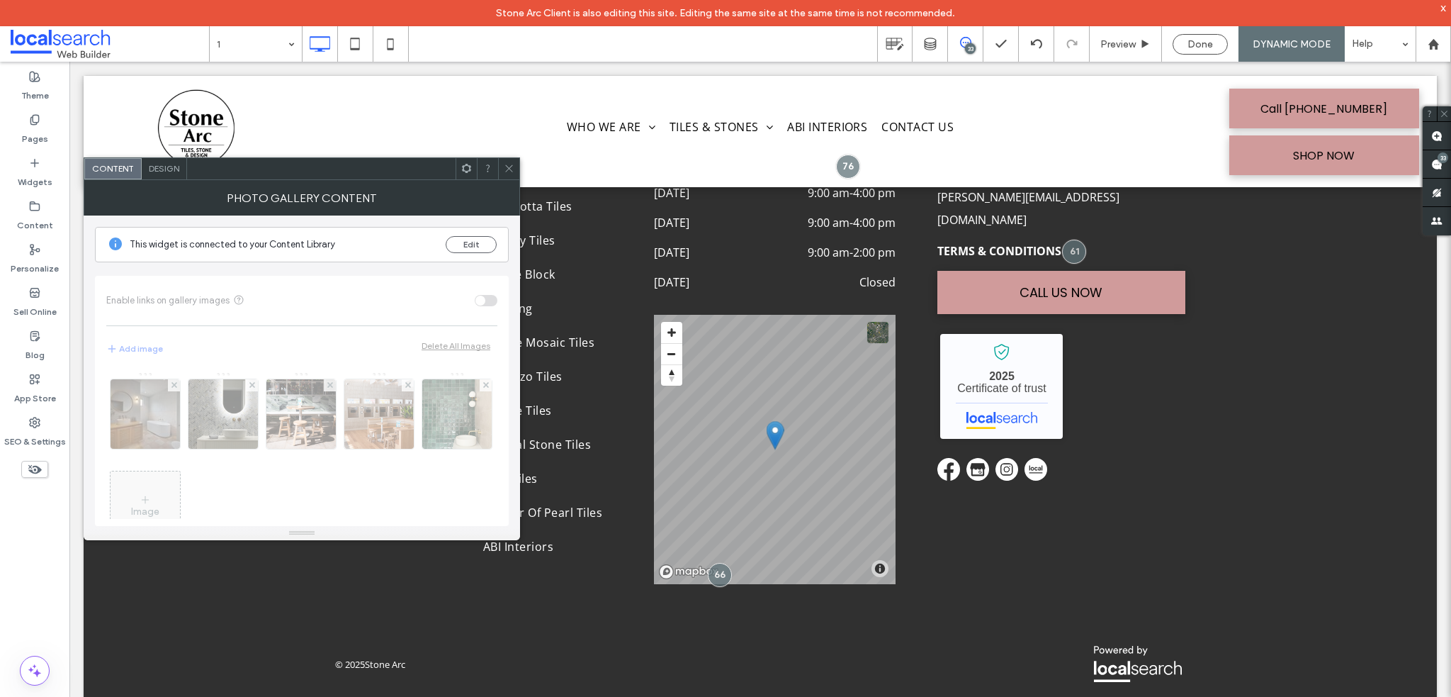
click at [172, 176] on div "Design" at bounding box center [164, 168] width 45 height 21
click at [170, 175] on div "Design" at bounding box center [164, 168] width 45 height 21
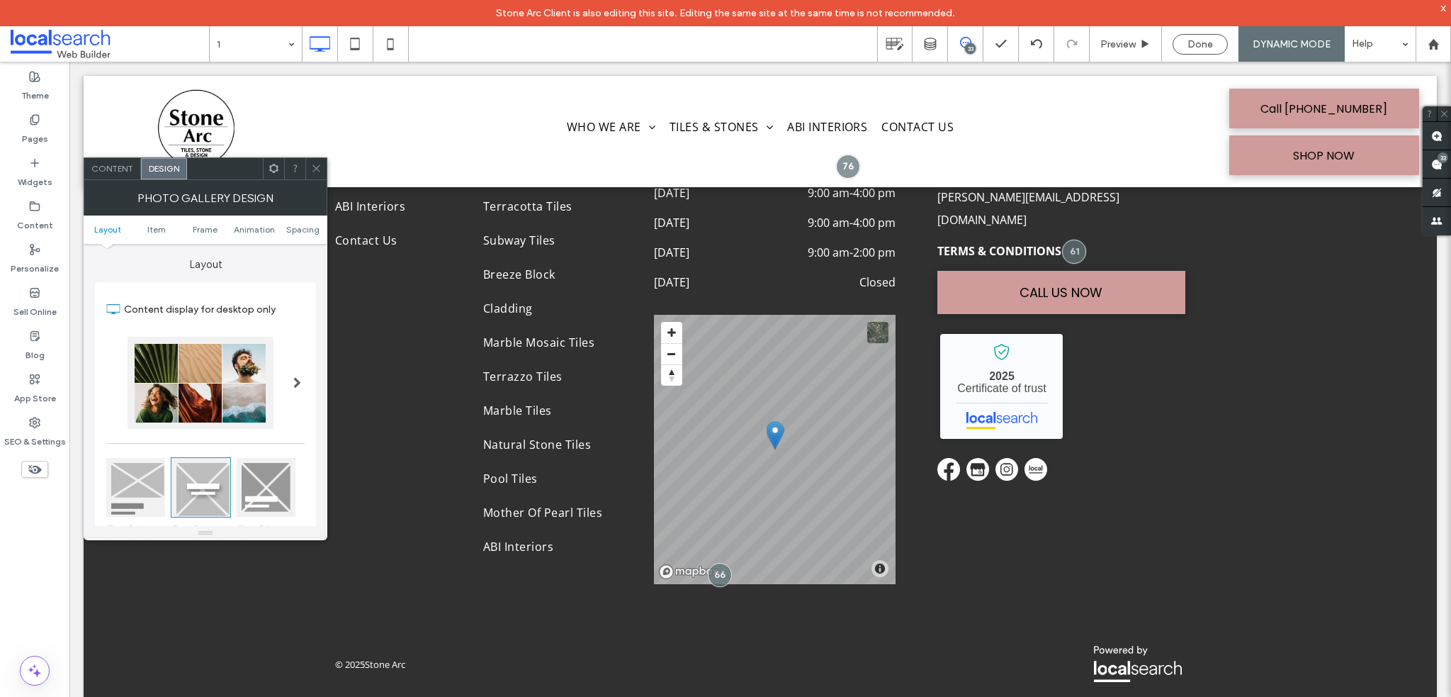
scroll to position [142, 0]
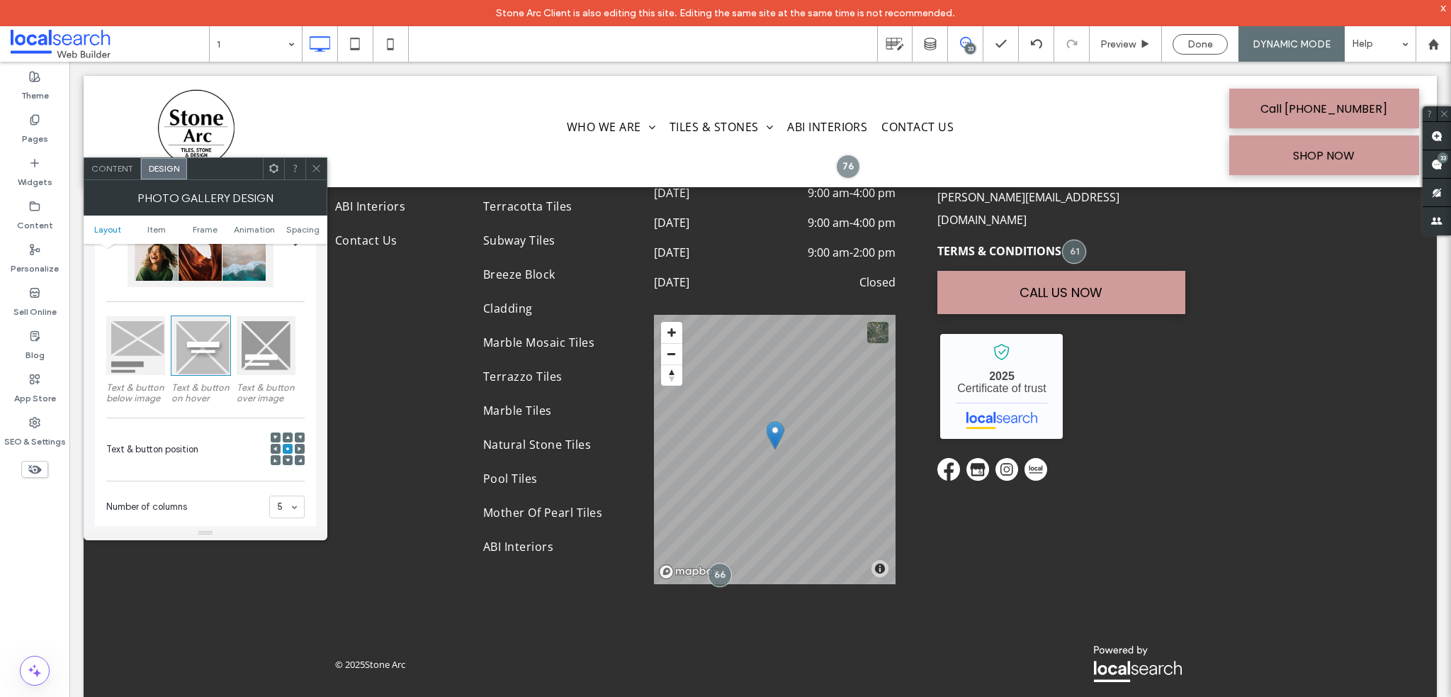
click at [137, 354] on div at bounding box center [135, 345] width 59 height 59
click at [313, 167] on icon at bounding box center [316, 168] width 11 height 11
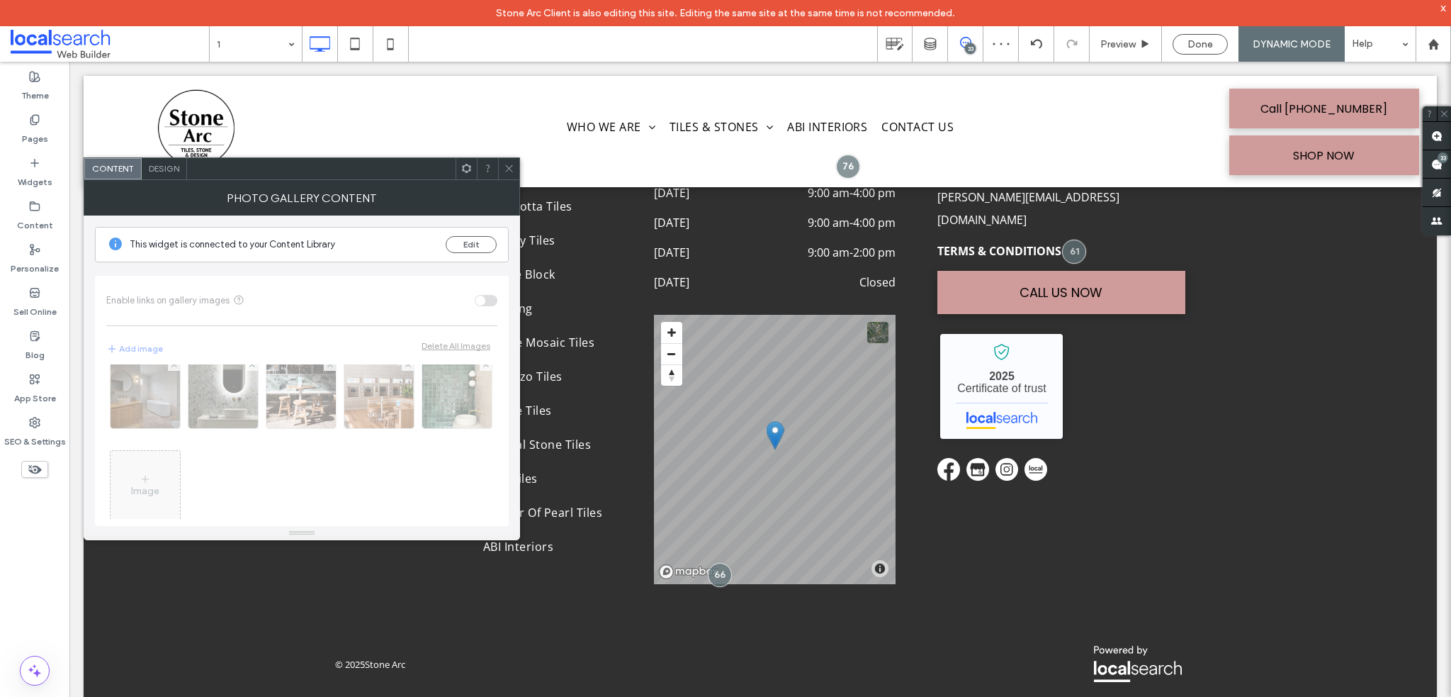
scroll to position [0, 0]
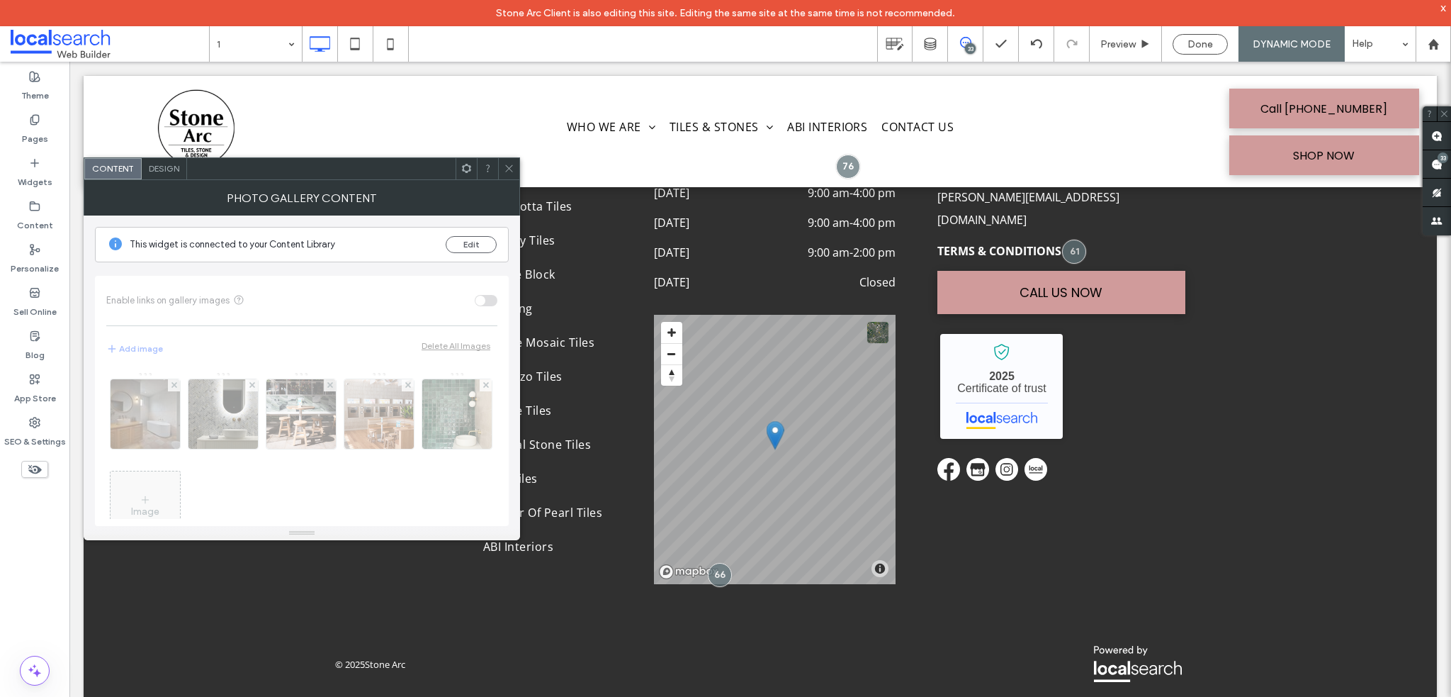
click at [166, 168] on span "Design" at bounding box center [164, 168] width 30 height 11
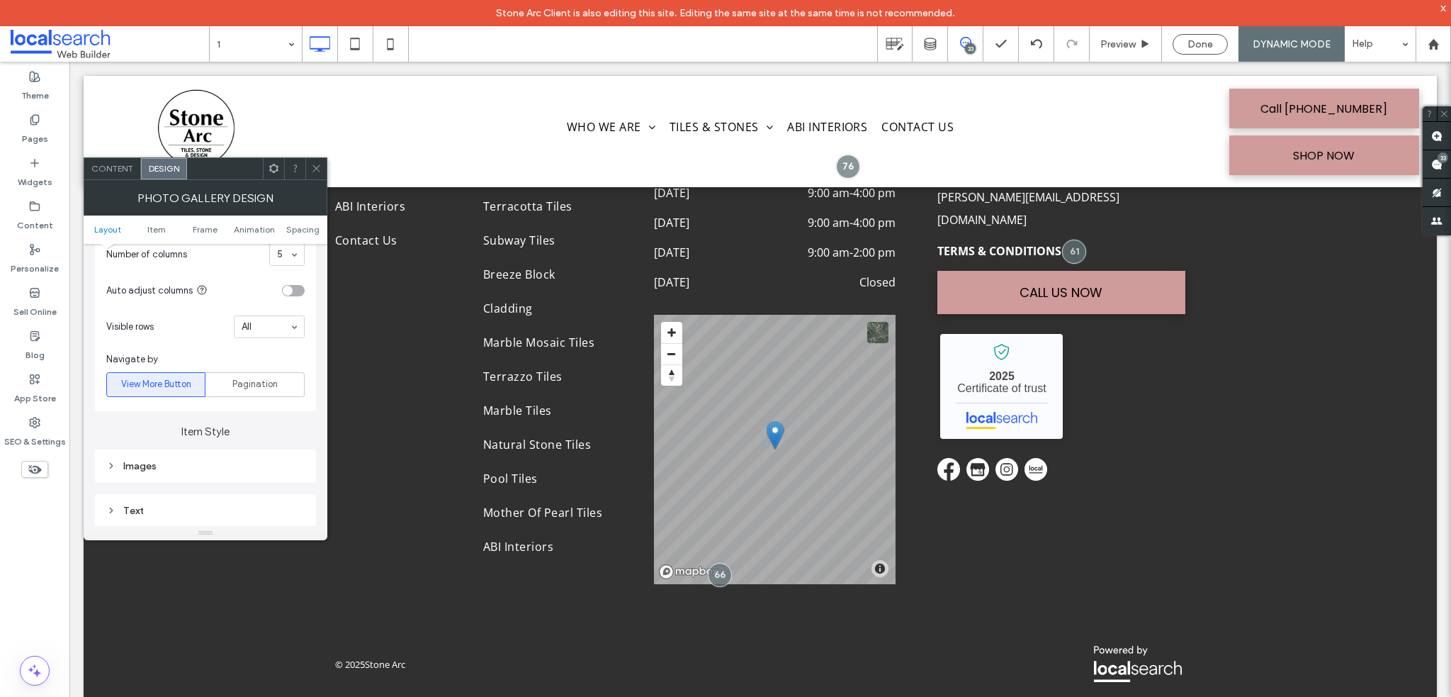
scroll to position [425, 0]
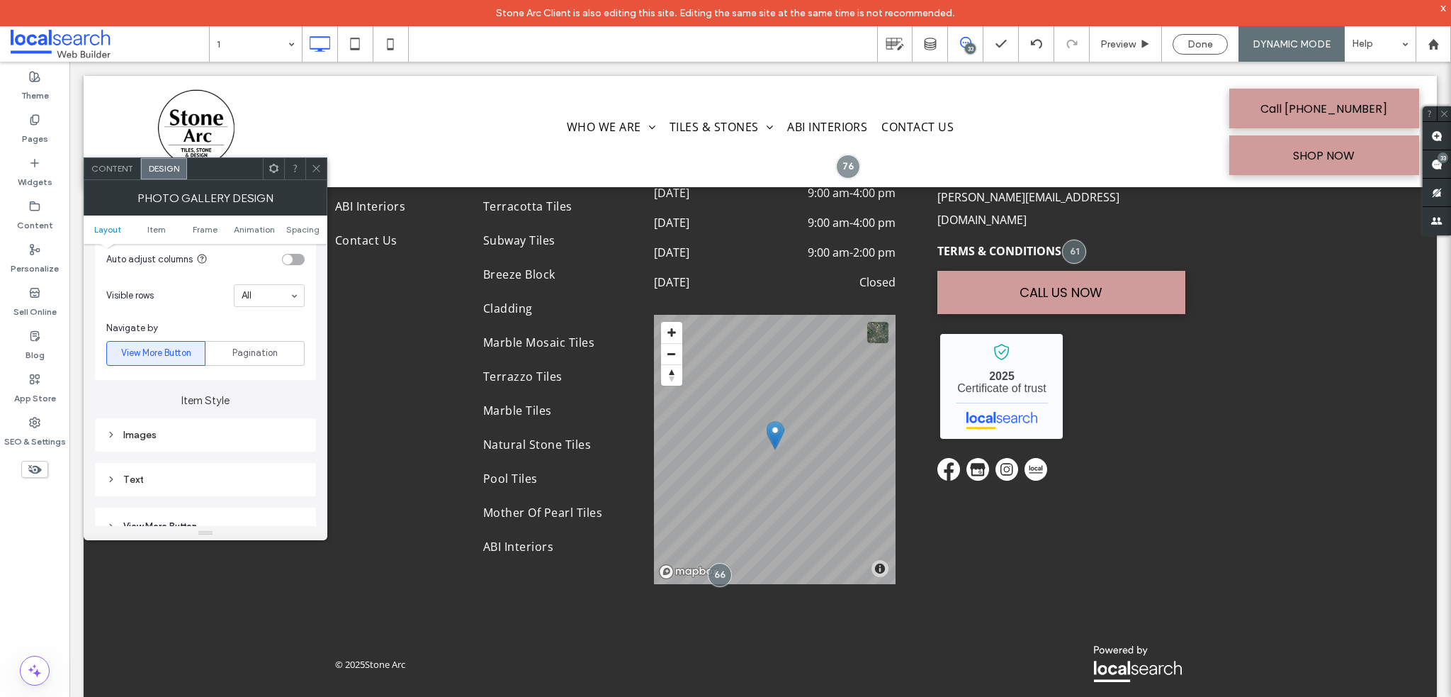
click at [173, 438] on div "Images" at bounding box center [205, 435] width 198 height 12
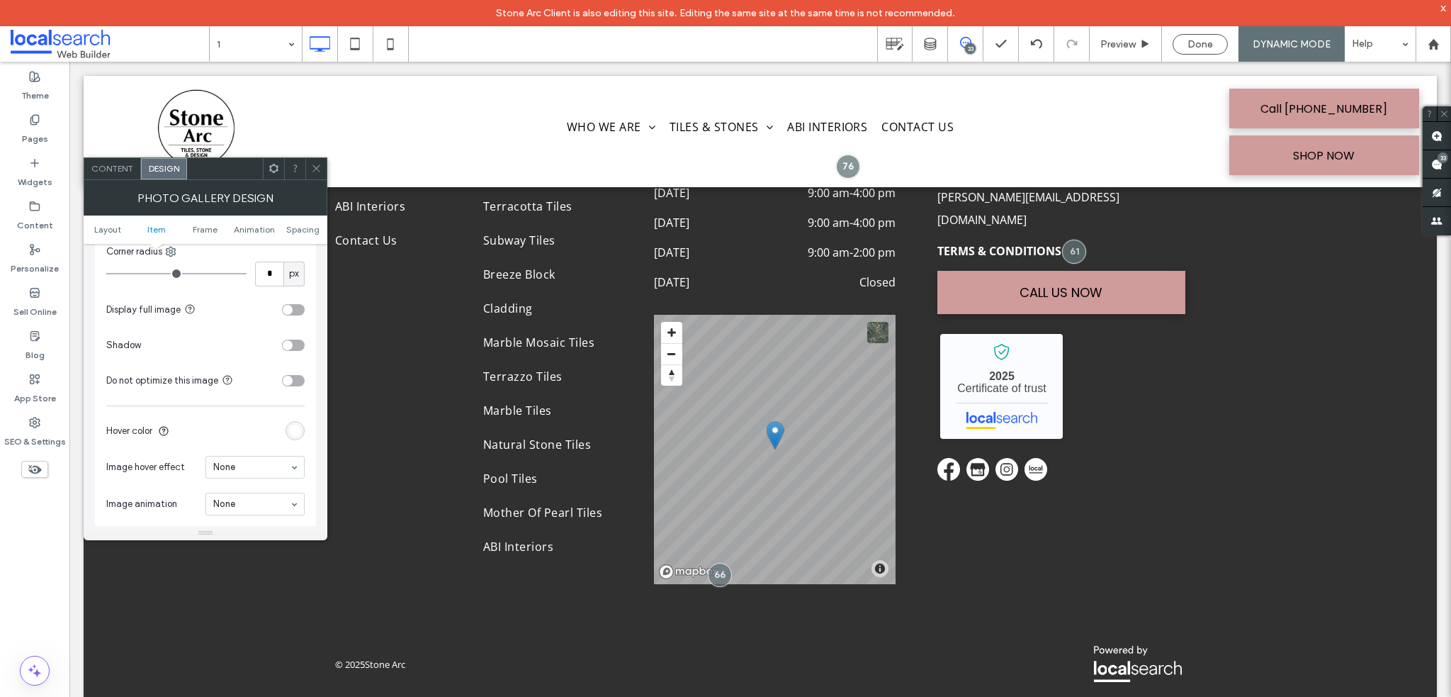
scroll to position [780, 0]
click at [193, 393] on span "View More Button" at bounding box center [160, 392] width 74 height 14
click at [187, 318] on span "View More Button" at bounding box center [160, 321] width 74 height 14
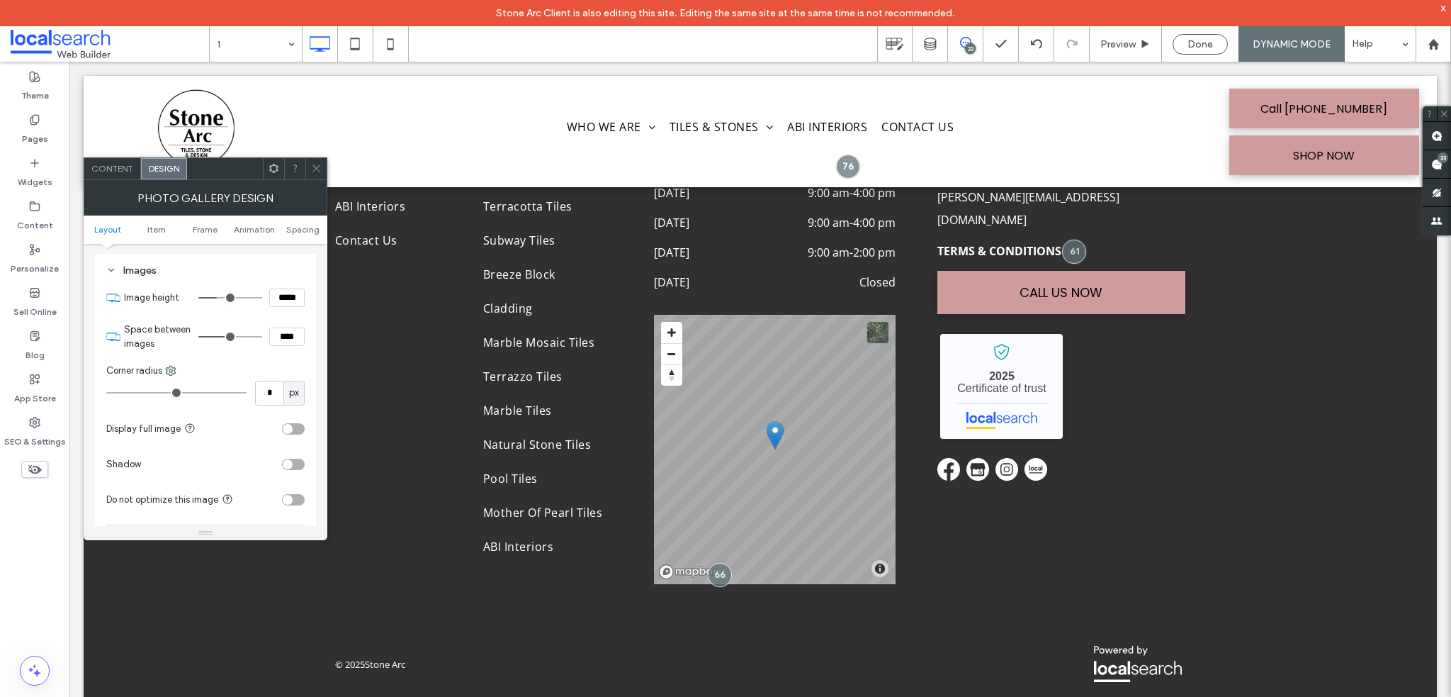
scroll to position [496, 0]
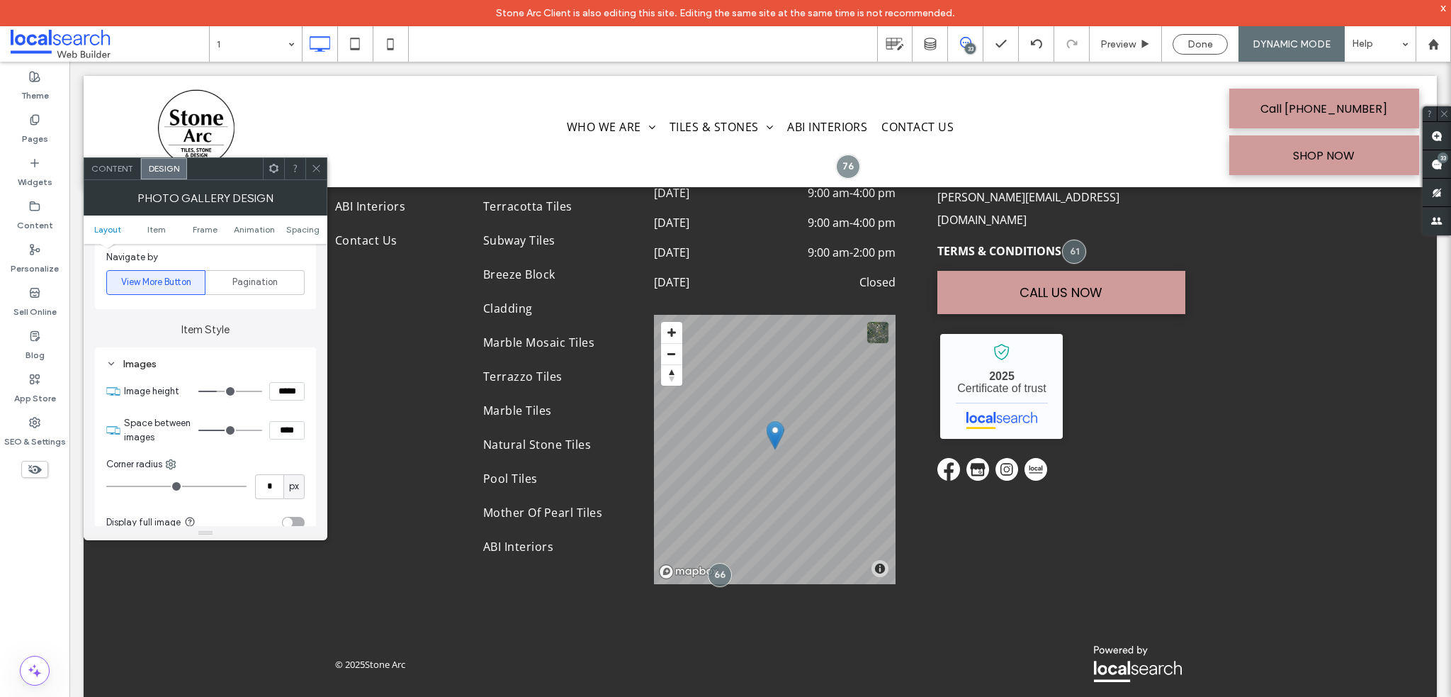
click at [167, 354] on div "Images" at bounding box center [205, 363] width 198 height 19
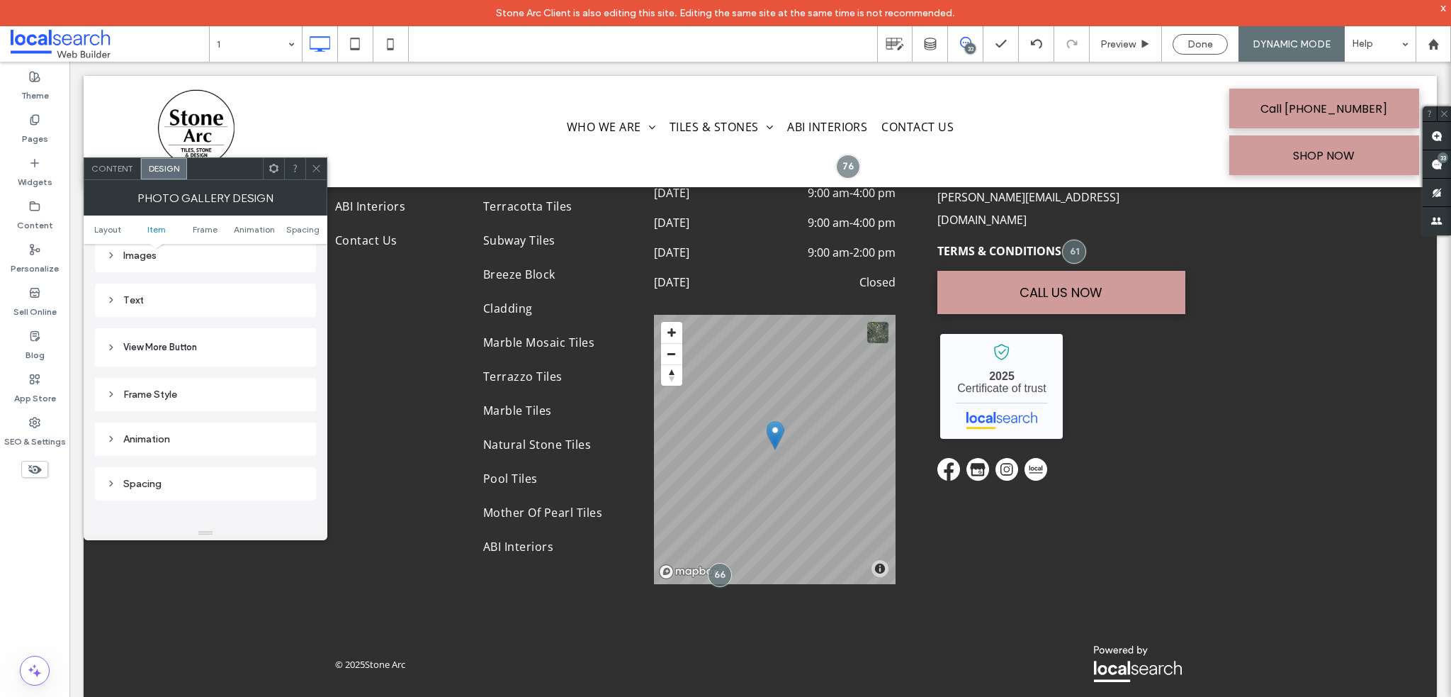
scroll to position [638, 0]
click at [176, 369] on div "Frame Style" at bounding box center [205, 360] width 198 height 19
click at [181, 368] on div "Frame Style" at bounding box center [205, 360] width 198 height 19
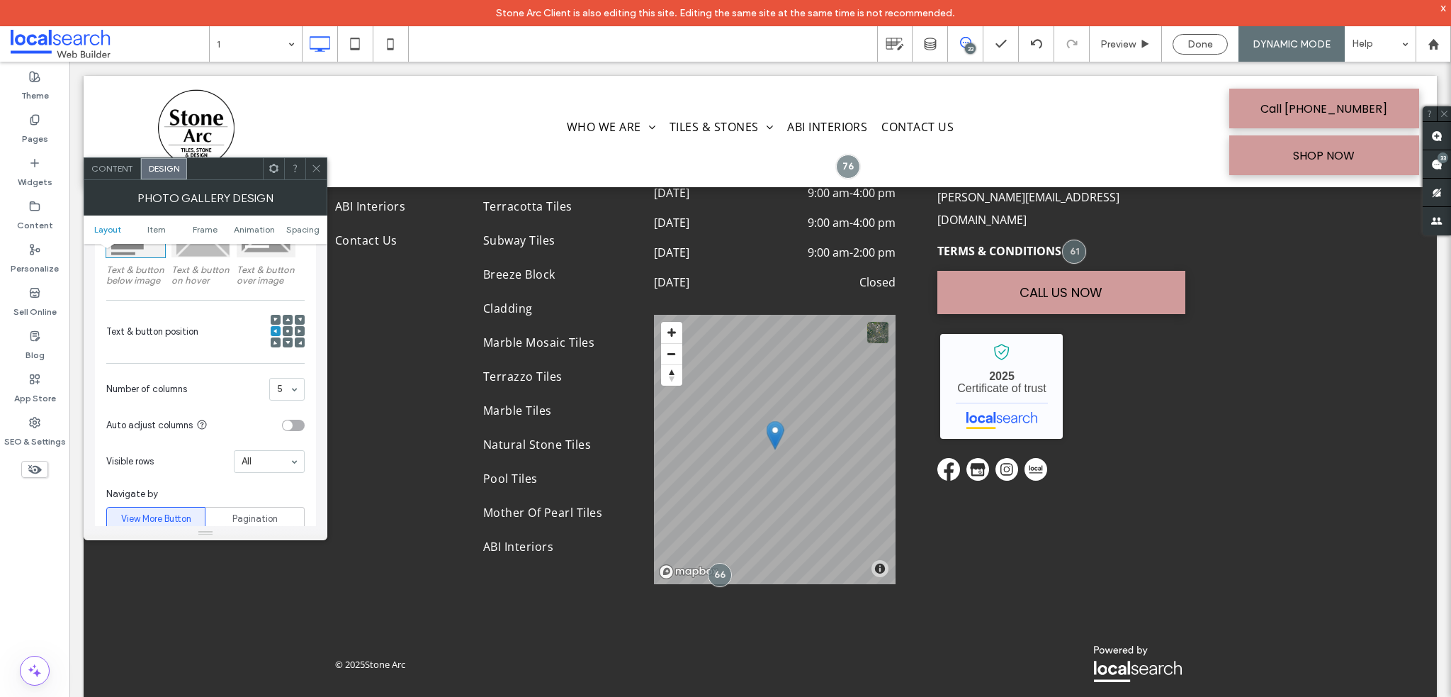
scroll to position [283, 0]
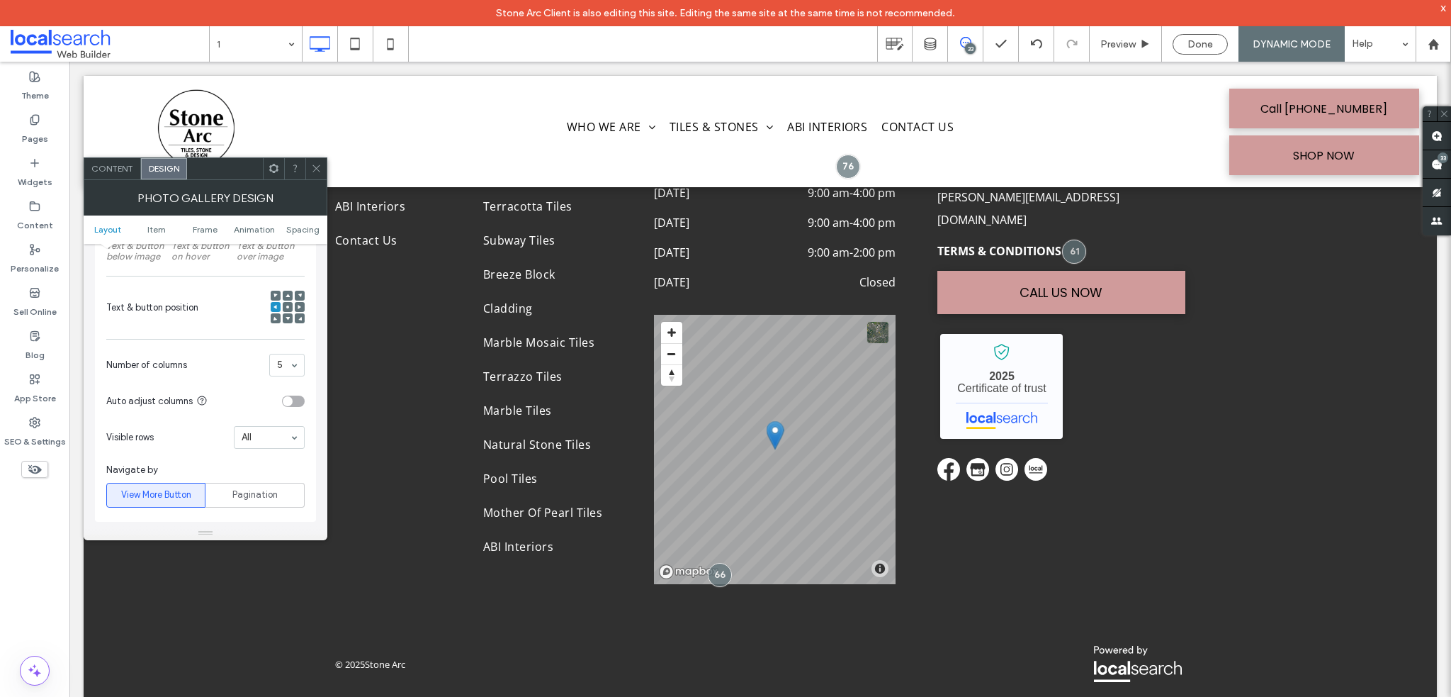
click at [291, 308] on div at bounding box center [288, 307] width 10 height 10
click at [290, 305] on div at bounding box center [288, 307] width 10 height 10
click at [284, 308] on div at bounding box center [288, 307] width 10 height 10
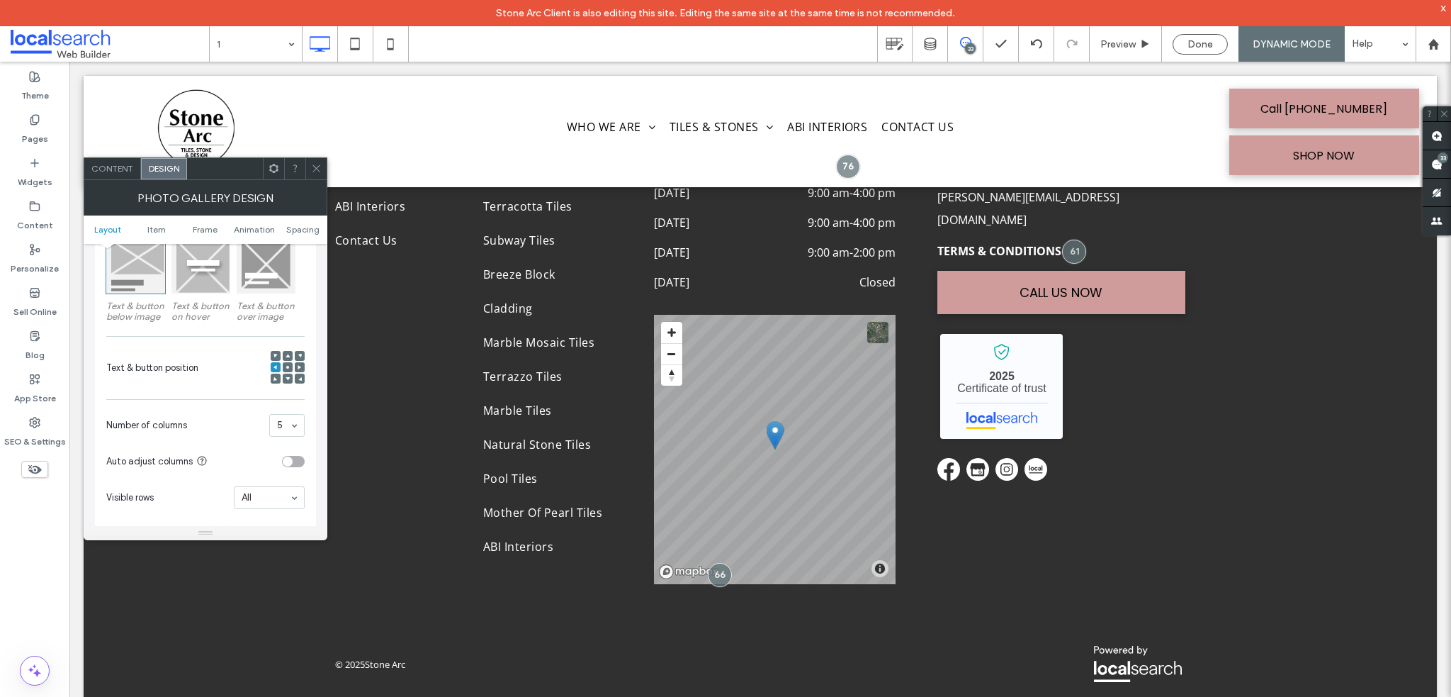
scroll to position [142, 0]
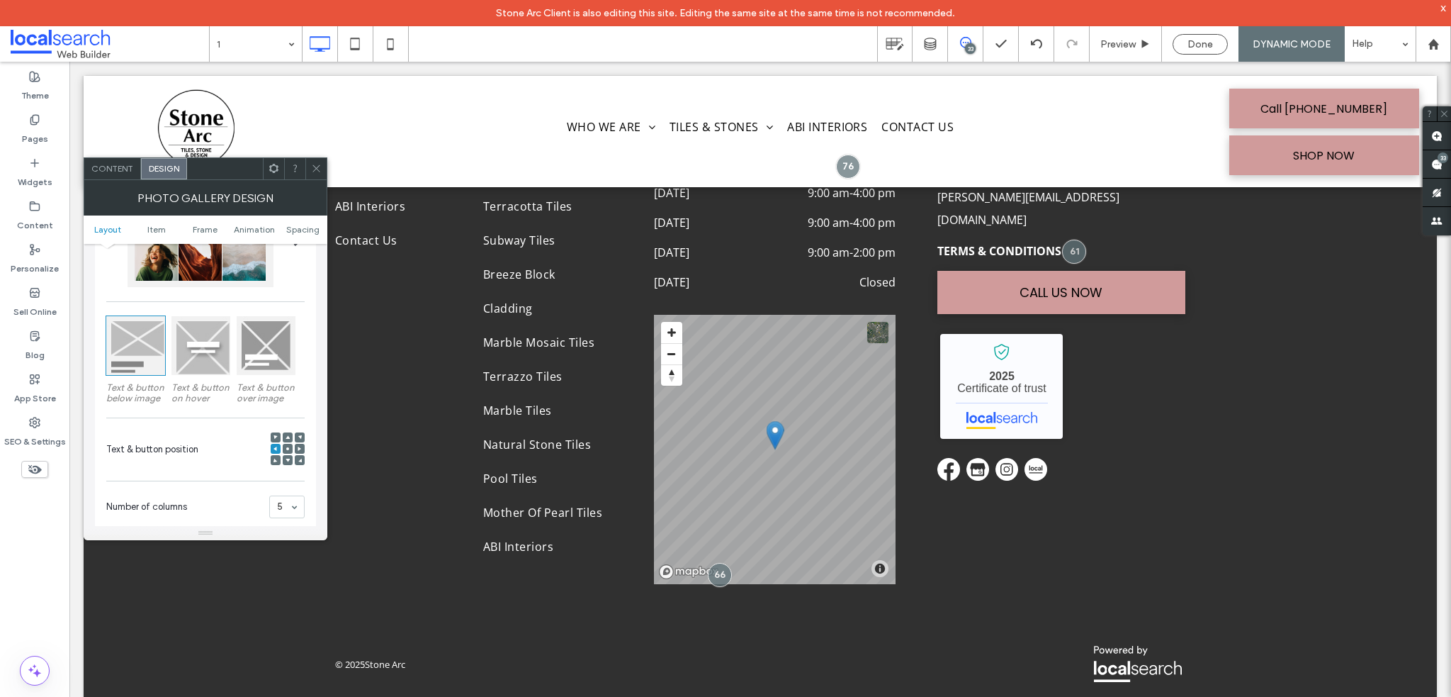
click at [292, 439] on div at bounding box center [288, 437] width 10 height 10
click at [292, 444] on div at bounding box center [288, 449] width 34 height 34
click at [312, 178] on span at bounding box center [316, 168] width 11 height 21
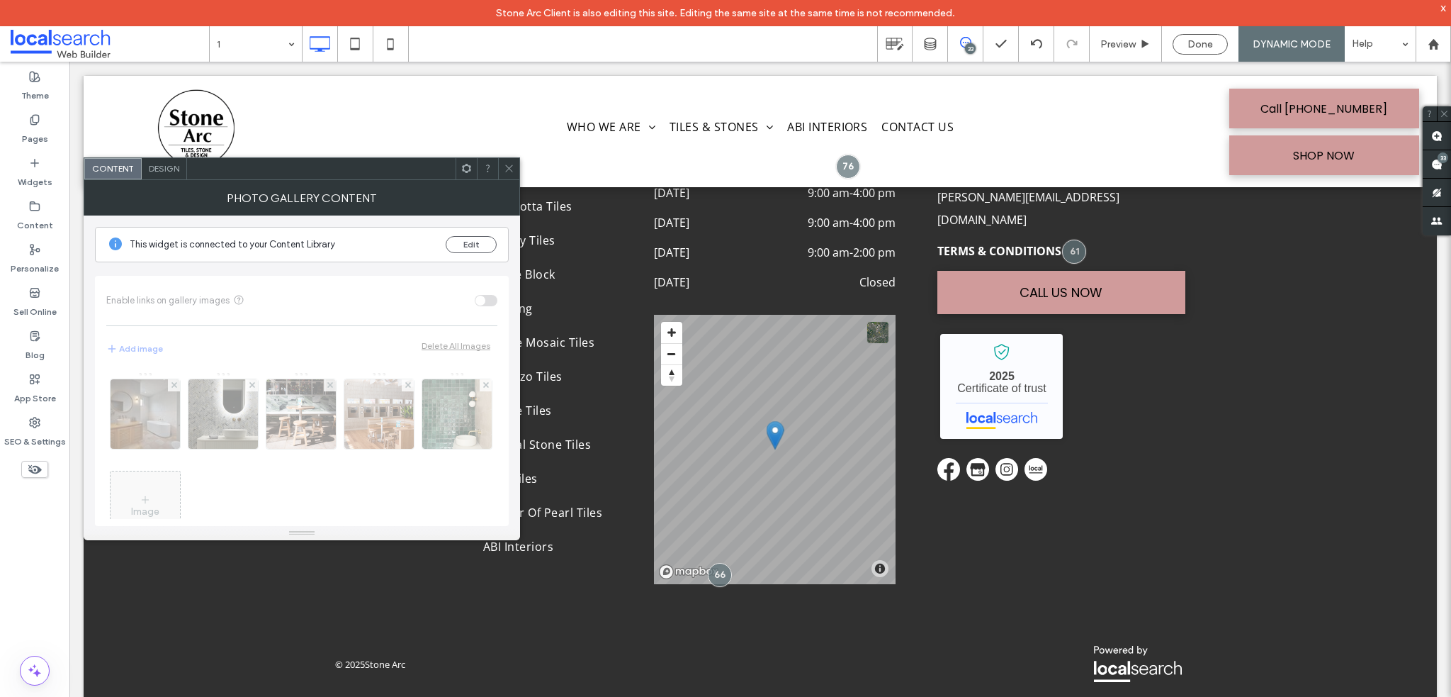
click at [168, 173] on div "Design" at bounding box center [164, 168] width 45 height 21
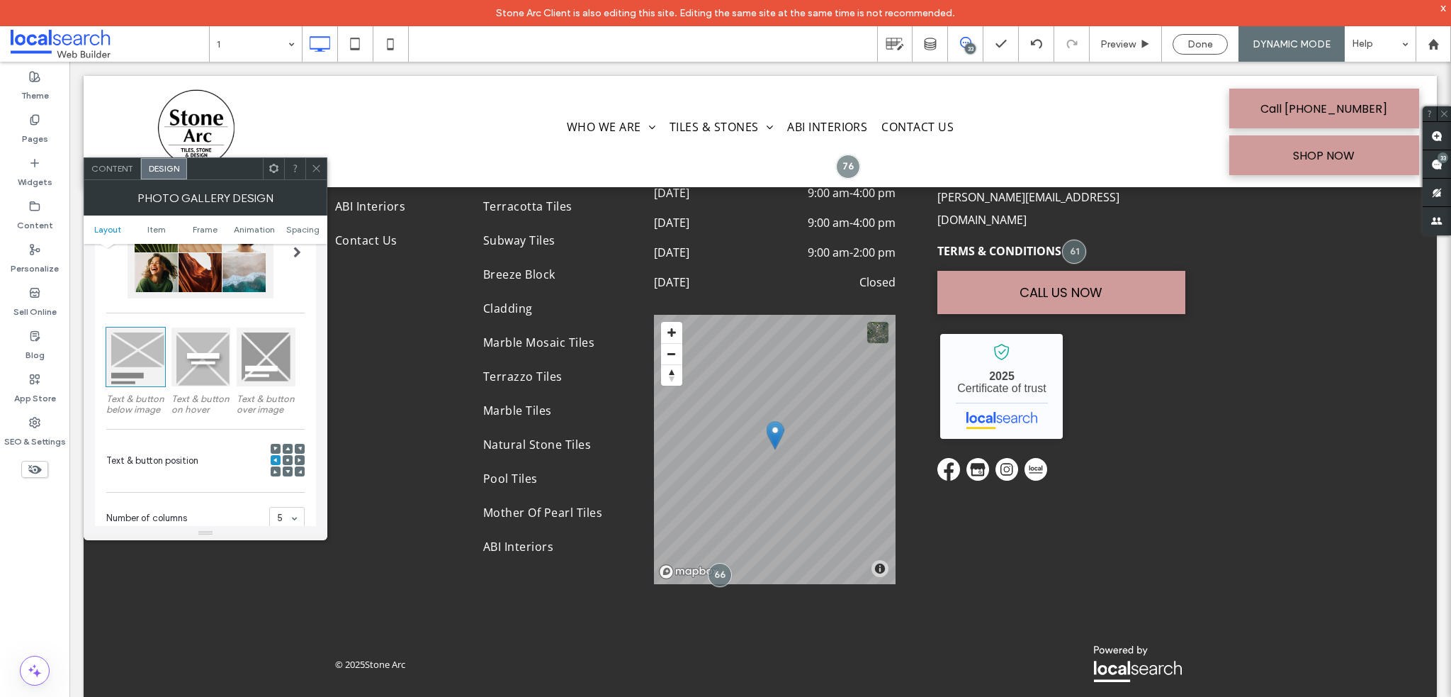
scroll to position [213, 0]
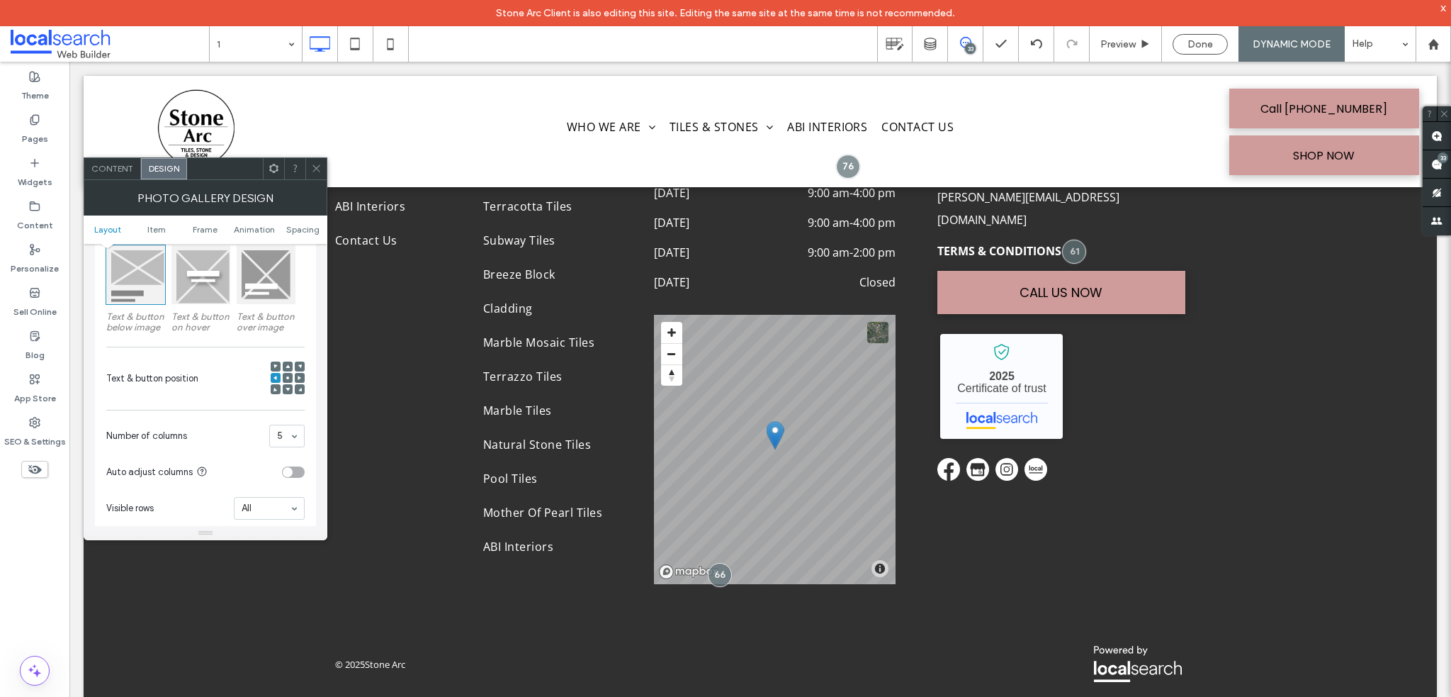
click at [288, 379] on use at bounding box center [287, 377] width 3 height 3
click at [287, 378] on use at bounding box center [287, 377] width 3 height 3
click at [320, 169] on icon at bounding box center [316, 168] width 11 height 11
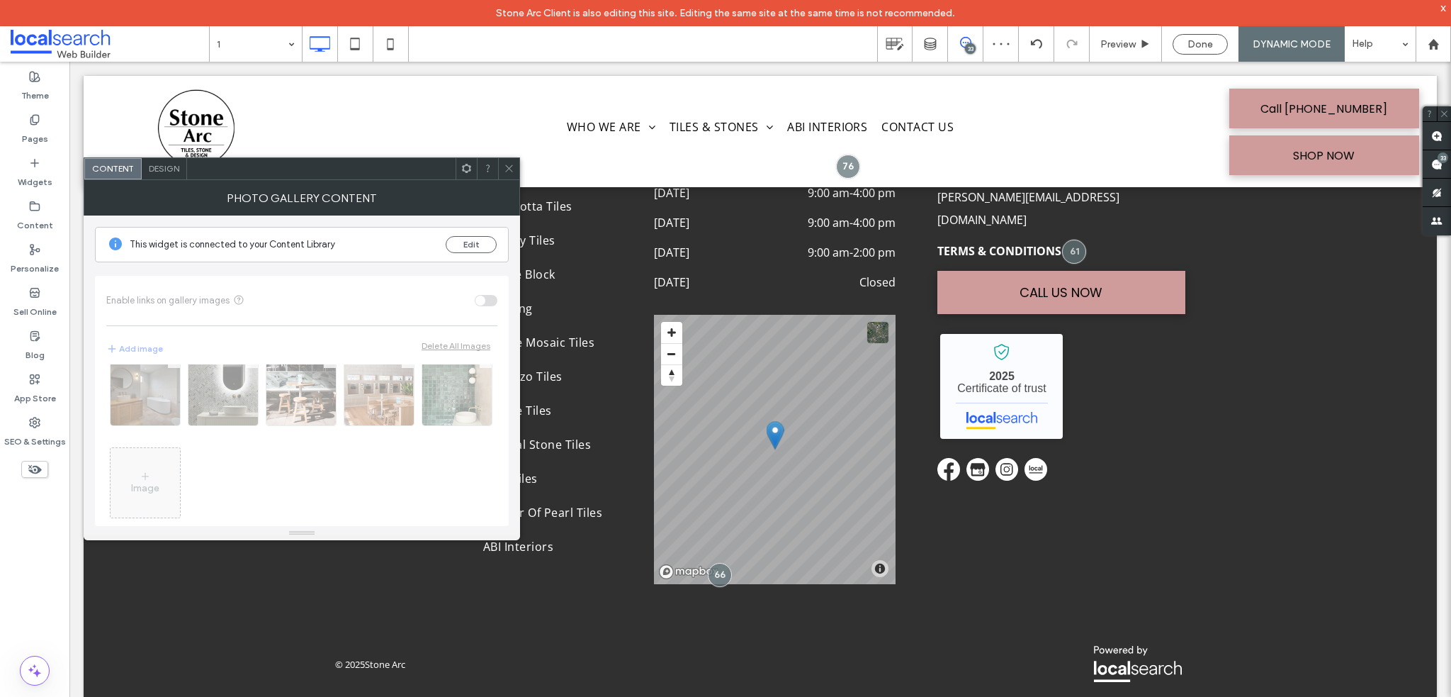
scroll to position [45, 0]
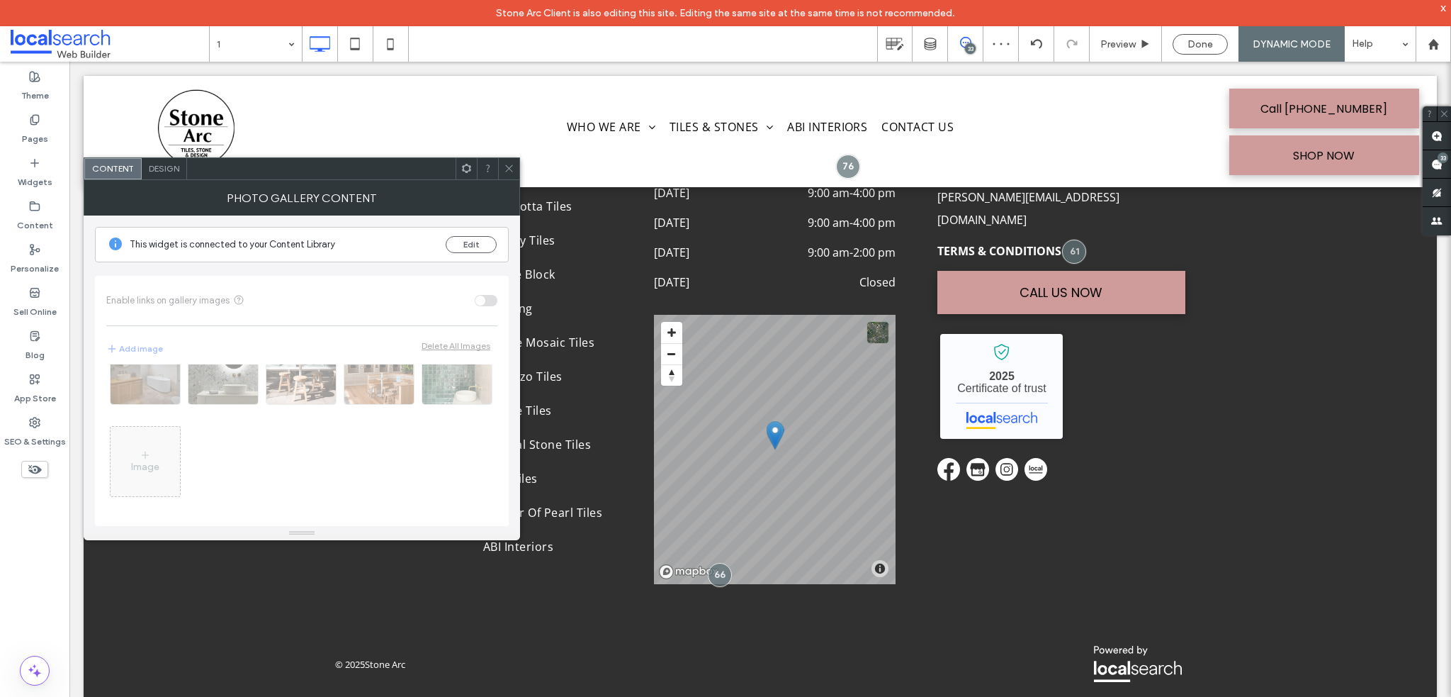
click at [181, 164] on div "Design" at bounding box center [164, 168] width 45 height 21
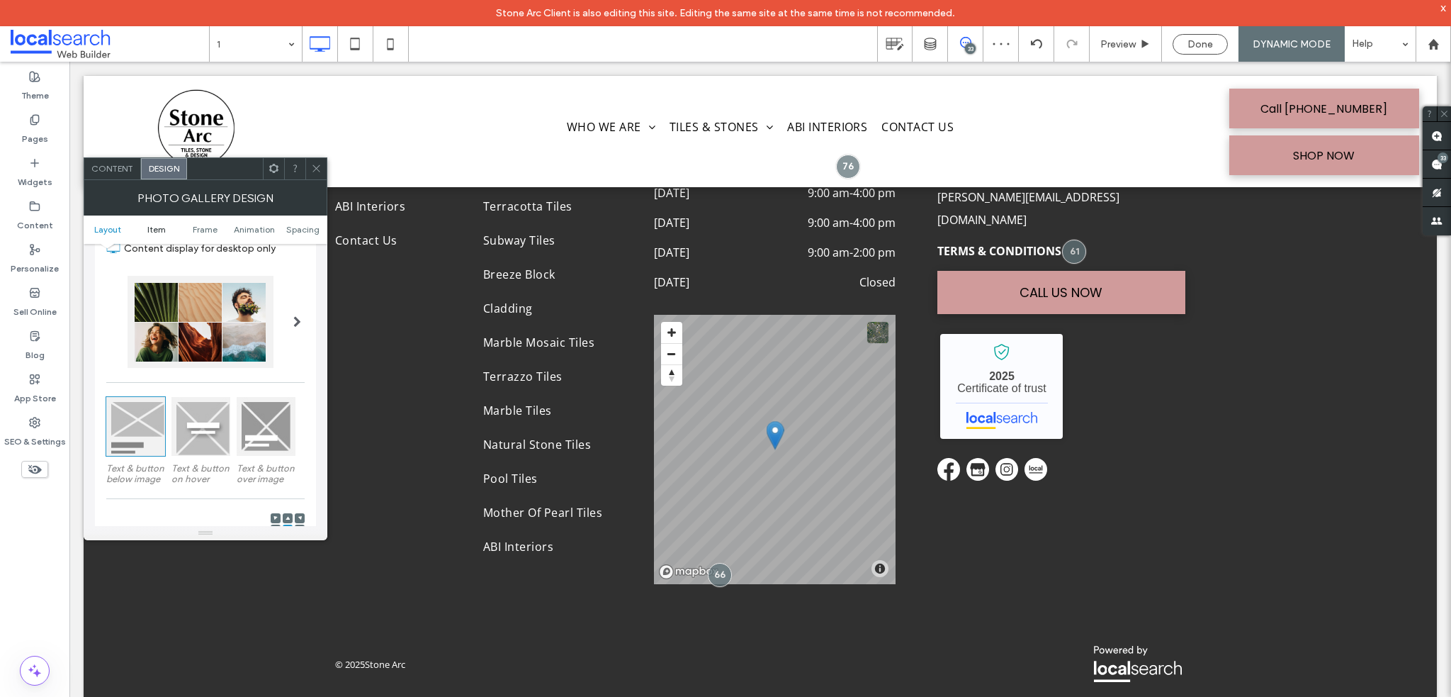
scroll to position [142, 0]
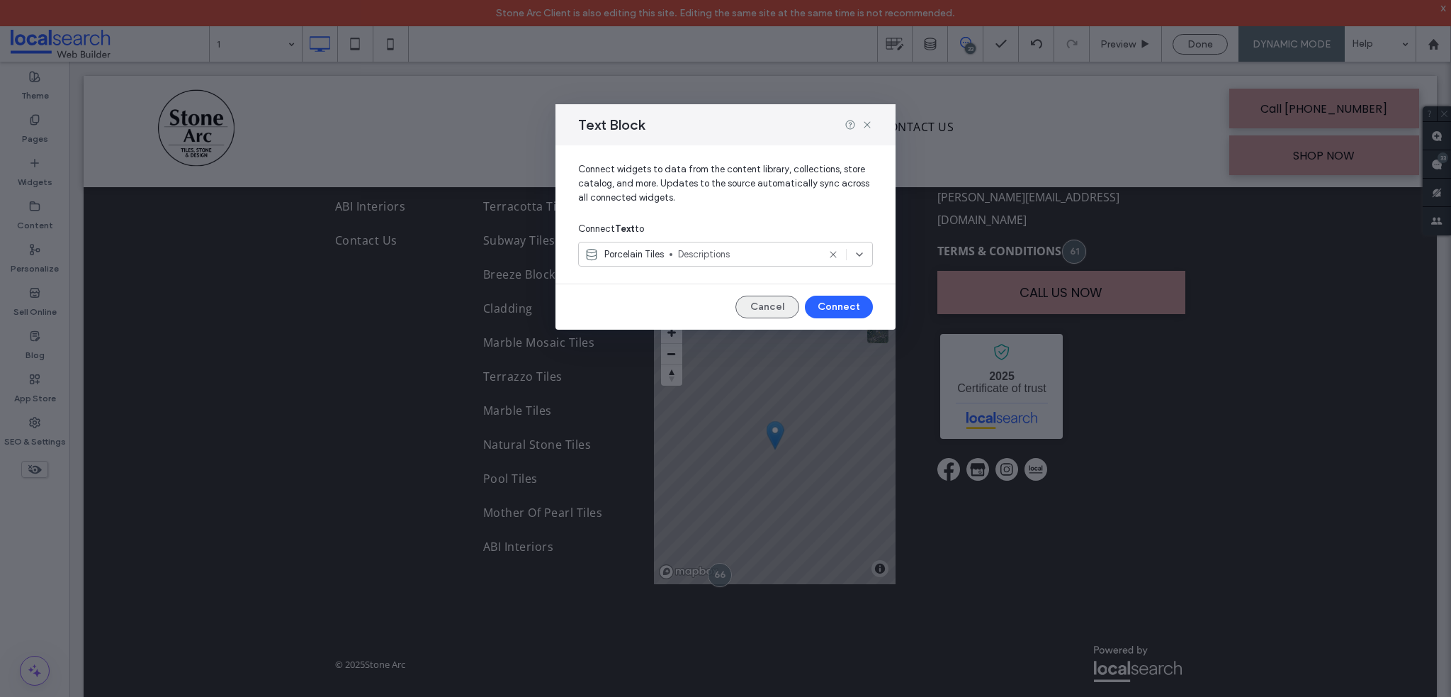
click at [772, 310] on button "Cancel" at bounding box center [768, 307] width 64 height 23
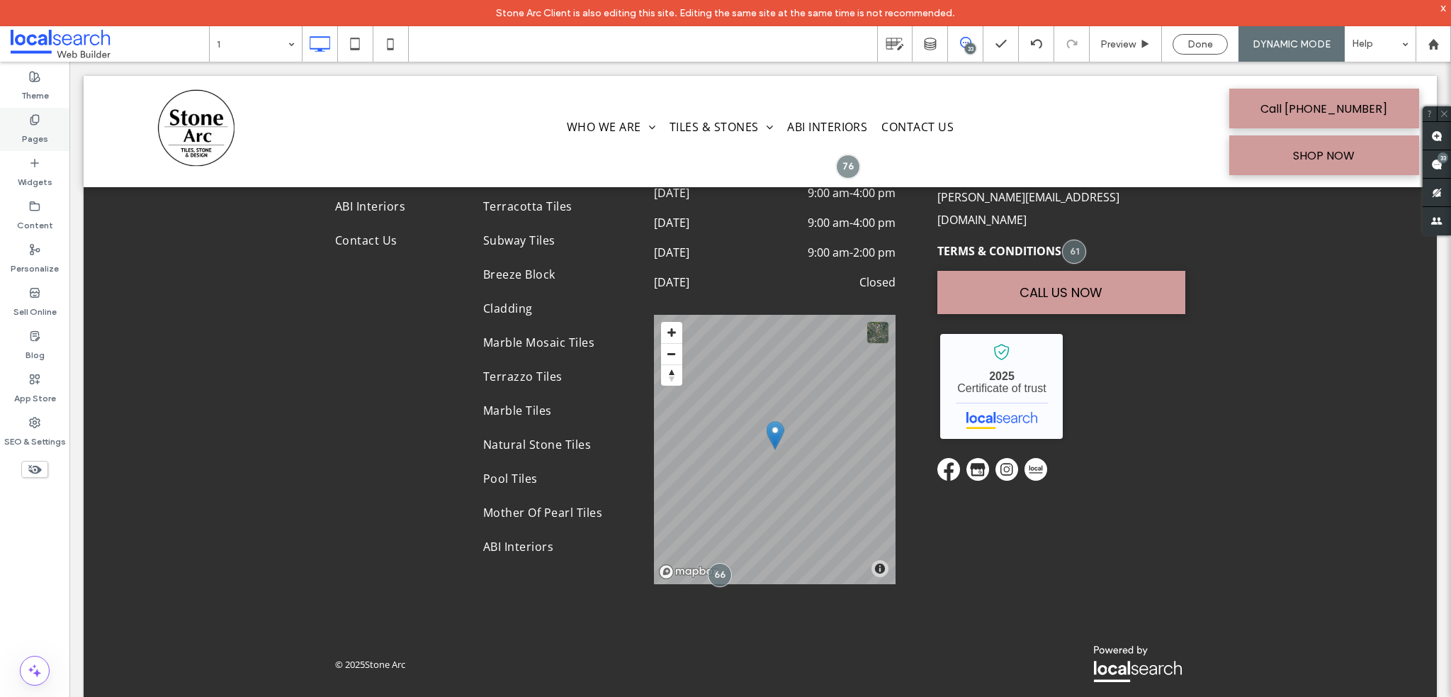
click at [43, 137] on label "Pages" at bounding box center [35, 135] width 26 height 20
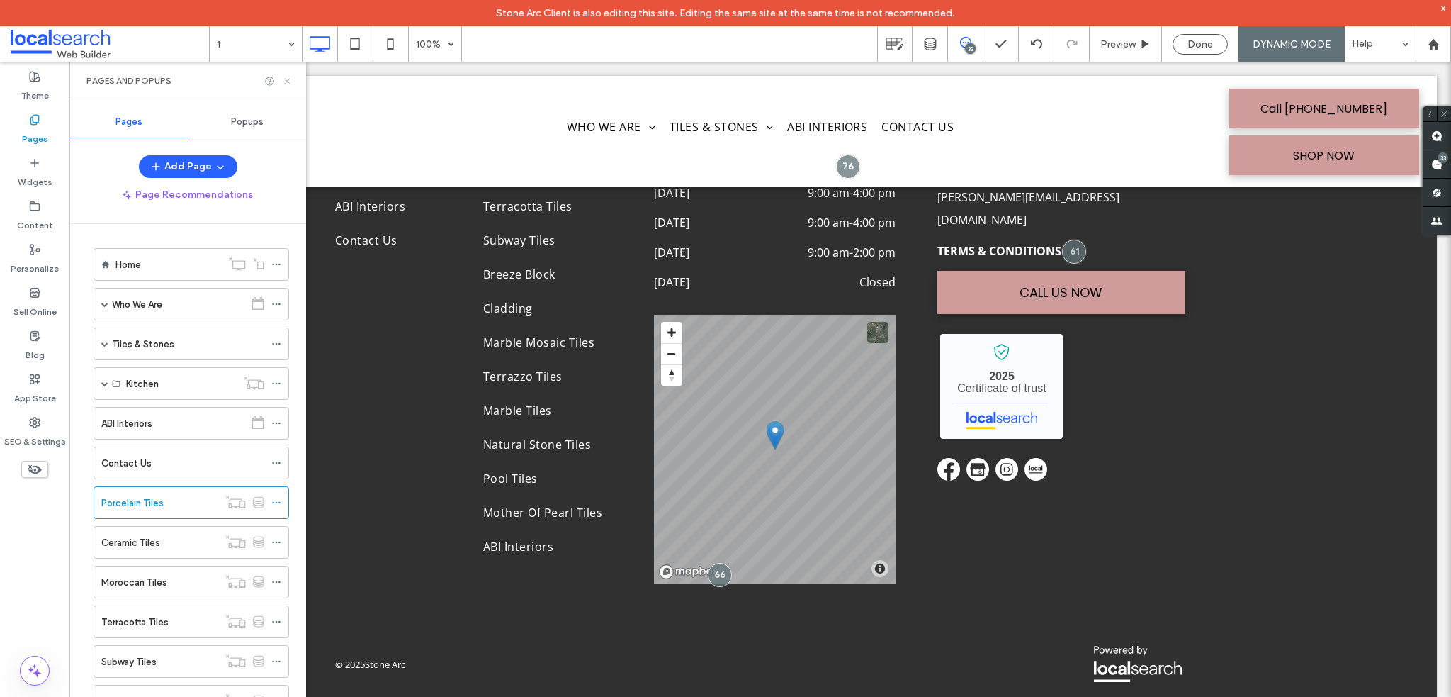
click at [288, 81] on use at bounding box center [287, 81] width 6 height 6
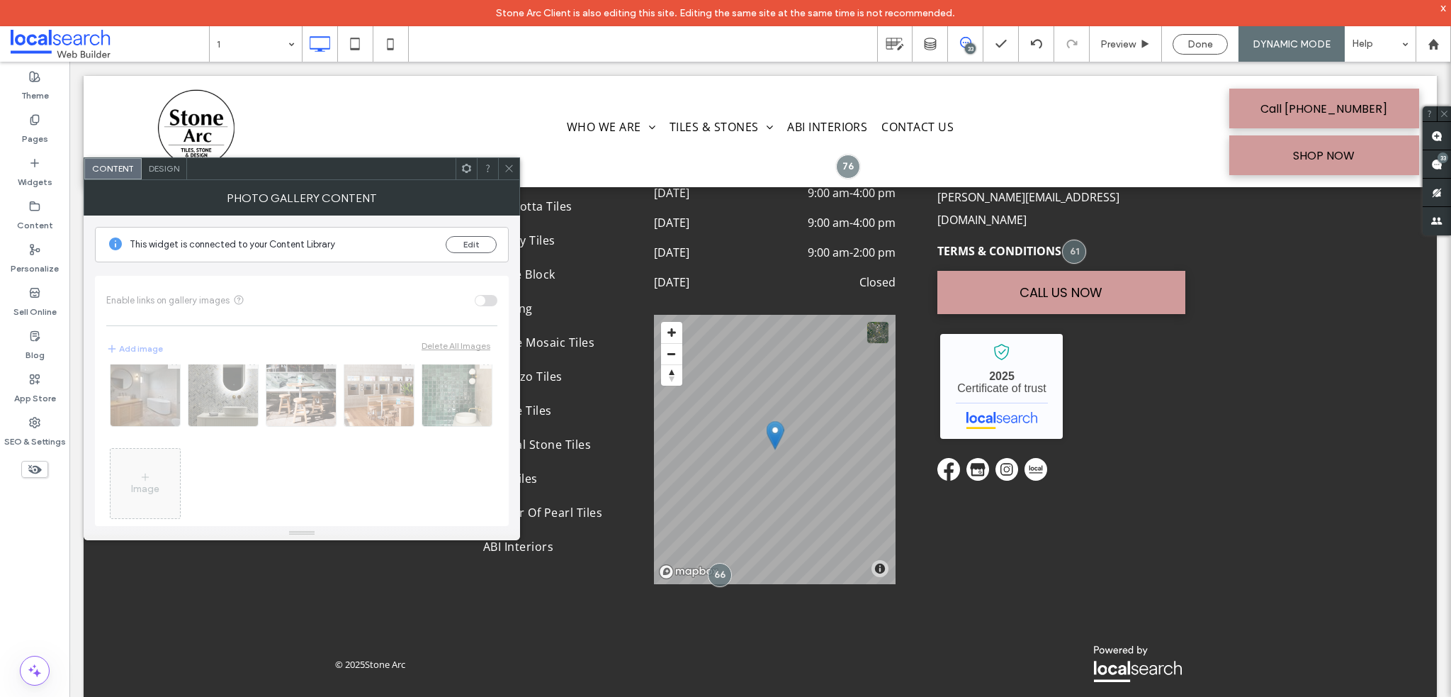
scroll to position [45, 0]
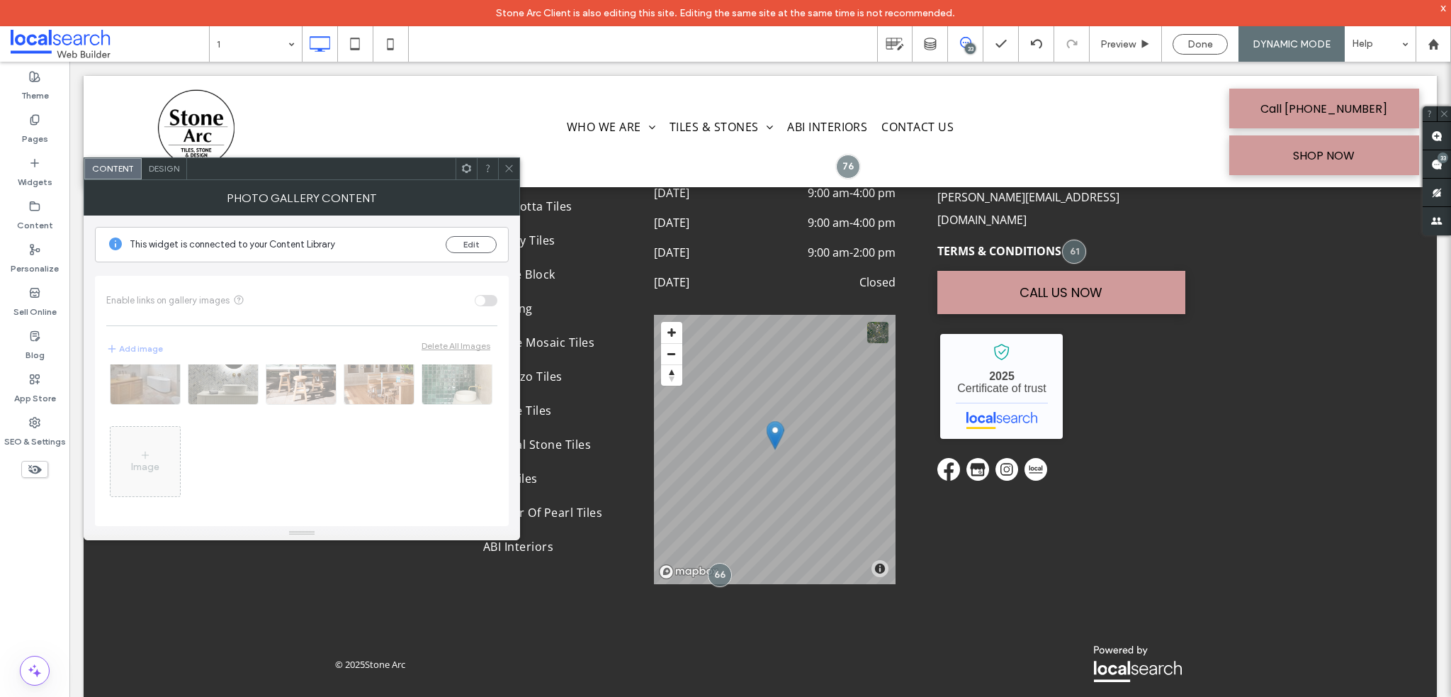
click at [166, 167] on span "Design" at bounding box center [164, 168] width 30 height 11
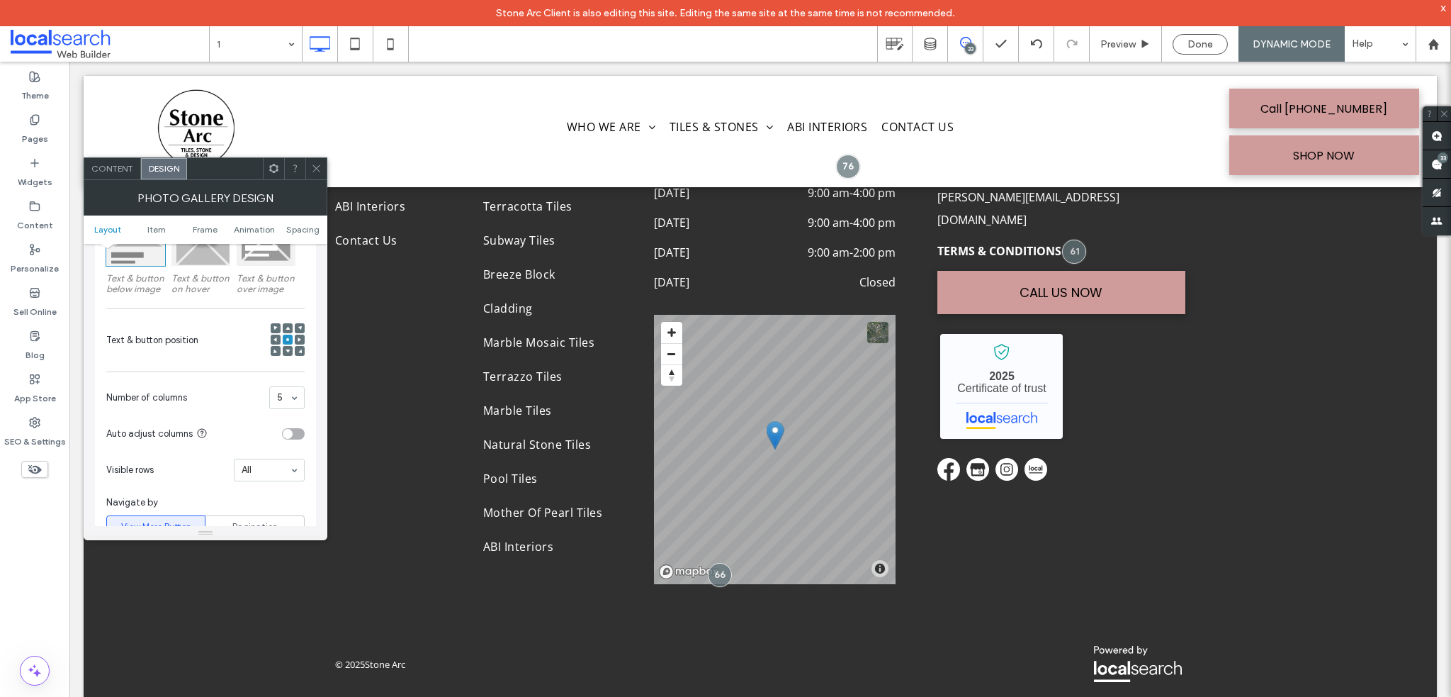
scroll to position [354, 0]
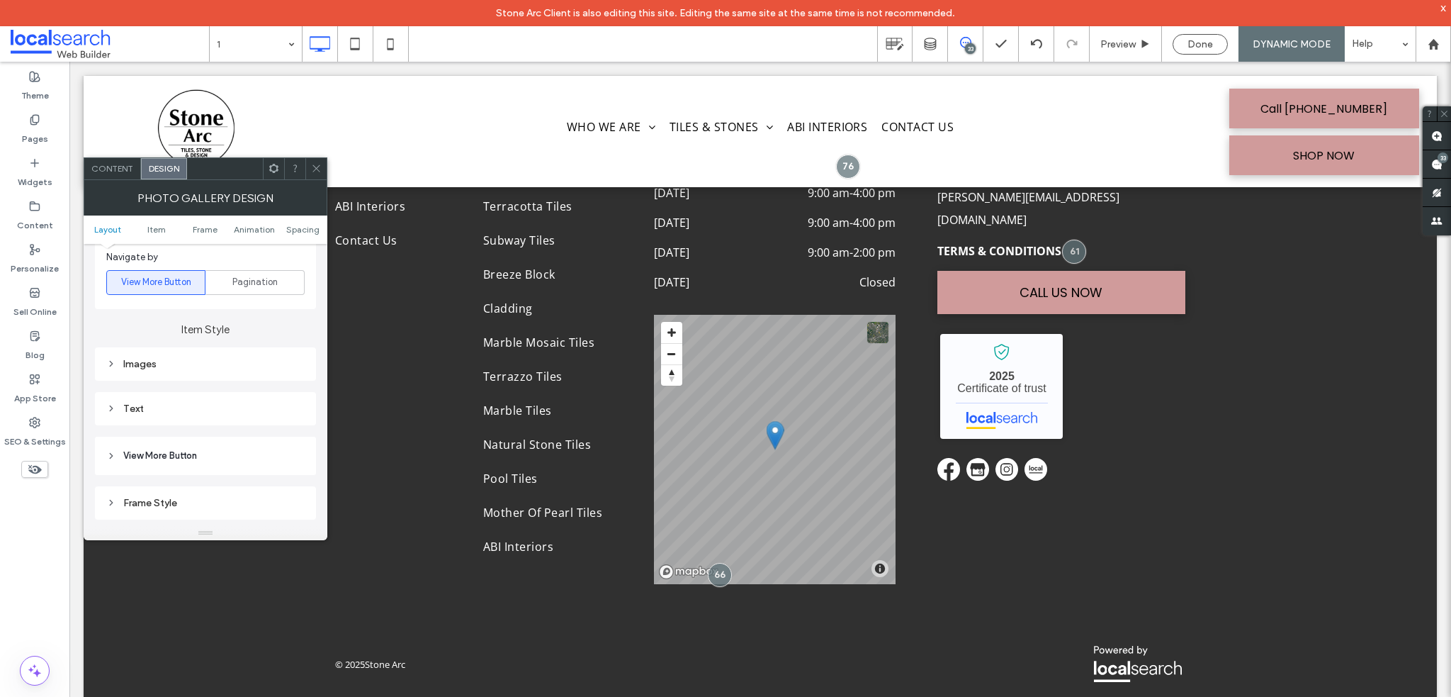
click at [145, 412] on div "Text" at bounding box center [205, 409] width 198 height 12
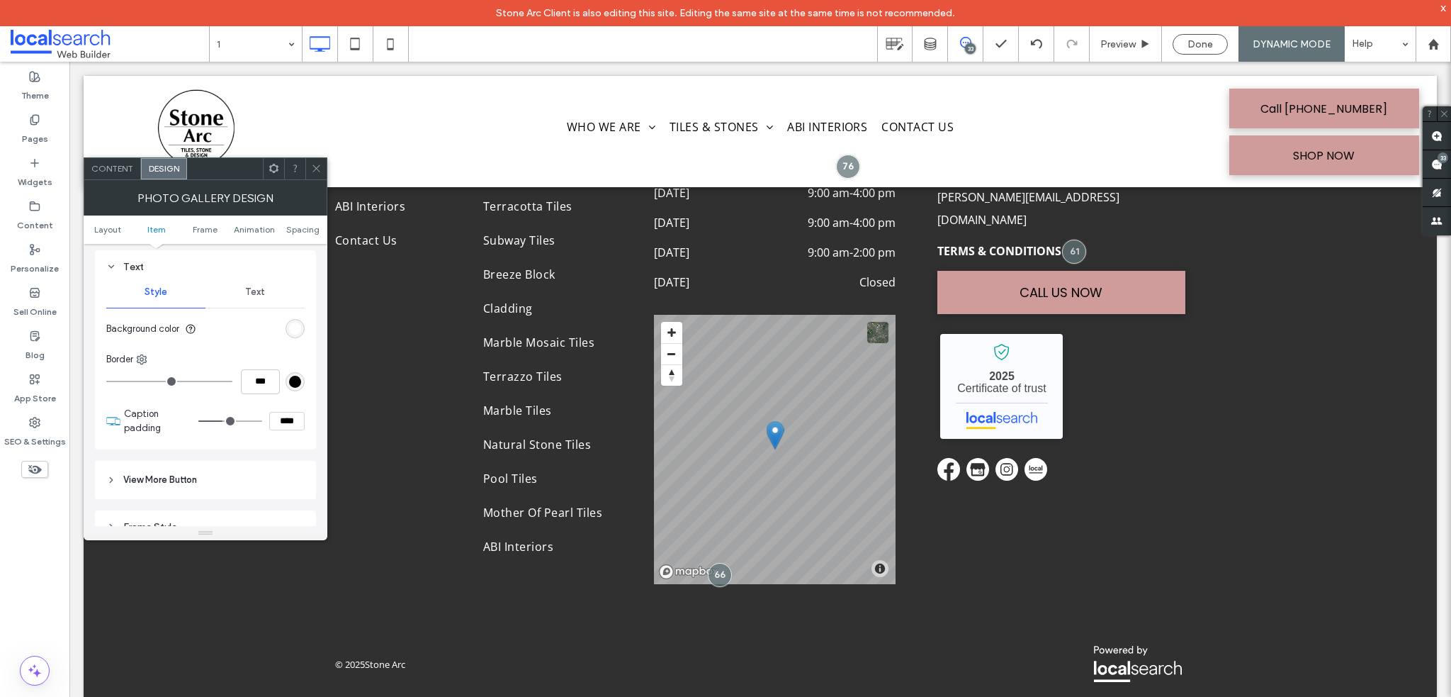
click at [253, 288] on span "Text" at bounding box center [255, 291] width 20 height 11
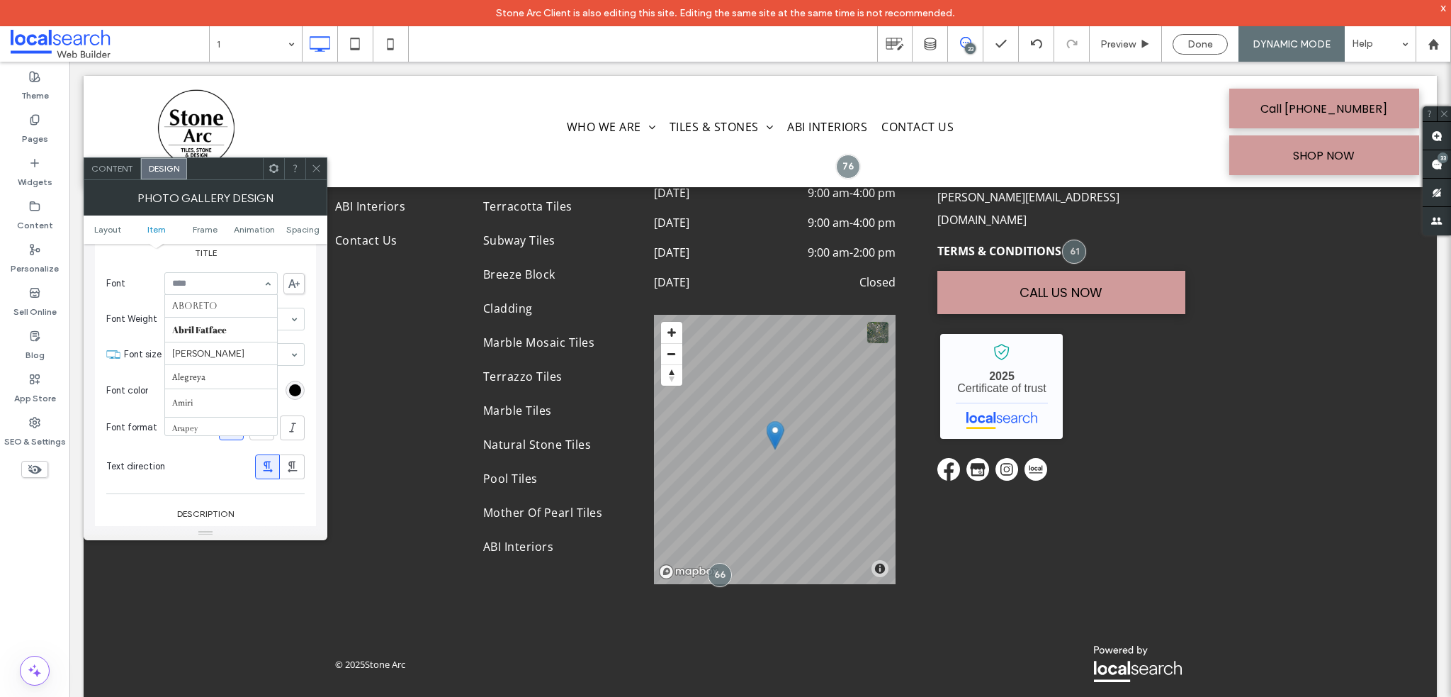
scroll to position [773, 0]
click at [264, 281] on div "Aboreto Abril Fatface Albert Sans Alegreya Amiri Arapey Arial Barlow Be Vietnam…" at bounding box center [220, 283] width 113 height 23
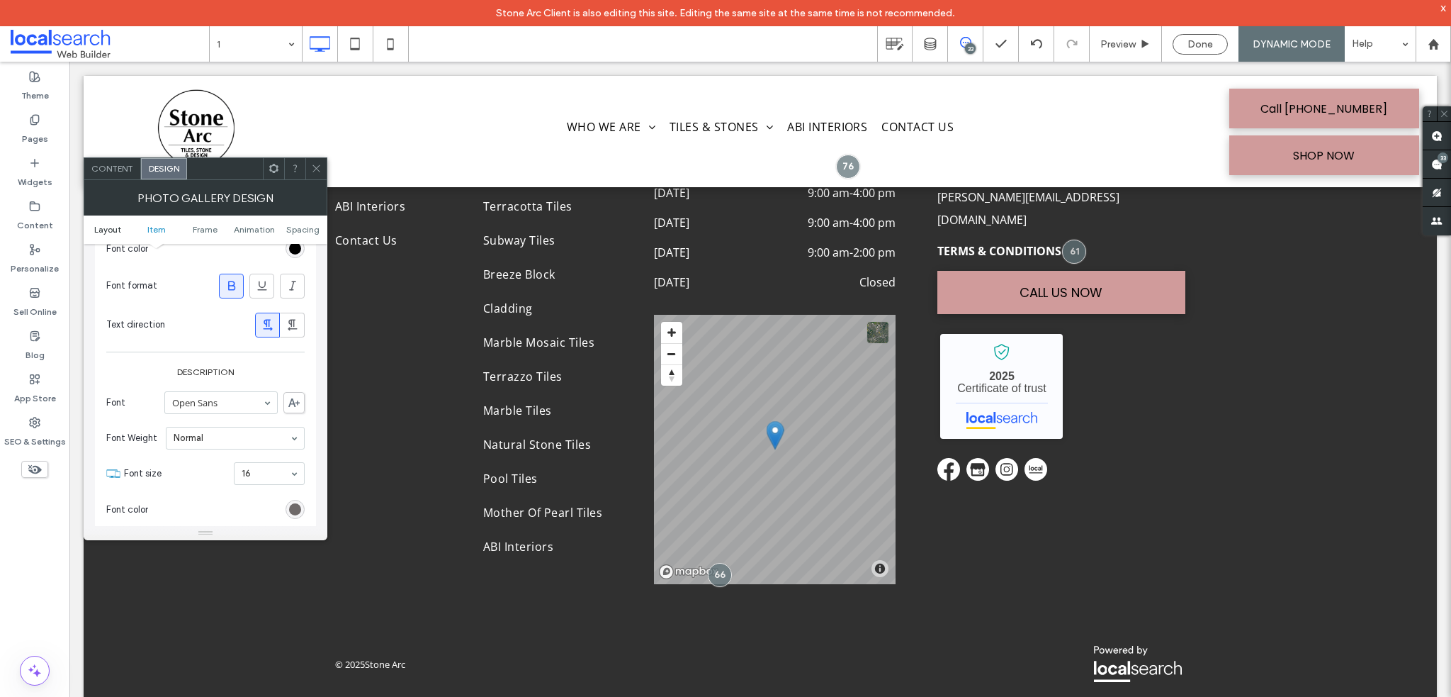
click at [111, 224] on span "Layout" at bounding box center [107, 229] width 27 height 11
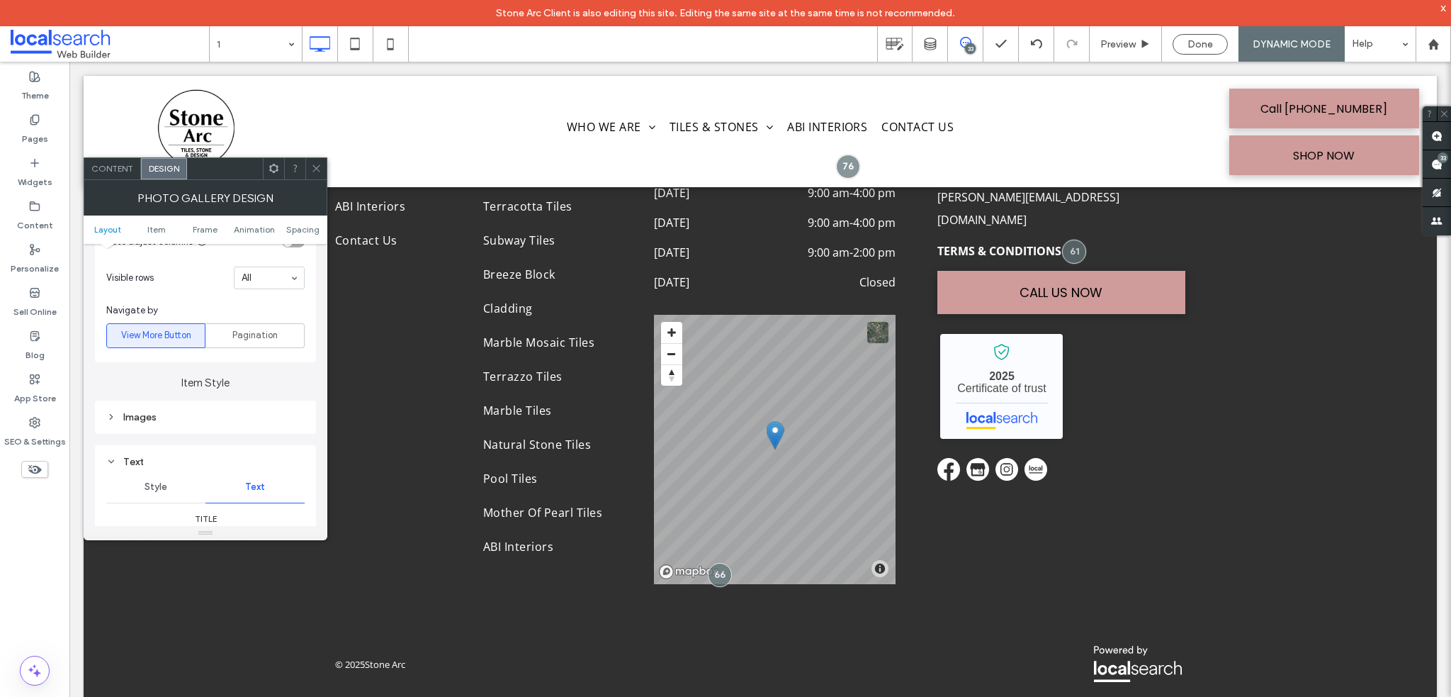
scroll to position [496, 0]
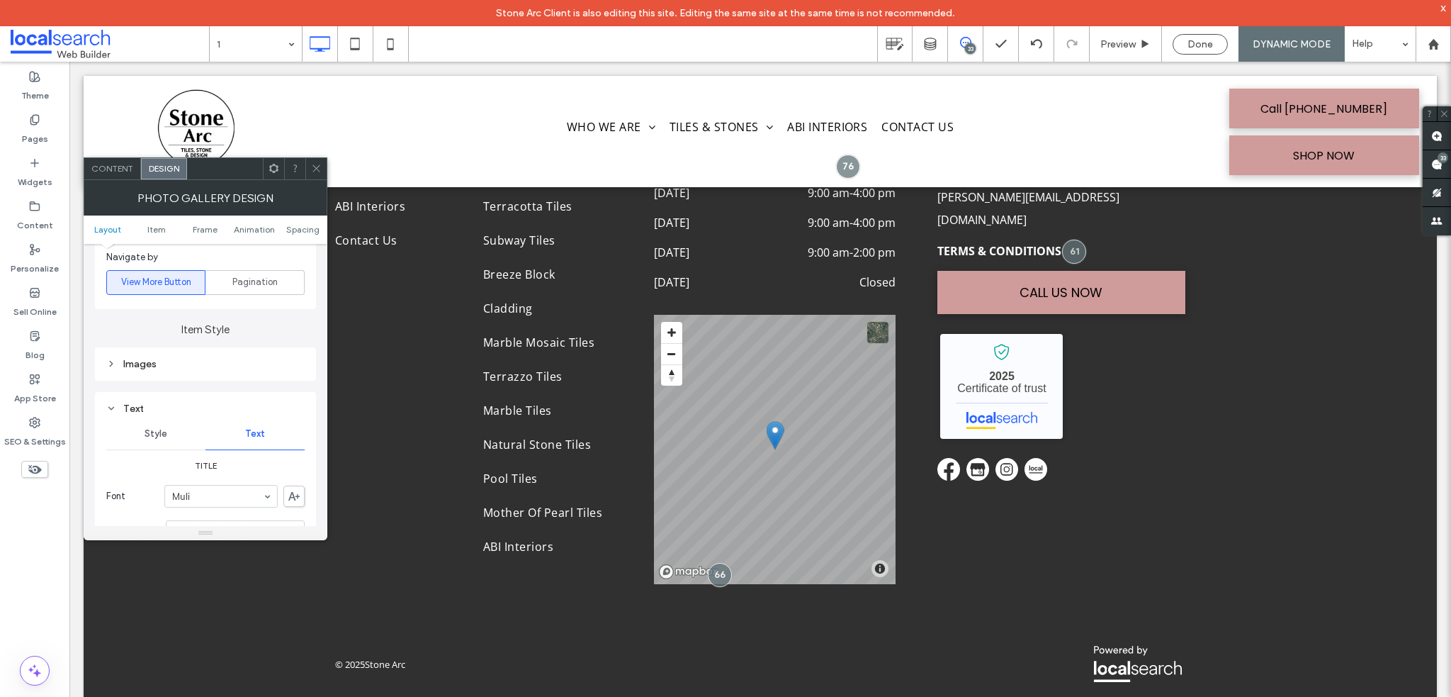
click at [112, 405] on icon at bounding box center [111, 408] width 10 height 10
click at [145, 359] on div "Images" at bounding box center [205, 364] width 198 height 12
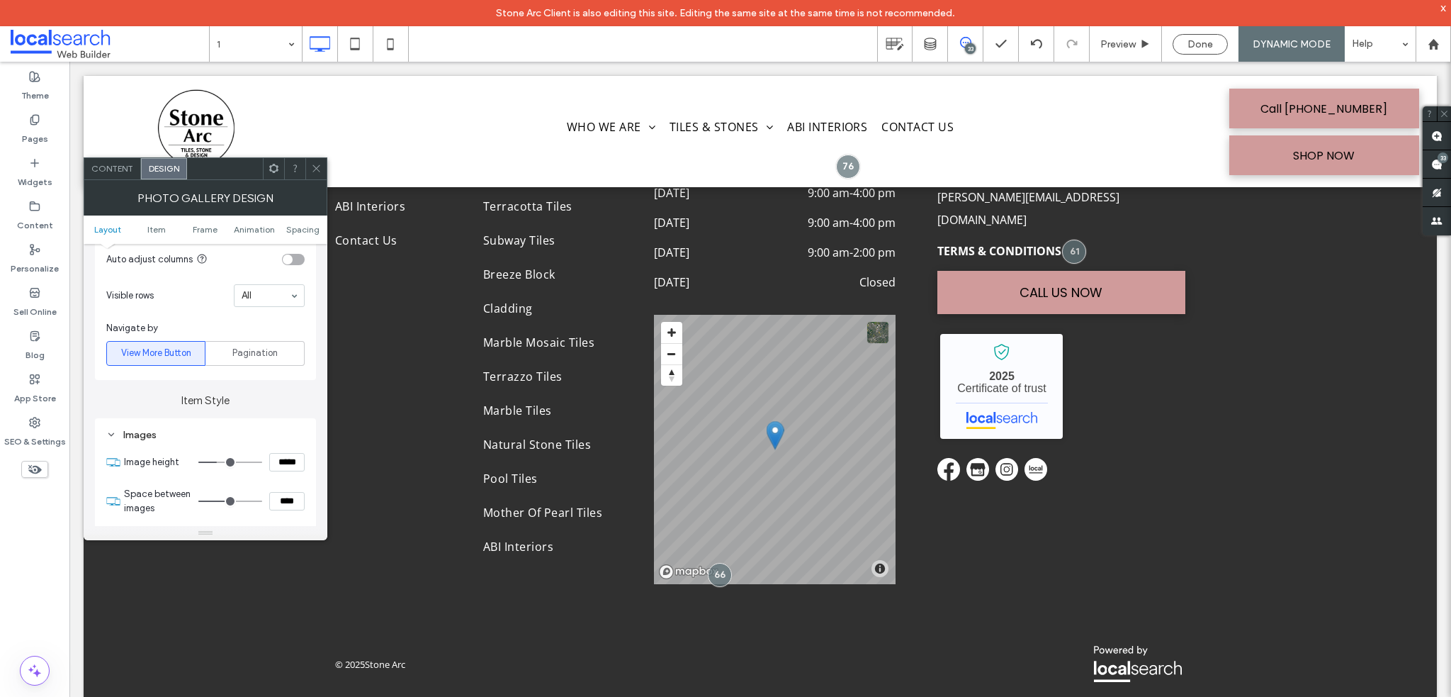
click at [144, 435] on div "Images" at bounding box center [205, 435] width 198 height 12
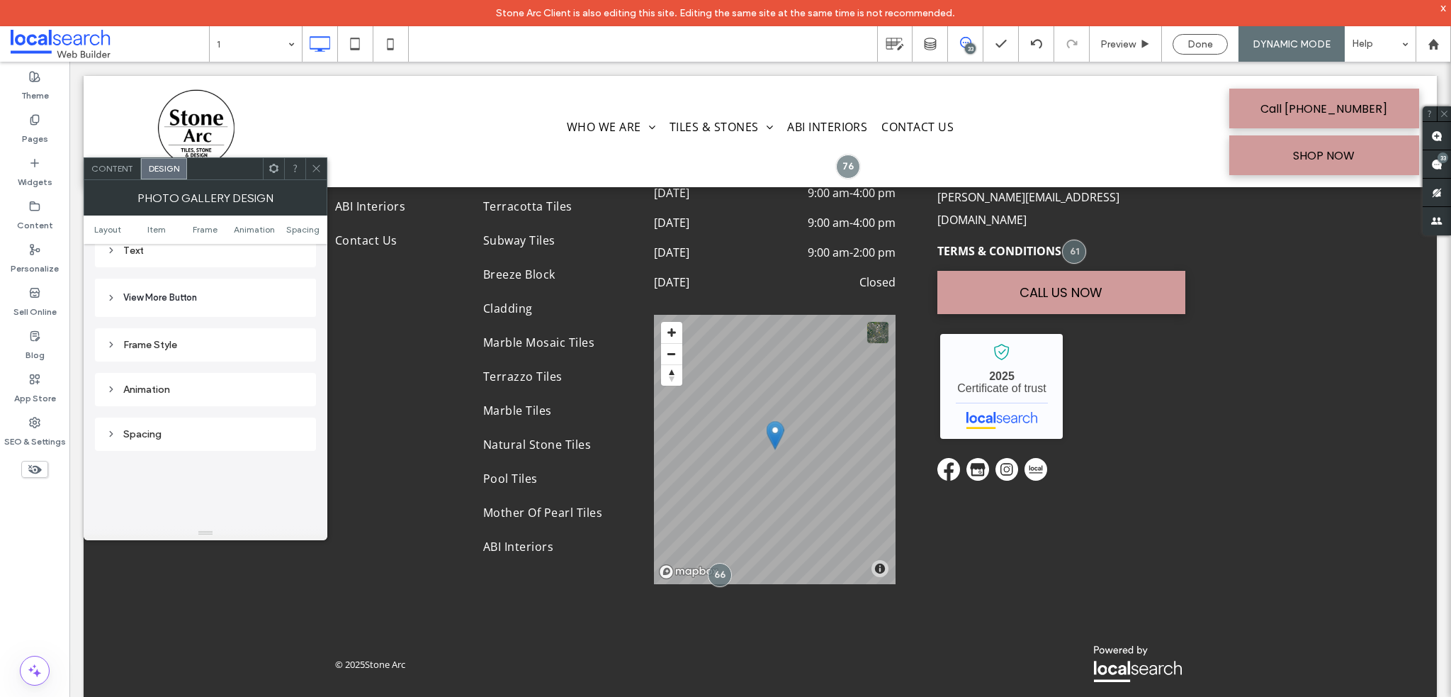
scroll to position [709, 0]
click at [320, 174] on span at bounding box center [316, 168] width 11 height 21
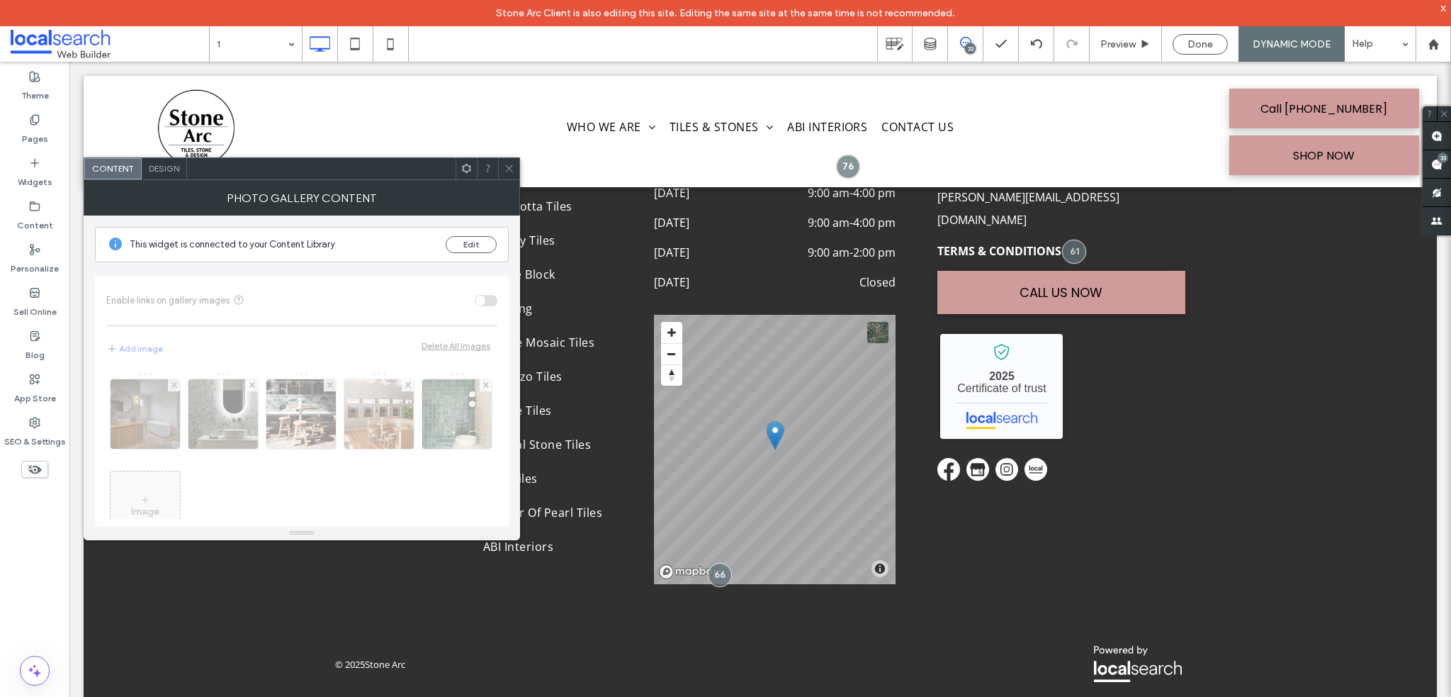
click at [169, 167] on span "Design" at bounding box center [164, 168] width 30 height 11
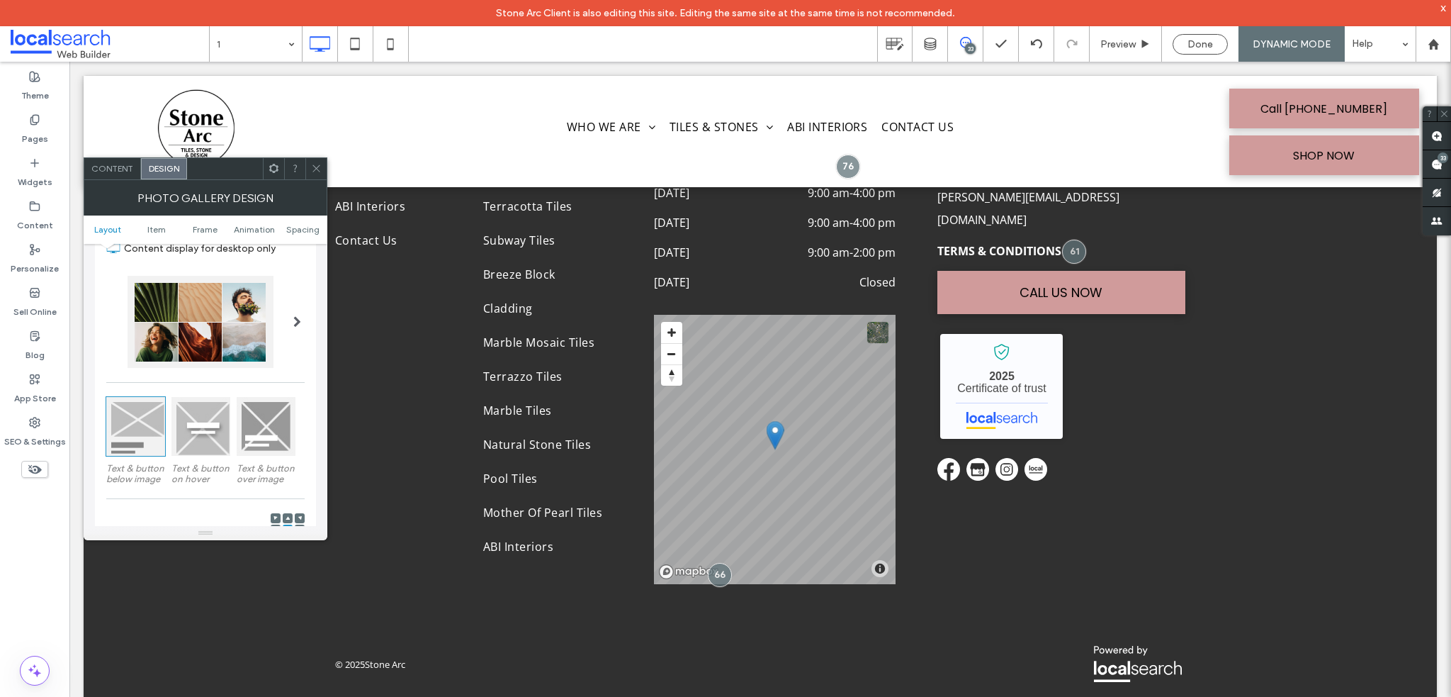
scroll to position [142, 0]
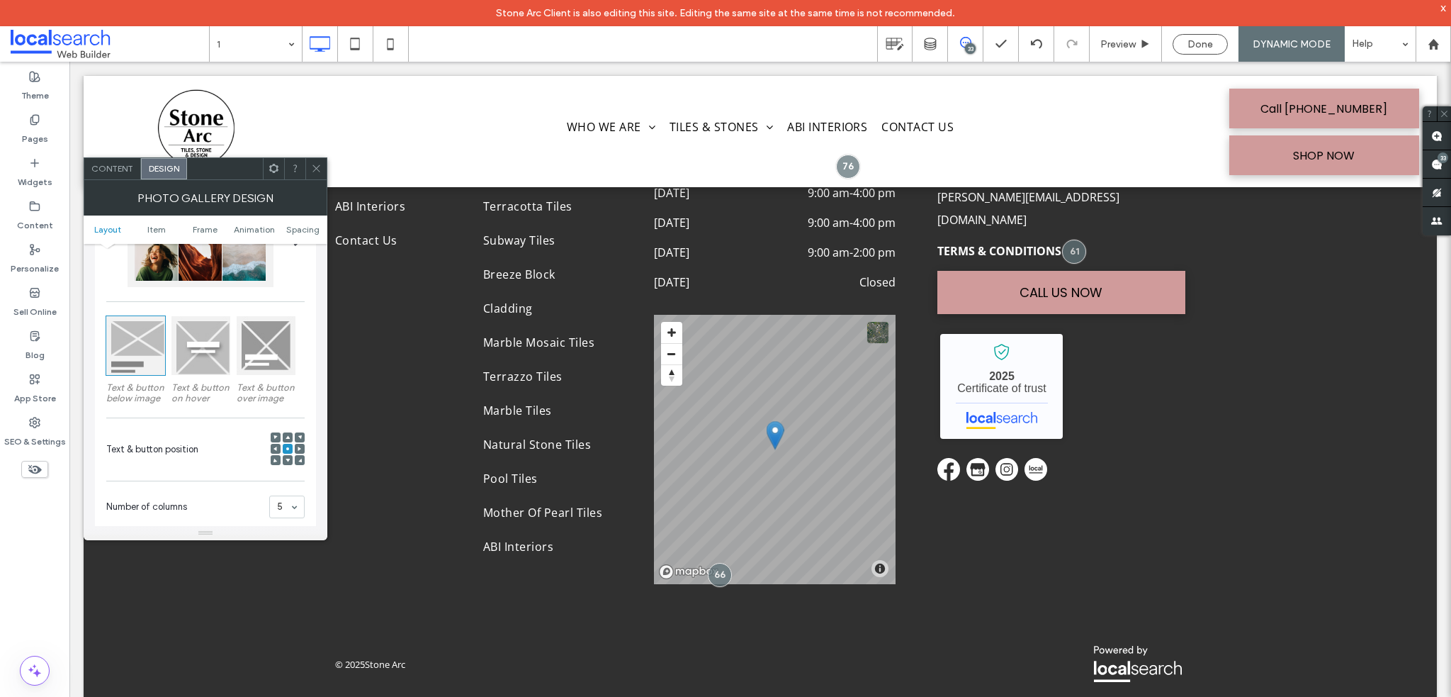
click at [318, 175] on span at bounding box center [316, 168] width 11 height 21
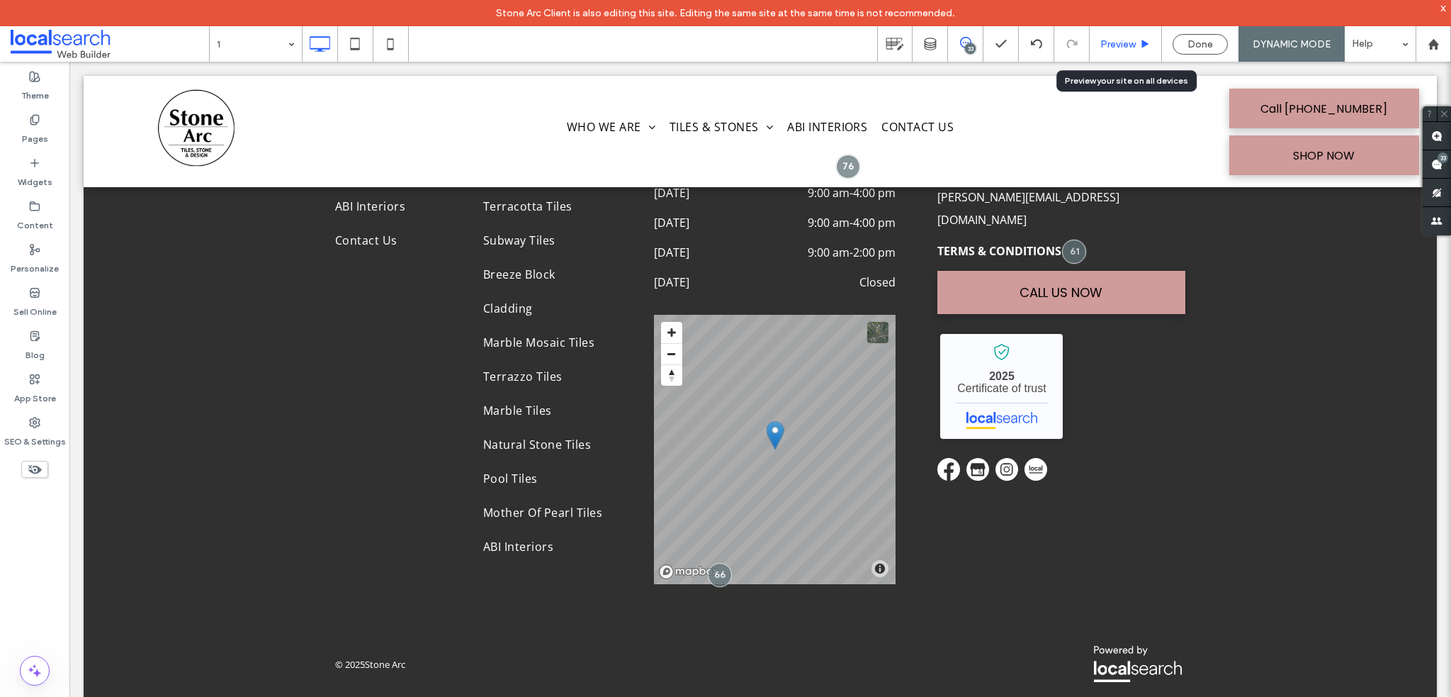
click at [1132, 49] on span "Preview" at bounding box center [1118, 44] width 35 height 12
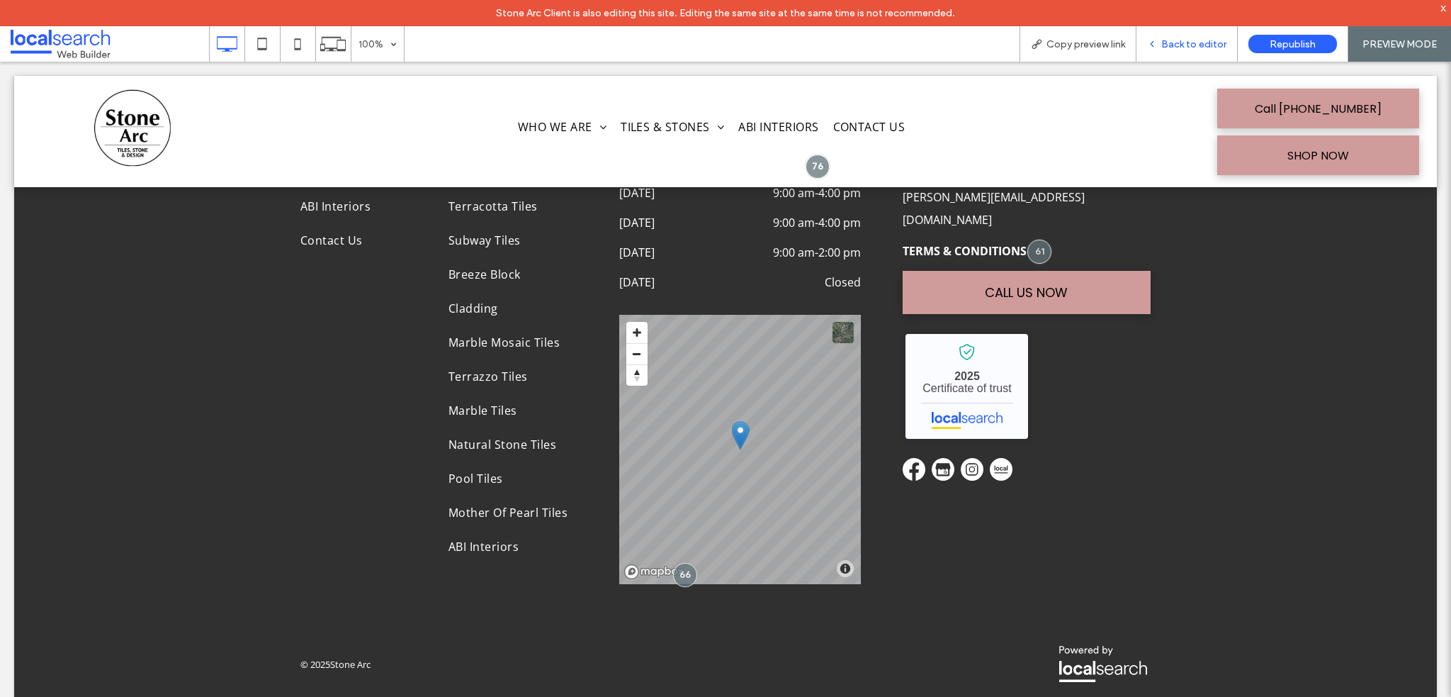
click at [1202, 35] on div "Back to editor" at bounding box center [1187, 43] width 101 height 35
click at [1179, 46] on span "Back to editor" at bounding box center [1194, 44] width 65 height 12
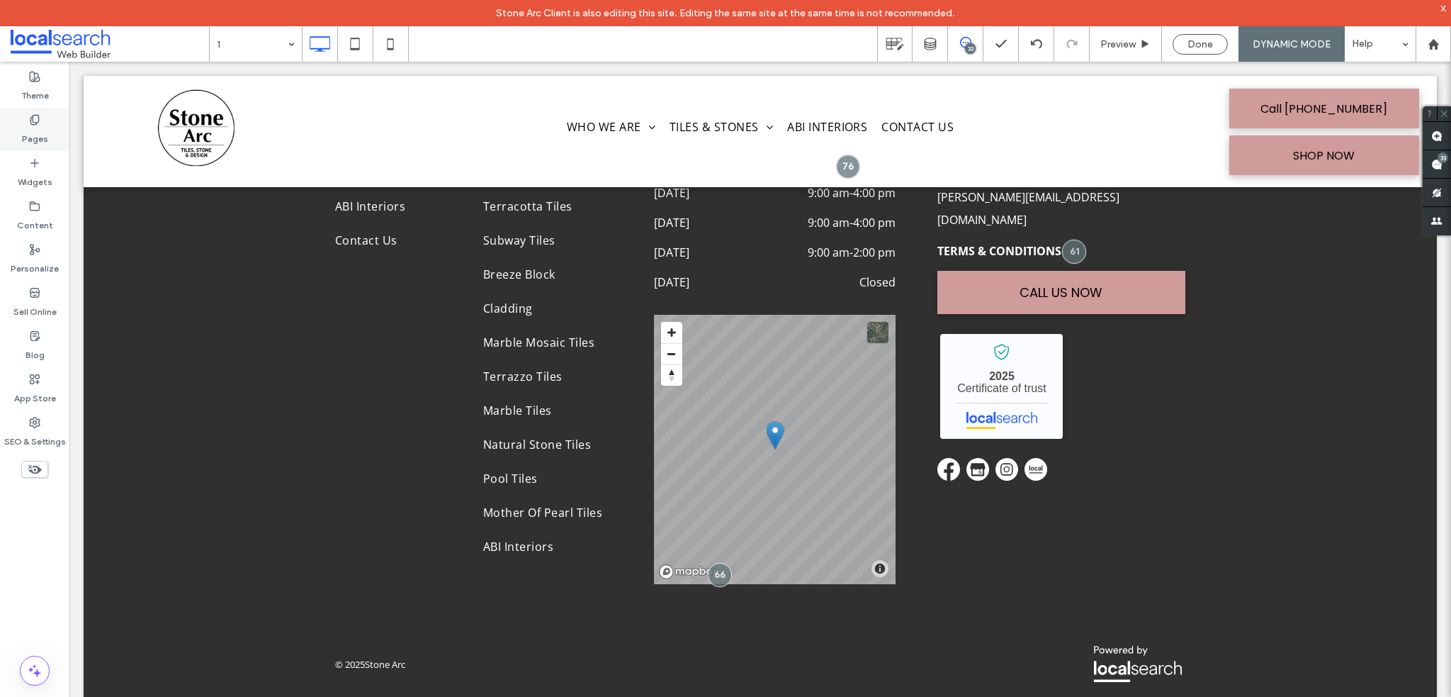
click at [18, 137] on div "Pages" at bounding box center [34, 129] width 69 height 43
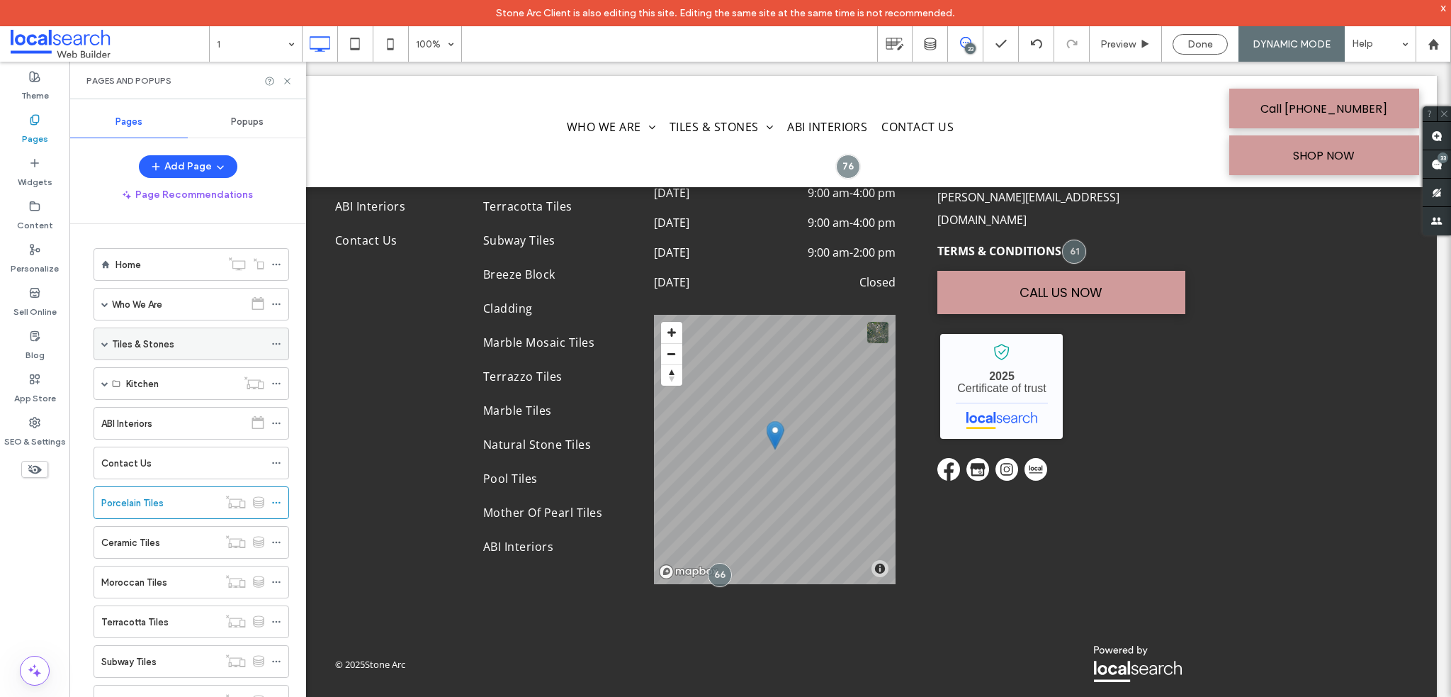
click at [165, 354] on div "Tiles & Stones" at bounding box center [188, 343] width 152 height 31
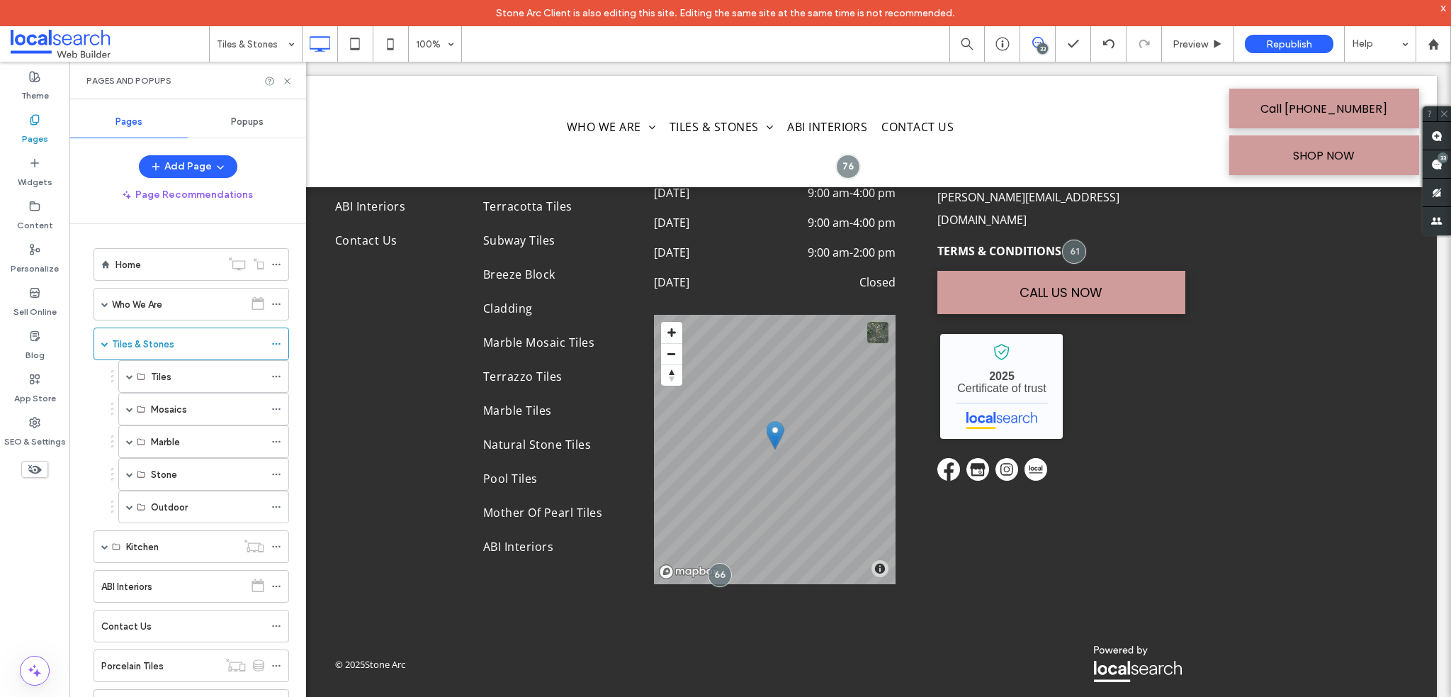
click at [288, 82] on icon at bounding box center [287, 81] width 11 height 11
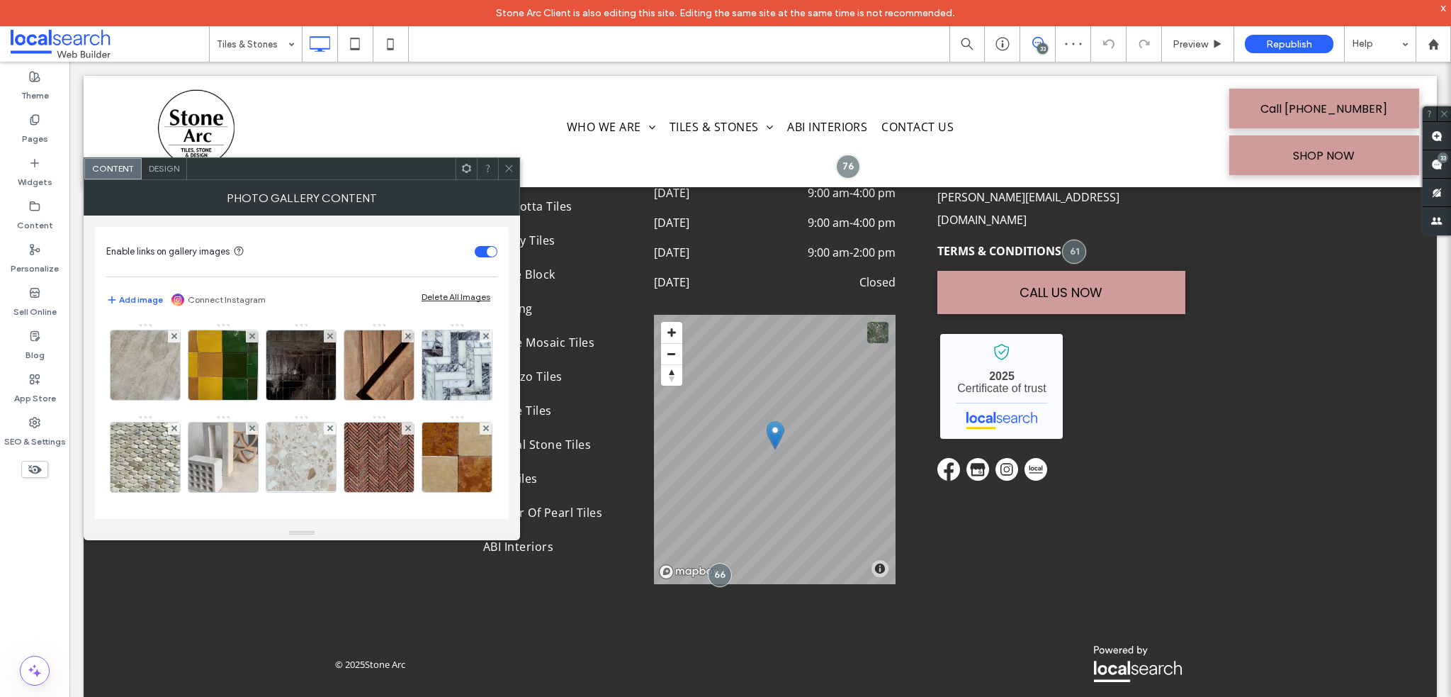
click at [169, 166] on span "Design" at bounding box center [164, 168] width 30 height 11
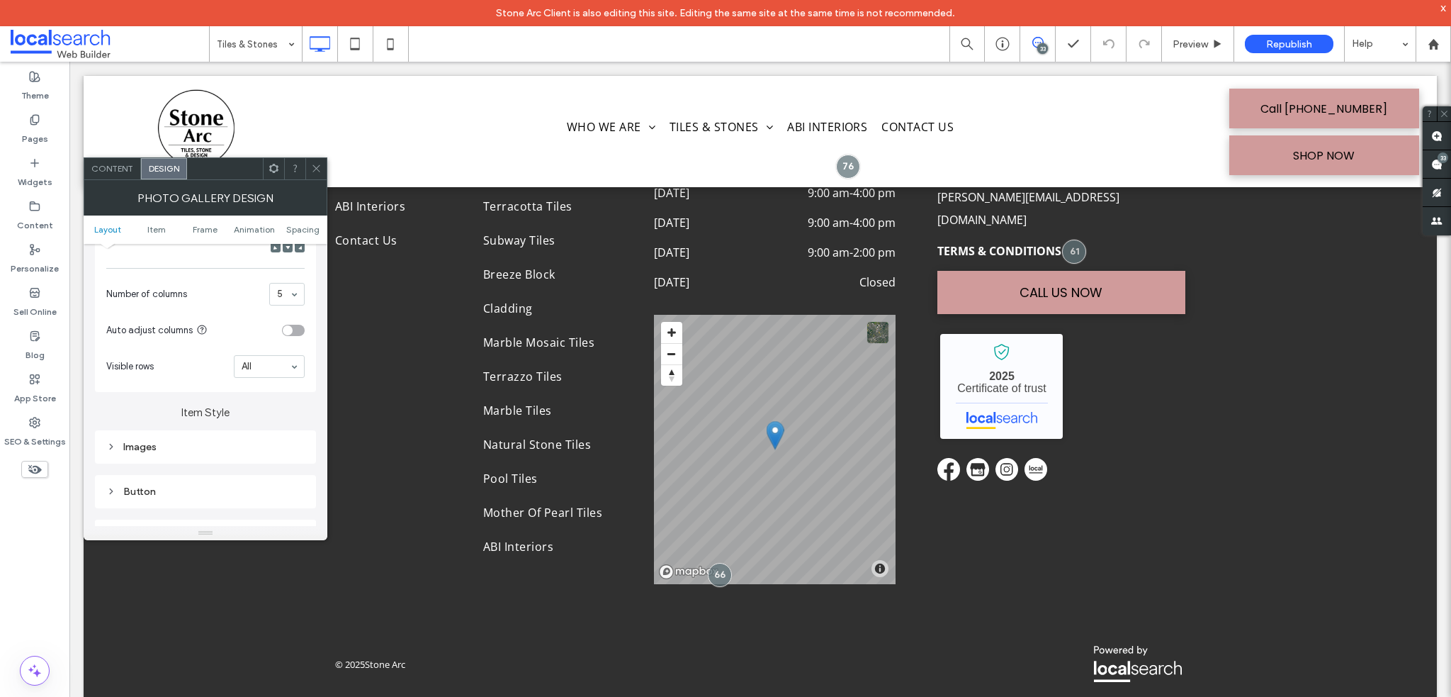
scroll to position [425, 0]
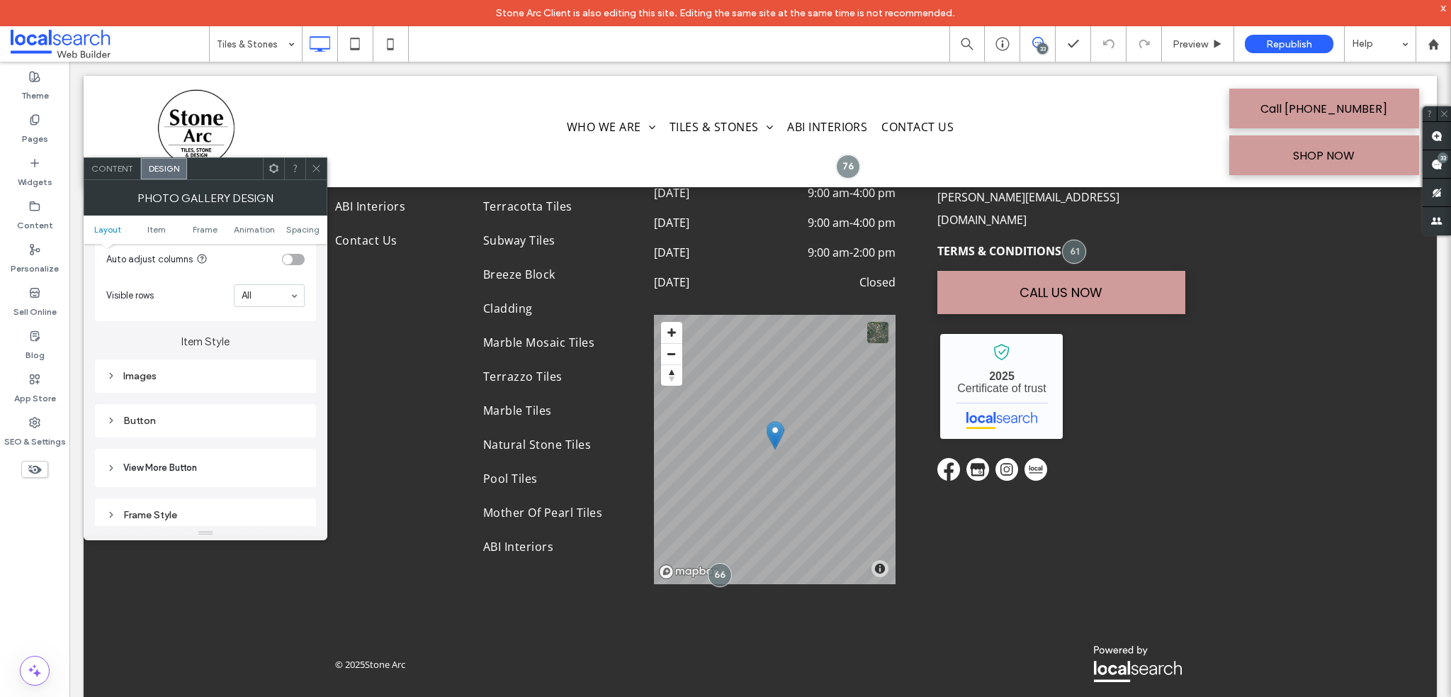
click at [120, 373] on div "Images" at bounding box center [205, 376] width 198 height 12
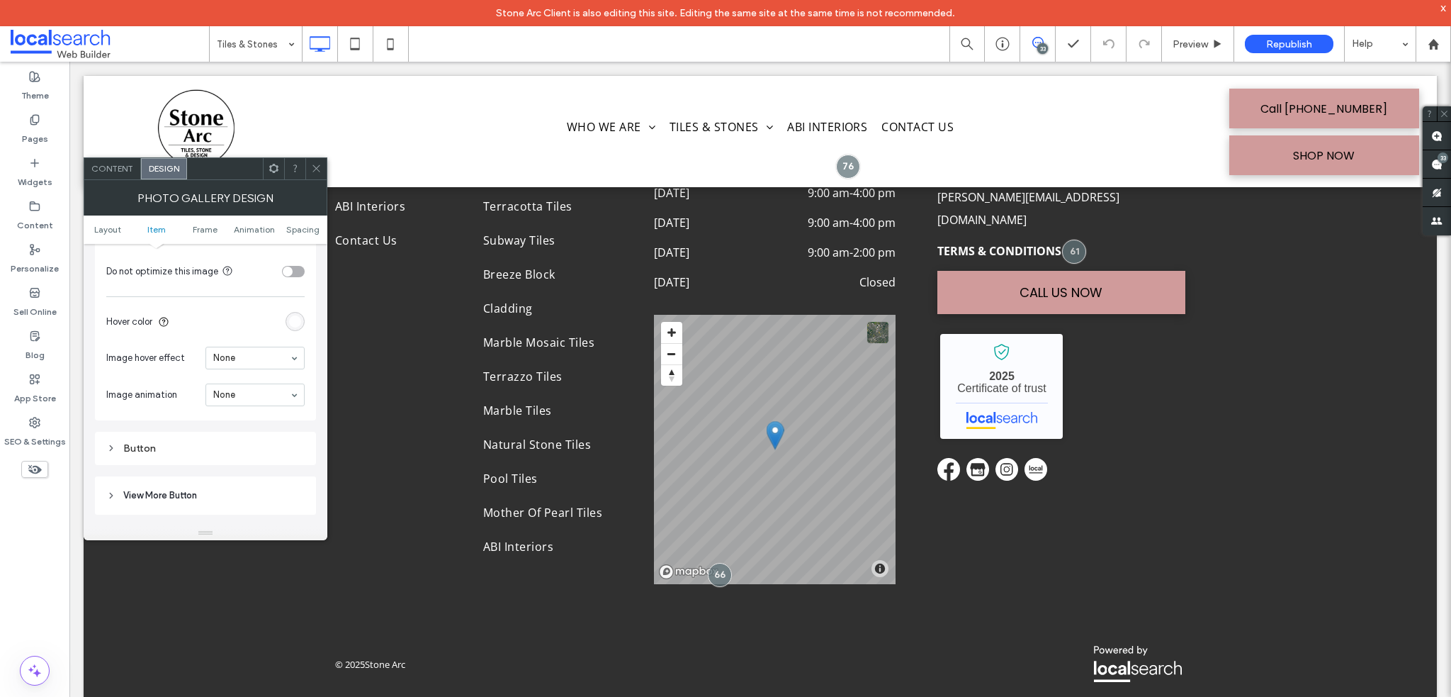
scroll to position [850, 0]
click at [193, 357] on div "Button" at bounding box center [205, 357] width 198 height 12
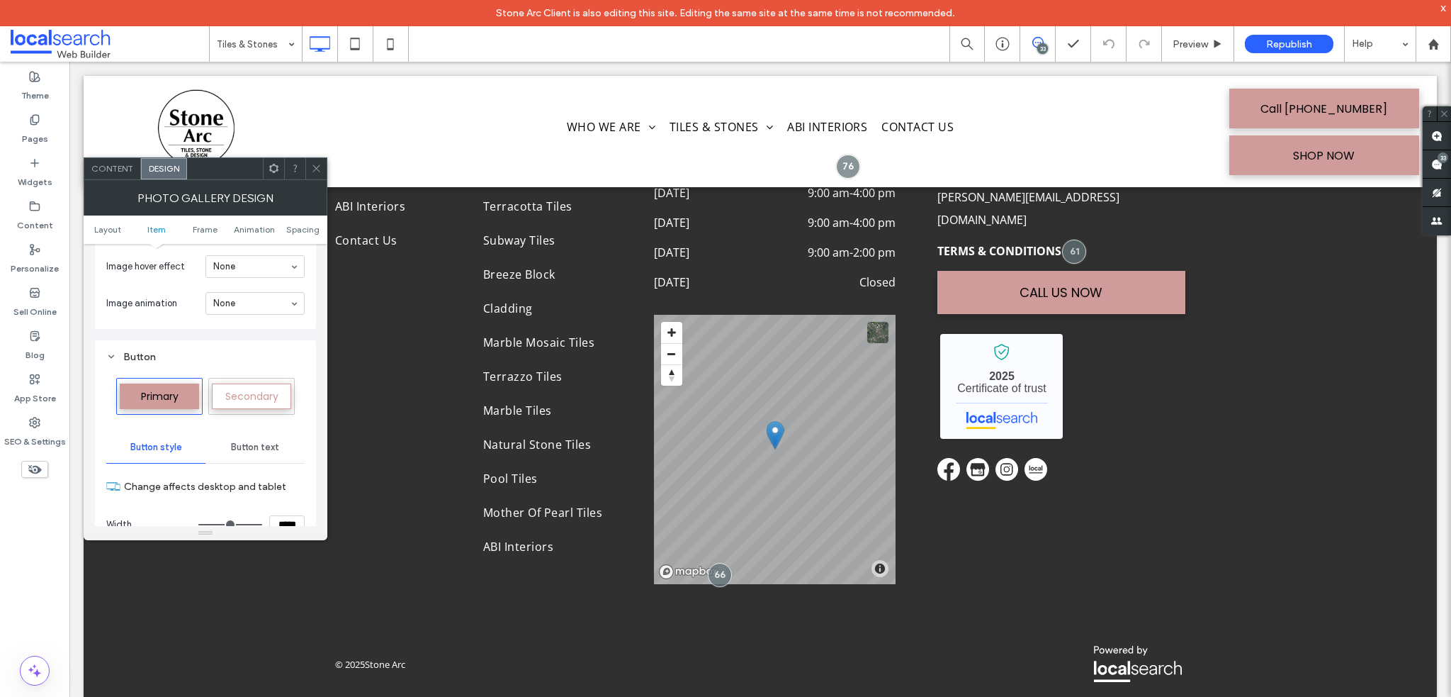
click at [193, 357] on div "Button" at bounding box center [205, 357] width 198 height 12
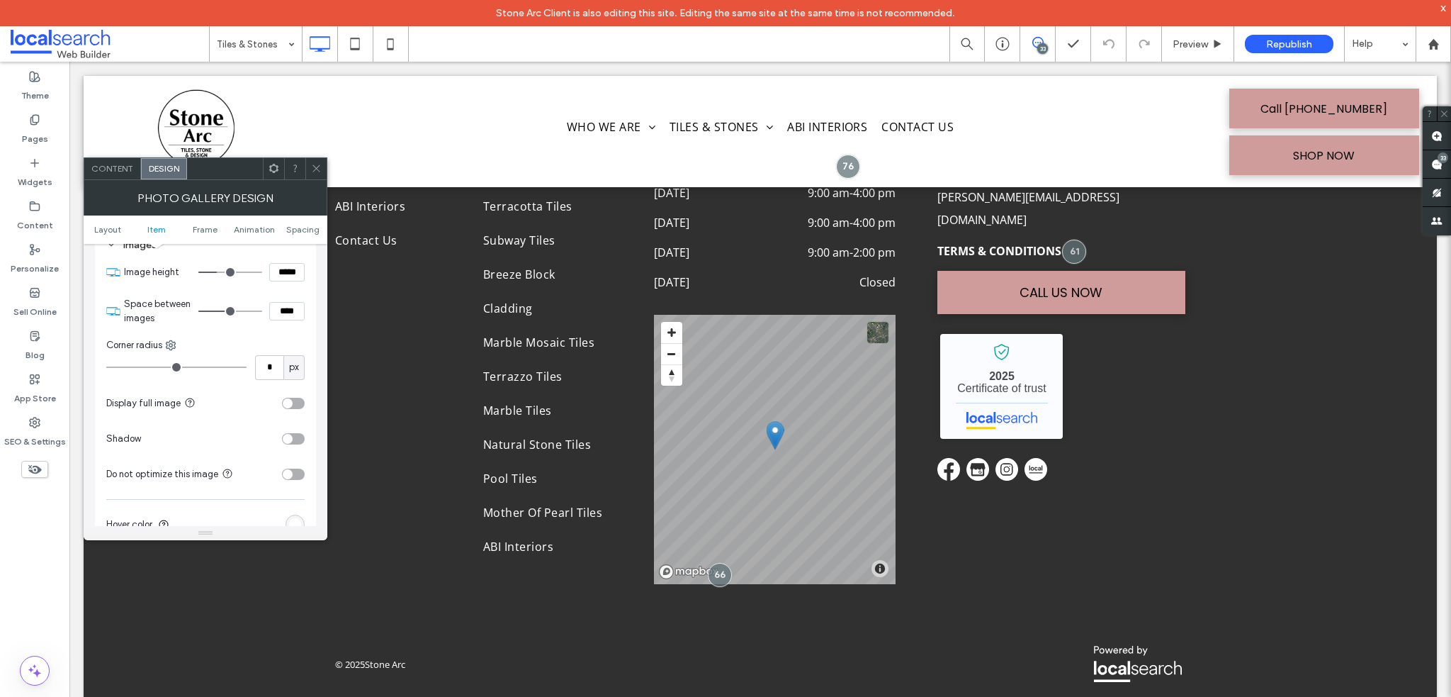
scroll to position [496, 0]
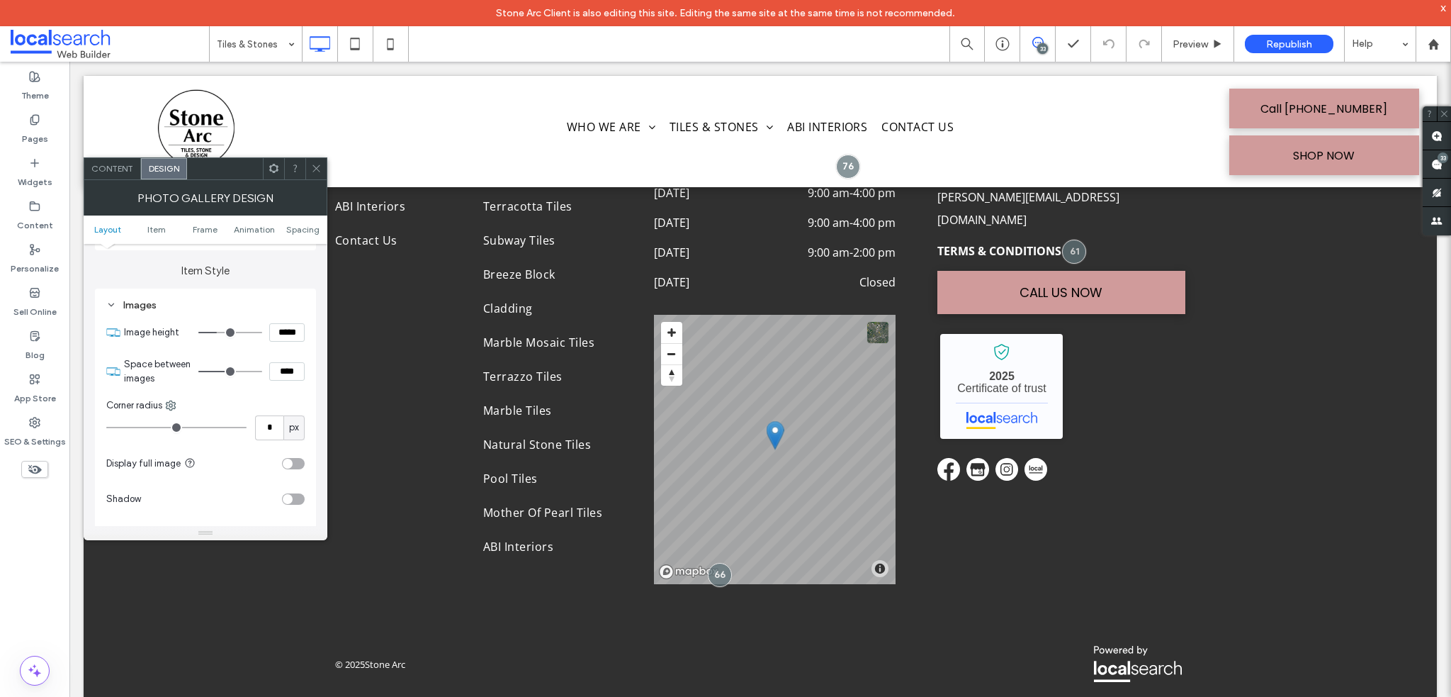
click at [118, 302] on div "Images" at bounding box center [205, 305] width 198 height 12
click at [108, 349] on icon at bounding box center [111, 349] width 10 height 10
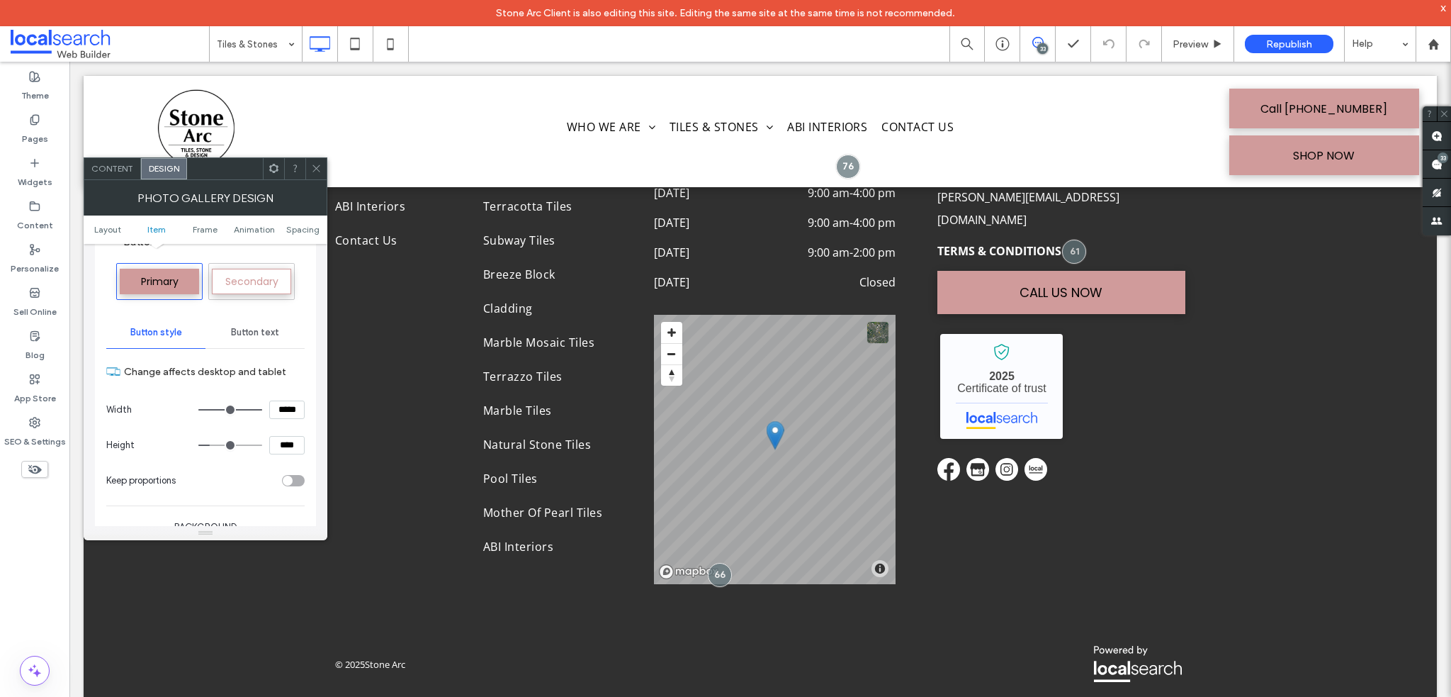
scroll to position [638, 0]
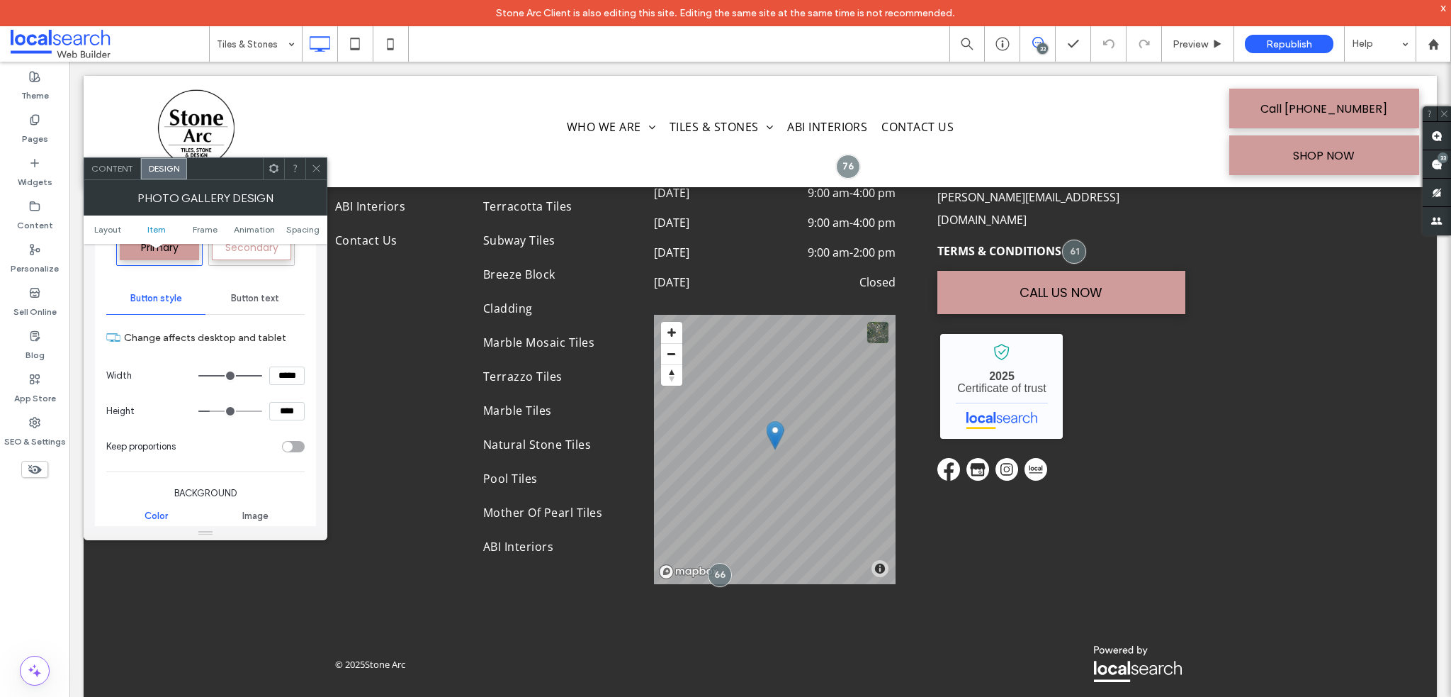
click at [312, 168] on icon at bounding box center [316, 168] width 11 height 11
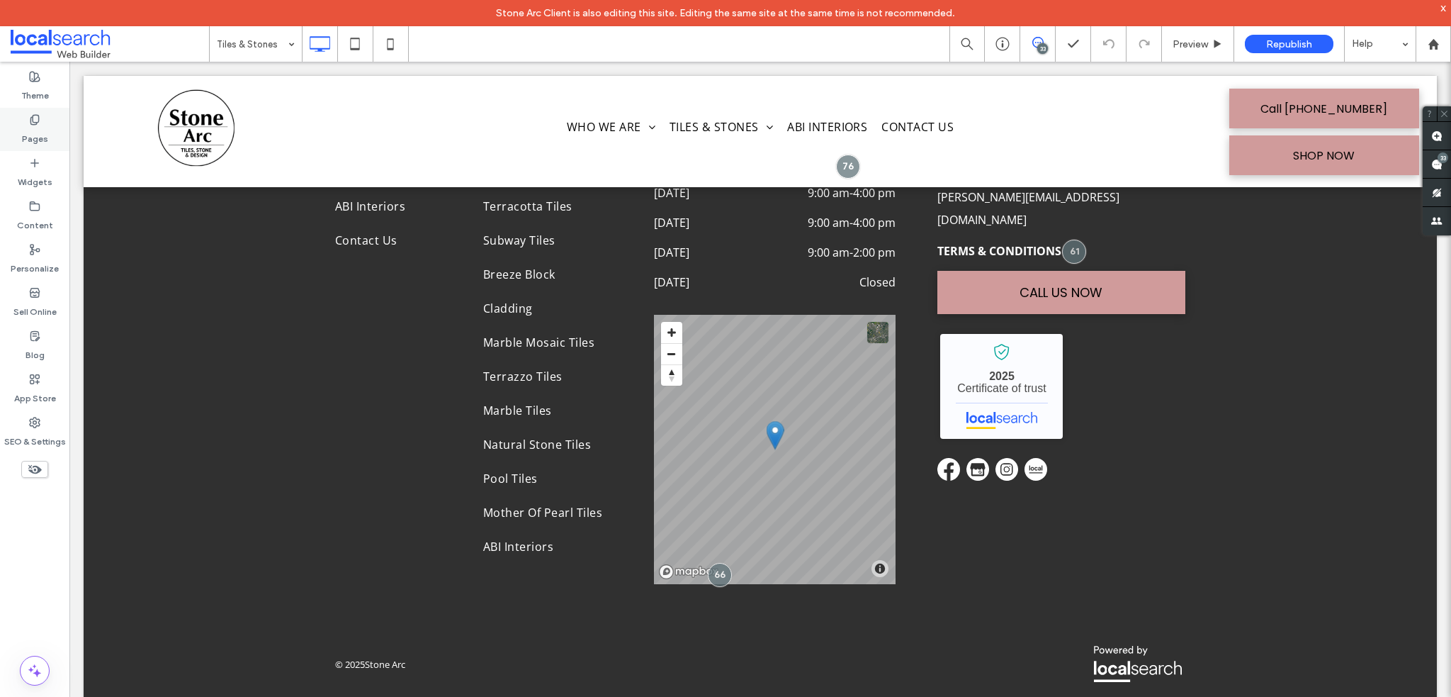
click at [42, 144] on label "Pages" at bounding box center [35, 135] width 26 height 20
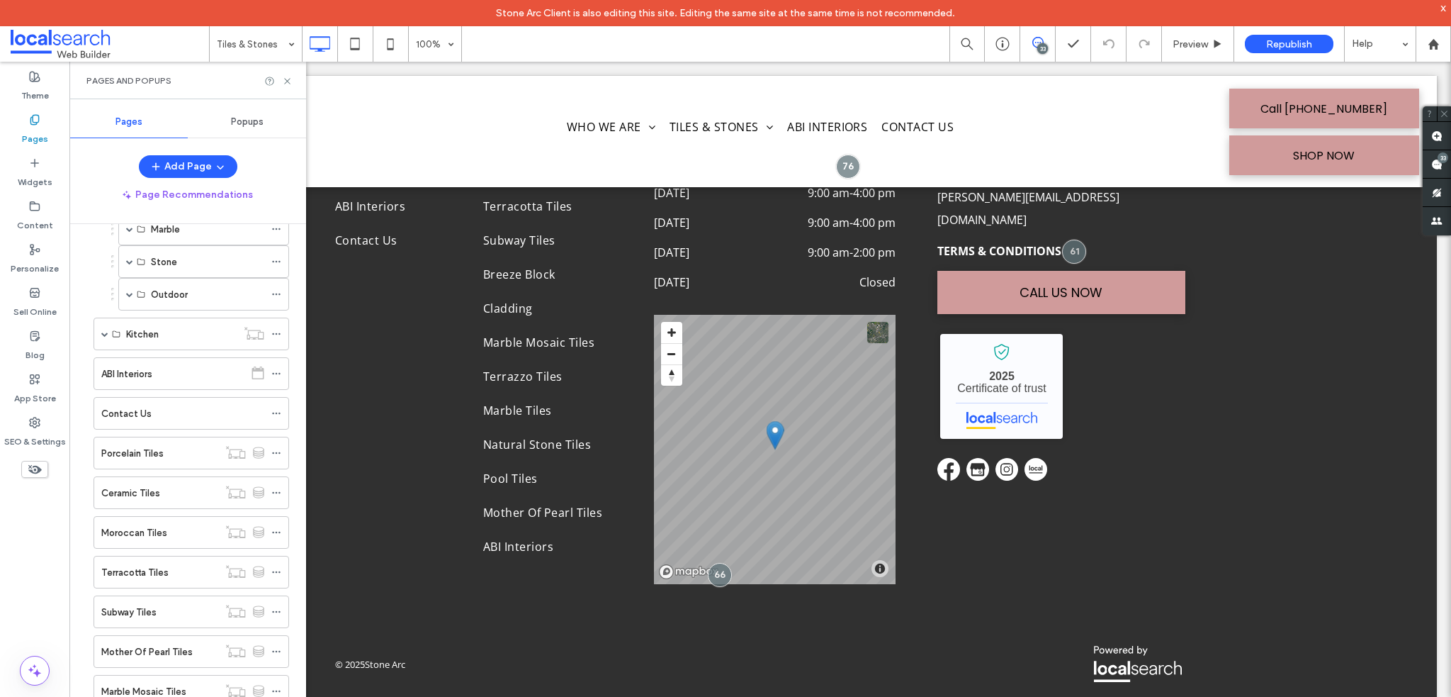
scroll to position [283, 0]
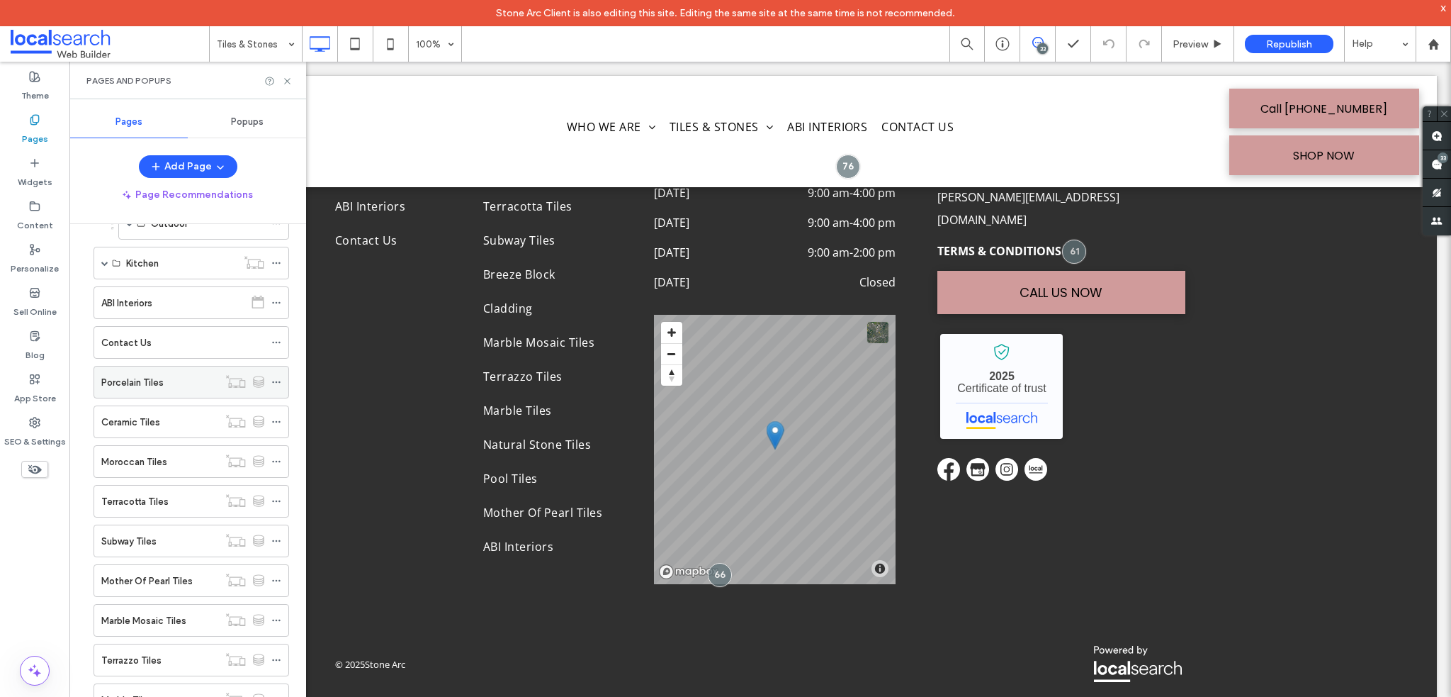
click at [162, 368] on div "Porcelain Tiles" at bounding box center [159, 381] width 117 height 31
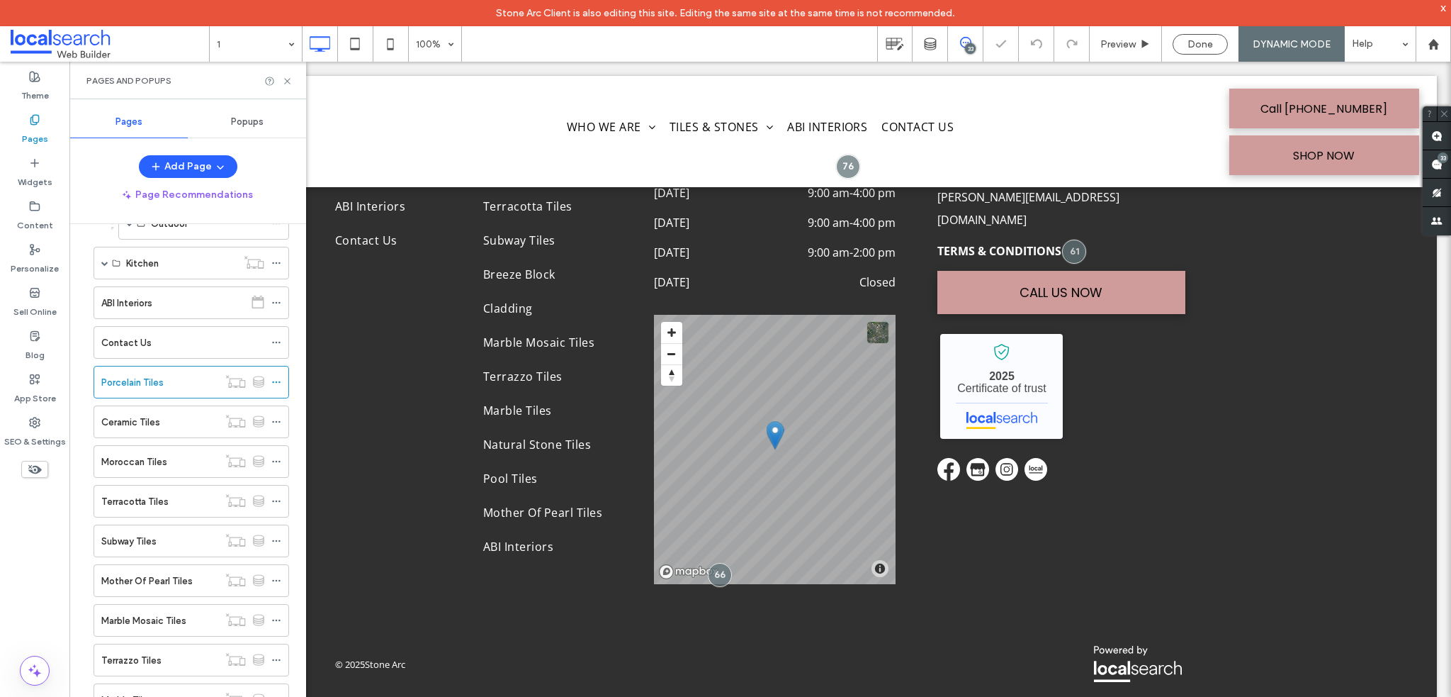
click at [289, 83] on use at bounding box center [287, 81] width 6 height 6
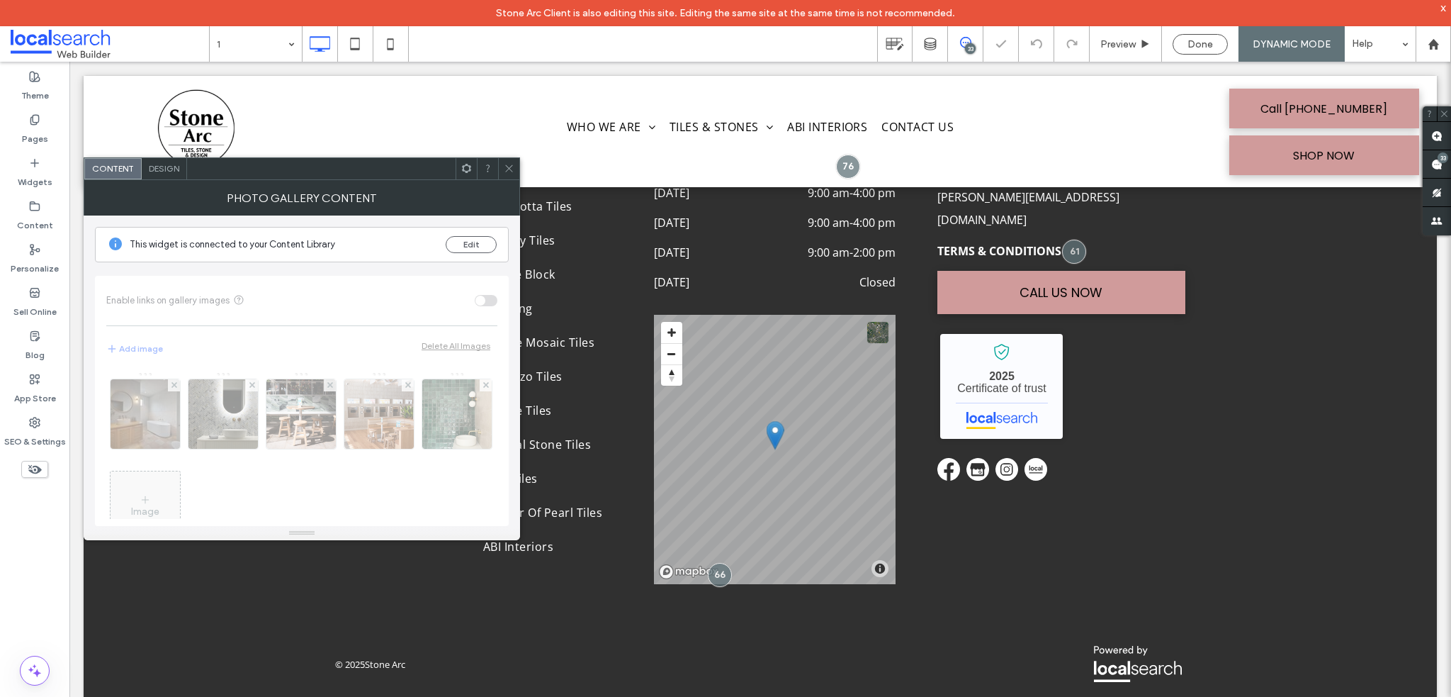
click at [161, 169] on span "Design" at bounding box center [164, 168] width 30 height 11
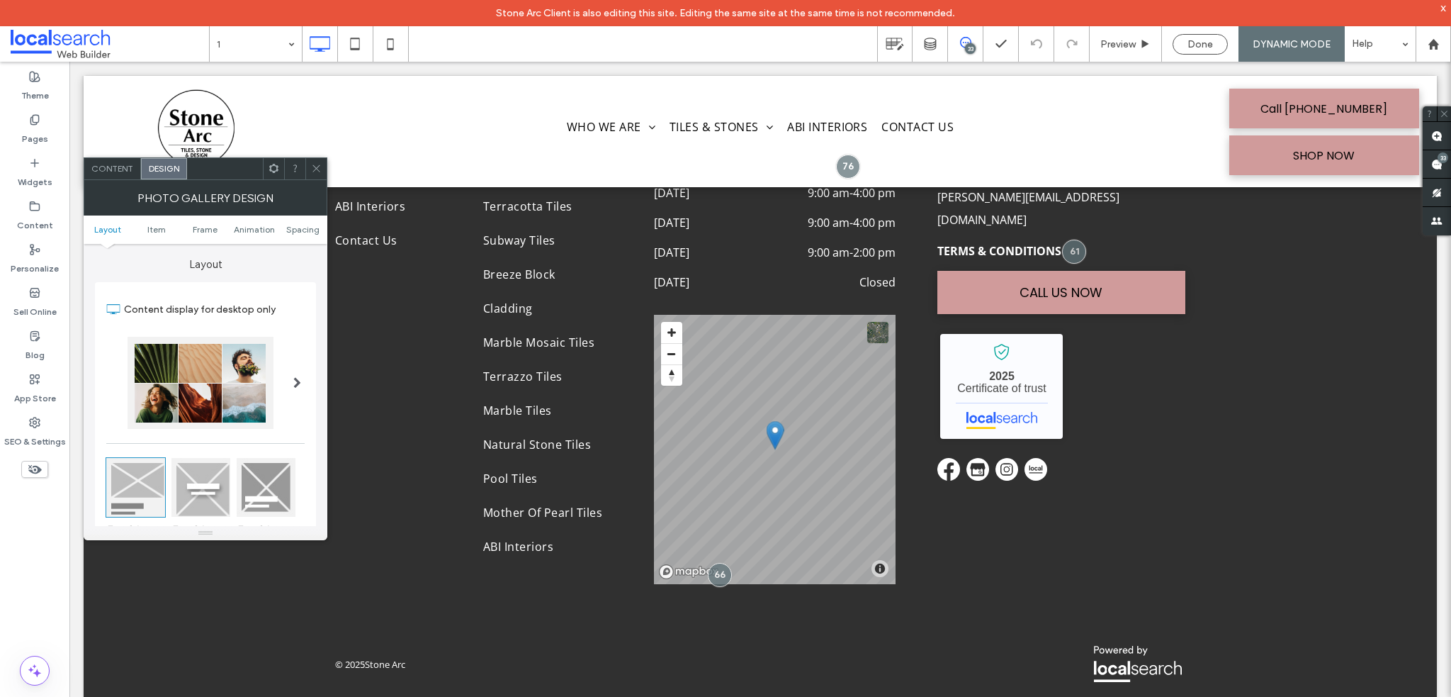
click at [312, 172] on icon at bounding box center [316, 168] width 11 height 11
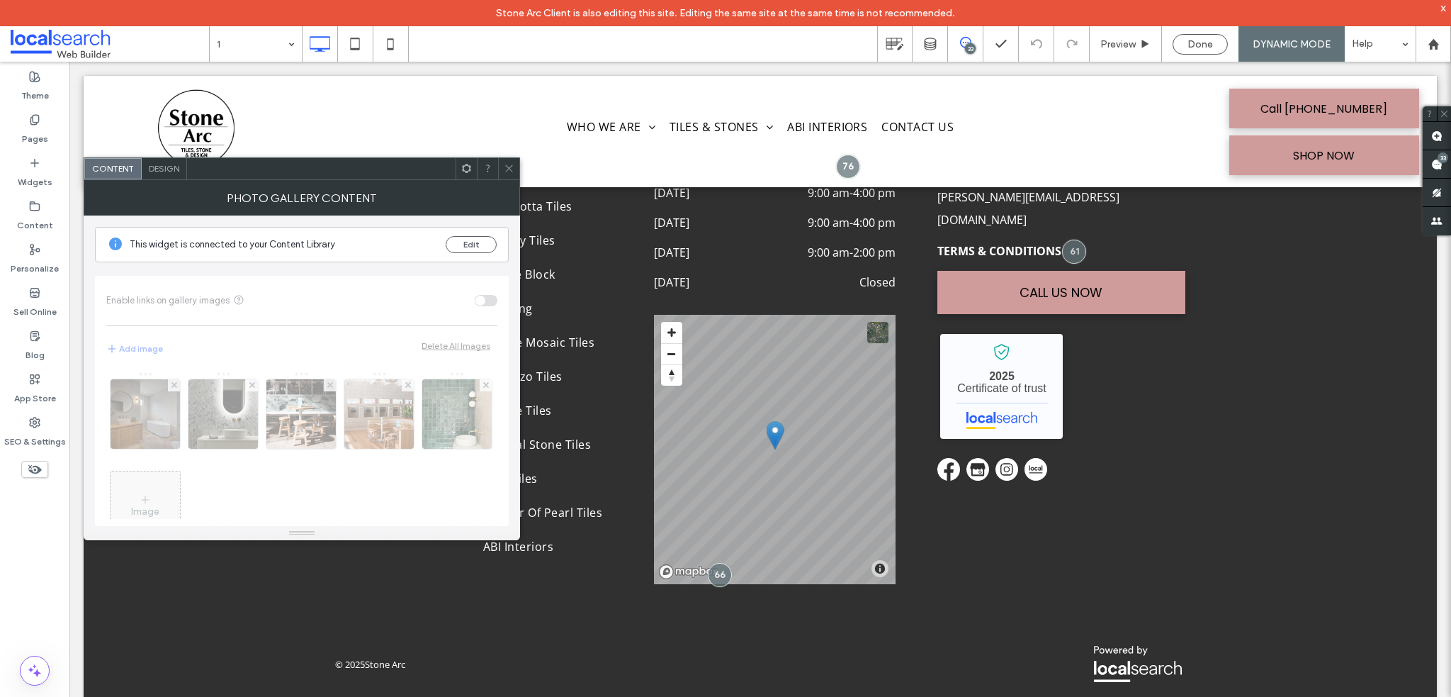
click at [159, 176] on div "Design" at bounding box center [164, 168] width 45 height 21
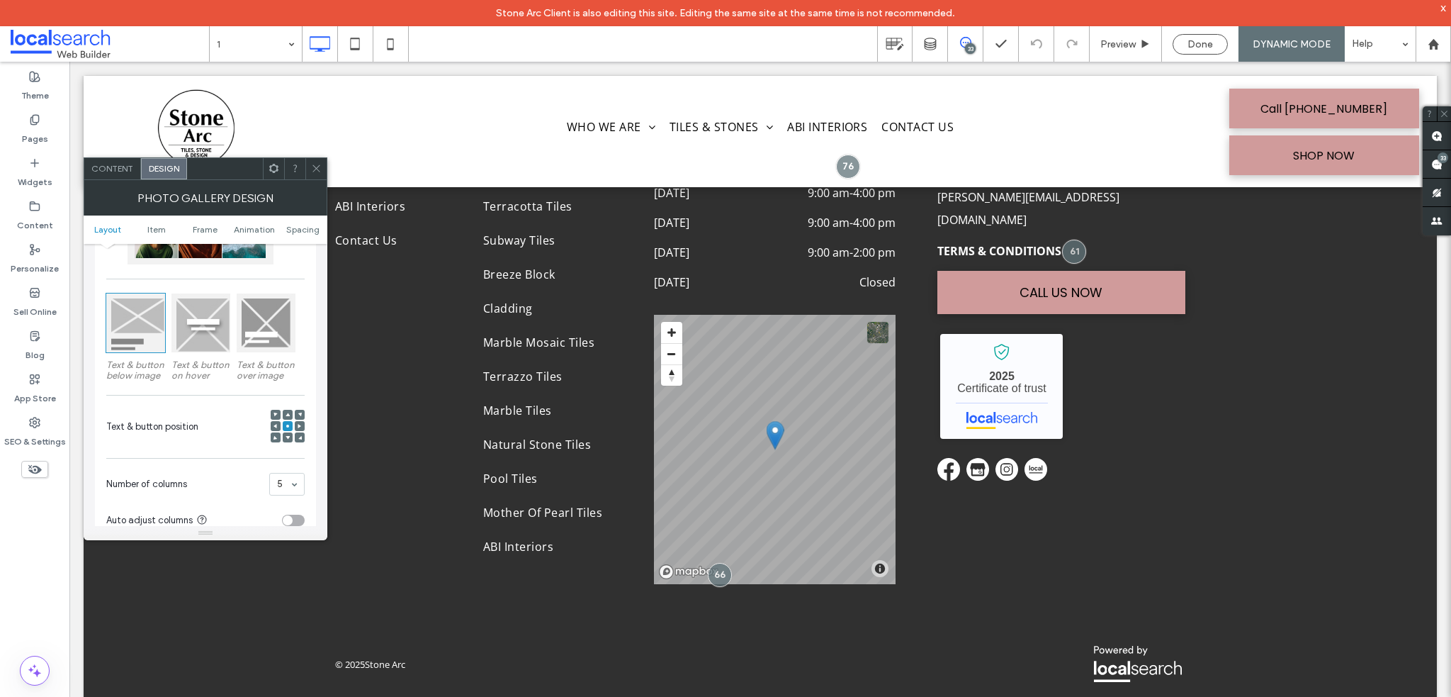
scroll to position [283, 0]
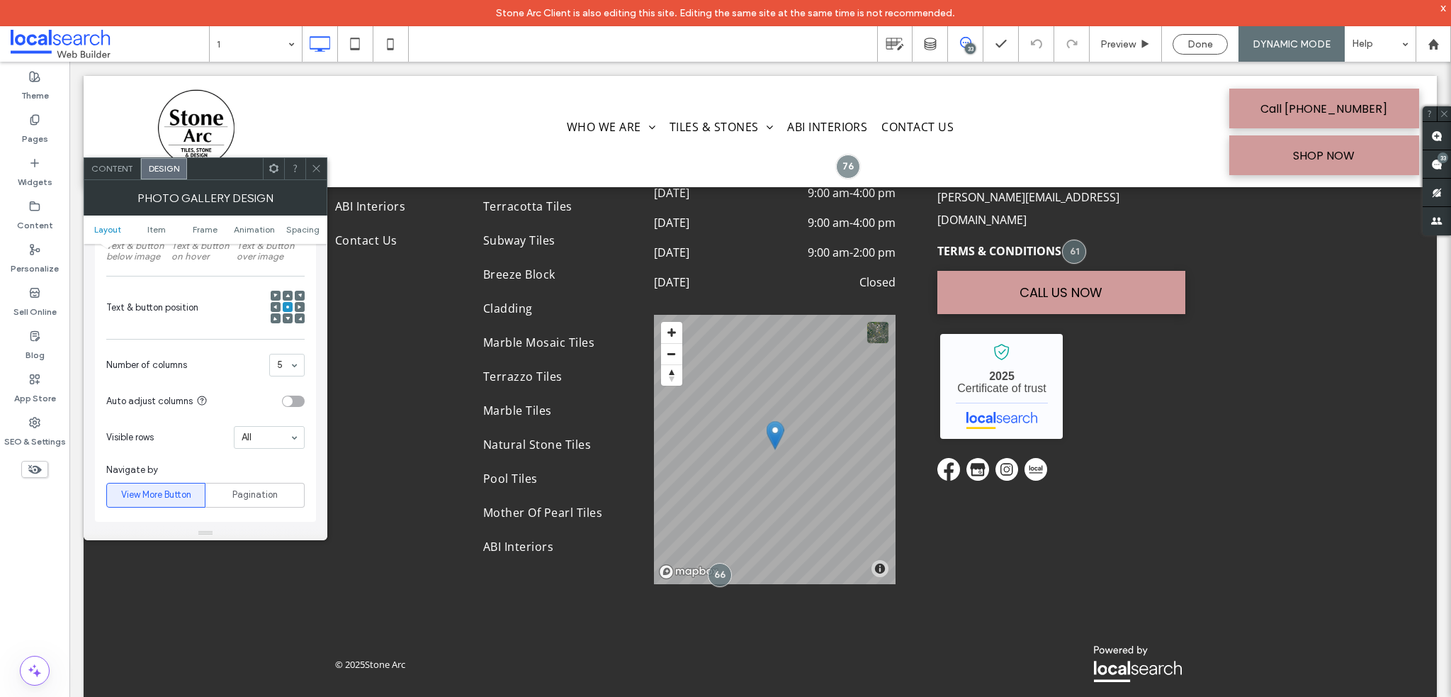
click at [315, 167] on icon at bounding box center [316, 168] width 11 height 11
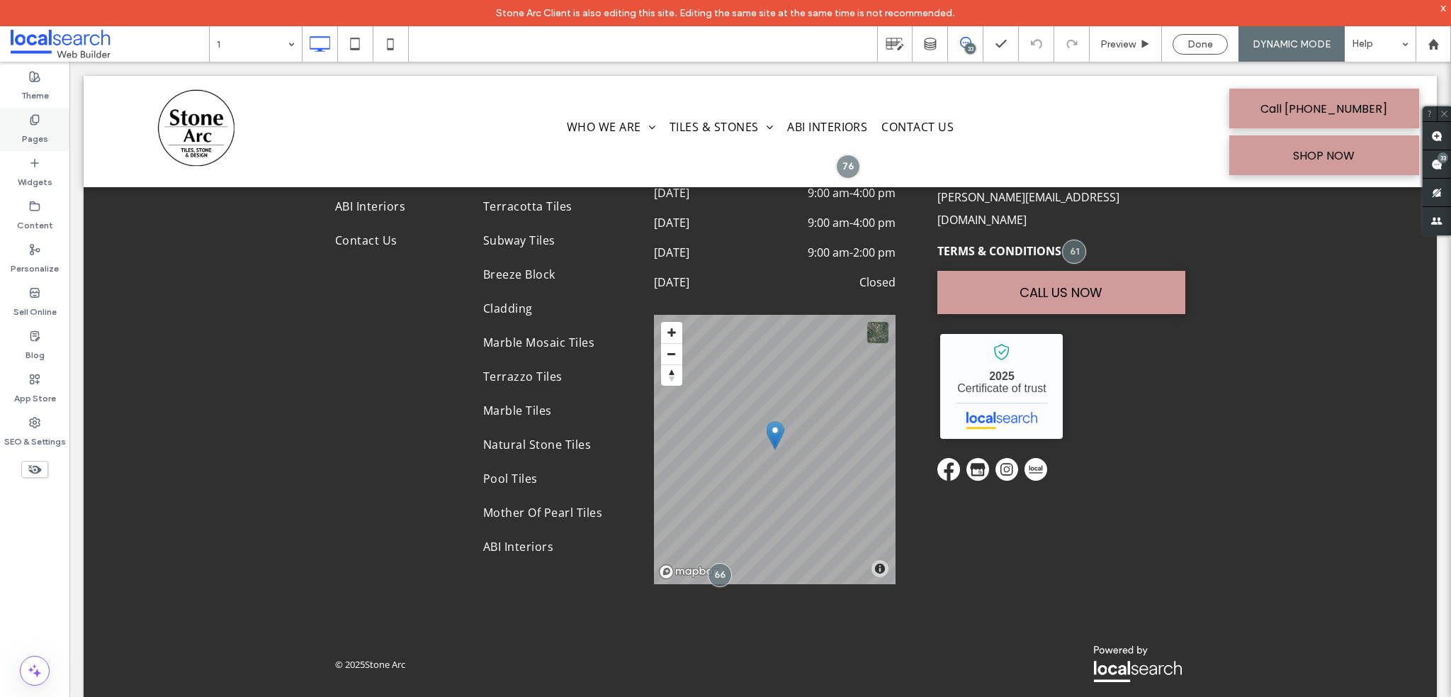
click at [34, 128] on label "Pages" at bounding box center [35, 135] width 26 height 20
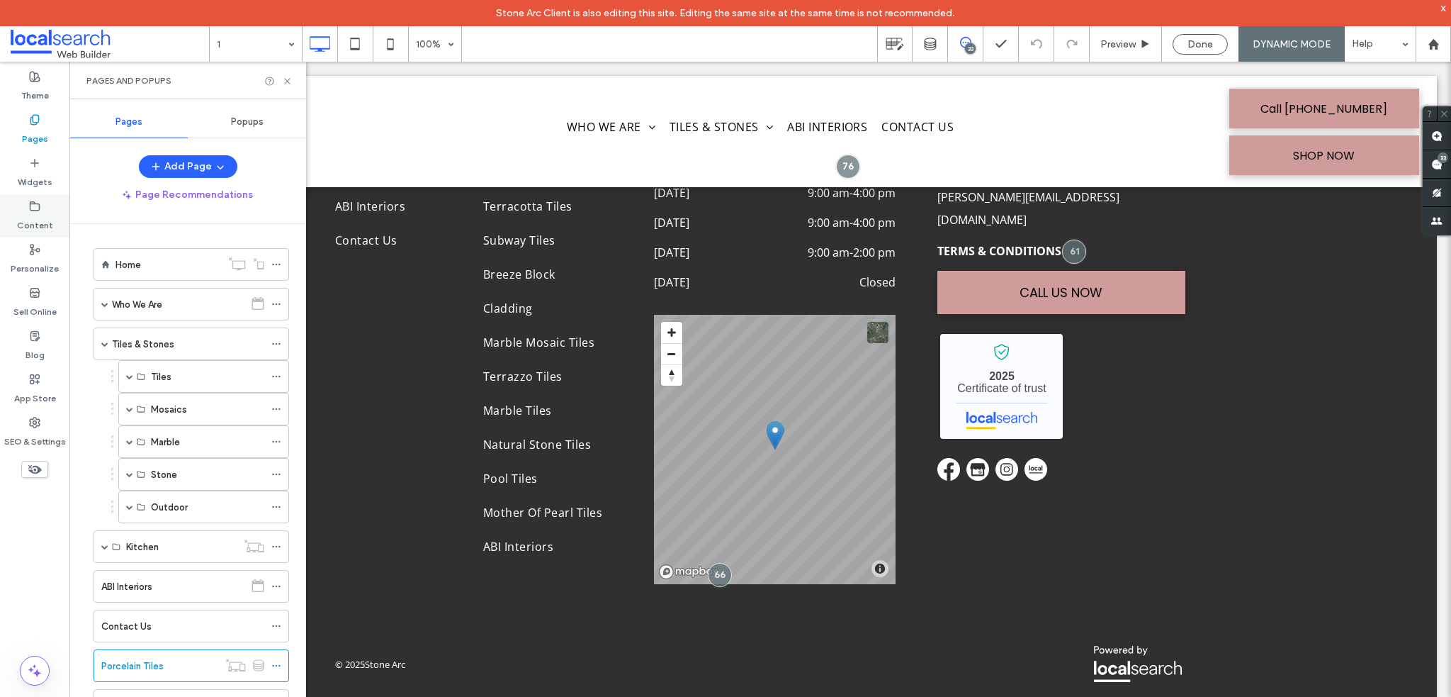
click at [30, 209] on use at bounding box center [34, 205] width 9 height 9
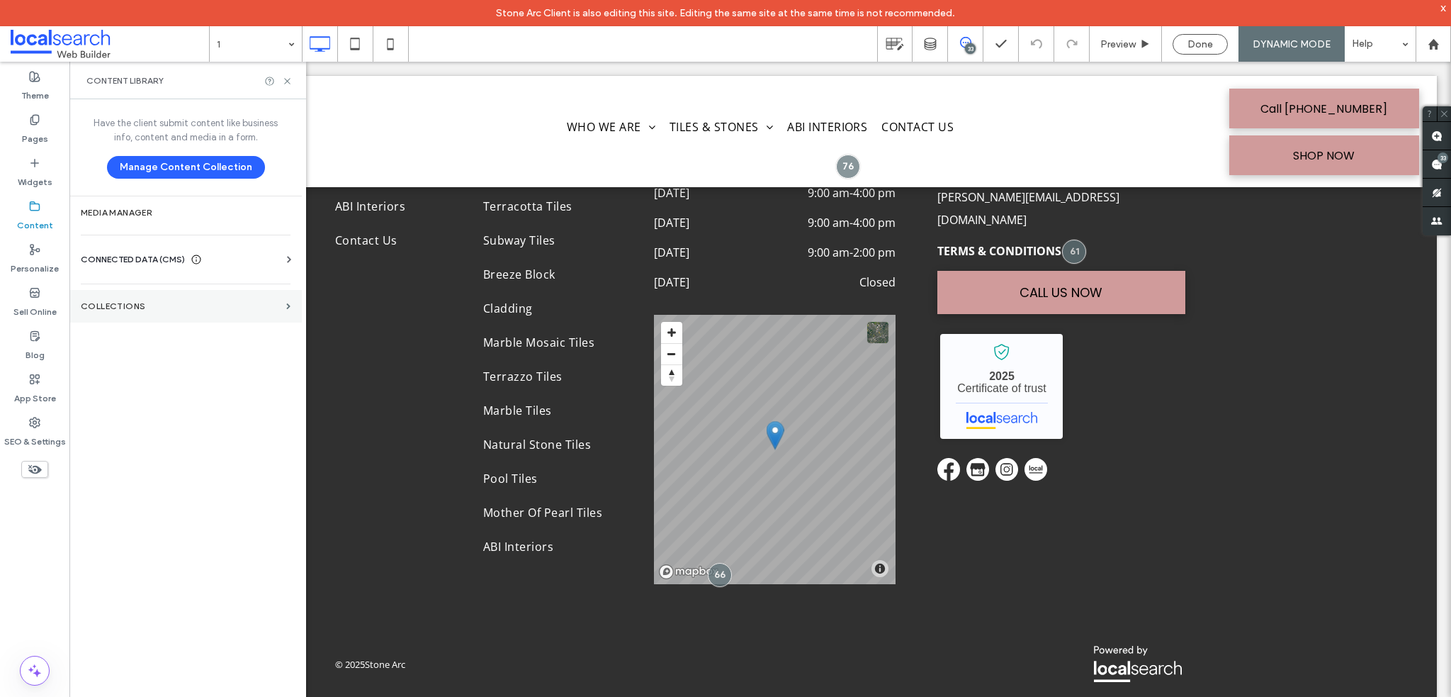
click at [178, 305] on label "Collections" at bounding box center [181, 306] width 200 height 10
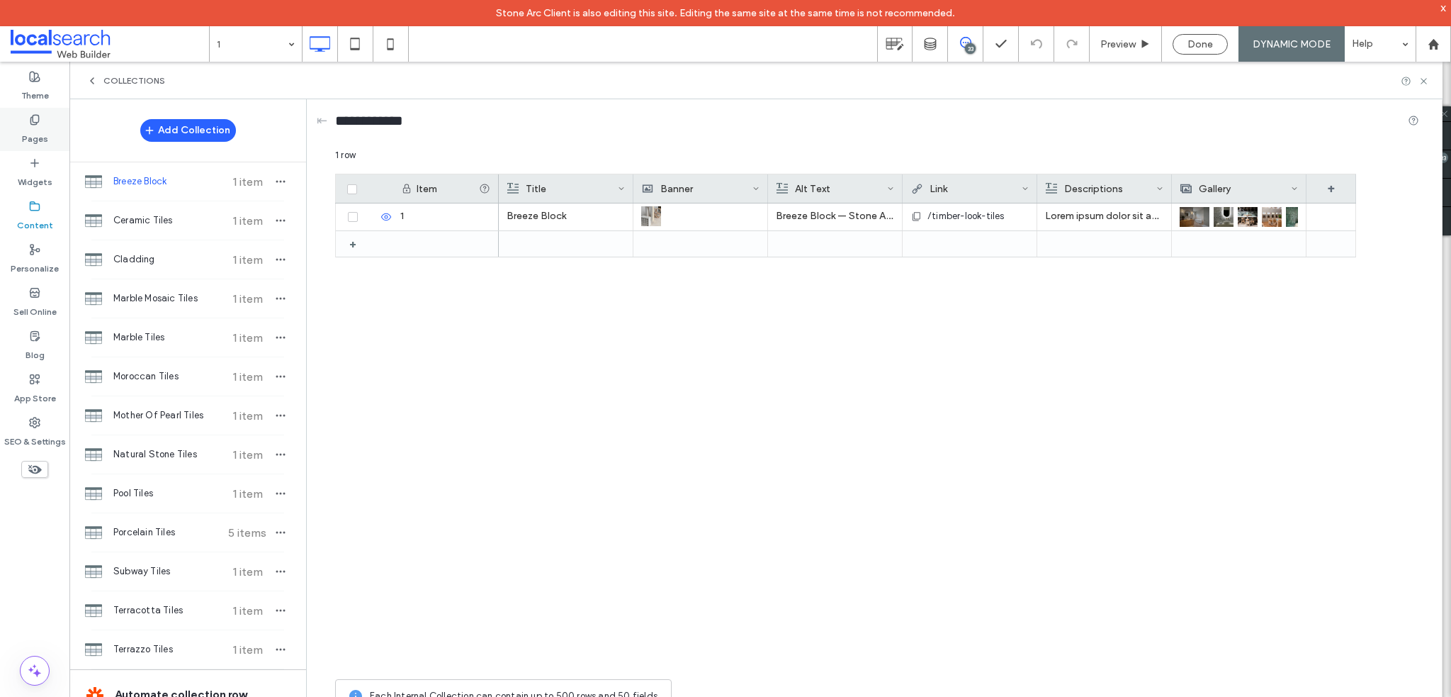
click at [33, 137] on label "Pages" at bounding box center [35, 135] width 26 height 20
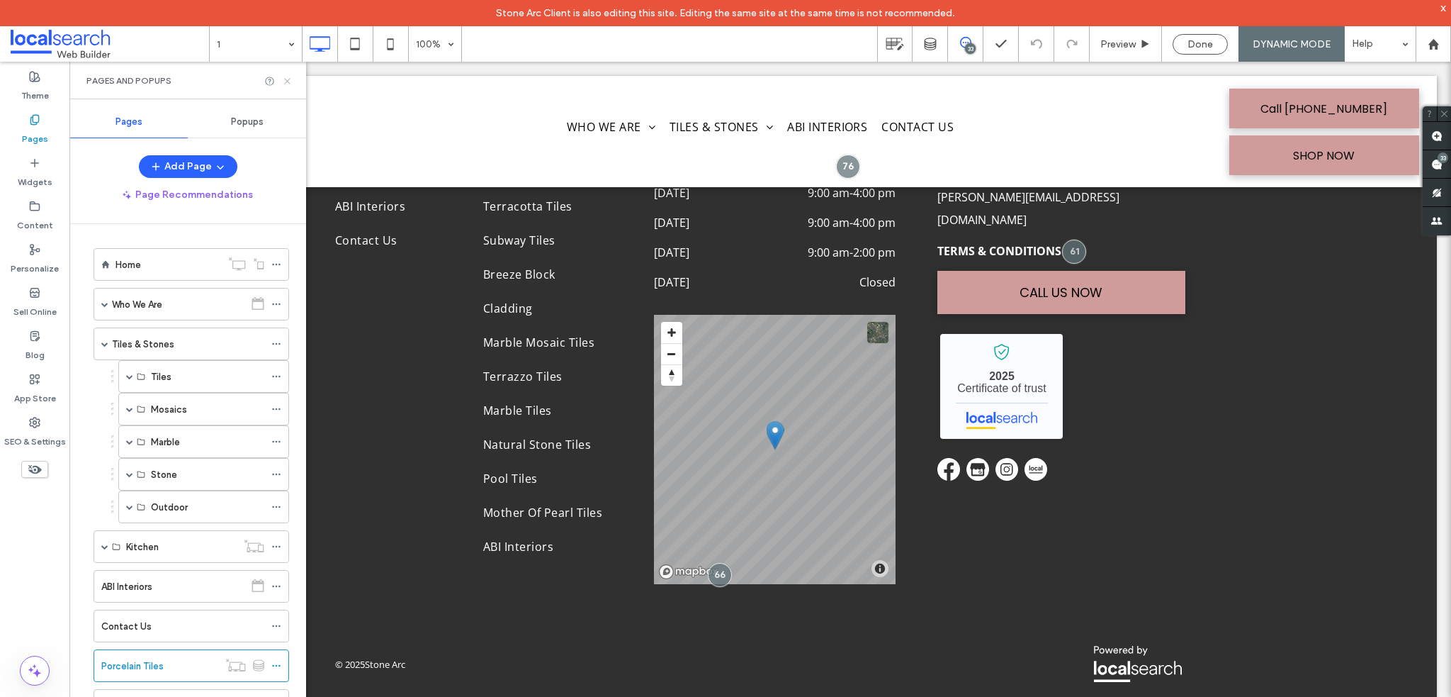
click at [283, 77] on icon at bounding box center [287, 81] width 11 height 11
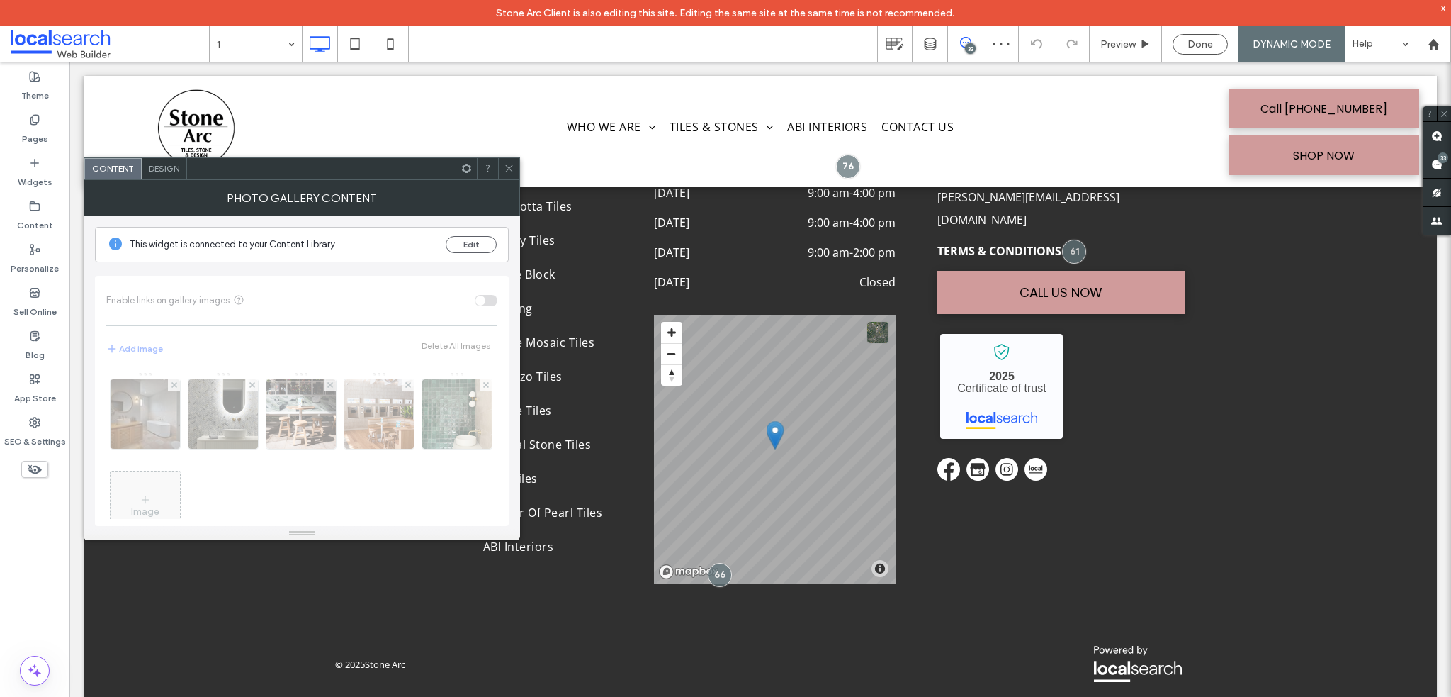
click at [166, 176] on div "Design" at bounding box center [164, 168] width 45 height 21
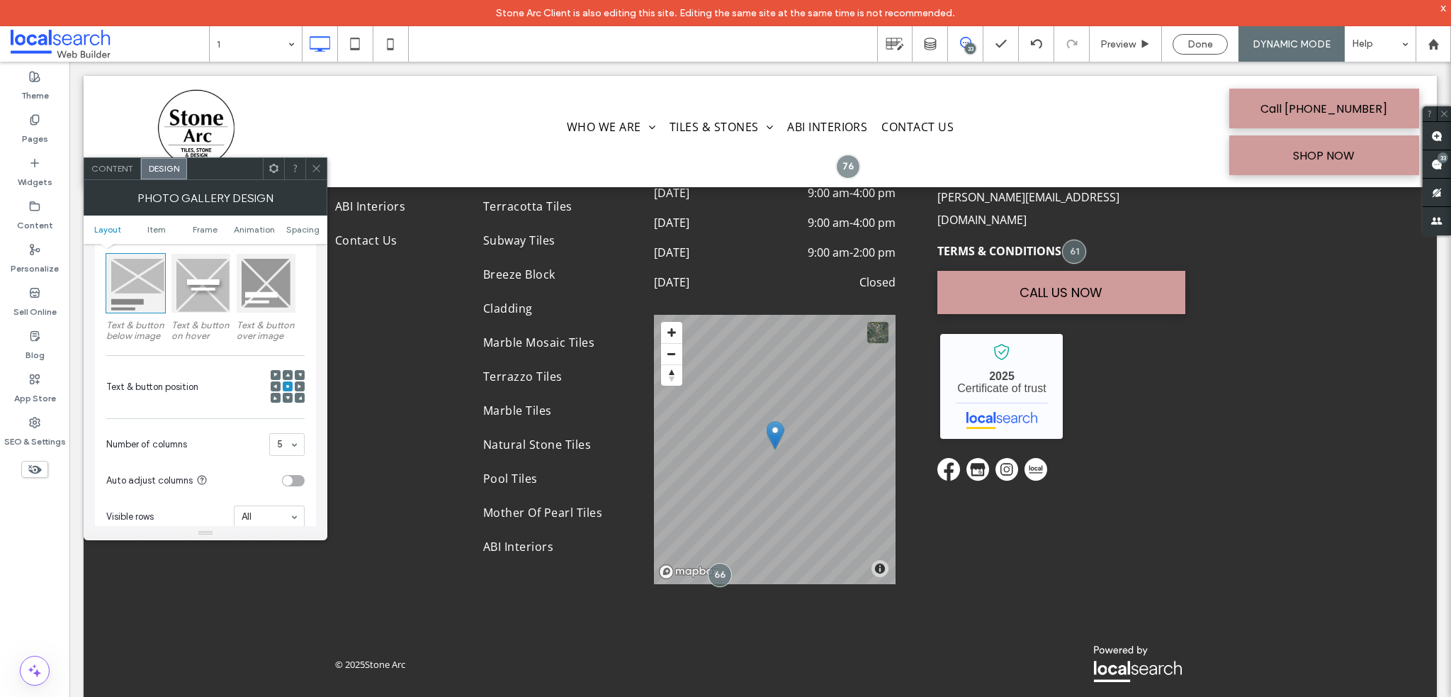
scroll to position [0, 0]
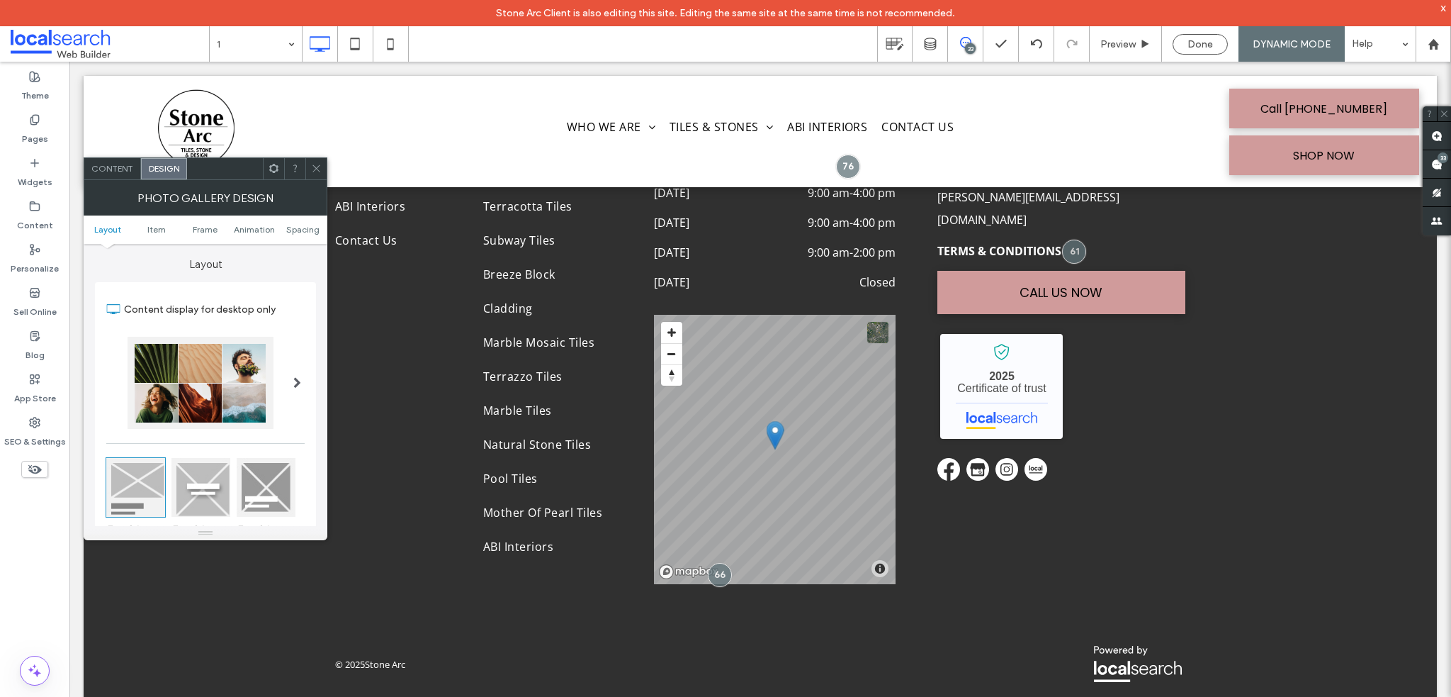
click at [111, 174] on div "Content" at bounding box center [112, 168] width 57 height 21
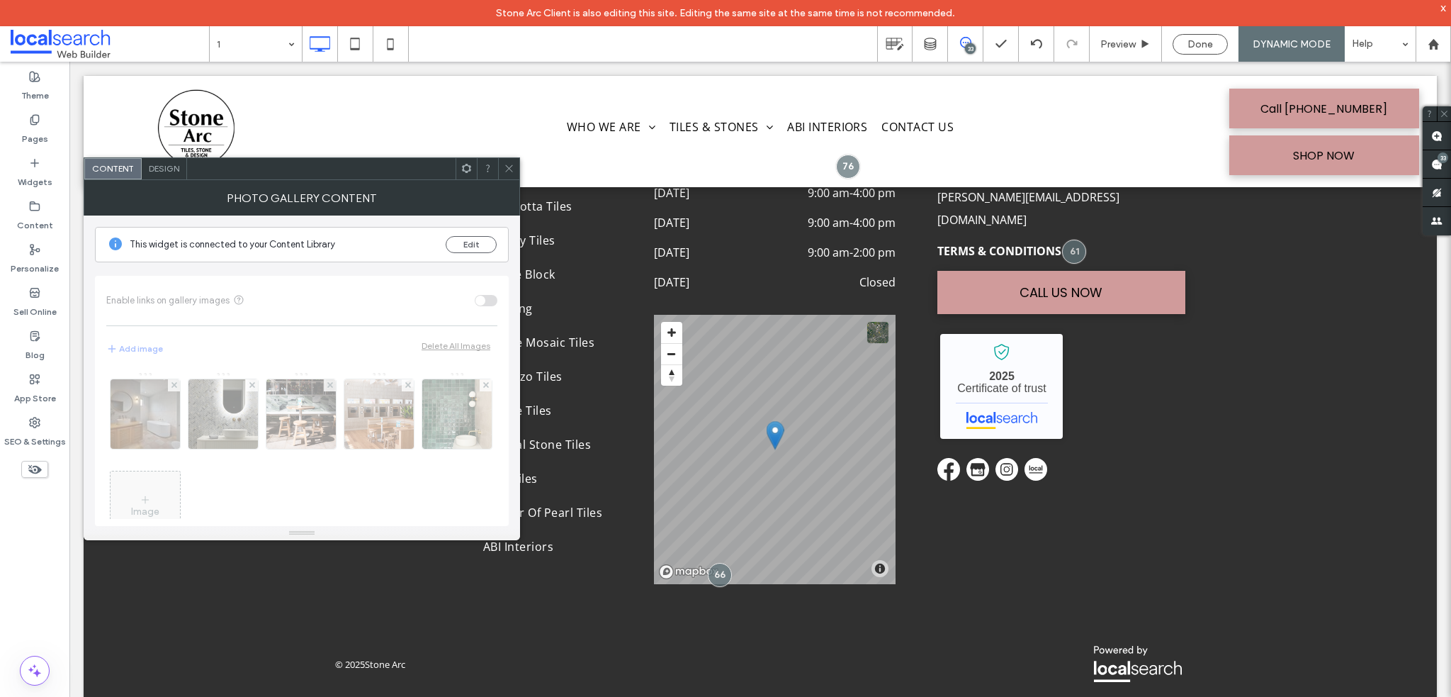
click at [157, 413] on div "Image" at bounding box center [301, 441] width 391 height 154
click at [143, 407] on div "Image" at bounding box center [301, 441] width 391 height 154
click at [459, 240] on button "Edit" at bounding box center [471, 244] width 51 height 17
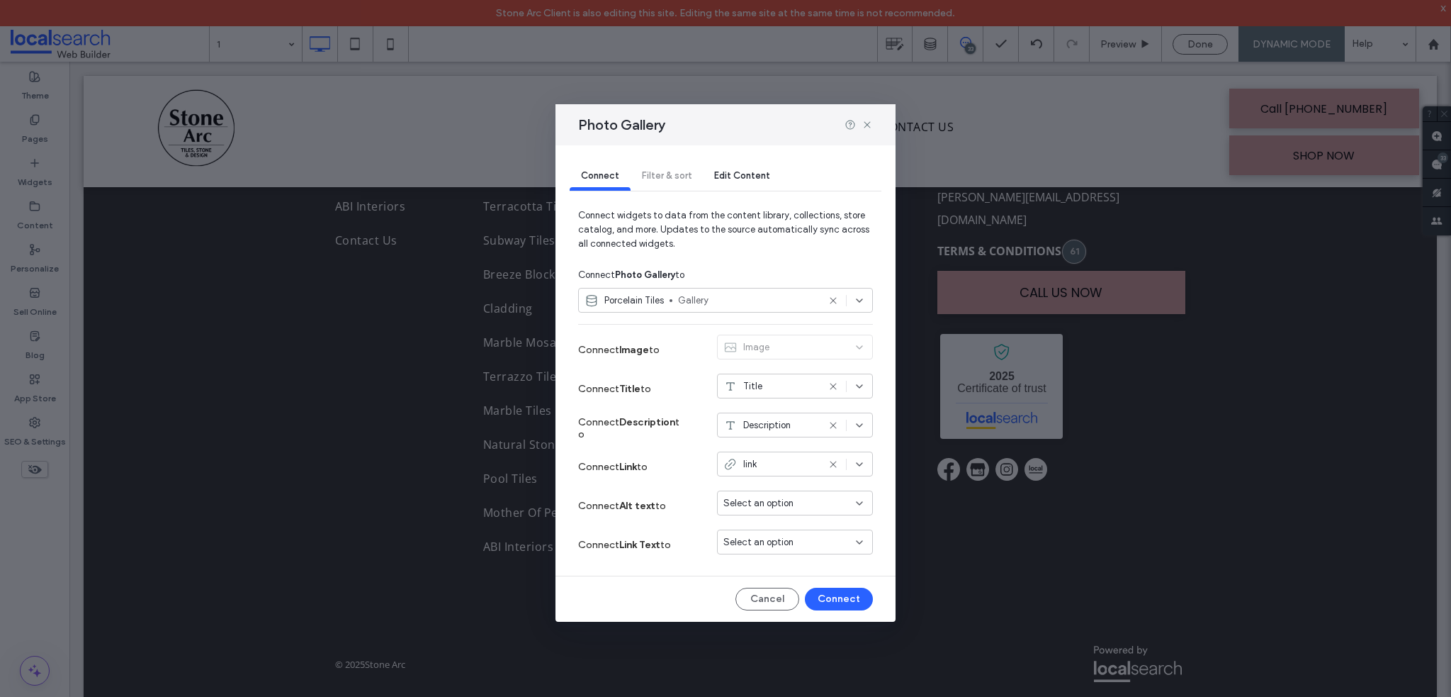
drag, startPoint x: 712, startPoint y: 164, endPoint x: 724, endPoint y: 165, distance: 12.1
click at [719, 164] on div "Edit Content" at bounding box center [742, 176] width 79 height 28
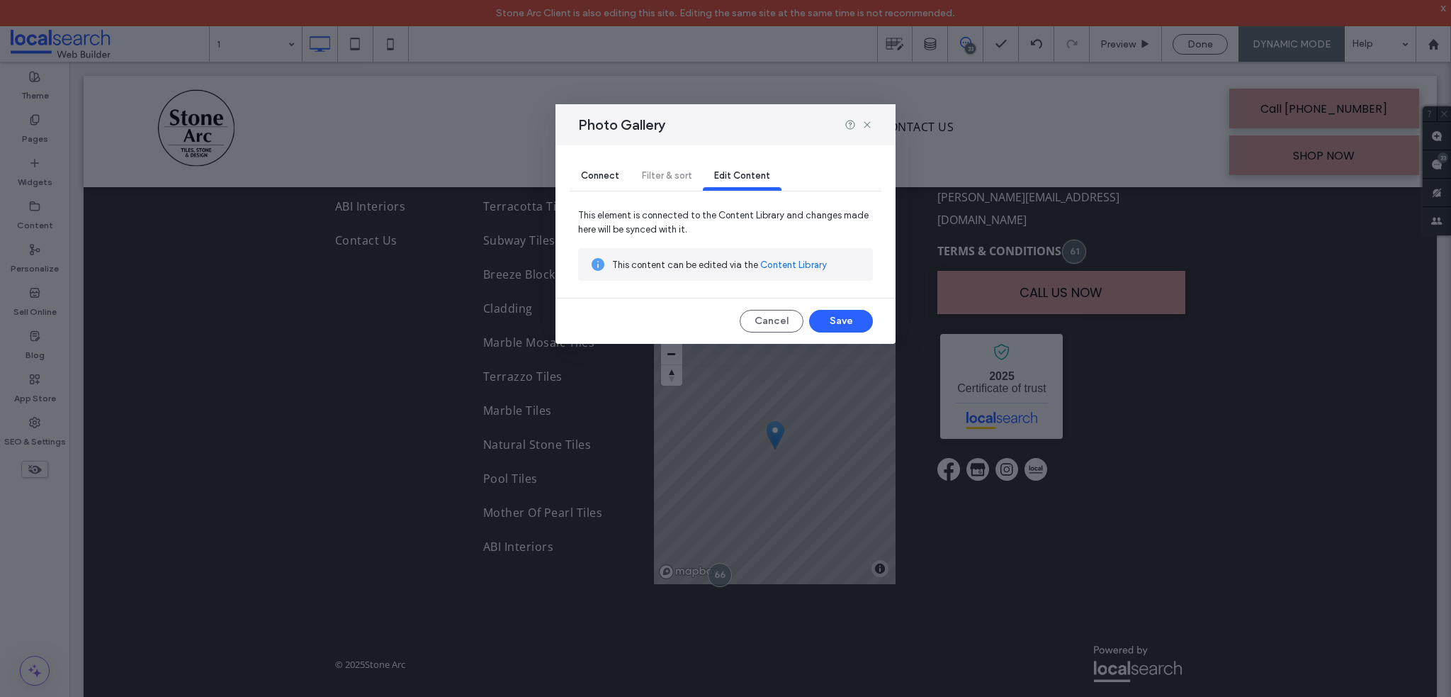
click at [611, 178] on span "Connect" at bounding box center [600, 175] width 38 height 11
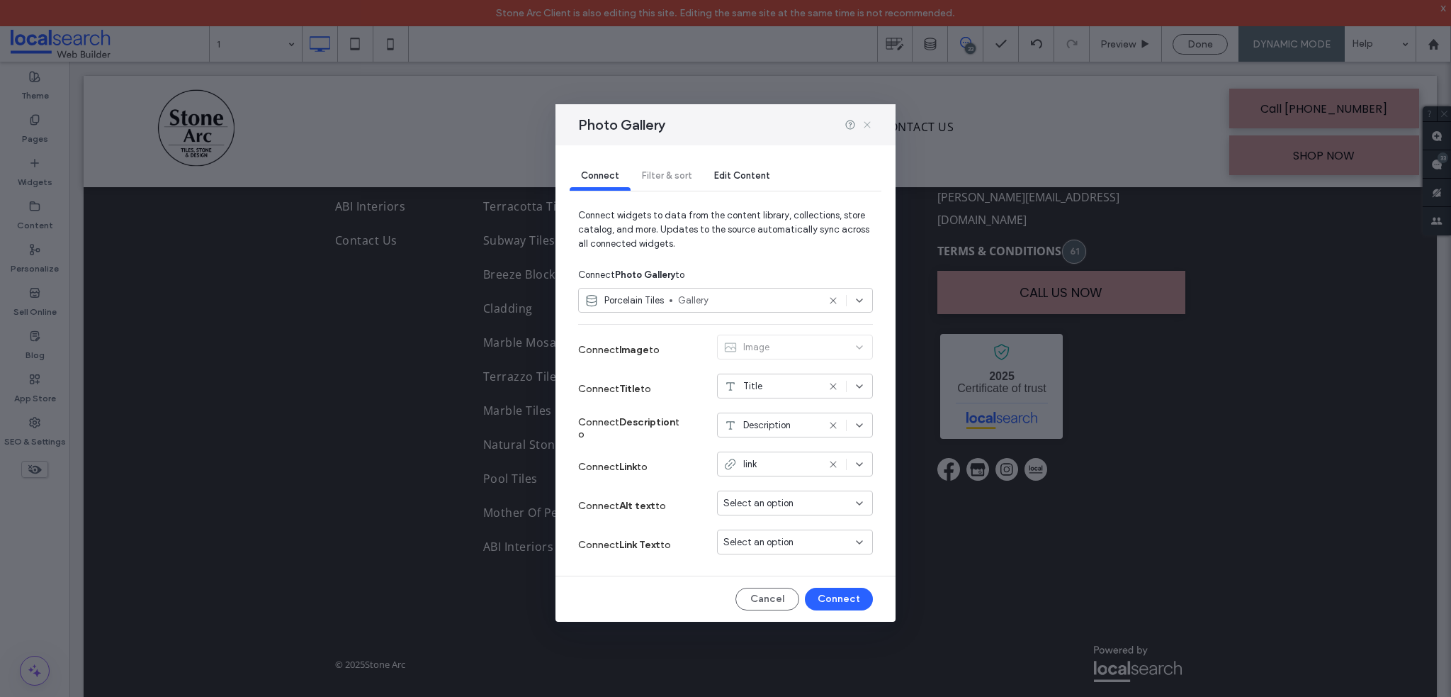
click at [865, 124] on icon at bounding box center [867, 124] width 11 height 11
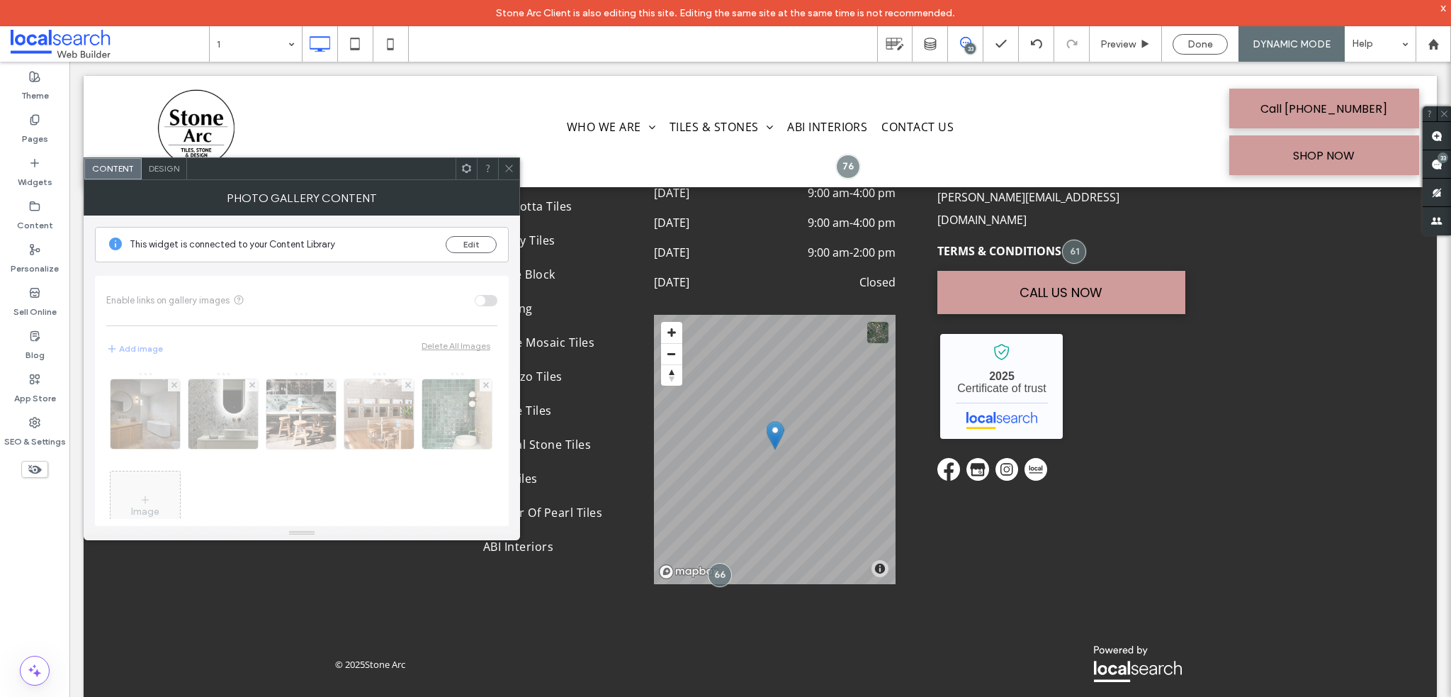
click at [171, 176] on div "Design" at bounding box center [164, 168] width 45 height 21
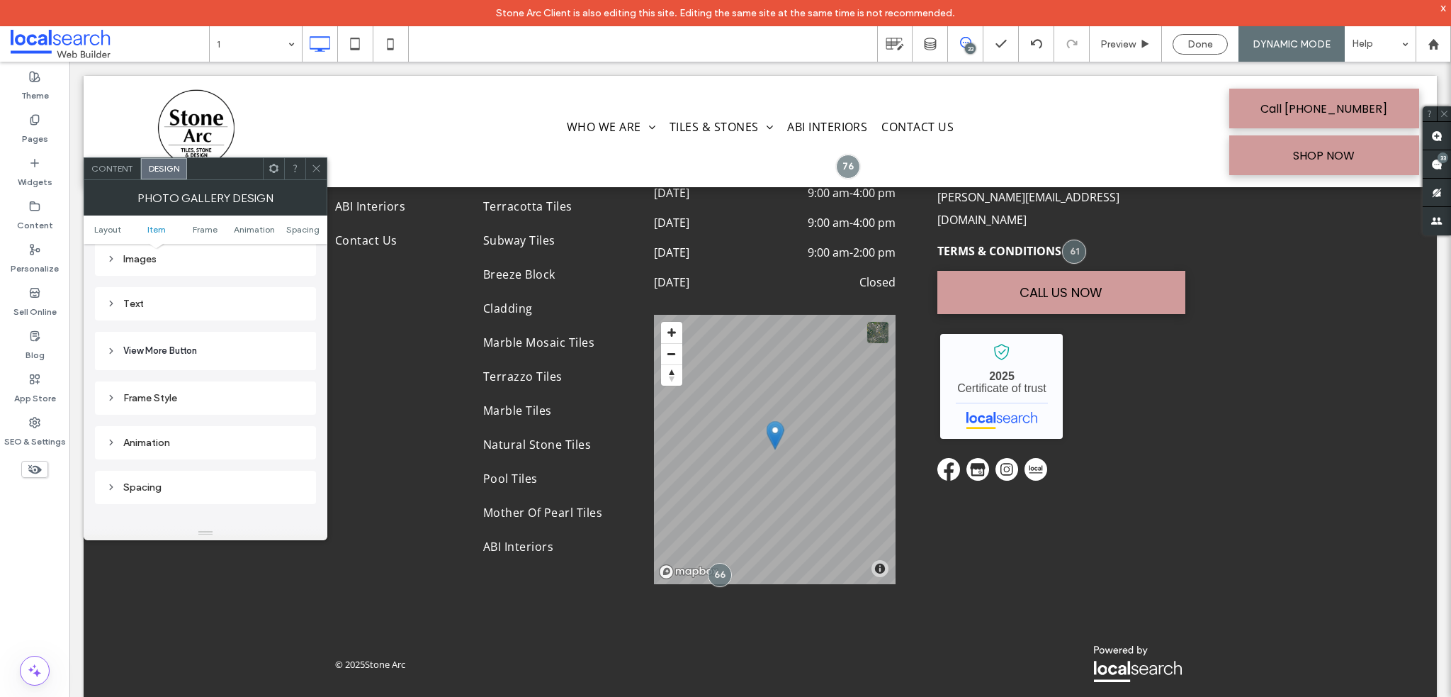
scroll to position [567, 0]
click at [140, 291] on div "Images" at bounding box center [205, 293] width 198 height 12
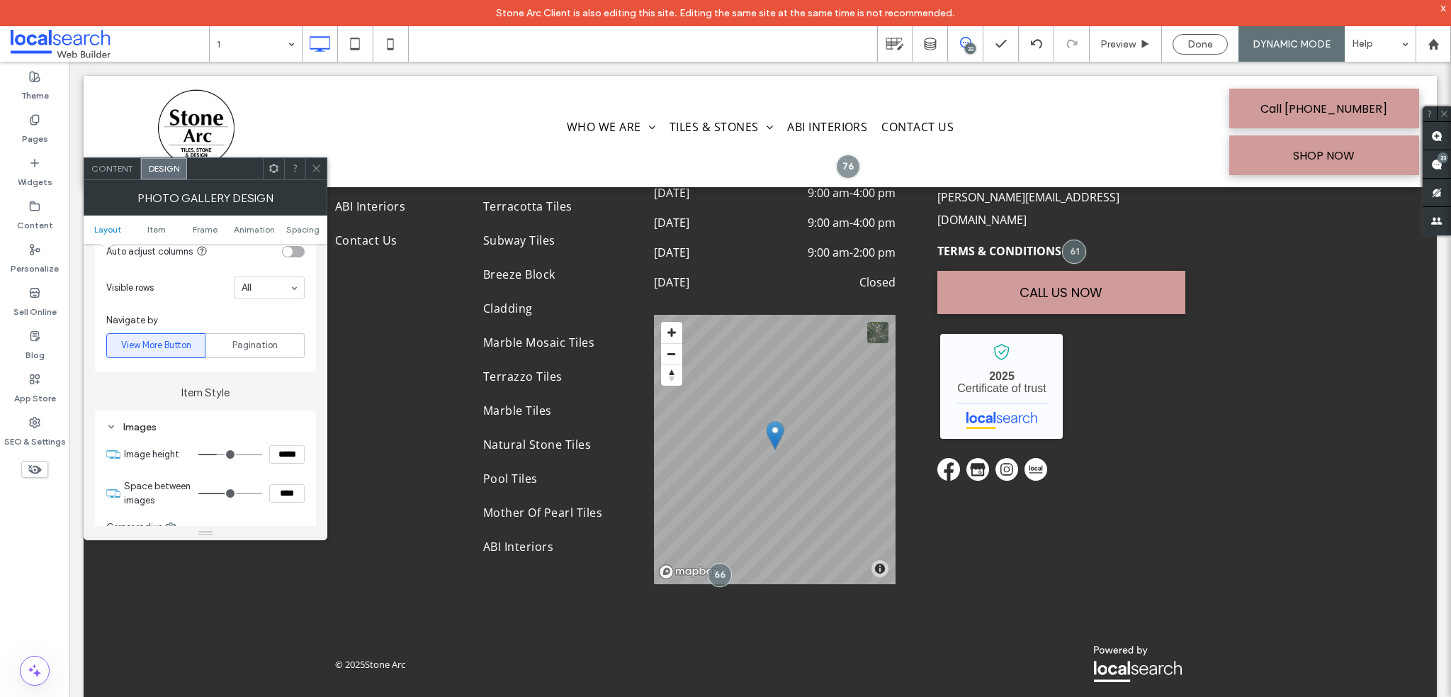
scroll to position [425, 0]
click at [162, 430] on div "Images" at bounding box center [205, 435] width 198 height 12
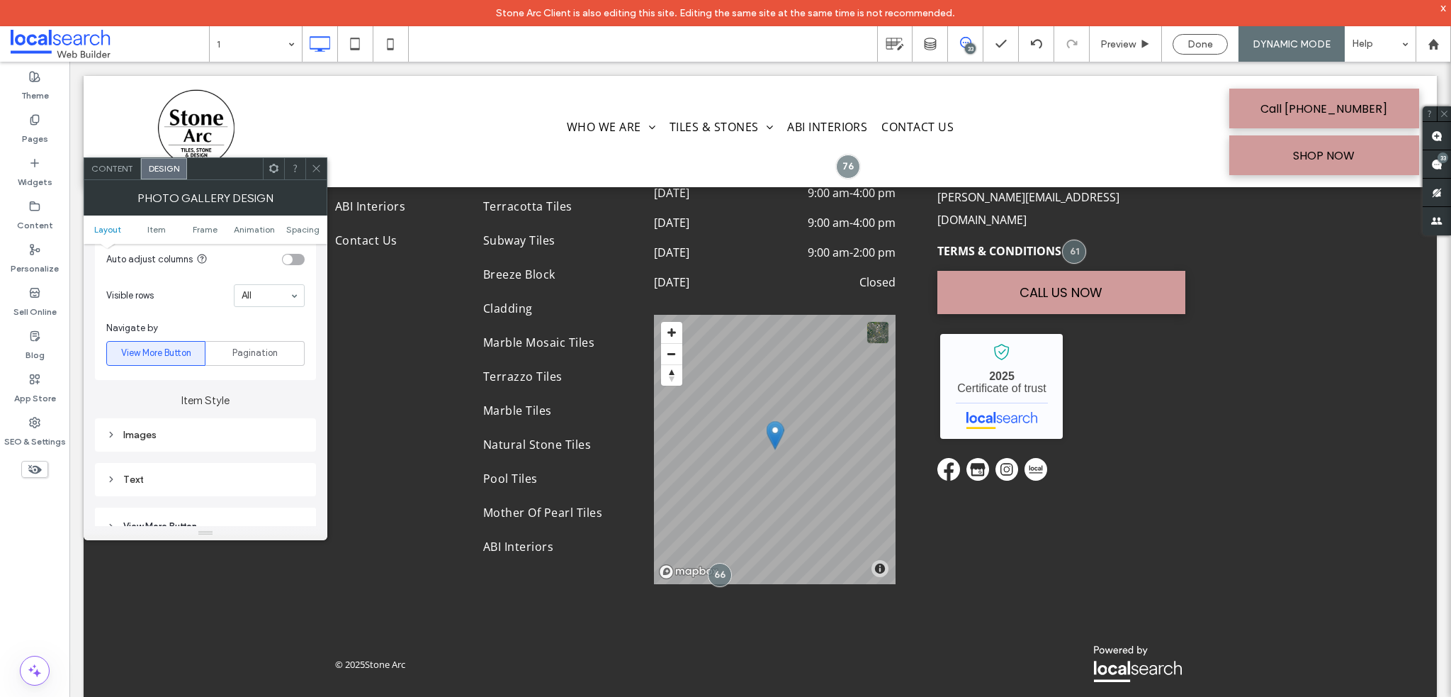
click at [142, 463] on div "Text" at bounding box center [205, 479] width 221 height 33
click at [143, 473] on div "Text" at bounding box center [205, 479] width 198 height 19
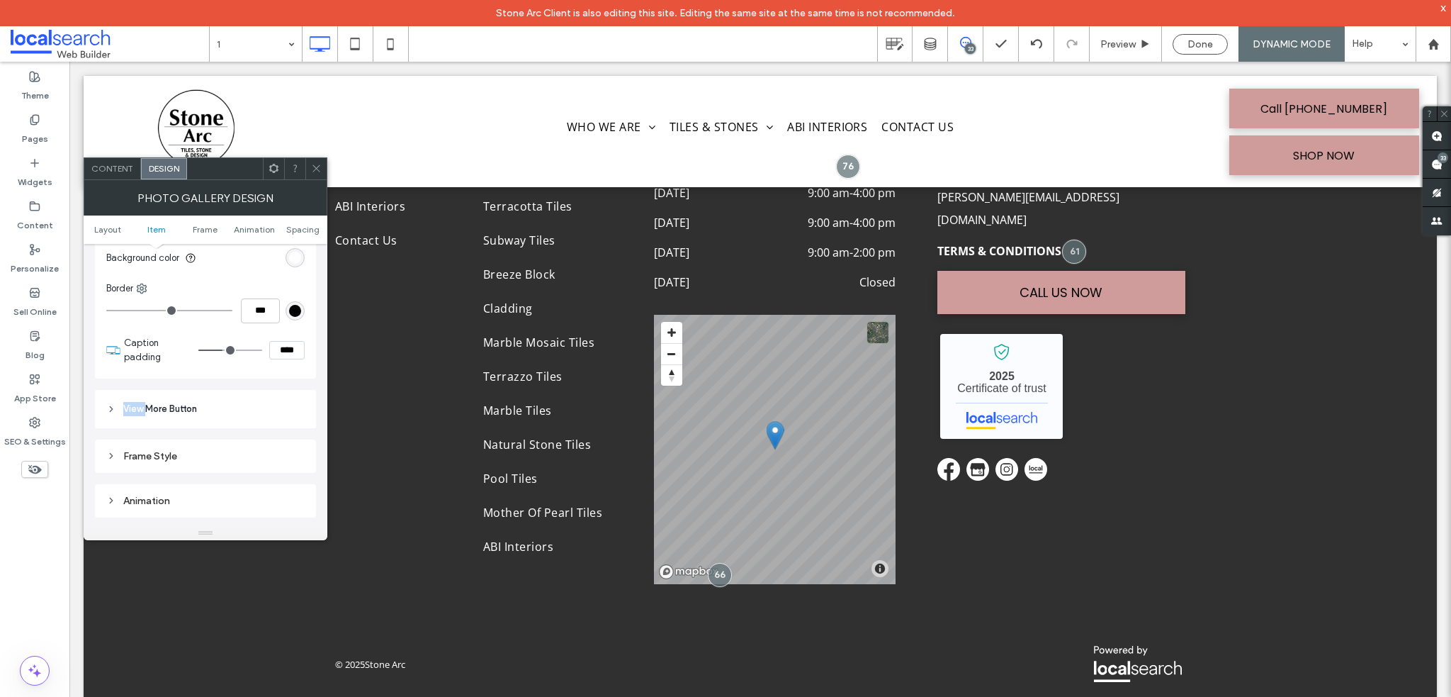
scroll to position [567, 0]
click at [157, 339] on div "Text" at bounding box center [205, 338] width 198 height 12
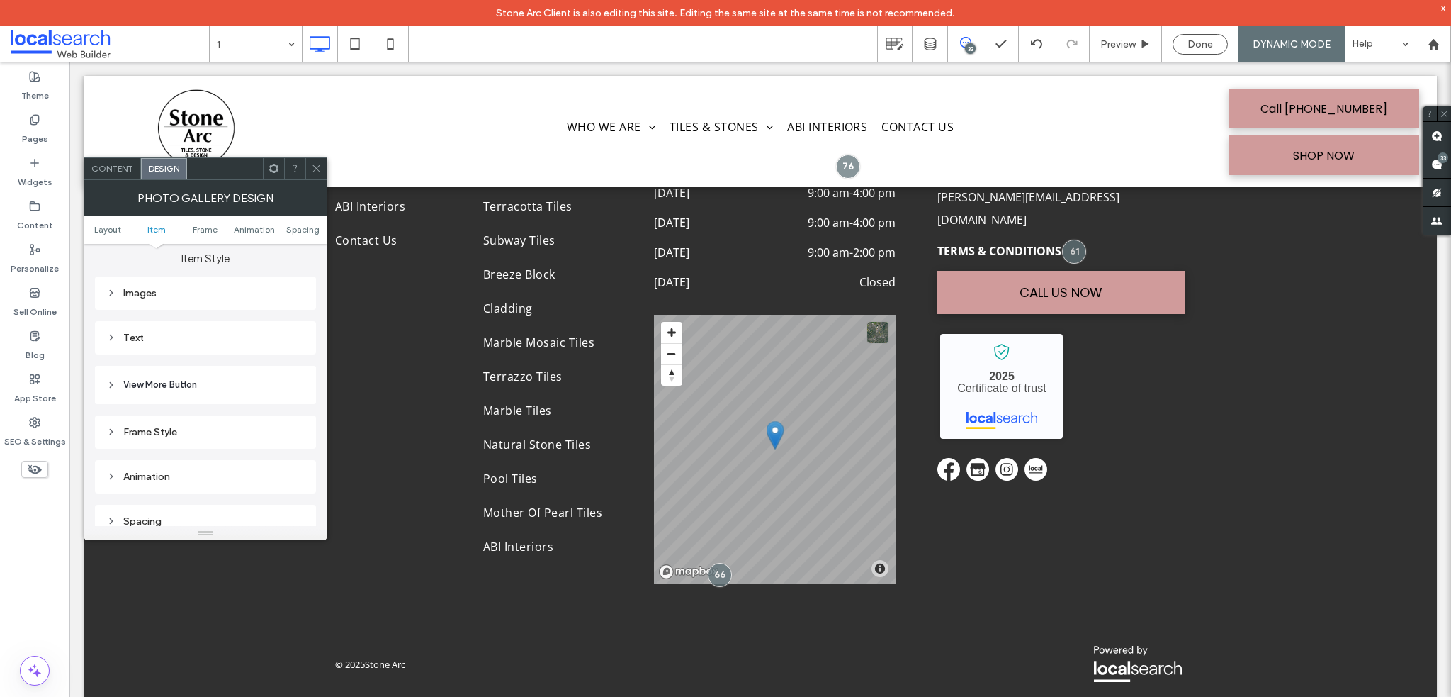
click at [315, 169] on icon at bounding box center [316, 168] width 11 height 11
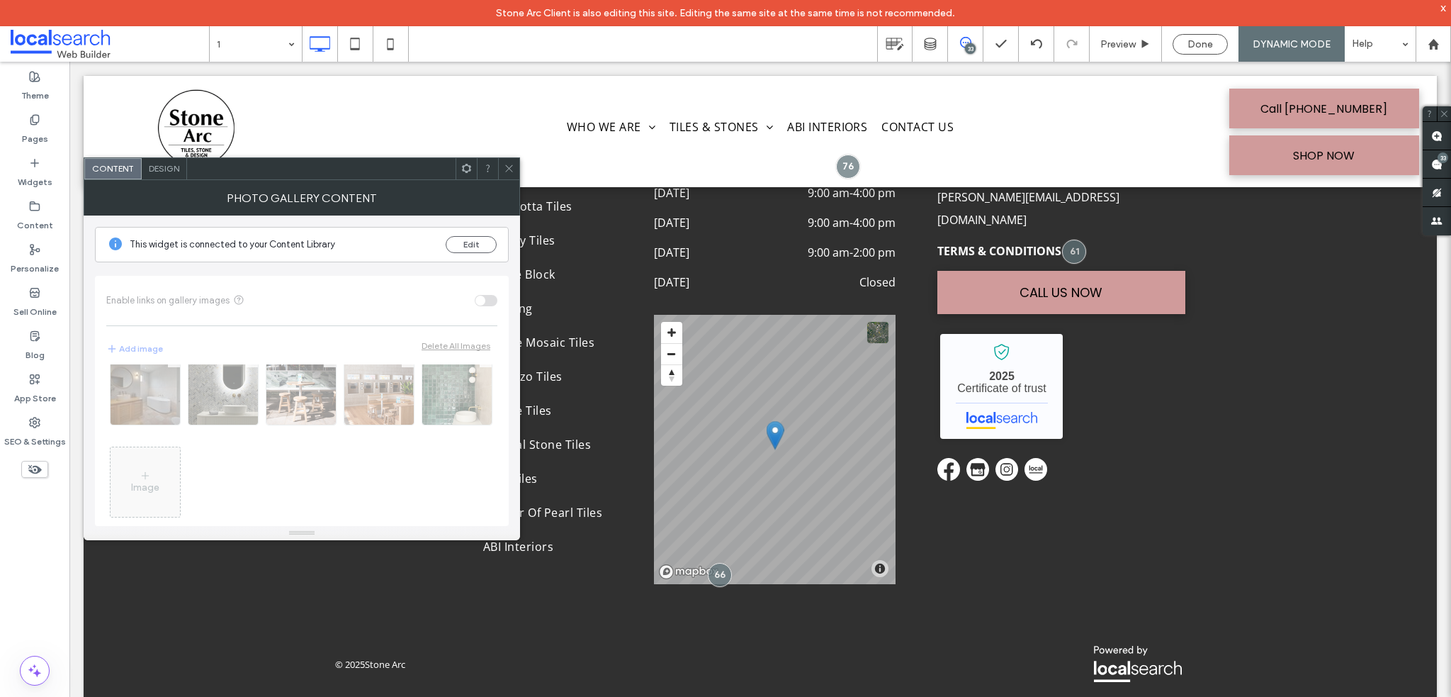
scroll to position [45, 0]
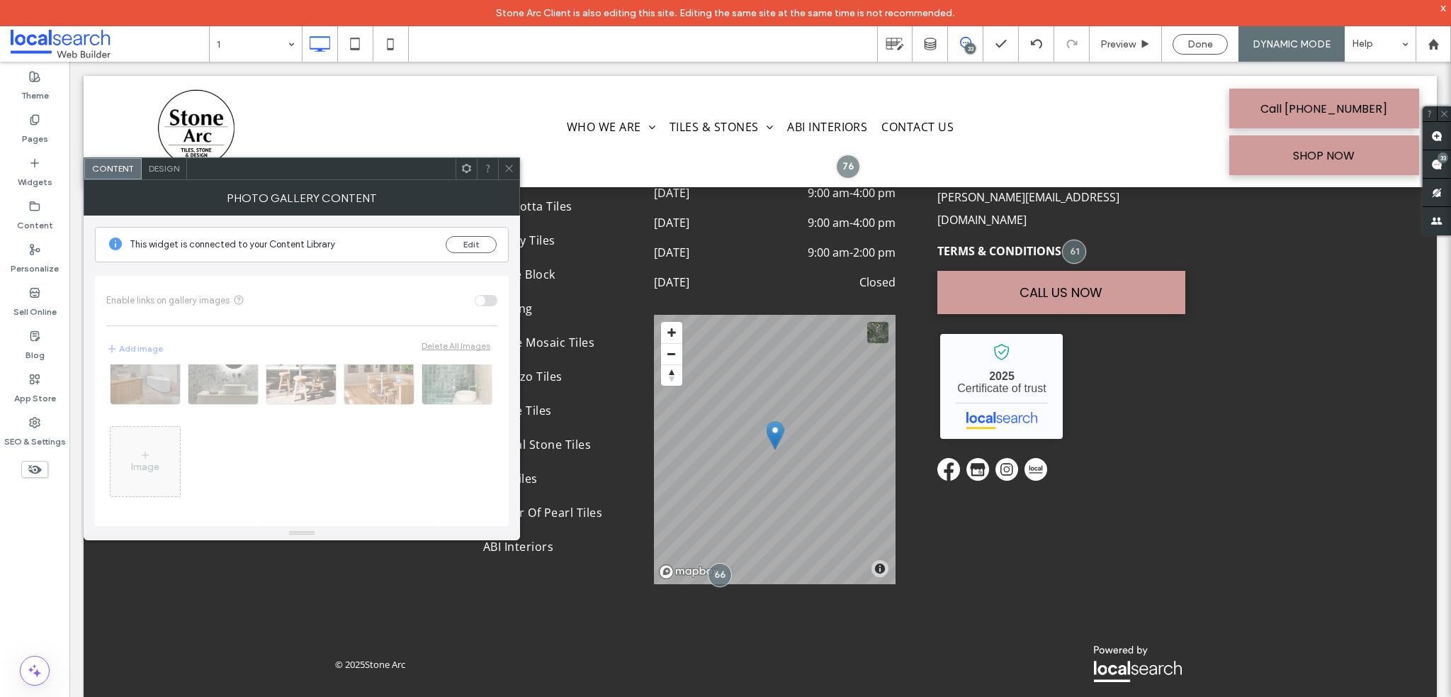
click at [167, 419] on div "Image" at bounding box center [301, 441] width 391 height 154
click at [128, 381] on div "Image" at bounding box center [301, 441] width 391 height 154
click at [464, 249] on button "Edit" at bounding box center [471, 244] width 51 height 17
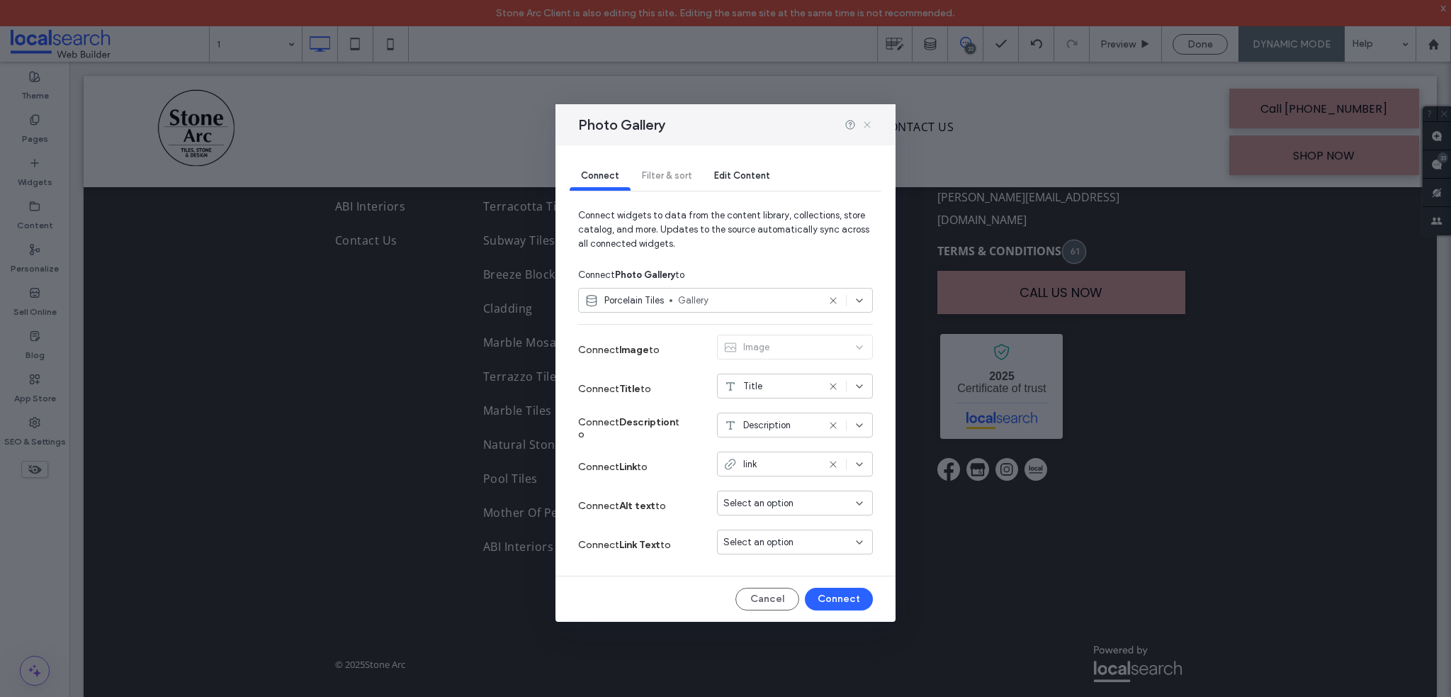
click at [865, 129] on icon at bounding box center [867, 124] width 11 height 11
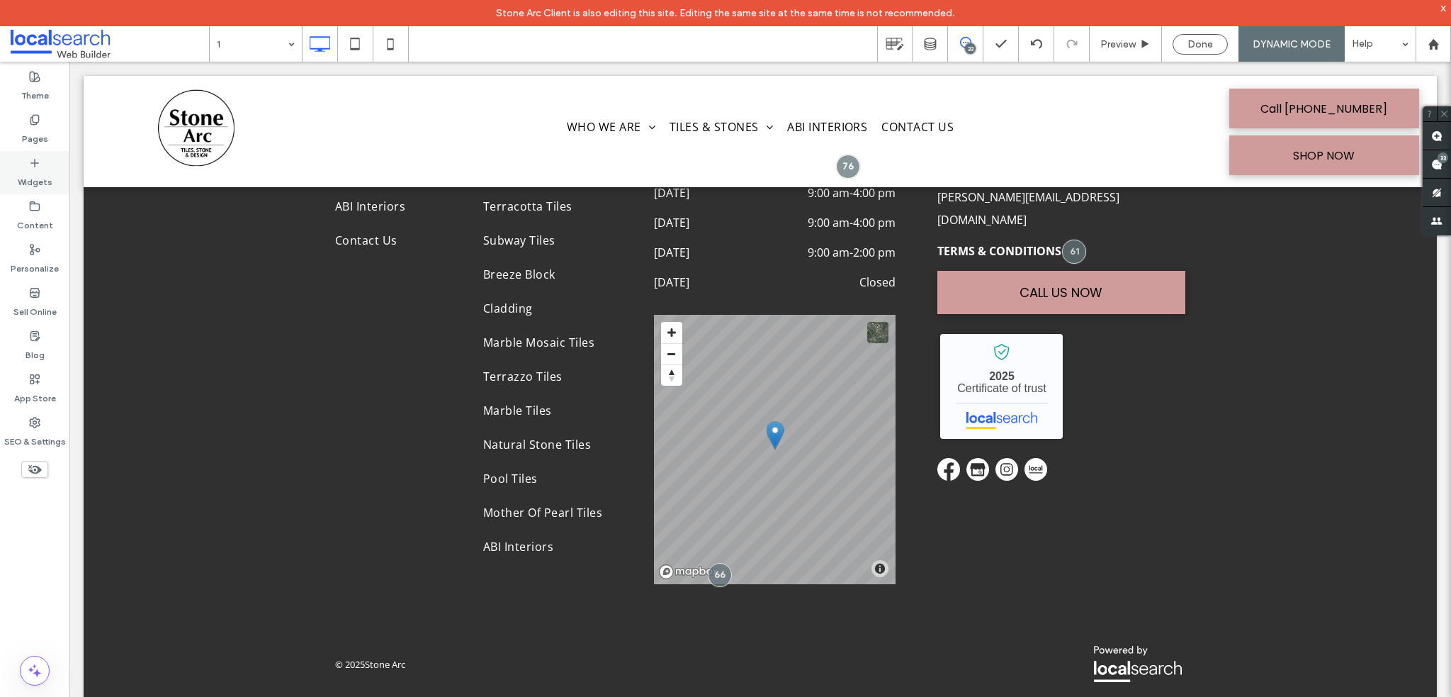
click at [32, 177] on label "Widgets" at bounding box center [35, 179] width 35 height 20
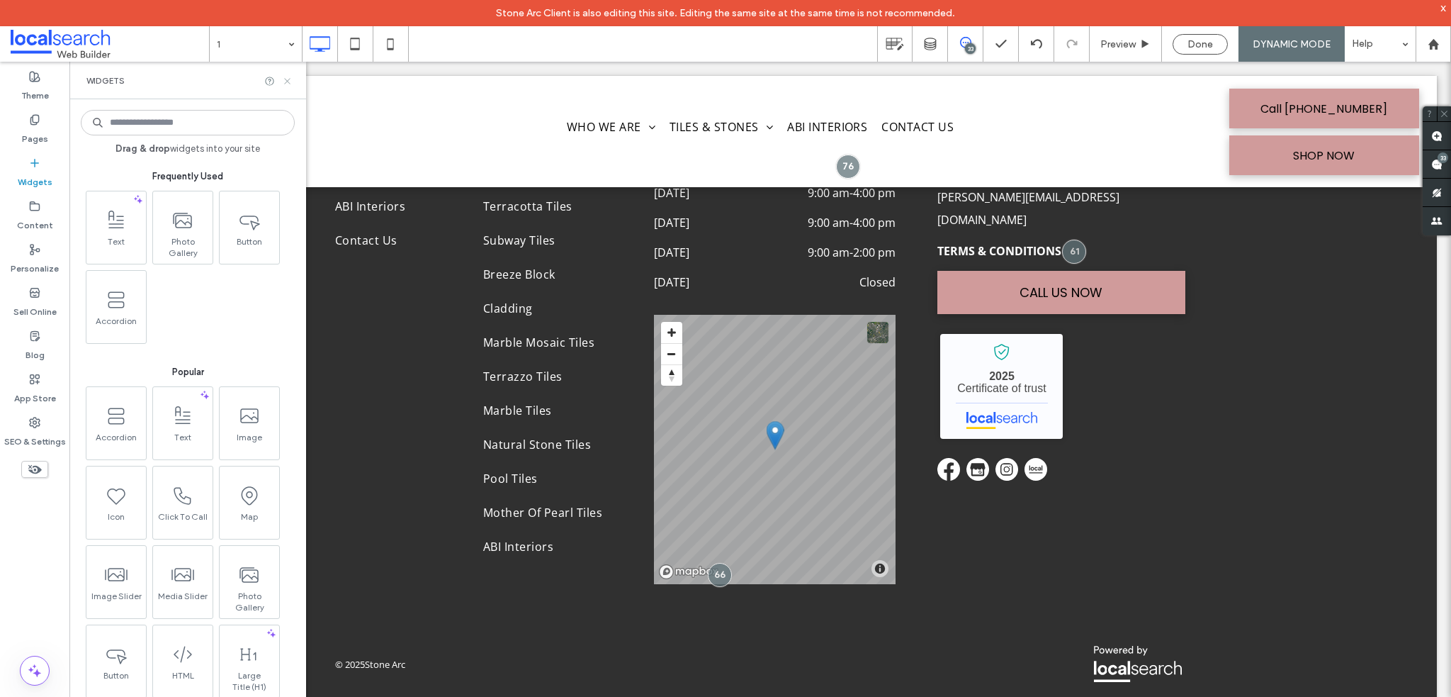
click at [287, 84] on icon at bounding box center [287, 81] width 11 height 11
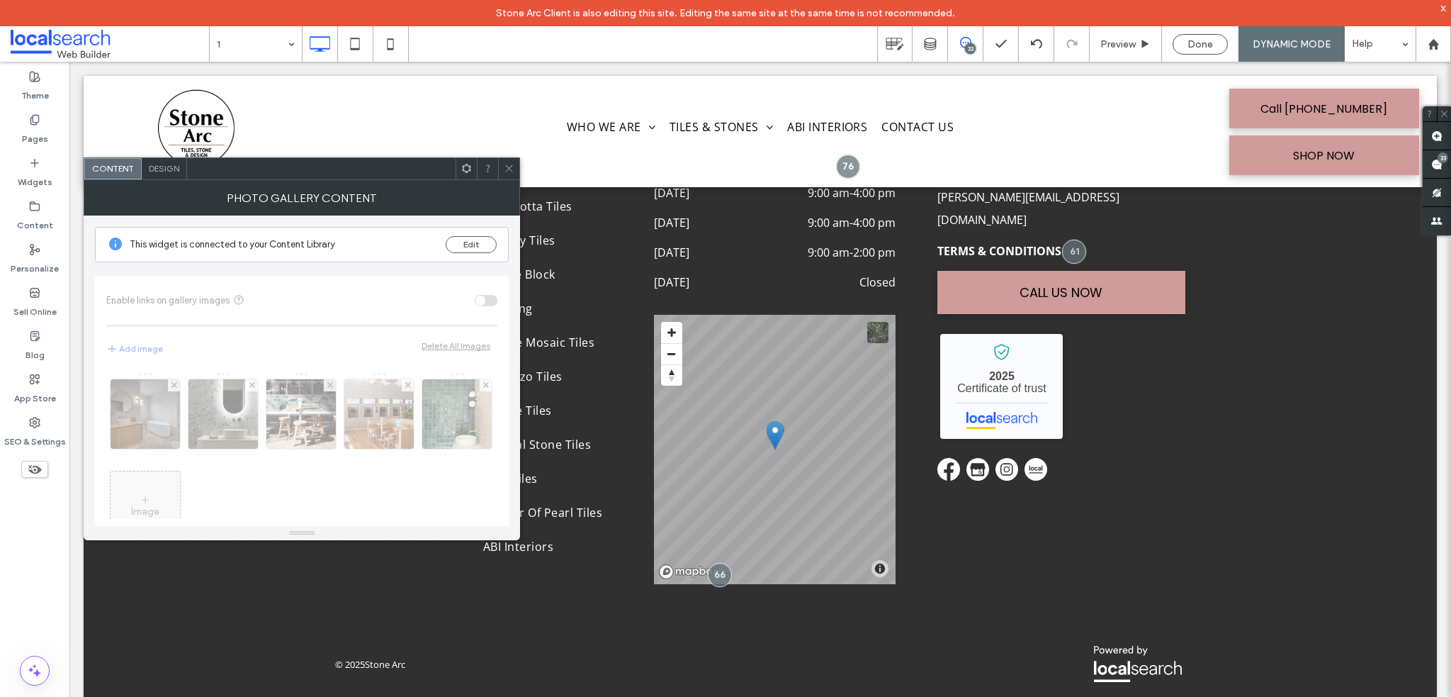
click at [172, 175] on div "Design" at bounding box center [164, 168] width 45 height 21
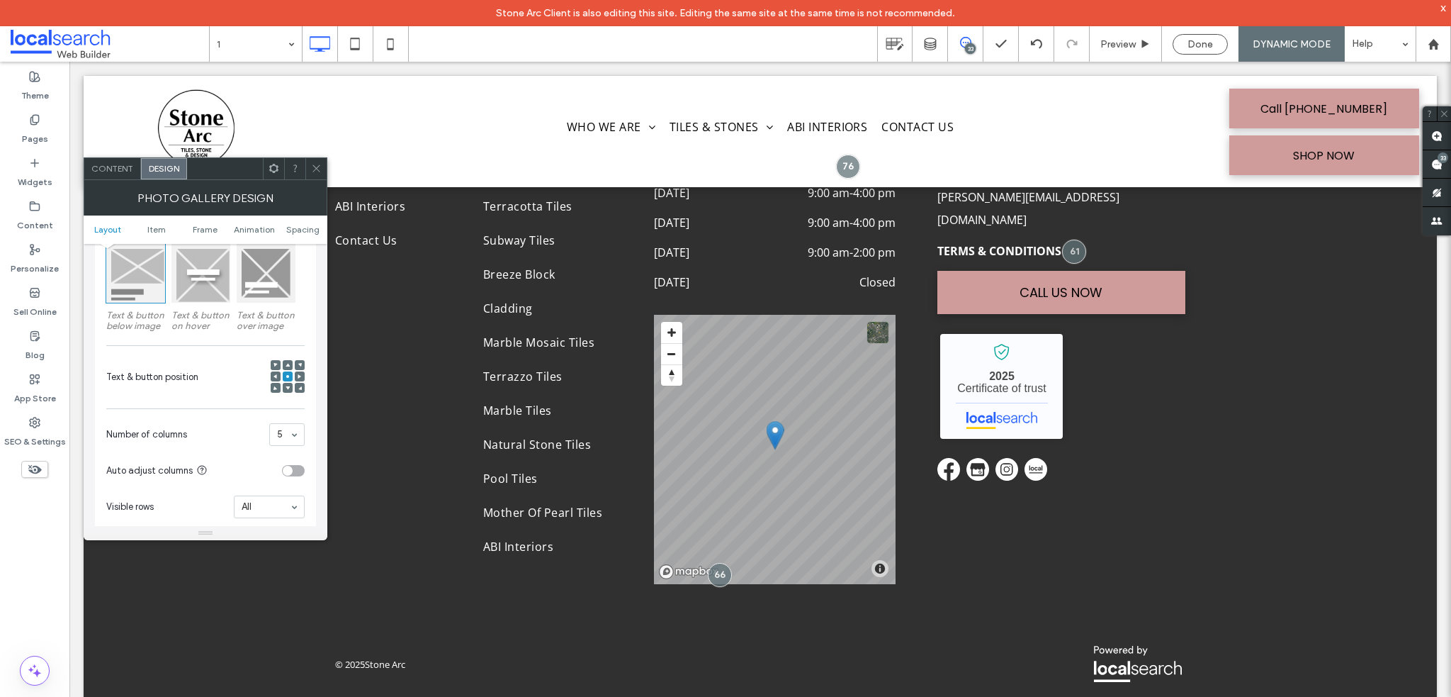
scroll to position [213, 0]
click at [132, 167] on span "Content" at bounding box center [112, 168] width 42 height 11
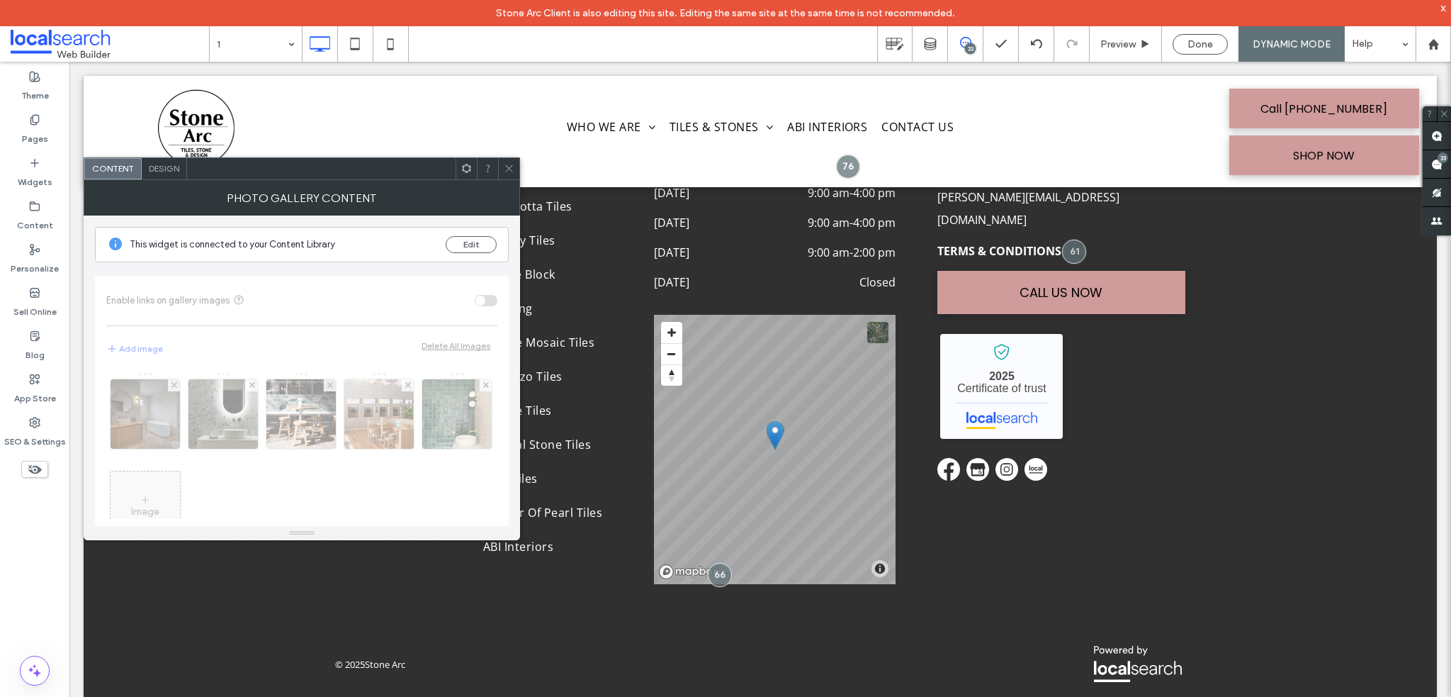
click at [163, 403] on div "Image" at bounding box center [301, 441] width 391 height 154
click at [469, 250] on button "Edit" at bounding box center [471, 244] width 51 height 17
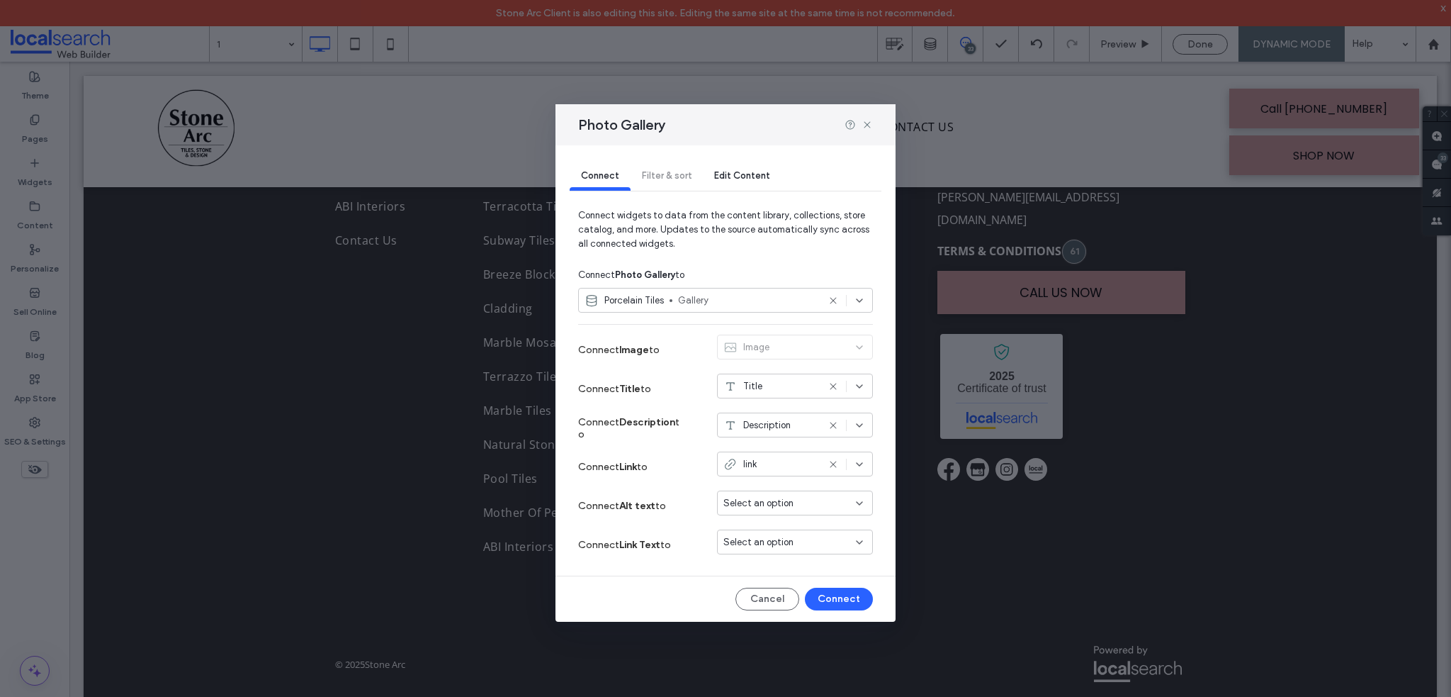
click at [757, 390] on span "Title" at bounding box center [752, 386] width 19 height 14
click at [745, 383] on span "Title" at bounding box center [752, 386] width 19 height 14
click at [622, 392] on span "Connect Title to" at bounding box center [614, 389] width 73 height 12
click at [632, 393] on strong "Title" at bounding box center [629, 389] width 21 height 12
click at [785, 349] on div "Image" at bounding box center [795, 349] width 156 height 30
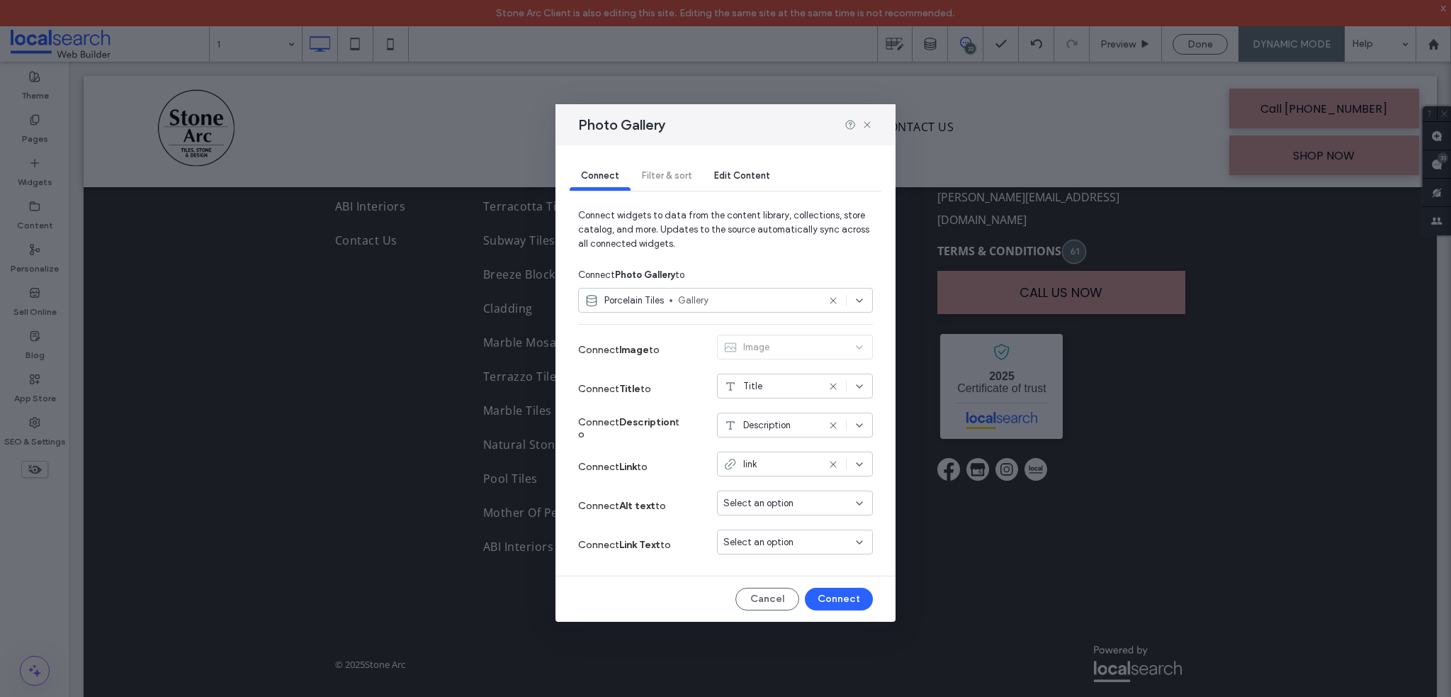
click at [867, 134] on div "Photo Gallery" at bounding box center [726, 124] width 340 height 41
click at [867, 125] on icon at bounding box center [867, 124] width 11 height 11
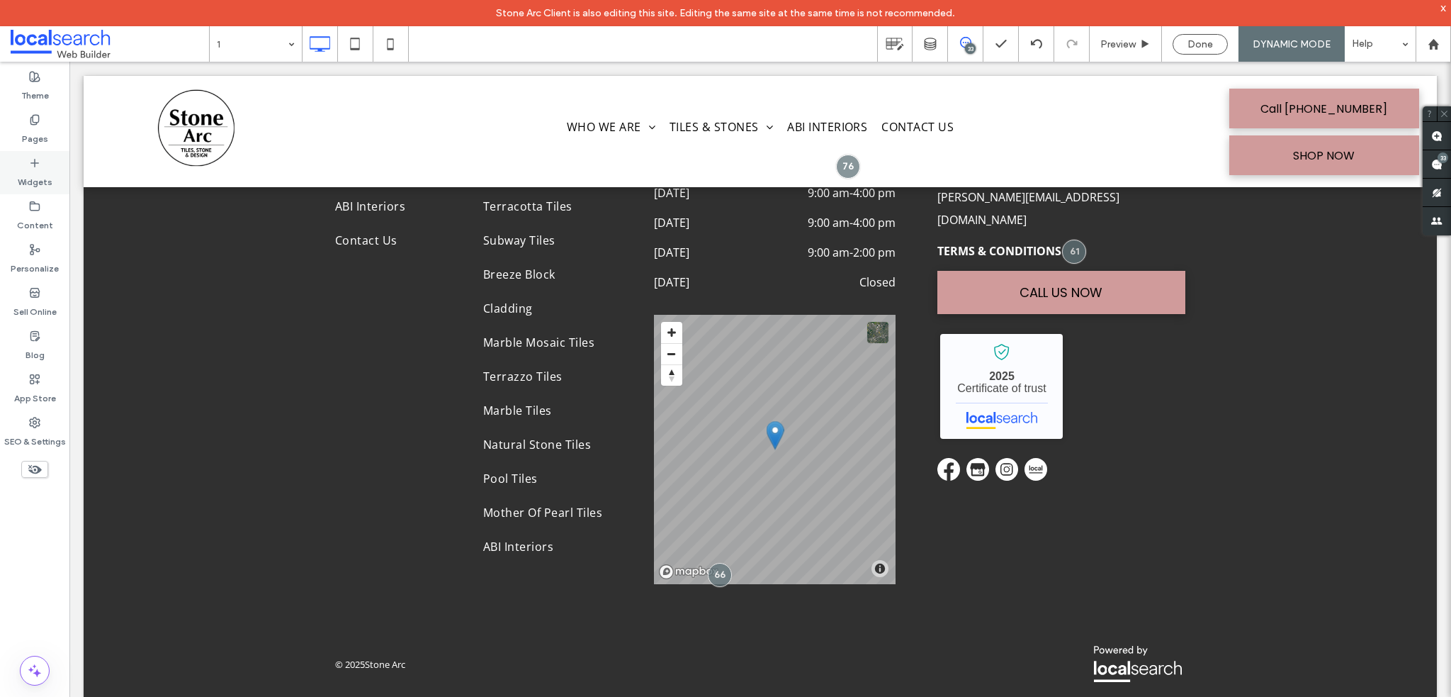
click at [39, 169] on label "Widgets" at bounding box center [35, 179] width 35 height 20
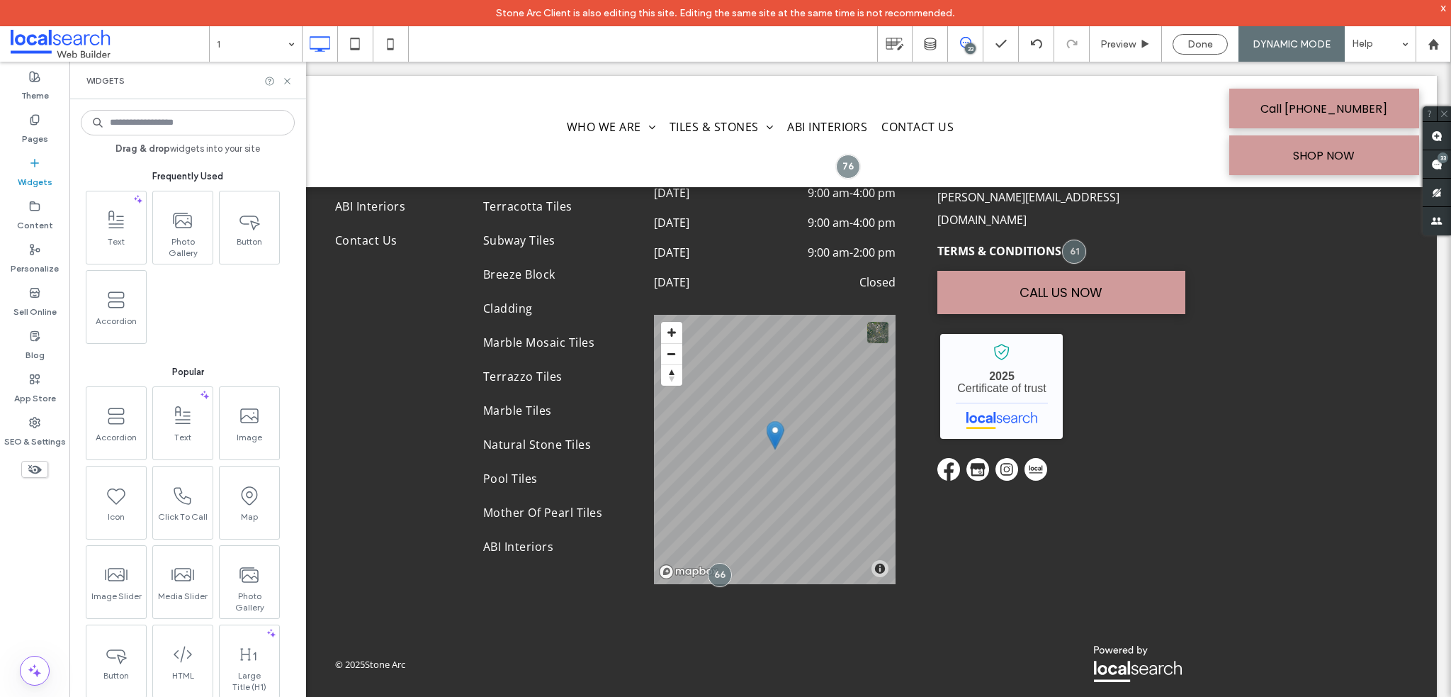
click at [297, 84] on div "Widgets" at bounding box center [187, 81] width 237 height 38
click at [43, 125] on label "Pages" at bounding box center [35, 135] width 26 height 20
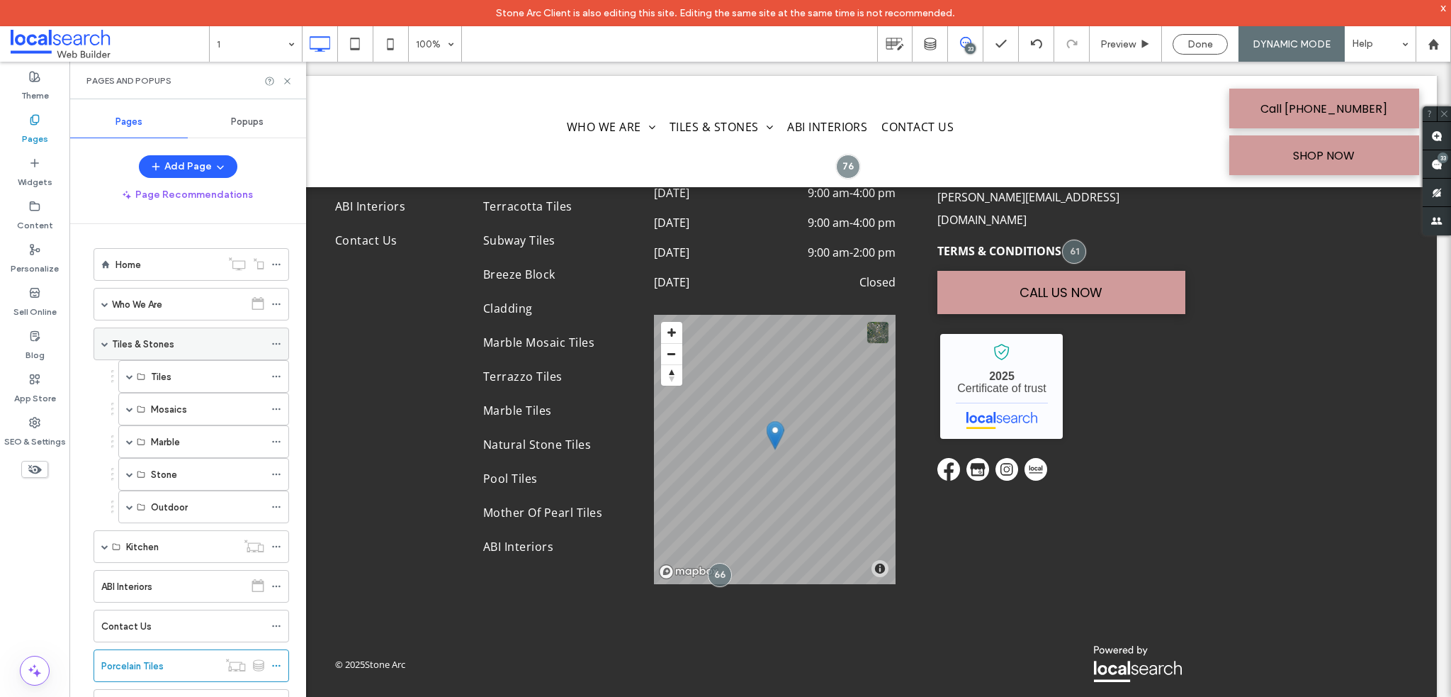
click at [152, 344] on label "Tiles & Stones" at bounding box center [143, 344] width 62 height 25
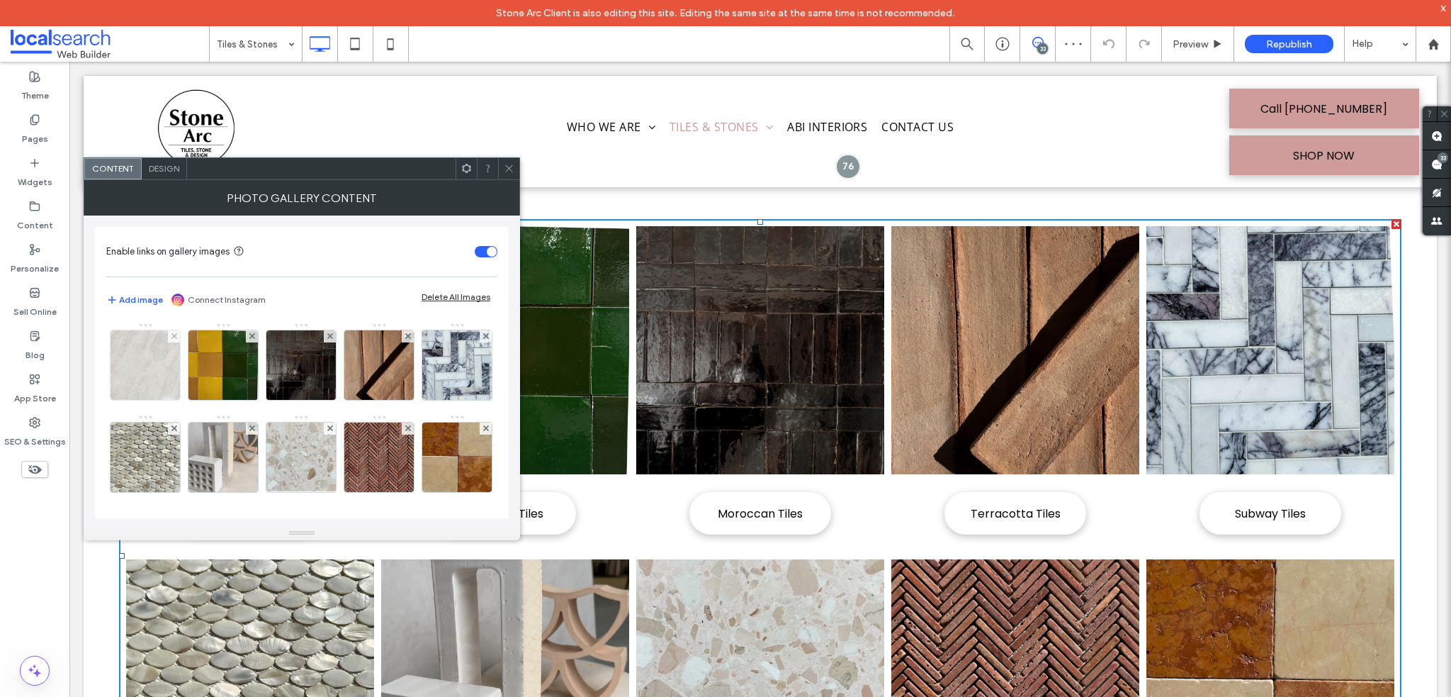
click at [150, 375] on img at bounding box center [145, 364] width 69 height 69
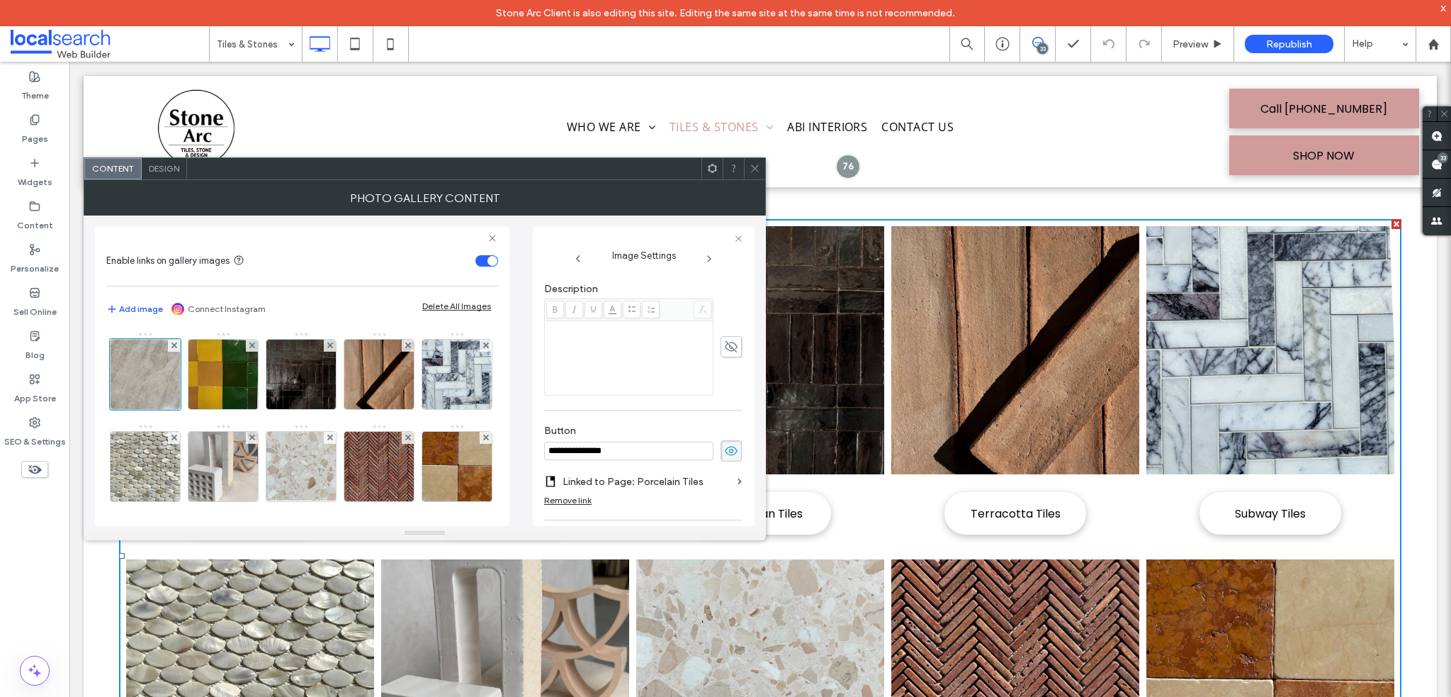
scroll to position [344, 0]
click at [751, 170] on icon at bounding box center [755, 168] width 11 height 11
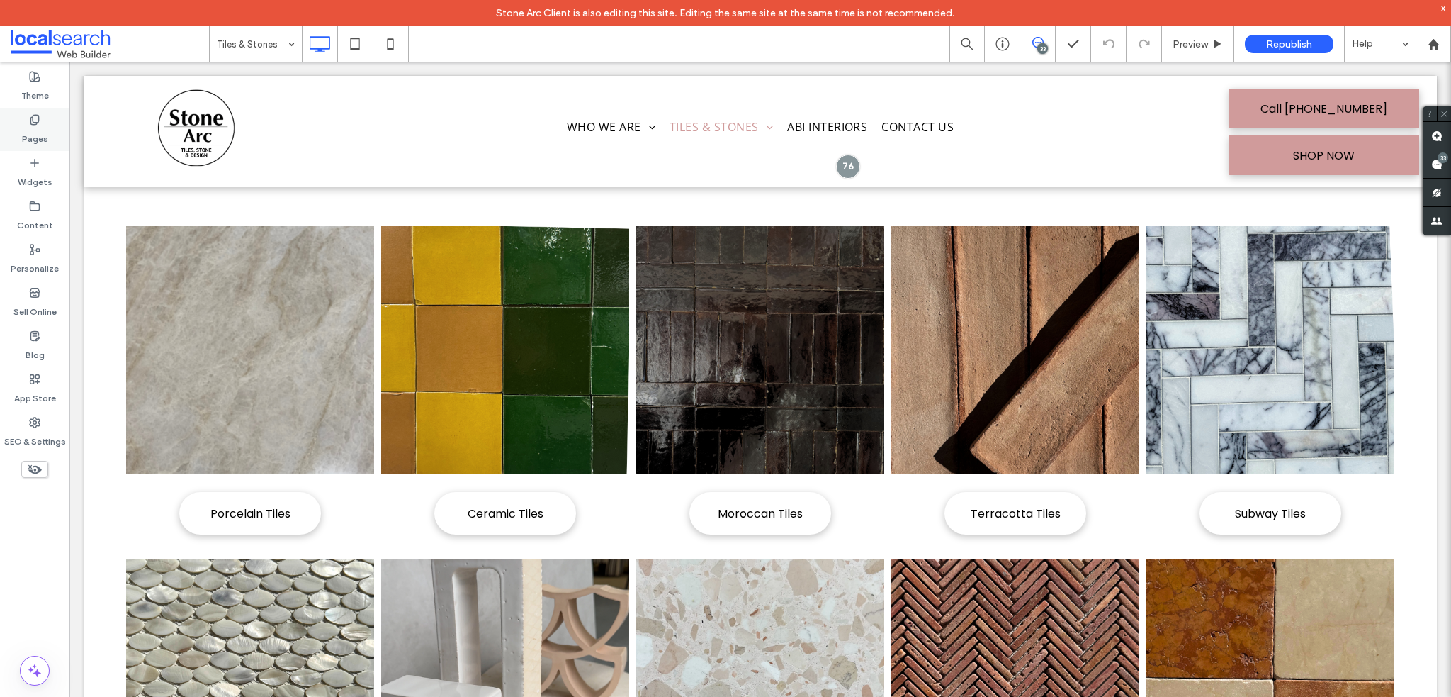
click at [28, 125] on label "Pages" at bounding box center [35, 135] width 26 height 20
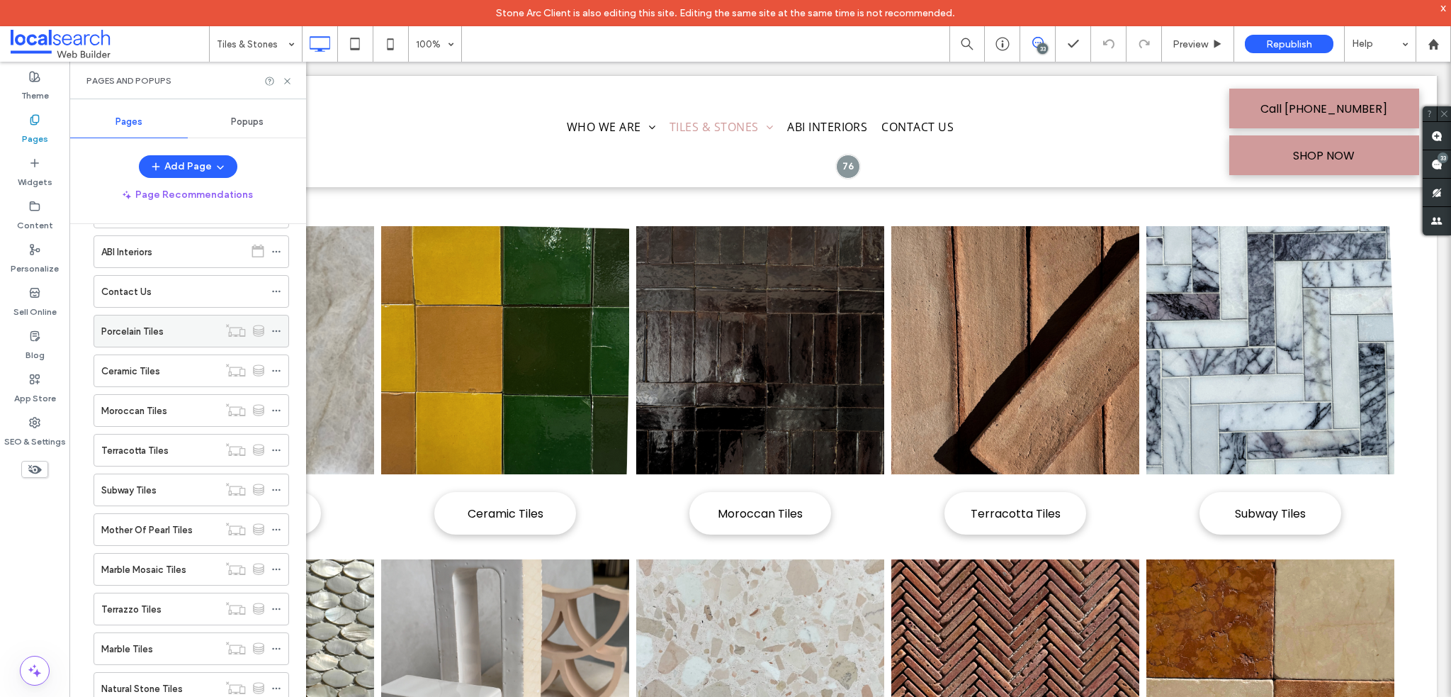
scroll to position [257, 0]
click at [179, 412] on div "Porcelain Tiles" at bounding box center [159, 408] width 117 height 31
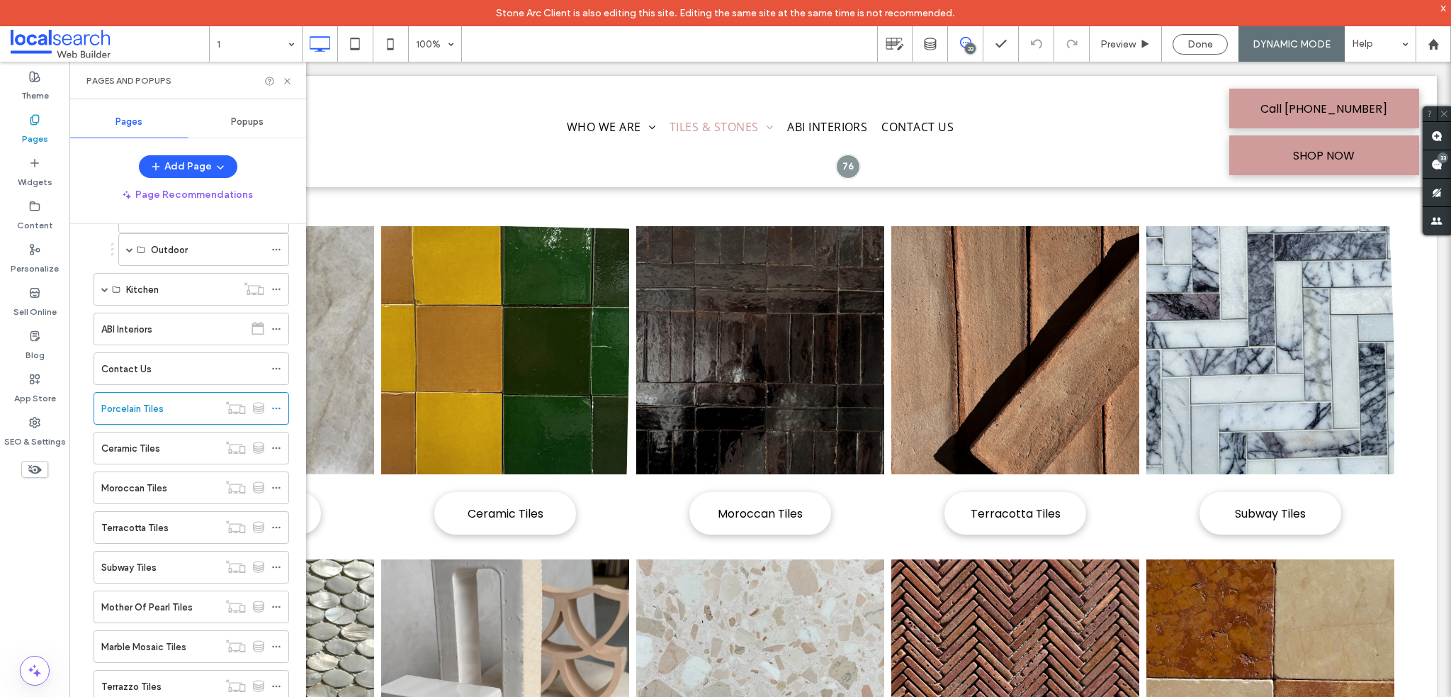
click at [283, 84] on icon at bounding box center [287, 81] width 11 height 11
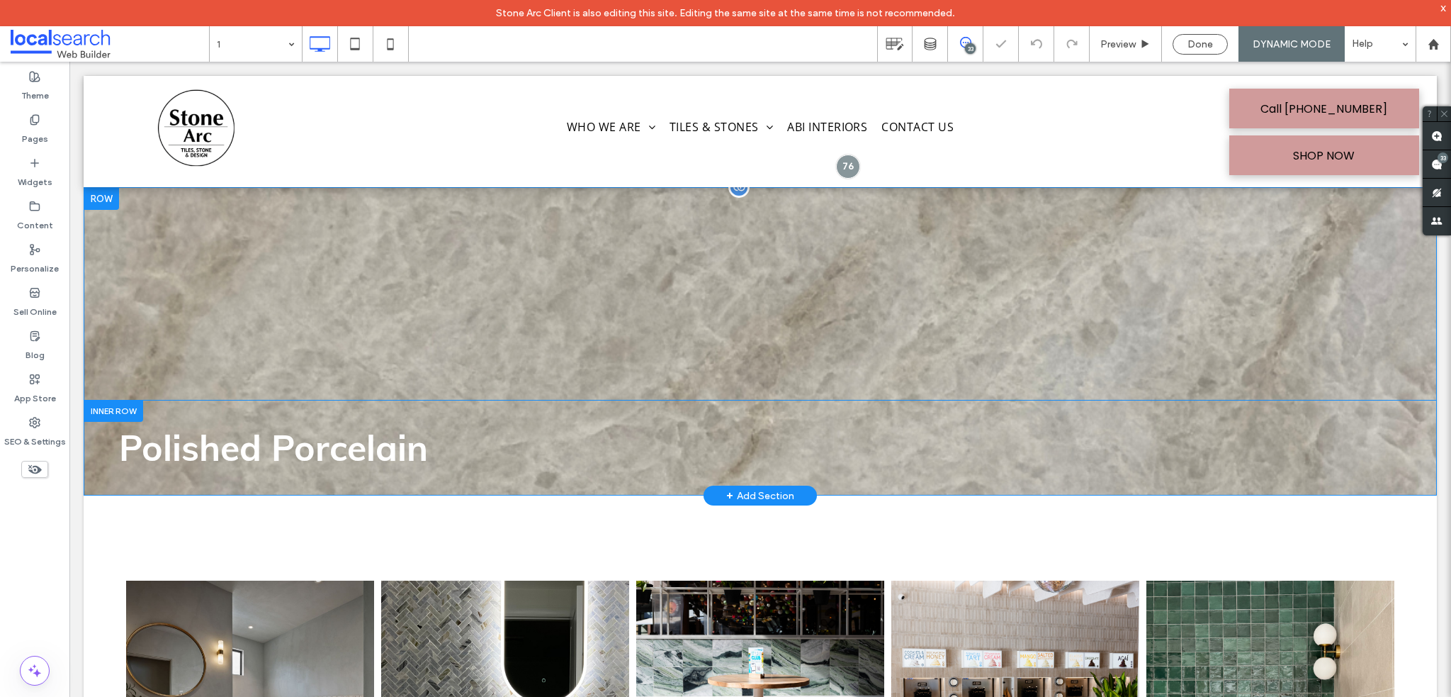
scroll to position [283, 0]
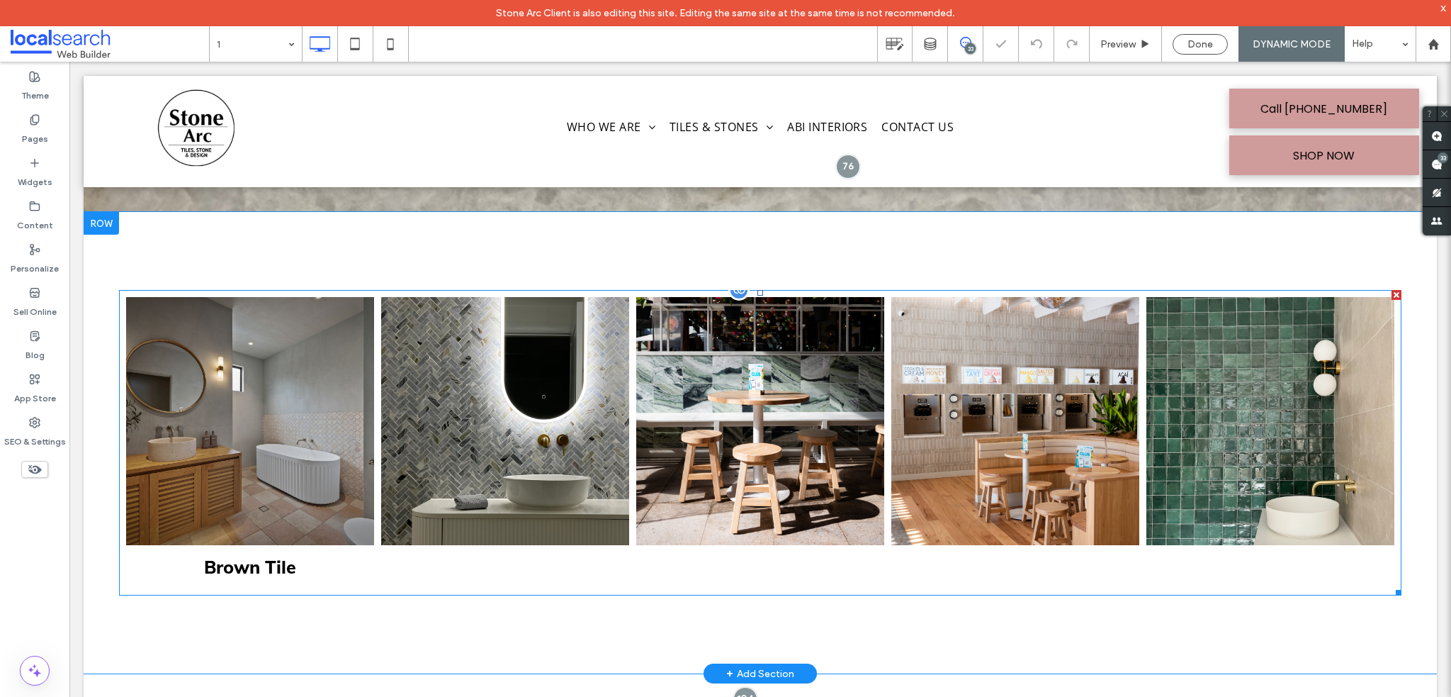
click at [231, 468] on link at bounding box center [250, 421] width 248 height 248
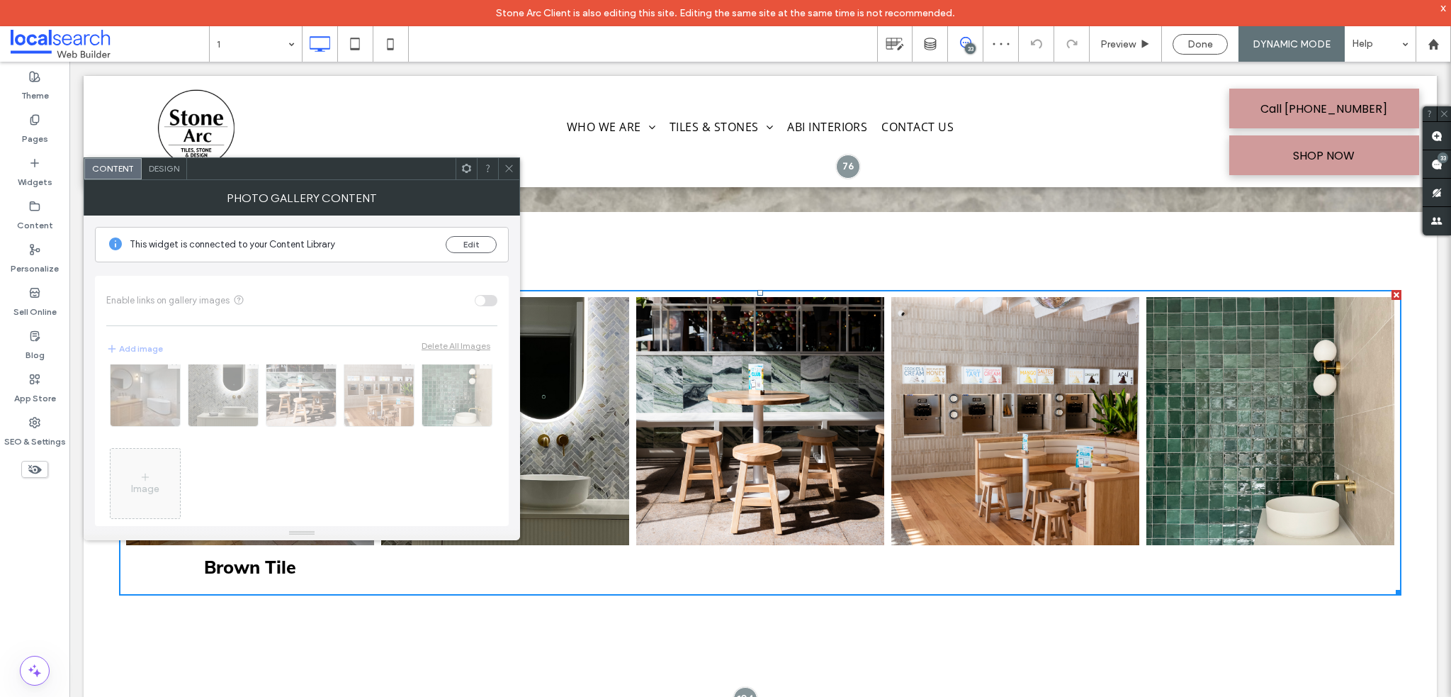
scroll to position [45, 0]
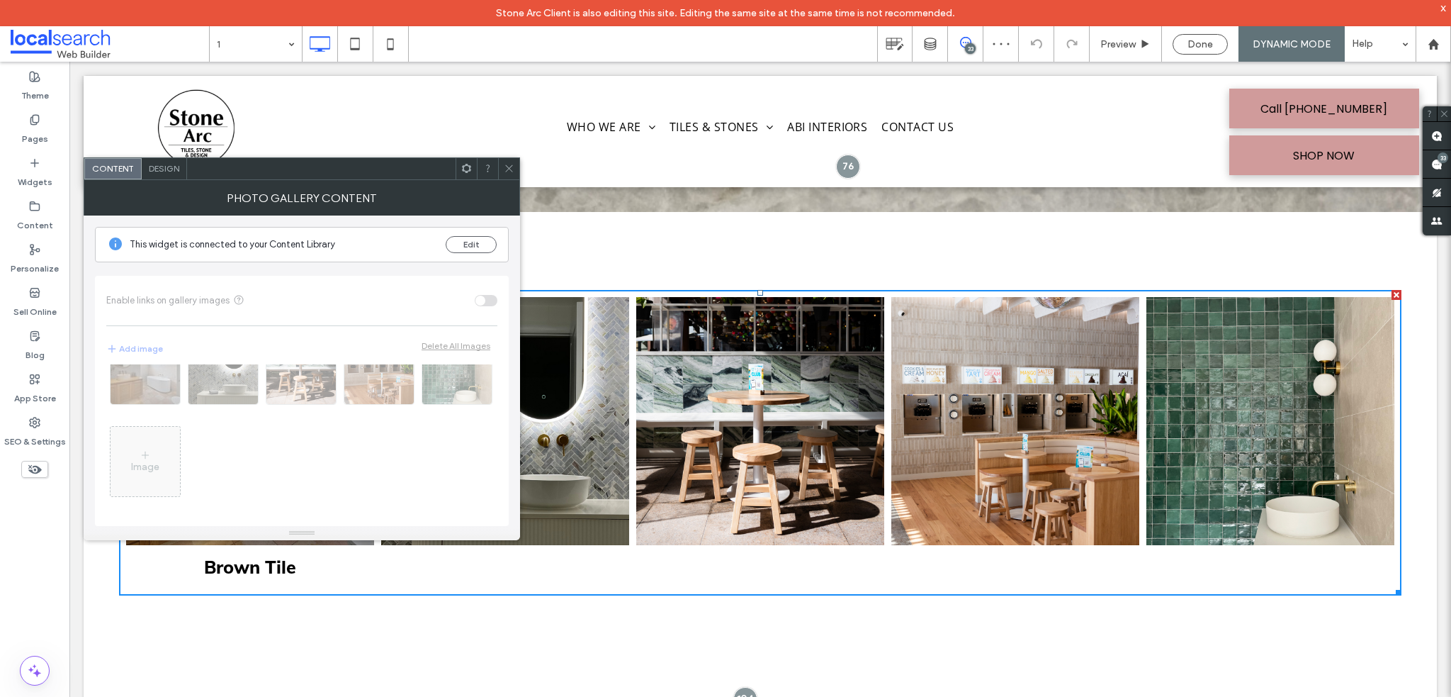
click at [333, 373] on div "Image" at bounding box center [301, 441] width 391 height 154
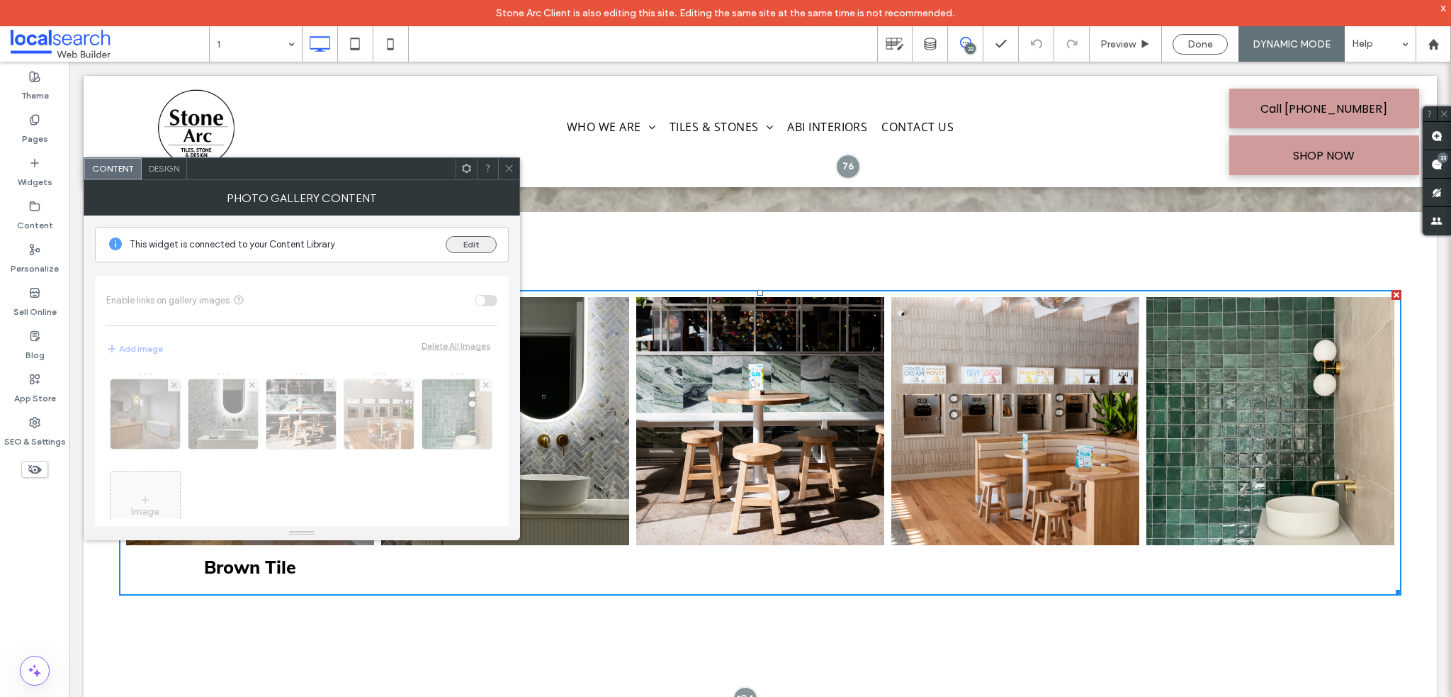
click at [466, 247] on button "Edit" at bounding box center [471, 244] width 51 height 17
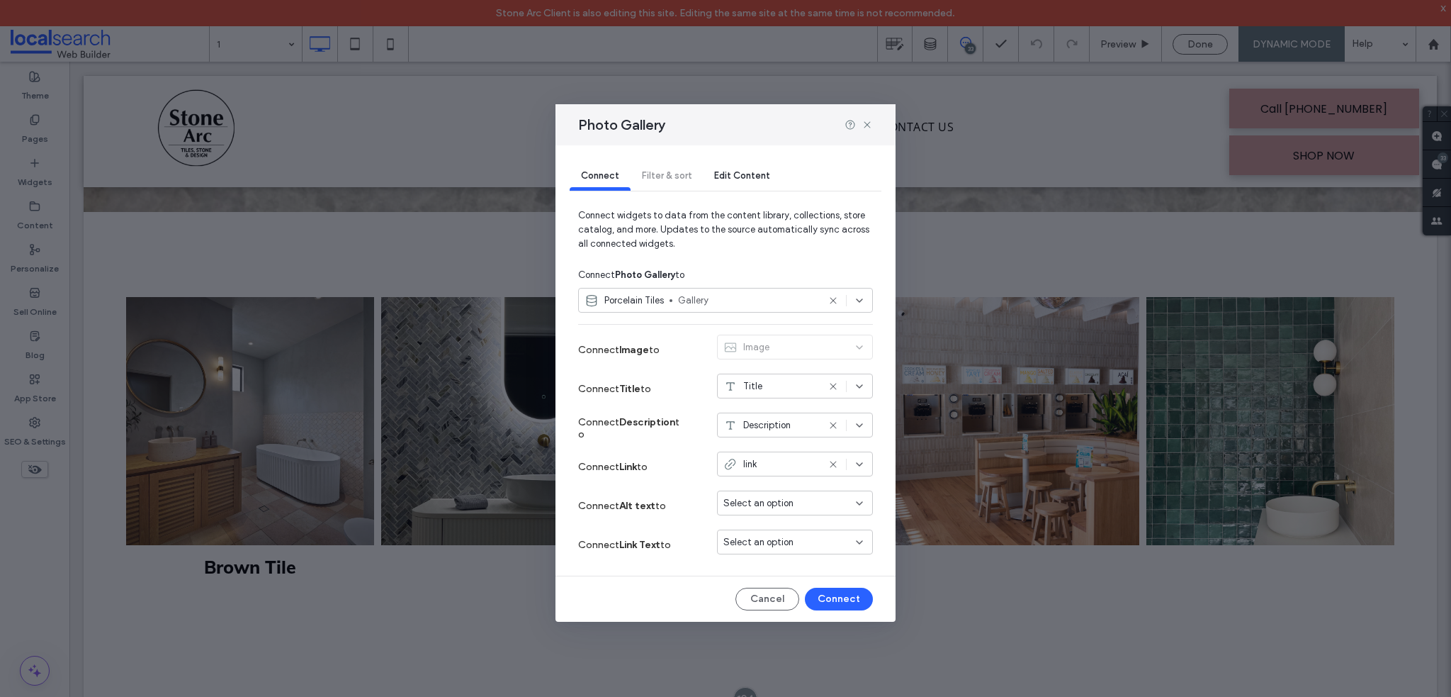
click at [733, 172] on span "Edit Content" at bounding box center [742, 175] width 56 height 11
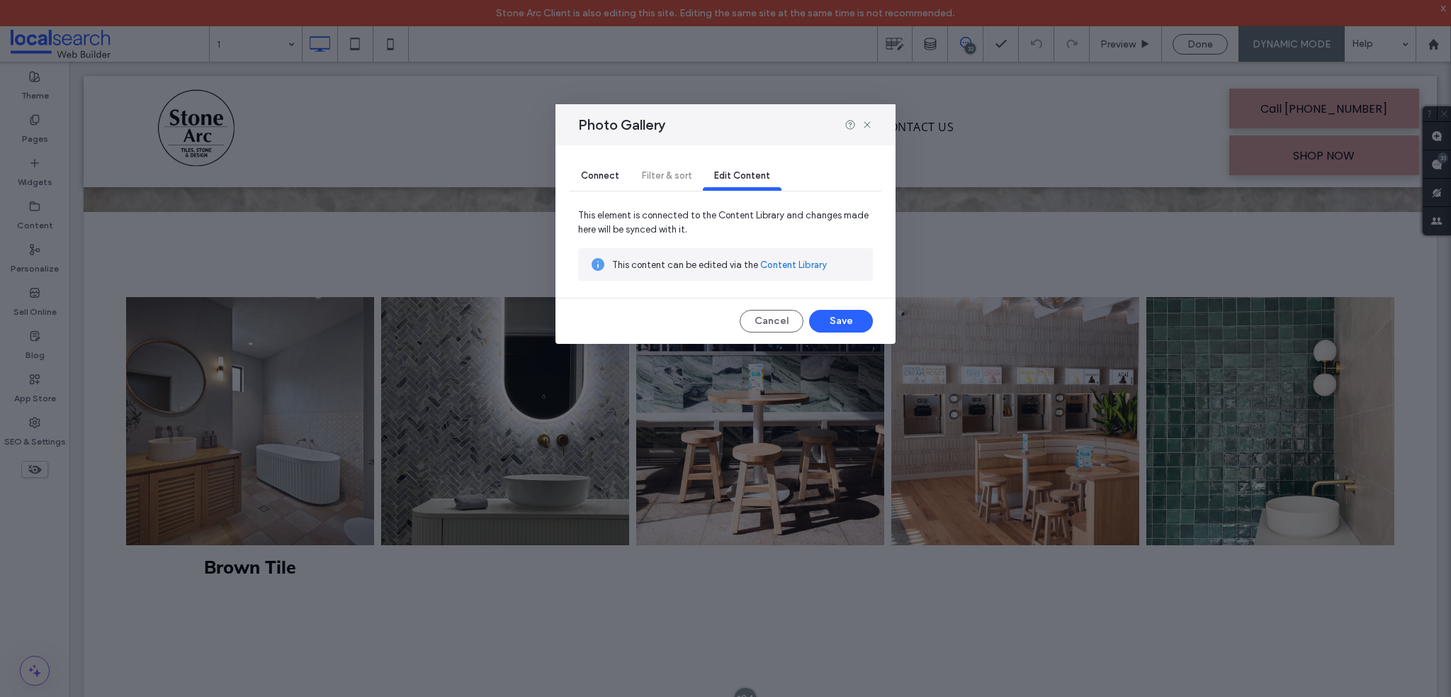
click at [772, 263] on link "Content Library" at bounding box center [793, 265] width 67 height 14
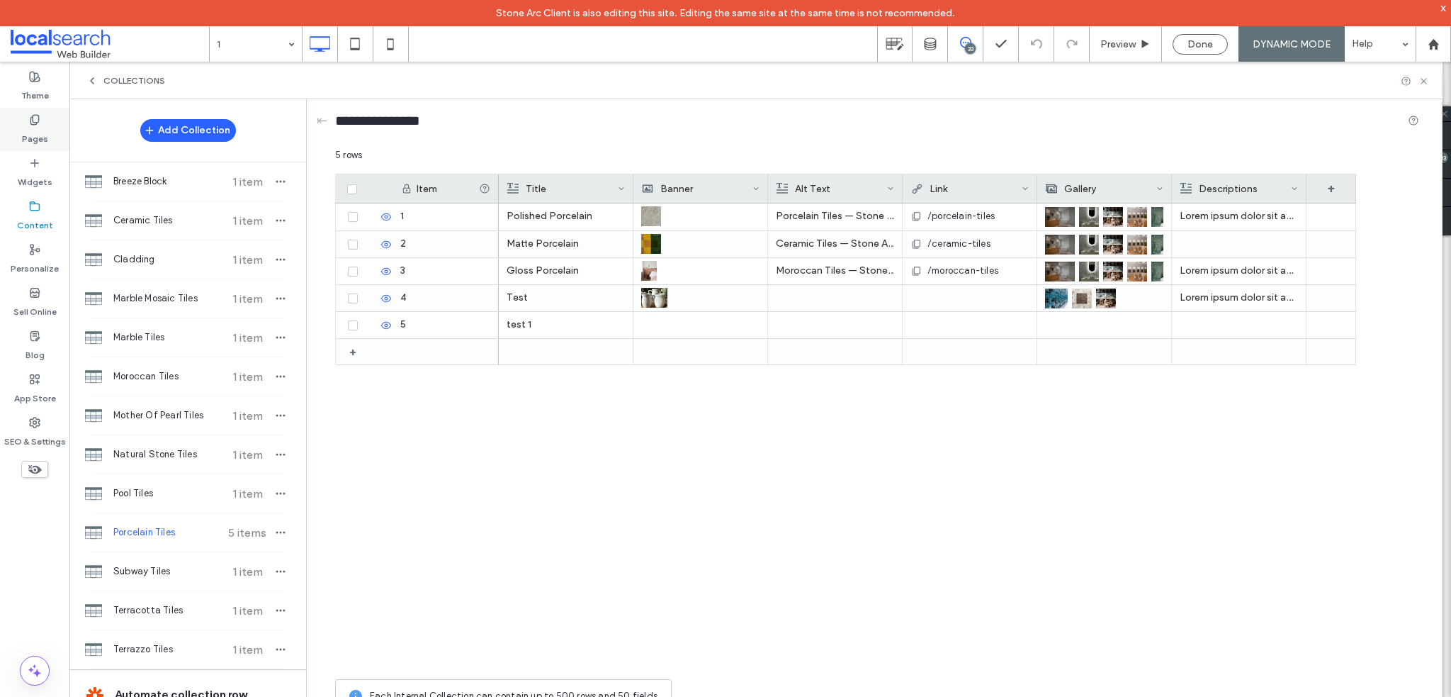
click at [35, 139] on label "Pages" at bounding box center [35, 135] width 26 height 20
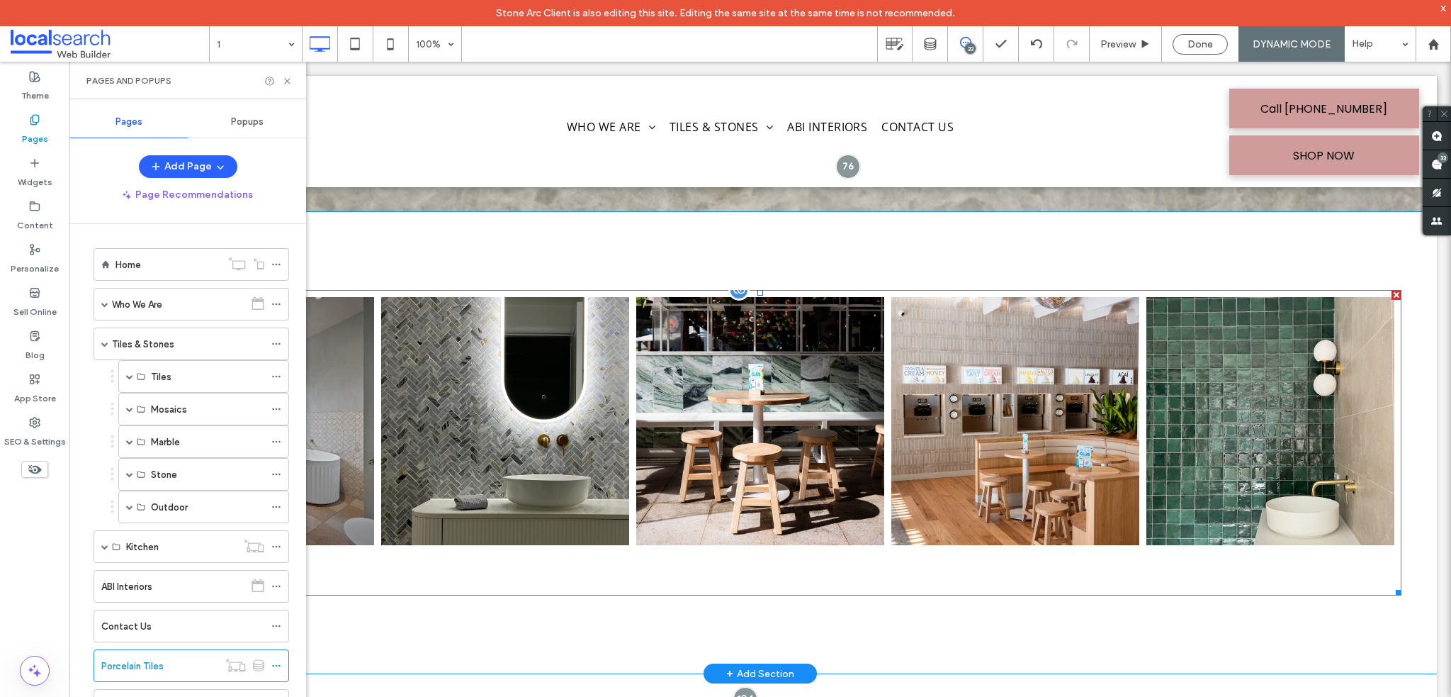
drag, startPoint x: 383, startPoint y: 389, endPoint x: 466, endPoint y: 452, distance: 103.6
click at [383, 389] on link at bounding box center [505, 421] width 248 height 248
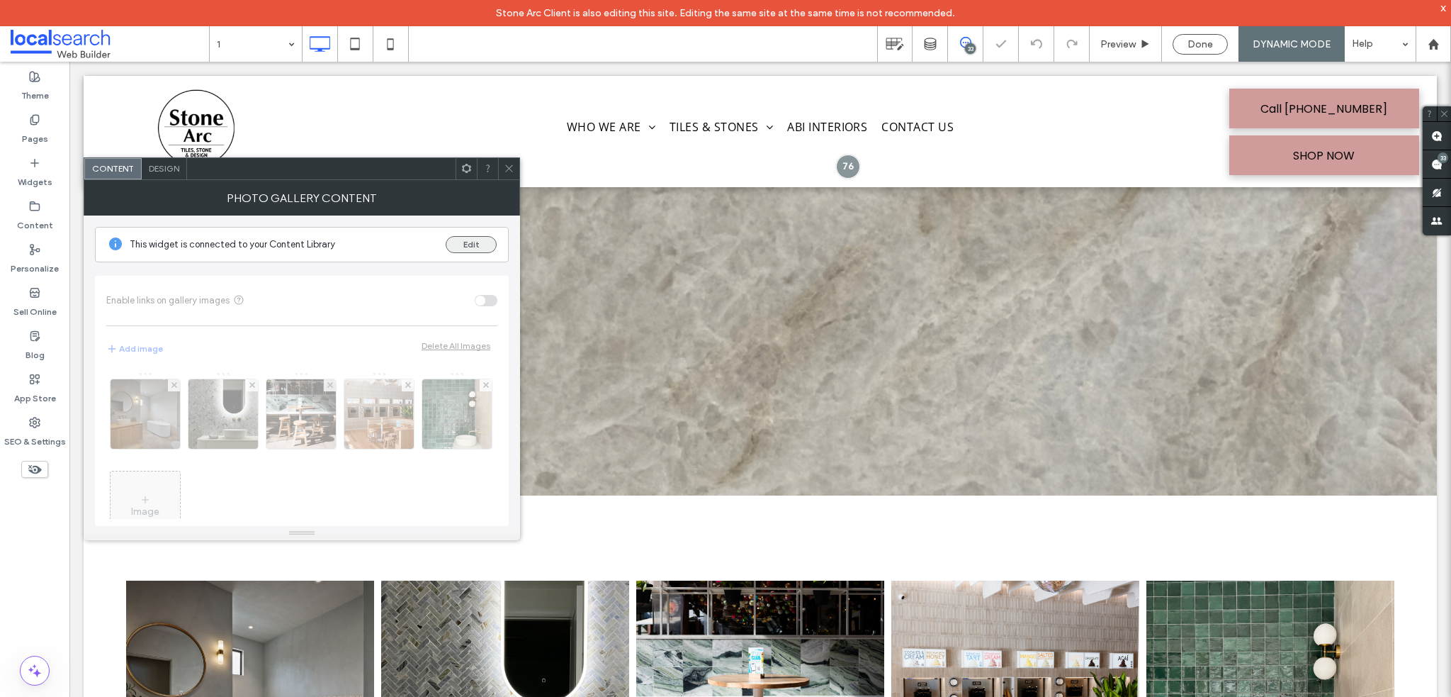
click at [466, 245] on button "Edit" at bounding box center [471, 244] width 51 height 17
click at [478, 249] on button "Edit" at bounding box center [471, 244] width 51 height 17
click at [463, 244] on button "Edit" at bounding box center [471, 244] width 51 height 17
click at [505, 164] on icon at bounding box center [509, 168] width 11 height 11
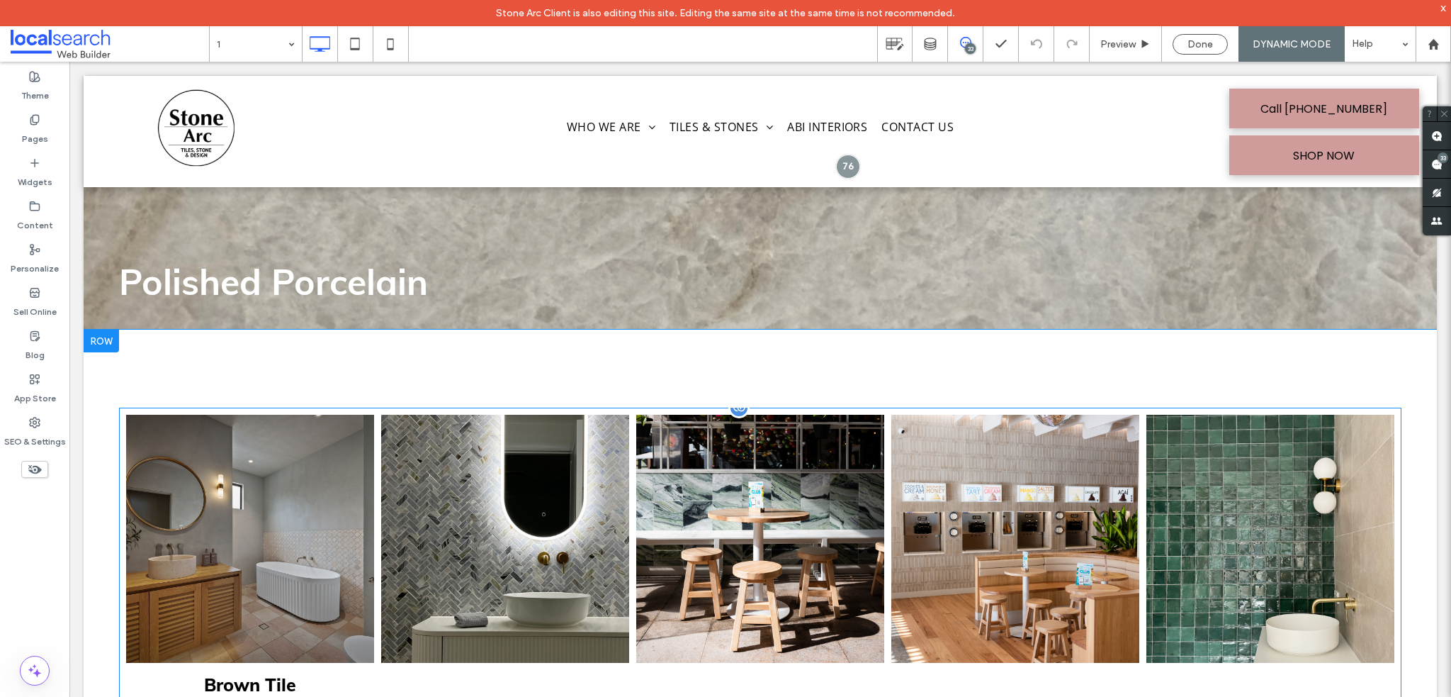
scroll to position [283, 0]
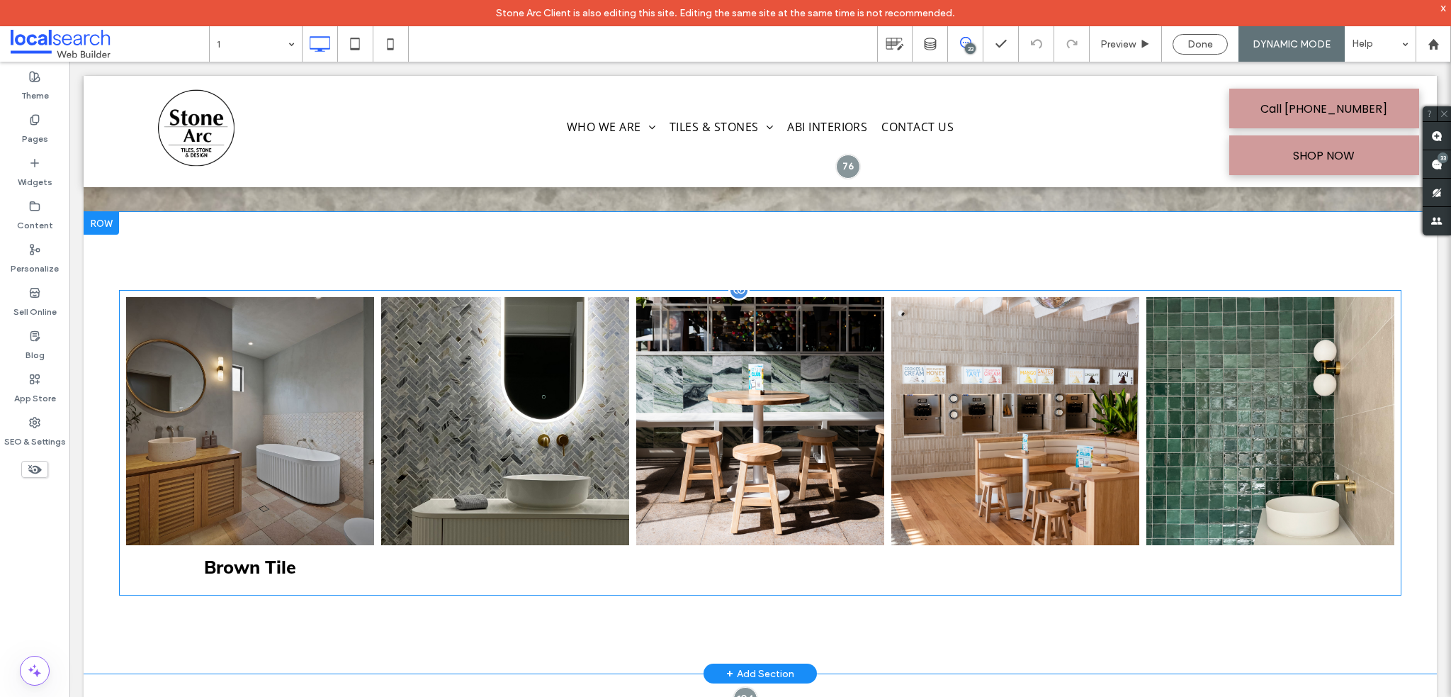
click at [281, 485] on link at bounding box center [250, 421] width 248 height 248
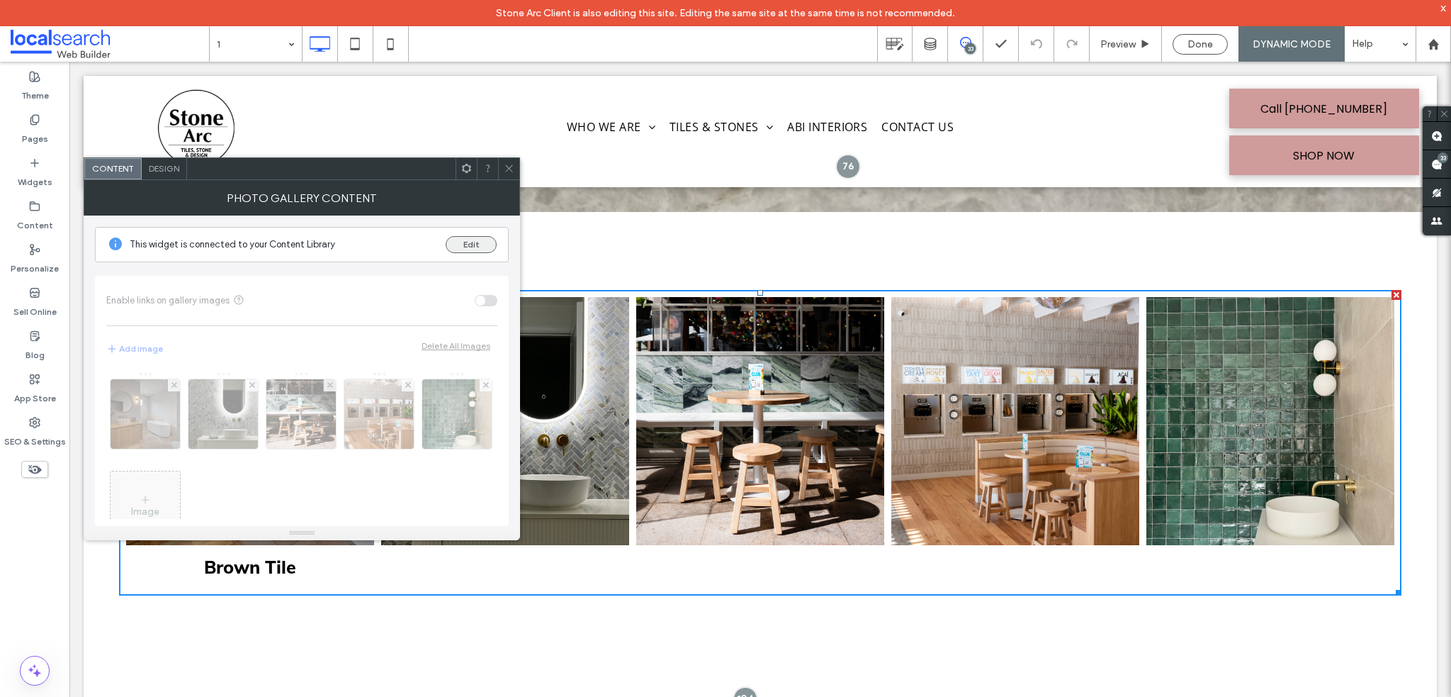
click at [467, 240] on button "Edit" at bounding box center [471, 244] width 51 height 17
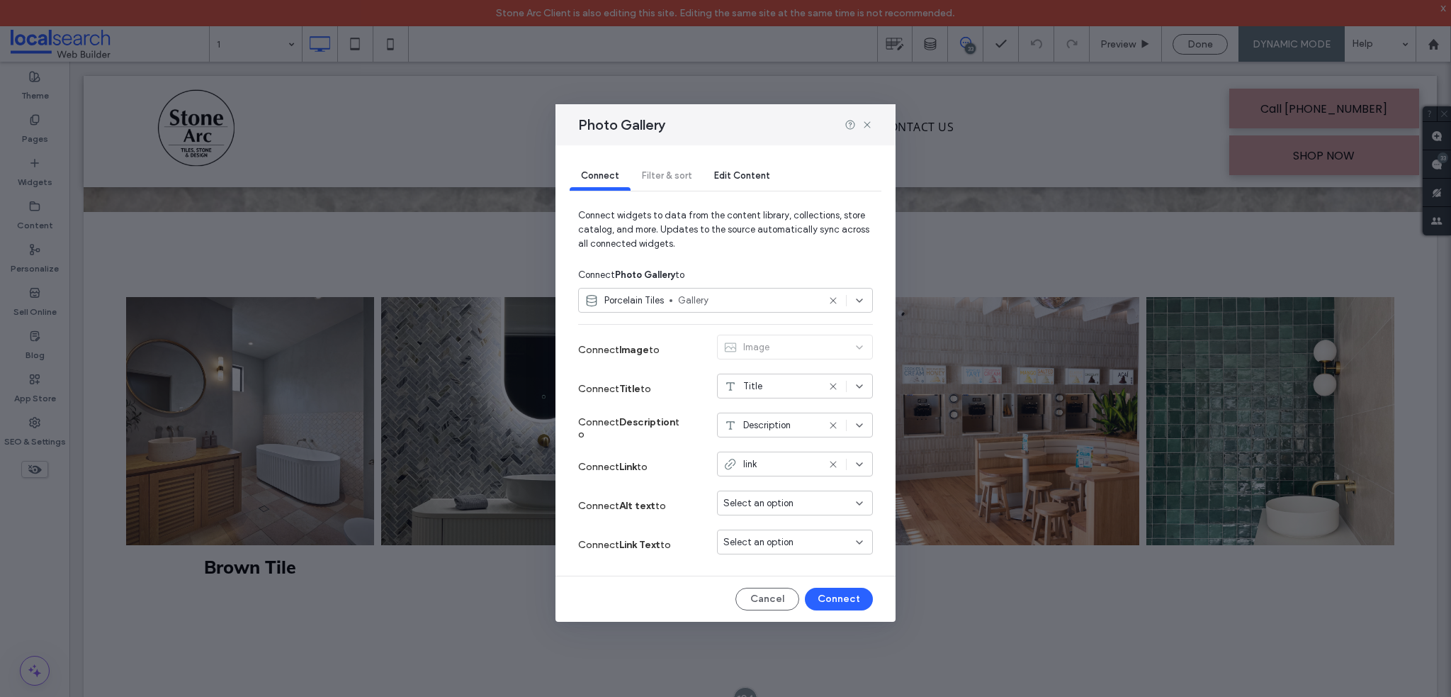
click at [675, 169] on div "Connect Filter & sort Edit Content" at bounding box center [726, 176] width 312 height 28
click at [663, 276] on strong "Photo Gallery" at bounding box center [645, 274] width 60 height 11
drag, startPoint x: 680, startPoint y: 273, endPoint x: 650, endPoint y: 276, distance: 30.7
click at [650, 276] on span "Connect Photo Gallery to" at bounding box center [631, 275] width 106 height 14
click at [699, 274] on div "Connect Photo Gallery to" at bounding box center [725, 275] width 295 height 26
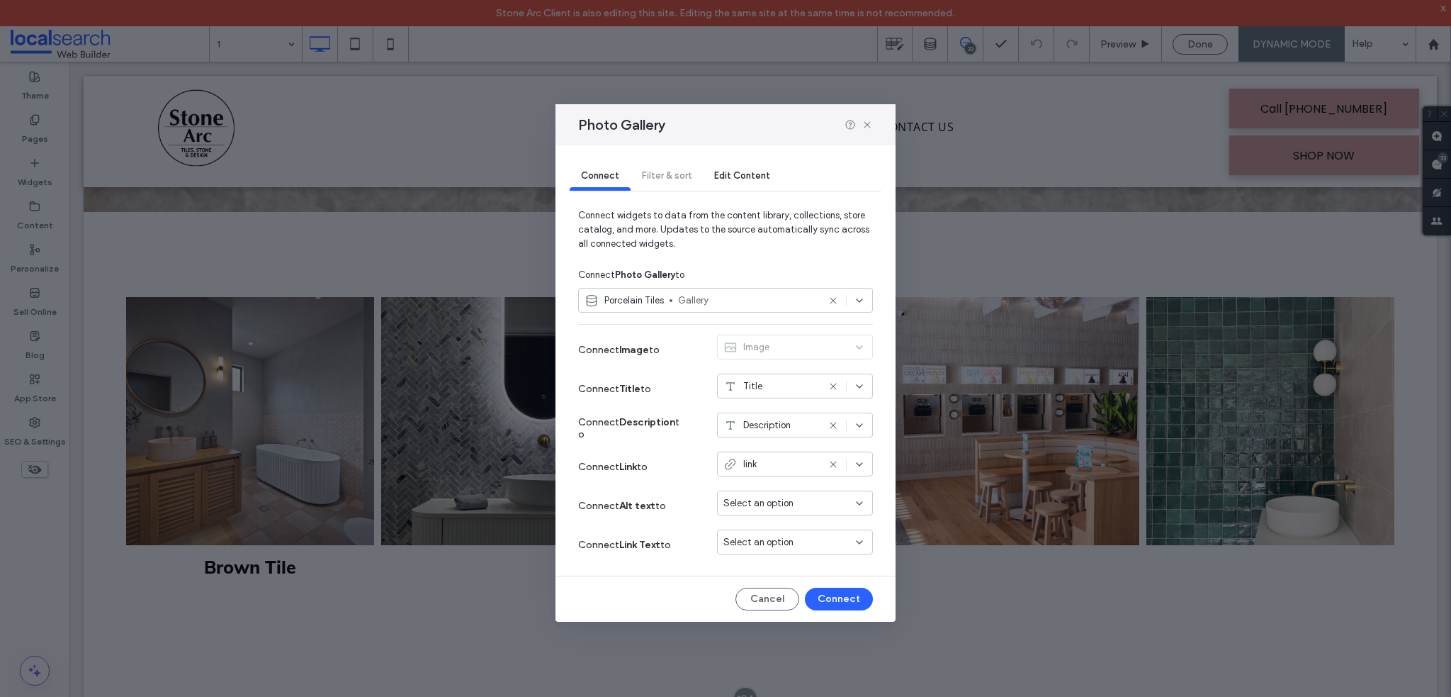
click at [864, 306] on div "Porcelain Tiles Gallery" at bounding box center [725, 300] width 295 height 25
click at [806, 264] on div "Connect Photo Gallery to" at bounding box center [725, 275] width 295 height 26
click at [859, 130] on div at bounding box center [859, 124] width 28 height 11
click at [865, 127] on use at bounding box center [867, 125] width 6 height 6
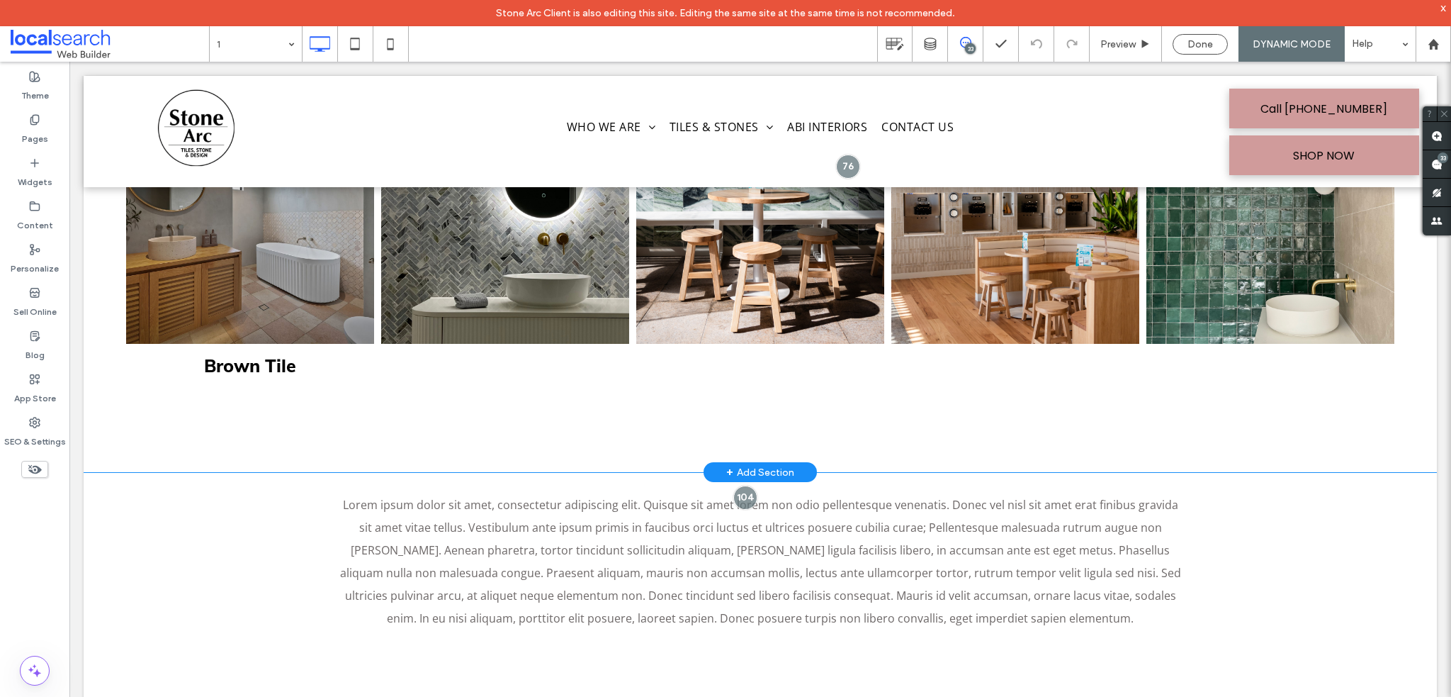
scroll to position [425, 0]
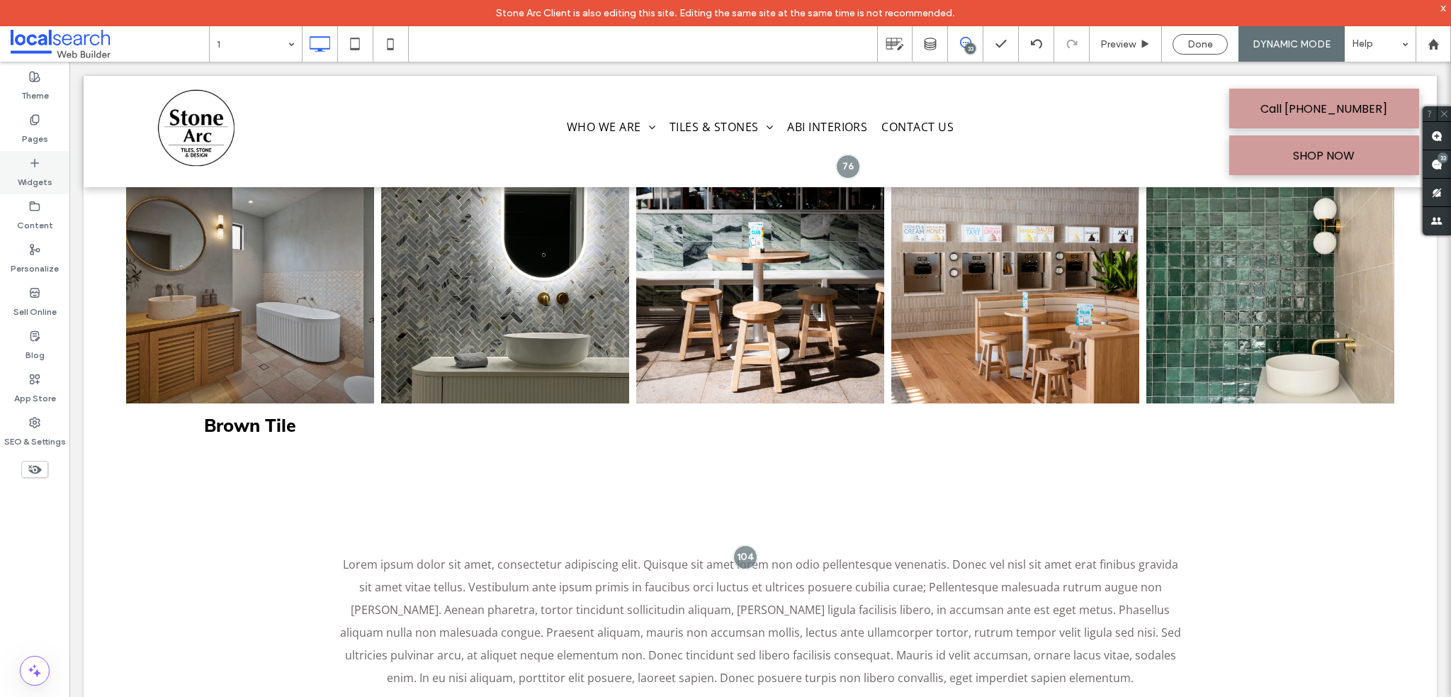
click at [39, 176] on label "Widgets" at bounding box center [35, 179] width 35 height 20
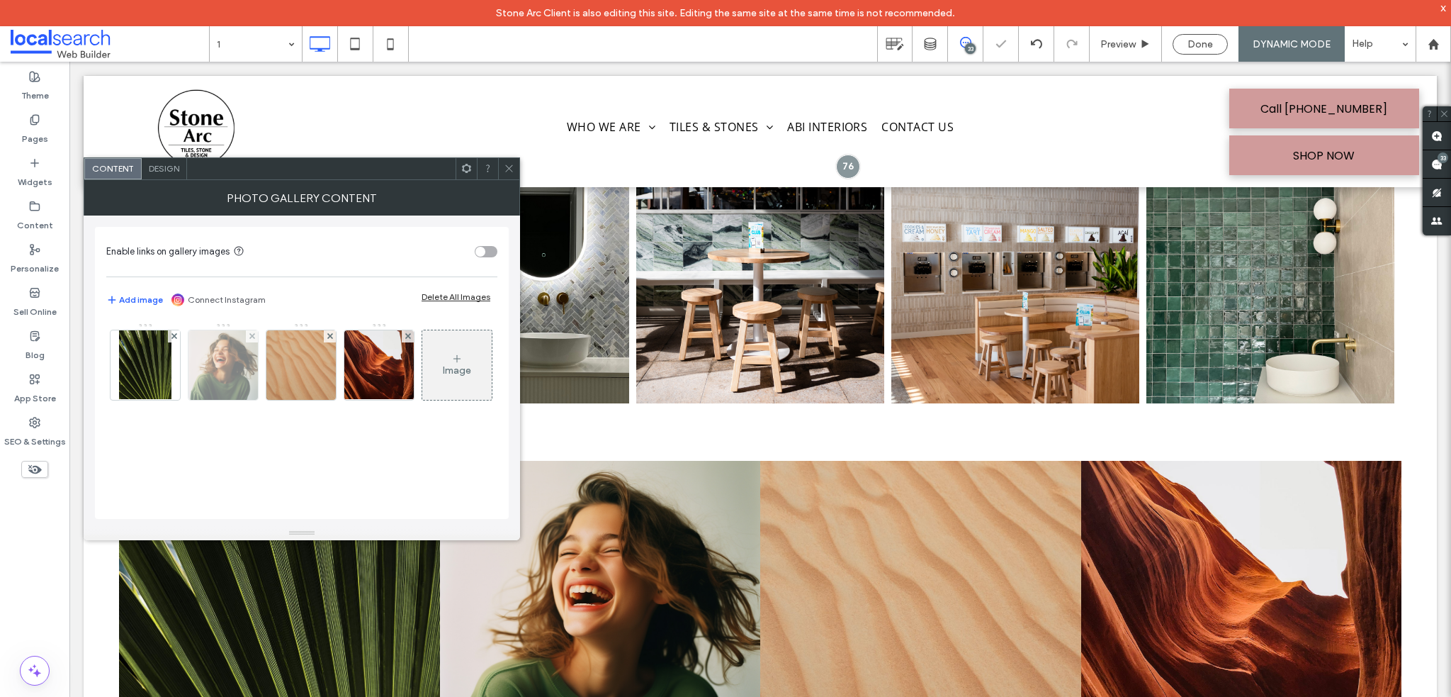
click at [254, 332] on div at bounding box center [252, 336] width 12 height 12
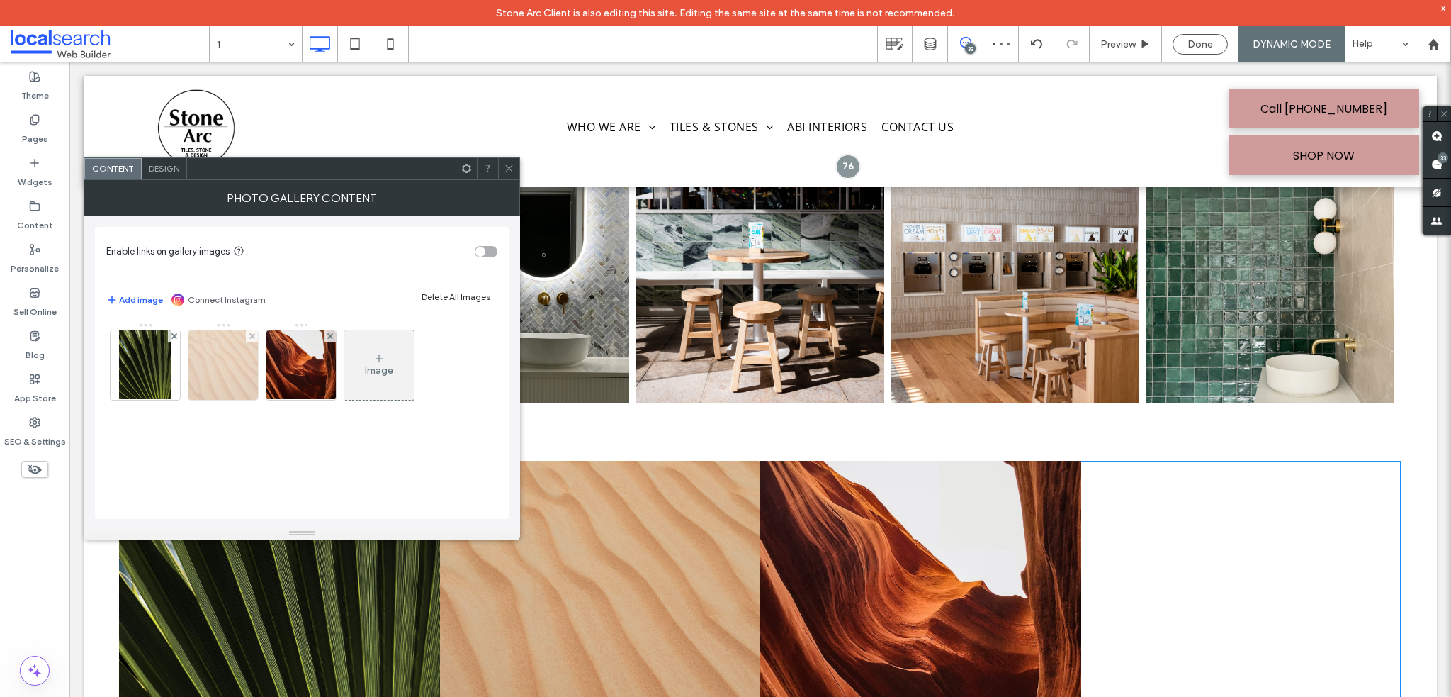
click at [255, 333] on div at bounding box center [252, 336] width 12 height 12
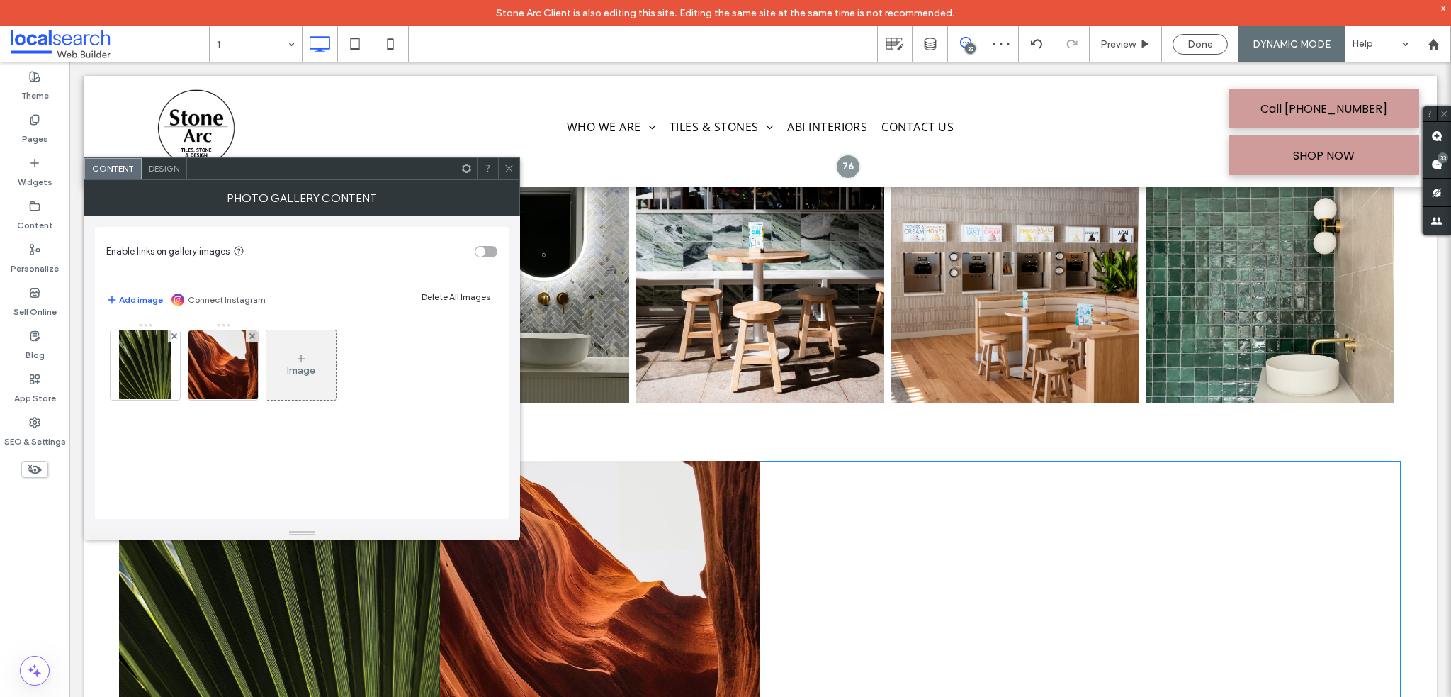
click at [152, 354] on img at bounding box center [145, 364] width 53 height 69
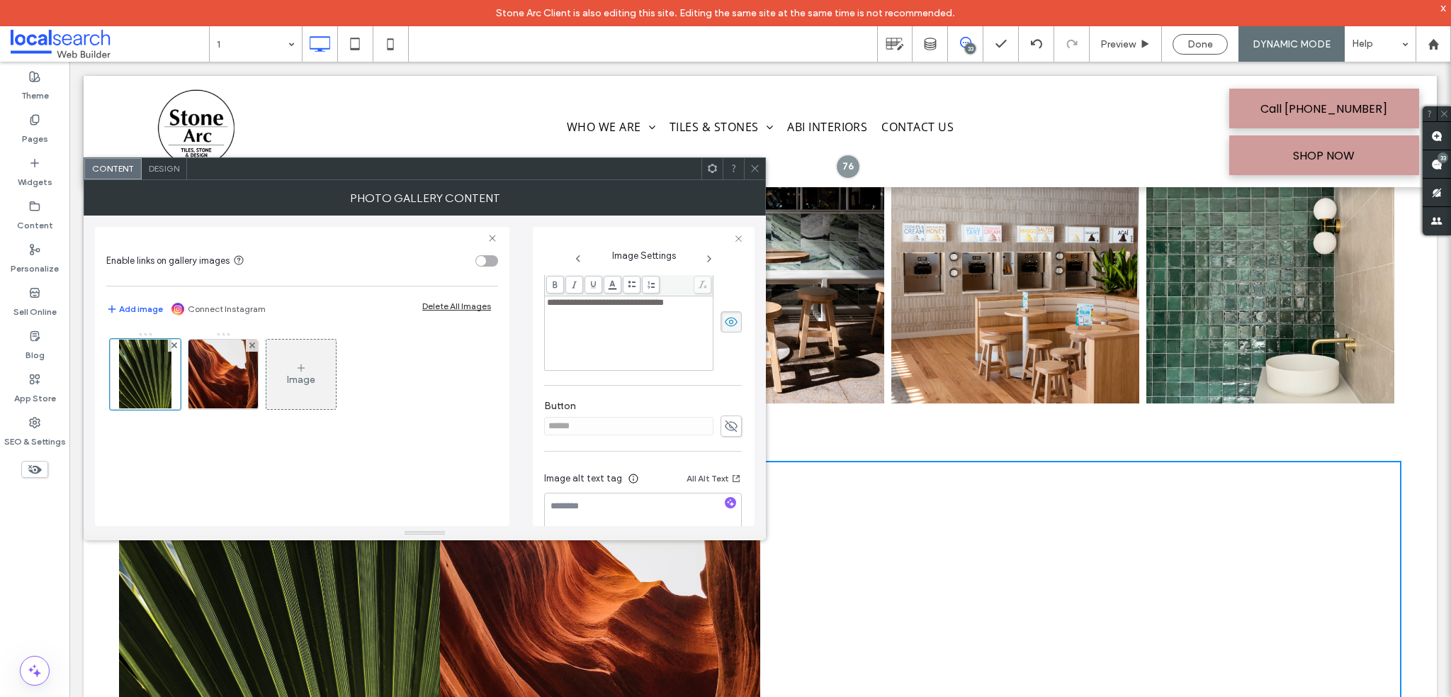
scroll to position [356, 0]
click at [724, 399] on icon at bounding box center [731, 402] width 14 height 16
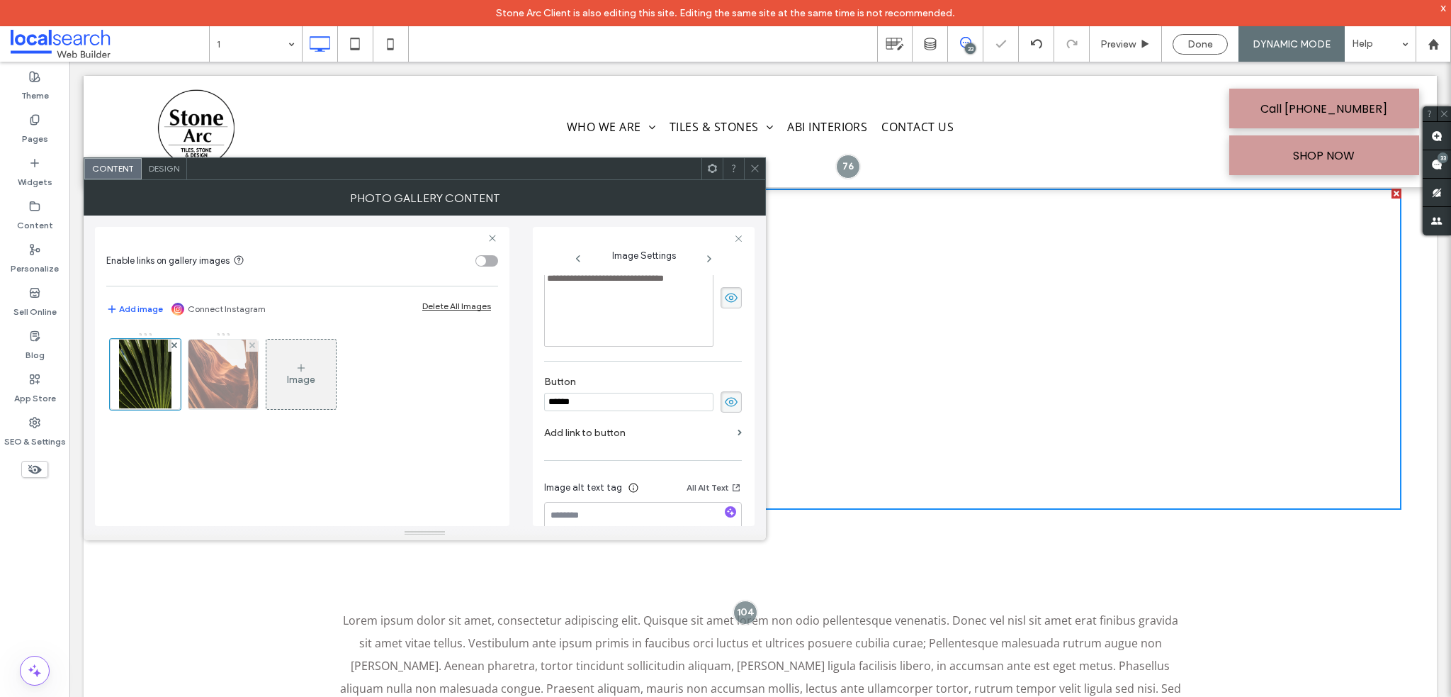
scroll to position [780, 0]
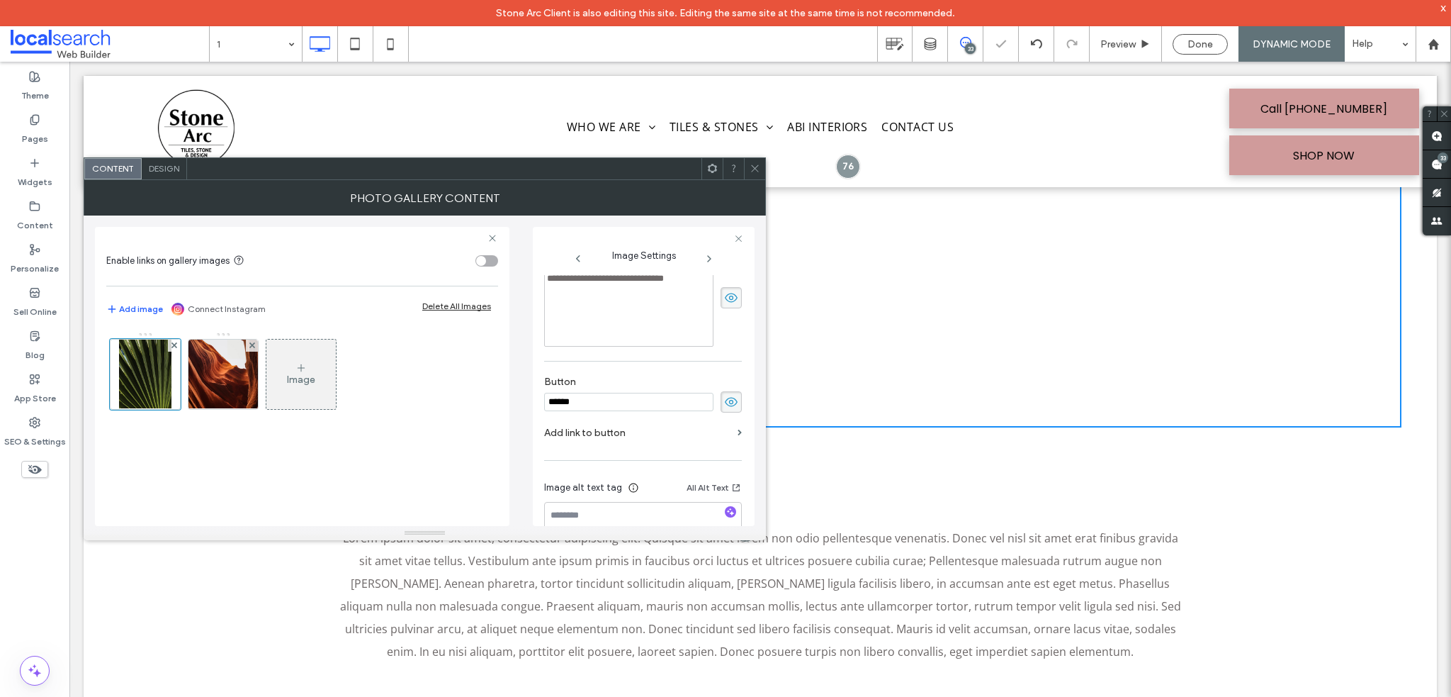
click at [161, 174] on div "Design" at bounding box center [164, 168] width 45 height 21
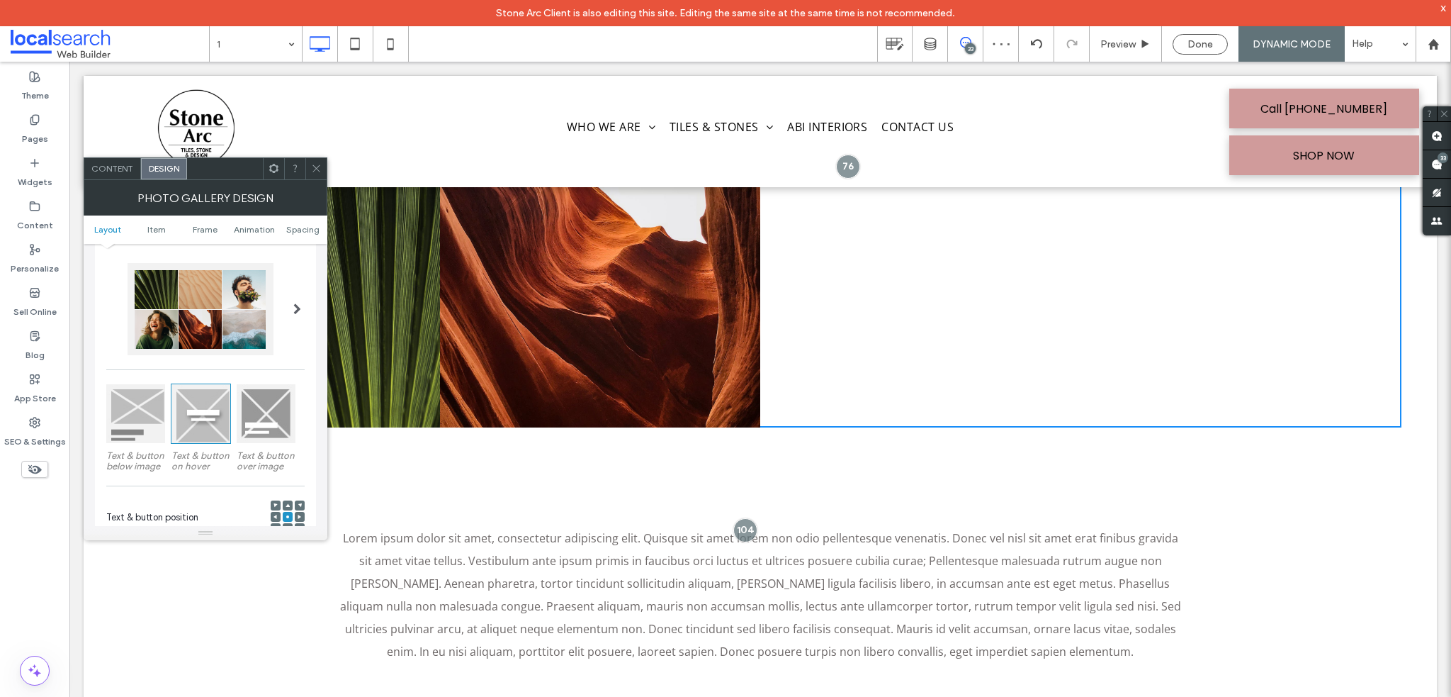
scroll to position [142, 0]
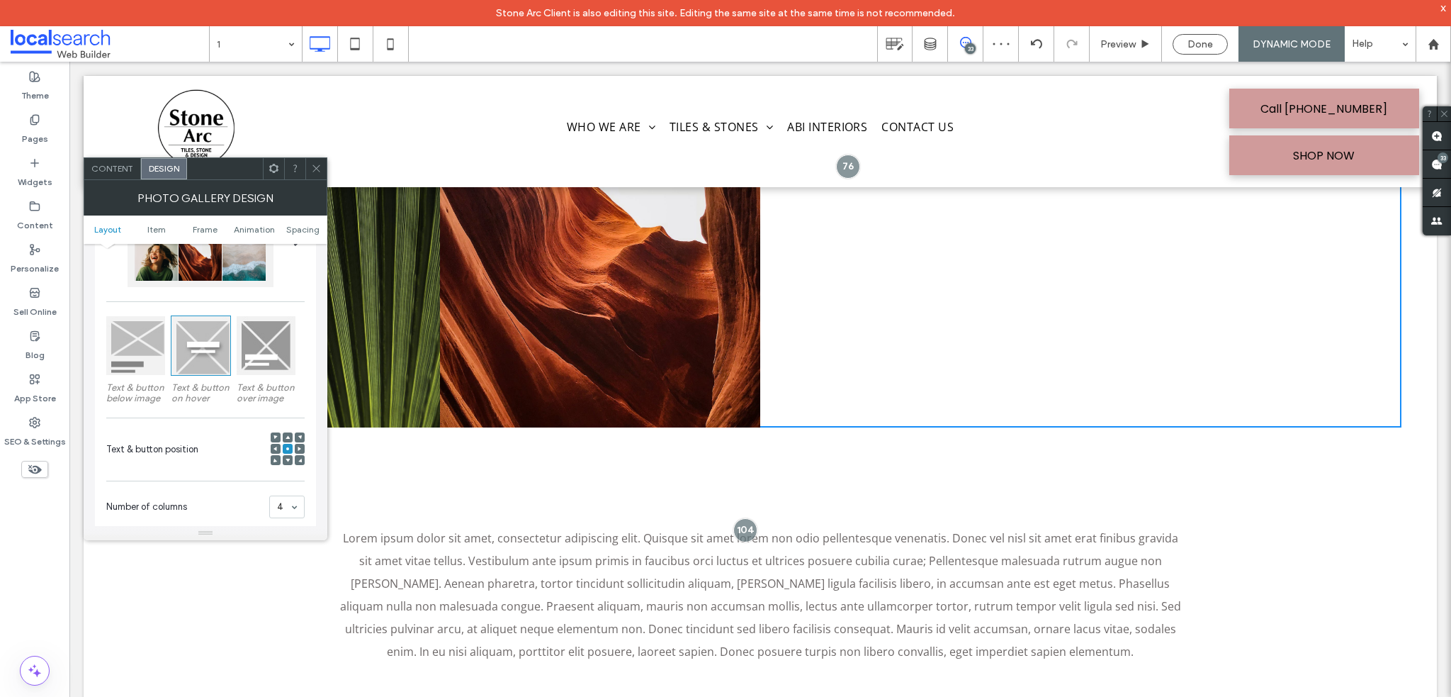
click at [135, 365] on div at bounding box center [135, 345] width 59 height 59
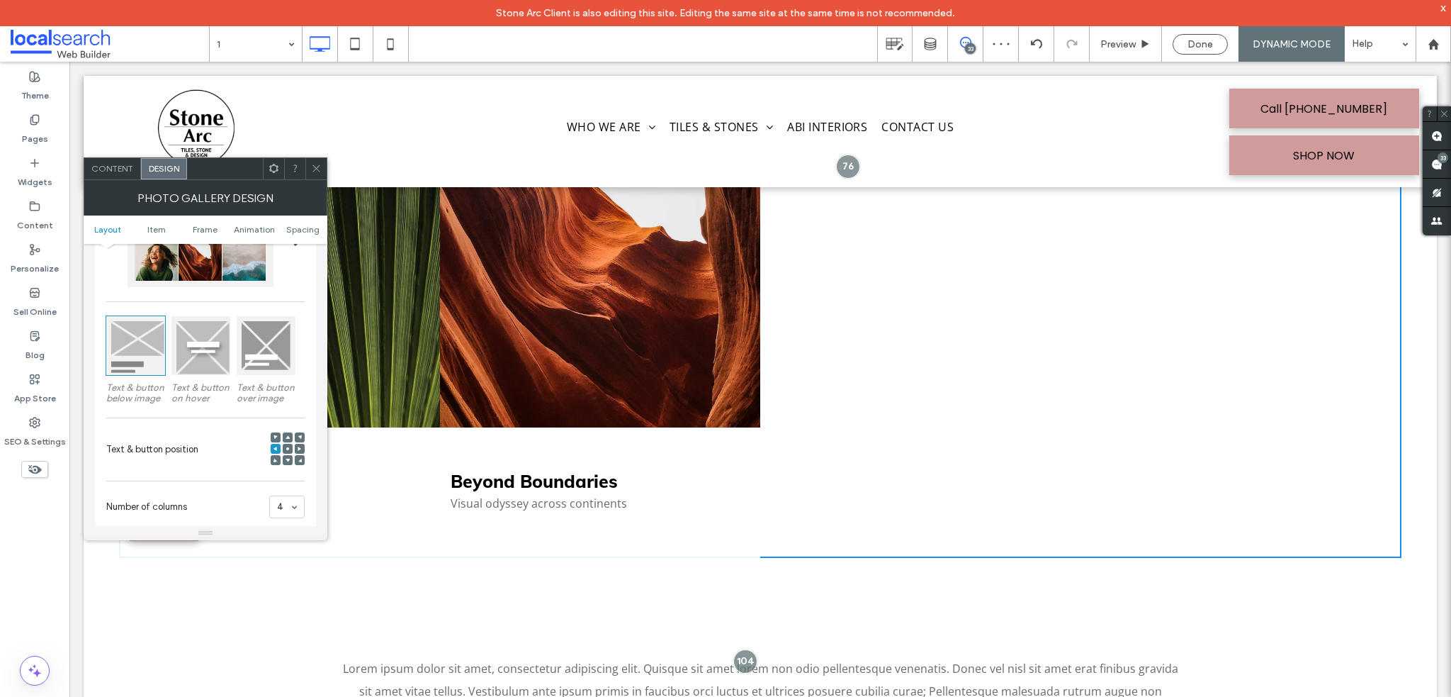
click at [119, 175] on div "Content" at bounding box center [112, 168] width 57 height 21
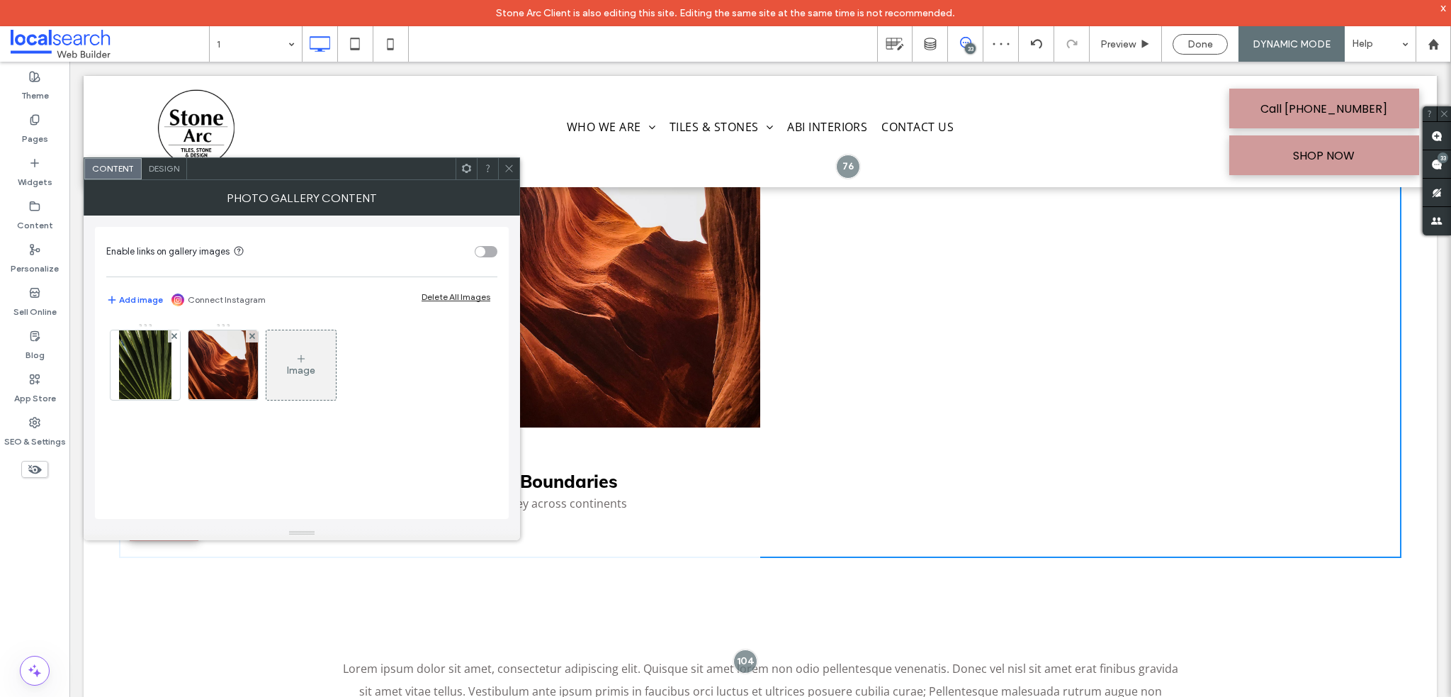
click at [505, 167] on icon at bounding box center [509, 168] width 11 height 11
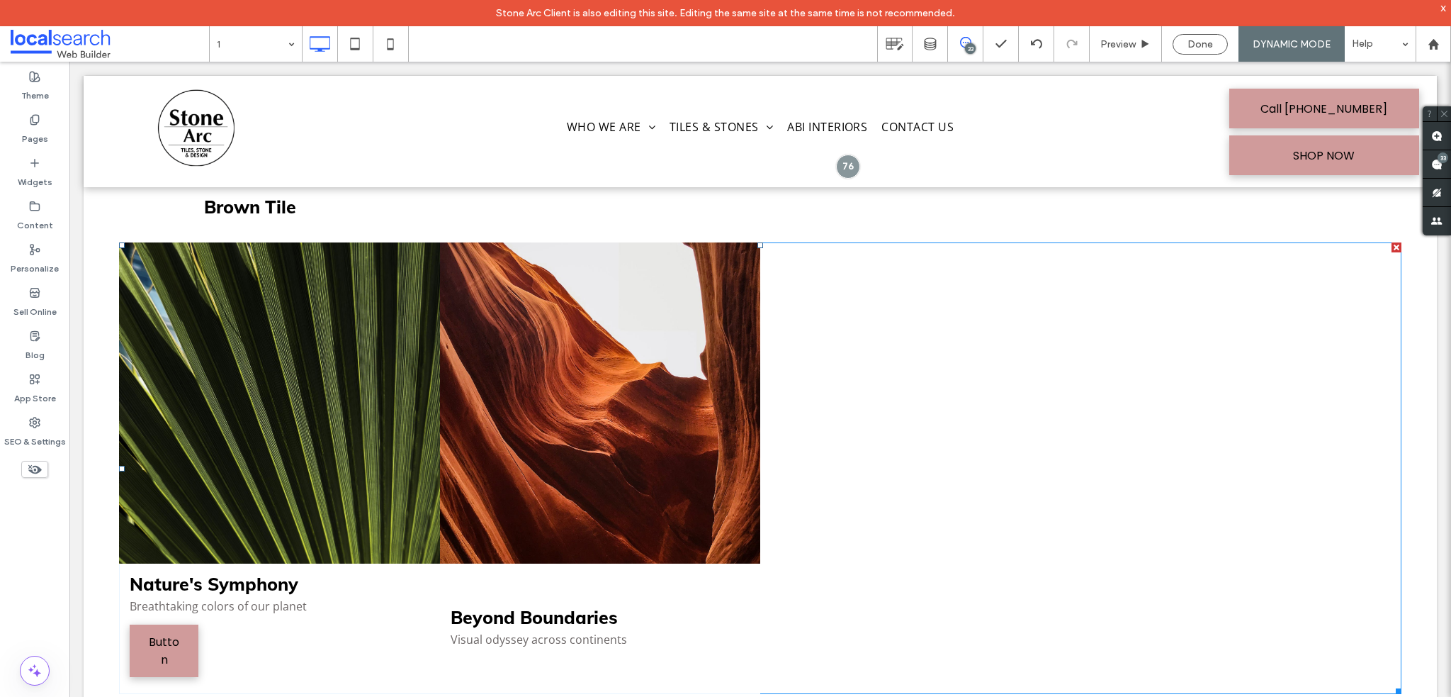
scroll to position [567, 0]
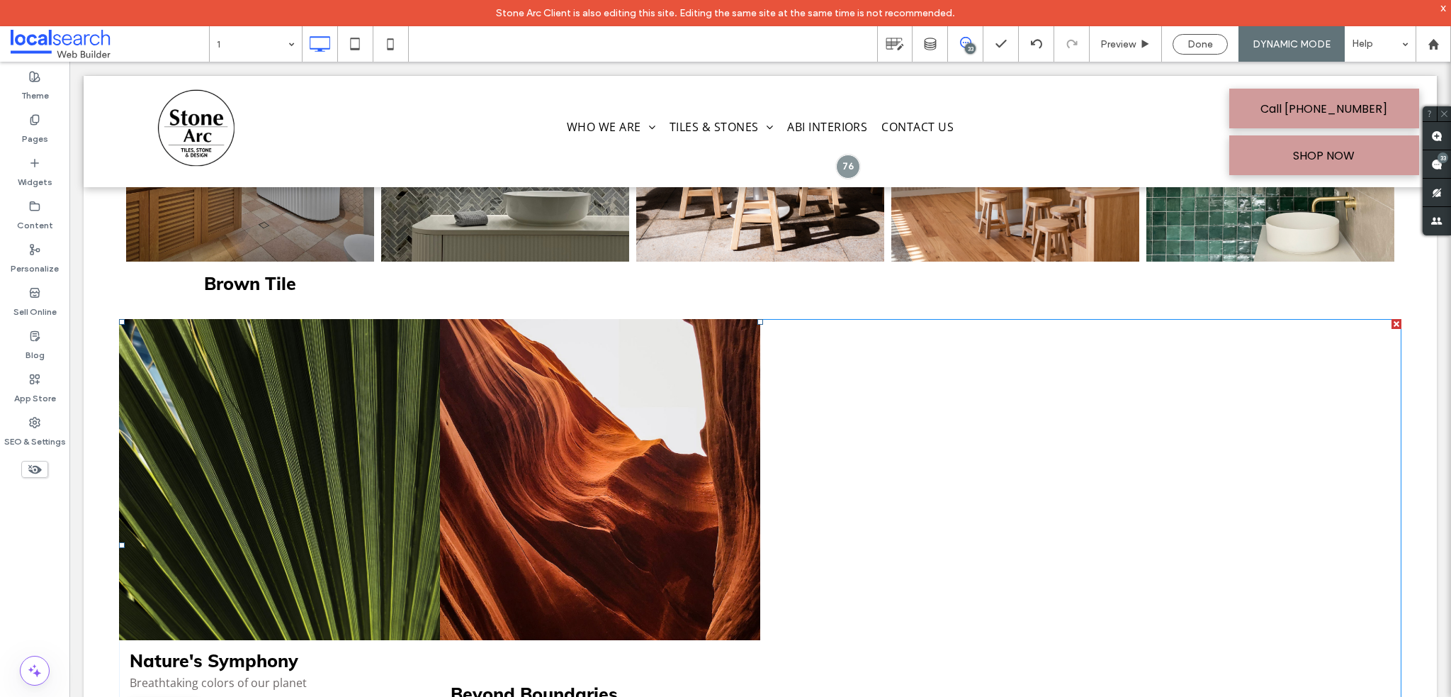
click at [325, 407] on link at bounding box center [279, 479] width 321 height 321
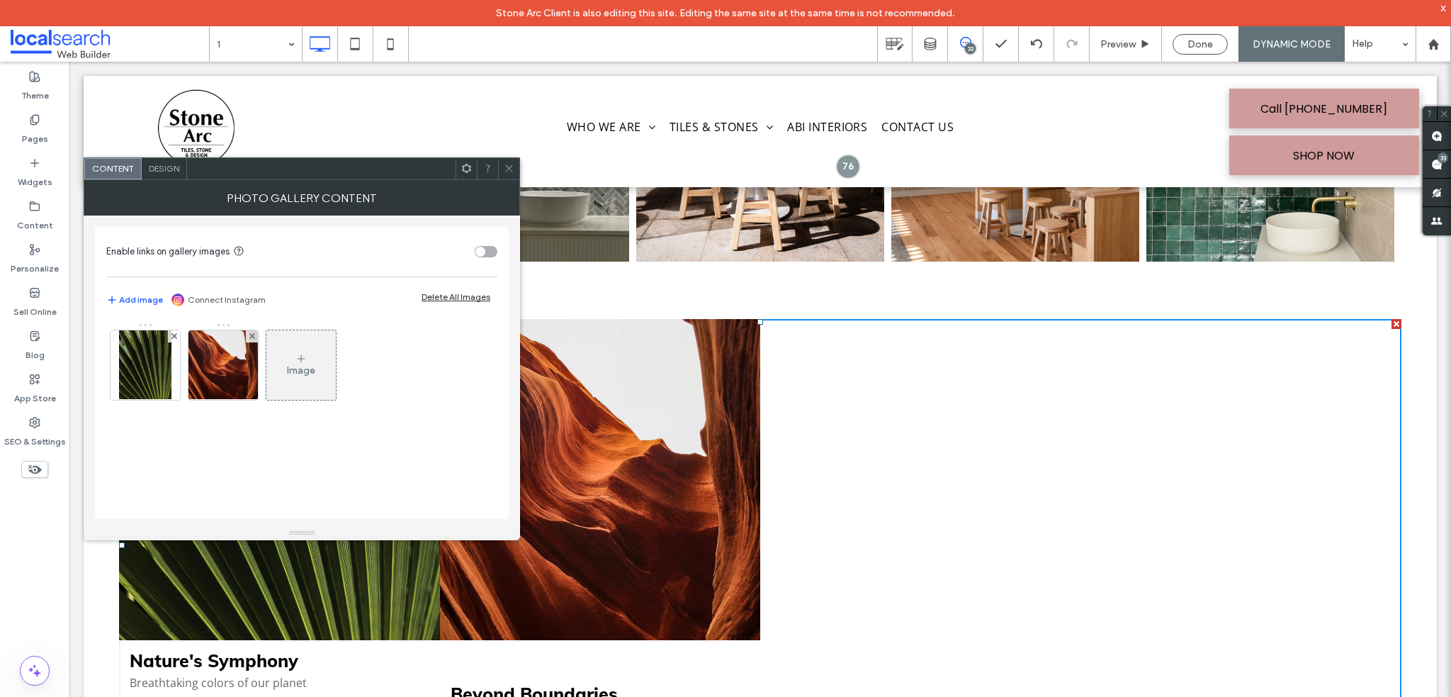
click at [158, 180] on div "Photo Gallery Content" at bounding box center [302, 197] width 437 height 35
click at [173, 170] on span "Design" at bounding box center [164, 168] width 30 height 11
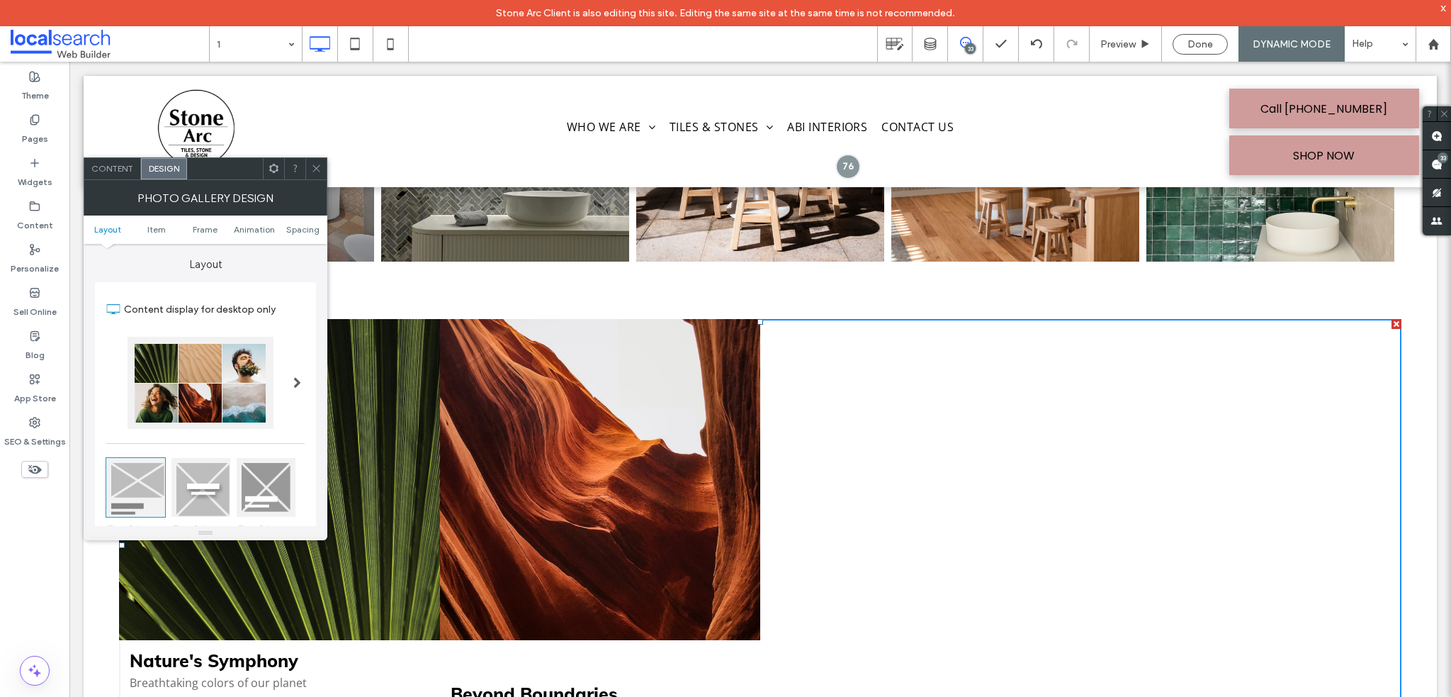
click at [315, 163] on icon at bounding box center [316, 168] width 11 height 11
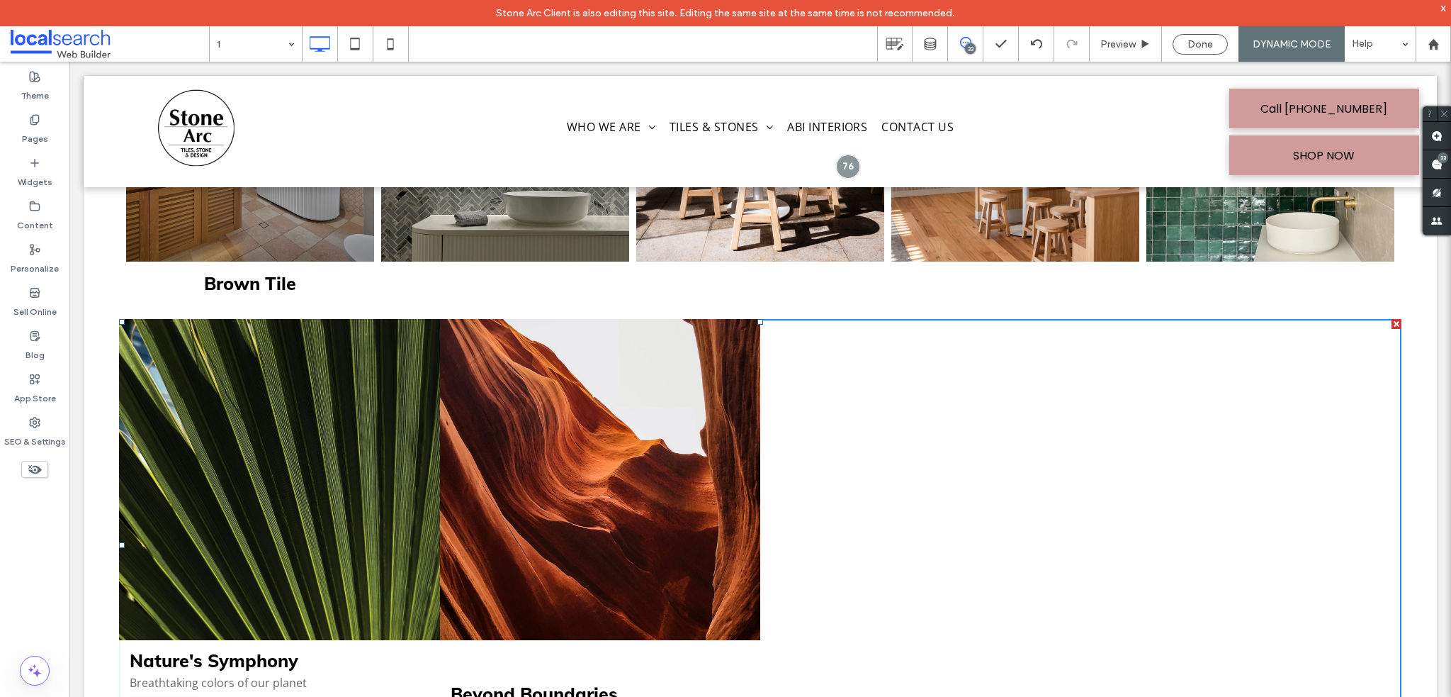
drag, startPoint x: 381, startPoint y: 469, endPoint x: 315, endPoint y: 407, distance: 90.8
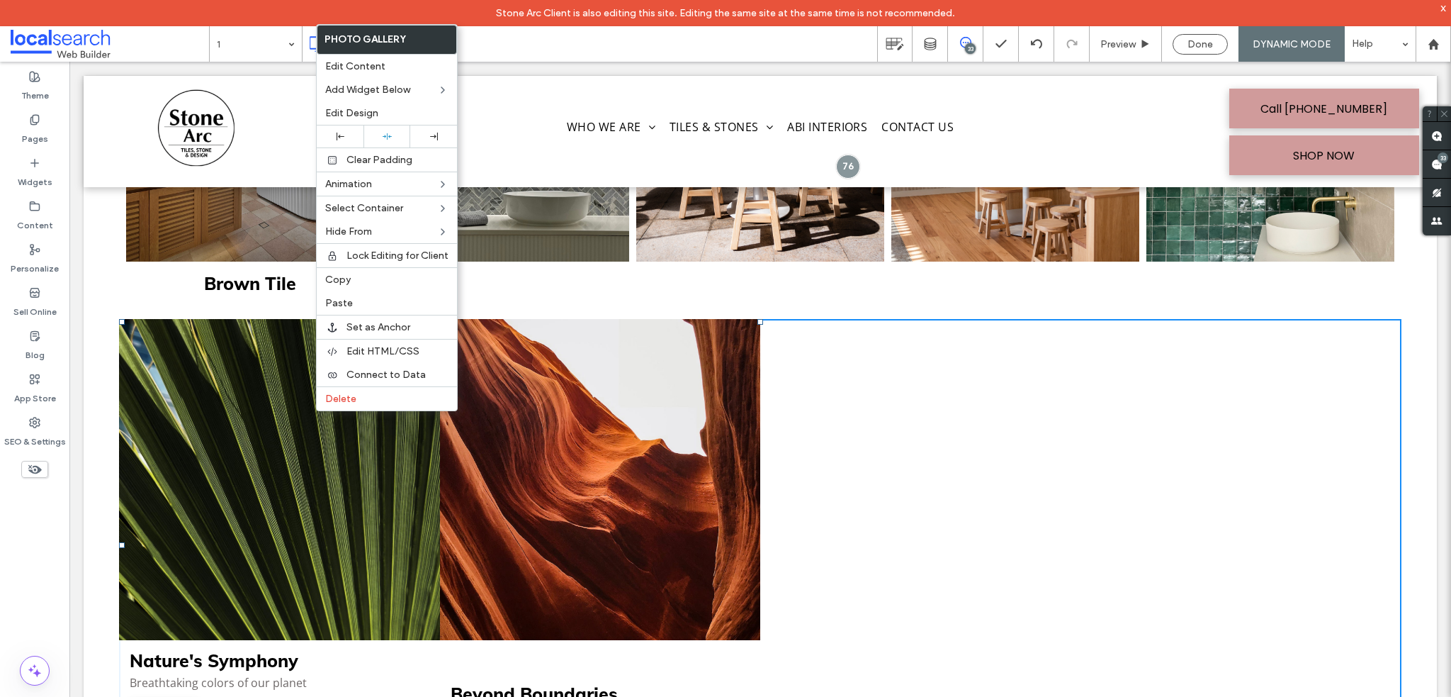
click at [259, 500] on link at bounding box center [279, 479] width 321 height 321
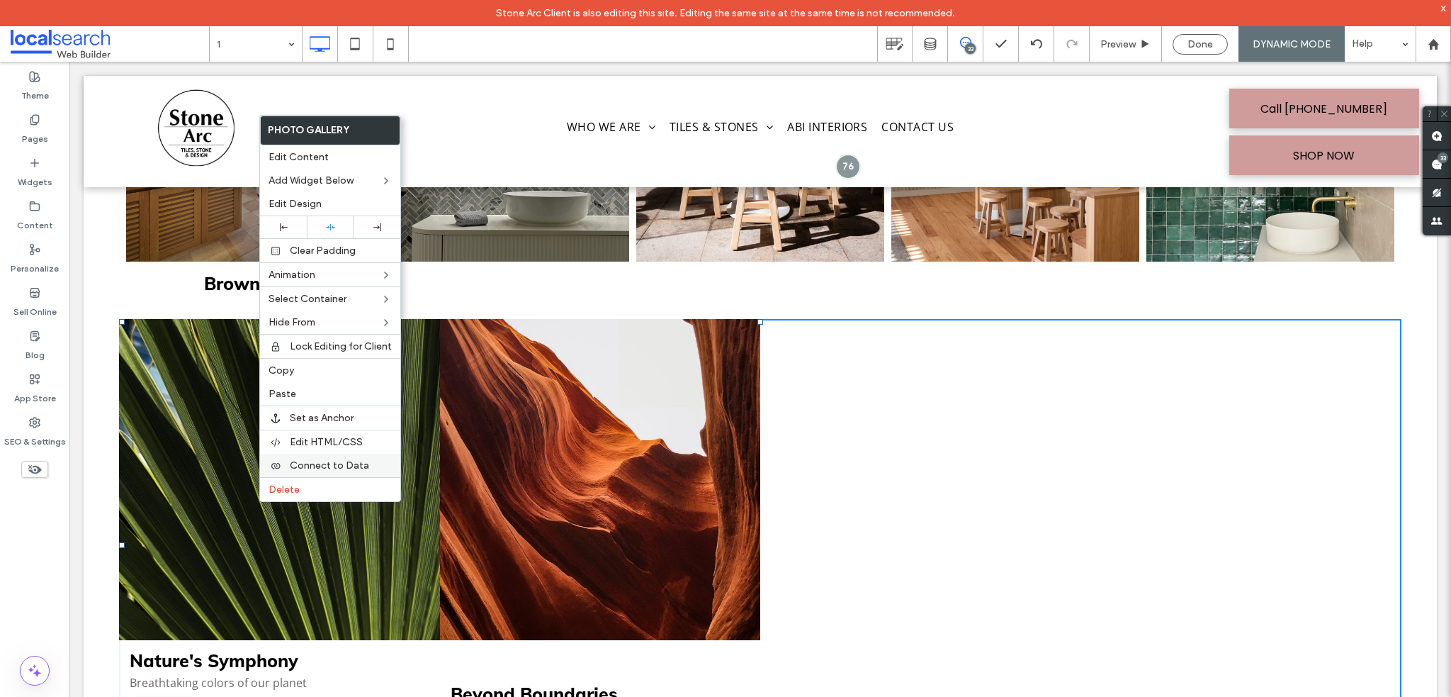
click at [329, 461] on span "Connect to Data" at bounding box center [329, 465] width 79 height 12
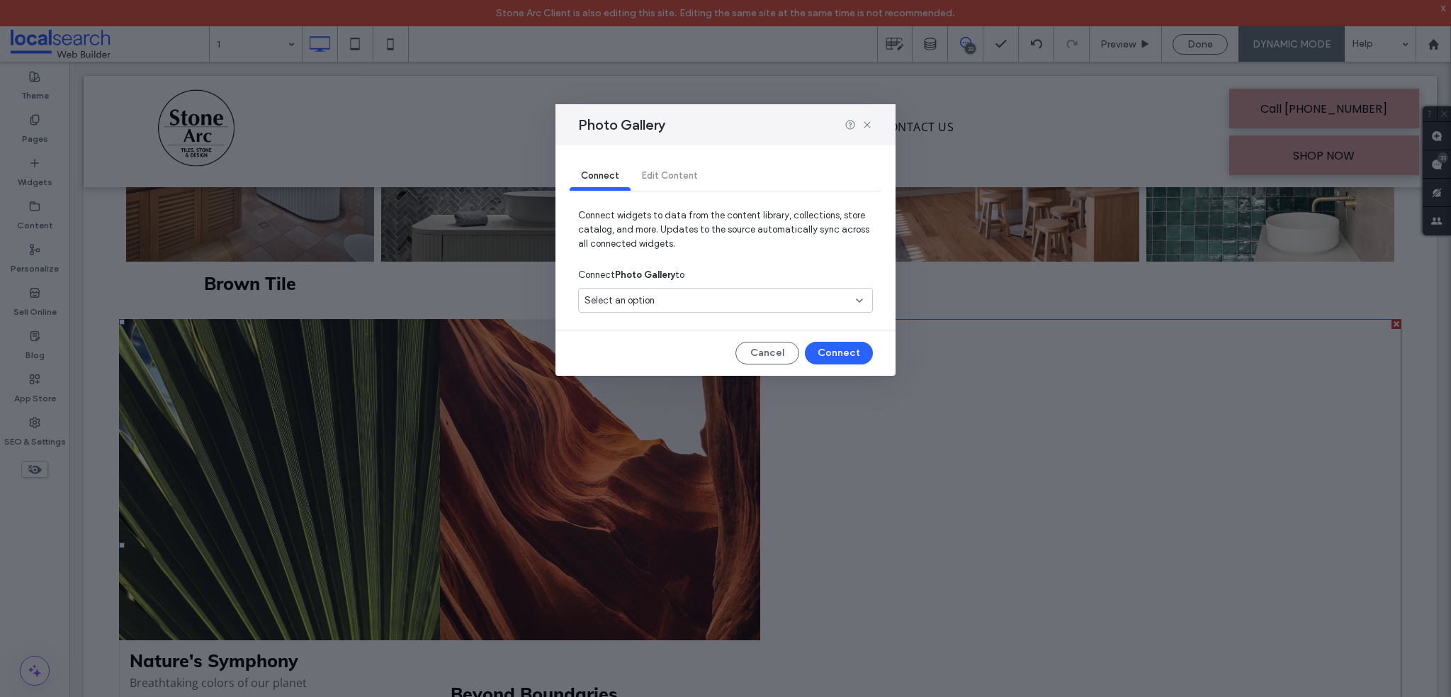
click at [632, 297] on span "Select an option" at bounding box center [620, 300] width 70 height 14
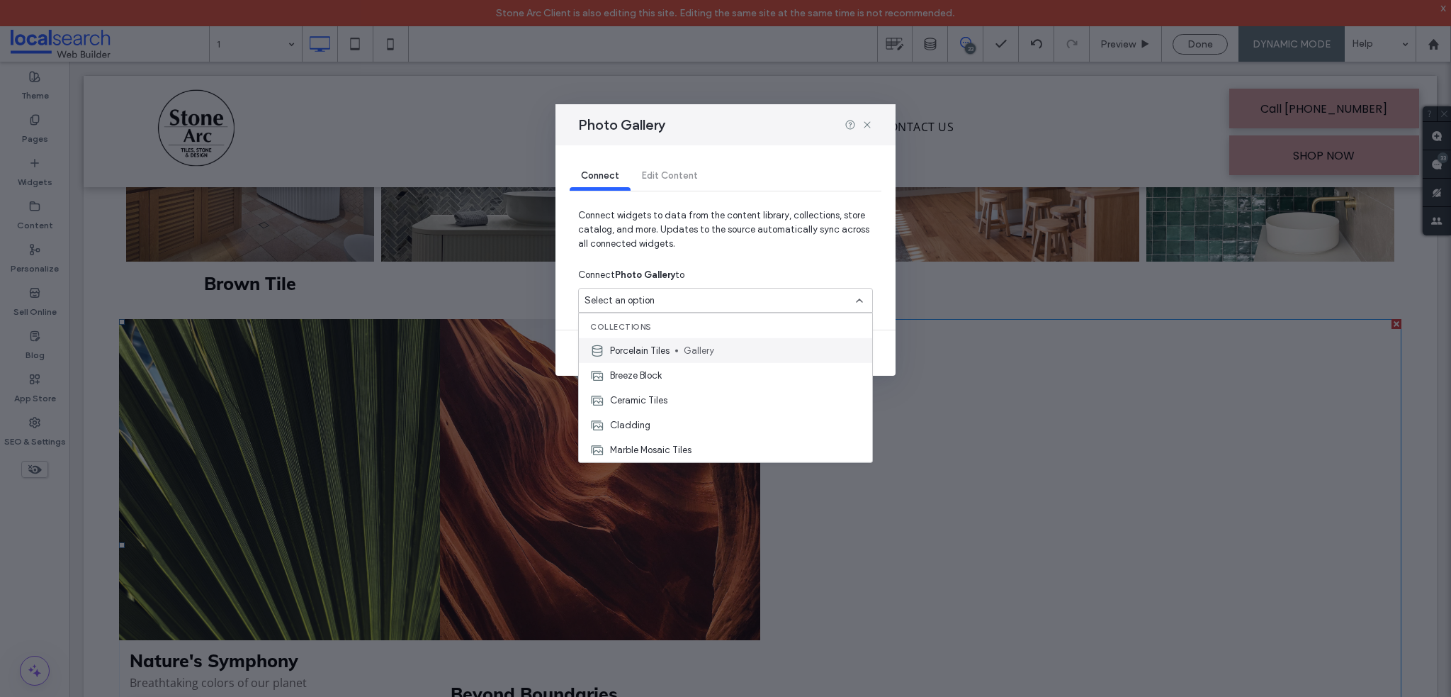
click at [767, 351] on span "Gallery" at bounding box center [772, 350] width 177 height 14
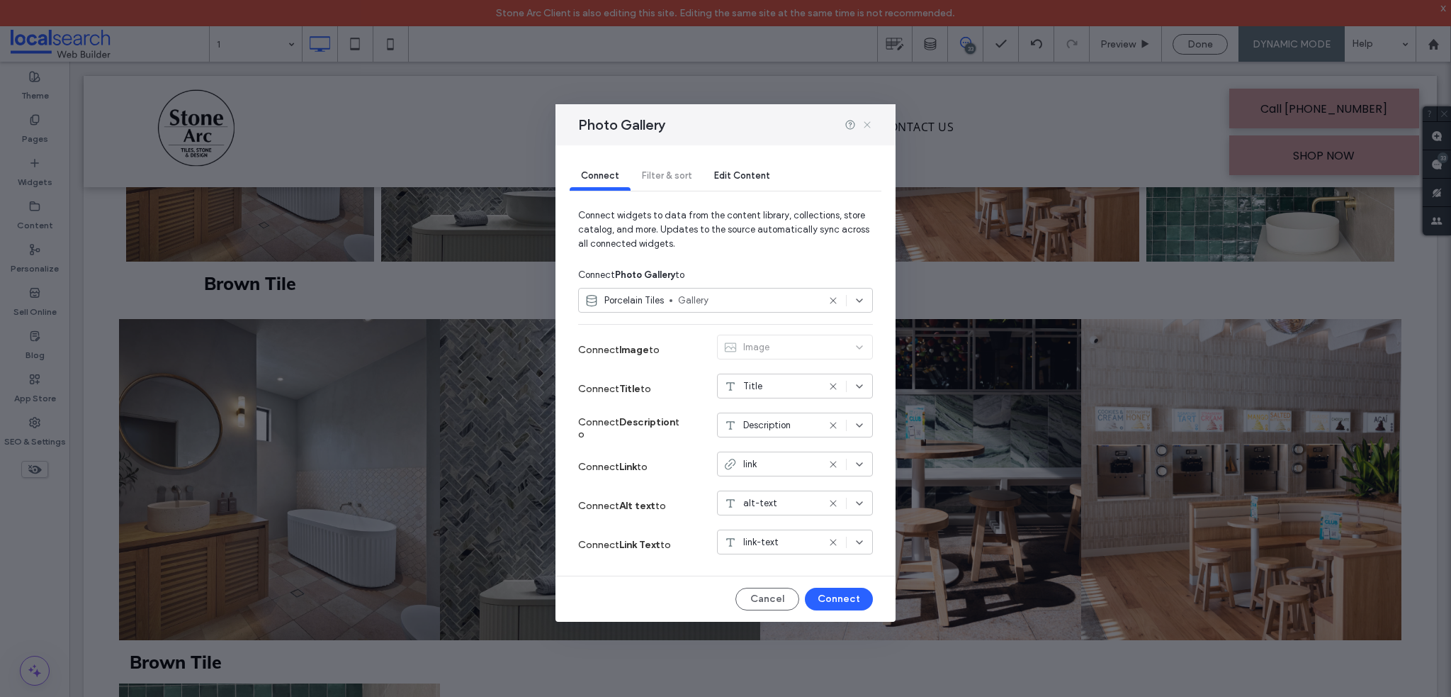
click at [867, 125] on use at bounding box center [867, 125] width 6 height 6
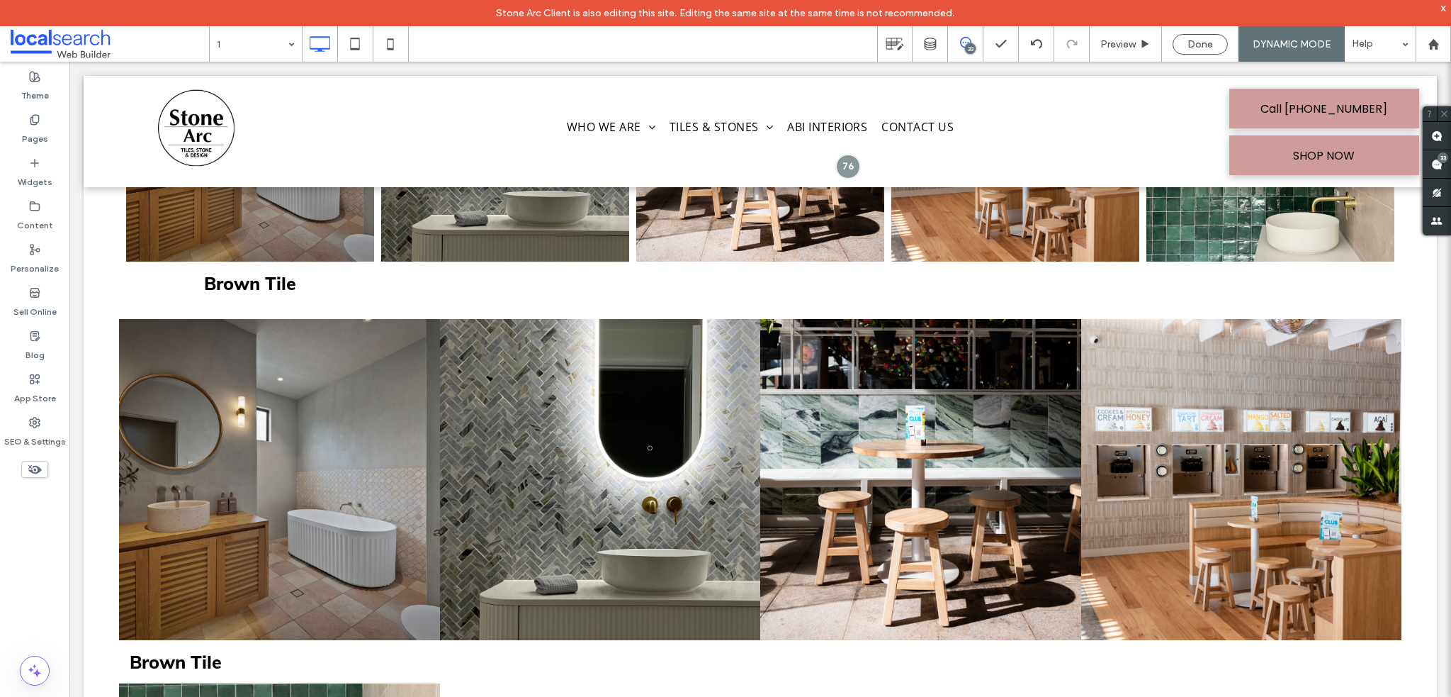
click at [108, 322] on div "Brown Tile Button Button Button Button Button Brown Tile Button Button Button B…" at bounding box center [761, 504] width 1354 height 1153
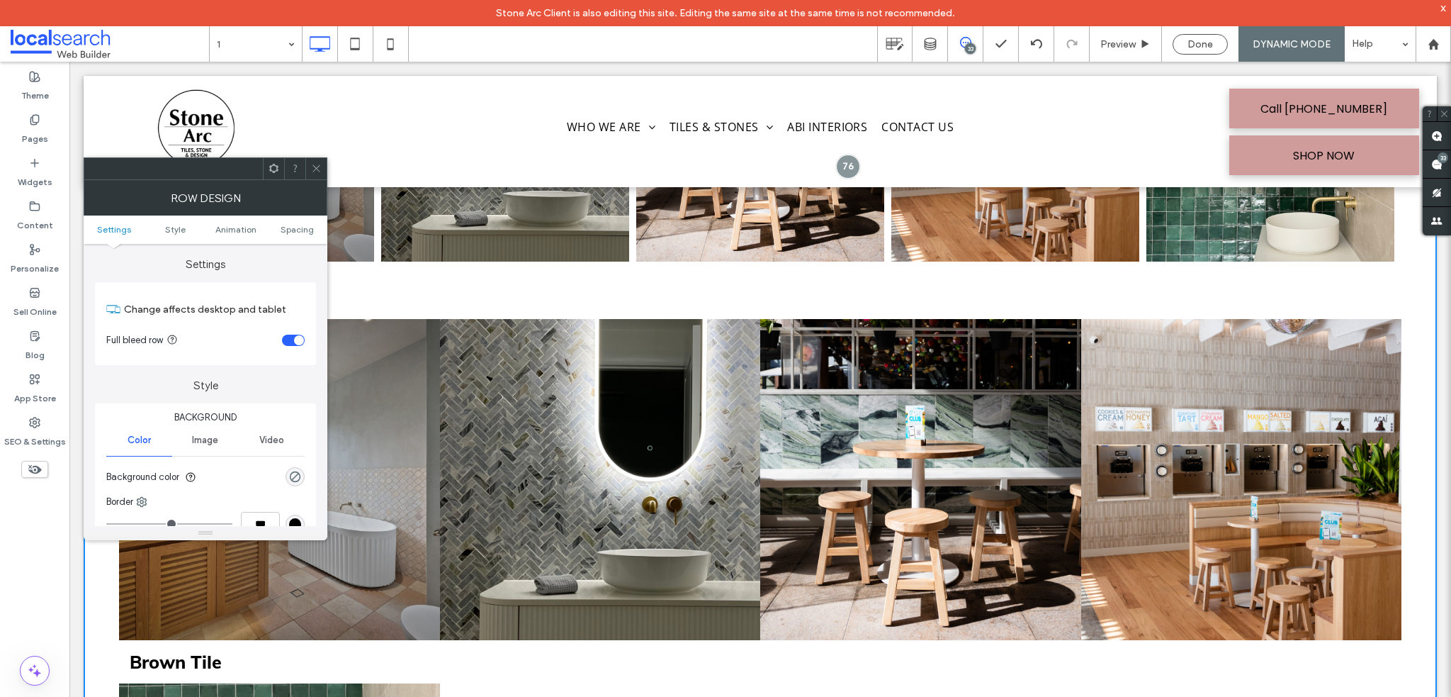
click at [318, 170] on use at bounding box center [316, 168] width 7 height 7
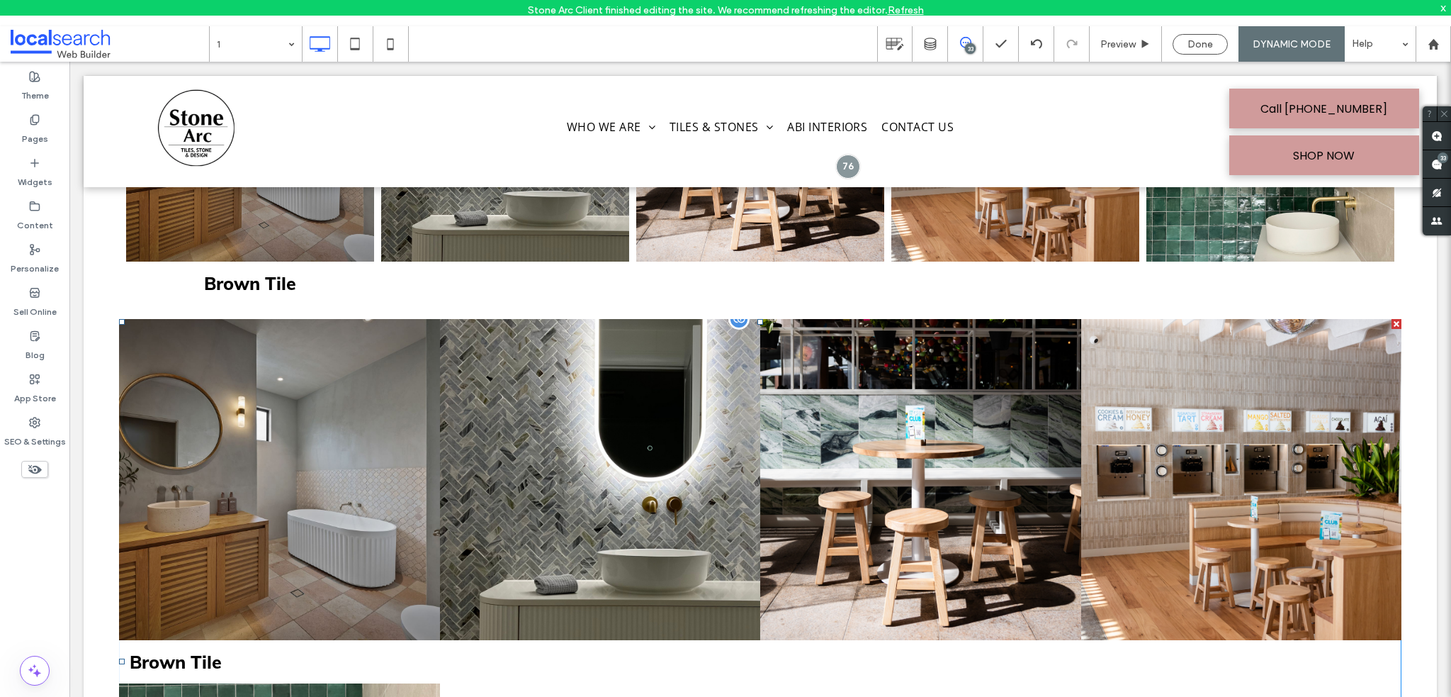
click at [211, 344] on link at bounding box center [279, 479] width 321 height 321
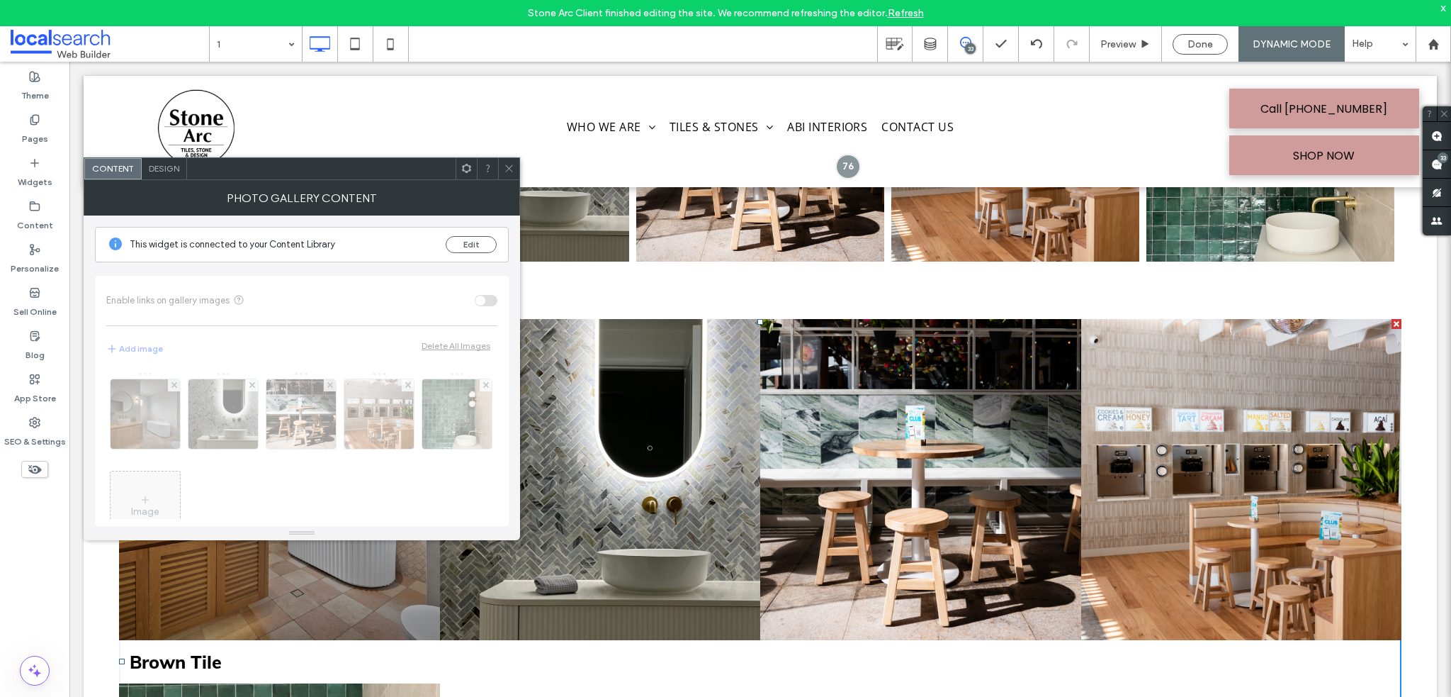
click at [501, 169] on div at bounding box center [508, 168] width 21 height 21
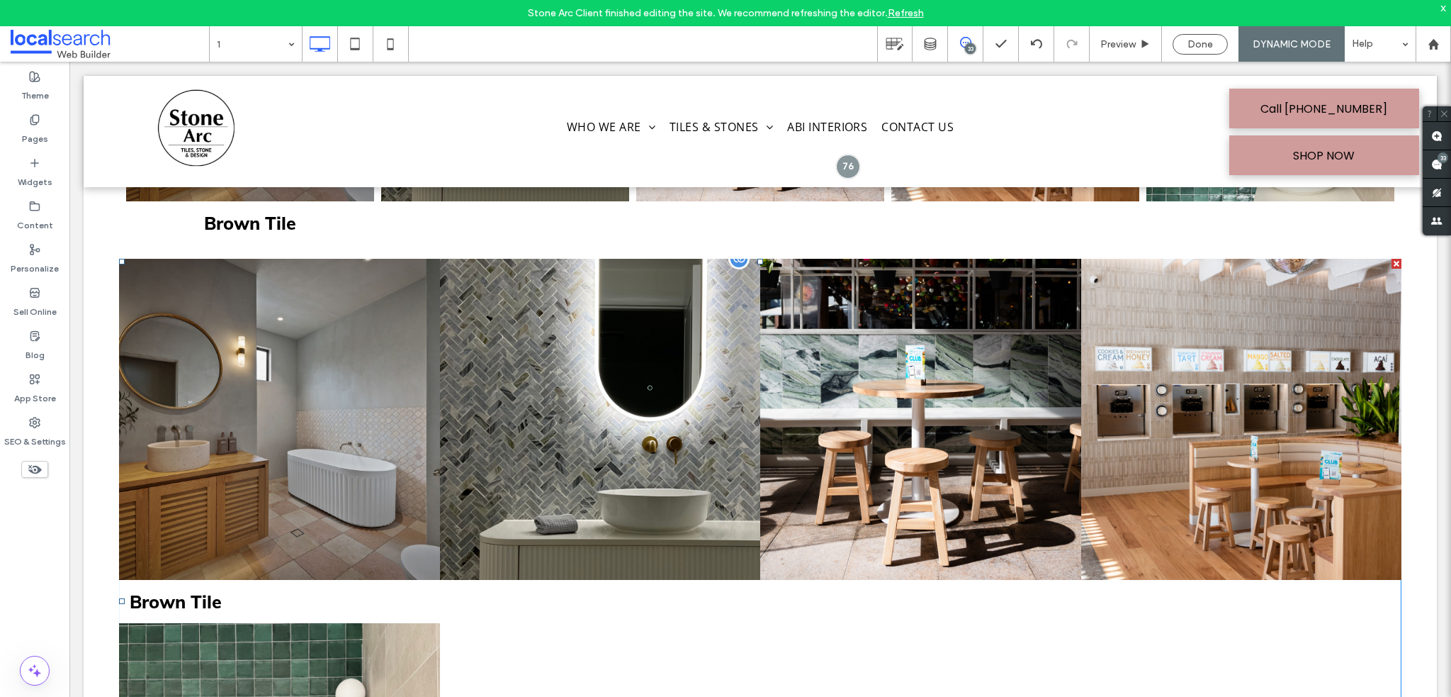
scroll to position [709, 0]
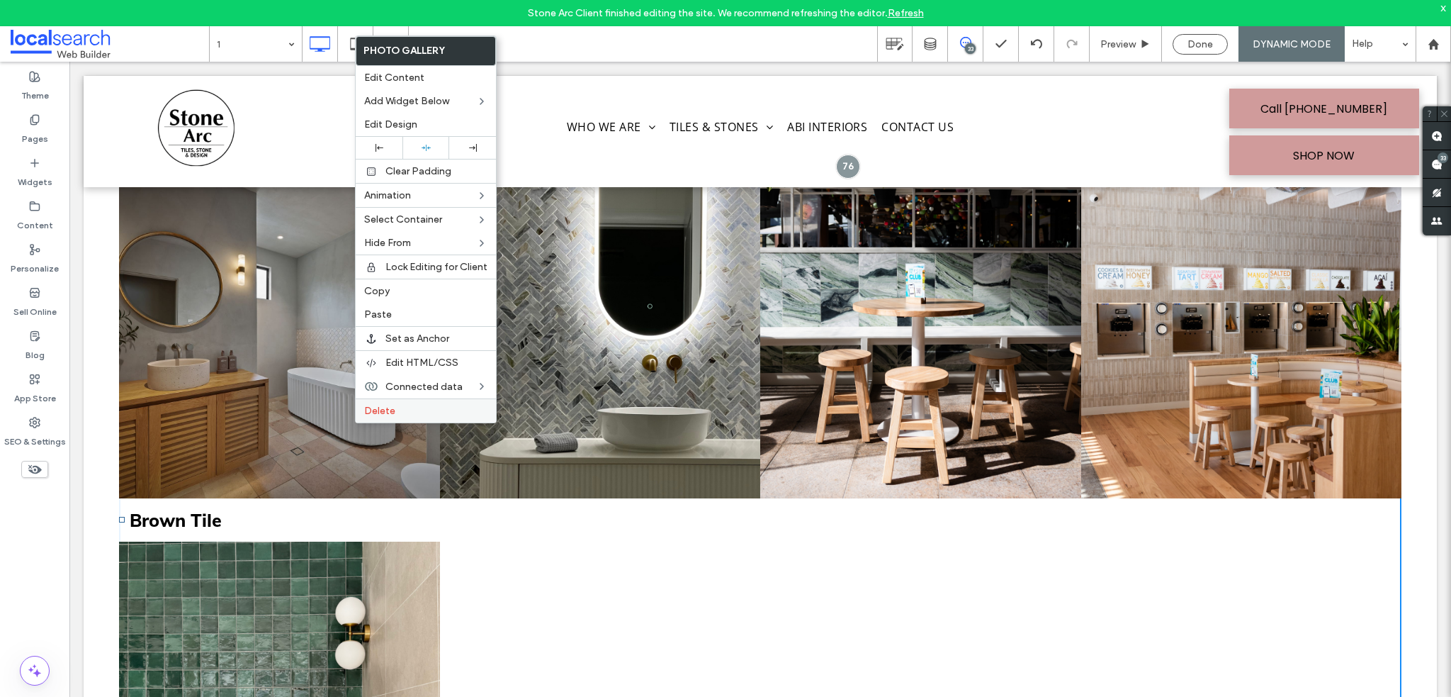
click at [414, 405] on label "Delete" at bounding box center [425, 411] width 123 height 12
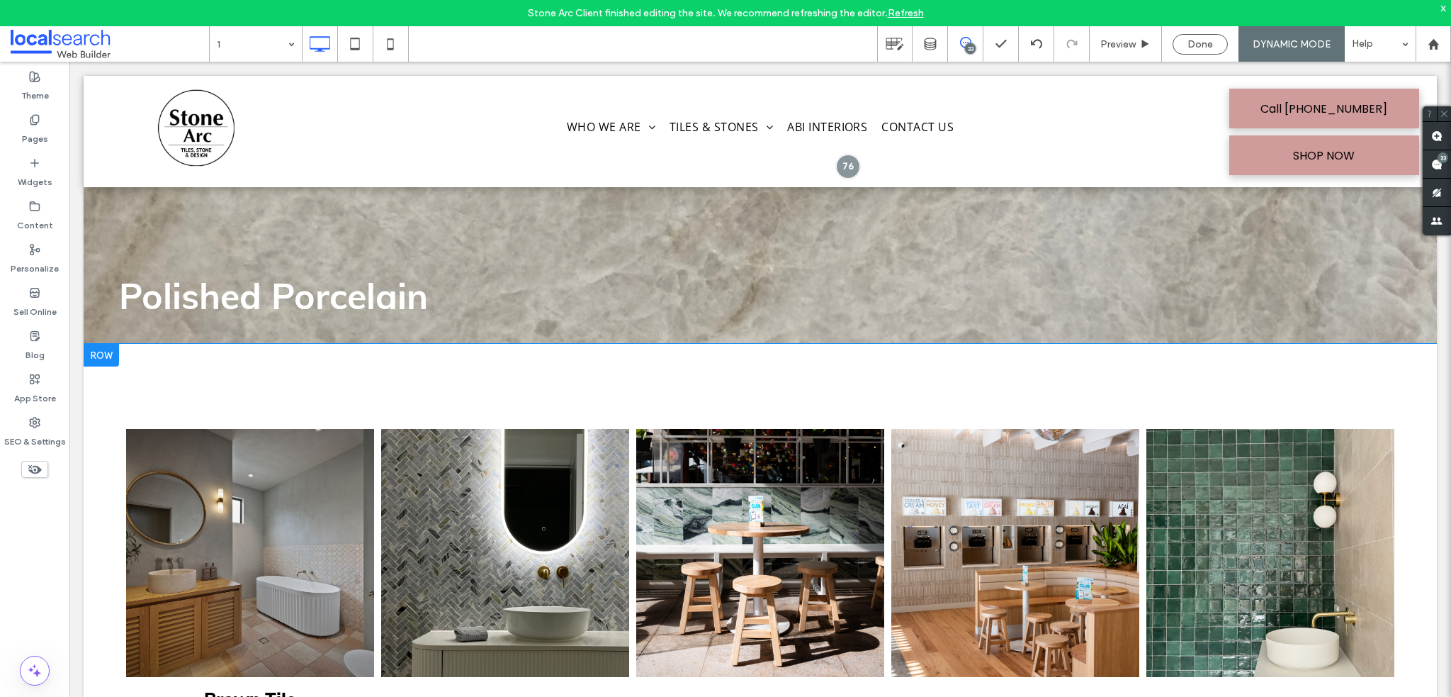
scroll to position [213, 0]
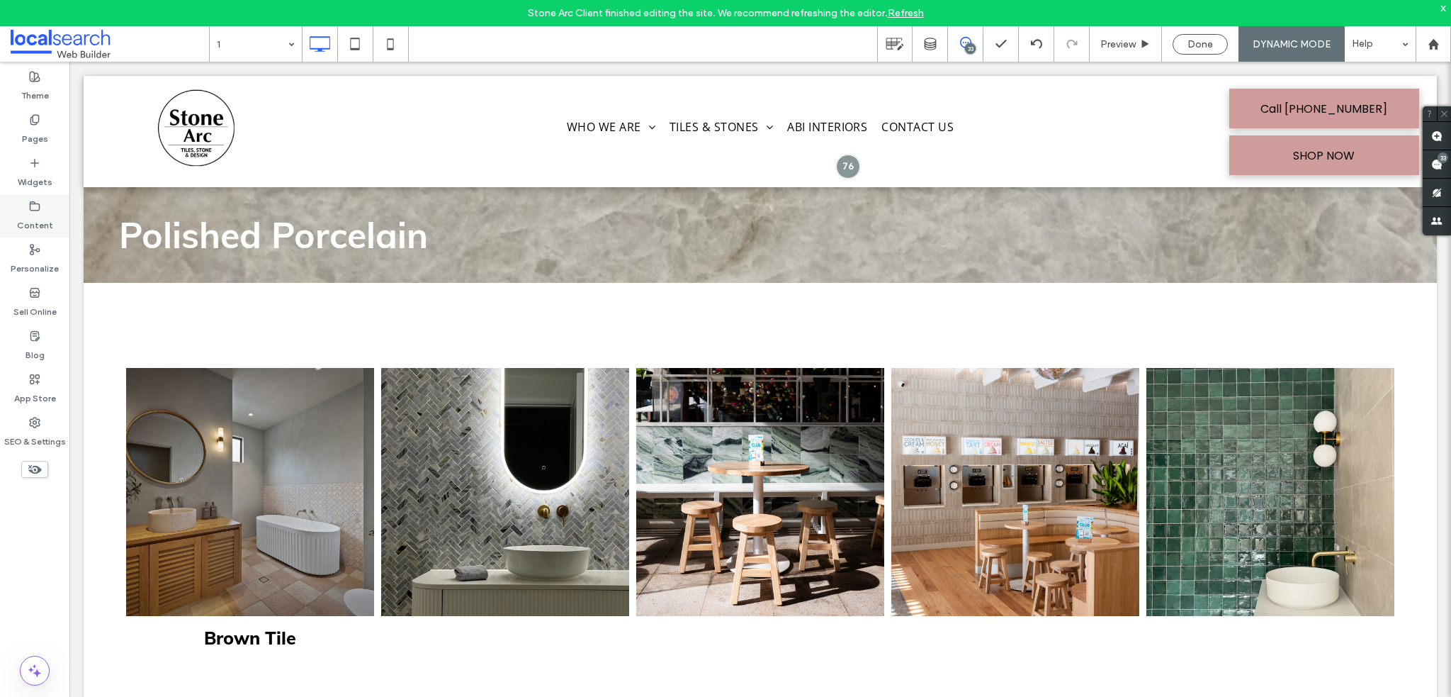
click at [36, 207] on icon at bounding box center [34, 206] width 11 height 11
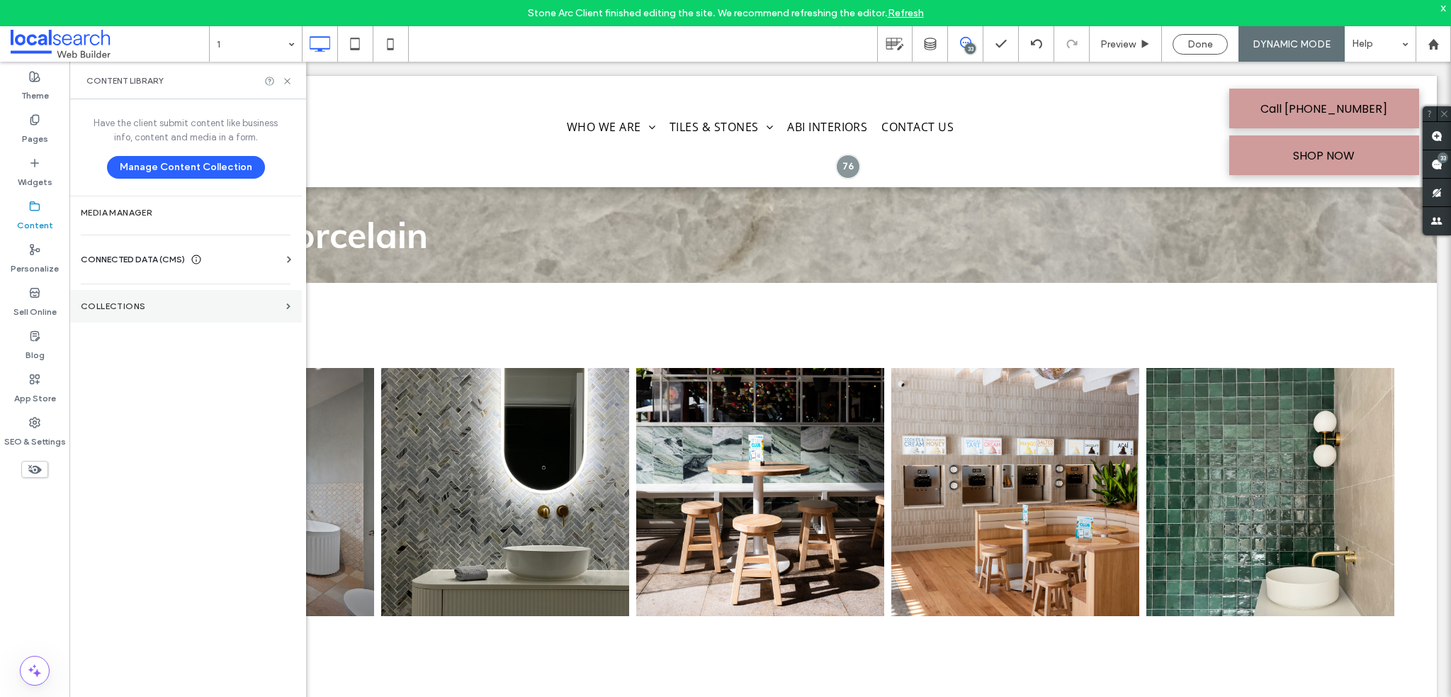
click at [142, 302] on label "Collections" at bounding box center [181, 306] width 200 height 10
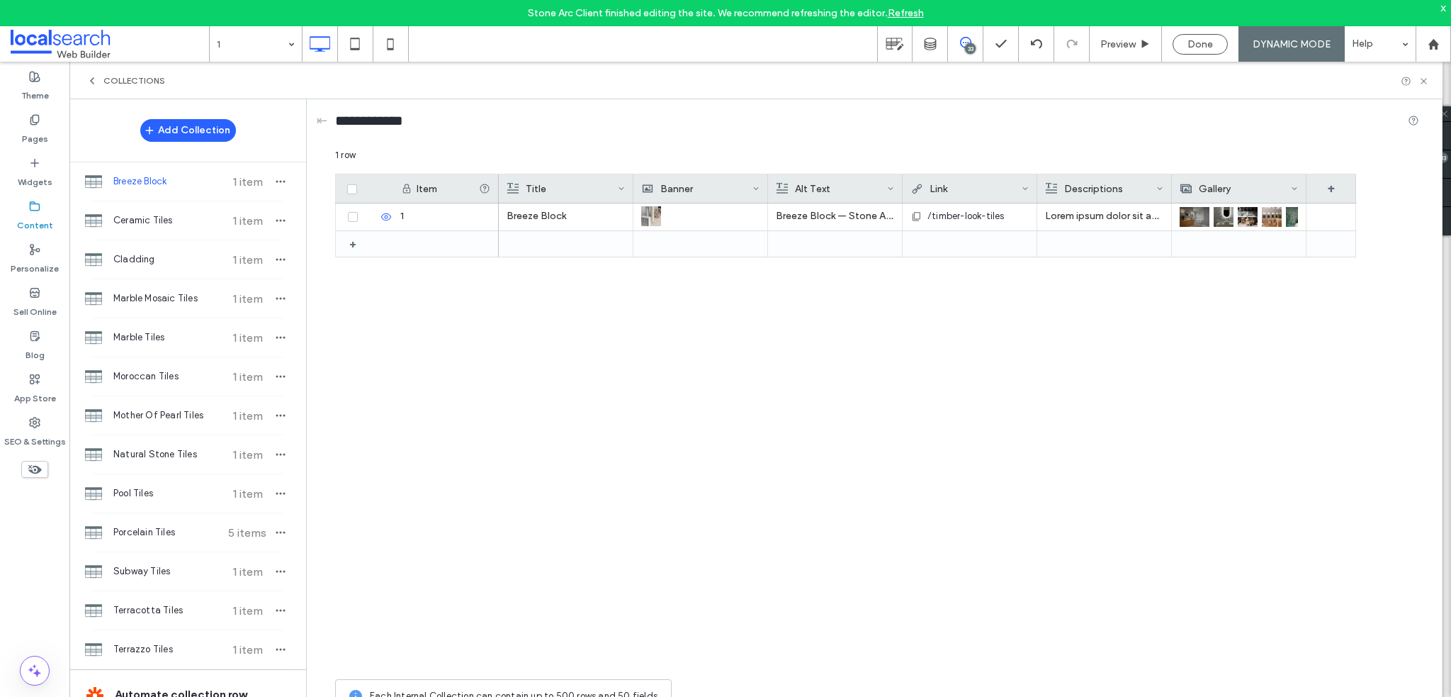
click at [606, 187] on div "Title" at bounding box center [562, 188] width 111 height 28
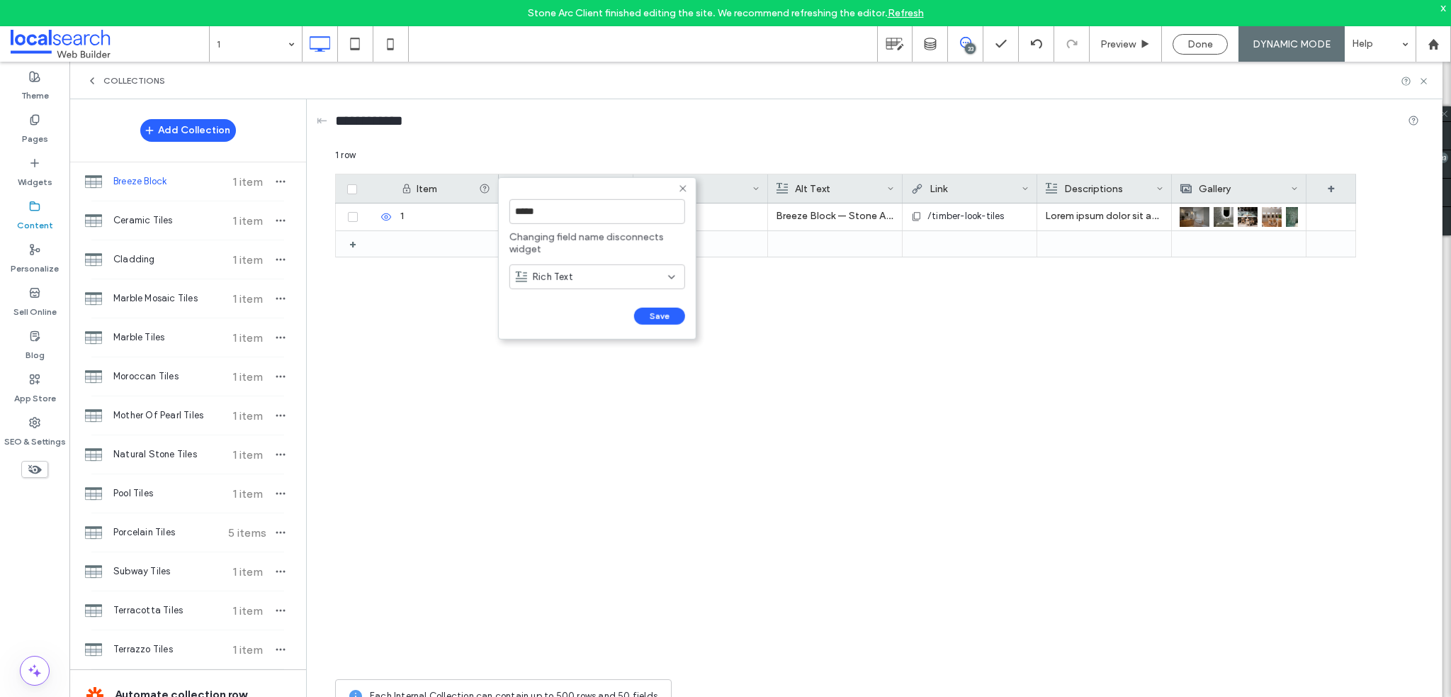
click at [609, 274] on div "Rich Text" at bounding box center [592, 276] width 152 height 14
click at [683, 190] on icon at bounding box center [682, 188] width 11 height 11
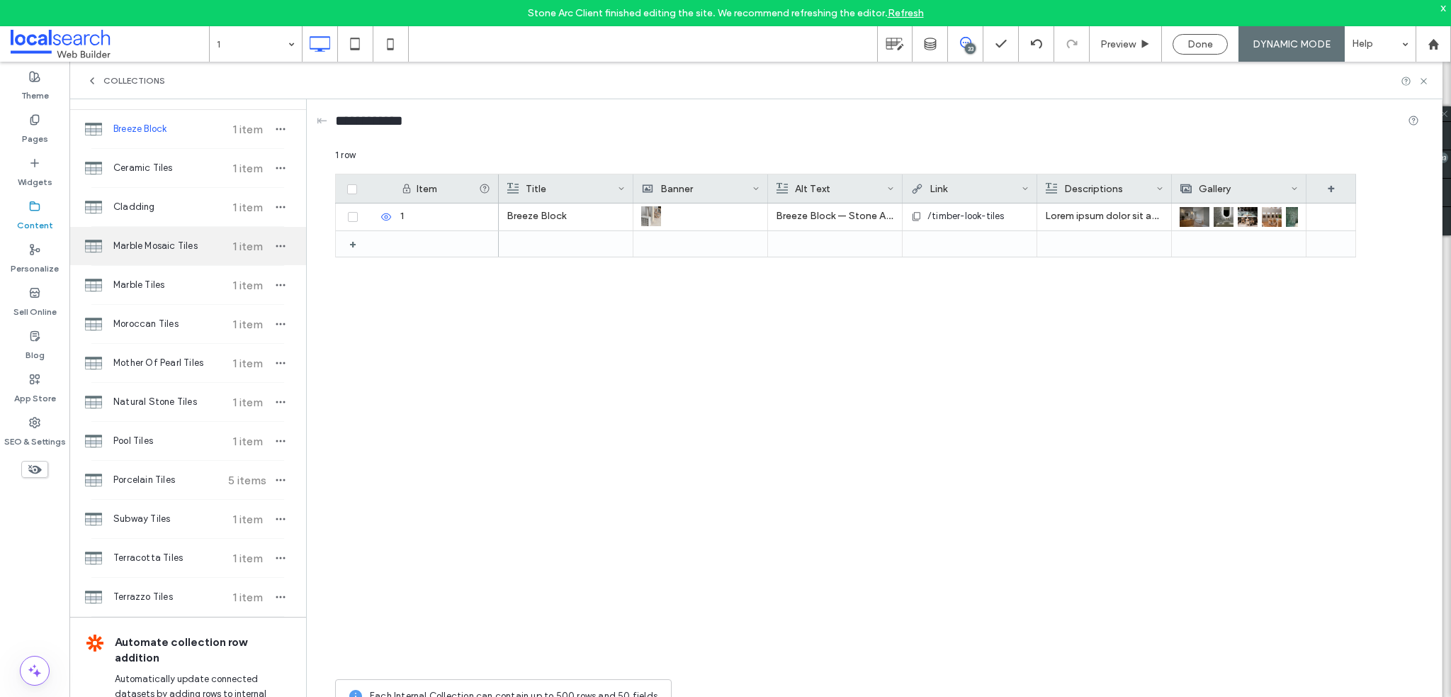
scroll to position [0, 0]
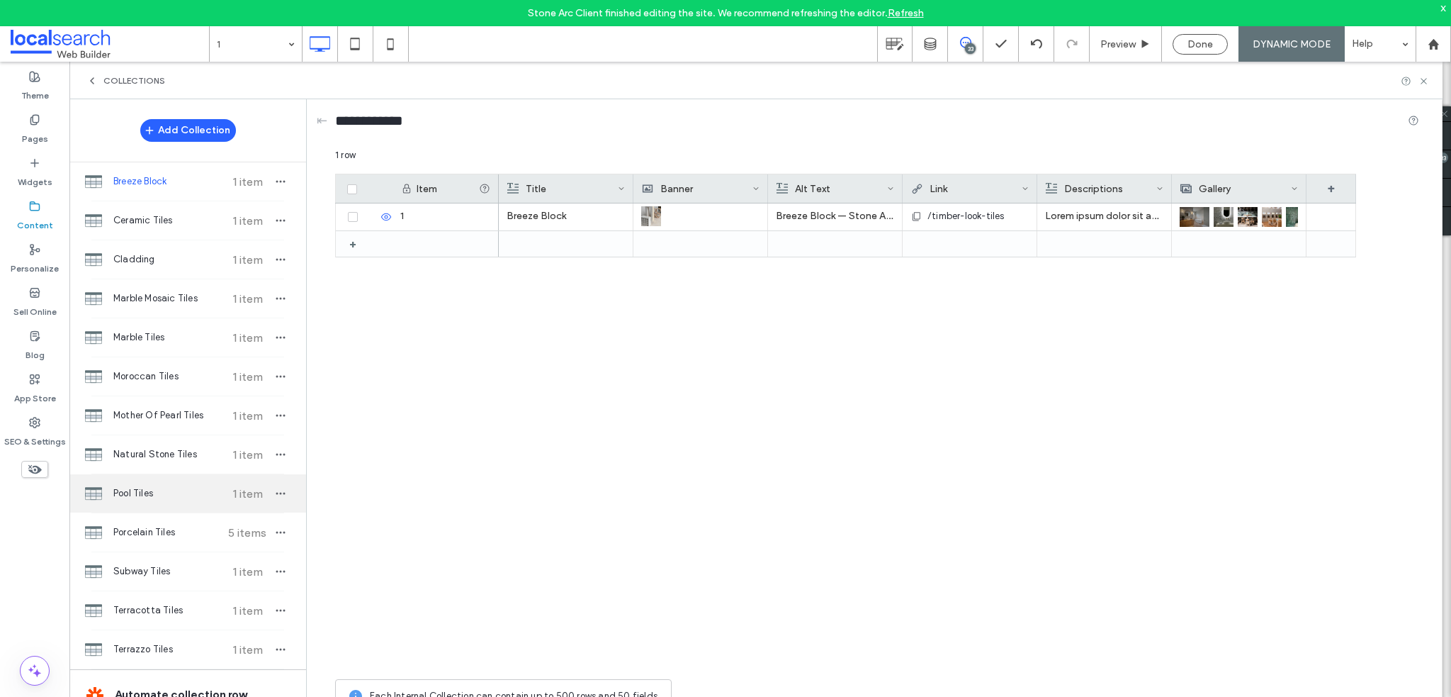
click at [165, 493] on span "Pool Tiles" at bounding box center [166, 493] width 106 height 14
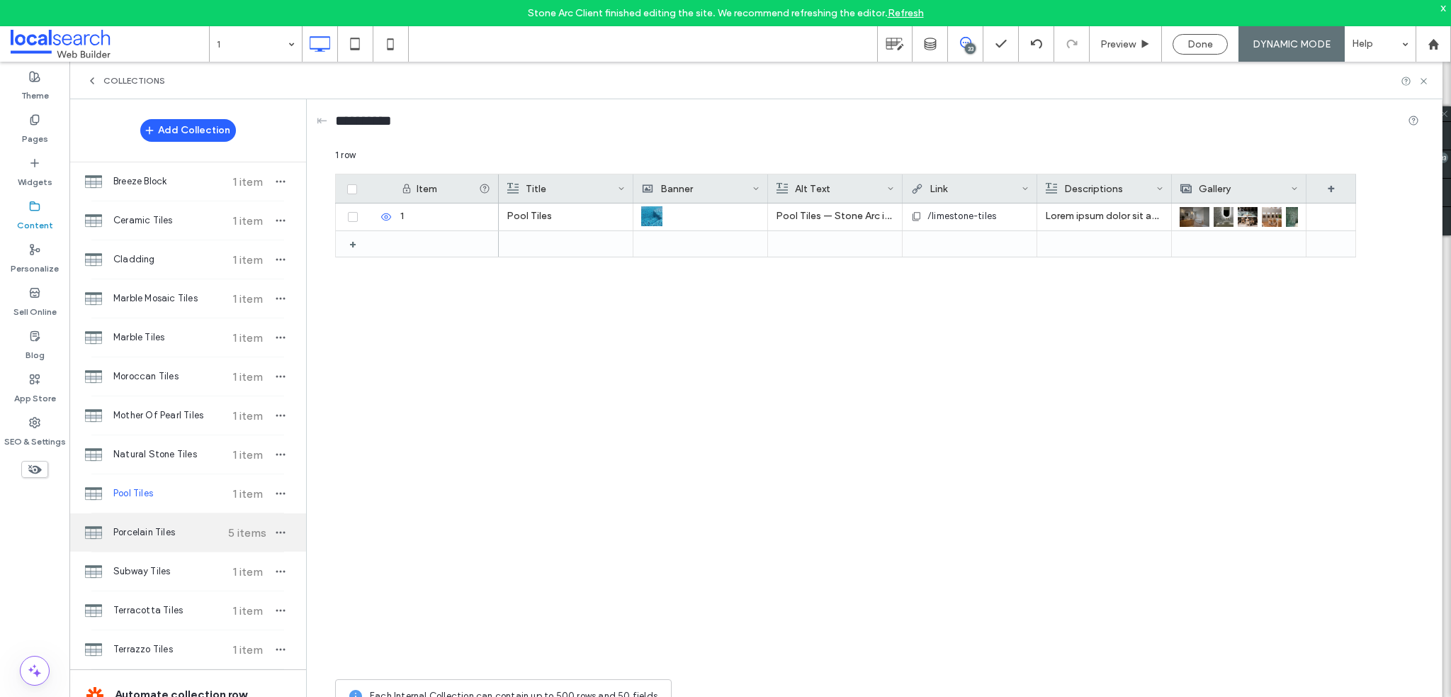
click at [158, 529] on span "Porcelain Tiles" at bounding box center [166, 532] width 106 height 14
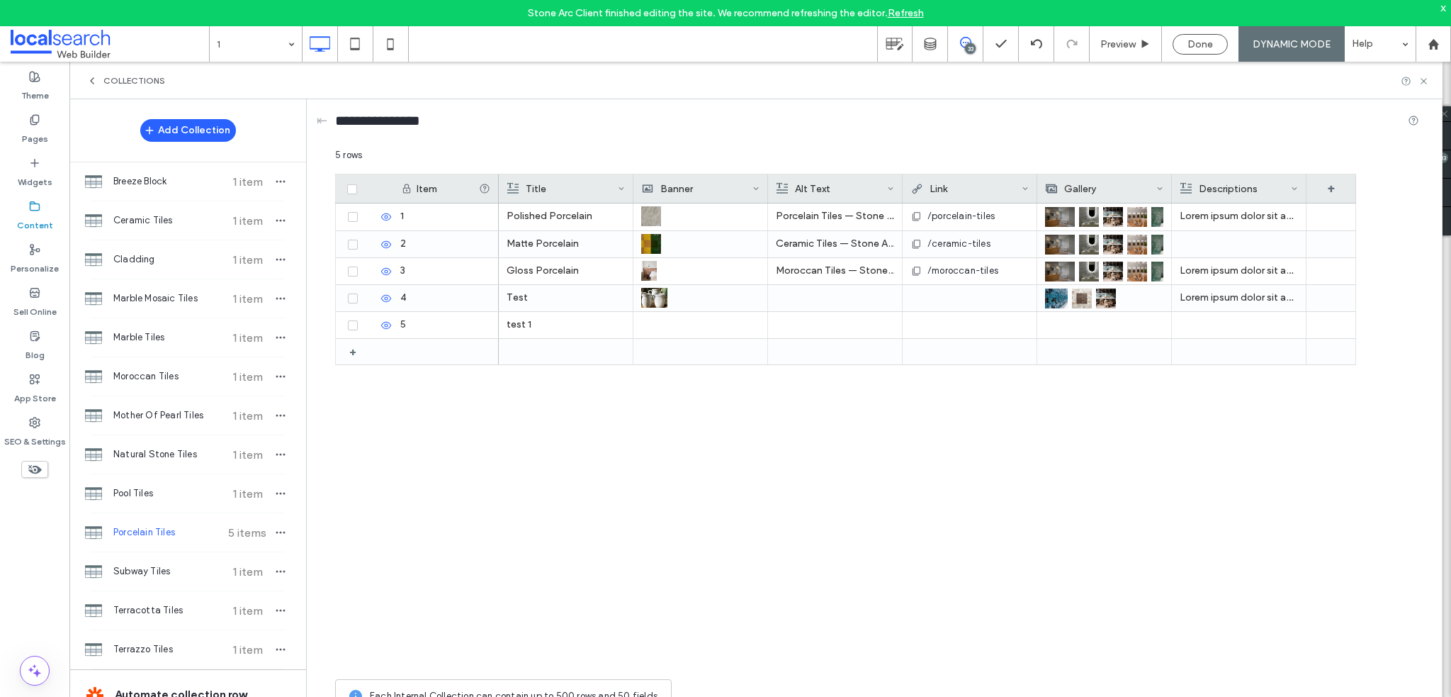
click at [573, 185] on div "Title" at bounding box center [562, 188] width 111 height 28
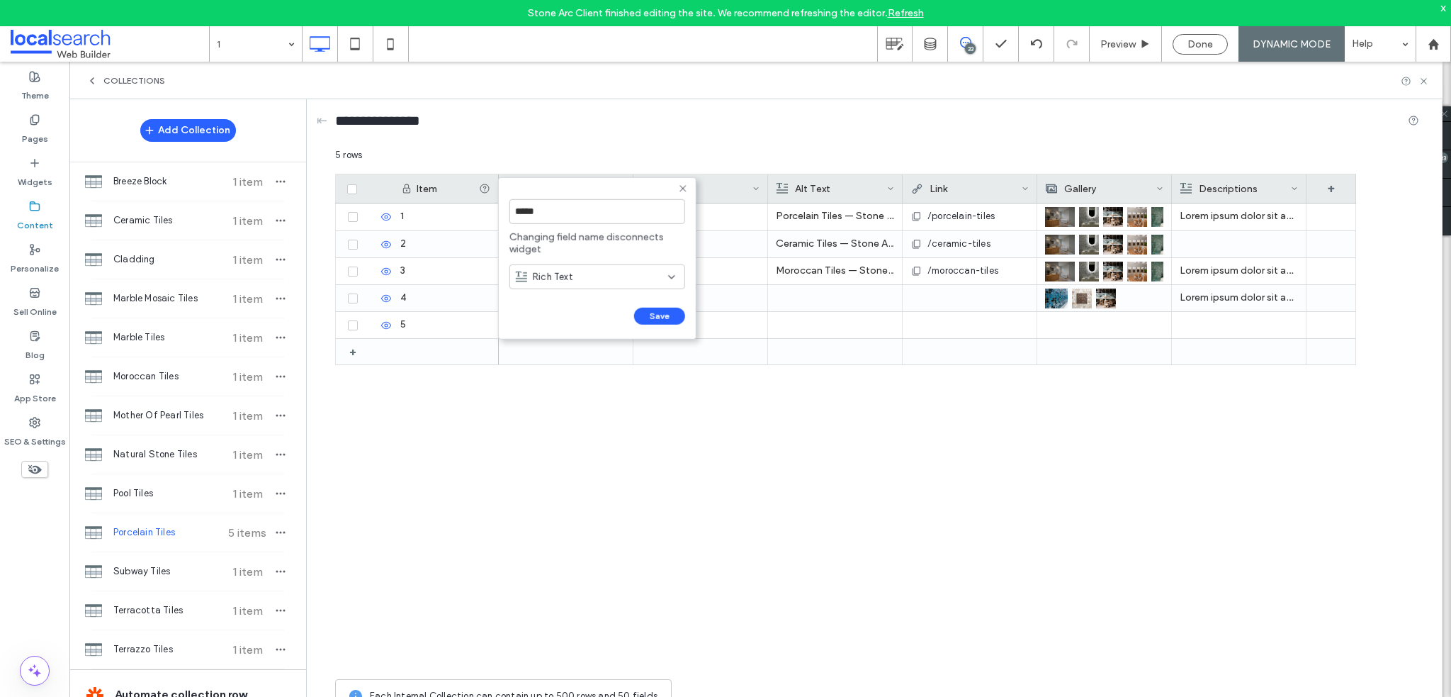
click at [600, 279] on div "Rich Text" at bounding box center [592, 276] width 152 height 14
click at [674, 182] on form "***** Changing field name disconnects widget Rich Text Save ******" at bounding box center [597, 258] width 198 height 162
click at [687, 189] on icon at bounding box center [682, 188] width 11 height 11
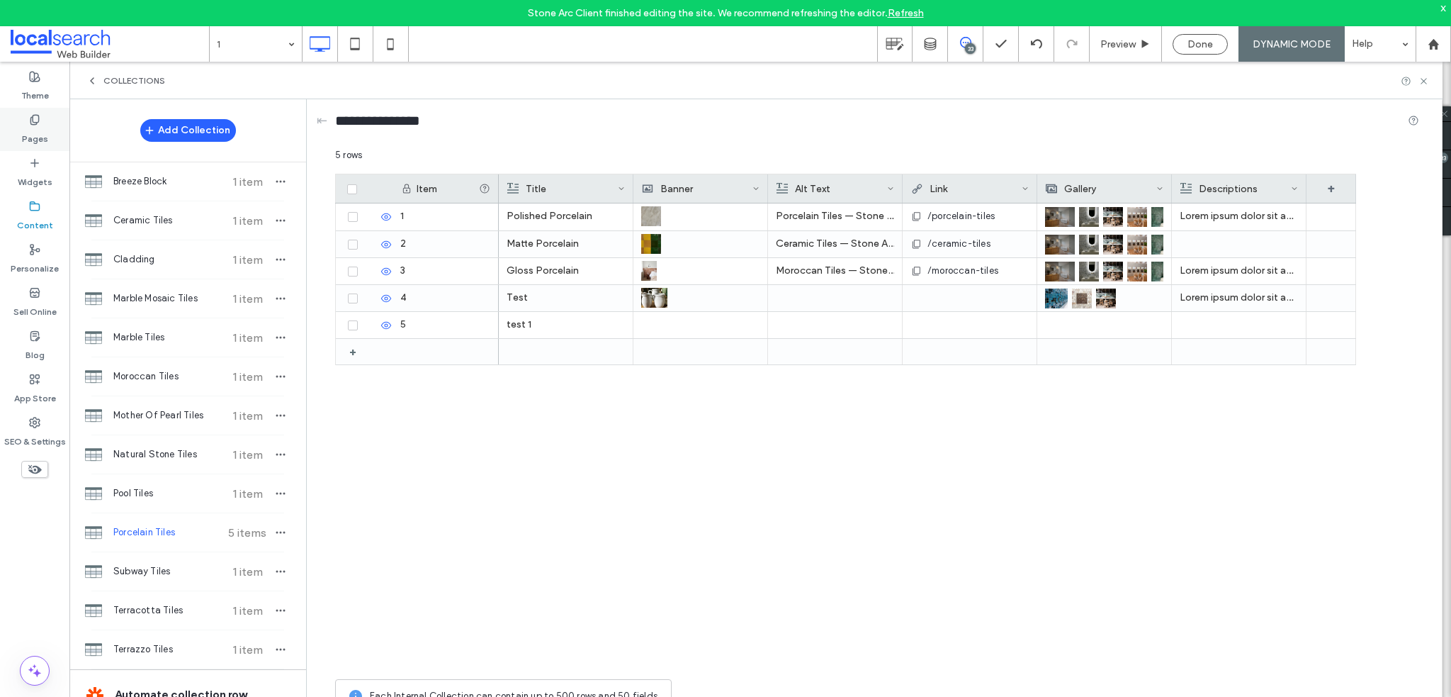
click at [28, 140] on label "Pages" at bounding box center [35, 135] width 26 height 20
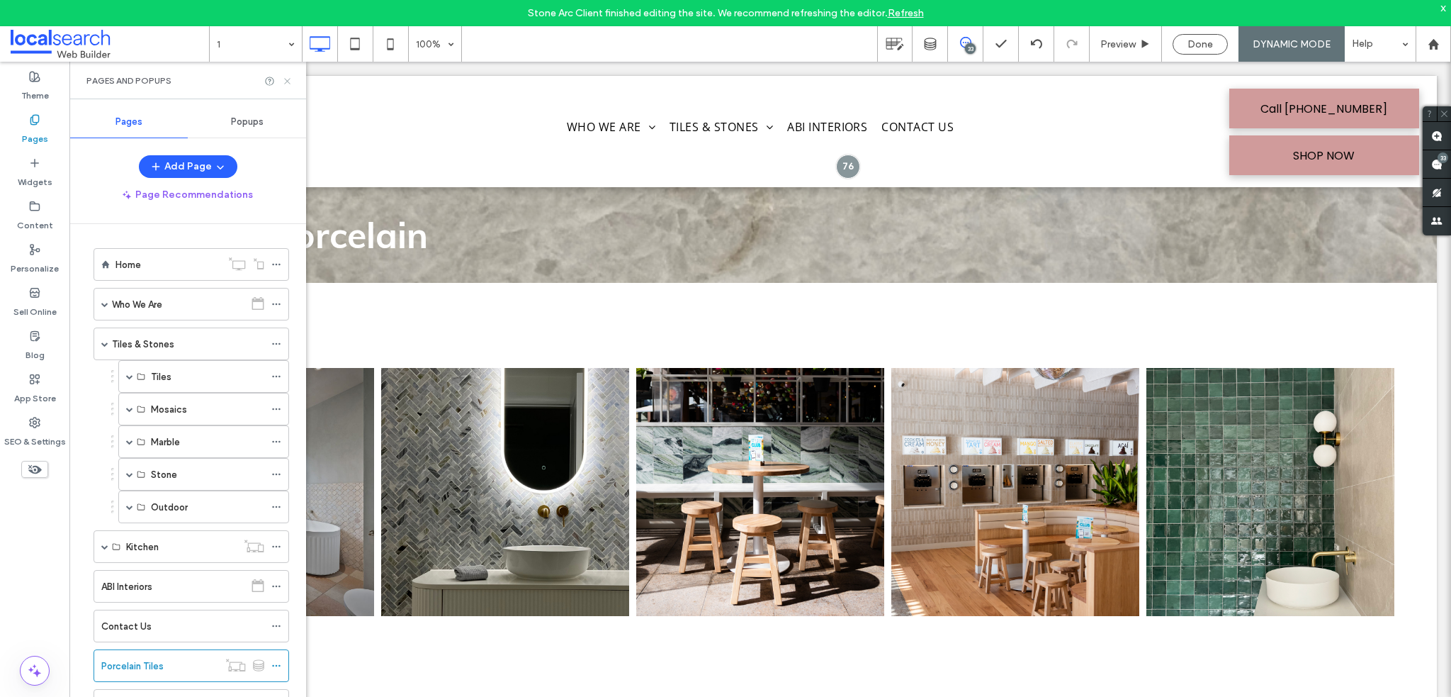
click at [286, 81] on icon at bounding box center [287, 81] width 11 height 11
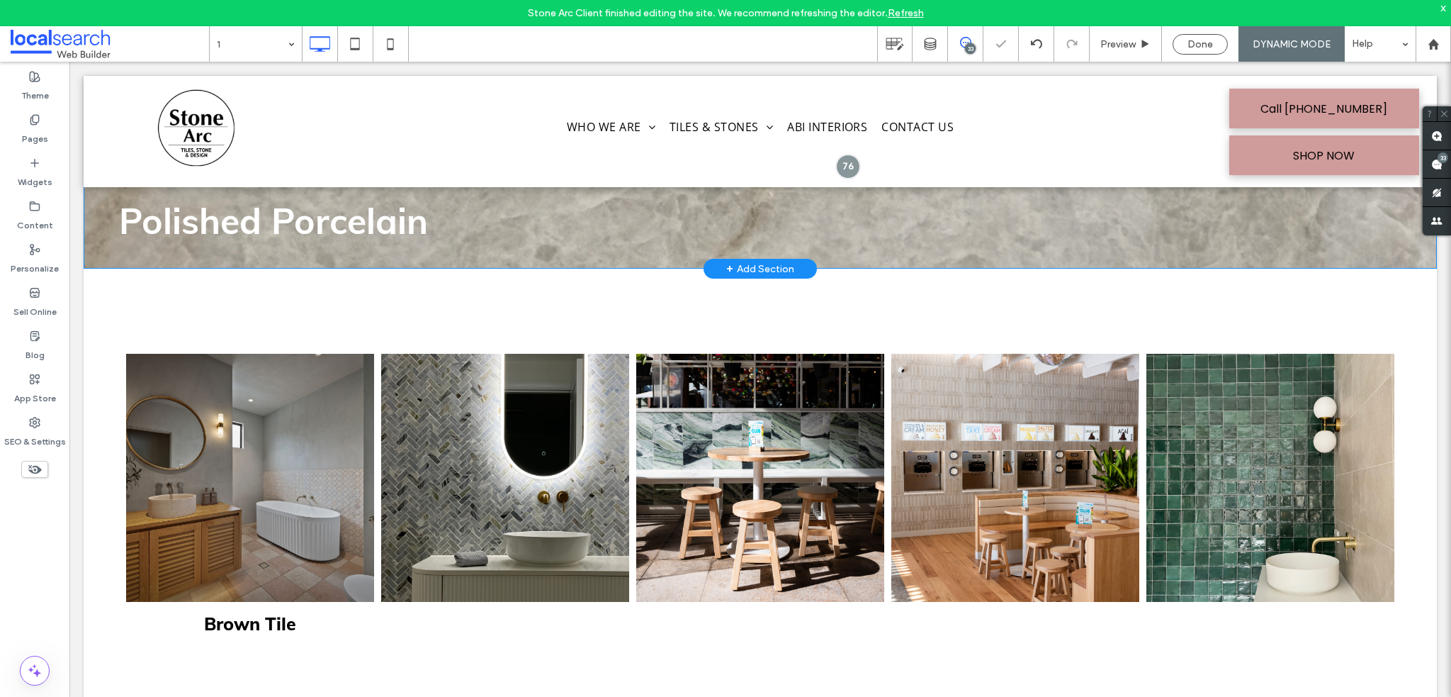
scroll to position [283, 0]
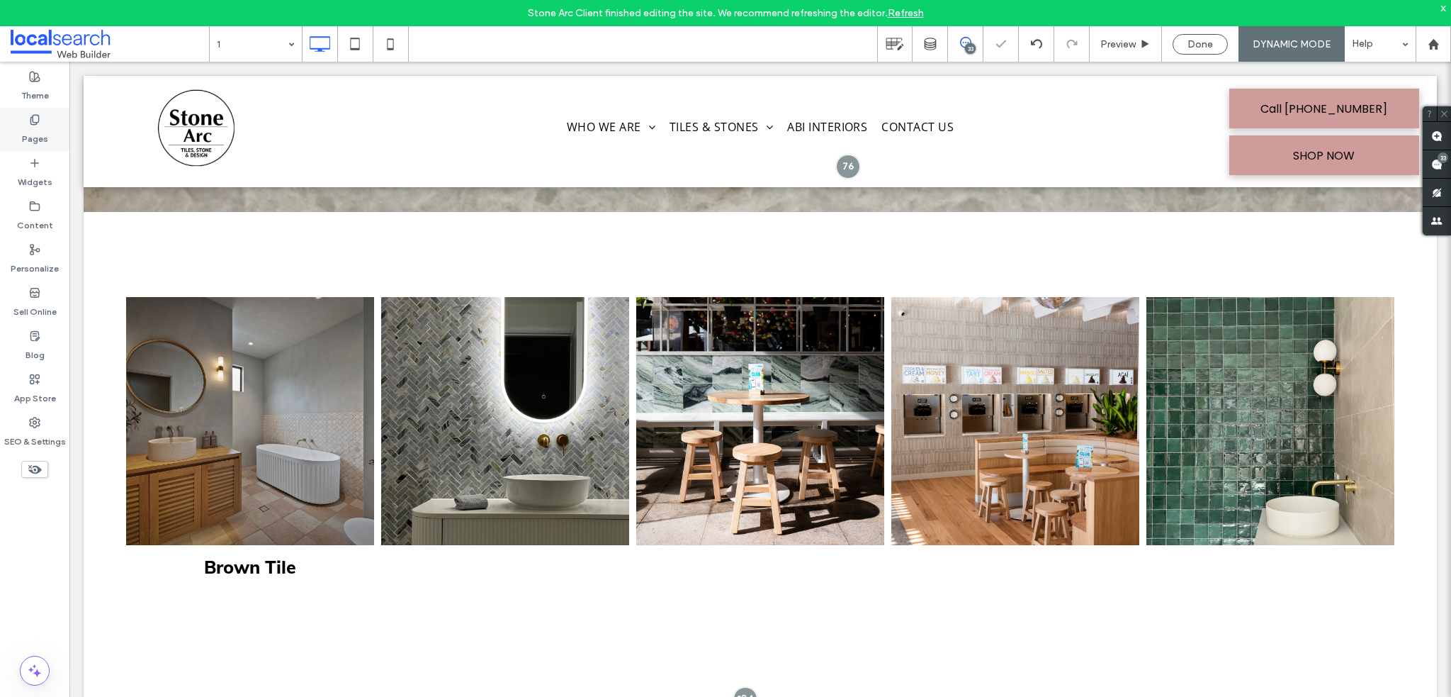
click at [41, 142] on label "Pages" at bounding box center [35, 135] width 26 height 20
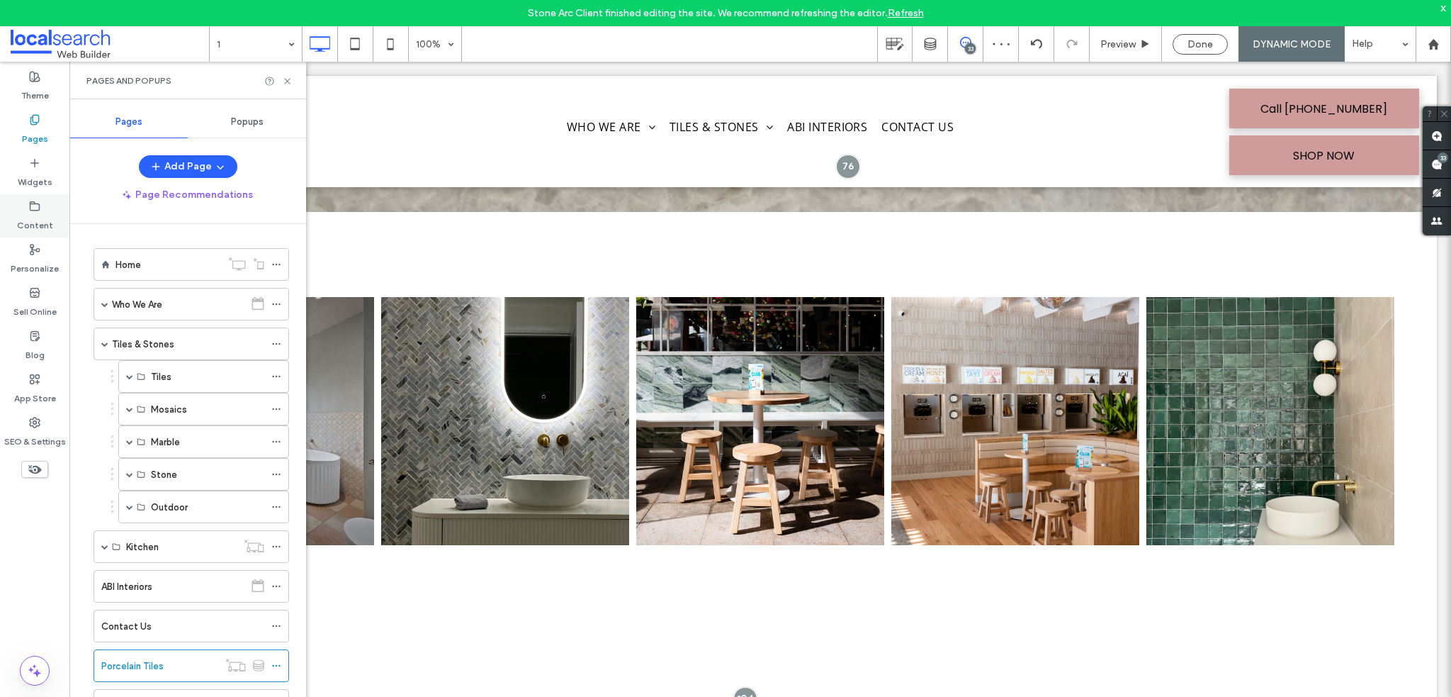
click at [43, 223] on label "Content" at bounding box center [35, 222] width 36 height 20
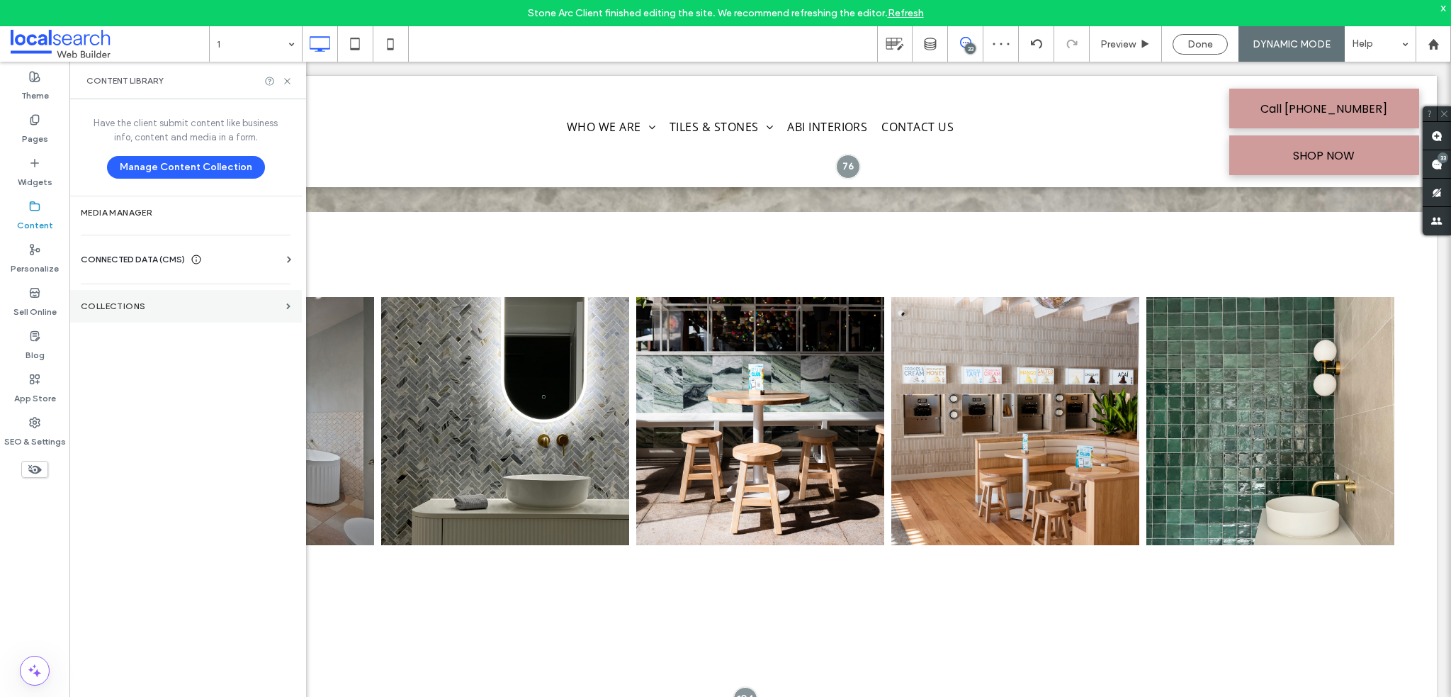
click at [128, 302] on label "Collections" at bounding box center [181, 306] width 200 height 10
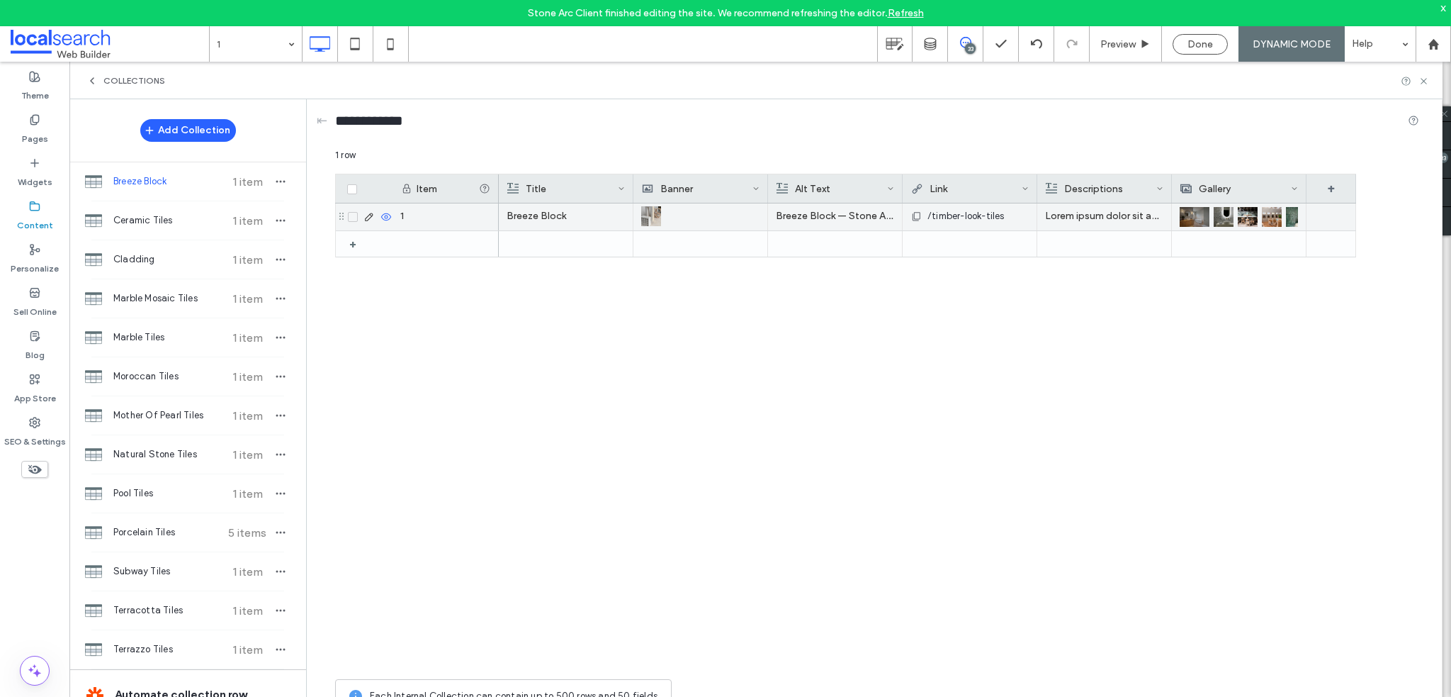
click at [1253, 218] on img at bounding box center [1248, 217] width 20 height 20
click at [1253, 218] on img at bounding box center [1249, 218] width 20 height 20
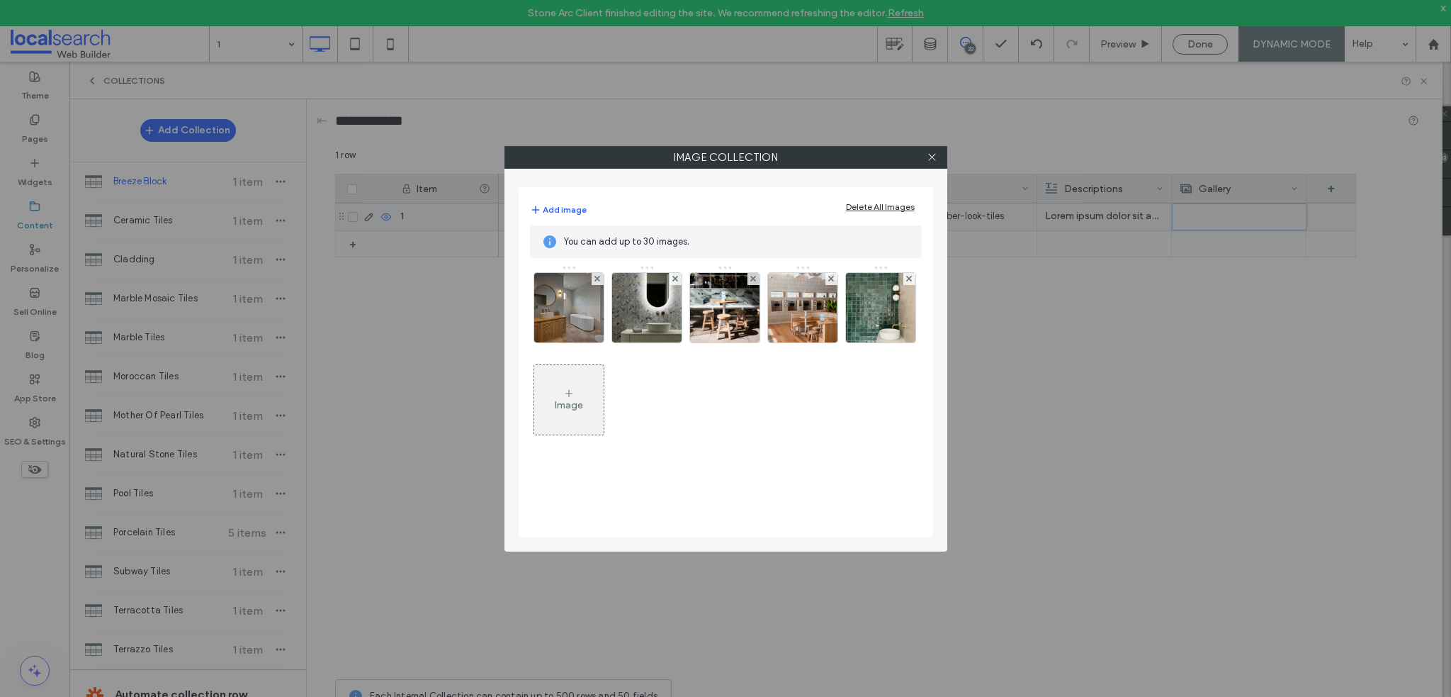
click at [938, 152] on div at bounding box center [932, 157] width 21 height 21
click at [930, 148] on span at bounding box center [932, 157] width 11 height 21
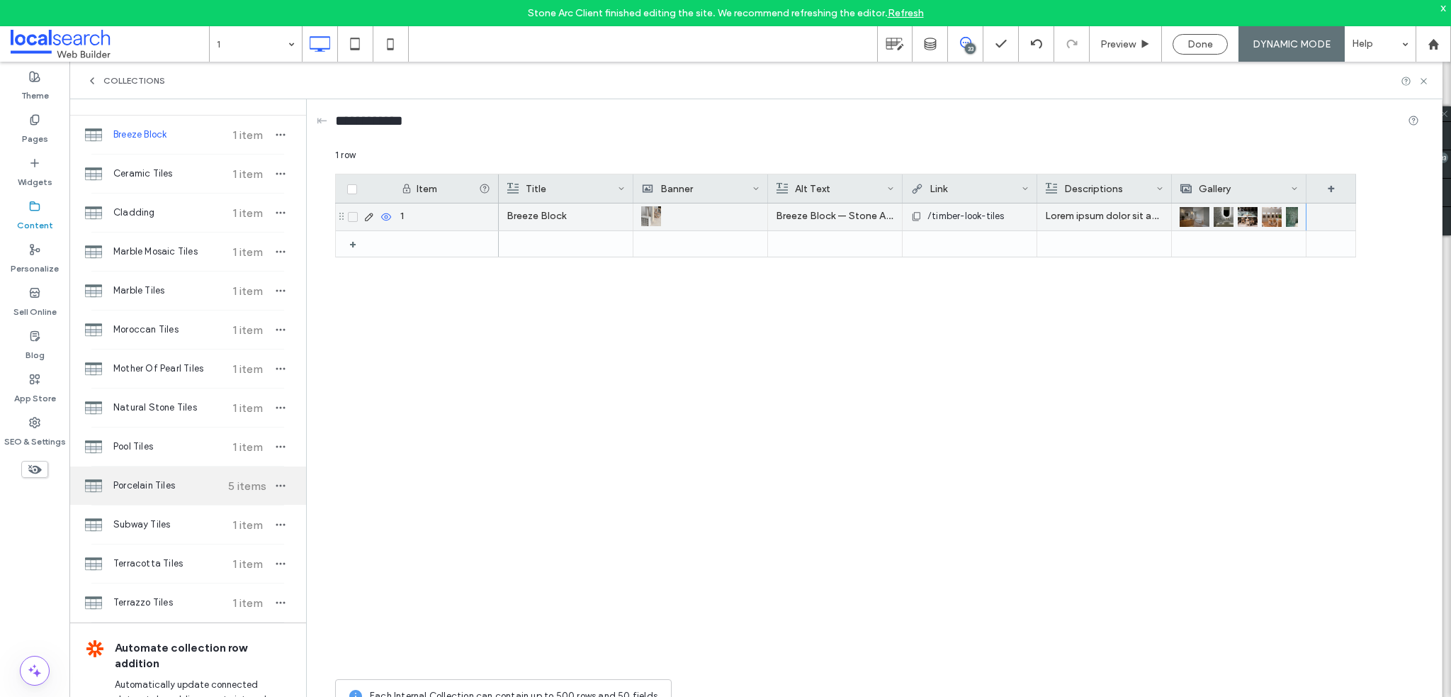
scroll to position [71, 0]
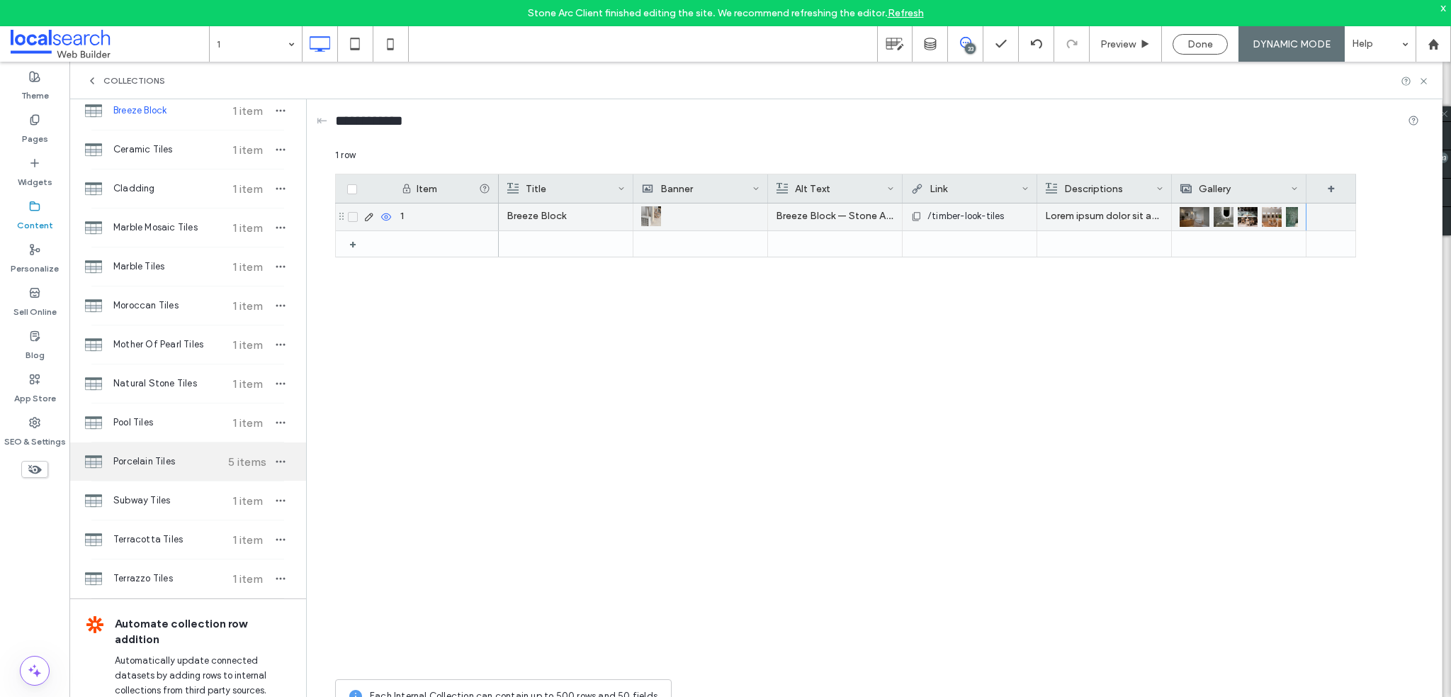
click at [153, 446] on div "Porcelain Tiles 5 items" at bounding box center [187, 461] width 237 height 38
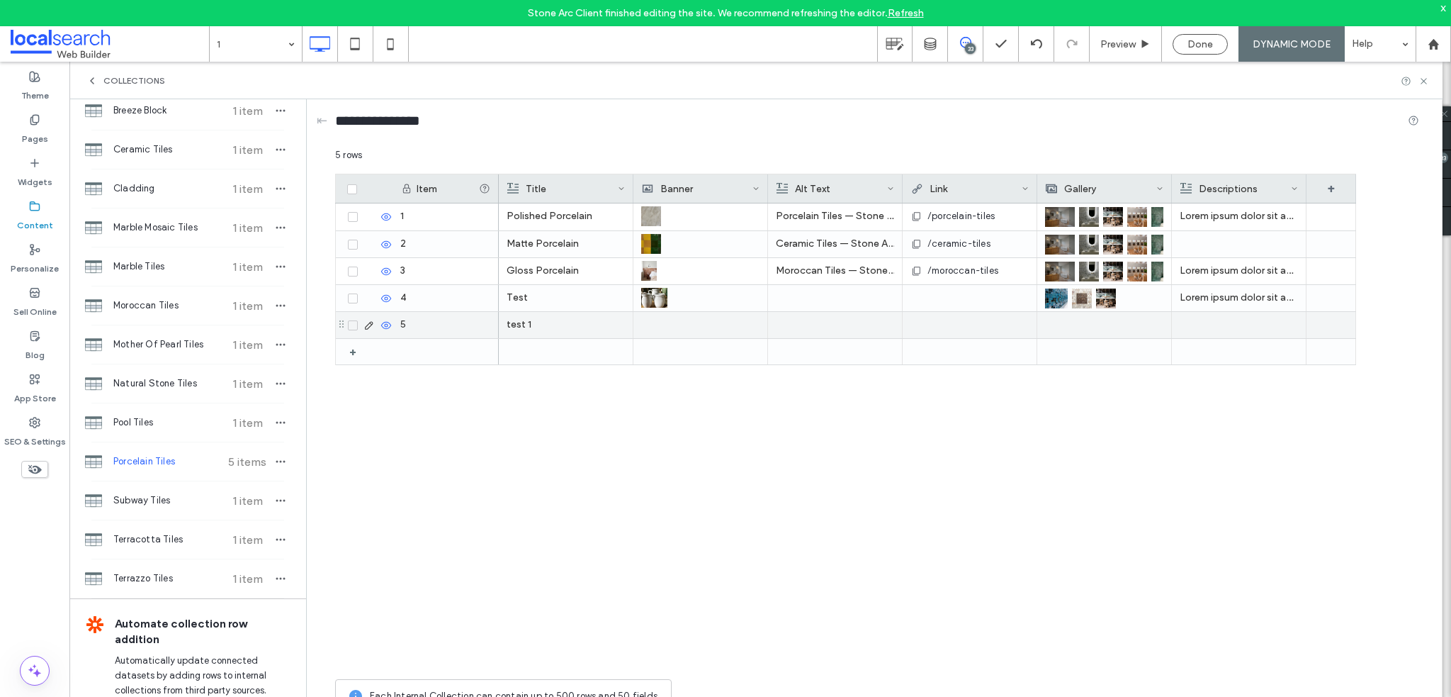
drag, startPoint x: 354, startPoint y: 320, endPoint x: 356, endPoint y: 292, distance: 27.7
click at [355, 320] on span at bounding box center [353, 325] width 10 height 10
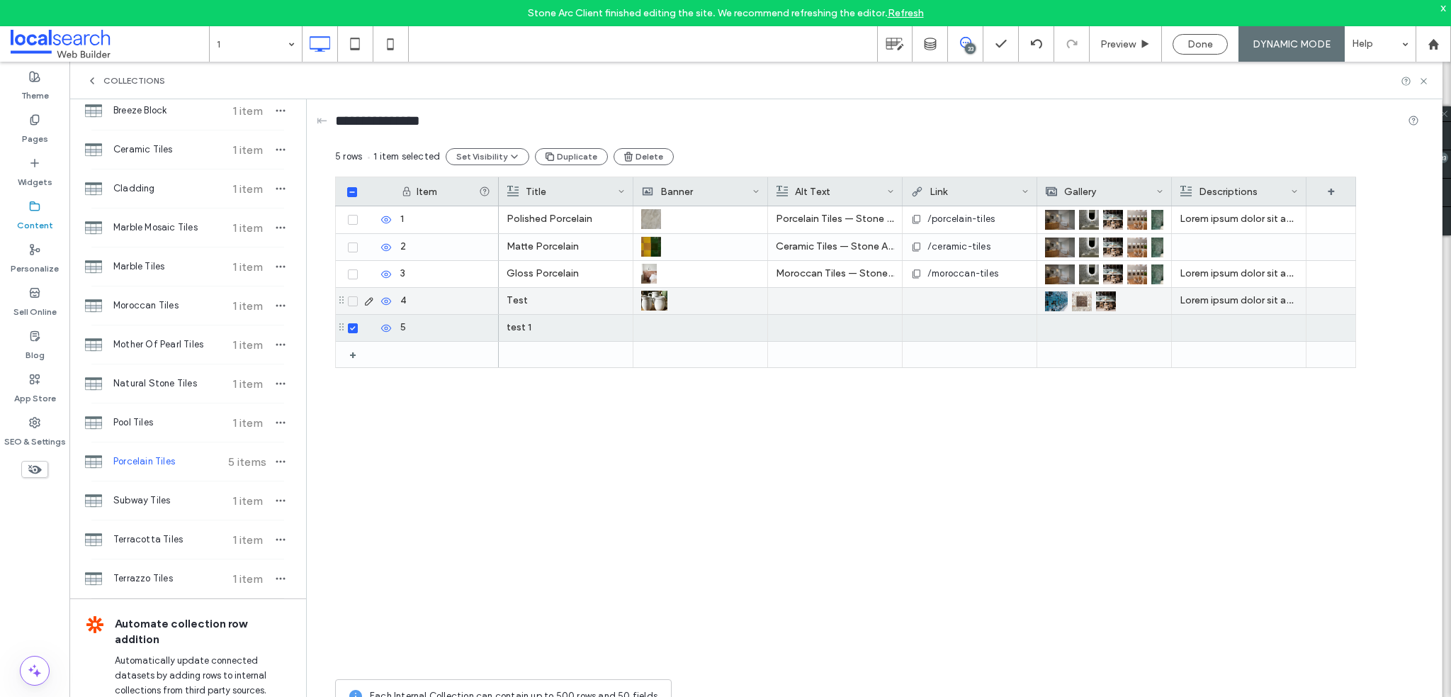
click at [356, 292] on div at bounding box center [368, 301] width 49 height 26
click at [354, 296] on span at bounding box center [353, 301] width 10 height 10
click at [637, 158] on button "Delete" at bounding box center [650, 156] width 60 height 17
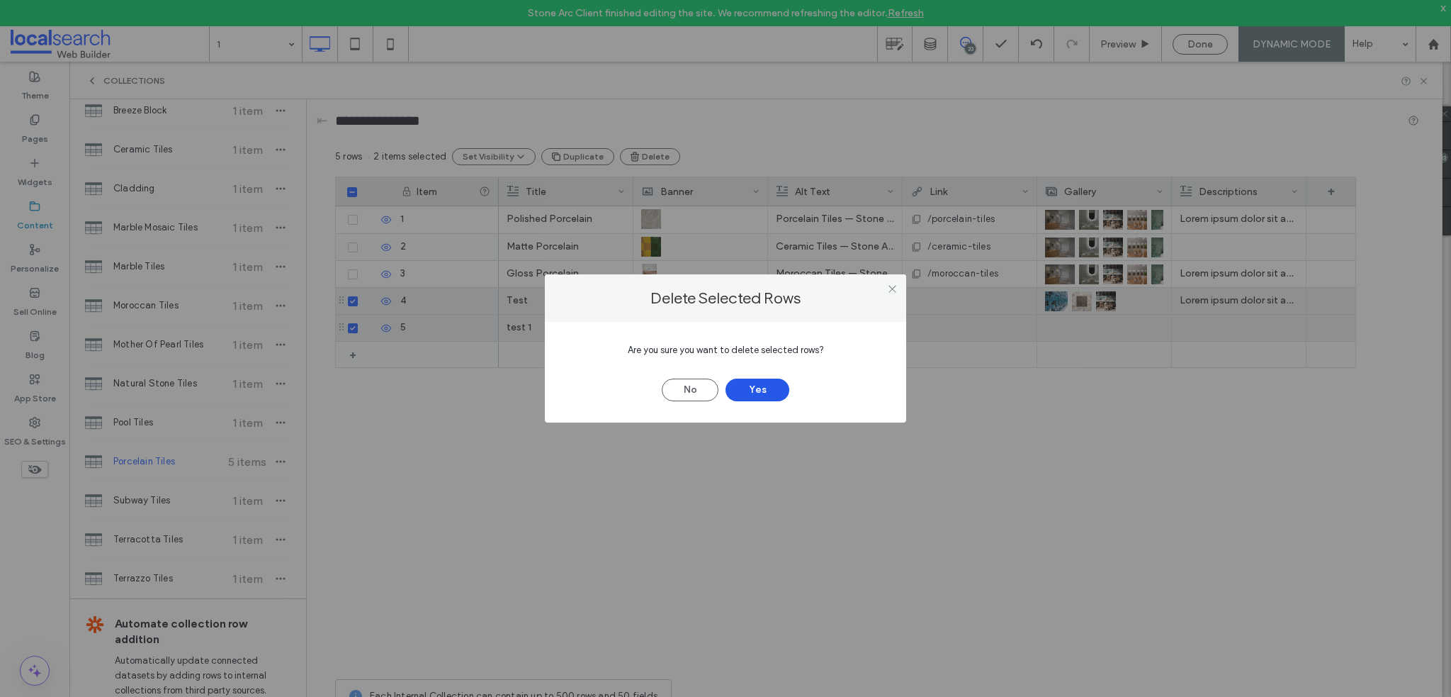
click at [763, 386] on button "Yes" at bounding box center [758, 389] width 64 height 23
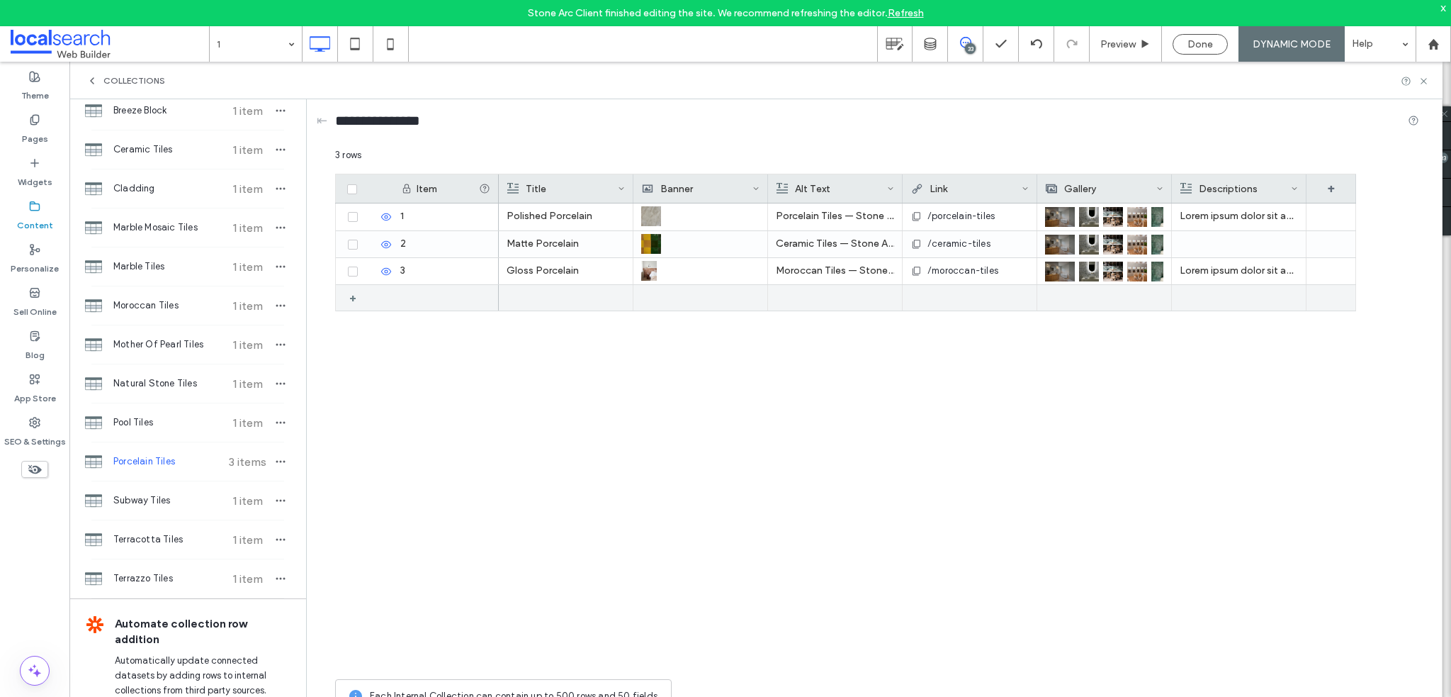
click at [351, 299] on div "+" at bounding box center [358, 298] width 18 height 26
click at [567, 300] on div at bounding box center [566, 298] width 118 height 26
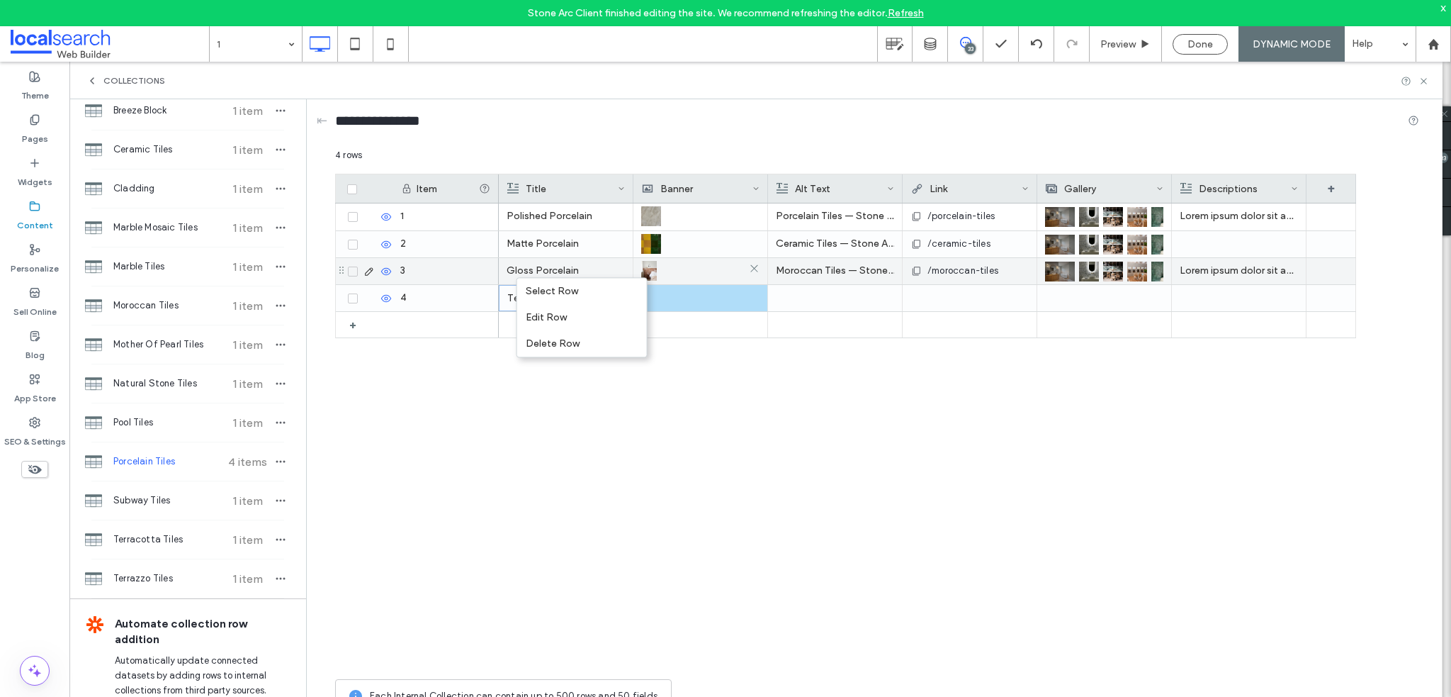
click at [675, 281] on div at bounding box center [700, 271] width 118 height 26
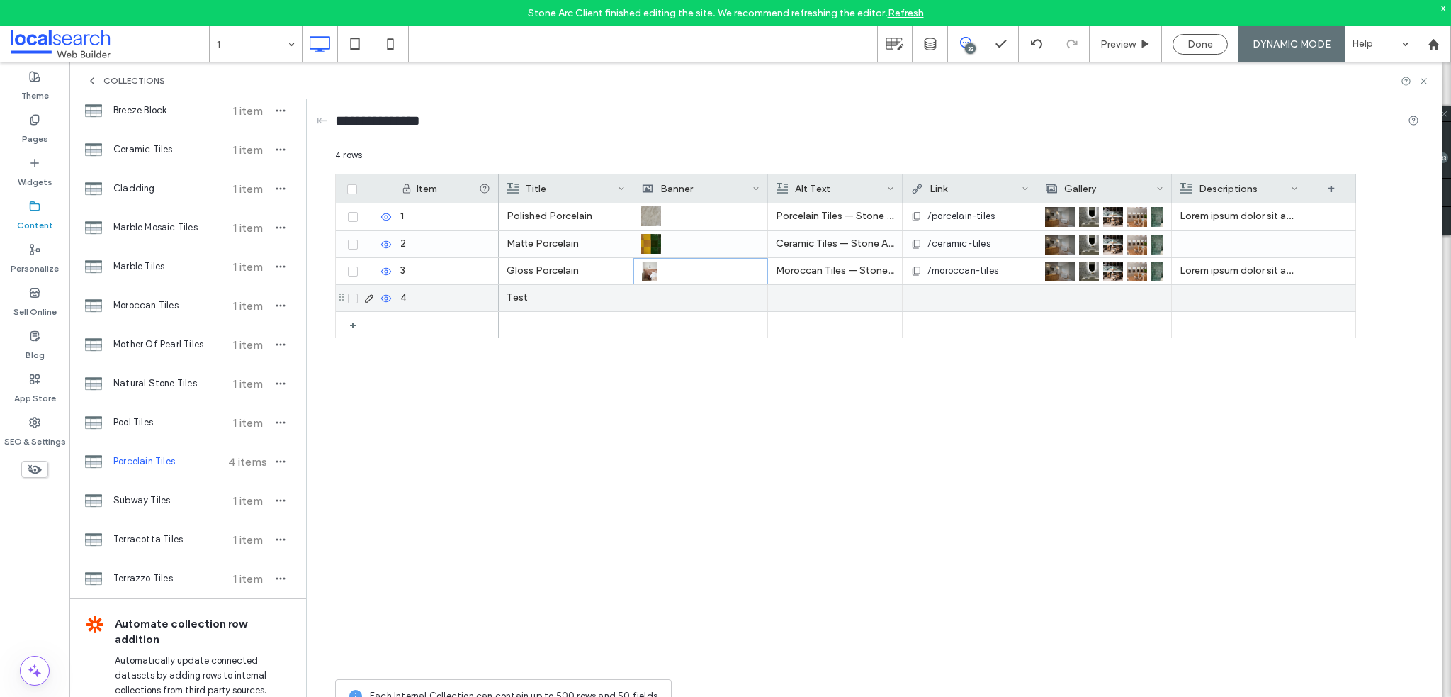
click at [677, 289] on div at bounding box center [700, 298] width 118 height 26
click at [680, 298] on div at bounding box center [701, 298] width 118 height 25
click at [669, 297] on div at bounding box center [701, 298] width 118 height 25
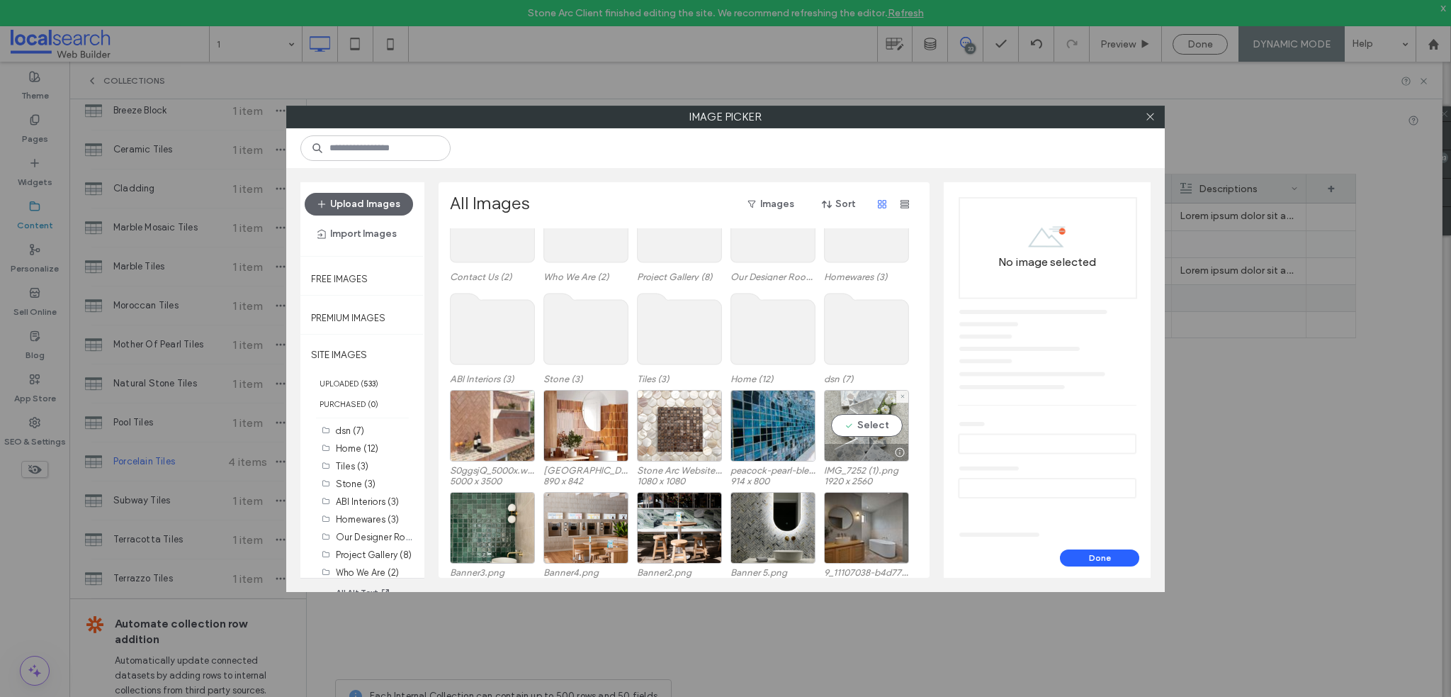
click at [865, 431] on div "Select" at bounding box center [866, 426] width 85 height 72
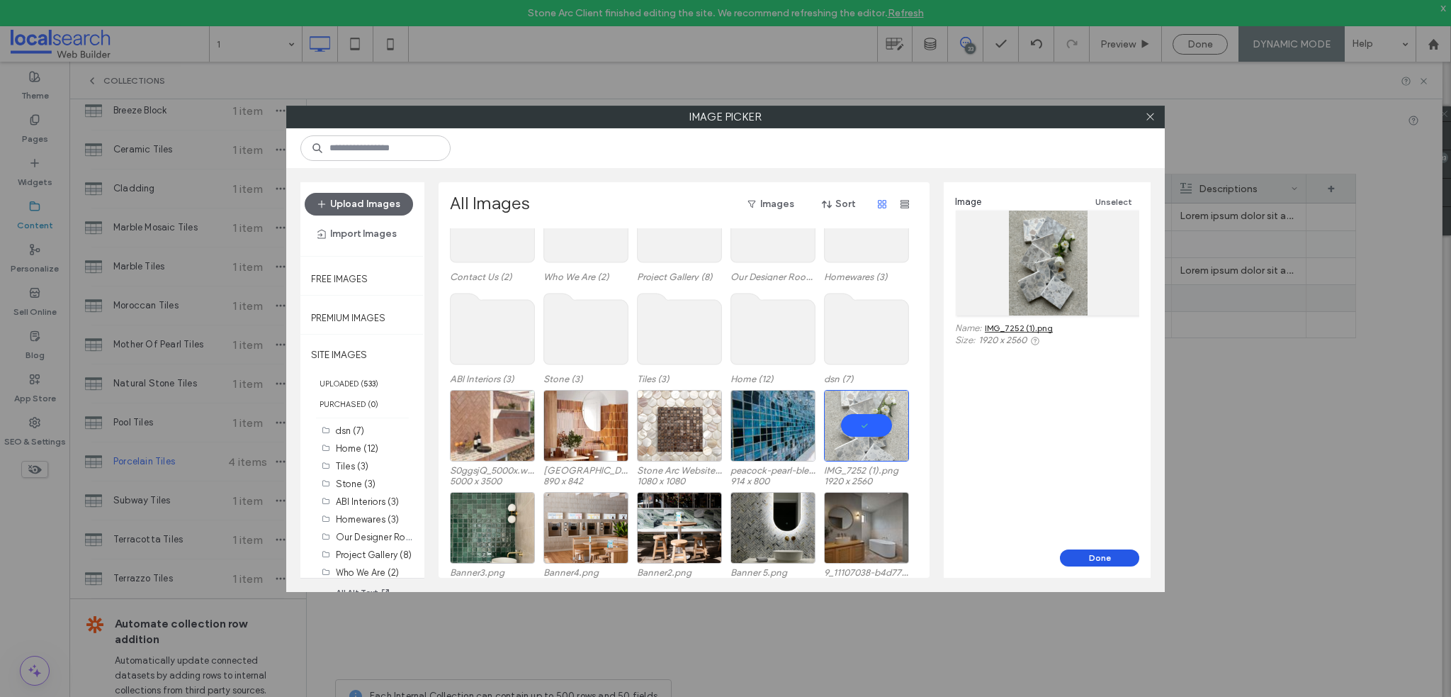
click at [1089, 562] on button "Done" at bounding box center [1099, 557] width 79 height 17
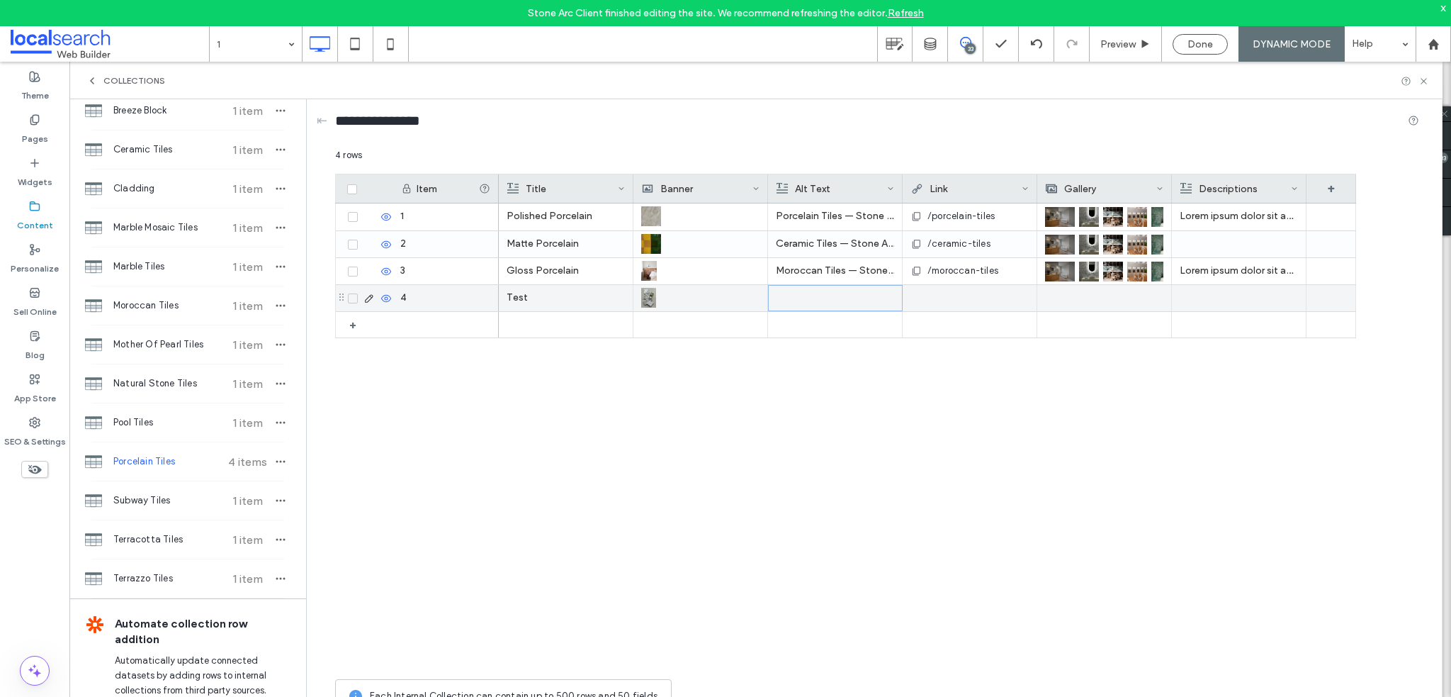
click at [832, 298] on div at bounding box center [836, 298] width 118 height 25
click at [917, 396] on div "Test Polished Porcelain Porcelain Tiles — Stone Arc in Kincumber, NSW /porcelai…" at bounding box center [927, 437] width 857 height 468
click at [954, 294] on div at bounding box center [970, 298] width 118 height 26
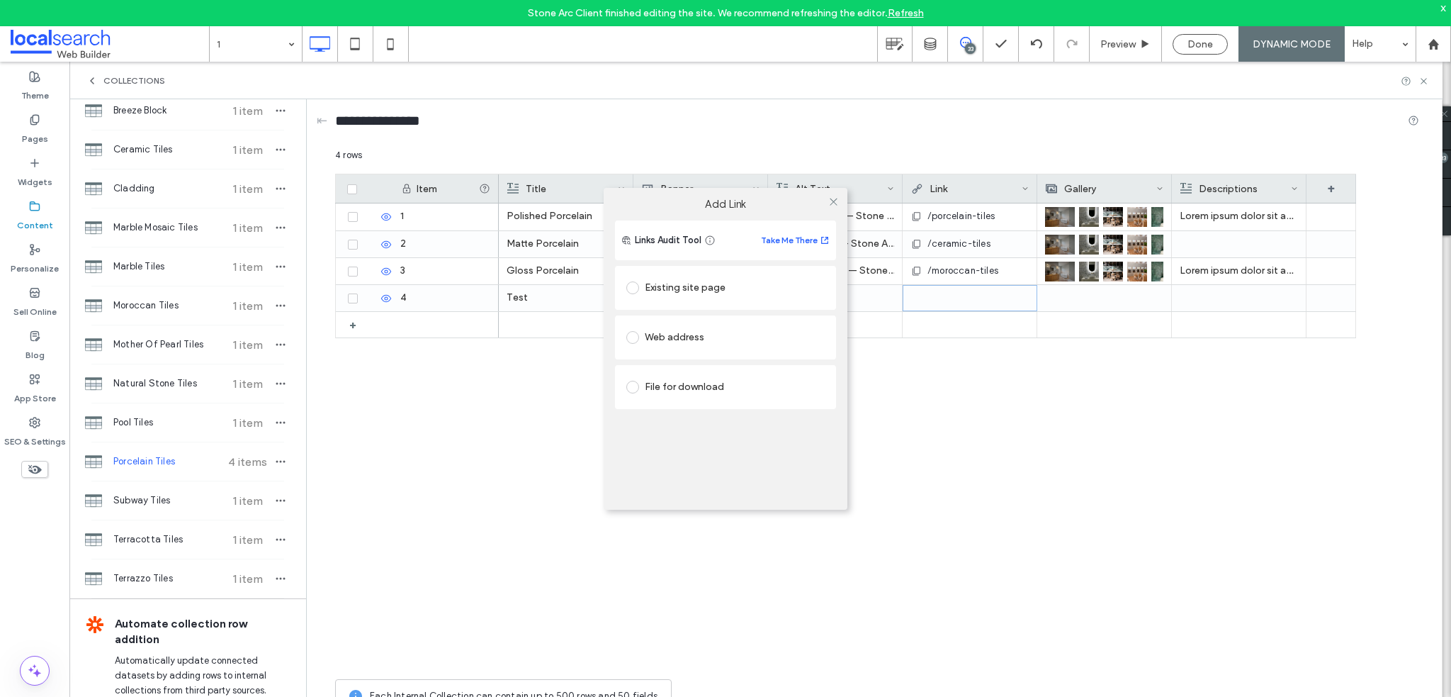
click at [978, 294] on div "Add Link Links Audit Tool Take Me There Existing site page Web address File for…" at bounding box center [725, 348] width 1451 height 697
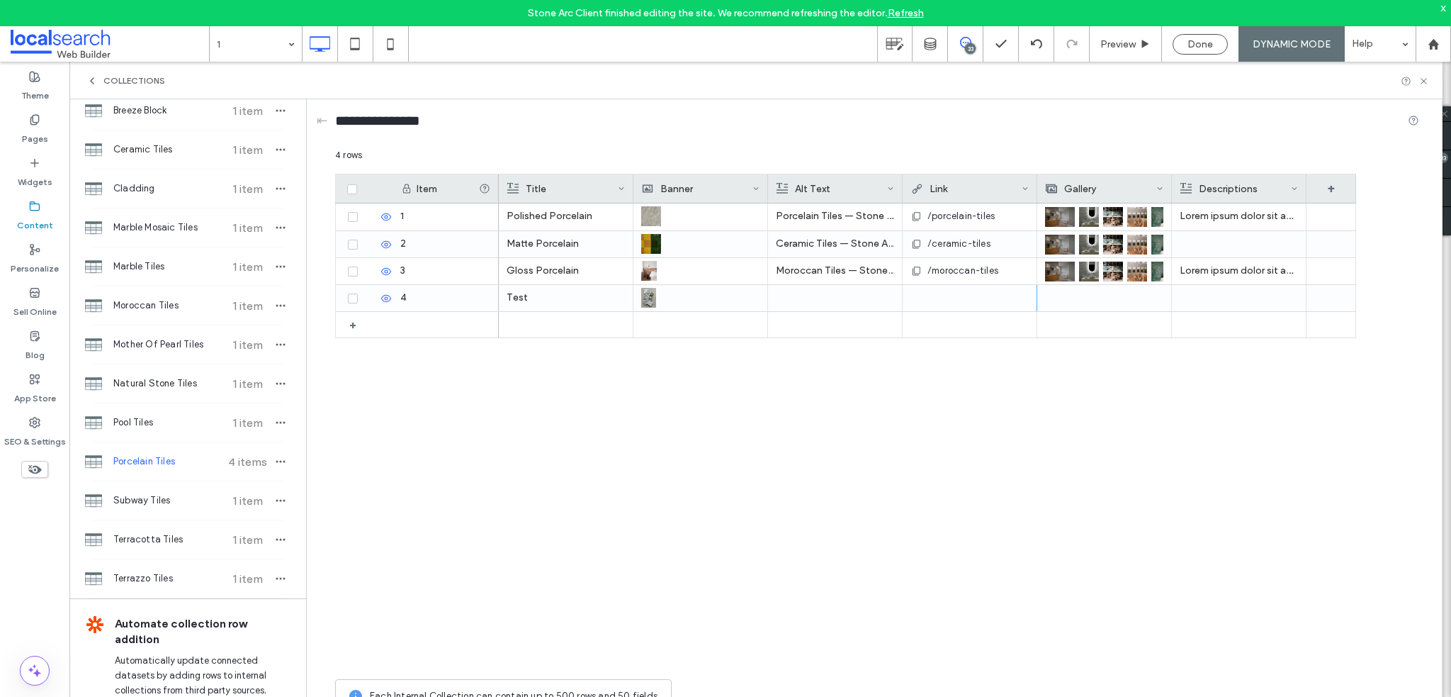
click at [1143, 301] on div at bounding box center [1104, 298] width 118 height 26
click at [1125, 293] on div at bounding box center [1105, 298] width 118 height 25
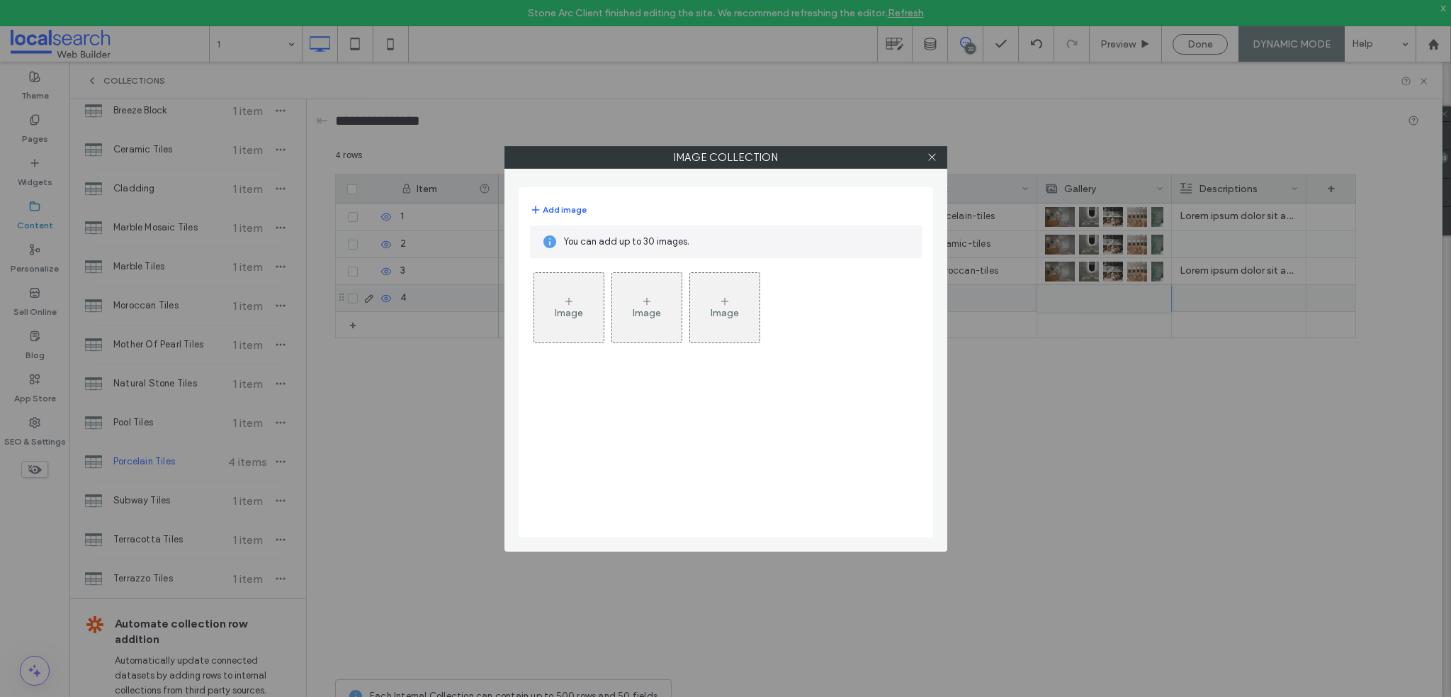
click at [1222, 279] on div "Image Collection Add image You can add up to 30 images. Image Image Image" at bounding box center [725, 348] width 1451 height 697
click at [1221, 297] on div "Image Collection Add image You can add up to 30 images. Image Image Image" at bounding box center [725, 348] width 1451 height 697
click at [930, 154] on use at bounding box center [931, 157] width 7 height 7
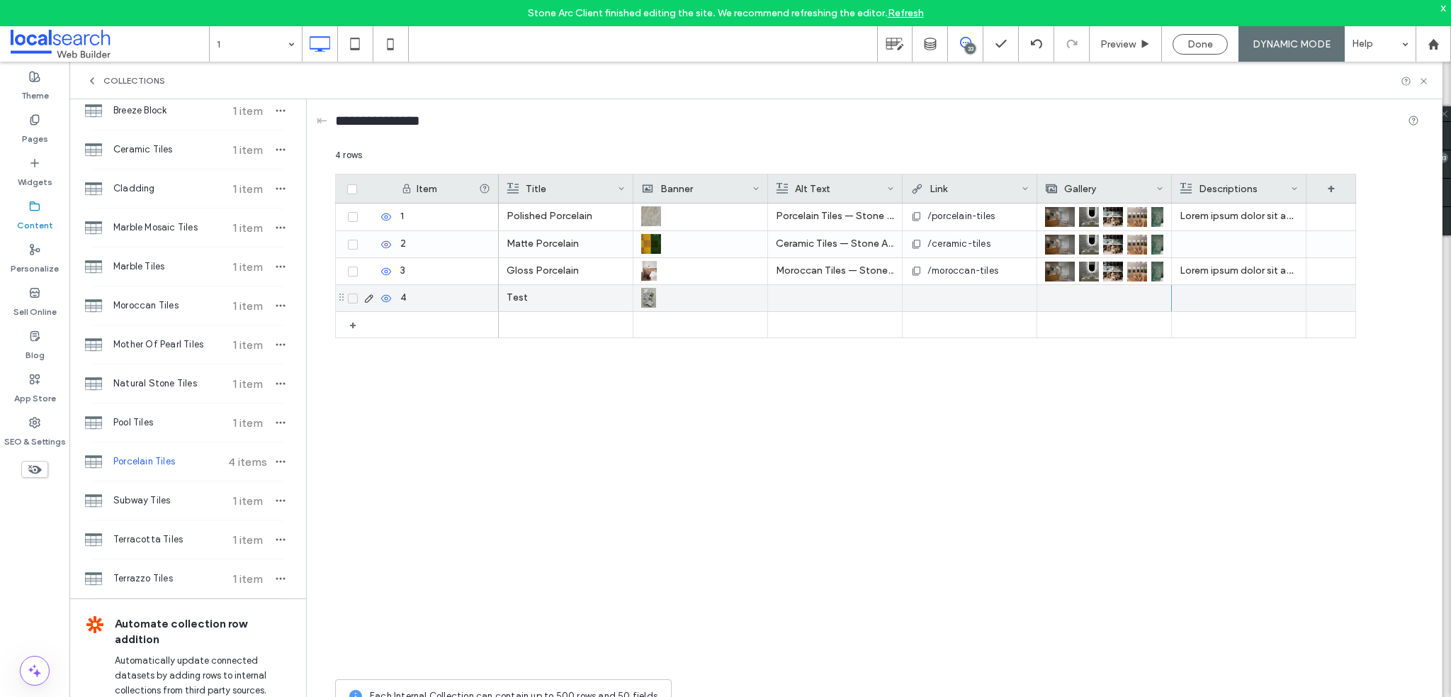
click at [1230, 298] on div at bounding box center [1239, 298] width 118 height 26
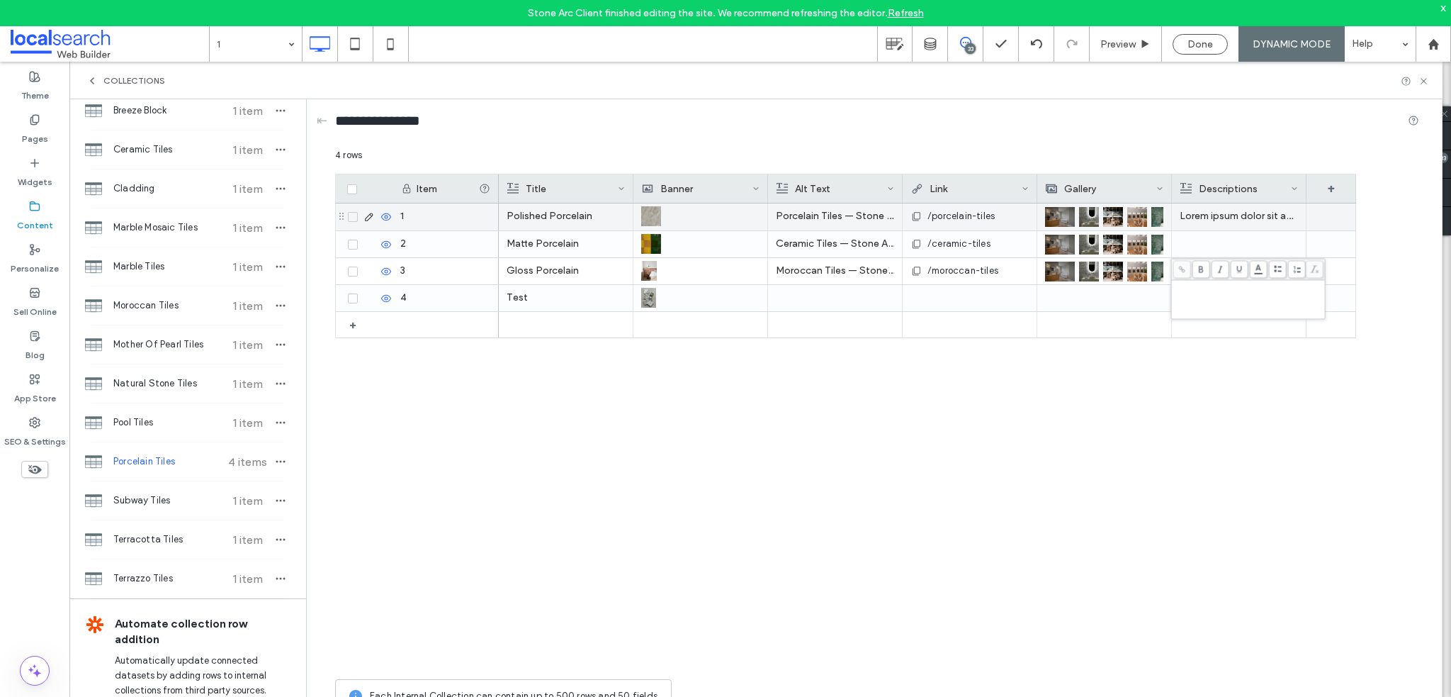
click at [1210, 219] on p "Lorem ipsum dolor sit amet, consectetur adipiscing elit. Quisque sit amet lorem…" at bounding box center [1239, 216] width 118 height 26
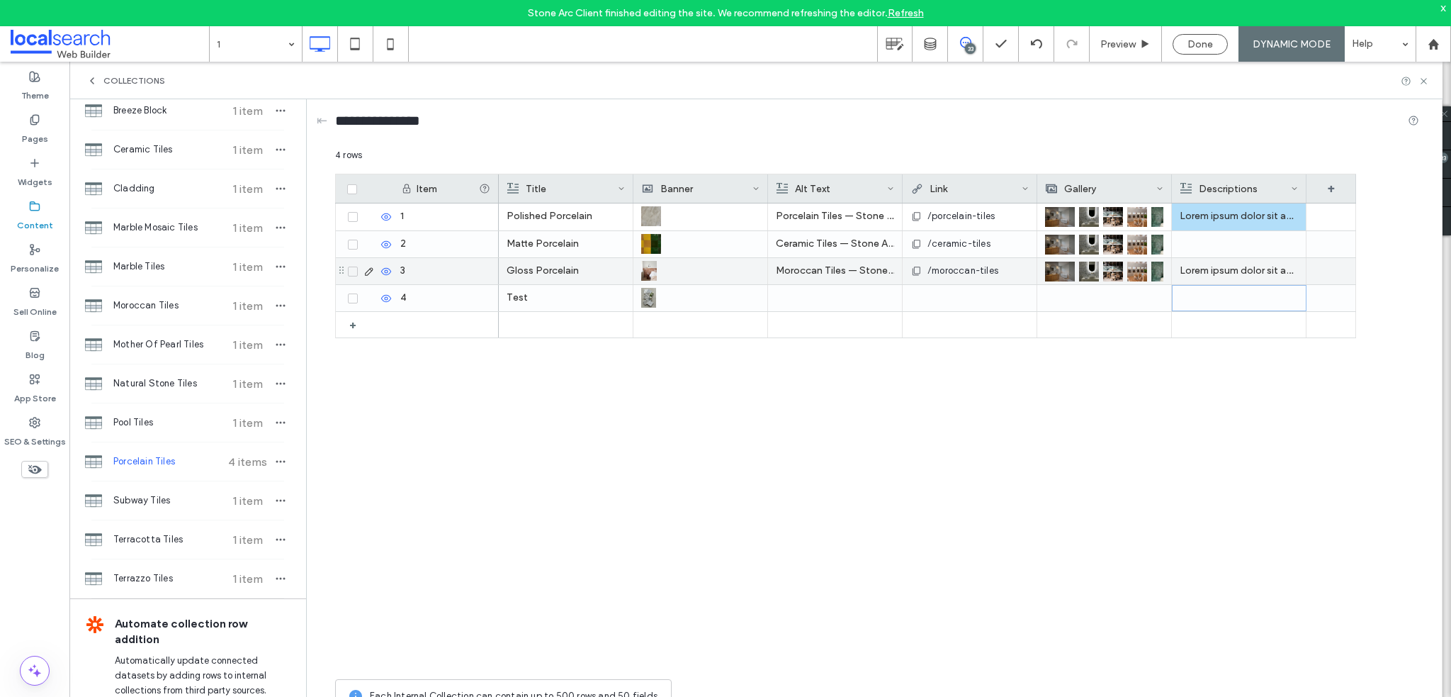
click at [1207, 271] on p "Lorem ipsum dolor sit amet, consectetur adipiscing elit. Quisque sit amet lorem…" at bounding box center [1239, 271] width 118 height 26
click at [1207, 271] on p "Lorem ipsum dolor sit amet, consectetur adipiscing elit. Quisque sit amet lorem…" at bounding box center [1240, 272] width 118 height 26
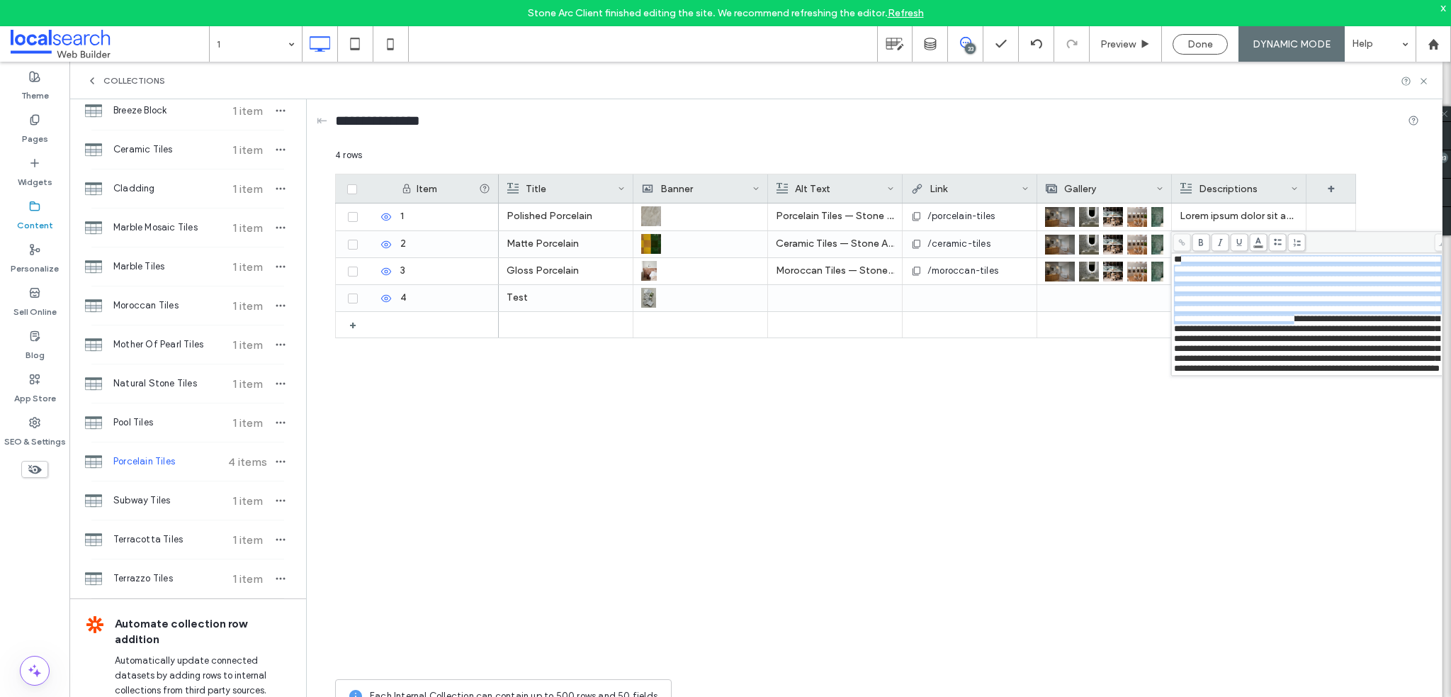
drag, startPoint x: 1184, startPoint y: 263, endPoint x: 1289, endPoint y: 338, distance: 129.0
click at [1289, 338] on span "**********" at bounding box center [1307, 313] width 266 height 118
copy span "**********"
click at [1069, 339] on div "Test Polished Porcelain Porcelain Tiles — Stone Arc in Kincumber, NSW /porcelai…" at bounding box center [927, 437] width 857 height 468
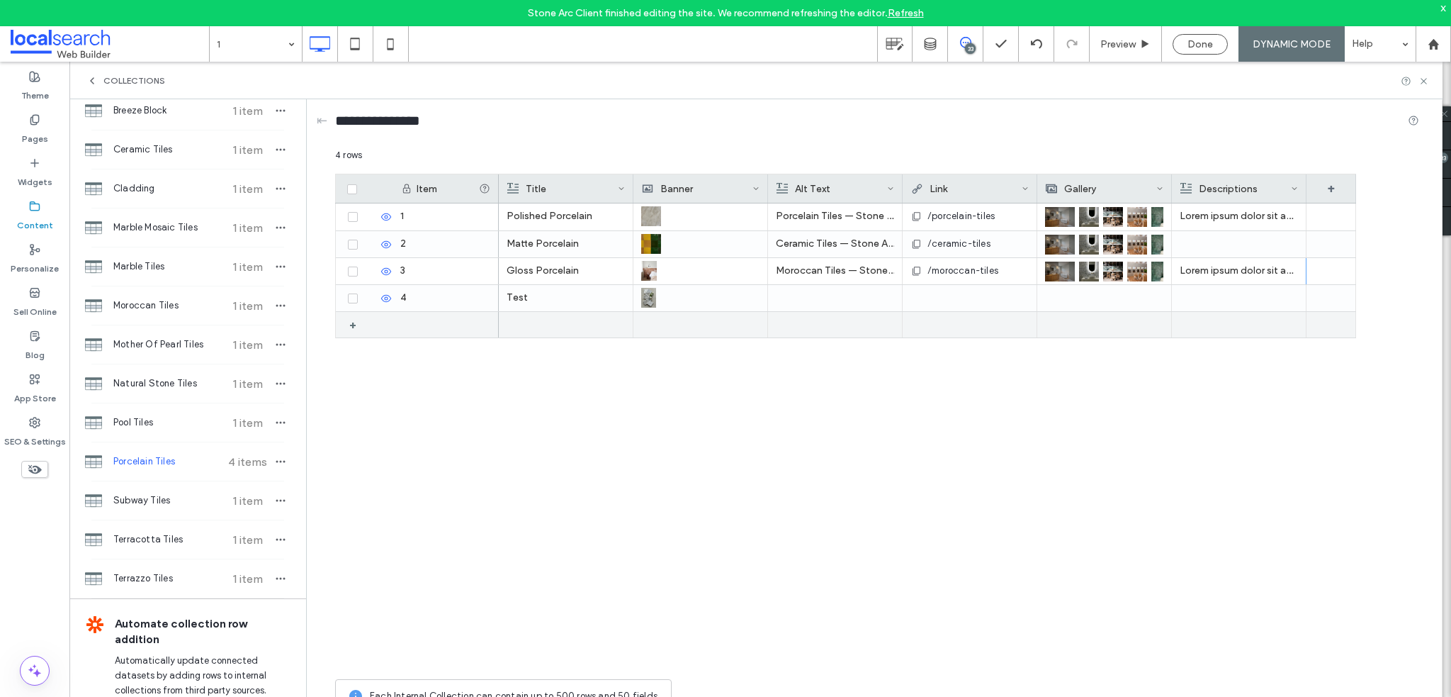
click at [1210, 315] on div at bounding box center [1239, 325] width 118 height 26
click at [1210, 315] on div at bounding box center [1240, 325] width 118 height 24
click at [1214, 291] on div at bounding box center [1239, 298] width 118 height 26
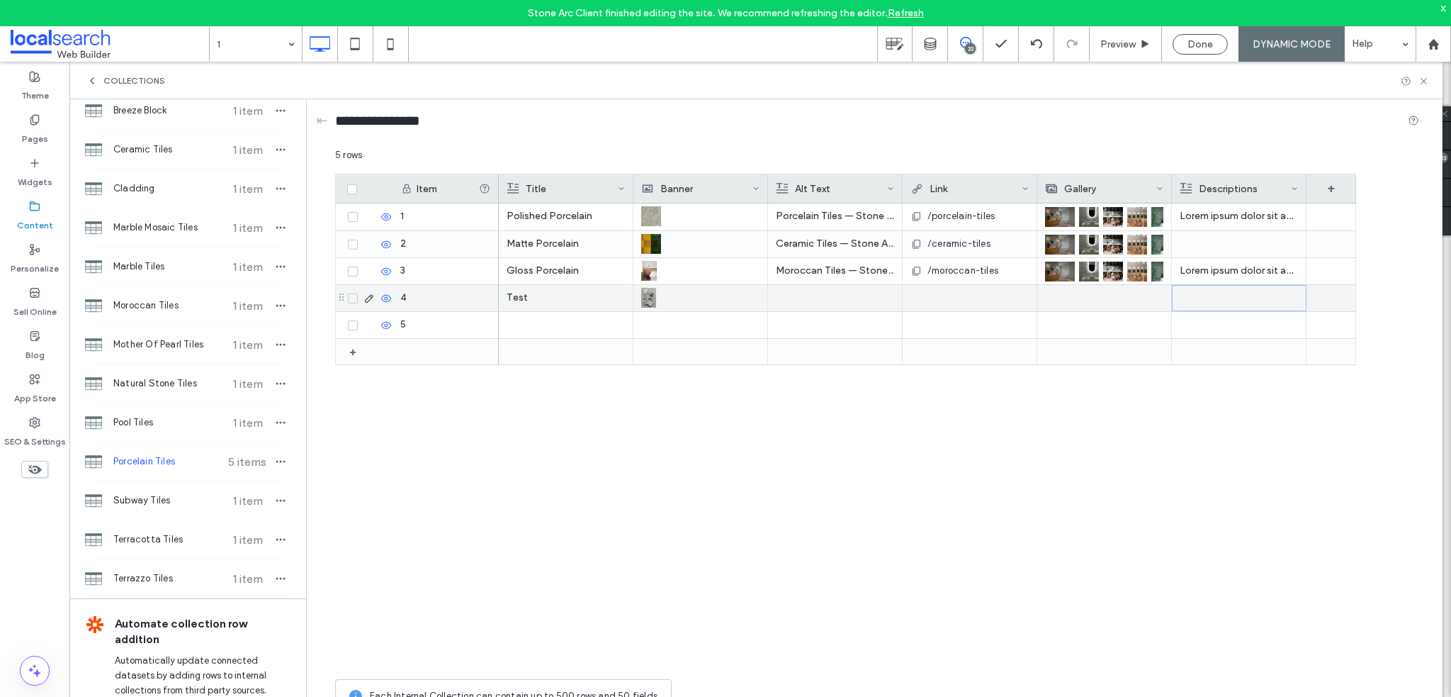
click at [1214, 291] on div at bounding box center [1240, 298] width 118 height 25
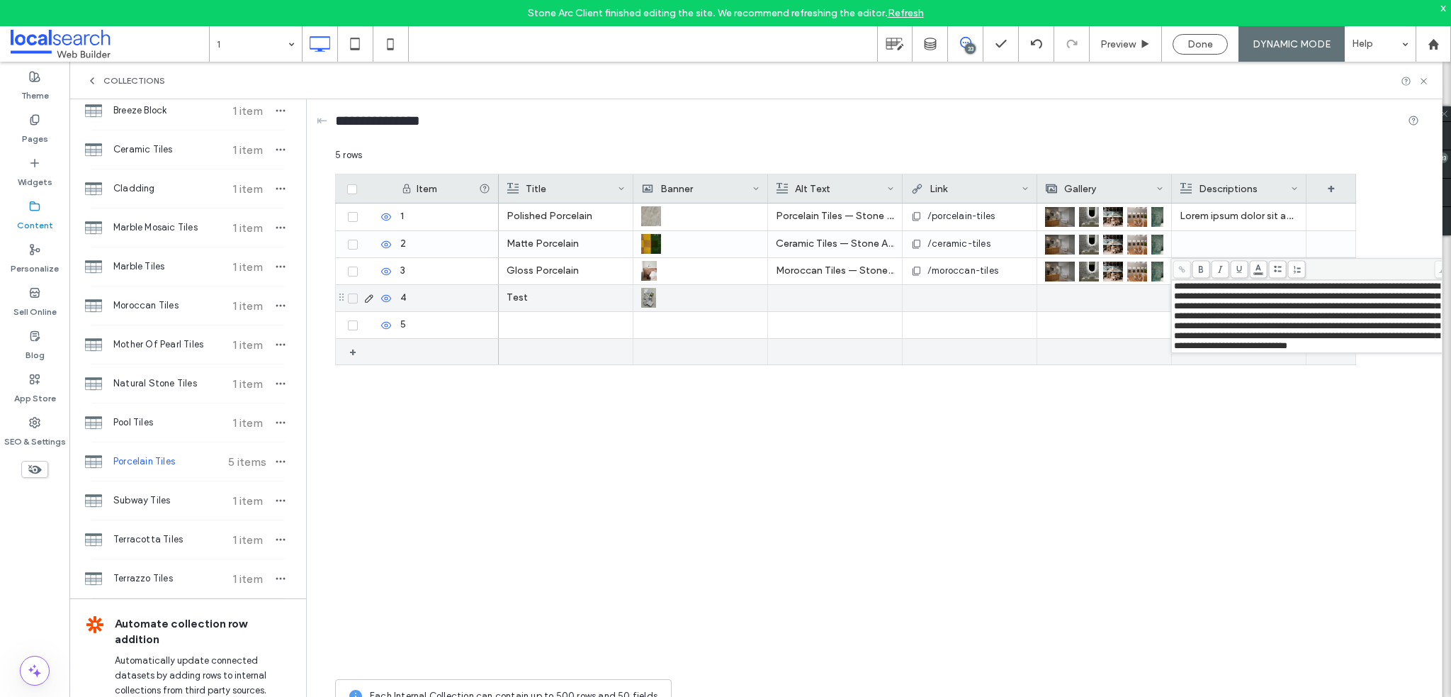
click at [704, 350] on div at bounding box center [700, 352] width 118 height 26
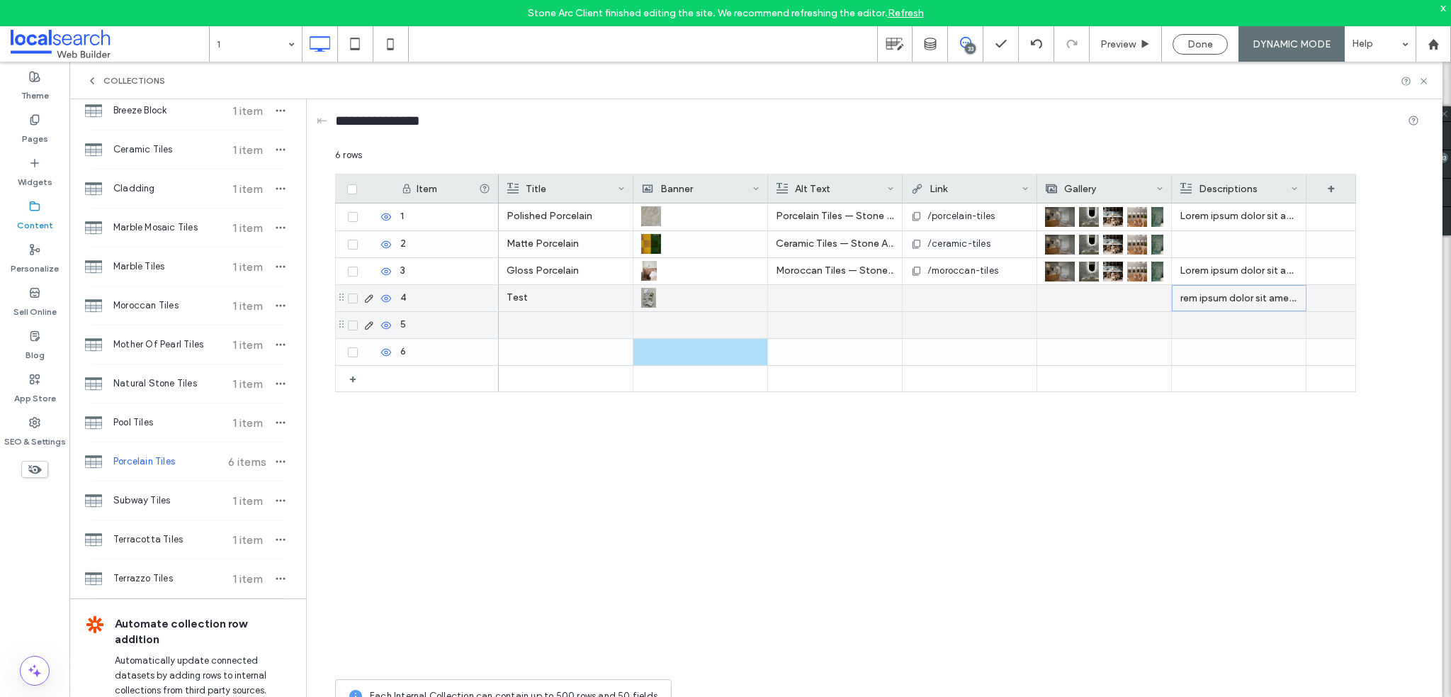
click at [352, 324] on icon at bounding box center [353, 325] width 6 height 4
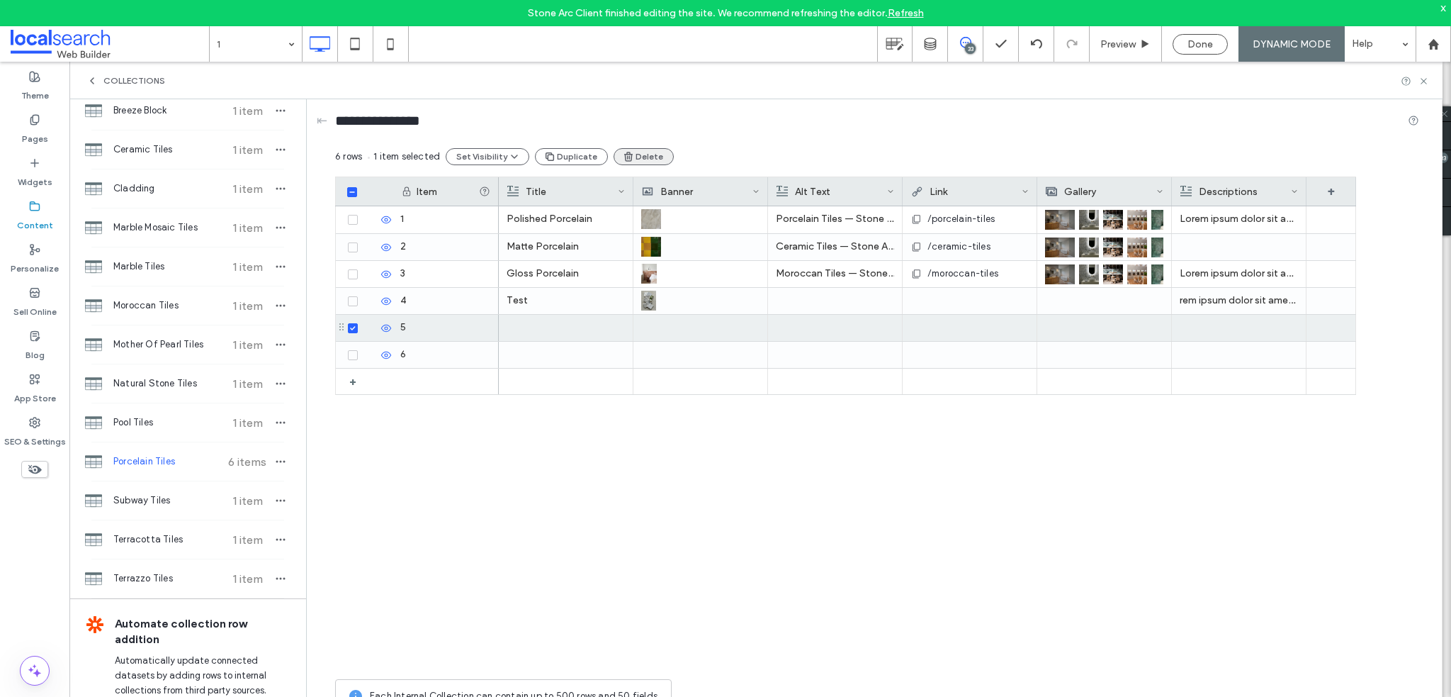
click at [614, 161] on button "Delete" at bounding box center [644, 156] width 60 height 17
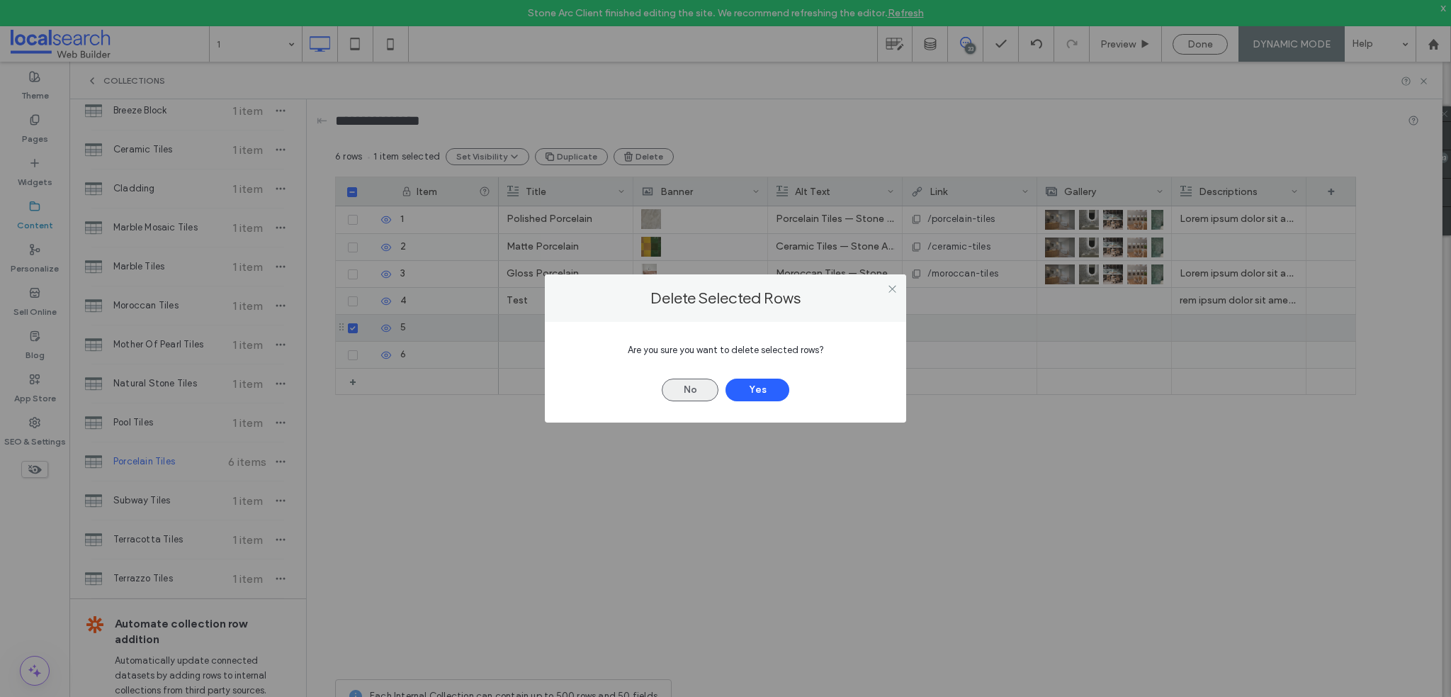
click at [683, 390] on button "No" at bounding box center [690, 389] width 57 height 23
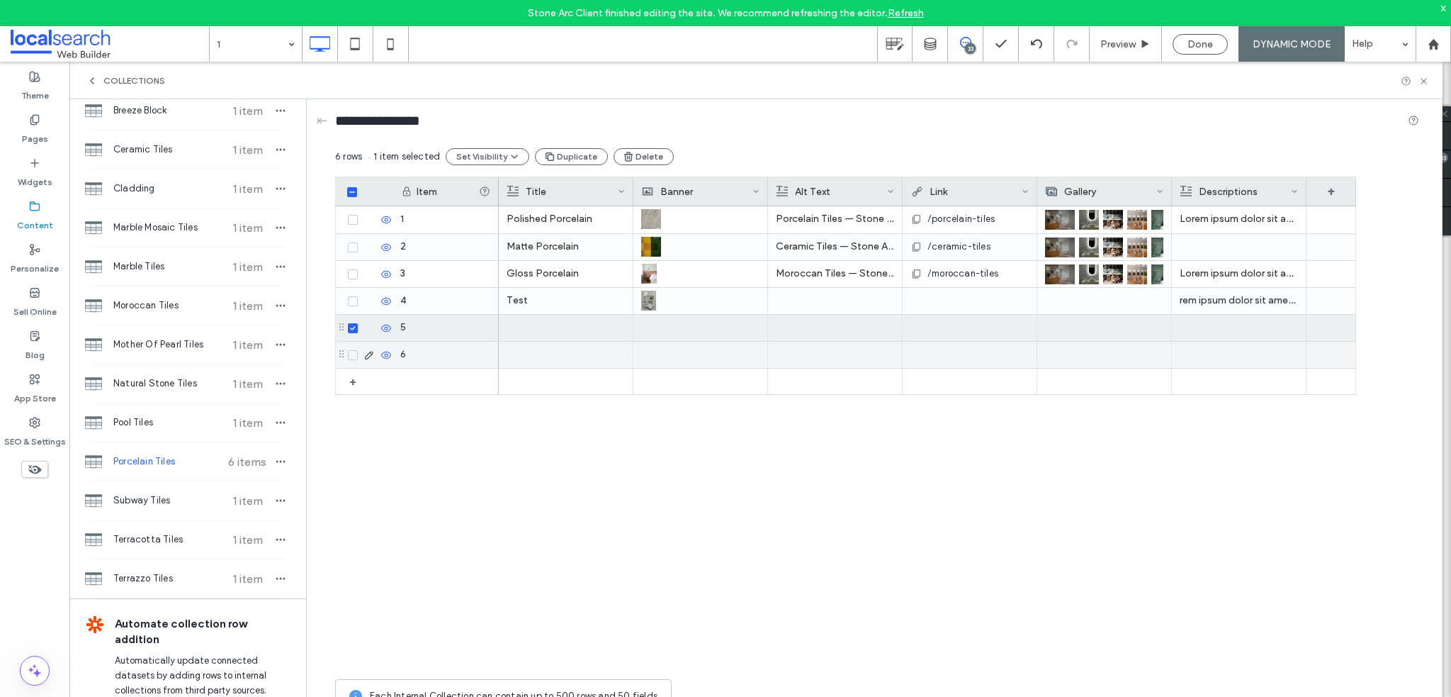
click at [350, 353] on icon at bounding box center [353, 355] width 6 height 4
click at [652, 150] on button "Delete" at bounding box center [650, 156] width 60 height 17
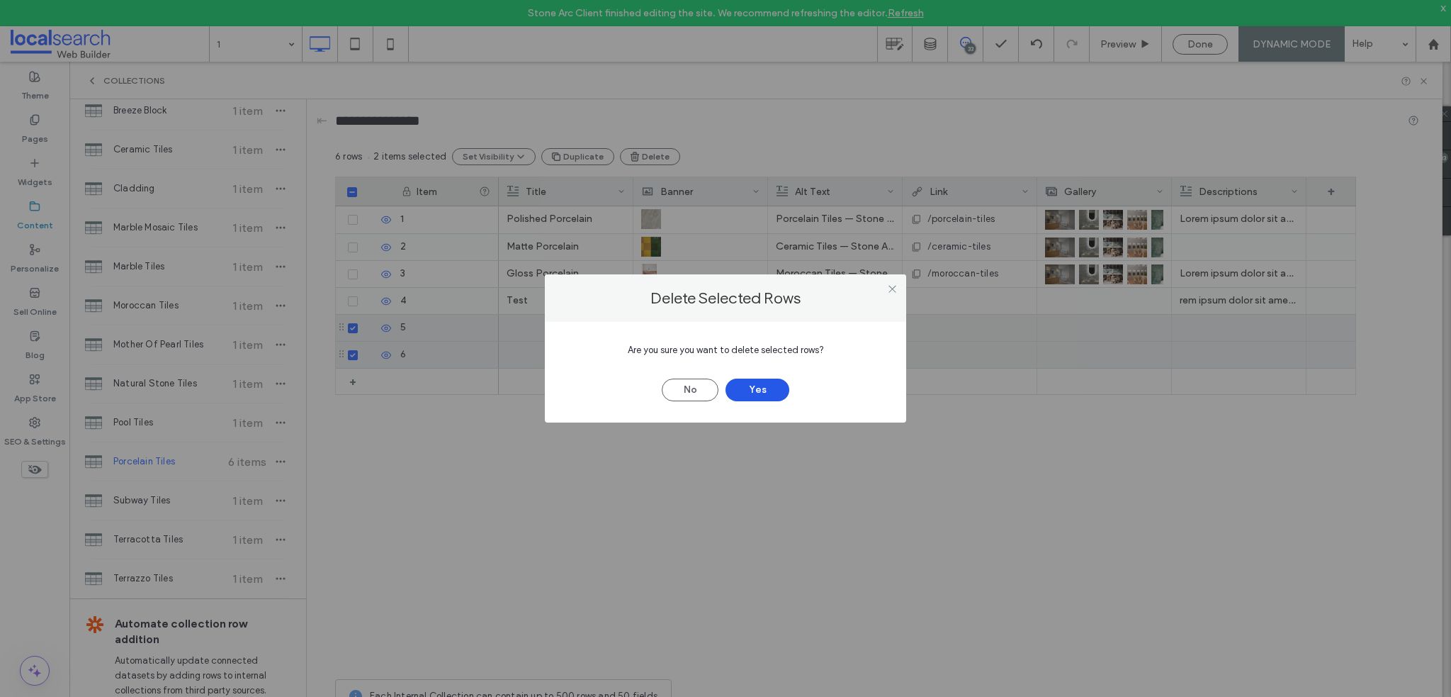
click at [783, 383] on button "Yes" at bounding box center [758, 389] width 64 height 23
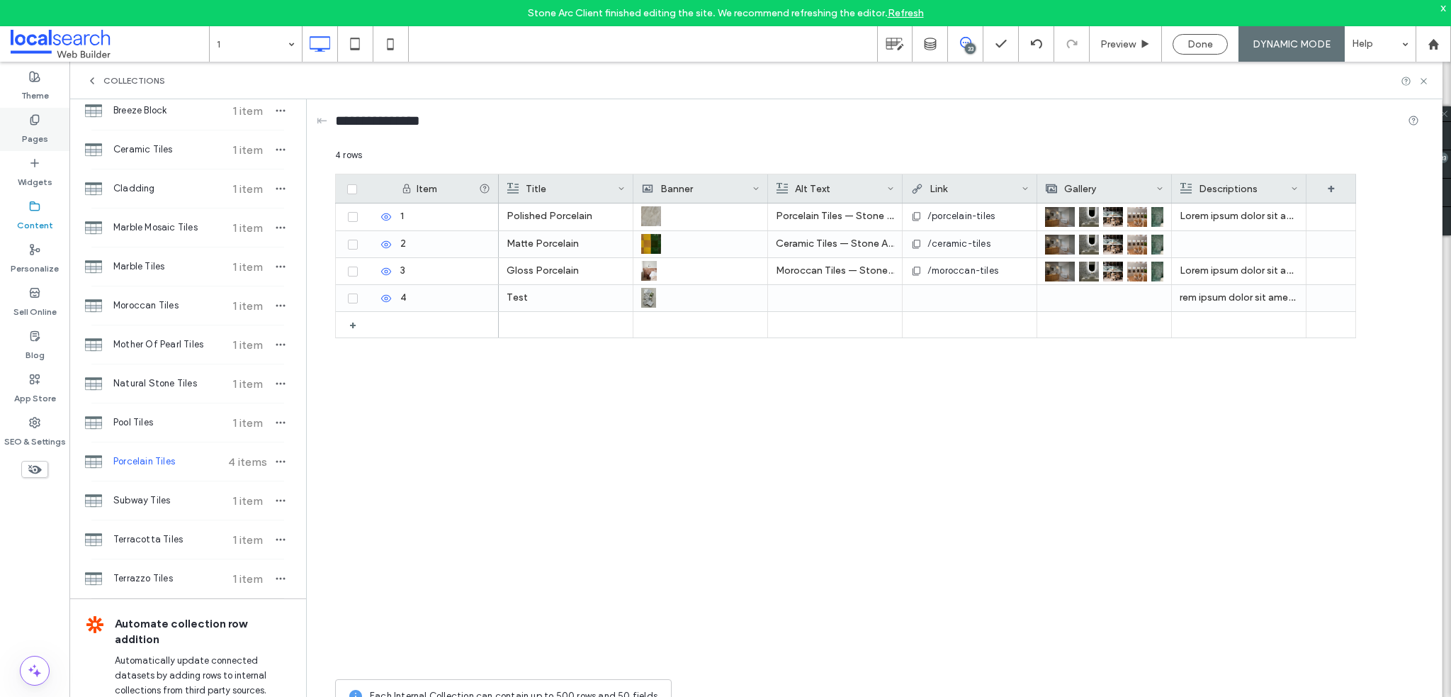
click at [19, 130] on div "Pages" at bounding box center [34, 129] width 69 height 43
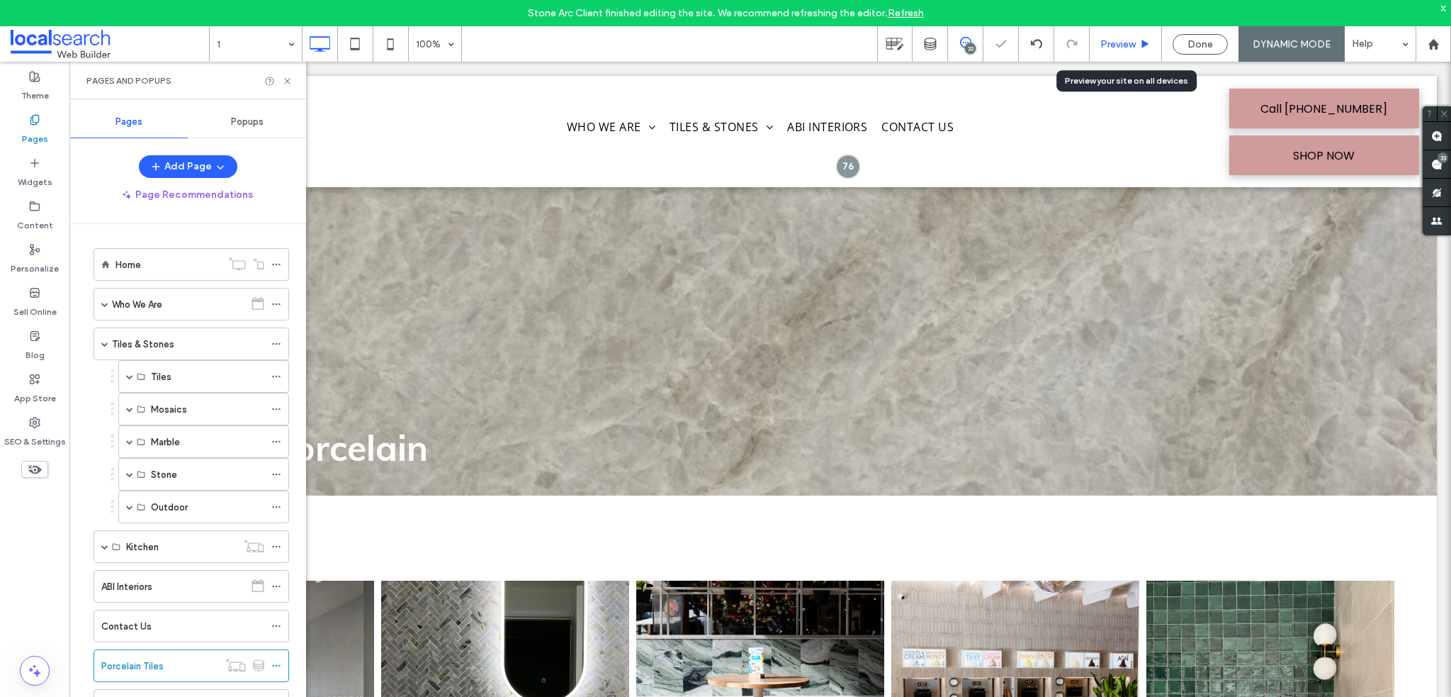
scroll to position [0, 0]
click at [1117, 40] on span "Preview" at bounding box center [1118, 44] width 35 height 12
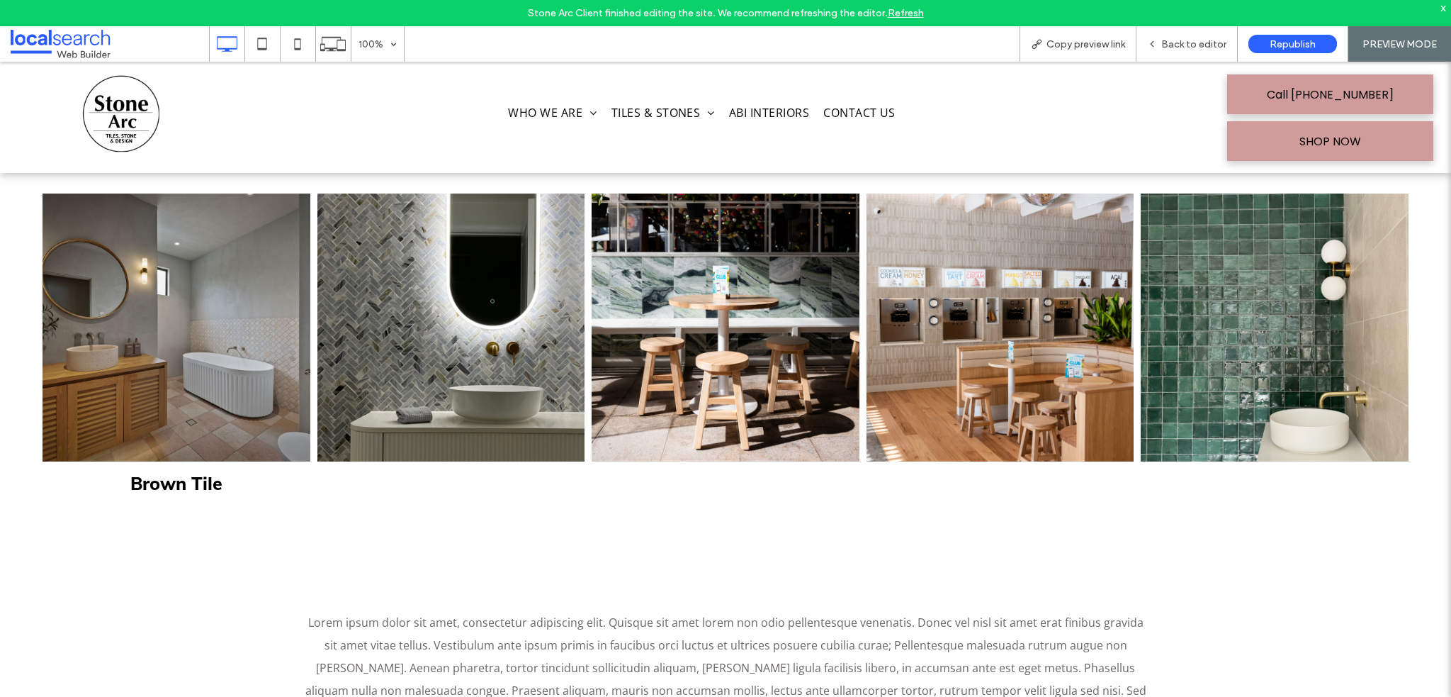
scroll to position [425, 0]
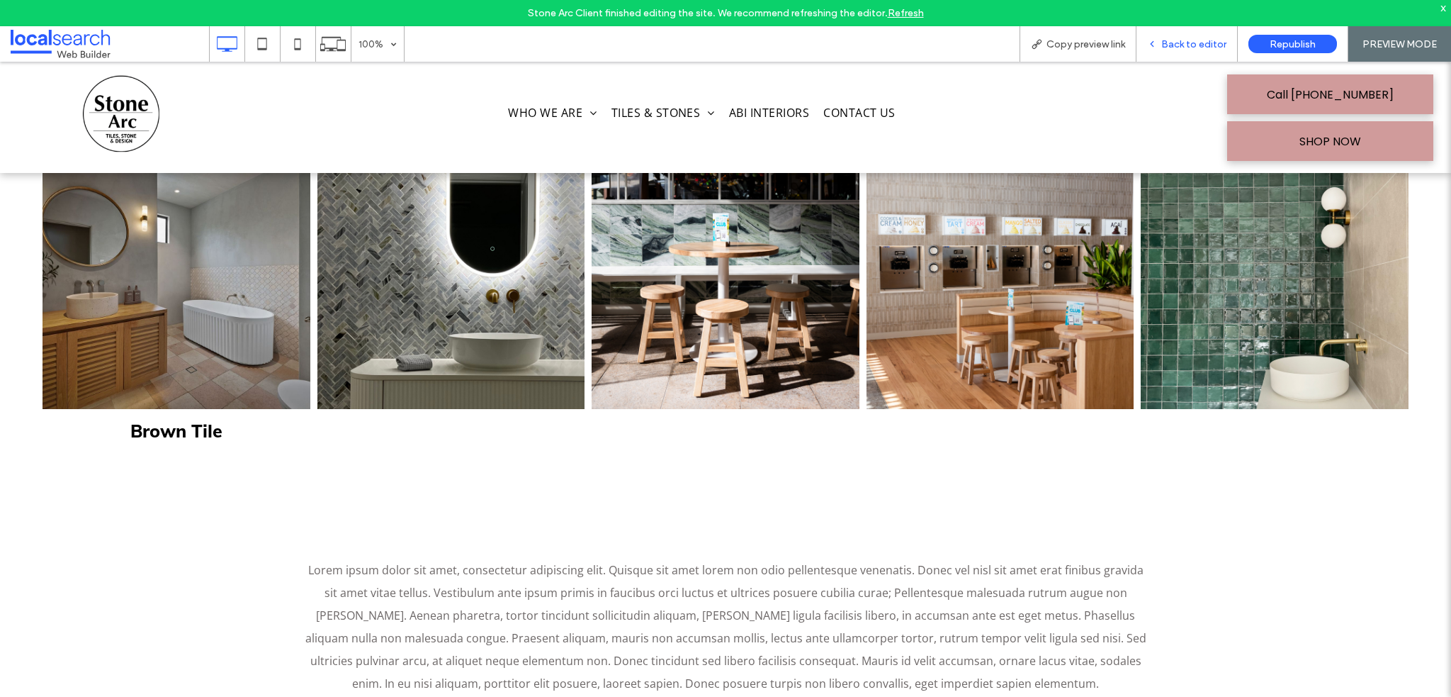
click at [1169, 48] on span "Back to editor" at bounding box center [1194, 44] width 65 height 12
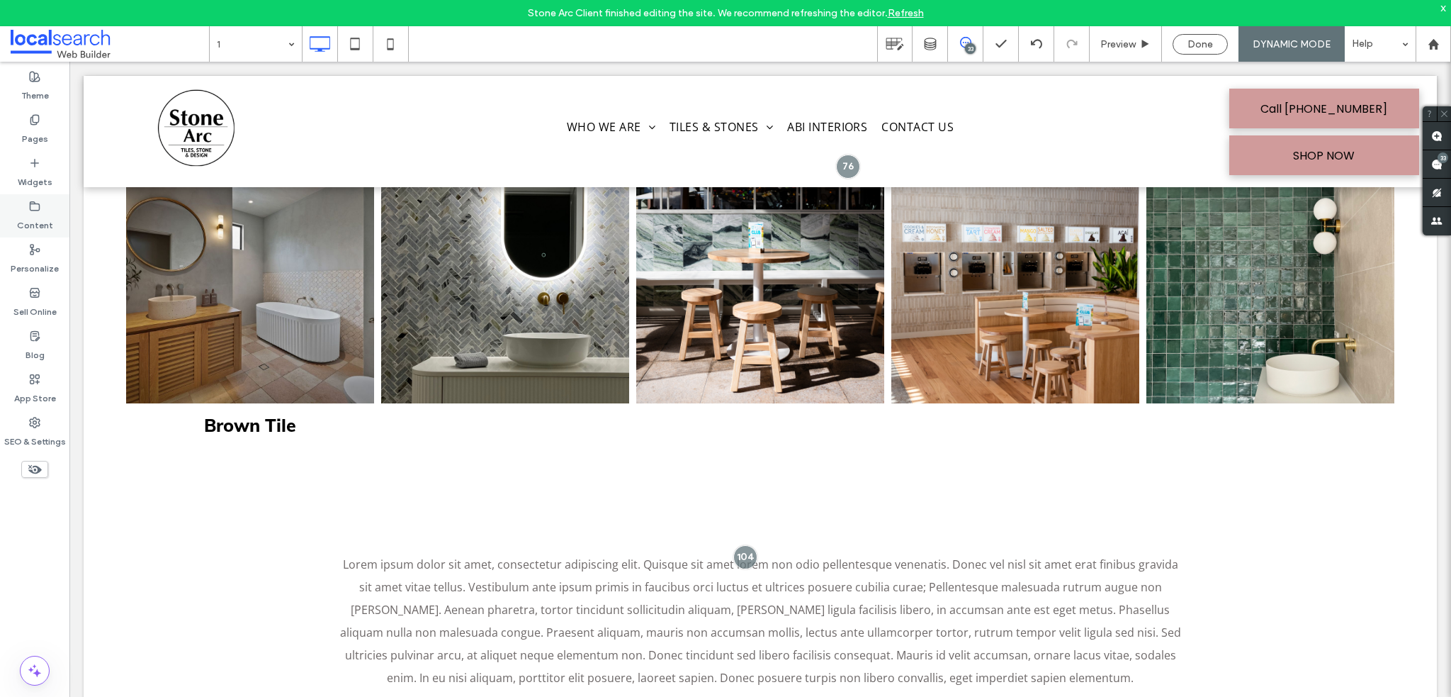
click at [39, 222] on label "Content" at bounding box center [35, 222] width 36 height 20
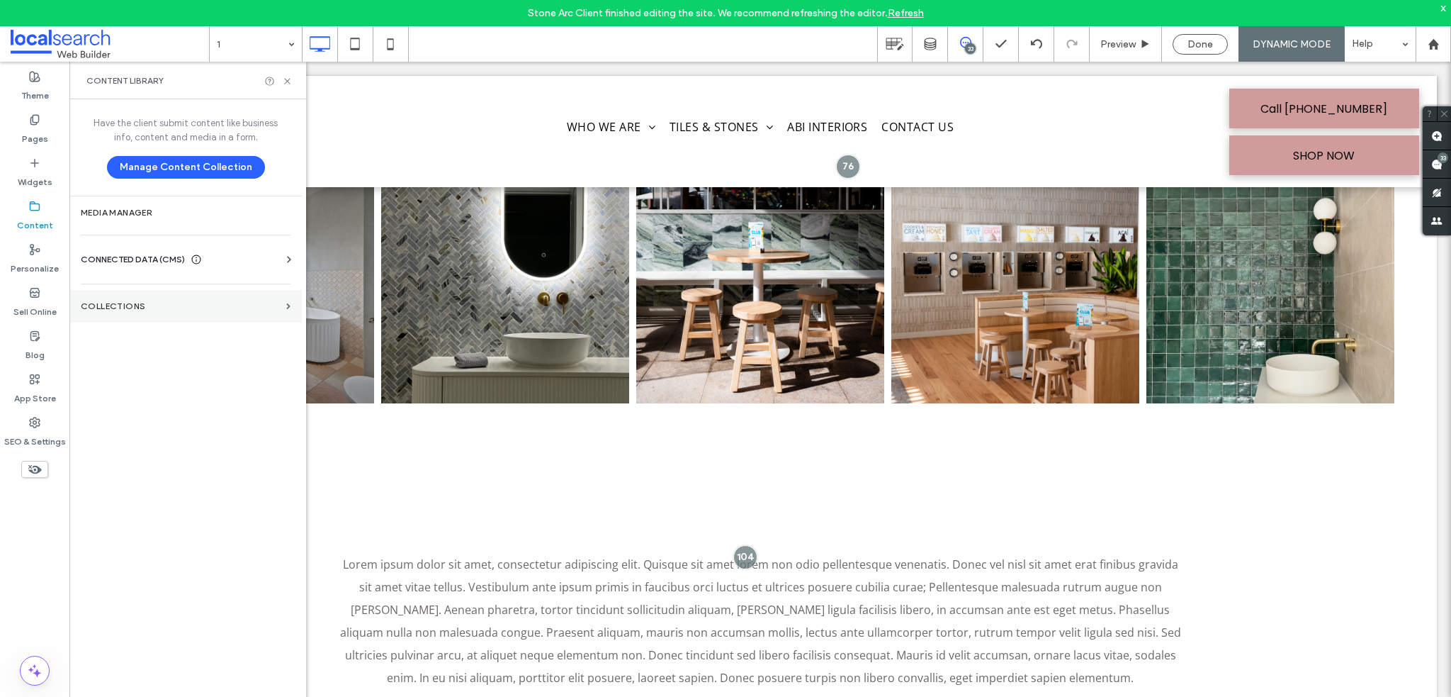
click at [147, 305] on label "Collections" at bounding box center [181, 306] width 200 height 10
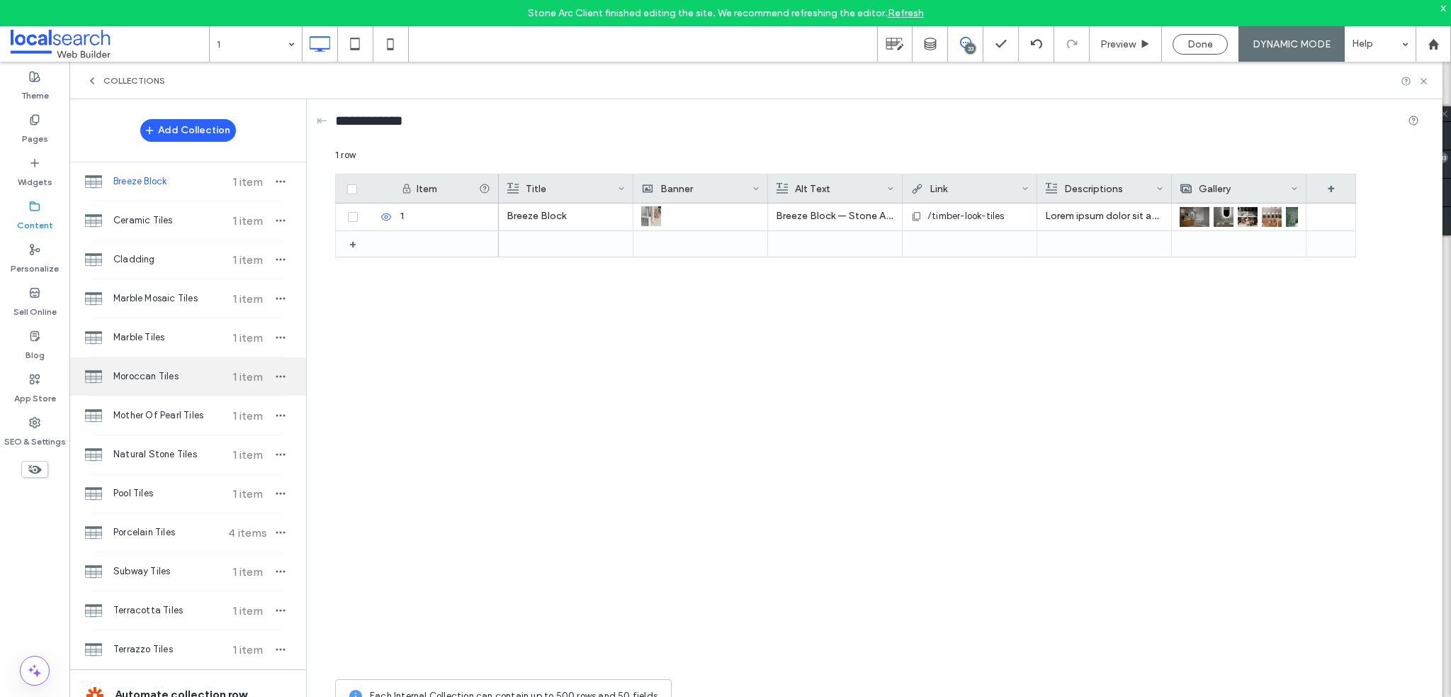
scroll to position [91, 0]
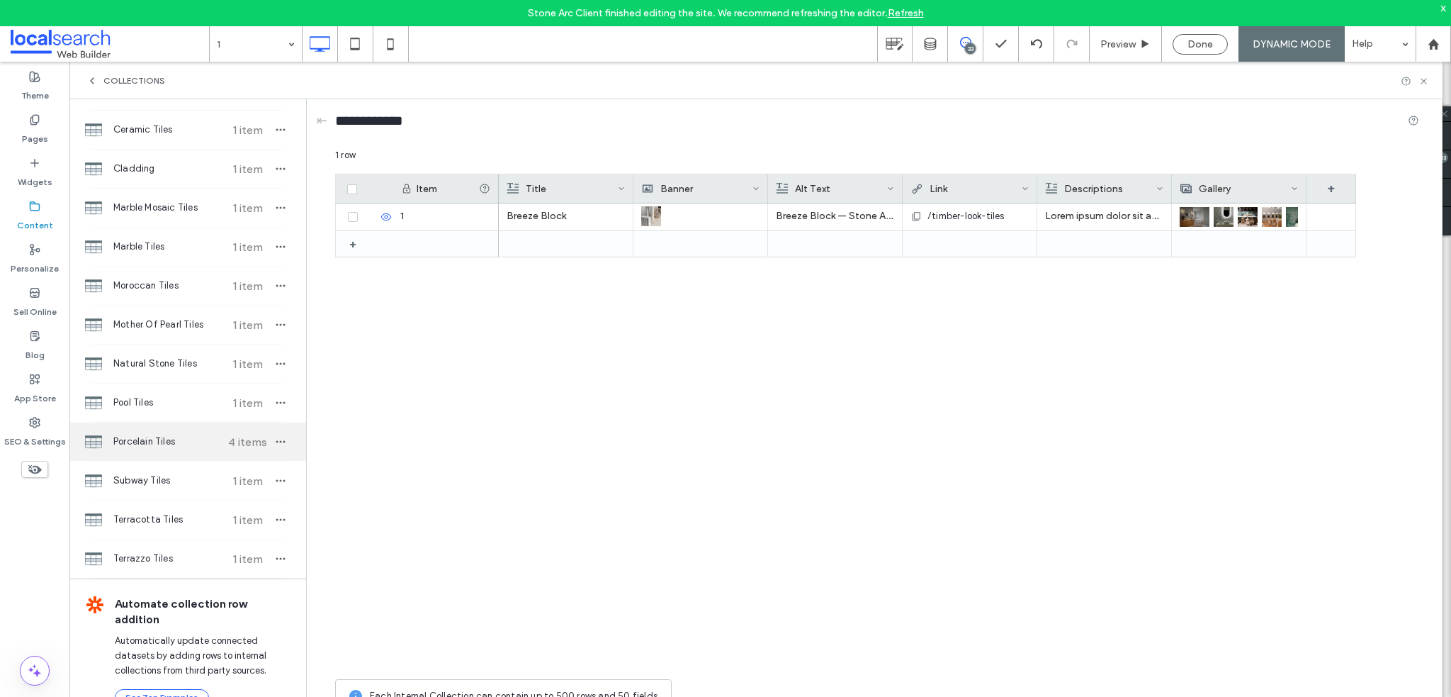
click at [230, 430] on div "Porcelain Tiles 4 items" at bounding box center [187, 441] width 237 height 38
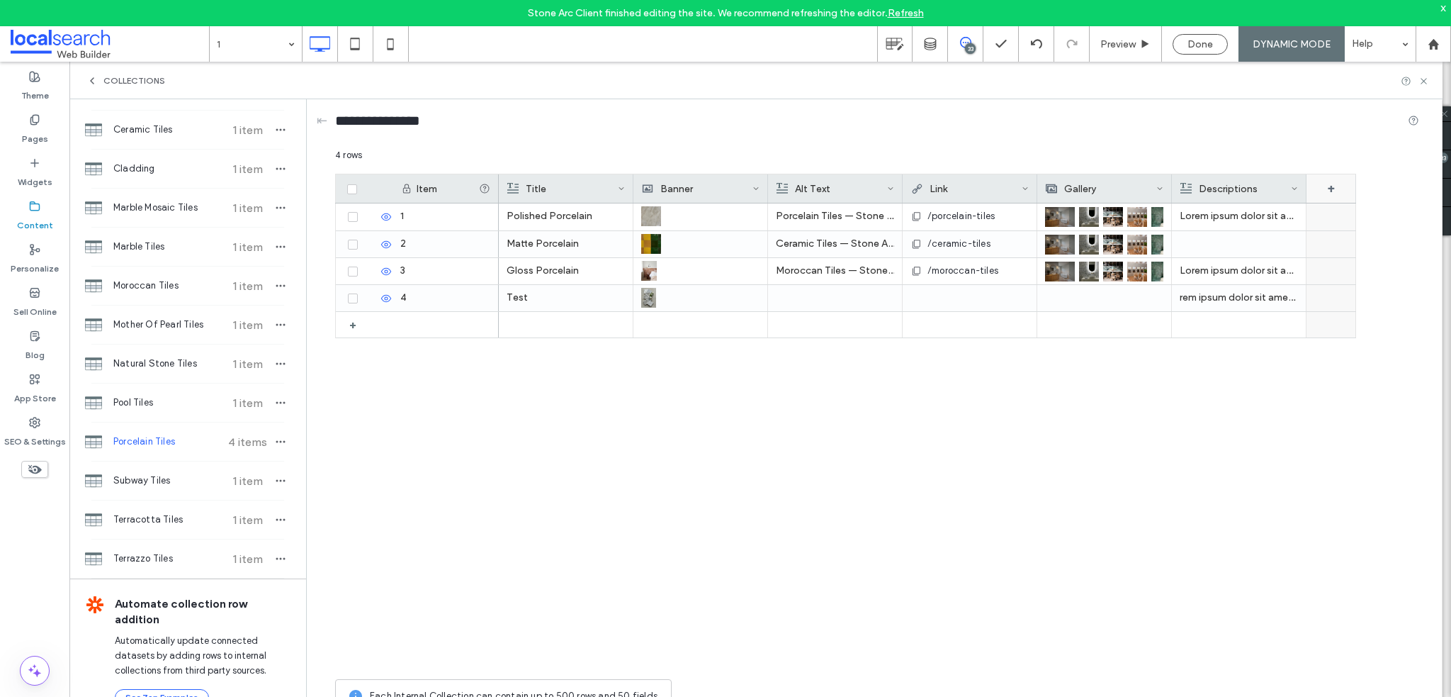
click at [1322, 186] on div "+" at bounding box center [1332, 188] width 50 height 28
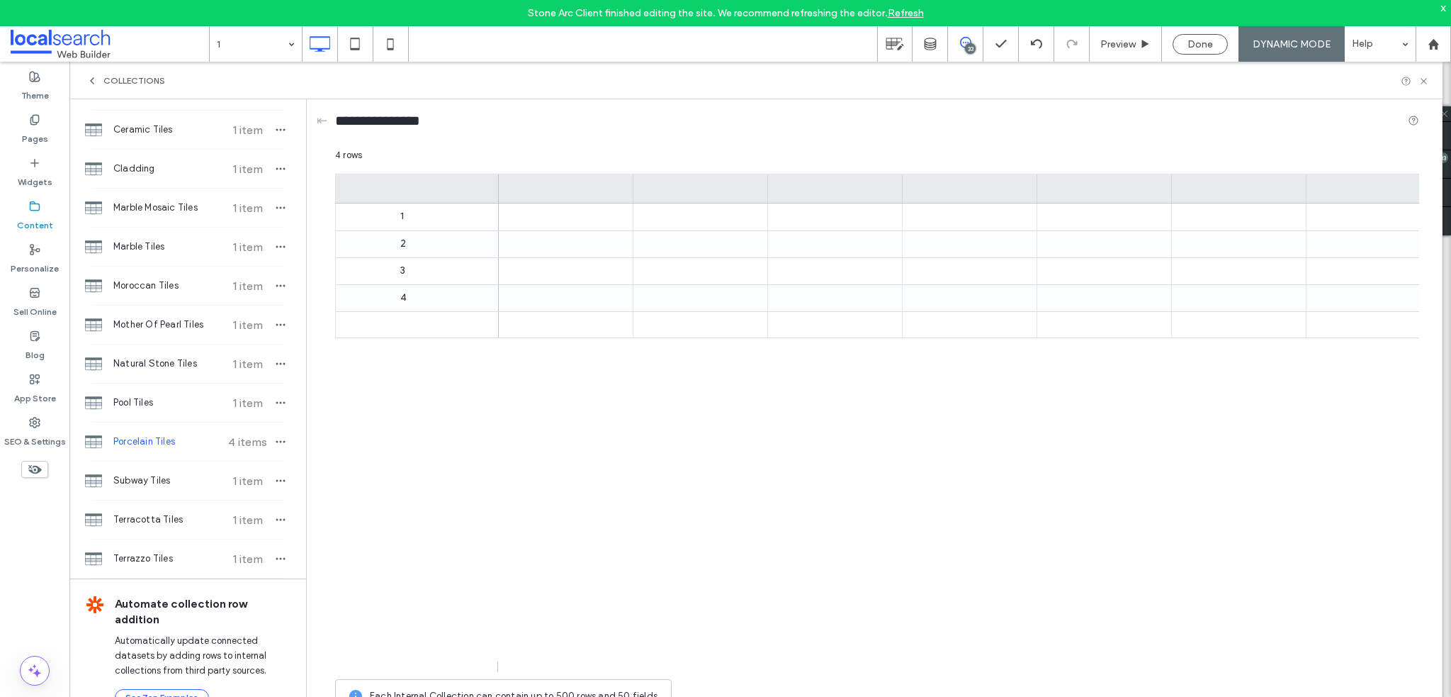
scroll to position [0, 71]
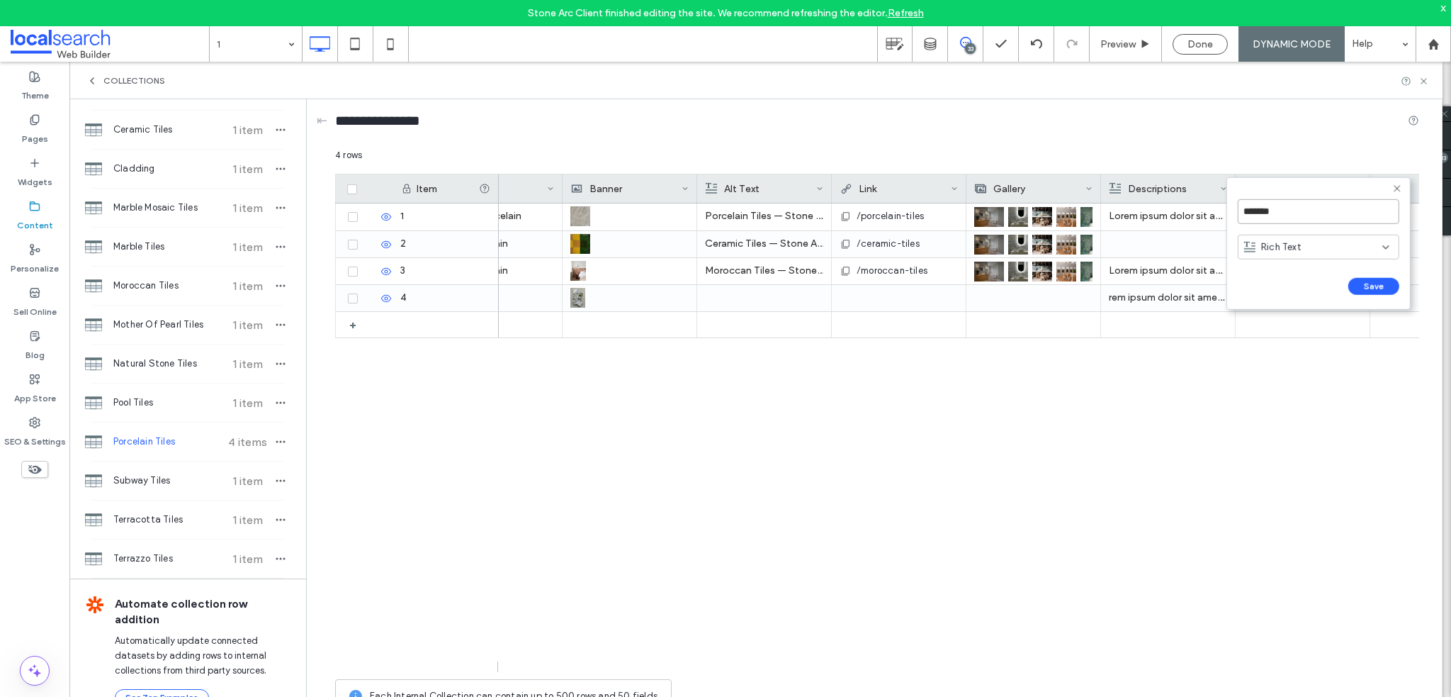
click at [1295, 216] on input "*******" at bounding box center [1319, 211] width 162 height 25
click at [1295, 249] on span "Rich Text" at bounding box center [1281, 247] width 40 height 14
click at [1290, 296] on span "Rich Text" at bounding box center [1281, 296] width 40 height 14
click at [1305, 213] on input "*******" at bounding box center [1319, 211] width 162 height 25
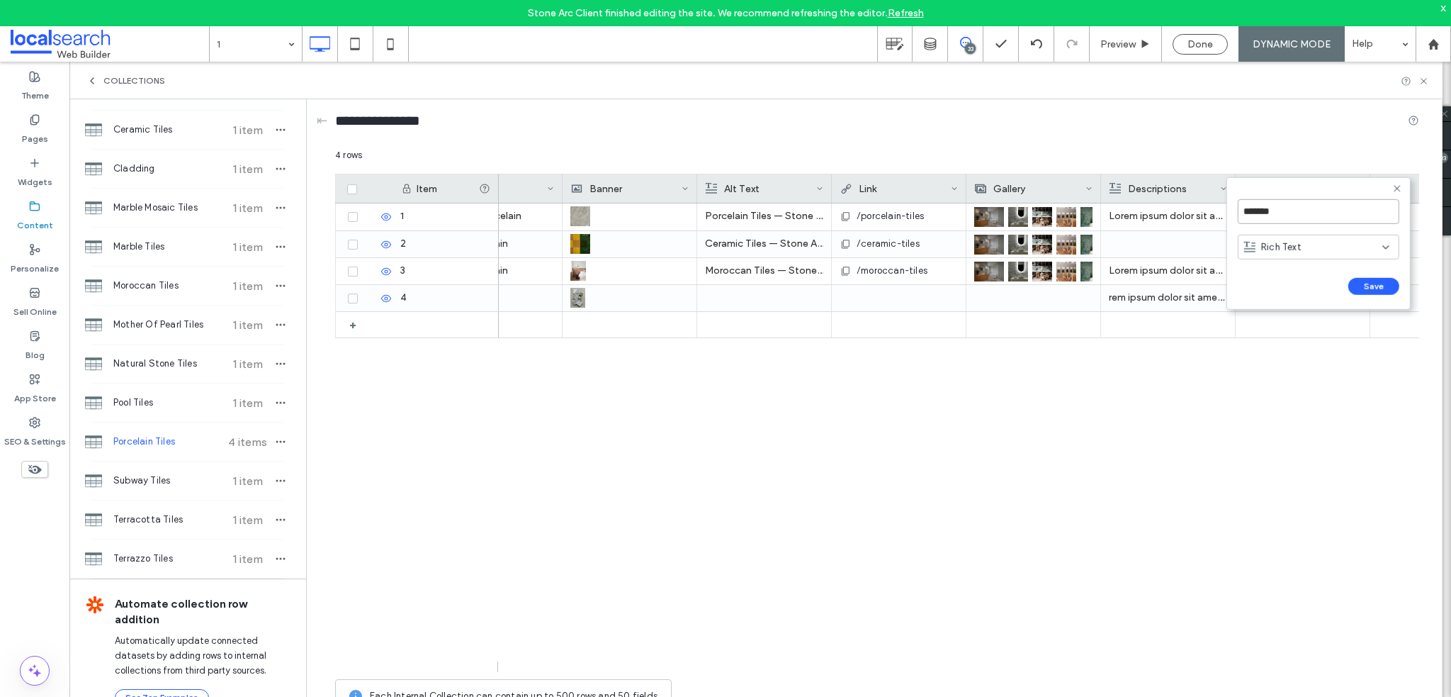
drag, startPoint x: 1305, startPoint y: 213, endPoint x: 1230, endPoint y: 207, distance: 74.6
click at [1236, 198] on form "******* Rich Text Save ******" at bounding box center [1319, 243] width 184 height 133
type input "******"
type input "****"
click input "******" at bounding box center [1253, 301] width 31 height 12
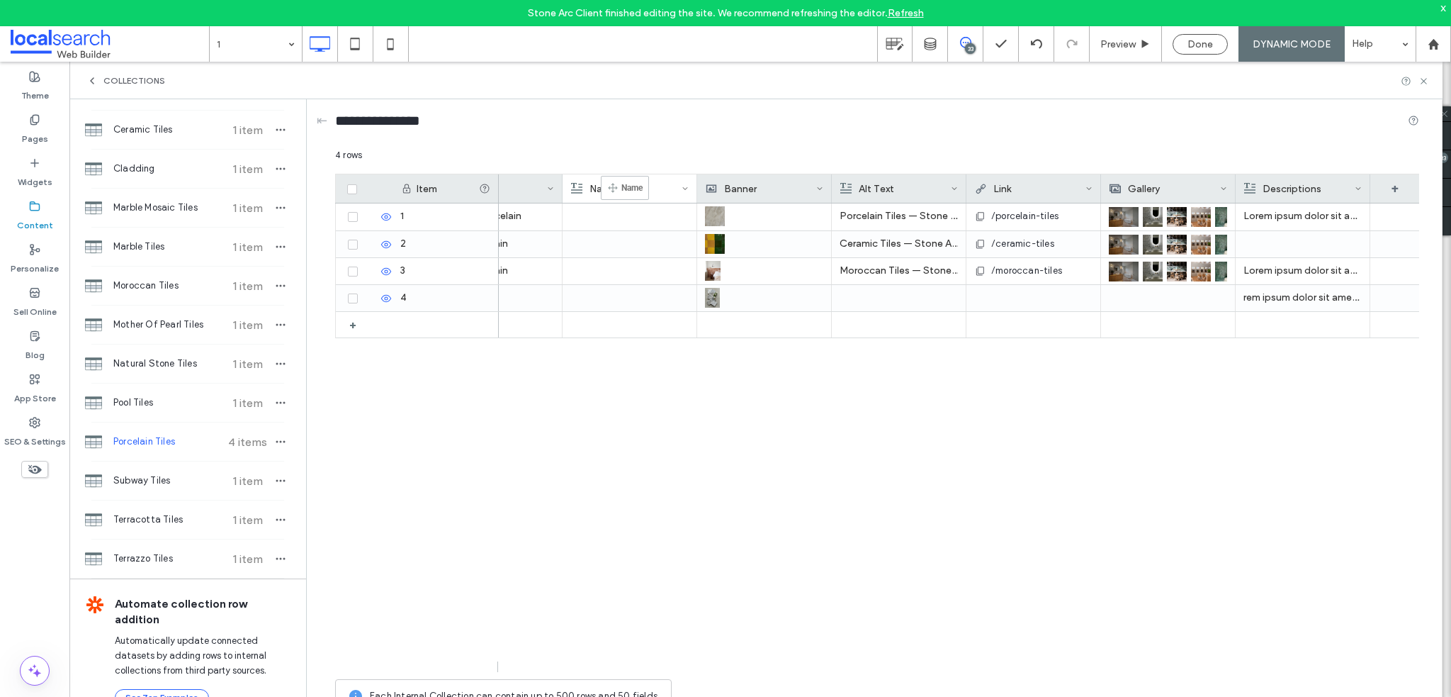
drag, startPoint x: 1286, startPoint y: 181, endPoint x: 626, endPoint y: 182, distance: 659.8
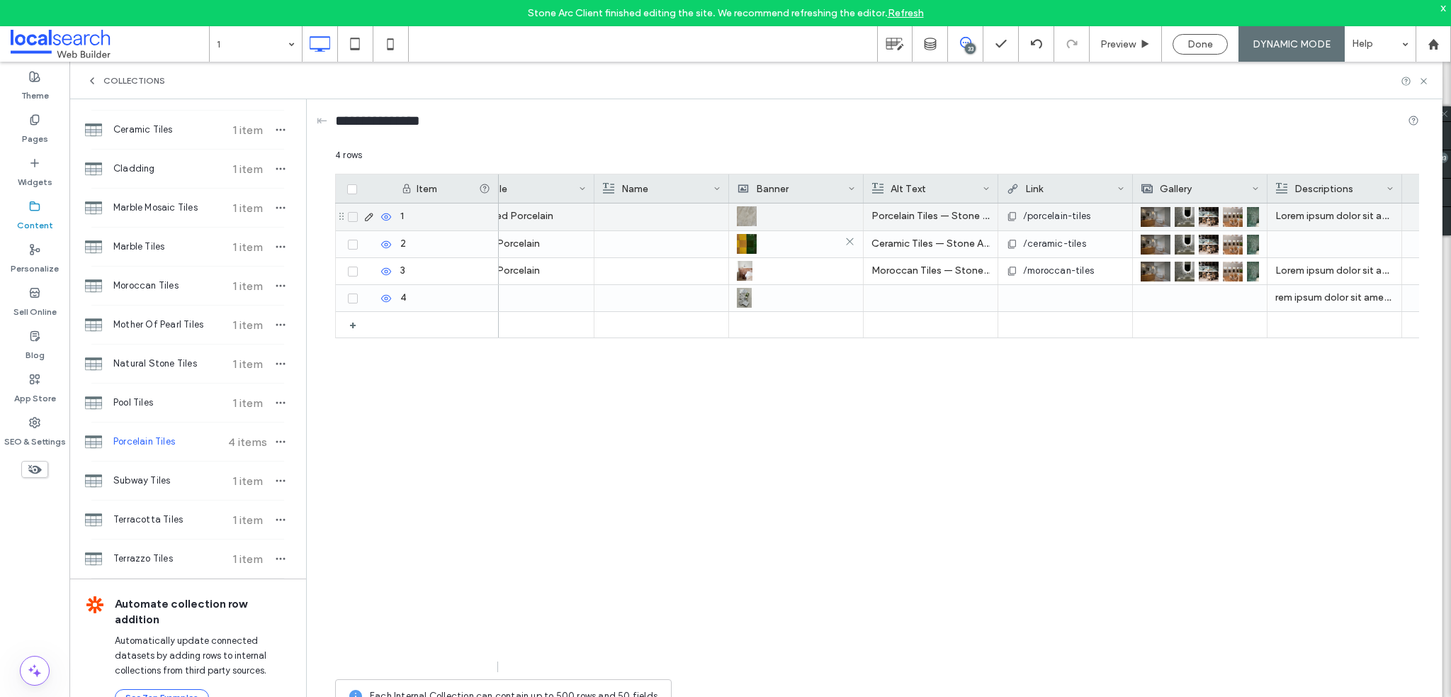
scroll to position [0, 71]
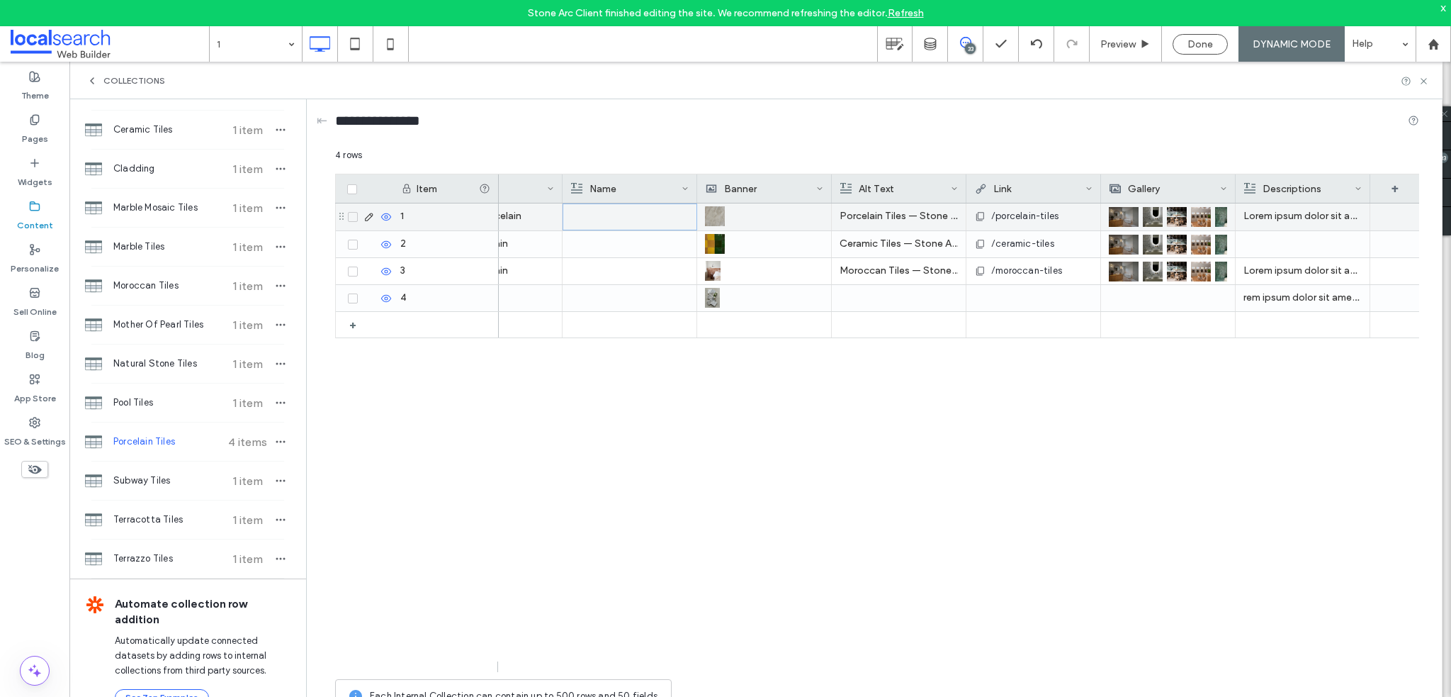
click at [604, 208] on div at bounding box center [630, 217] width 118 height 26
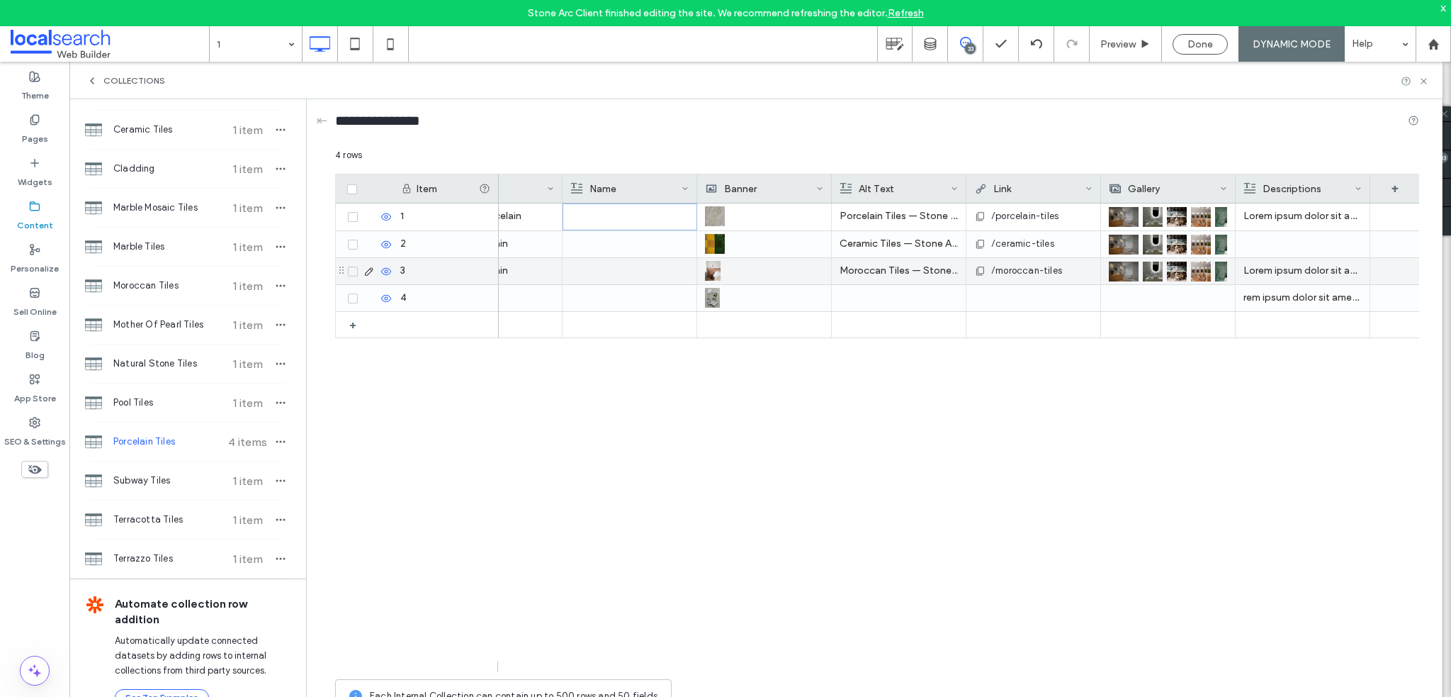
click at [621, 280] on div at bounding box center [629, 271] width 118 height 26
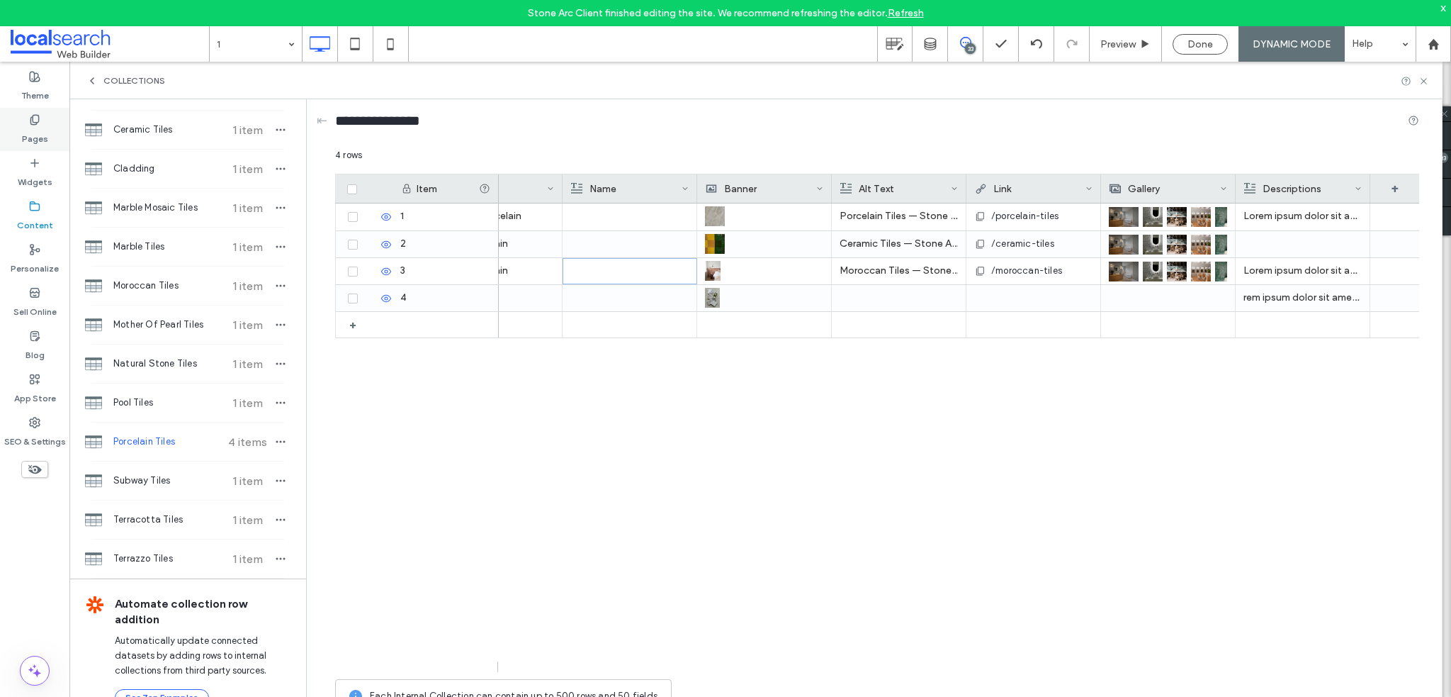
click at [44, 137] on label "Pages" at bounding box center [35, 135] width 26 height 20
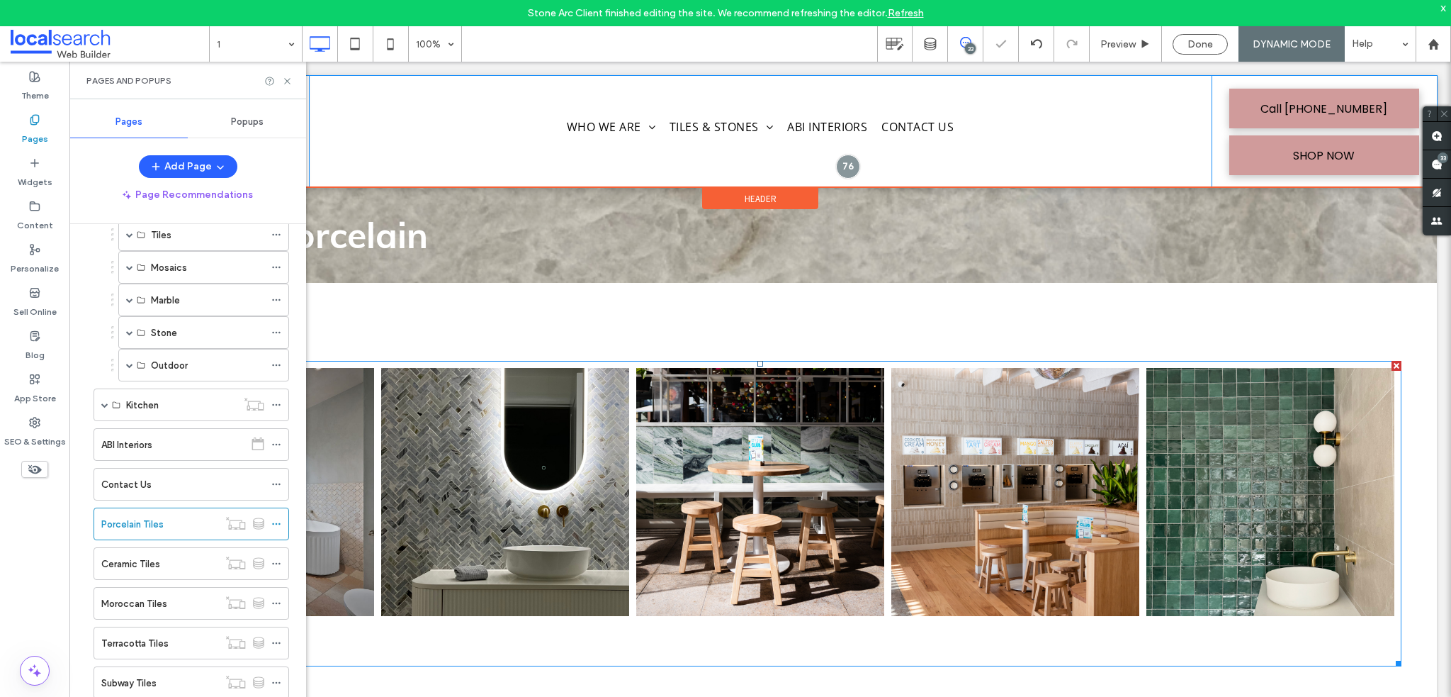
scroll to position [283, 0]
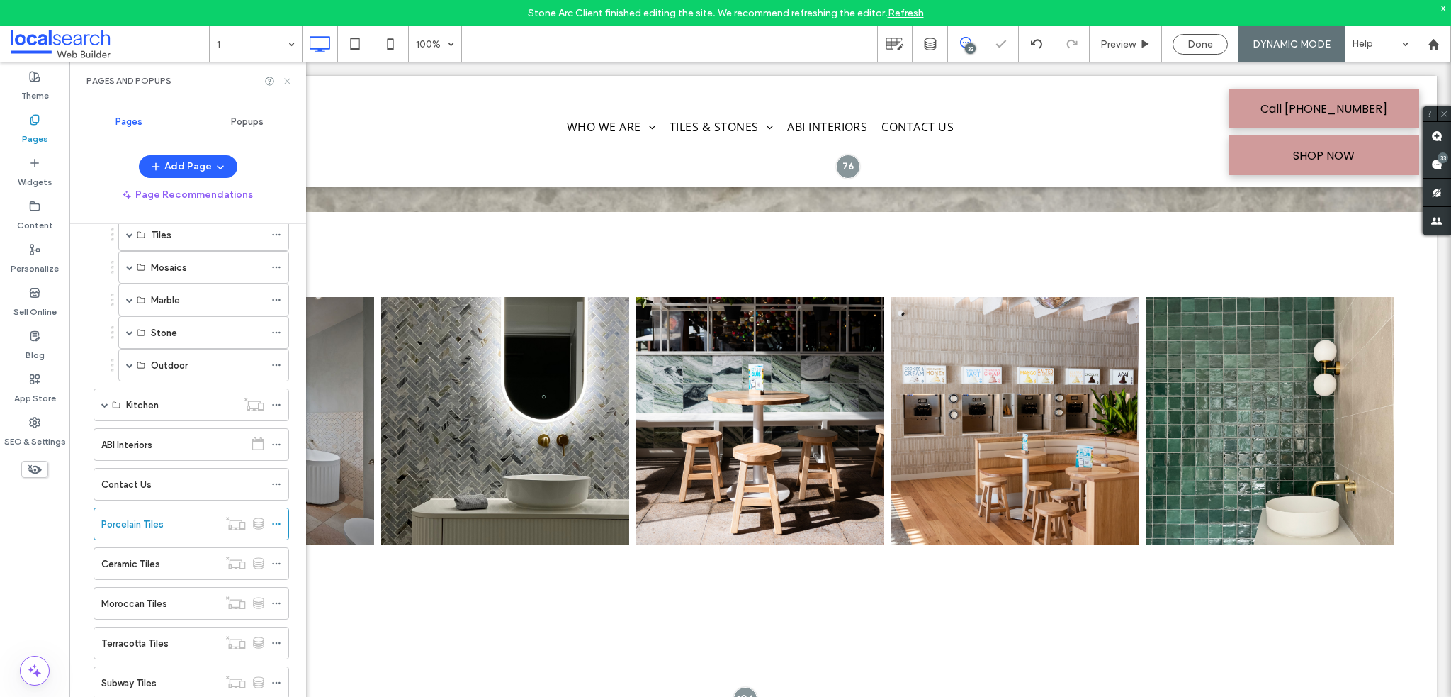
click at [287, 76] on icon at bounding box center [287, 81] width 11 height 11
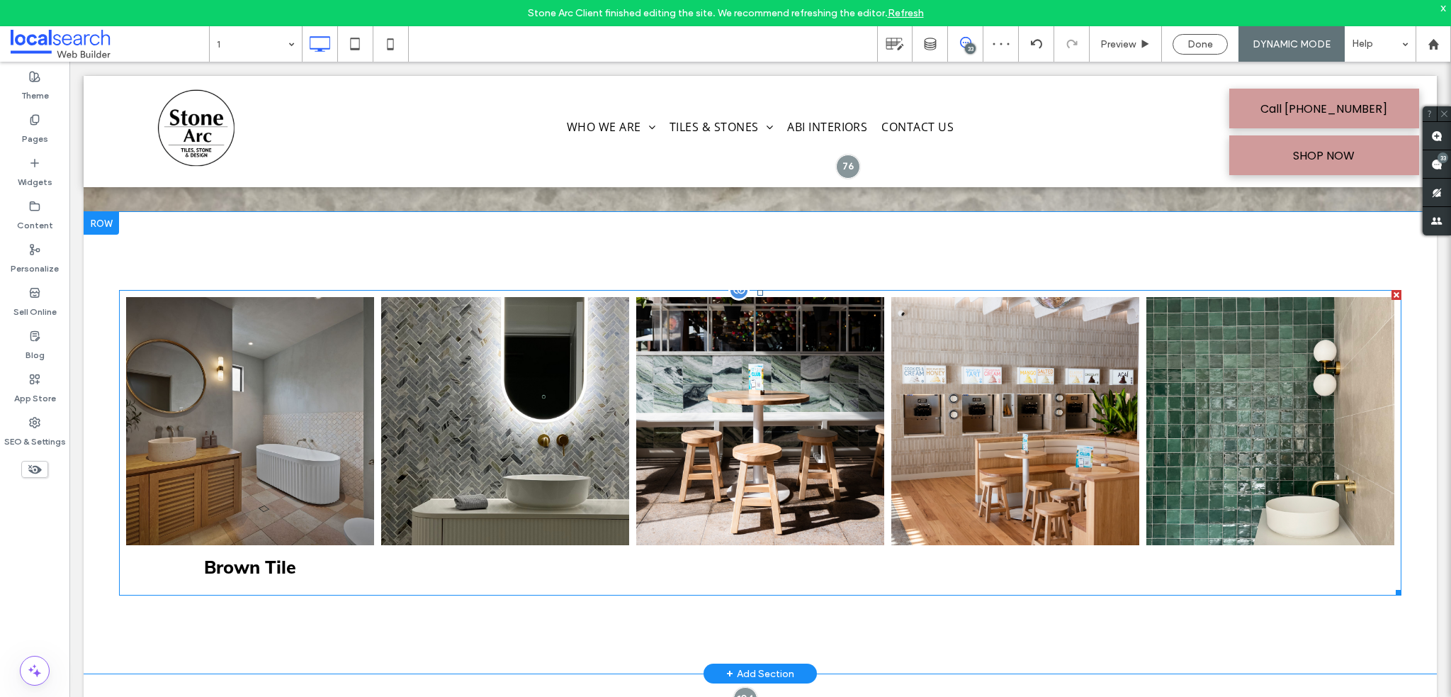
click at [440, 401] on link at bounding box center [505, 421] width 248 height 248
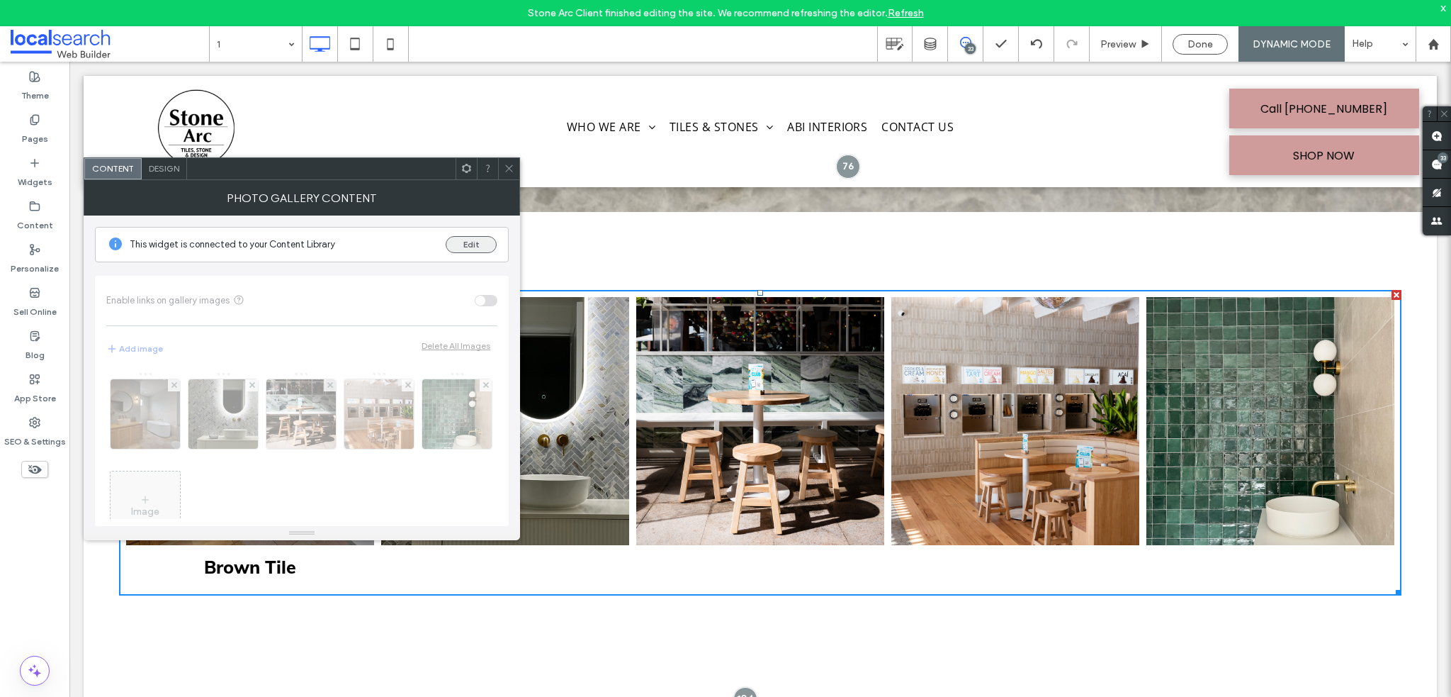
click at [477, 246] on button "Edit" at bounding box center [471, 244] width 51 height 17
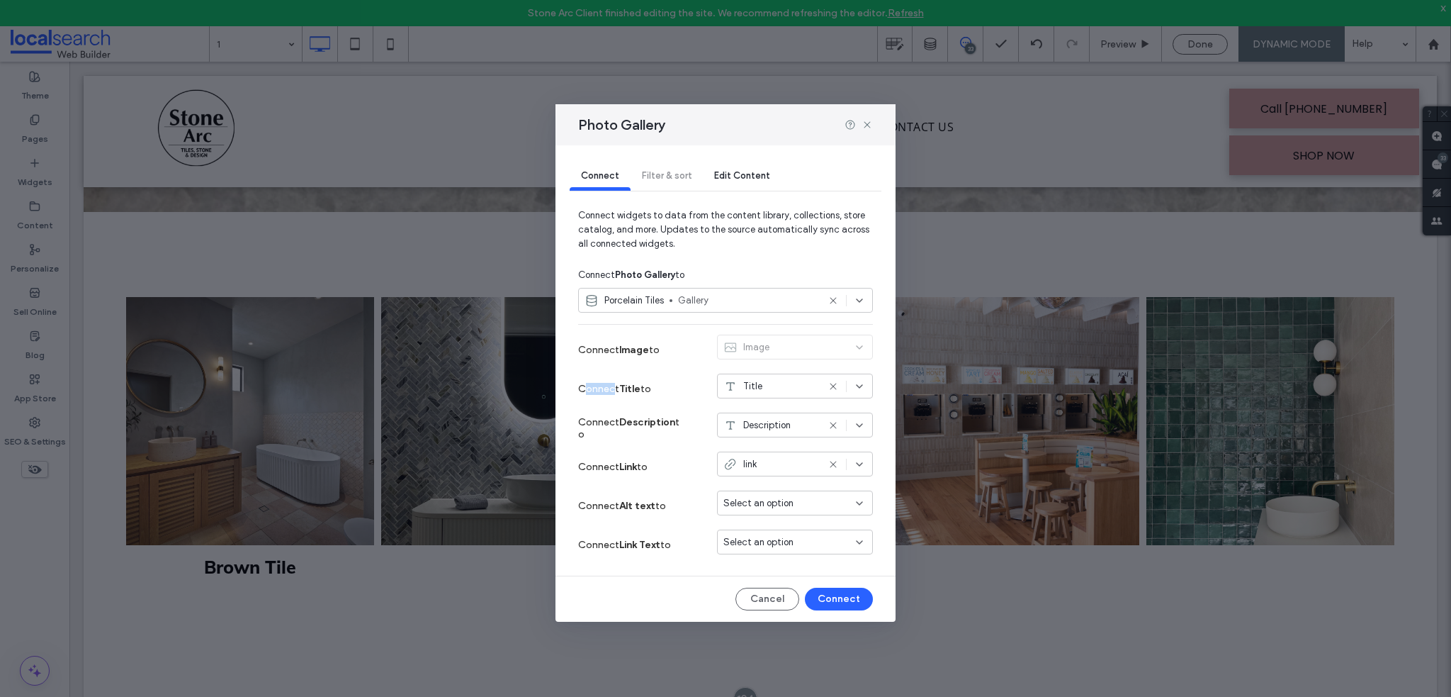
drag, startPoint x: 586, startPoint y: 391, endPoint x: 617, endPoint y: 389, distance: 31.3
click at [616, 389] on span "Connect Title to" at bounding box center [614, 389] width 73 height 12
click at [617, 389] on span "Connect Title to" at bounding box center [614, 389] width 73 height 12
drag, startPoint x: 584, startPoint y: 387, endPoint x: 624, endPoint y: 388, distance: 39.7
click at [622, 388] on span "Connect Title to" at bounding box center [614, 389] width 73 height 12
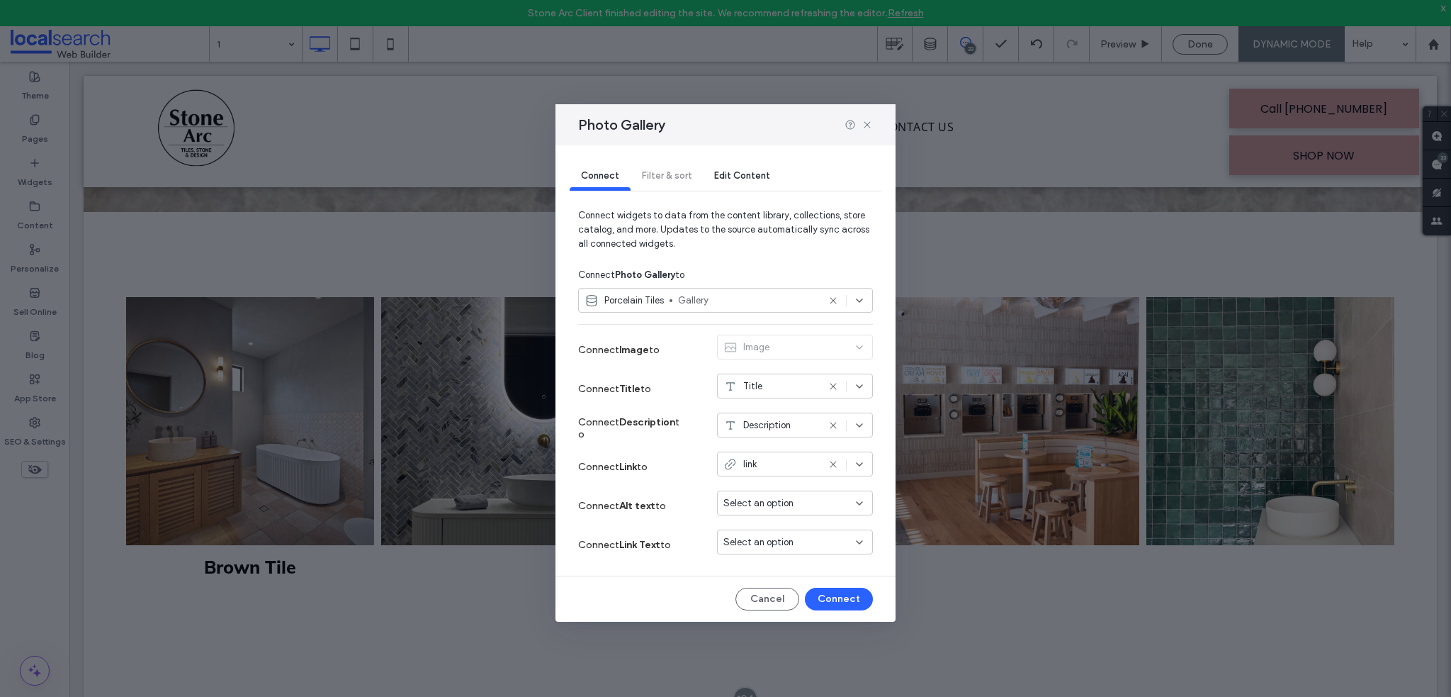
click at [735, 385] on icon at bounding box center [731, 386] width 14 height 14
click at [786, 401] on div "Title" at bounding box center [795, 411] width 154 height 25
drag, startPoint x: 831, startPoint y: 600, endPoint x: 761, endPoint y: 534, distance: 95.7
click at [831, 600] on button "Connect" at bounding box center [839, 598] width 68 height 23
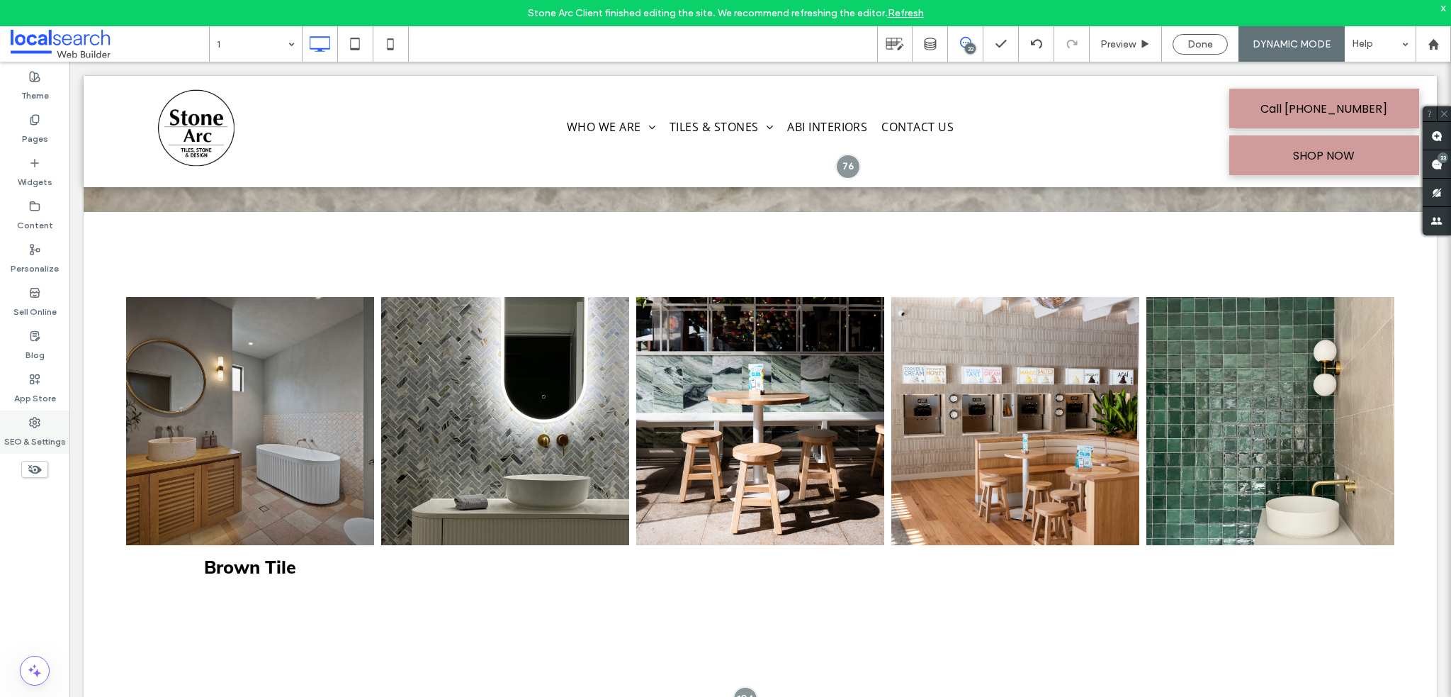
click at [31, 423] on icon at bounding box center [34, 422] width 11 height 11
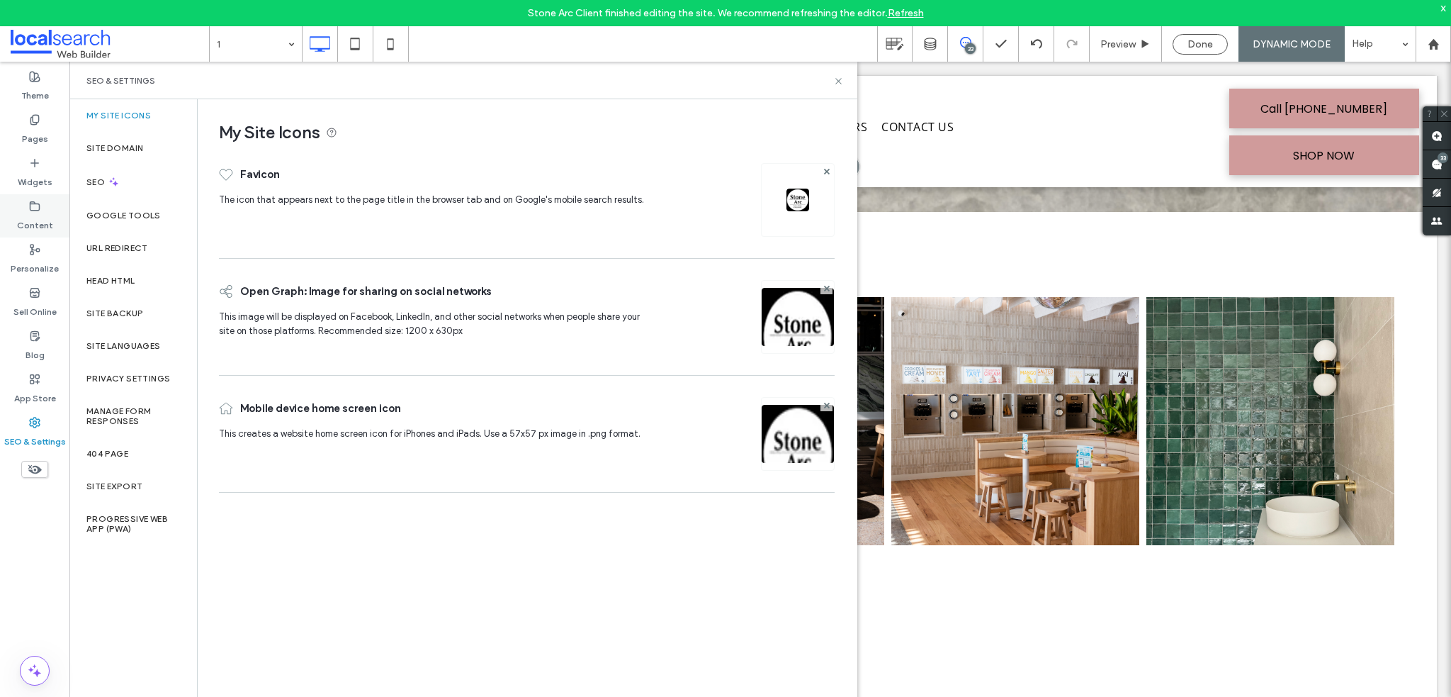
click at [37, 209] on use at bounding box center [34, 205] width 9 height 9
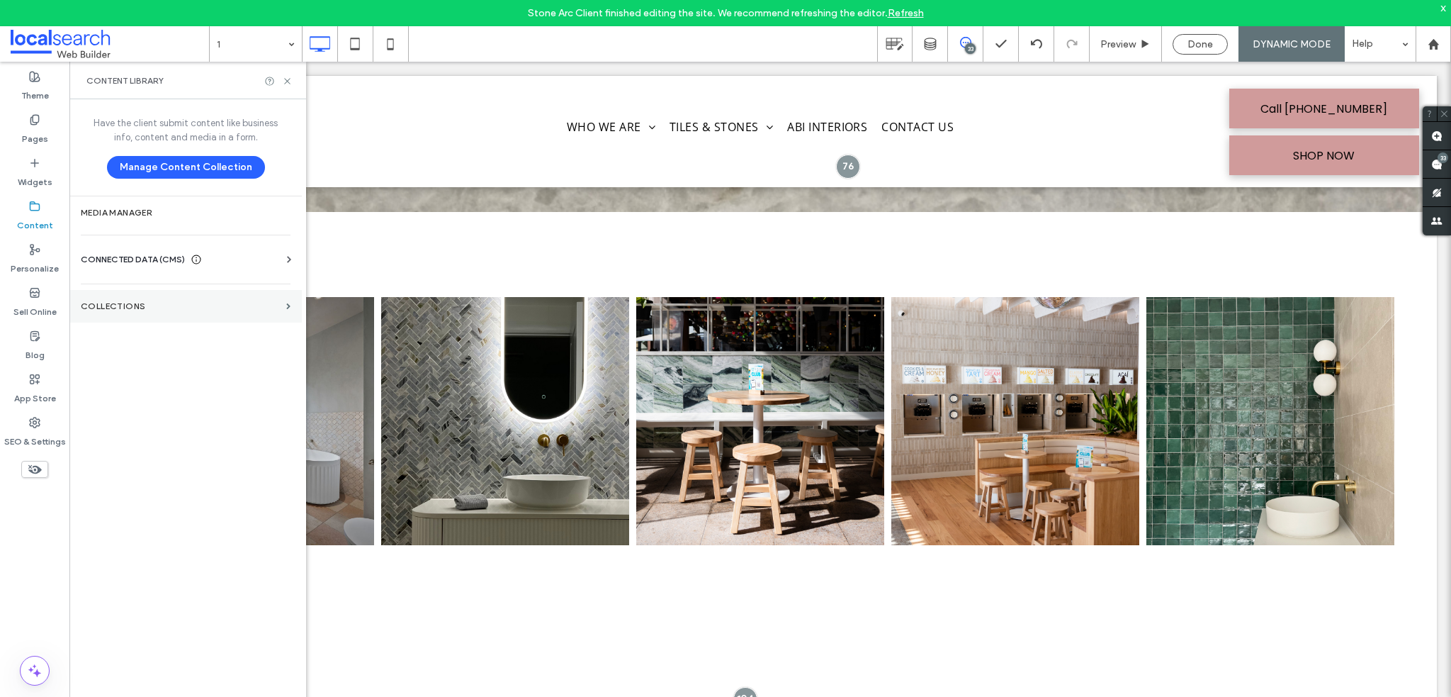
click at [130, 304] on label "Collections" at bounding box center [181, 306] width 200 height 10
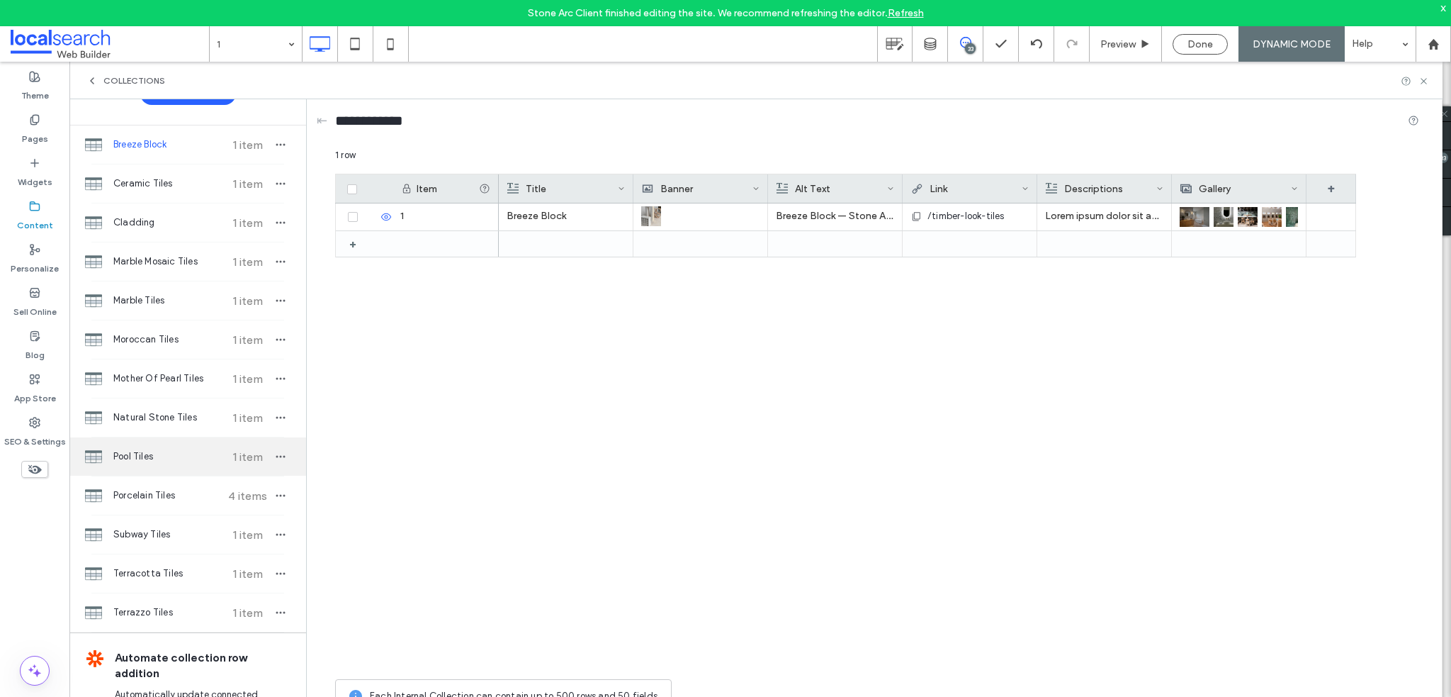
scroll to position [71, 0]
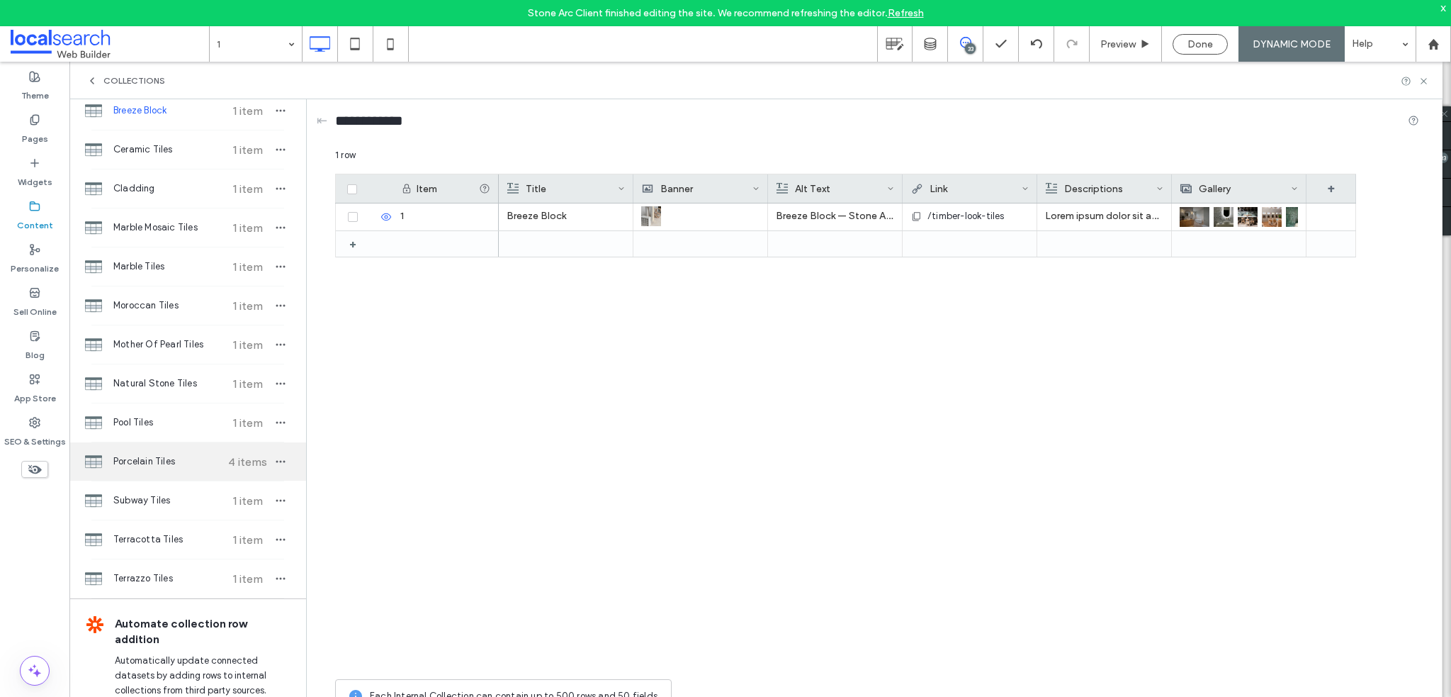
click at [170, 463] on span "Porcelain Tiles" at bounding box center [166, 461] width 106 height 14
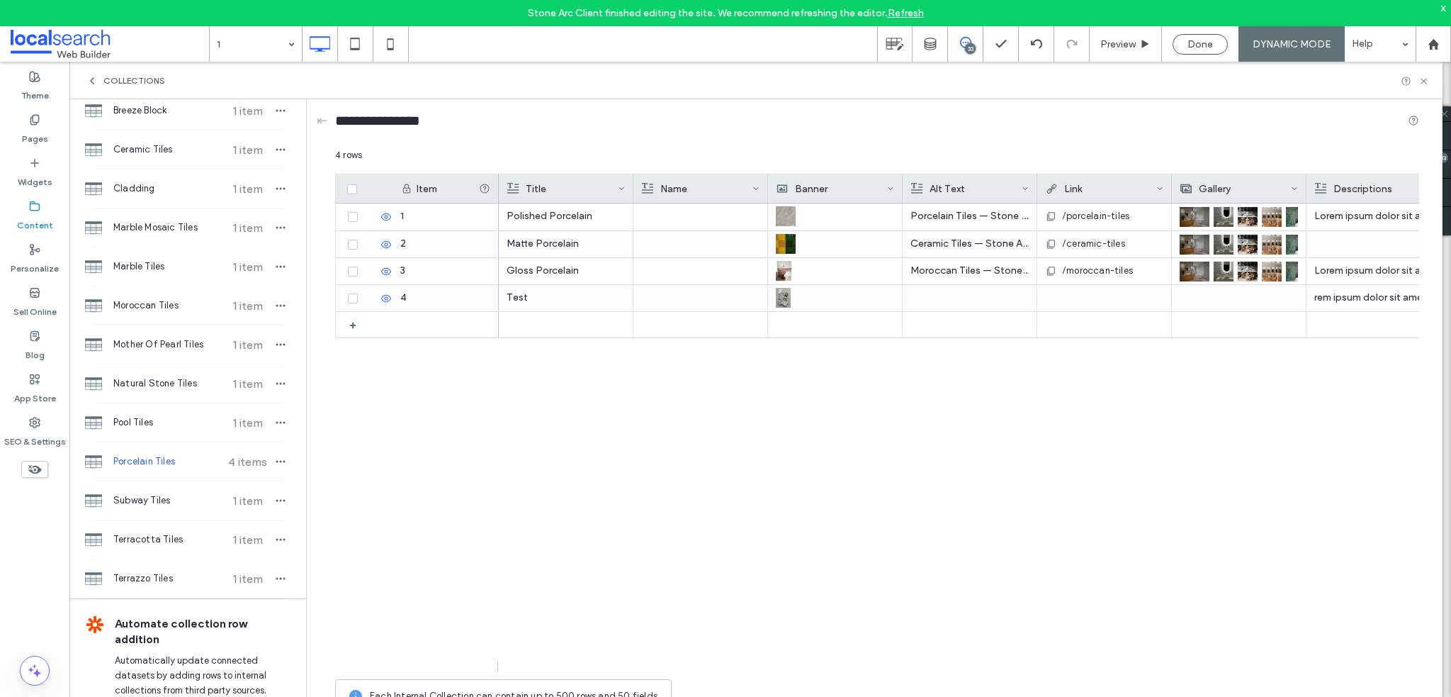
click at [762, 184] on div "Name" at bounding box center [701, 188] width 135 height 28
click at [757, 185] on icon at bounding box center [756, 188] width 7 height 7
click at [726, 221] on div "Delete Field" at bounding box center [699, 218] width 130 height 27
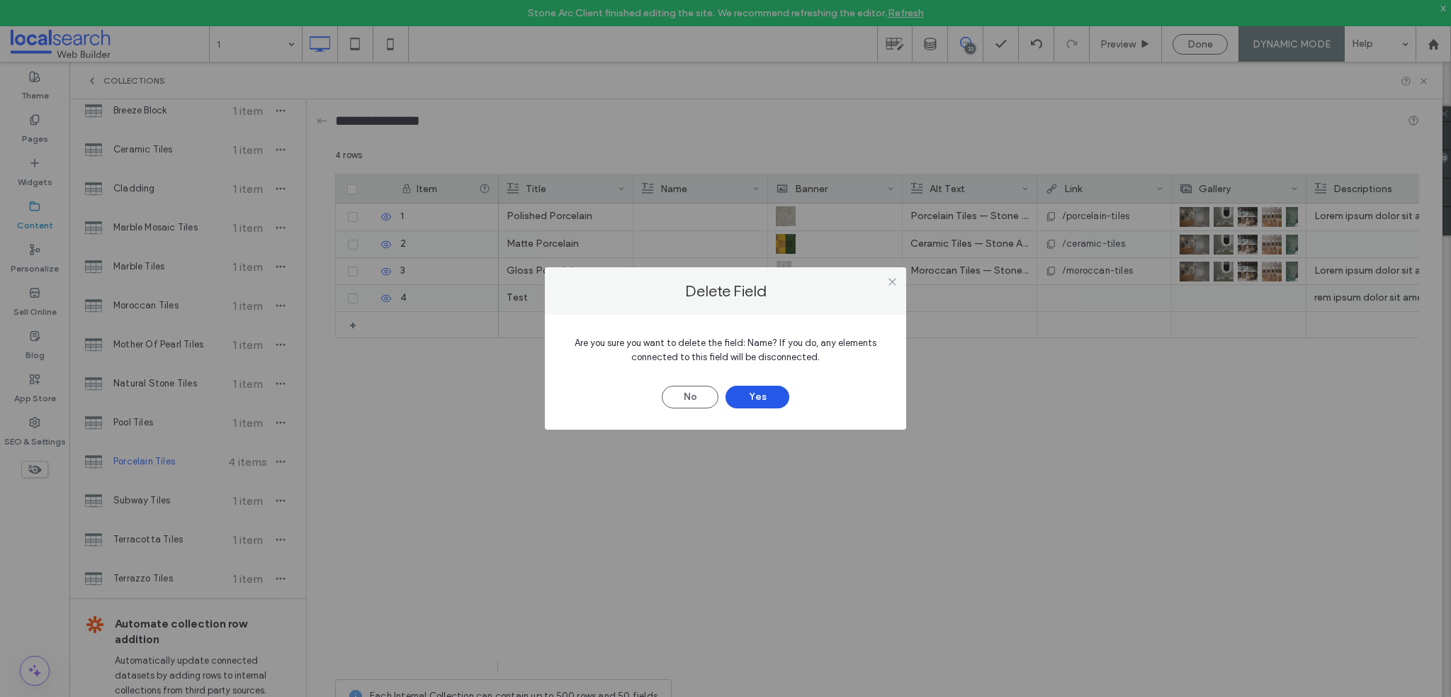
click at [750, 402] on button "Yes" at bounding box center [758, 397] width 64 height 23
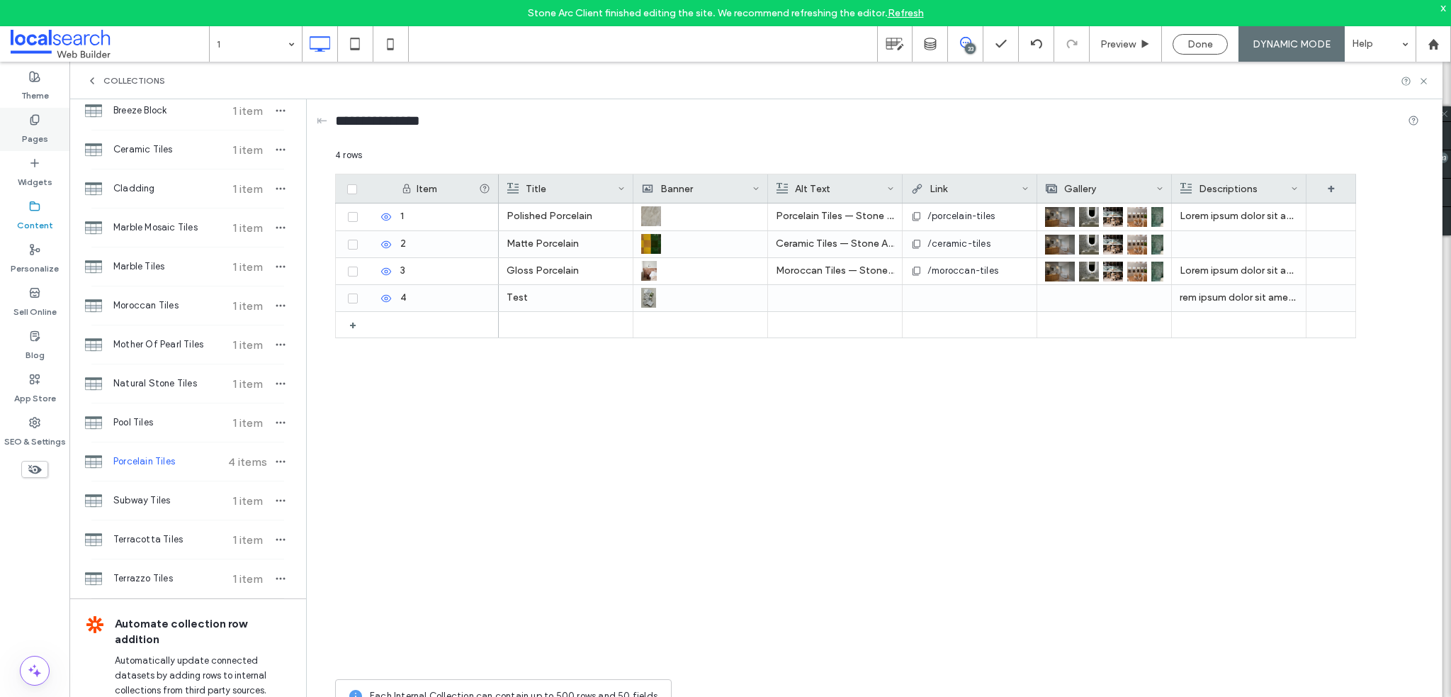
click at [36, 127] on label "Pages" at bounding box center [35, 135] width 26 height 20
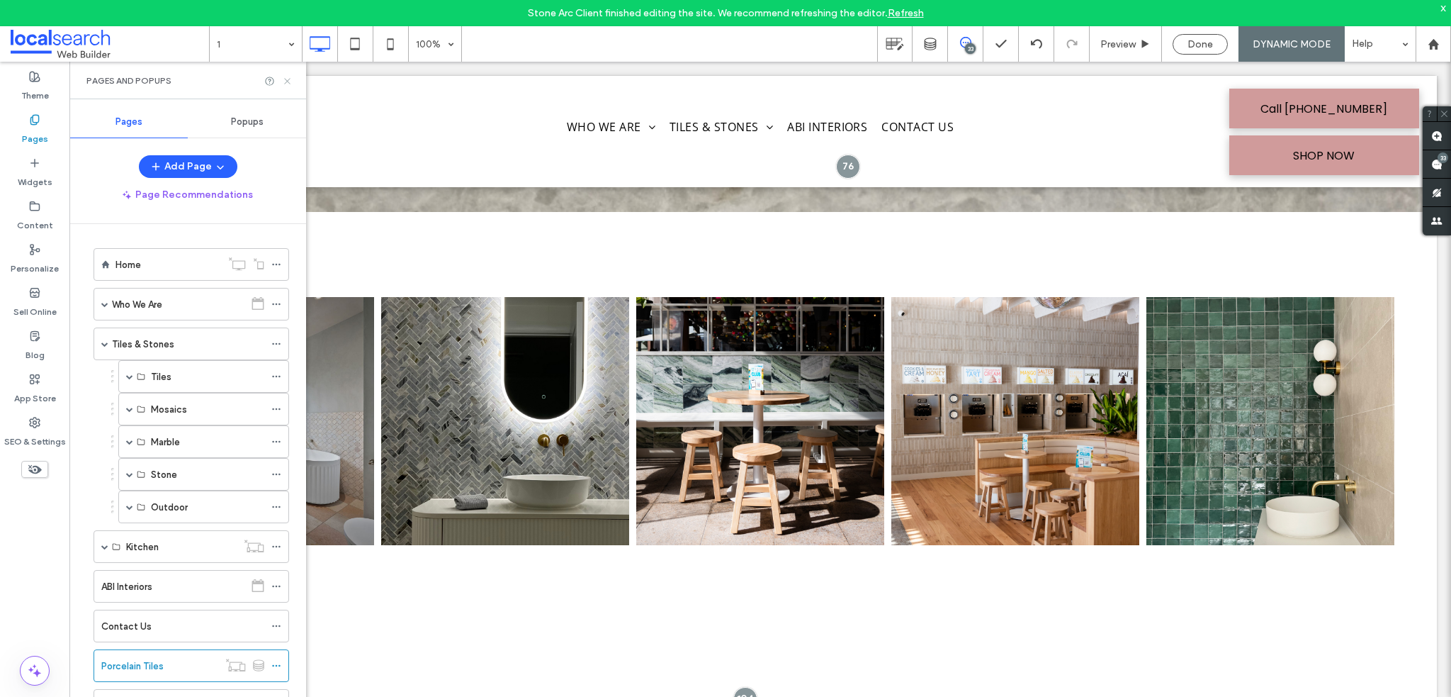
click at [291, 84] on icon at bounding box center [287, 81] width 11 height 11
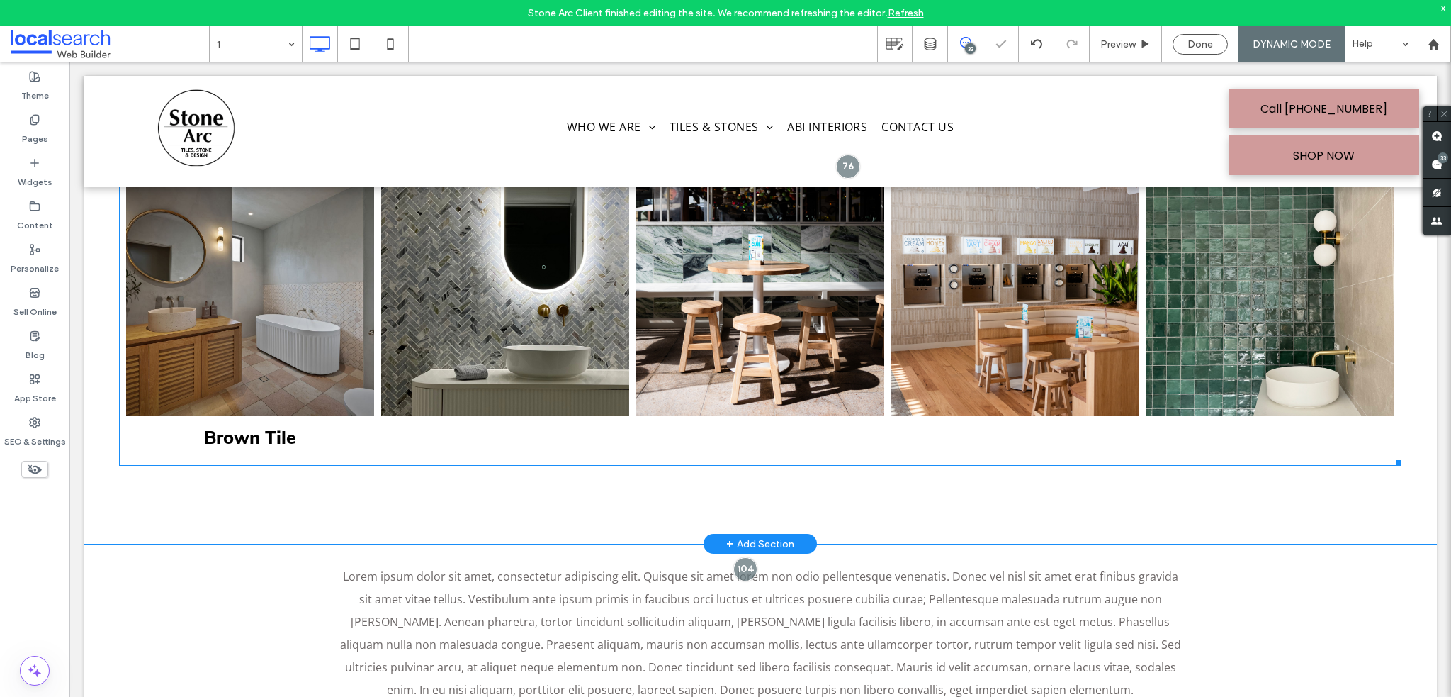
scroll to position [354, 0]
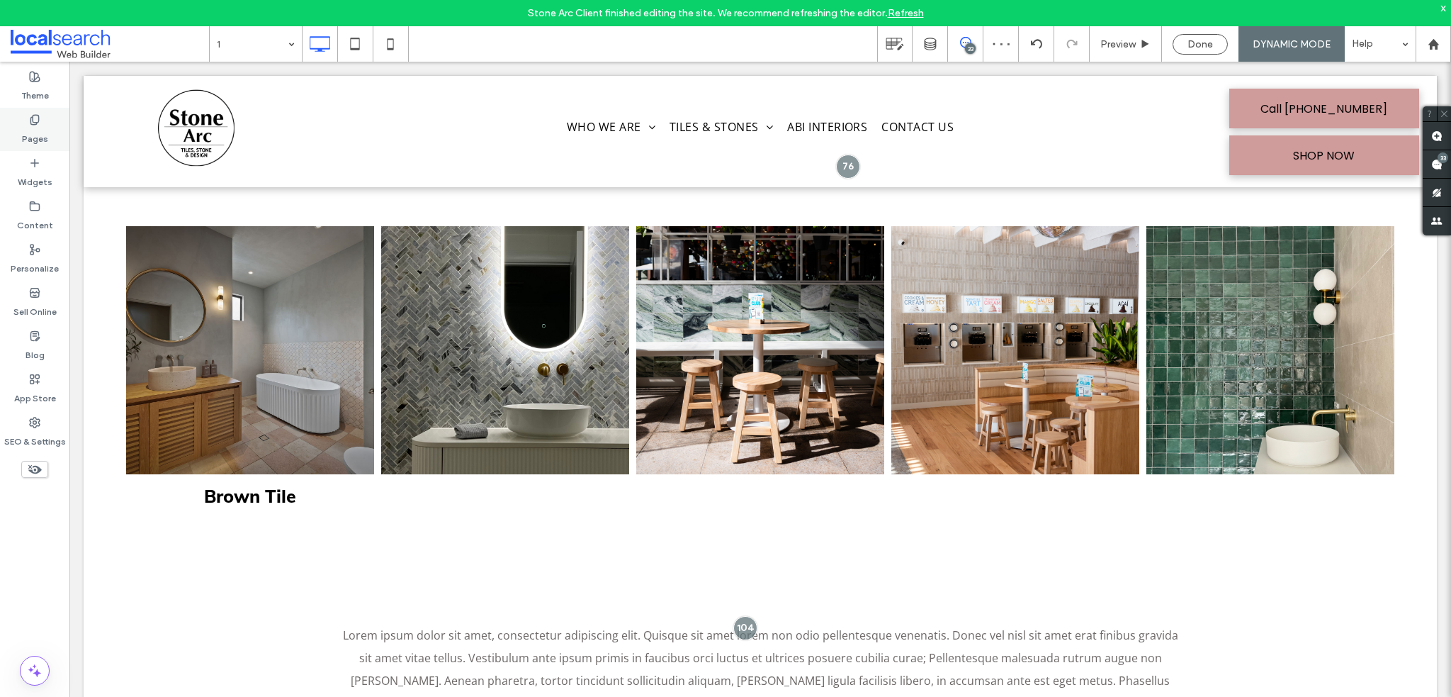
click at [39, 134] on label "Pages" at bounding box center [35, 135] width 26 height 20
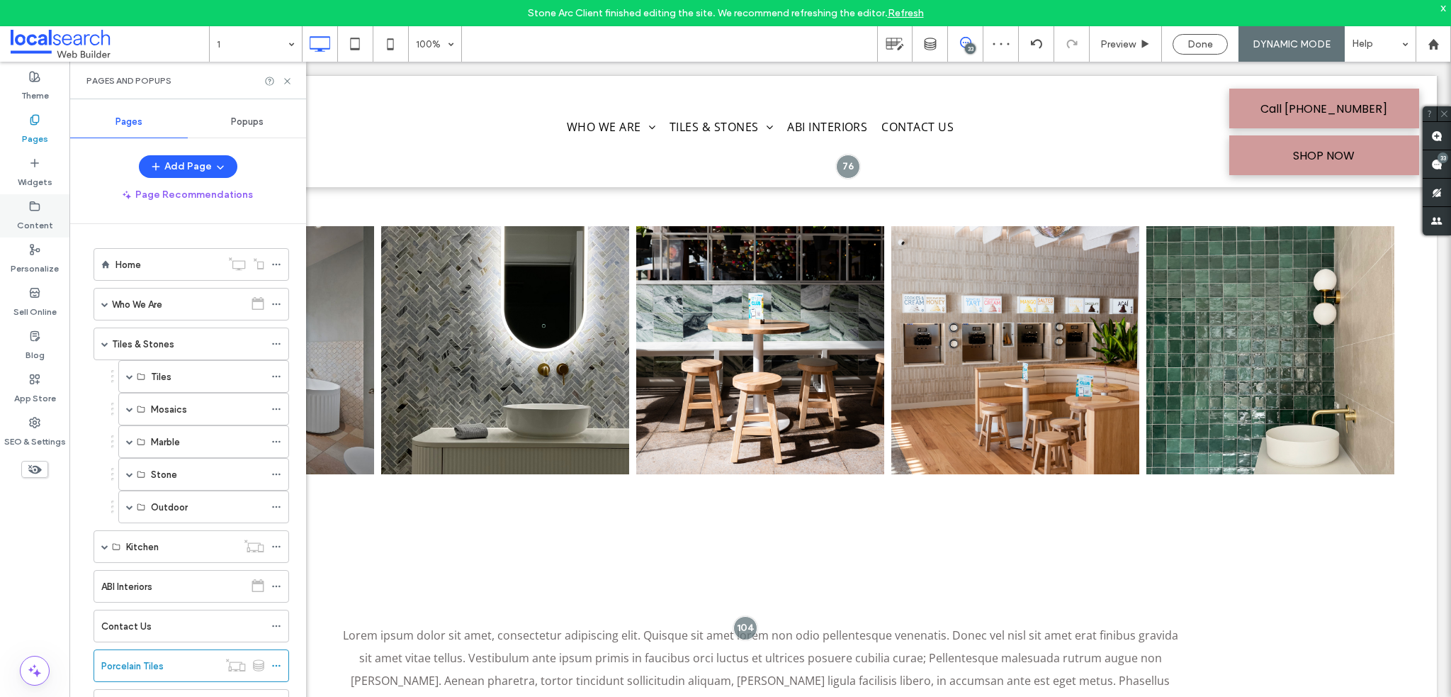
click at [35, 215] on label "Content" at bounding box center [35, 222] width 36 height 20
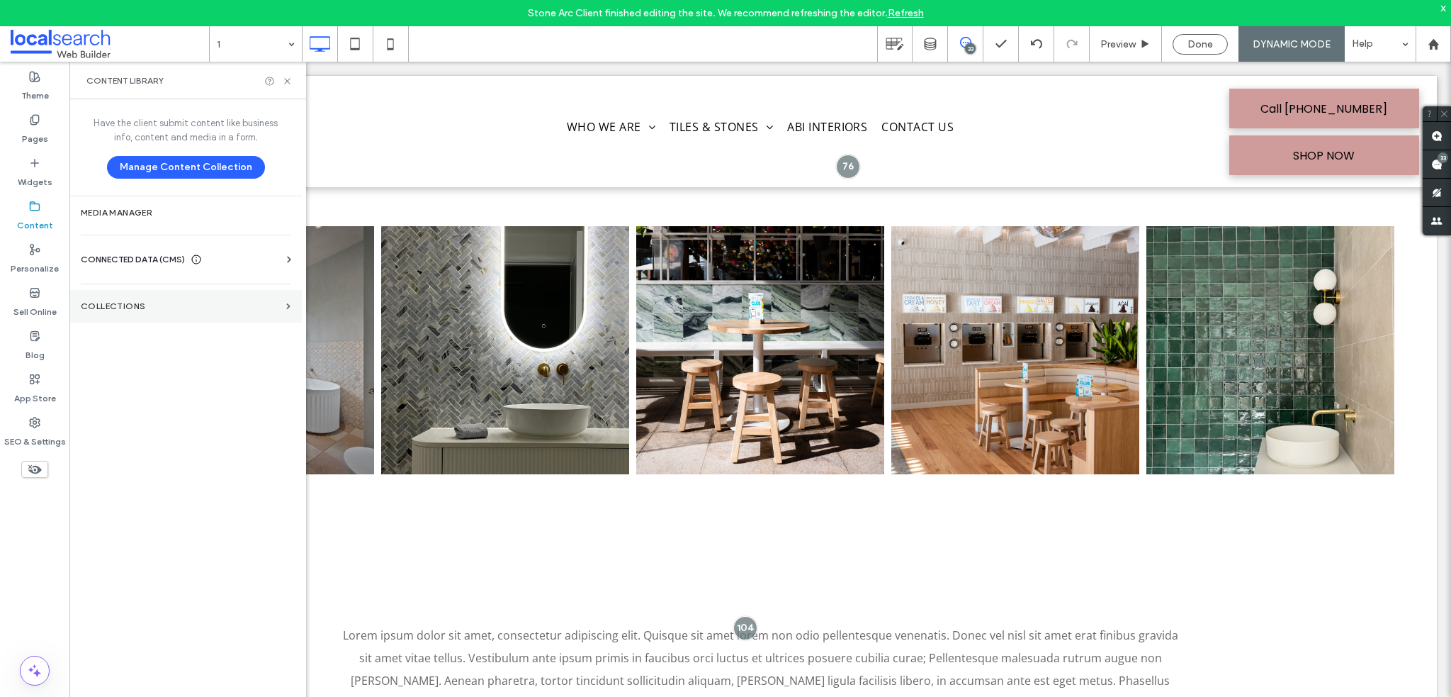
click at [174, 293] on section "Collections" at bounding box center [185, 306] width 232 height 33
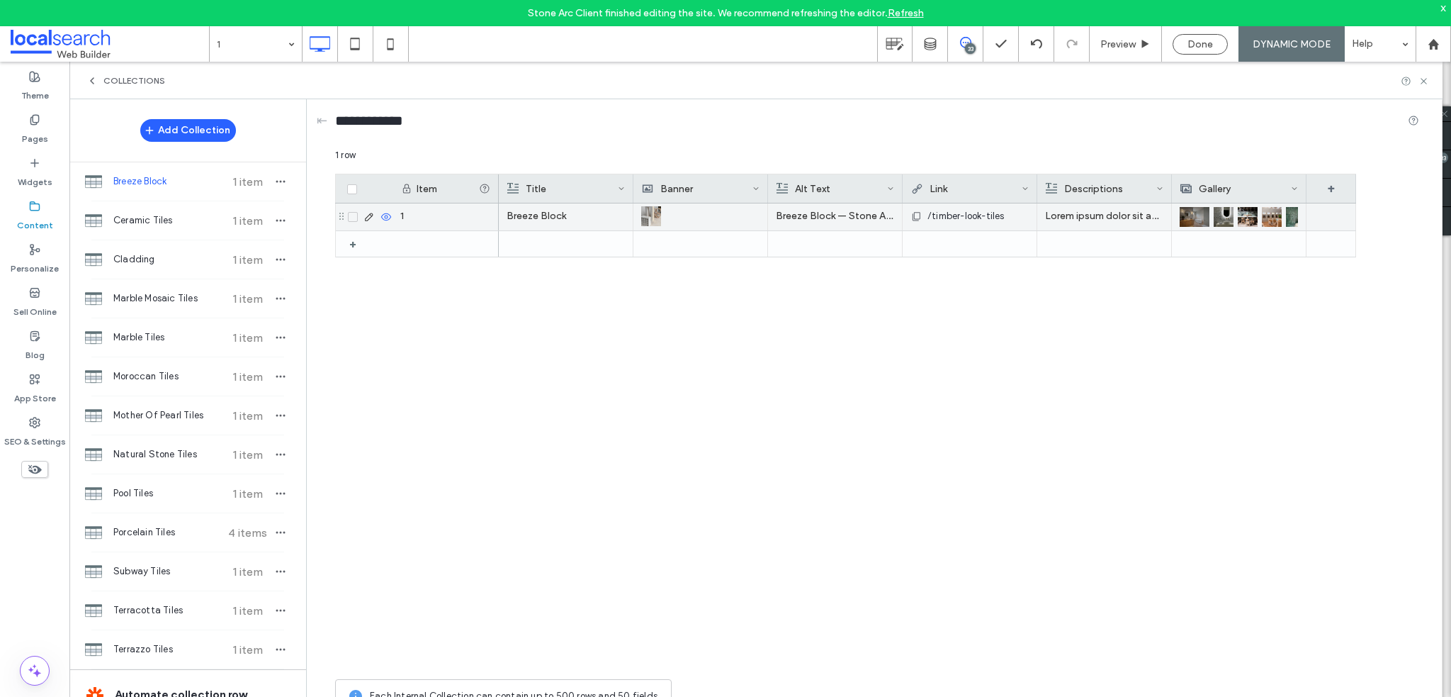
click at [1206, 218] on img at bounding box center [1195, 217] width 30 height 20
click at [1208, 215] on img at bounding box center [1196, 218] width 30 height 20
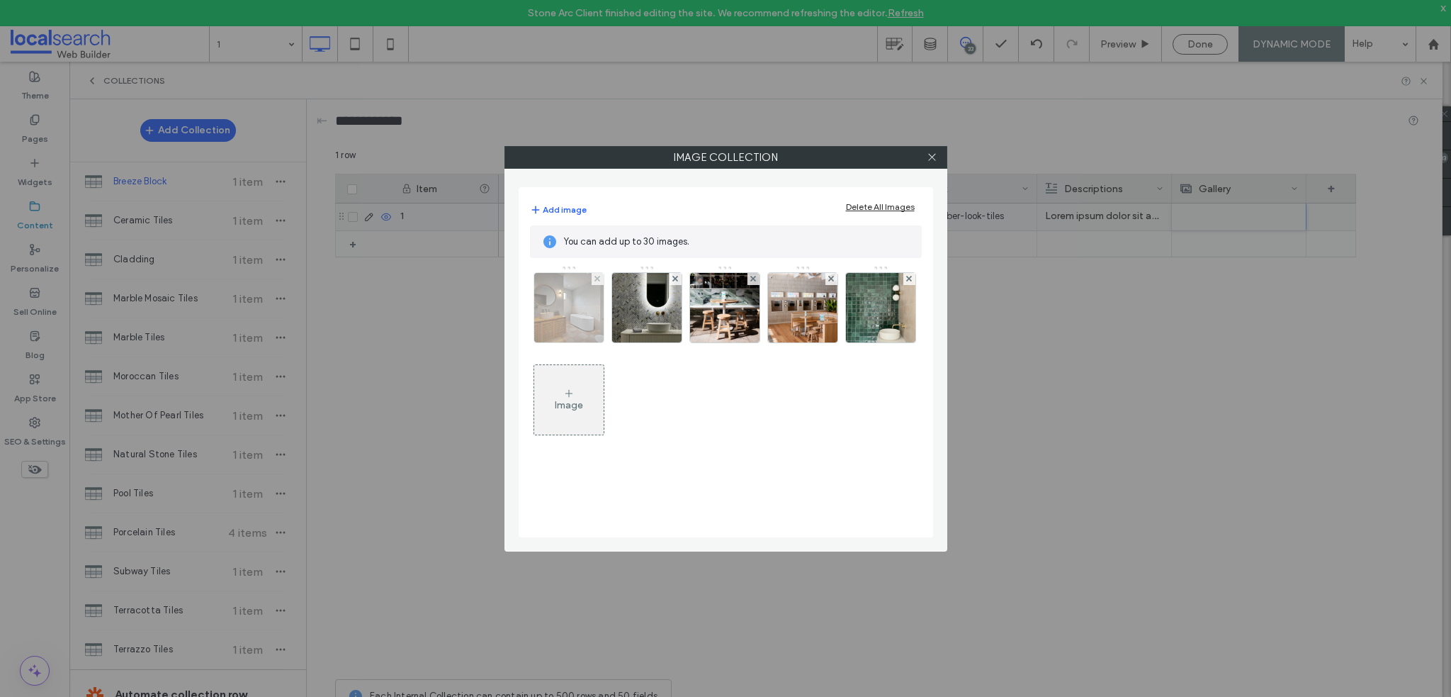
click at [583, 306] on img at bounding box center [569, 307] width 104 height 69
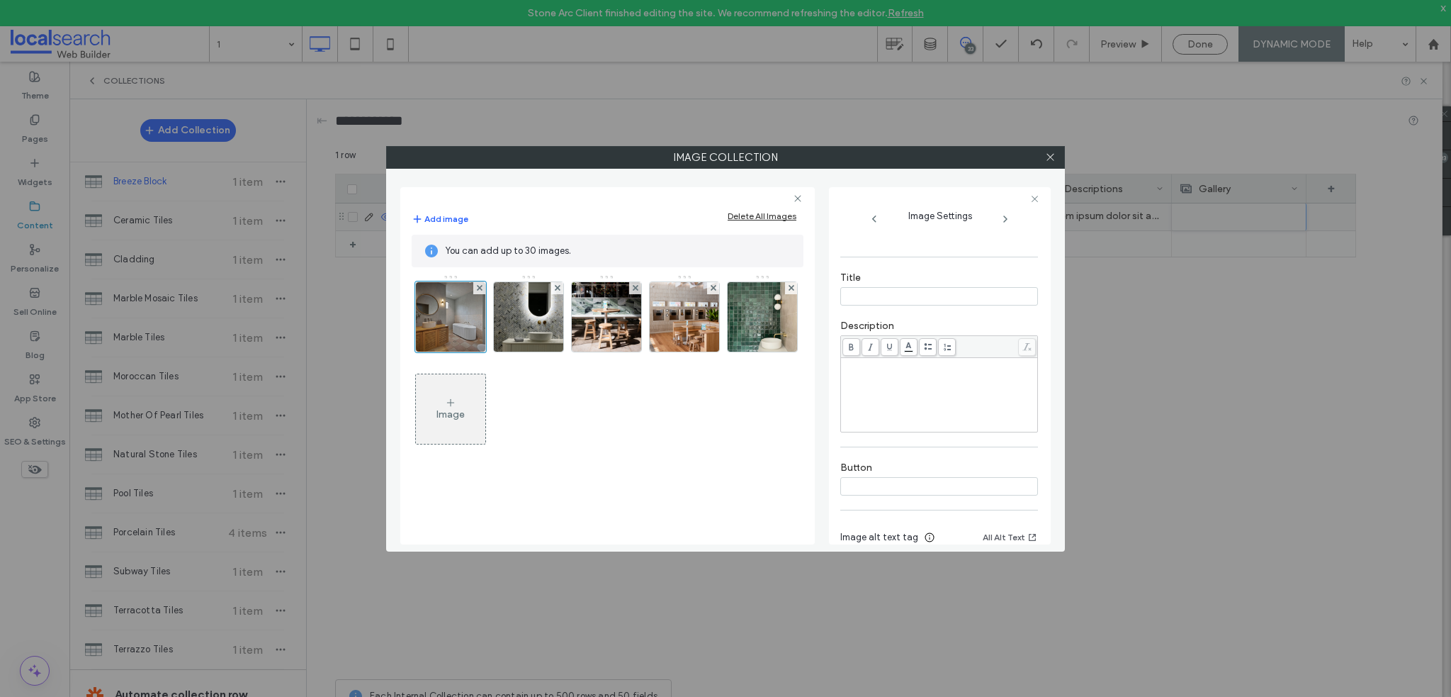
scroll to position [293, 0]
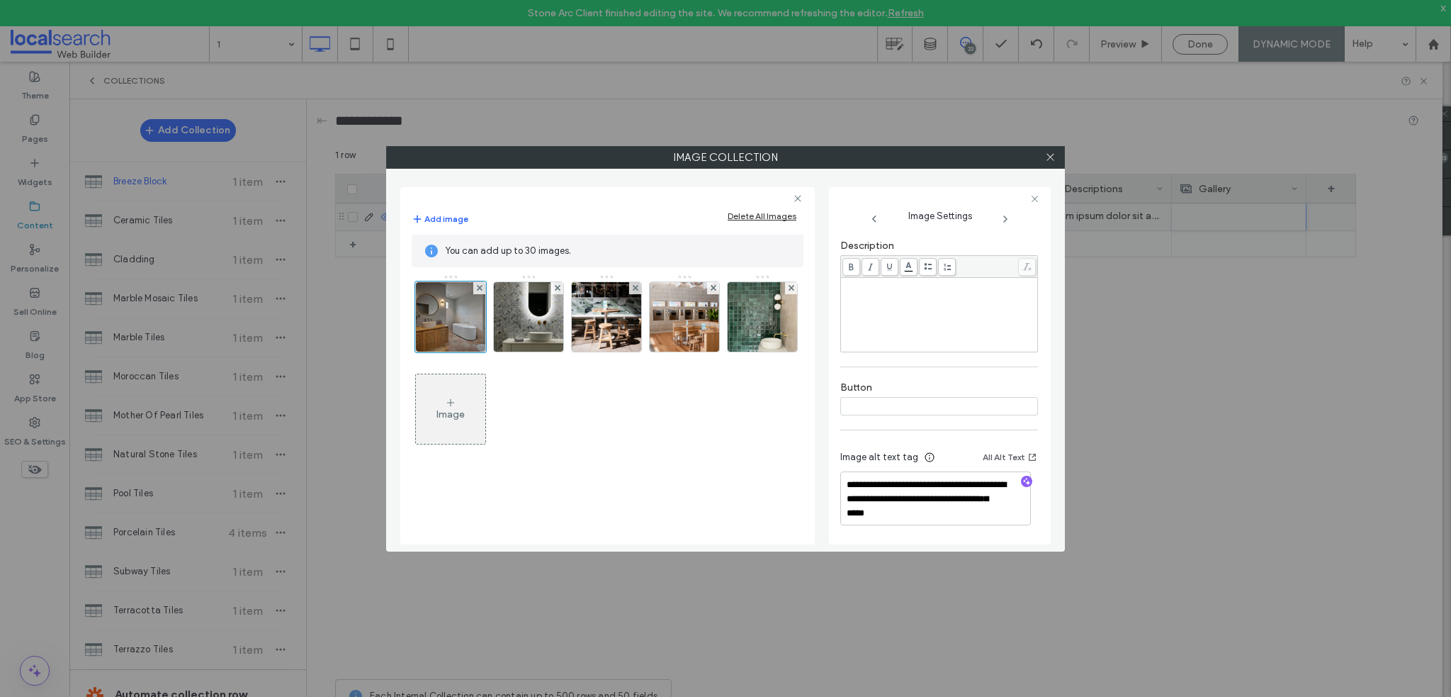
click at [945, 407] on input at bounding box center [939, 406] width 198 height 18
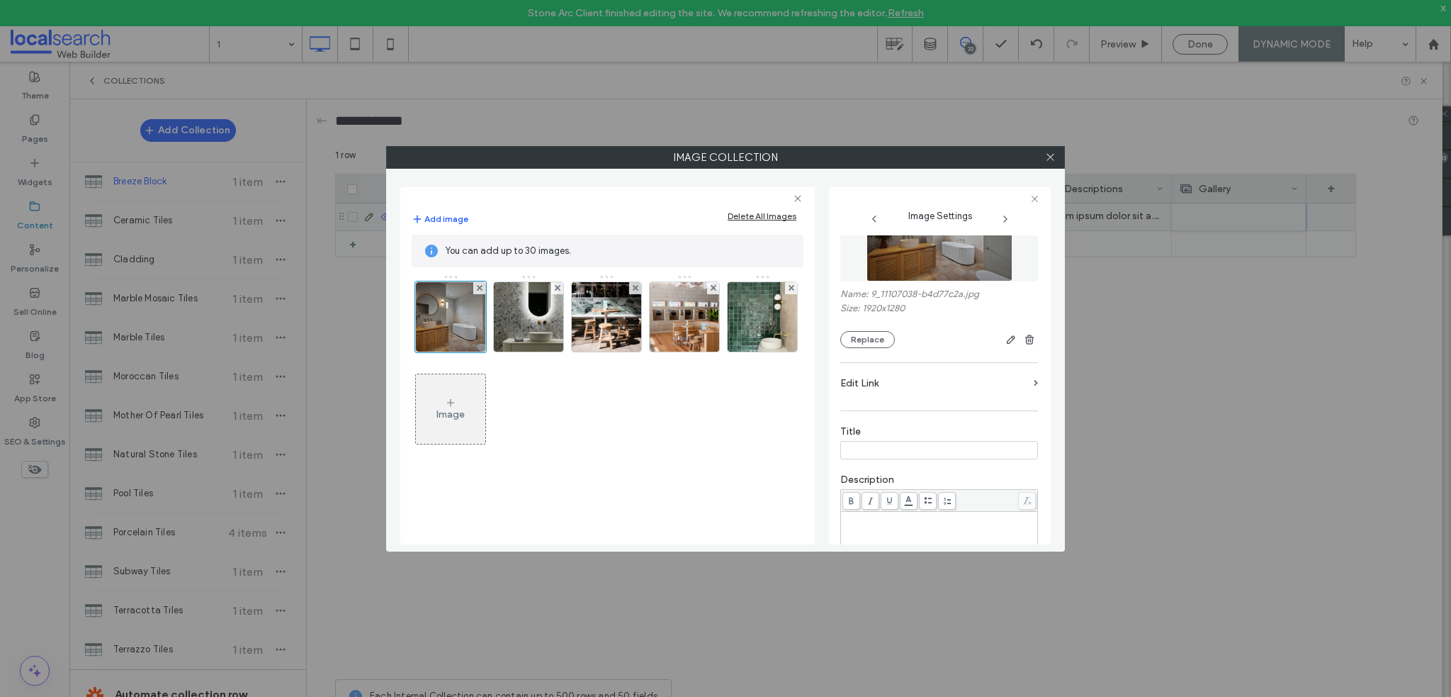
scroll to position [142, 0]
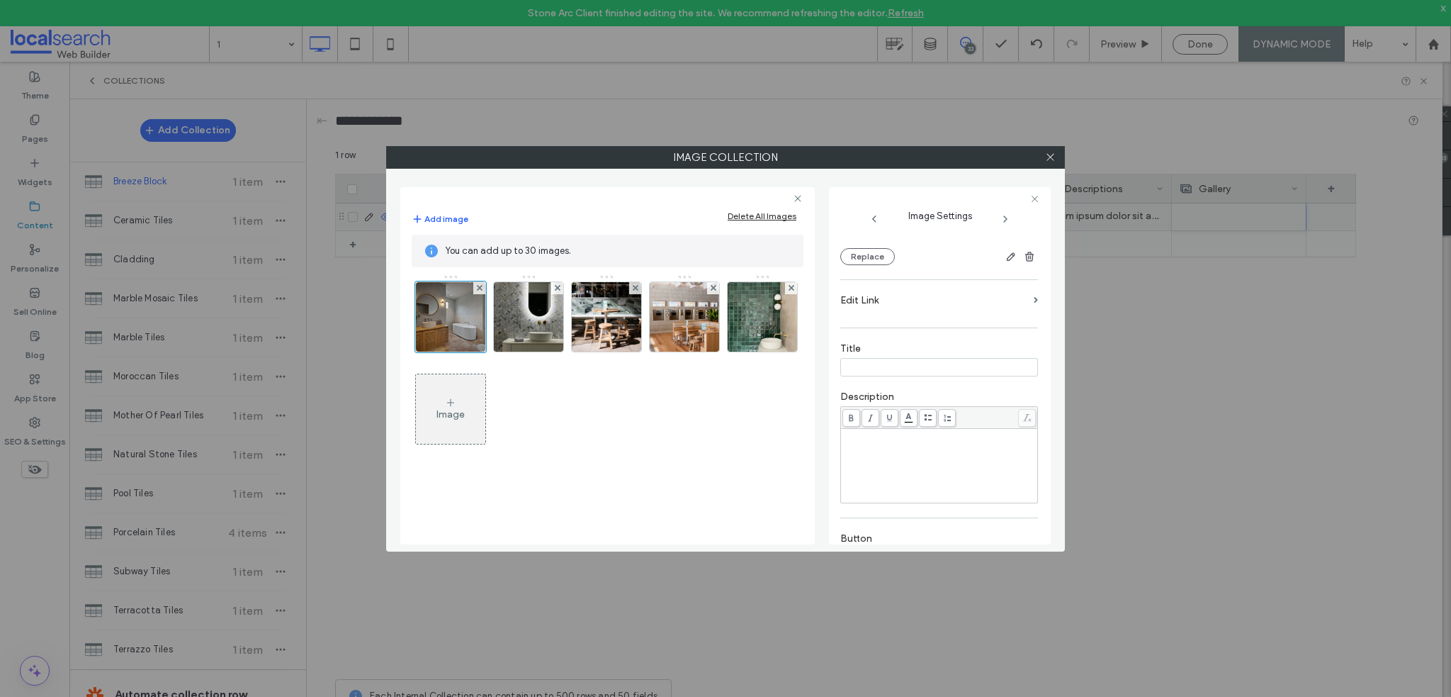
click at [903, 367] on input at bounding box center [939, 367] width 198 height 18
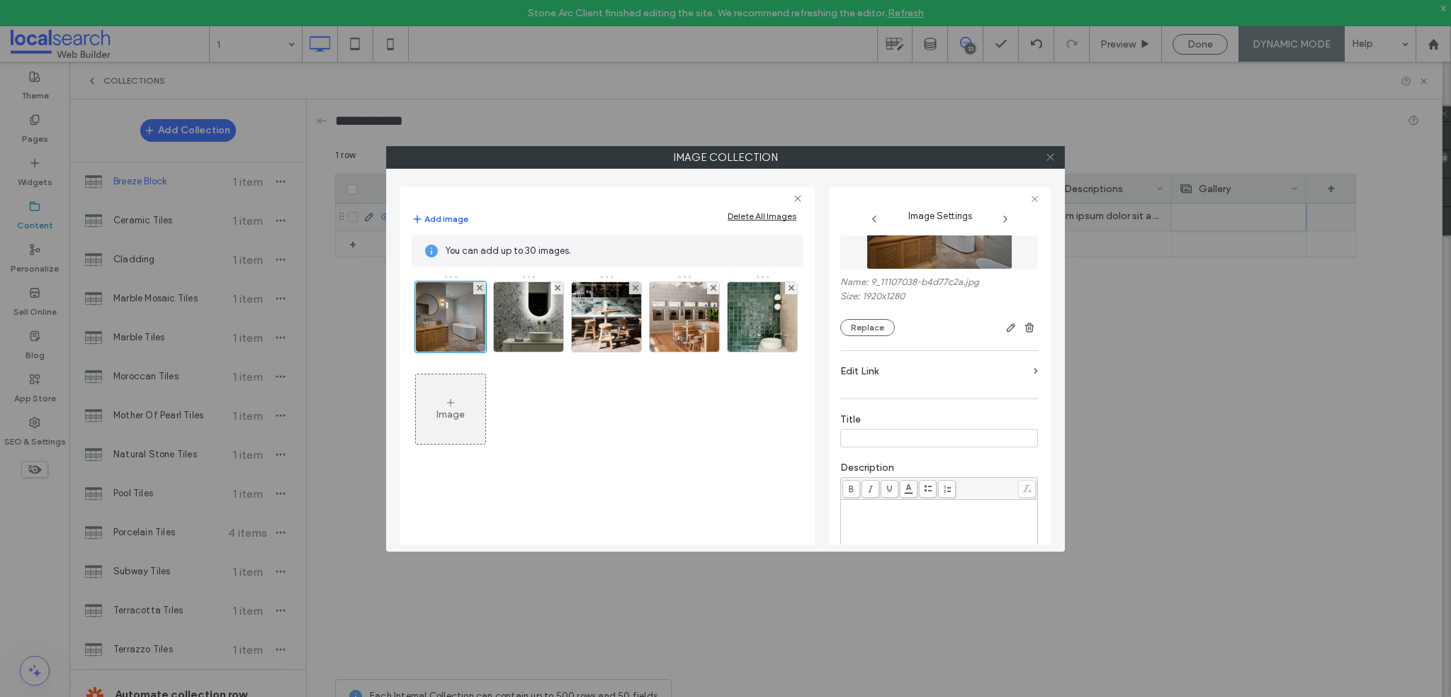
click at [1052, 161] on icon at bounding box center [1050, 157] width 11 height 11
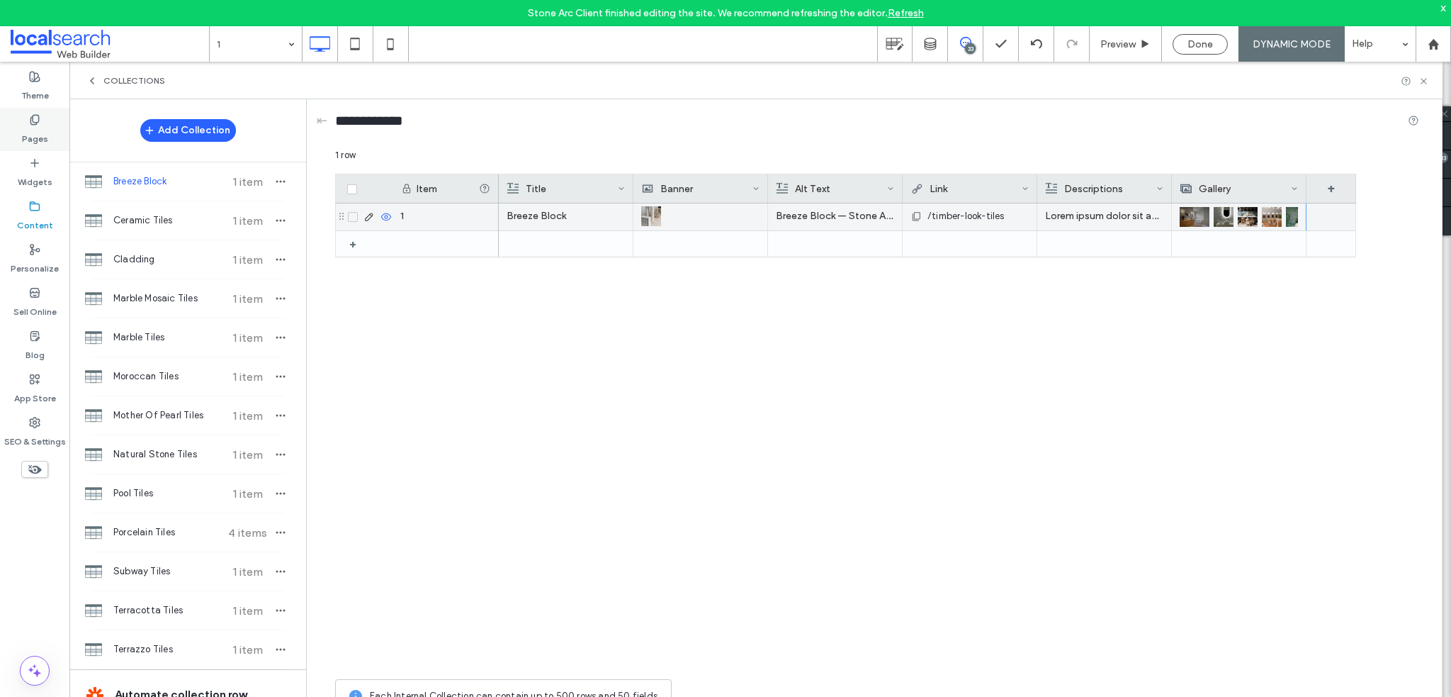
click at [26, 121] on div "Pages" at bounding box center [34, 129] width 69 height 43
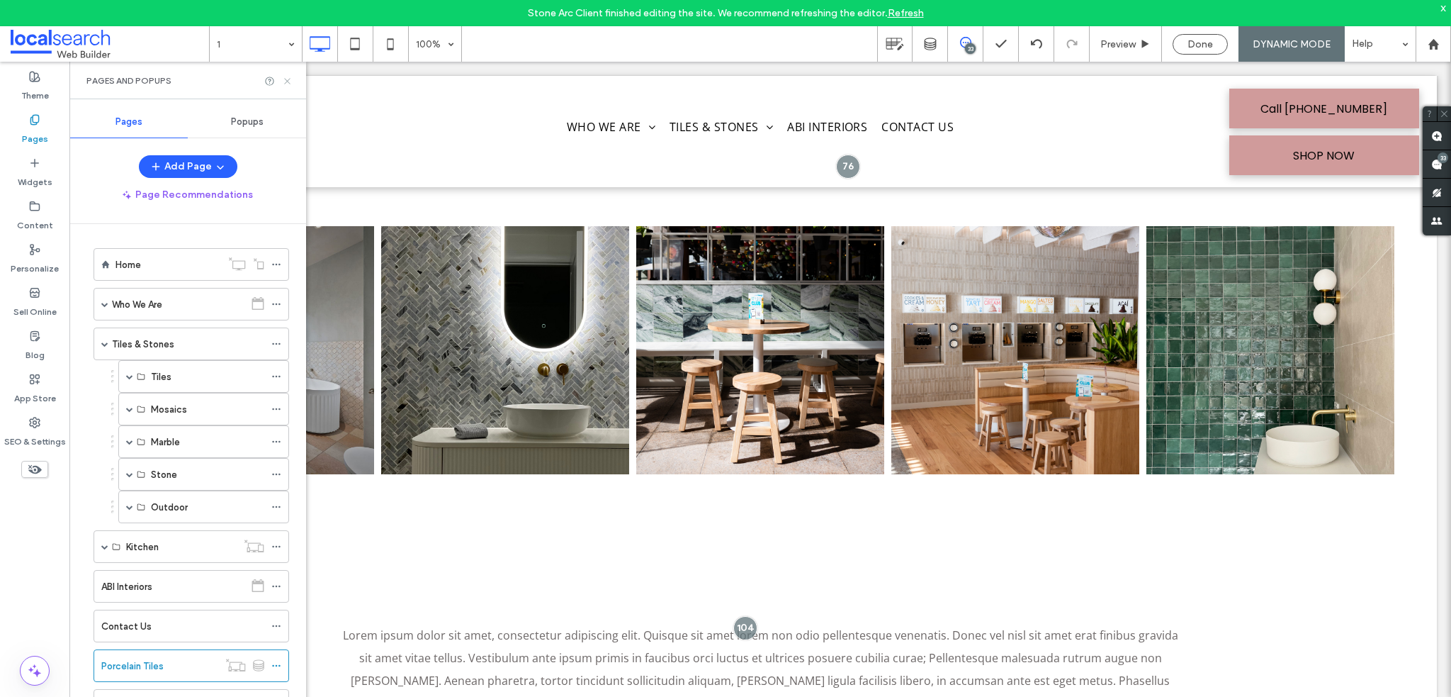
click at [291, 78] on icon at bounding box center [287, 81] width 11 height 11
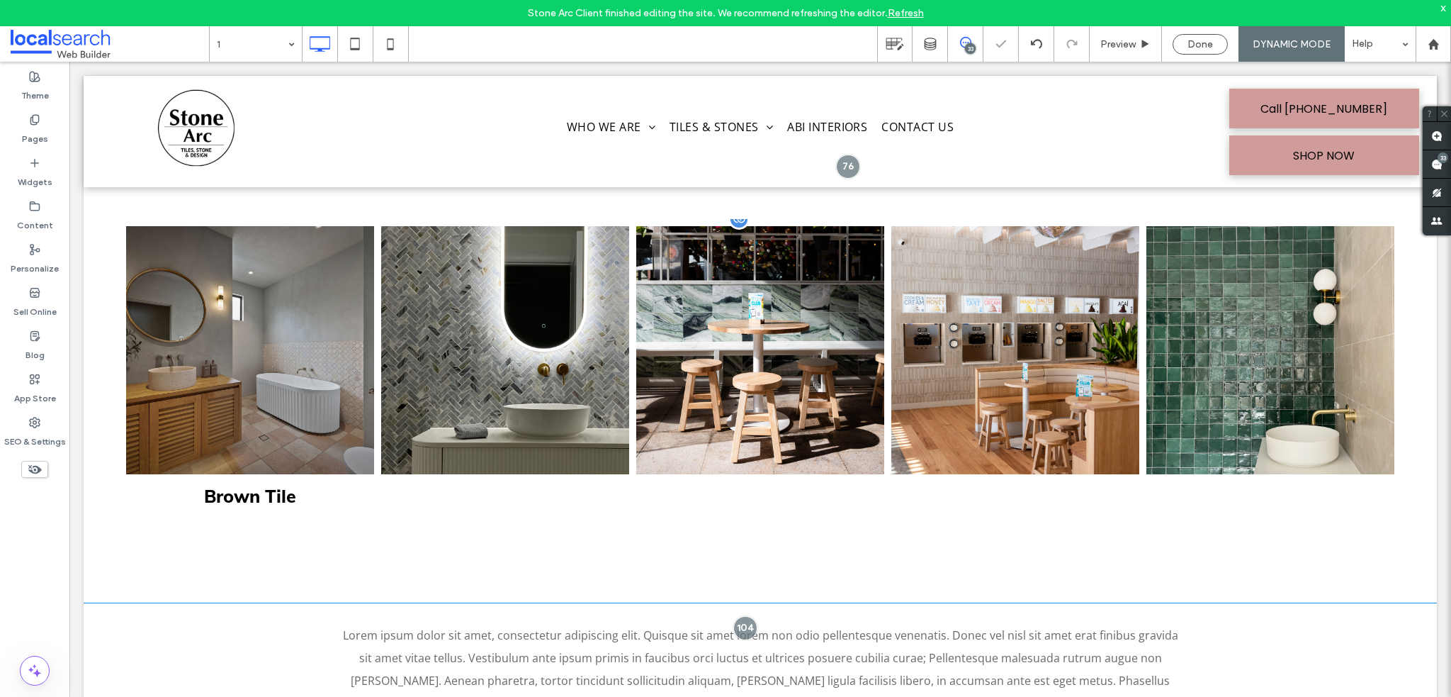
scroll to position [0, 0]
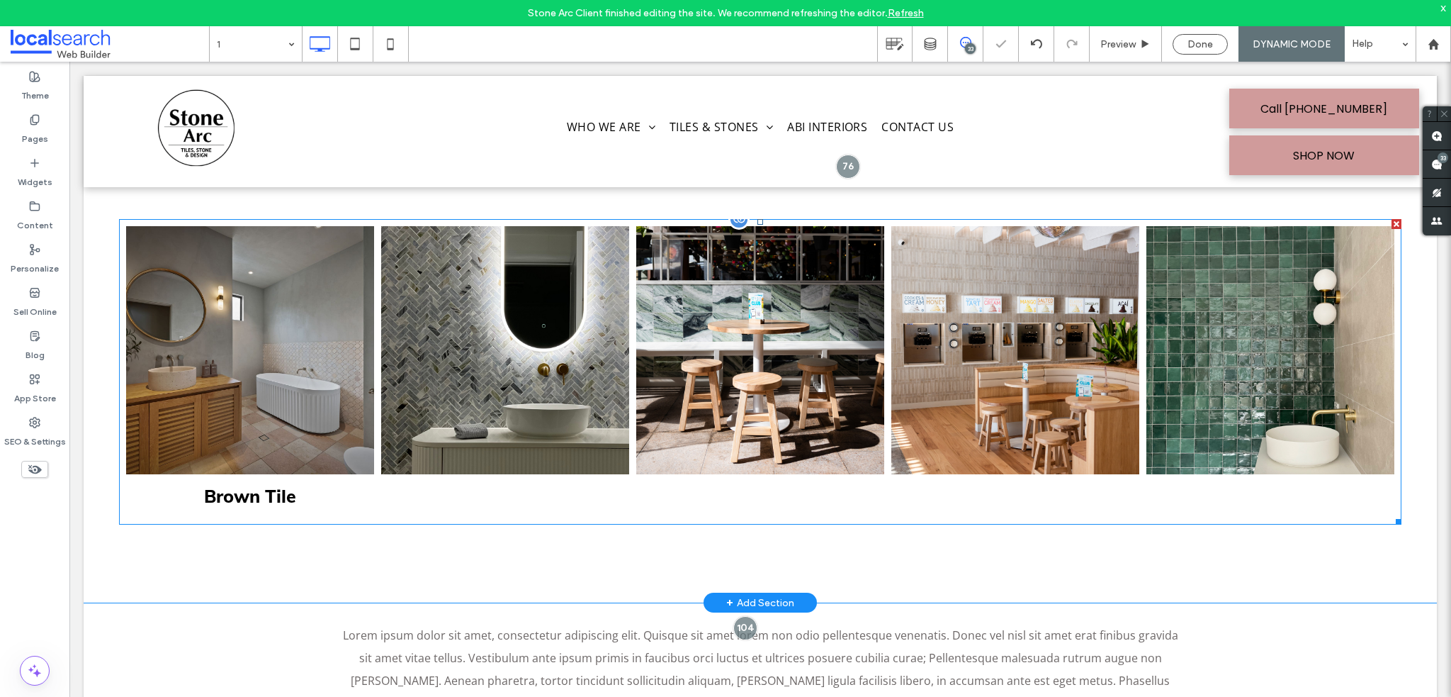
click at [261, 334] on link at bounding box center [250, 350] width 248 height 248
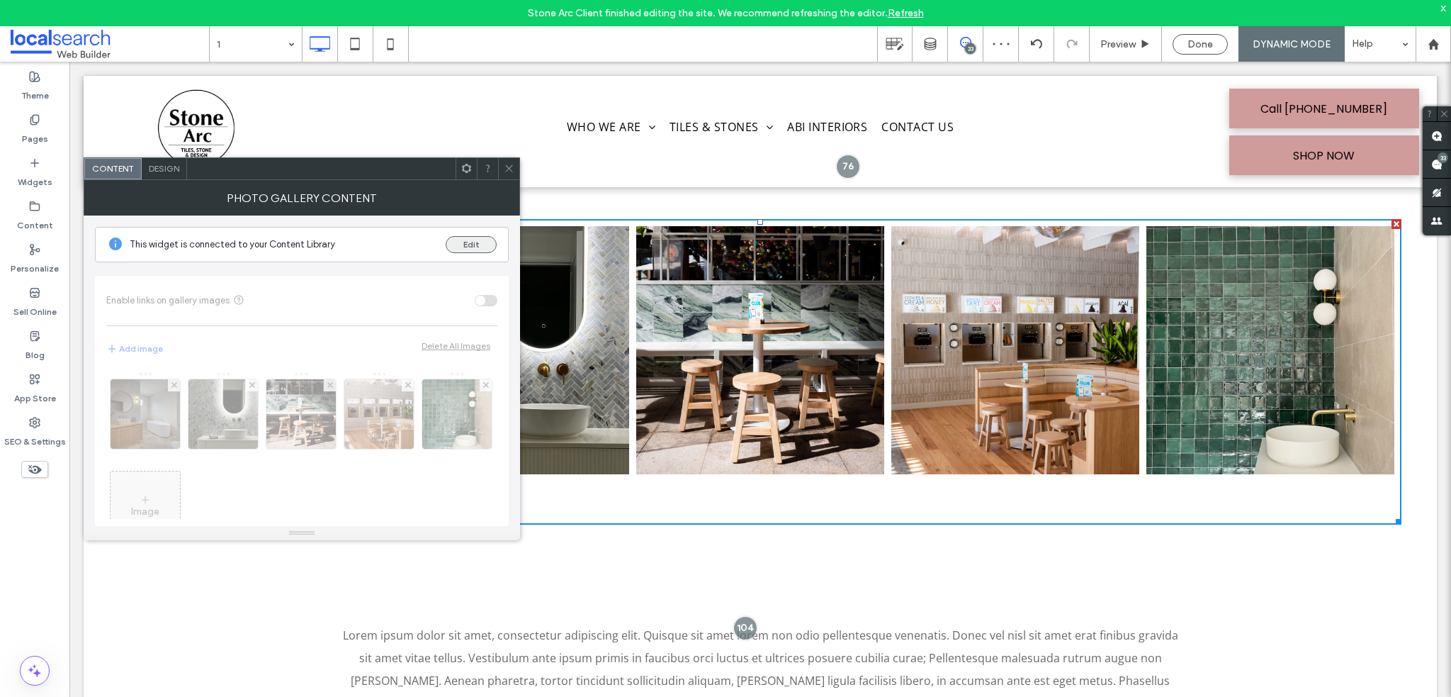
click at [468, 243] on button "Edit" at bounding box center [471, 244] width 51 height 17
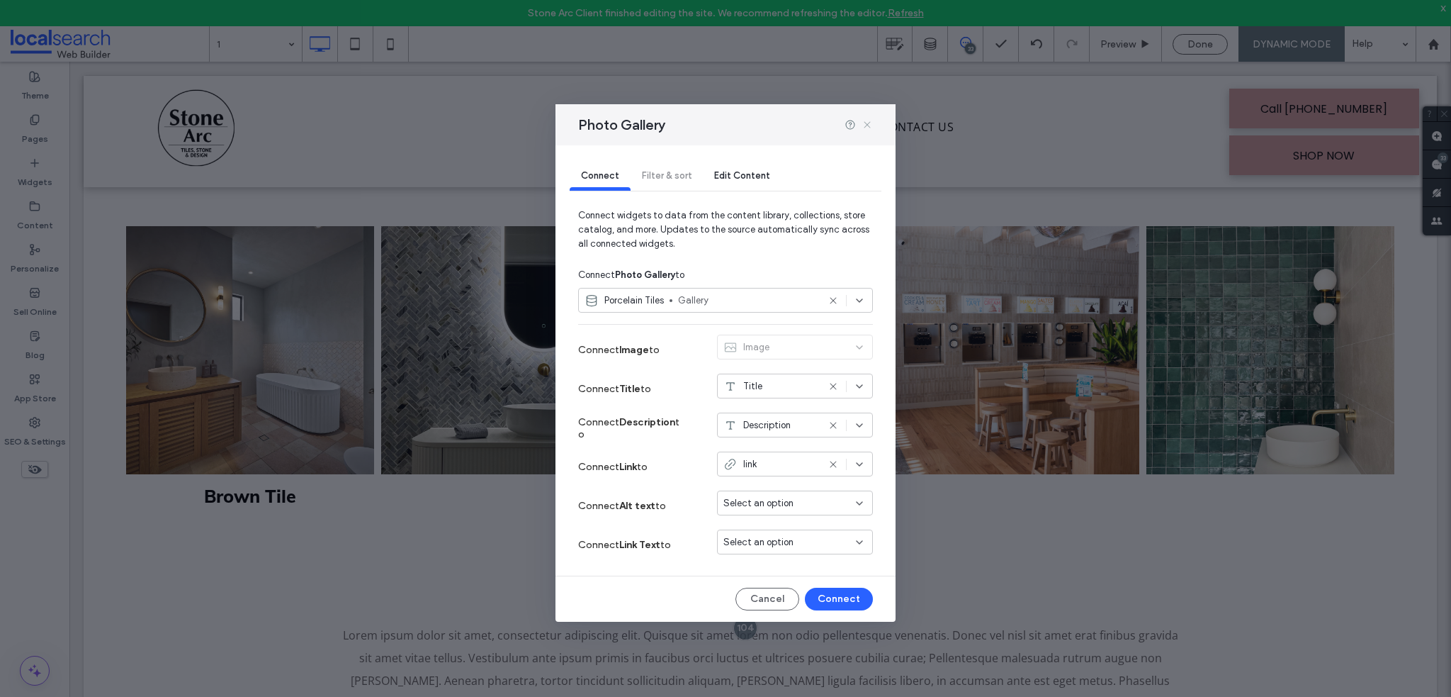
scroll to position [354, 0]
click at [867, 124] on icon at bounding box center [867, 124] width 11 height 11
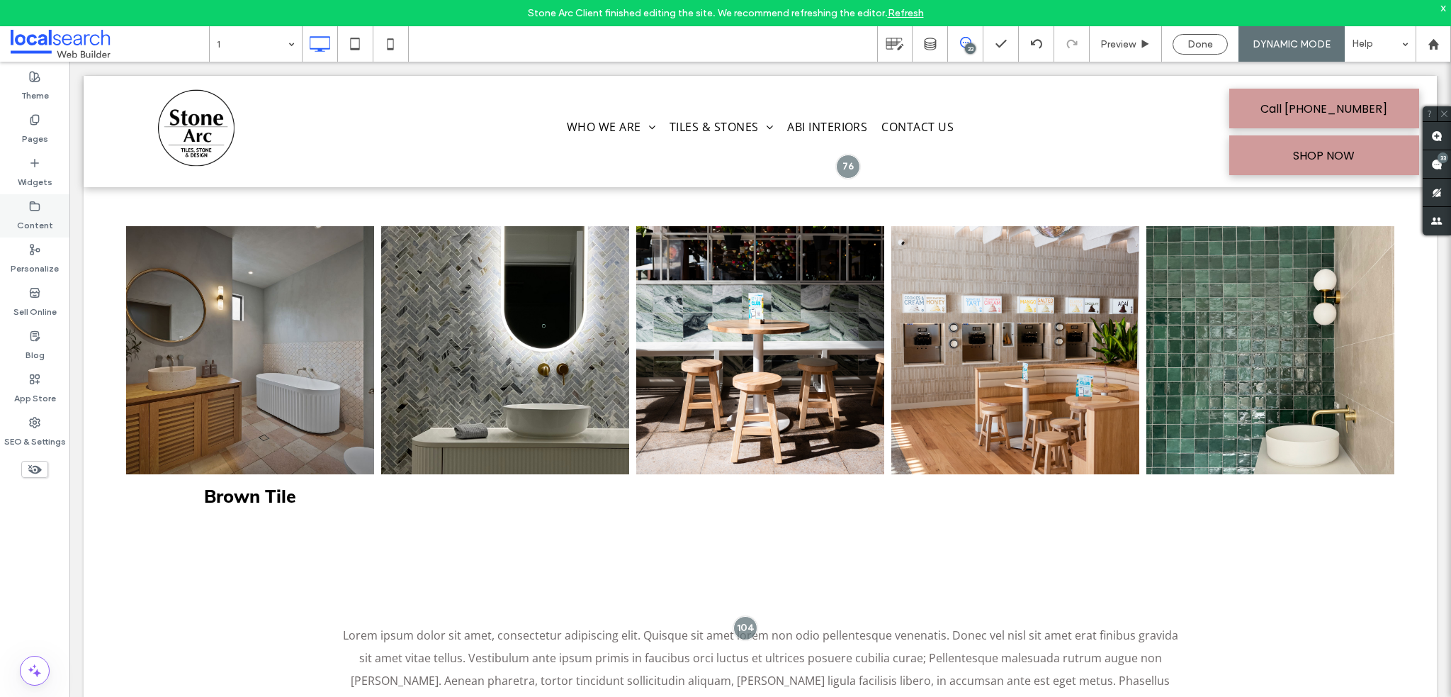
click at [32, 222] on label "Content" at bounding box center [35, 222] width 36 height 20
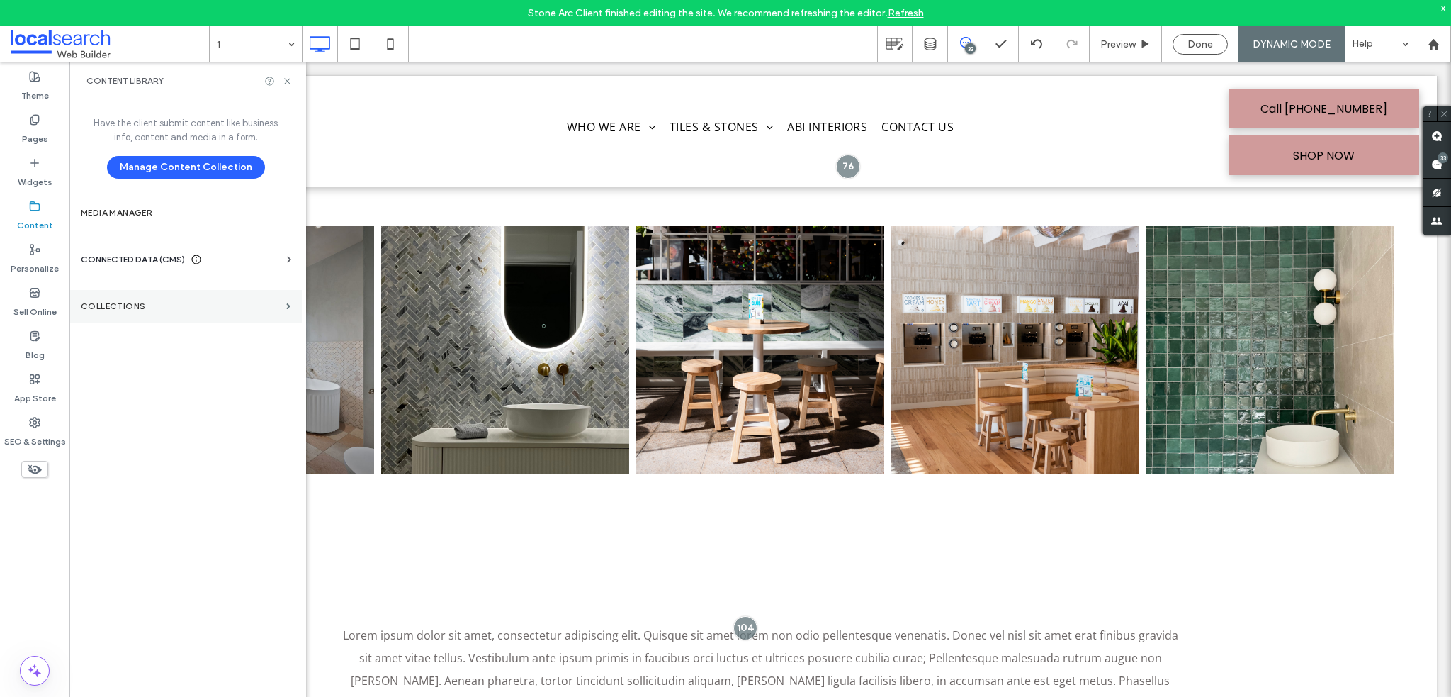
click at [103, 303] on label "Collections" at bounding box center [181, 306] width 200 height 10
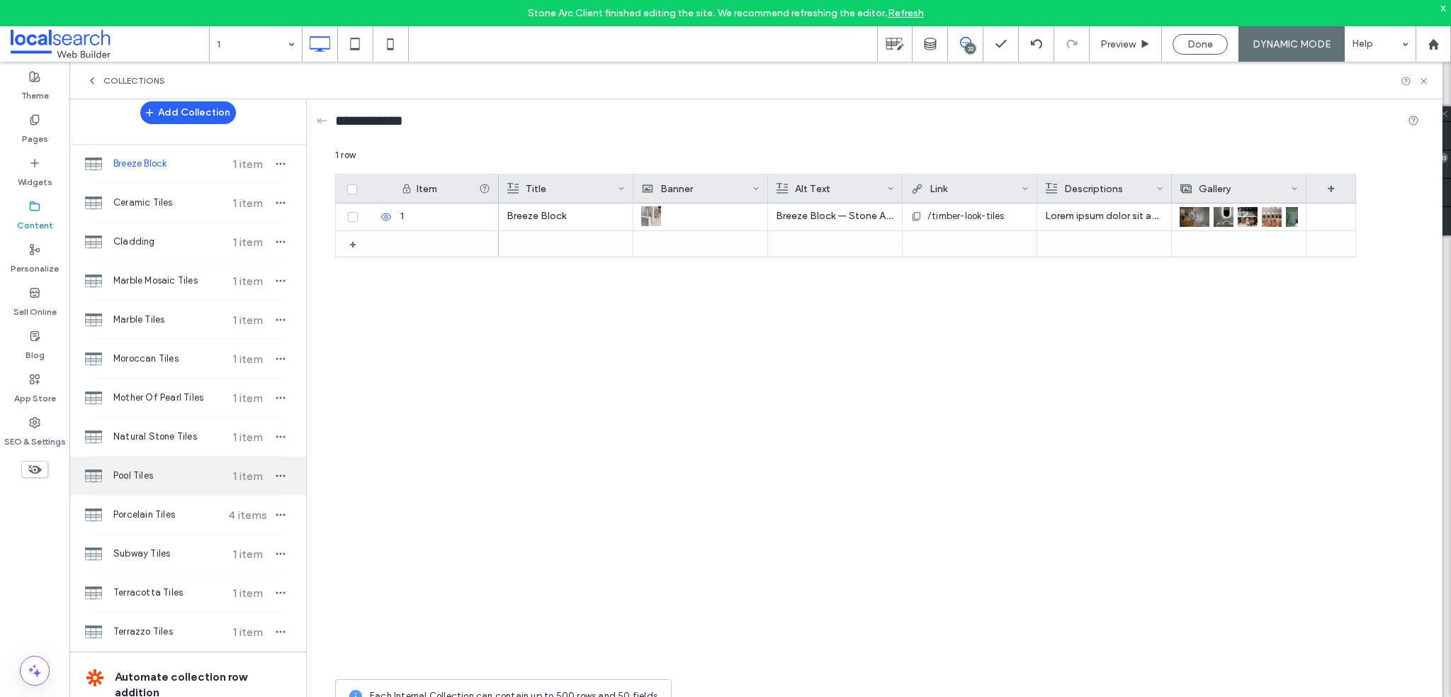
scroll to position [71, 0]
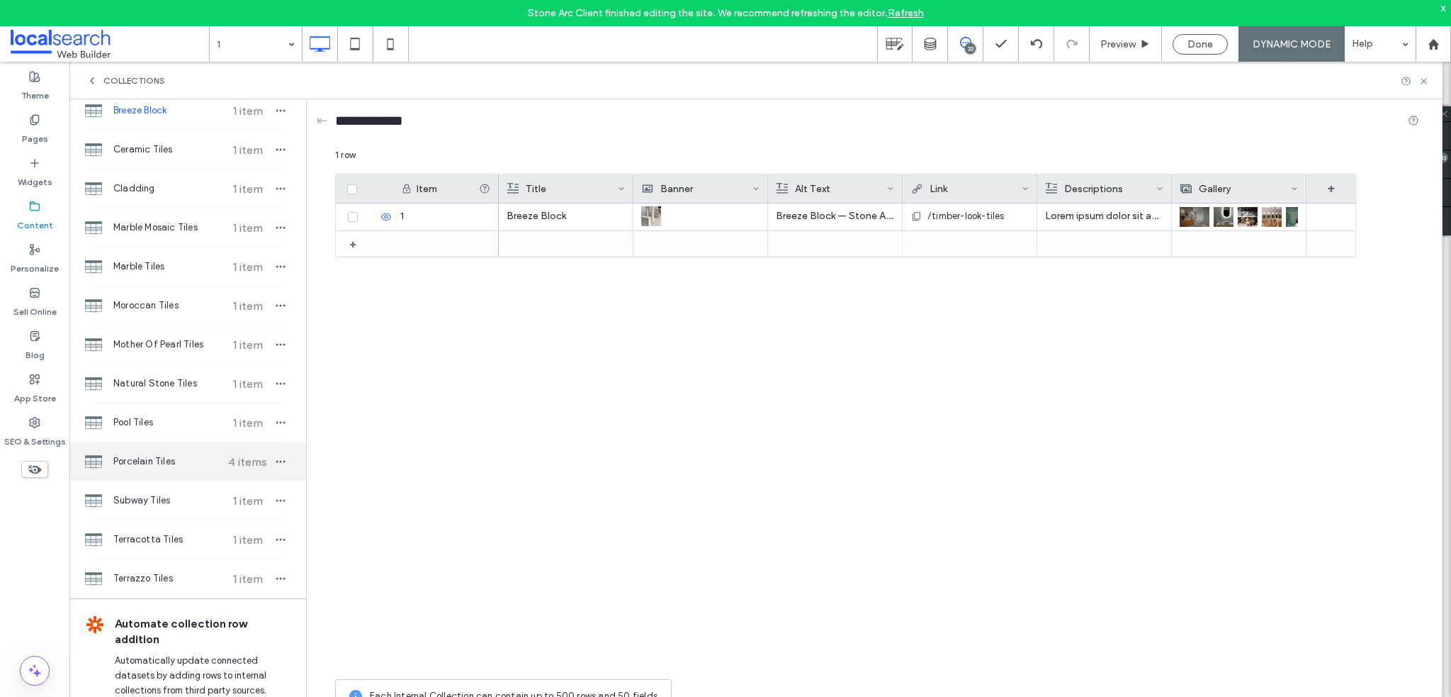
click at [168, 454] on span "Porcelain Tiles" at bounding box center [166, 461] width 106 height 14
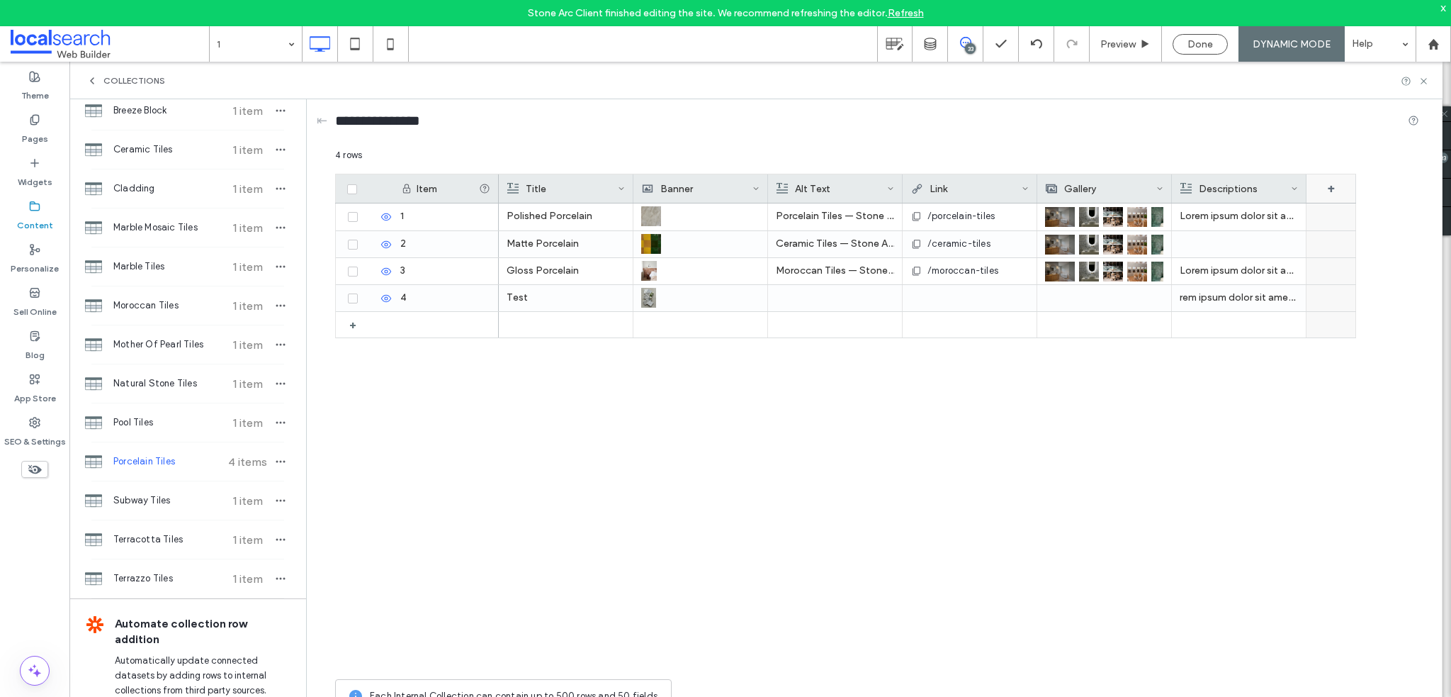
click at [1327, 188] on div "+" at bounding box center [1332, 188] width 50 height 28
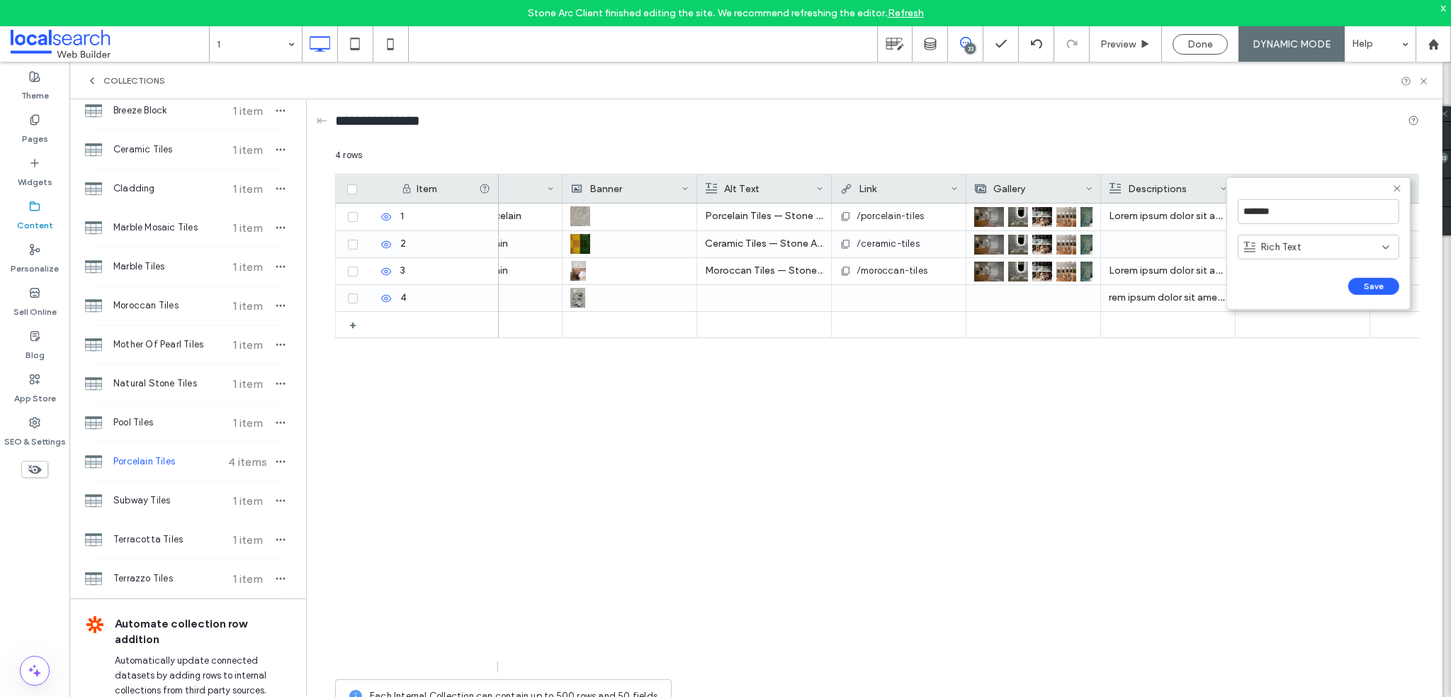
click at [1395, 184] on icon at bounding box center [1397, 188] width 11 height 11
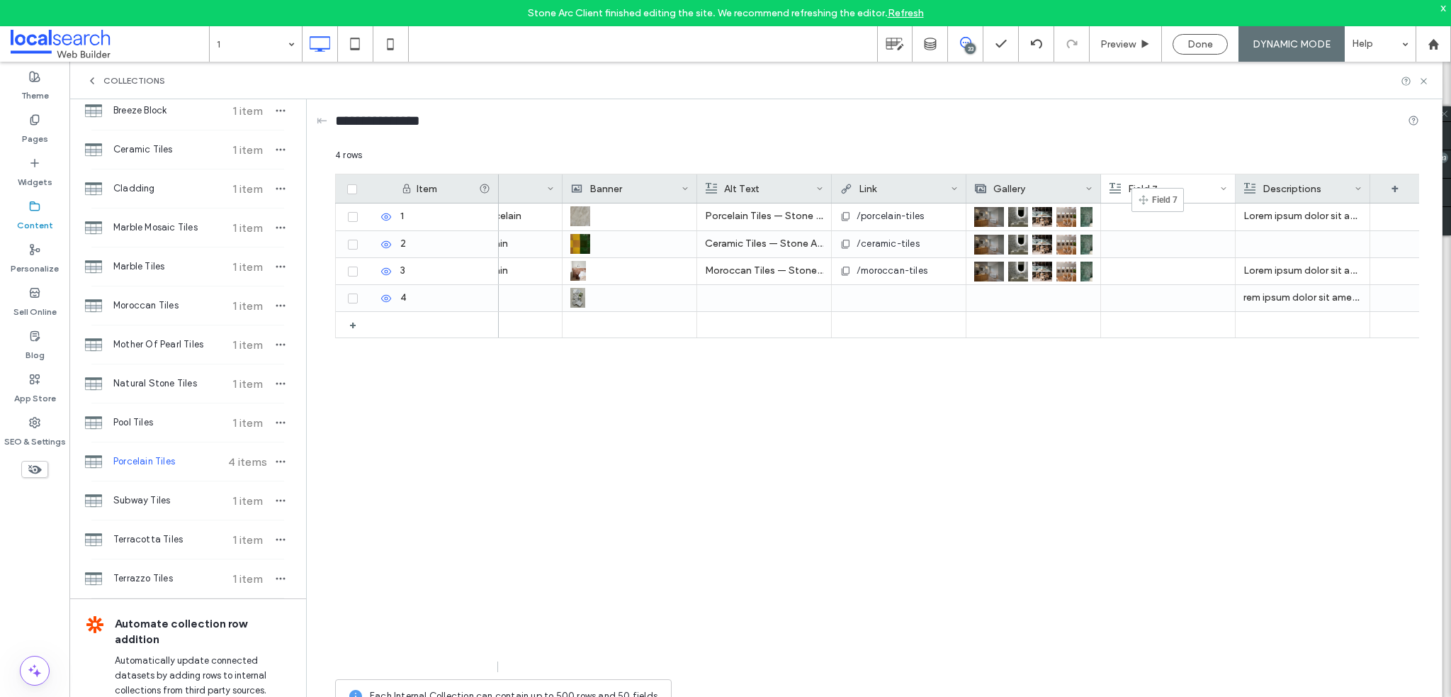
drag, startPoint x: 1287, startPoint y: 189, endPoint x: 1154, endPoint y: 193, distance: 133.3
click at [1222, 185] on icon at bounding box center [1223, 188] width 7 height 7
click at [1186, 219] on div "Delete Field" at bounding box center [1167, 218] width 130 height 27
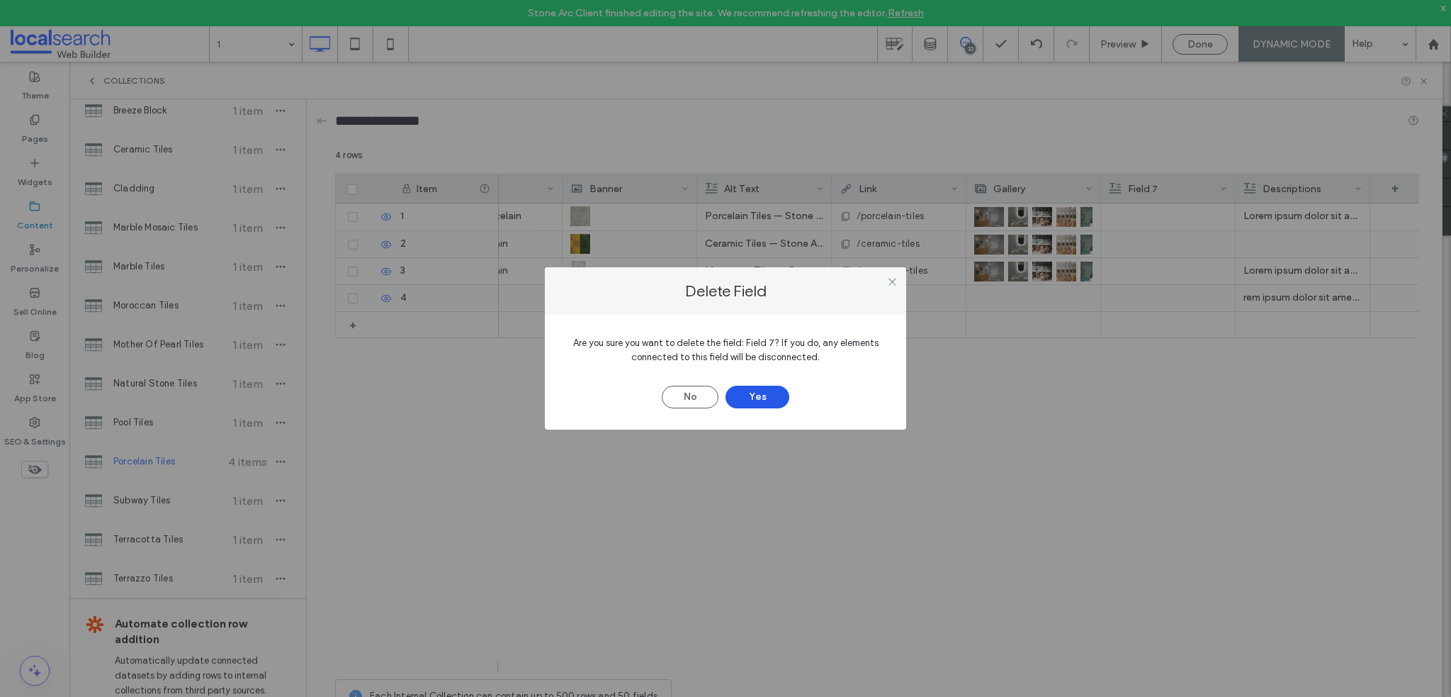
click at [771, 403] on button "Yes" at bounding box center [758, 397] width 64 height 23
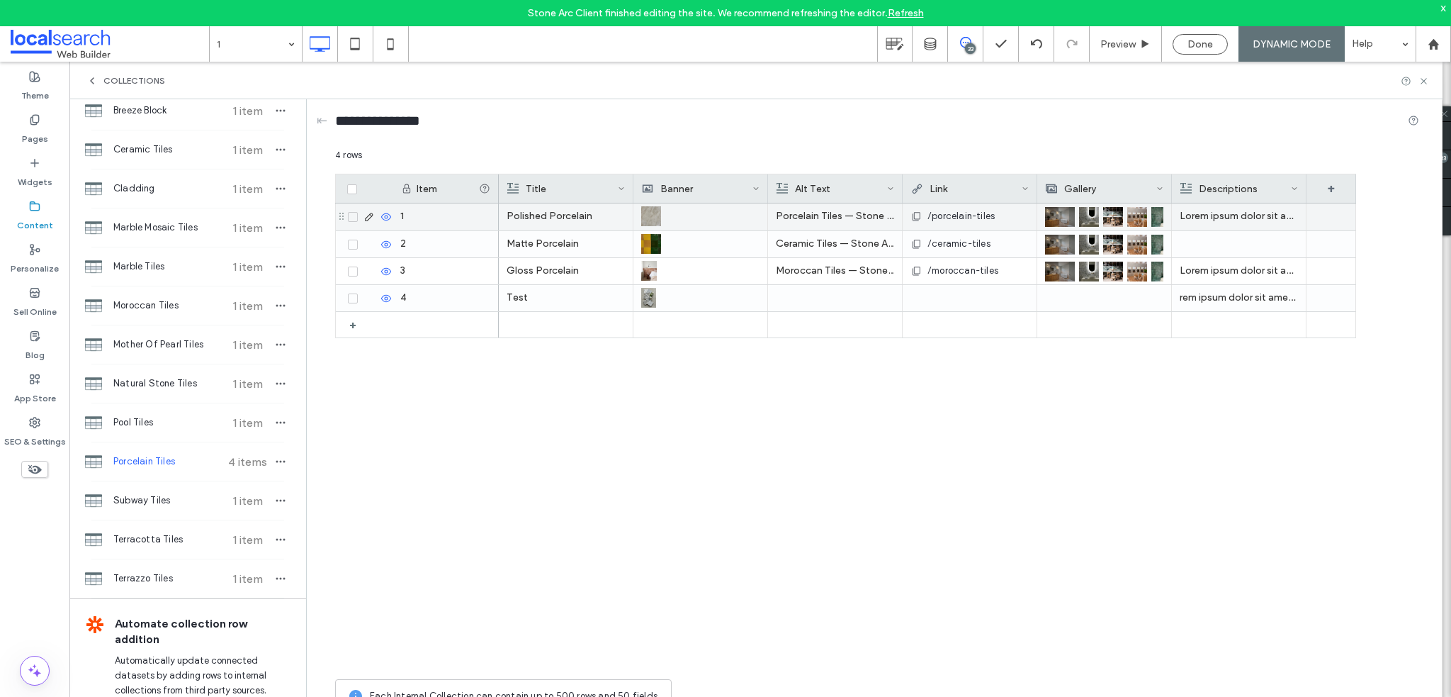
click at [1130, 215] on img at bounding box center [1137, 217] width 20 height 20
click at [1130, 215] on img at bounding box center [1138, 218] width 20 height 20
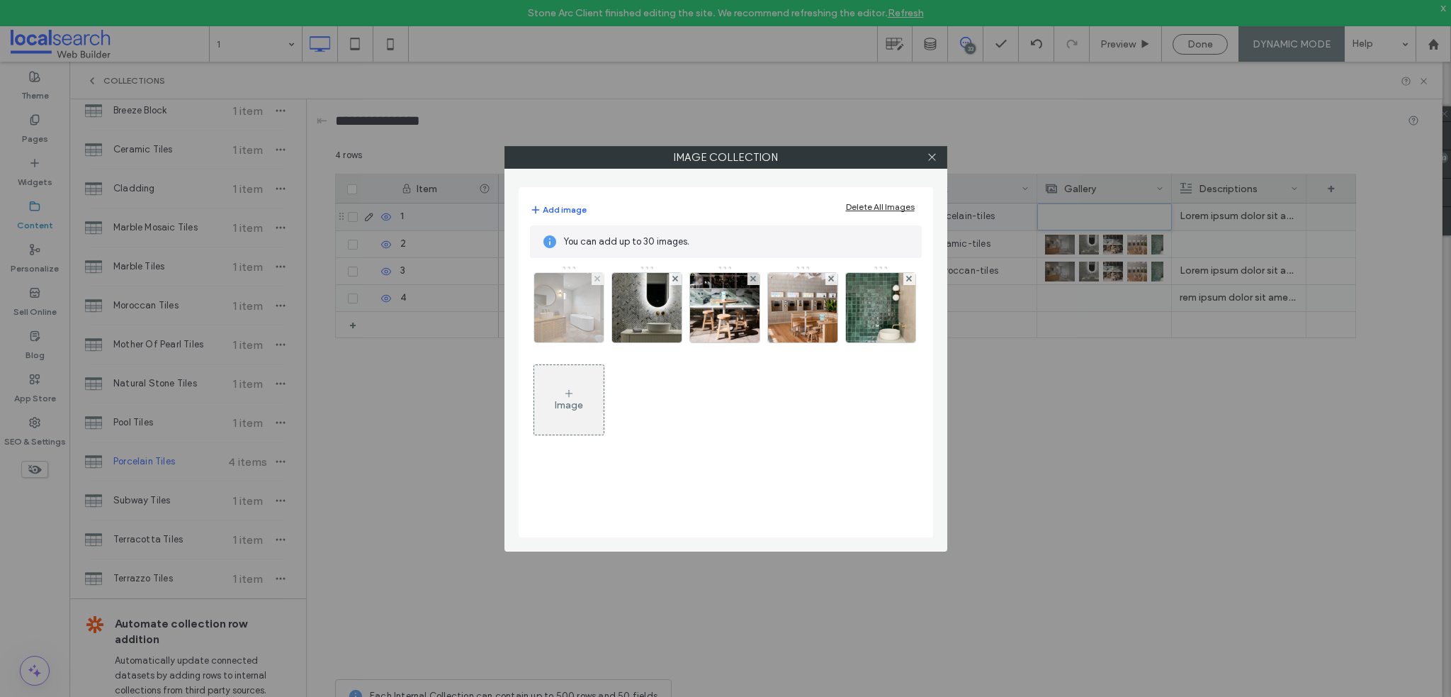
click at [583, 308] on img at bounding box center [569, 307] width 104 height 69
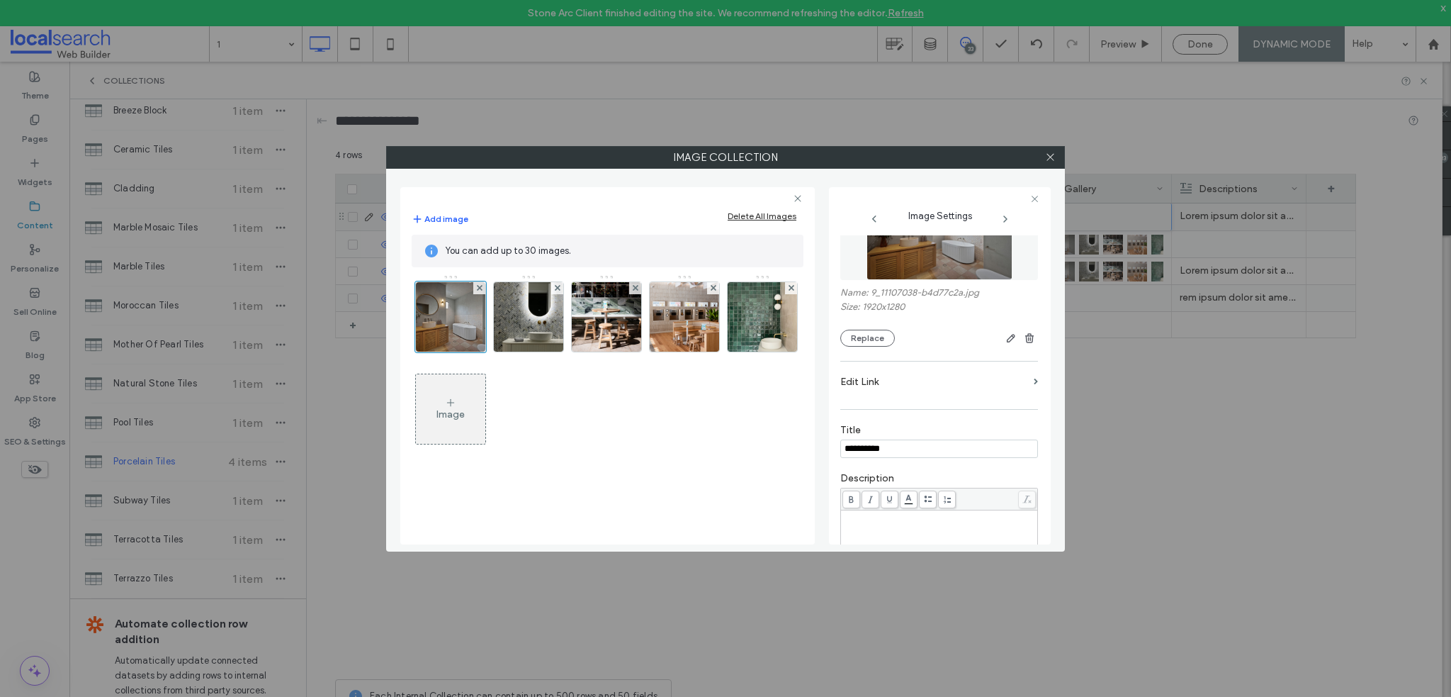
scroll to position [142, 0]
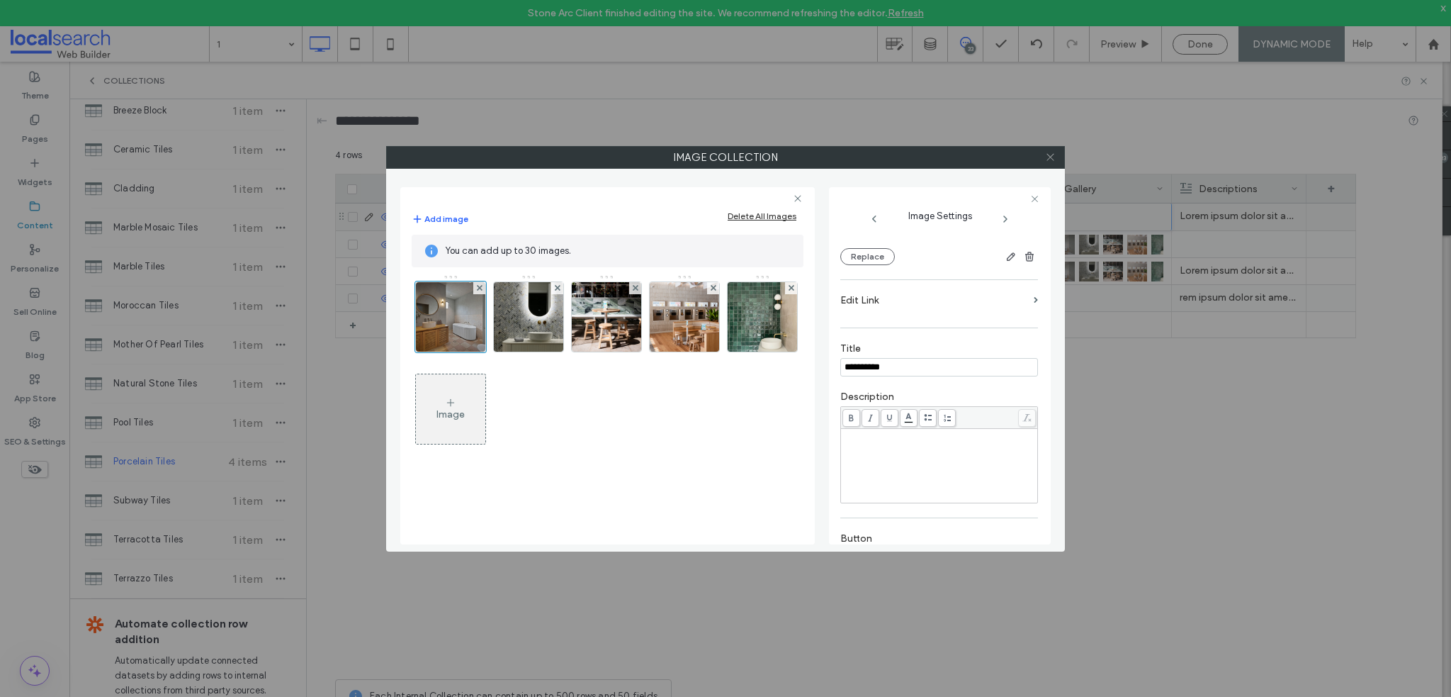
click at [1049, 154] on icon at bounding box center [1050, 157] width 11 height 11
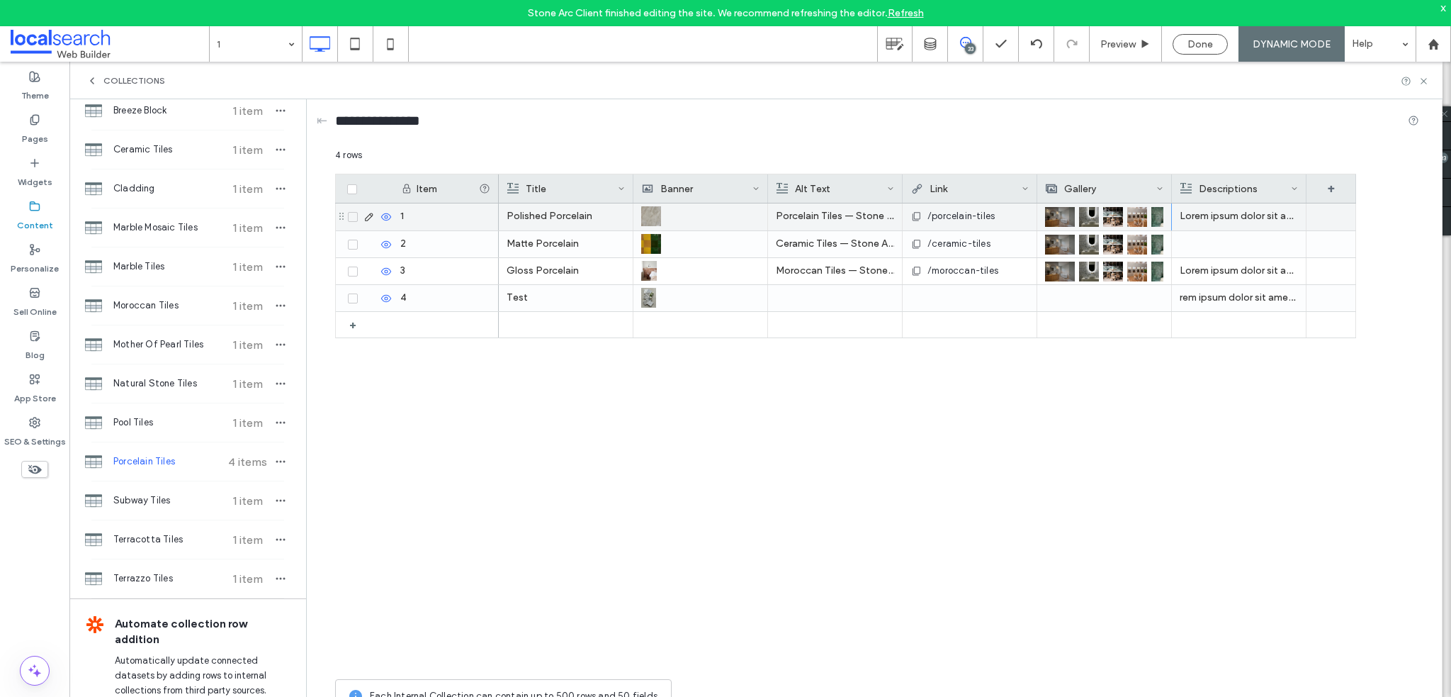
click at [1083, 211] on img at bounding box center [1089, 217] width 20 height 20
click at [1082, 212] on img at bounding box center [1090, 218] width 20 height 20
click at [1086, 213] on img at bounding box center [1090, 218] width 20 height 20
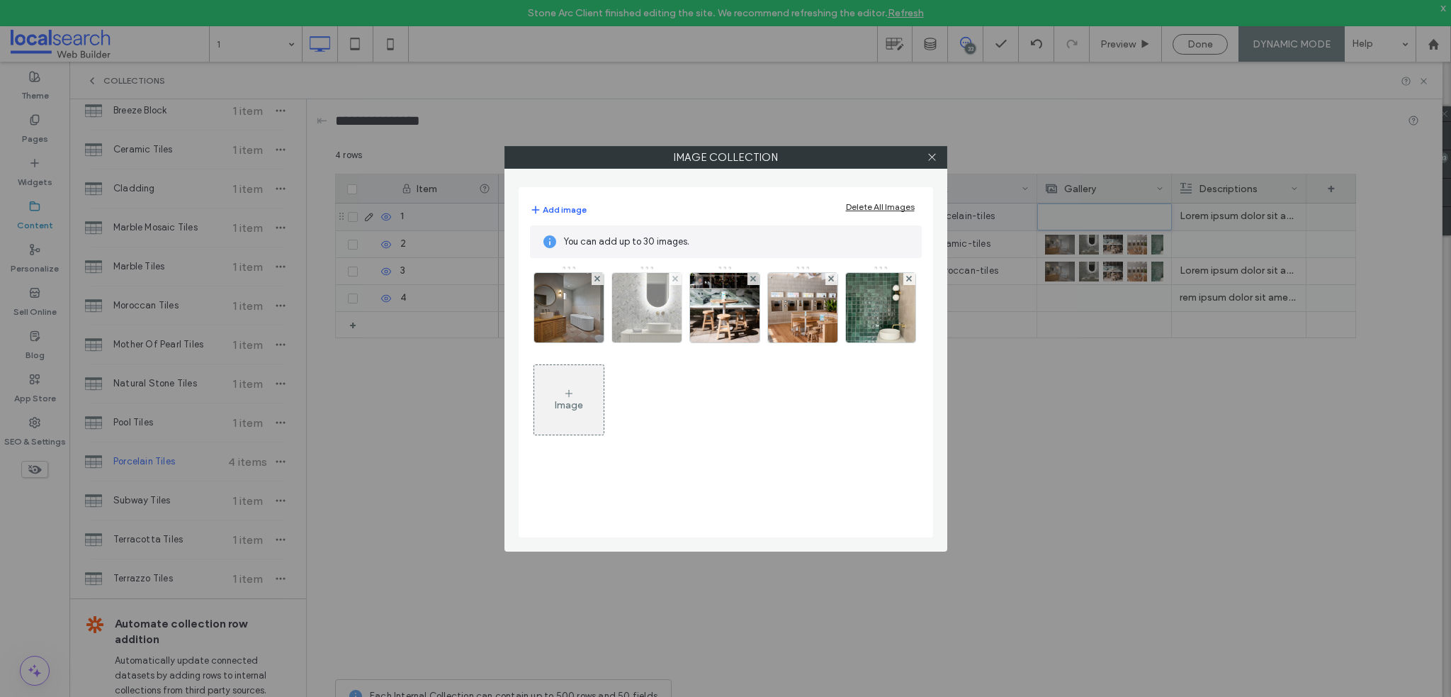
drag, startPoint x: 644, startPoint y: 313, endPoint x: 670, endPoint y: 334, distance: 33.8
click at [645, 313] on img at bounding box center [646, 307] width 69 height 69
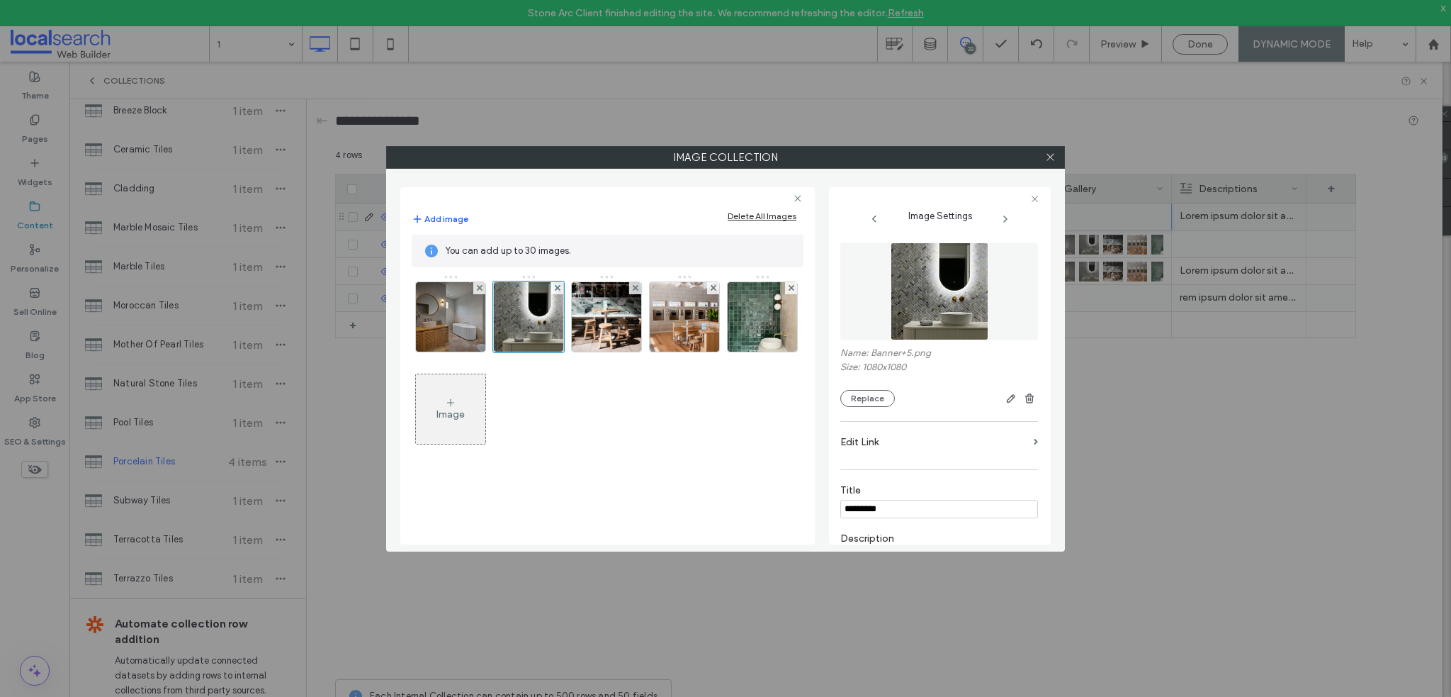
type input "*********"
click at [612, 313] on img at bounding box center [606, 316] width 69 height 69
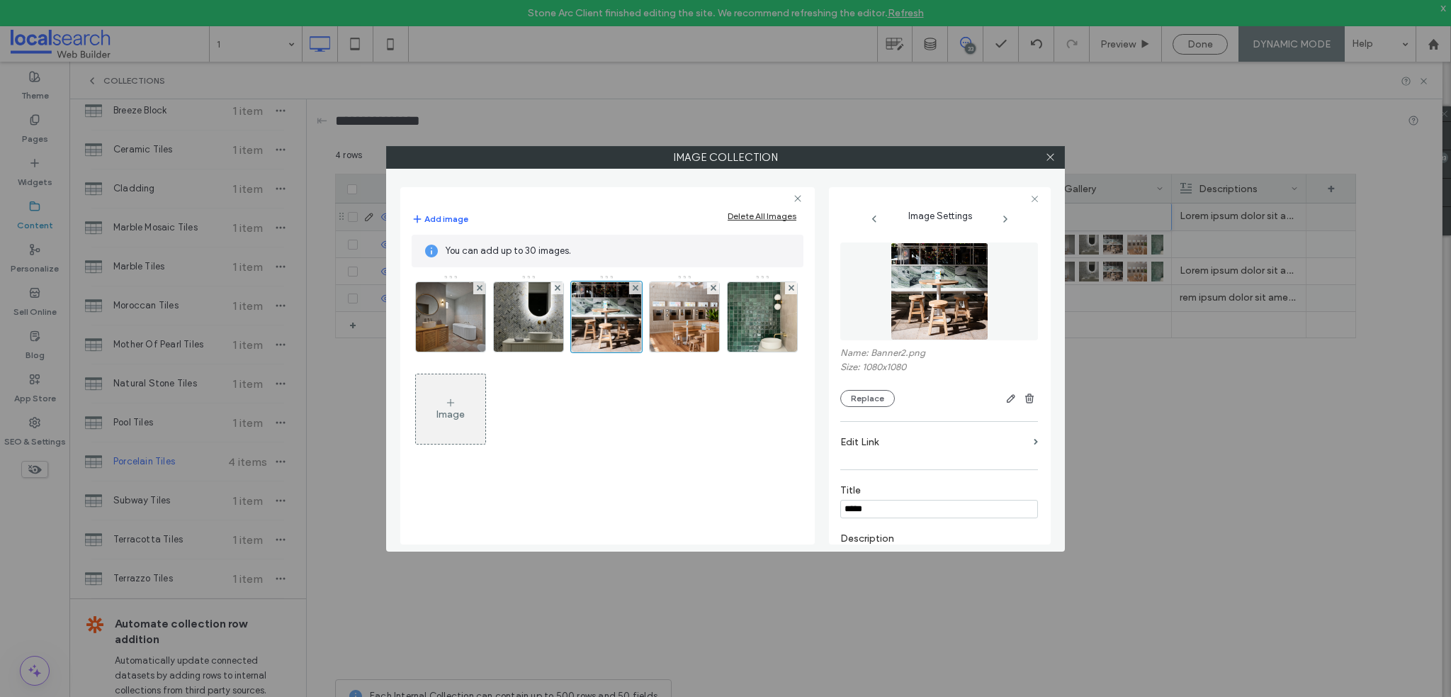
type input "******"
type input "**********"
click at [692, 308] on img at bounding box center [684, 316] width 69 height 69
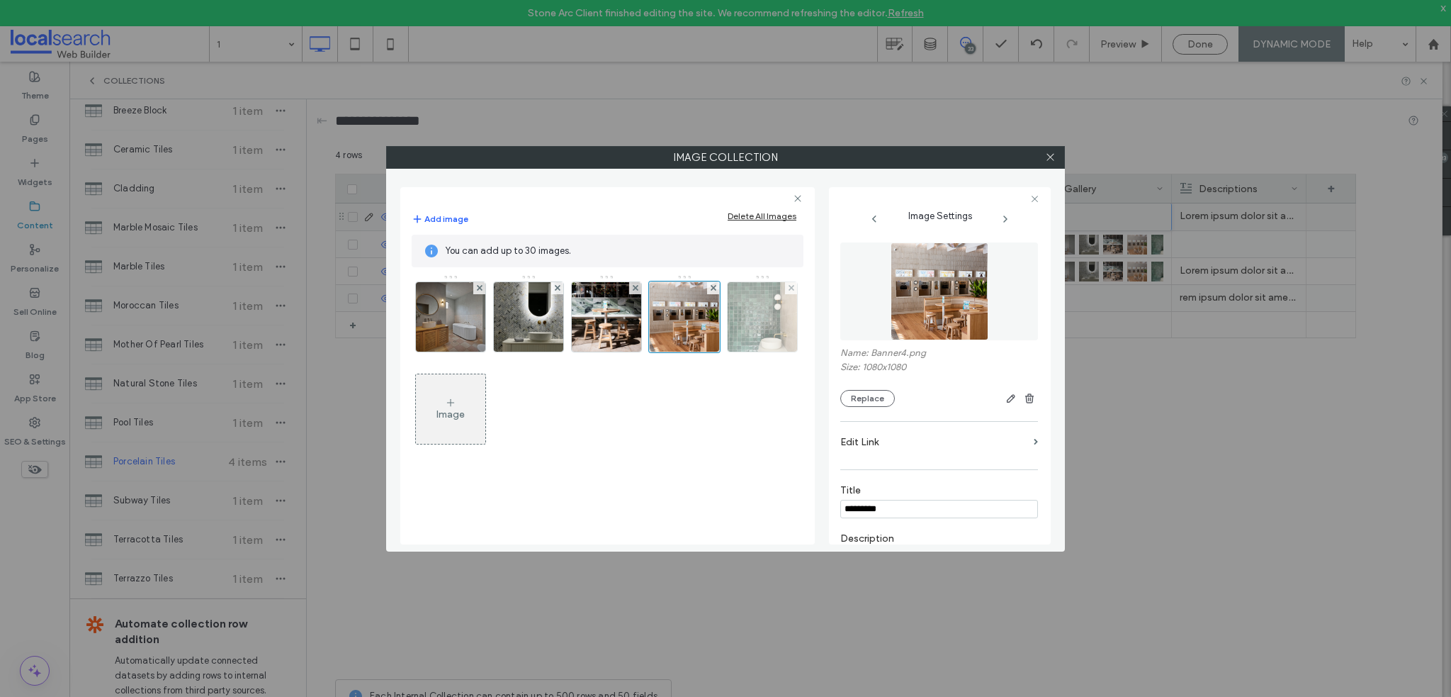
type input "*********"
click at [740, 310] on img at bounding box center [762, 316] width 69 height 69
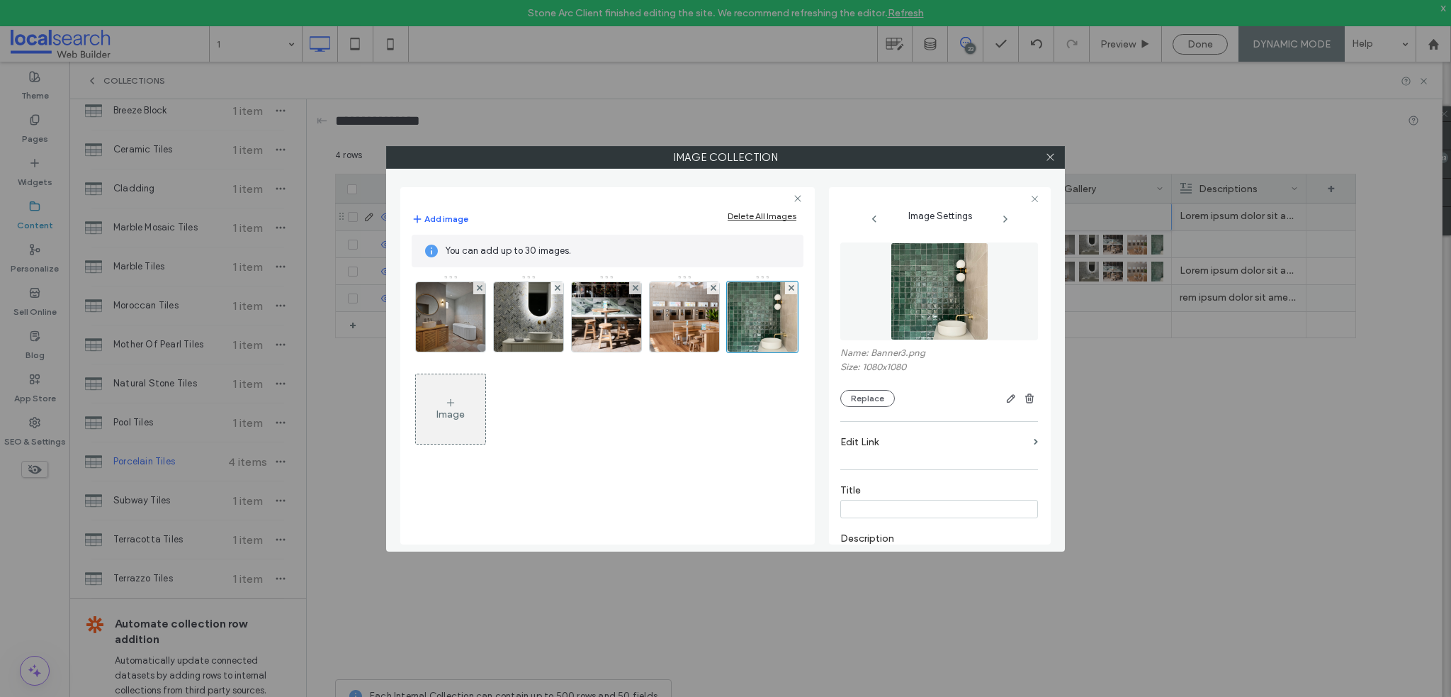
click at [887, 503] on input at bounding box center [939, 509] width 198 height 18
type input "*"
type input "**********"
click at [1046, 152] on icon at bounding box center [1050, 157] width 11 height 11
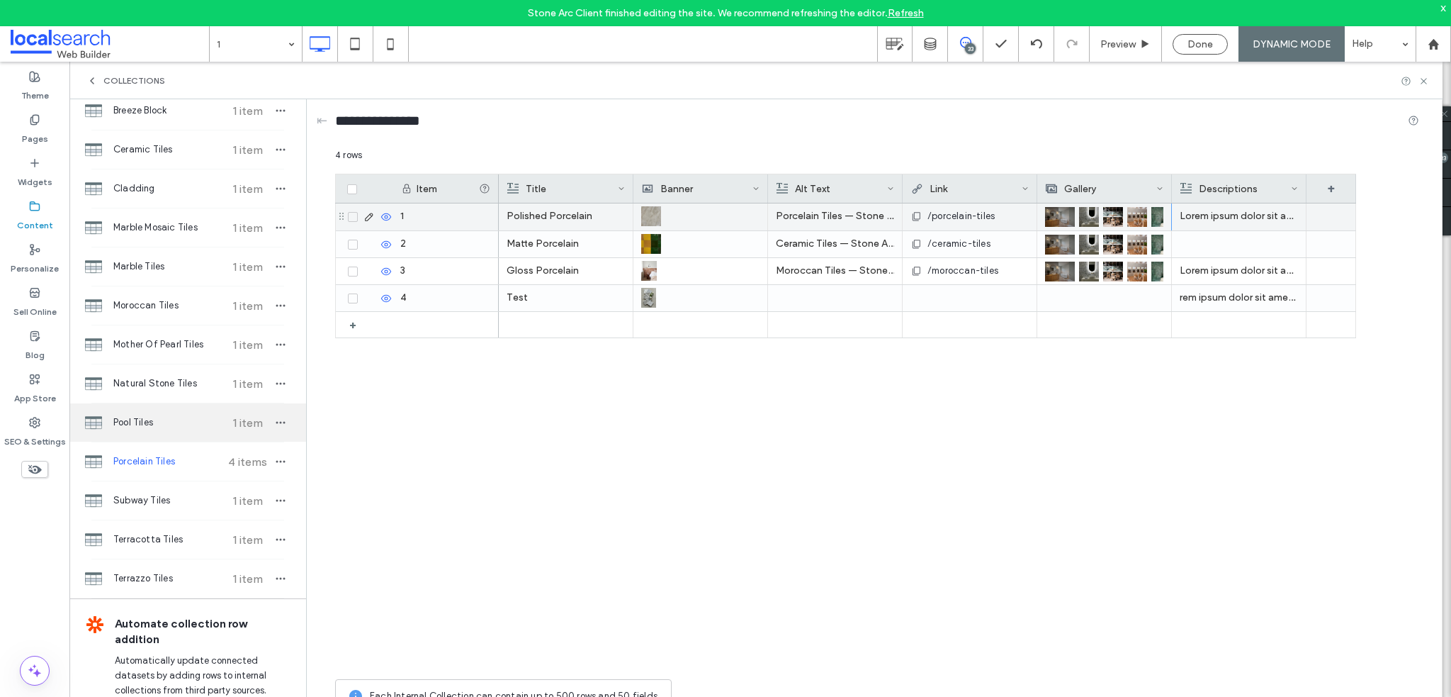
click at [40, 121] on div "Pages" at bounding box center [34, 129] width 69 height 43
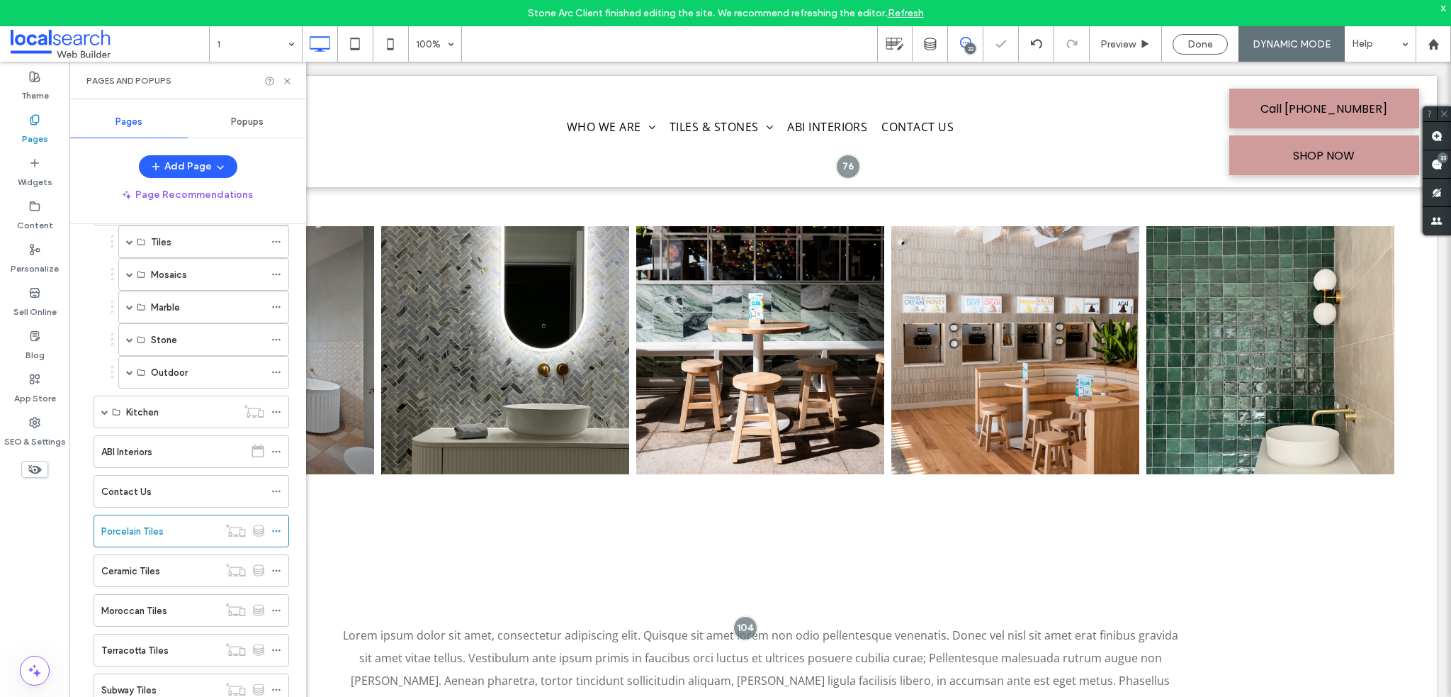
scroll to position [213, 0]
click at [285, 79] on icon at bounding box center [287, 81] width 11 height 11
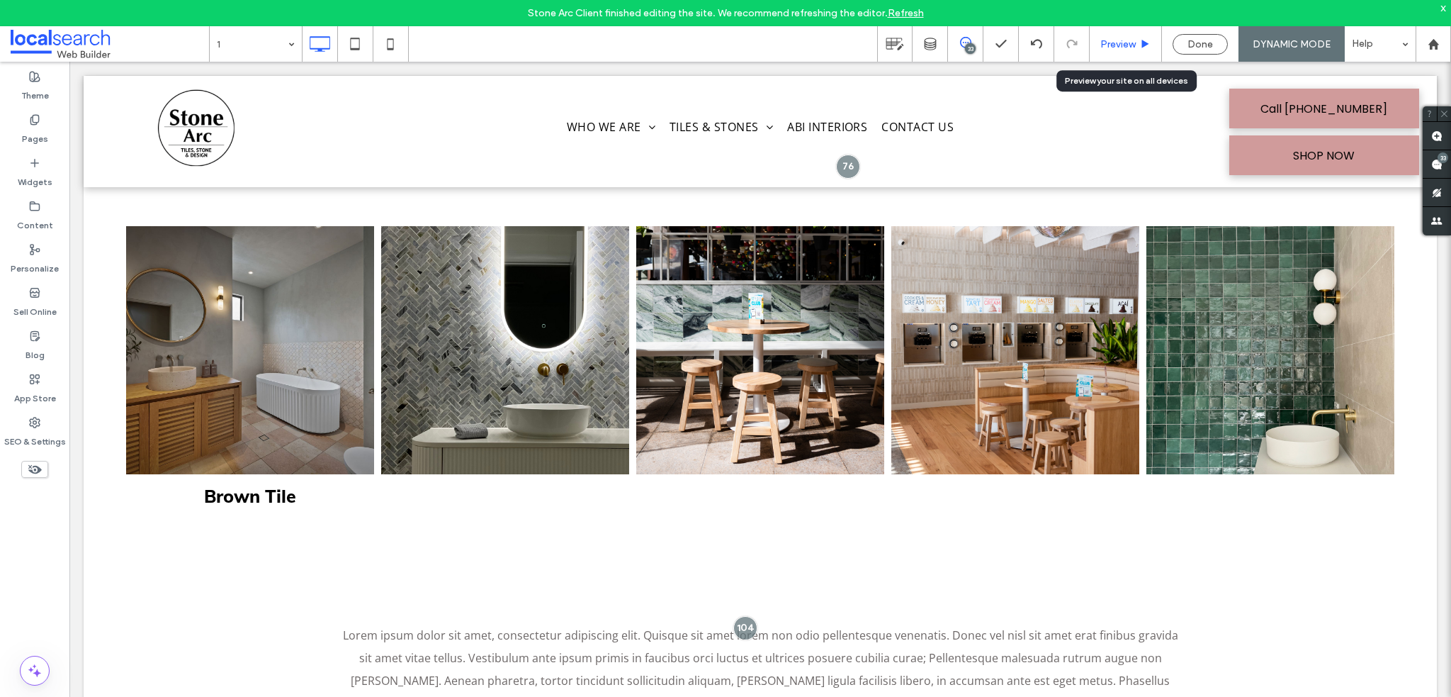
click at [1120, 45] on span "Preview" at bounding box center [1118, 44] width 35 height 12
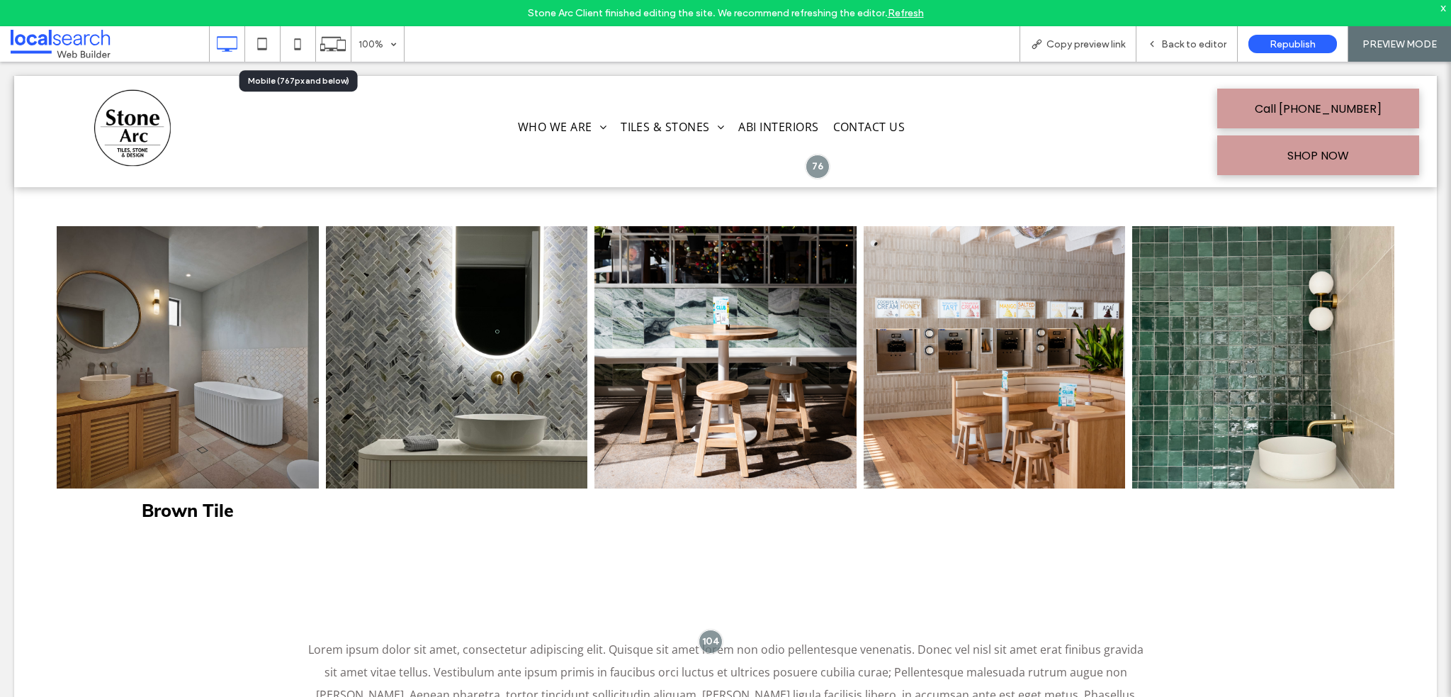
click at [292, 45] on icon at bounding box center [297, 44] width 28 height 28
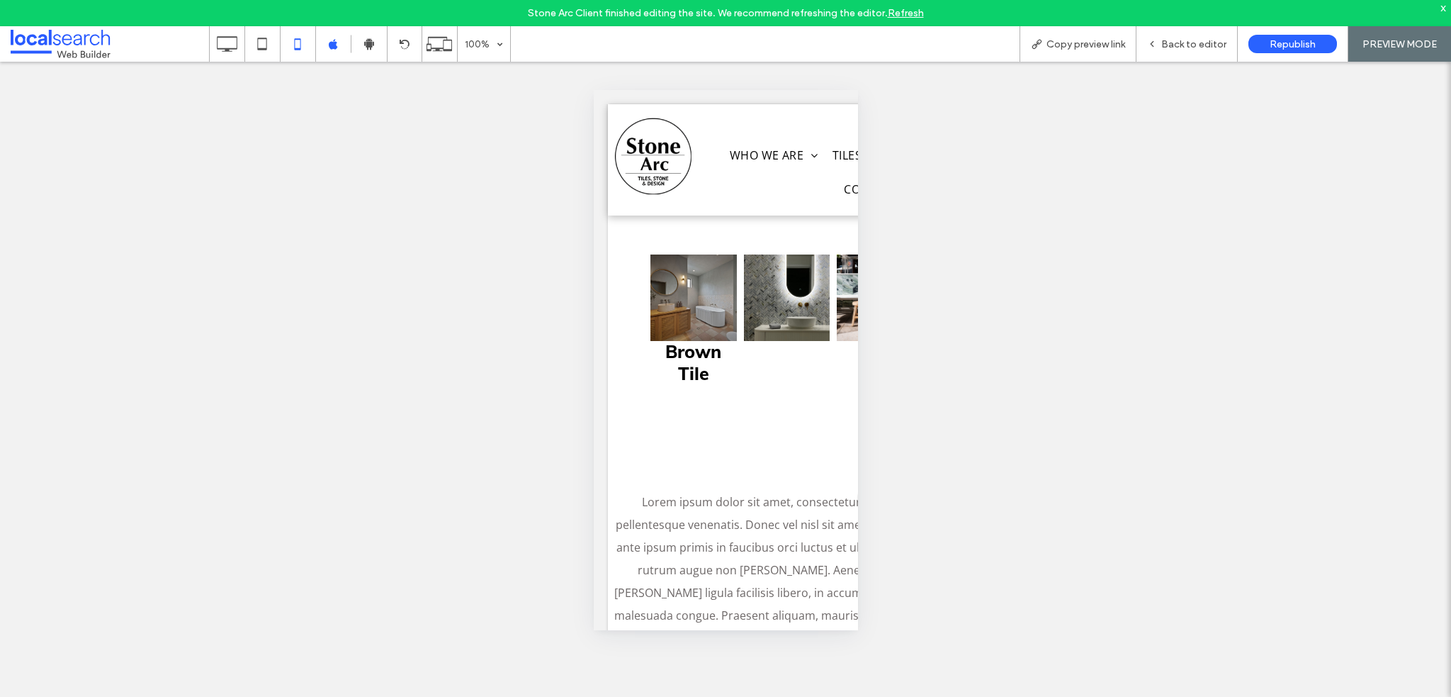
click at [1198, 41] on span "Back to editor" at bounding box center [1194, 44] width 65 height 12
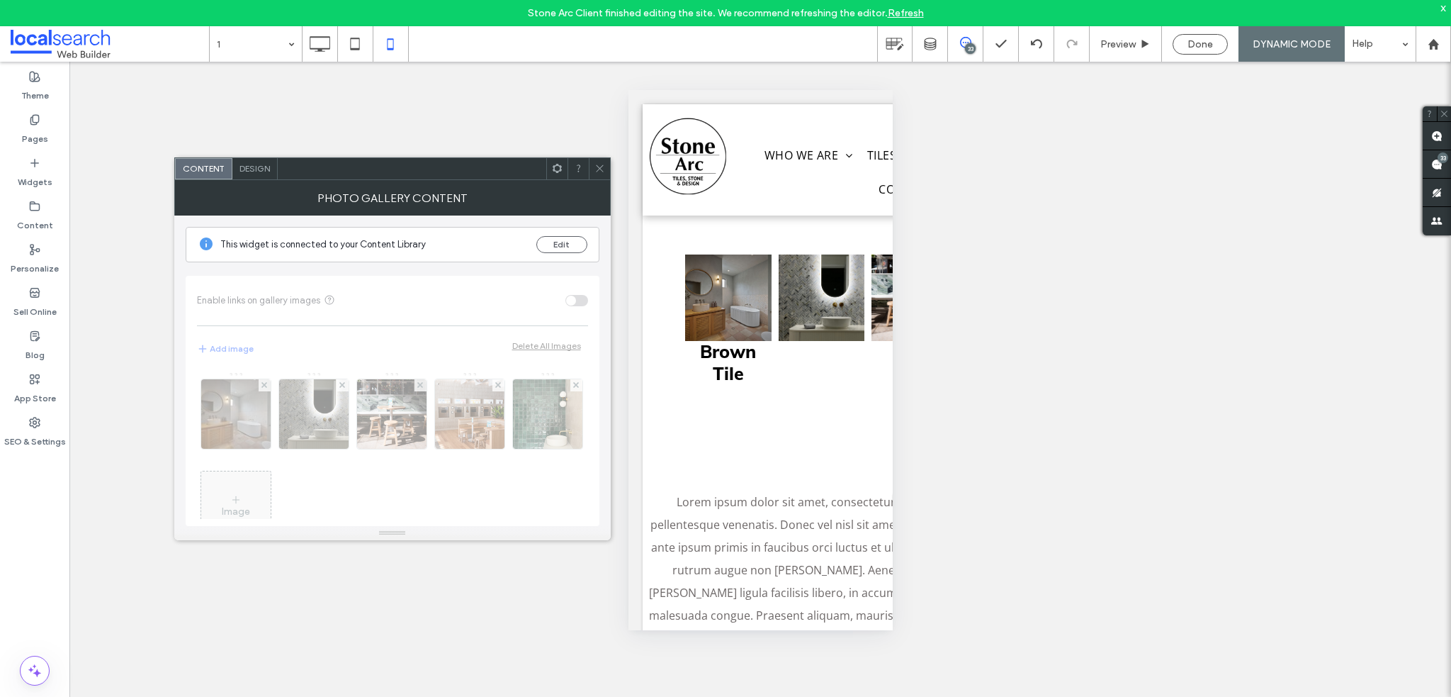
click at [267, 169] on span "Design" at bounding box center [255, 168] width 30 height 11
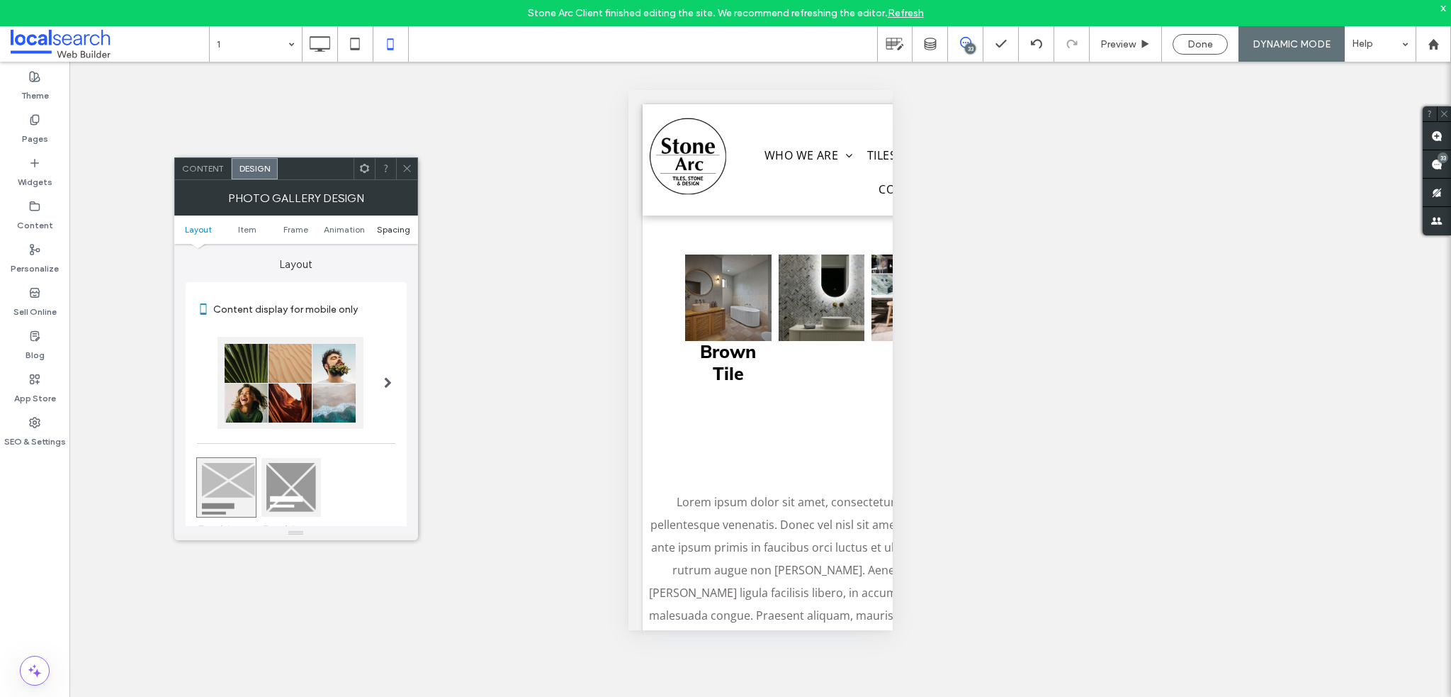
click at [395, 231] on span "Spacing" at bounding box center [393, 229] width 33 height 11
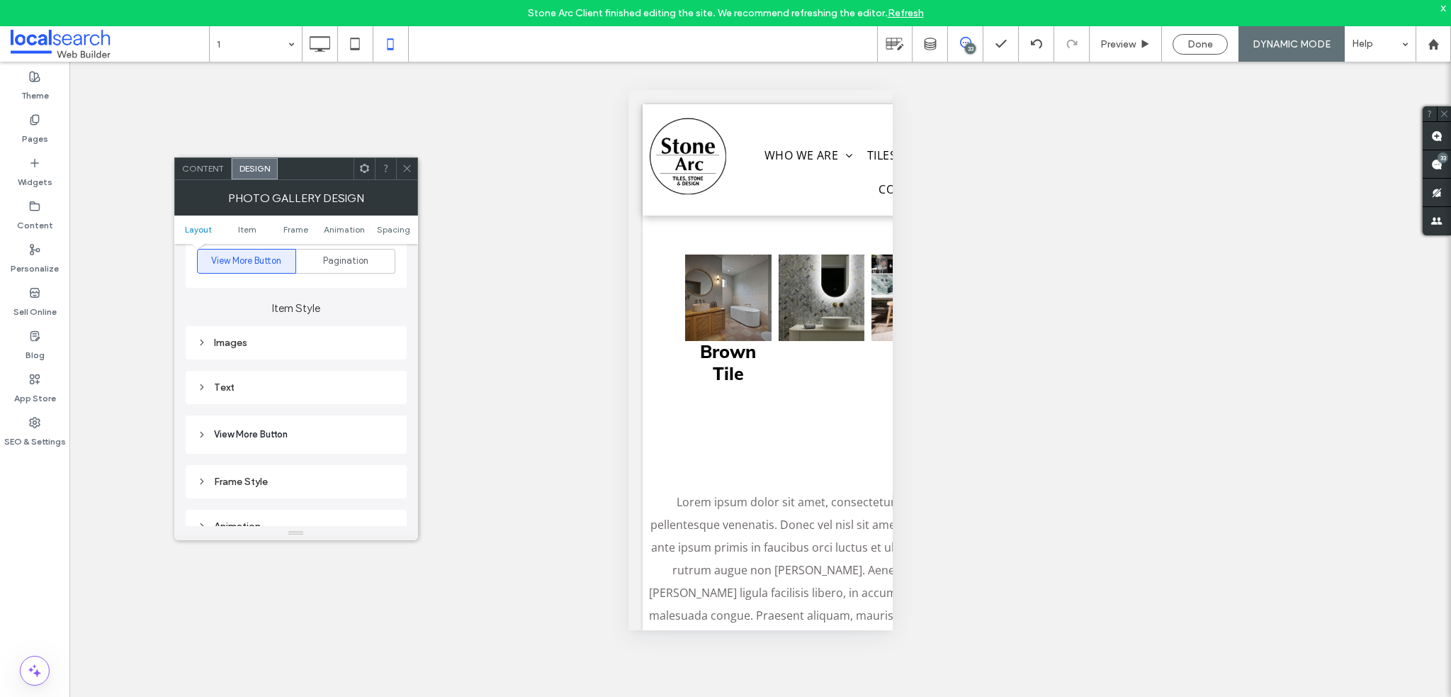
scroll to position [533, 0]
click at [250, 344] on div "Item Style Images Text" at bounding box center [296, 330] width 221 height 116
click at [252, 334] on div "Images" at bounding box center [296, 326] width 198 height 19
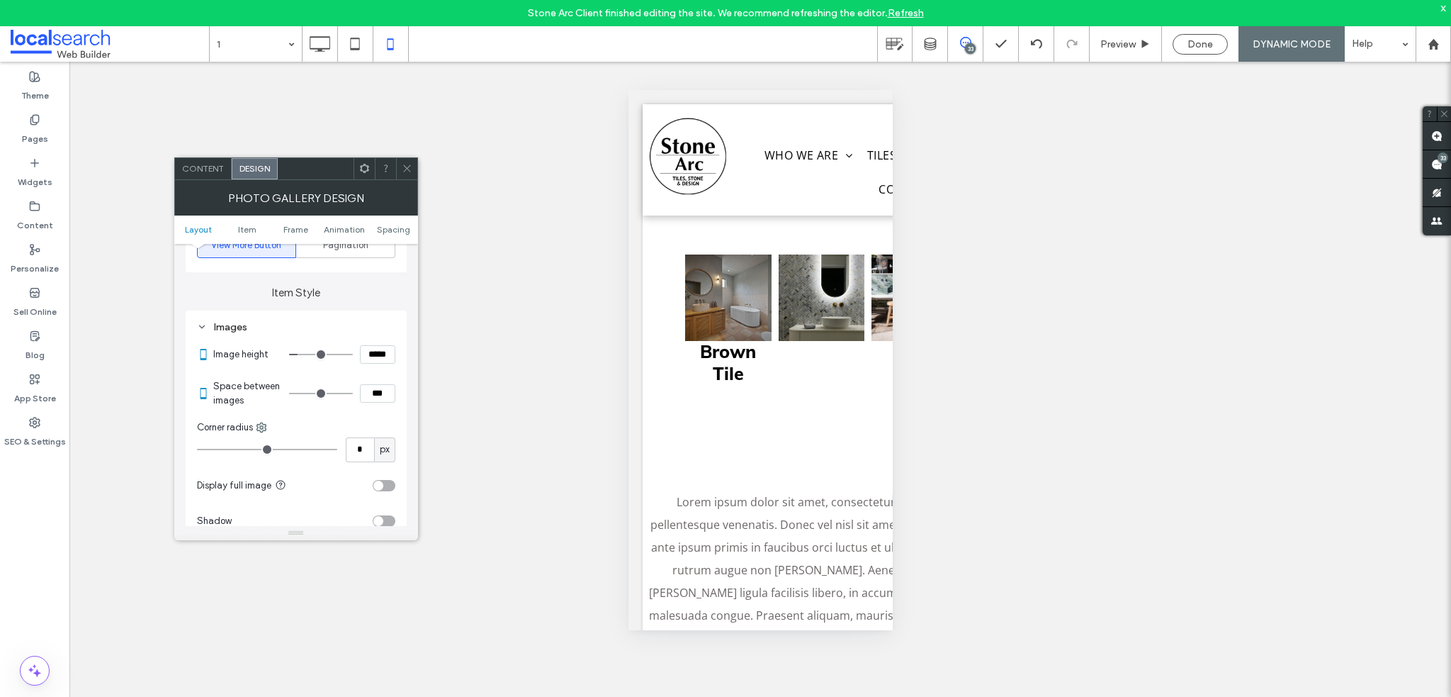
click at [373, 390] on input "***" at bounding box center [377, 393] width 35 height 18
type input "****"
type input "**"
drag, startPoint x: 377, startPoint y: 390, endPoint x: 371, endPoint y: 381, distance: 11.8
click at [357, 389] on div "****" at bounding box center [342, 393] width 106 height 18
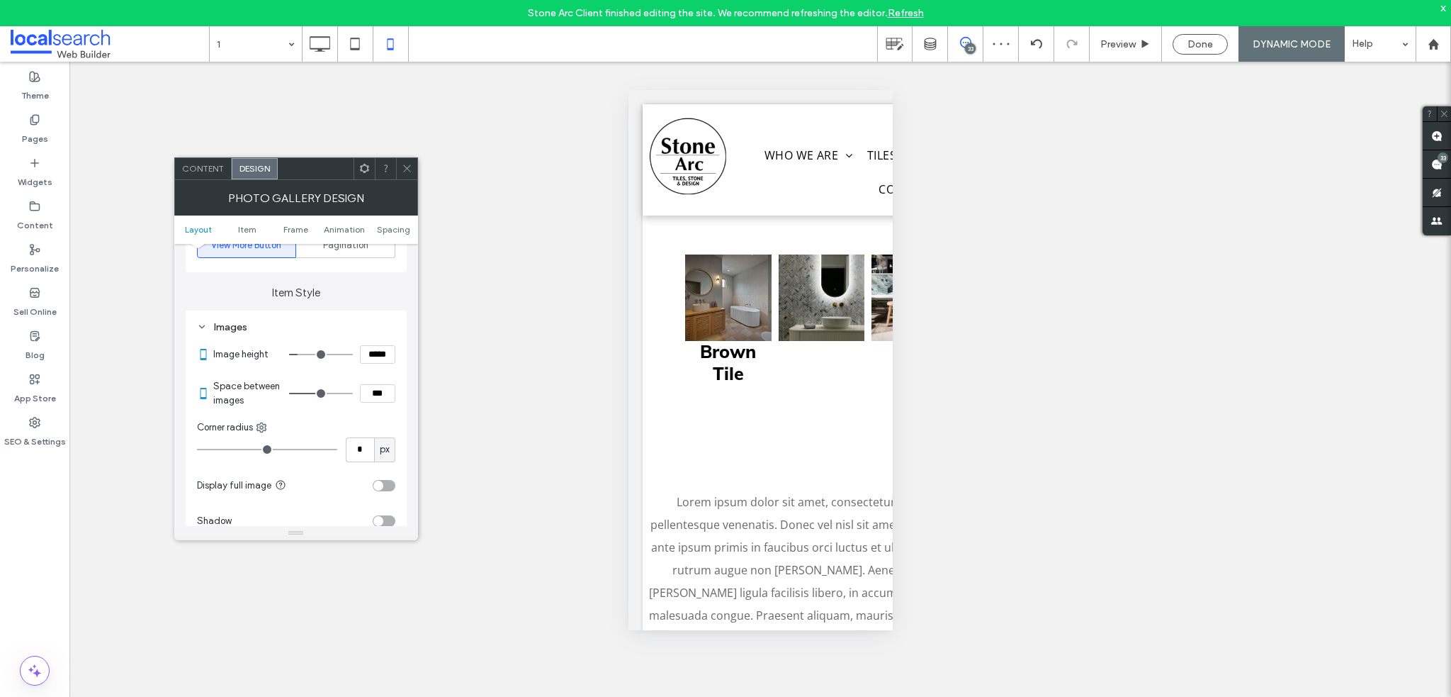
type input "***"
type input "*"
click at [406, 164] on icon at bounding box center [407, 168] width 11 height 11
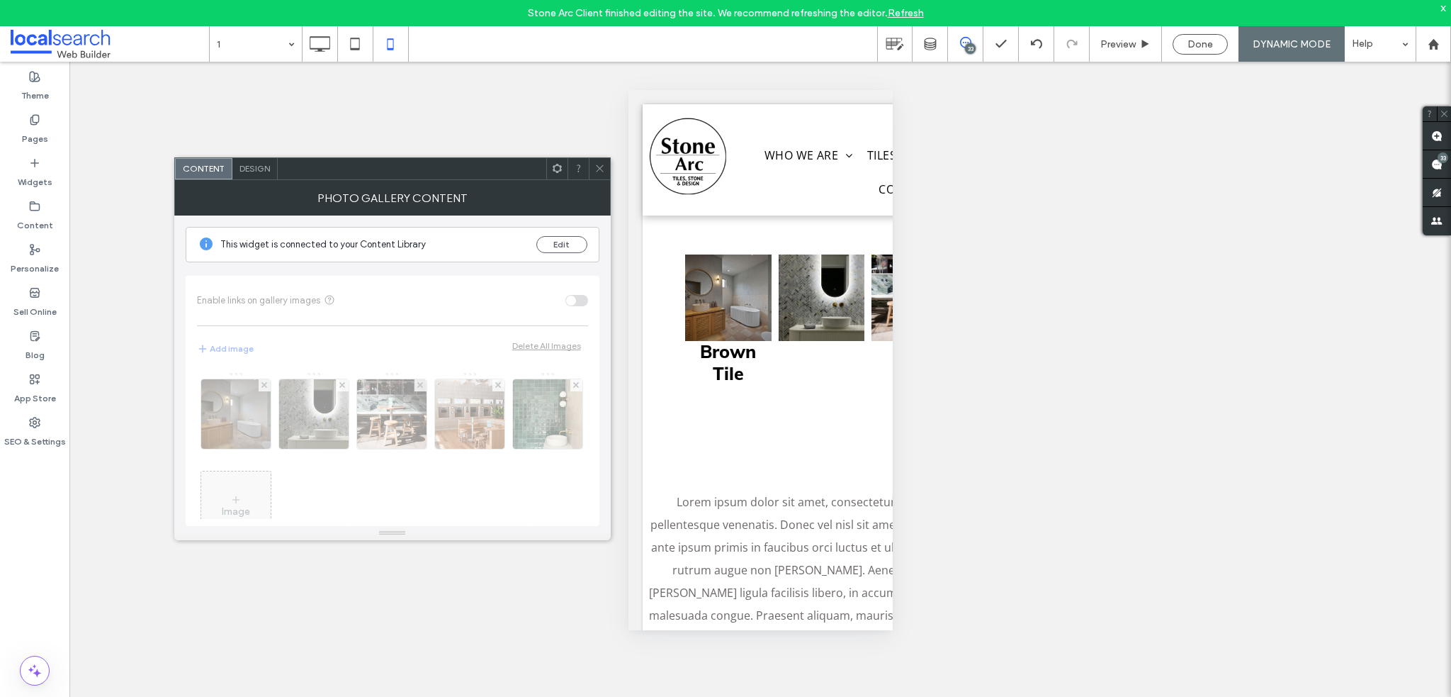
click at [255, 168] on span "Design" at bounding box center [255, 168] width 30 height 11
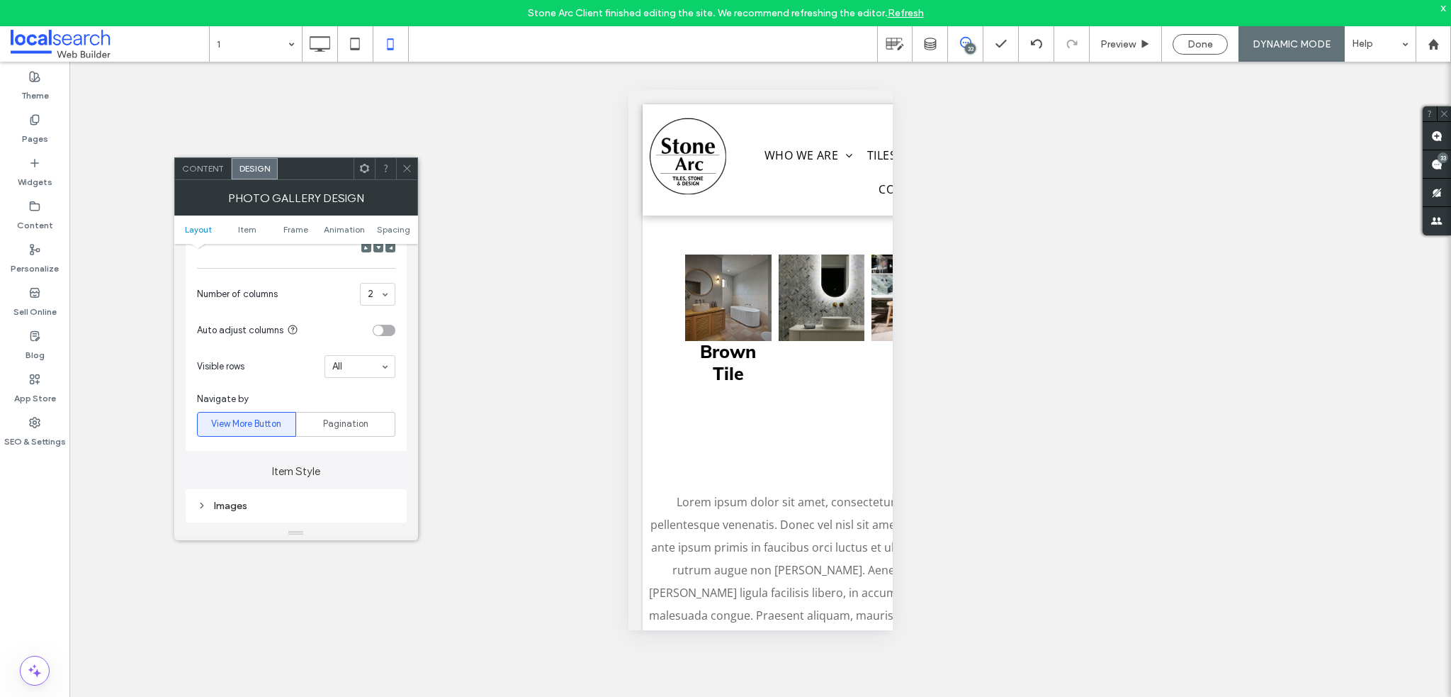
scroll to position [567, 0]
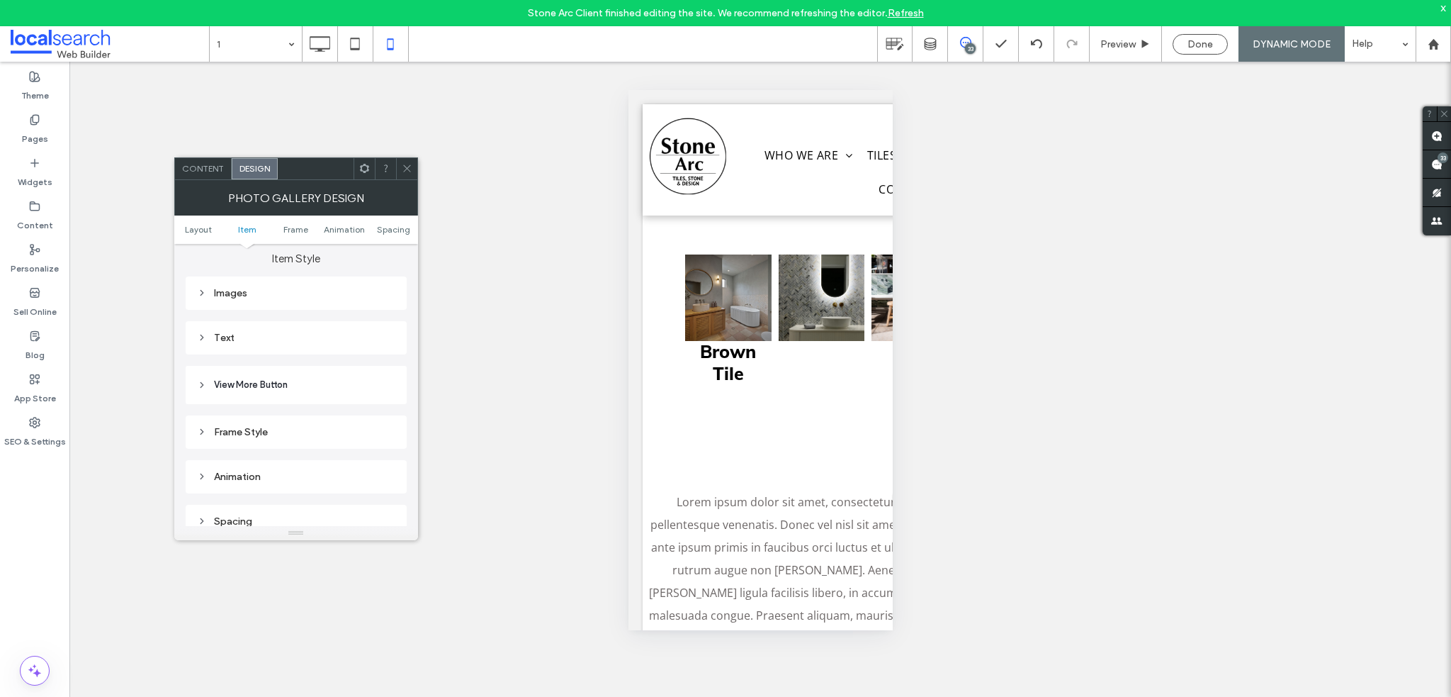
click at [223, 332] on div "Text" at bounding box center [296, 338] width 198 height 12
click at [349, 366] on span "Text" at bounding box center [346, 362] width 20 height 11
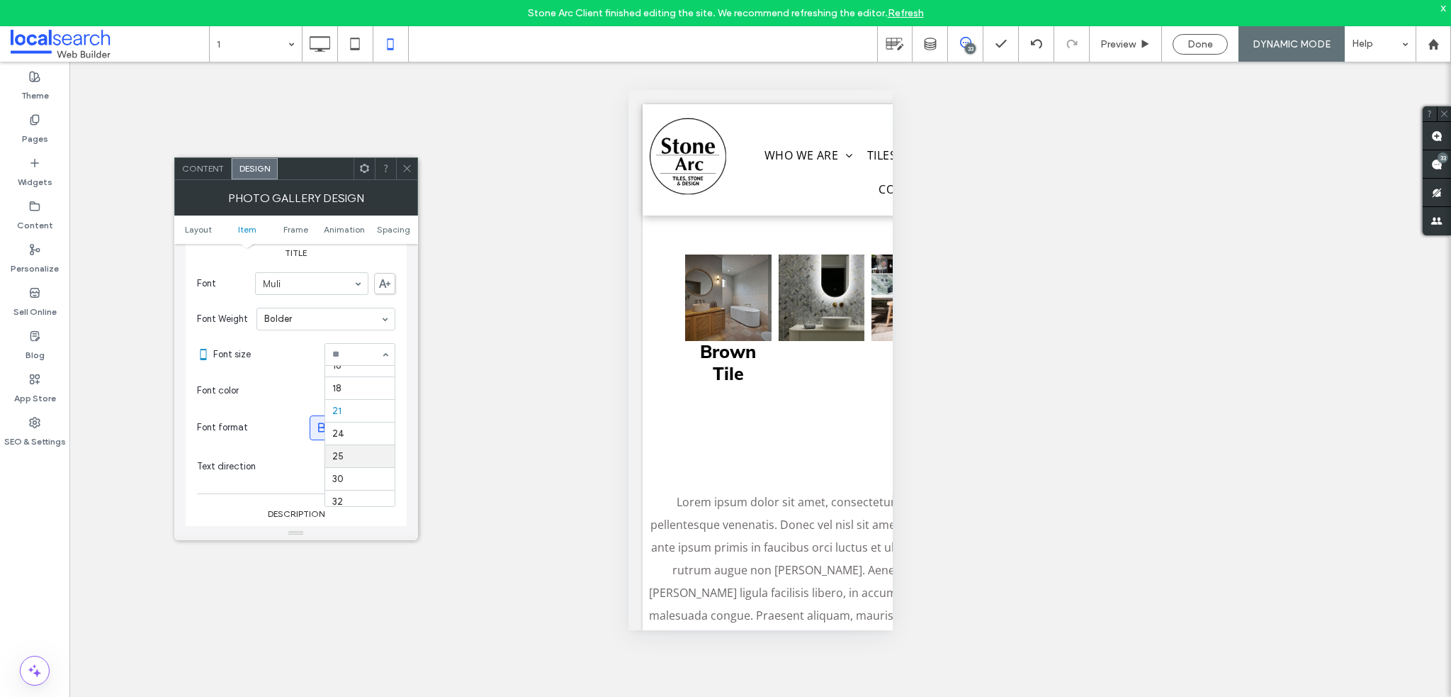
scroll to position [115, 0]
drag, startPoint x: 349, startPoint y: 349, endPoint x: 329, endPoint y: 348, distance: 19.9
click at [329, 348] on div at bounding box center [359, 354] width 69 height 21
type input "**"
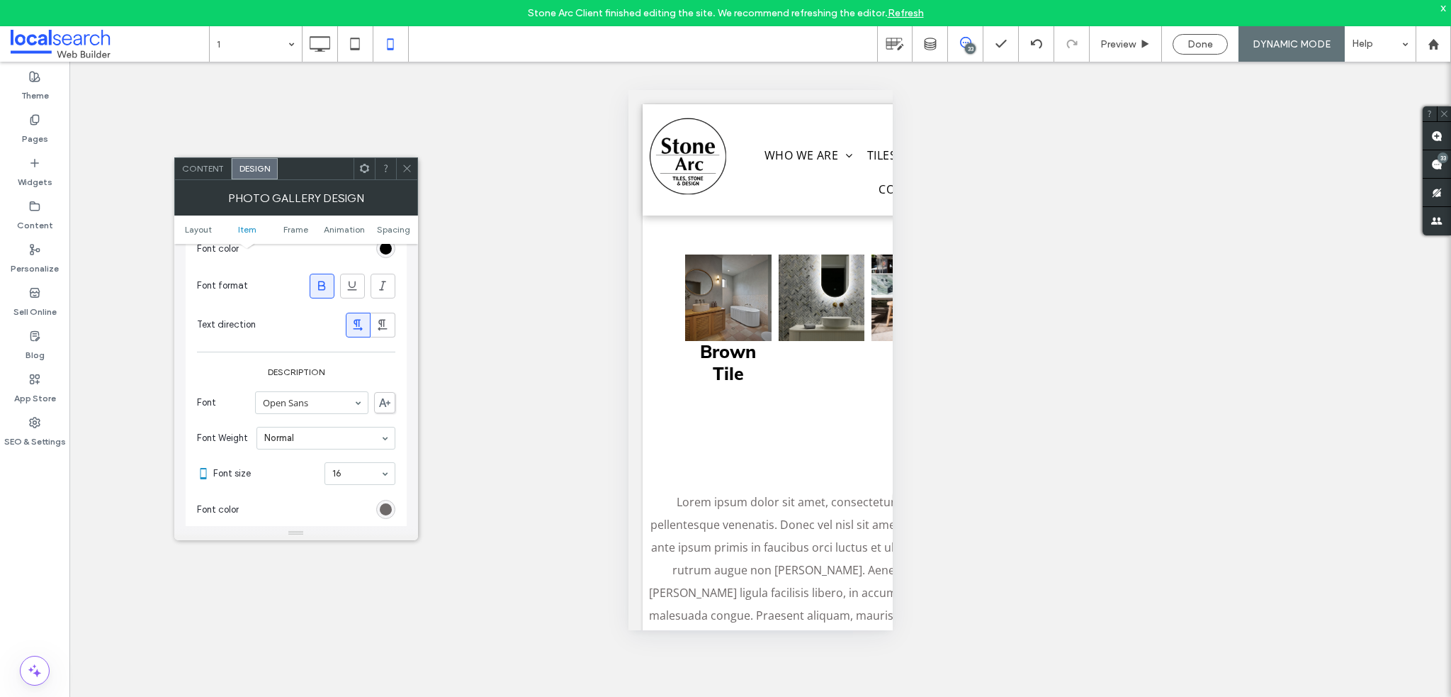
scroll to position [709, 0]
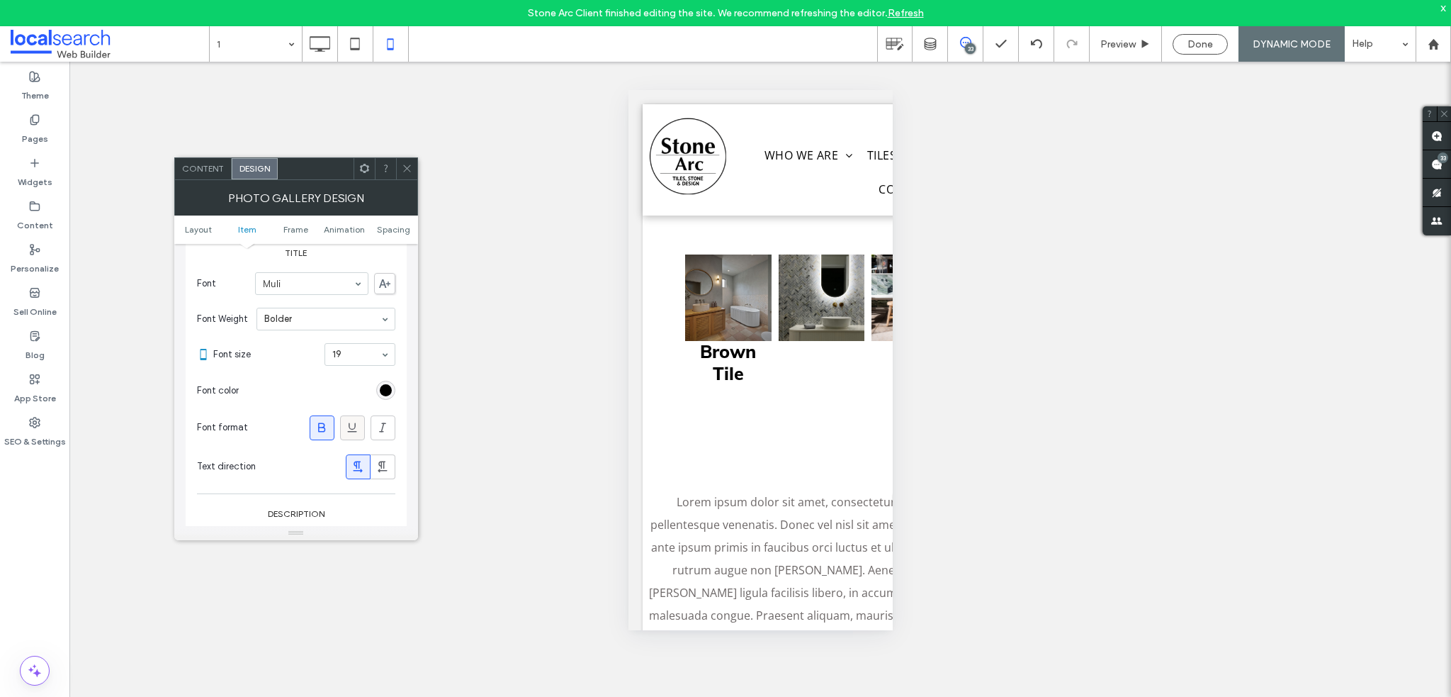
click at [355, 428] on icon at bounding box center [352, 427] width 14 height 14
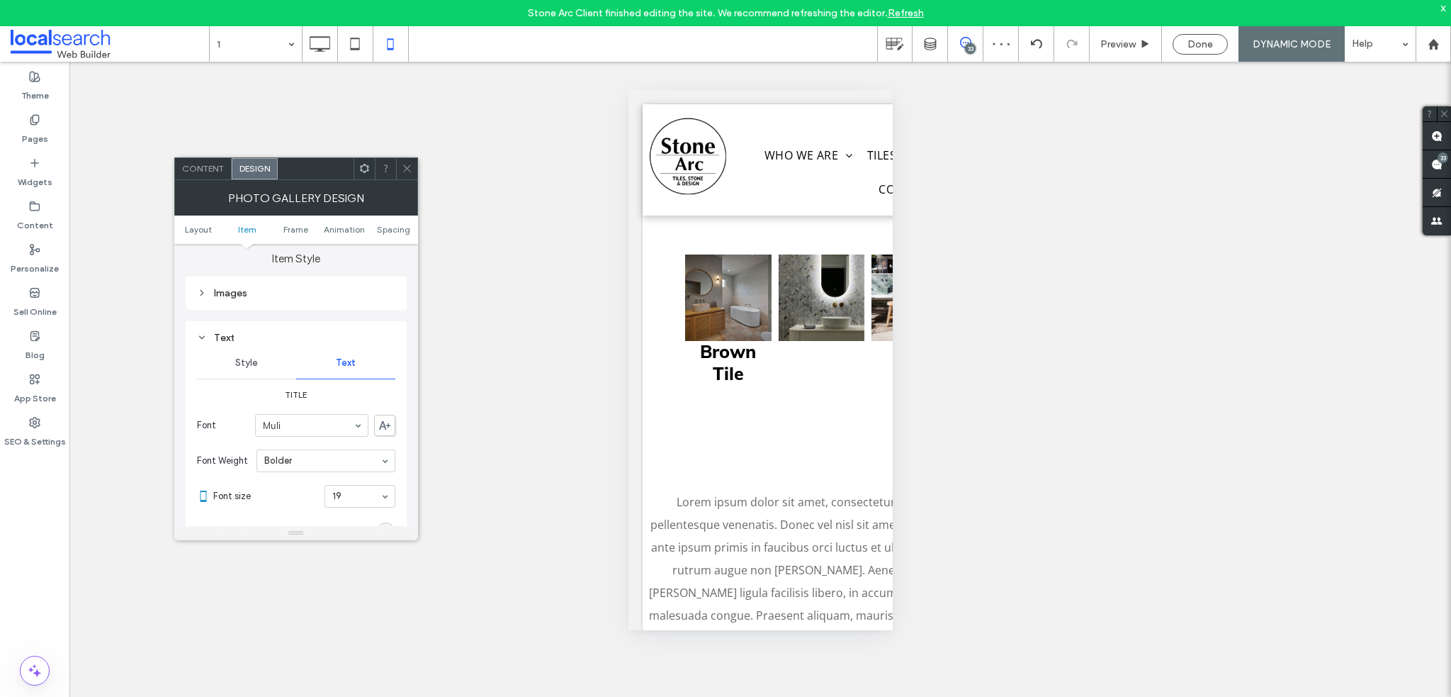
click at [244, 350] on div "Style" at bounding box center [246, 362] width 99 height 31
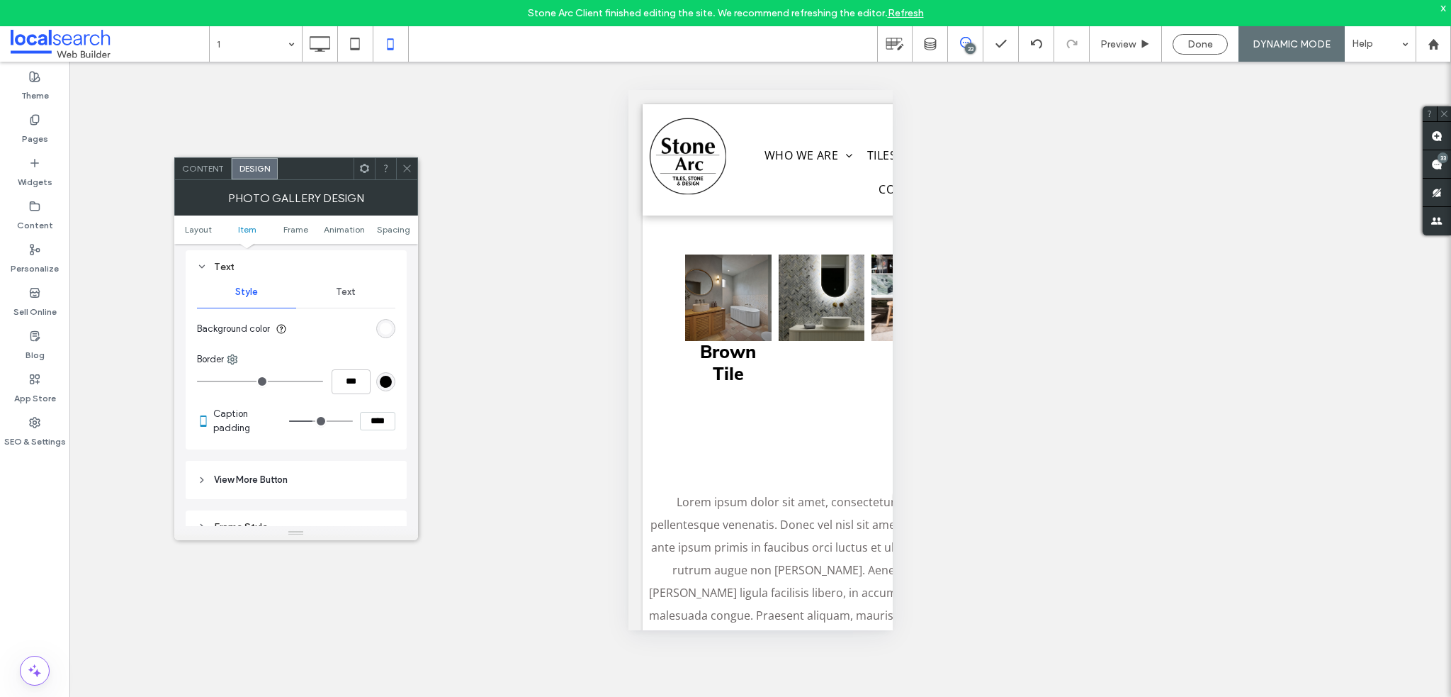
type input "*"
type input "***"
type input "*"
type input "***"
drag, startPoint x: 196, startPoint y: 380, endPoint x: 211, endPoint y: 382, distance: 15.0
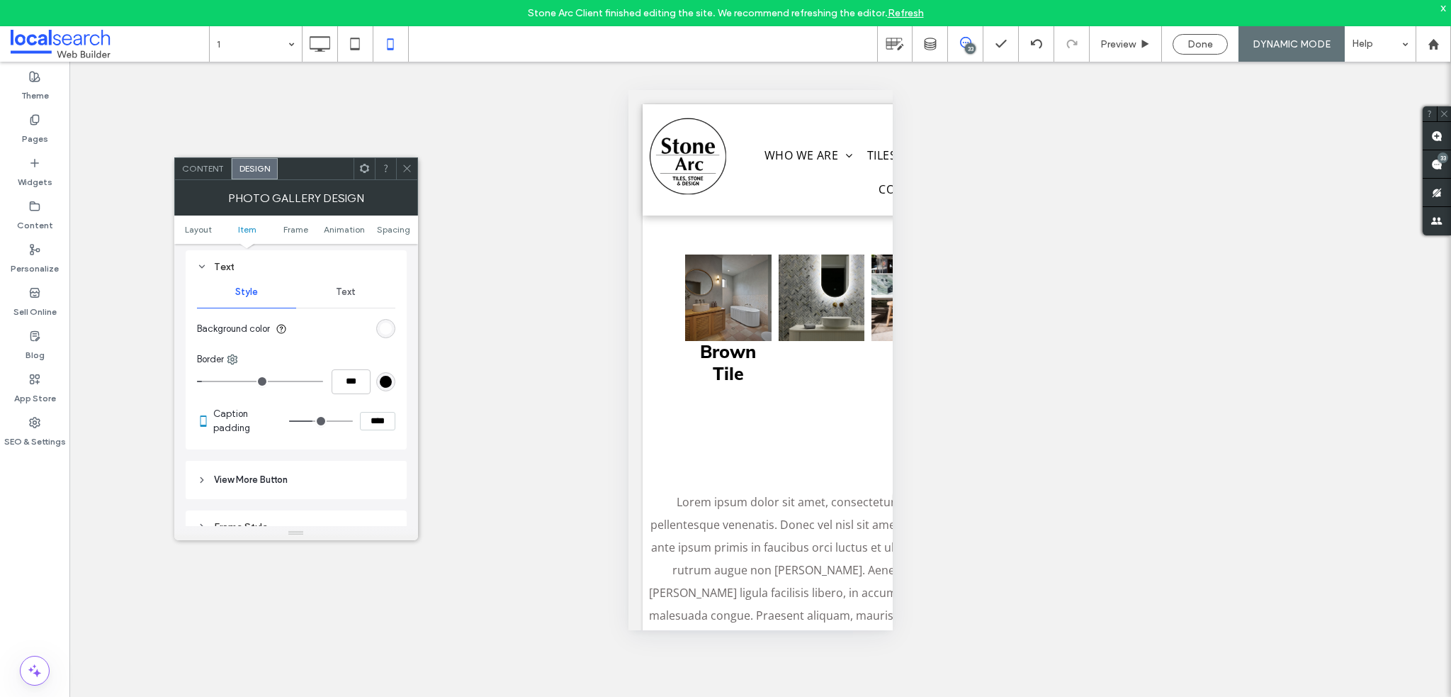
click at [211, 382] on input "range" at bounding box center [260, 381] width 126 height 1
type input "*"
type input "***"
type input "*"
type input "***"
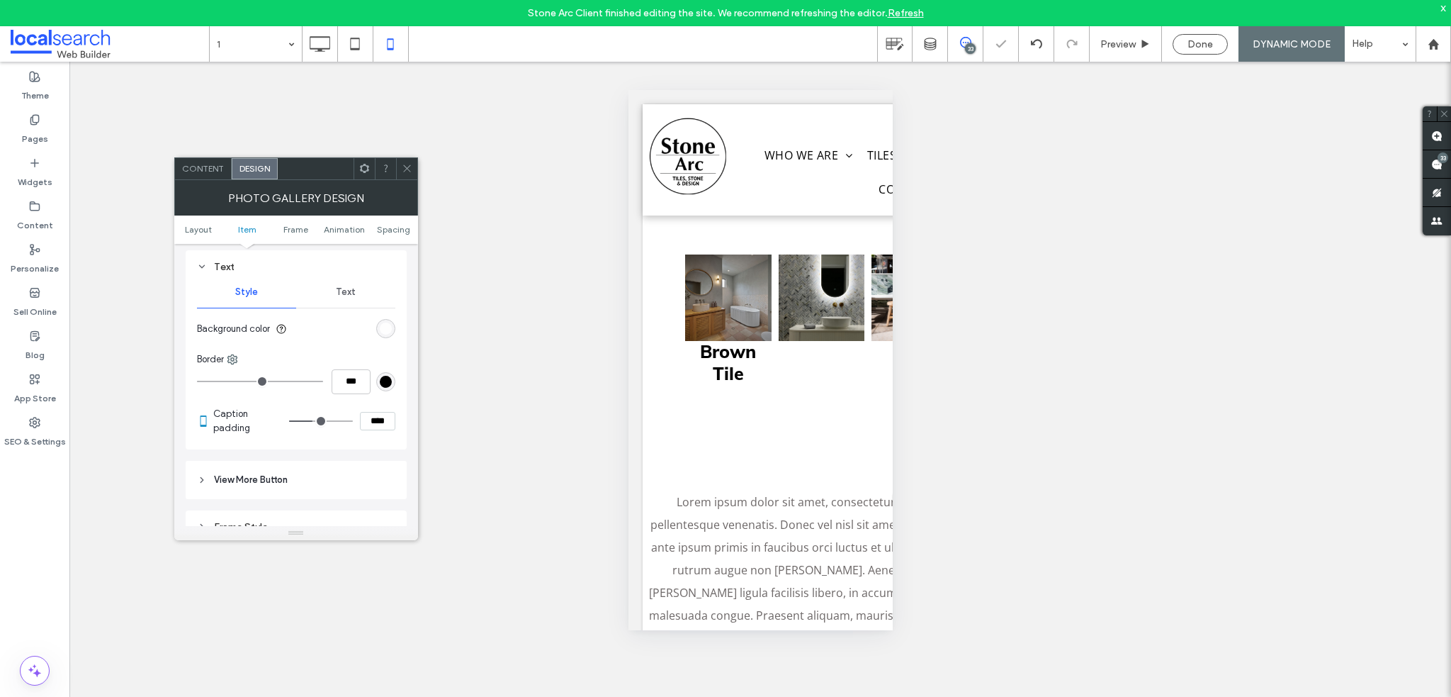
drag, startPoint x: 209, startPoint y: 382, endPoint x: 202, endPoint y: 381, distance: 7.1
click at [202, 381] on input "range" at bounding box center [260, 381] width 126 height 1
click at [203, 381] on input "range" at bounding box center [260, 381] width 126 height 1
type input "*"
type input "***"
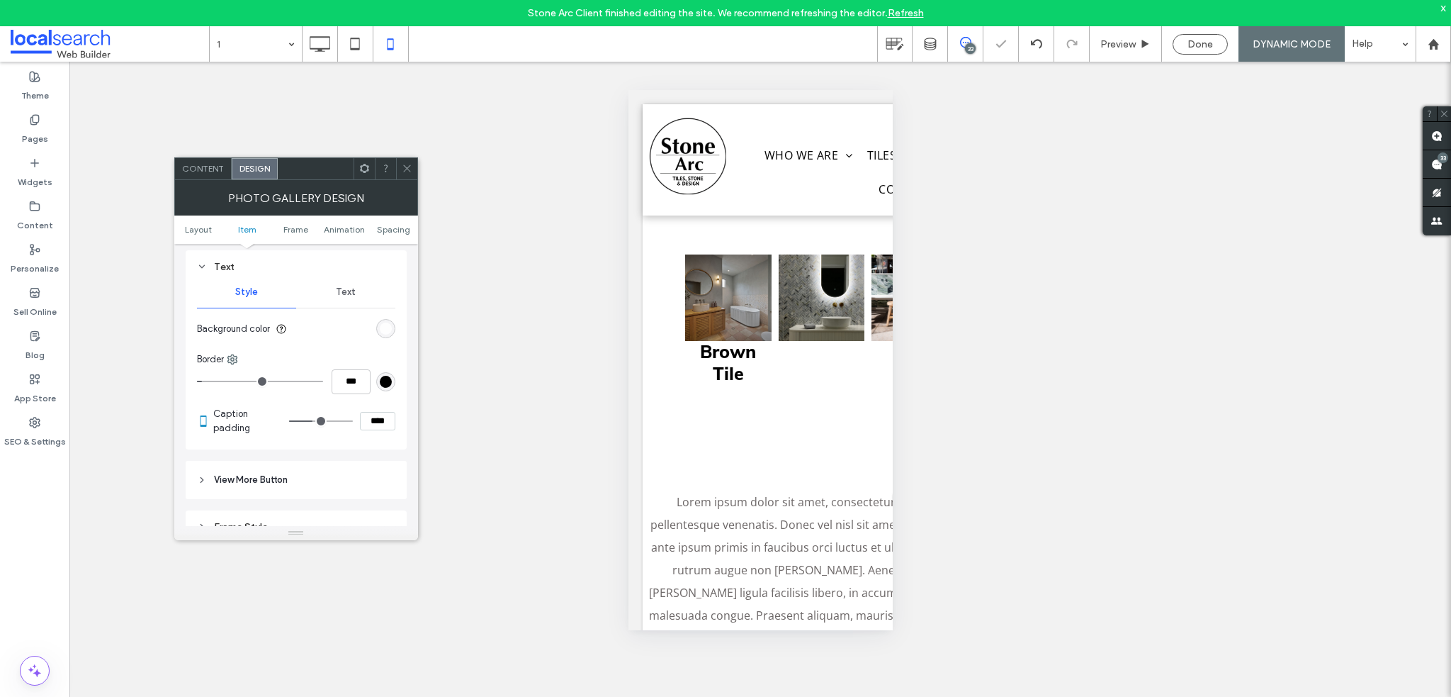
click at [204, 381] on input "range" at bounding box center [260, 381] width 126 height 1
type input "*"
type input "***"
type input "*"
click at [201, 381] on input "range" at bounding box center [260, 381] width 126 height 1
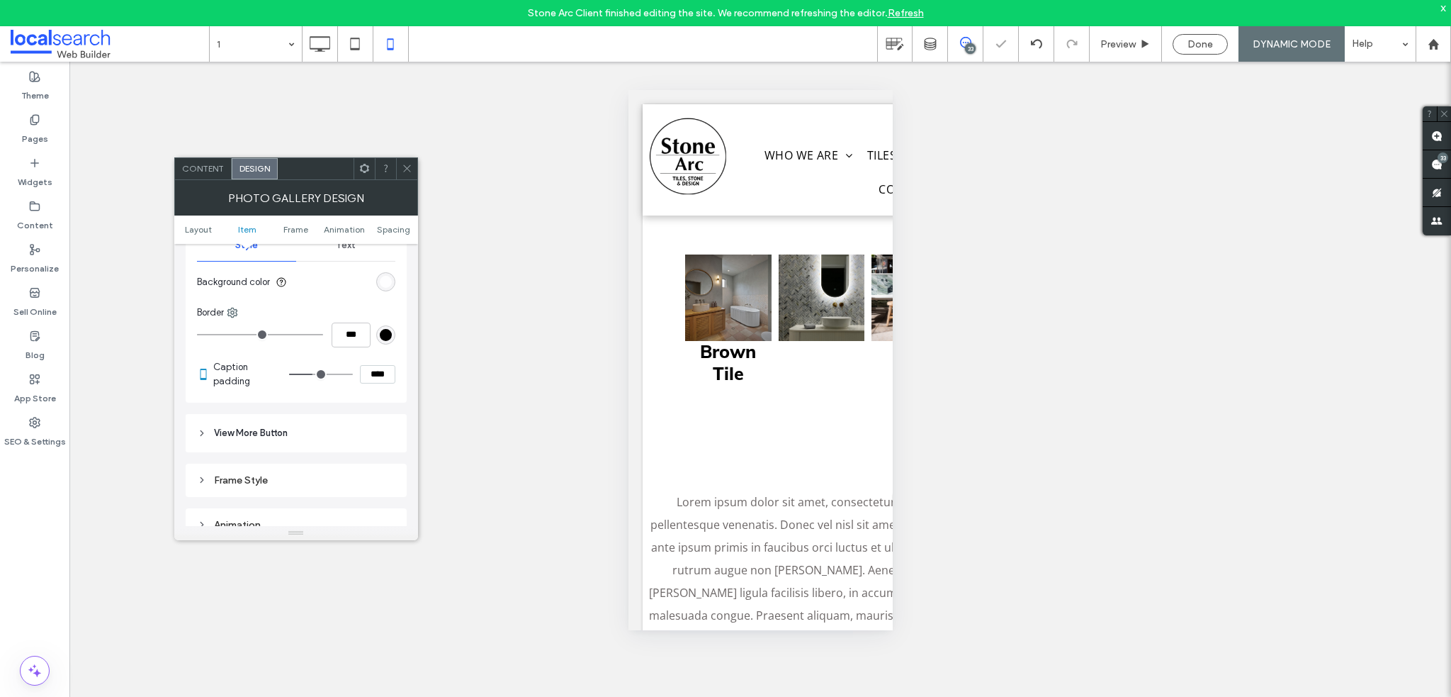
scroll to position [709, 0]
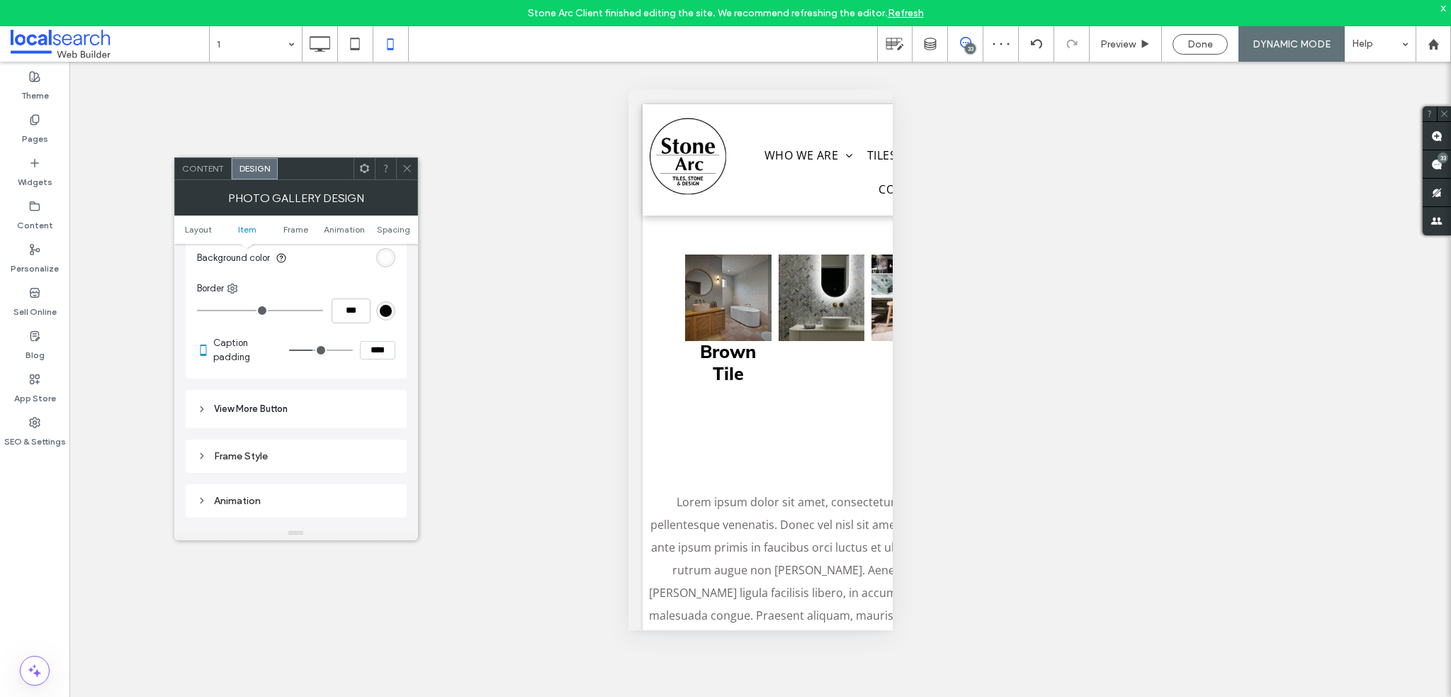
type input "**"
type input "****"
type input "**"
type input "****"
type input "**"
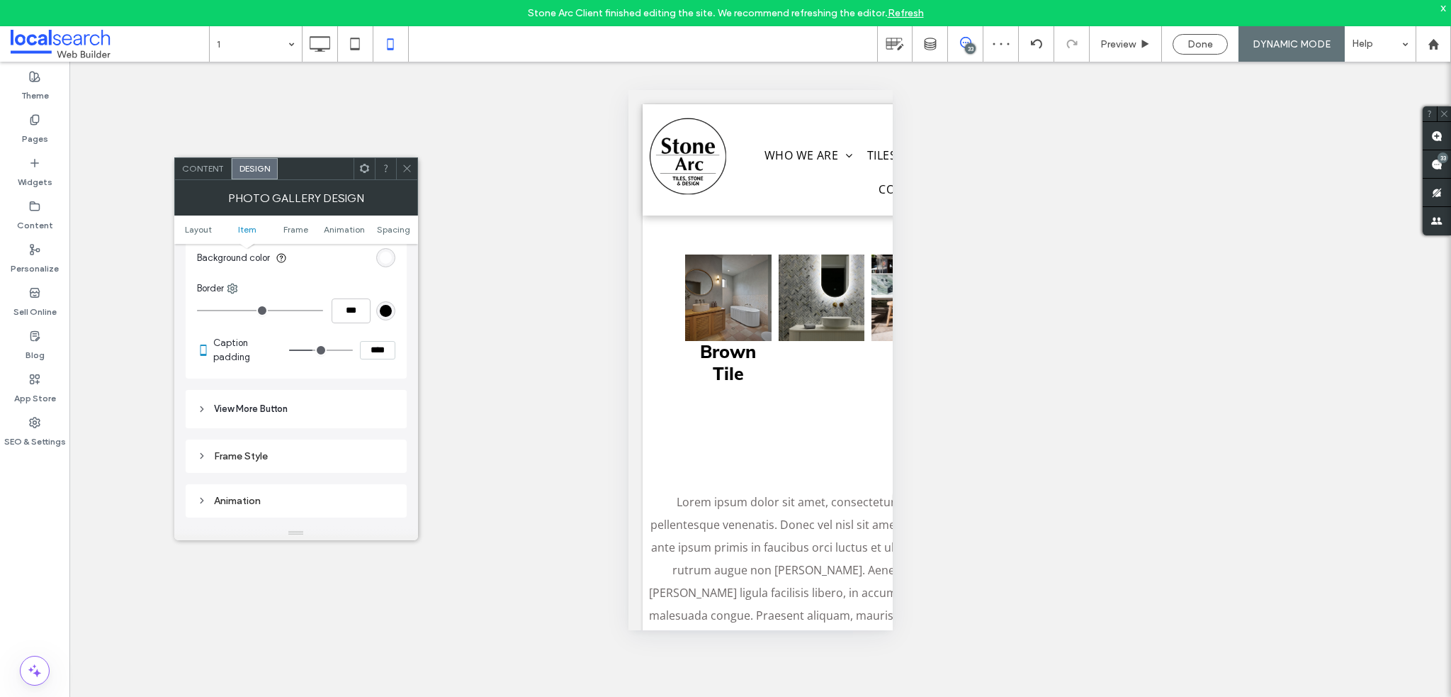
type input "****"
type input "**"
type input "****"
click at [311, 351] on input "range" at bounding box center [321, 349] width 64 height 1
type input "**"
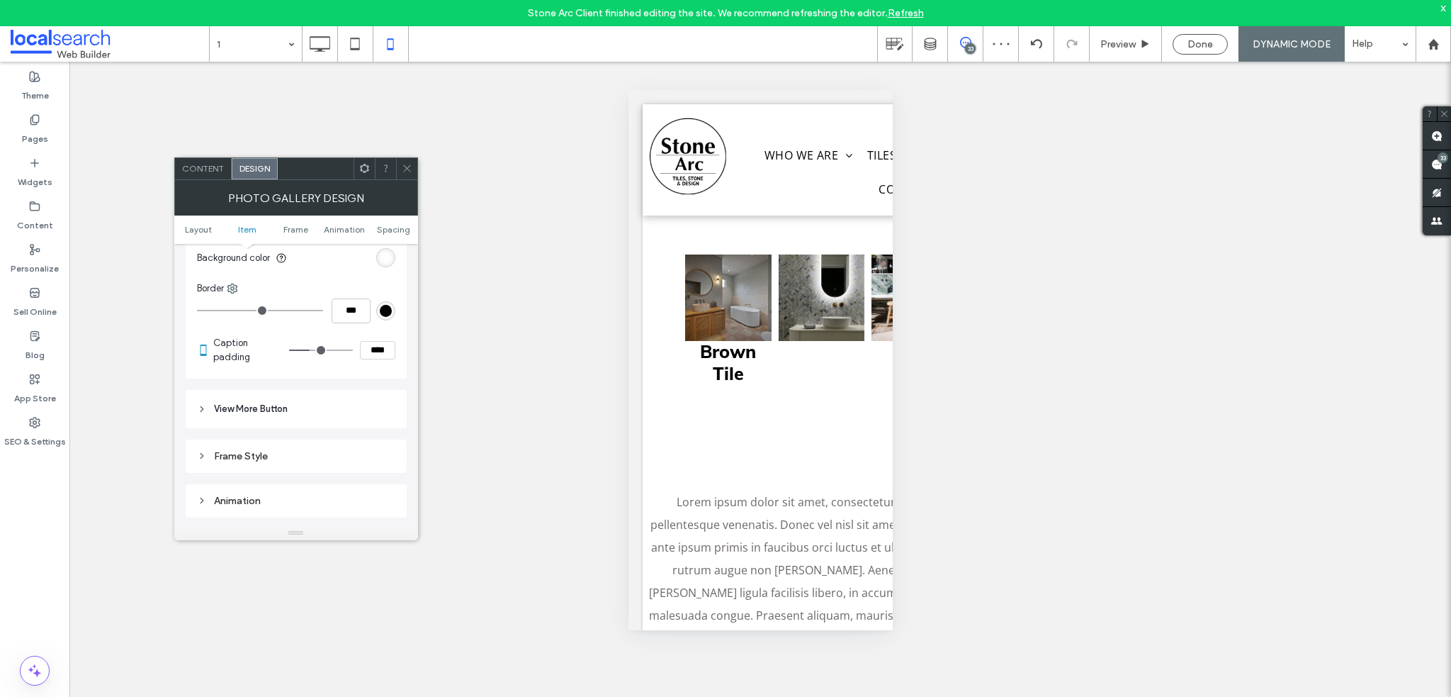
type input "****"
type input "**"
type input "****"
type input "*"
type input "***"
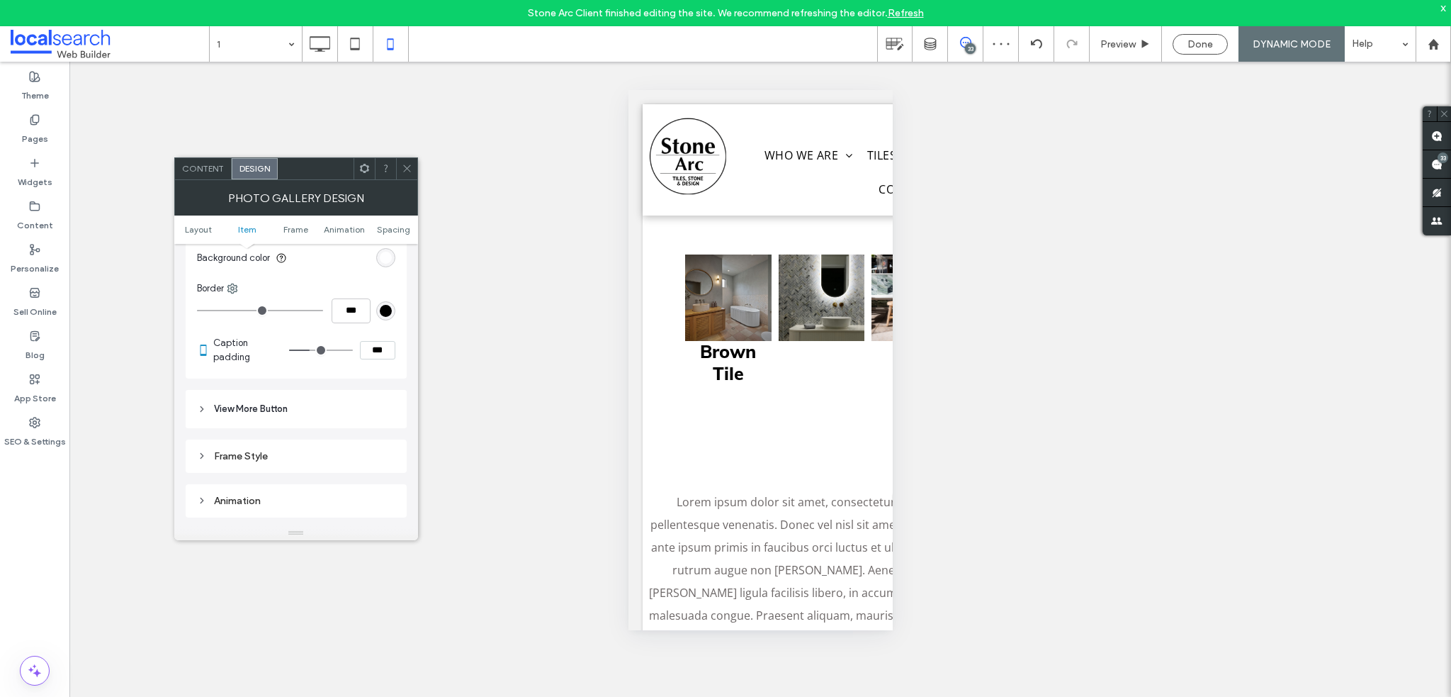
type input "*"
type input "***"
click at [305, 351] on input "range" at bounding box center [321, 349] width 64 height 1
type input "*"
type input "***"
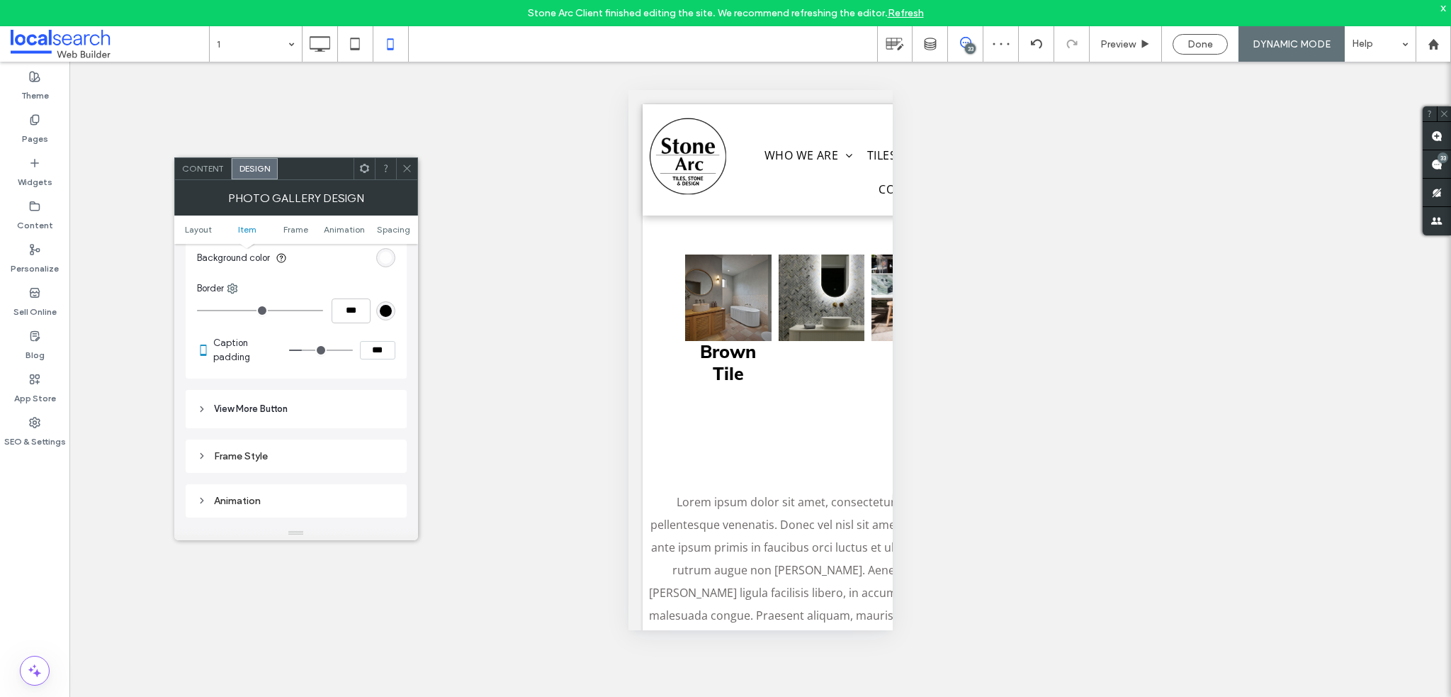
type input "*"
type input "***"
click at [301, 351] on input "range" at bounding box center [321, 349] width 64 height 1
type input "*"
type input "***"
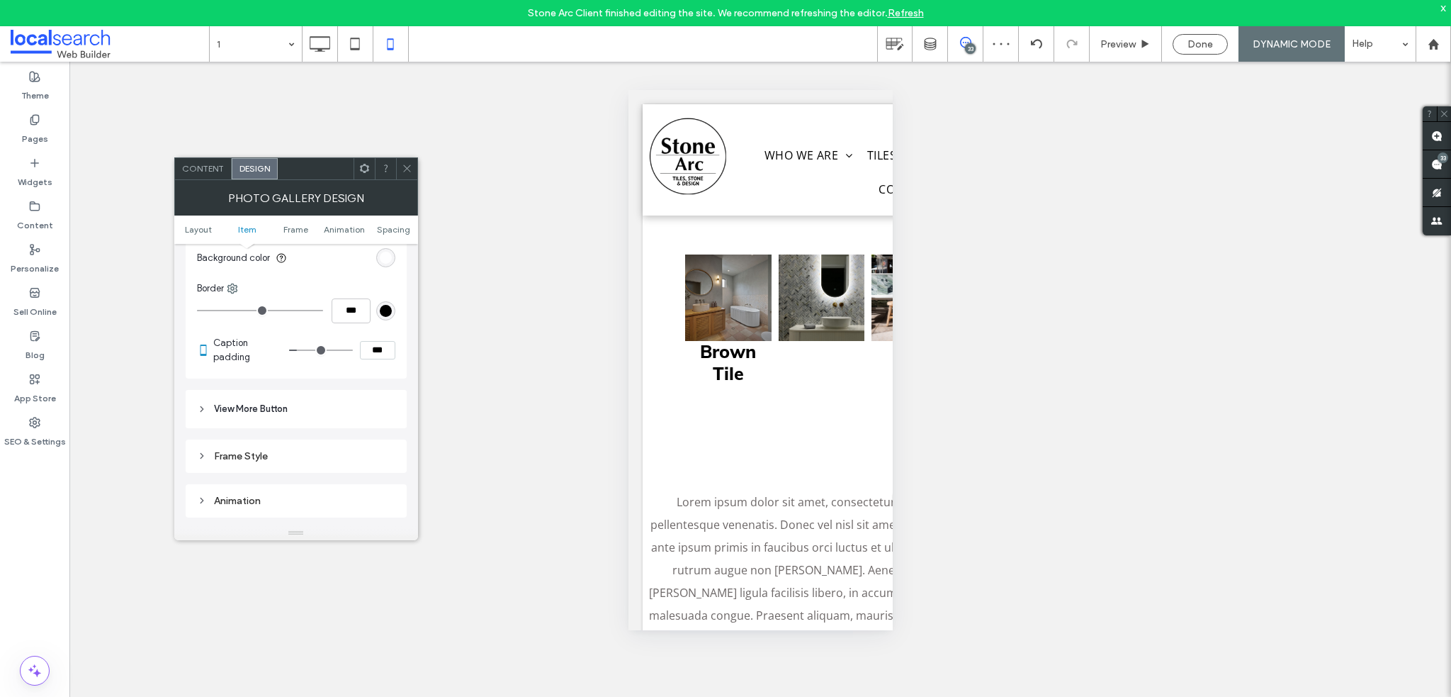
type input "*"
type input "***"
type input "*"
type input "***"
type input "*"
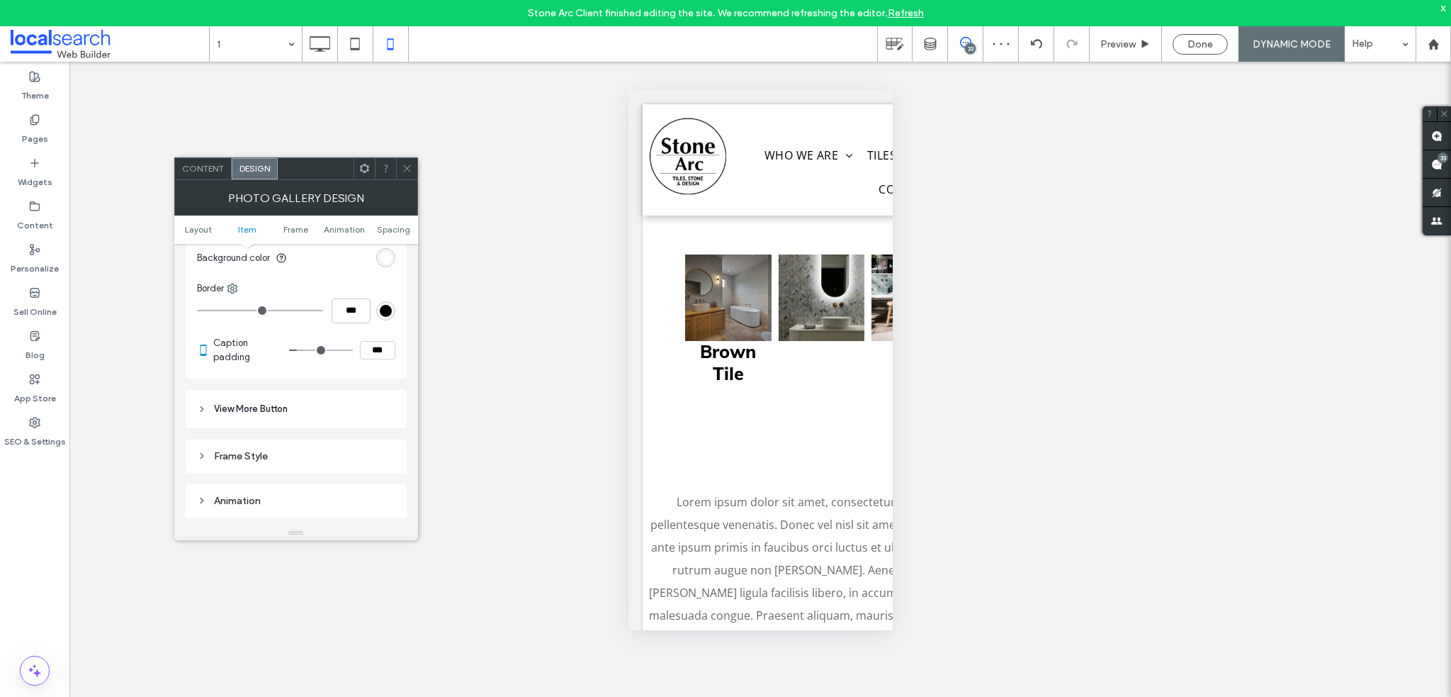
type input "***"
type input "*"
type input "***"
drag, startPoint x: 301, startPoint y: 351, endPoint x: 286, endPoint y: 349, distance: 14.9
type input "*"
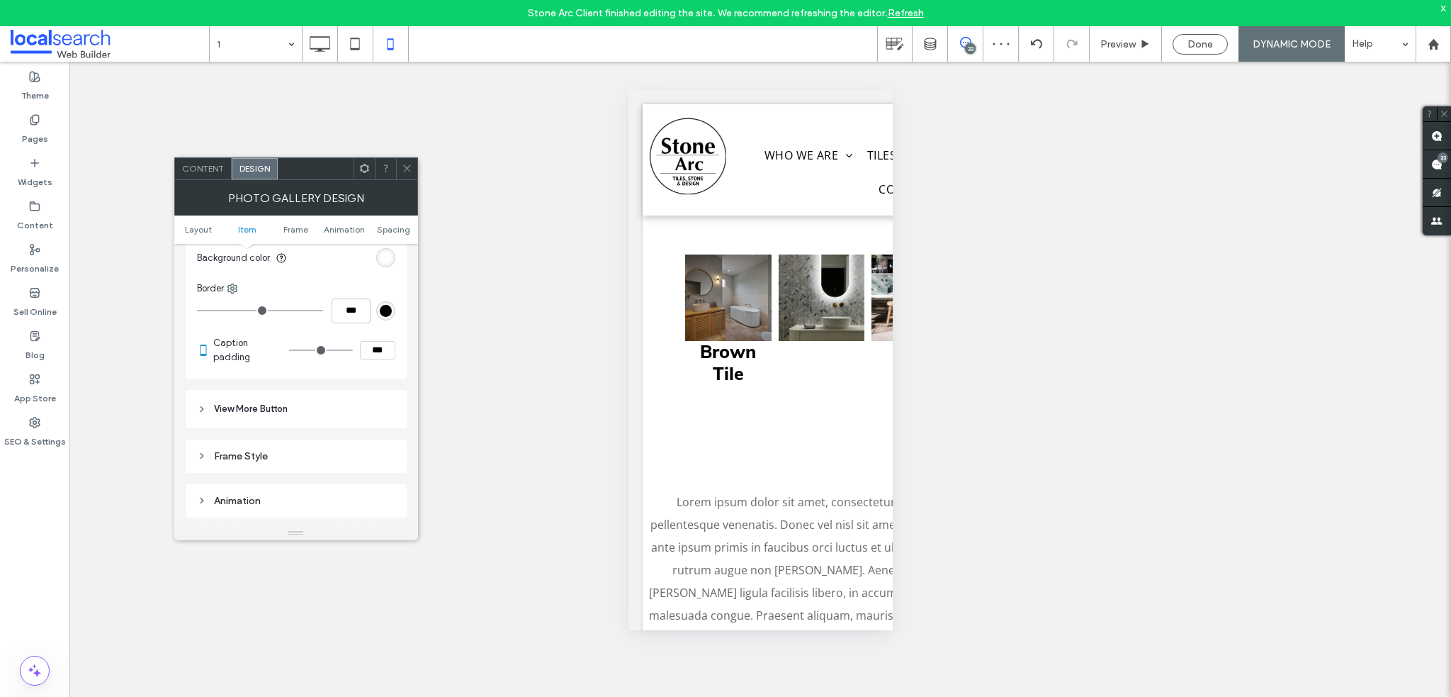
click at [289, 349] on input "range" at bounding box center [321, 349] width 64 height 1
drag, startPoint x: 387, startPoint y: 348, endPoint x: 329, endPoint y: 351, distance: 58.2
click at [329, 351] on div "***" at bounding box center [342, 350] width 106 height 18
type input "****"
type input "**"
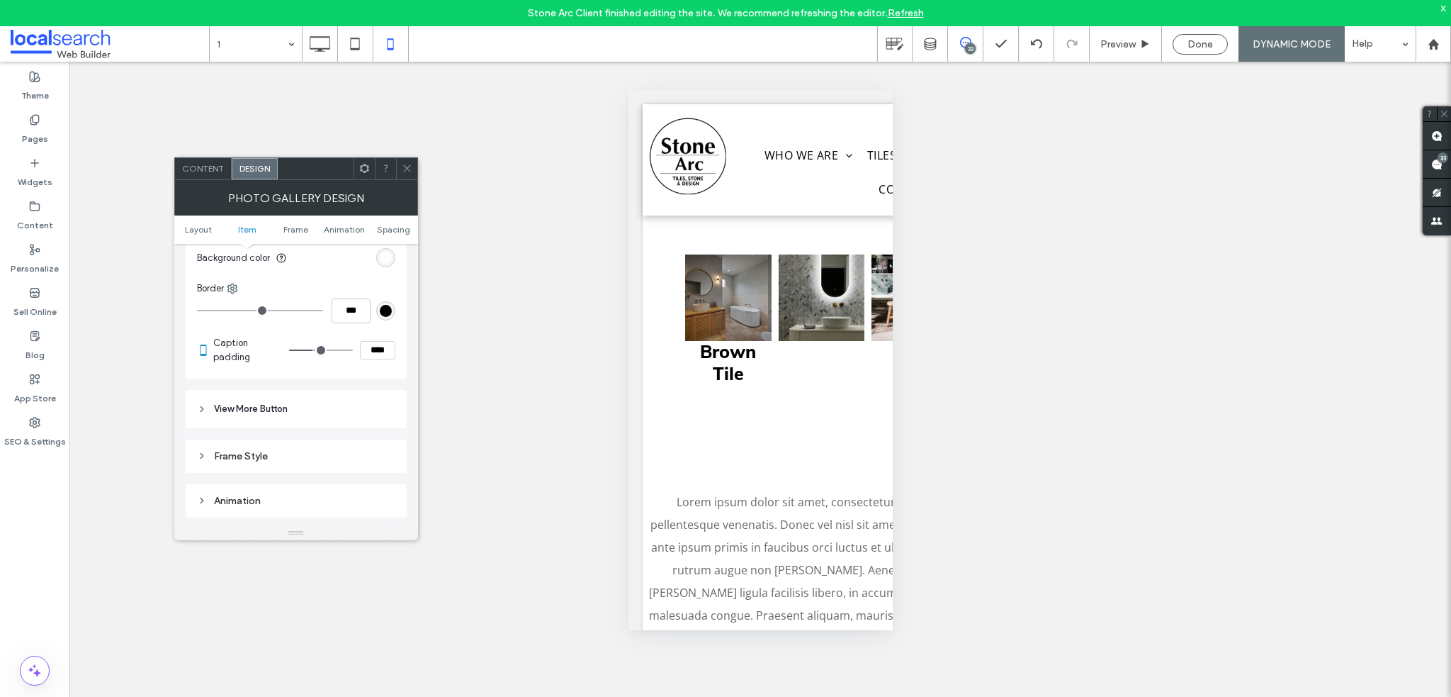
click at [404, 170] on use at bounding box center [406, 168] width 7 height 7
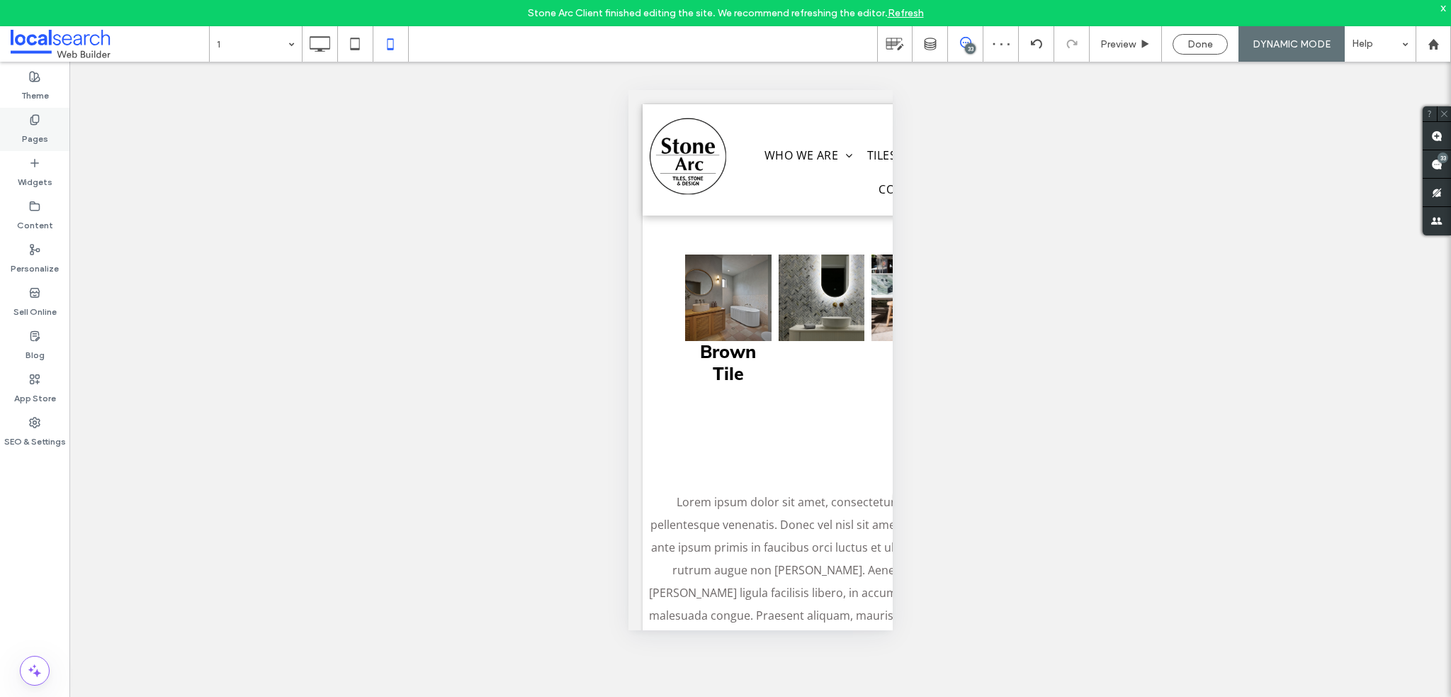
click at [54, 134] on div "Pages" at bounding box center [34, 129] width 69 height 43
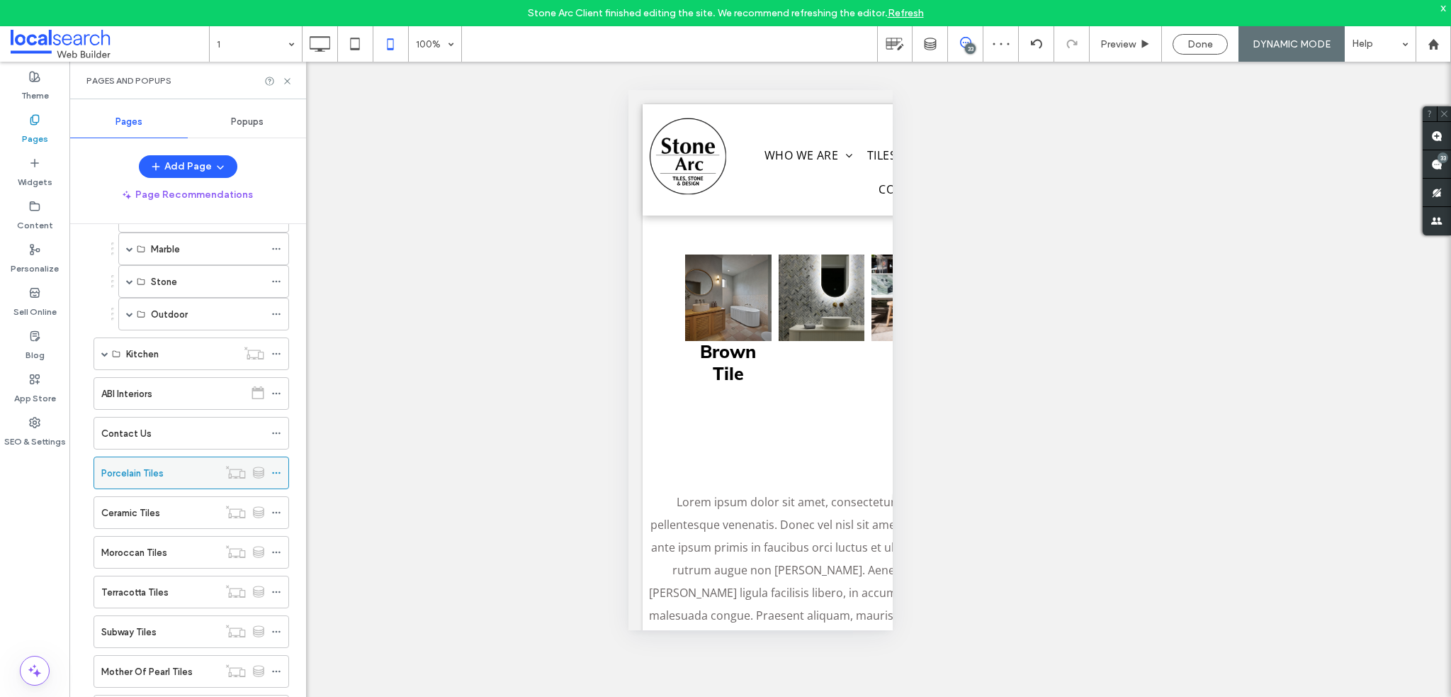
scroll to position [283, 0]
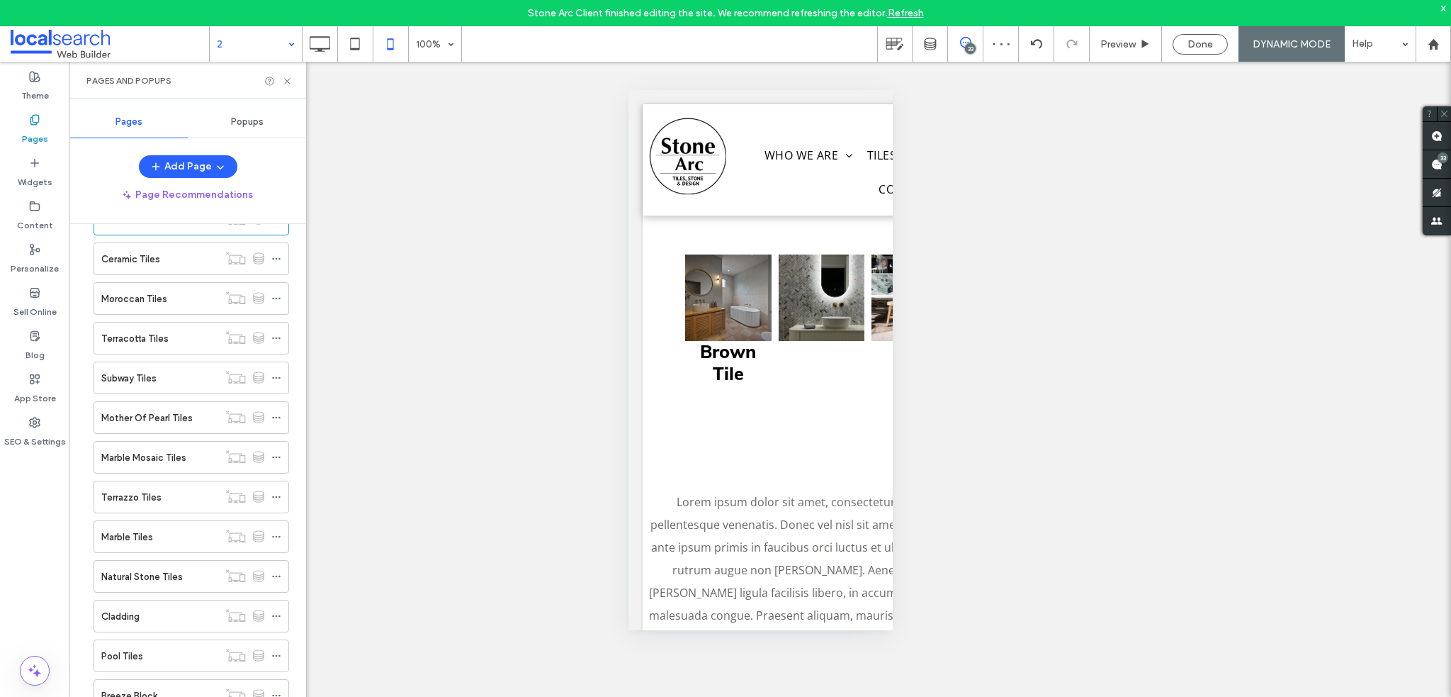
click at [244, 42] on input at bounding box center [252, 43] width 71 height 35
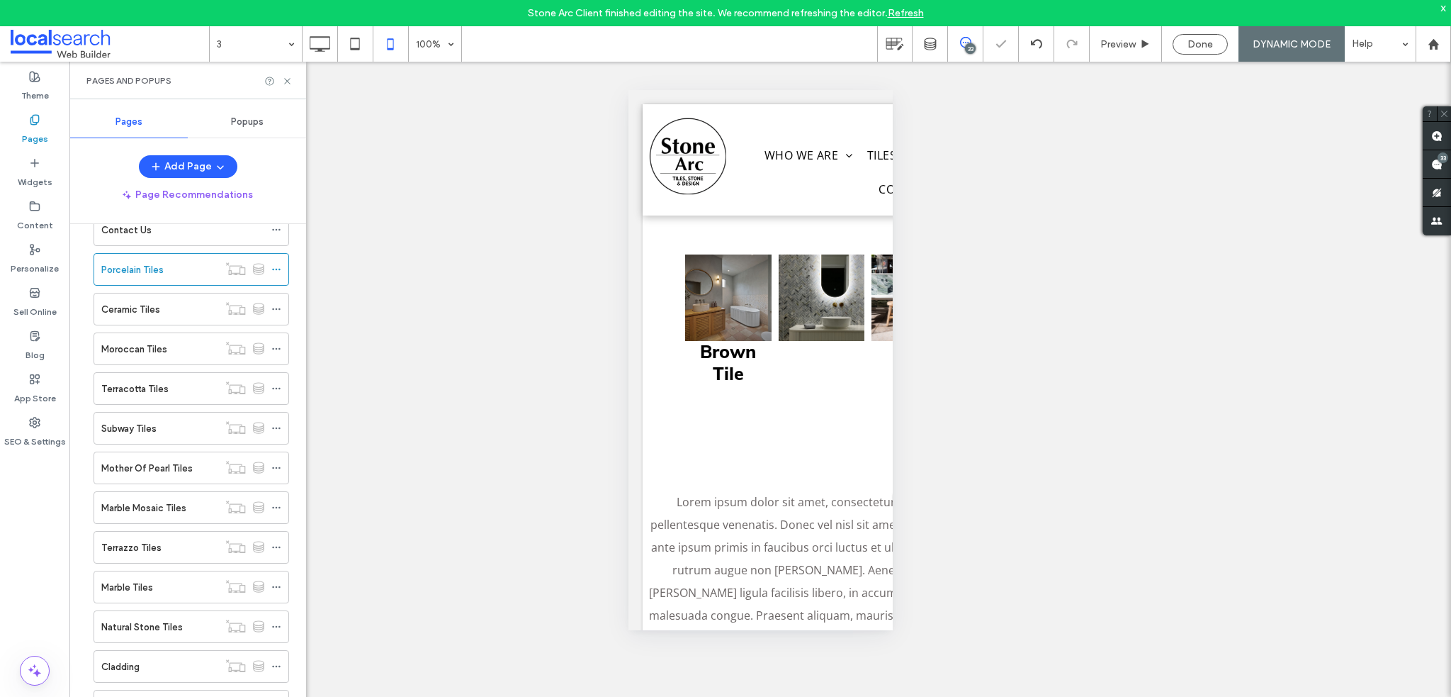
scroll to position [142, 0]
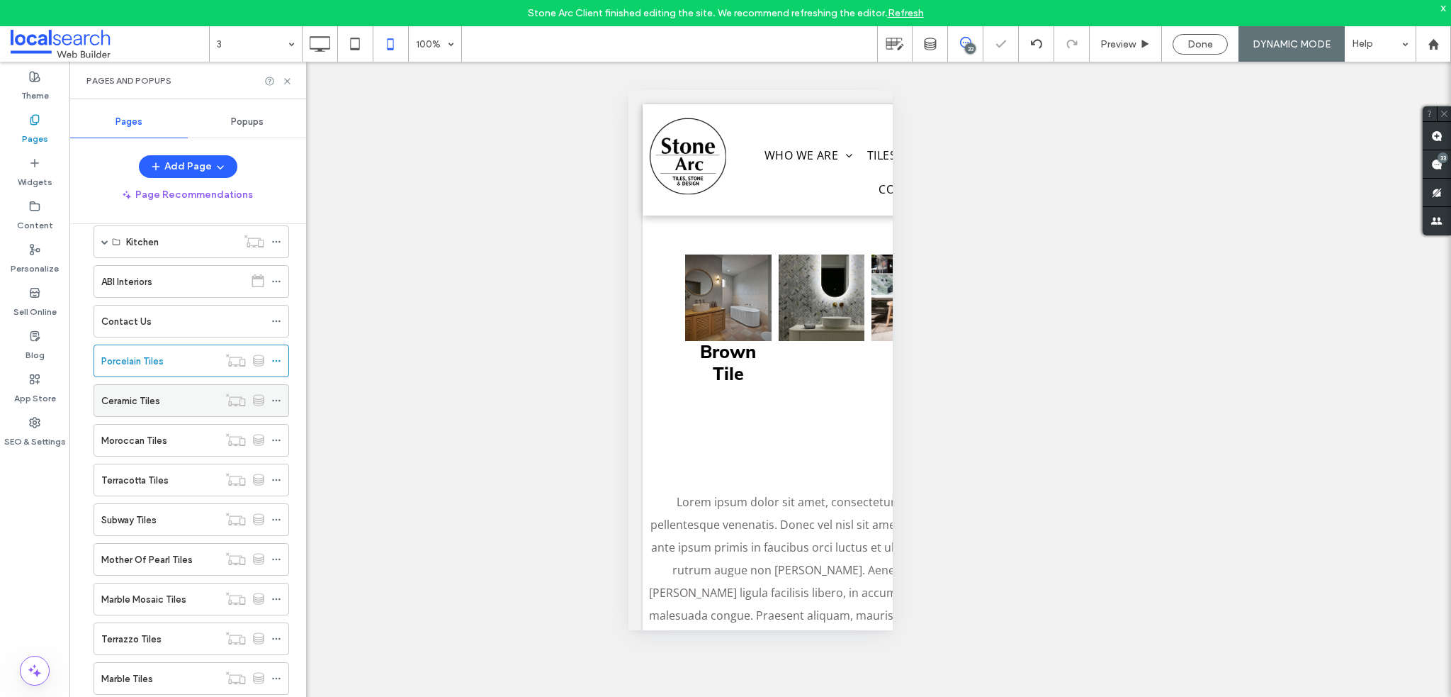
click at [167, 396] on div "Ceramic Tiles" at bounding box center [159, 400] width 117 height 15
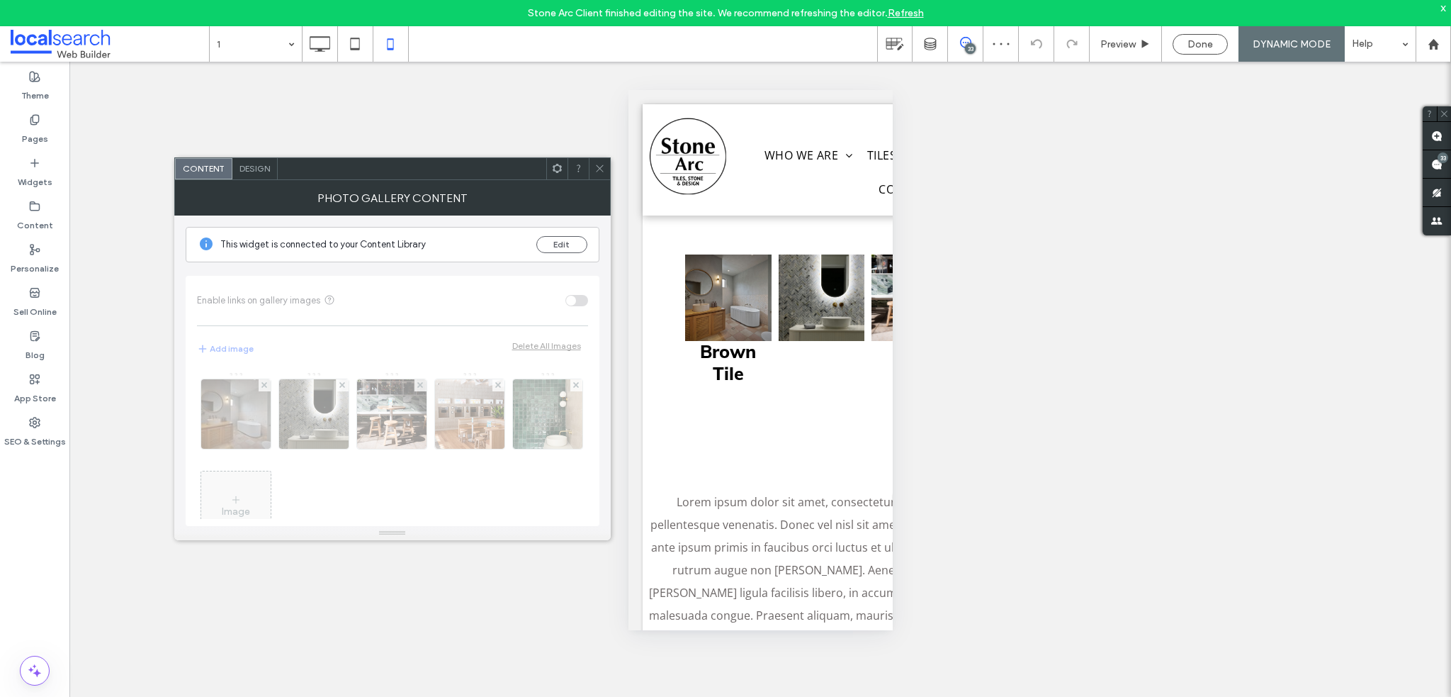
click at [247, 174] on div "Design" at bounding box center [254, 168] width 45 height 21
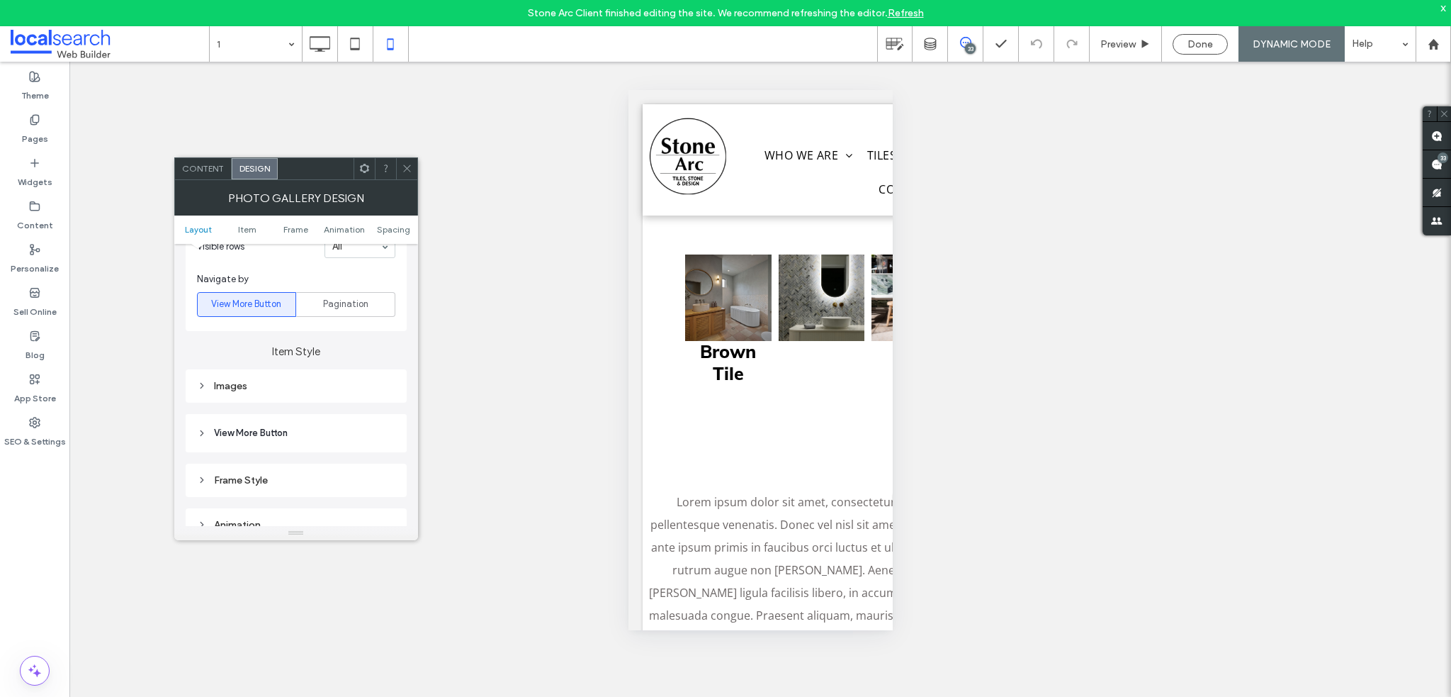
scroll to position [567, 0]
click at [230, 300] on div "Images" at bounding box center [296, 292] width 198 height 19
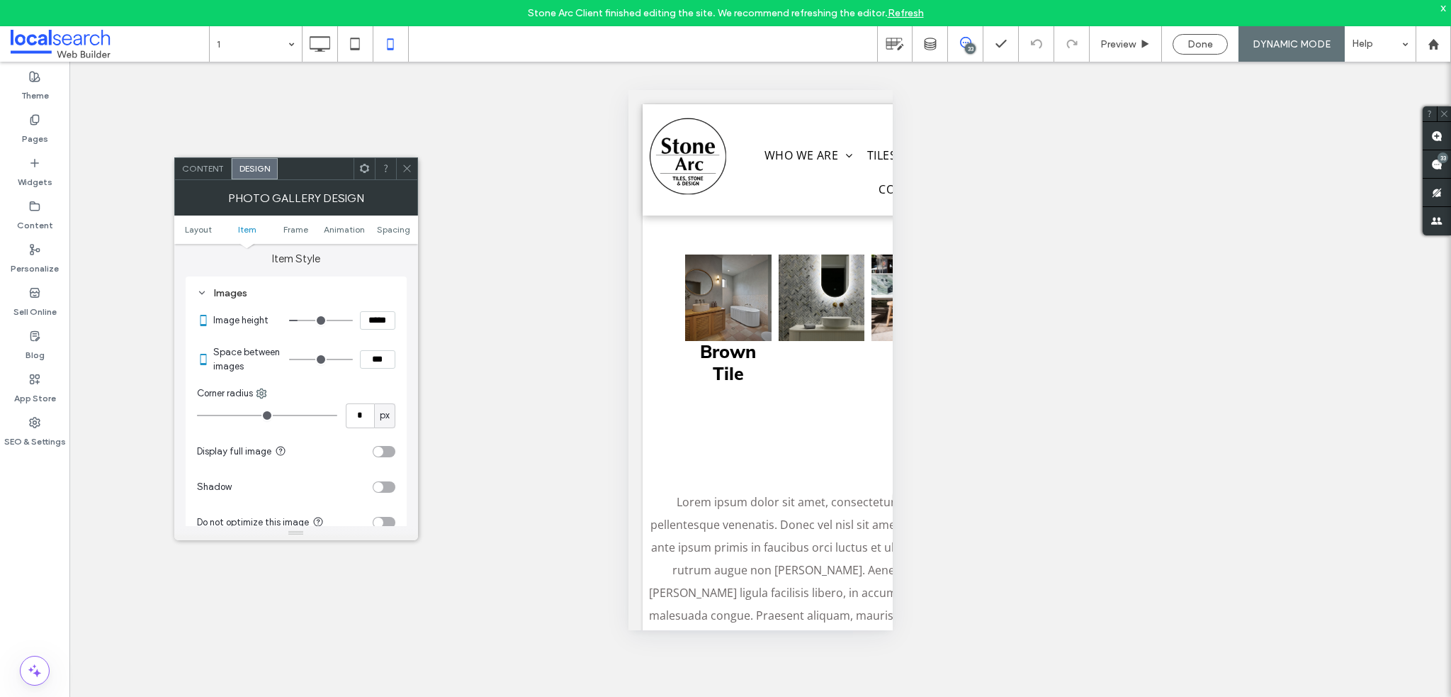
click at [365, 358] on input "***" at bounding box center [377, 359] width 35 height 18
drag, startPoint x: 375, startPoint y: 359, endPoint x: 354, endPoint y: 356, distance: 20.7
click at [354, 356] on div "***" at bounding box center [342, 359] width 106 height 18
type input "***"
type input "*"
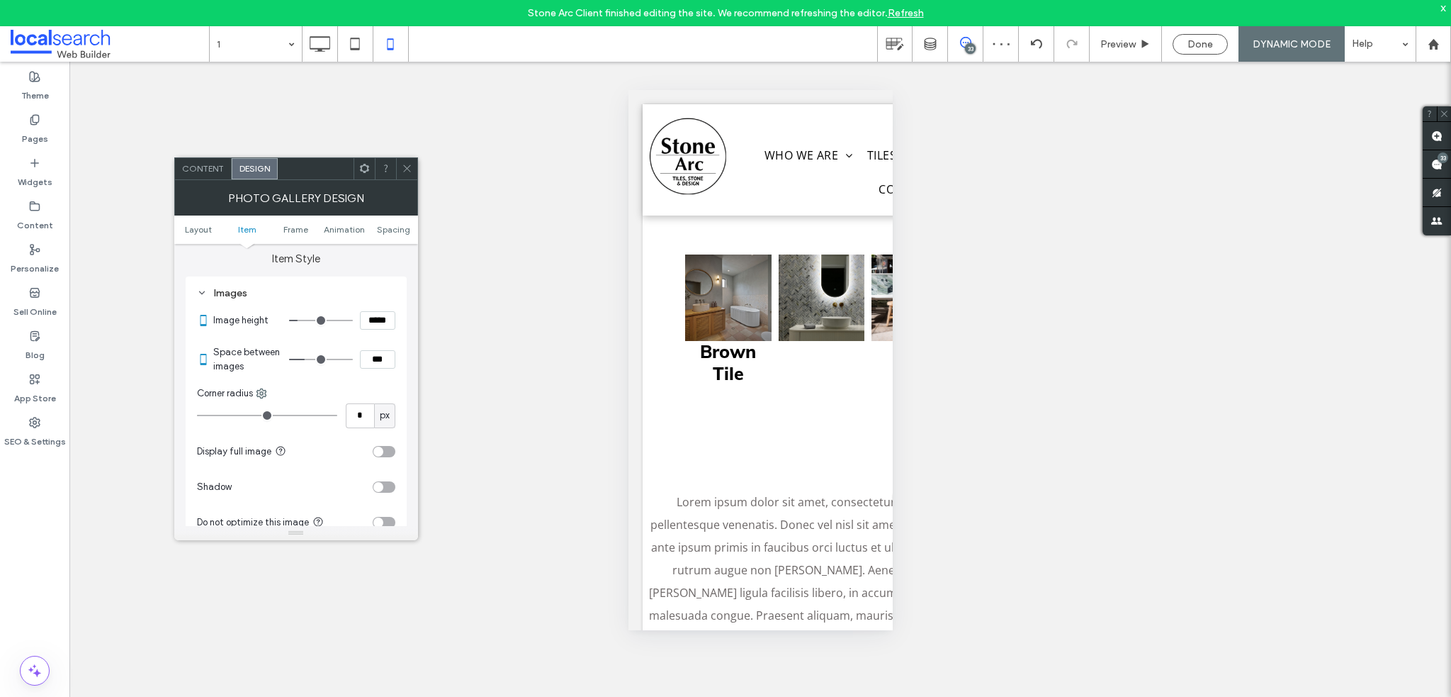
click at [404, 167] on icon at bounding box center [407, 168] width 11 height 11
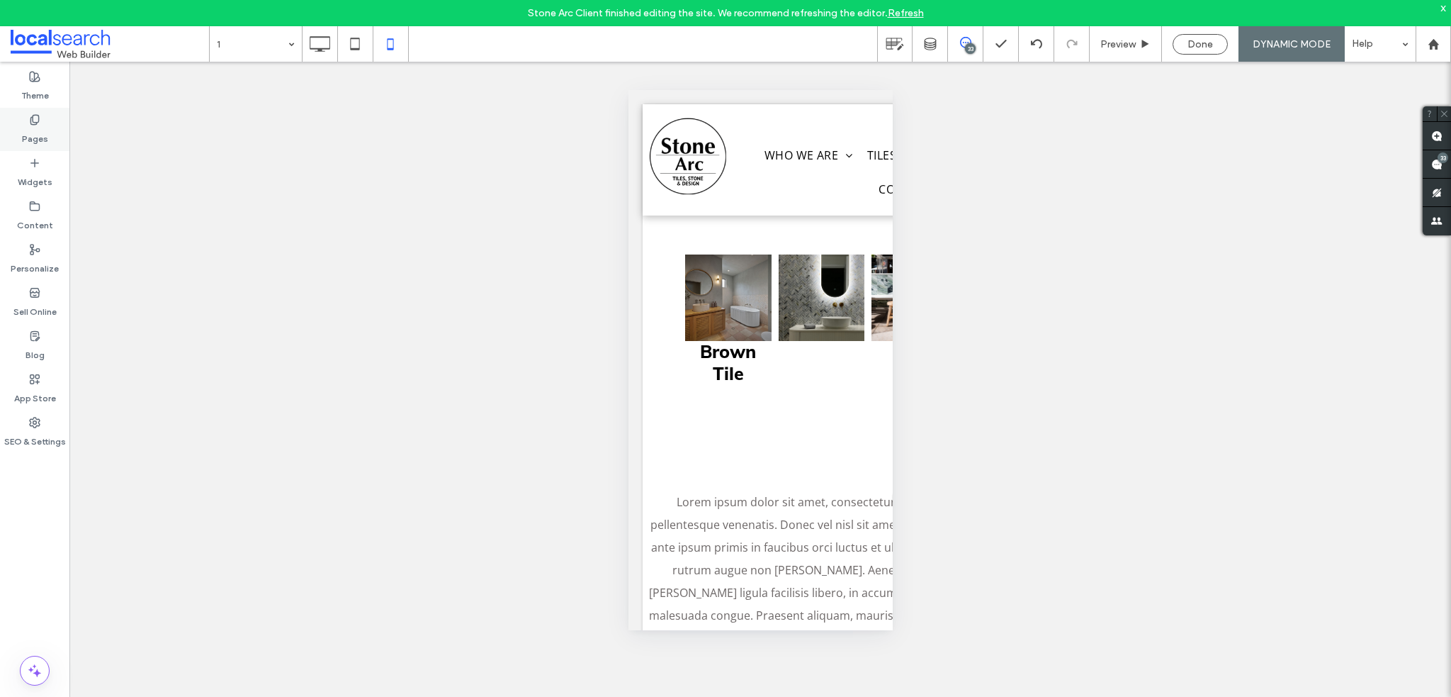
click at [38, 140] on label "Pages" at bounding box center [35, 135] width 26 height 20
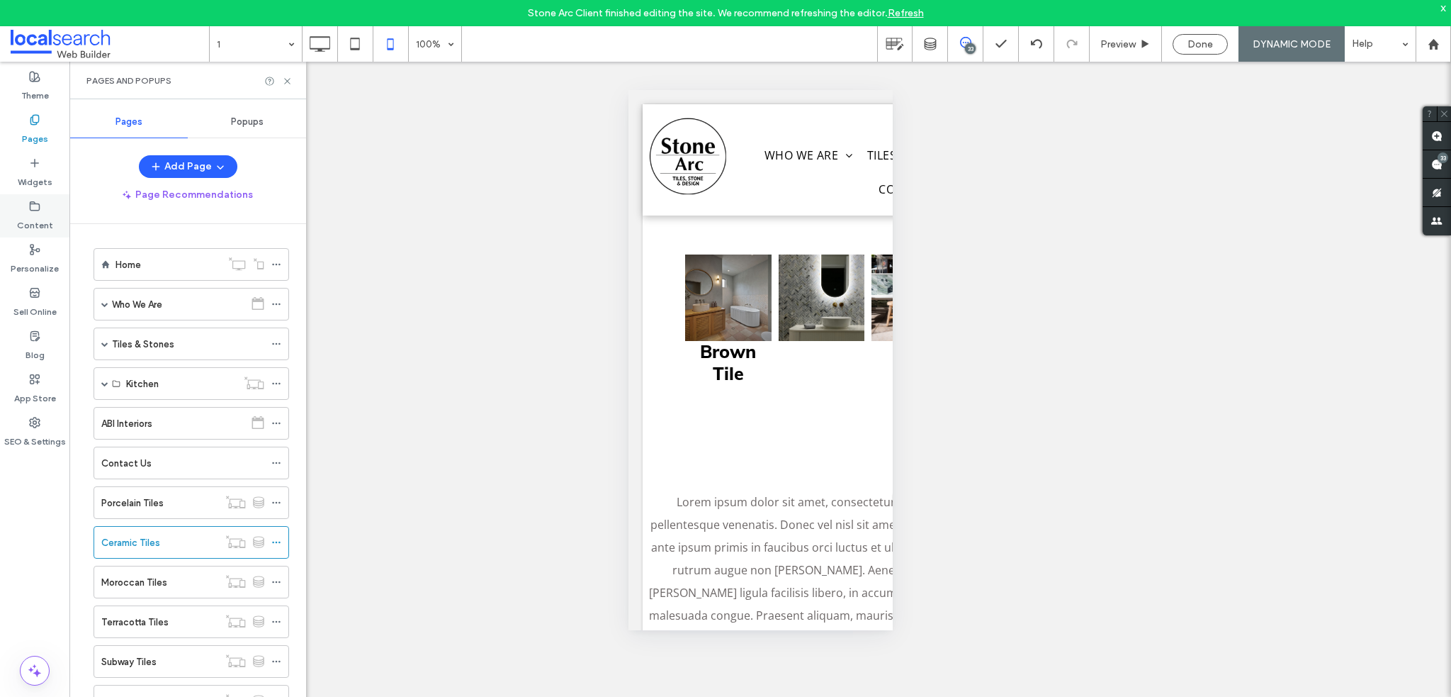
click at [38, 209] on icon at bounding box center [34, 206] width 11 height 11
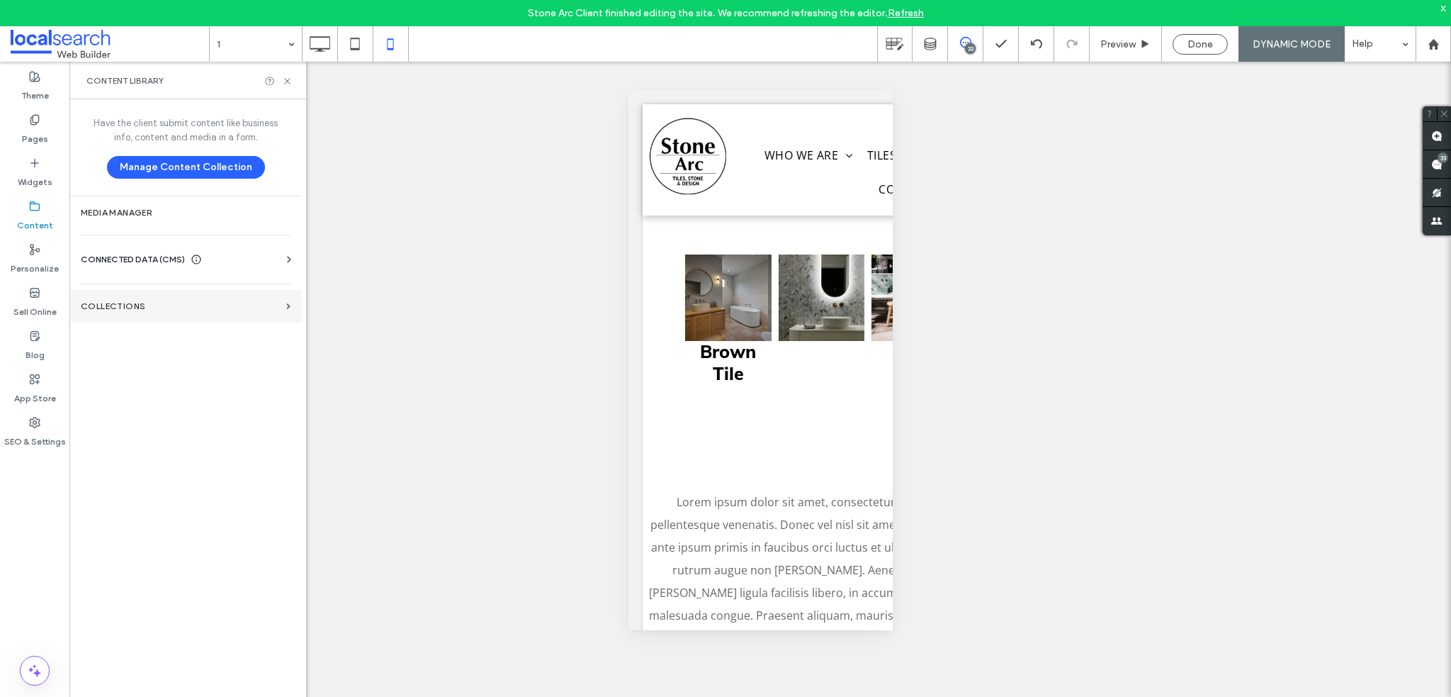
click at [187, 312] on section "Collections" at bounding box center [185, 306] width 232 height 33
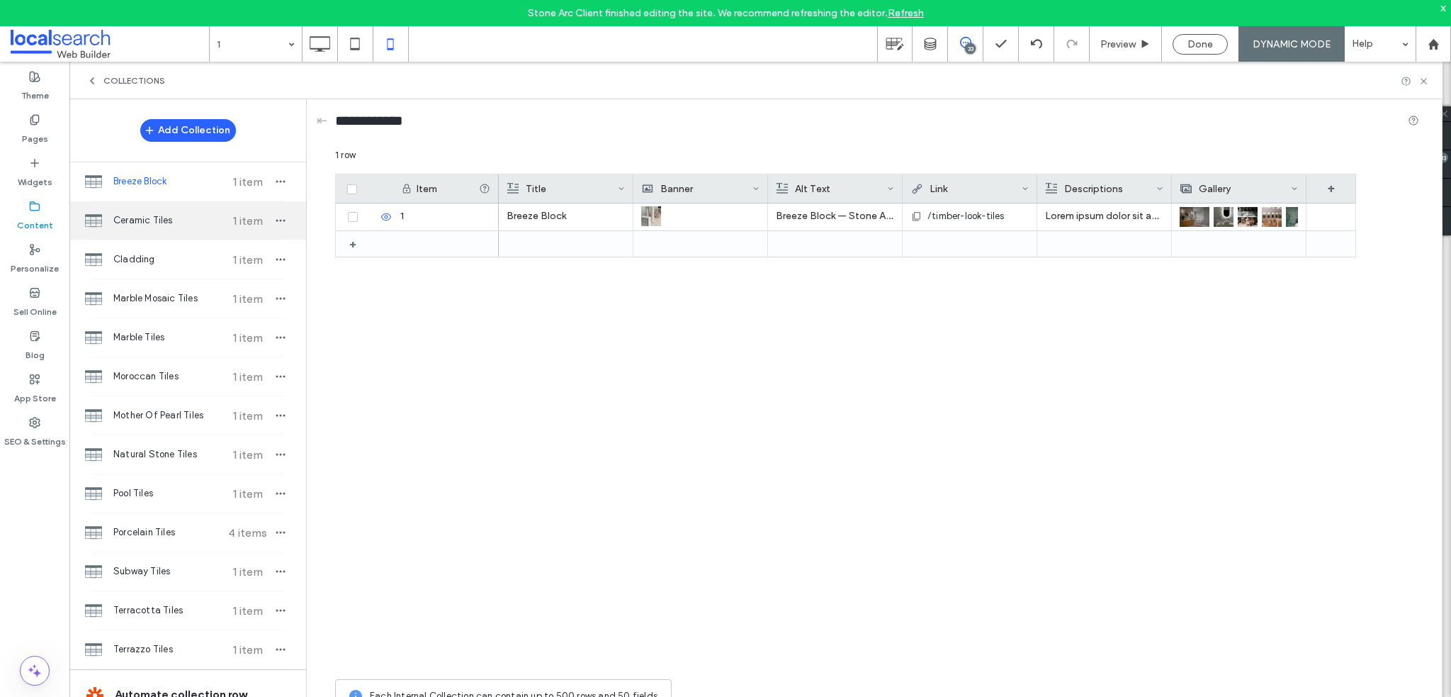
click at [173, 215] on span "Ceramic Tiles" at bounding box center [166, 220] width 106 height 14
click at [347, 241] on div "+" at bounding box center [355, 244] width 23 height 26
click at [350, 243] on icon at bounding box center [352, 244] width 5 height 4
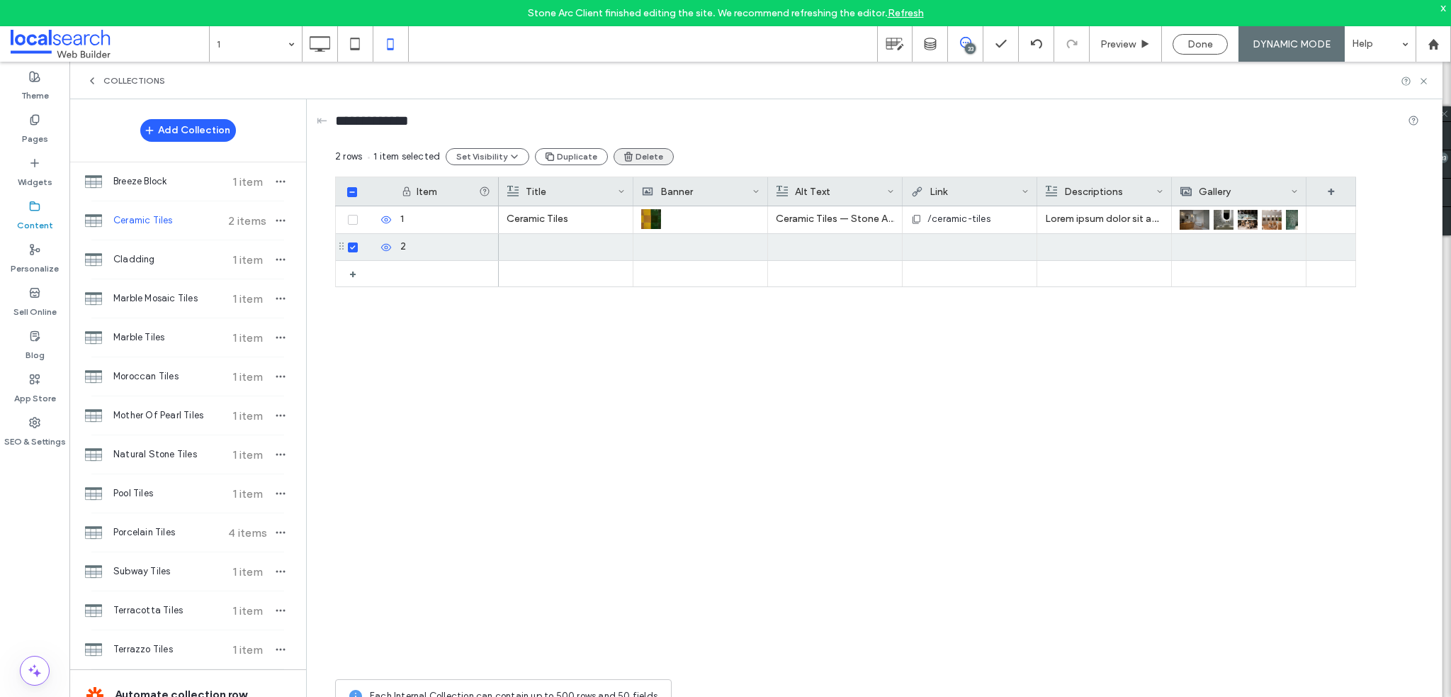
click at [638, 161] on button "Delete" at bounding box center [644, 156] width 60 height 17
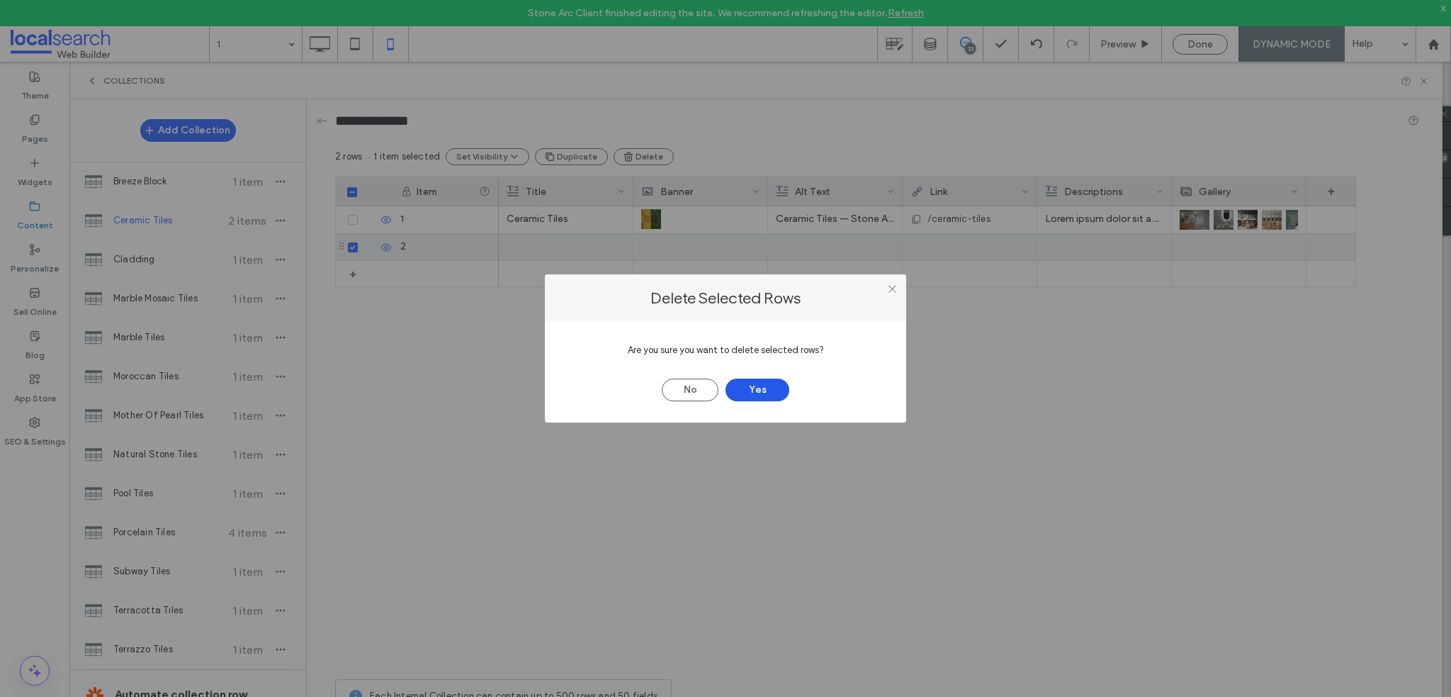
click at [773, 379] on button "Yes" at bounding box center [758, 389] width 64 height 23
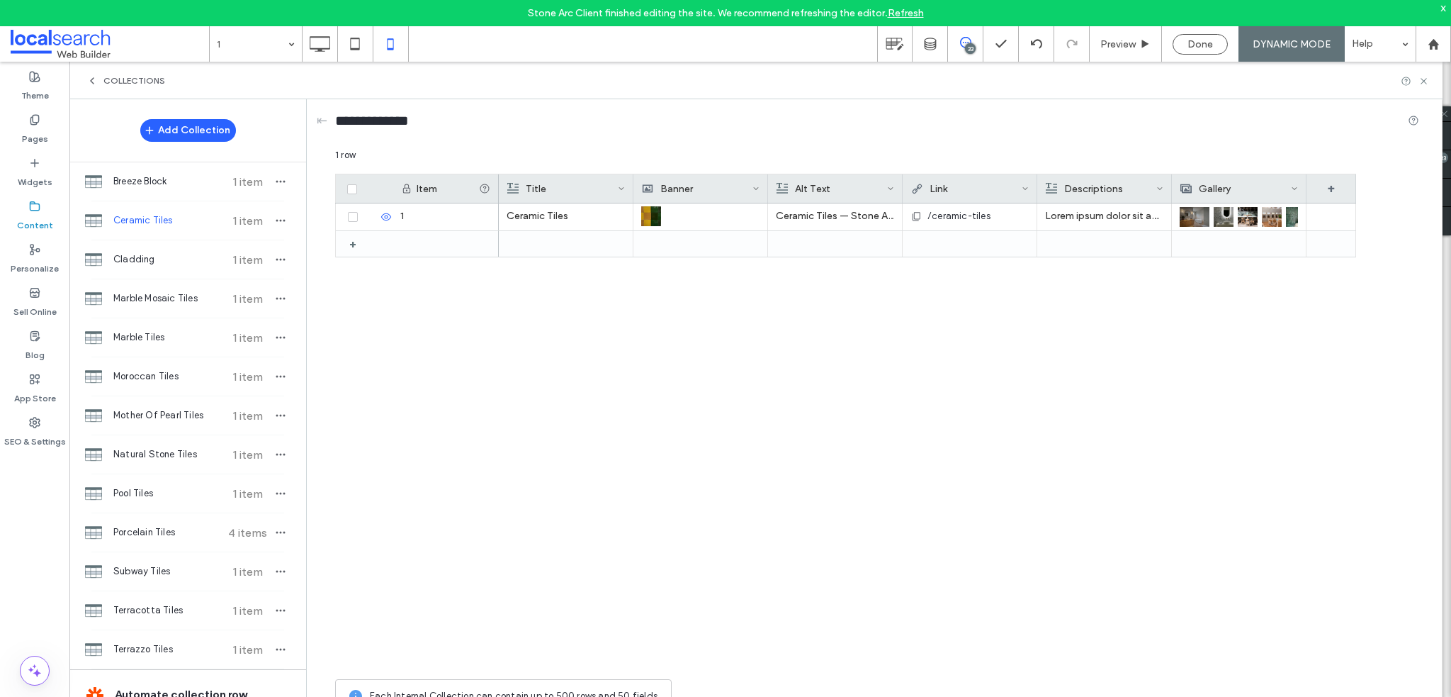
click at [1230, 220] on img at bounding box center [1224, 217] width 20 height 20
click at [1230, 220] on img at bounding box center [1225, 218] width 20 height 20
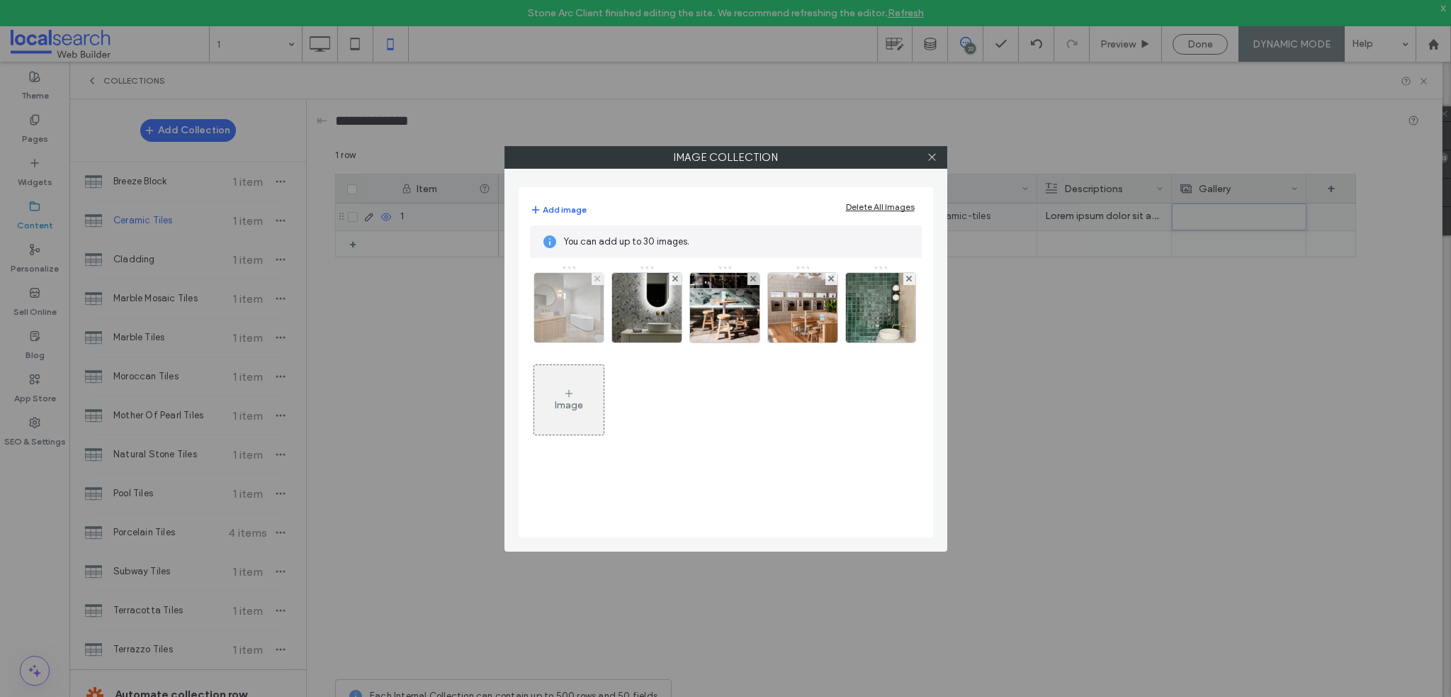
click at [563, 315] on img at bounding box center [569, 307] width 104 height 69
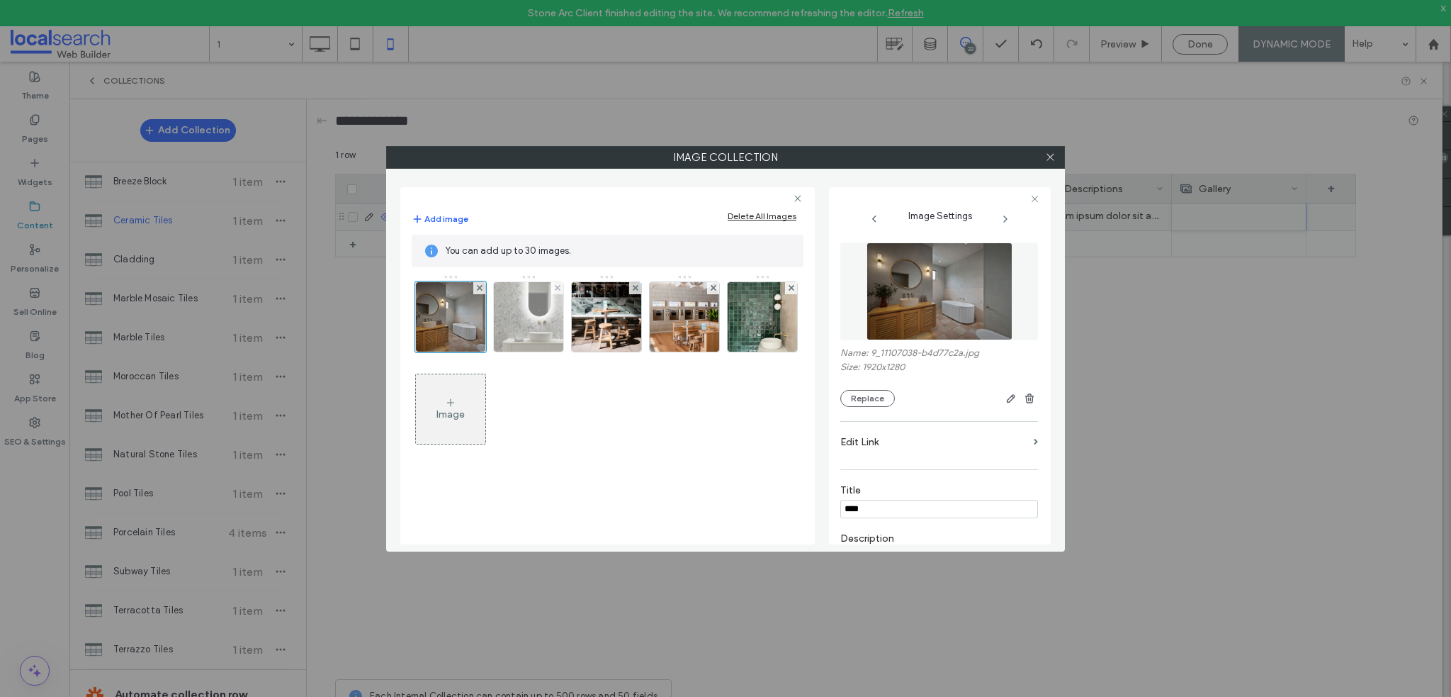
type input "****"
click at [546, 319] on img at bounding box center [528, 316] width 69 height 69
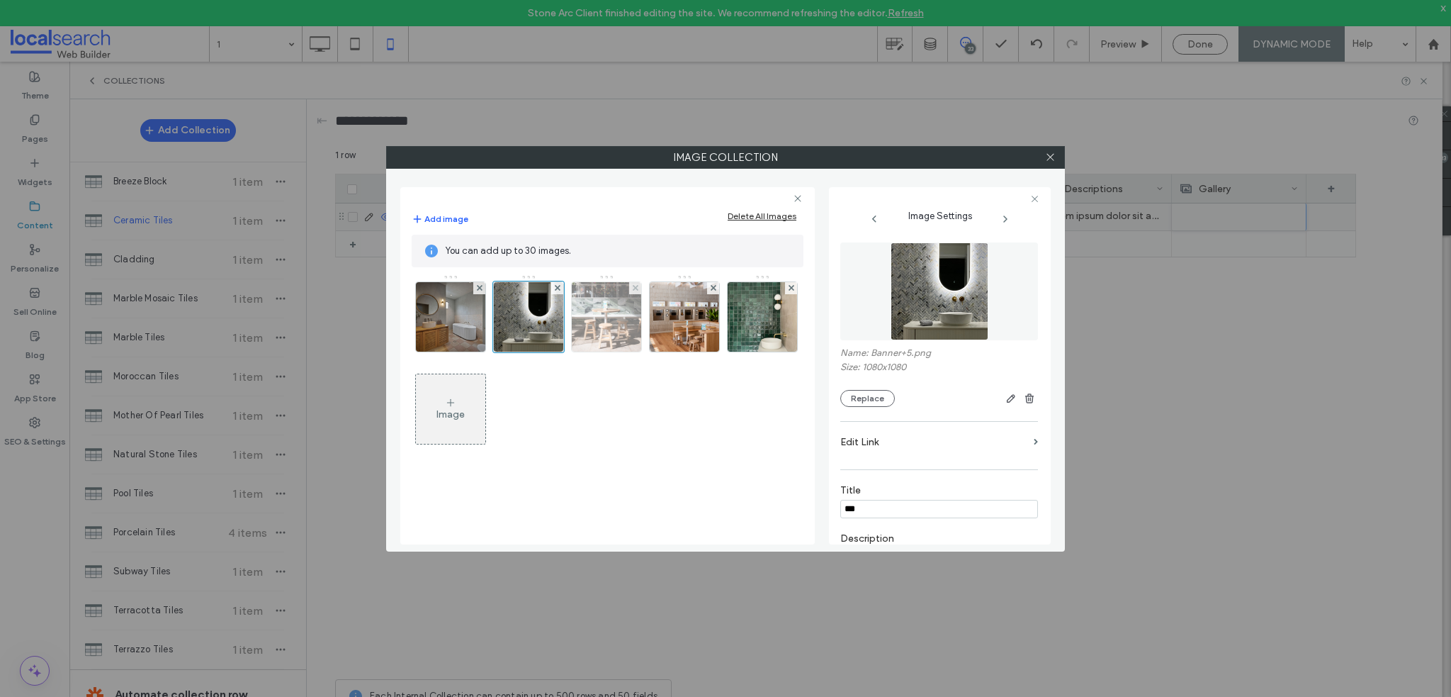
type input "***"
click at [601, 292] on img at bounding box center [606, 316] width 69 height 69
click at [539, 327] on img at bounding box center [528, 316] width 69 height 69
type input "****"
click at [584, 308] on img at bounding box center [606, 316] width 69 height 69
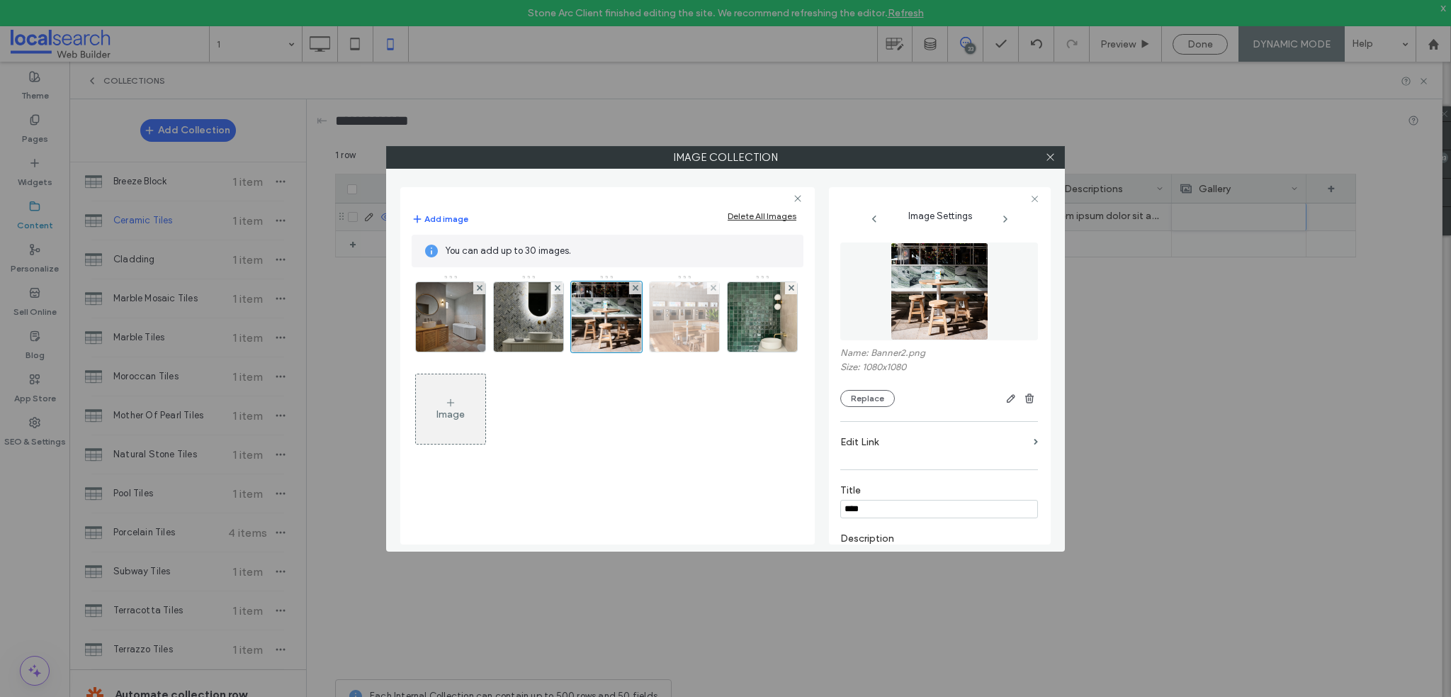
type input "****"
click at [685, 311] on img at bounding box center [684, 316] width 69 height 69
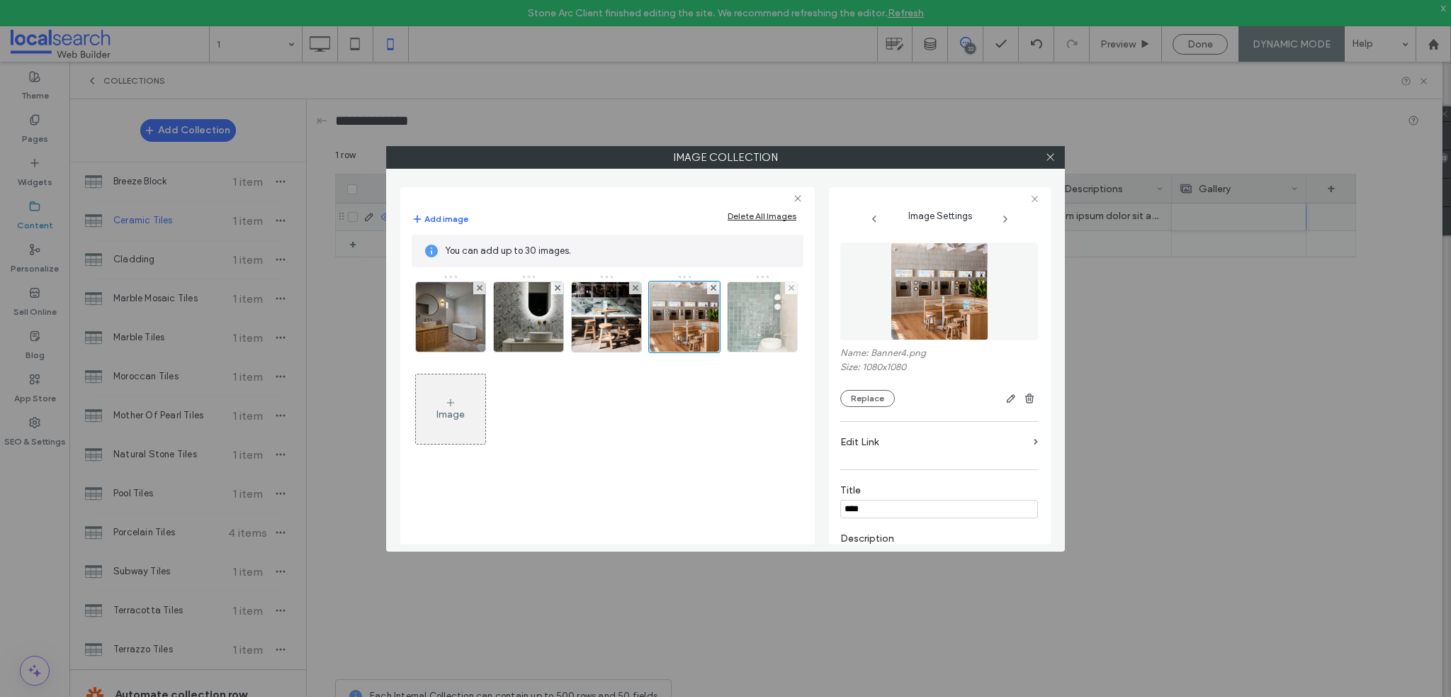
type input "****"
click at [782, 333] on img at bounding box center [762, 316] width 69 height 69
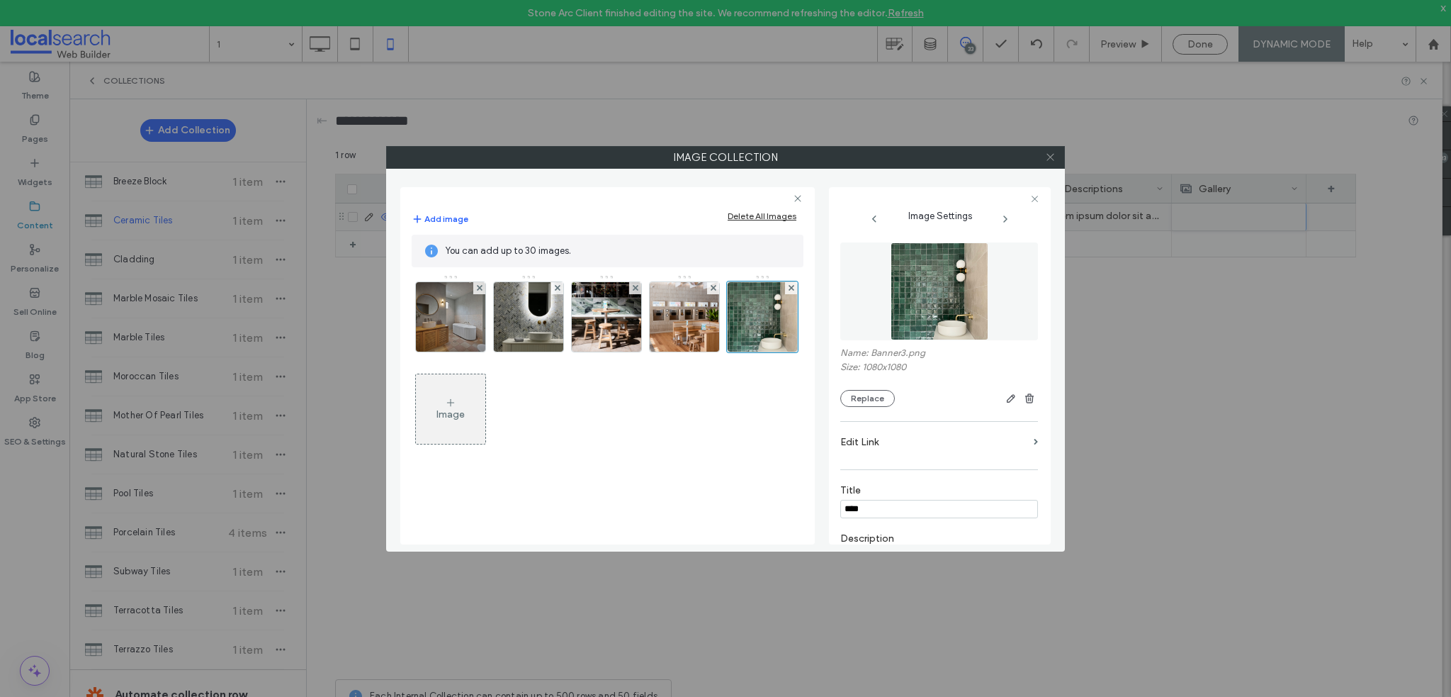
type input "****"
drag, startPoint x: 1049, startPoint y: 154, endPoint x: 920, endPoint y: 173, distance: 130.3
click at [1050, 154] on icon at bounding box center [1050, 157] width 11 height 11
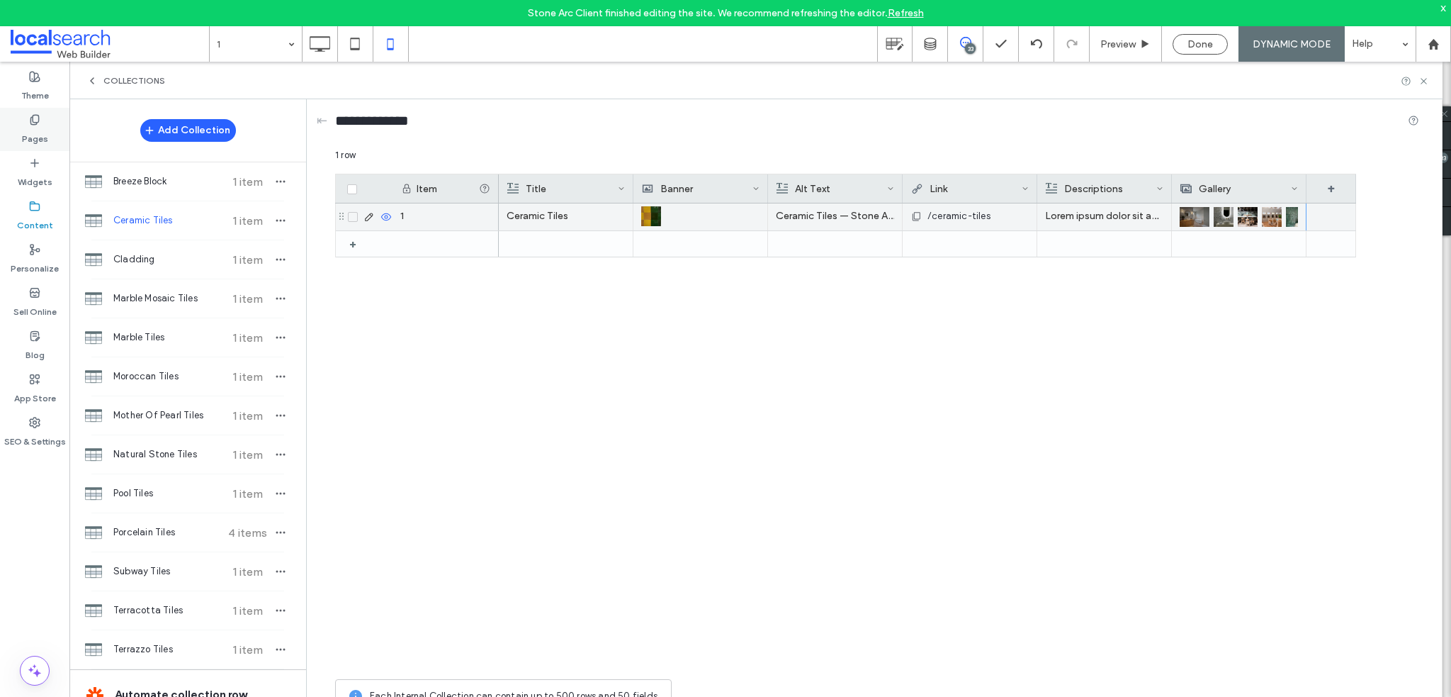
click at [38, 135] on label "Pages" at bounding box center [35, 135] width 26 height 20
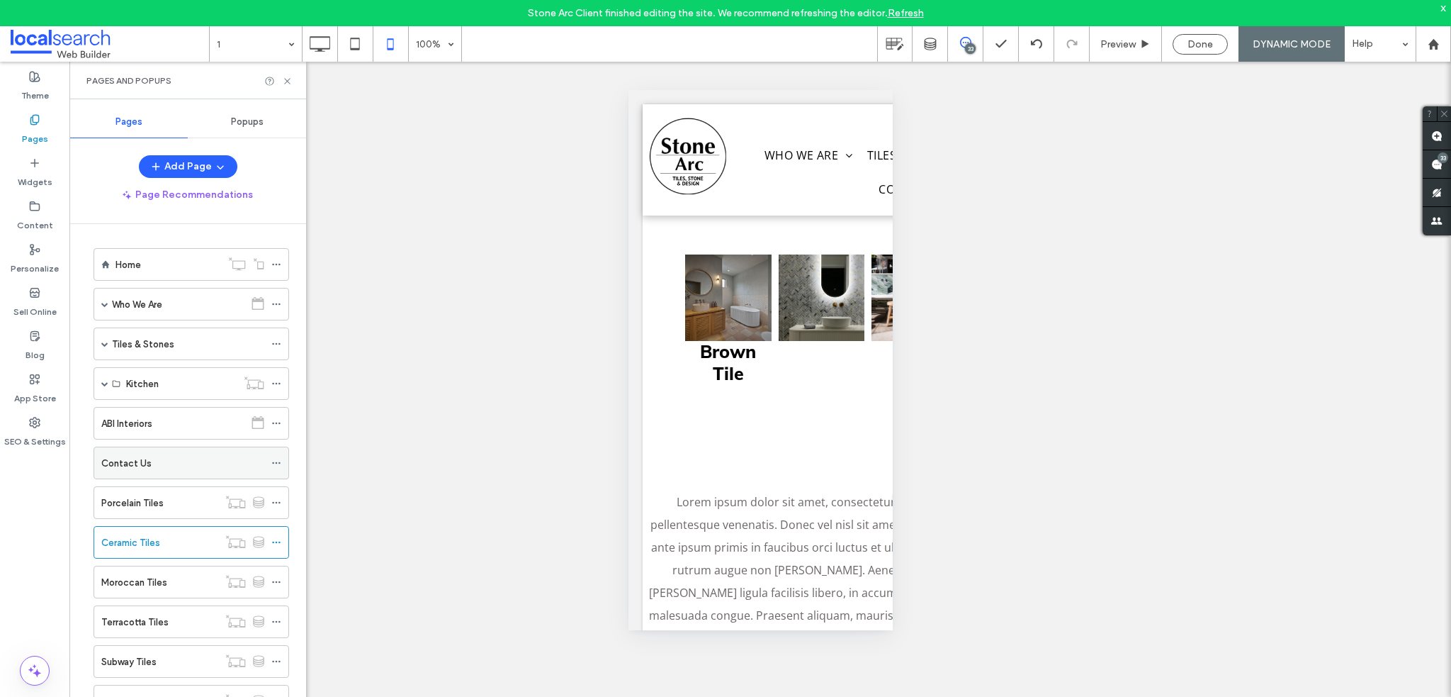
scroll to position [71, 0]
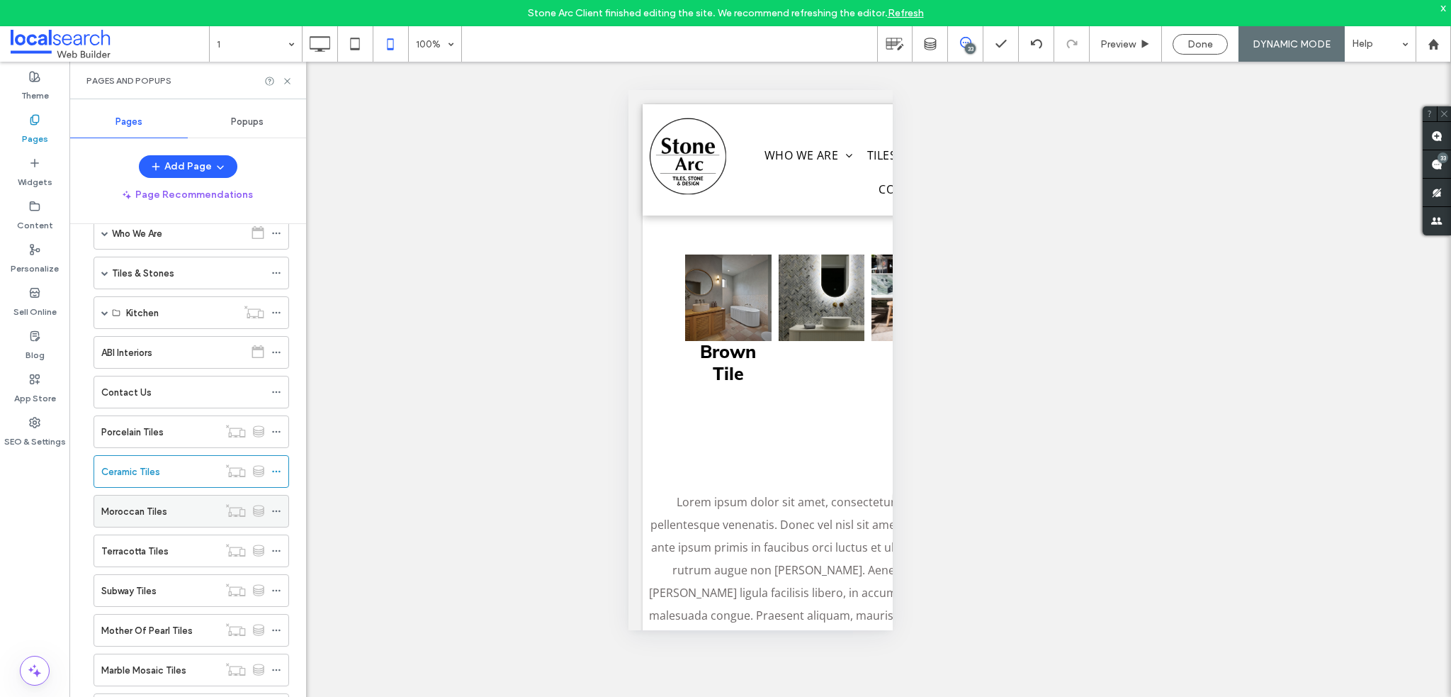
click at [130, 510] on label "Moroccan Tiles" at bounding box center [134, 511] width 66 height 25
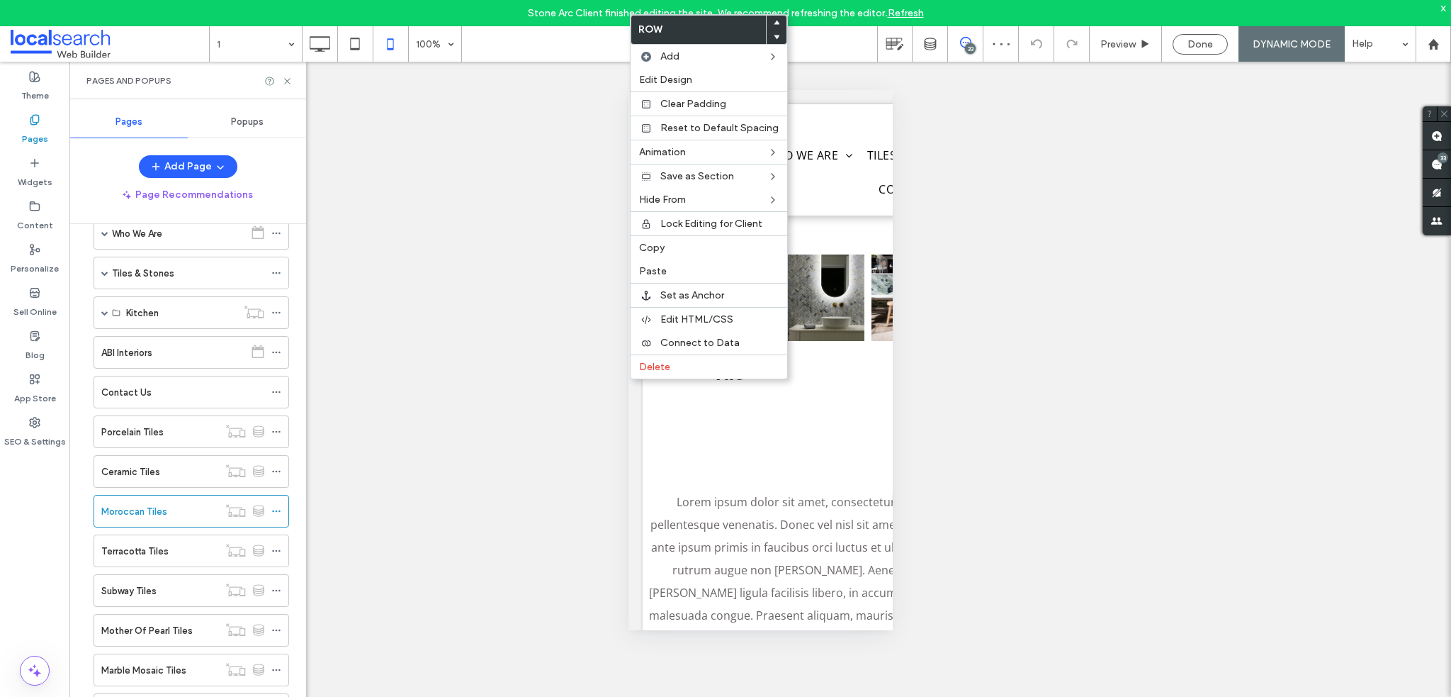
click at [774, 22] on use at bounding box center [777, 23] width 6 height 4
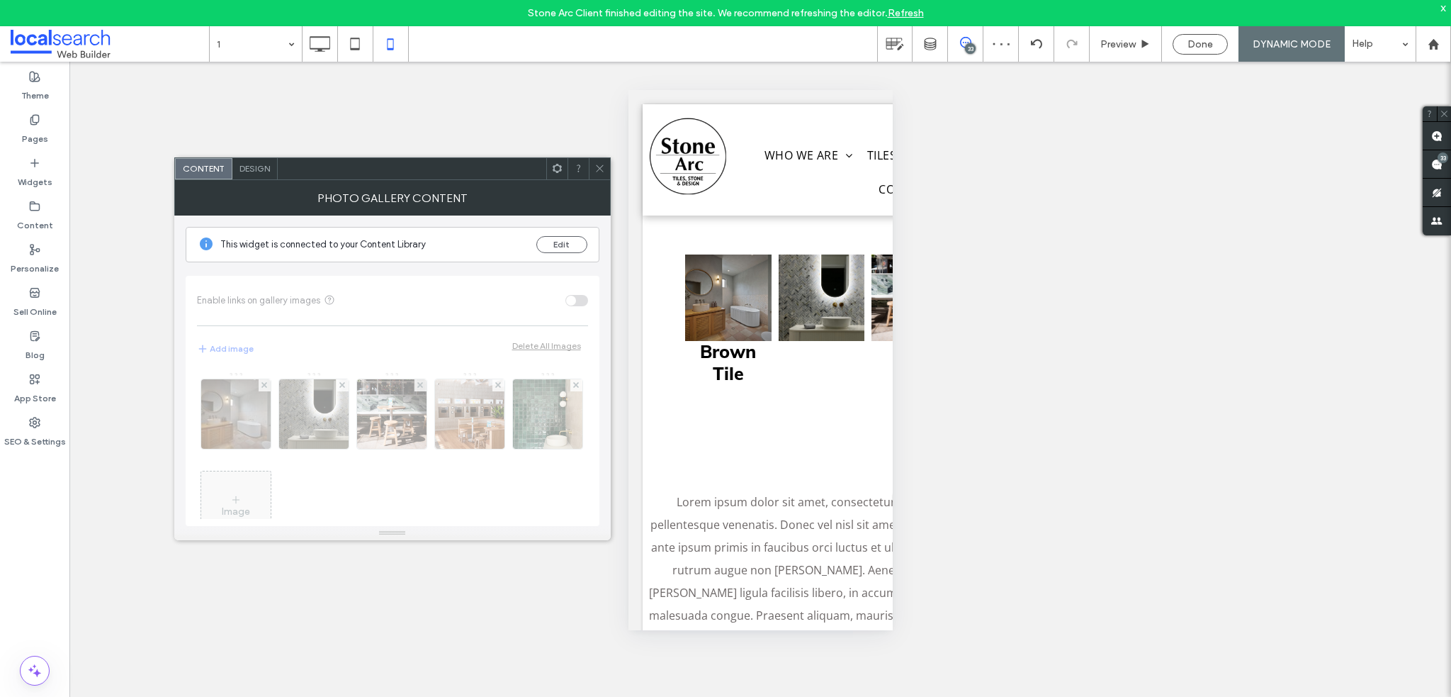
click at [264, 163] on span "Design" at bounding box center [255, 168] width 30 height 11
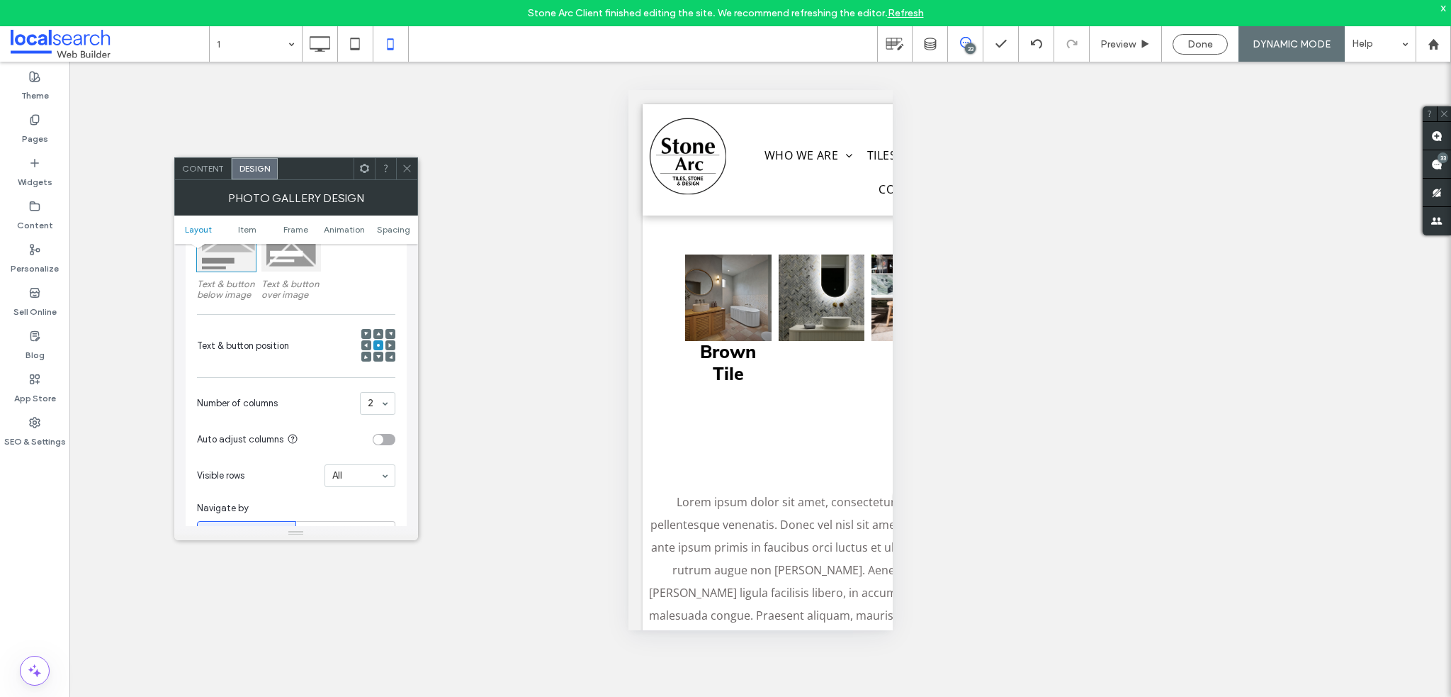
scroll to position [213, 0]
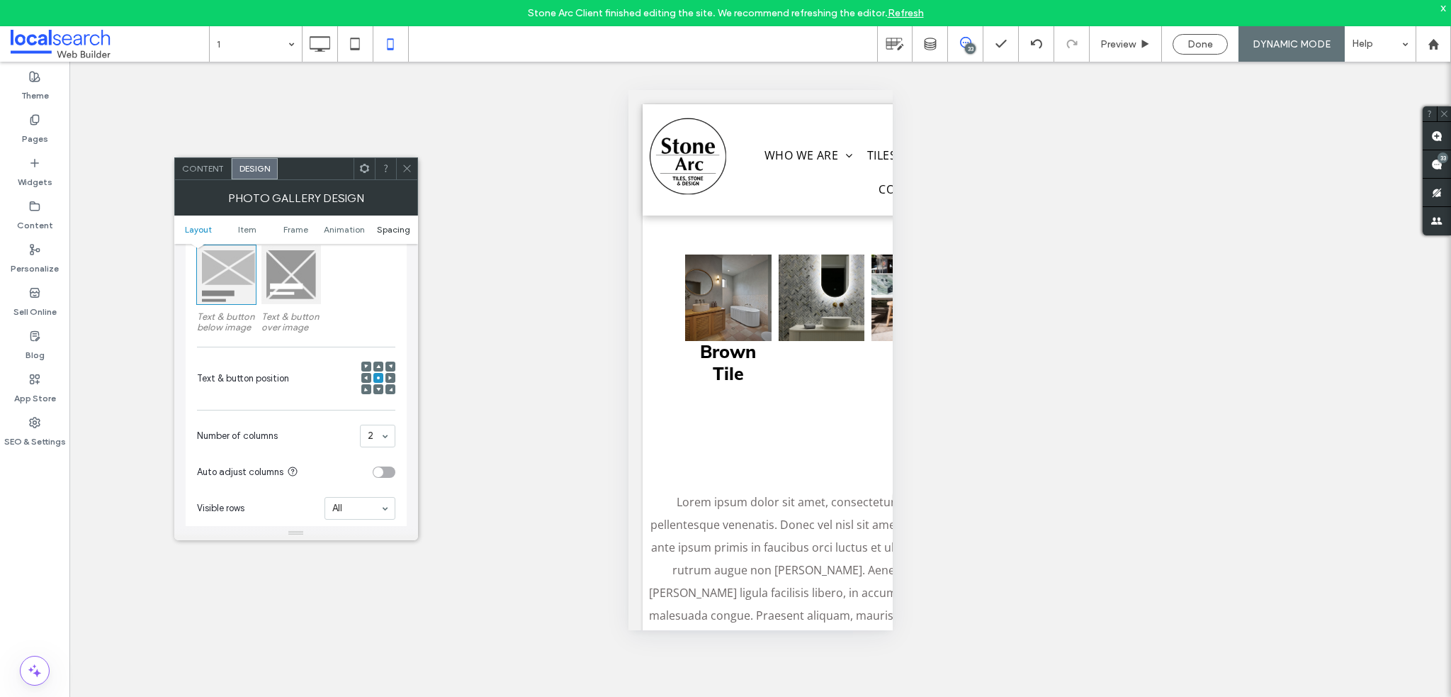
click at [389, 229] on span "Spacing" at bounding box center [393, 229] width 33 height 11
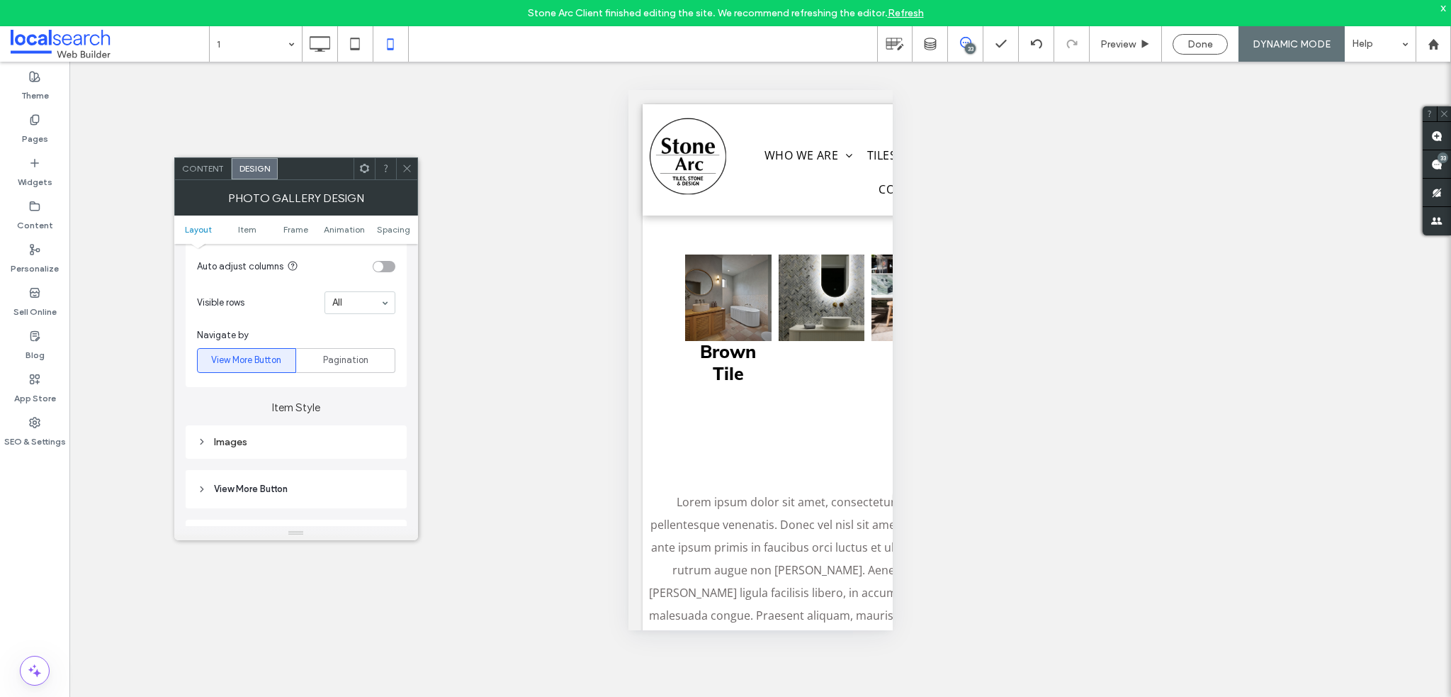
click at [206, 225] on span "Layout" at bounding box center [198, 229] width 27 height 11
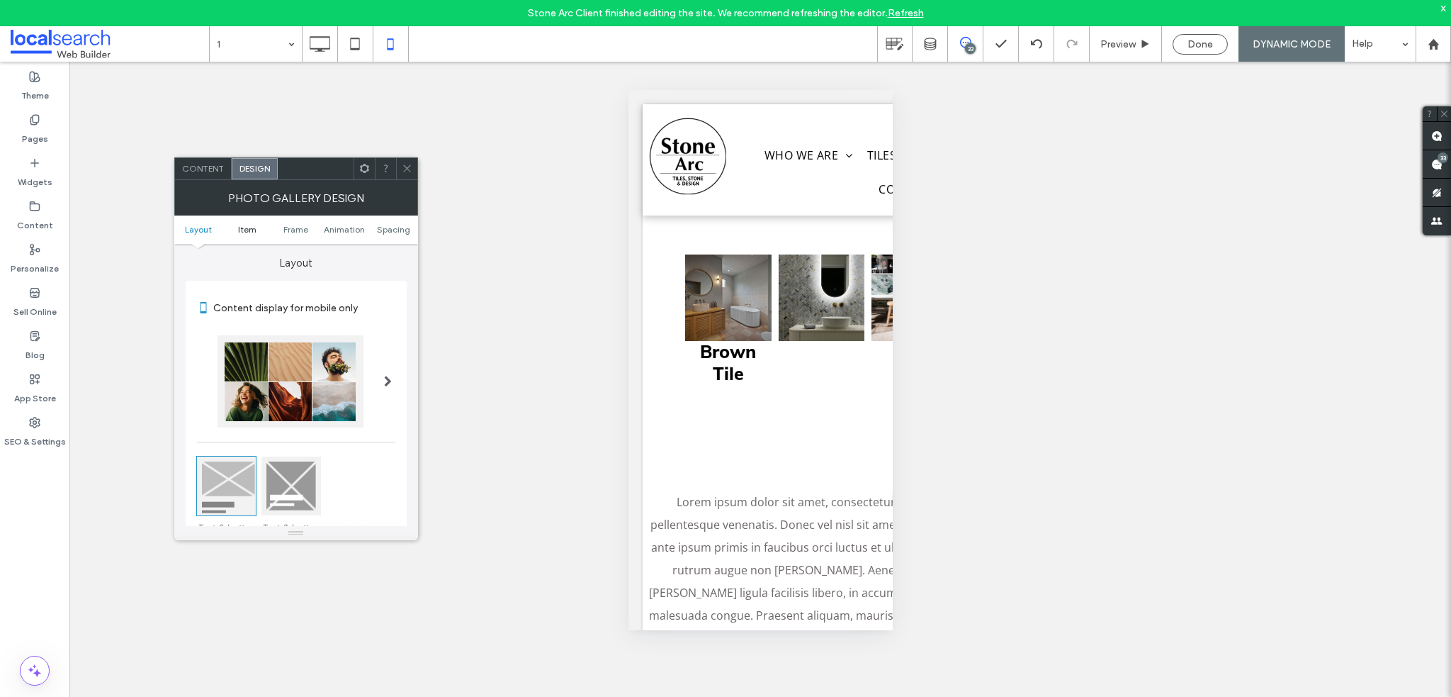
scroll to position [0, 0]
click at [241, 227] on span "Item" at bounding box center [247, 229] width 18 height 11
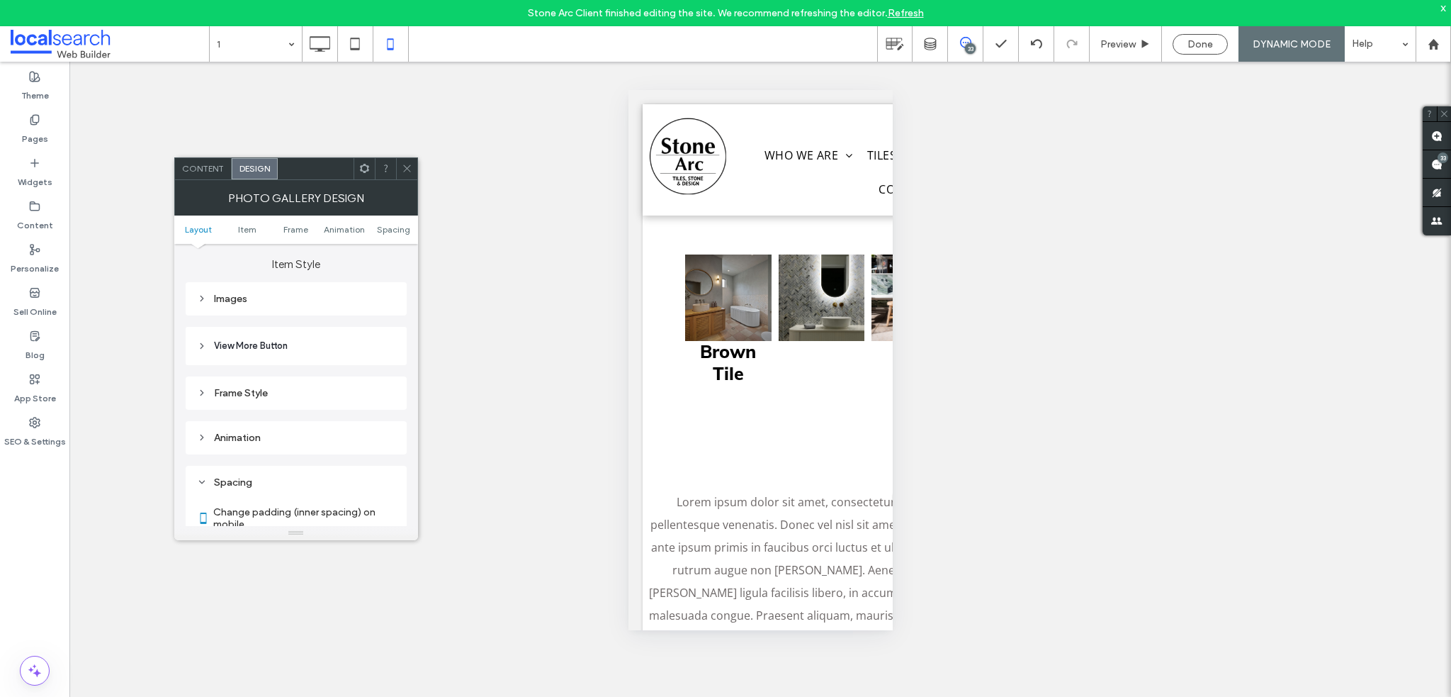
scroll to position [561, 0]
click at [266, 291] on div "Images" at bounding box center [296, 298] width 198 height 19
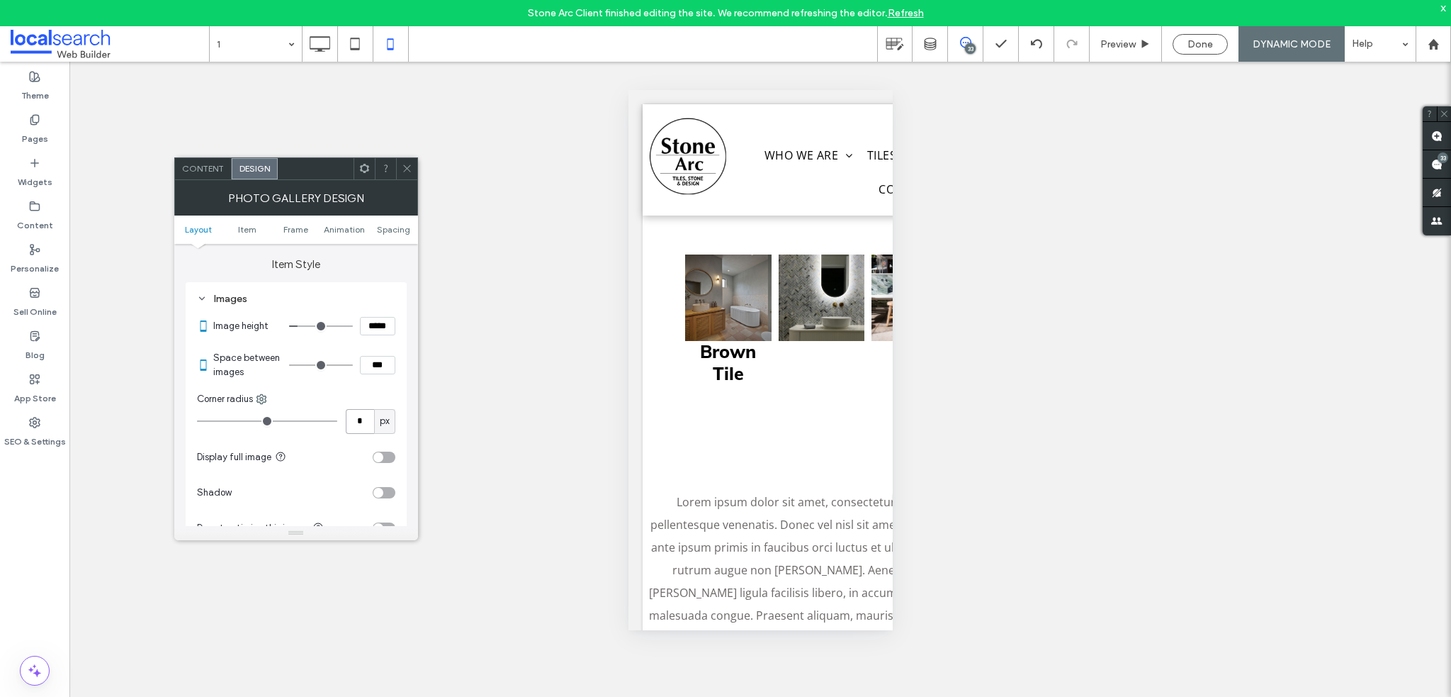
click at [364, 416] on input "*" at bounding box center [360, 421] width 28 height 25
drag, startPoint x: 374, startPoint y: 364, endPoint x: 355, endPoint y: 361, distance: 19.3
click at [355, 361] on div "***" at bounding box center [342, 365] width 106 height 18
type input "***"
type input "*"
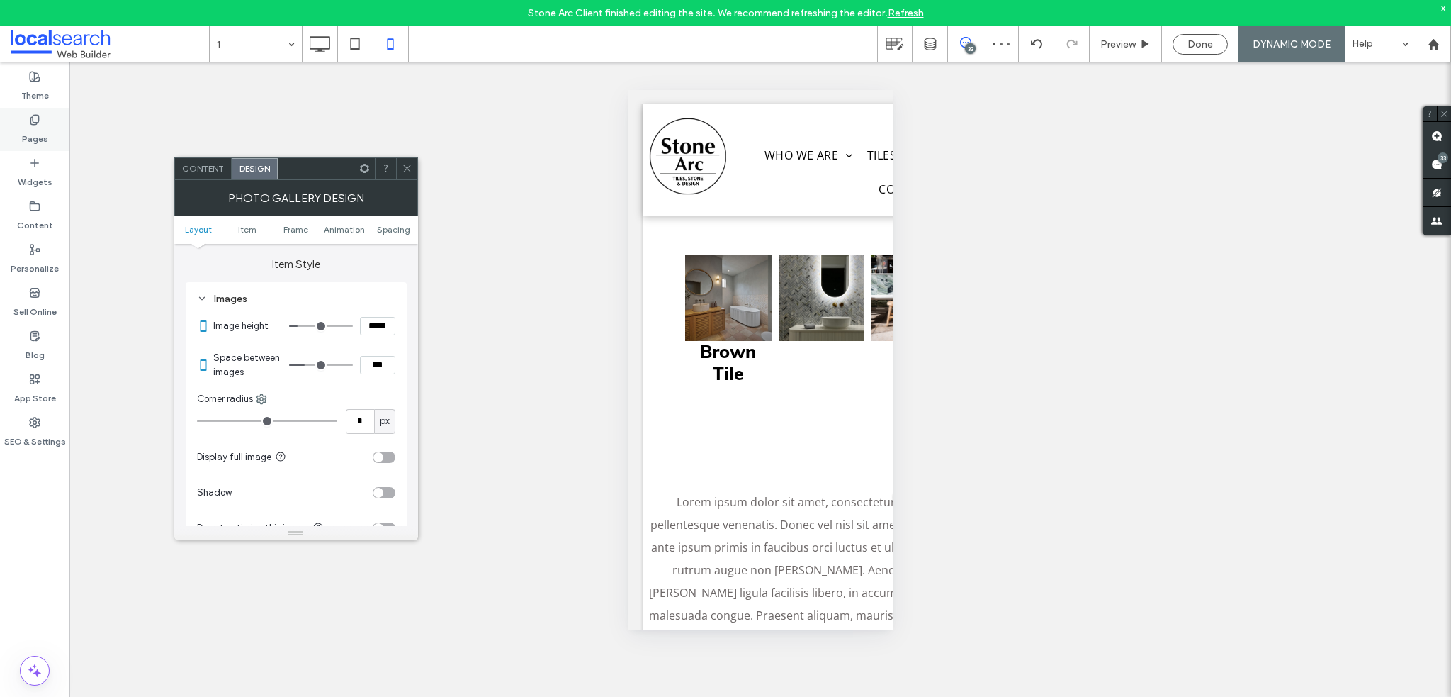
click at [30, 135] on label "Pages" at bounding box center [35, 135] width 26 height 20
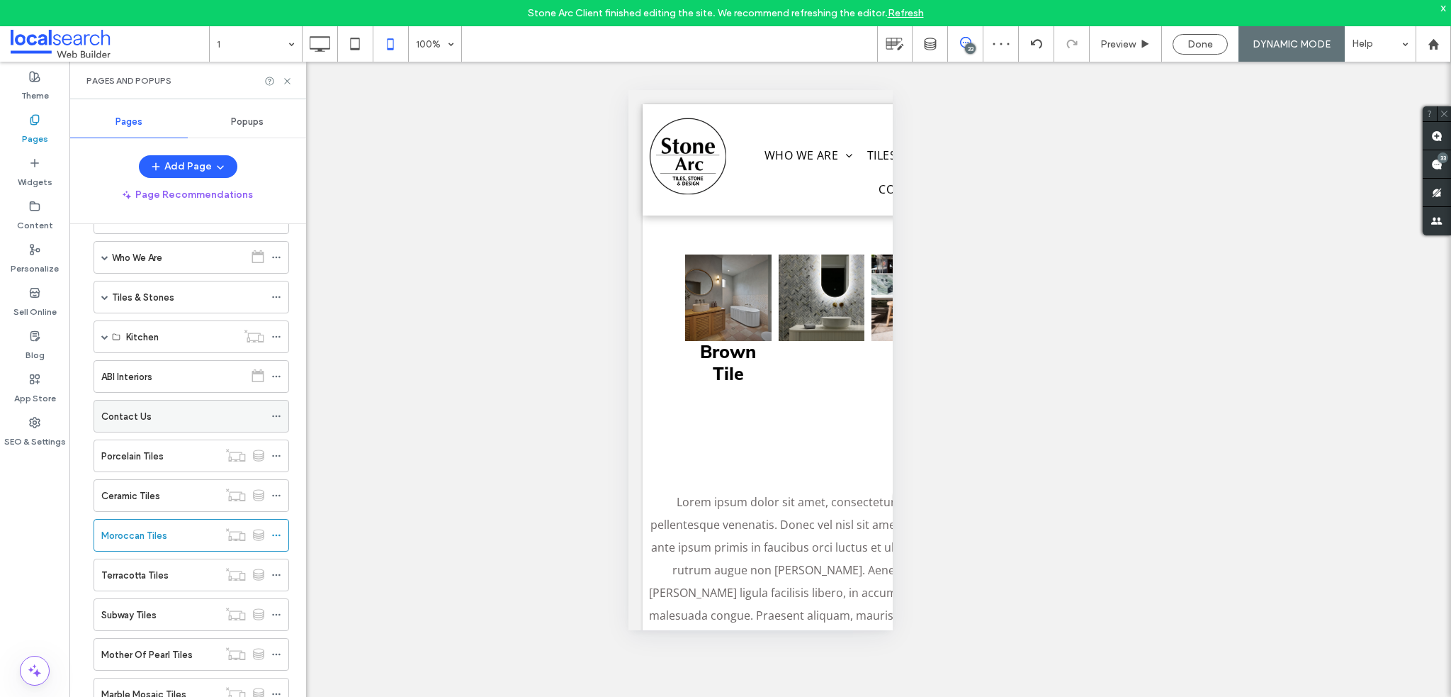
scroll to position [71, 0]
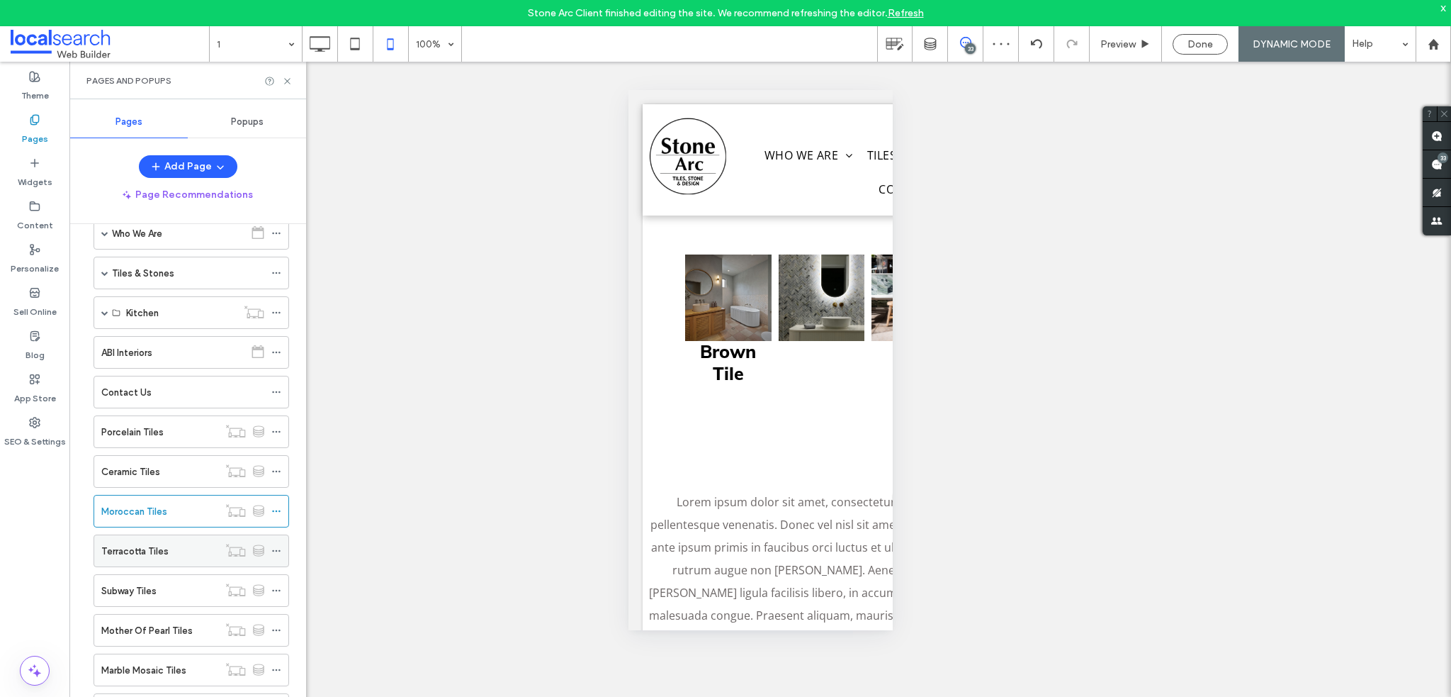
click at [164, 553] on label "Terracotta Tiles" at bounding box center [134, 551] width 67 height 25
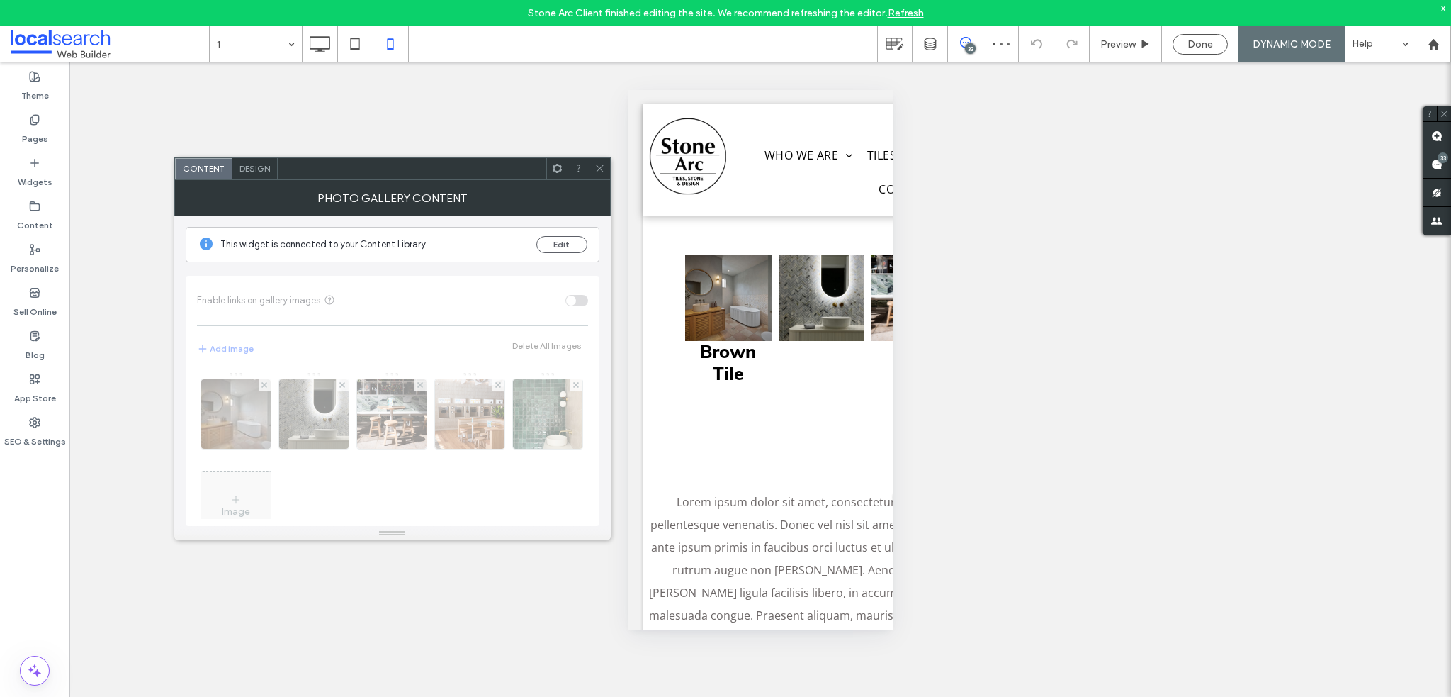
click at [255, 166] on span "Design" at bounding box center [255, 168] width 30 height 11
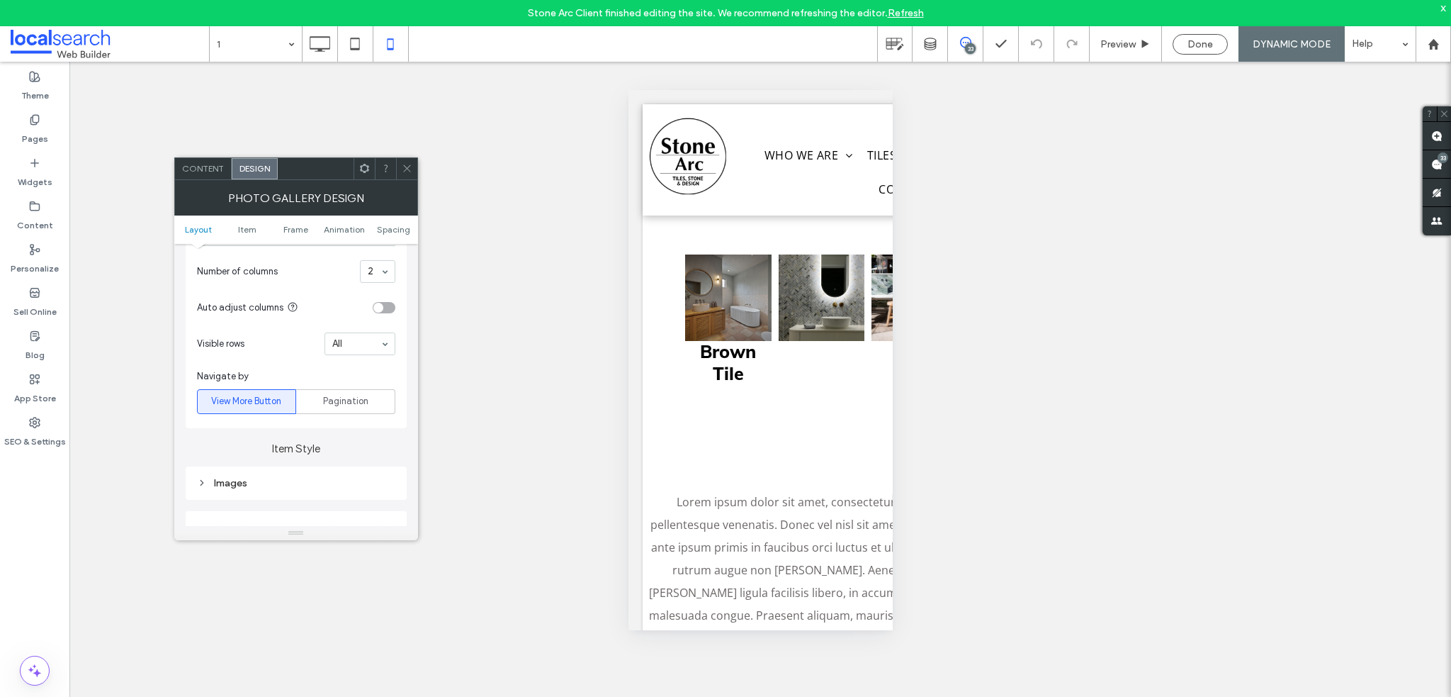
scroll to position [496, 0]
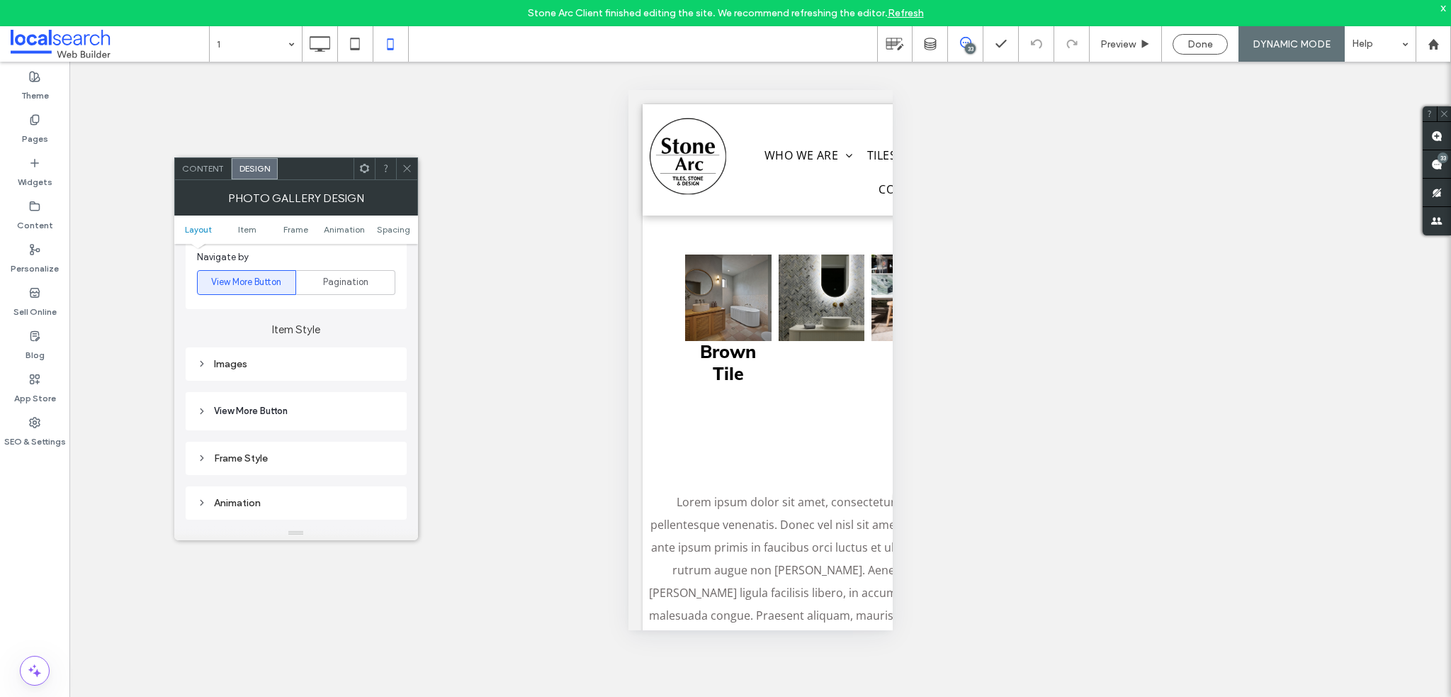
click at [238, 369] on div "Images" at bounding box center [296, 364] width 198 height 12
drag, startPoint x: 373, startPoint y: 429, endPoint x: 367, endPoint y: 425, distance: 7.7
click at [357, 428] on div "***" at bounding box center [342, 430] width 106 height 18
type input "***"
type input "*"
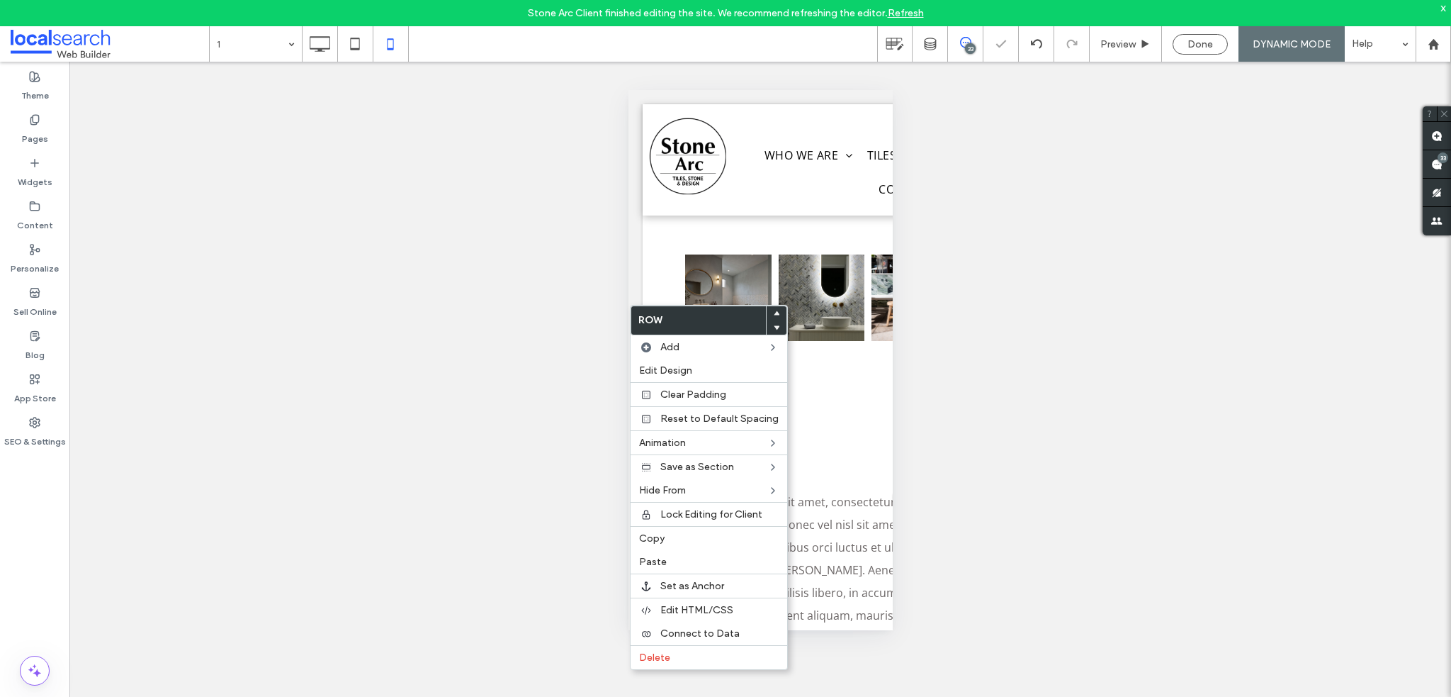
click at [774, 308] on span at bounding box center [777, 313] width 6 height 14
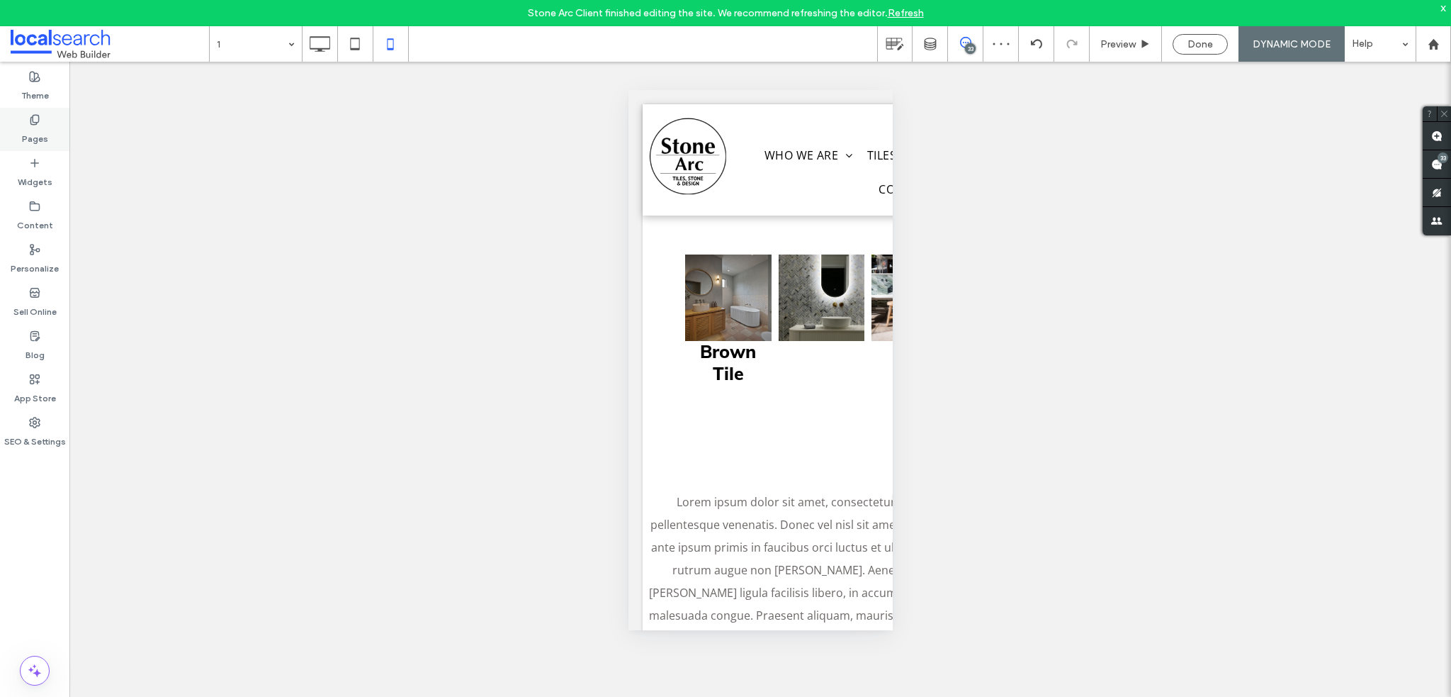
click at [22, 133] on label "Pages" at bounding box center [35, 135] width 26 height 20
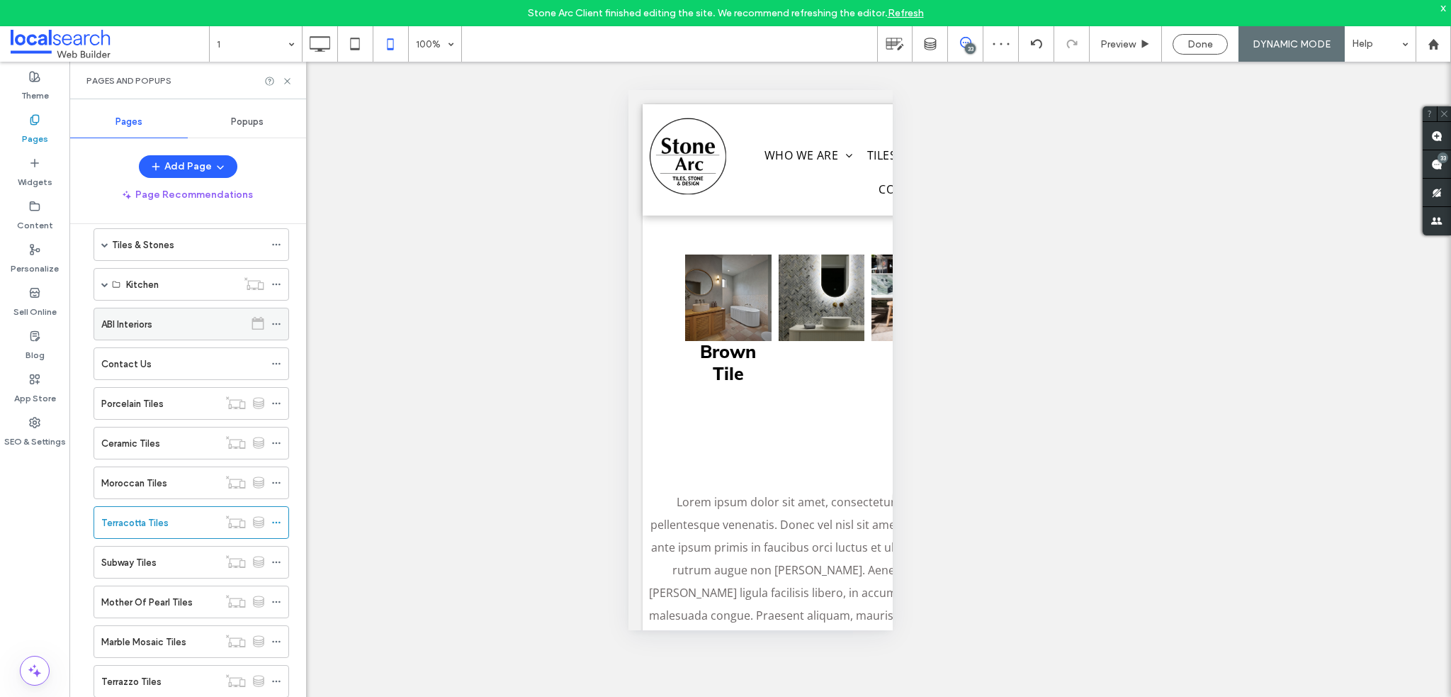
scroll to position [213, 0]
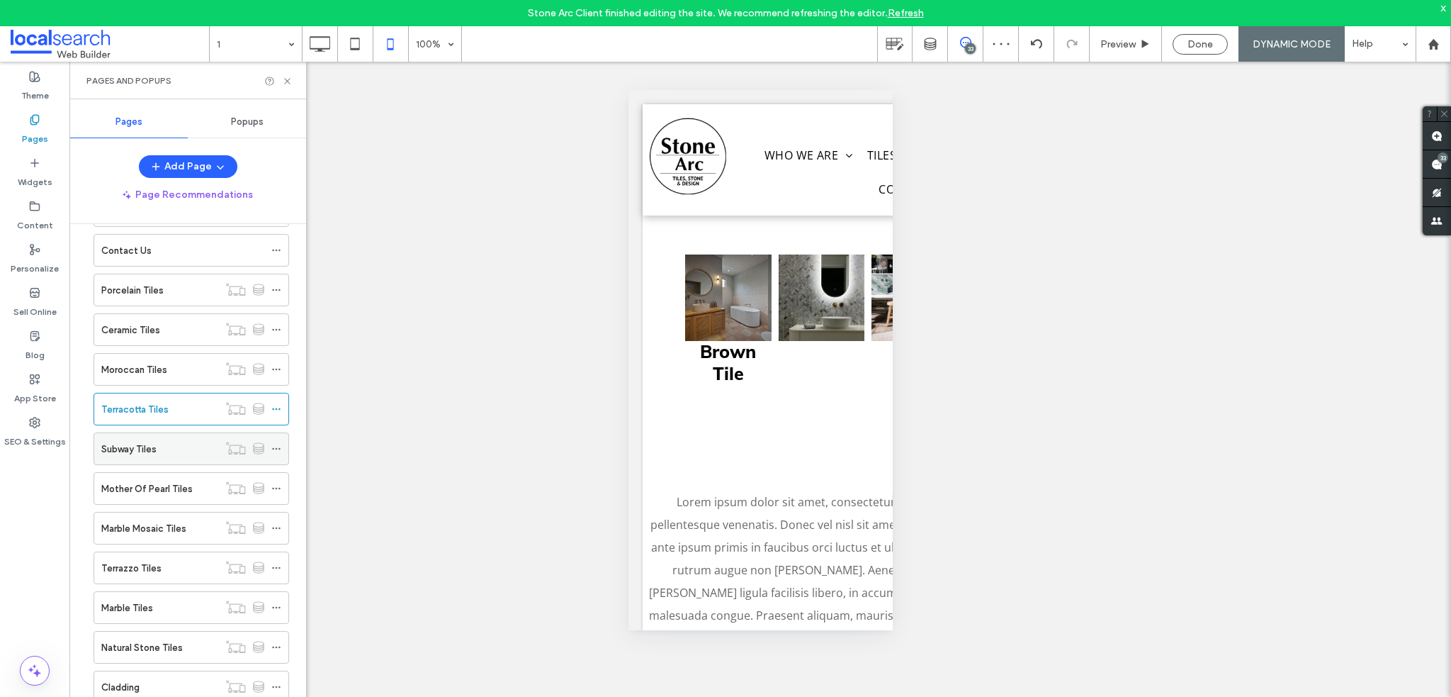
click at [159, 437] on div "Subway Tiles" at bounding box center [159, 448] width 117 height 31
click at [286, 81] on use at bounding box center [287, 81] width 6 height 6
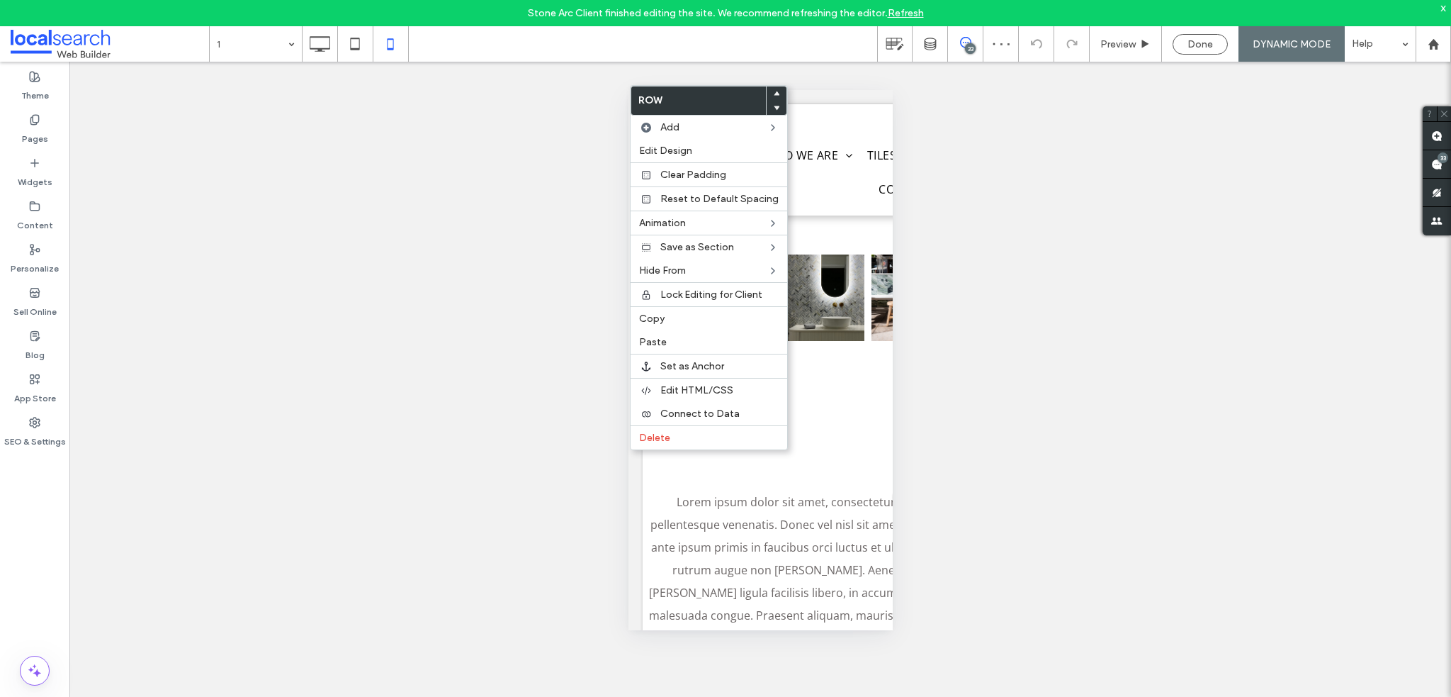
click at [768, 96] on div at bounding box center [777, 93] width 20 height 14
click at [775, 94] on div at bounding box center [777, 93] width 20 height 14
click at [774, 96] on icon at bounding box center [777, 94] width 6 height 6
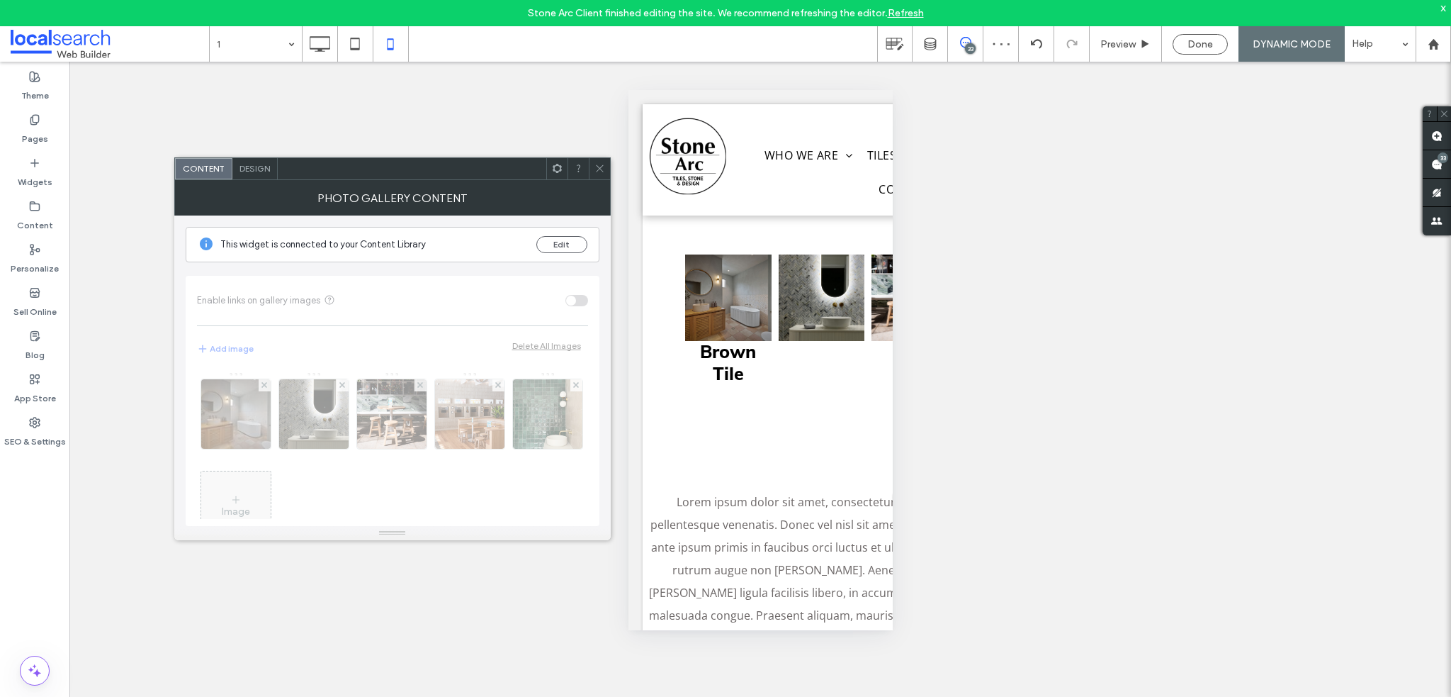
click at [250, 175] on div "Design" at bounding box center [254, 168] width 45 height 21
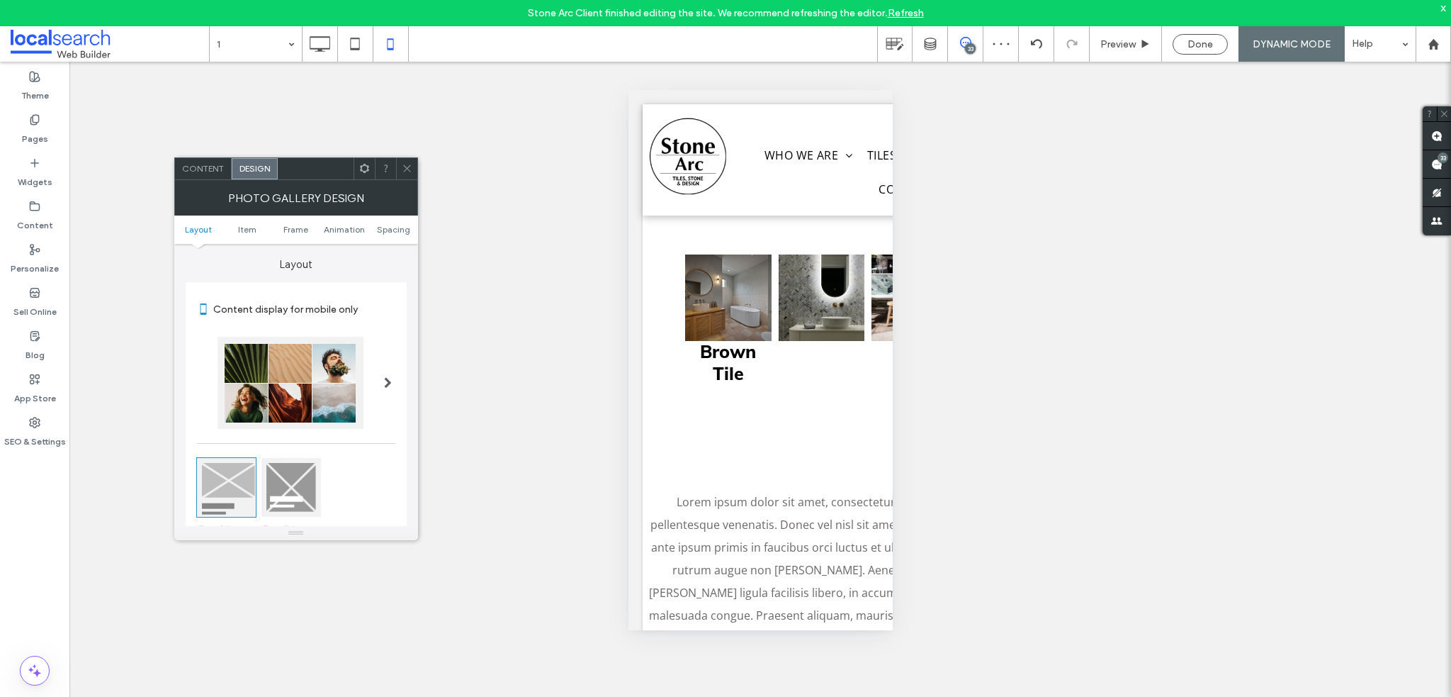
click at [390, 223] on ul "Layout Item Frame Animation Spacing" at bounding box center [296, 229] width 244 height 28
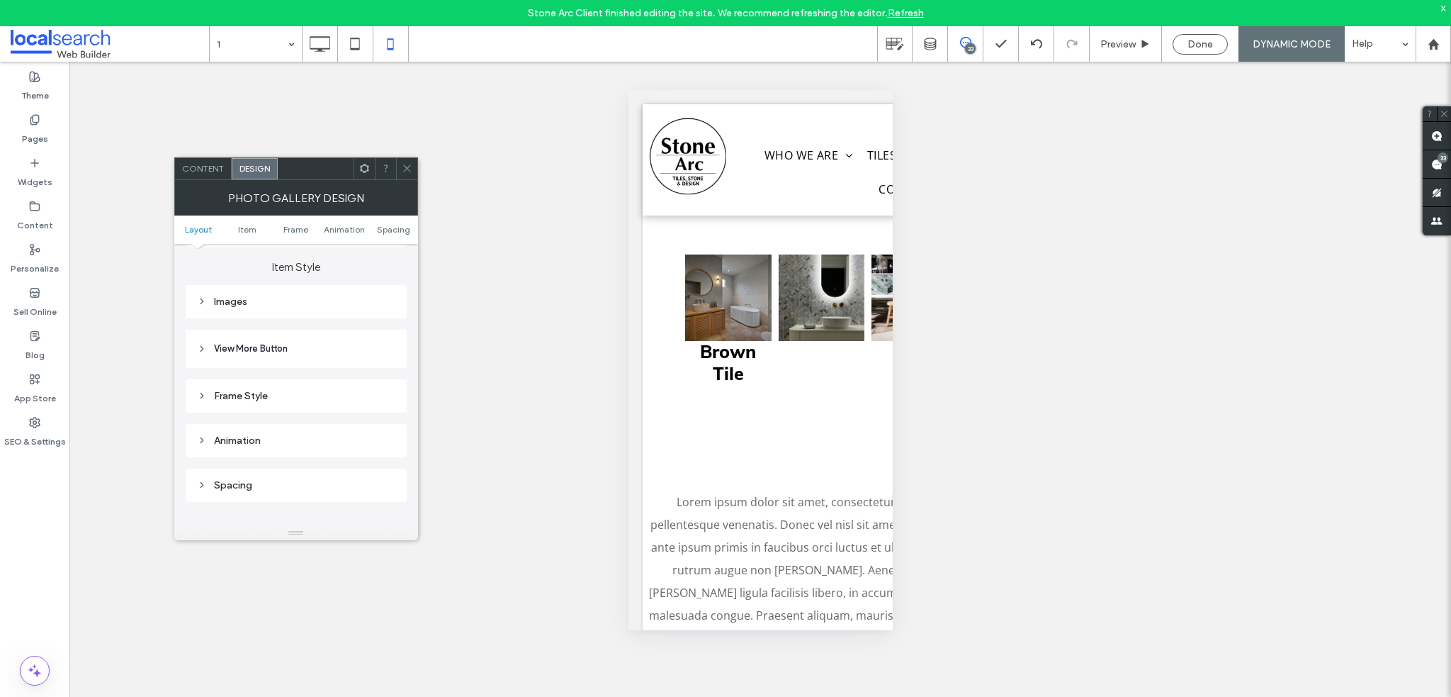
scroll to position [567, 0]
click at [234, 286] on div "Images" at bounding box center [296, 292] width 198 height 19
click at [373, 357] on input "***" at bounding box center [377, 359] width 35 height 18
drag, startPoint x: 373, startPoint y: 357, endPoint x: 363, endPoint y: 356, distance: 10.7
click at [363, 356] on input "***" at bounding box center [377, 359] width 35 height 18
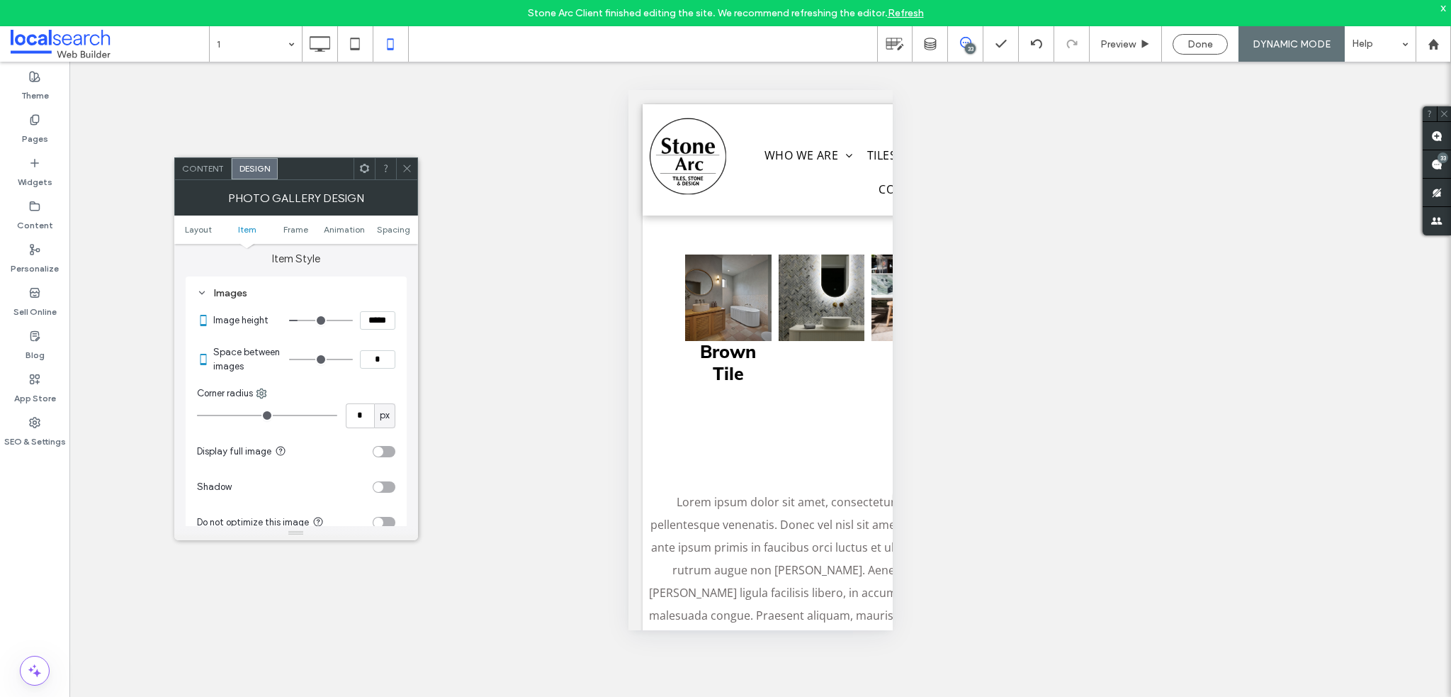
type input "***"
type input "*"
click at [29, 133] on label "Pages" at bounding box center [35, 135] width 26 height 20
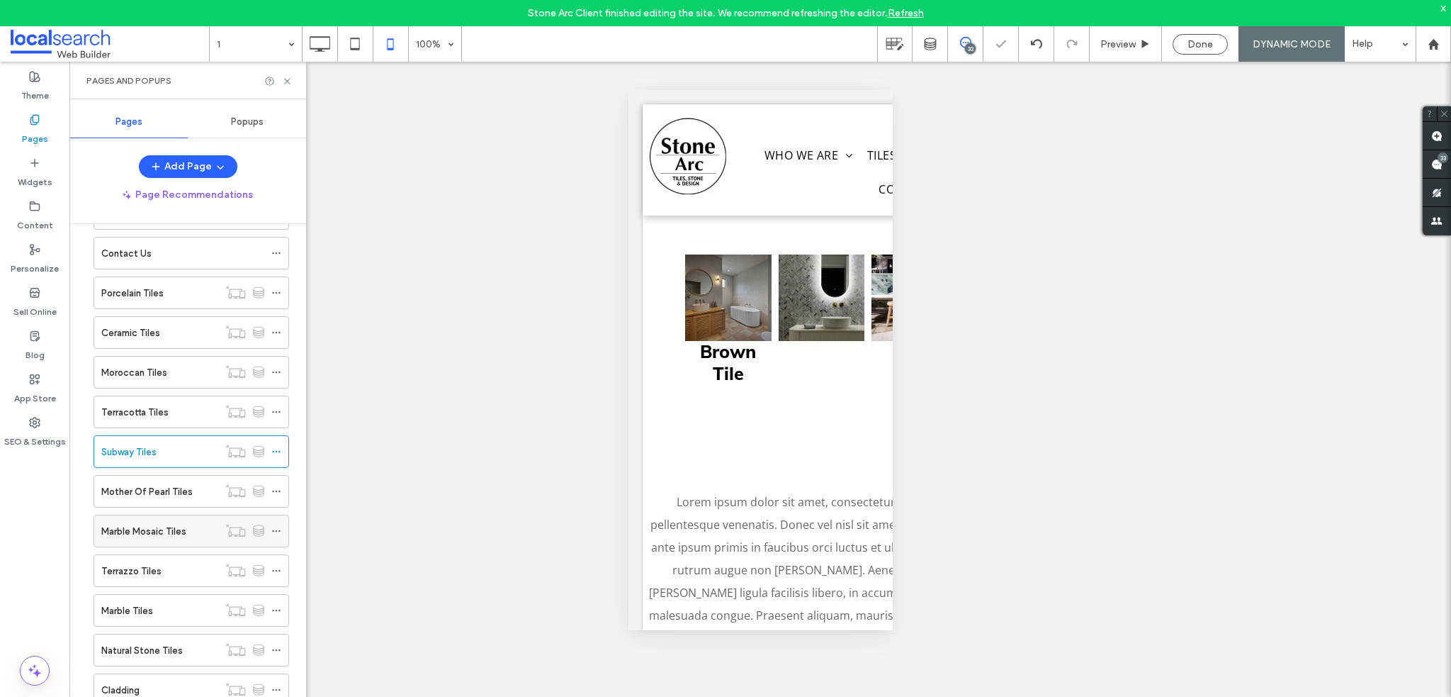
scroll to position [213, 0]
click at [184, 484] on label "Mother Of Pearl Tiles" at bounding box center [146, 488] width 91 height 25
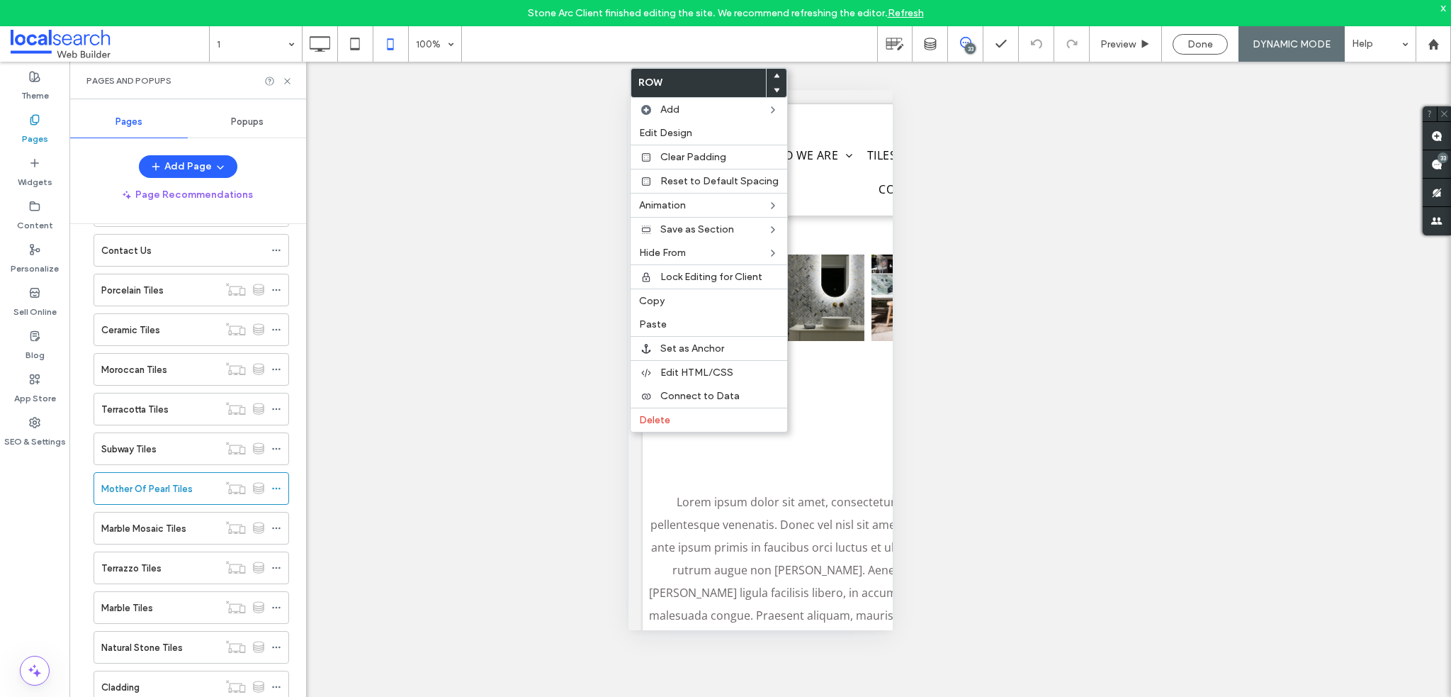
click at [774, 74] on icon at bounding box center [777, 76] width 6 height 6
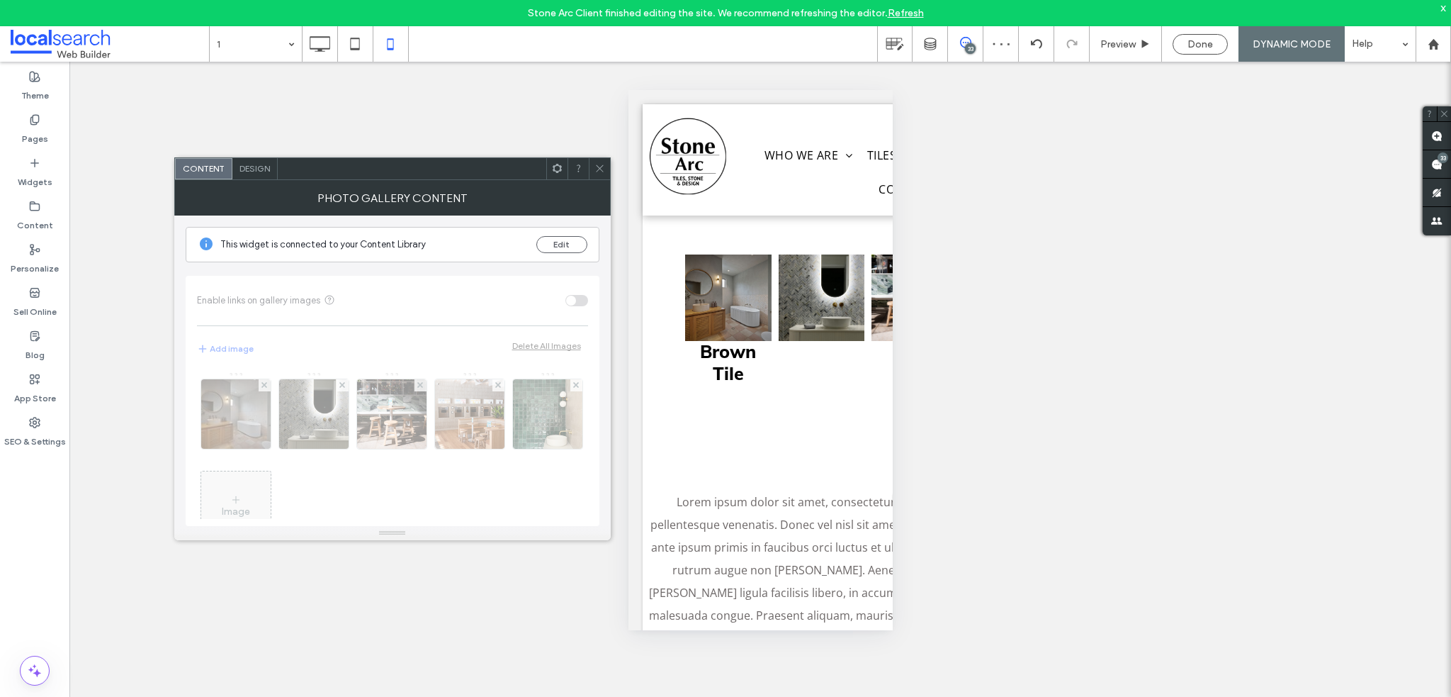
click at [247, 169] on span "Design" at bounding box center [255, 168] width 30 height 11
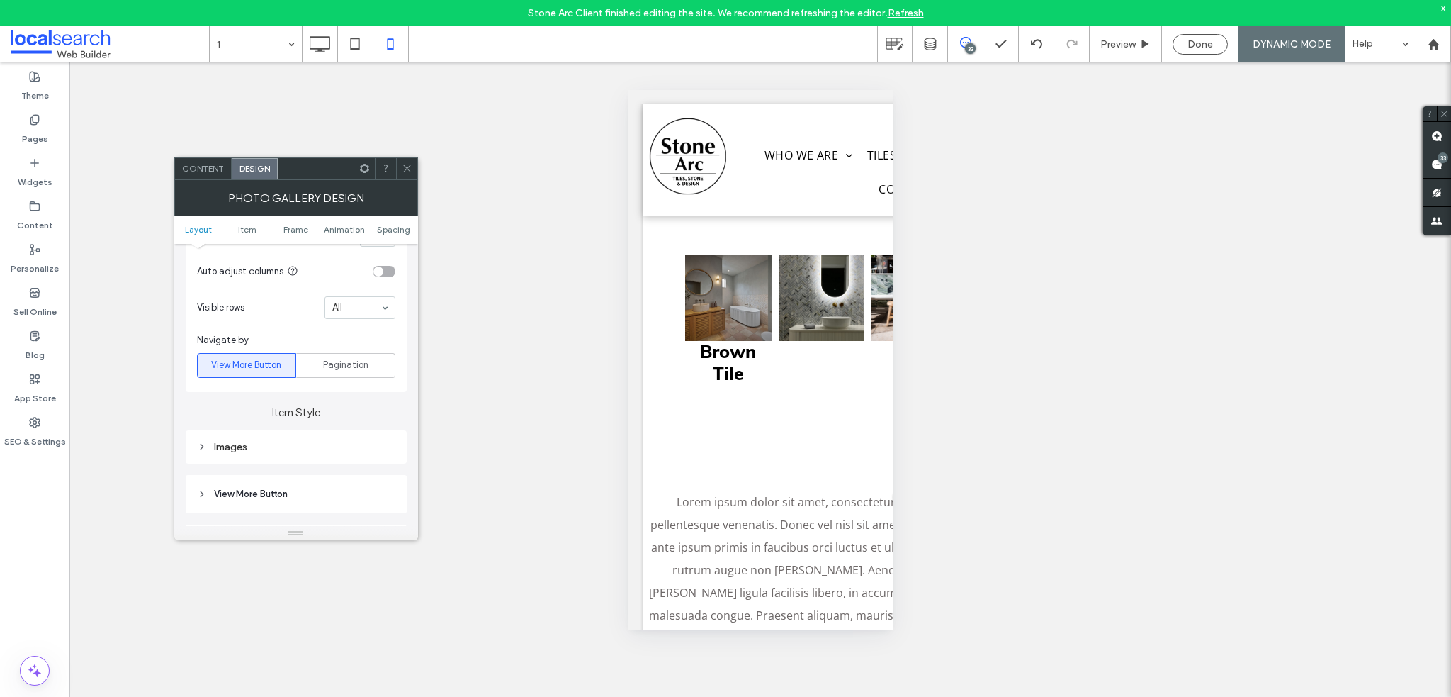
scroll to position [496, 0]
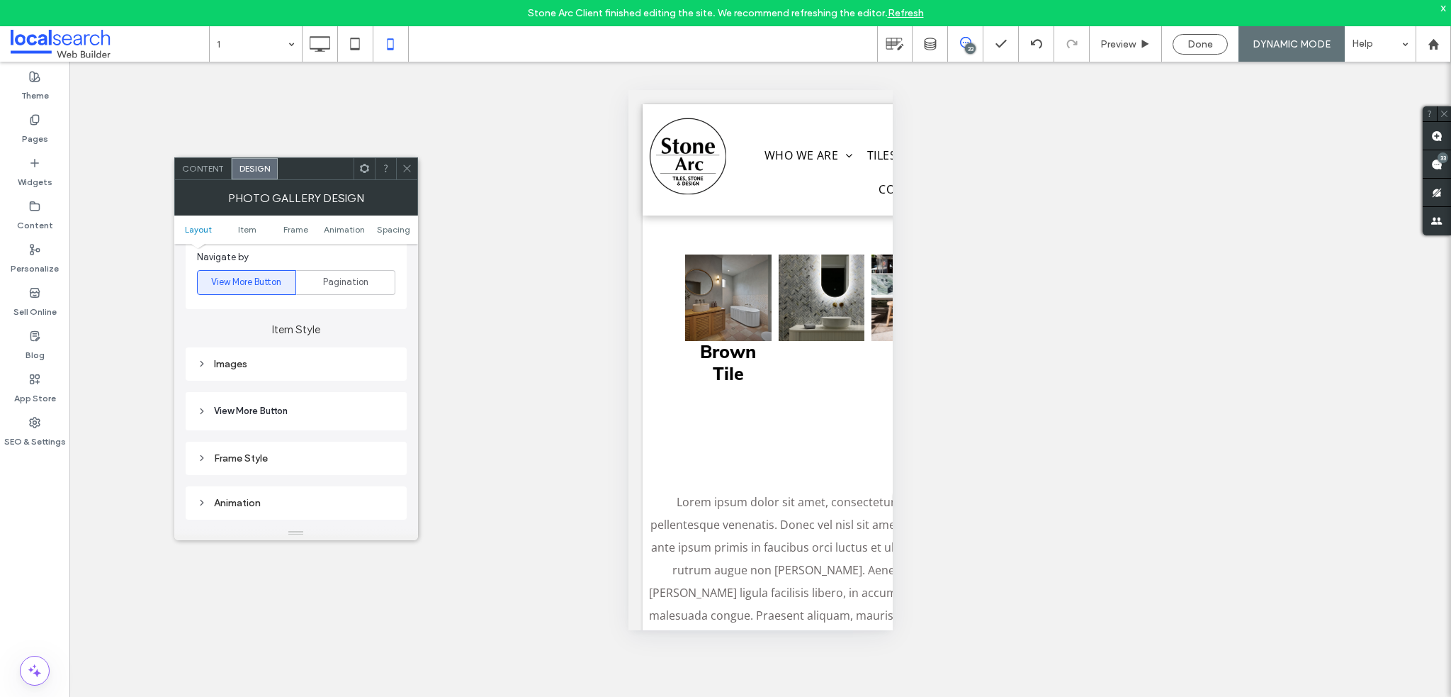
click at [261, 376] on div "Images" at bounding box center [296, 363] width 221 height 33
click at [263, 362] on div "Images" at bounding box center [296, 364] width 198 height 12
drag, startPoint x: 371, startPoint y: 434, endPoint x: 364, endPoint y: 431, distance: 7.9
click at [364, 431] on input "***" at bounding box center [377, 430] width 35 height 18
drag, startPoint x: 374, startPoint y: 430, endPoint x: 366, endPoint y: 427, distance: 9.0
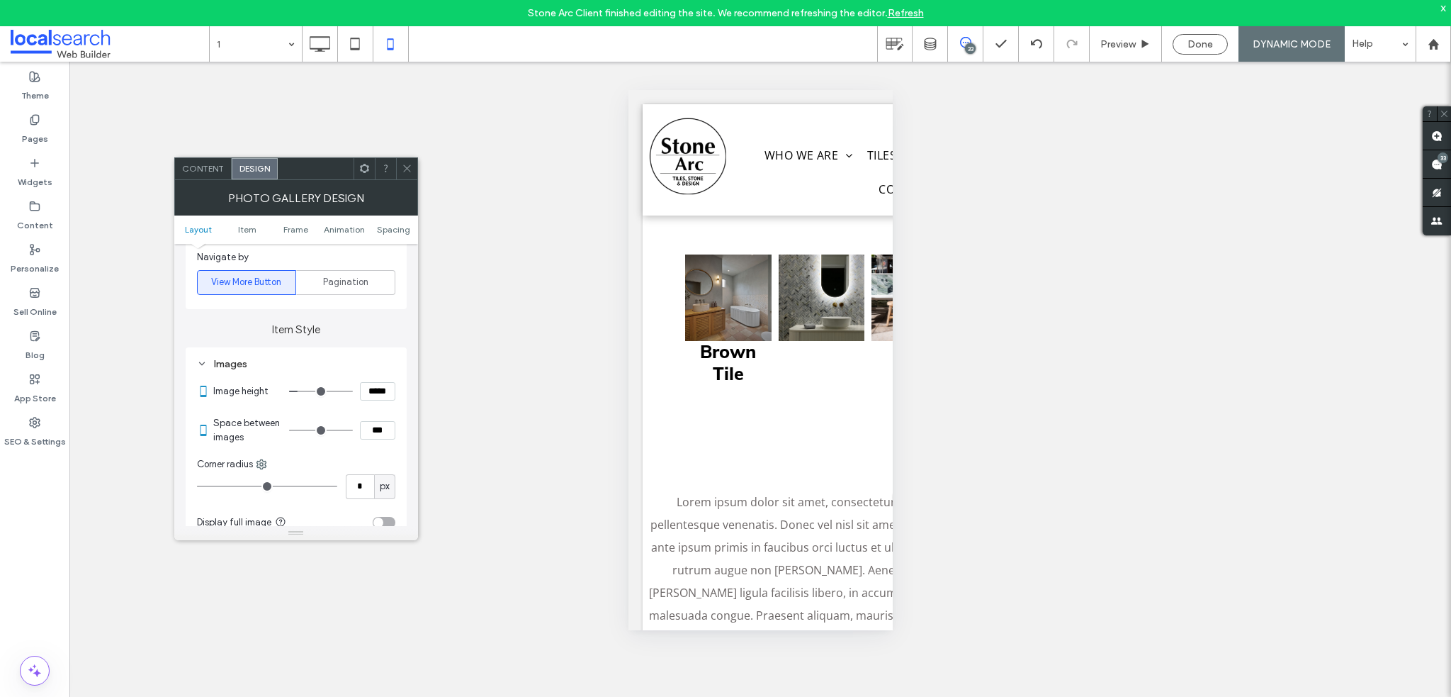
click at [366, 427] on input "***" at bounding box center [377, 430] width 35 height 18
type input "***"
type input "*"
click at [28, 128] on label "Pages" at bounding box center [35, 135] width 26 height 20
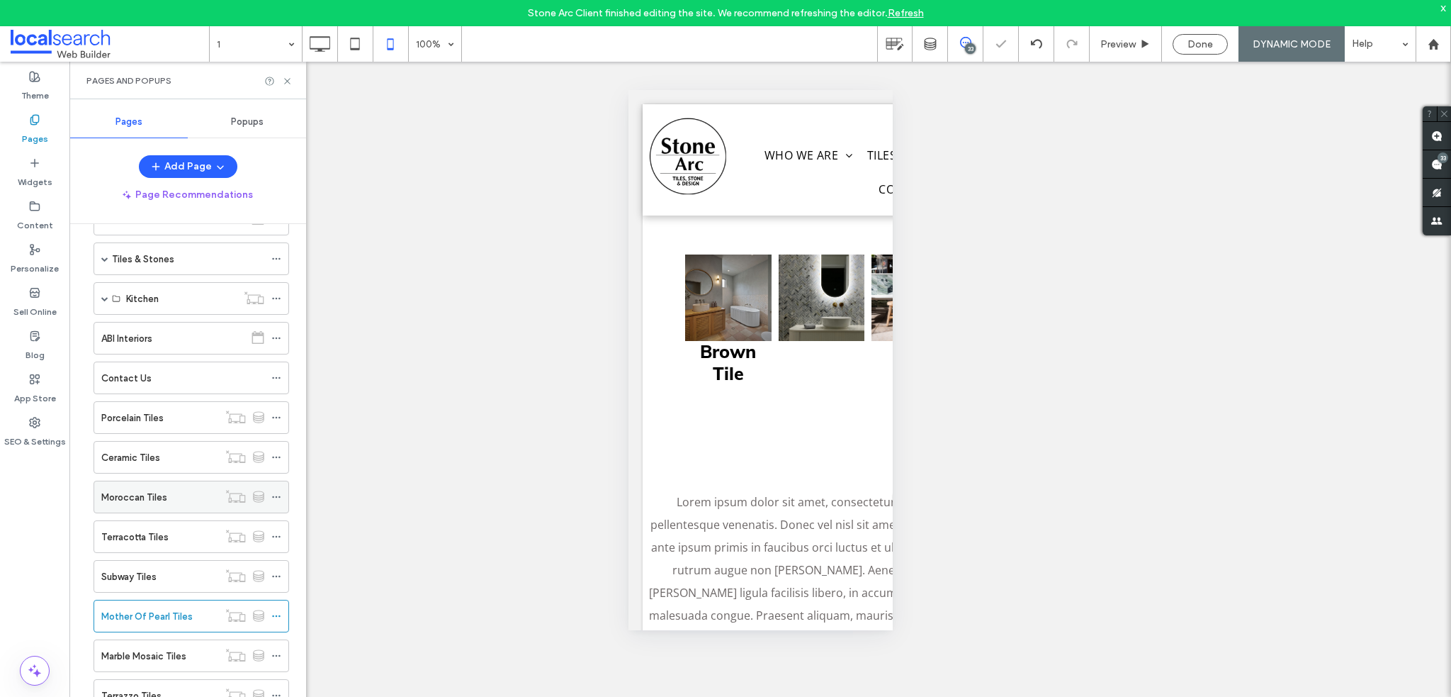
scroll to position [142, 0]
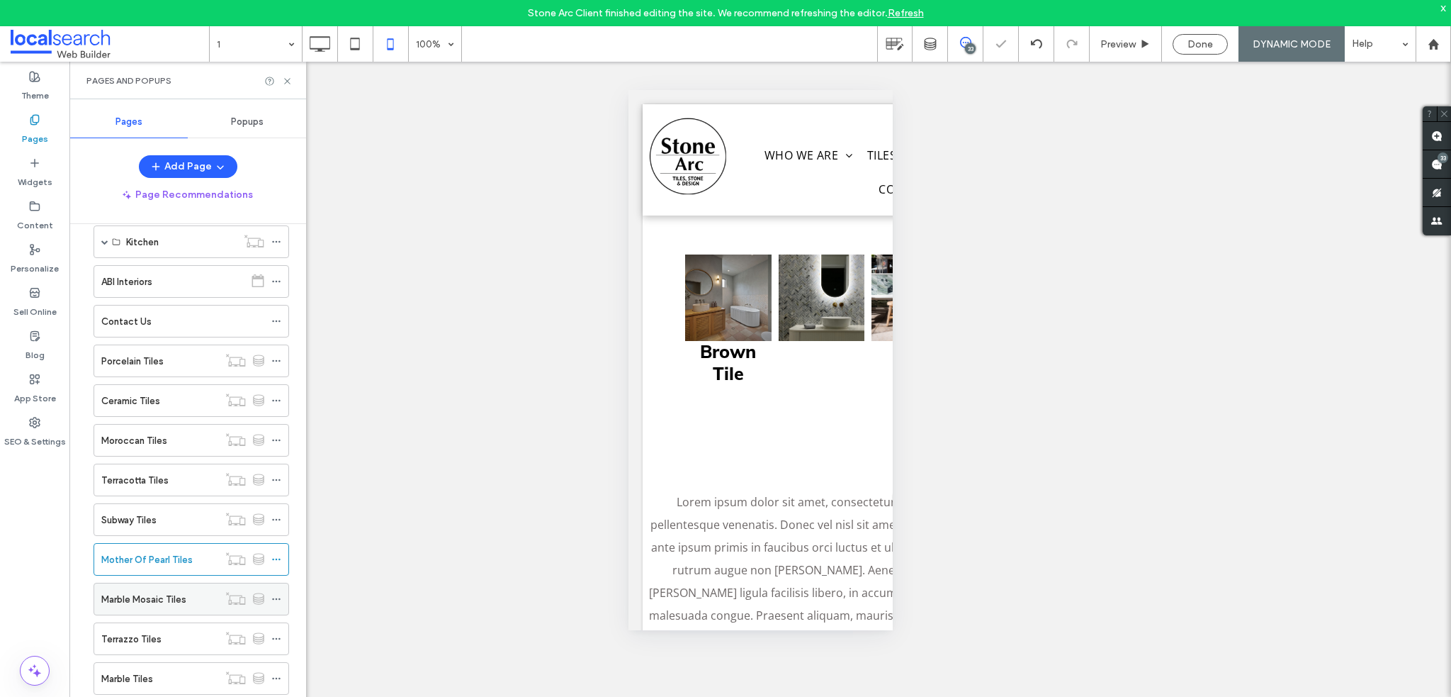
click at [169, 590] on label "Marble Mosaic Tiles" at bounding box center [143, 599] width 85 height 25
click at [289, 81] on icon at bounding box center [287, 81] width 11 height 11
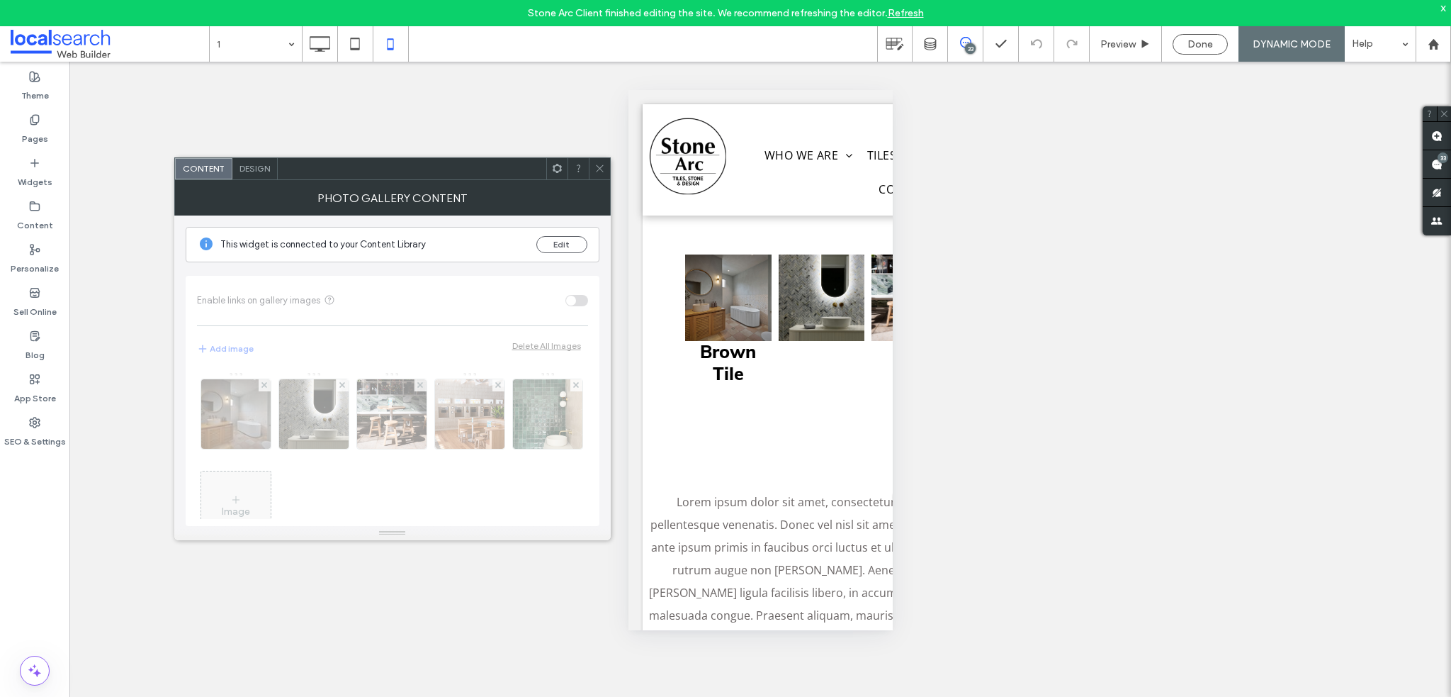
click at [596, 170] on icon at bounding box center [600, 168] width 11 height 11
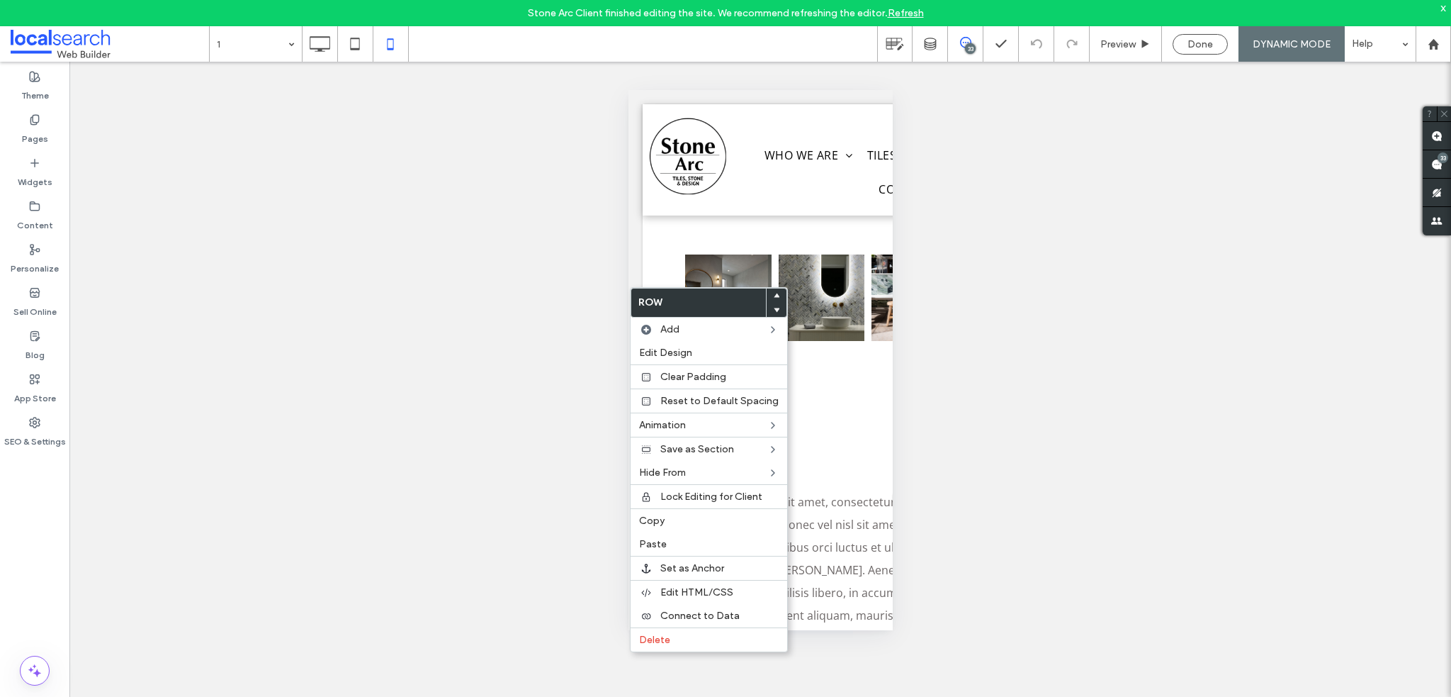
click at [774, 293] on icon at bounding box center [777, 296] width 6 height 6
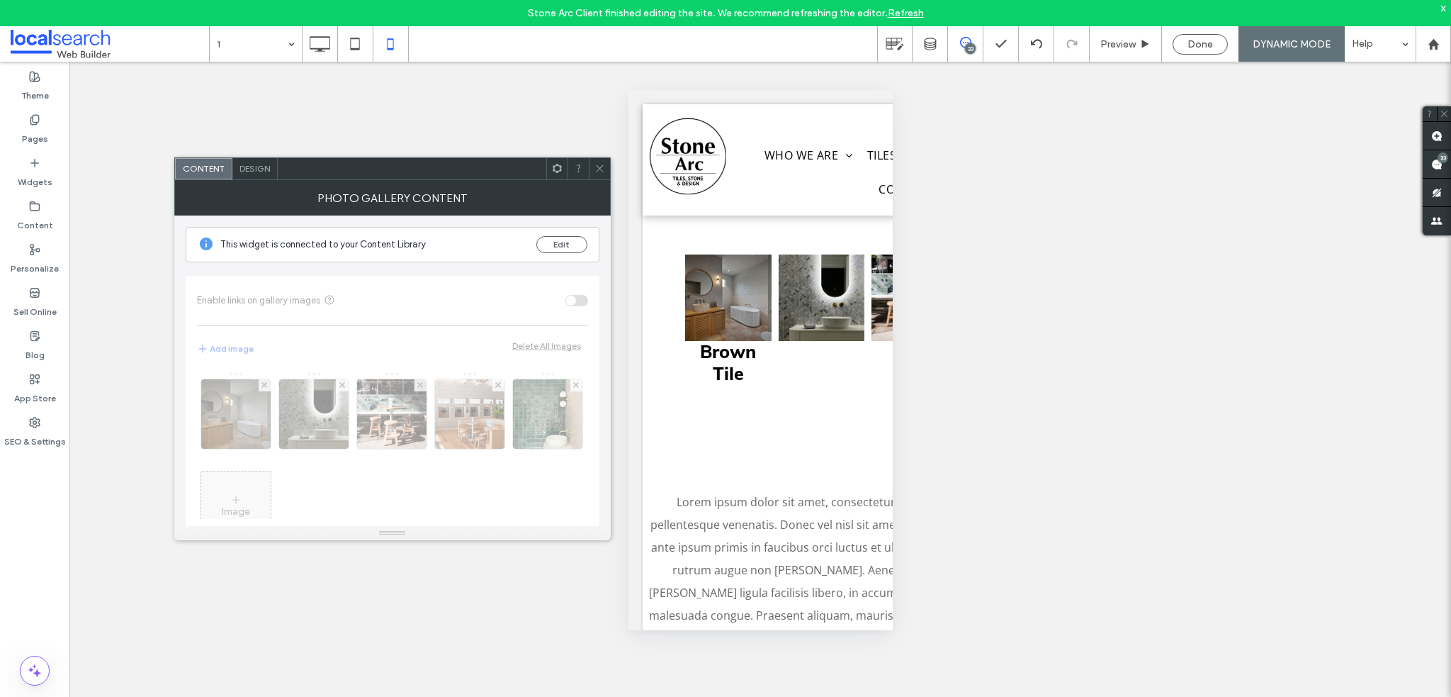
click at [258, 180] on div "Photo Gallery Content" at bounding box center [392, 197] width 437 height 35
click at [255, 176] on div "Design" at bounding box center [254, 168] width 45 height 21
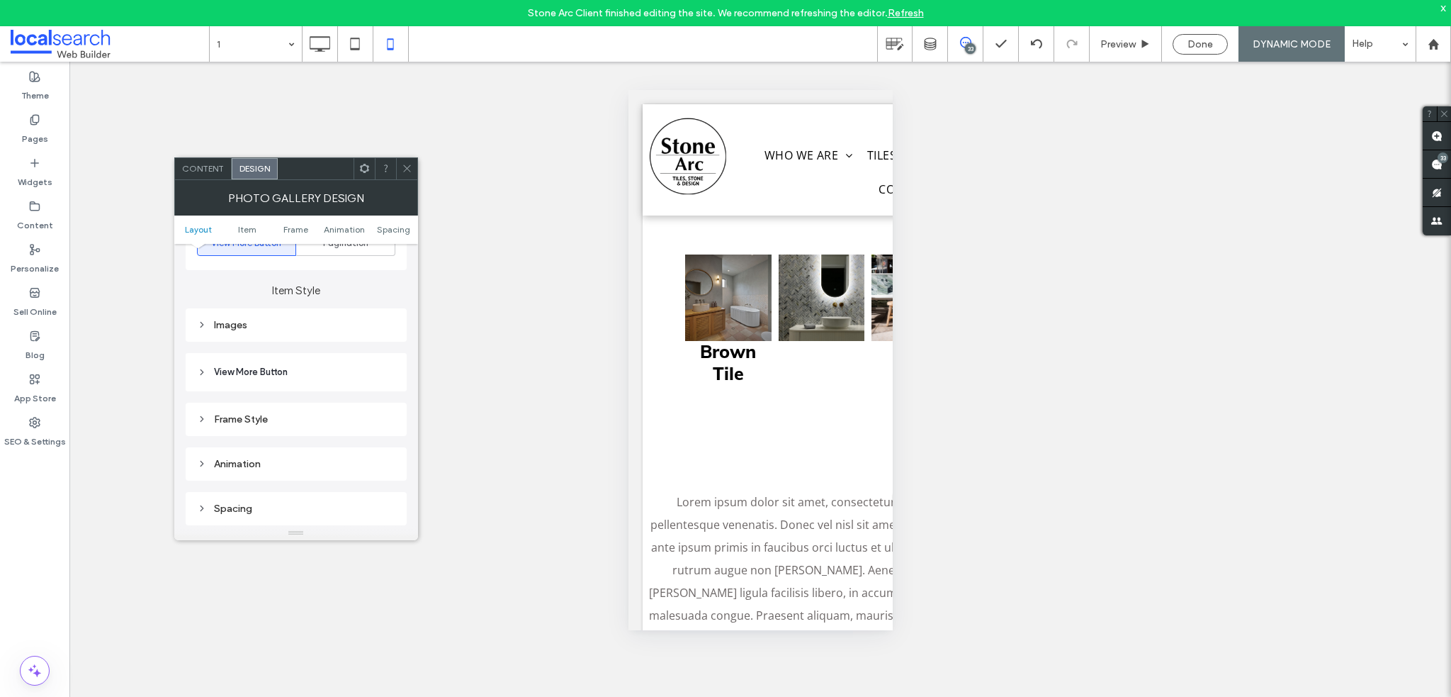
scroll to position [567, 0]
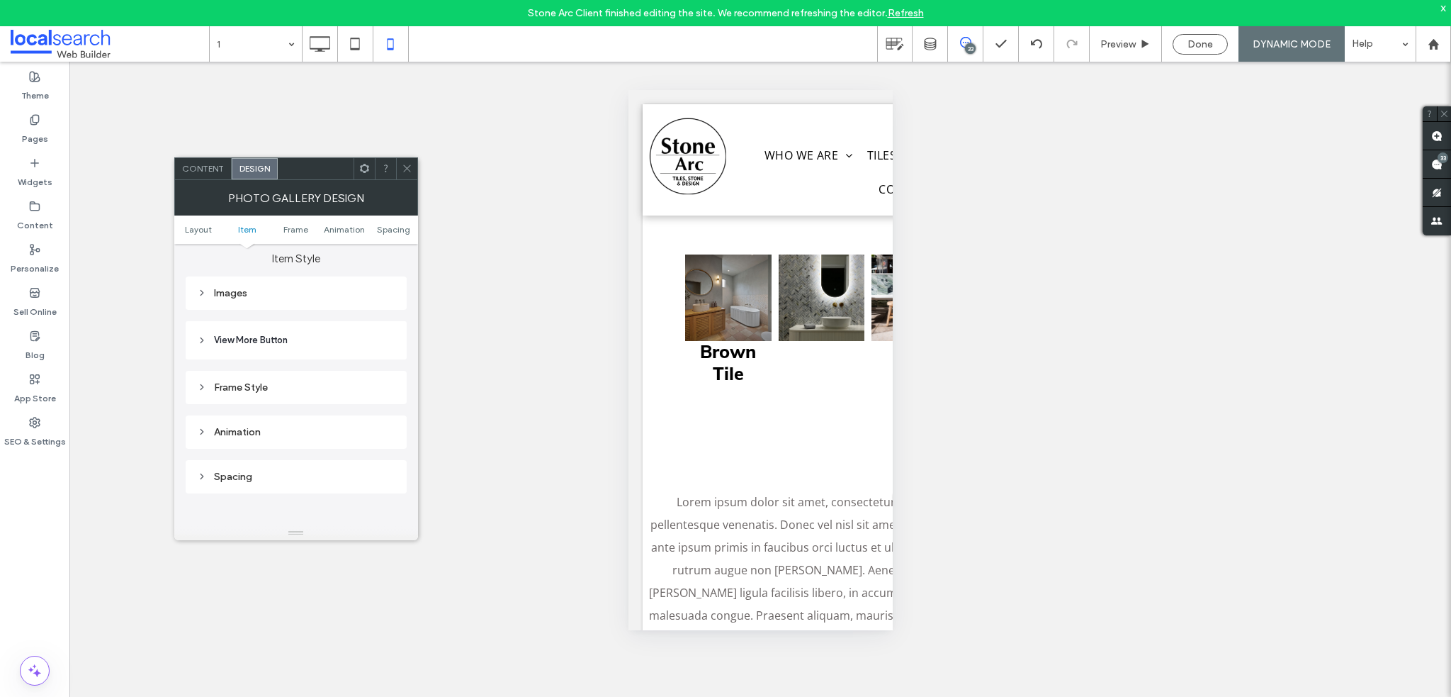
click at [248, 285] on div "Images" at bounding box center [296, 292] width 198 height 19
click at [377, 353] on input "***" at bounding box center [377, 359] width 35 height 18
click at [370, 353] on input "***" at bounding box center [377, 359] width 35 height 18
type input "***"
type input "*"
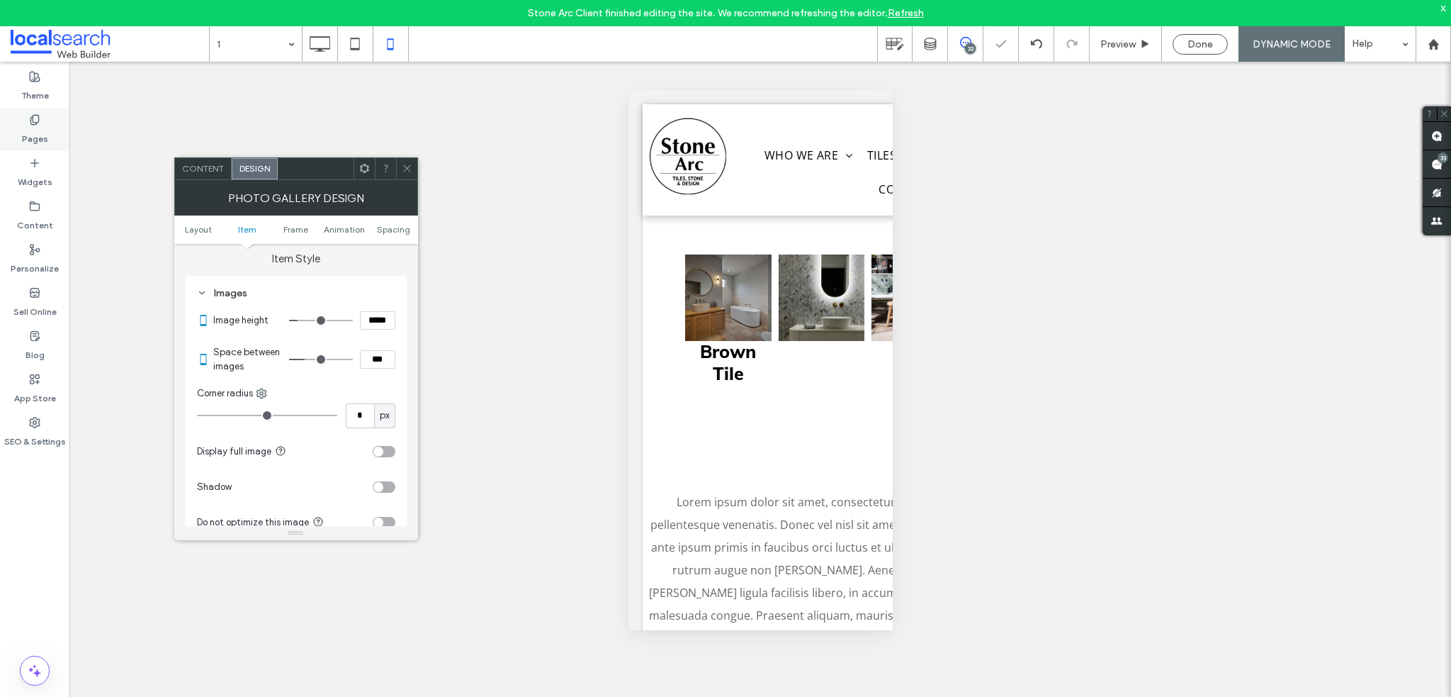
click at [46, 140] on label "Pages" at bounding box center [35, 135] width 26 height 20
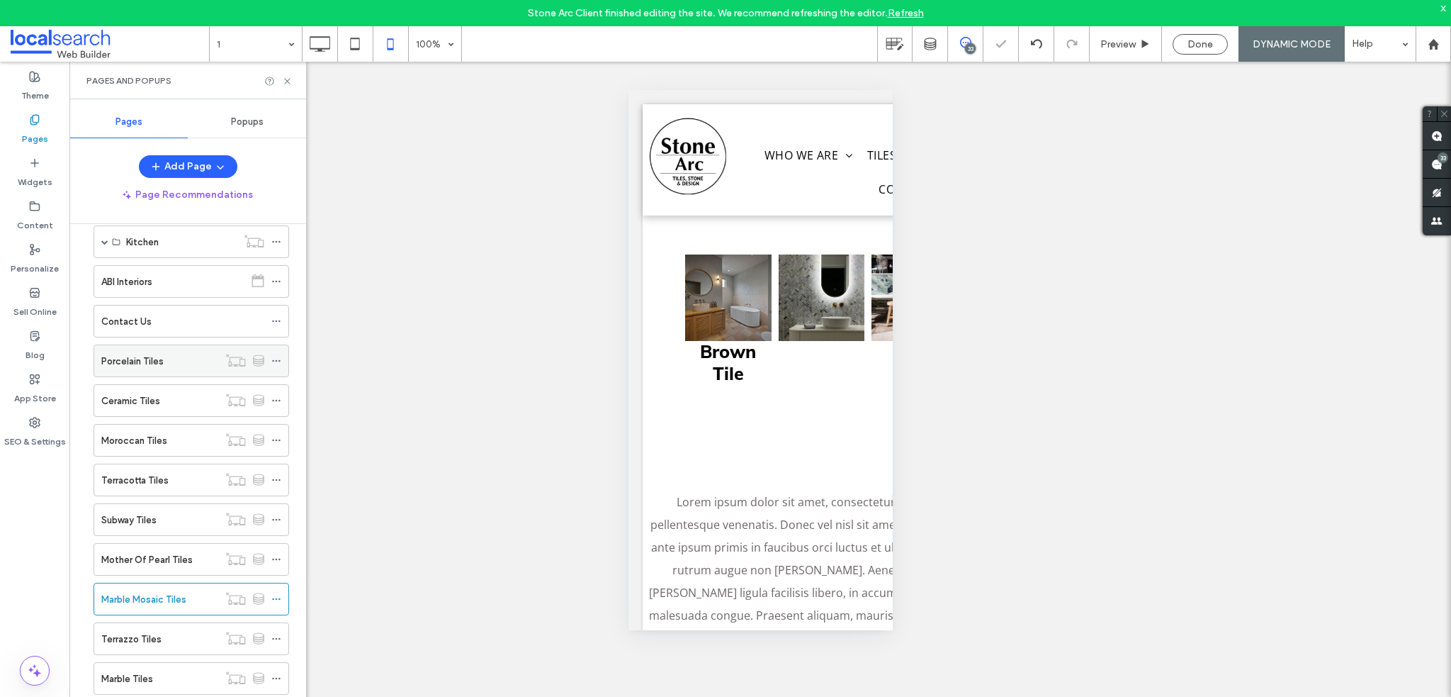
scroll to position [283, 0]
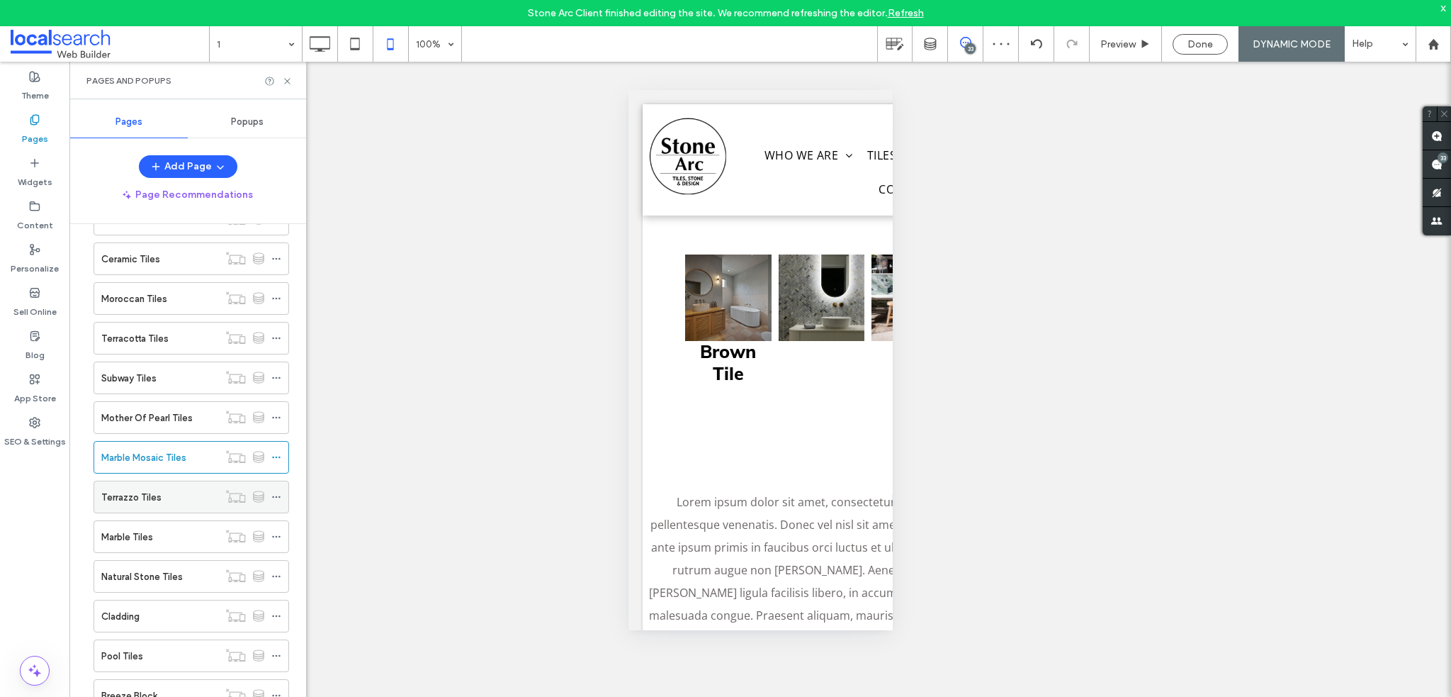
click at [162, 490] on div "Terrazzo Tiles" at bounding box center [159, 497] width 117 height 15
click at [289, 81] on div at bounding box center [725, 348] width 1451 height 697
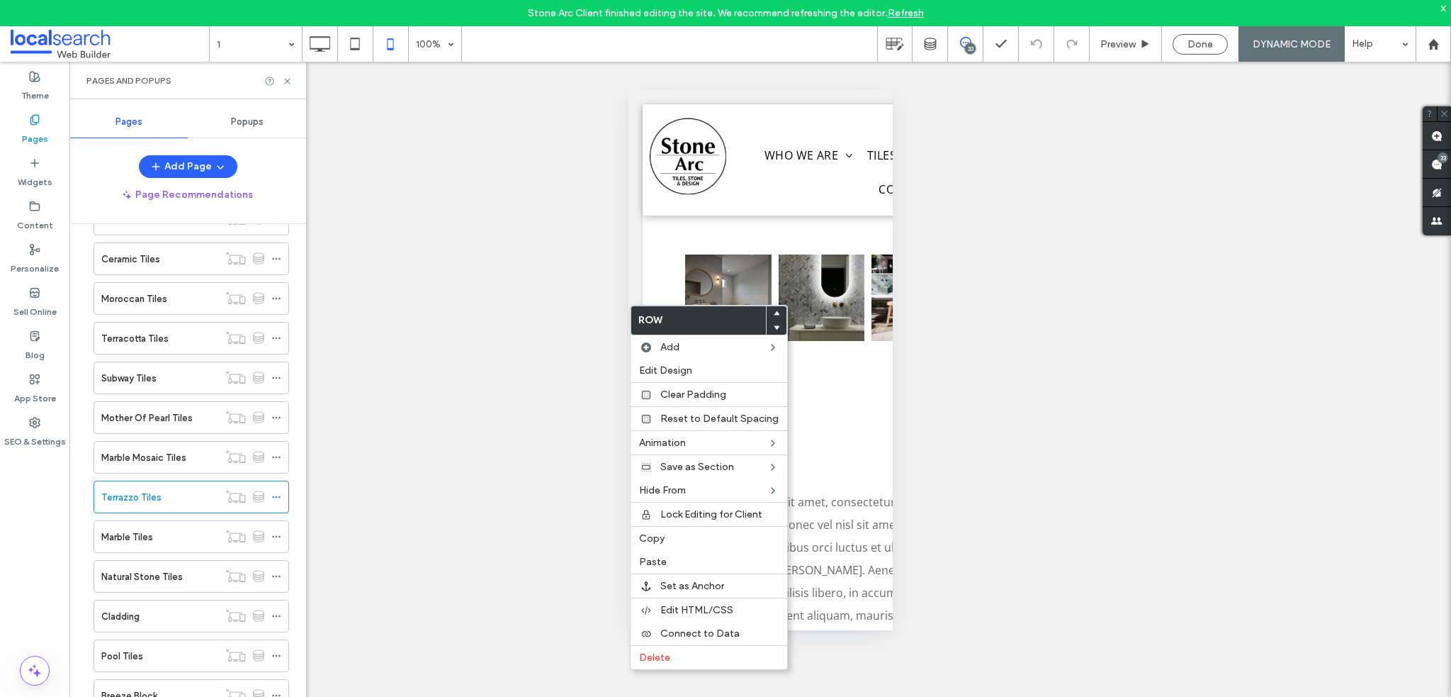
click at [768, 311] on div at bounding box center [777, 313] width 20 height 14
click at [774, 310] on icon at bounding box center [777, 313] width 6 height 6
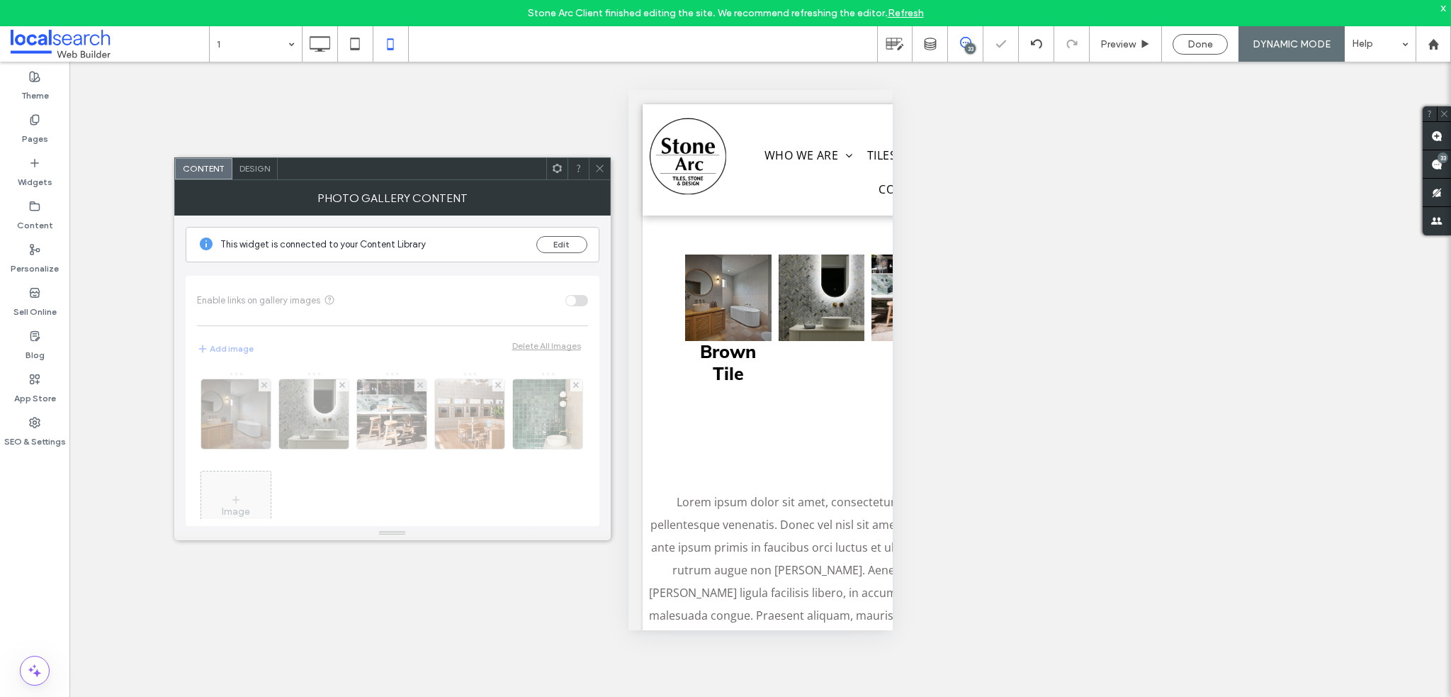
click at [257, 173] on div "Design" at bounding box center [254, 168] width 45 height 21
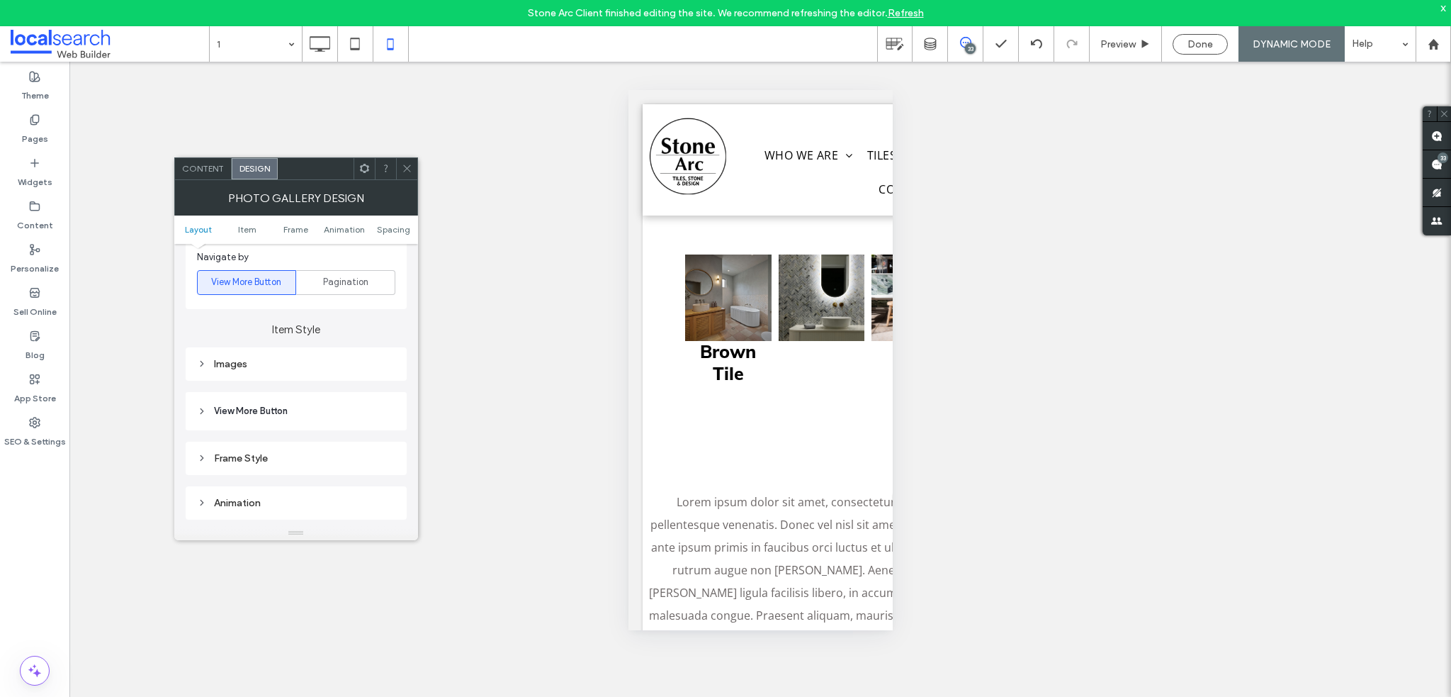
scroll to position [567, 0]
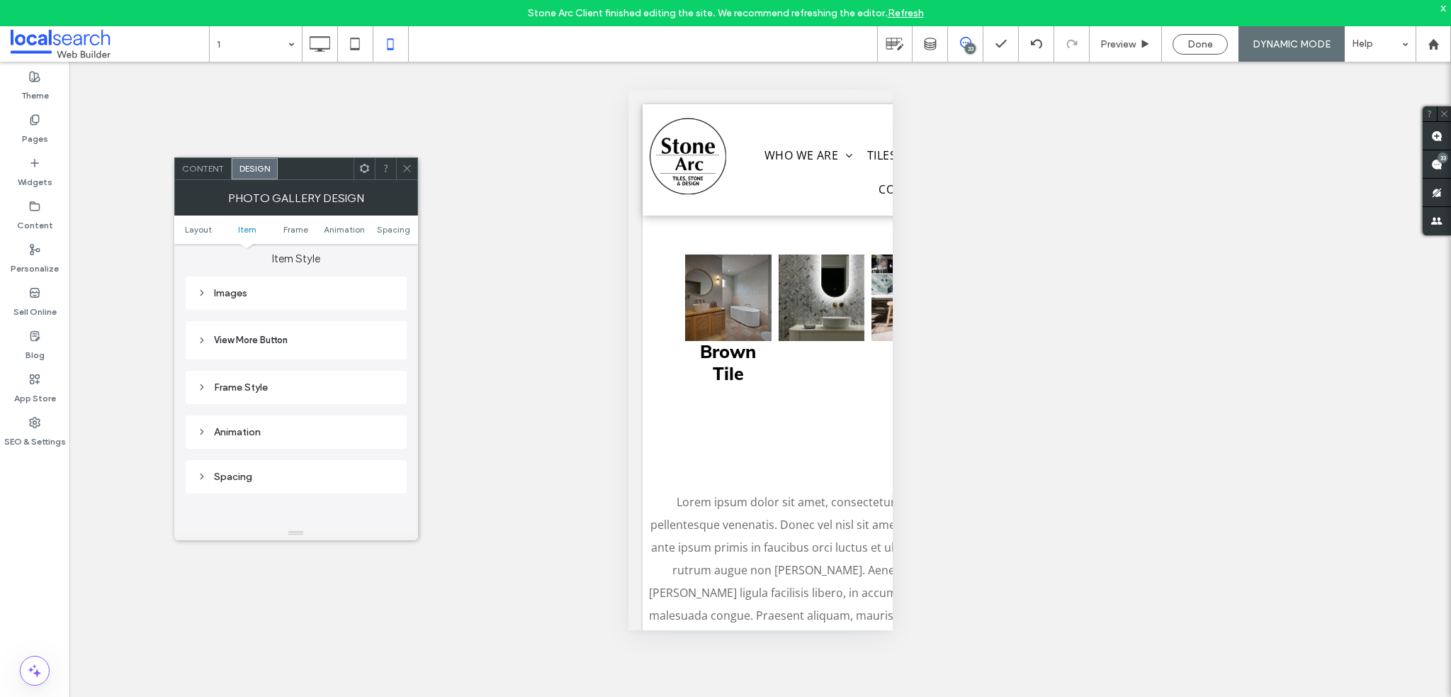
click at [259, 286] on div "Images" at bounding box center [296, 292] width 198 height 19
drag, startPoint x: 371, startPoint y: 362, endPoint x: 351, endPoint y: 359, distance: 20.2
click at [347, 358] on div "***" at bounding box center [342, 359] width 106 height 18
drag, startPoint x: 371, startPoint y: 359, endPoint x: 359, endPoint y: 353, distance: 13.6
click at [359, 353] on div "***" at bounding box center [342, 359] width 106 height 18
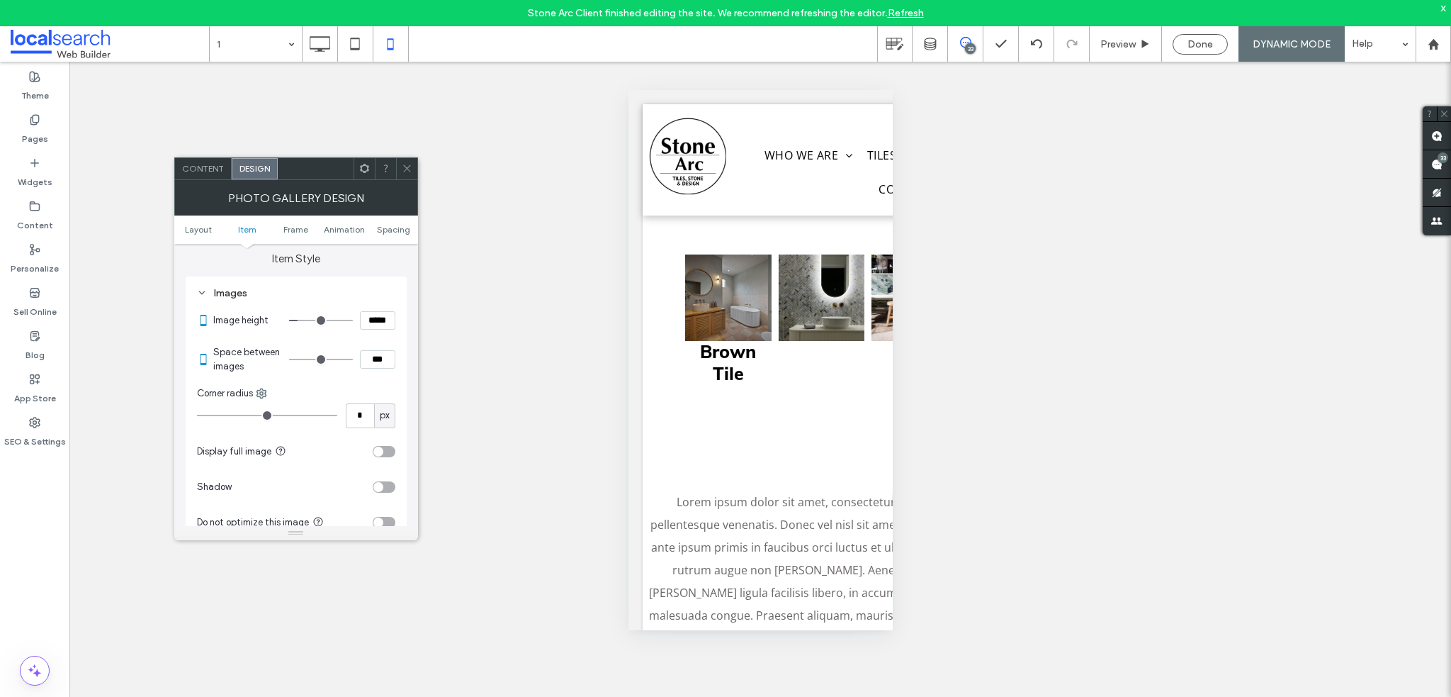
click at [377, 359] on input "***" at bounding box center [377, 359] width 35 height 18
type input "***"
type input "*"
click at [35, 128] on label "Pages" at bounding box center [35, 135] width 26 height 20
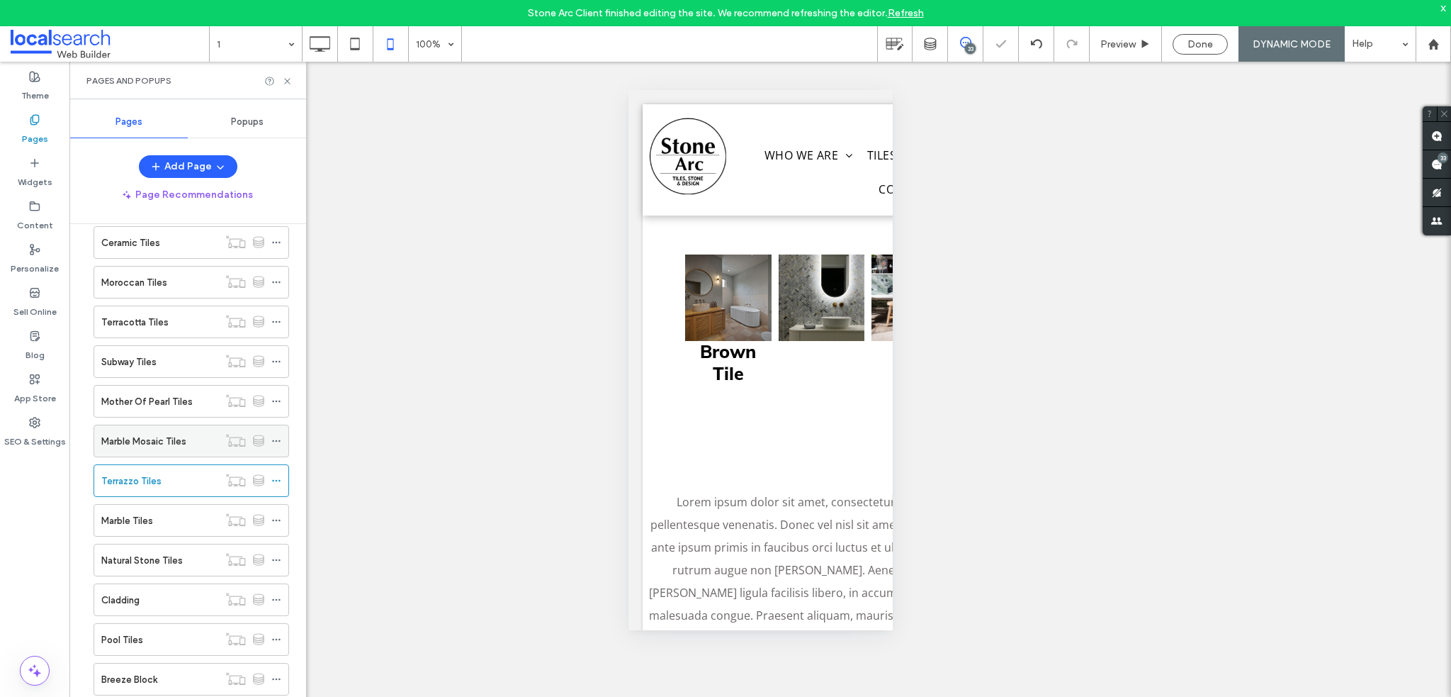
scroll to position [308, 0]
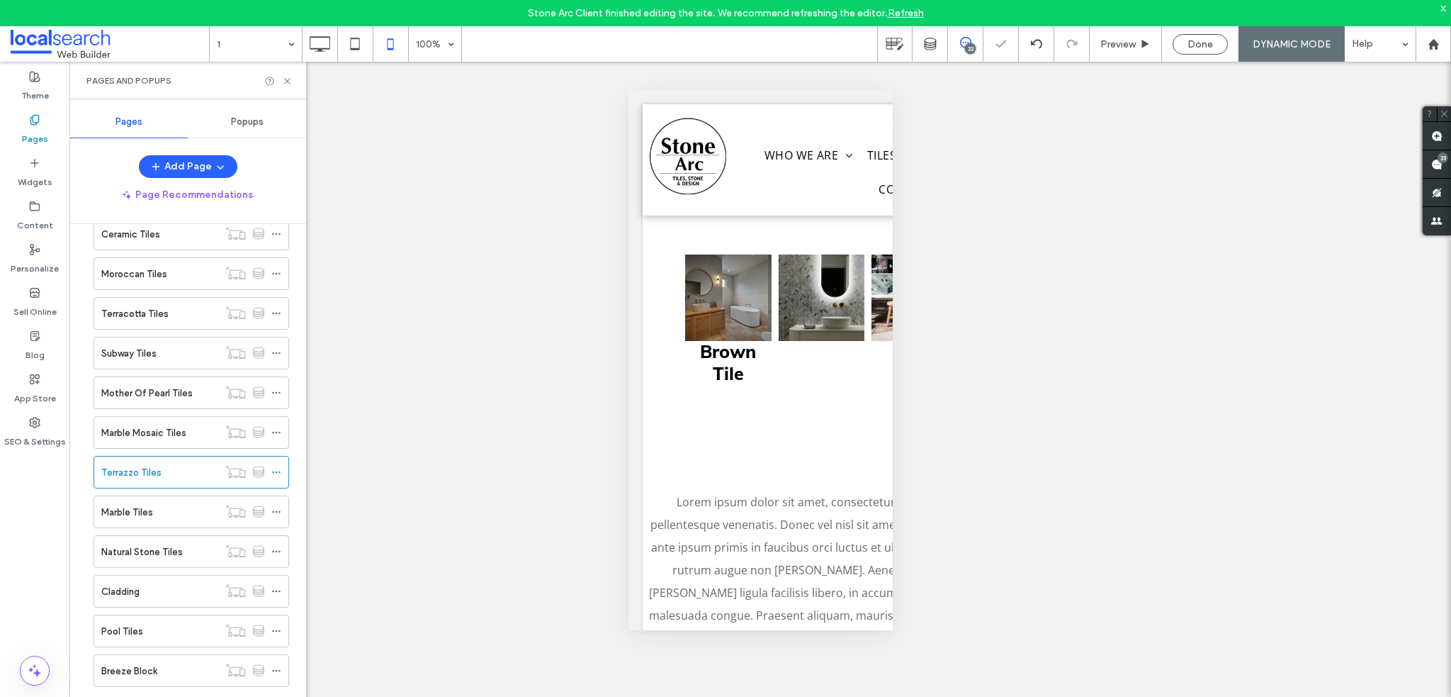
click at [143, 504] on label "Marble Tiles" at bounding box center [127, 512] width 52 height 25
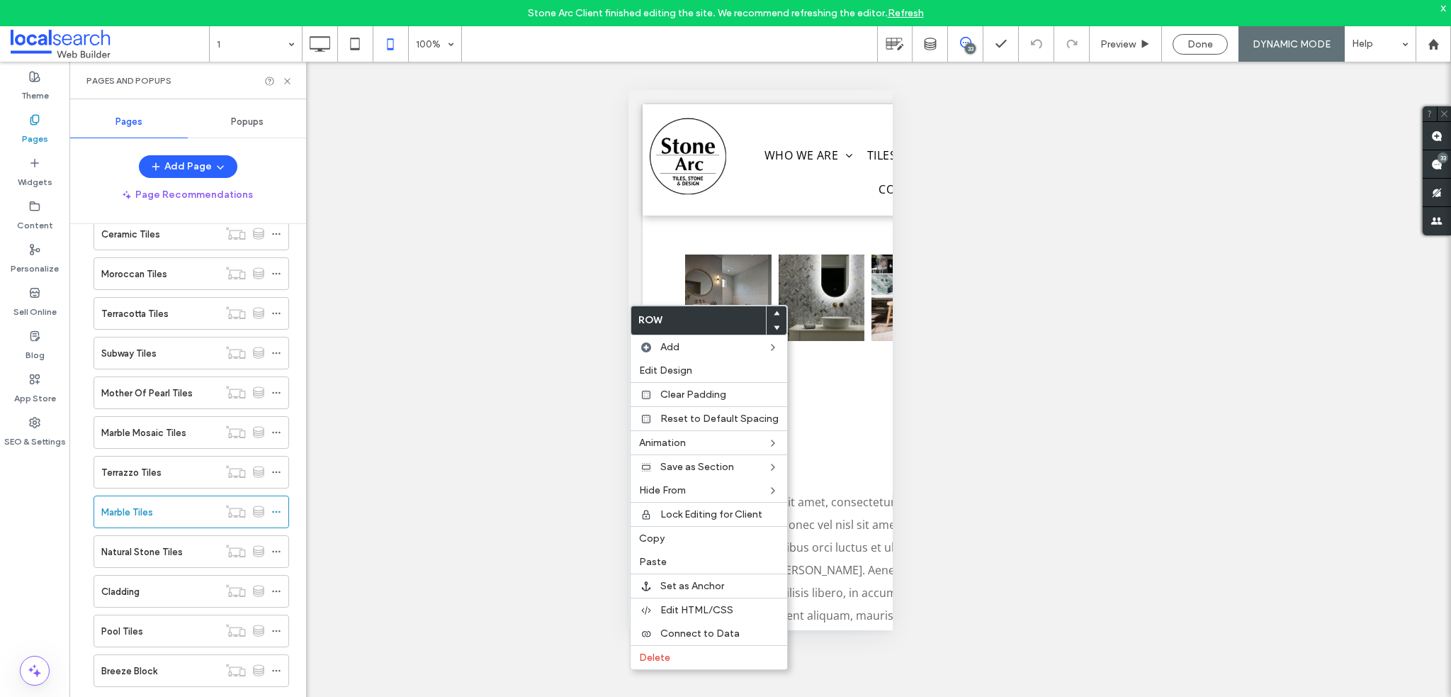
click at [774, 311] on icon at bounding box center [777, 313] width 6 height 6
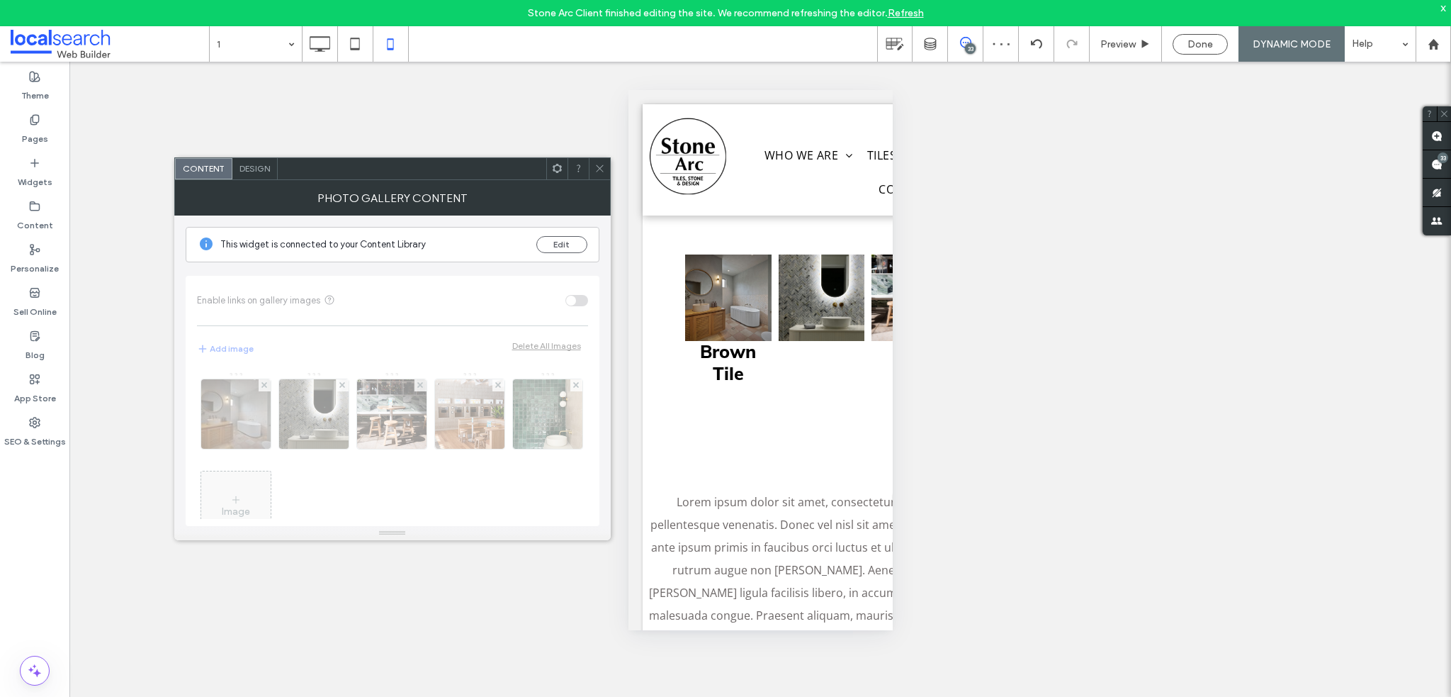
click at [269, 180] on div "Photo Gallery Content" at bounding box center [392, 197] width 437 height 35
click at [263, 169] on span "Design" at bounding box center [255, 168] width 30 height 11
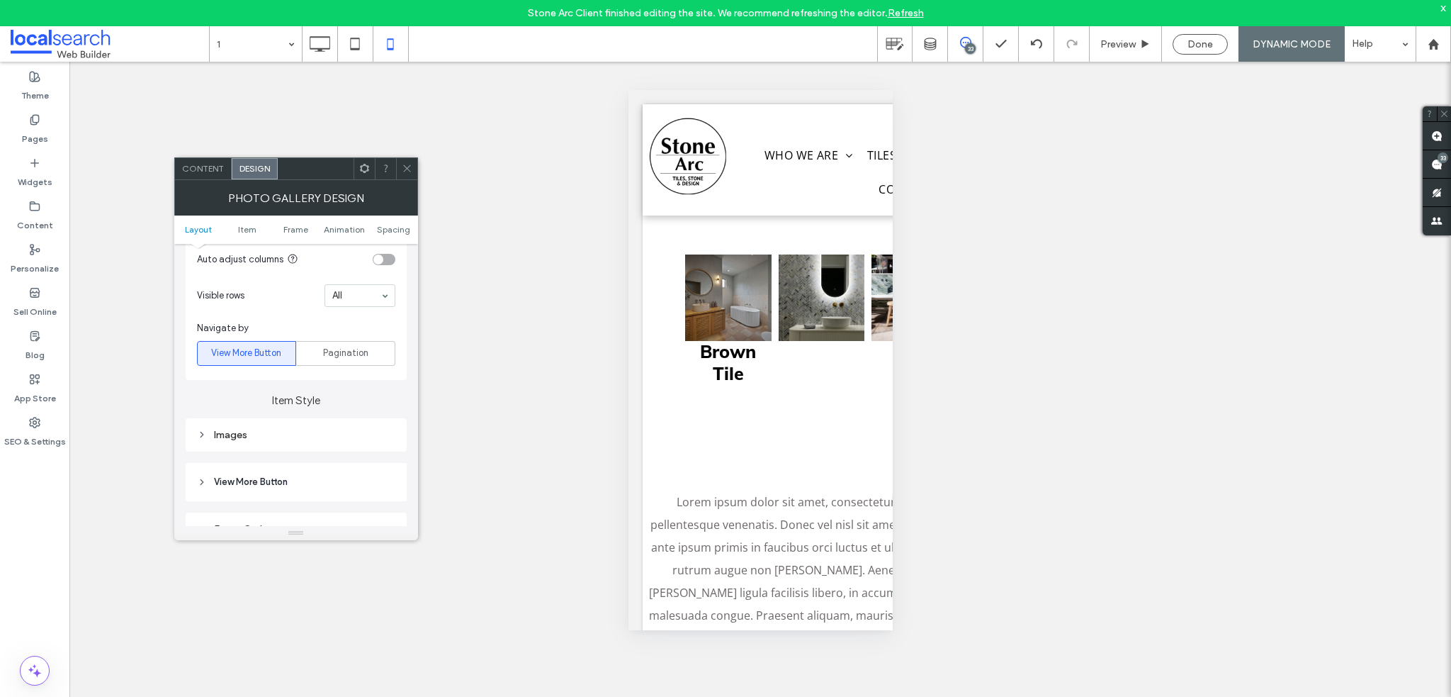
click at [252, 438] on div "Images" at bounding box center [296, 435] width 198 height 12
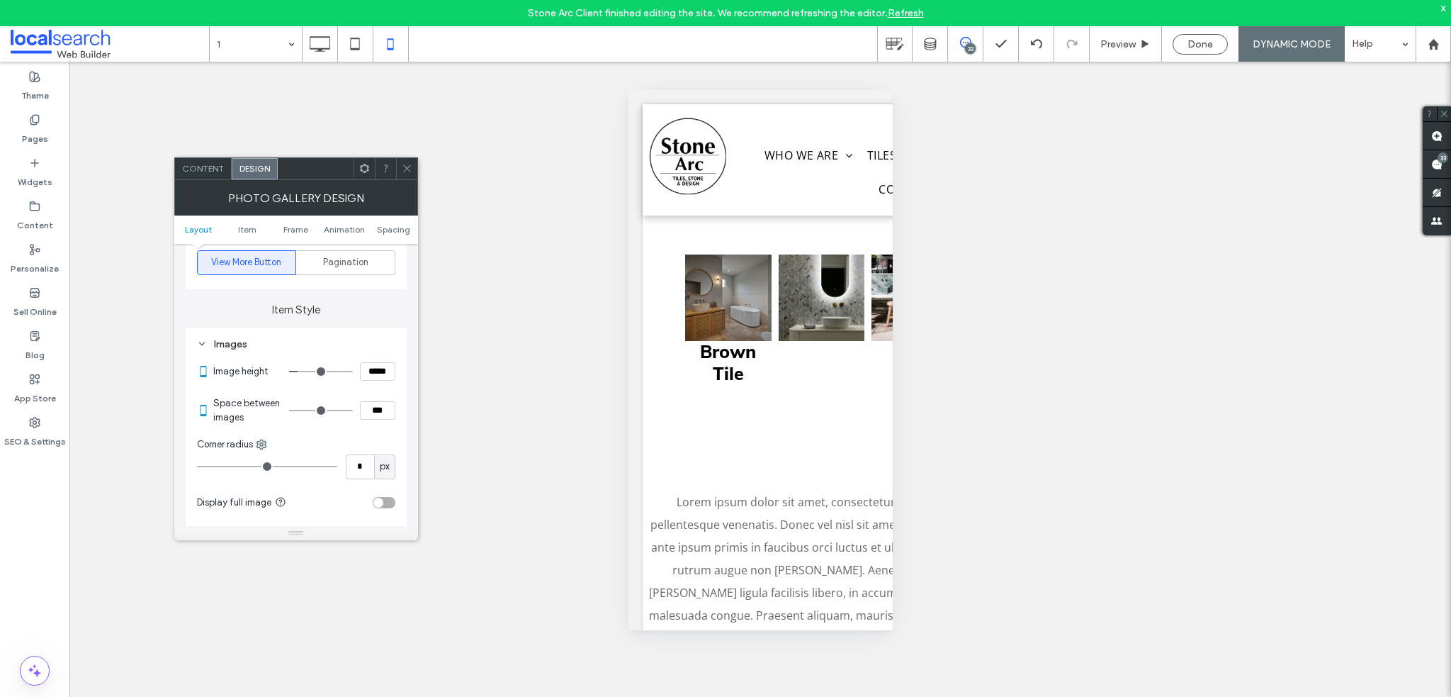
scroll to position [567, 0]
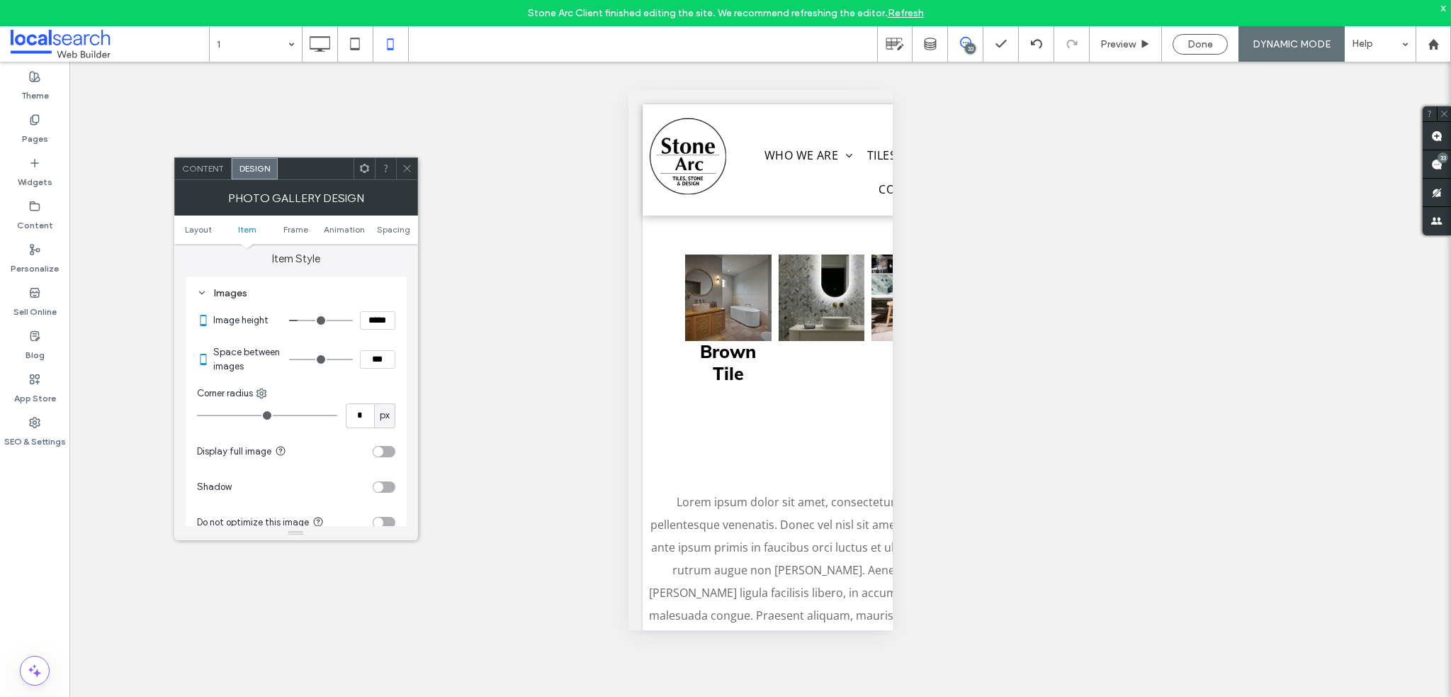
drag, startPoint x: 380, startPoint y: 359, endPoint x: 355, endPoint y: 356, distance: 25.1
click at [355, 356] on div "***" at bounding box center [342, 359] width 106 height 18
type input "***"
type input "*"
click at [405, 164] on icon at bounding box center [407, 168] width 11 height 11
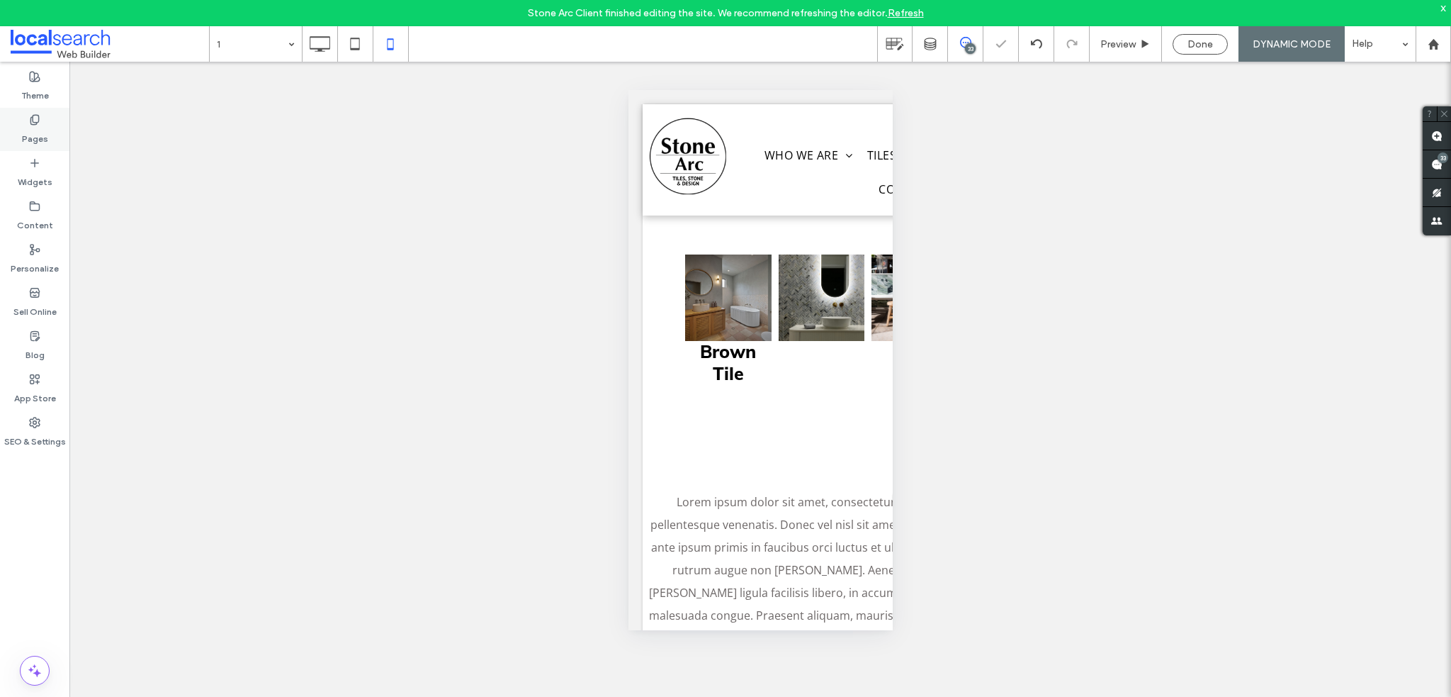
click at [37, 140] on label "Pages" at bounding box center [35, 135] width 26 height 20
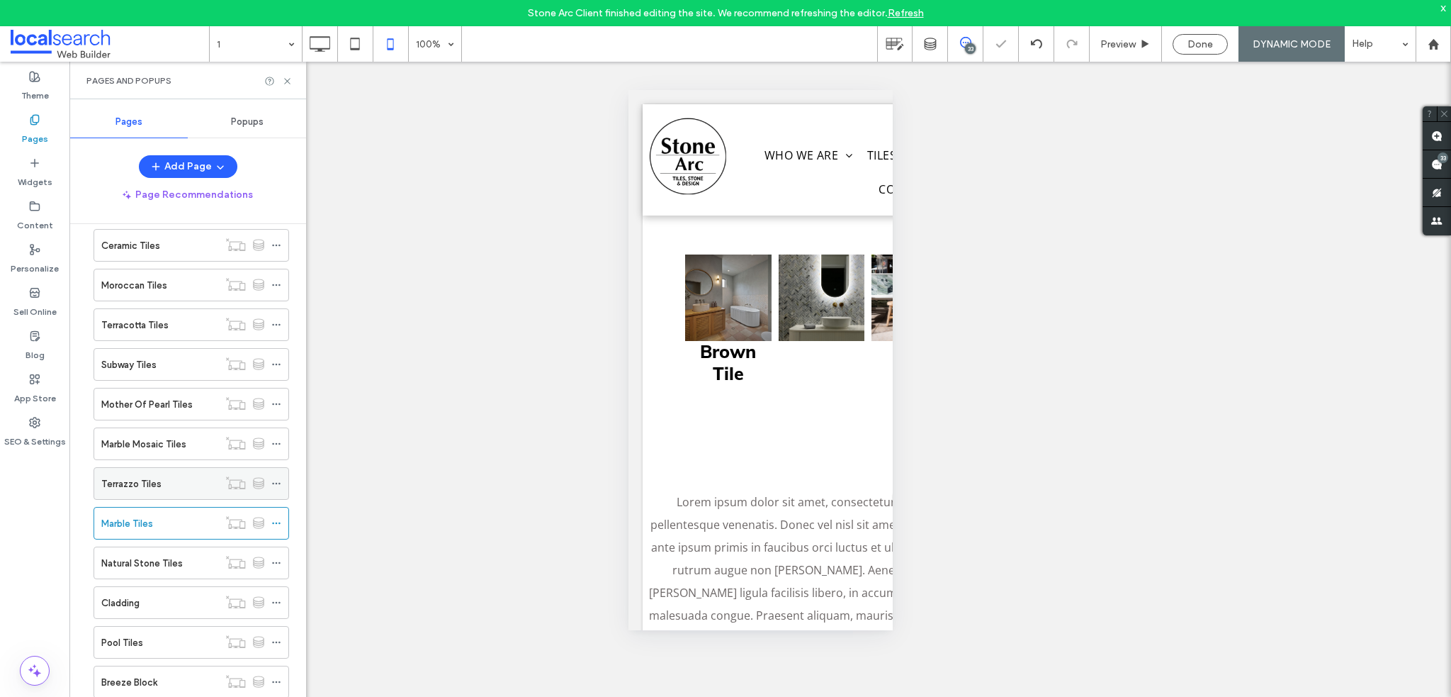
scroll to position [308, 0]
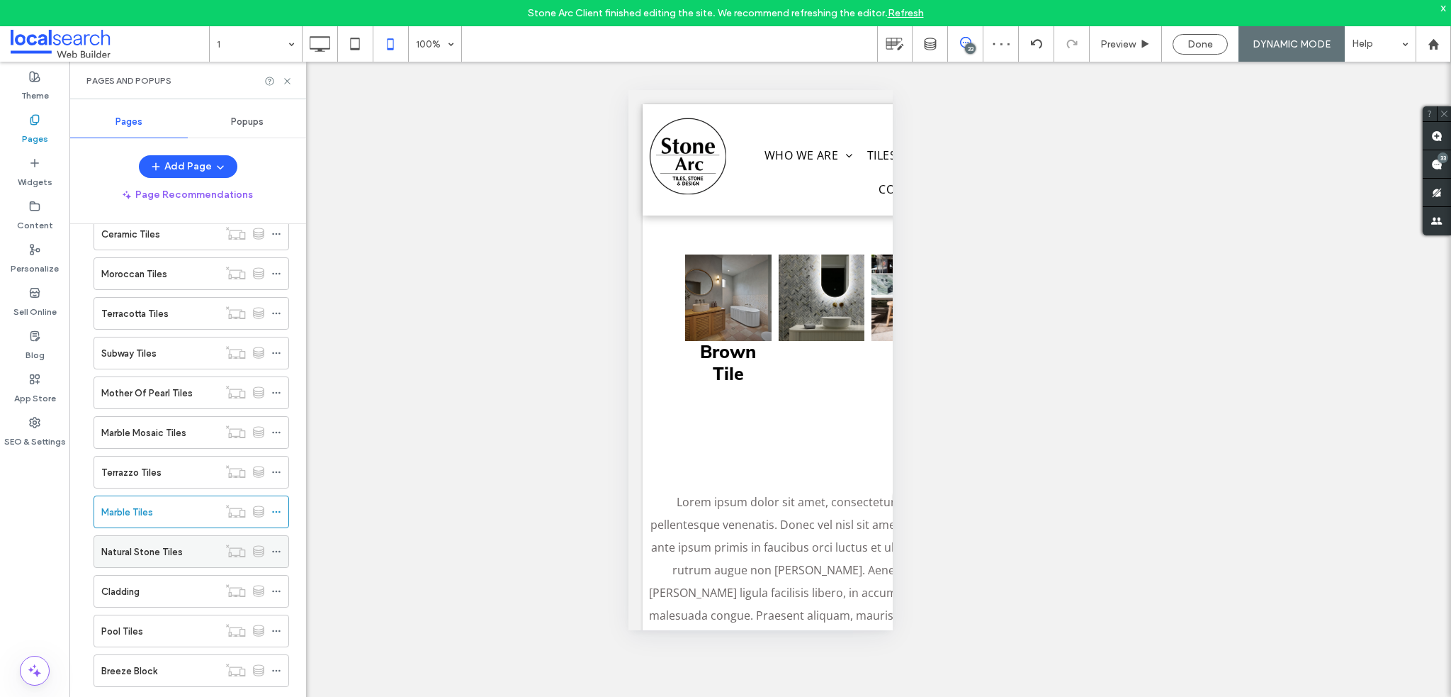
click at [167, 536] on div "Natural Stone Tiles" at bounding box center [159, 551] width 117 height 31
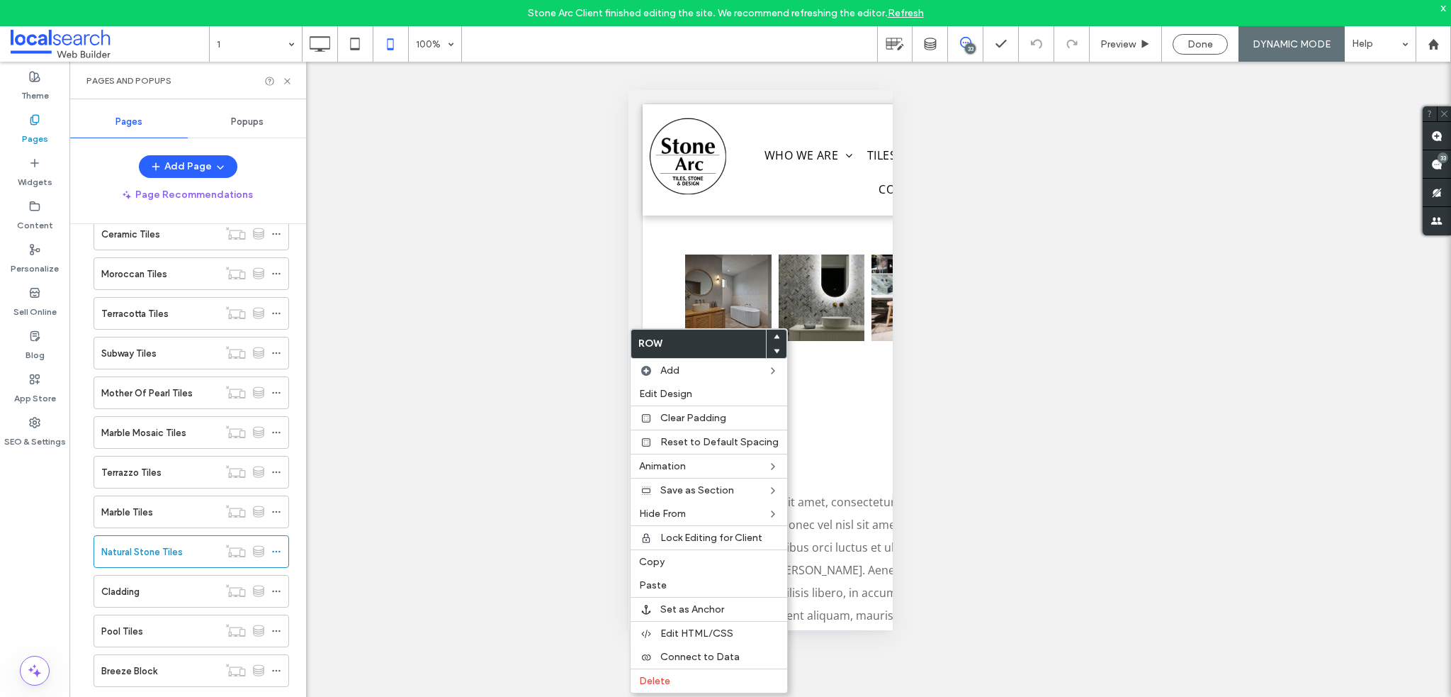
click at [774, 336] on icon at bounding box center [777, 337] width 6 height 6
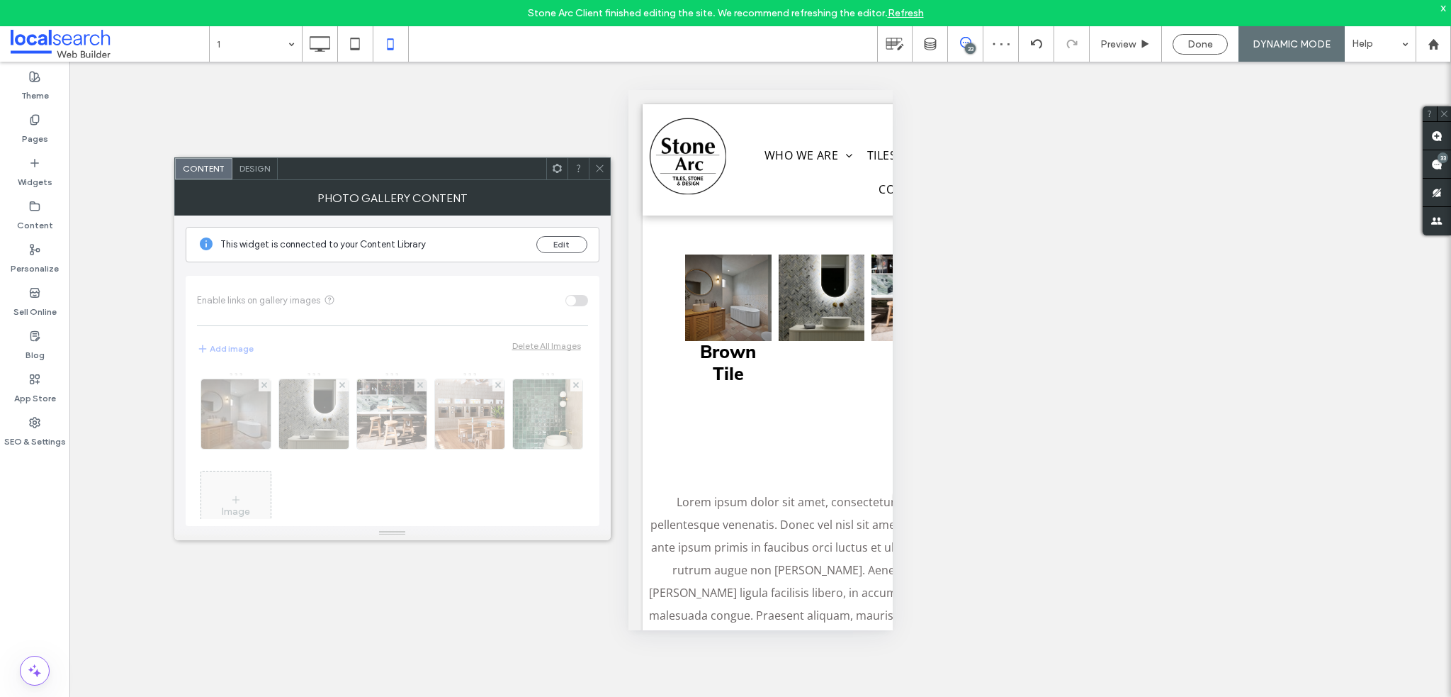
click at [266, 174] on div "Design" at bounding box center [254, 168] width 45 height 21
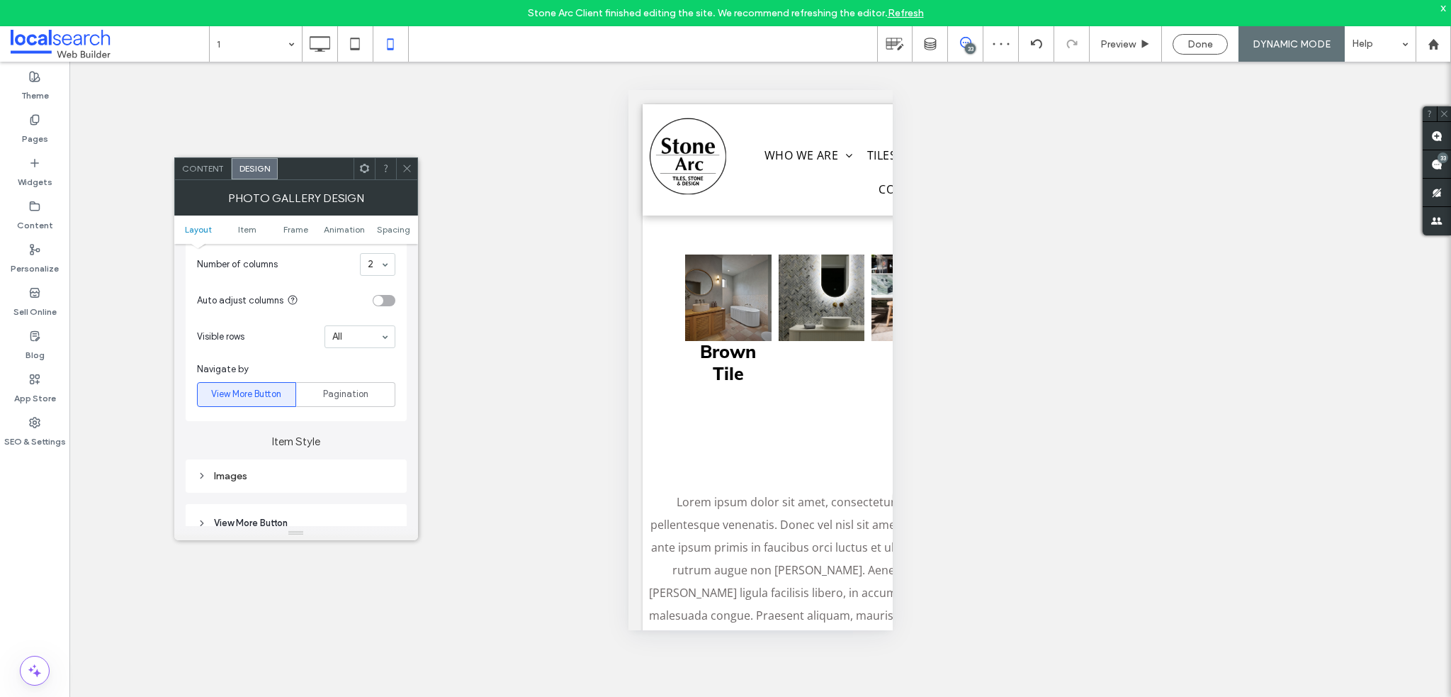
scroll to position [496, 0]
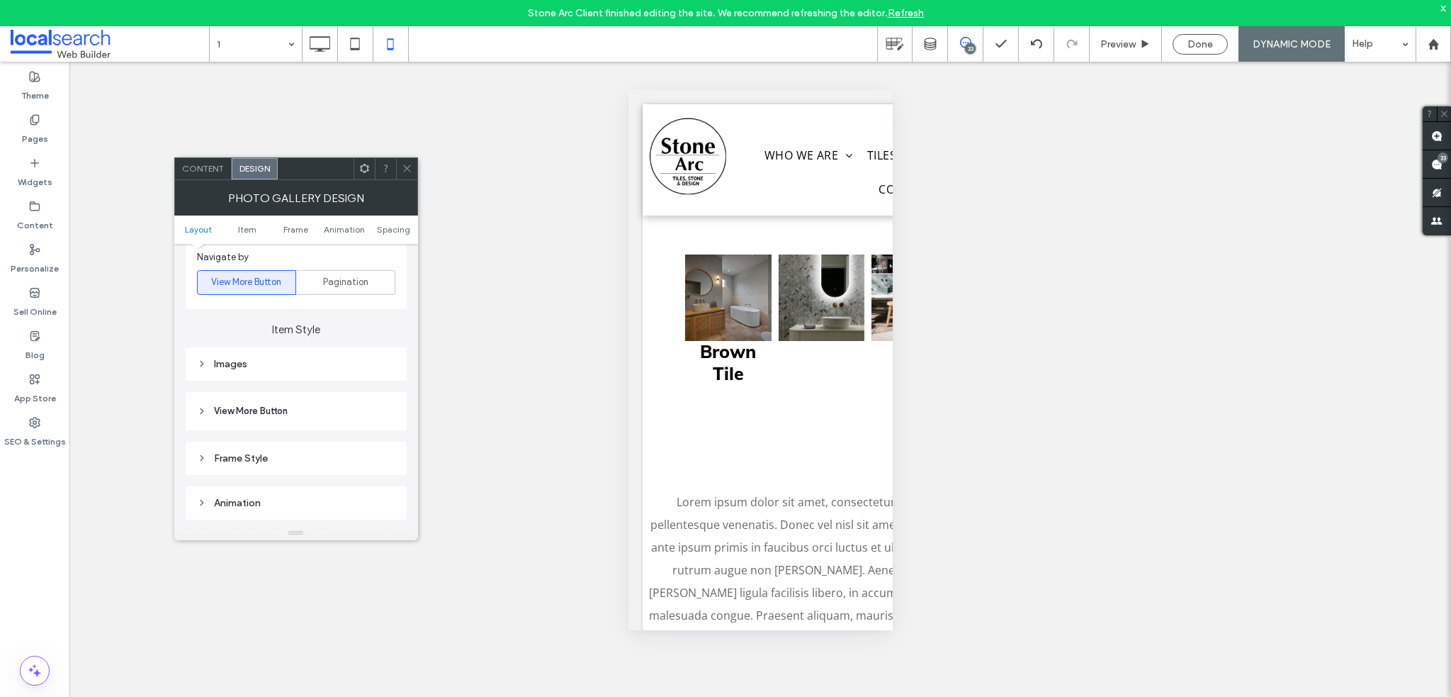
click at [263, 364] on div "Images" at bounding box center [296, 364] width 198 height 12
drag, startPoint x: 375, startPoint y: 427, endPoint x: 364, endPoint y: 427, distance: 10.6
click at [366, 427] on input "***" at bounding box center [377, 430] width 35 height 18
type input "***"
type input "*"
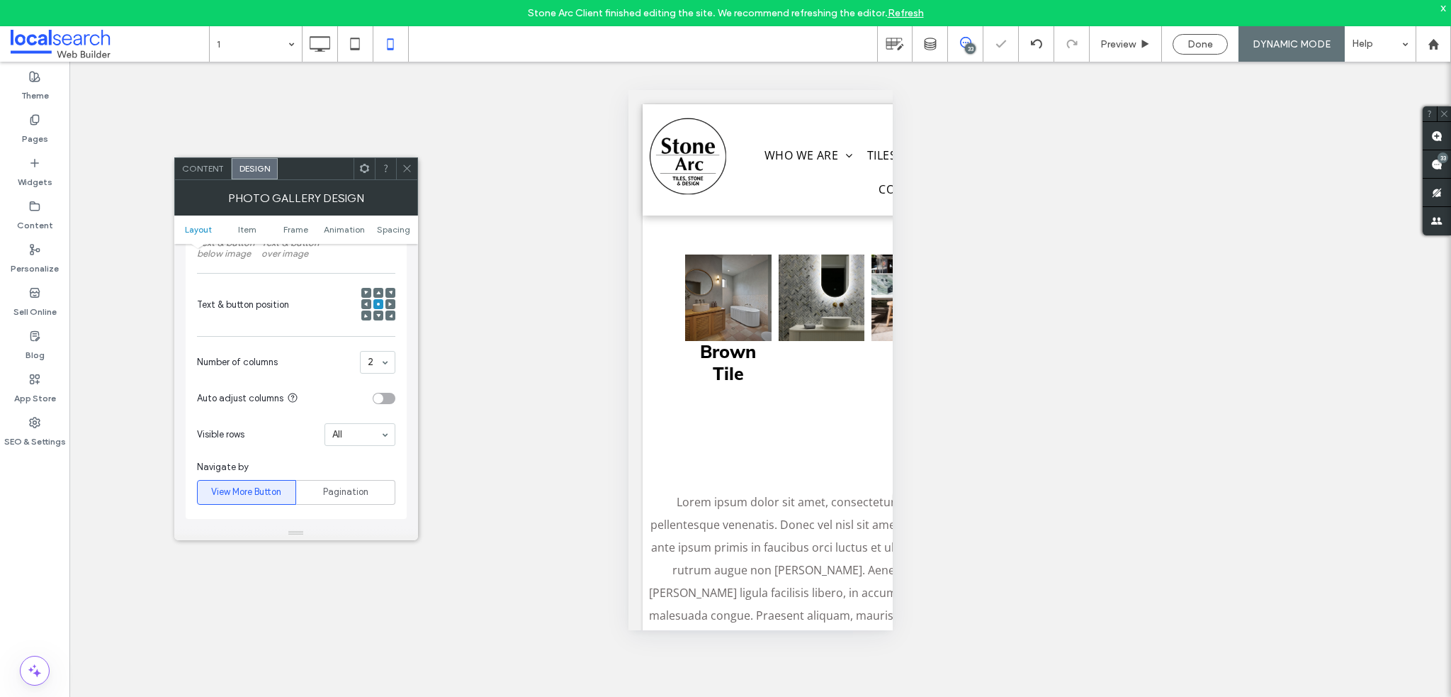
scroll to position [213, 0]
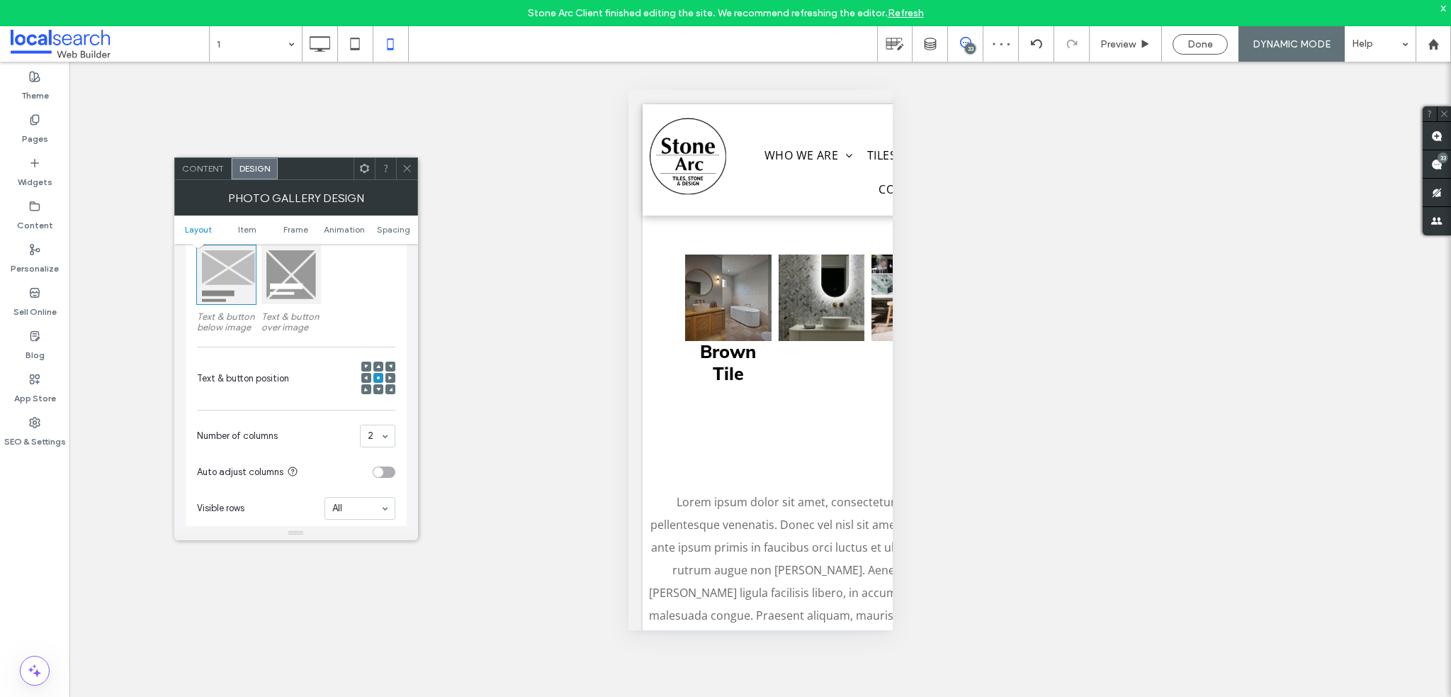
click at [405, 165] on icon at bounding box center [407, 168] width 11 height 11
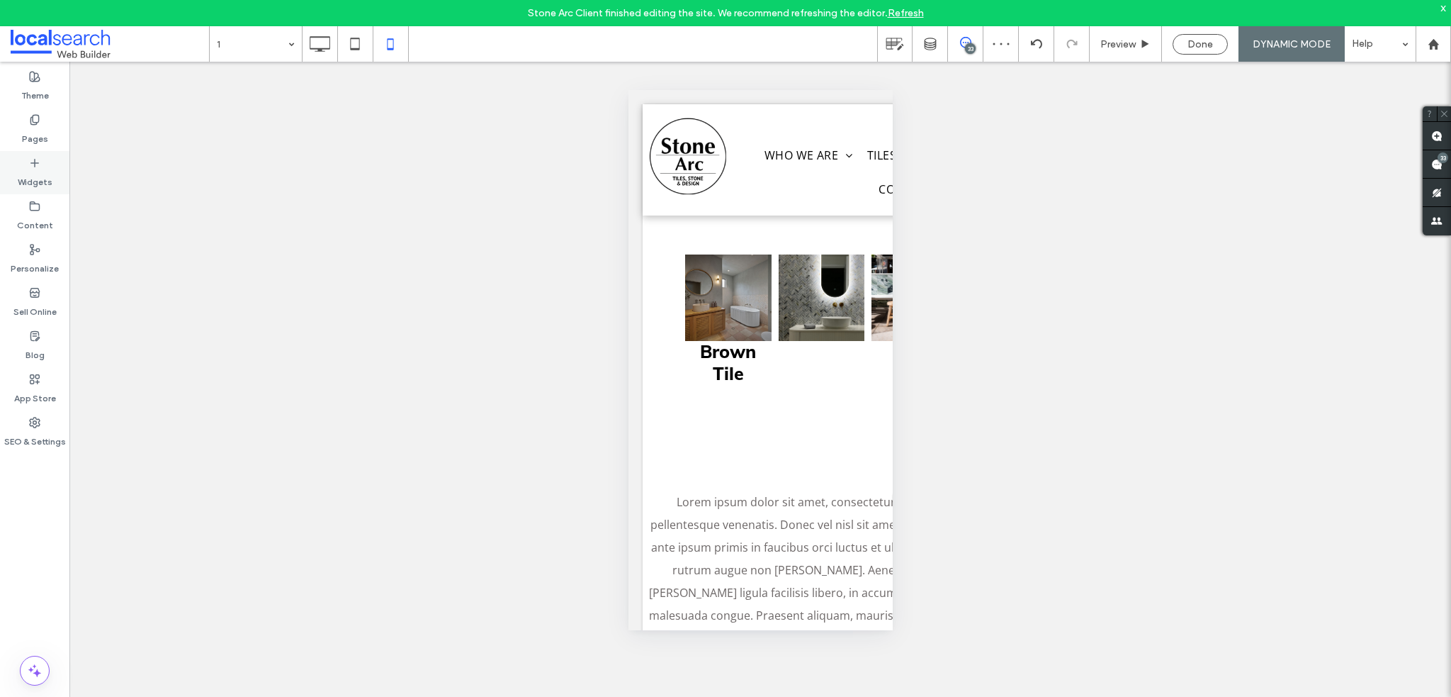
click at [37, 128] on label "Pages" at bounding box center [35, 135] width 26 height 20
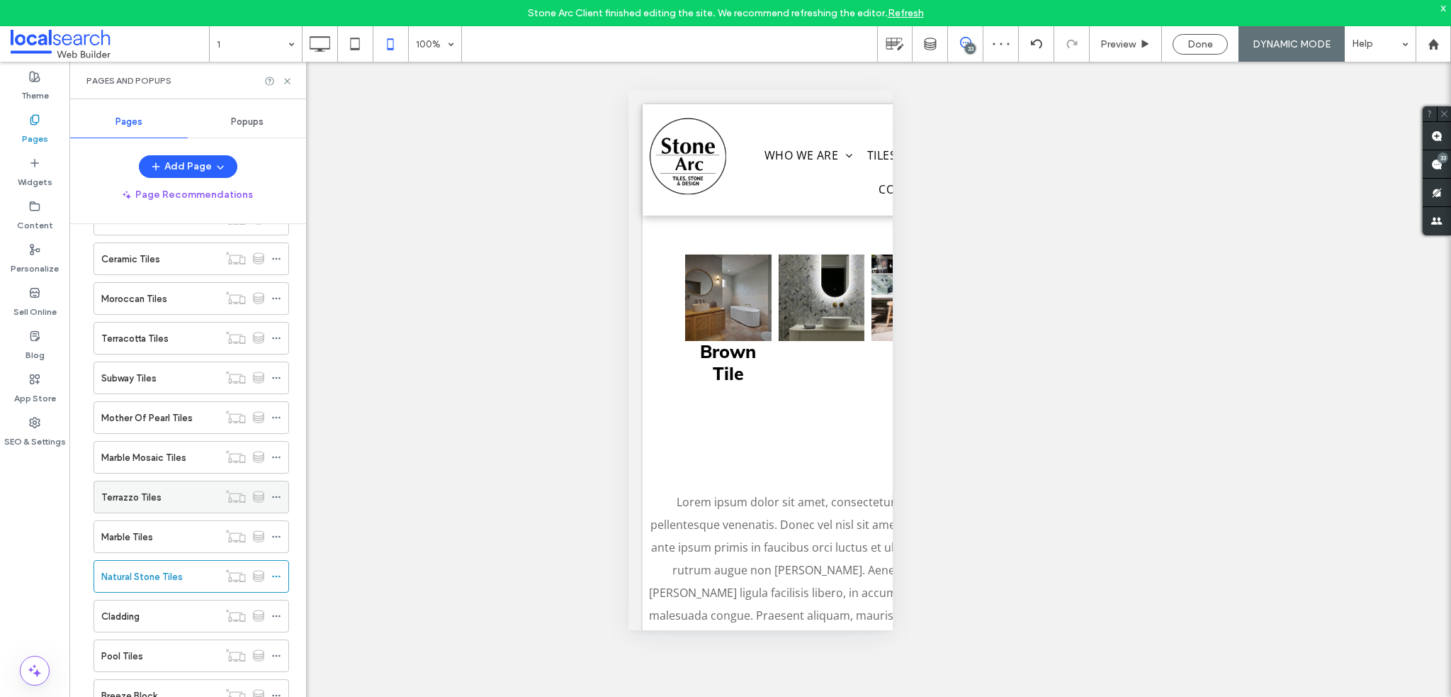
scroll to position [308, 0]
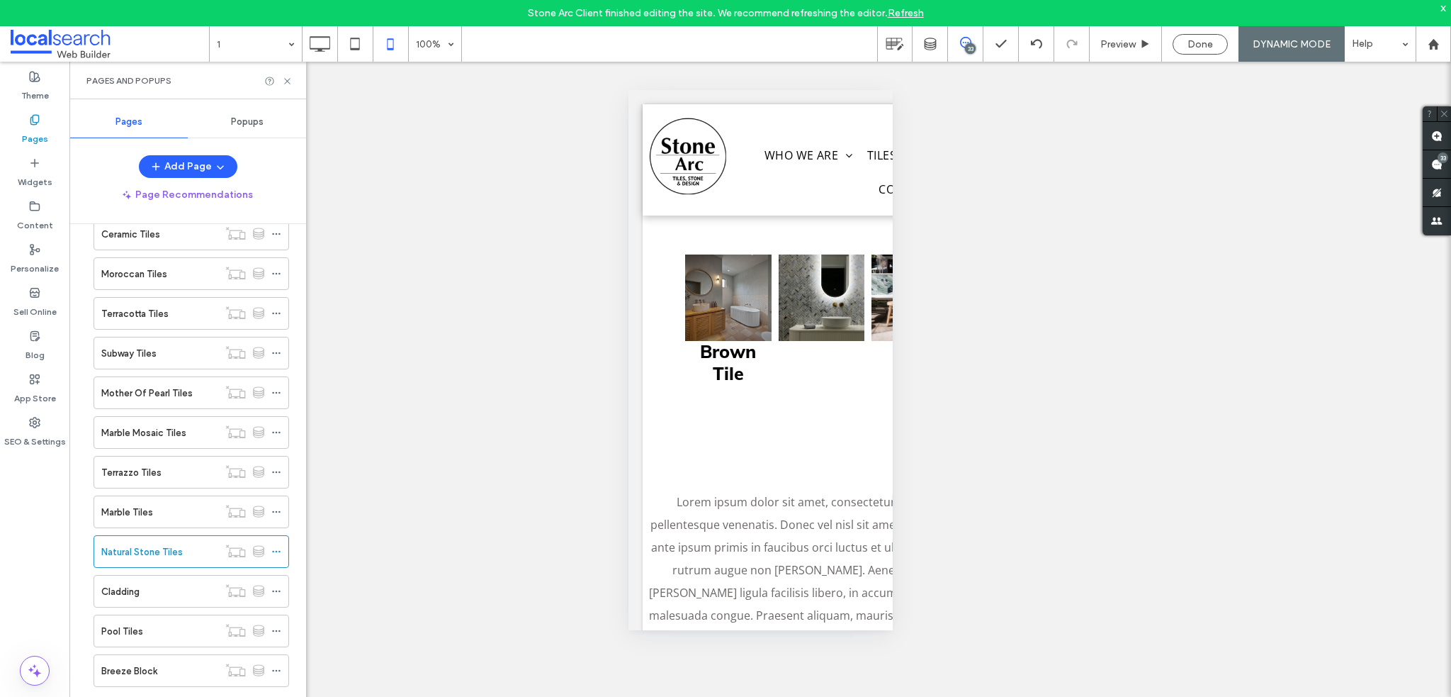
click at [151, 577] on div "Cladding" at bounding box center [159, 590] width 117 height 31
click at [285, 77] on icon at bounding box center [287, 81] width 11 height 11
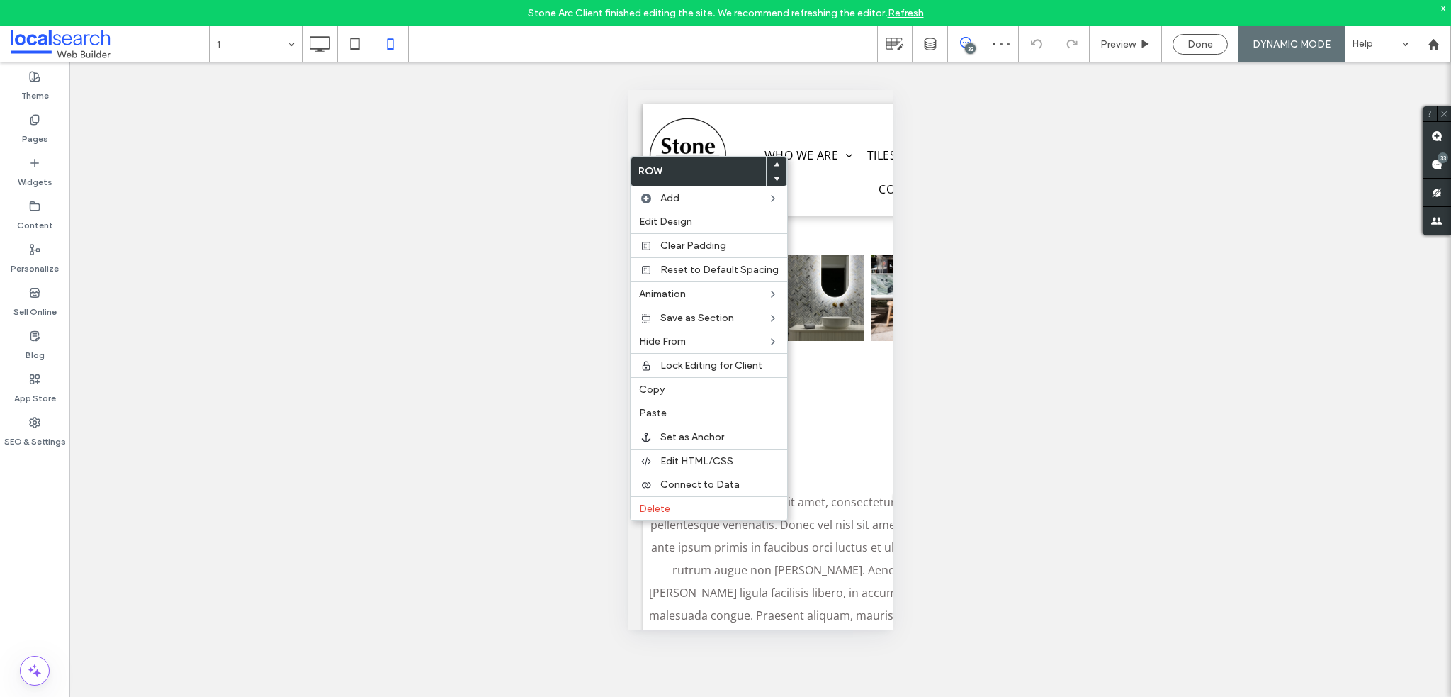
click at [774, 164] on use at bounding box center [777, 164] width 6 height 4
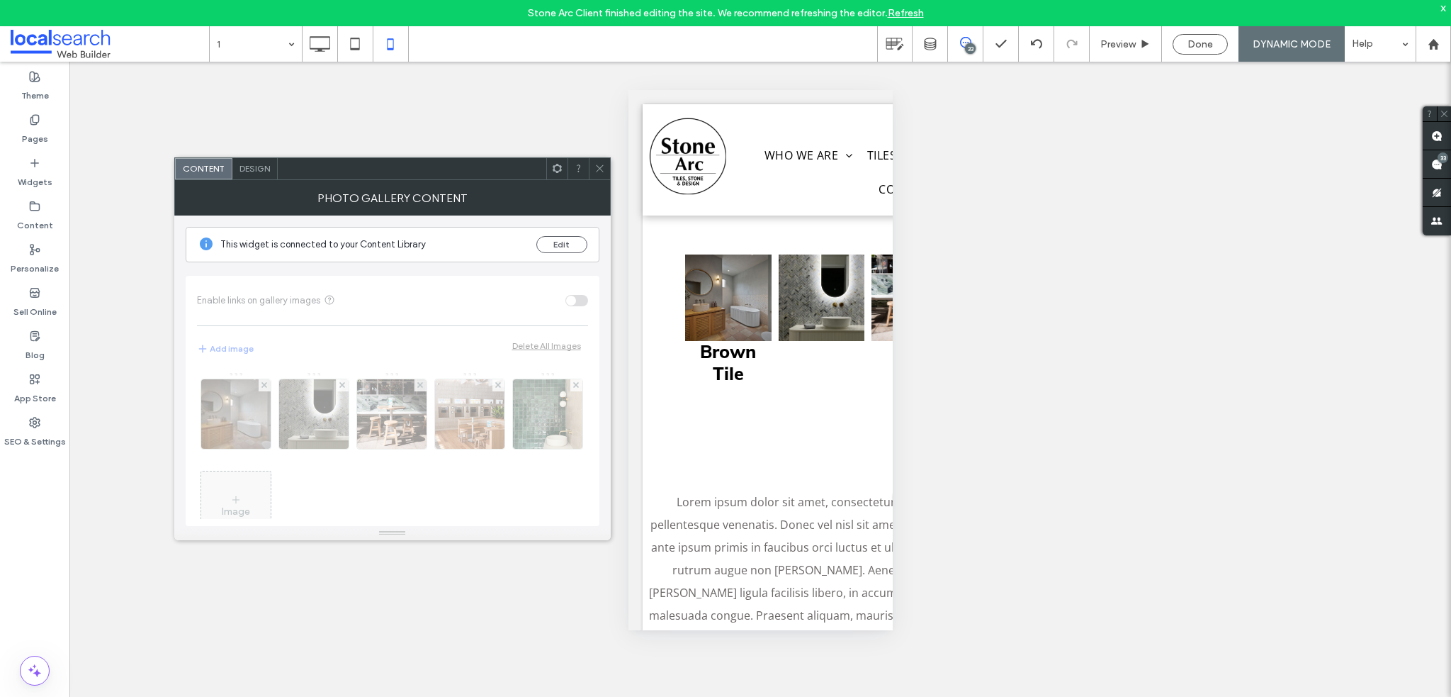
click at [251, 163] on span "Design" at bounding box center [255, 168] width 30 height 11
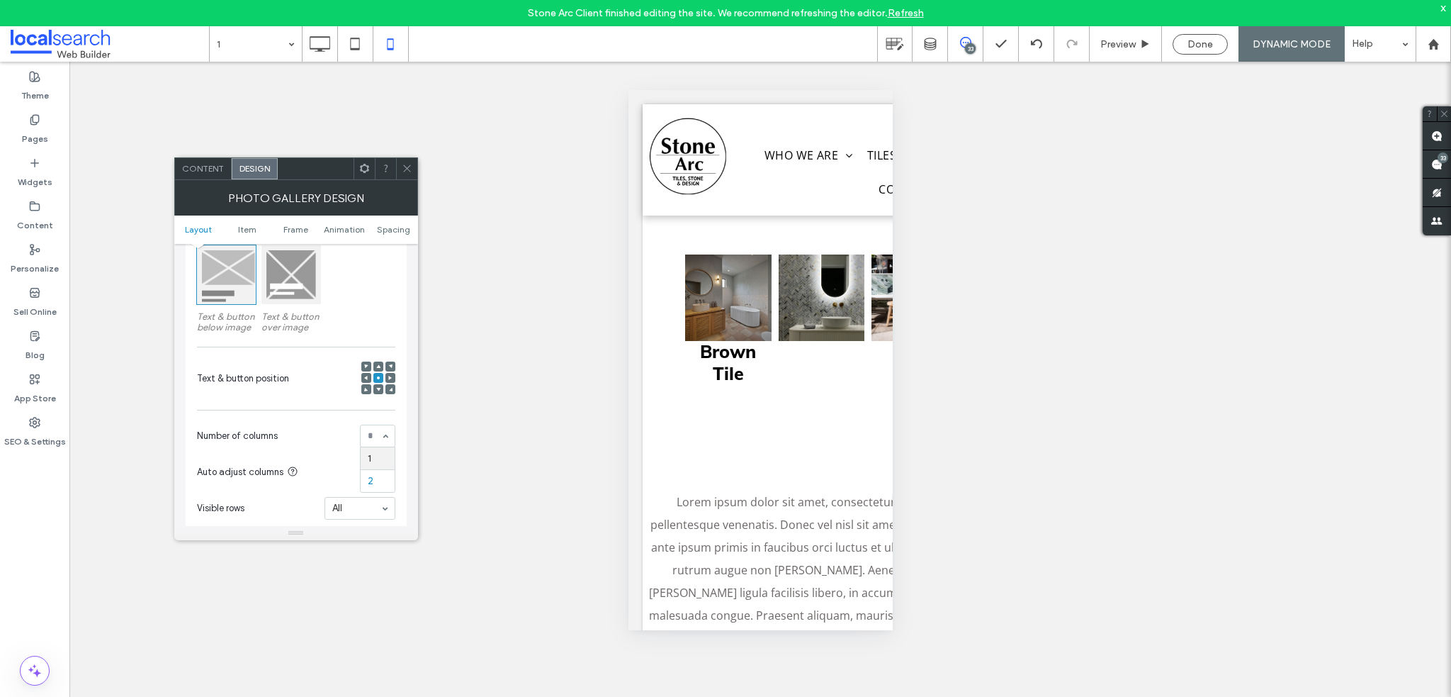
scroll to position [425, 0]
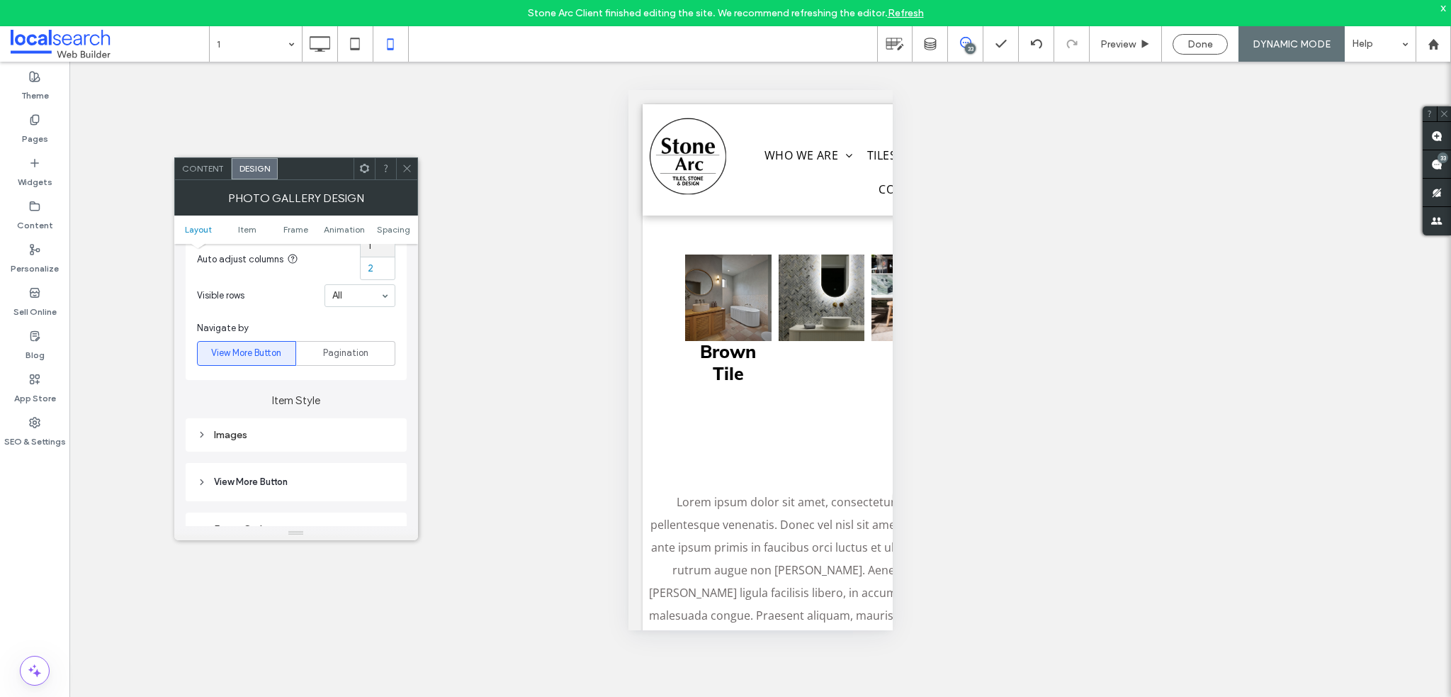
click at [243, 429] on div "Images" at bounding box center [296, 435] width 198 height 12
click at [365, 501] on input "***" at bounding box center [377, 501] width 35 height 18
type input "***"
type input "*"
click at [406, 174] on span at bounding box center [407, 168] width 11 height 21
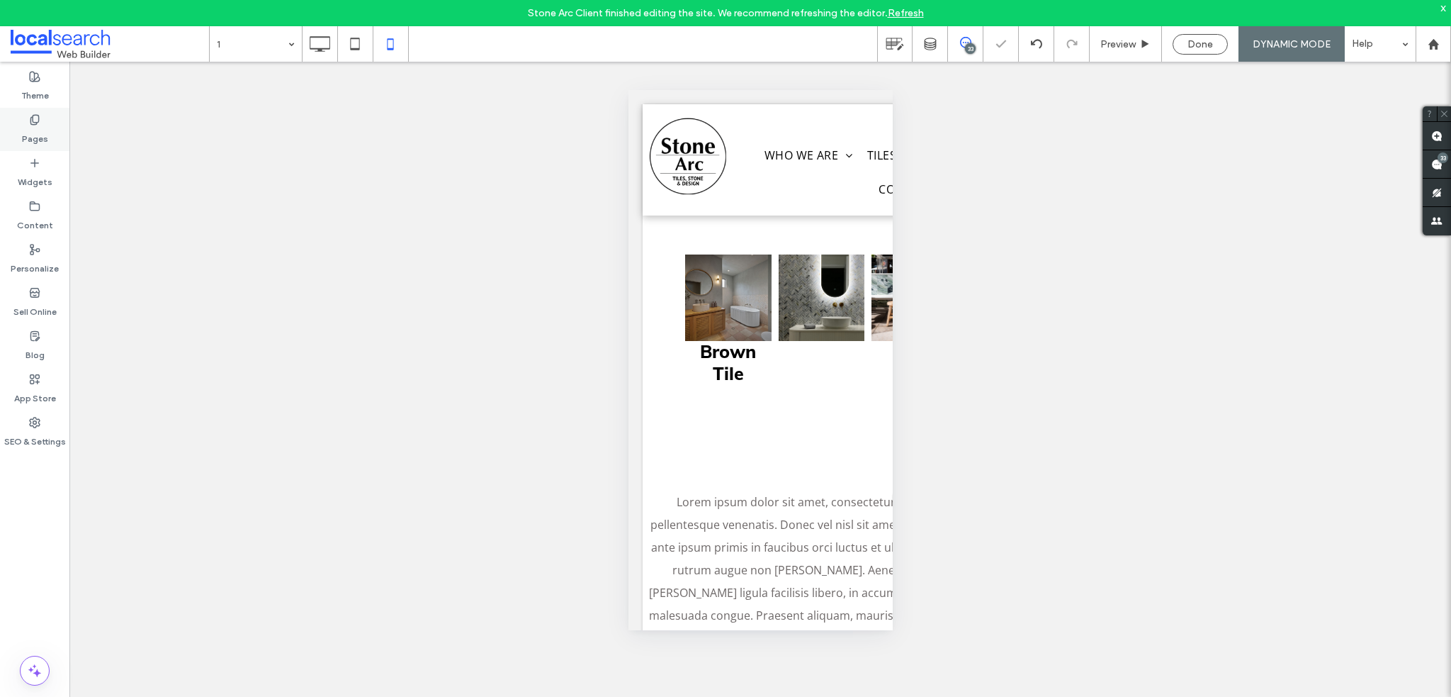
click at [30, 142] on label "Pages" at bounding box center [35, 135] width 26 height 20
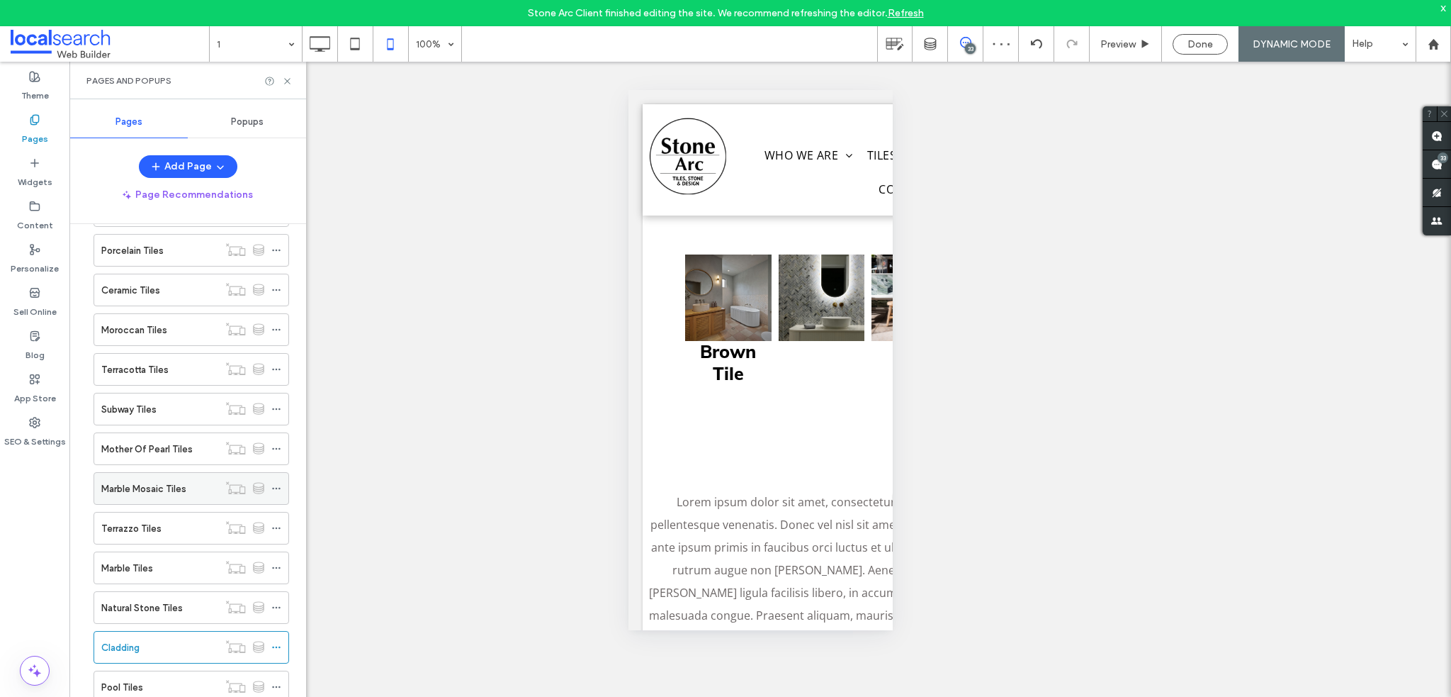
scroll to position [308, 0]
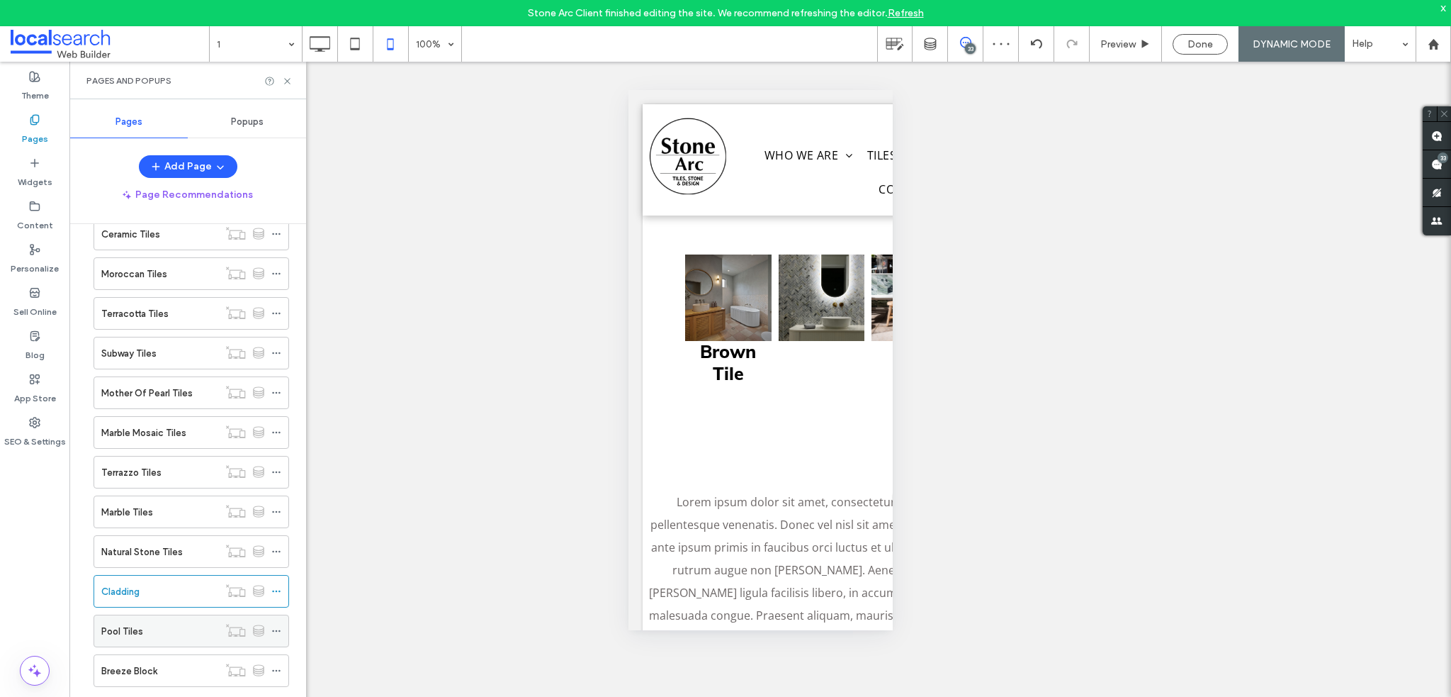
click at [149, 632] on div "Pool Tiles" at bounding box center [159, 630] width 117 height 31
click at [286, 84] on icon at bounding box center [287, 81] width 11 height 11
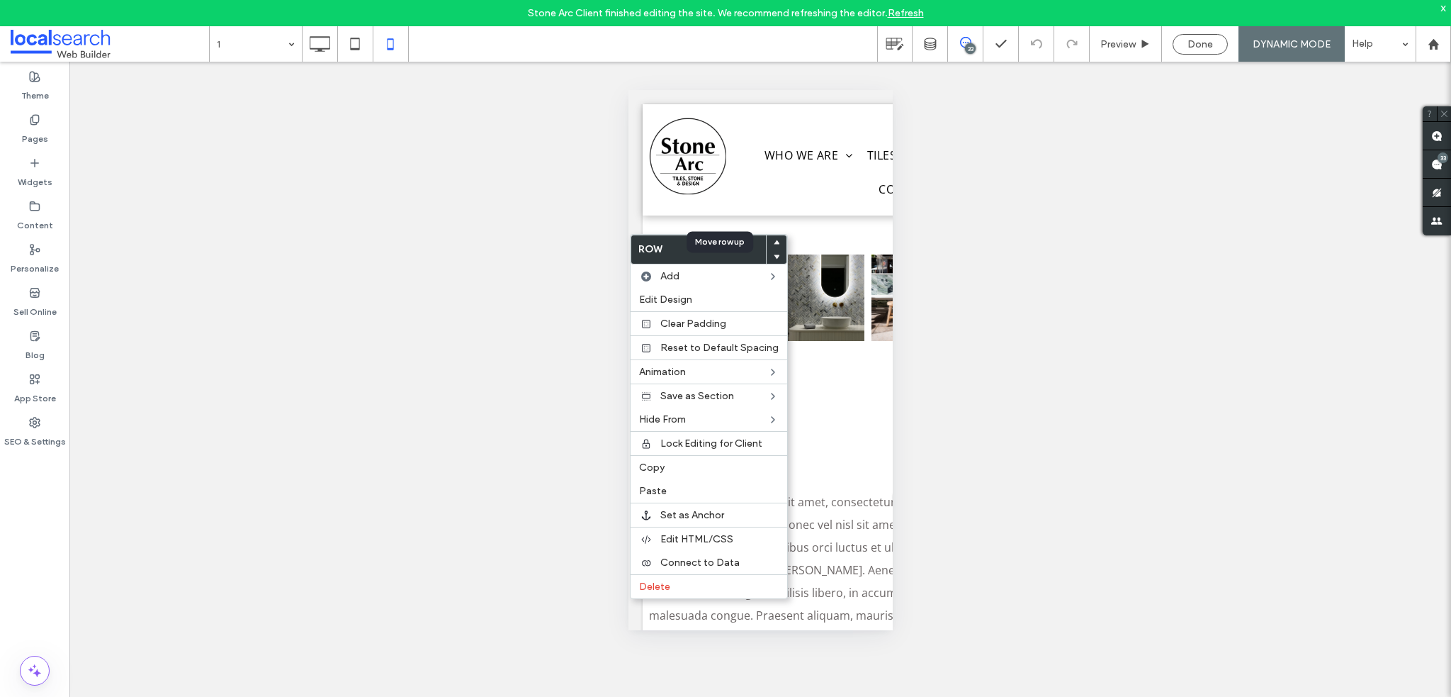
click at [774, 240] on use at bounding box center [777, 242] width 6 height 4
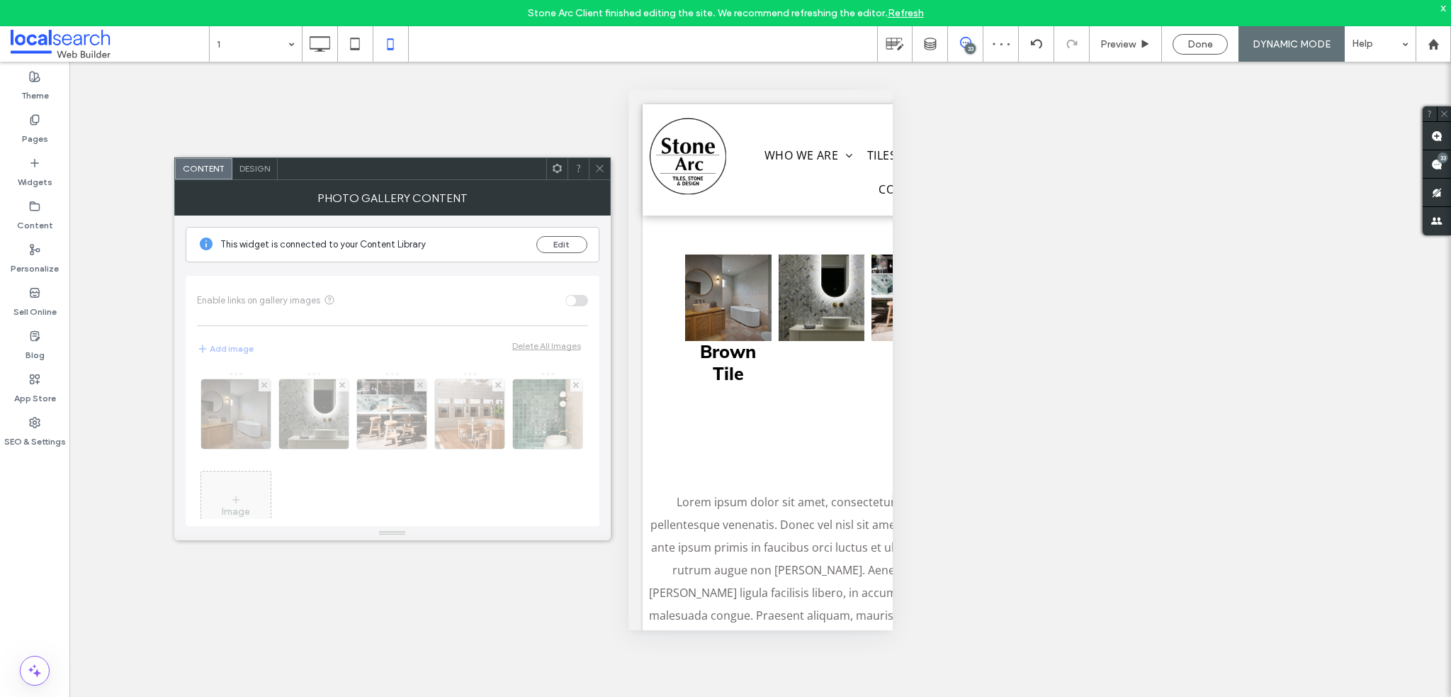
click at [270, 169] on div "Design" at bounding box center [254, 168] width 45 height 21
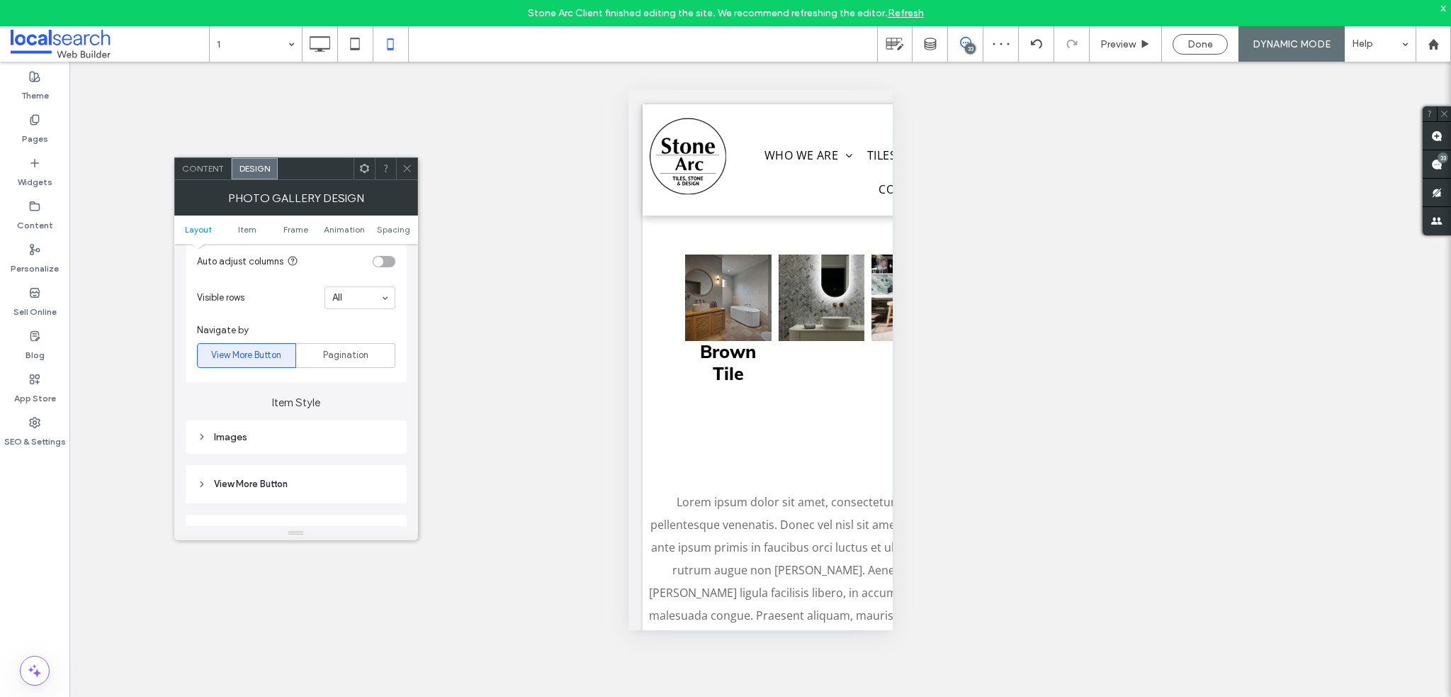
scroll to position [496, 0]
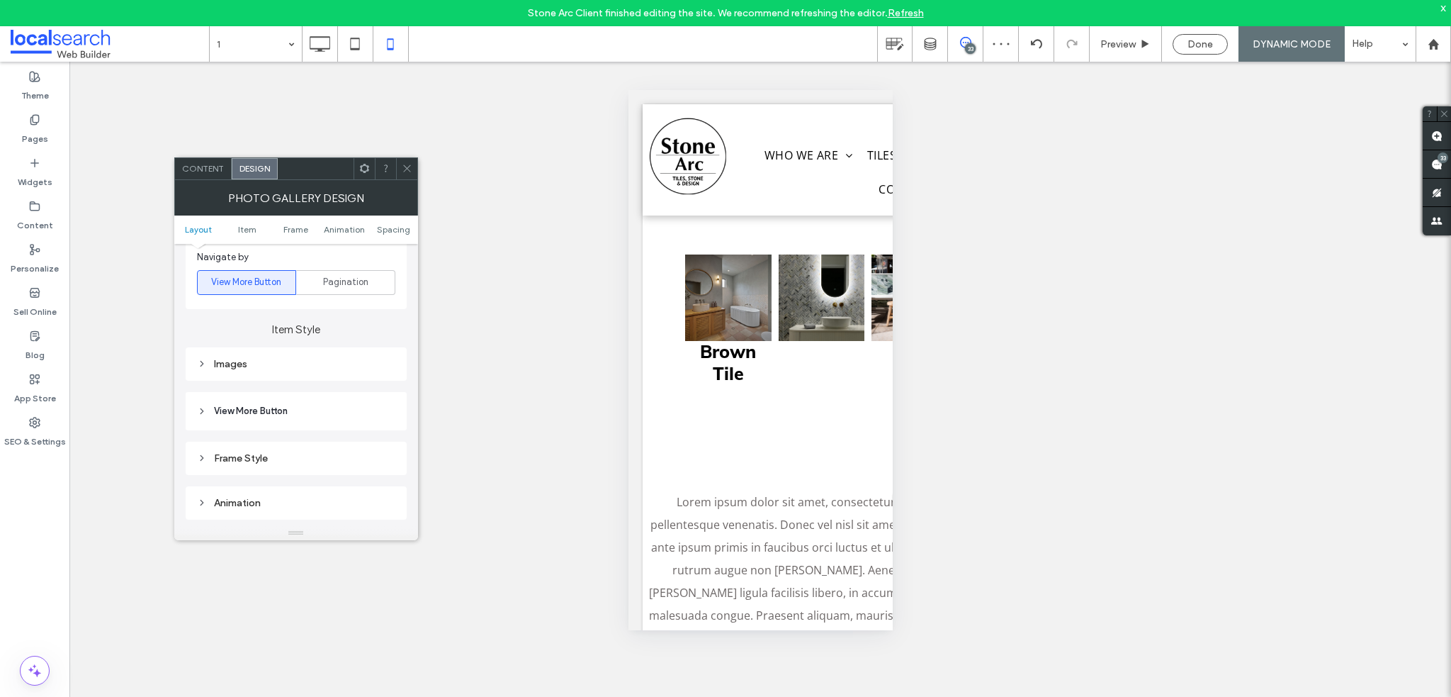
click at [246, 371] on div "Images" at bounding box center [296, 363] width 198 height 19
drag, startPoint x: 376, startPoint y: 432, endPoint x: 359, endPoint y: 428, distance: 17.4
click at [372, 432] on input "***" at bounding box center [377, 430] width 35 height 18
type input "***"
type input "*"
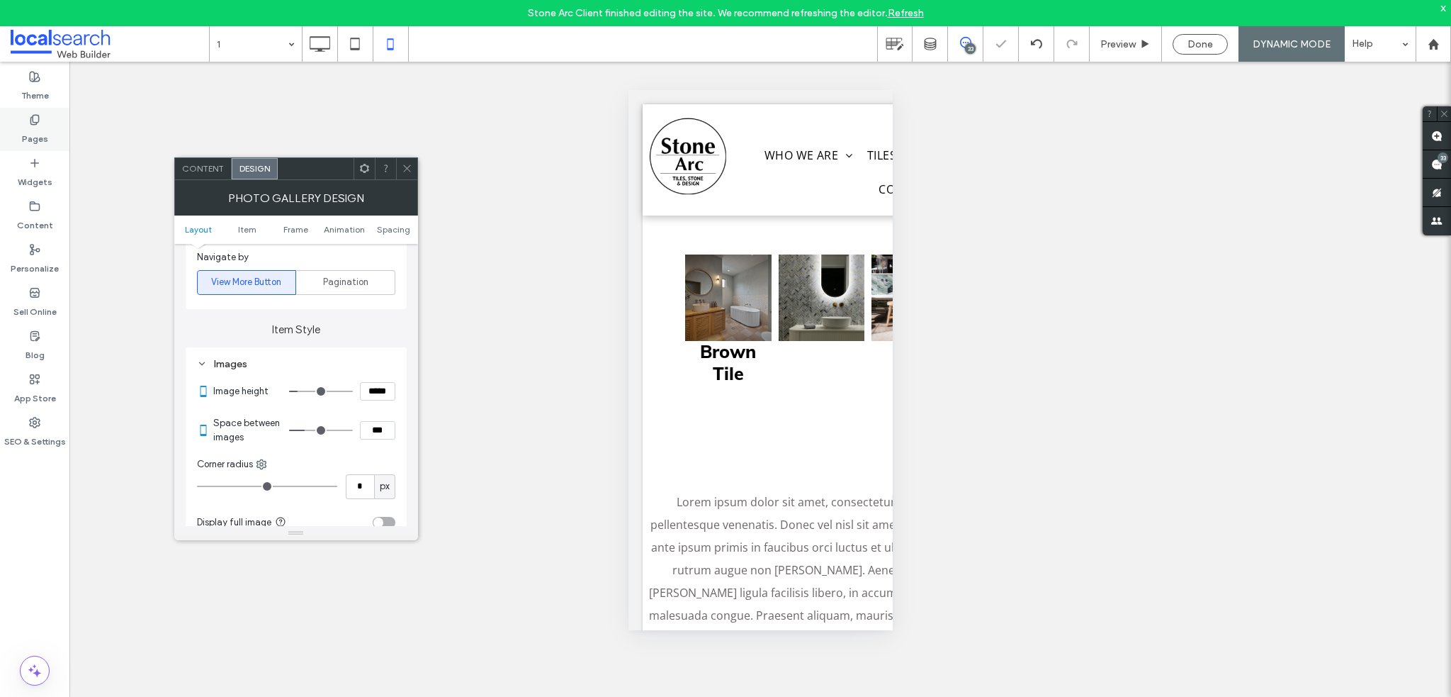
click at [19, 120] on div "Pages" at bounding box center [34, 129] width 69 height 43
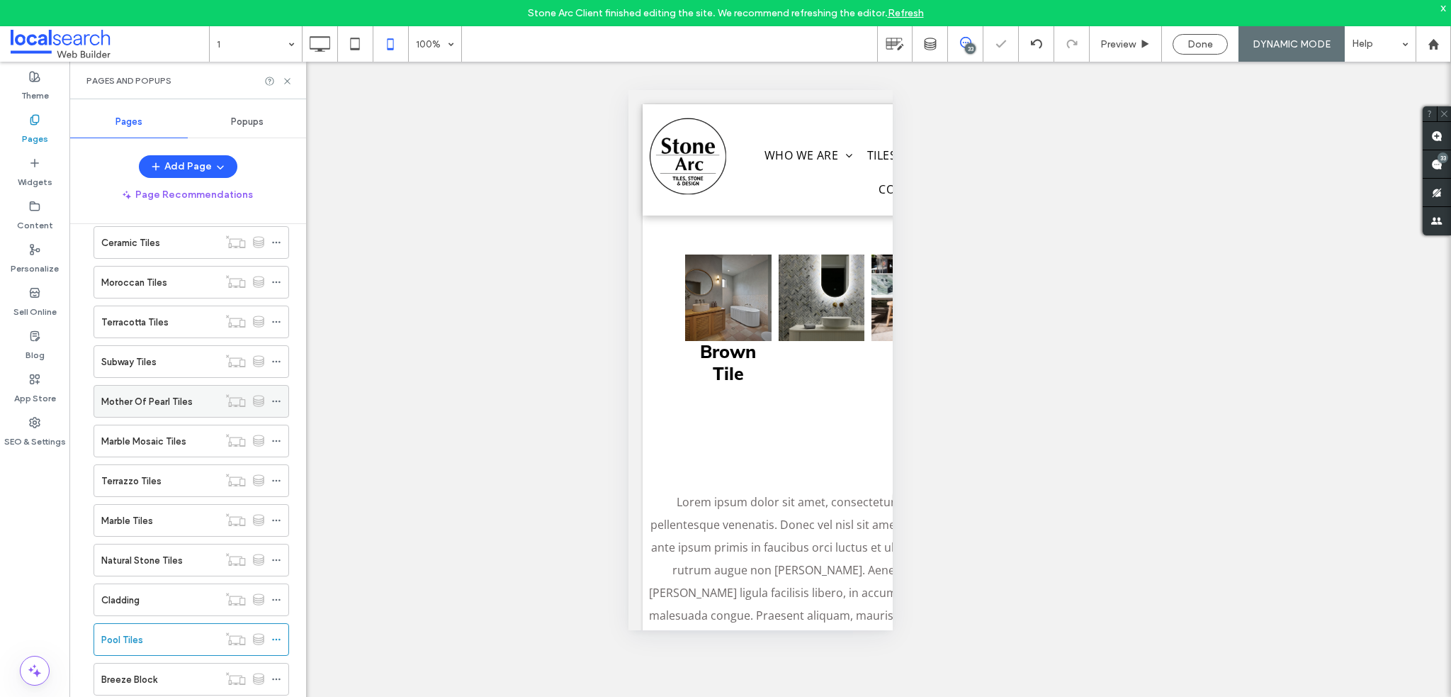
scroll to position [308, 0]
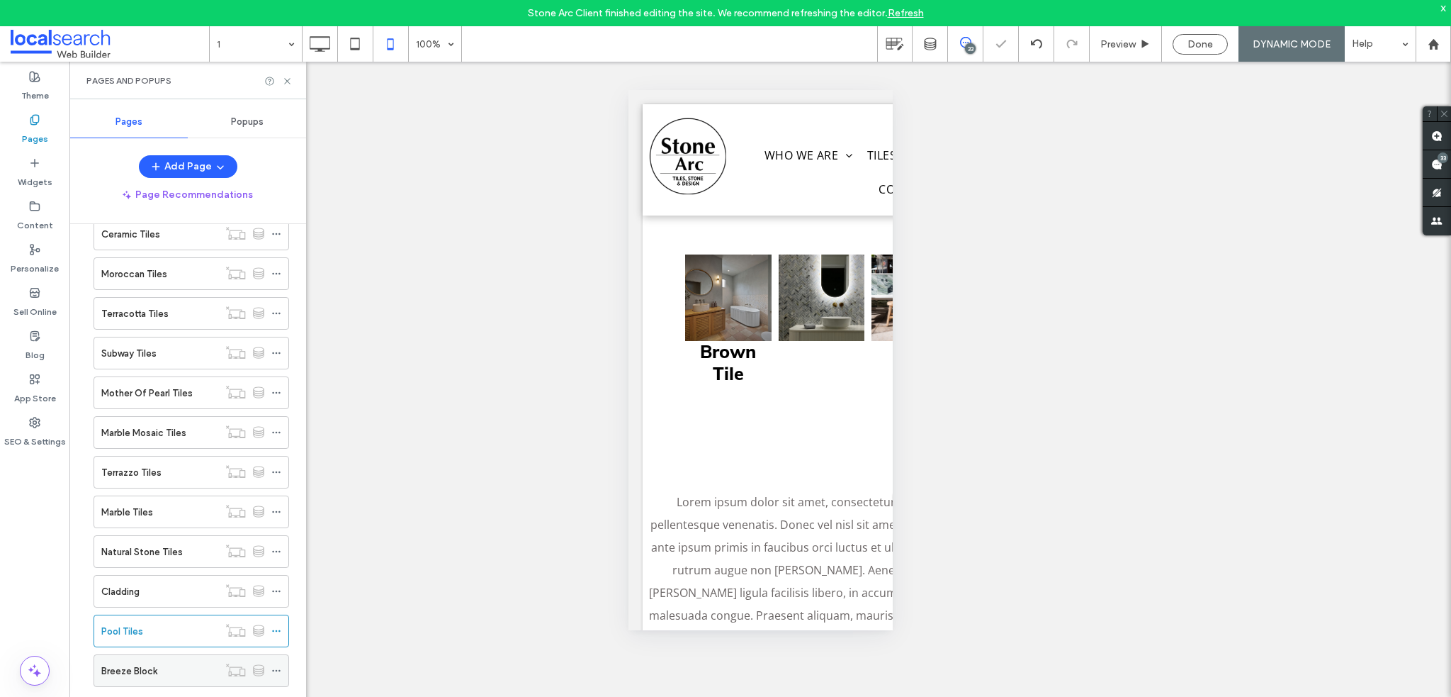
click at [169, 674] on div "Breeze Block" at bounding box center [159, 670] width 117 height 31
click at [291, 79] on icon at bounding box center [287, 81] width 11 height 11
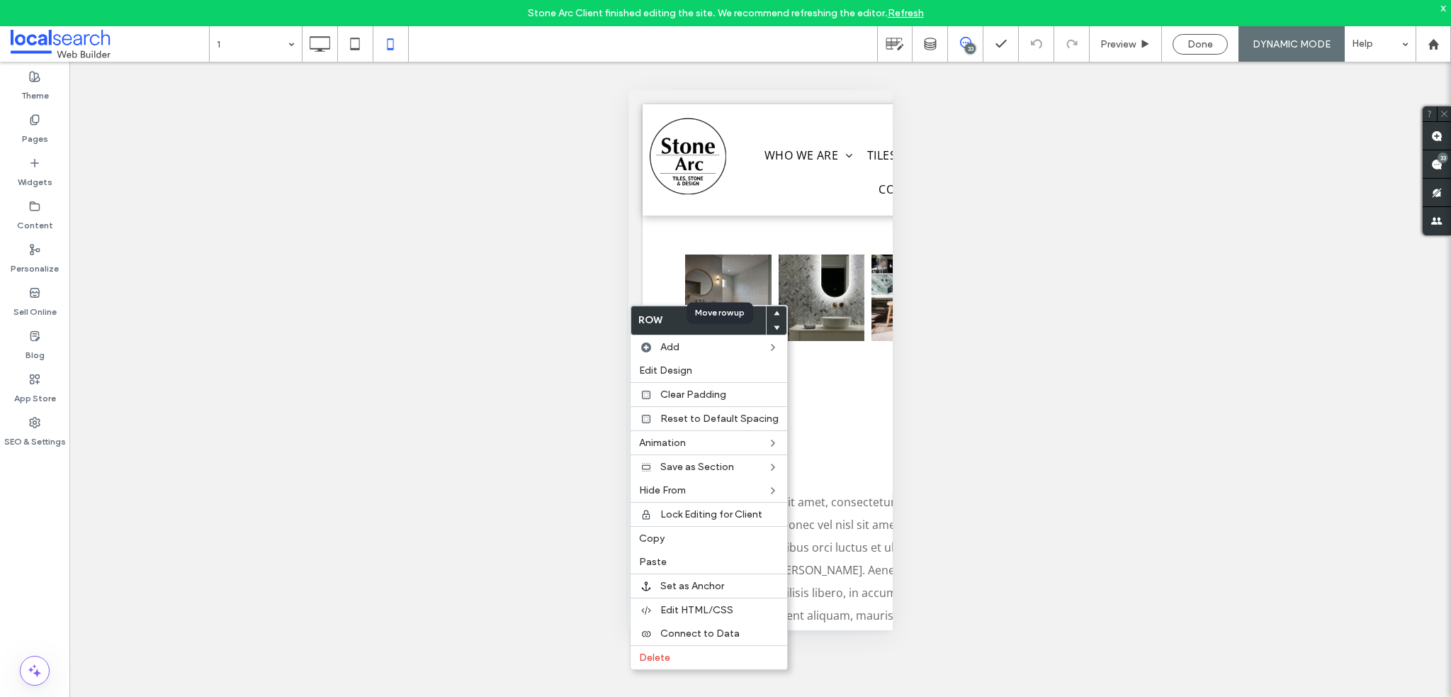
click at [774, 311] on use at bounding box center [777, 313] width 6 height 4
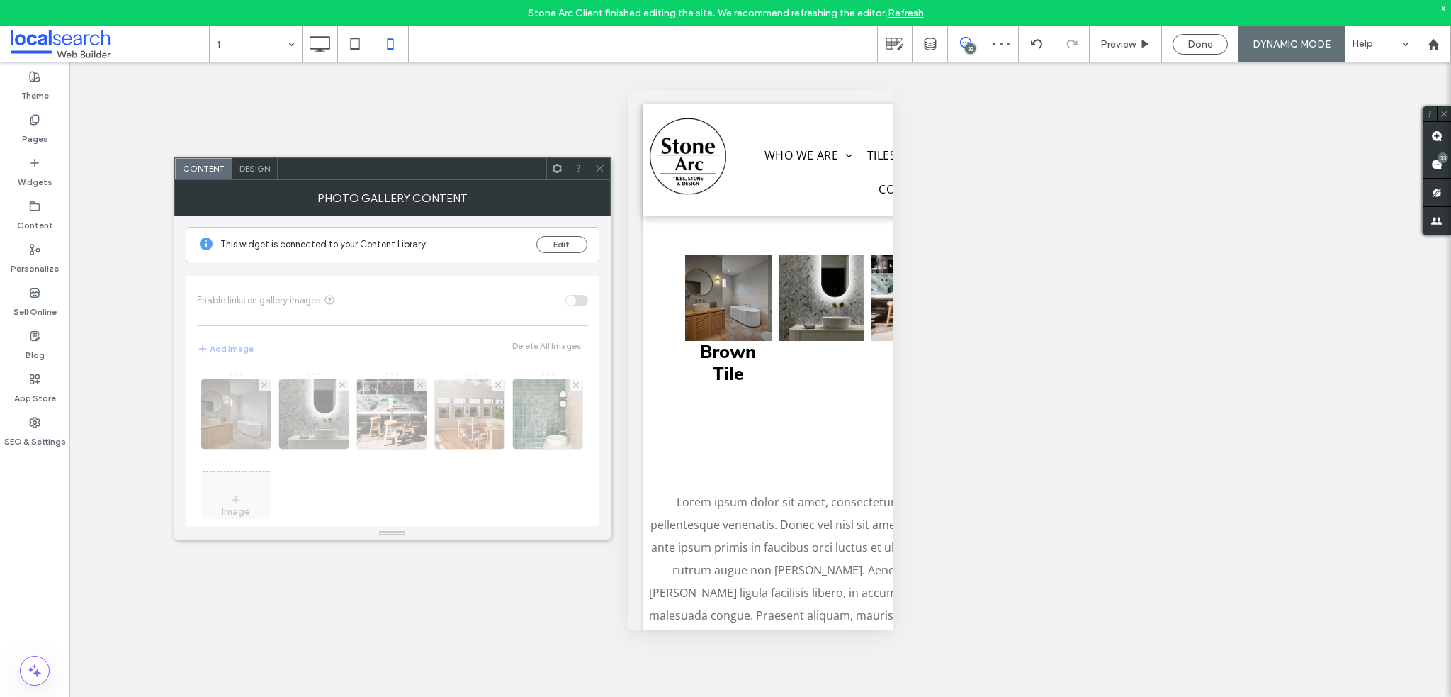
click at [261, 175] on div "Design" at bounding box center [254, 168] width 45 height 21
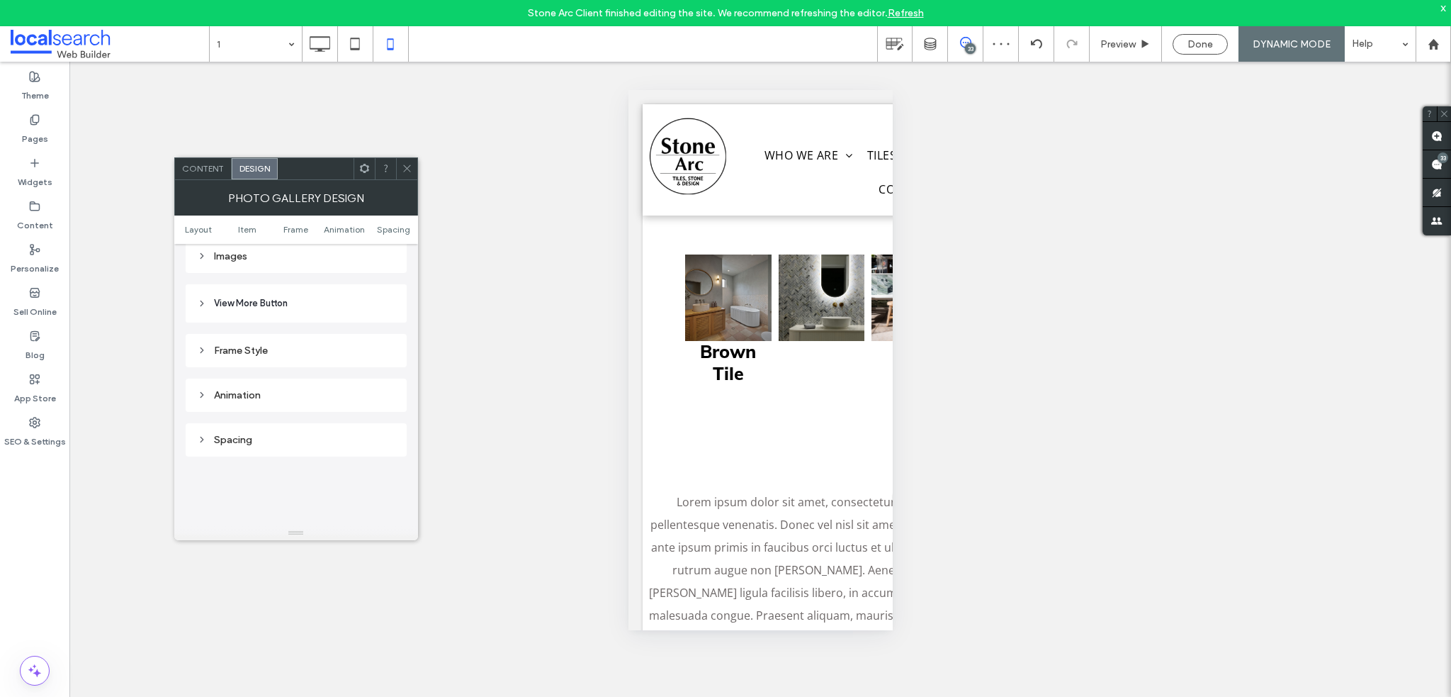
scroll to position [559, 0]
click at [249, 304] on div "Images" at bounding box center [296, 301] width 198 height 12
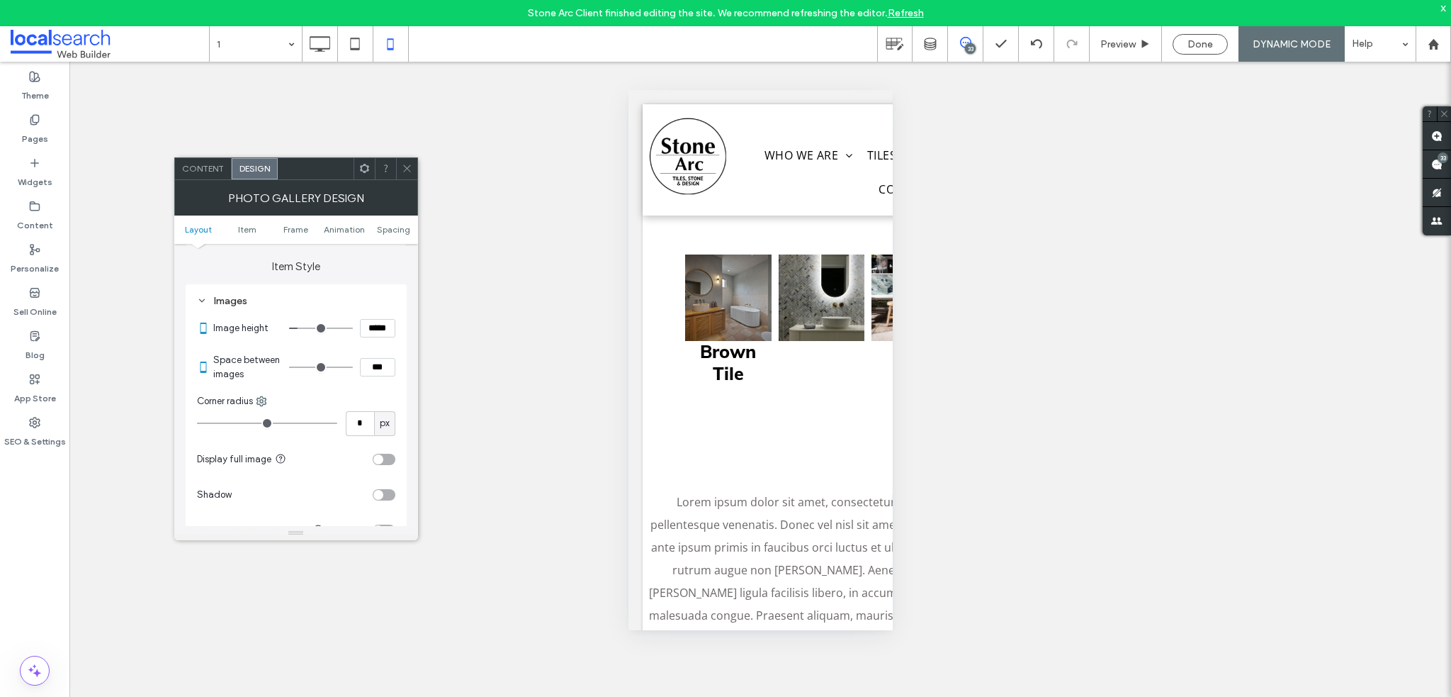
drag, startPoint x: 374, startPoint y: 368, endPoint x: 364, endPoint y: 364, distance: 11.4
click at [364, 364] on input "***" at bounding box center [377, 367] width 35 height 18
type input "***"
type input "*"
drag, startPoint x: 403, startPoint y: 168, endPoint x: 386, endPoint y: 169, distance: 17.1
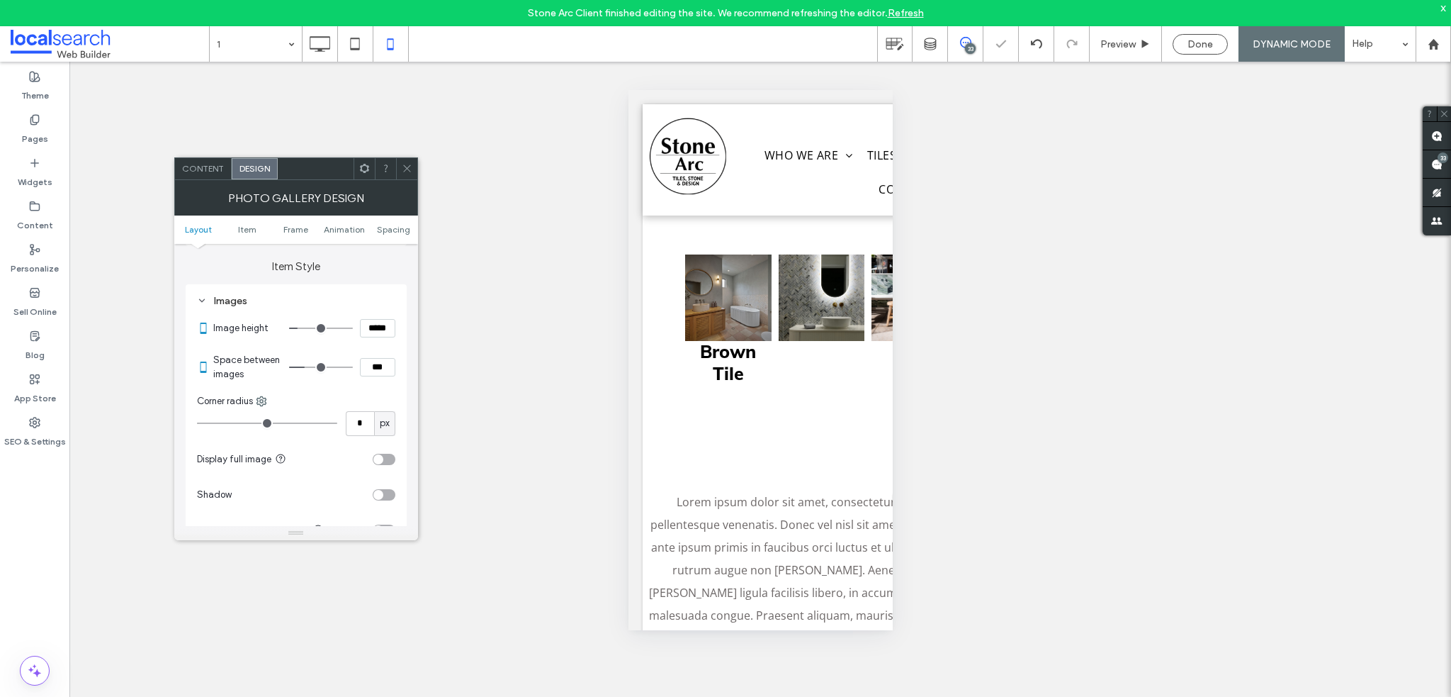
click at [404, 168] on icon at bounding box center [407, 168] width 11 height 11
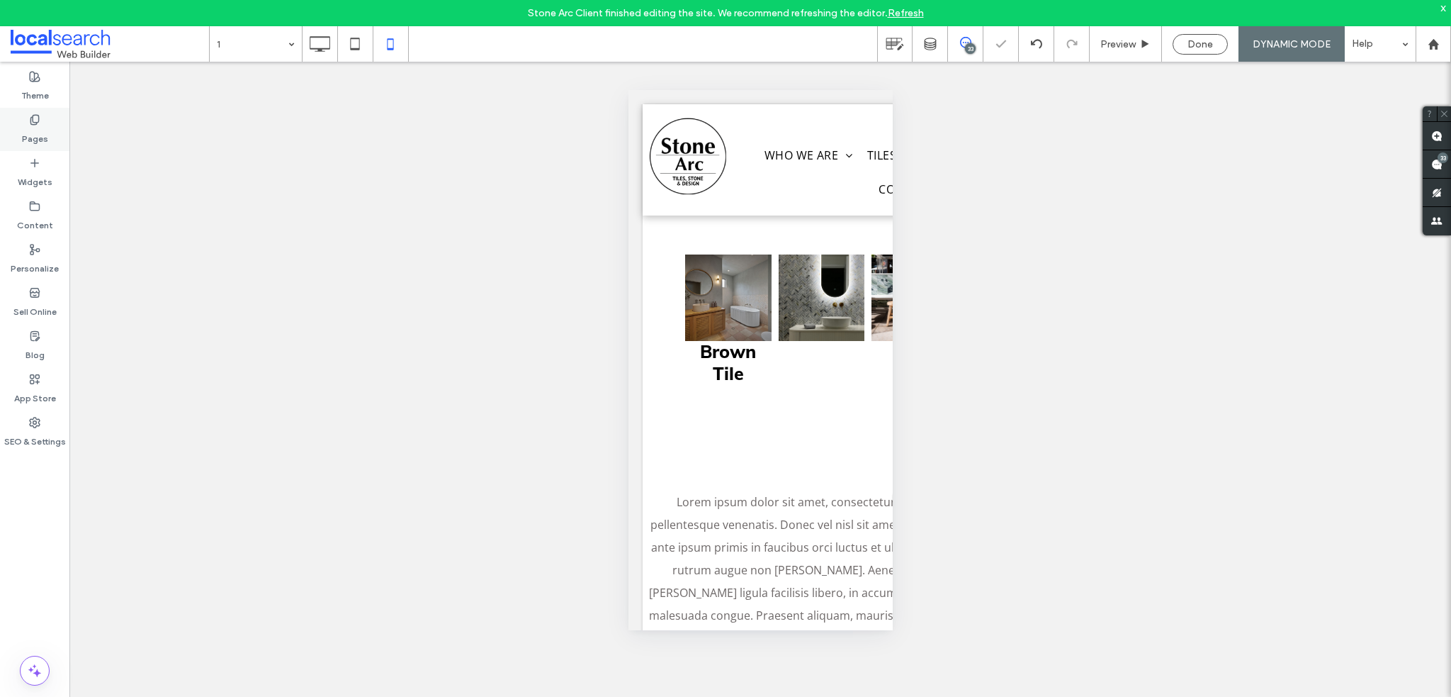
click at [37, 138] on label "Pages" at bounding box center [35, 135] width 26 height 20
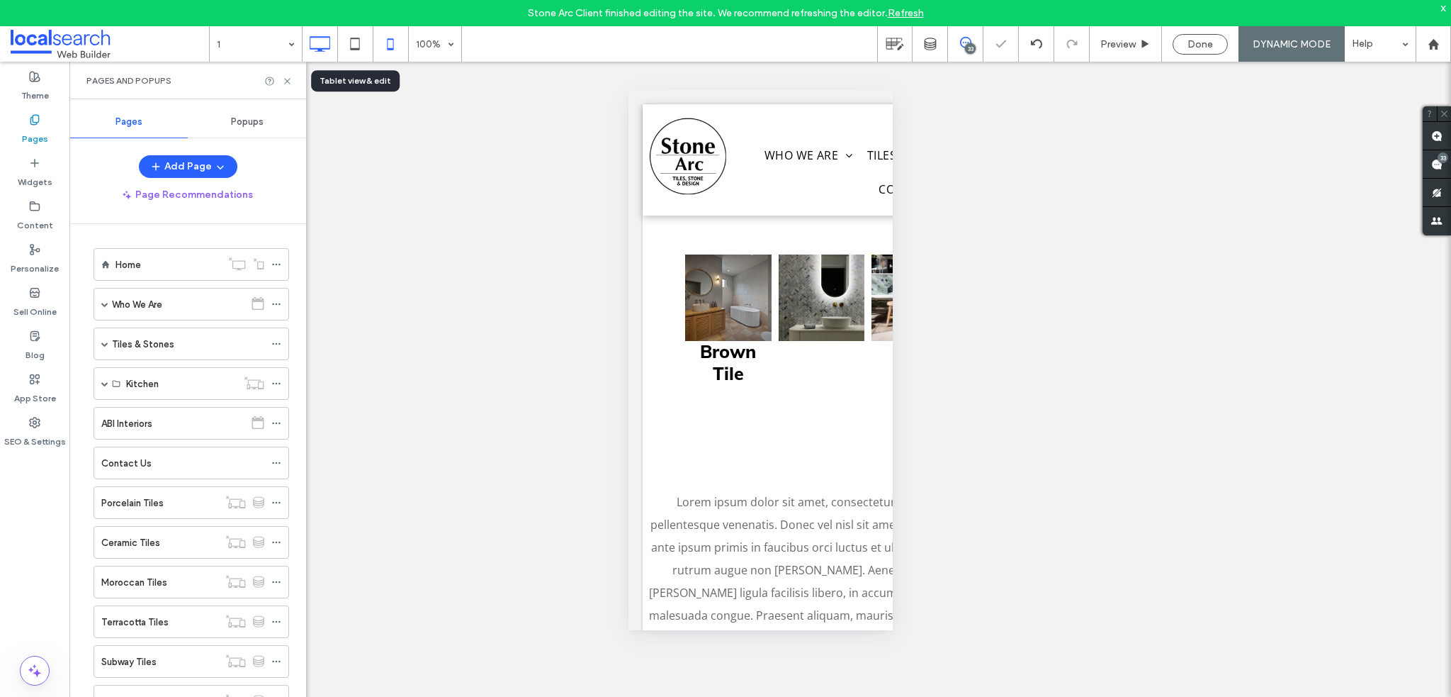
click at [329, 38] on use at bounding box center [320, 44] width 21 height 16
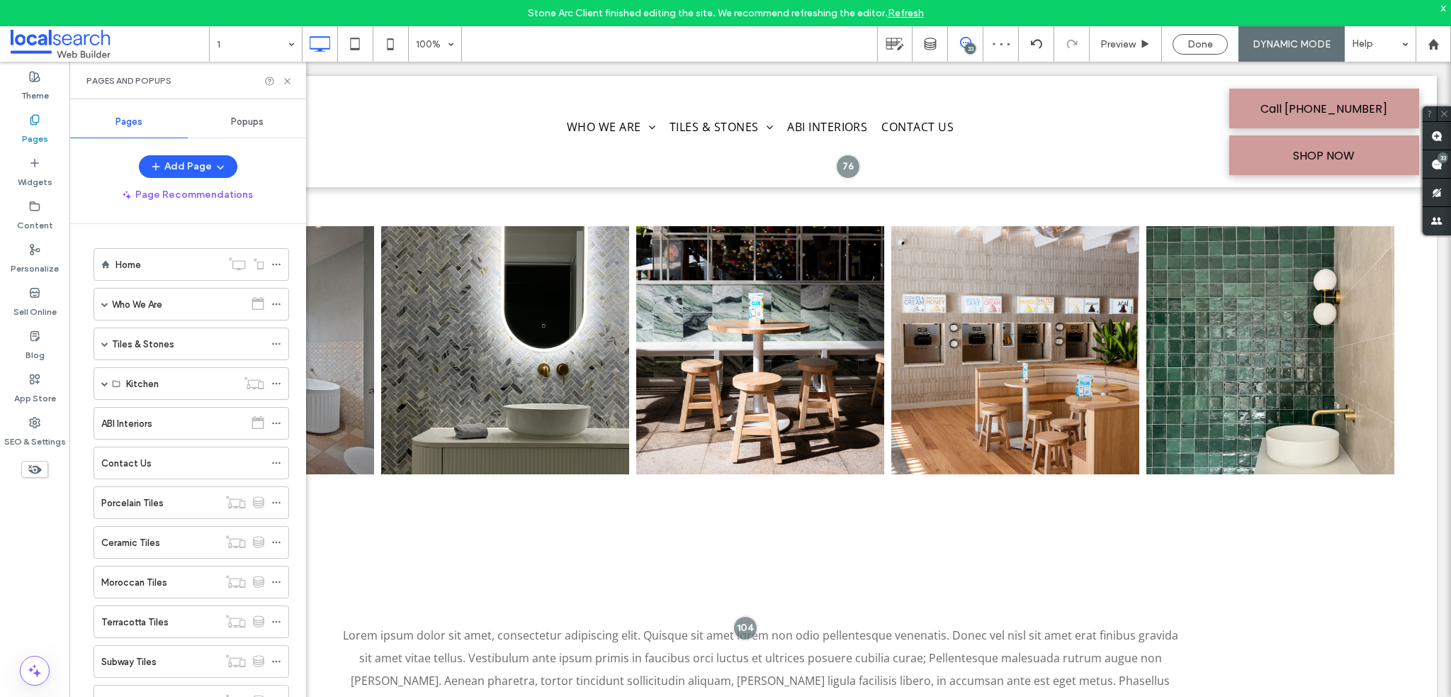
scroll to position [142, 0]
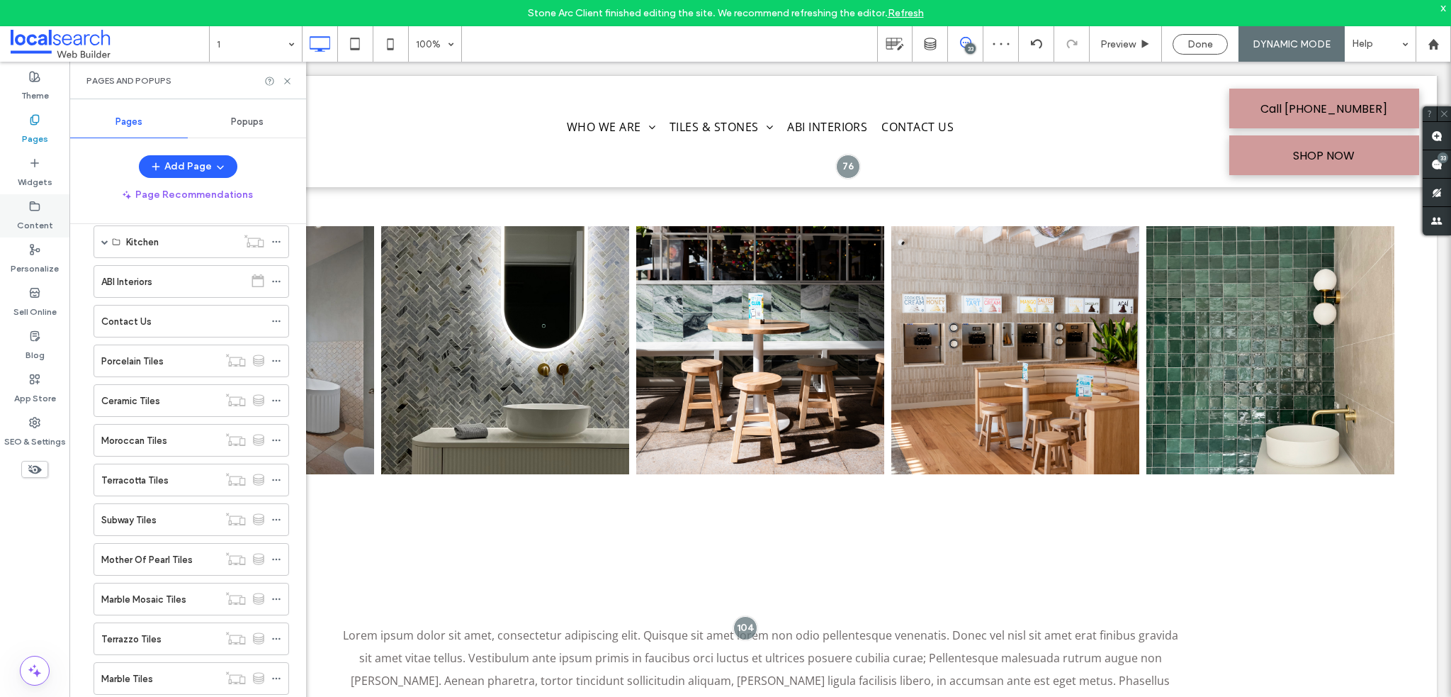
click at [40, 223] on label "Content" at bounding box center [35, 222] width 36 height 20
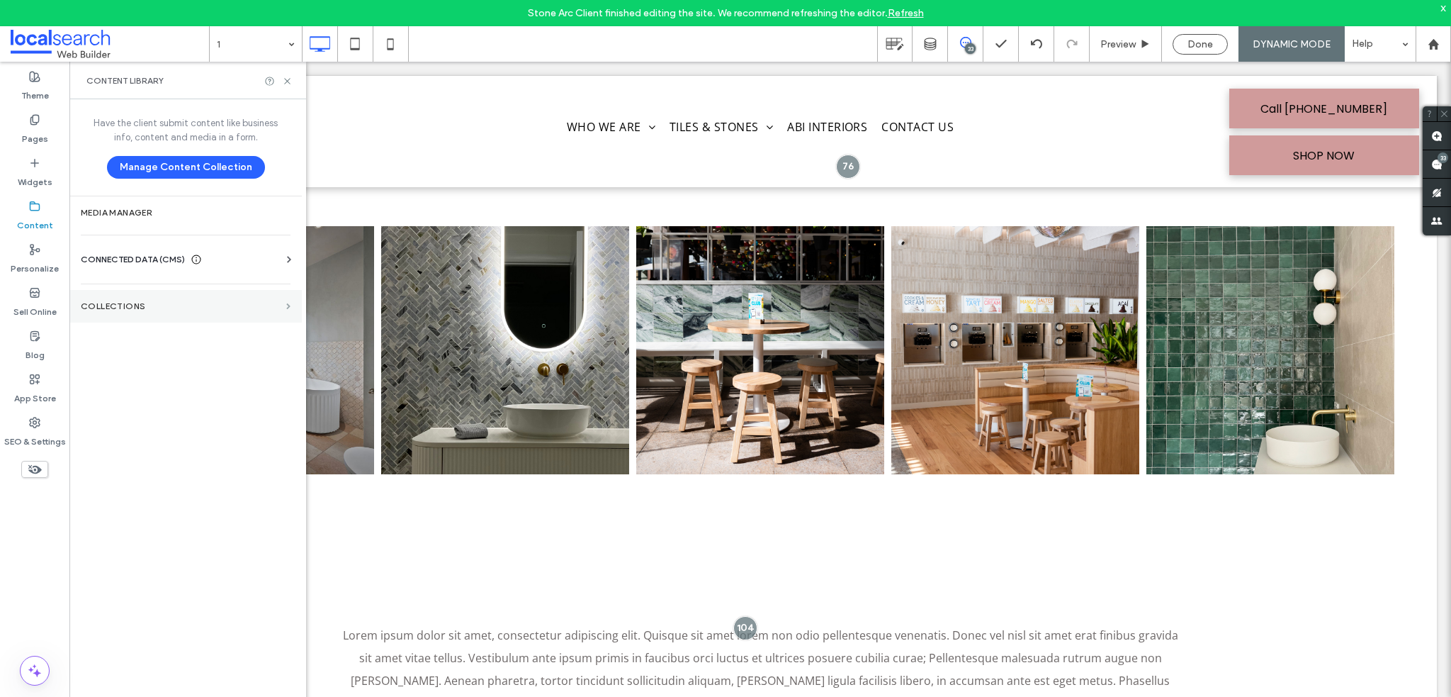
click at [286, 308] on span at bounding box center [288, 306] width 4 height 6
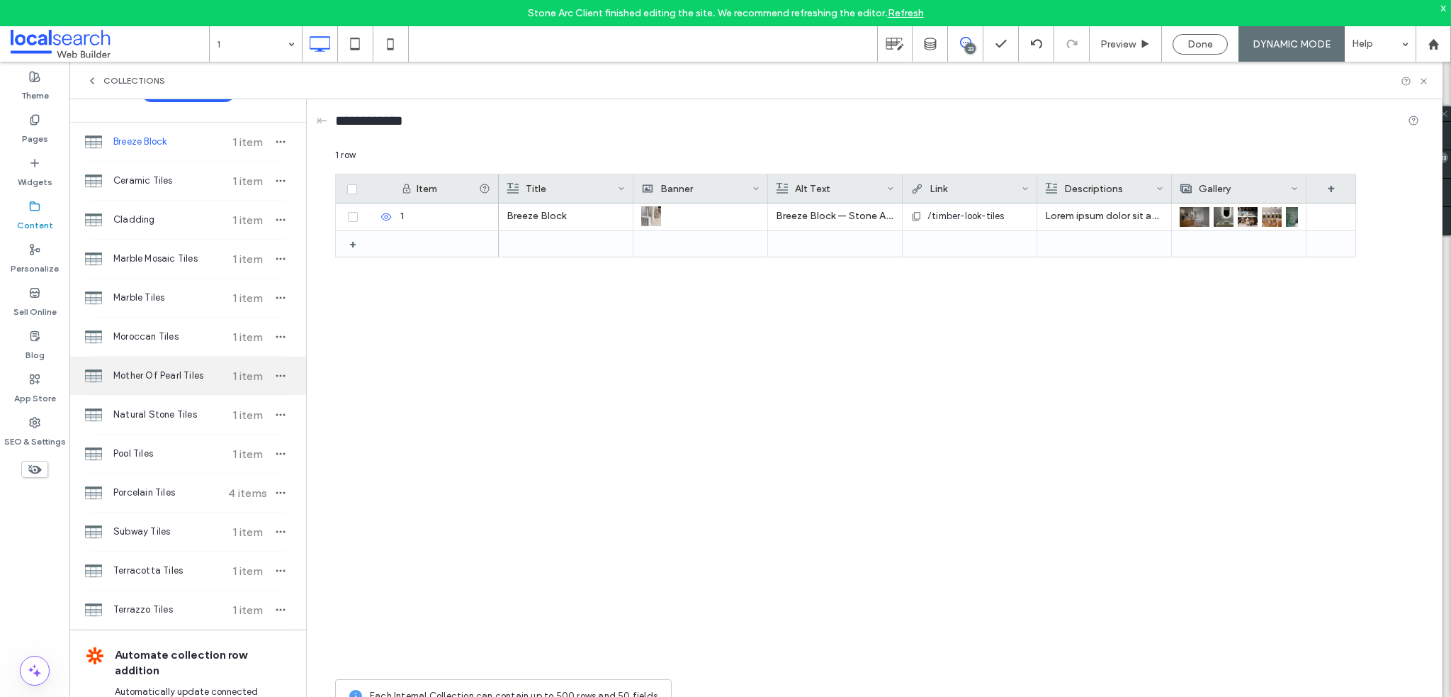
scroll to position [71, 0]
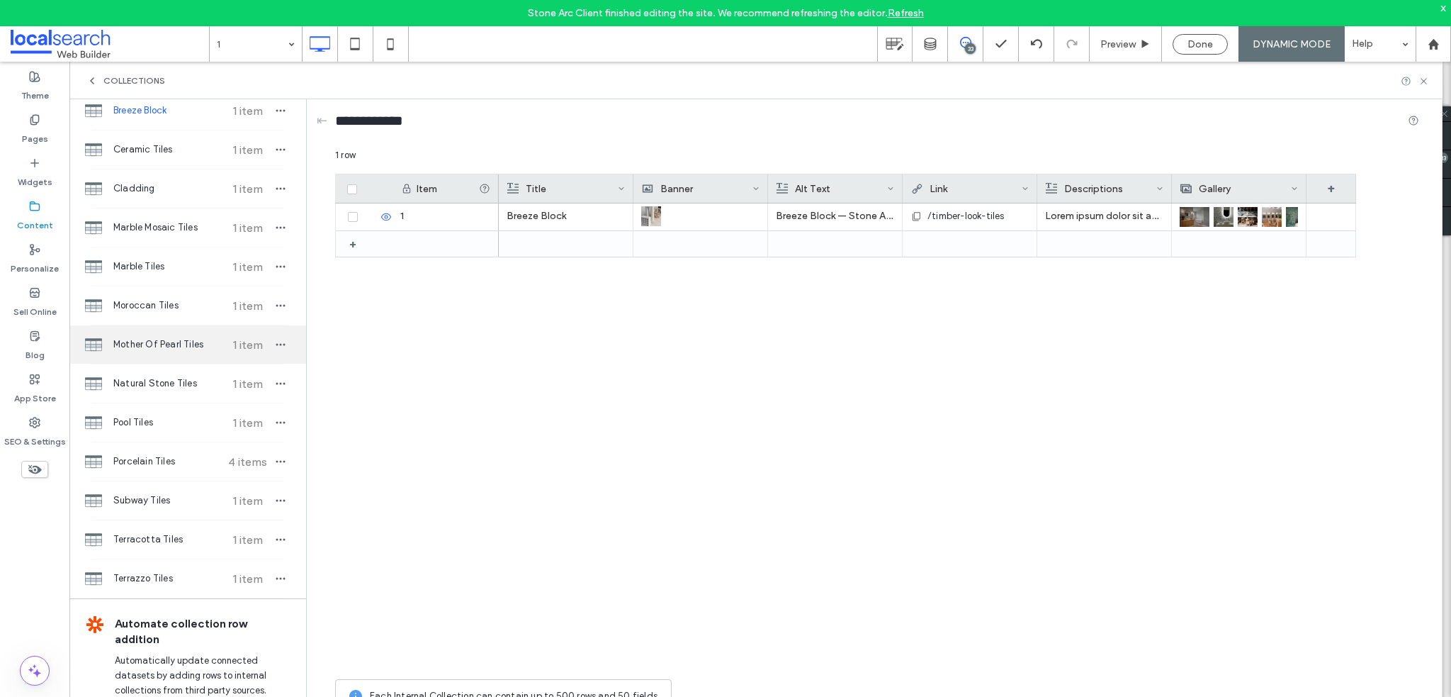
click at [173, 337] on span "Mother Of Pearl Tiles" at bounding box center [166, 344] width 106 height 14
click at [355, 242] on div "+" at bounding box center [358, 244] width 18 height 26
click at [551, 240] on div at bounding box center [566, 244] width 118 height 26
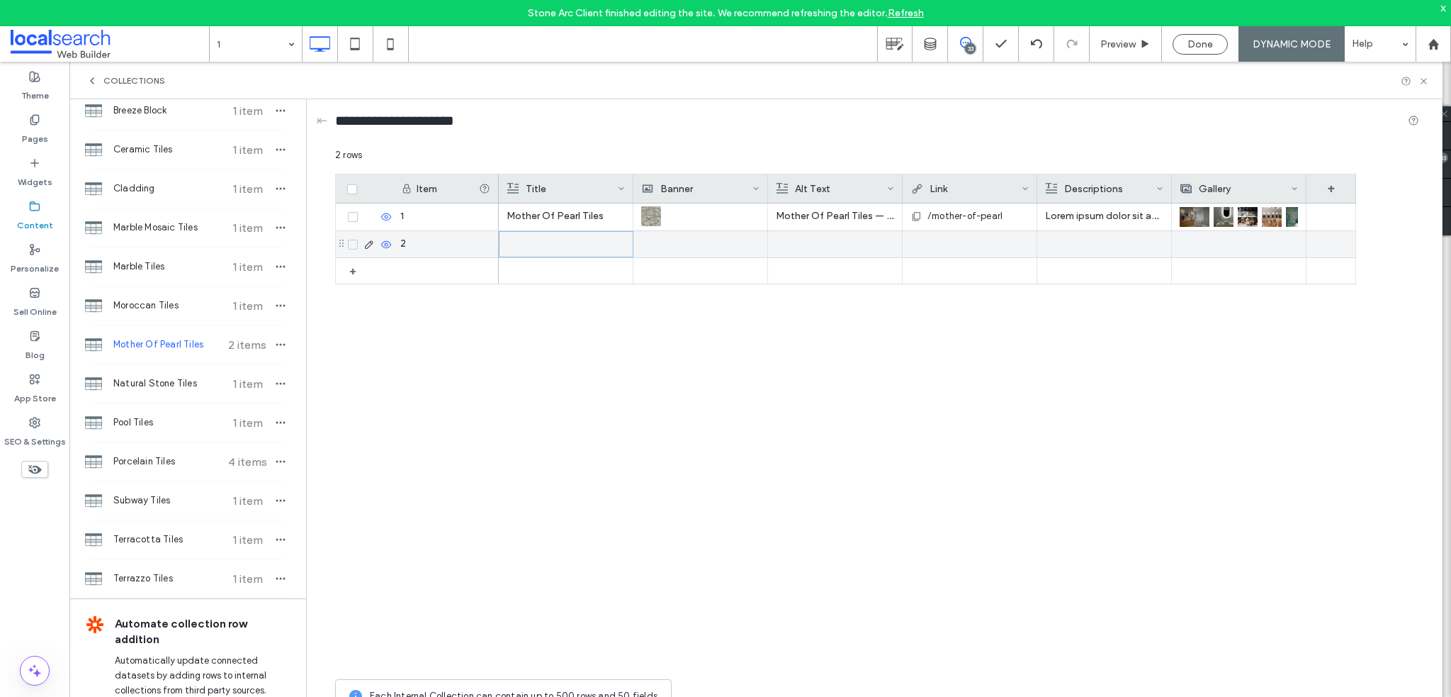
click at [553, 240] on div at bounding box center [566, 244] width 118 height 25
click at [556, 241] on div "Rich Text Editor" at bounding box center [576, 244] width 150 height 35
click at [683, 243] on div at bounding box center [700, 244] width 118 height 26
click at [684, 243] on div at bounding box center [700, 244] width 118 height 26
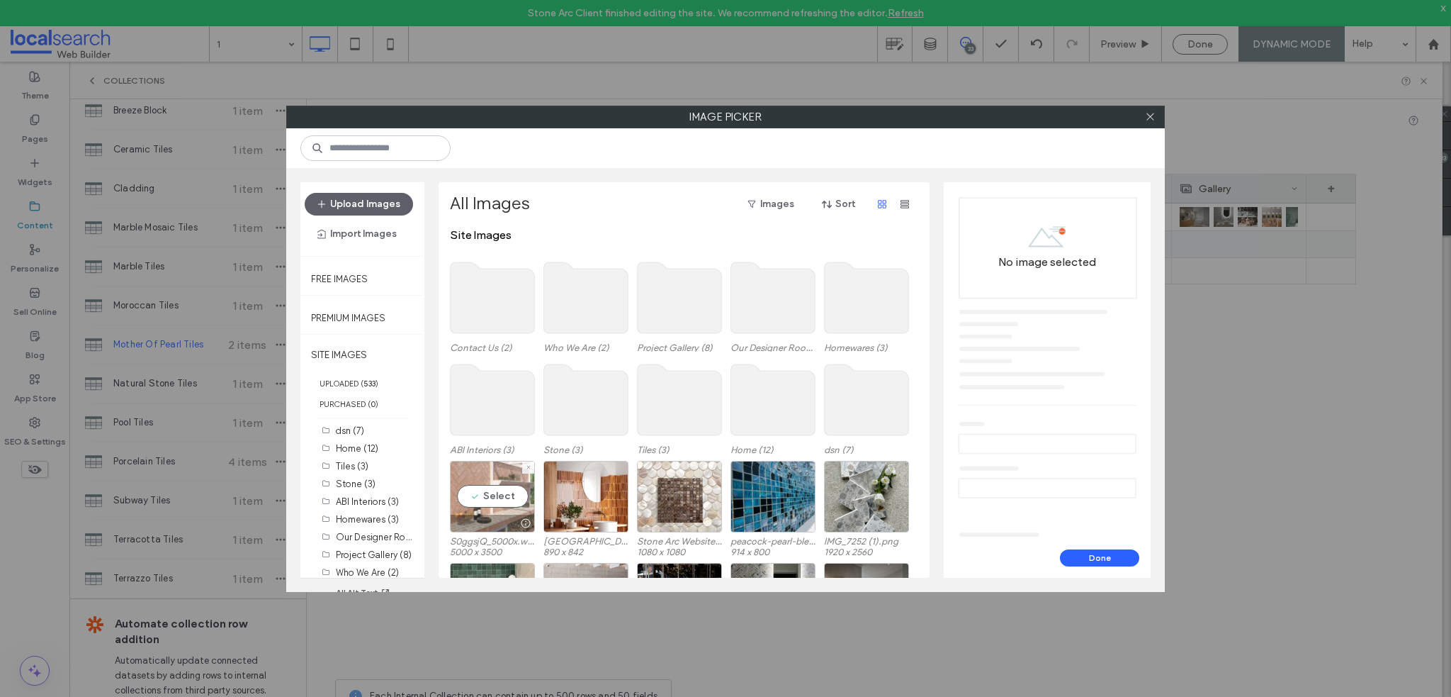
click at [493, 485] on div "Select" at bounding box center [492, 497] width 85 height 72
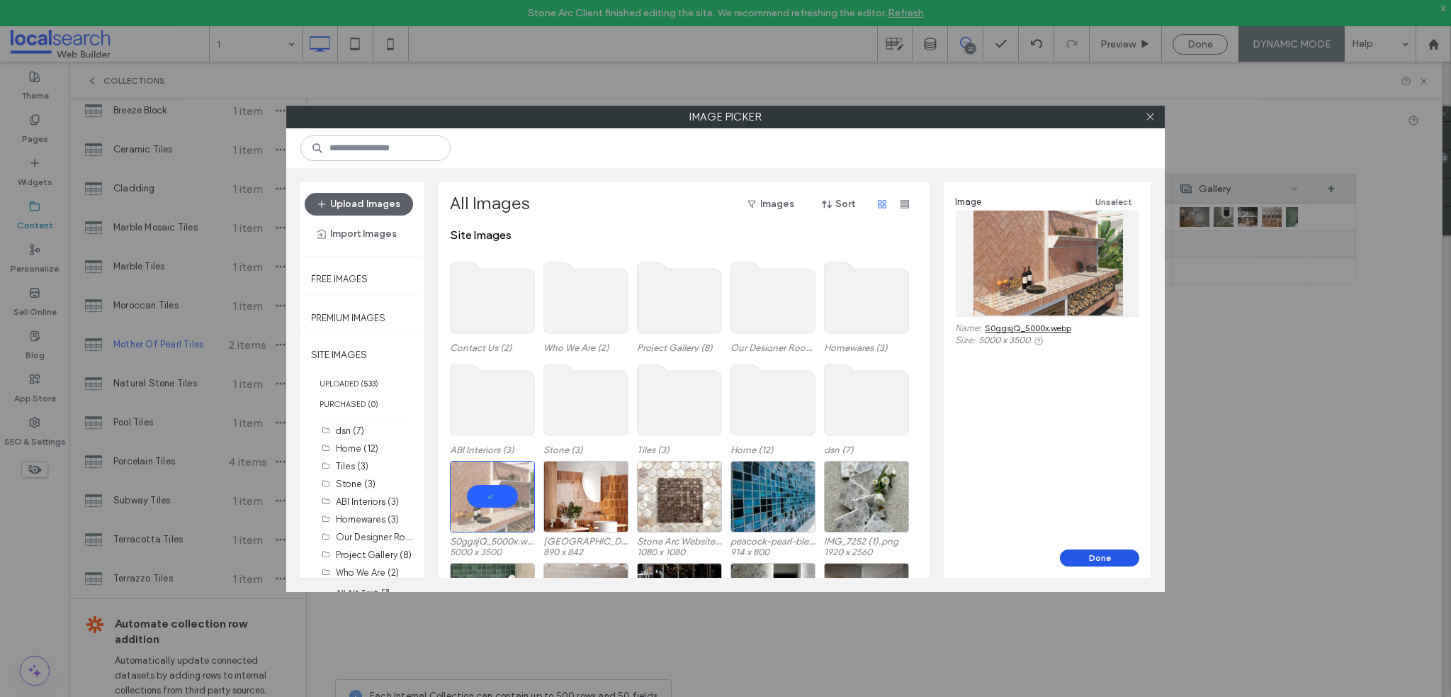
click at [1089, 551] on button "Done" at bounding box center [1099, 557] width 79 height 17
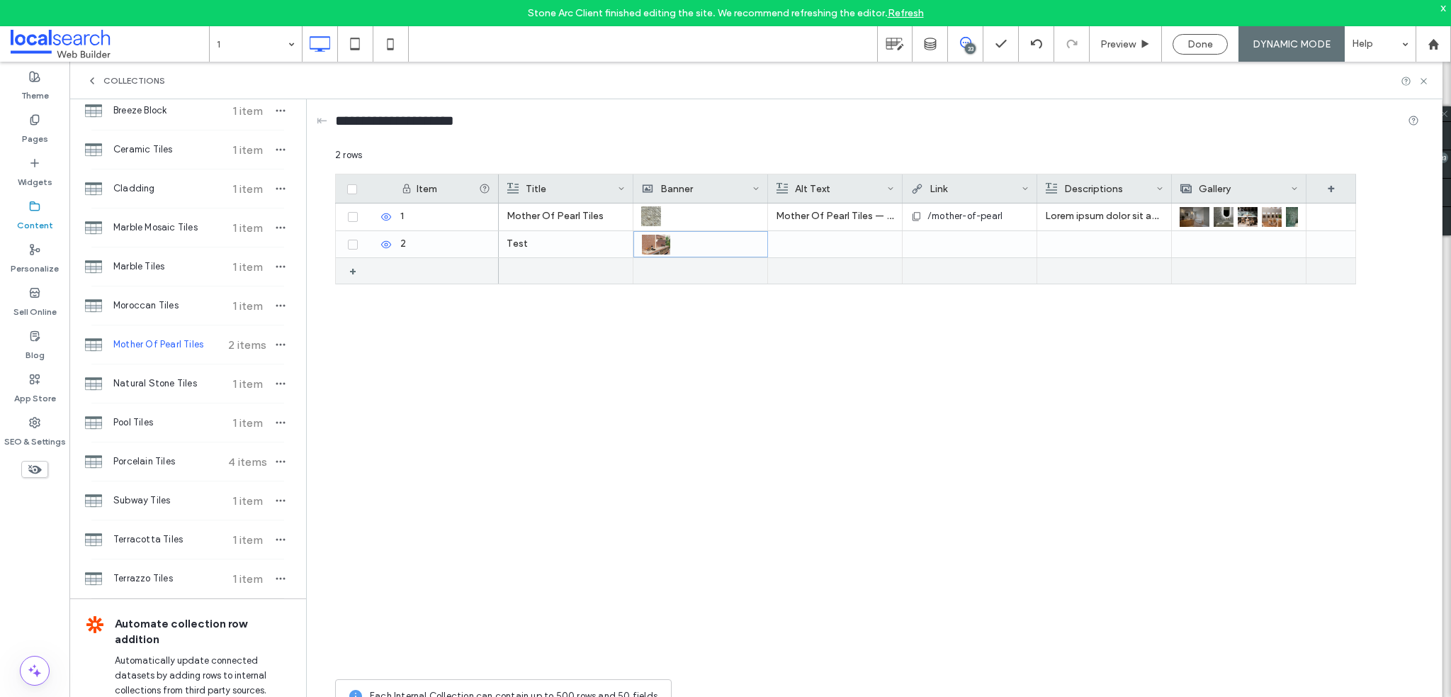
click at [1244, 250] on div at bounding box center [1239, 244] width 118 height 26
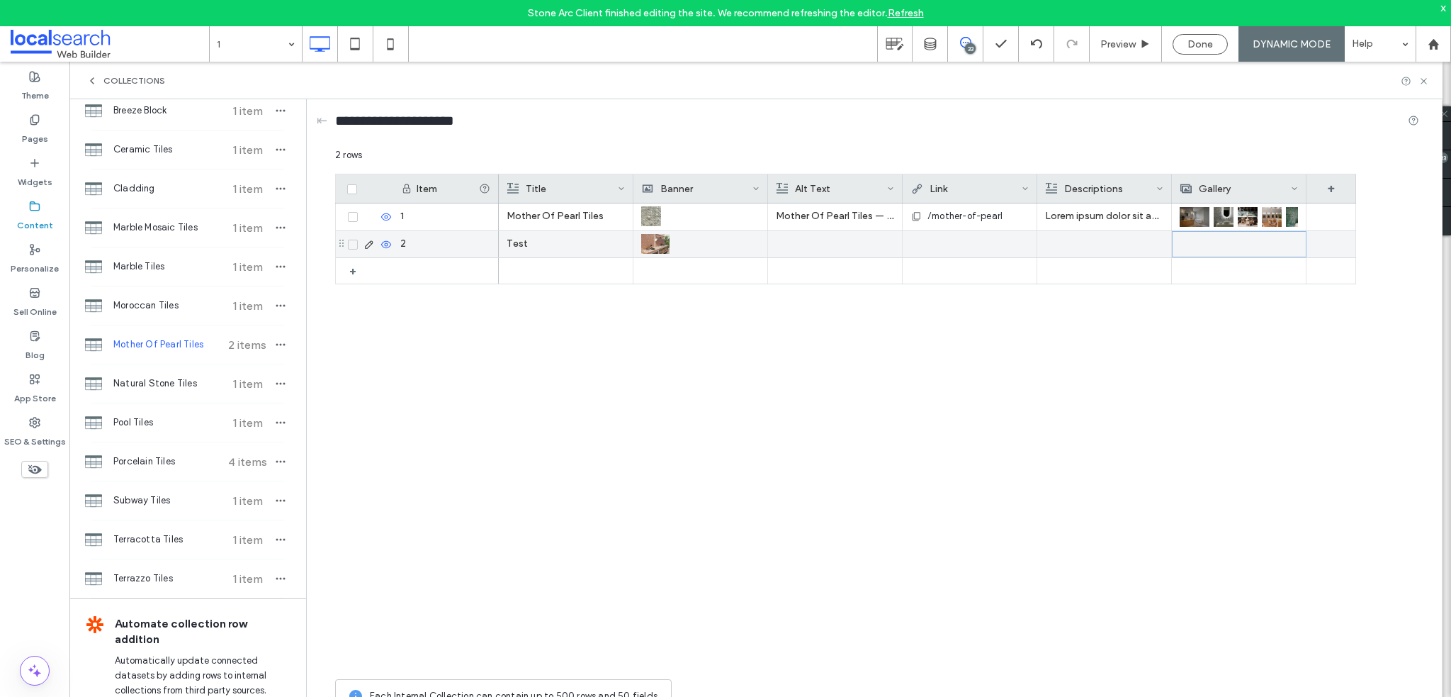
click at [1237, 244] on div at bounding box center [1240, 244] width 118 height 25
click at [1065, 247] on div at bounding box center [1104, 244] width 118 height 26
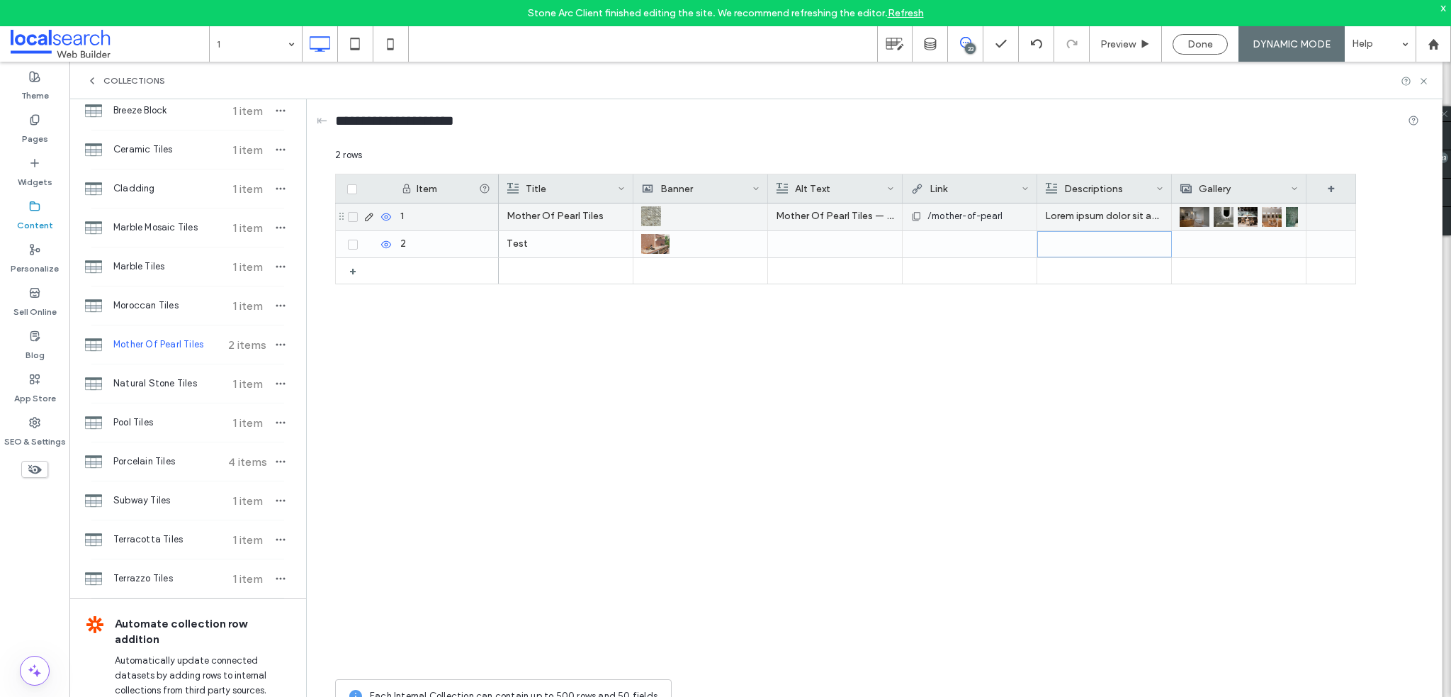
click at [1072, 214] on p "Lorem ipsum dolor sit amet, consectetur adipiscing elit. Quisque sit amet lorem…" at bounding box center [1104, 216] width 118 height 26
click at [1072, 214] on p "Lorem ipsum dolor sit amet, consectetur adipiscing elit. Quisque sit amet lorem…" at bounding box center [1105, 217] width 118 height 26
click at [1091, 213] on p "Lorem ipsum dolor sit amet, consectetur adipiscing elit. Quisque sit amet lorem…" at bounding box center [1105, 217] width 118 height 26
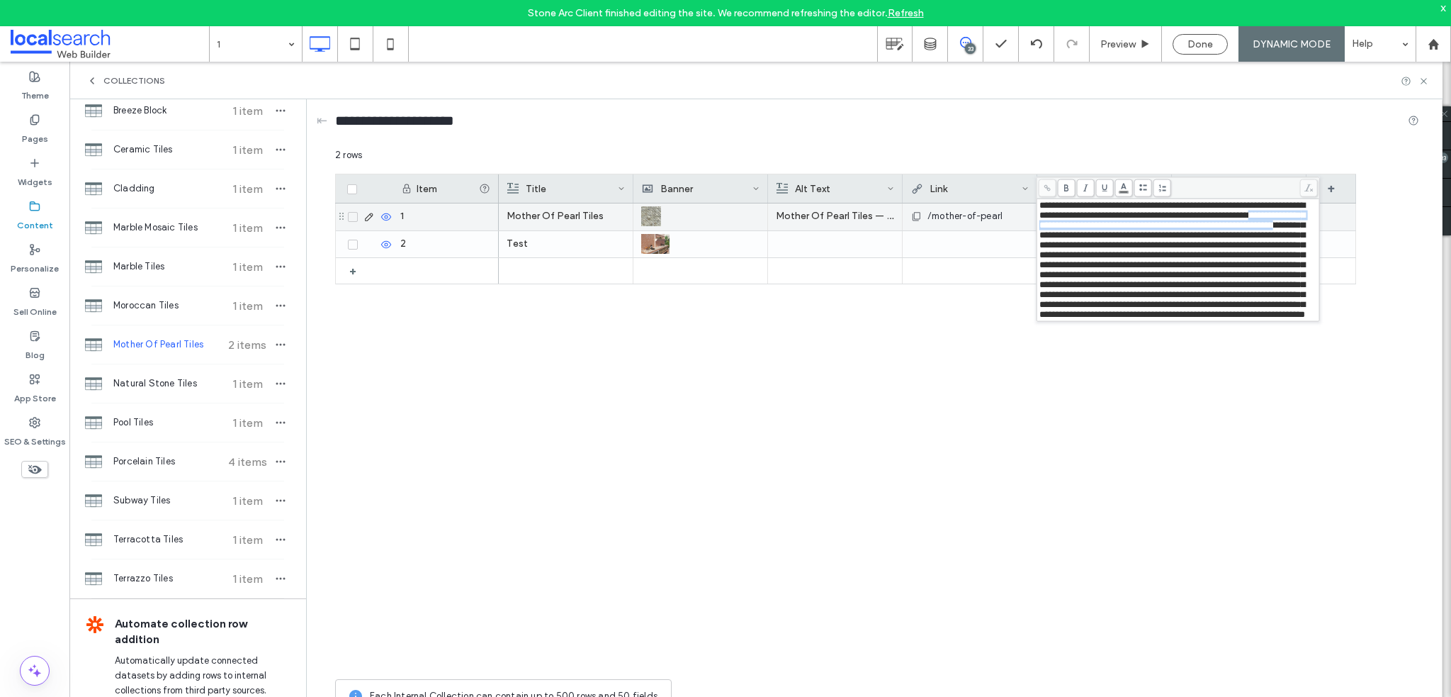
drag, startPoint x: 1057, startPoint y: 232, endPoint x: 1117, endPoint y: 241, distance: 60.2
click at [1117, 241] on span "**********" at bounding box center [1173, 260] width 266 height 118
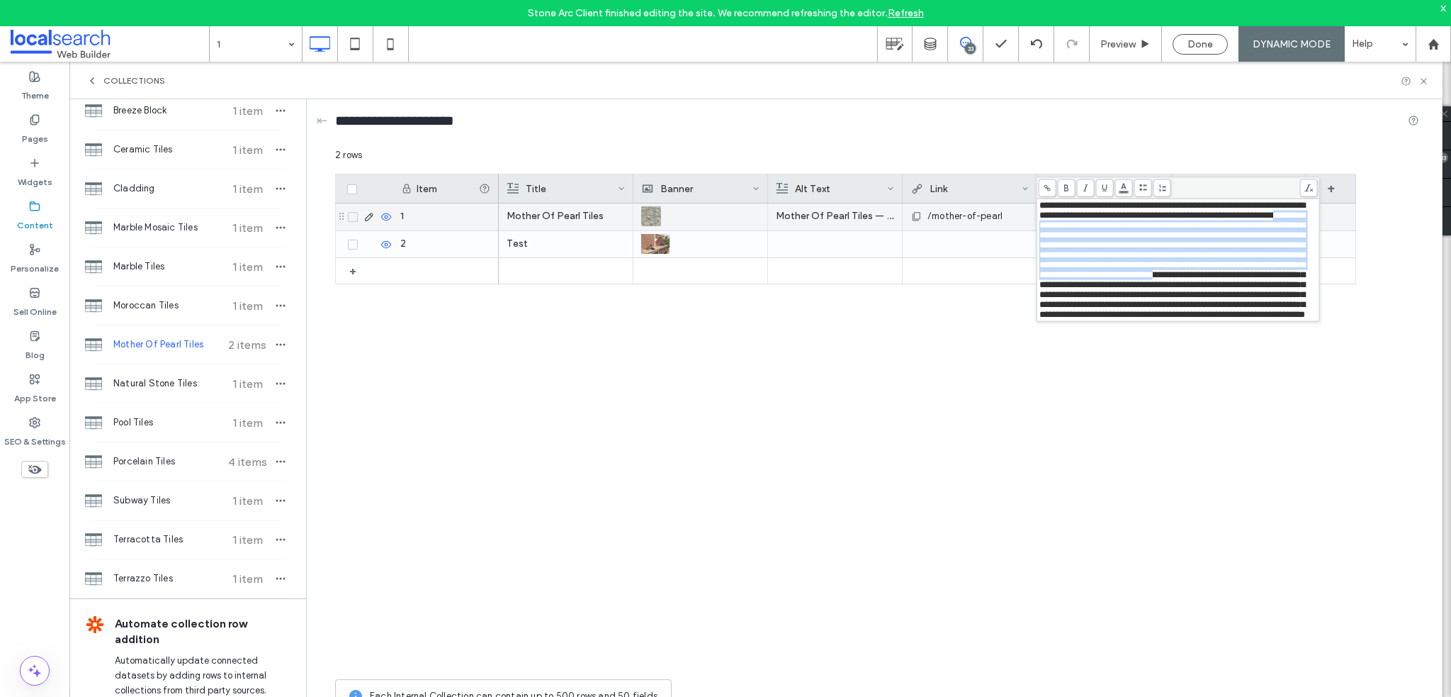
drag, startPoint x: 1108, startPoint y: 237, endPoint x: 1065, endPoint y: 226, distance: 44.7
click at [1065, 226] on span "**********" at bounding box center [1173, 260] width 266 height 118
click at [985, 275] on div at bounding box center [970, 271] width 118 height 26
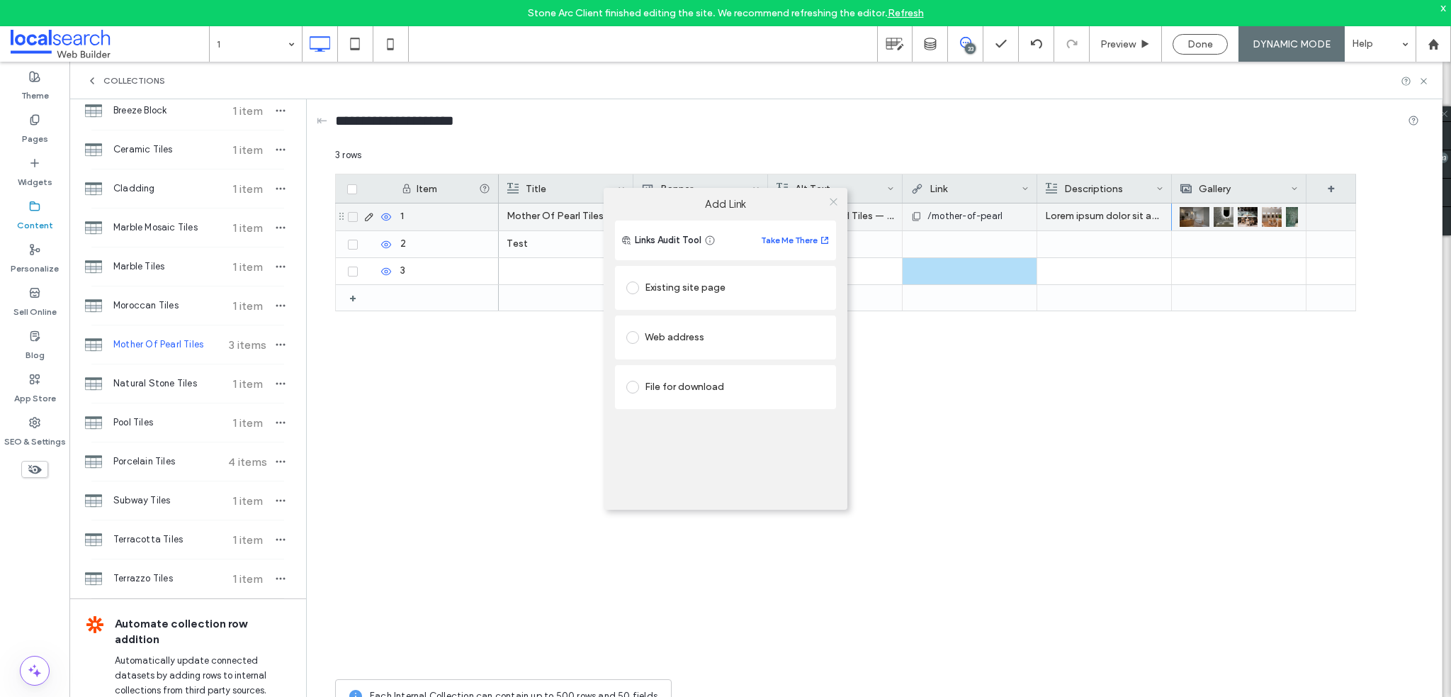
click at [833, 206] on icon at bounding box center [833, 201] width 11 height 11
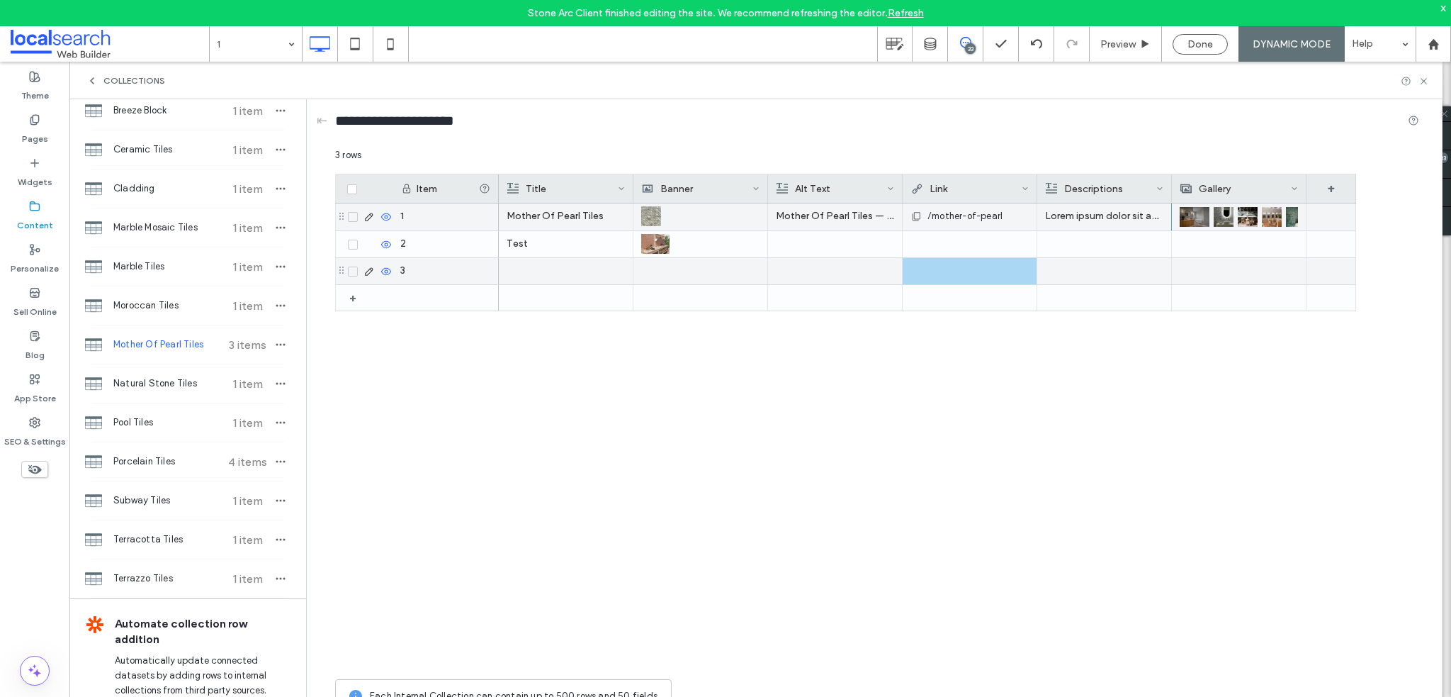
click at [349, 271] on span at bounding box center [353, 271] width 10 height 10
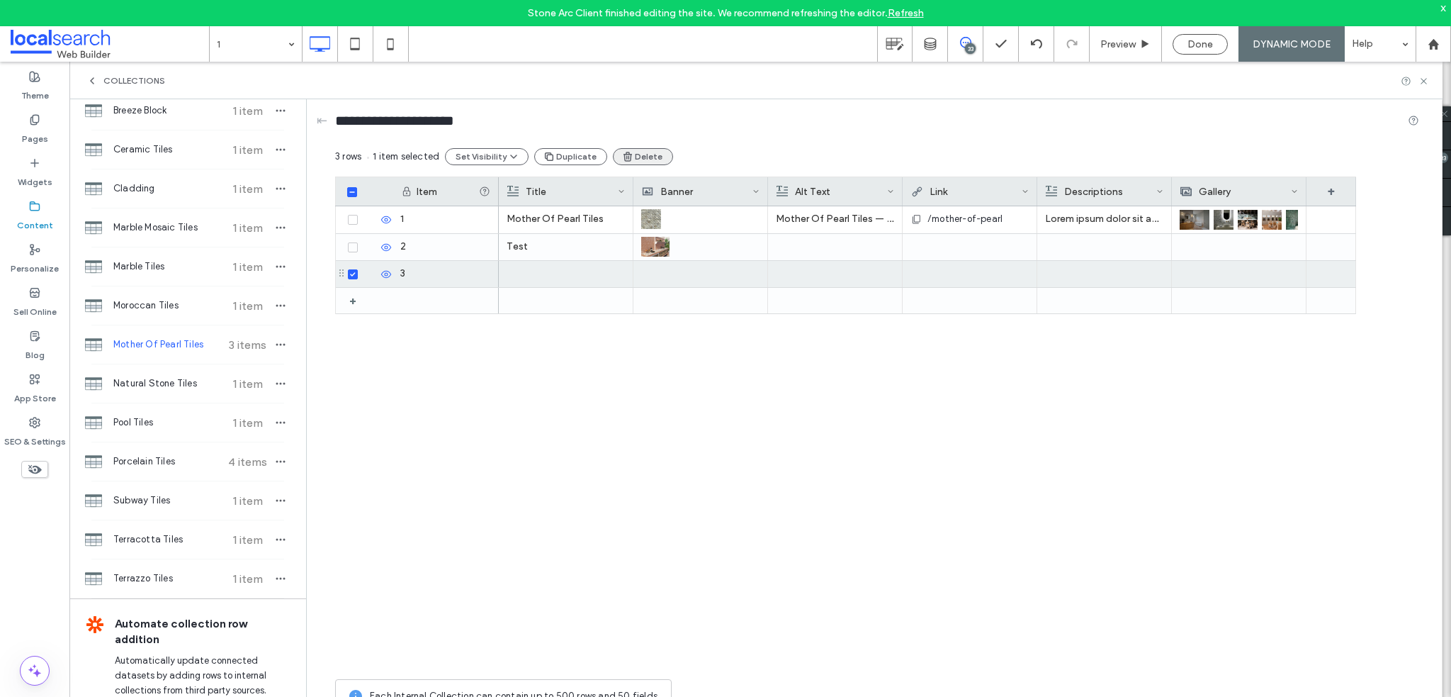
click at [629, 157] on button "Delete" at bounding box center [643, 156] width 60 height 17
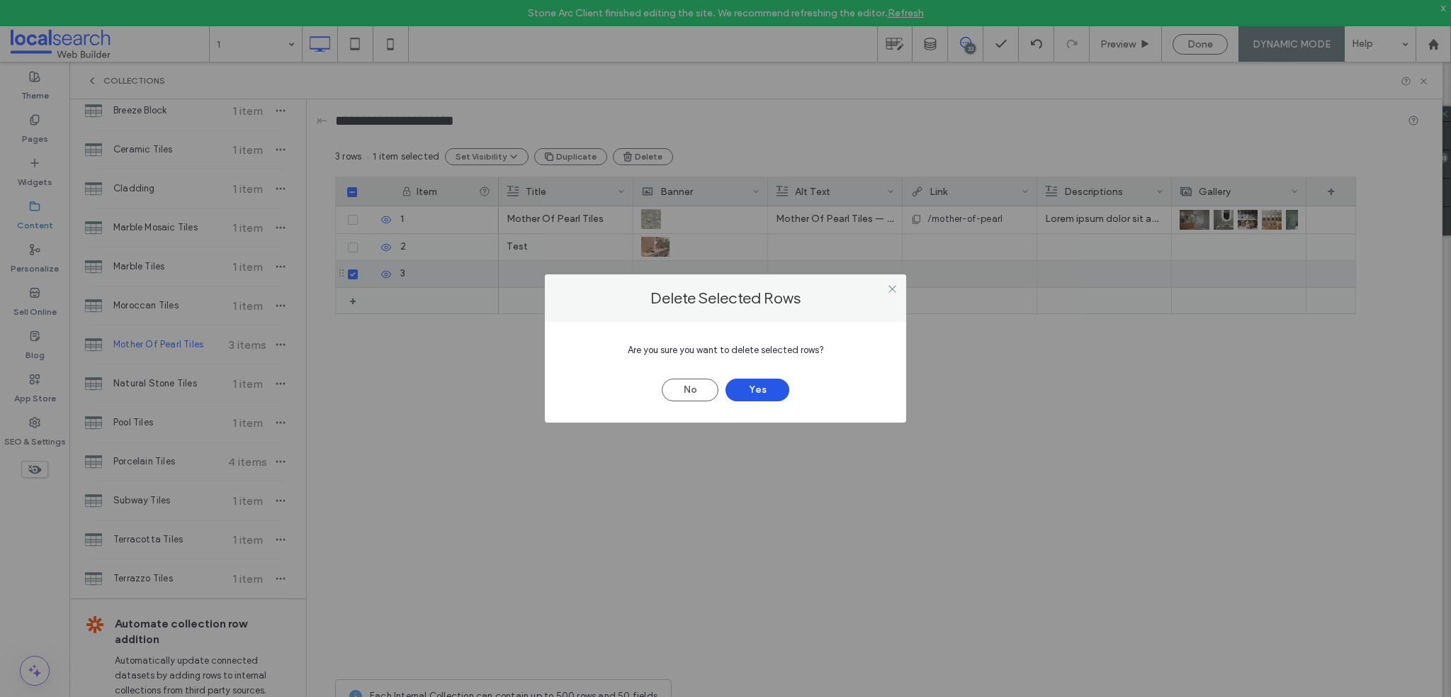
click at [753, 390] on button "Yes" at bounding box center [758, 389] width 64 height 23
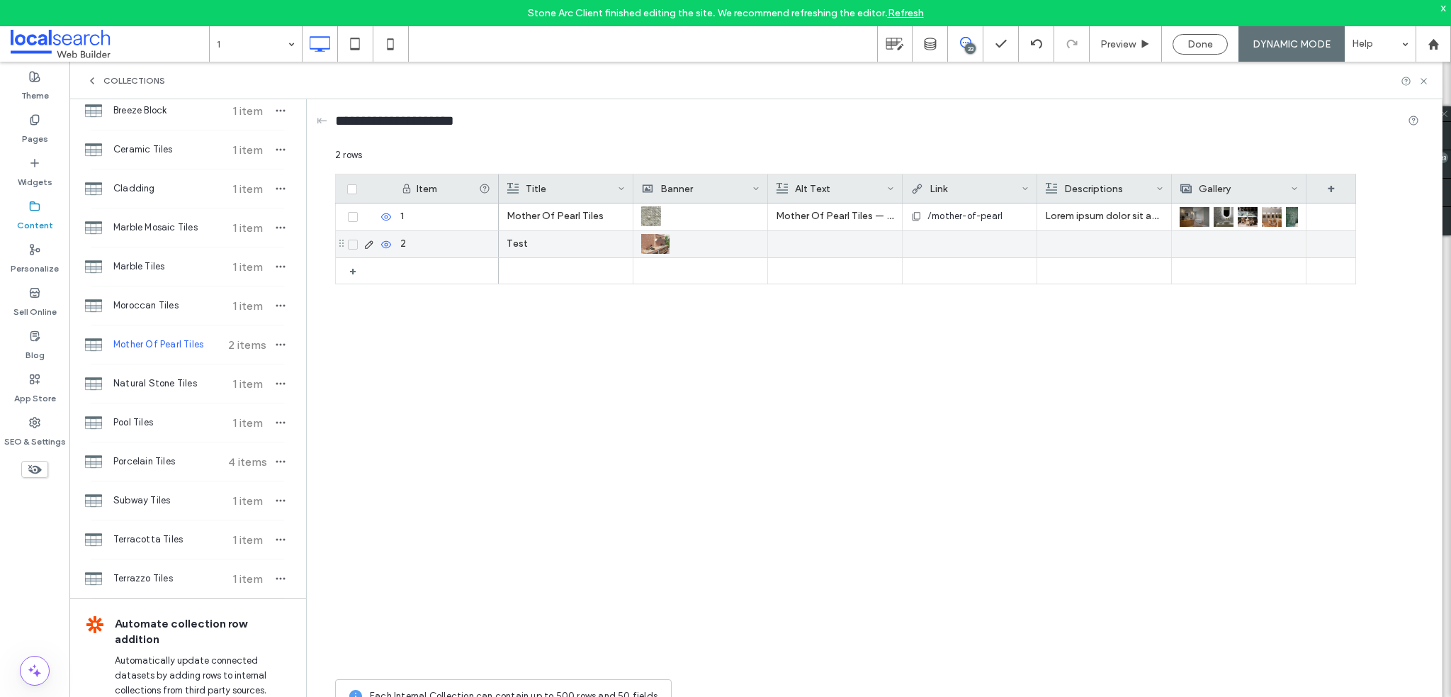
click at [1089, 240] on div at bounding box center [1104, 244] width 118 height 26
click at [1101, 242] on div at bounding box center [1105, 244] width 118 height 25
click at [1337, 393] on div "Test rat finibus gravida sit amet vitae tellus. Vestibulum ante ipsum primis in…" at bounding box center [927, 437] width 857 height 468
click at [1205, 242] on div at bounding box center [1239, 244] width 118 height 26
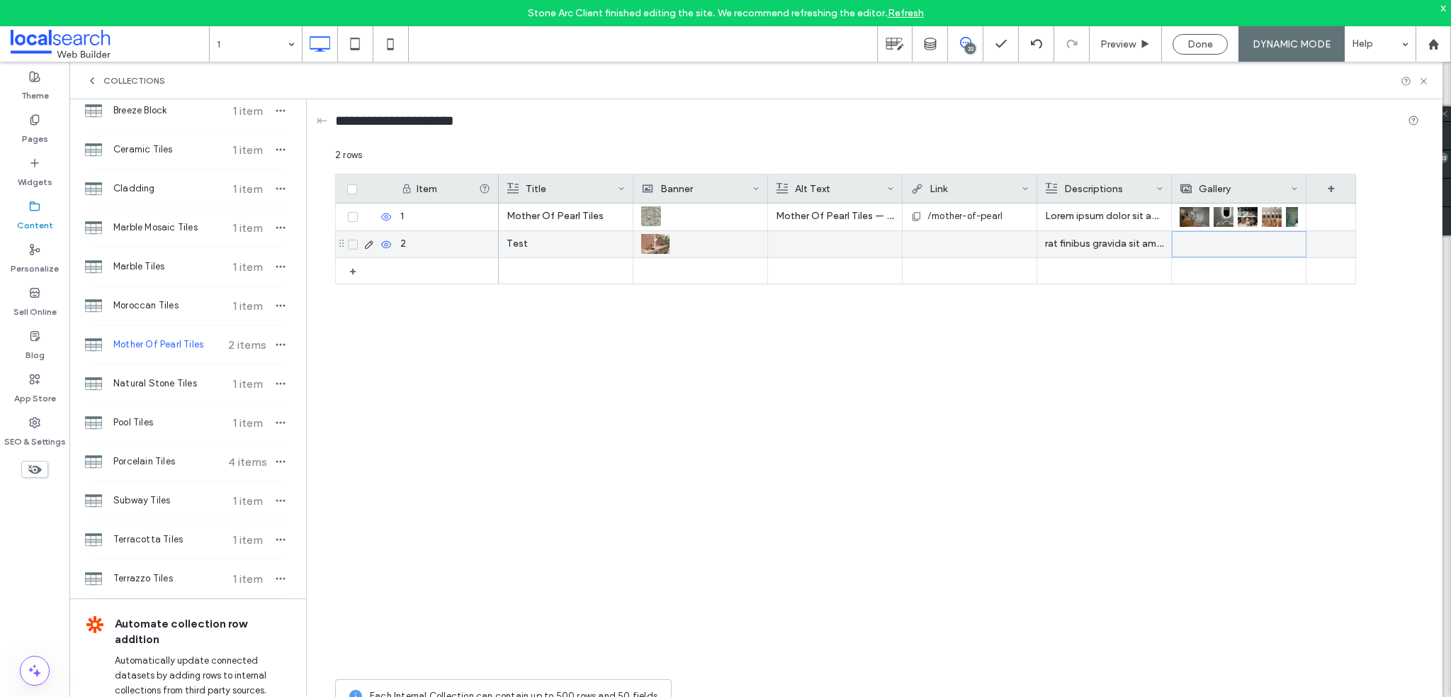
click at [1205, 242] on div at bounding box center [1240, 244] width 118 height 25
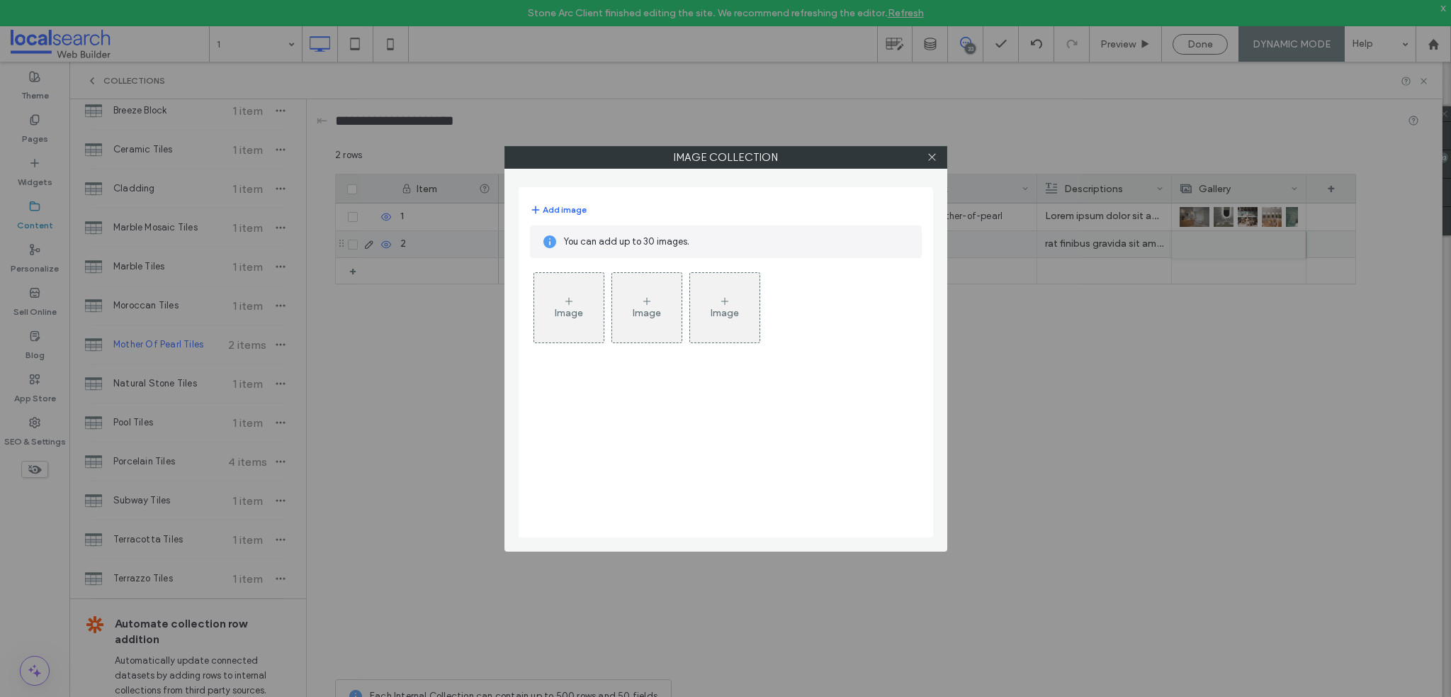
click at [557, 297] on div "Image" at bounding box center [568, 307] width 69 height 67
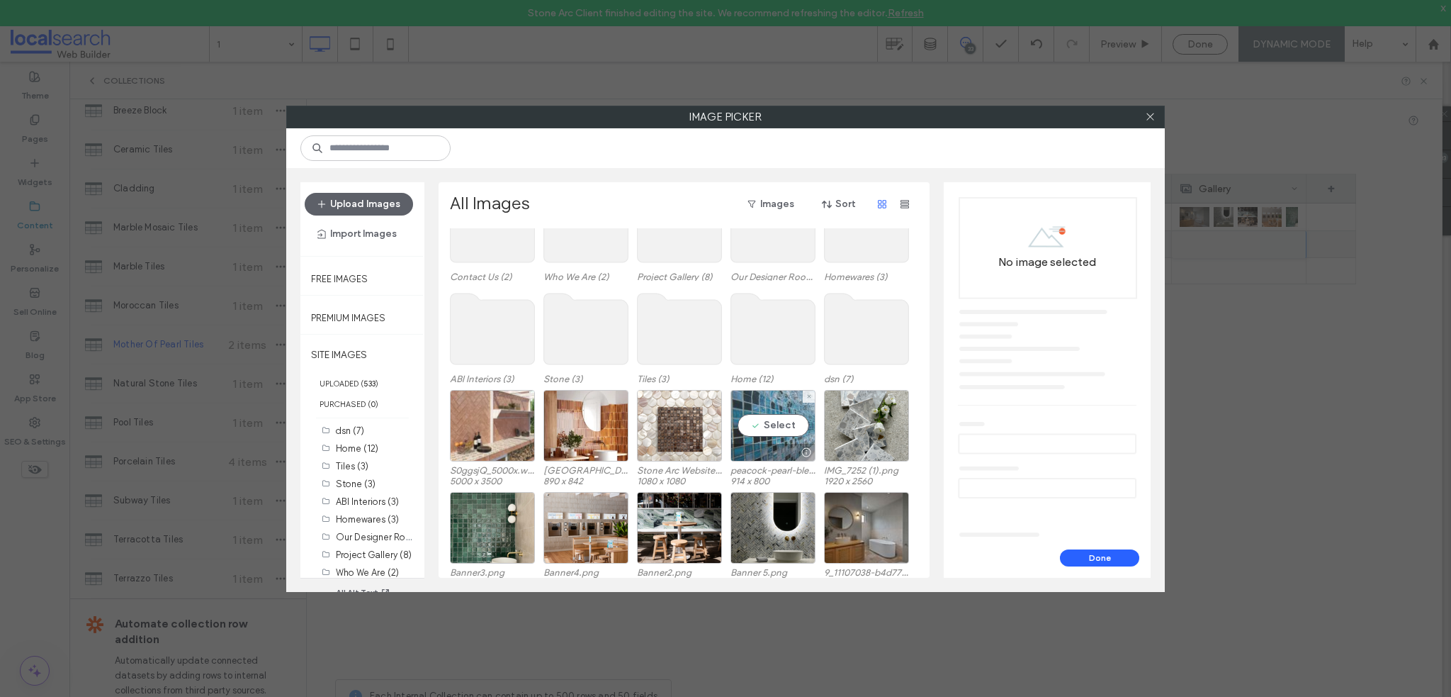
click at [780, 420] on div "Select" at bounding box center [773, 426] width 85 height 72
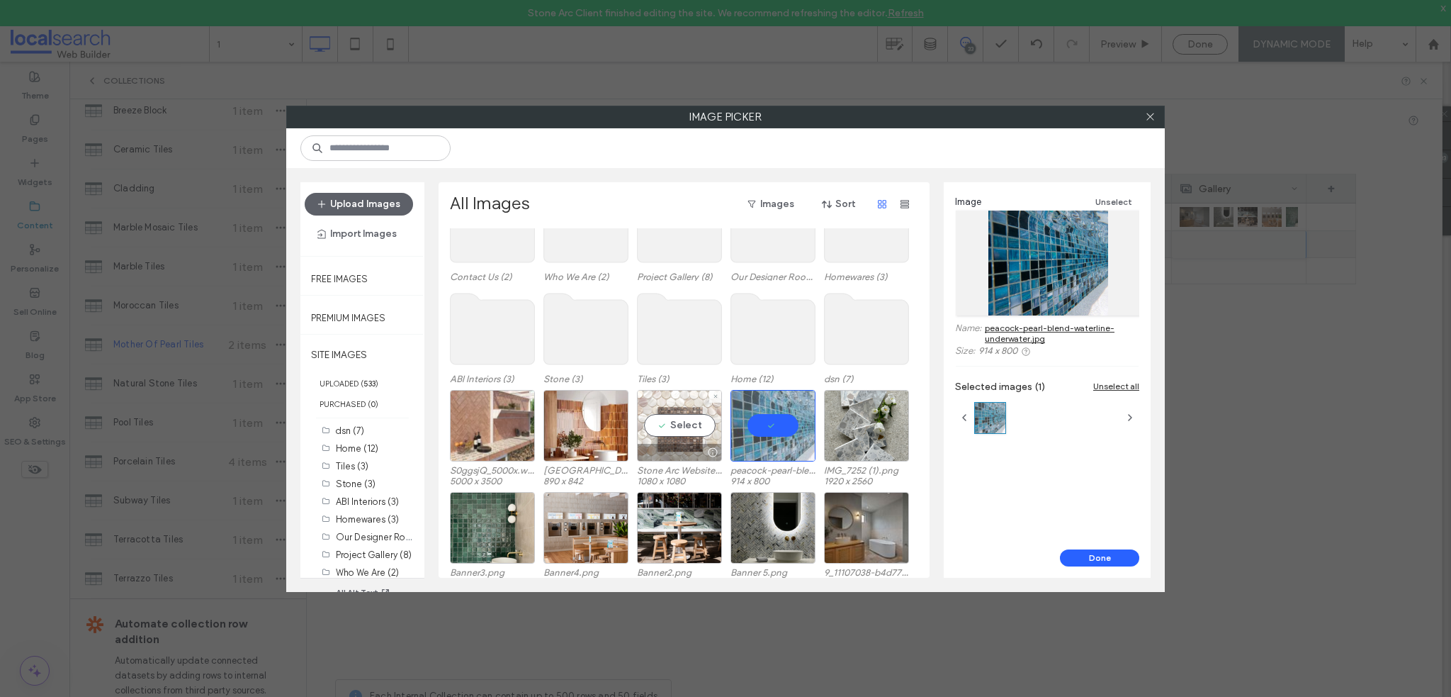
click at [677, 431] on div "Select" at bounding box center [679, 426] width 85 height 72
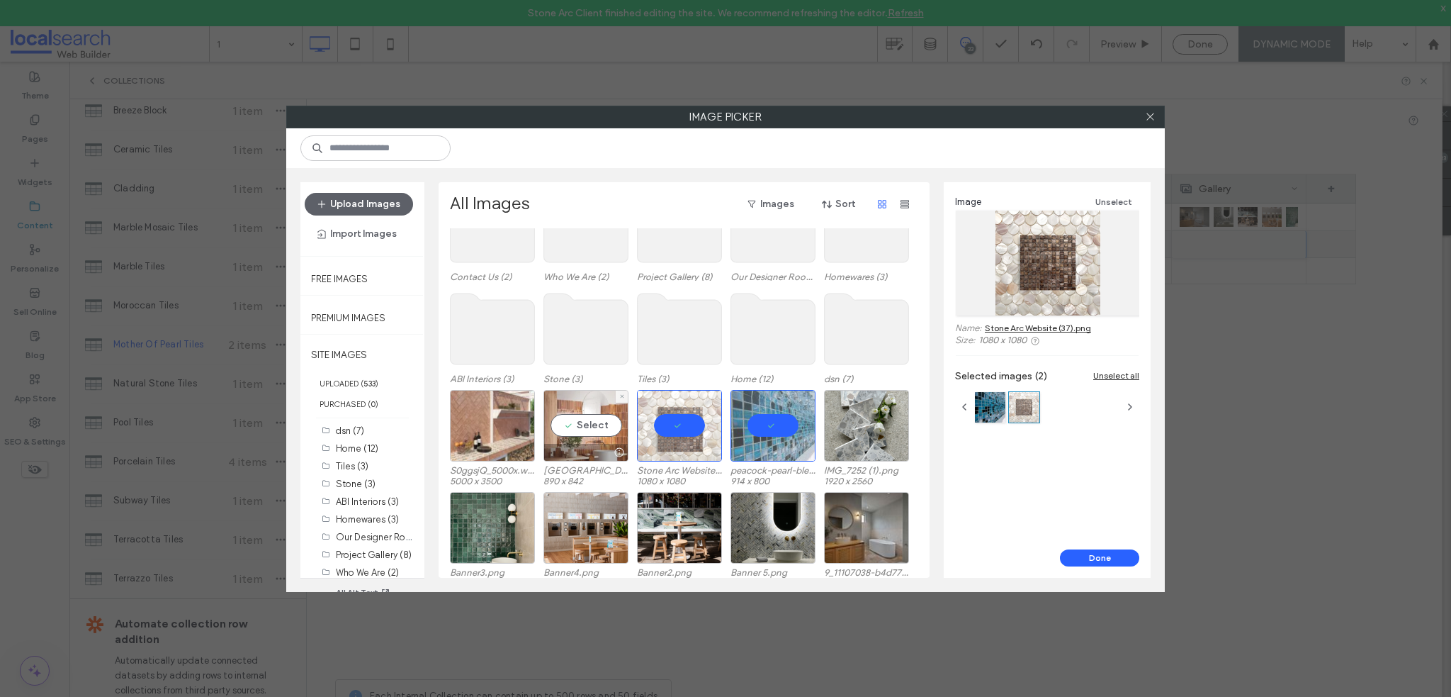
click at [565, 432] on div "Select" at bounding box center [586, 426] width 85 height 72
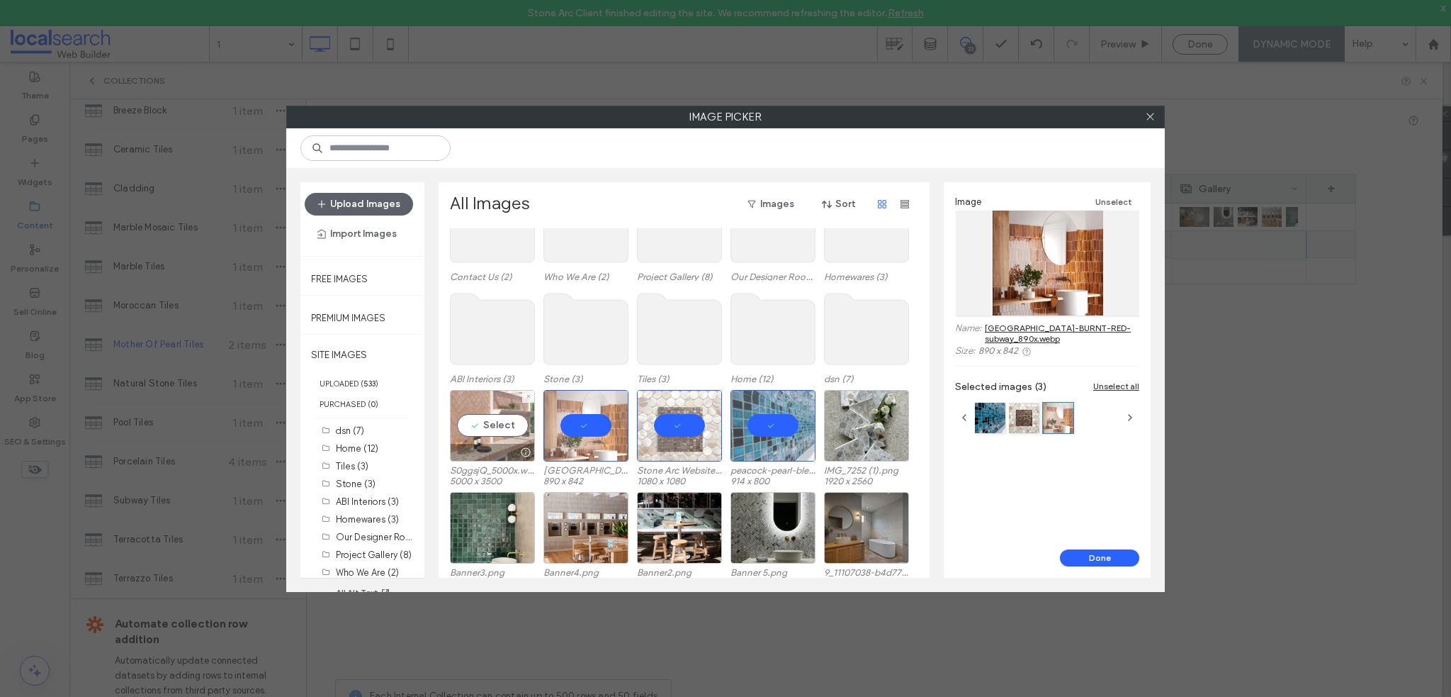
click at [497, 427] on div "Select" at bounding box center [492, 426] width 85 height 72
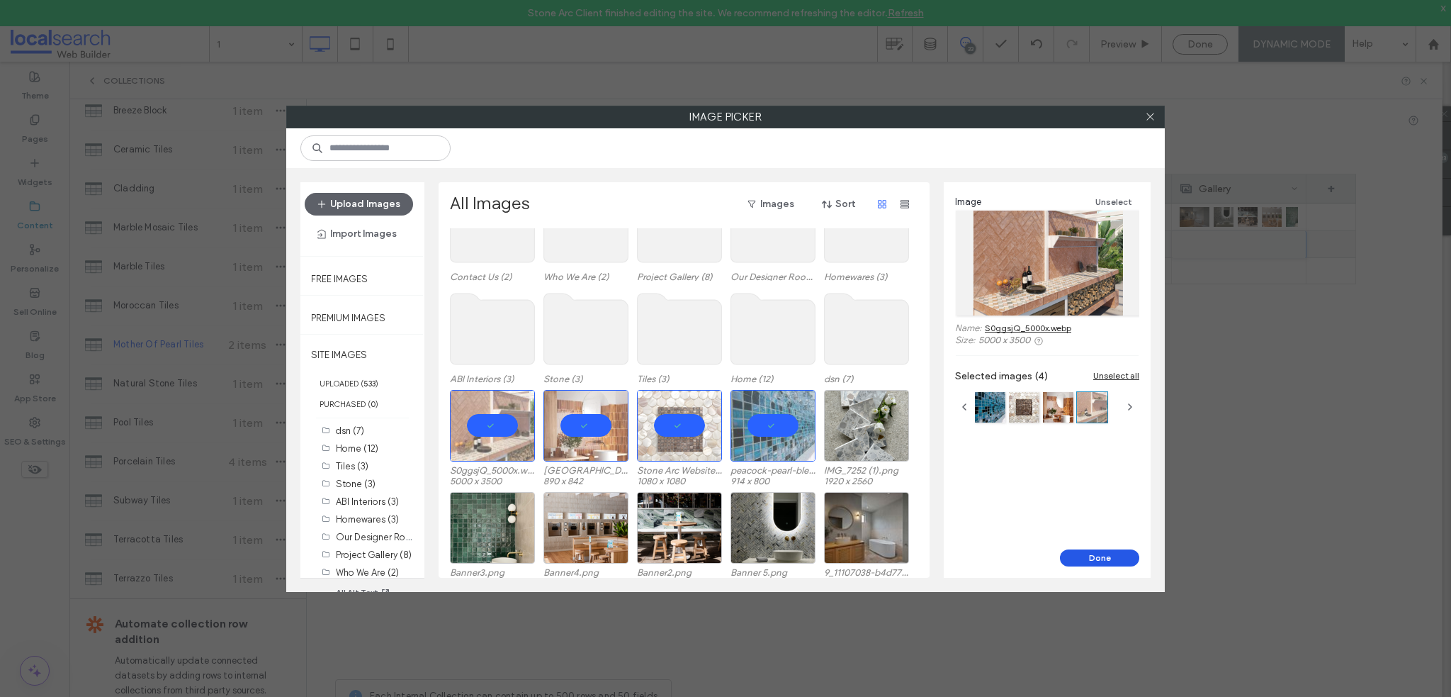
click at [1118, 556] on button "Done" at bounding box center [1099, 557] width 79 height 17
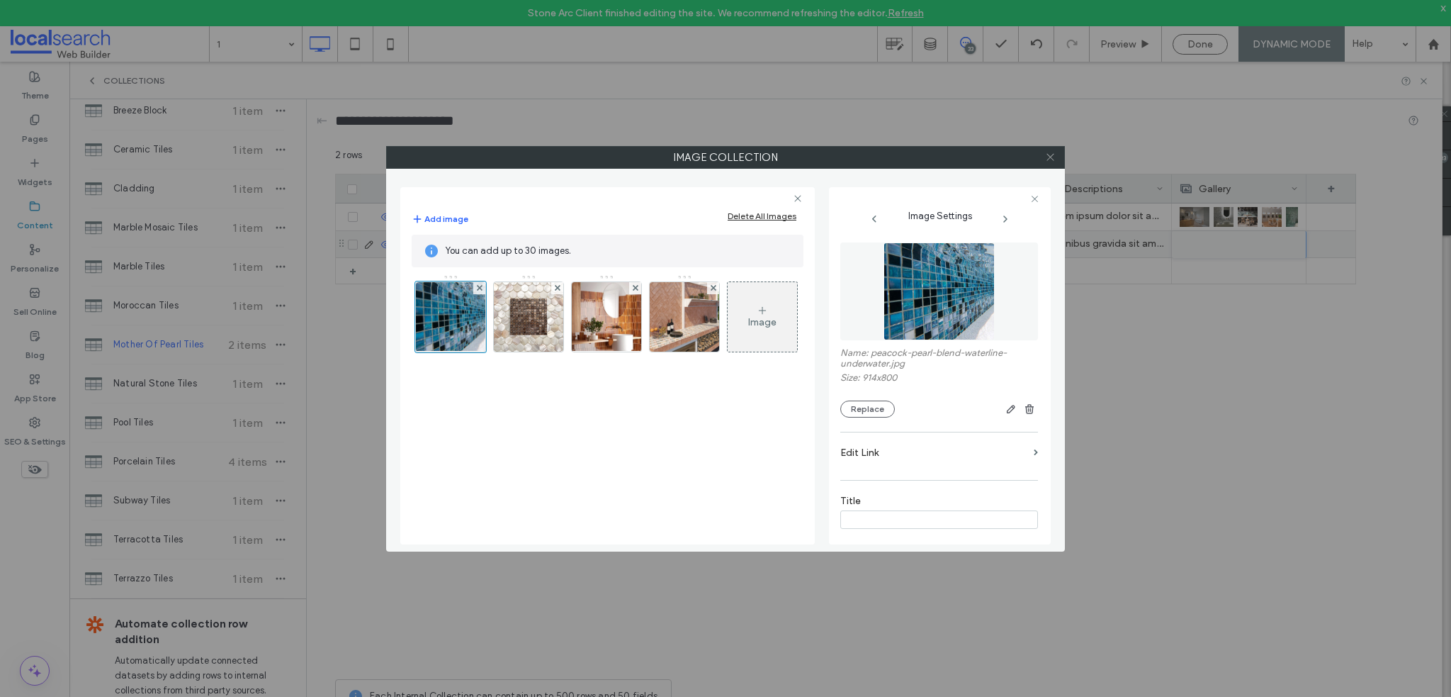
click at [1047, 155] on icon at bounding box center [1050, 157] width 11 height 11
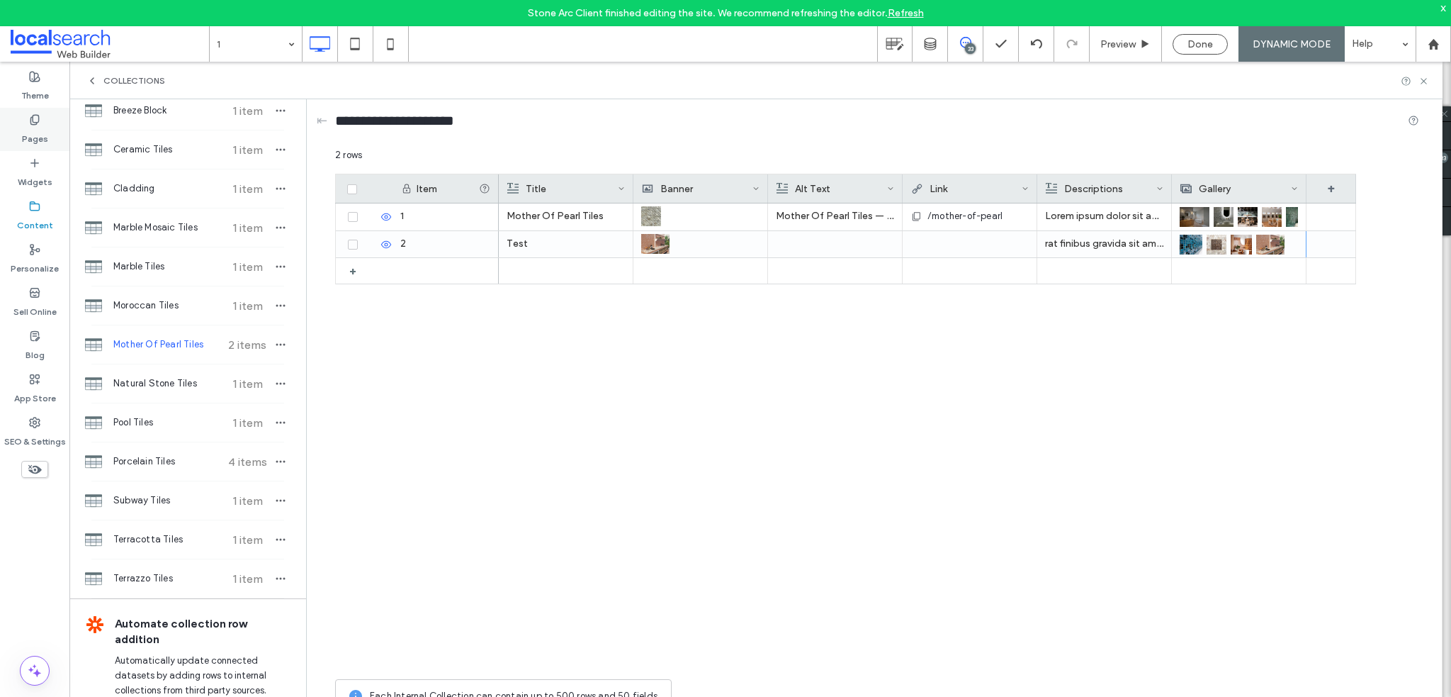
click at [38, 132] on label "Pages" at bounding box center [35, 135] width 26 height 20
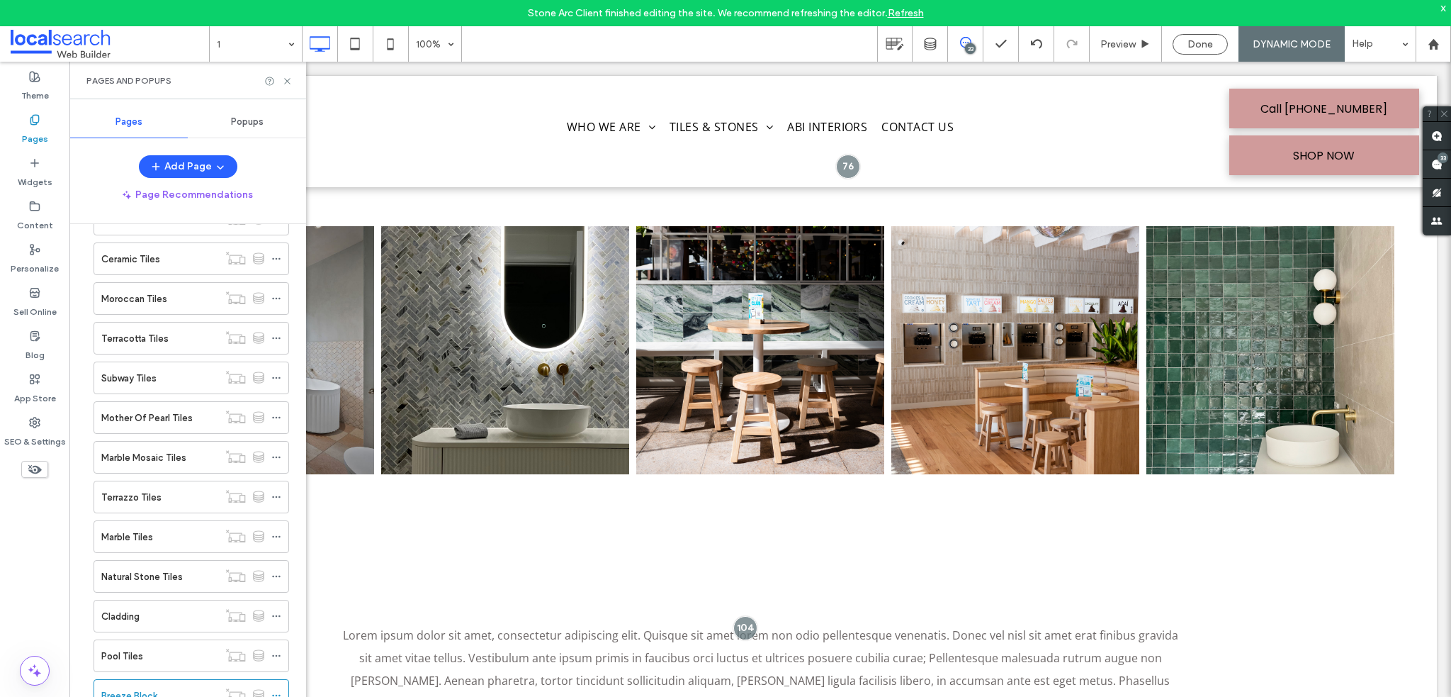
scroll to position [300, 0]
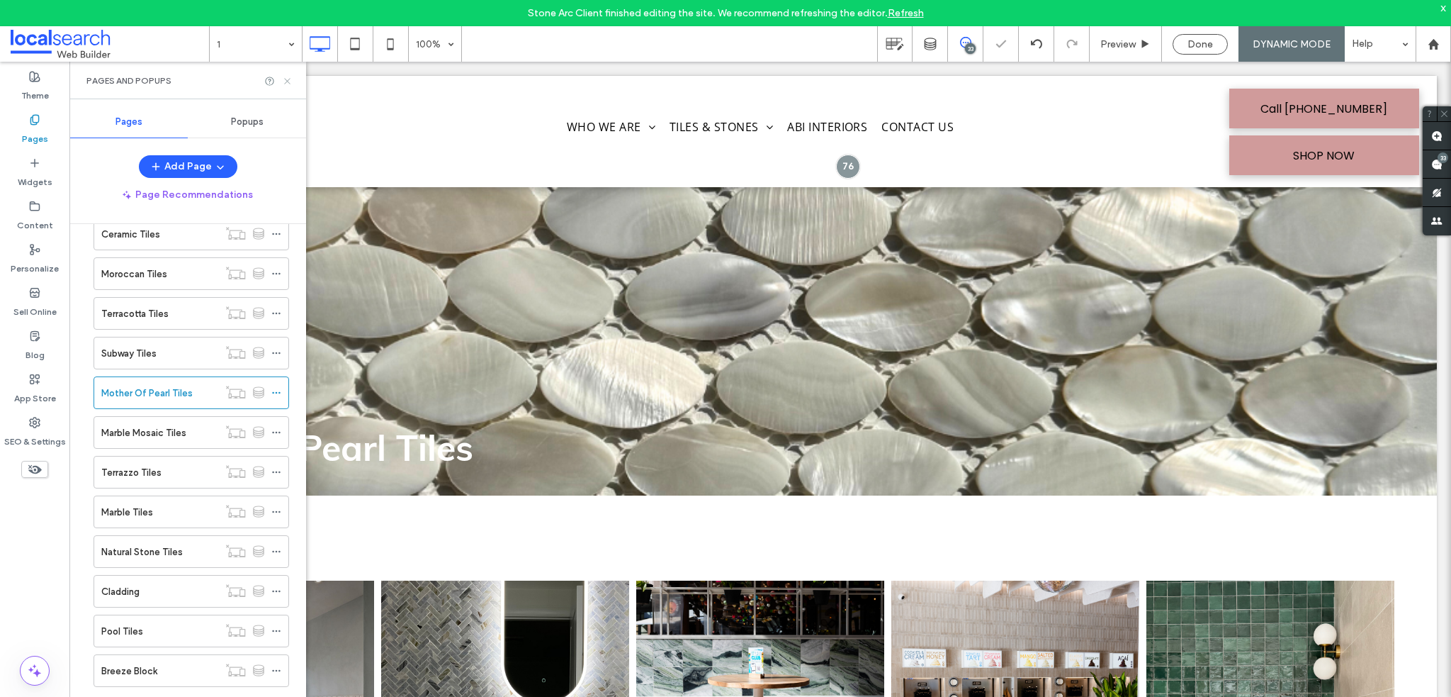
click at [286, 78] on icon at bounding box center [287, 81] width 11 height 11
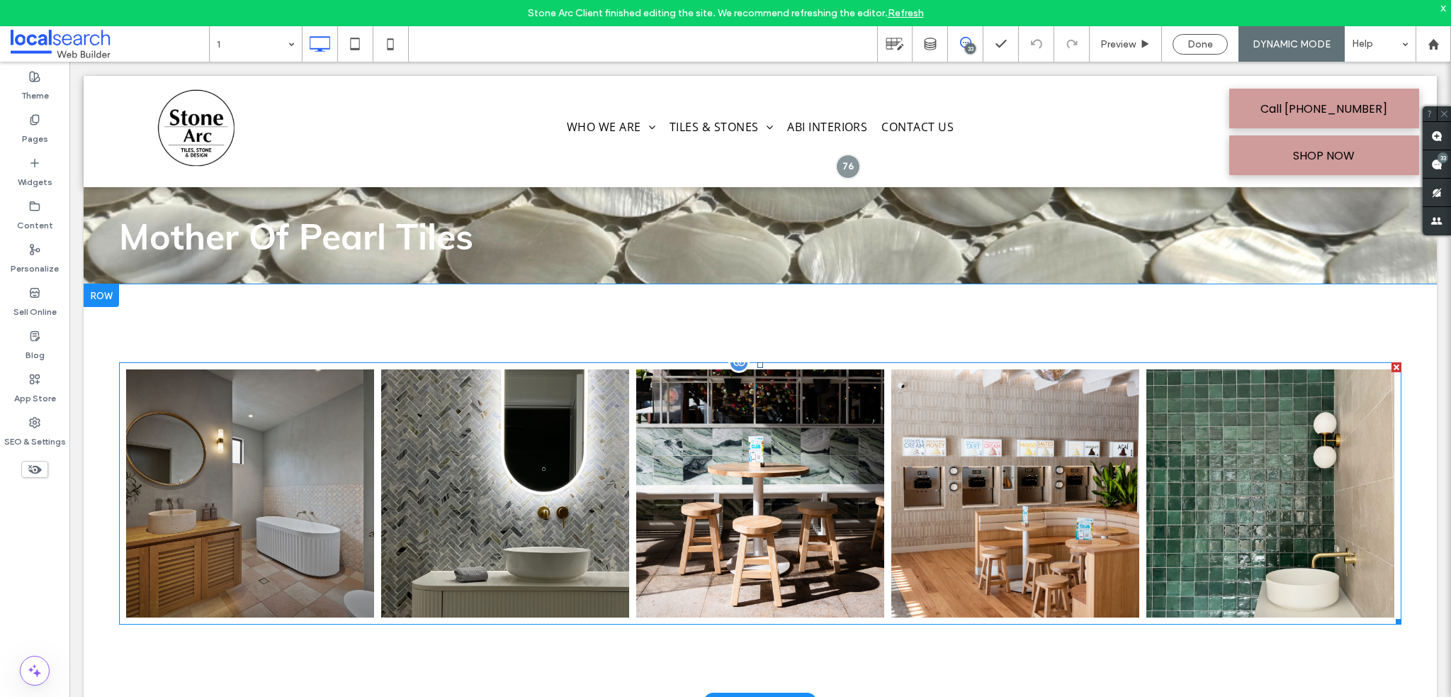
scroll to position [283, 0]
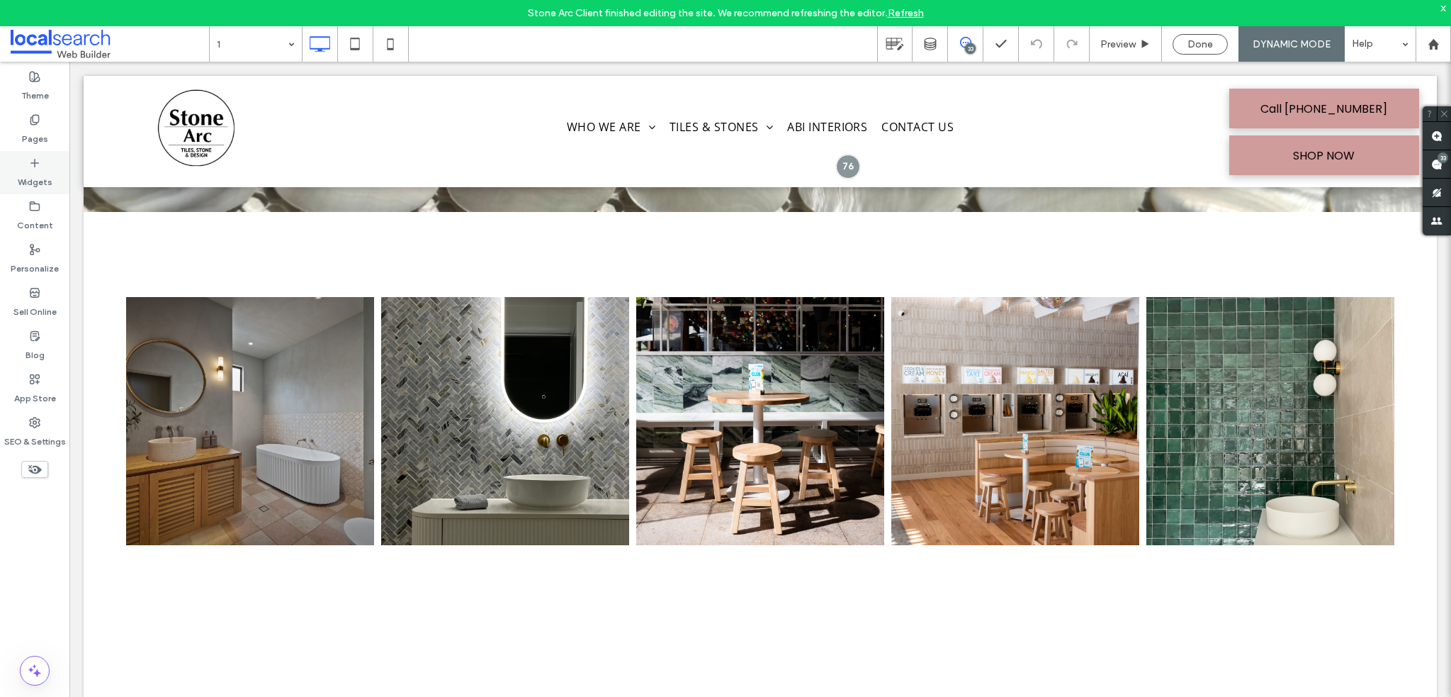
drag, startPoint x: 37, startPoint y: 141, endPoint x: 50, endPoint y: 181, distance: 41.9
click at [37, 141] on label "Pages" at bounding box center [35, 135] width 26 height 20
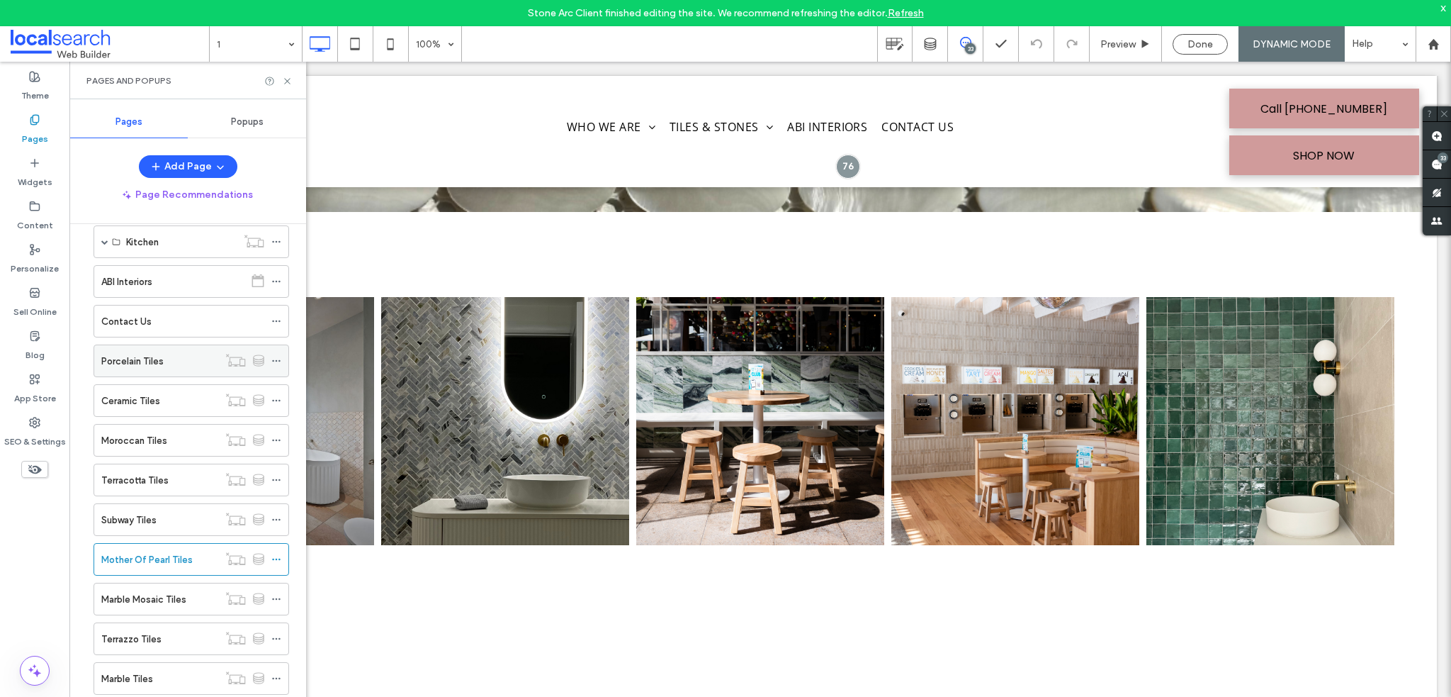
scroll to position [0, 0]
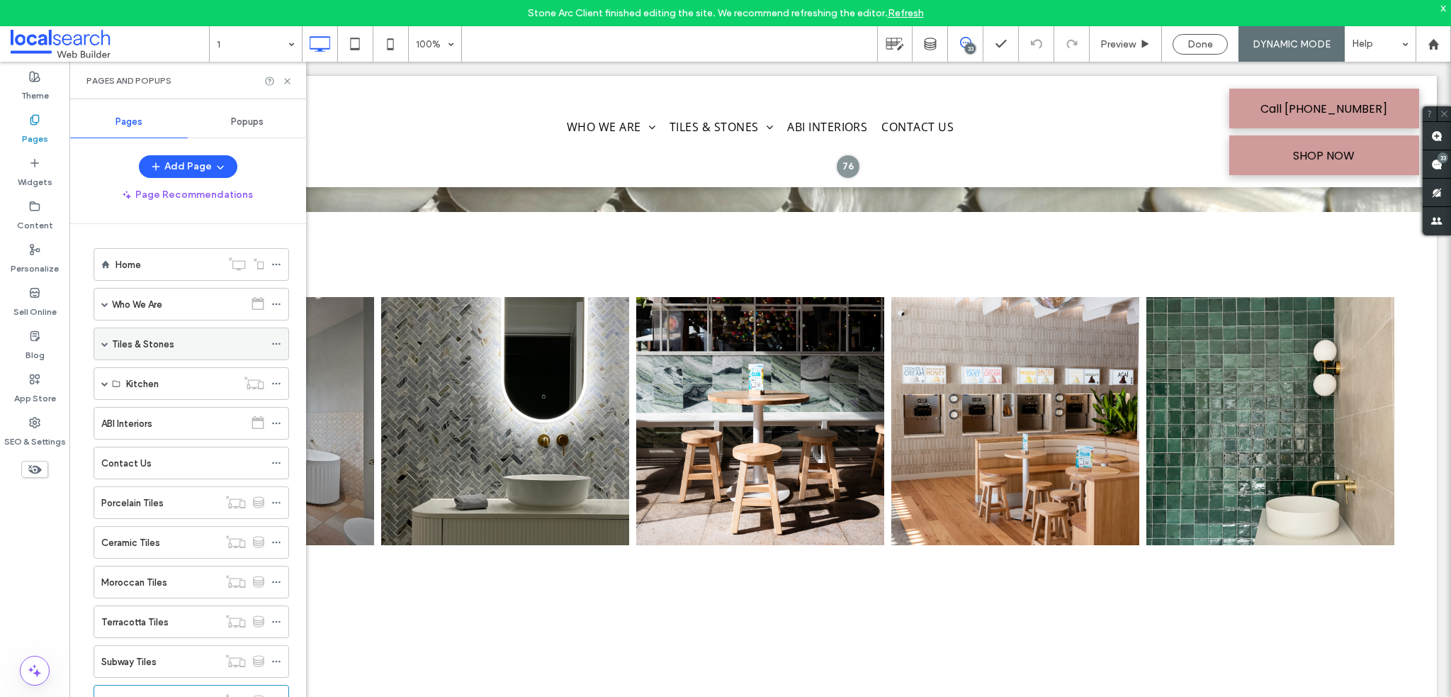
click at [104, 343] on span at bounding box center [104, 343] width 7 height 7
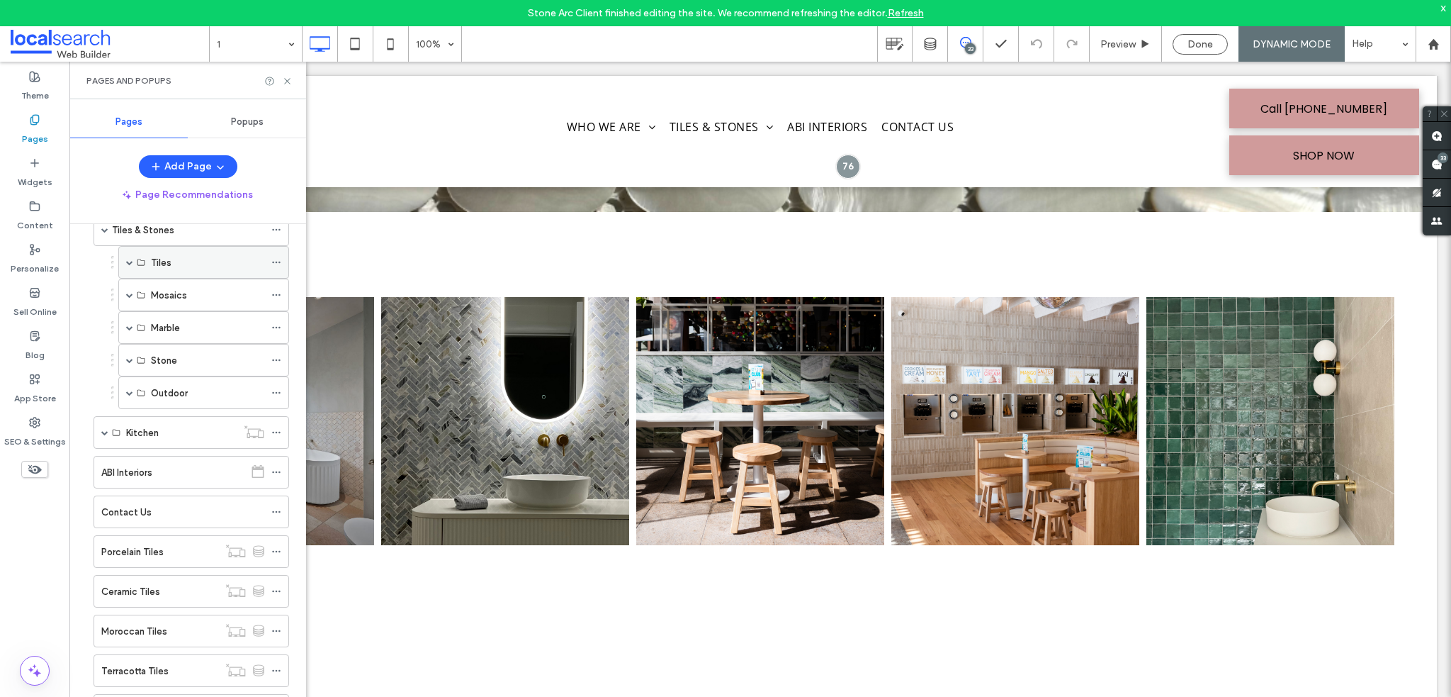
scroll to position [71, 0]
click at [128, 303] on span at bounding box center [129, 305] width 7 height 7
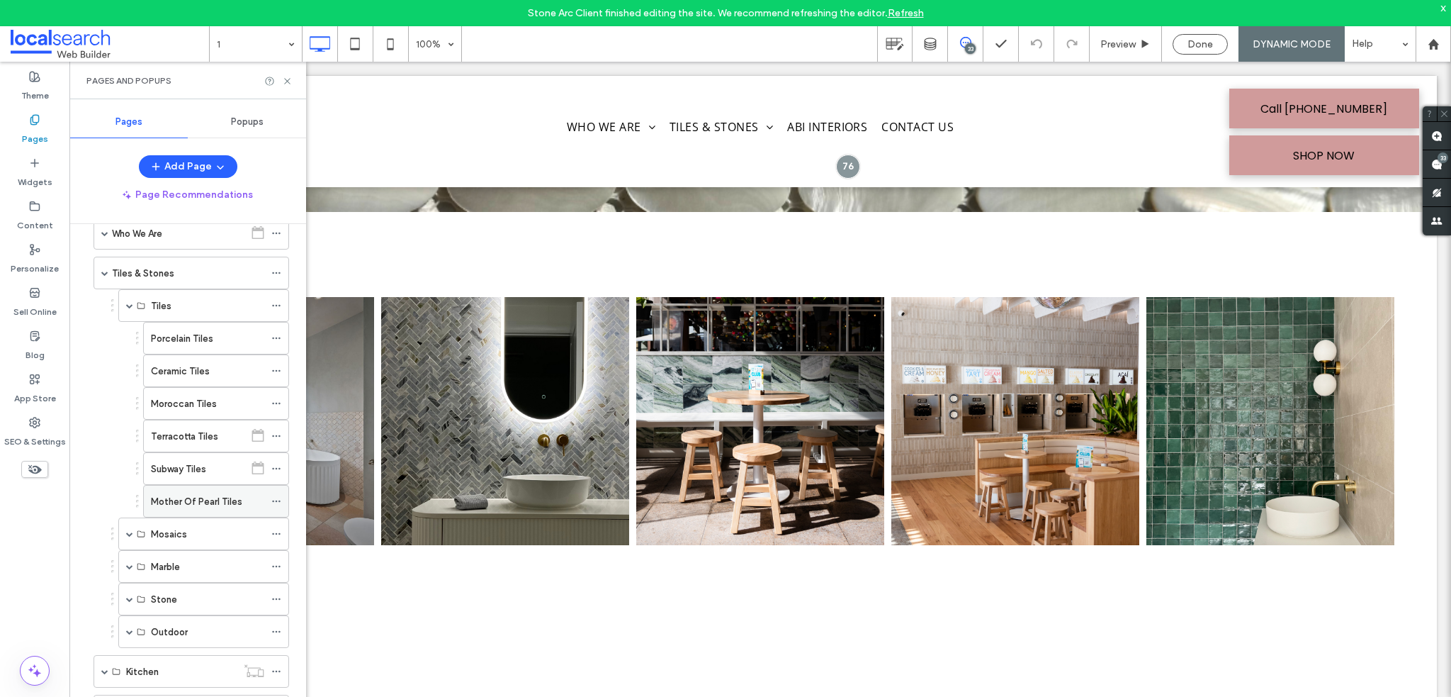
click at [179, 504] on label "Mother Of Pearl Tiles" at bounding box center [196, 501] width 91 height 25
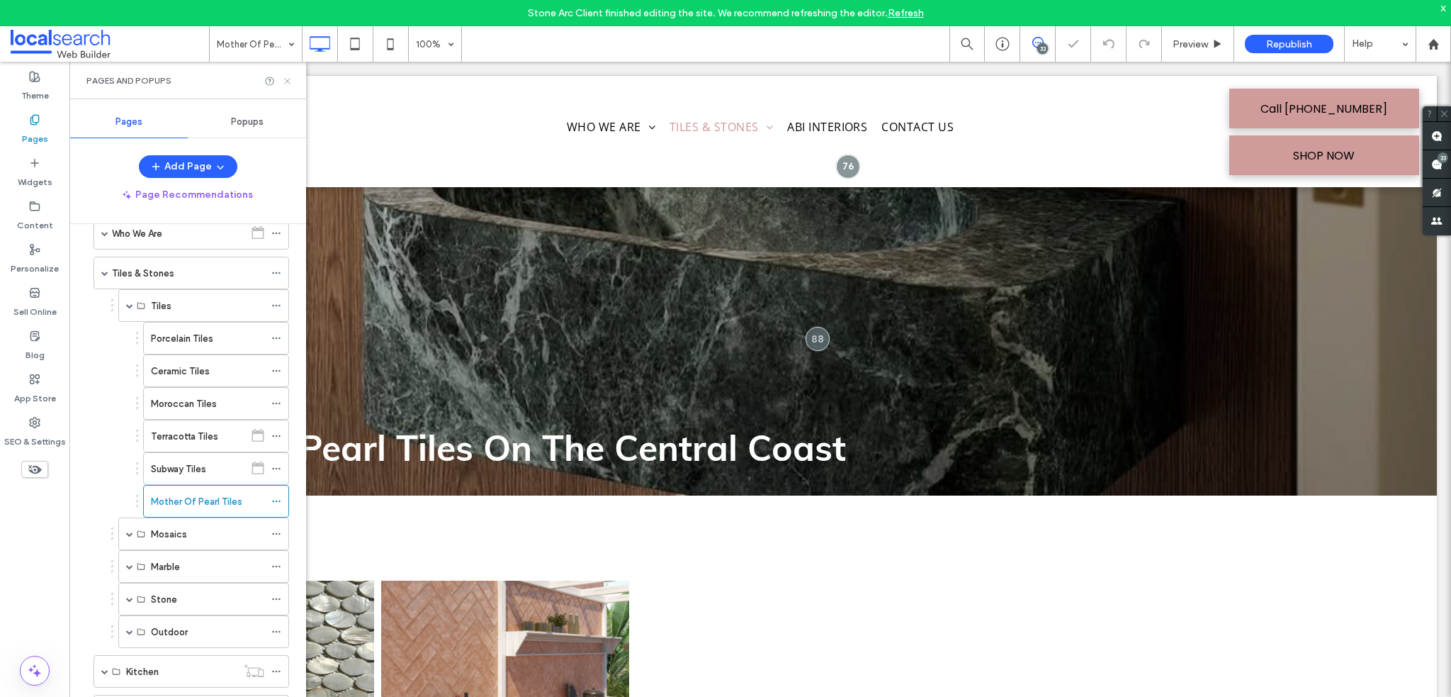
click at [287, 83] on icon at bounding box center [287, 81] width 11 height 11
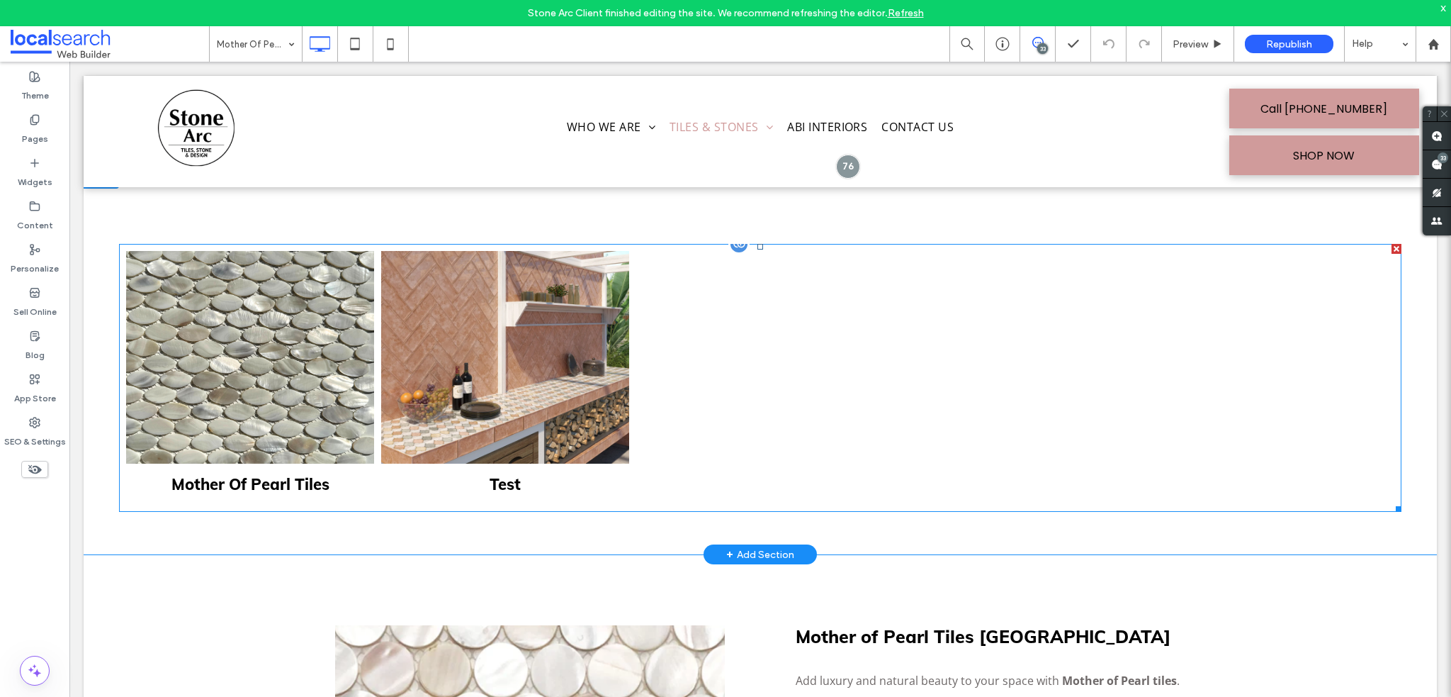
scroll to position [283, 0]
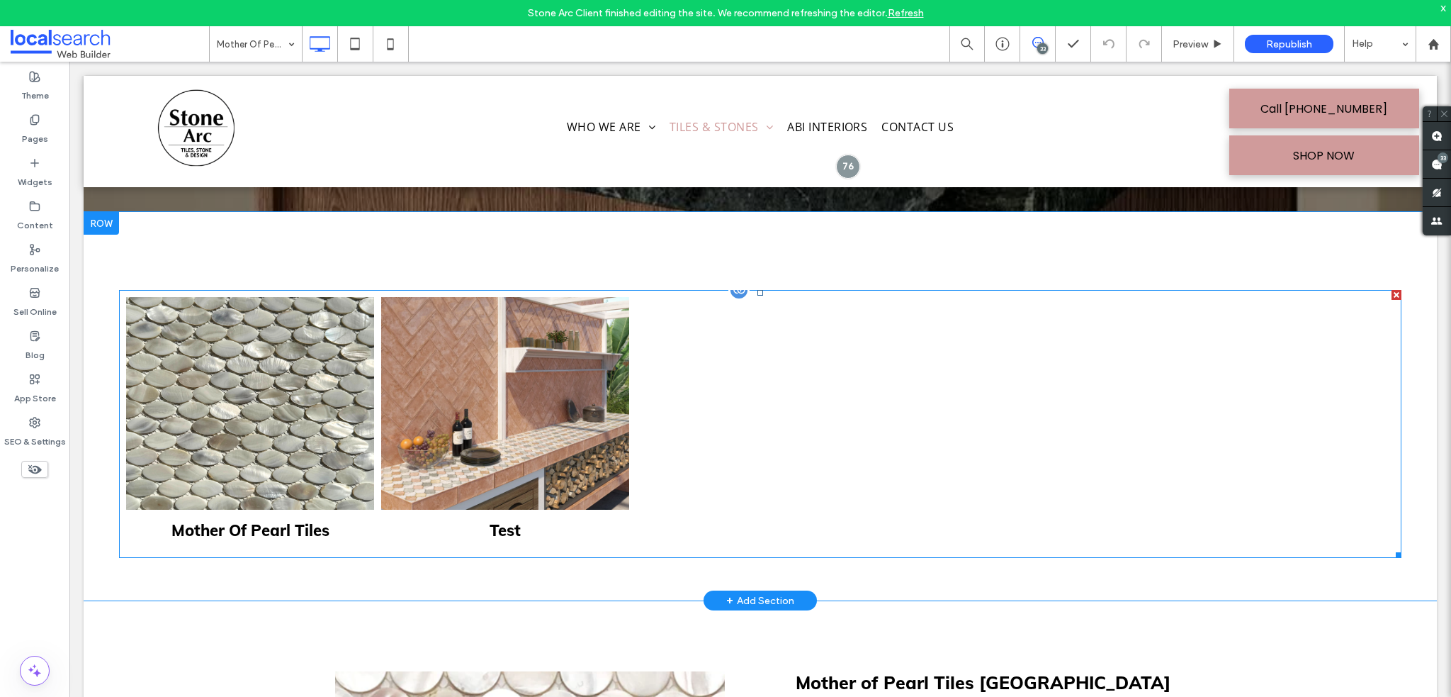
click at [328, 405] on link at bounding box center [250, 403] width 248 height 213
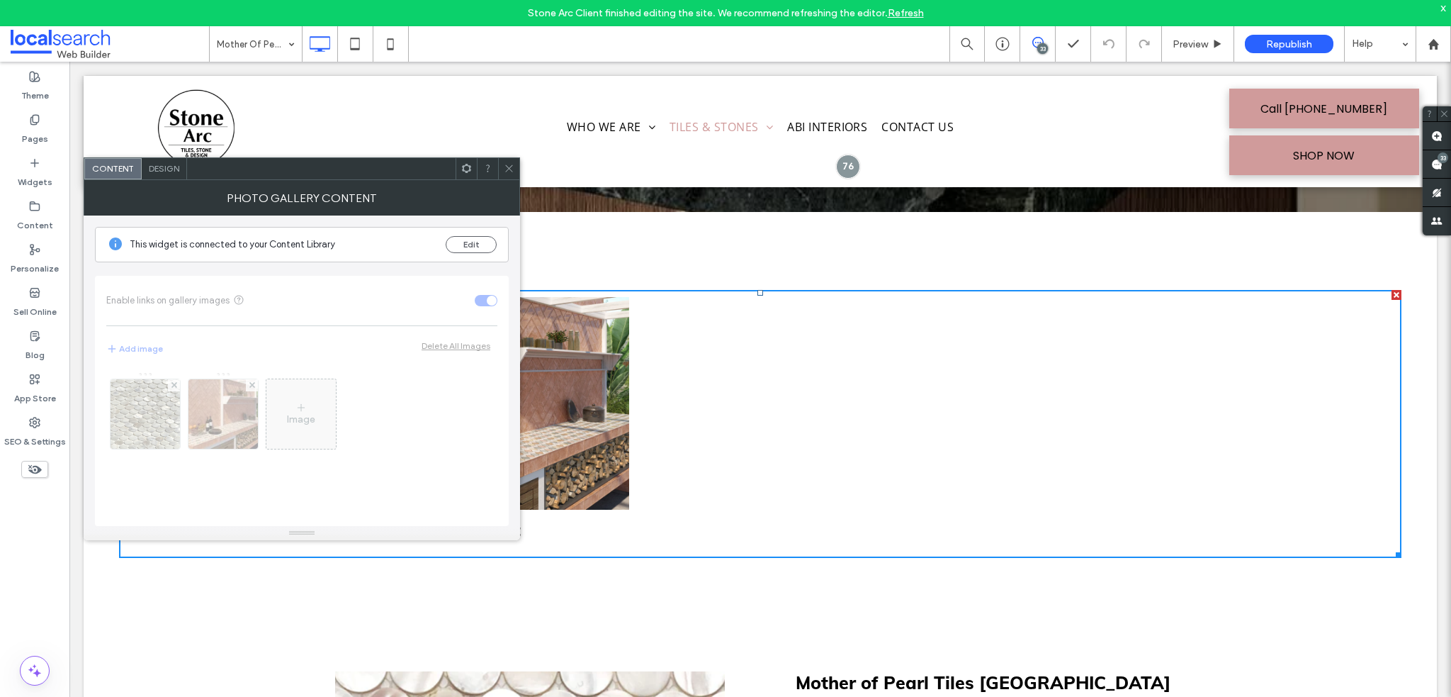
drag, startPoint x: 160, startPoint y: 174, endPoint x: 309, endPoint y: 252, distance: 167.7
click at [160, 174] on div "Design" at bounding box center [164, 168] width 45 height 21
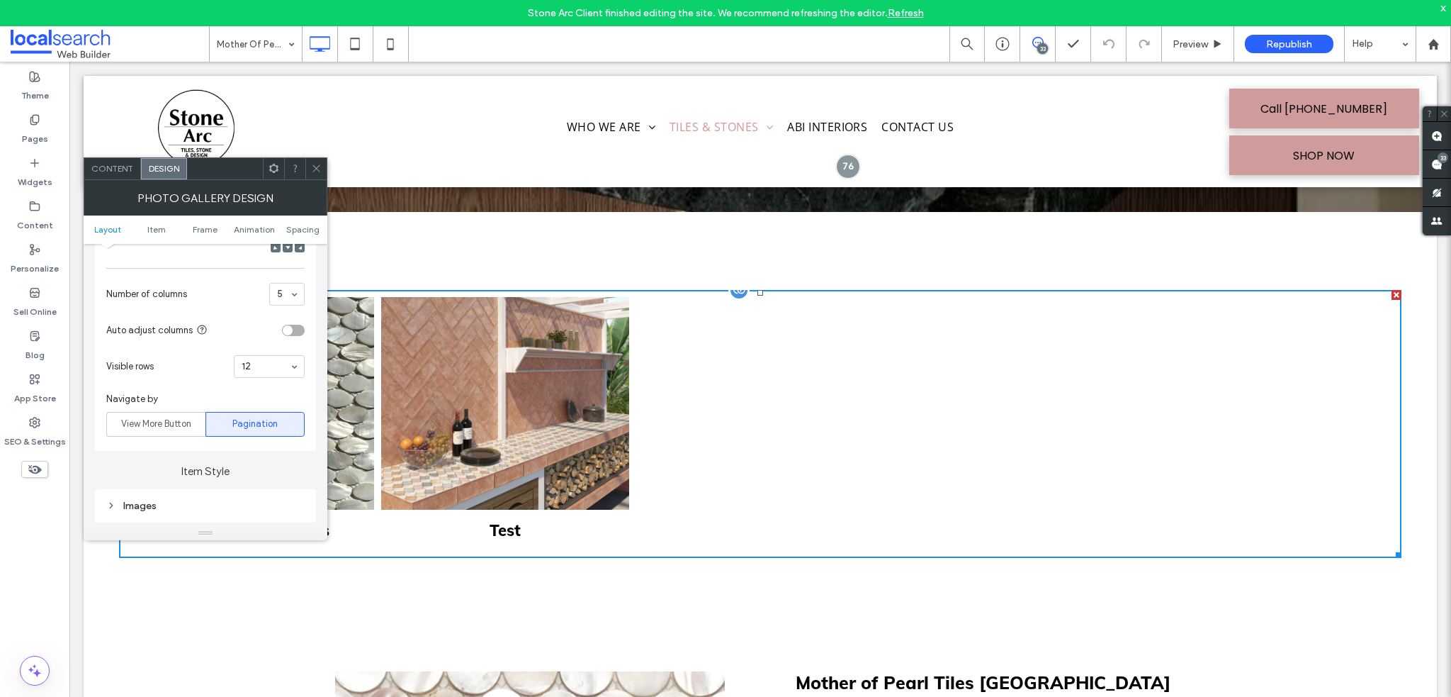
scroll to position [298, 0]
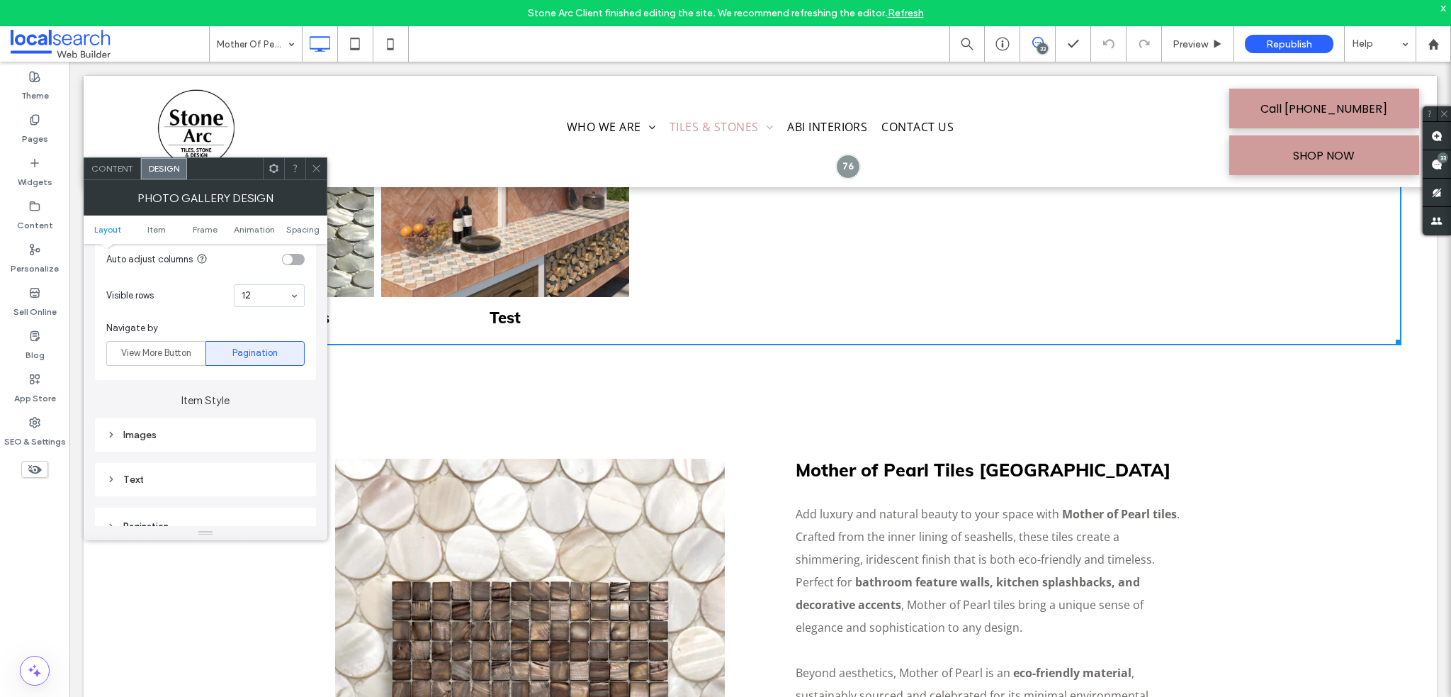
click at [124, 178] on div "Content" at bounding box center [112, 168] width 57 height 21
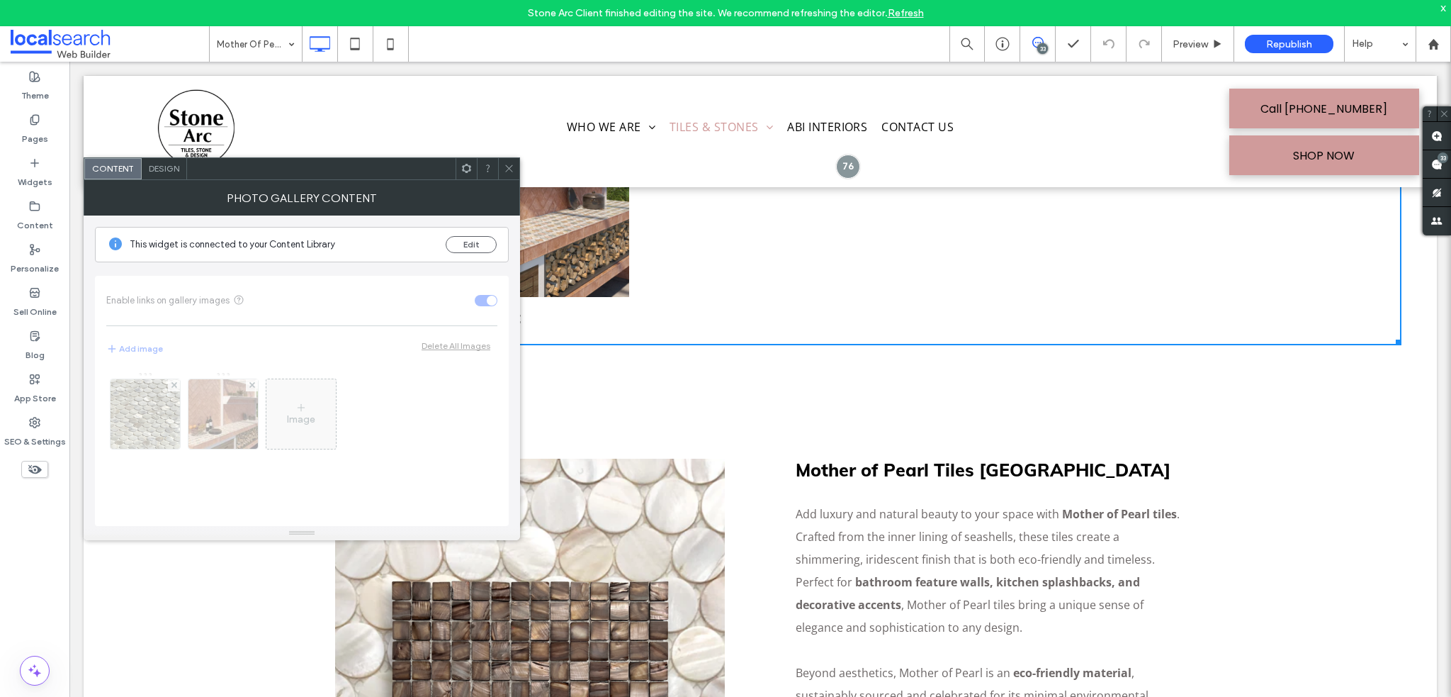
click at [164, 406] on div "Image" at bounding box center [301, 441] width 391 height 154
click at [191, 399] on div "Image" at bounding box center [301, 441] width 391 height 154
click at [463, 246] on button "Edit" at bounding box center [471, 244] width 51 height 17
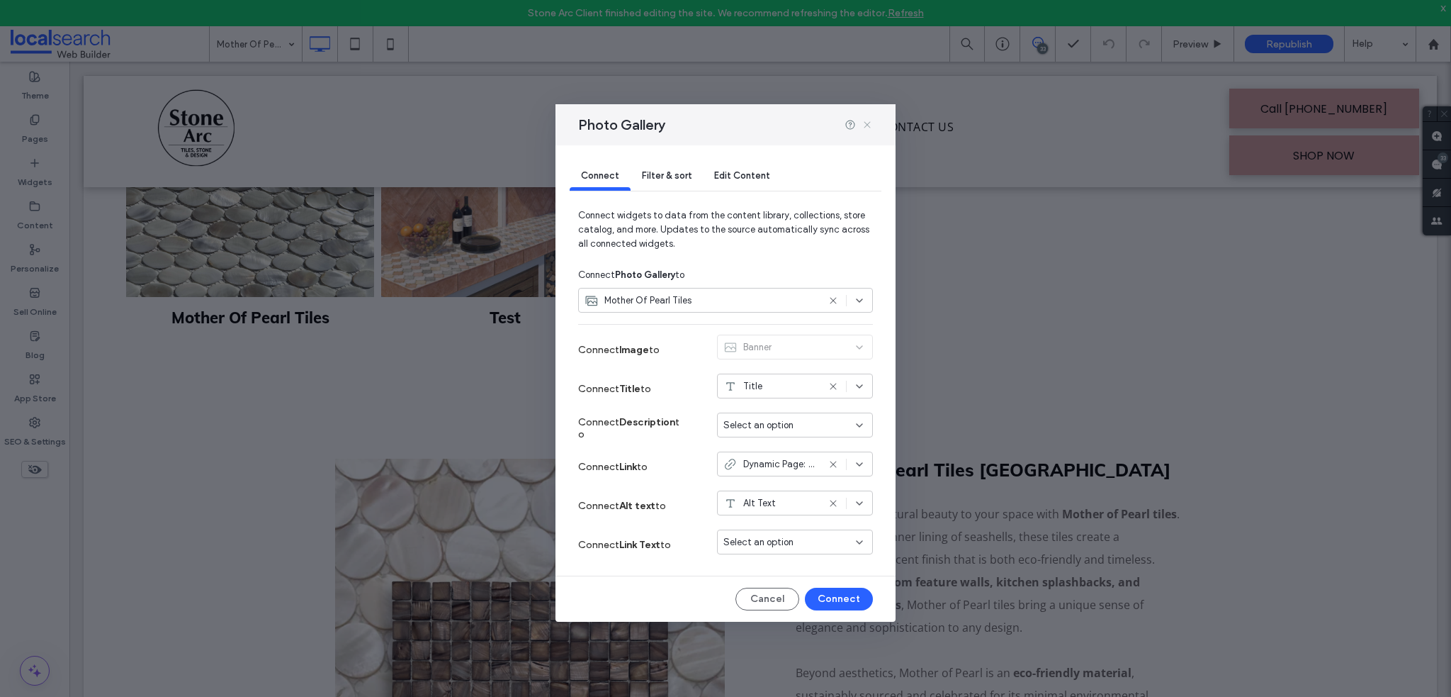
drag, startPoint x: 870, startPoint y: 123, endPoint x: 564, endPoint y: 241, distance: 327.6
click at [870, 123] on use at bounding box center [867, 125] width 6 height 6
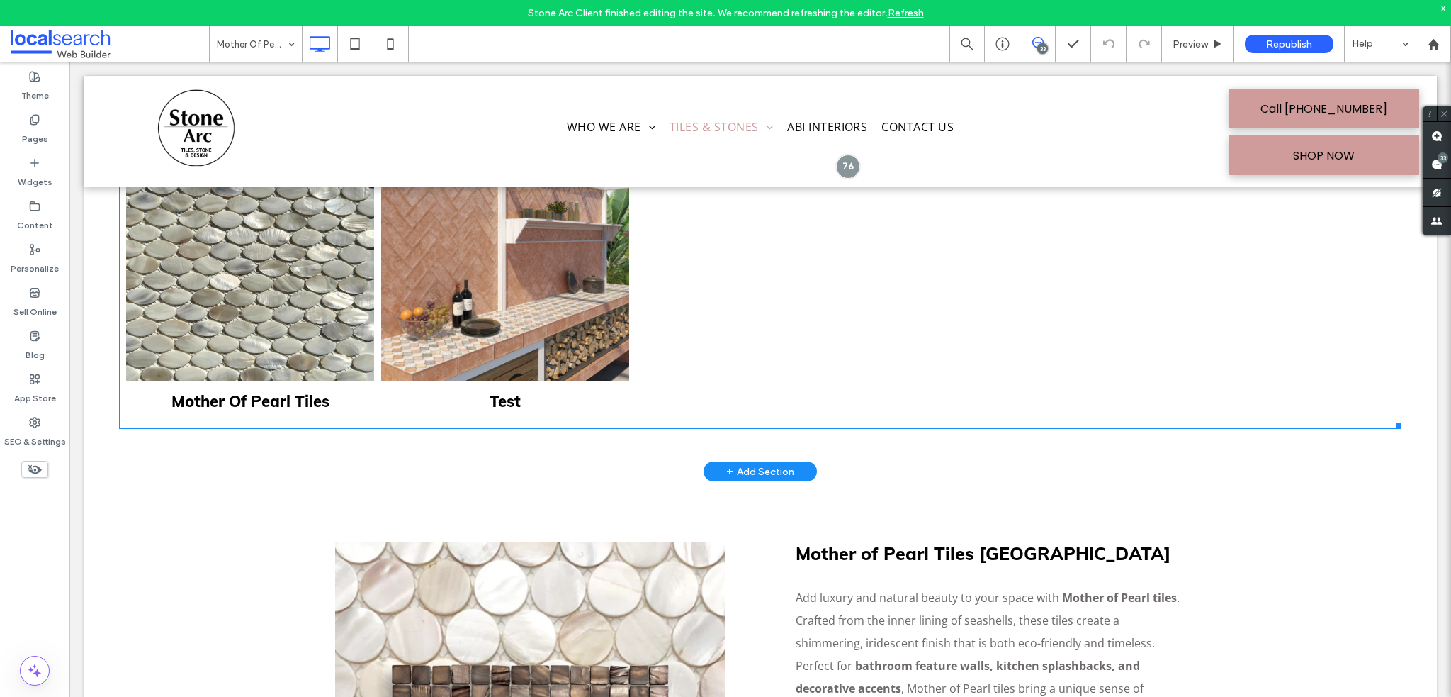
scroll to position [354, 0]
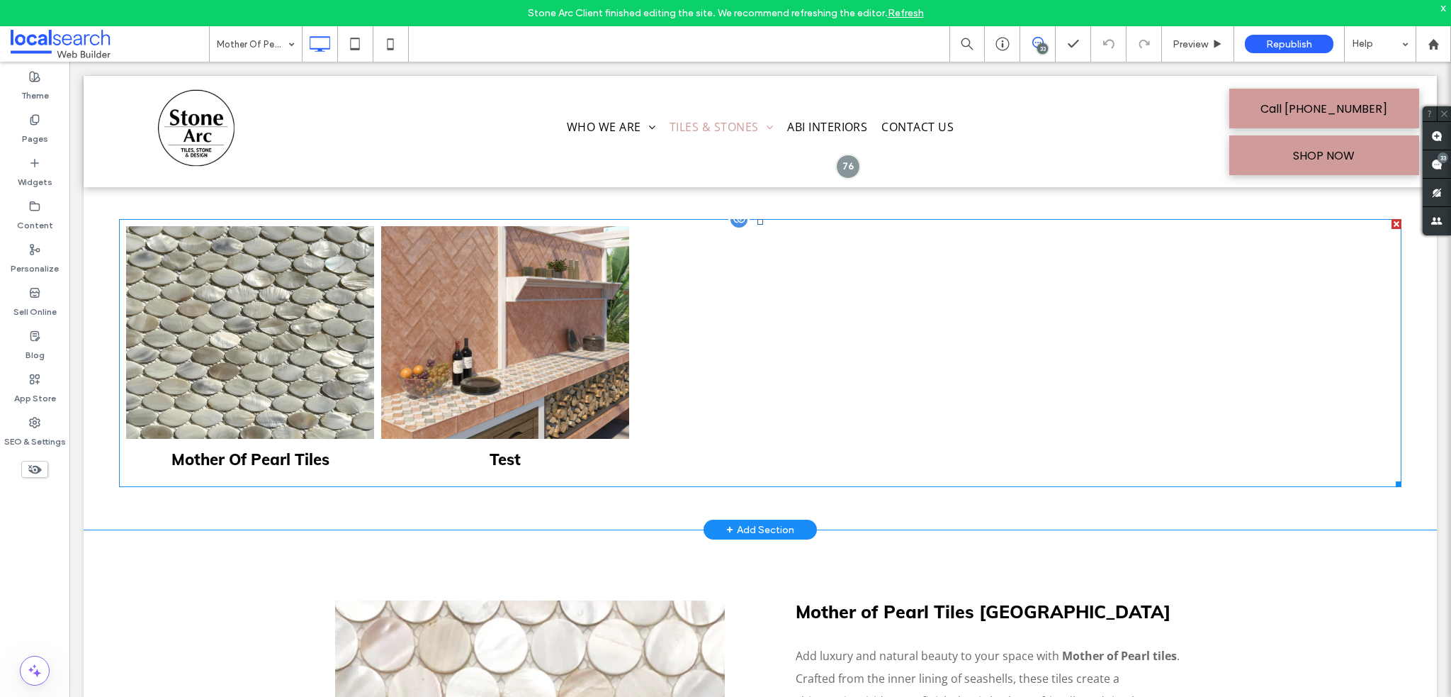
click at [388, 319] on link at bounding box center [505, 332] width 248 height 213
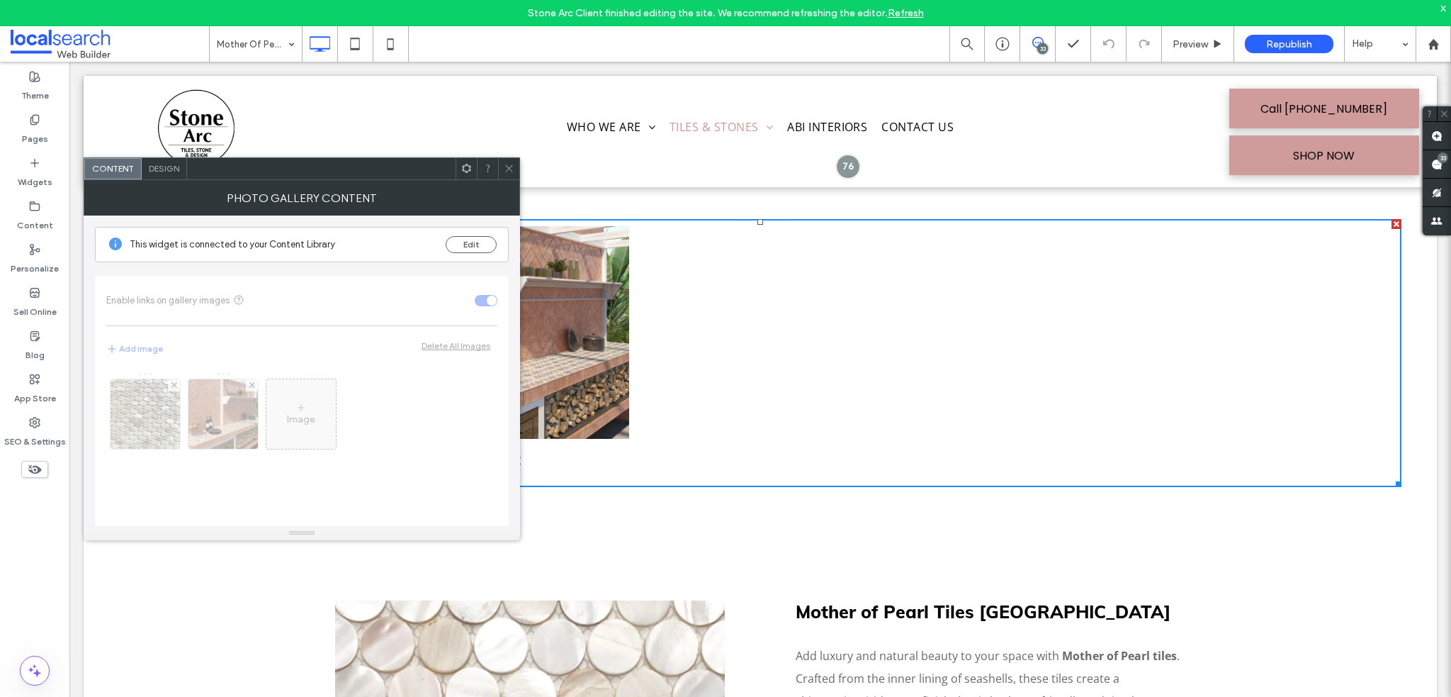
click at [171, 169] on span "Design" at bounding box center [164, 168] width 30 height 11
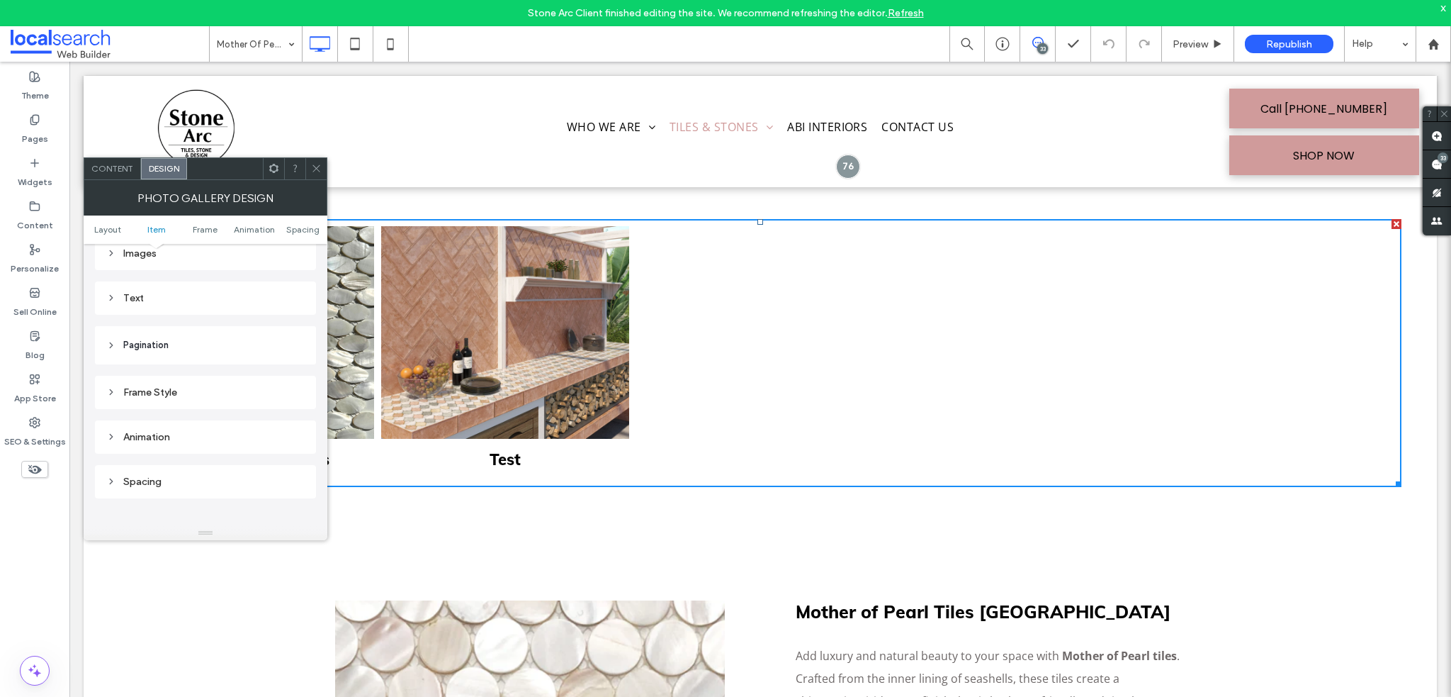
scroll to position [638, 0]
click at [317, 170] on icon at bounding box center [316, 168] width 11 height 11
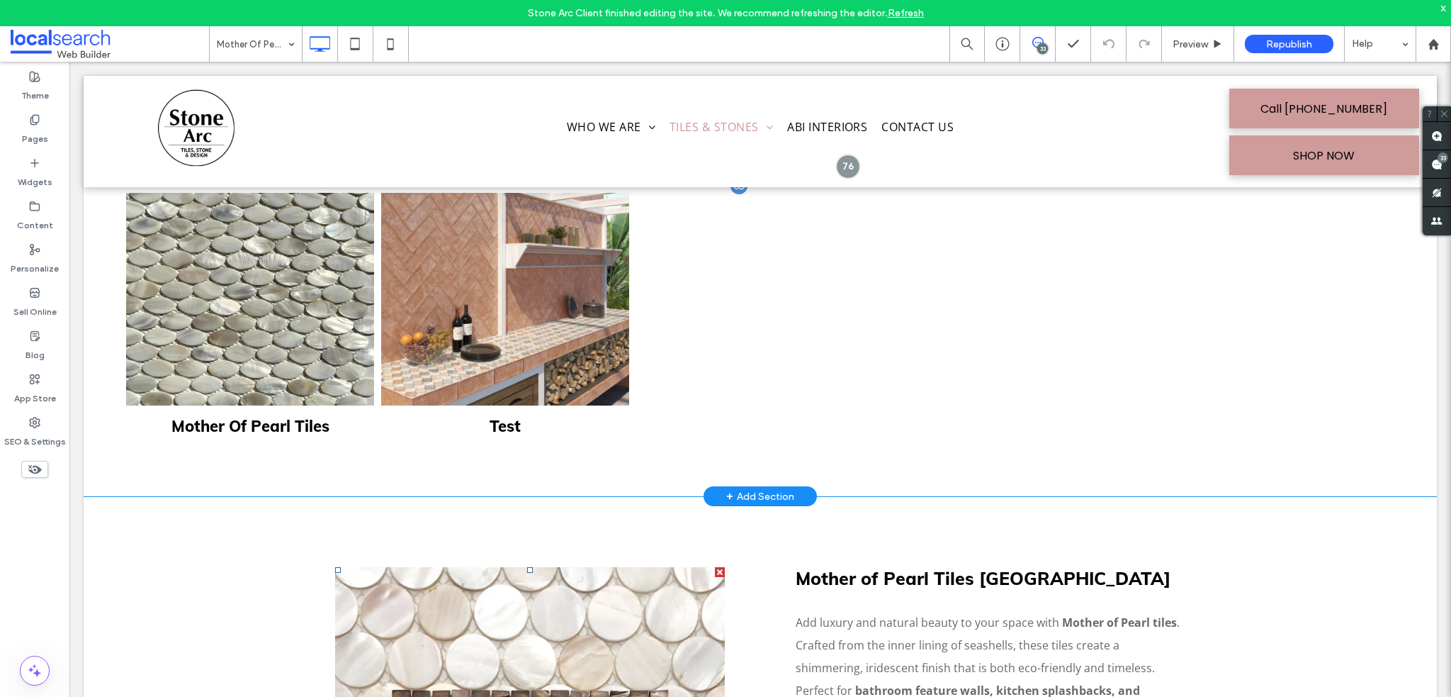
scroll to position [283, 0]
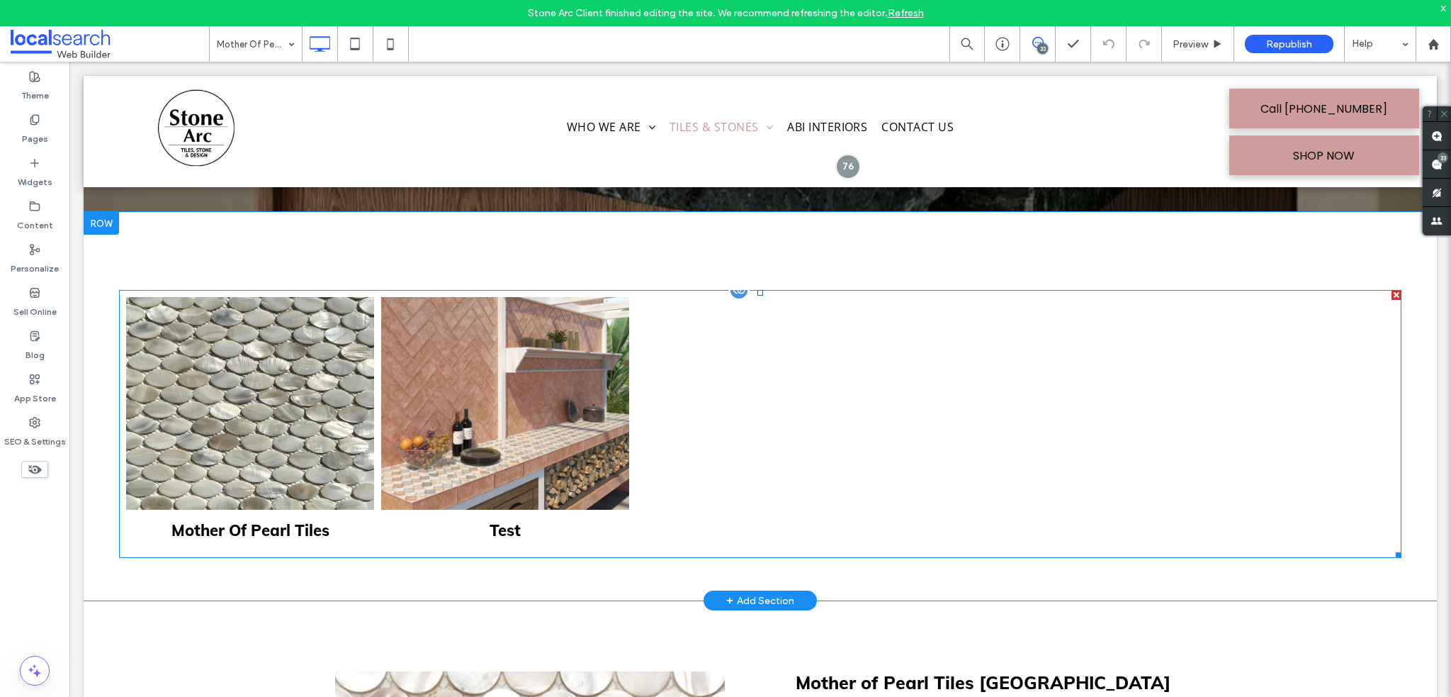
click at [432, 405] on link at bounding box center [505, 403] width 248 height 213
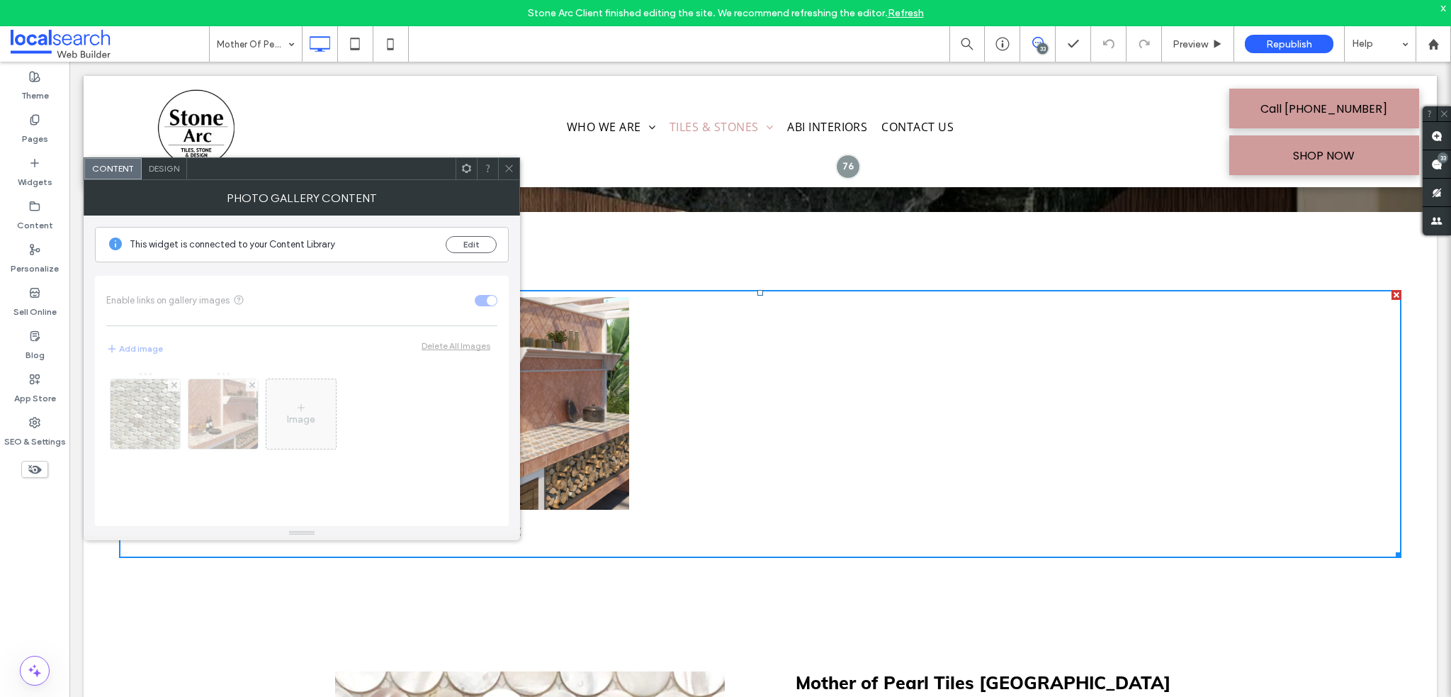
click at [170, 174] on div "Design" at bounding box center [164, 168] width 45 height 21
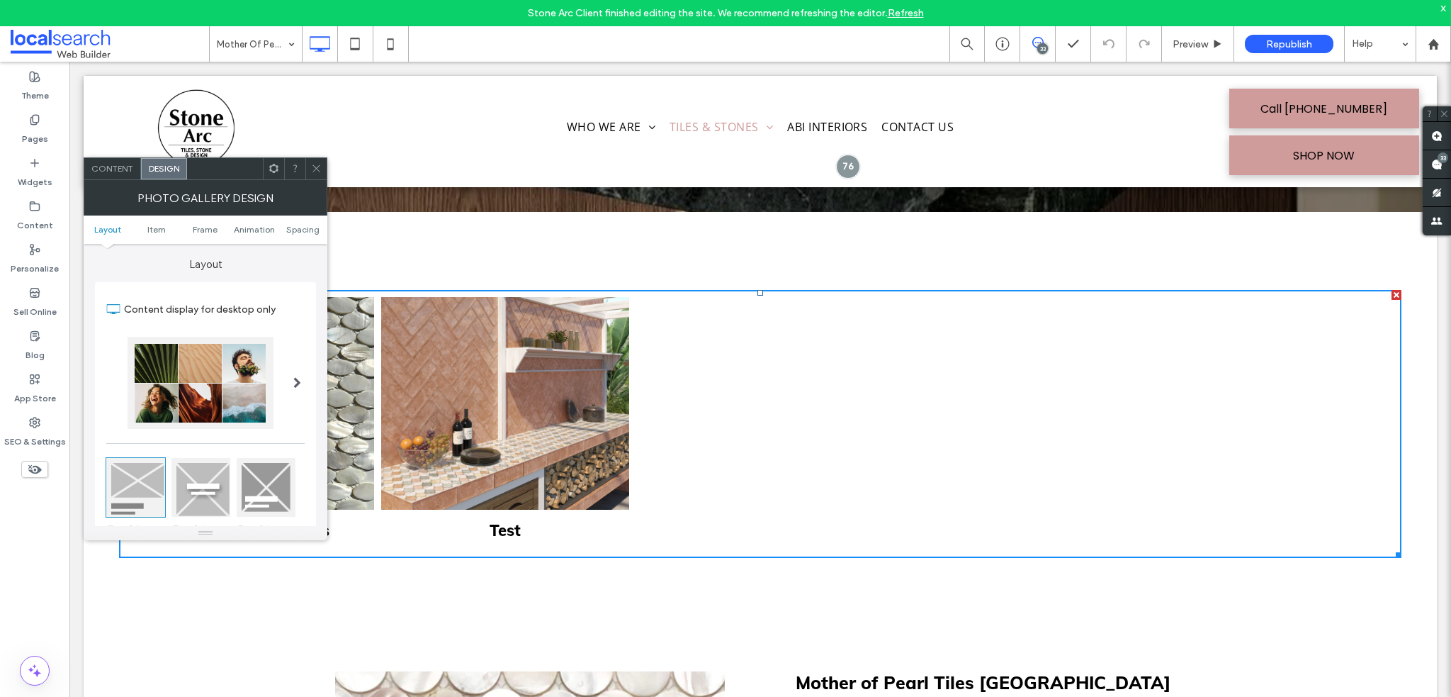
click at [168, 169] on span "Design" at bounding box center [164, 168] width 30 height 11
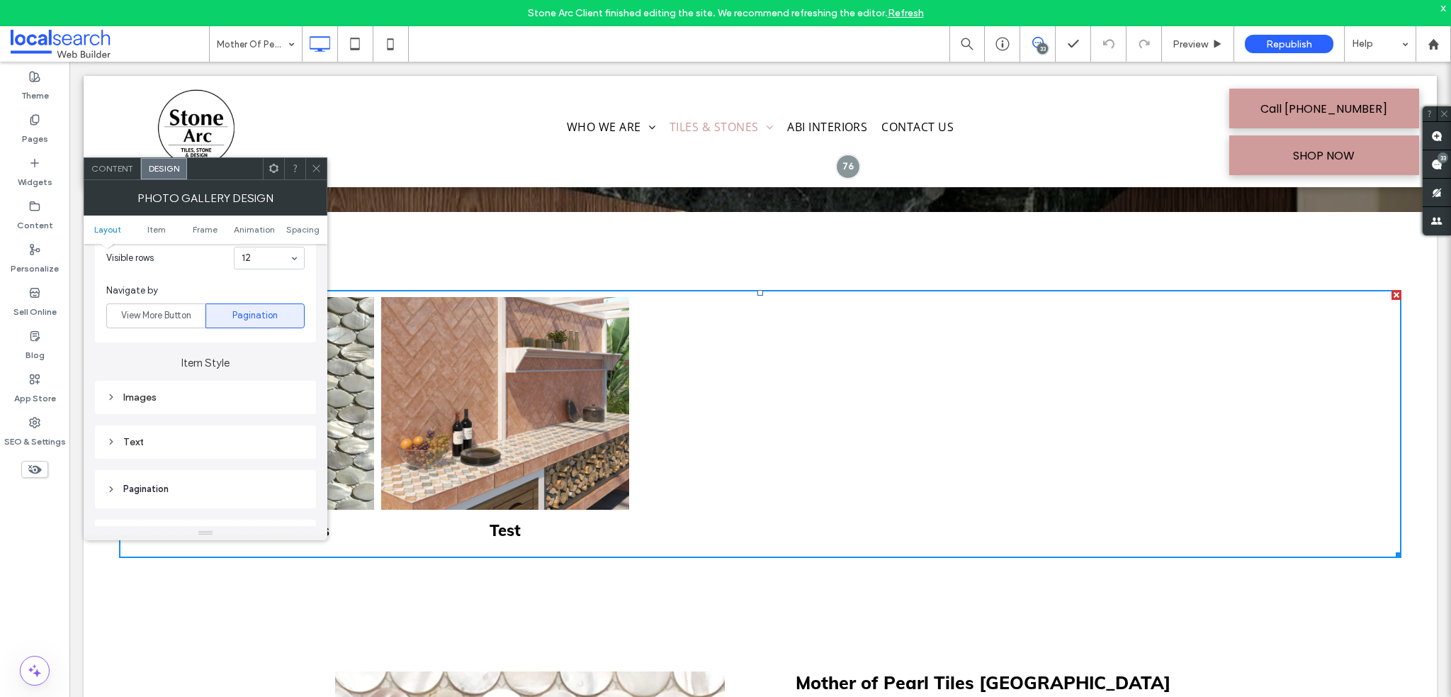
scroll to position [496, 0]
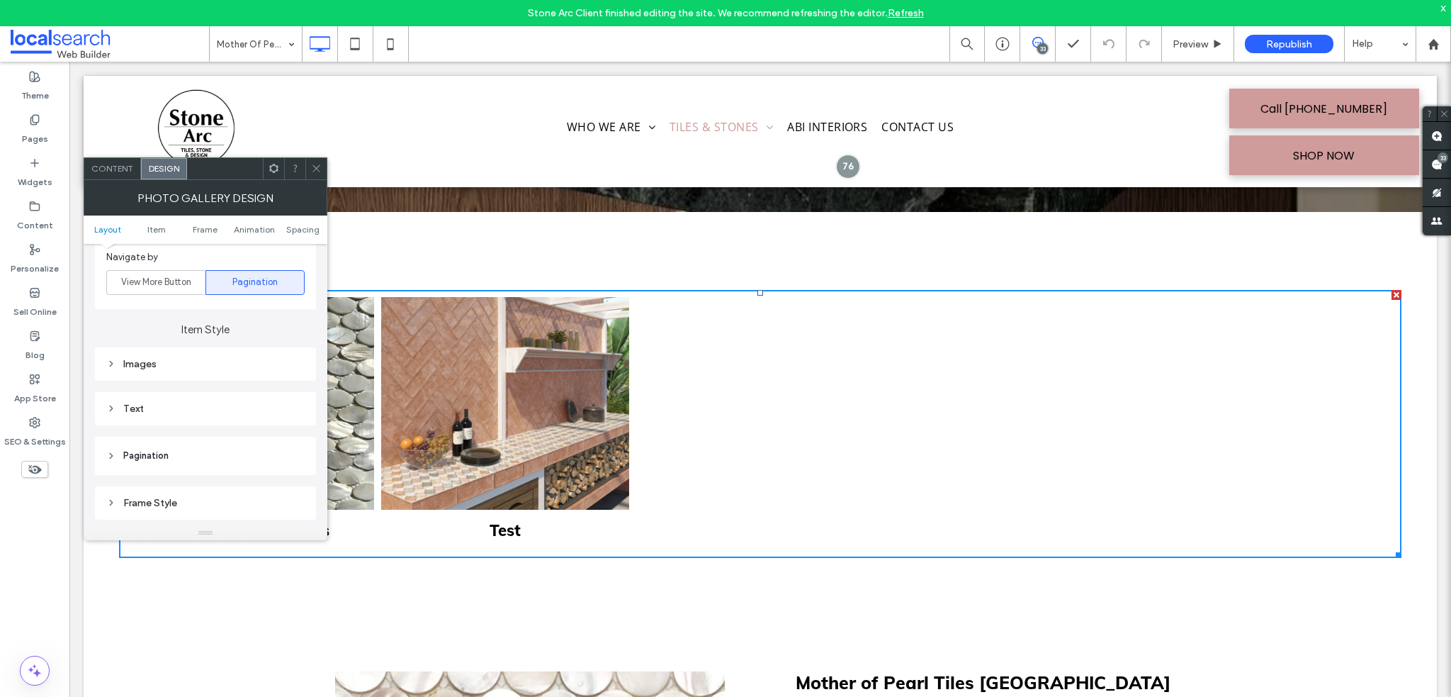
click at [114, 365] on icon at bounding box center [111, 364] width 10 height 10
click at [186, 356] on div "Text" at bounding box center [205, 344] width 221 height 33
click at [184, 348] on div "Text" at bounding box center [205, 345] width 198 height 12
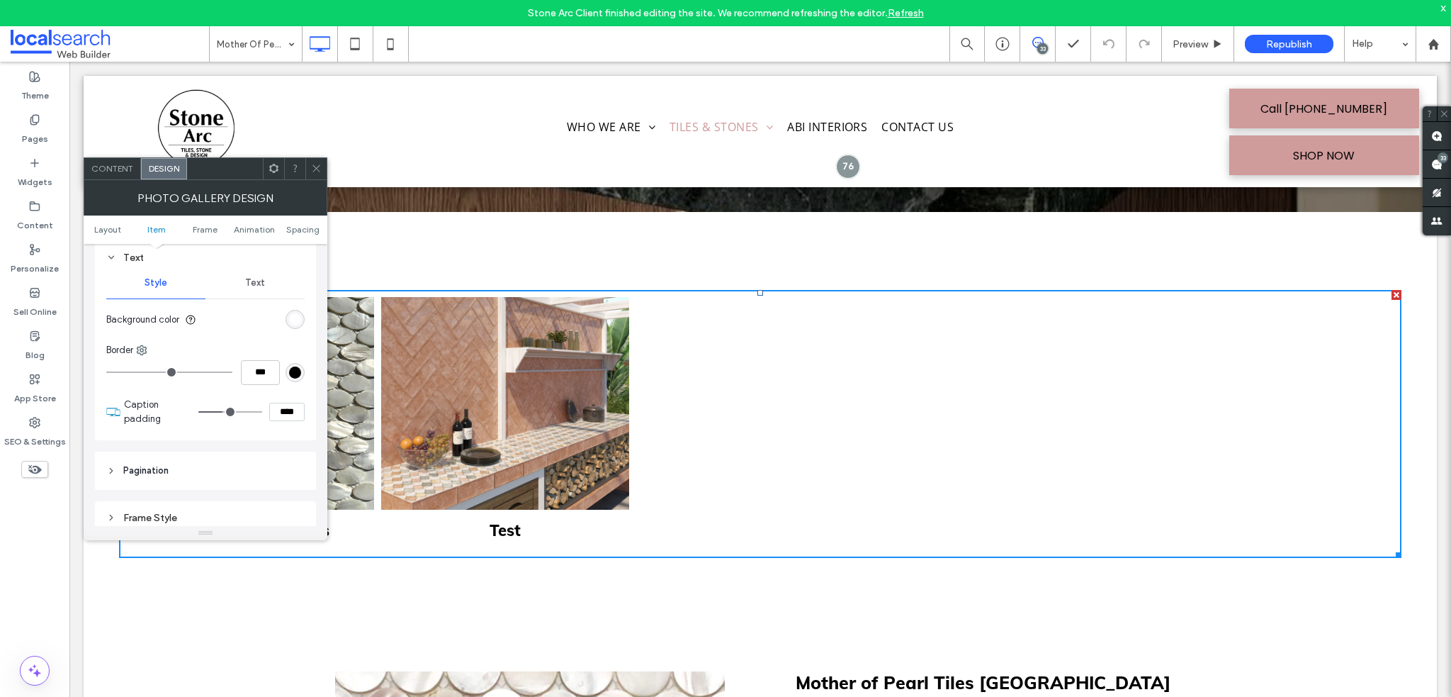
scroll to position [1063, 0]
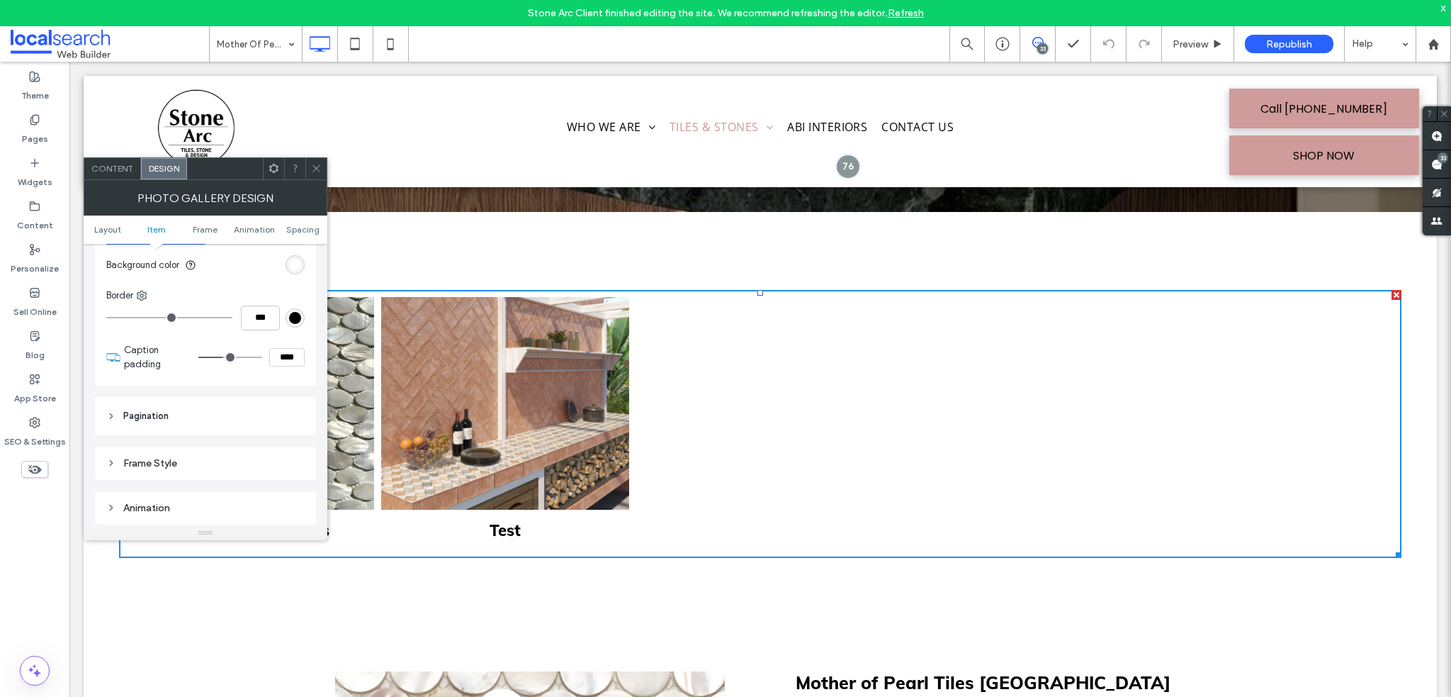
click at [159, 416] on span "Pagination" at bounding box center [145, 416] width 45 height 14
click at [162, 409] on span "Pagination" at bounding box center [145, 416] width 45 height 14
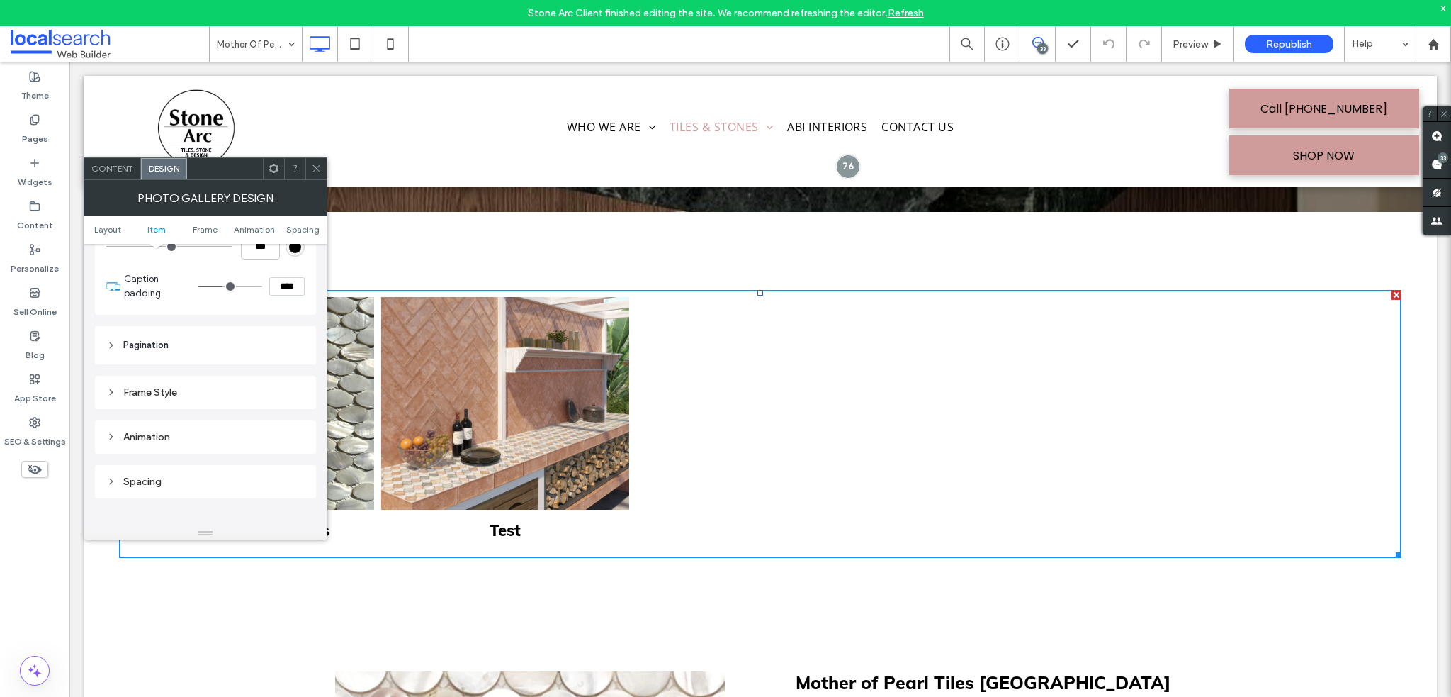
click at [168, 393] on div "Frame Style" at bounding box center [205, 392] width 198 height 12
click at [176, 377] on div "Animation" at bounding box center [205, 383] width 198 height 12
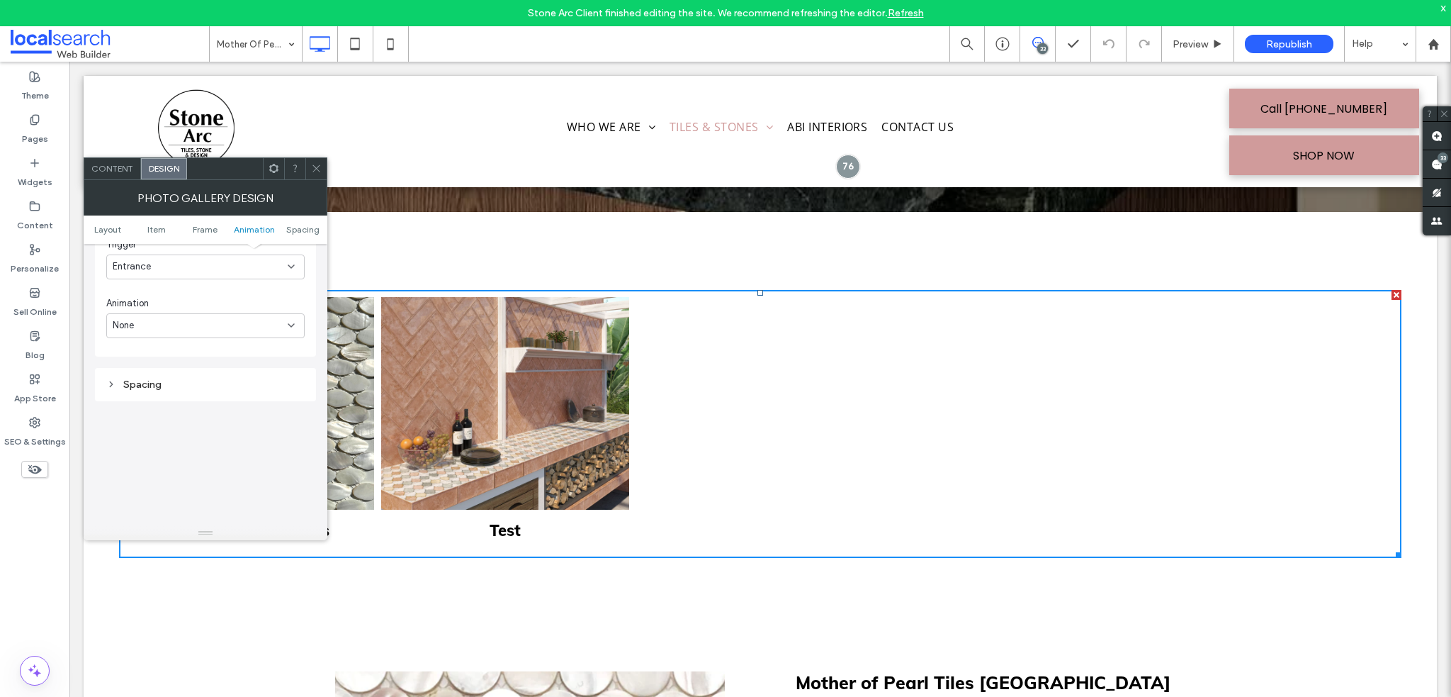
click at [180, 390] on div "Spacing" at bounding box center [205, 384] width 198 height 19
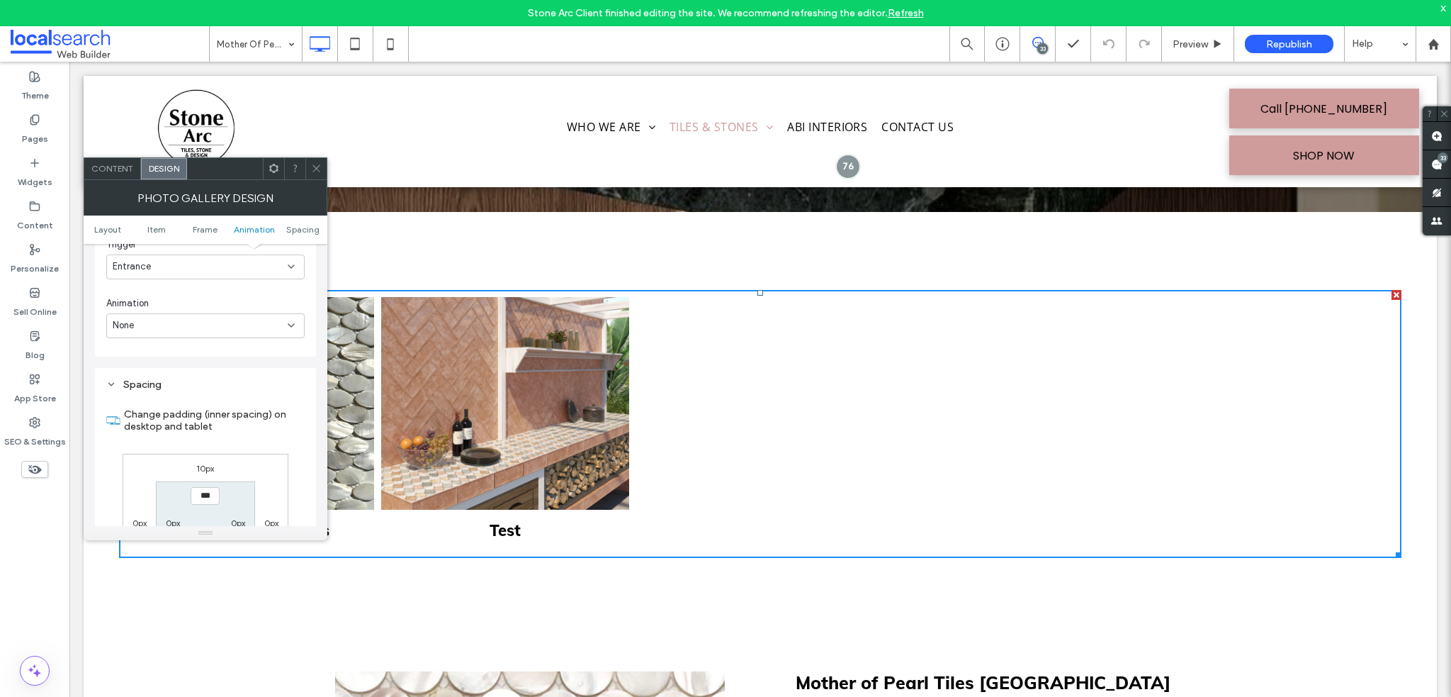
click at [181, 384] on div "Spacing" at bounding box center [205, 384] width 198 height 12
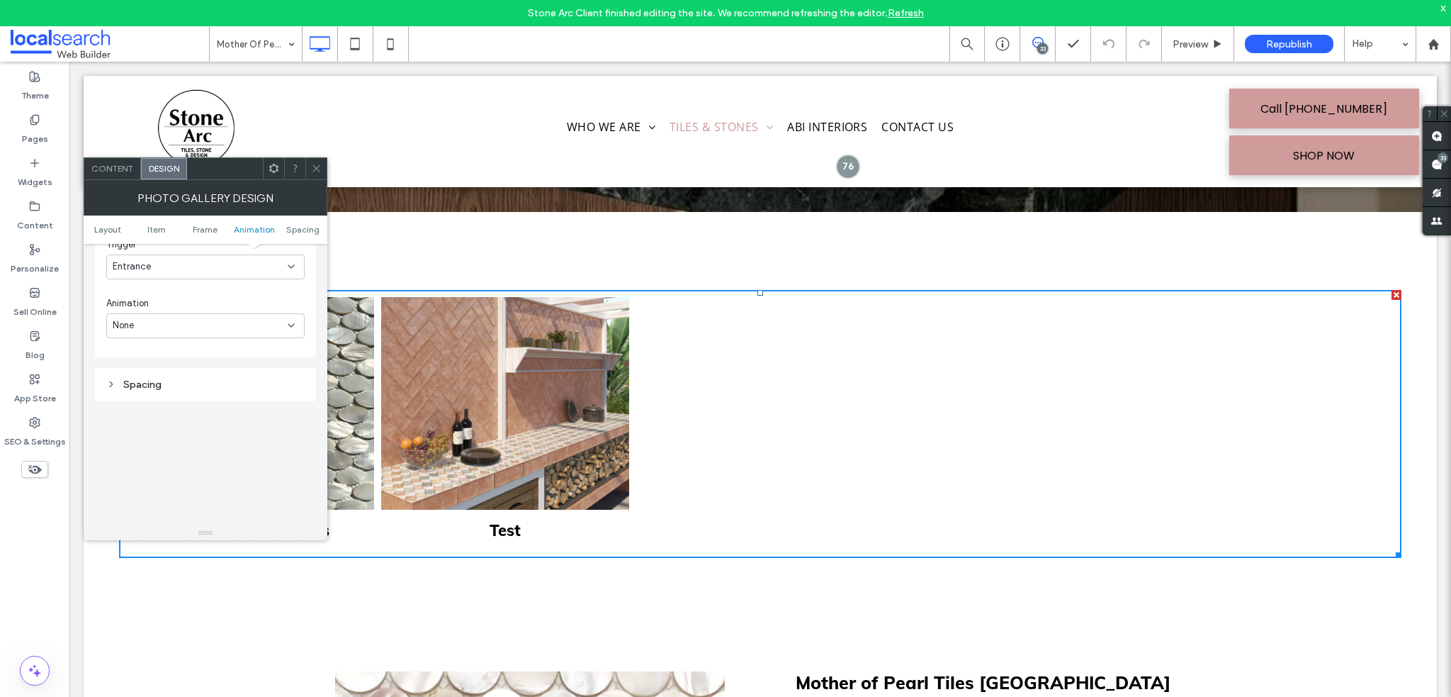
click at [321, 169] on icon at bounding box center [316, 168] width 11 height 11
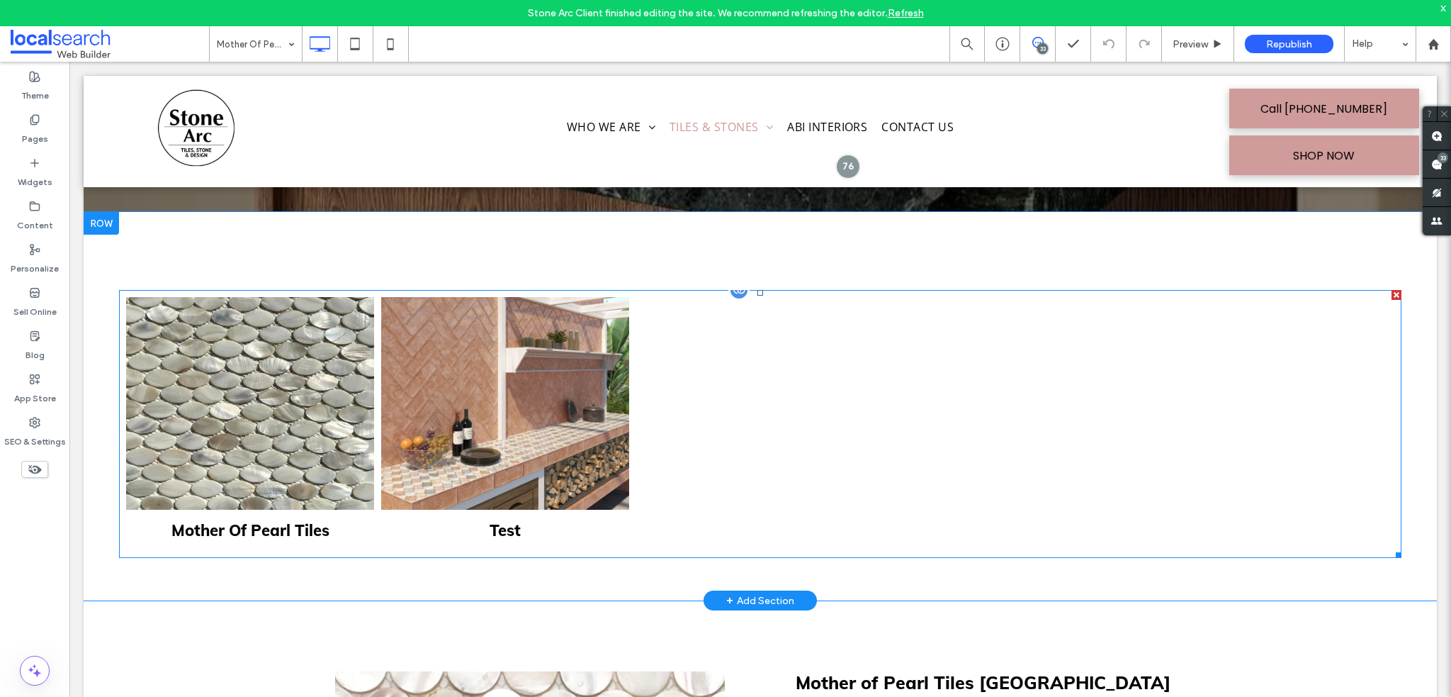
click at [173, 362] on link at bounding box center [250, 403] width 248 height 213
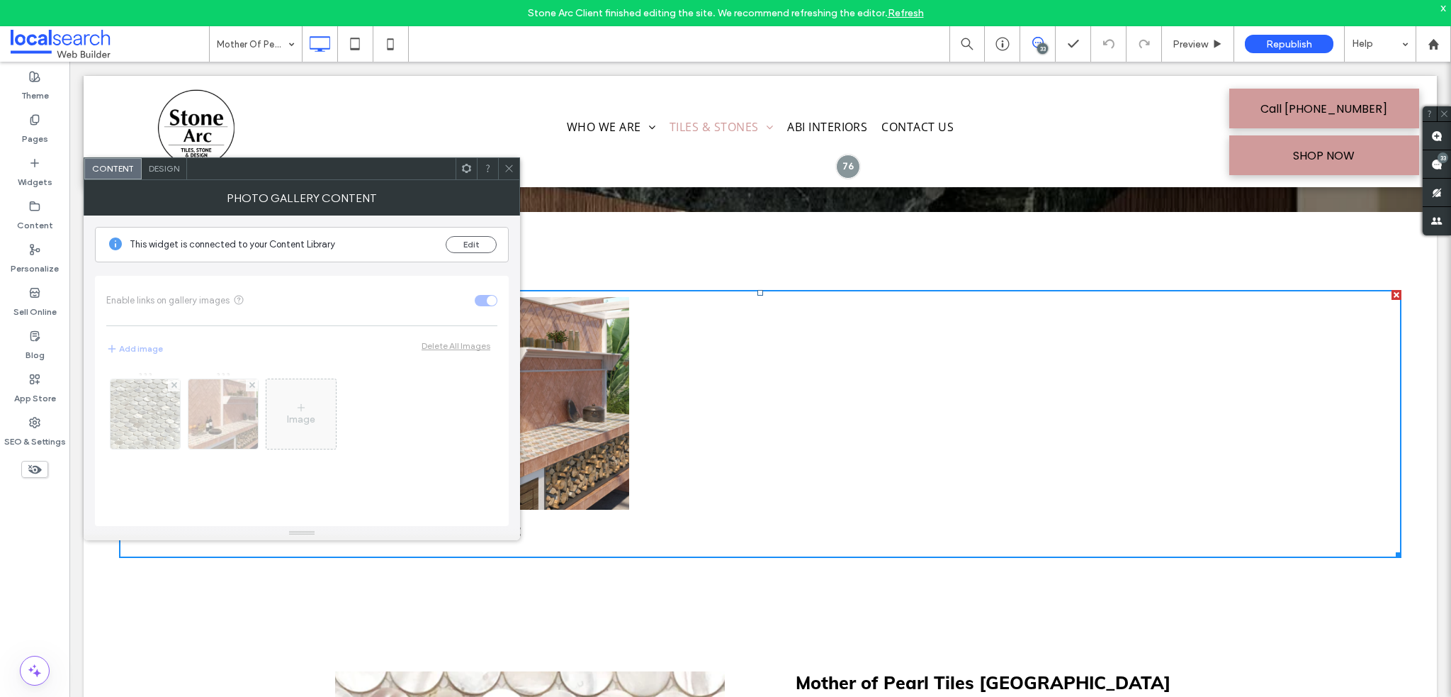
click at [159, 171] on span "Design" at bounding box center [164, 168] width 30 height 11
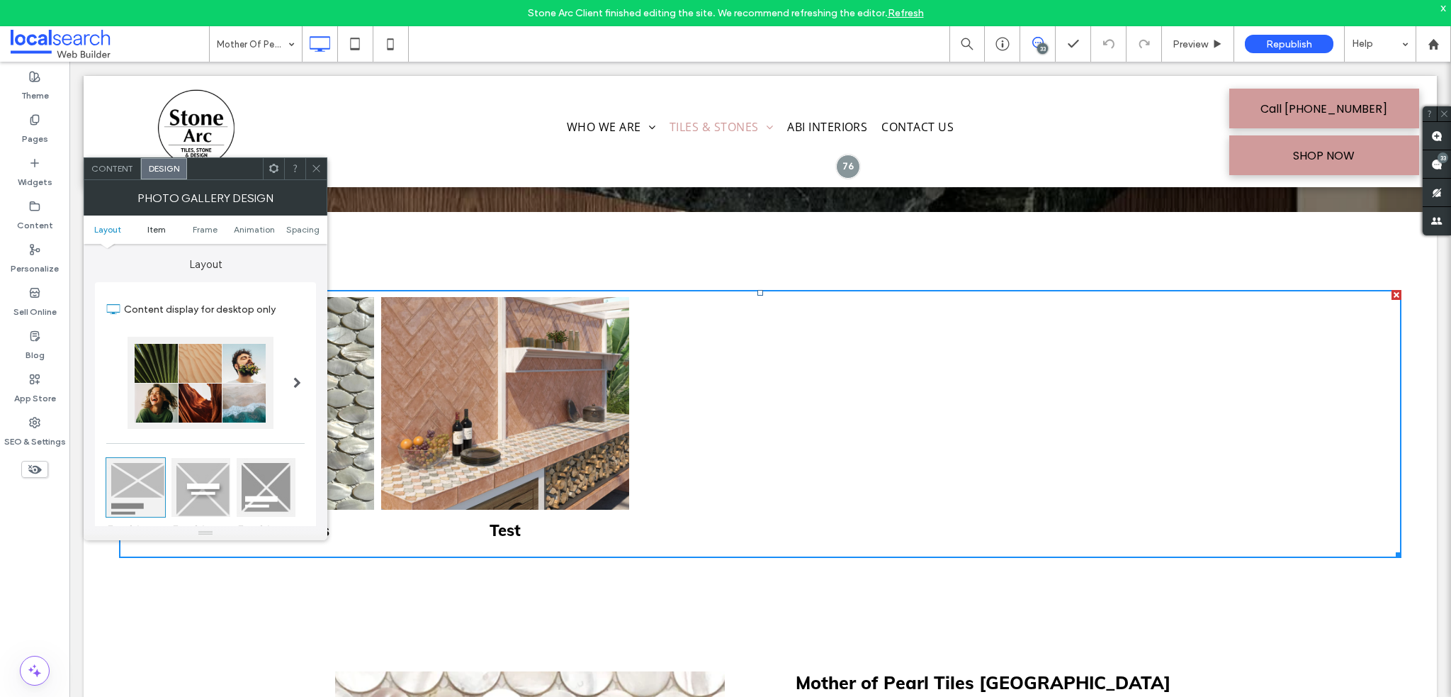
click at [163, 228] on span "Item" at bounding box center [156, 229] width 18 height 11
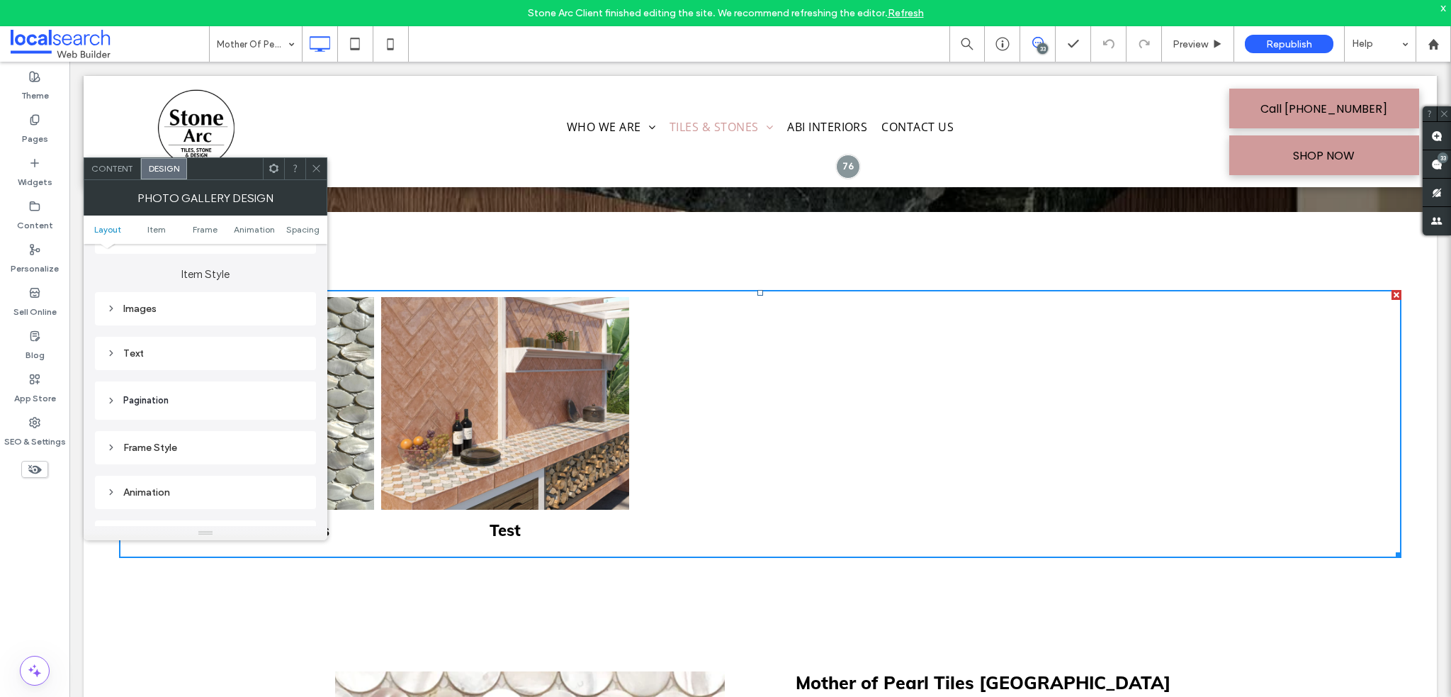
click at [113, 224] on span "Layout" at bounding box center [107, 229] width 27 height 11
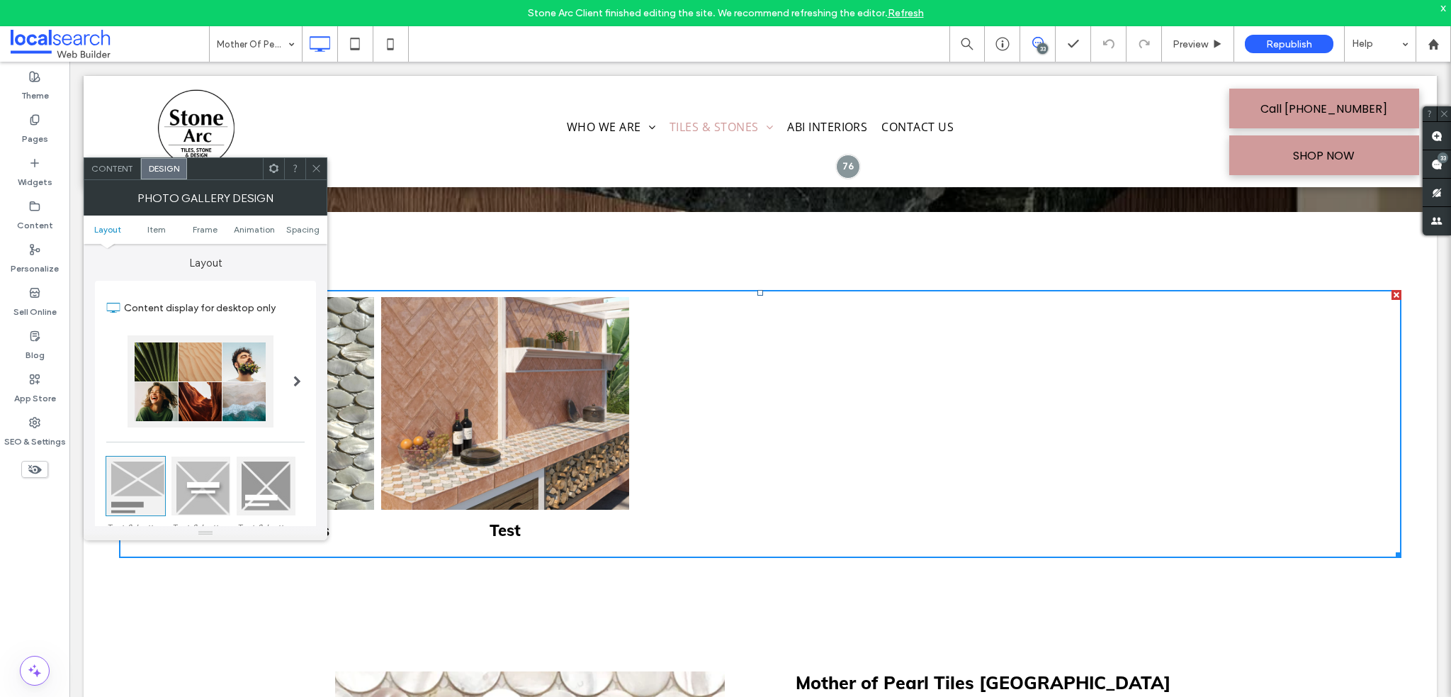
scroll to position [0, 0]
click at [123, 163] on span "Content" at bounding box center [112, 168] width 42 height 11
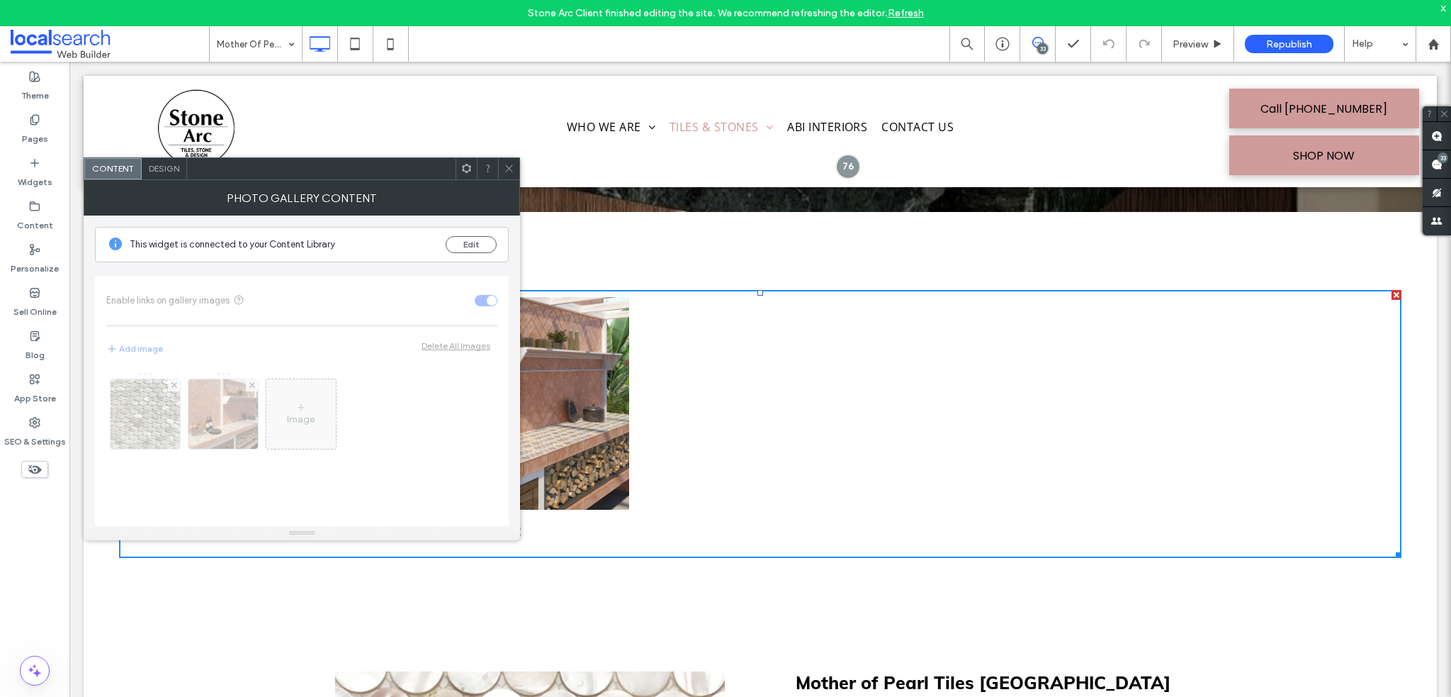
click at [508, 167] on icon at bounding box center [509, 168] width 11 height 11
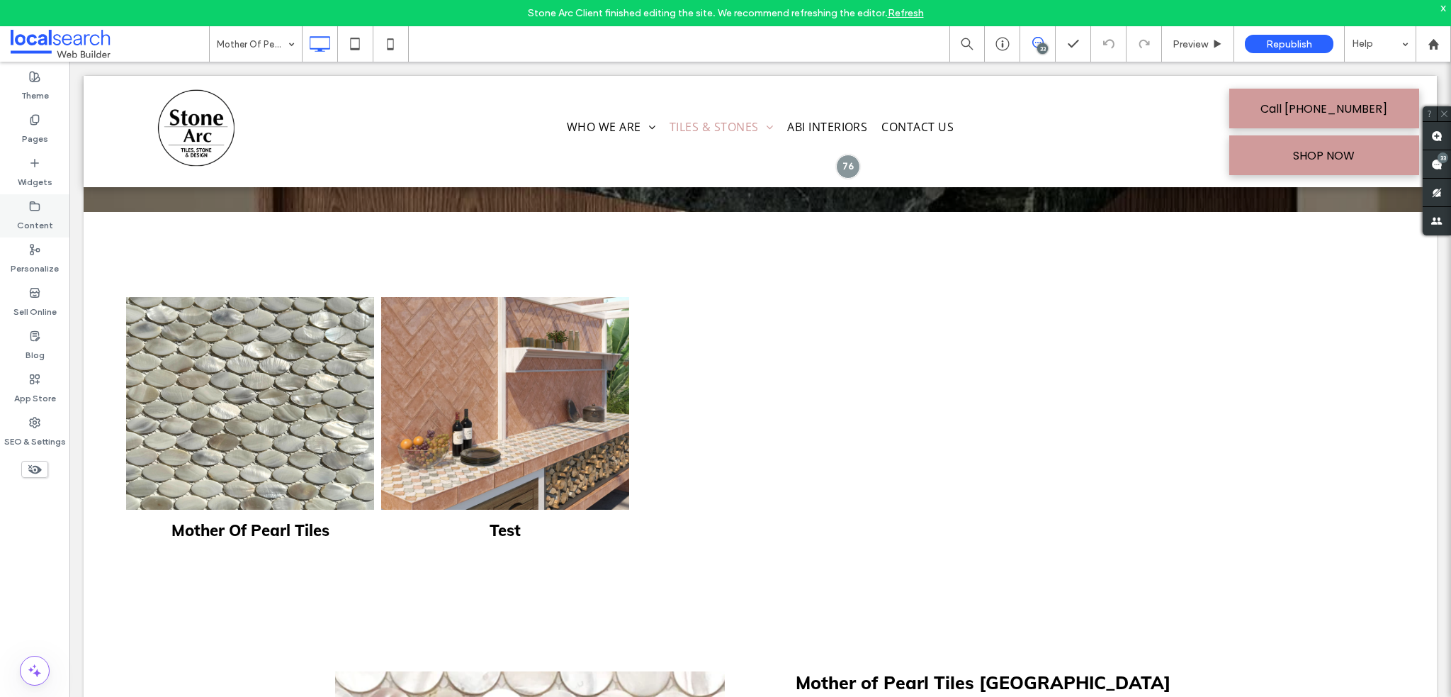
click at [52, 215] on div "Content" at bounding box center [34, 215] width 69 height 43
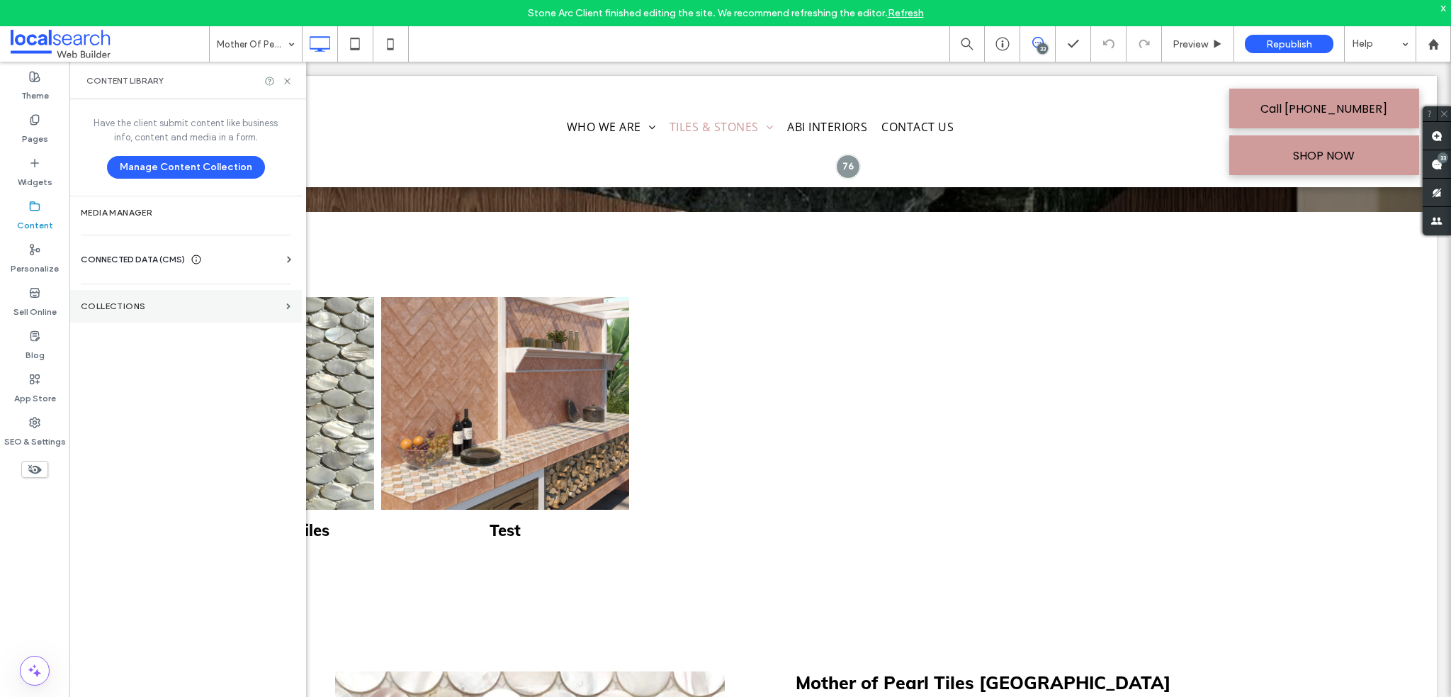
click at [135, 317] on section "Collections" at bounding box center [185, 306] width 232 height 33
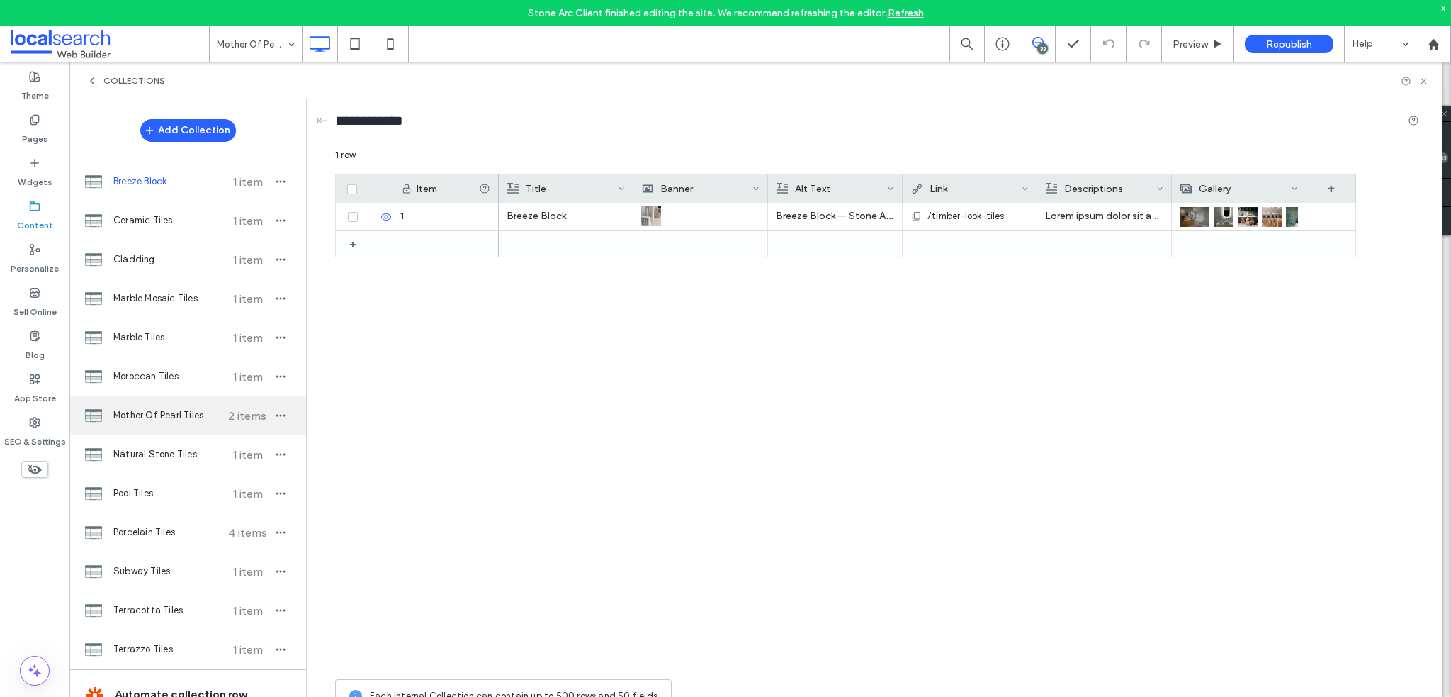
click at [171, 417] on span "Mother Of Pearl Tiles" at bounding box center [166, 415] width 106 height 14
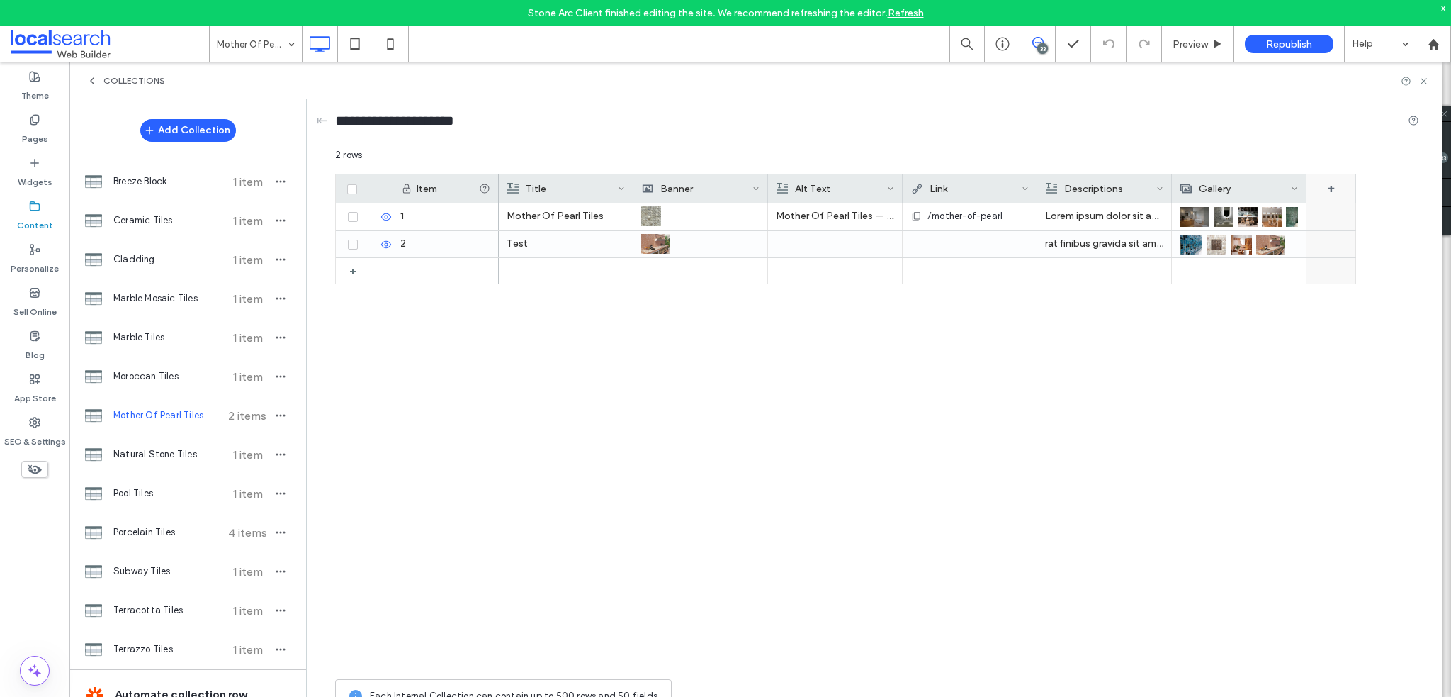
click at [1341, 186] on div "+" at bounding box center [1332, 188] width 50 height 28
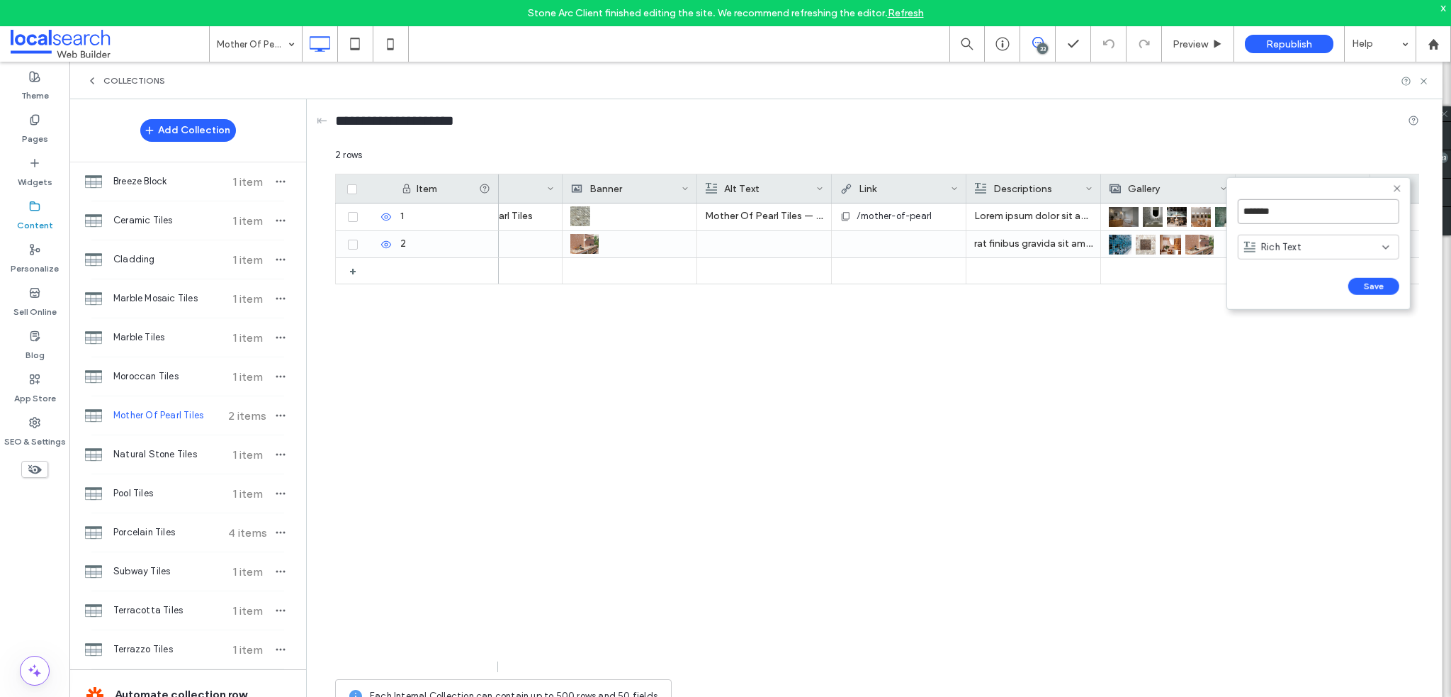
click at [1289, 220] on input "*******" at bounding box center [1319, 211] width 162 height 25
click at [1300, 240] on span "Rich Text" at bounding box center [1281, 247] width 40 height 14
click at [1304, 190] on div "Field 7" at bounding box center [1299, 188] width 111 height 28
click at [1301, 247] on span "Rich Text" at bounding box center [1290, 247] width 40 height 14
click at [1318, 274] on div "Plain Text" at bounding box center [1327, 271] width 161 height 25
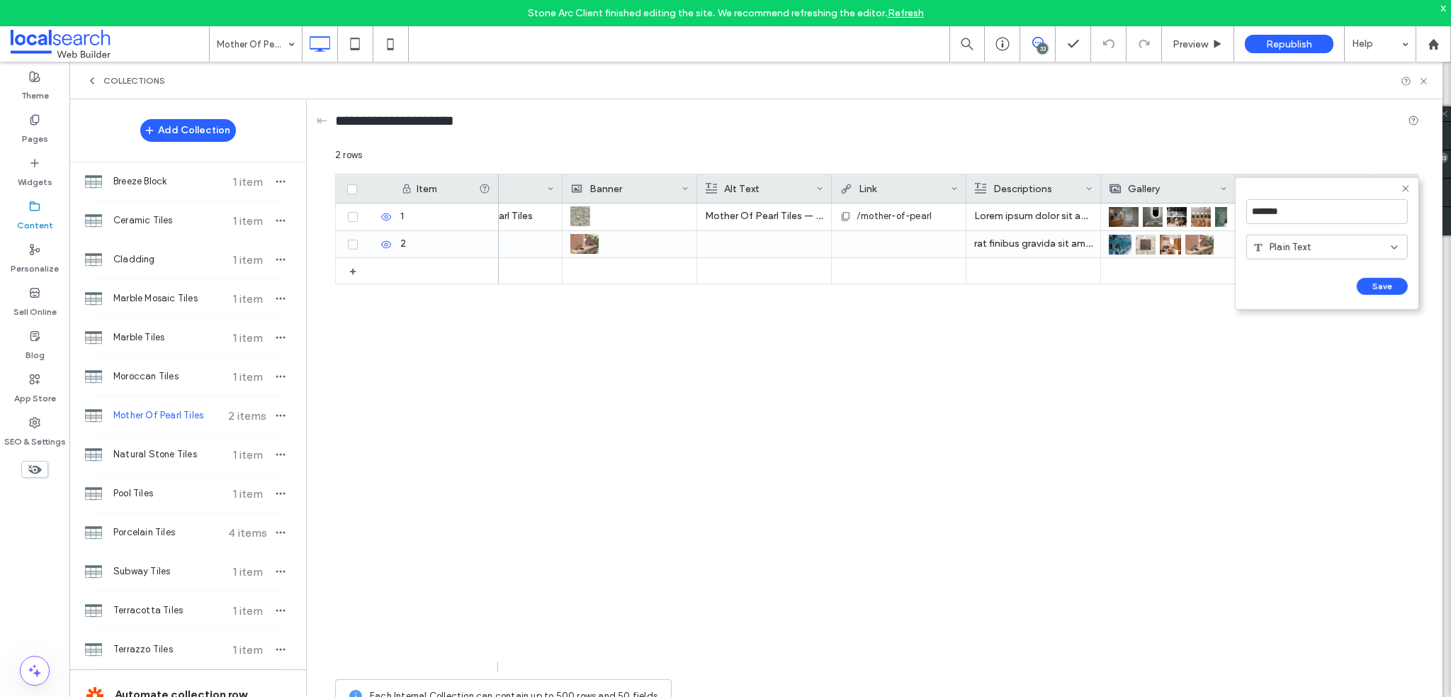
click at [1315, 247] on div "Plain Text" at bounding box center [1322, 247] width 138 height 14
click at [1142, 415] on div "Mother Of Pearl Tiles Mother Of Pearl Tiles — Stone Arc in [GEOGRAPHIC_DATA], […" at bounding box center [959, 437] width 921 height 468
click at [42, 140] on label "Pages" at bounding box center [35, 135] width 26 height 20
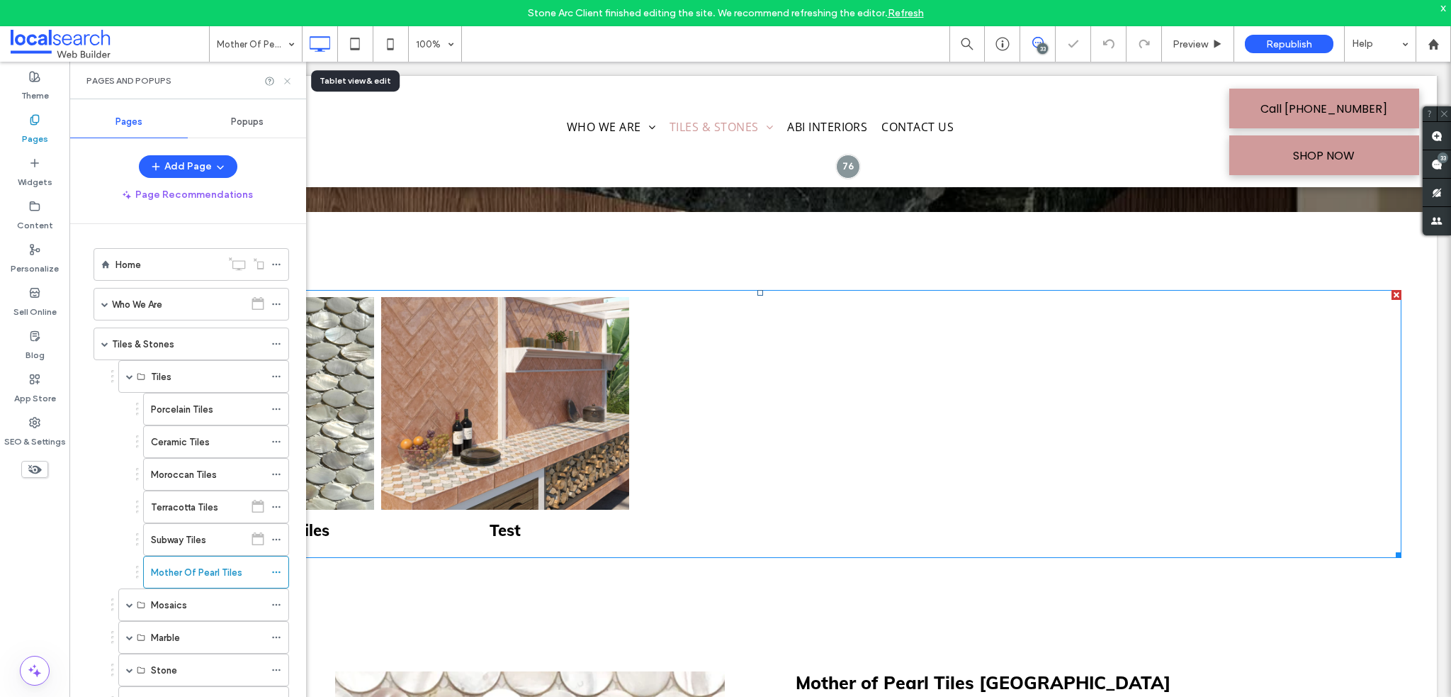
click at [289, 77] on icon at bounding box center [287, 81] width 11 height 11
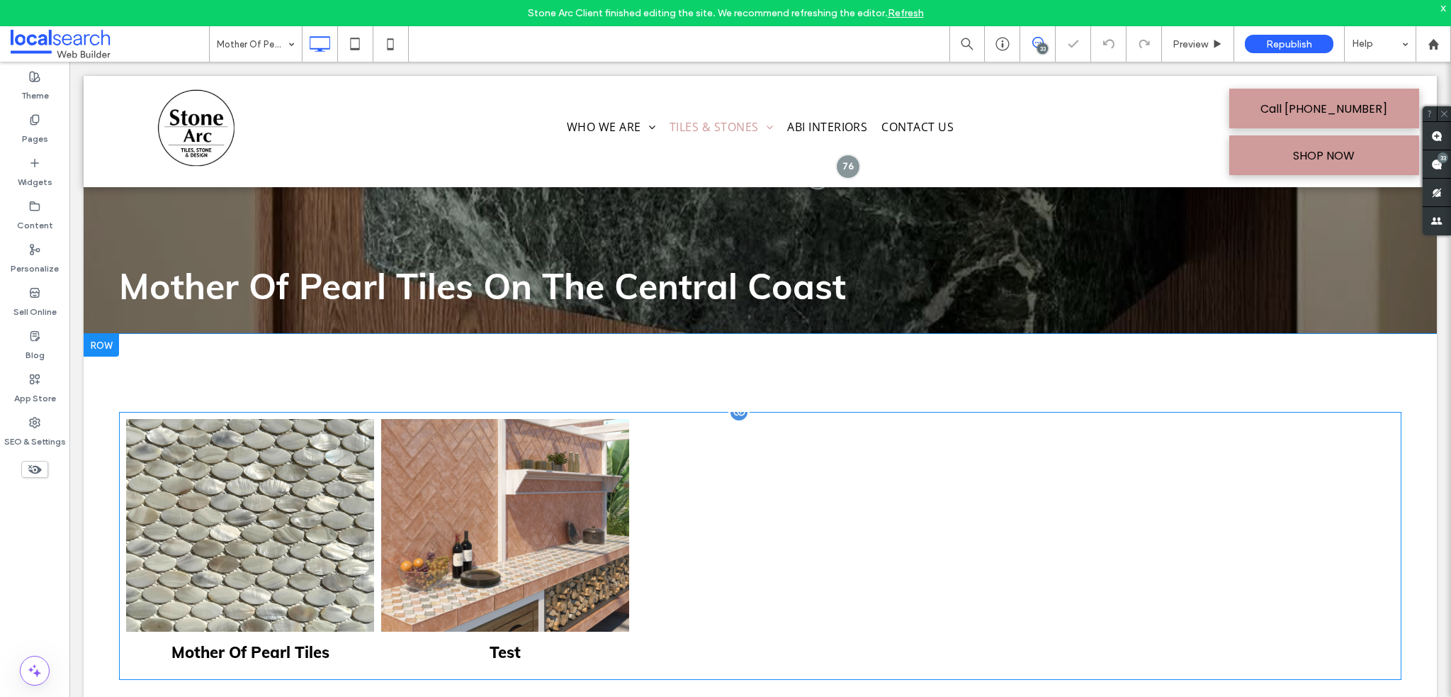
scroll to position [213, 0]
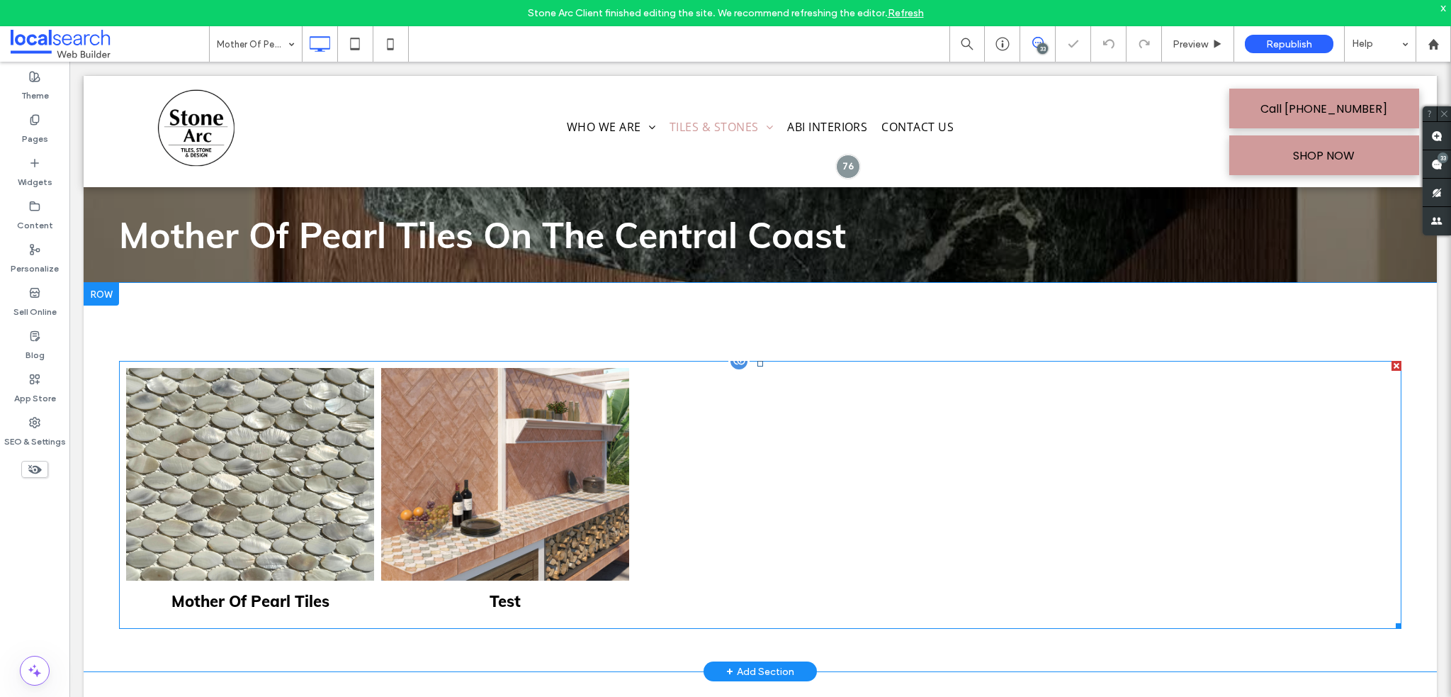
click at [422, 402] on link at bounding box center [505, 474] width 248 height 213
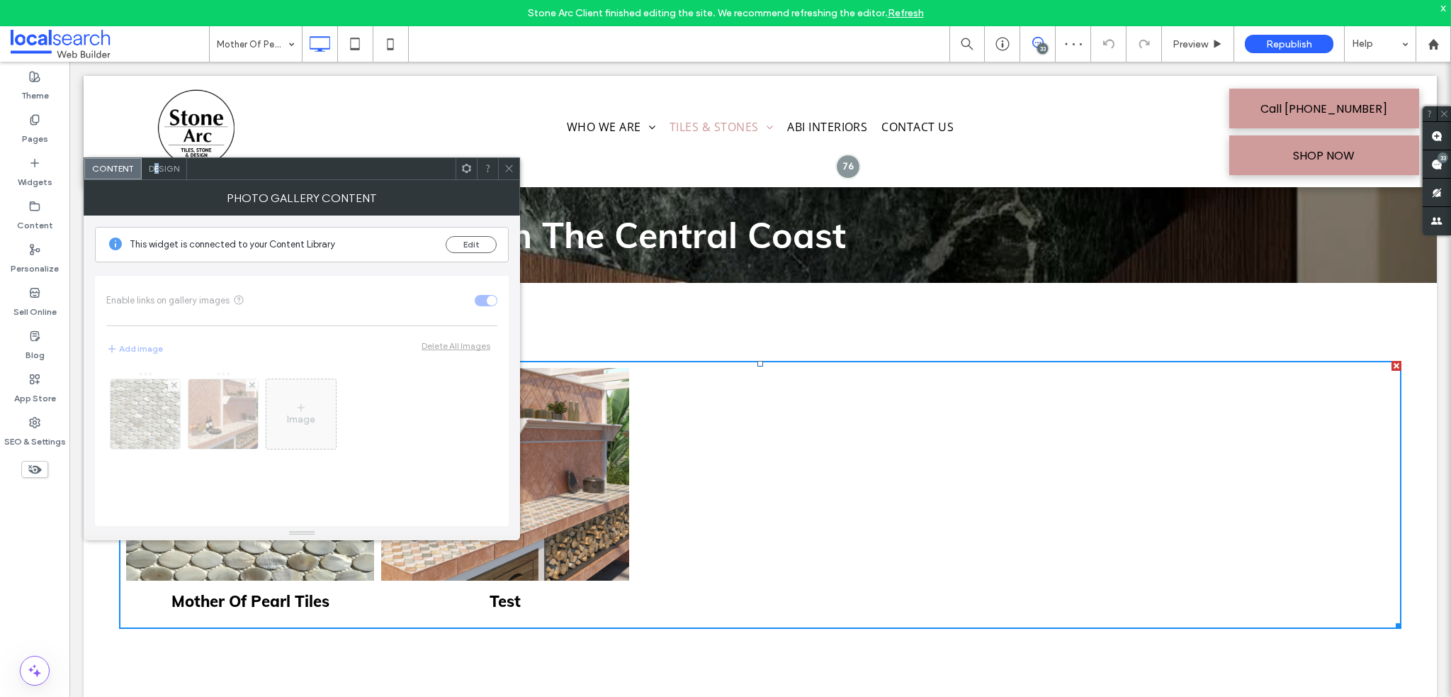
click at [157, 163] on span "Design" at bounding box center [164, 168] width 30 height 11
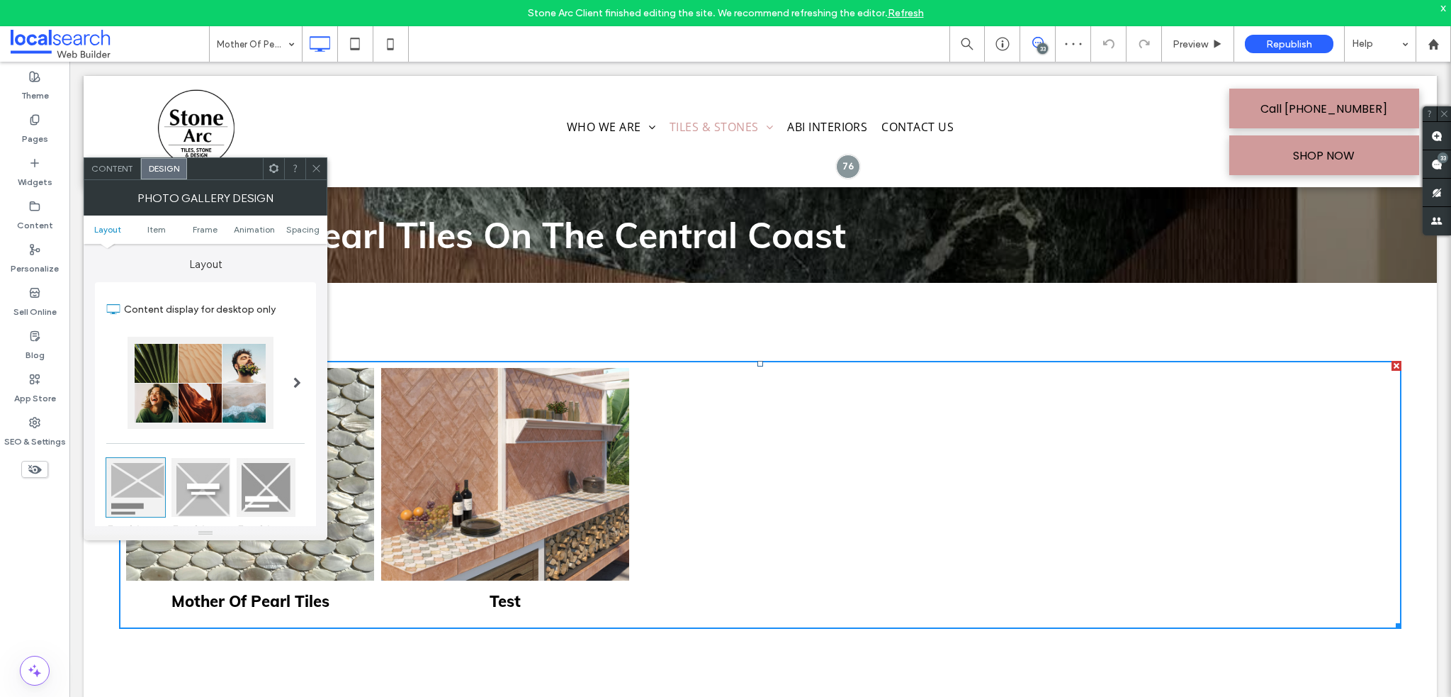
click at [118, 167] on span "Content" at bounding box center [112, 168] width 42 height 11
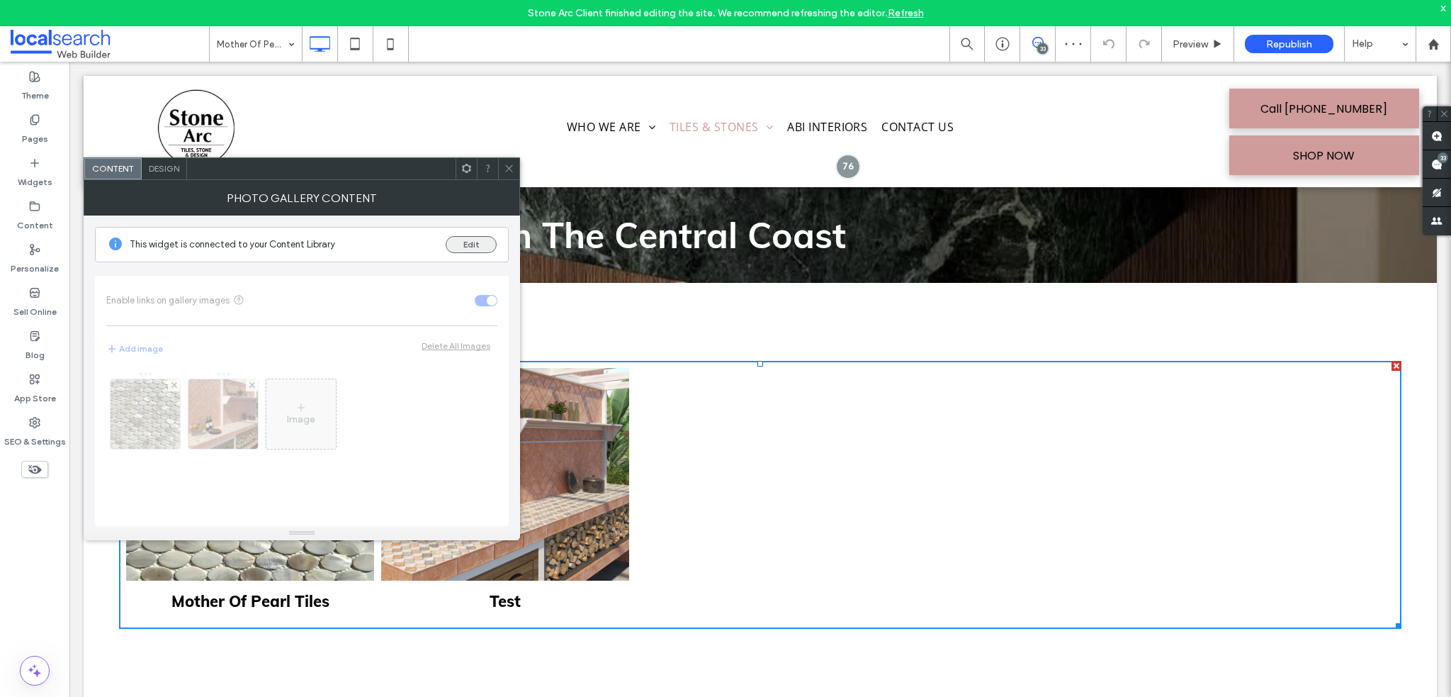
click at [471, 248] on button "Edit" at bounding box center [471, 244] width 51 height 17
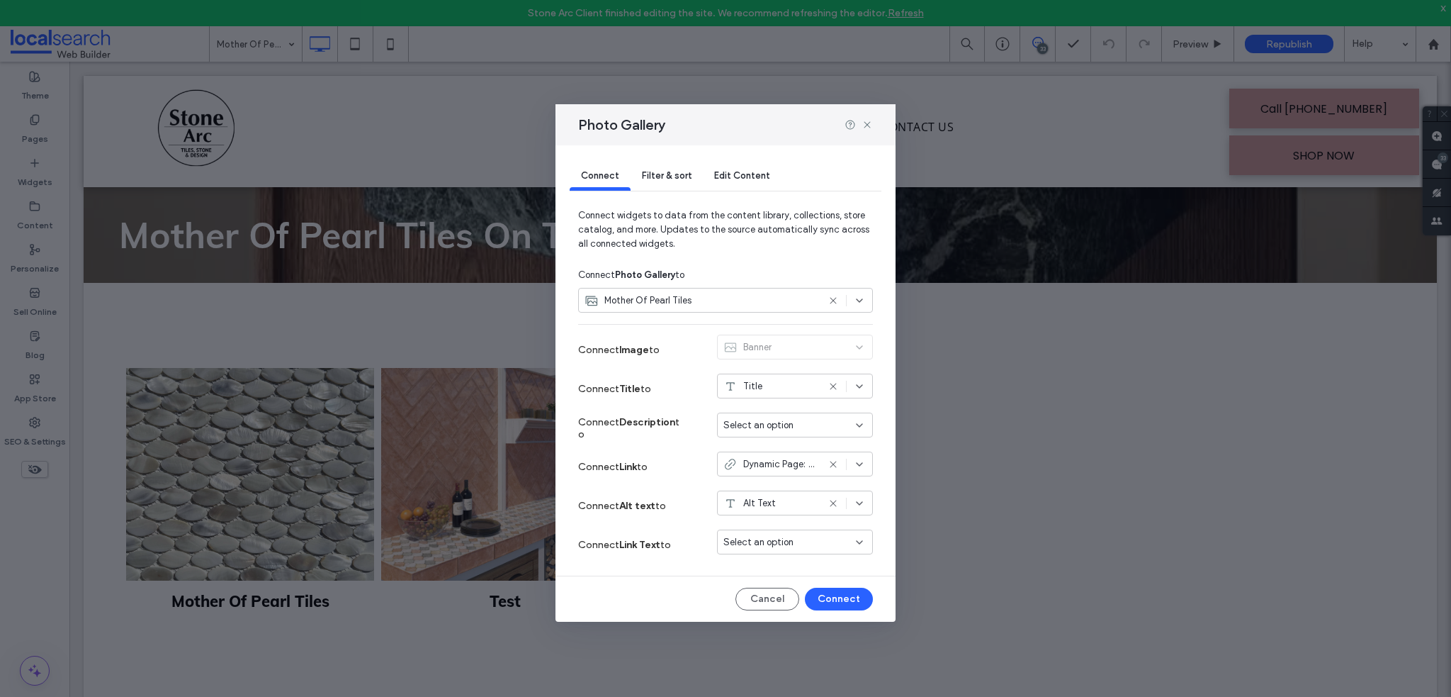
click at [862, 294] on div "Mother Of Pearl Tiles" at bounding box center [725, 300] width 295 height 25
click at [663, 568] on div "Connect Filter & sort Edit Content Connect widgets to data from the content lib…" at bounding box center [726, 383] width 340 height 476
click at [746, 421] on span "Select an option" at bounding box center [759, 425] width 70 height 14
click at [756, 422] on span "Select an option" at bounding box center [759, 425] width 70 height 14
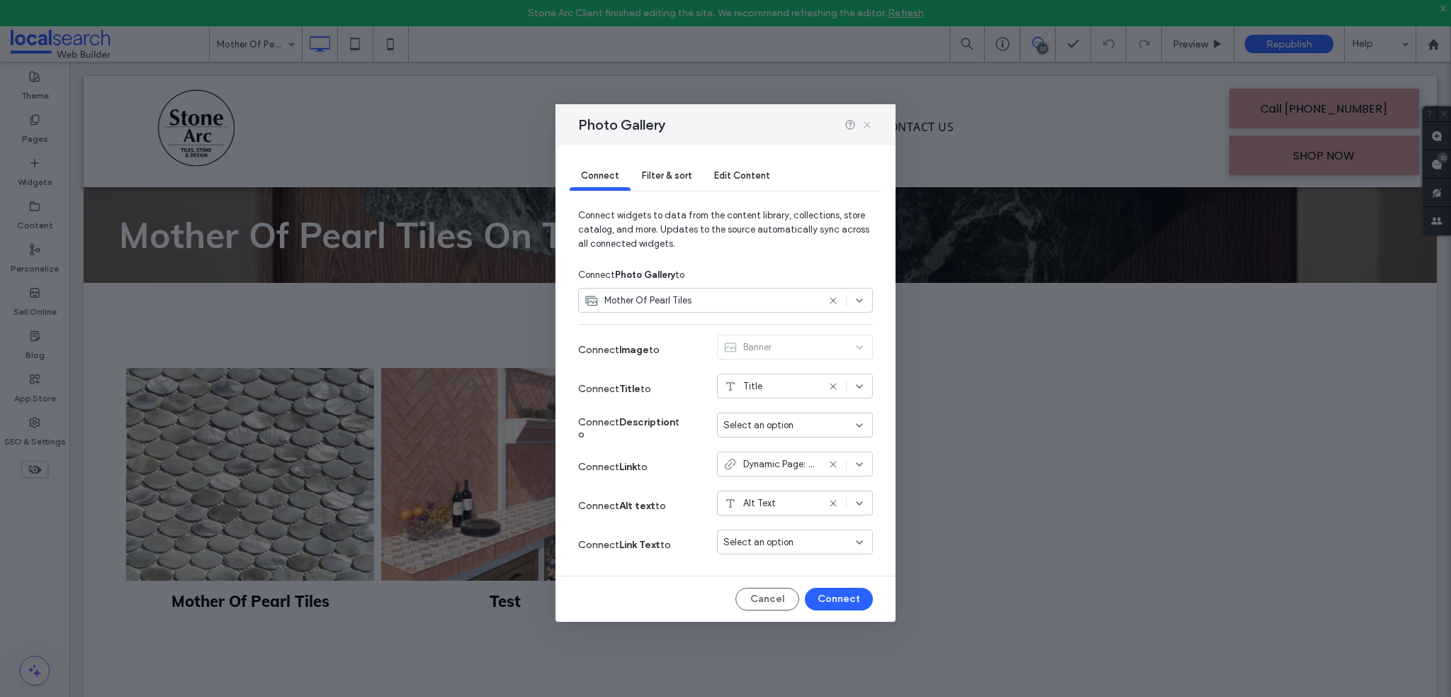
drag, startPoint x: 865, startPoint y: 128, endPoint x: 777, endPoint y: 94, distance: 94.2
click at [865, 128] on icon at bounding box center [867, 124] width 11 height 11
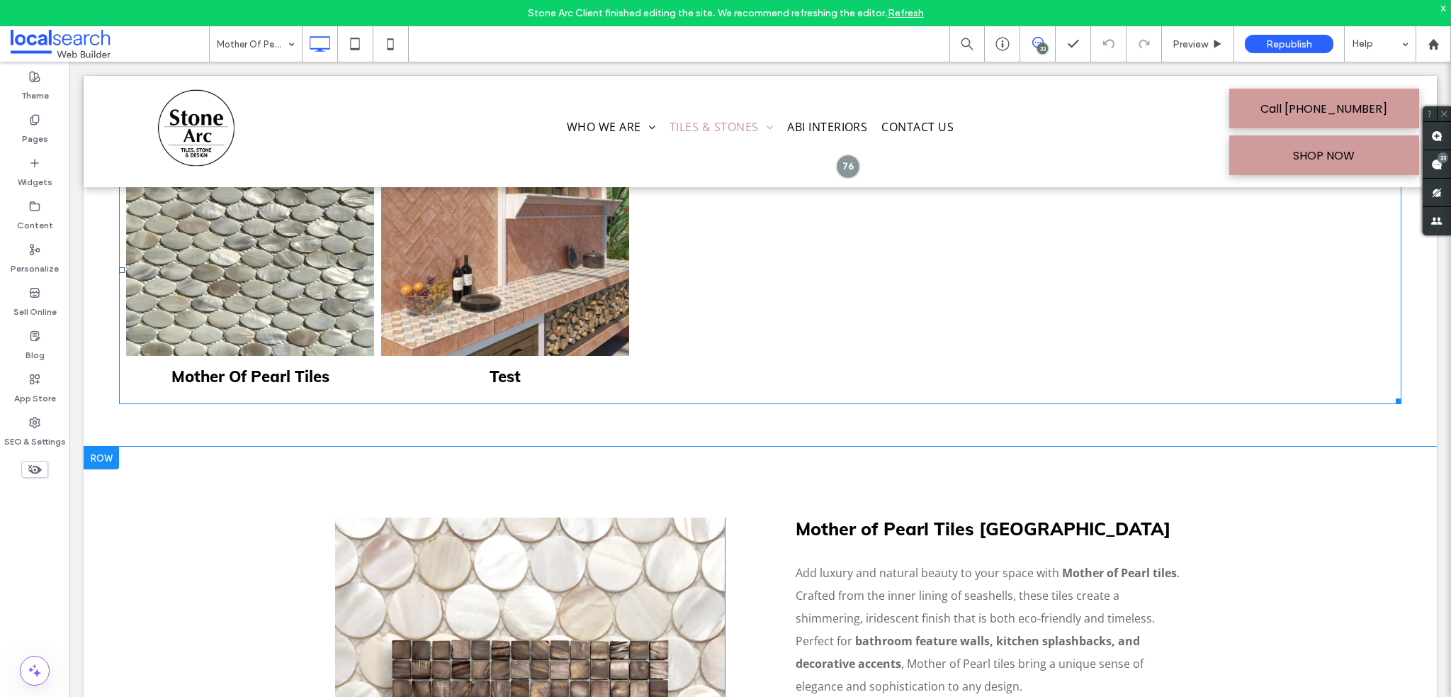
scroll to position [496, 0]
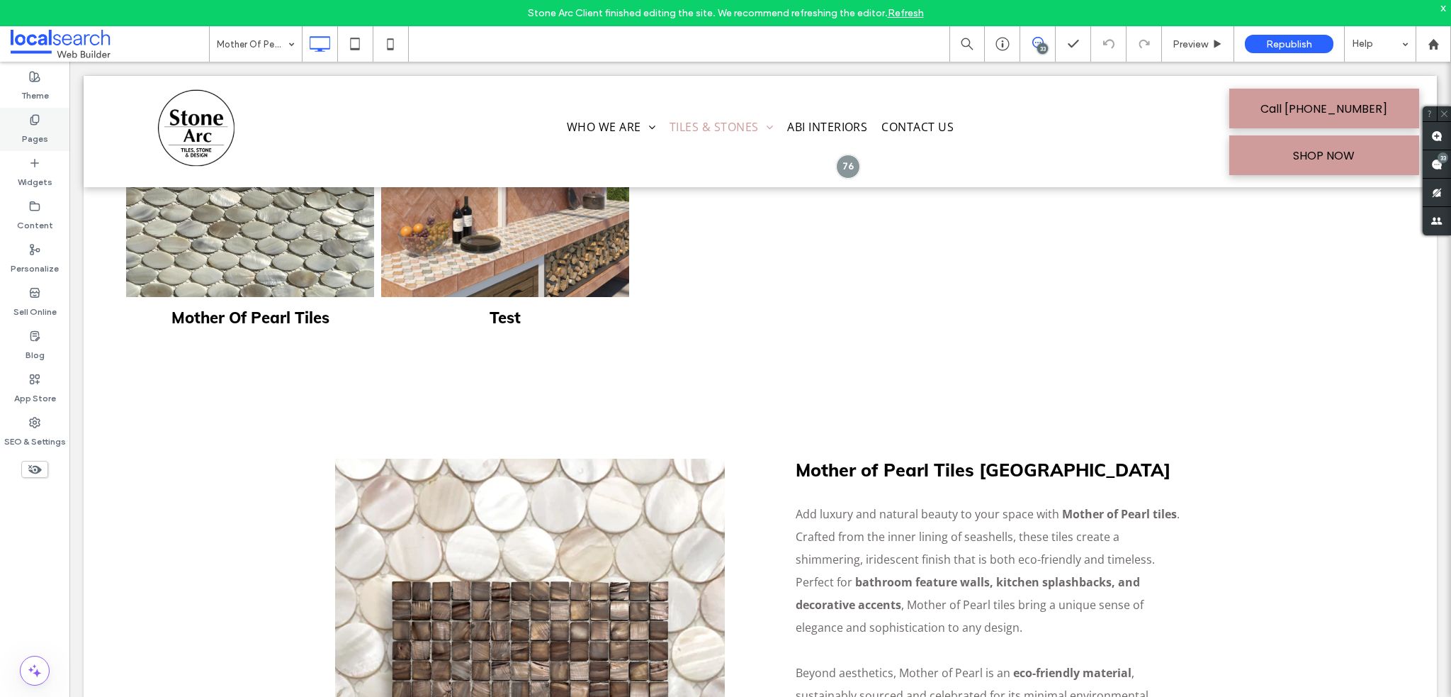
click at [33, 134] on label "Pages" at bounding box center [35, 135] width 26 height 20
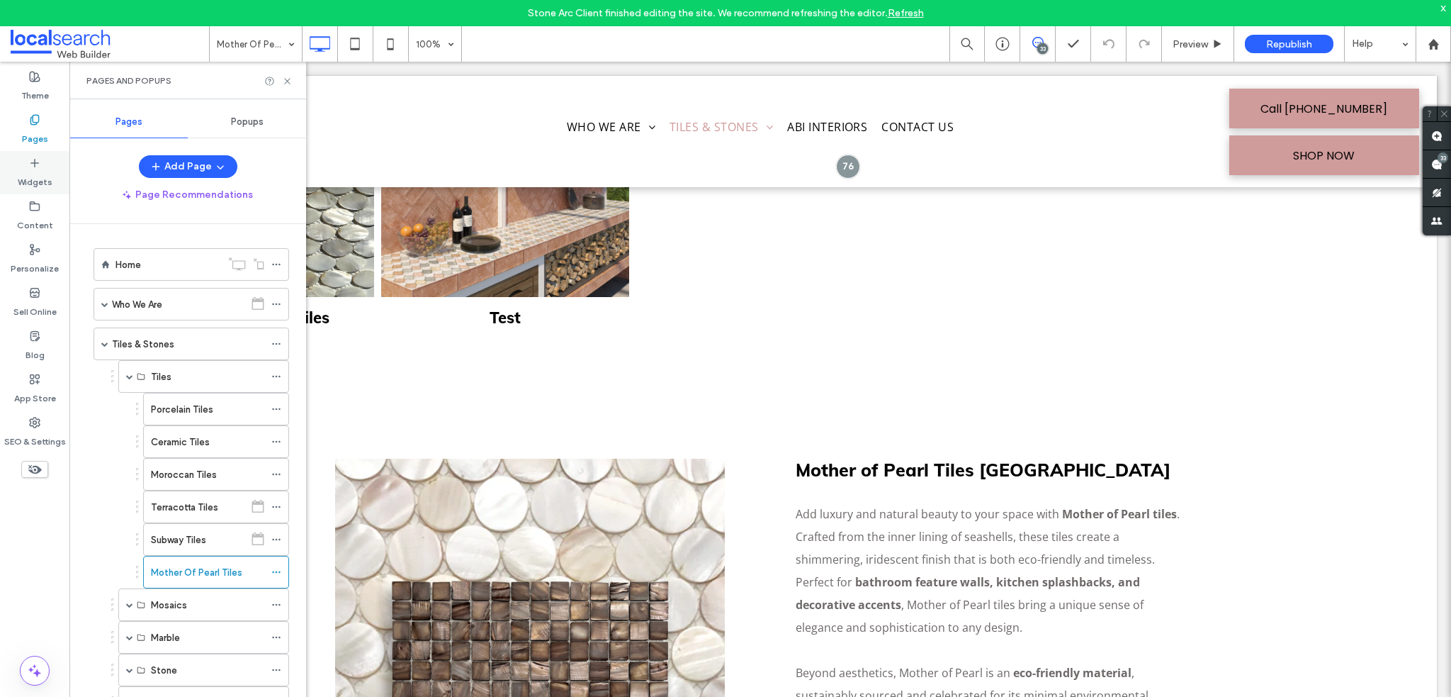
click at [35, 178] on label "Widgets" at bounding box center [35, 179] width 35 height 20
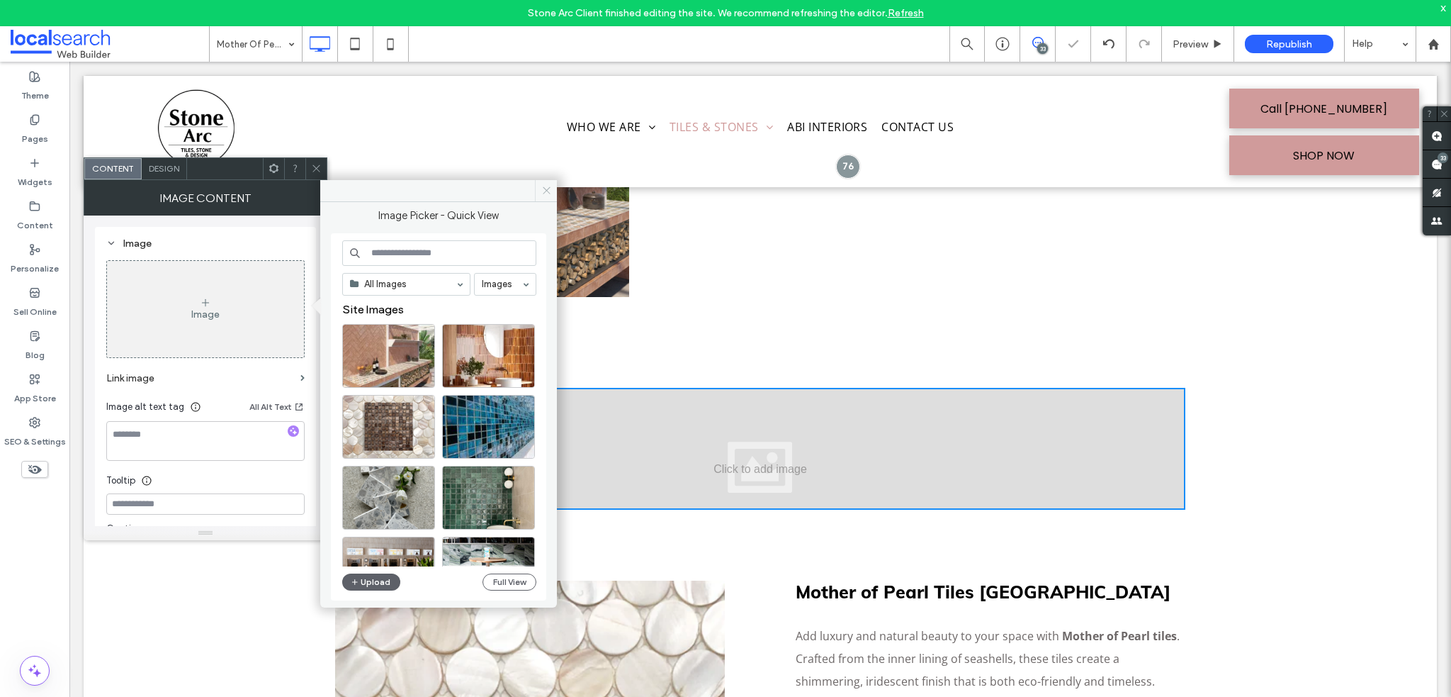
click at [547, 187] on icon at bounding box center [546, 190] width 11 height 11
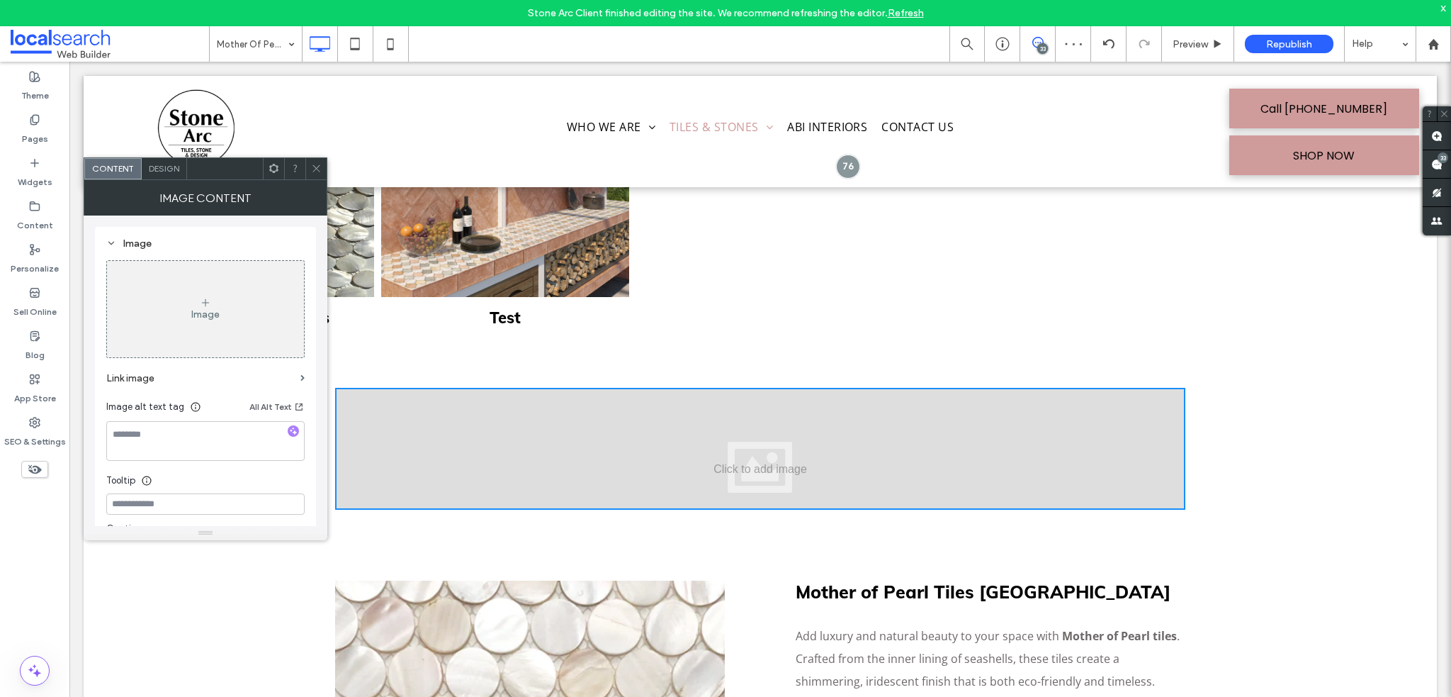
click at [309, 162] on div at bounding box center [315, 168] width 21 height 21
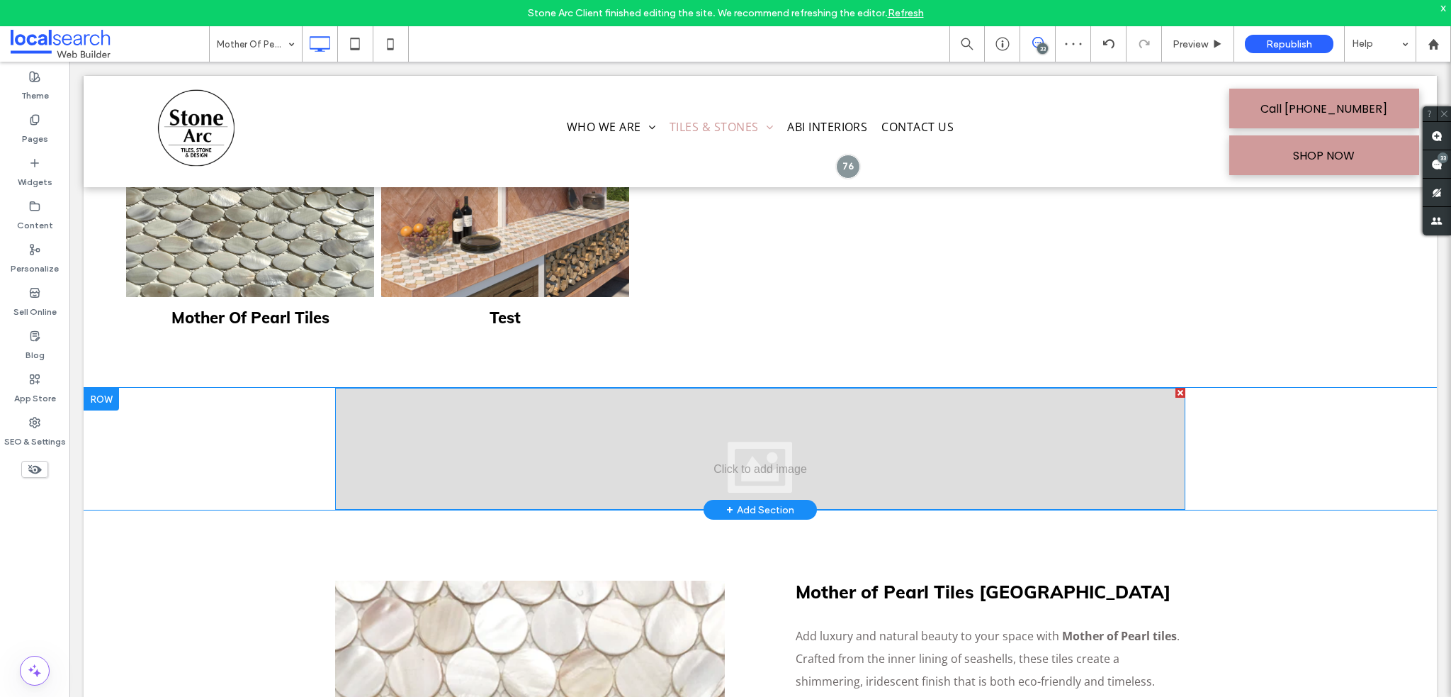
drag, startPoint x: 451, startPoint y: 456, endPoint x: 467, endPoint y: 456, distance: 15.6
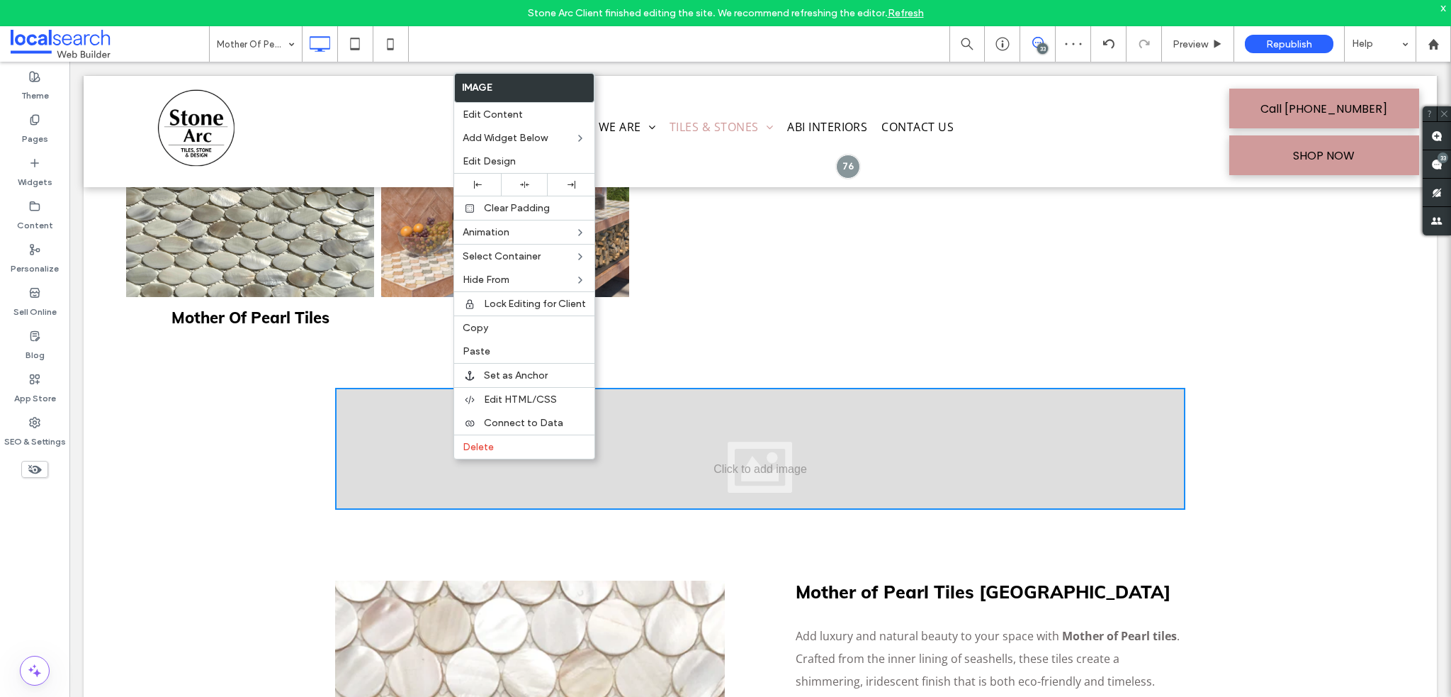
click at [280, 426] on div "Click To Paste Click To Paste Row + Add Section" at bounding box center [761, 449] width 1354 height 122
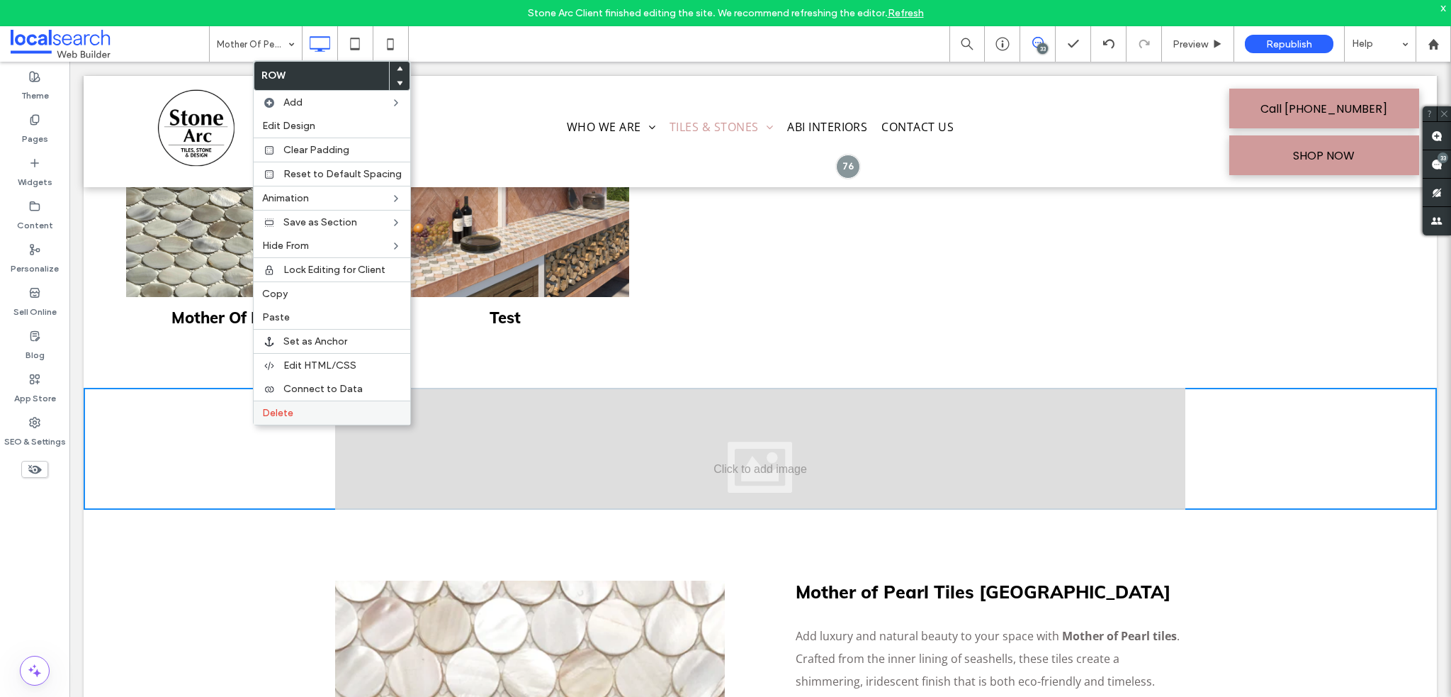
click at [308, 401] on div "Delete" at bounding box center [332, 412] width 157 height 24
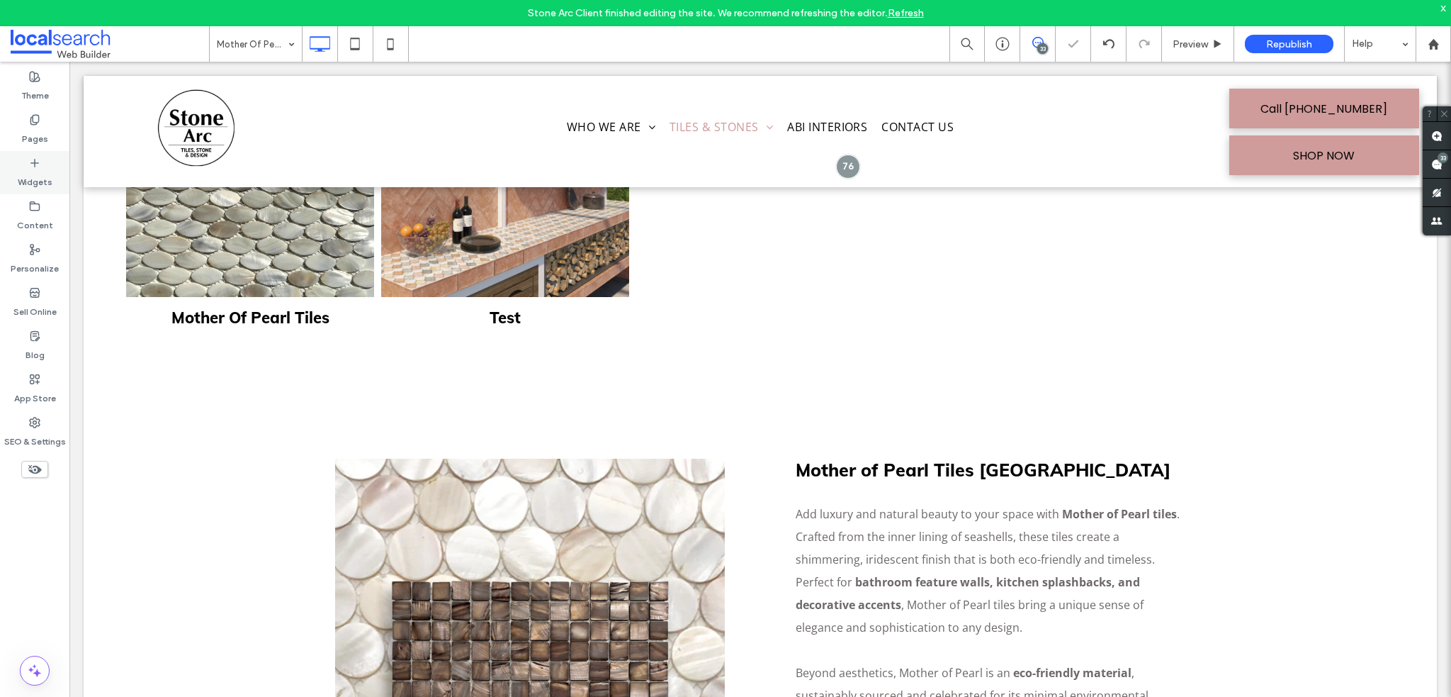
click at [42, 175] on label "Widgets" at bounding box center [35, 179] width 35 height 20
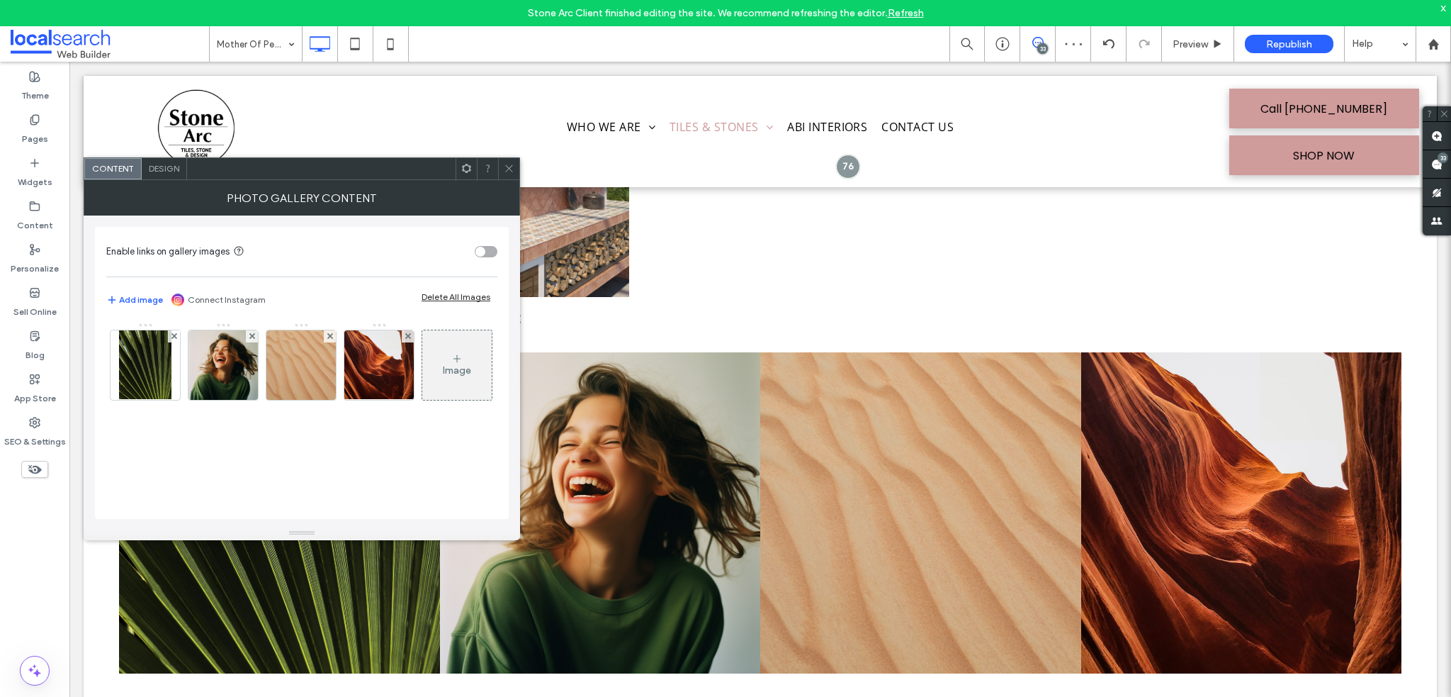
click at [159, 168] on span "Design" at bounding box center [164, 168] width 30 height 11
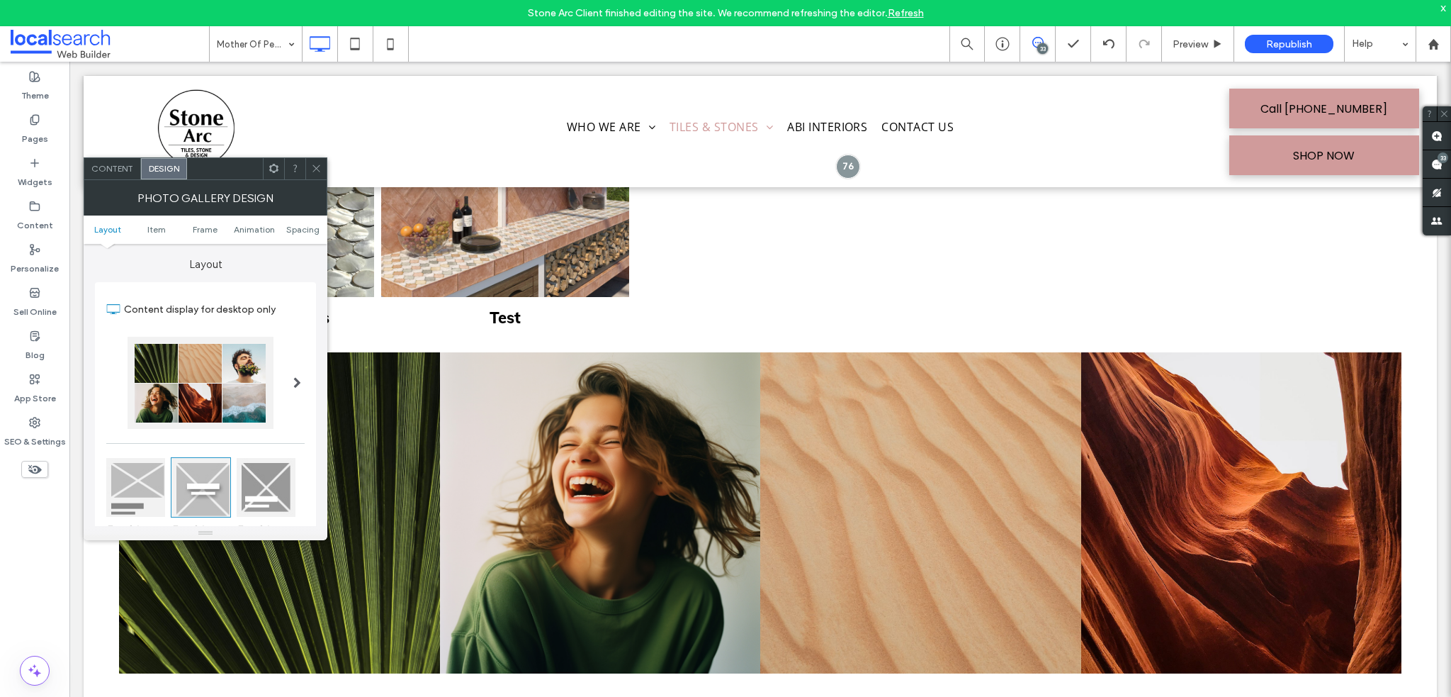
click at [114, 165] on span "Content" at bounding box center [112, 168] width 42 height 11
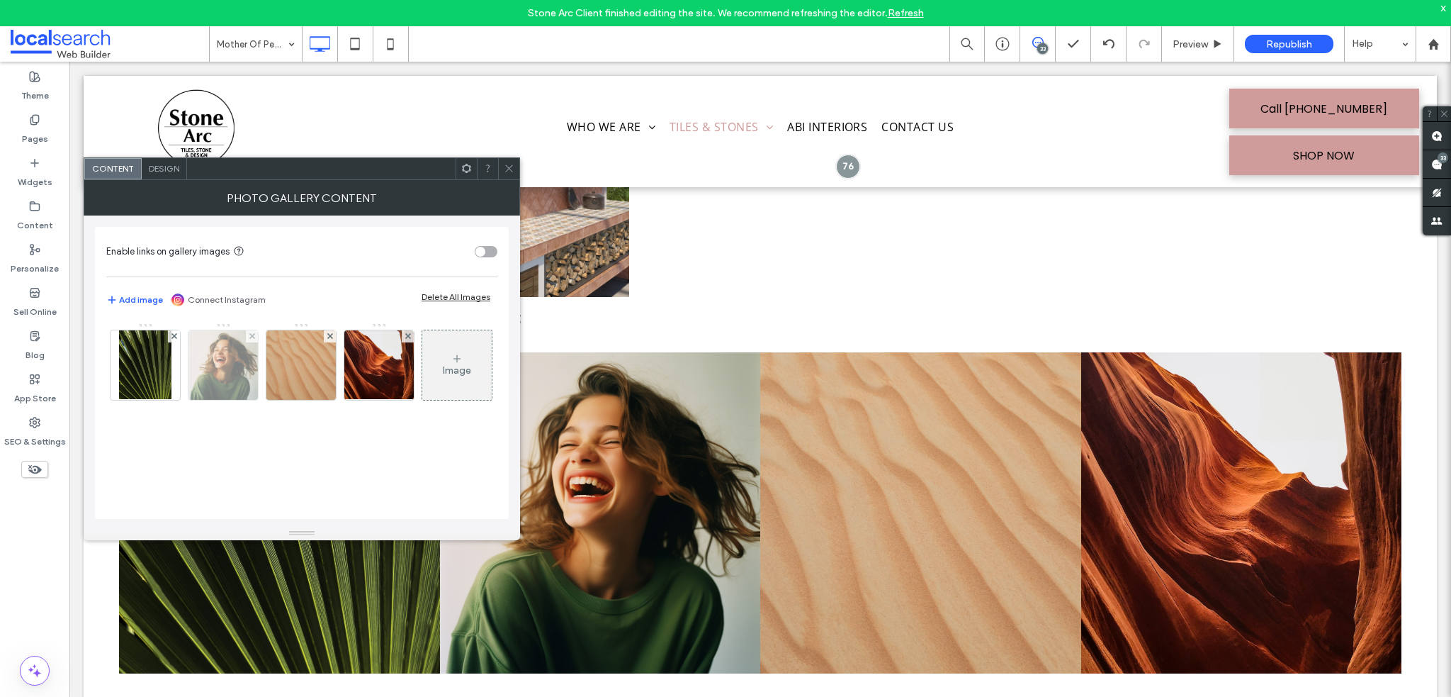
scroll to position [3, 0]
click at [167, 356] on img at bounding box center [145, 364] width 53 height 69
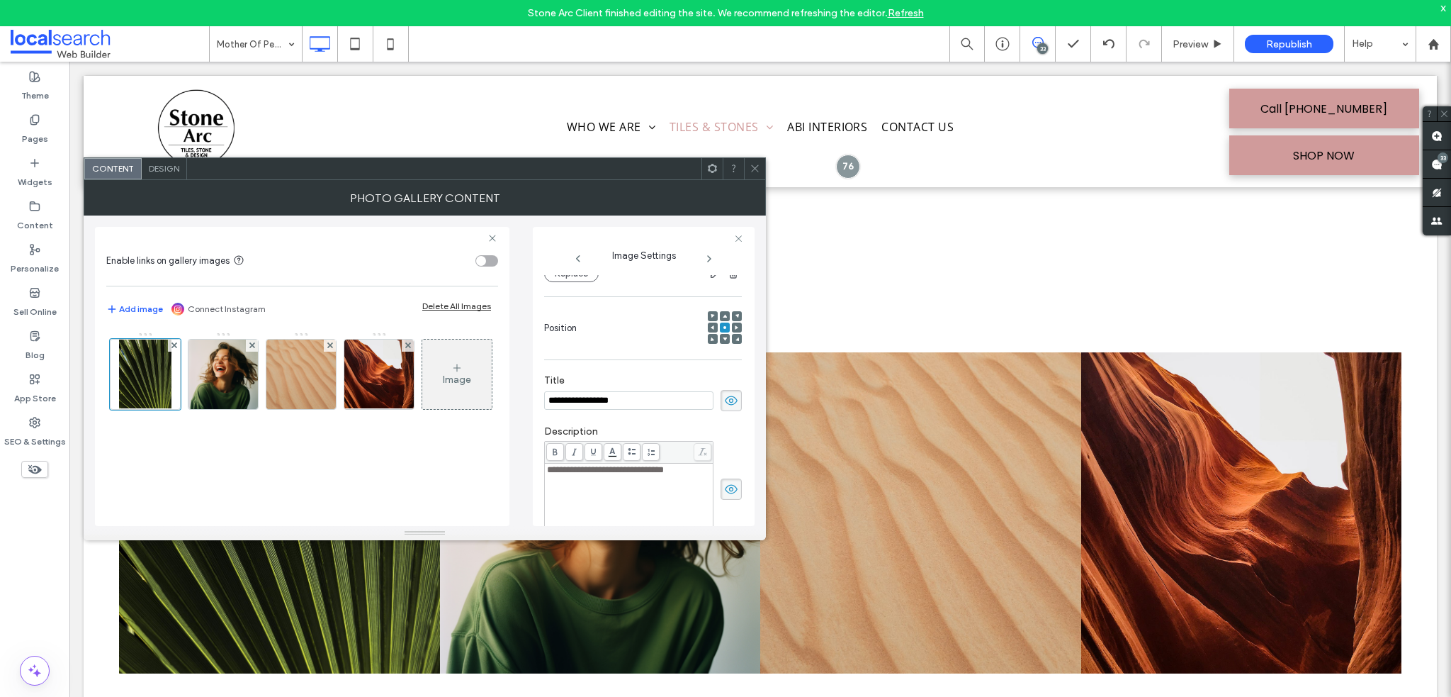
scroll to position [356, 0]
click at [729, 395] on icon at bounding box center [731, 402] width 14 height 16
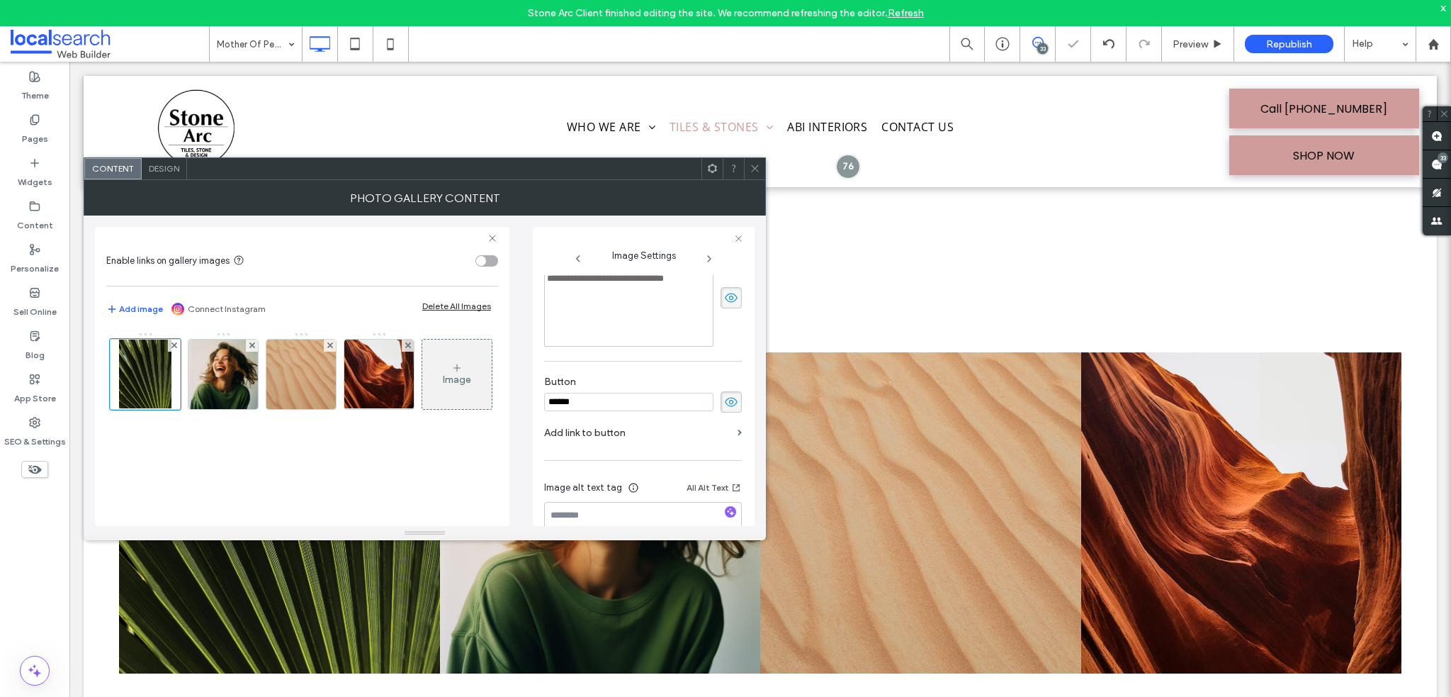
scroll to position [388, 0]
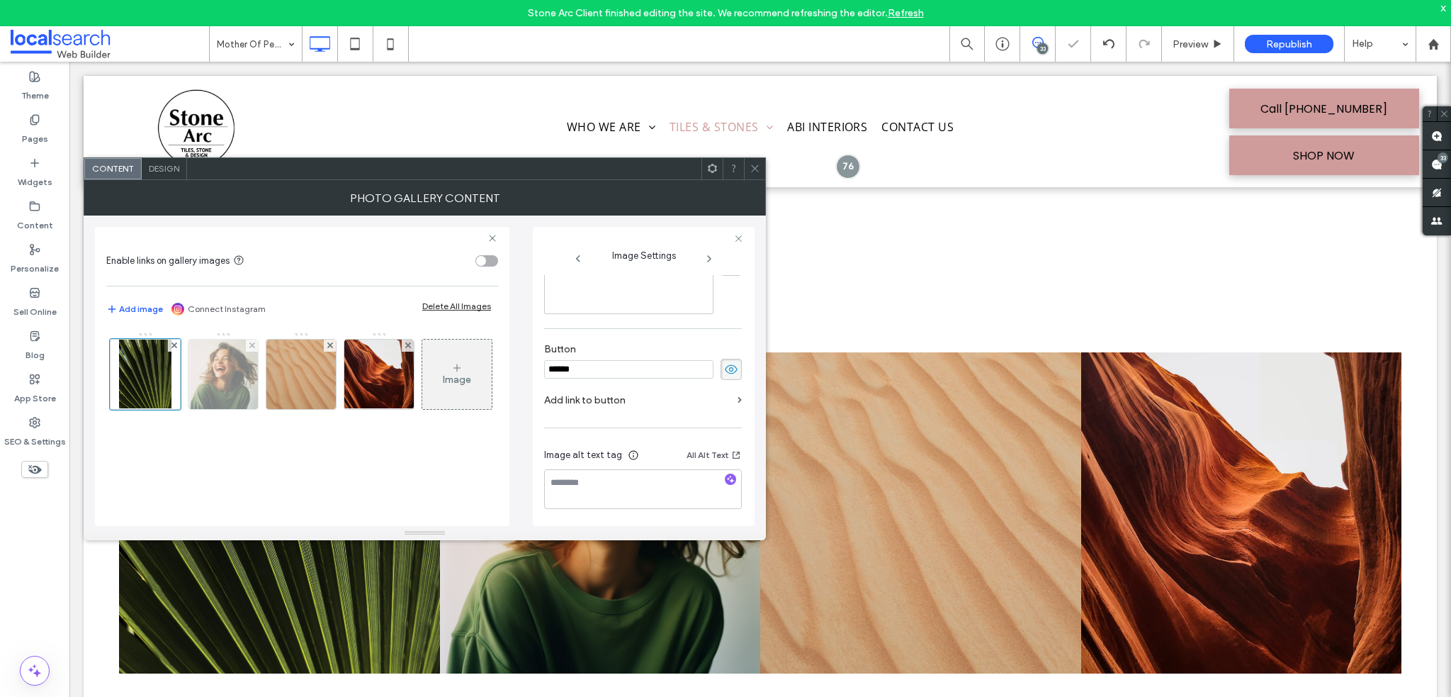
click at [241, 359] on img at bounding box center [223, 373] width 69 height 69
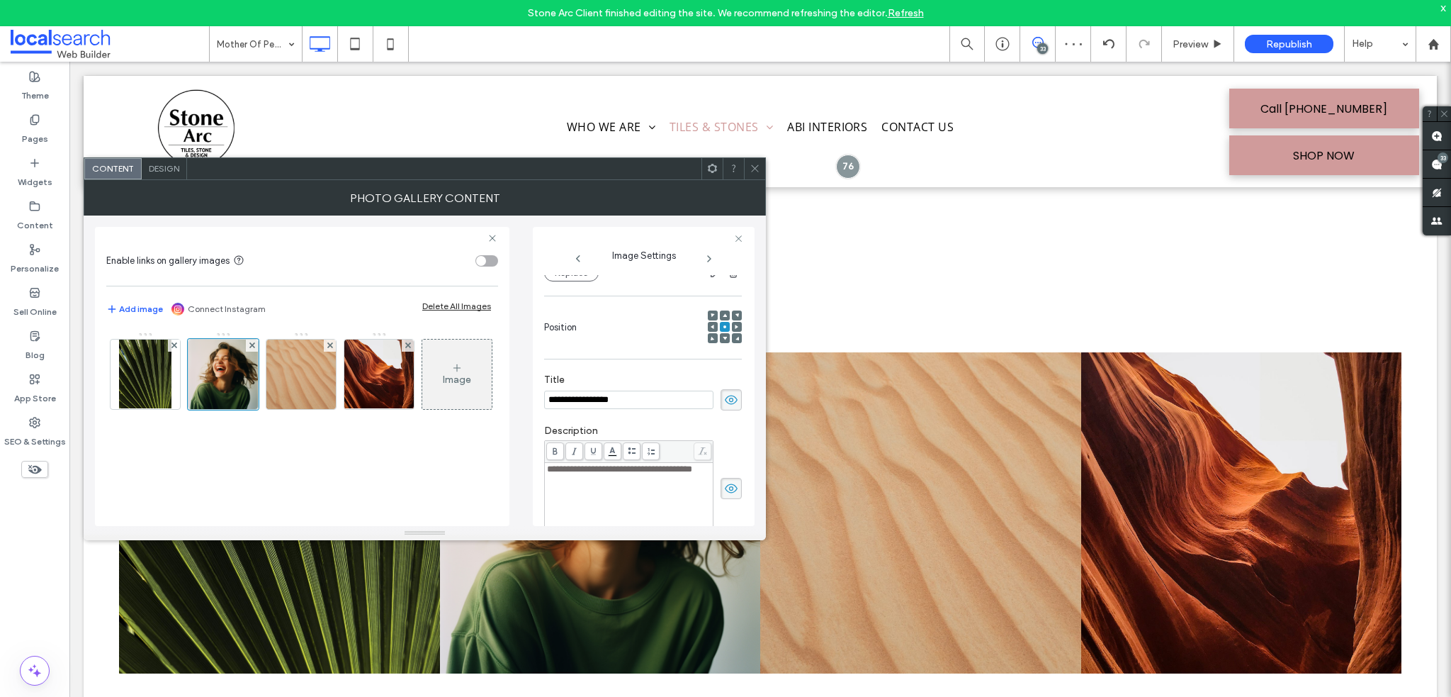
scroll to position [367, 0]
click at [725, 404] on use at bounding box center [731, 400] width 13 height 11
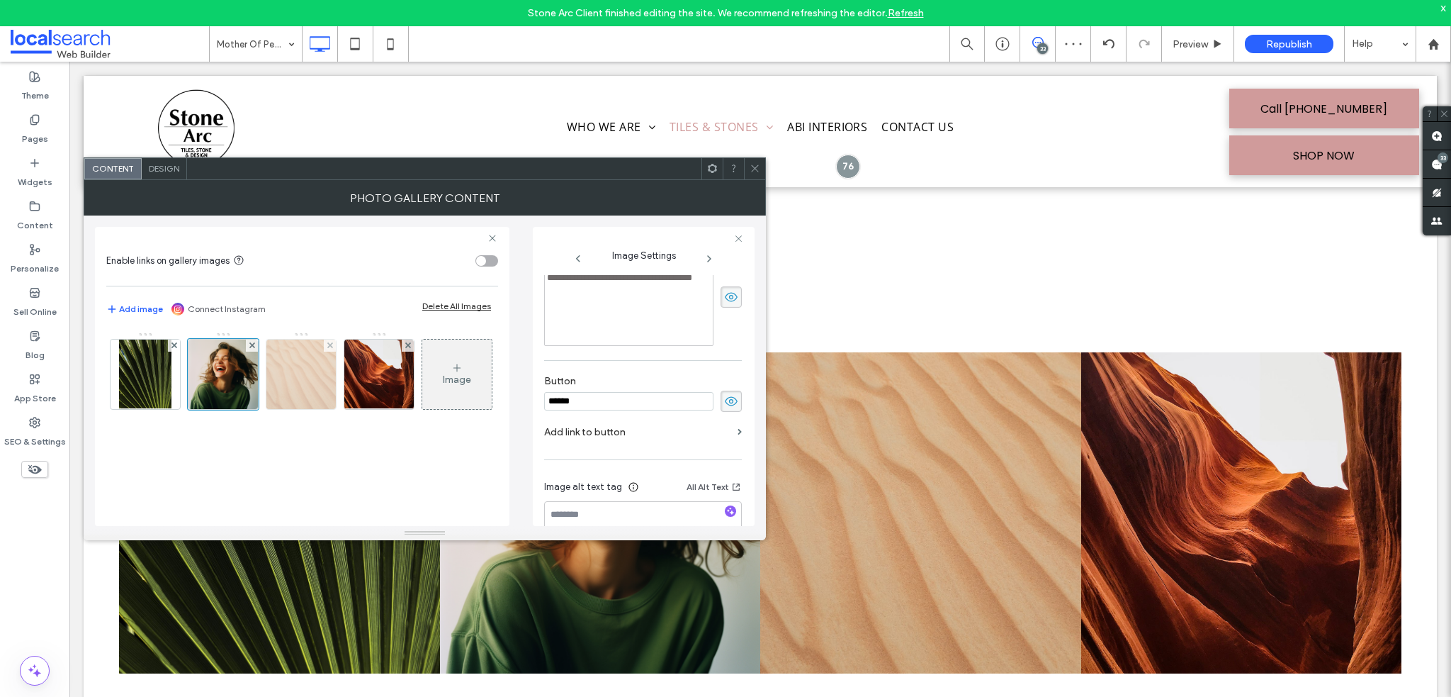
click at [306, 356] on img at bounding box center [300, 373] width 69 height 69
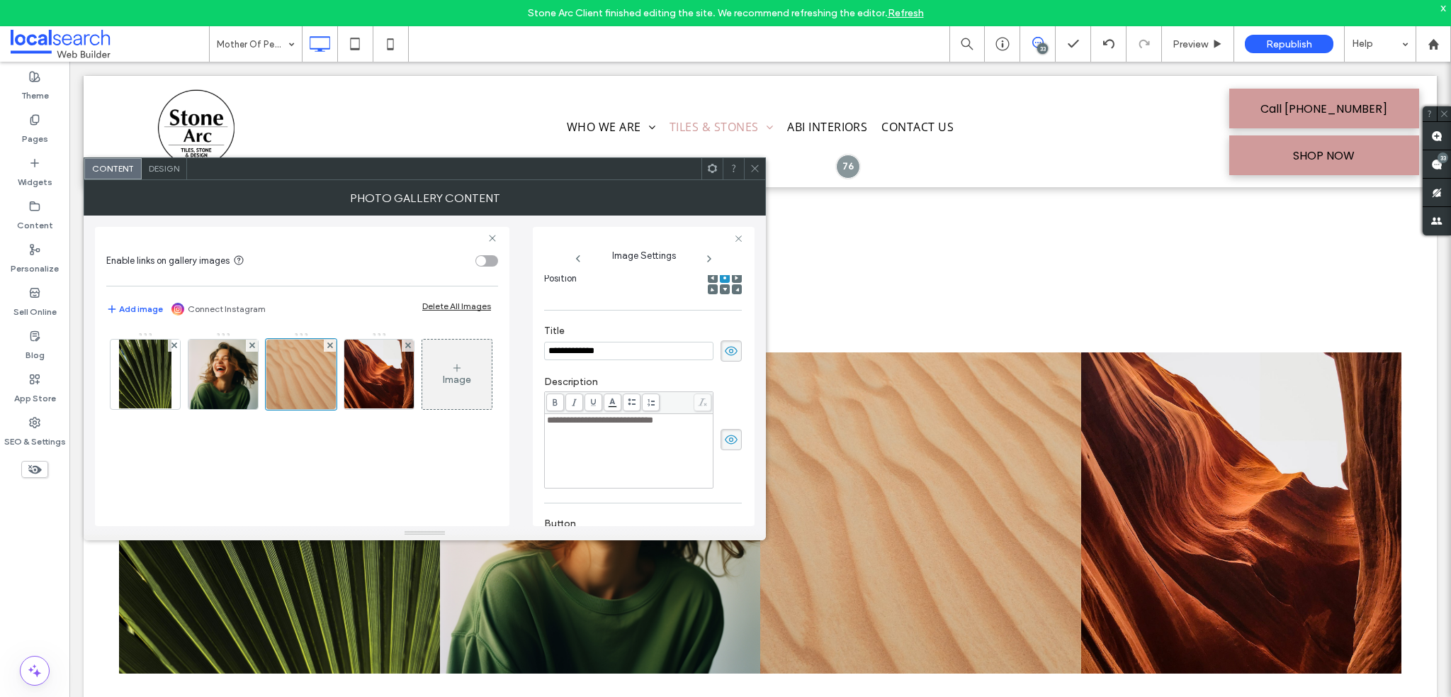
scroll to position [285, 0]
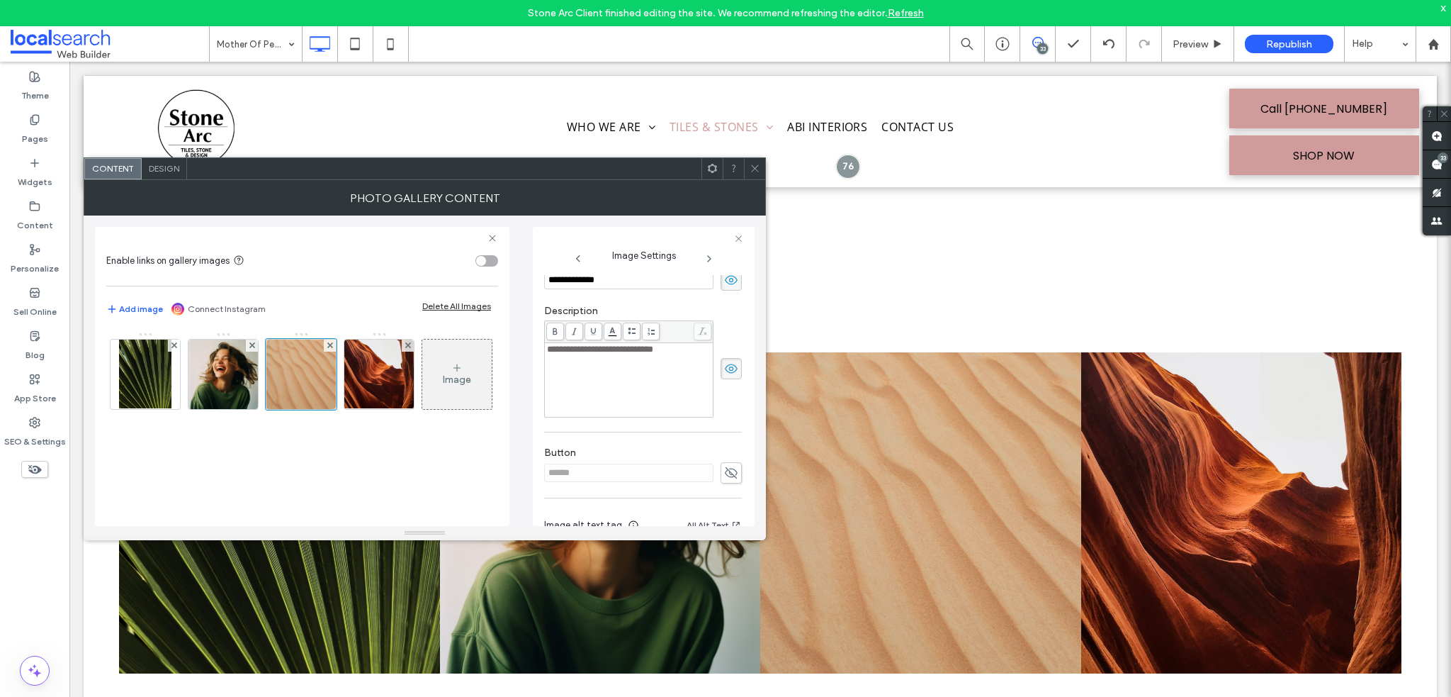
click at [721, 473] on span at bounding box center [731, 472] width 21 height 21
click at [394, 373] on img at bounding box center [378, 373] width 89 height 69
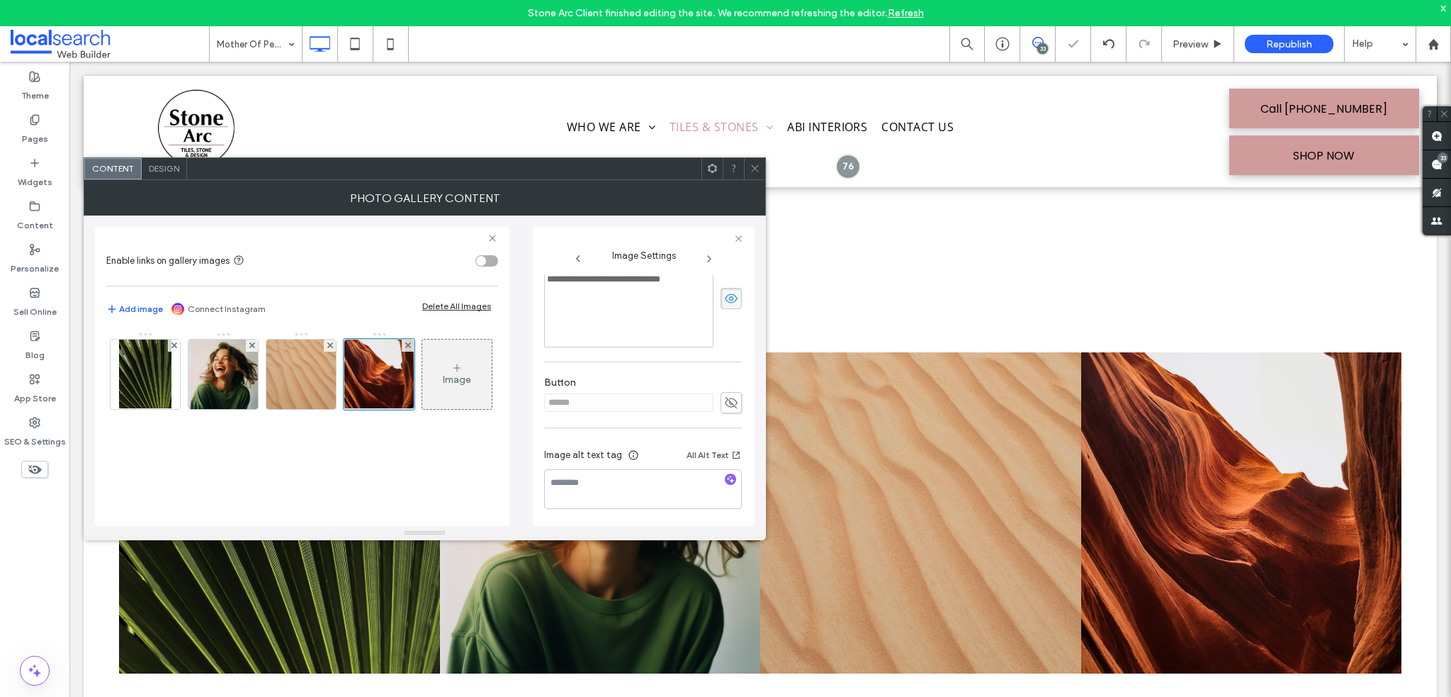
scroll to position [356, 0]
click at [713, 403] on div "******" at bounding box center [643, 401] width 198 height 21
click at [748, 168] on div at bounding box center [754, 168] width 21 height 21
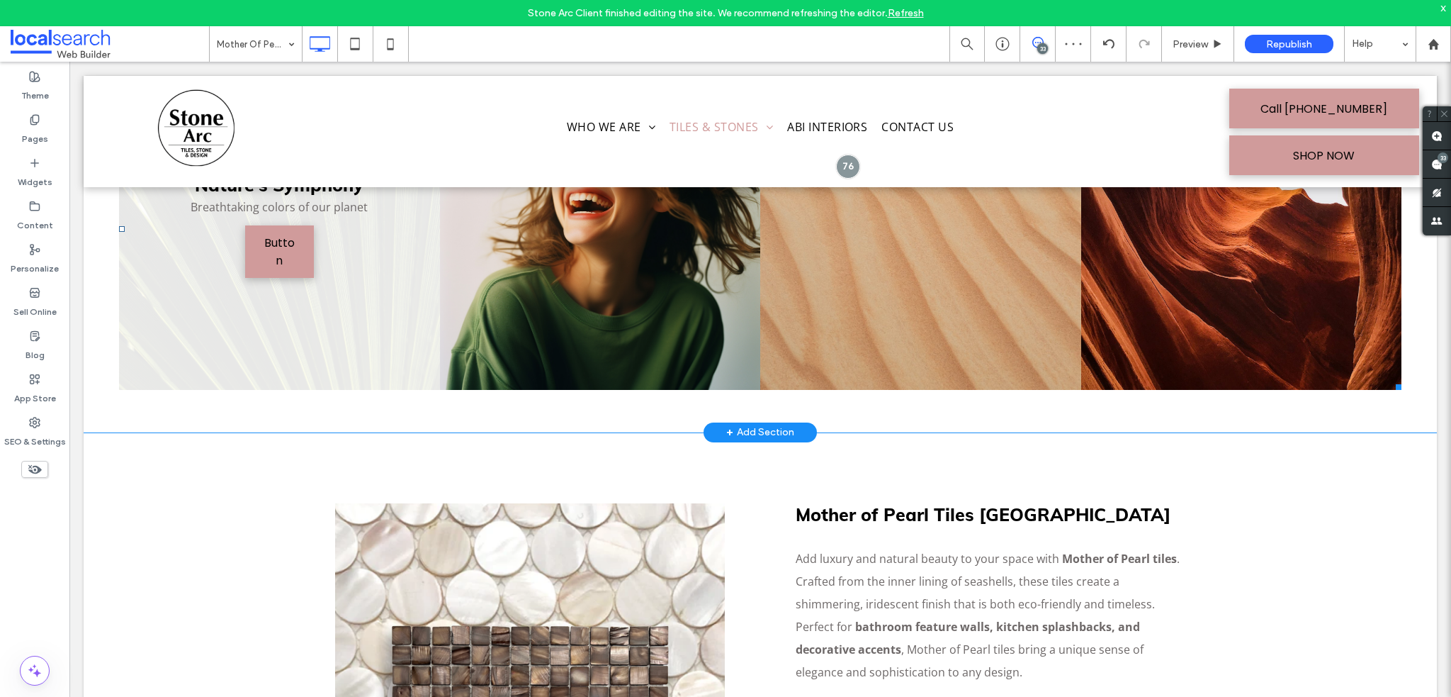
scroll to position [638, 0]
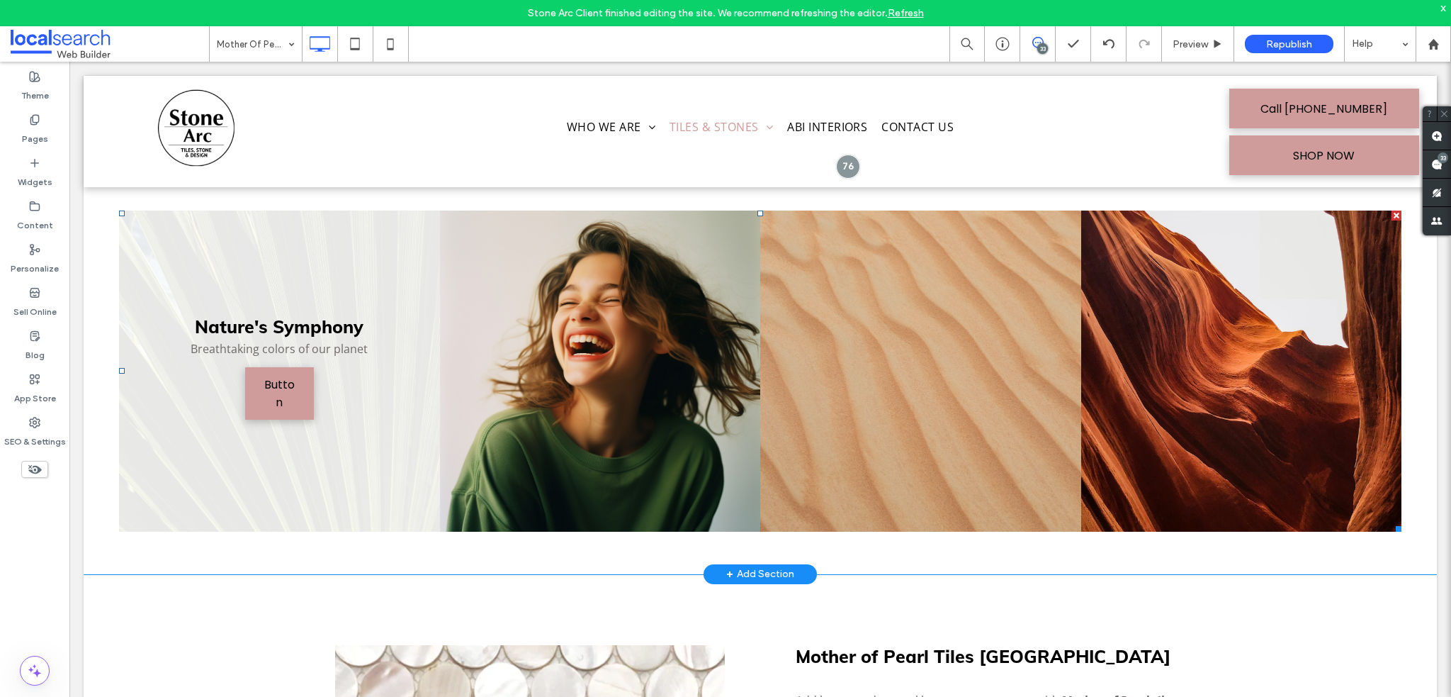
click at [242, 266] on link at bounding box center [279, 370] width 321 height 321
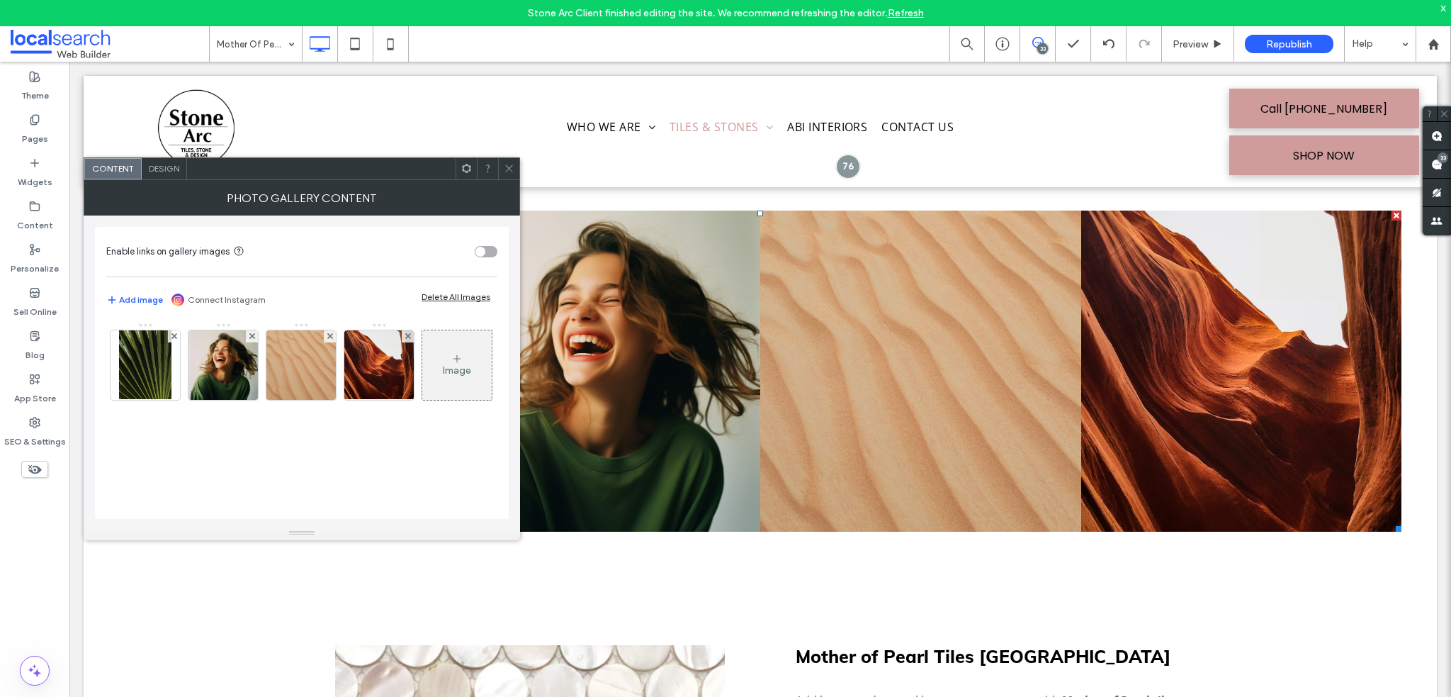
click at [167, 162] on div "Design" at bounding box center [164, 168] width 45 height 21
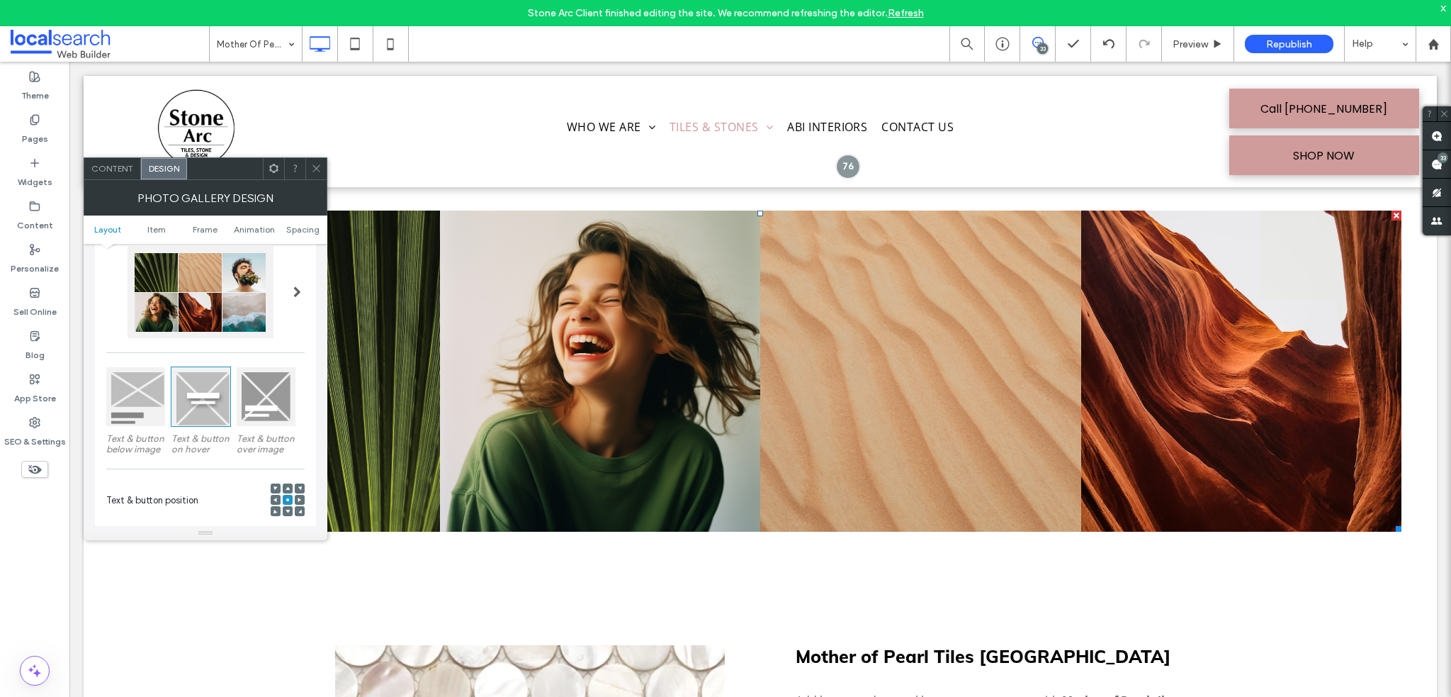
scroll to position [142, 0]
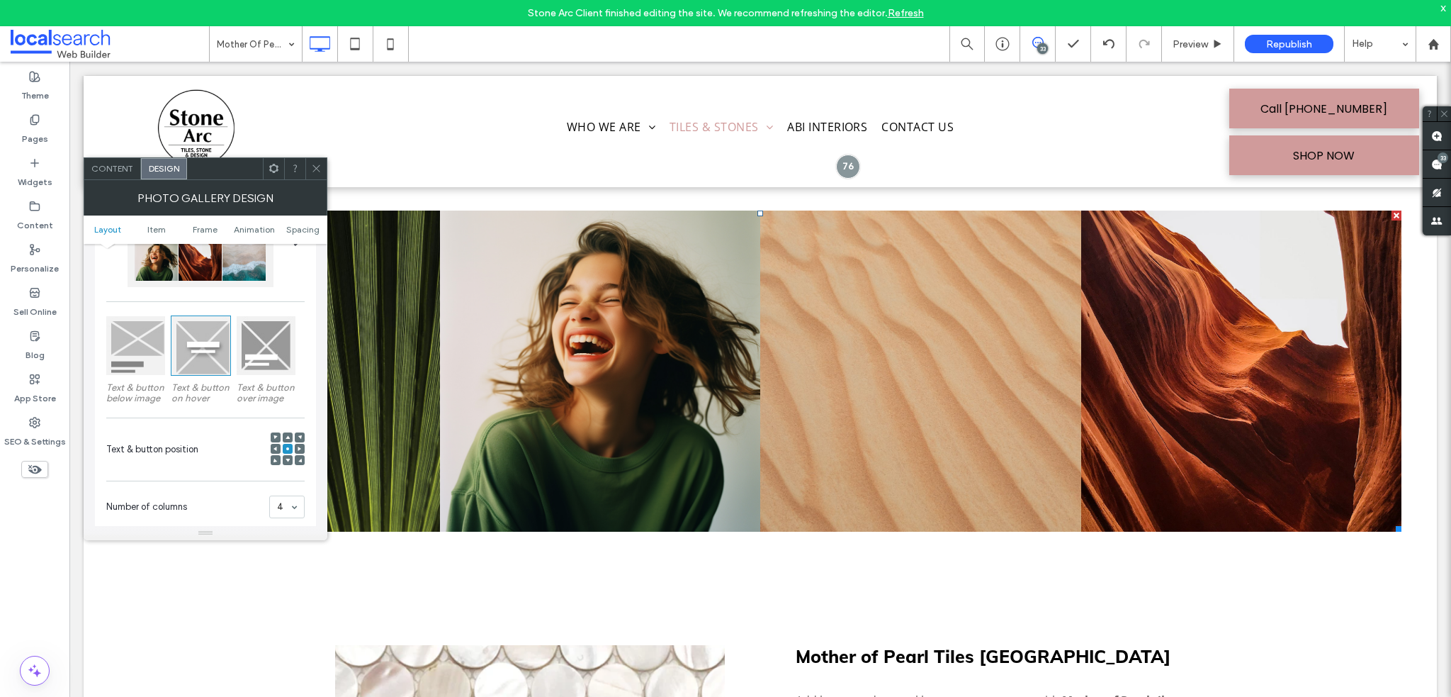
click at [142, 322] on div at bounding box center [135, 345] width 59 height 59
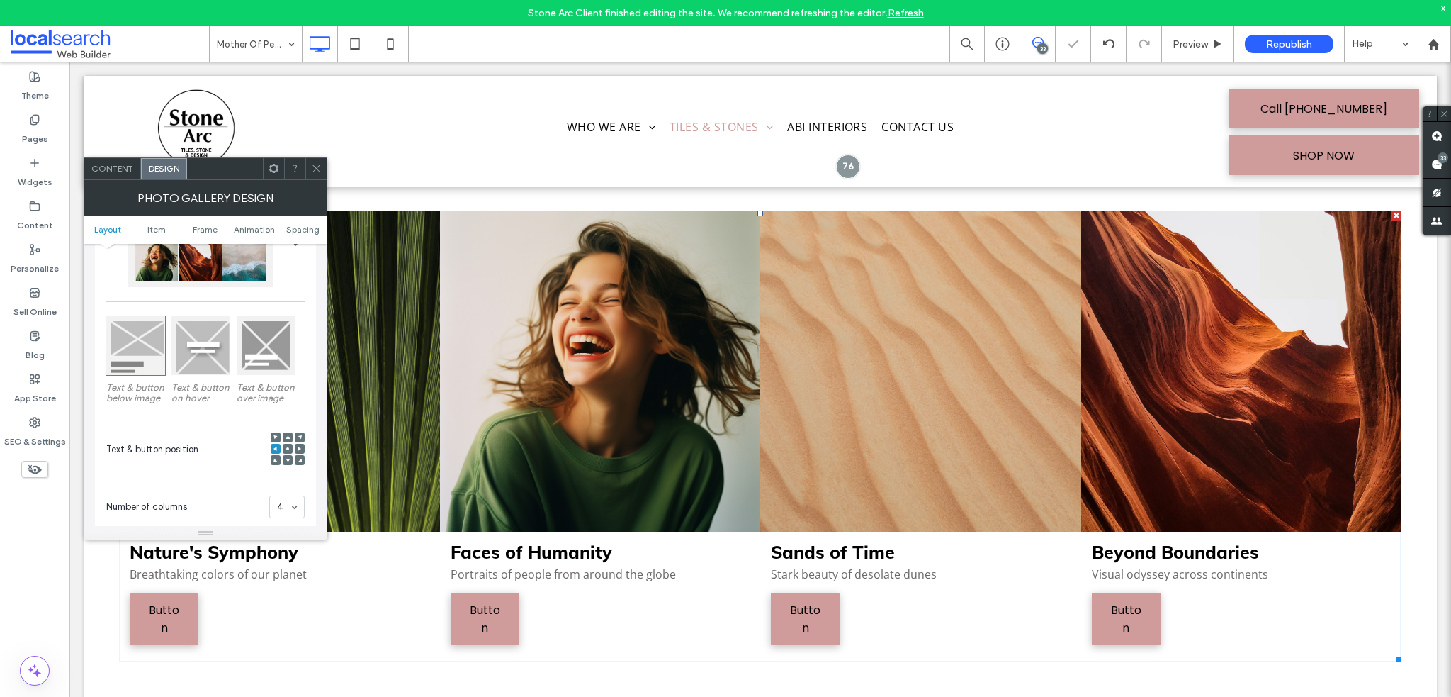
click at [308, 167] on div at bounding box center [315, 168] width 21 height 21
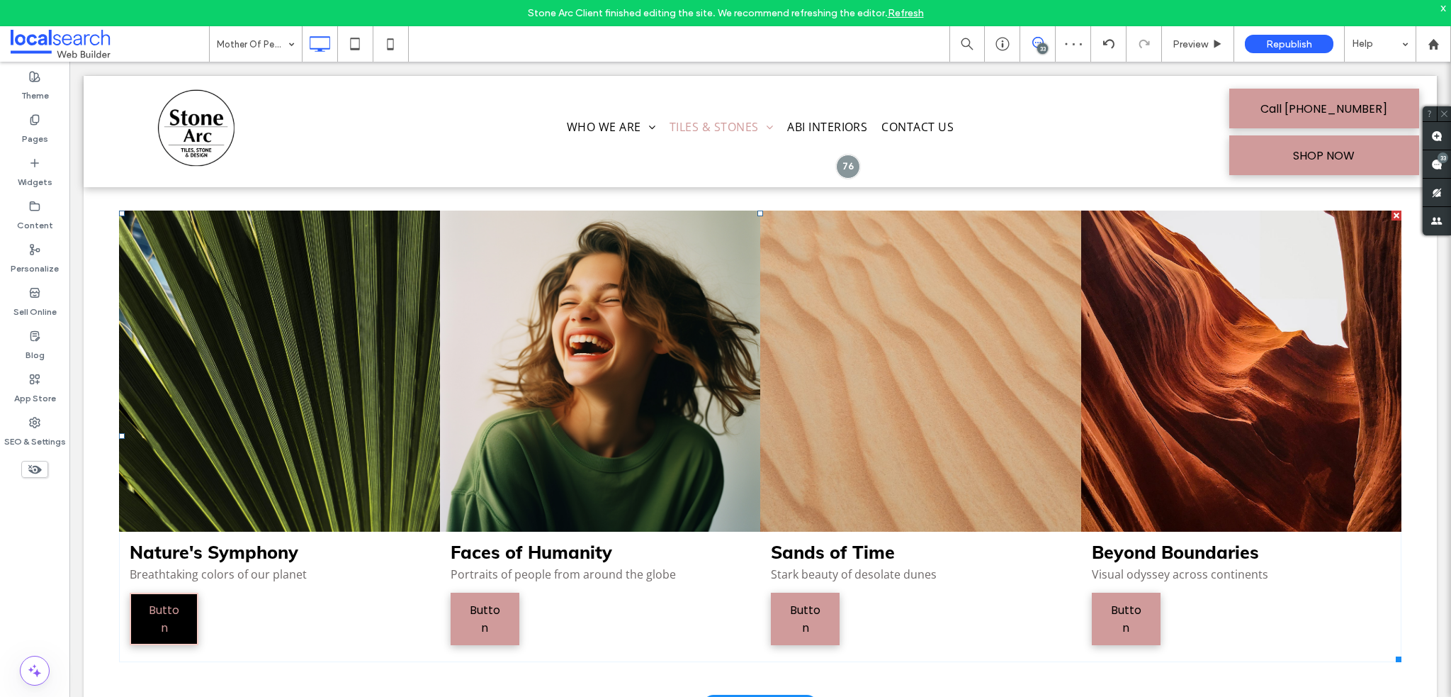
click at [190, 601] on span "Button" at bounding box center [164, 619] width 64 height 50
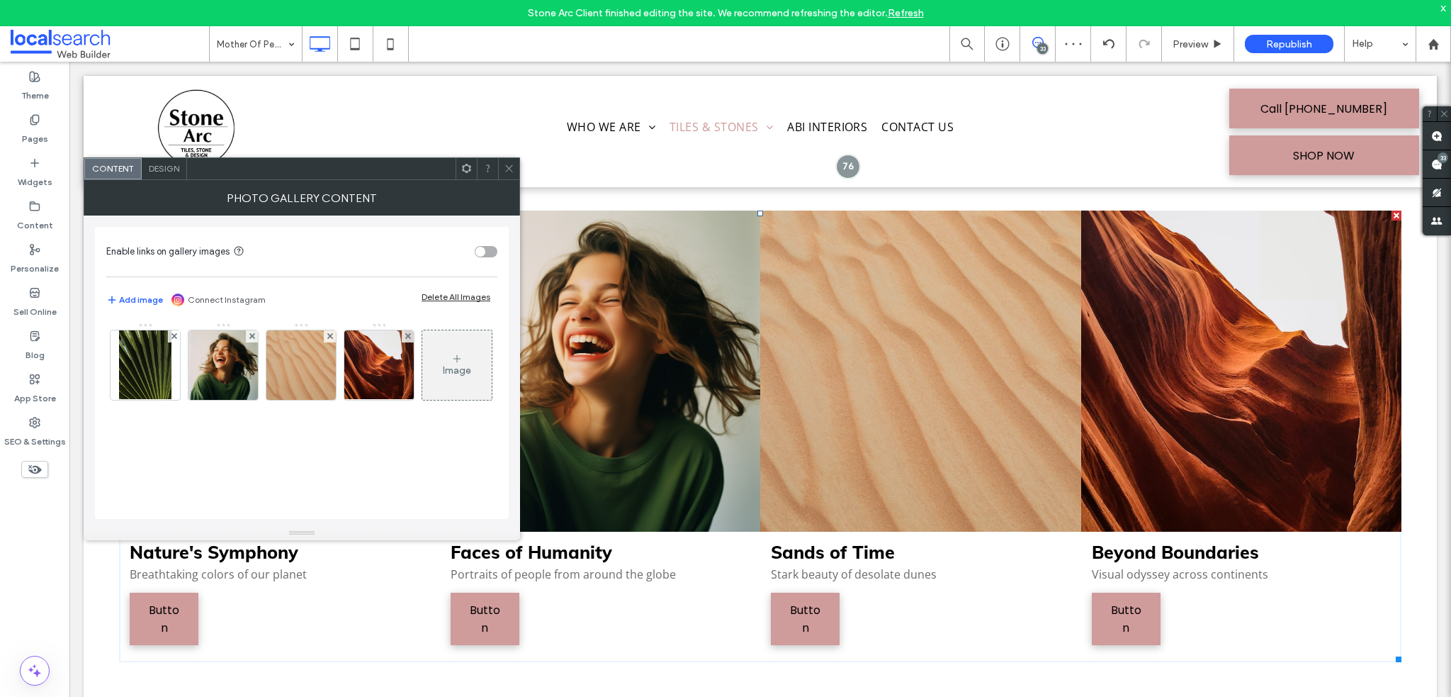
click at [167, 171] on span "Design" at bounding box center [164, 168] width 30 height 11
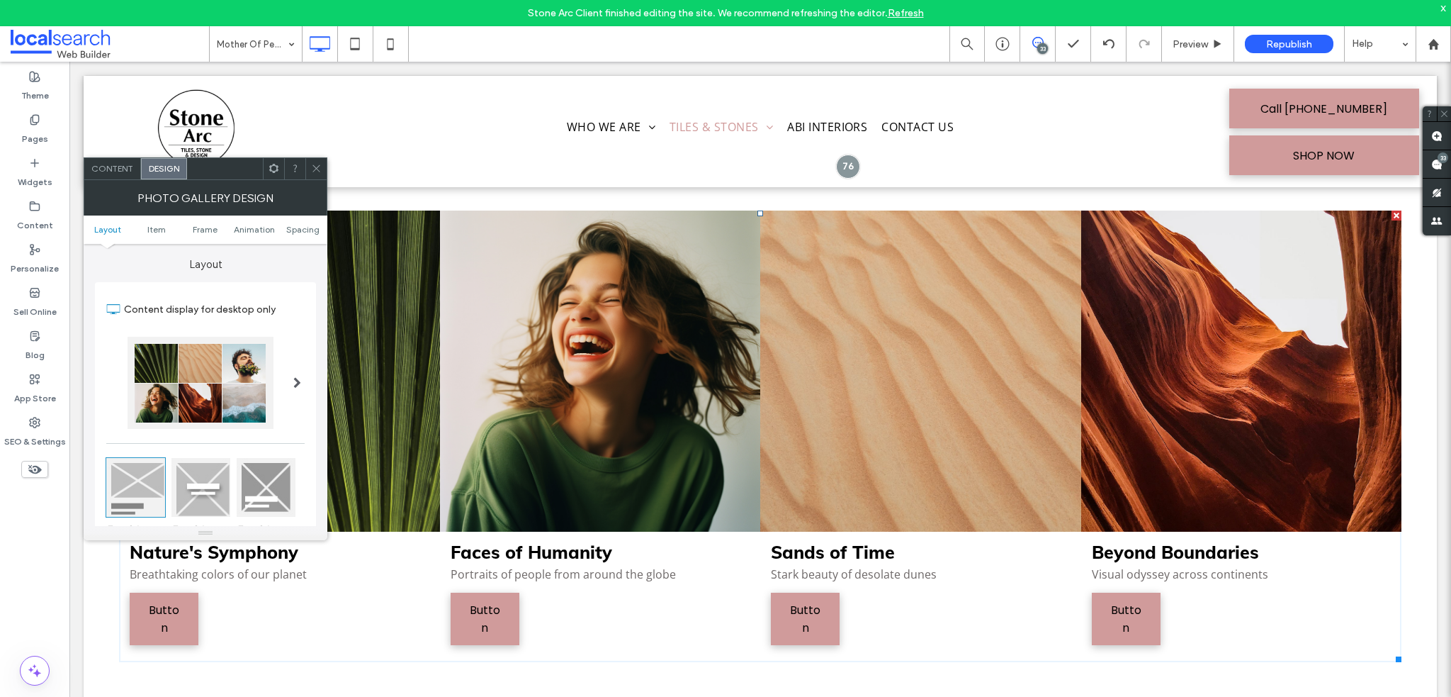
click at [317, 169] on use at bounding box center [316, 168] width 7 height 7
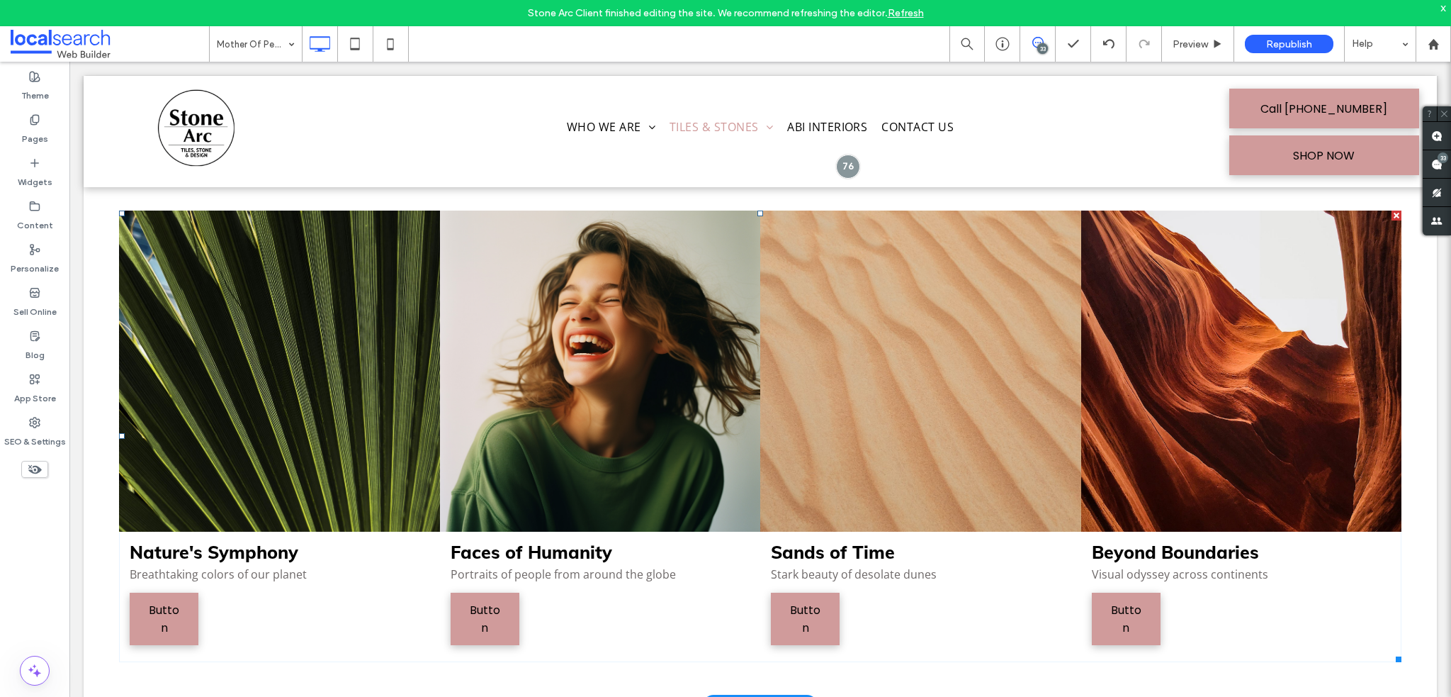
click at [364, 313] on link at bounding box center [279, 370] width 321 height 321
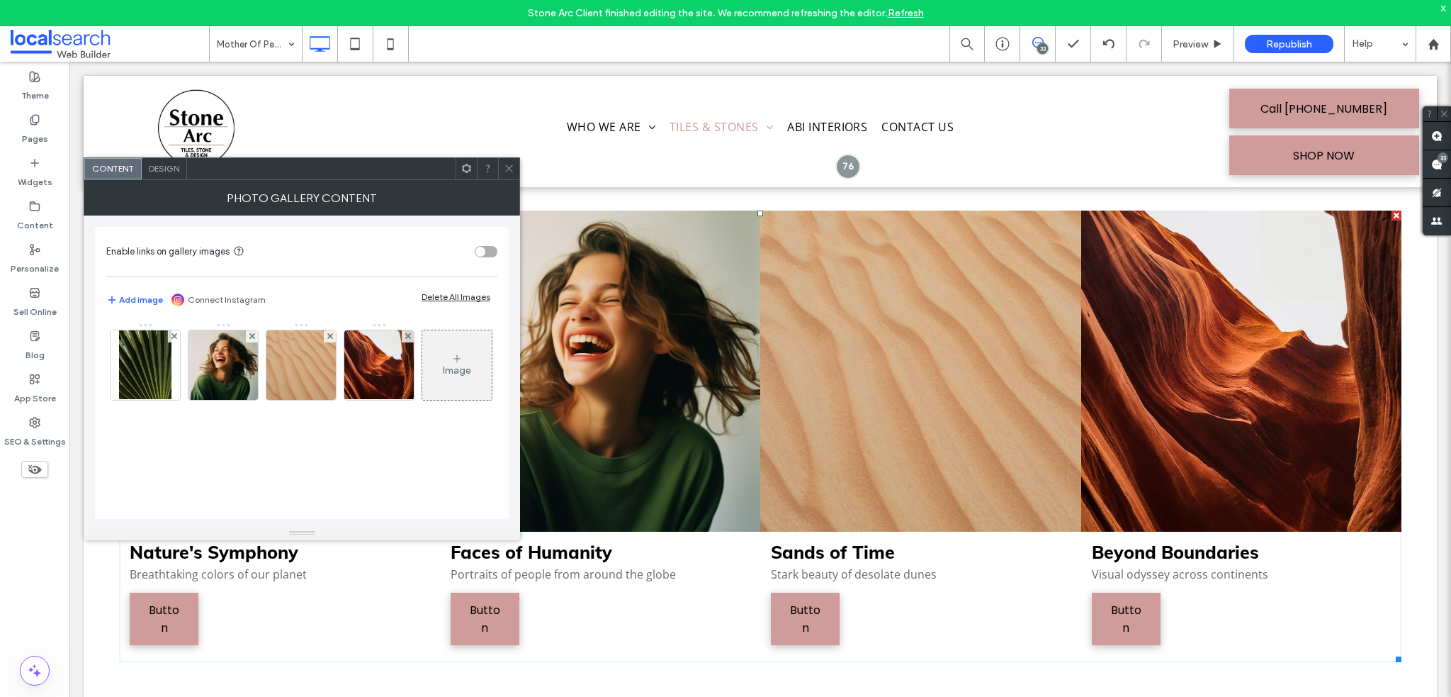
click at [505, 171] on icon at bounding box center [509, 168] width 11 height 11
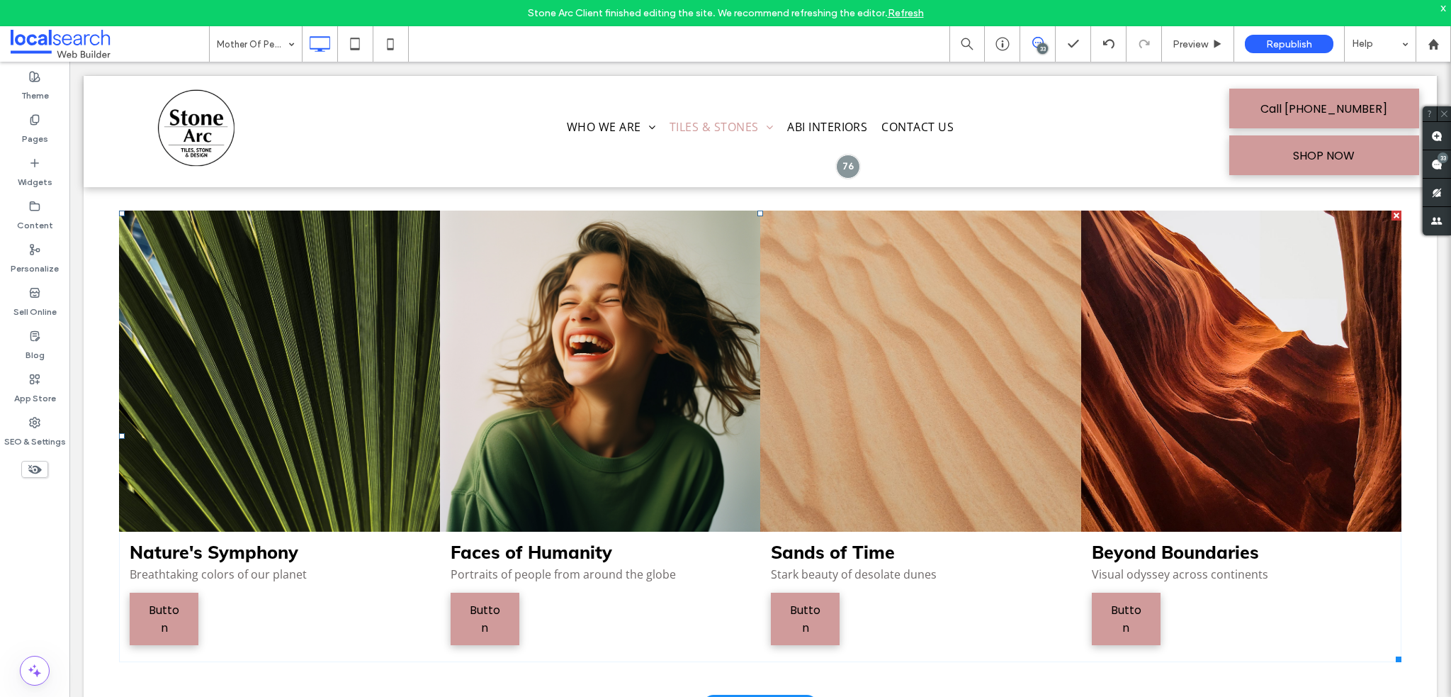
drag, startPoint x: 413, startPoint y: 300, endPoint x: 483, endPoint y: 361, distance: 92.4
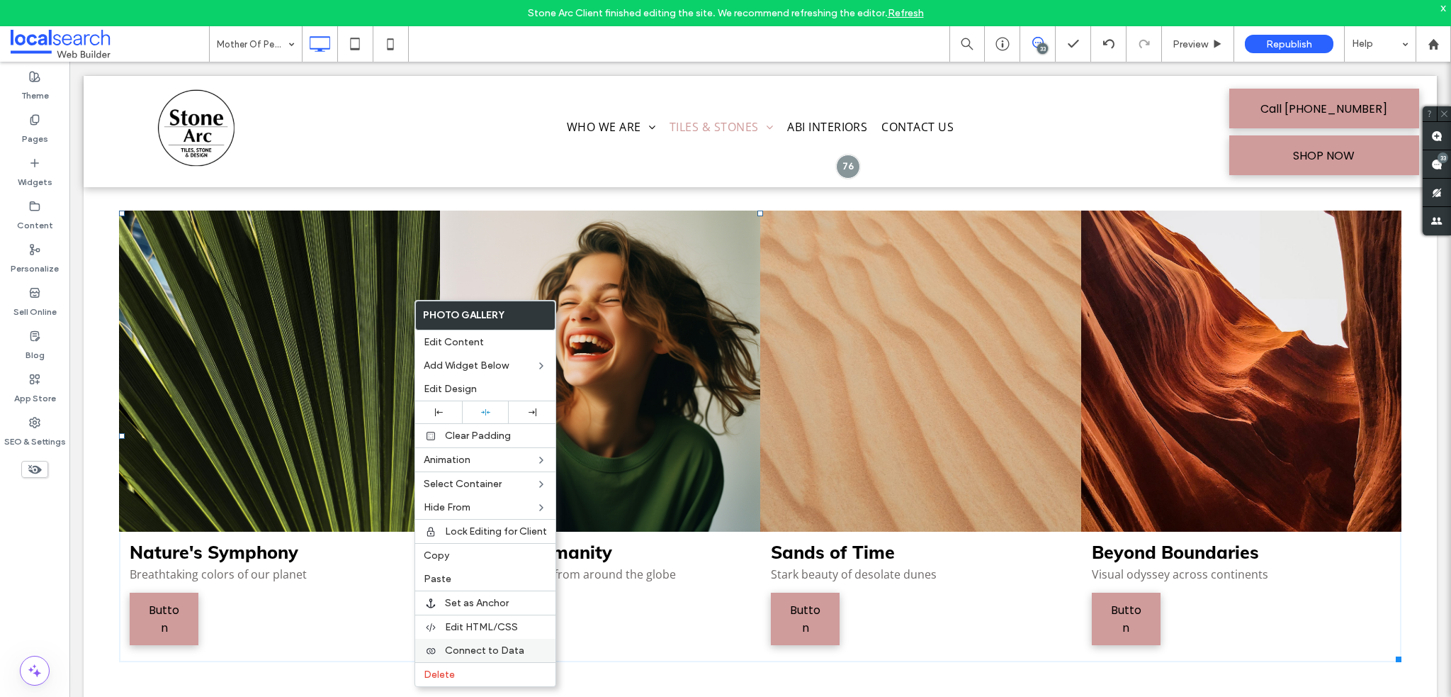
click at [499, 644] on span "Connect to Data" at bounding box center [484, 650] width 79 height 12
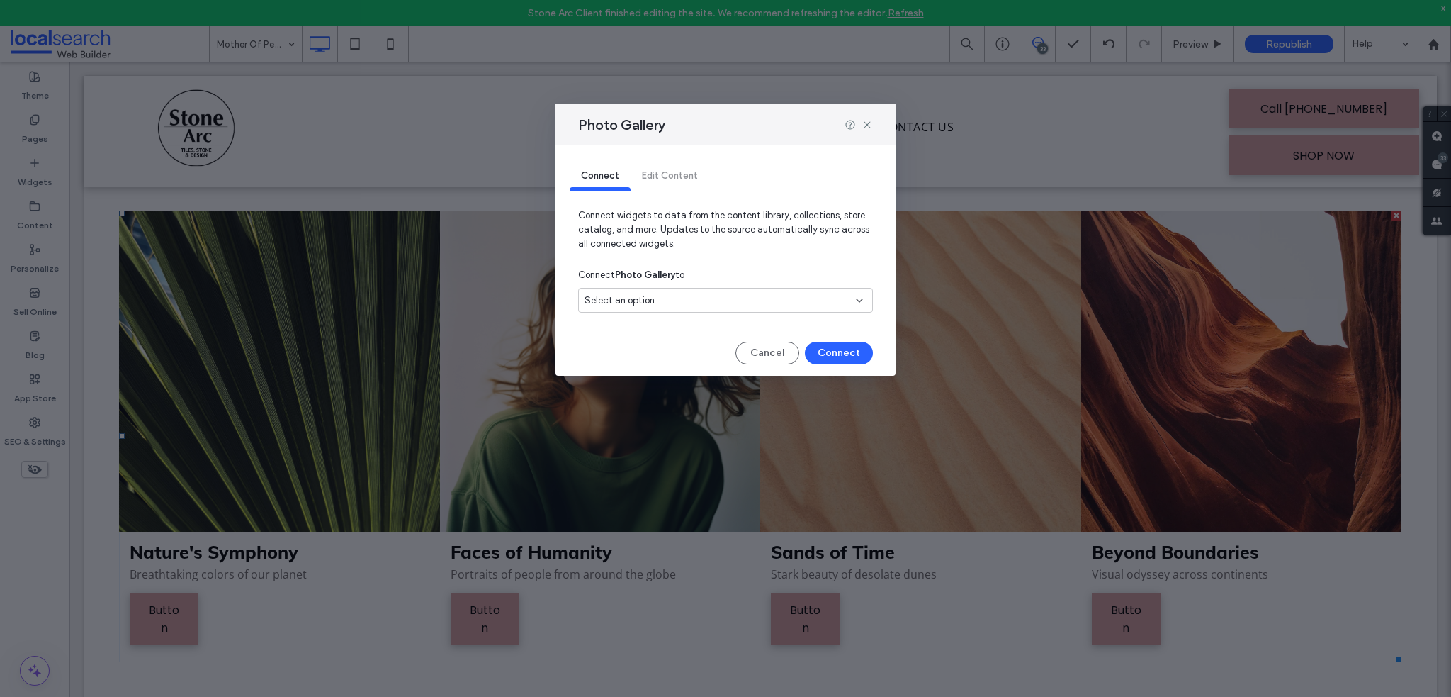
click at [663, 302] on div "Select an option" at bounding box center [717, 300] width 265 height 14
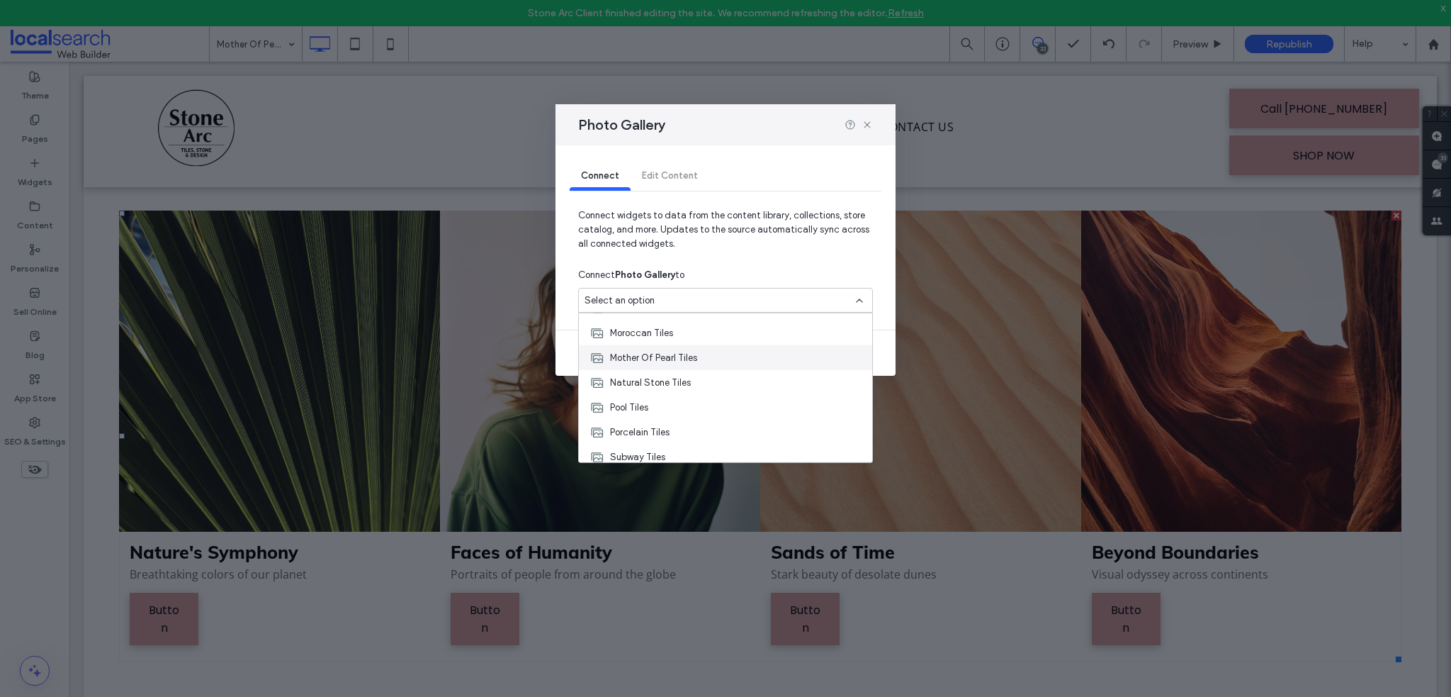
click at [694, 352] on span "Mother Of Pearl Tiles" at bounding box center [653, 357] width 87 height 14
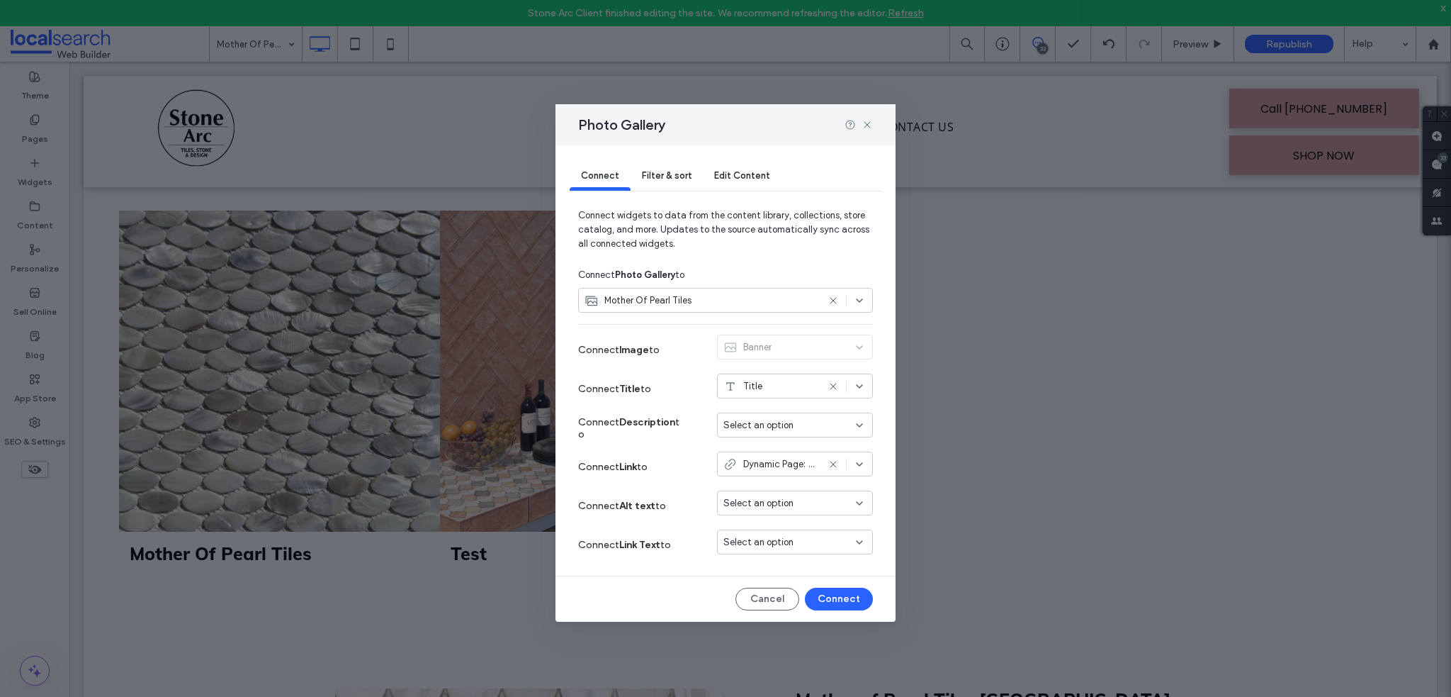
click at [659, 178] on span "Filter & sort" at bounding box center [667, 175] width 50 height 11
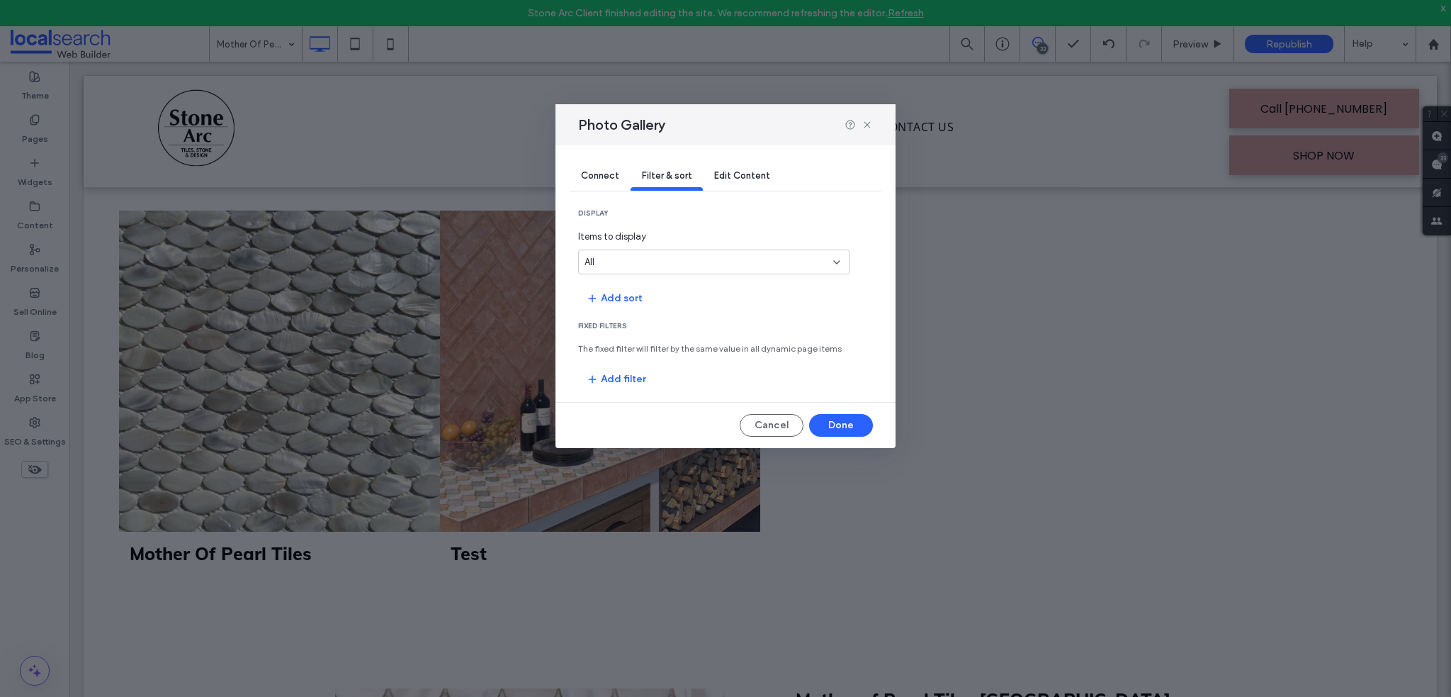
click at [615, 263] on div "All" at bounding box center [706, 262] width 242 height 14
click at [617, 260] on div "All" at bounding box center [706, 262] width 242 height 14
click at [593, 180] on span "Connect" at bounding box center [600, 175] width 38 height 11
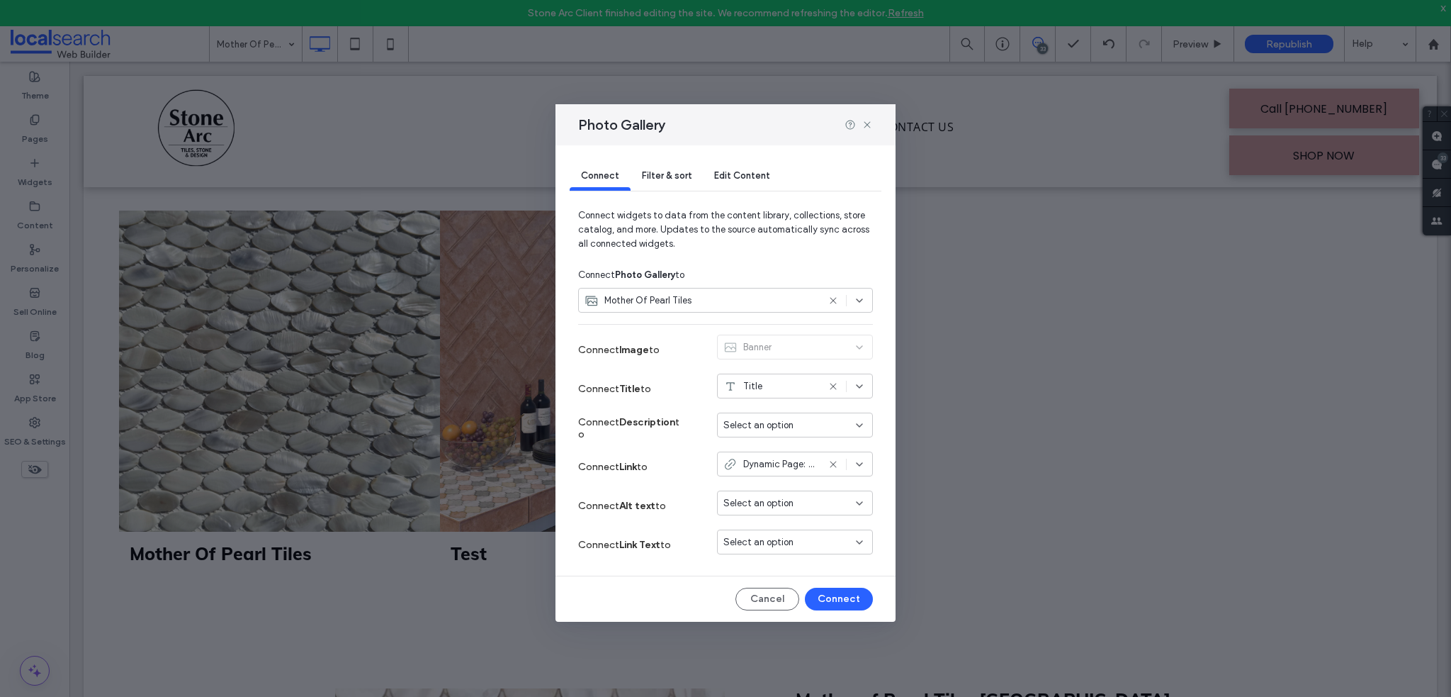
click at [747, 305] on div "Mother Of Pearl Tiles" at bounding box center [701, 300] width 233 height 14
click at [870, 121] on icon at bounding box center [867, 124] width 11 height 11
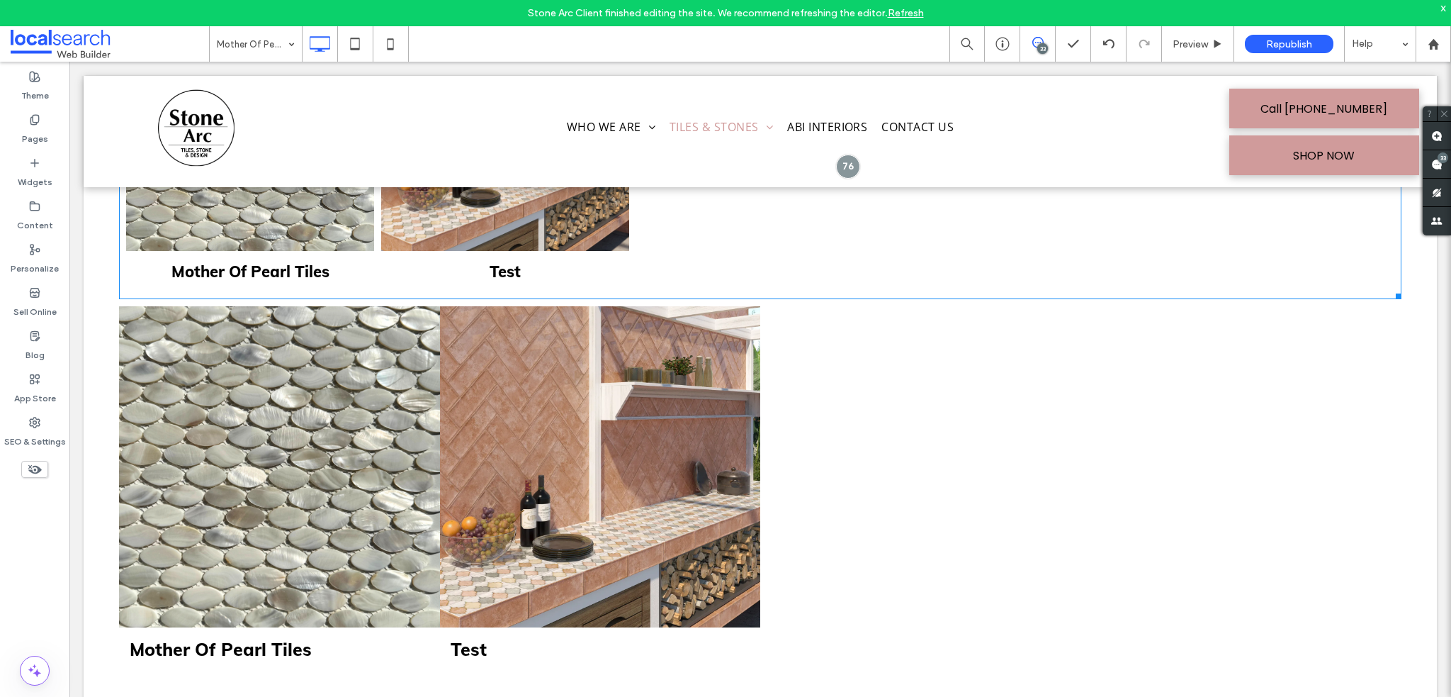
scroll to position [425, 0]
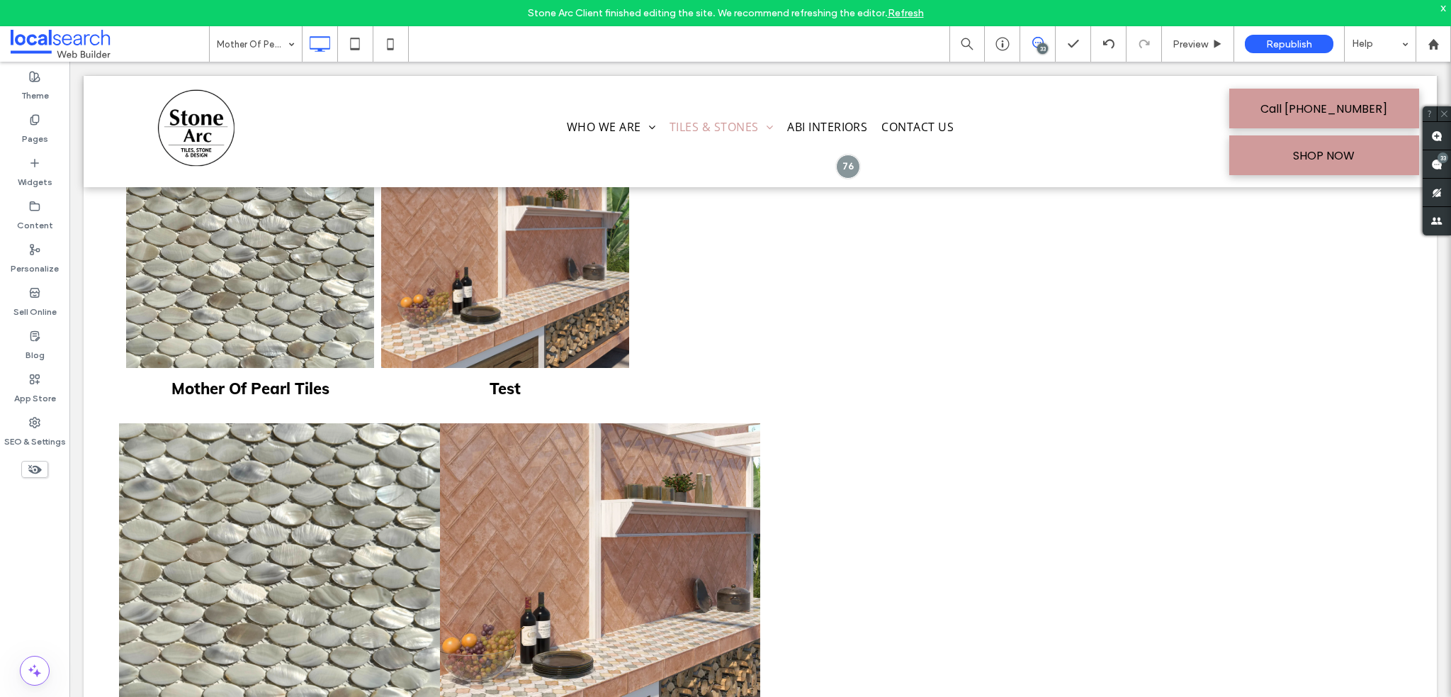
click at [105, 419] on div "Mother Of Pearl Tiles Button Test Button View more Mother Of Pearl Tiles Button…" at bounding box center [761, 450] width 1354 height 760
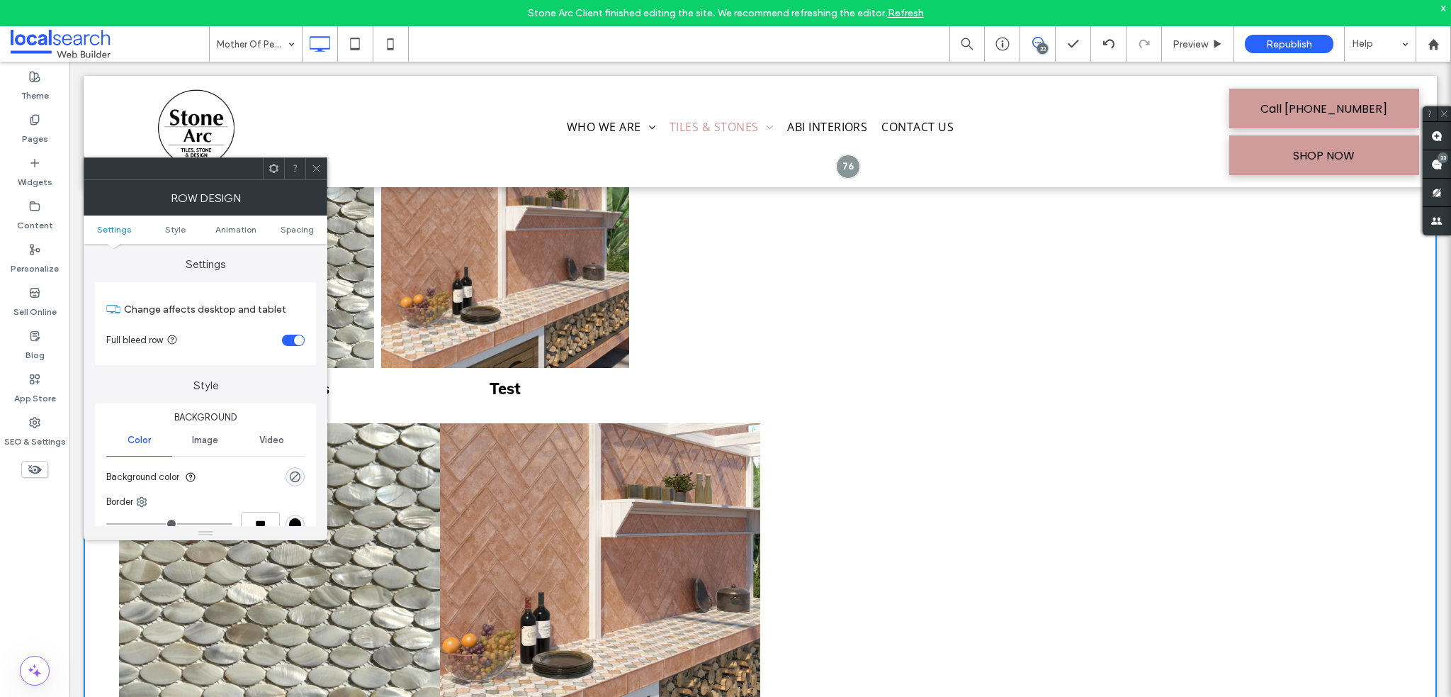
drag, startPoint x: 315, startPoint y: 167, endPoint x: 703, endPoint y: 370, distance: 437.8
click at [315, 167] on icon at bounding box center [316, 168] width 11 height 11
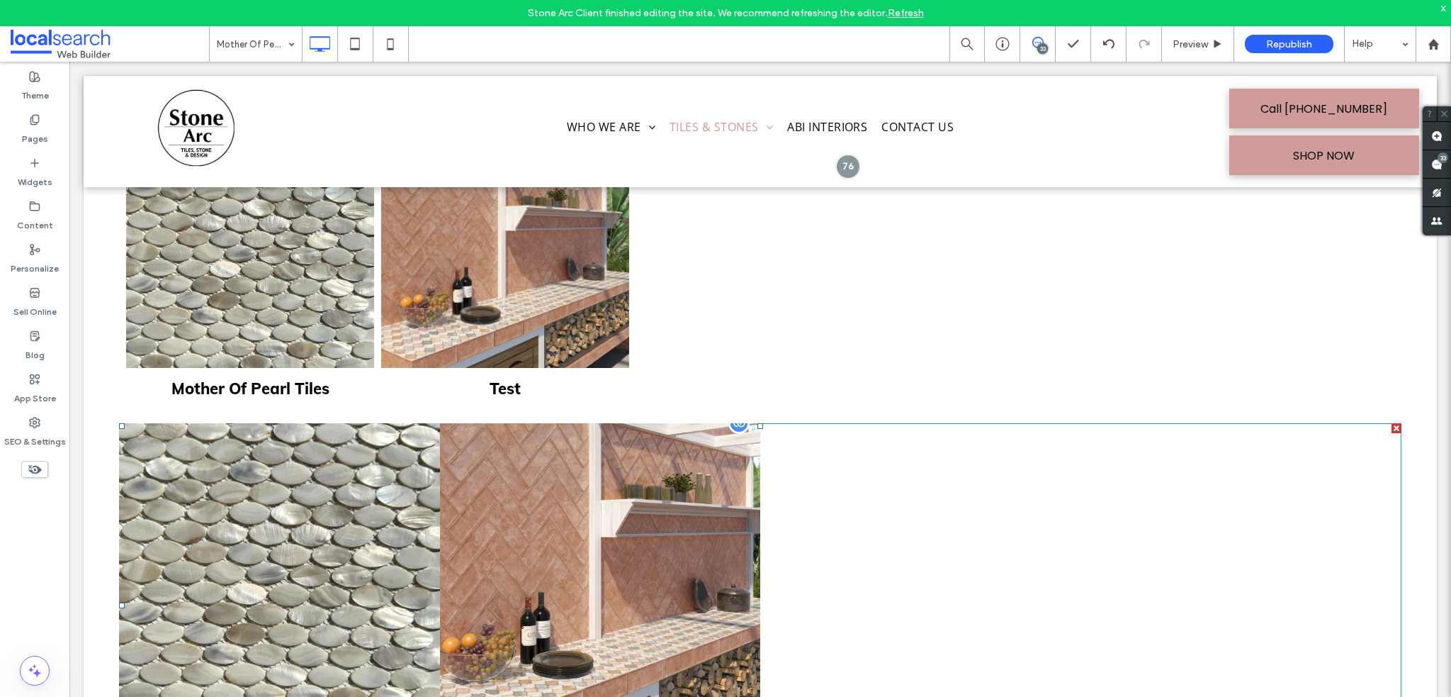
click at [941, 483] on div at bounding box center [920, 605] width 321 height 364
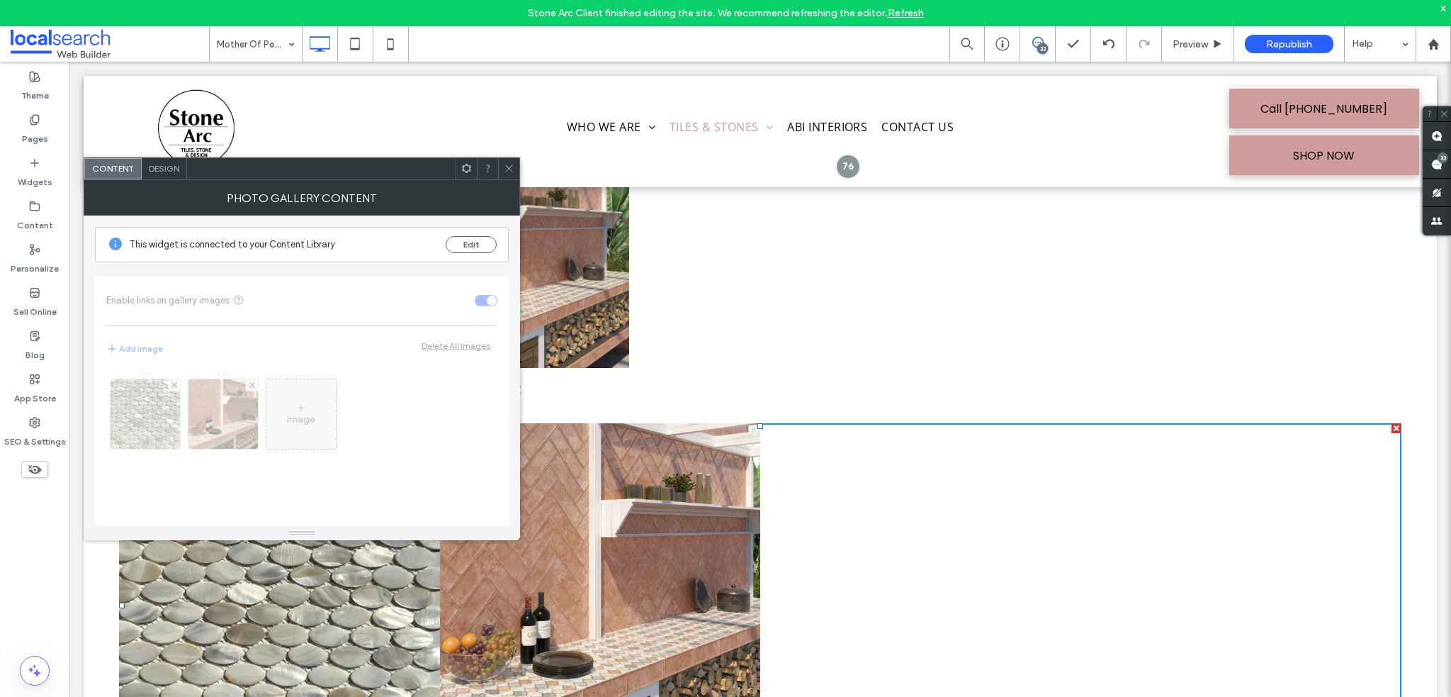
click at [507, 164] on icon at bounding box center [509, 168] width 11 height 11
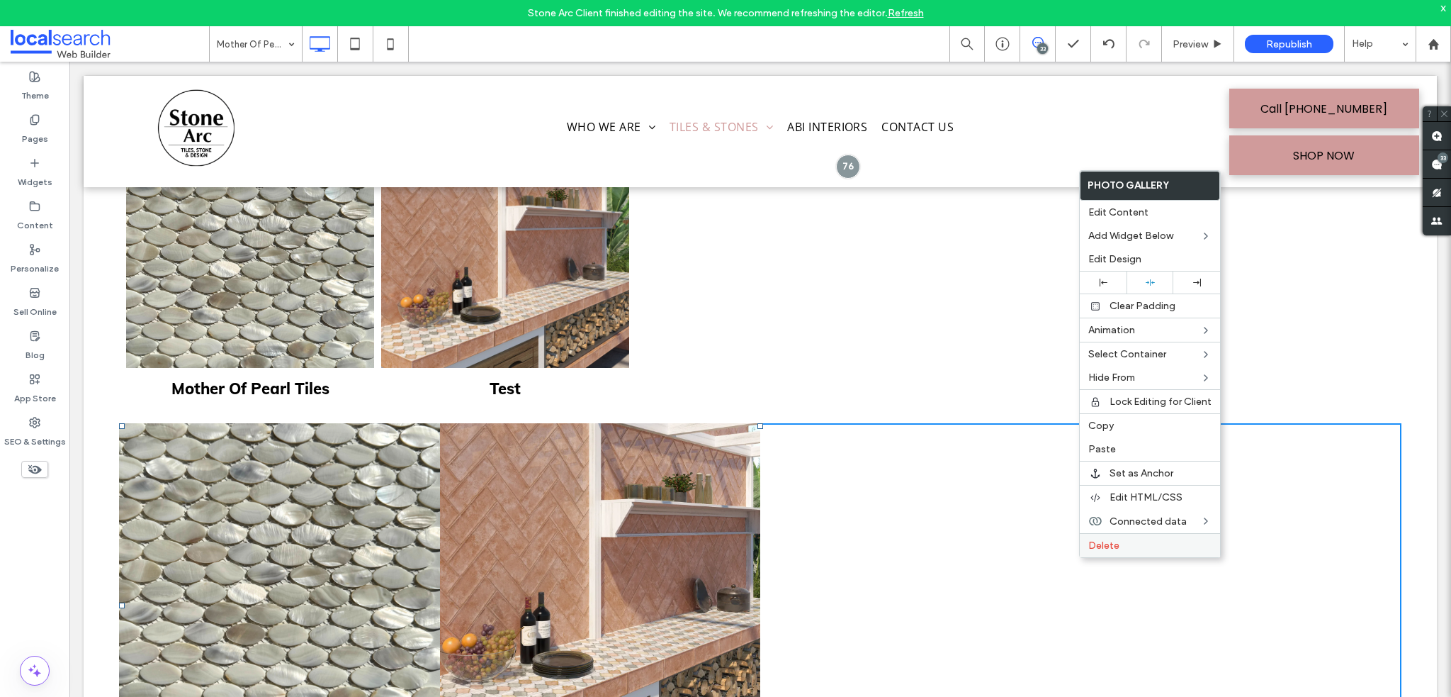
click at [1147, 539] on label "Delete" at bounding box center [1150, 545] width 123 height 12
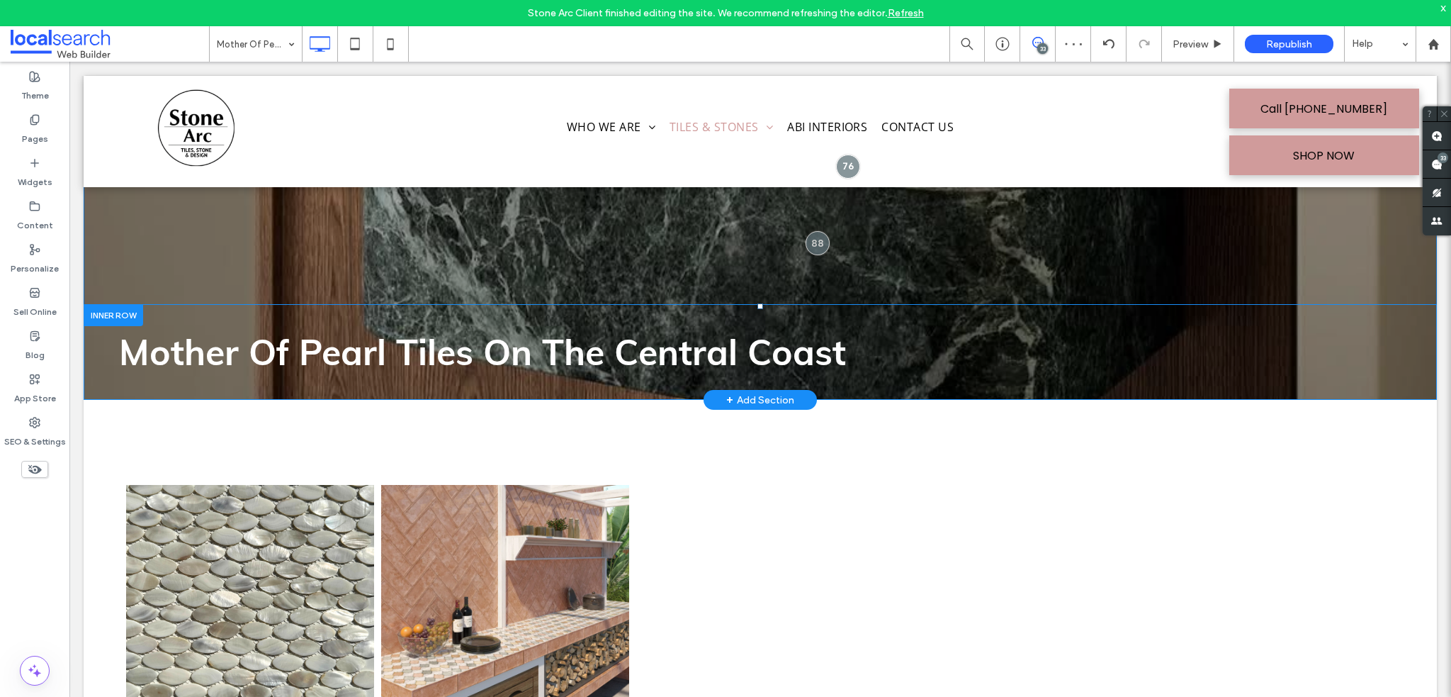
scroll to position [71, 0]
